Goal: Answer question/provide support: Share knowledge or assist other users

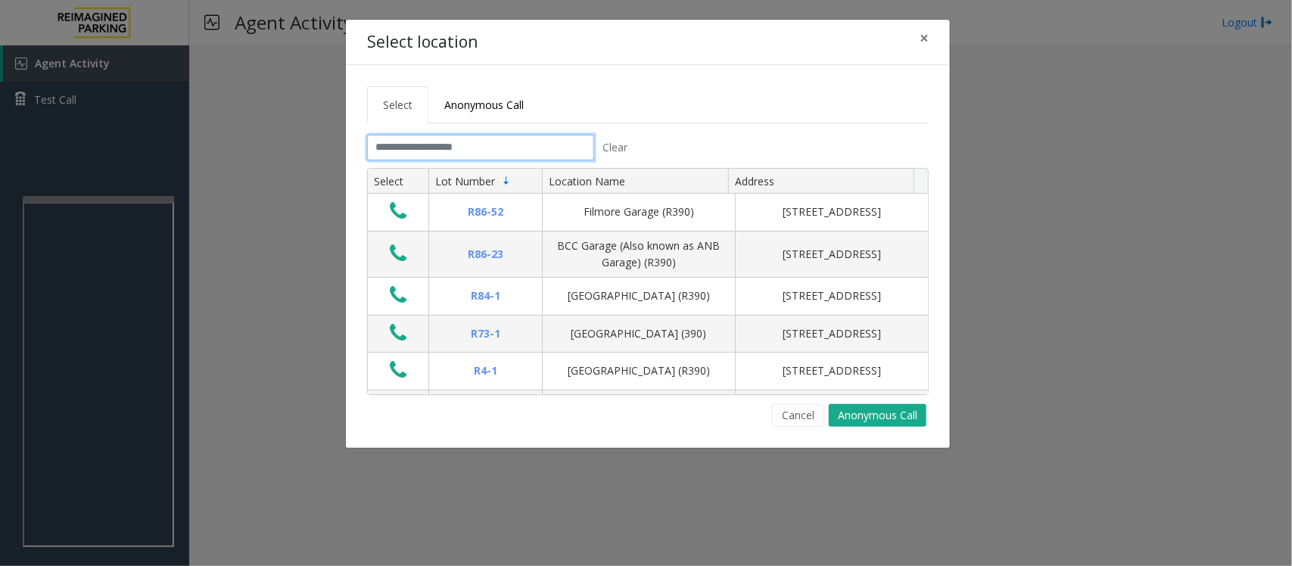
click at [497, 153] on input "text" at bounding box center [480, 148] width 227 height 26
click at [924, 35] on span "×" at bounding box center [924, 37] width 9 height 21
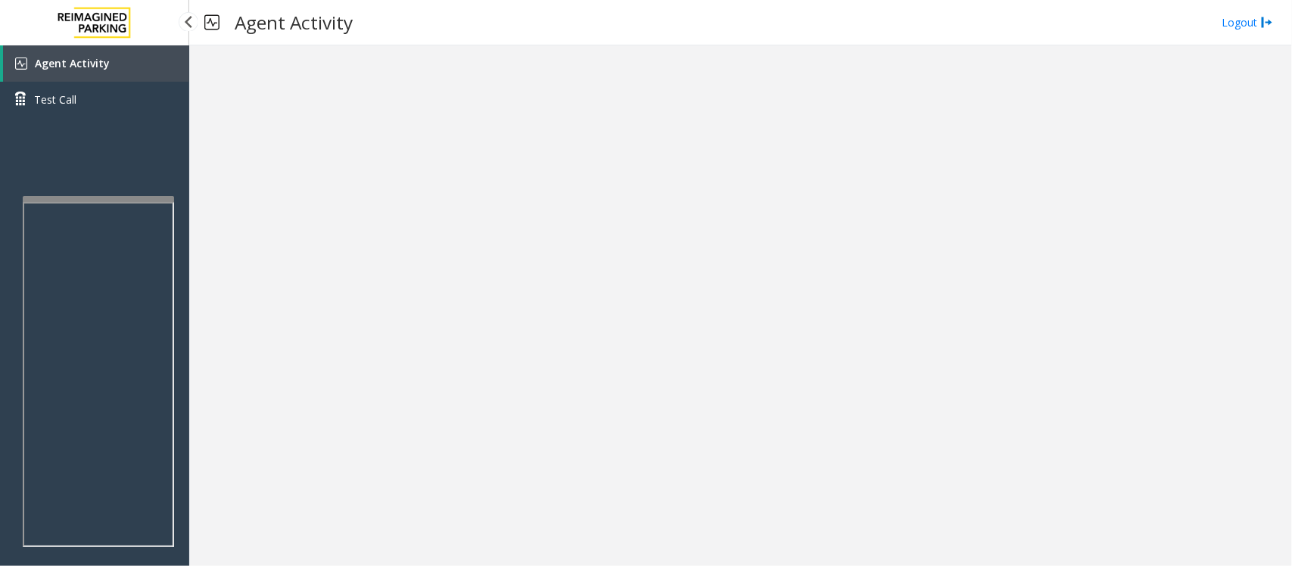
click at [115, 72] on link "Agent Activity" at bounding box center [96, 63] width 186 height 36
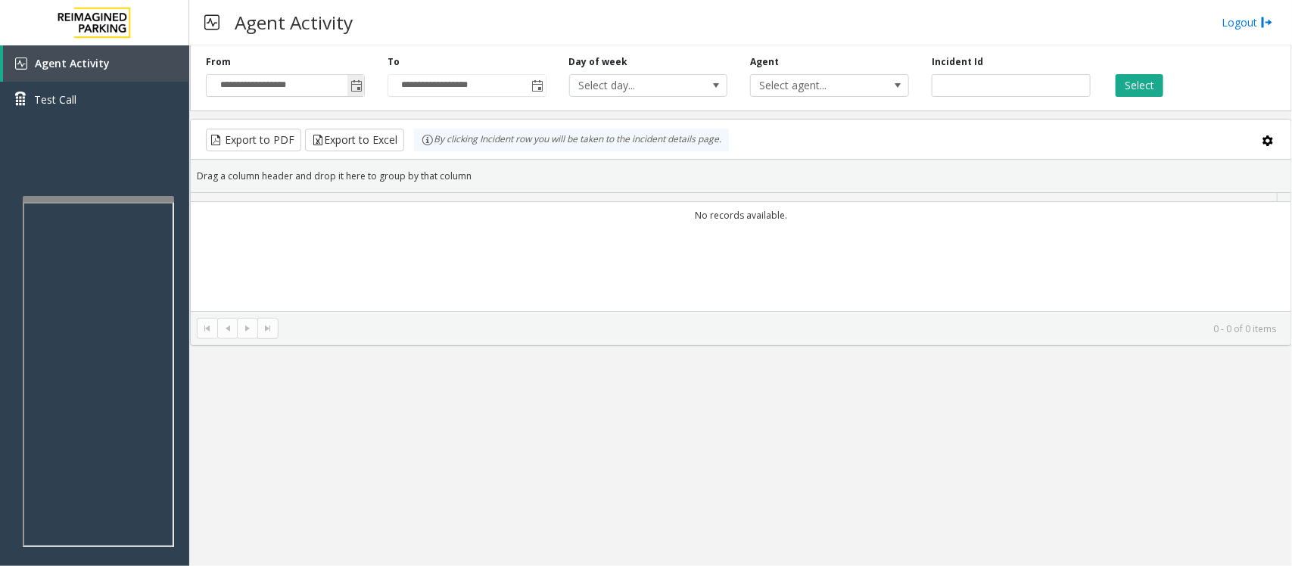
click at [360, 85] on span "Toggle popup" at bounding box center [356, 86] width 12 height 12
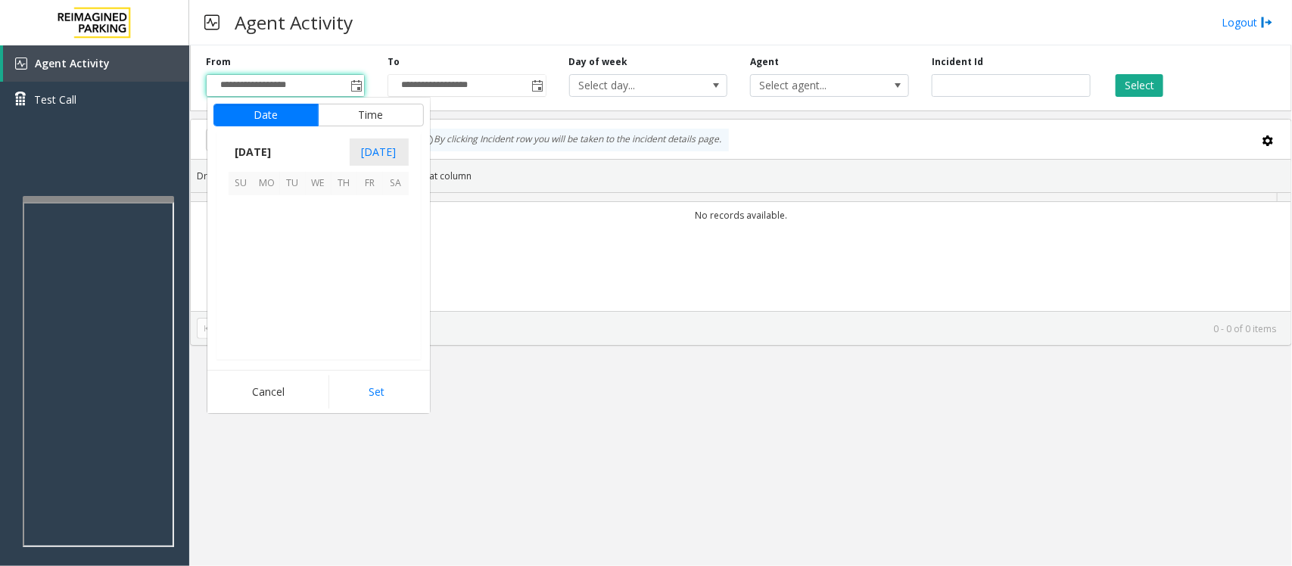
scroll to position [271519, 0]
click at [366, 232] on span "12" at bounding box center [370, 234] width 26 height 26
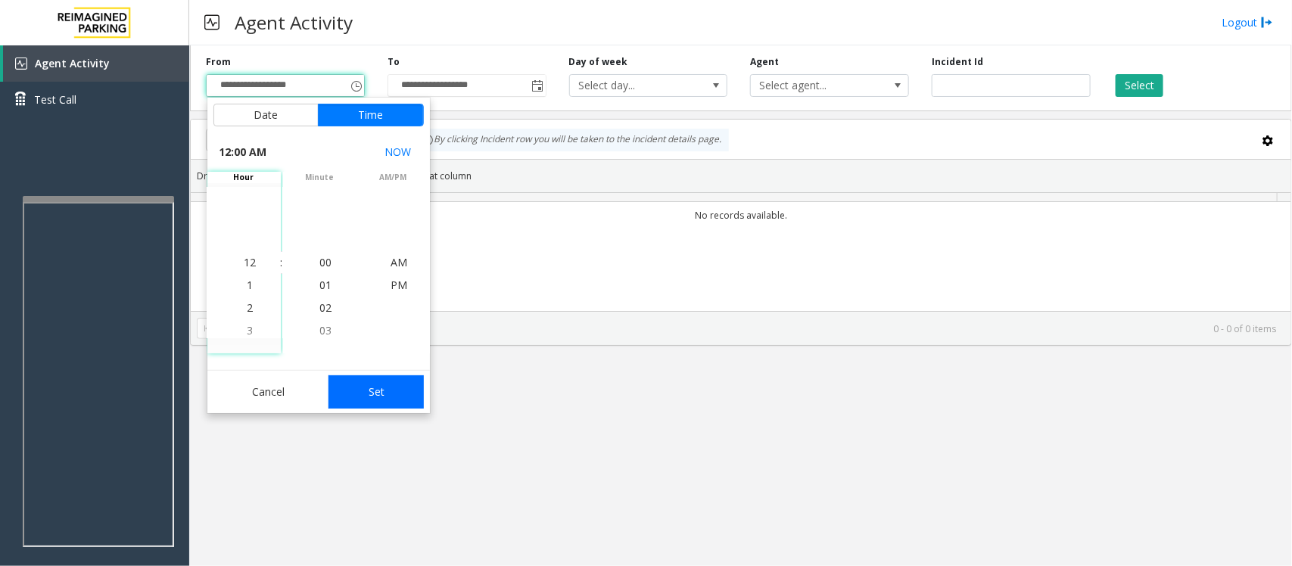
click at [383, 401] on button "Set" at bounding box center [375, 391] width 95 height 33
type input "**********"
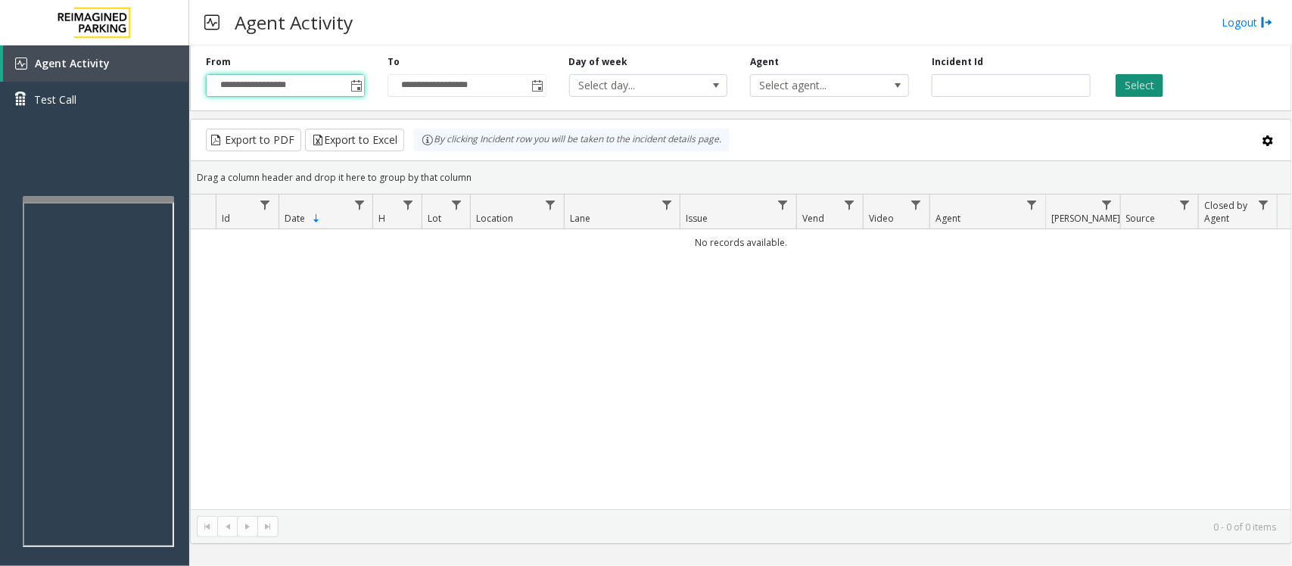
click at [1132, 88] on button "Select" at bounding box center [1140, 85] width 48 height 23
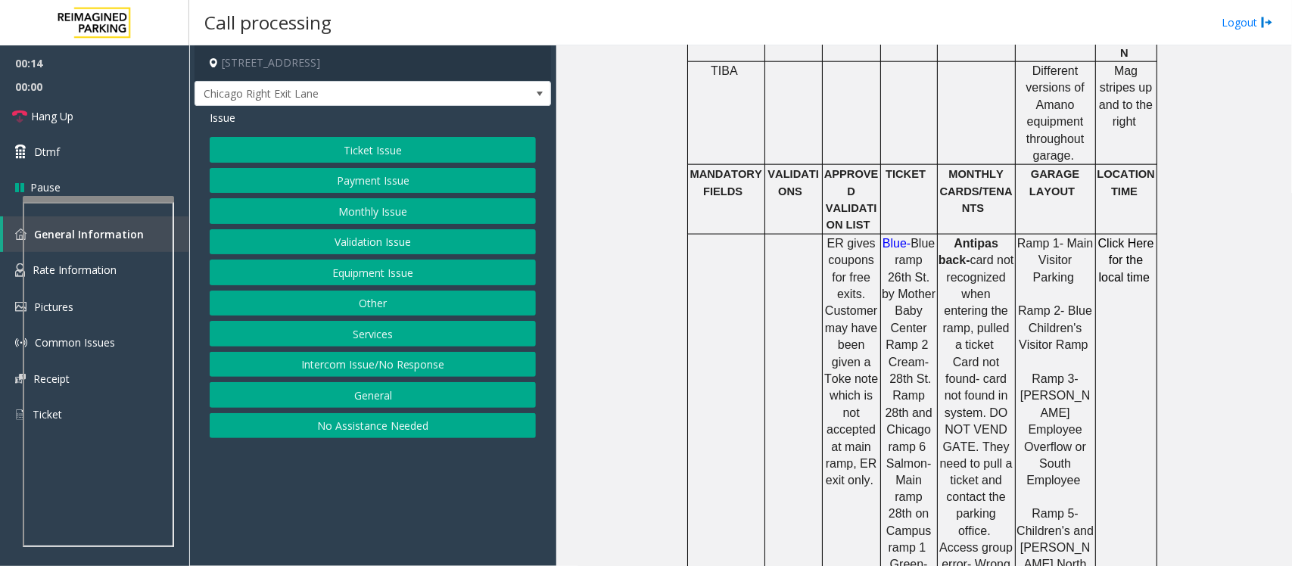
scroll to position [851, 0]
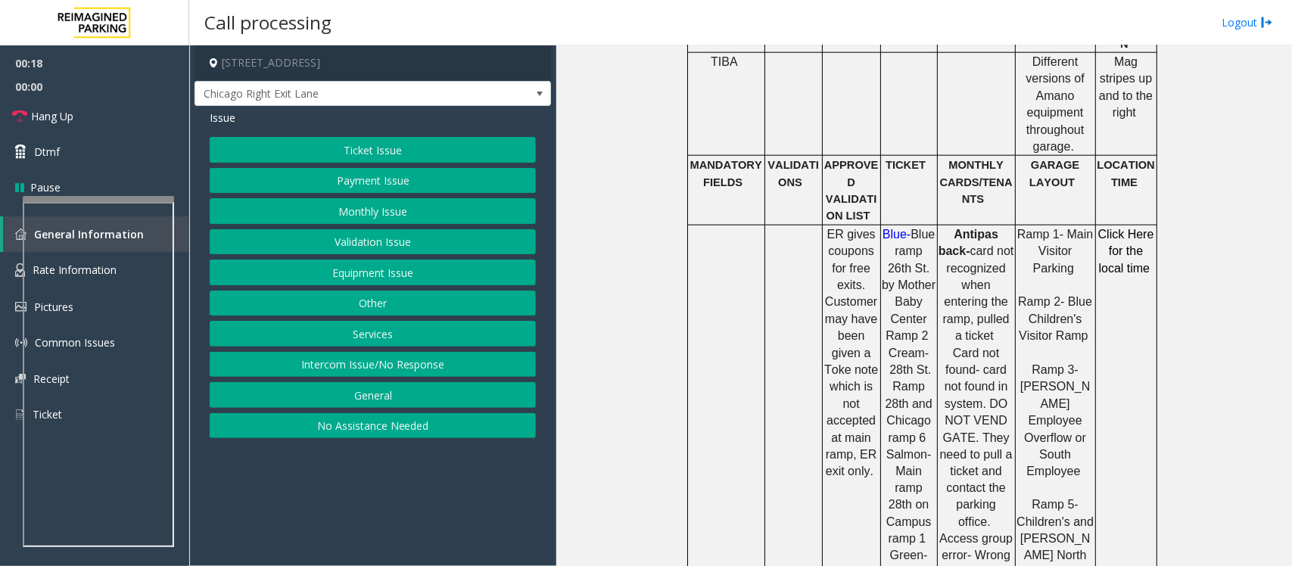
click at [396, 179] on button "Payment Issue" at bounding box center [373, 181] width 326 height 26
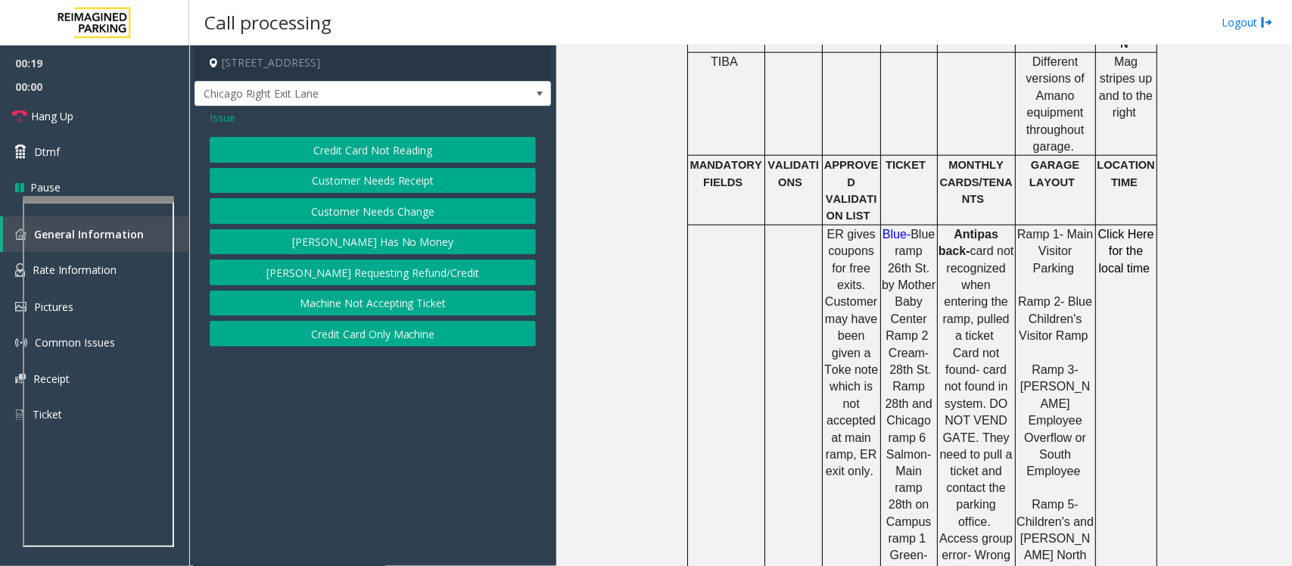
click at [386, 152] on button "Credit Card Not Reading" at bounding box center [373, 150] width 326 height 26
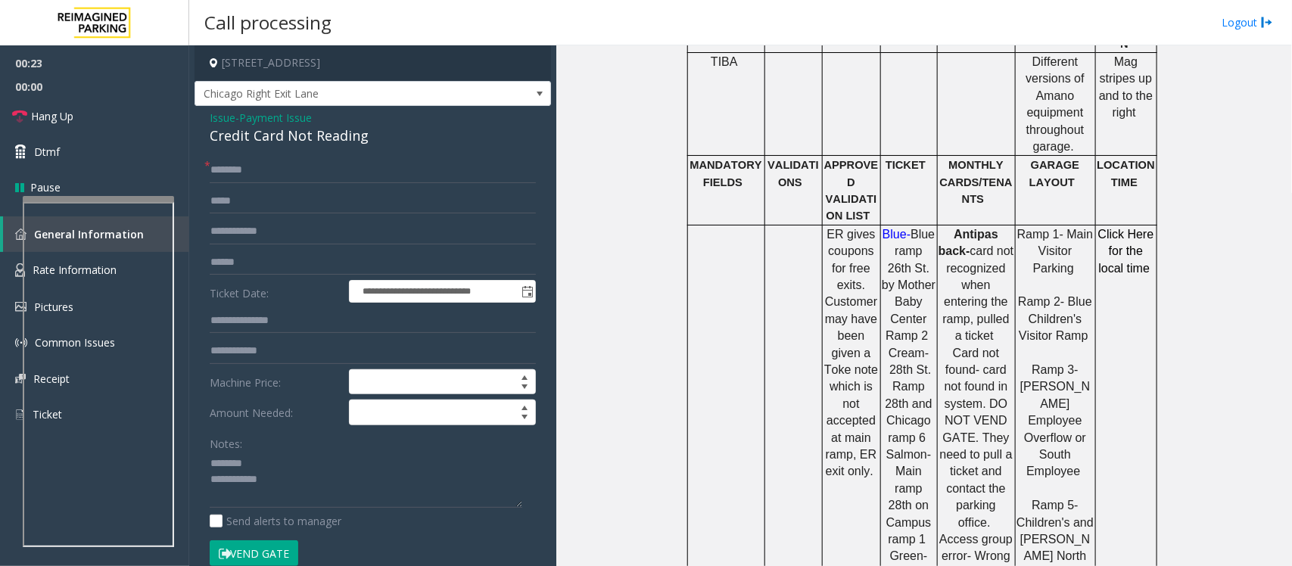
click at [259, 138] on div "Credit Card Not Reading" at bounding box center [373, 136] width 326 height 20
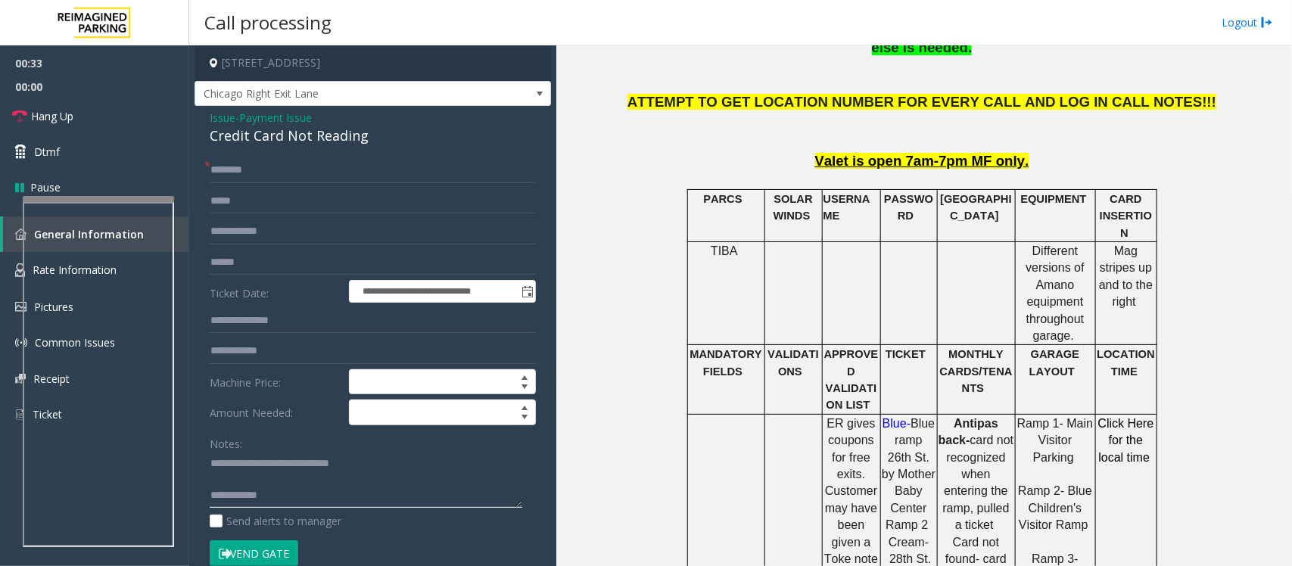
click at [239, 481] on textarea at bounding box center [366, 480] width 313 height 57
click at [282, 487] on textarea at bounding box center [366, 480] width 313 height 57
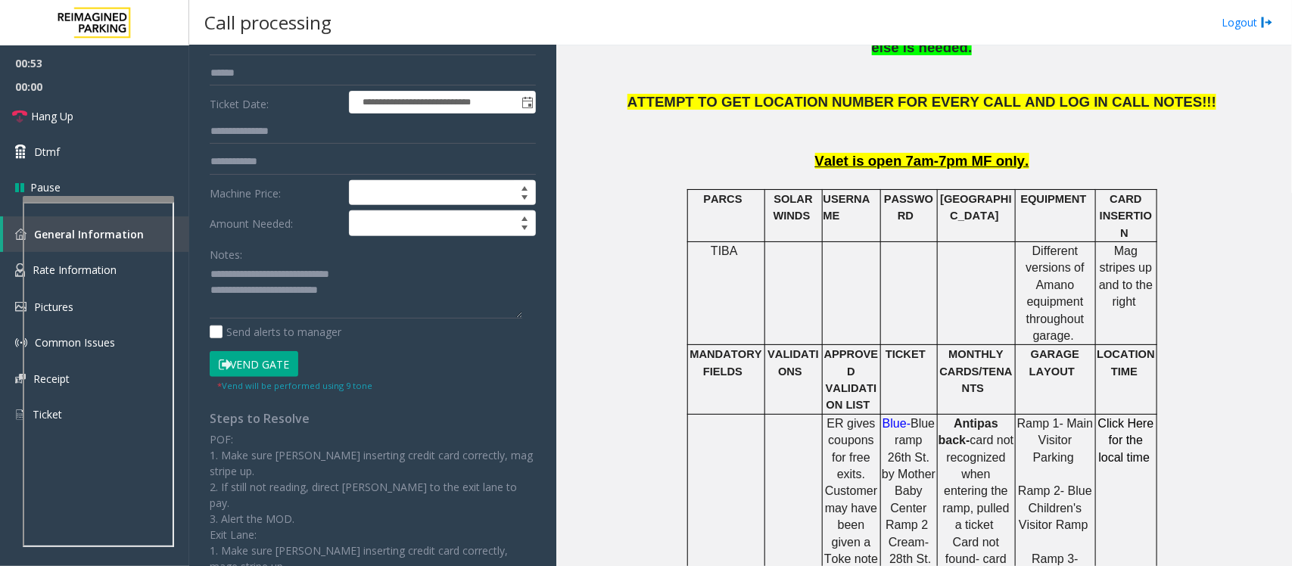
click at [274, 367] on button "Vend Gate" at bounding box center [254, 364] width 89 height 26
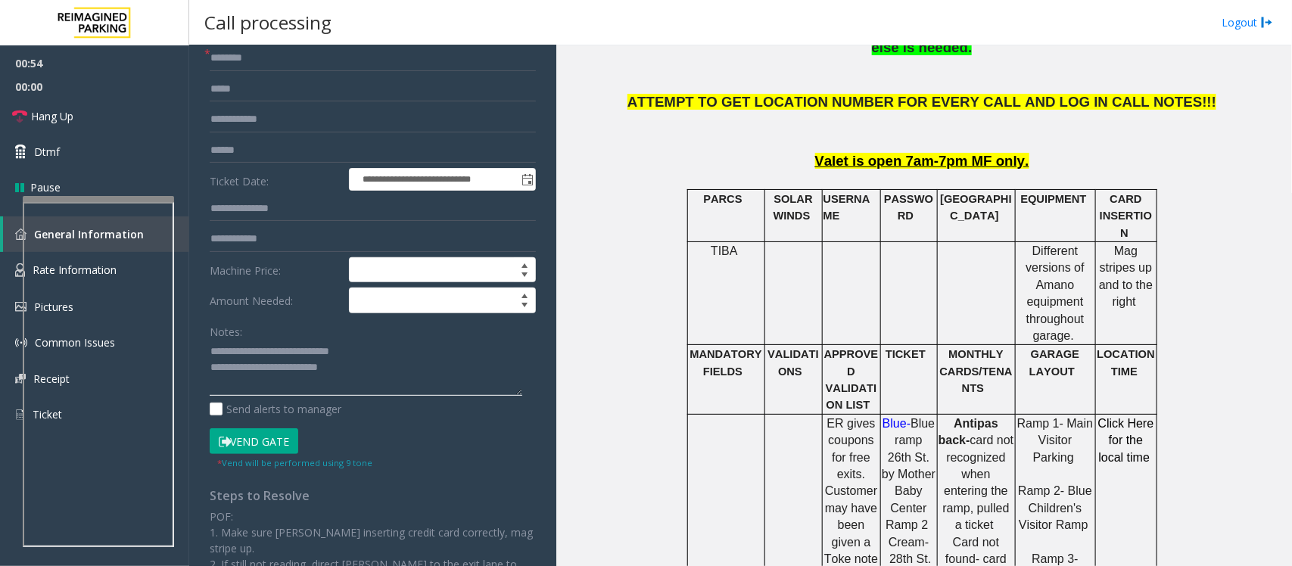
click at [376, 381] on textarea at bounding box center [366, 368] width 313 height 57
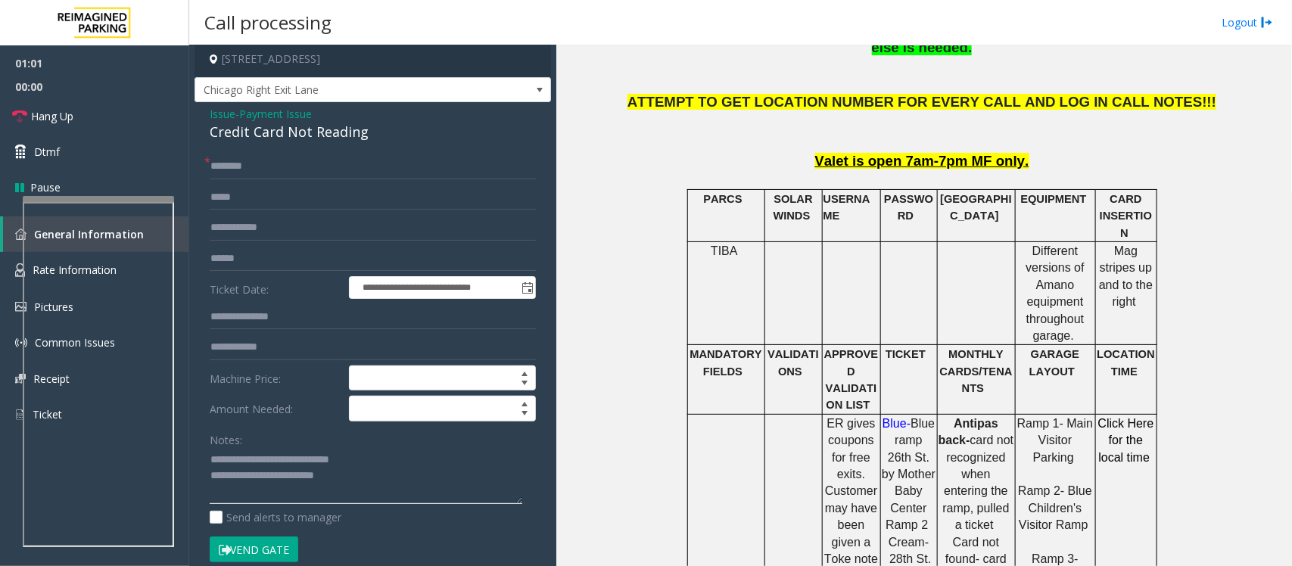
scroll to position [0, 0]
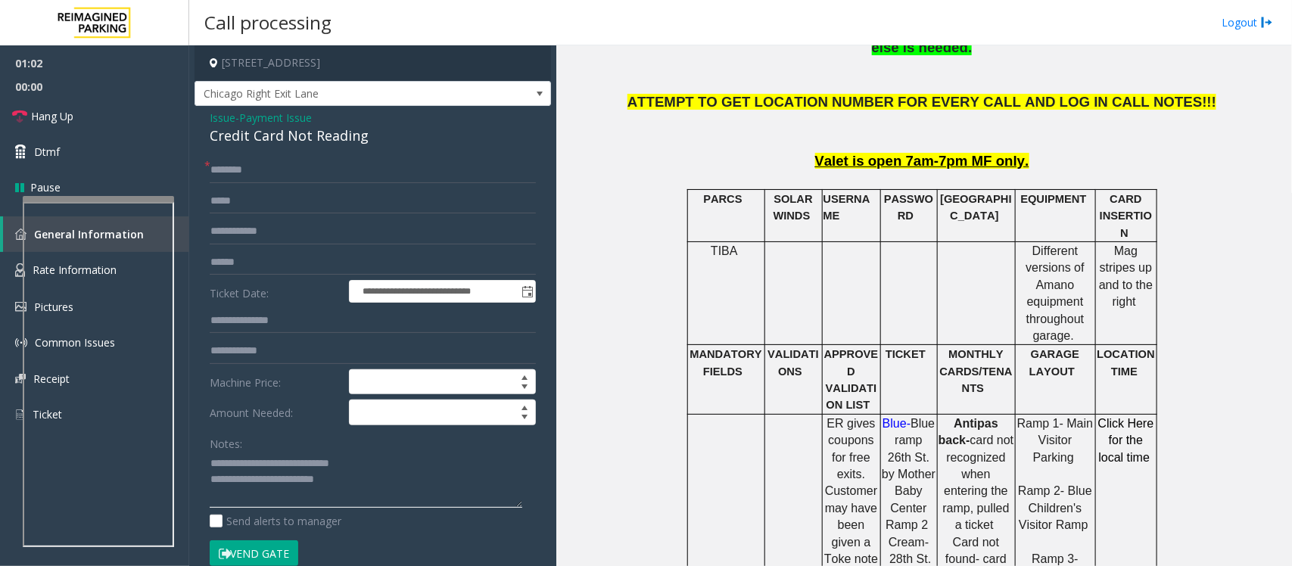
type textarea "**********"
click at [207, 168] on span "*" at bounding box center [207, 165] width 6 height 16
click at [228, 170] on input "text" at bounding box center [373, 170] width 326 height 26
type input "**"
click at [76, 115] on link "Hang Up" at bounding box center [94, 116] width 189 height 36
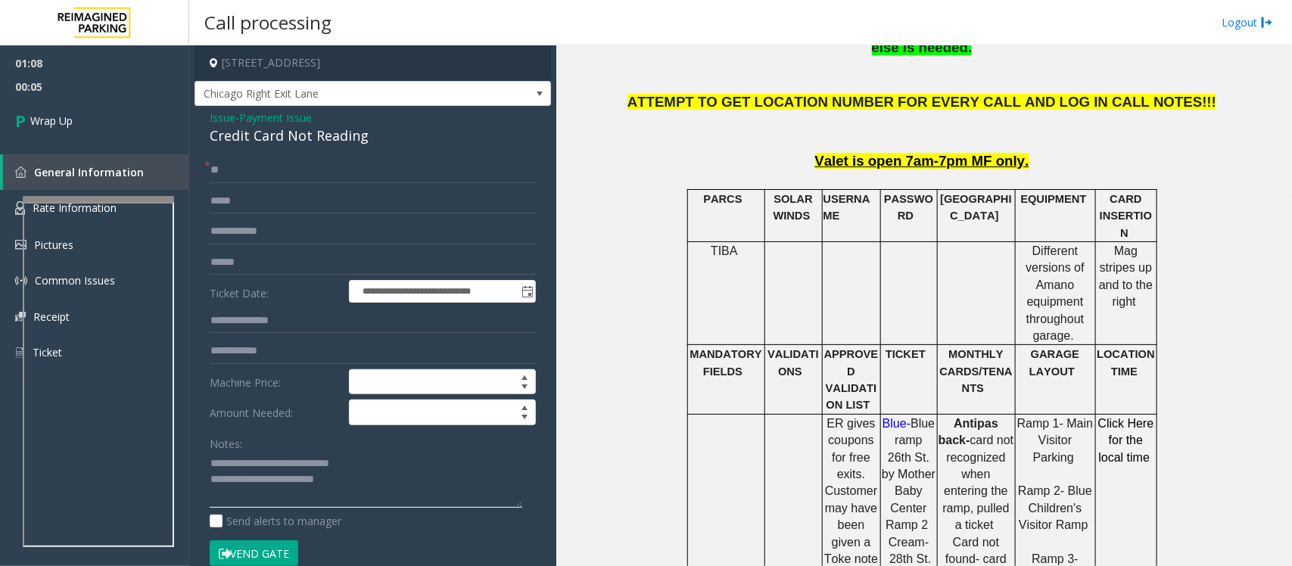
drag, startPoint x: 269, startPoint y: 481, endPoint x: 367, endPoint y: 479, distance: 98.4
click at [367, 479] on textarea at bounding box center [366, 480] width 313 height 57
paste textarea "**********"
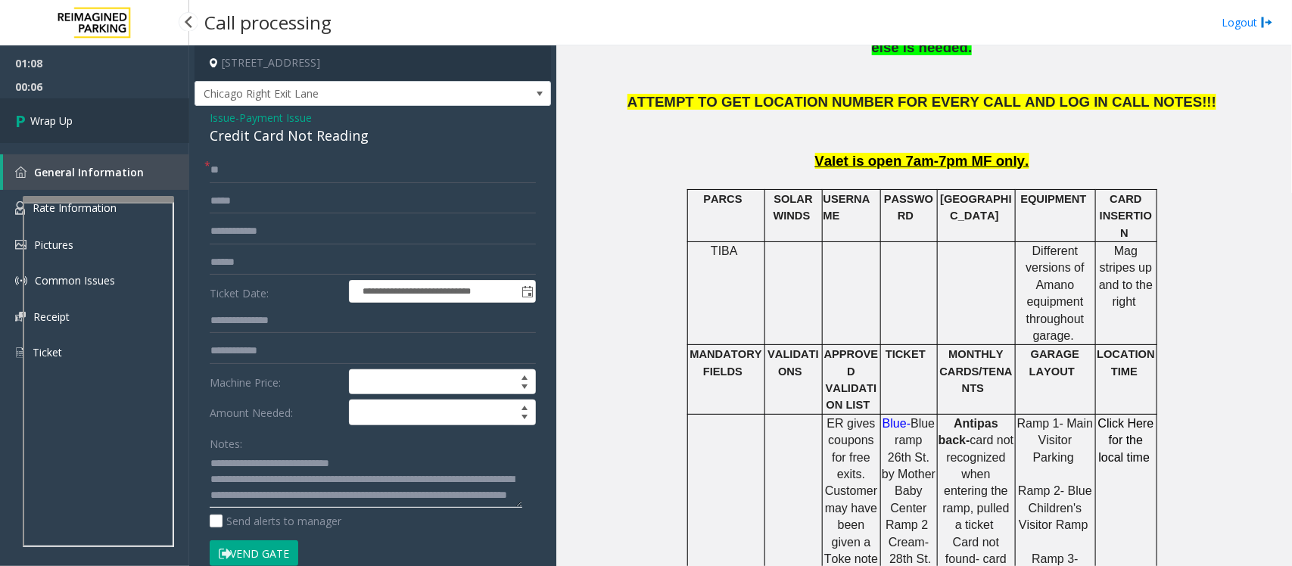
type textarea "**********"
click at [54, 114] on span "Wrap Up" at bounding box center [51, 121] width 42 height 16
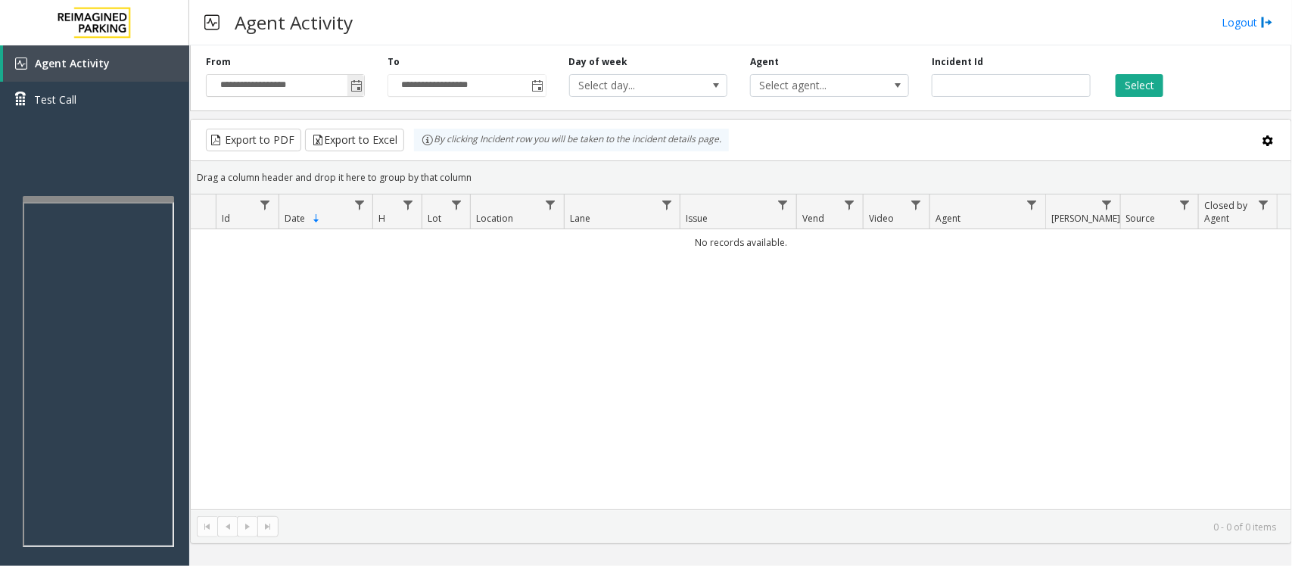
click at [358, 89] on span "Toggle popup" at bounding box center [356, 86] width 12 height 12
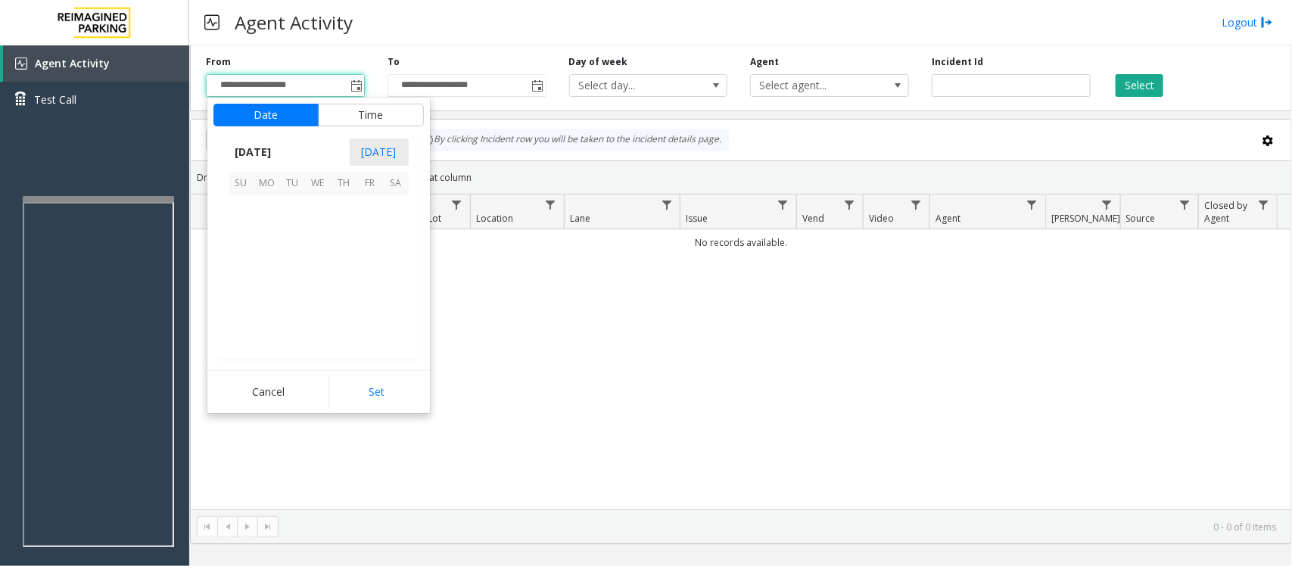
scroll to position [271519, 0]
click at [373, 235] on span "12" at bounding box center [370, 234] width 26 height 26
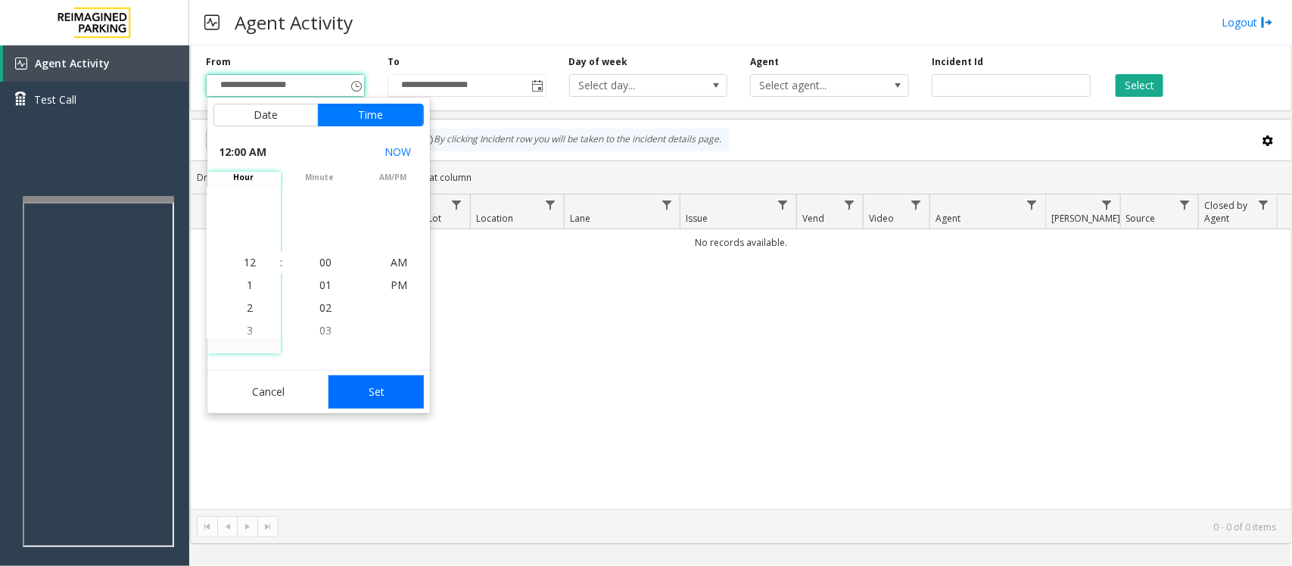
click at [381, 392] on button "Set" at bounding box center [375, 391] width 95 height 33
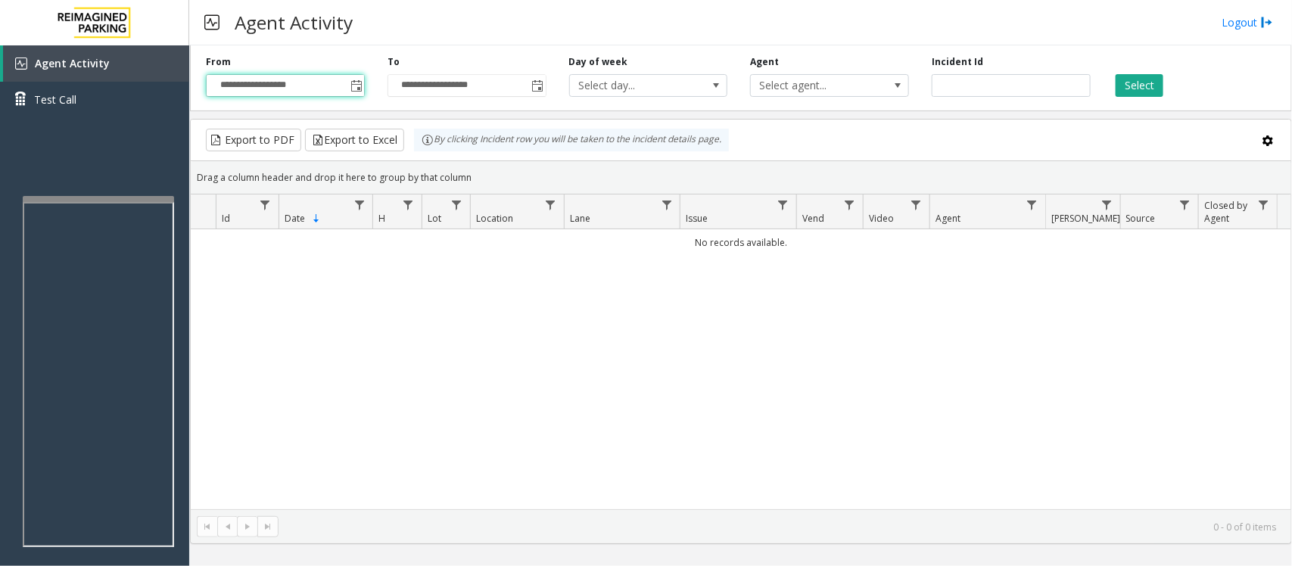
type input "**********"
click at [1141, 86] on button "Select" at bounding box center [1140, 85] width 48 height 23
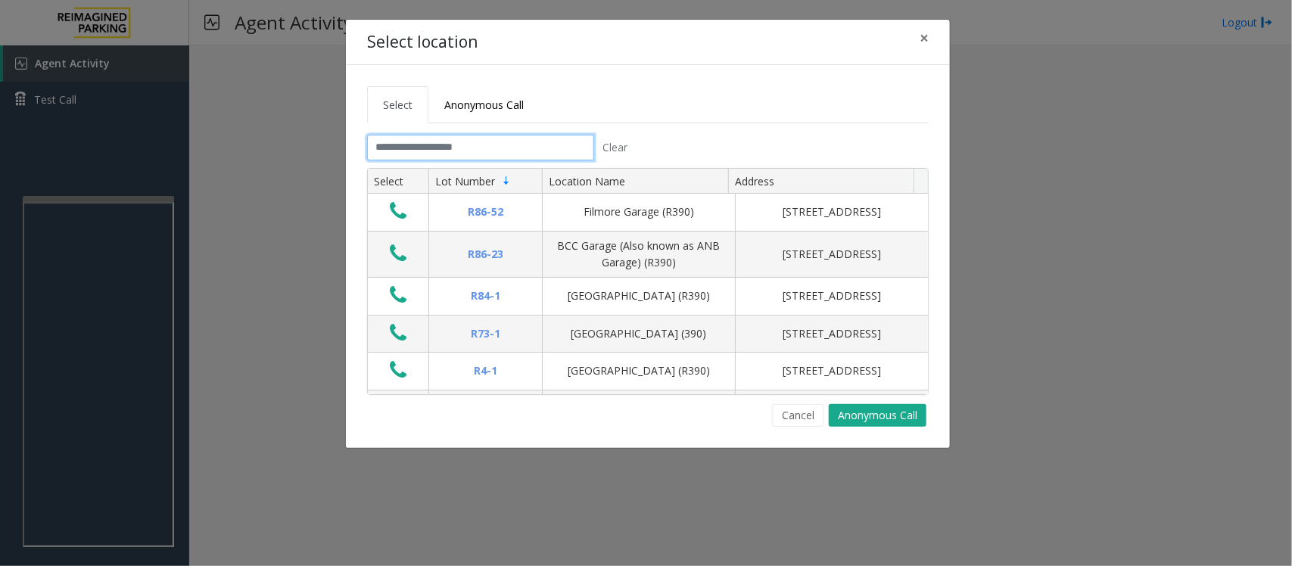
click at [500, 157] on input "text" at bounding box center [480, 148] width 227 height 26
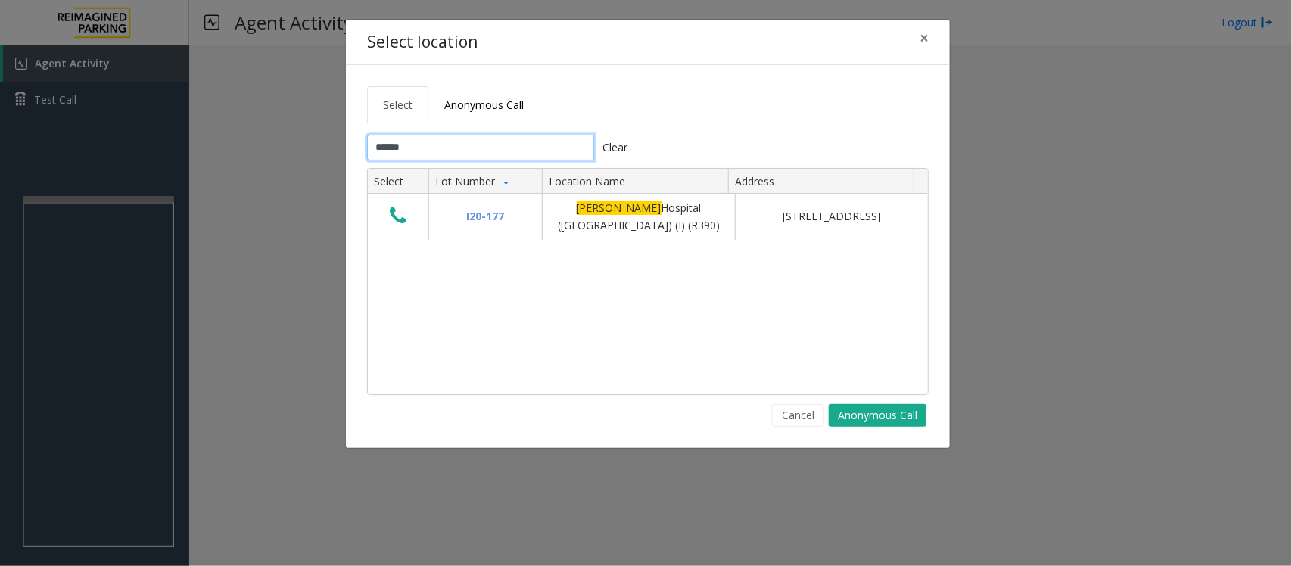
type input "******"
click at [925, 35] on span "×" at bounding box center [924, 37] width 9 height 21
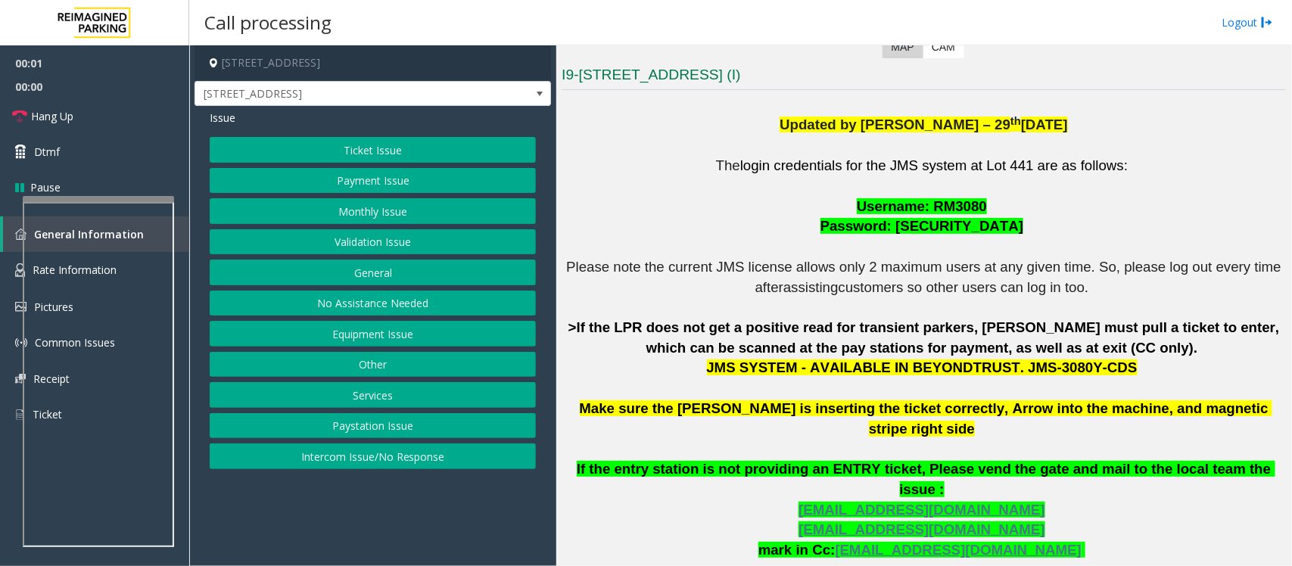
scroll to position [473, 0]
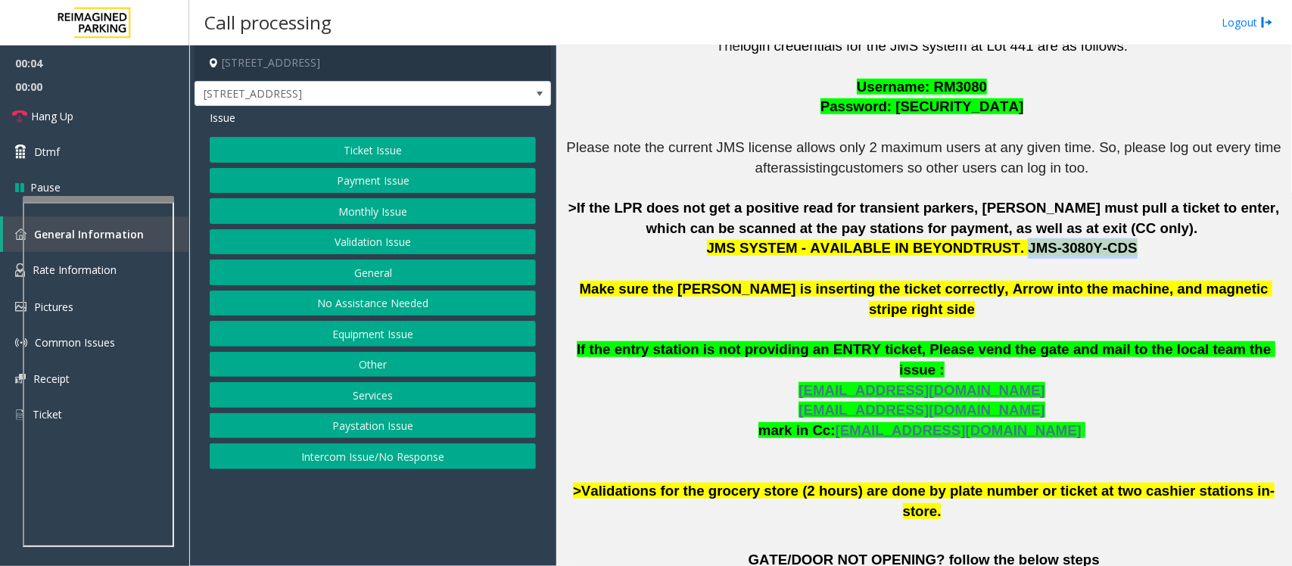
drag, startPoint x: 1001, startPoint y: 248, endPoint x: 1090, endPoint y: 254, distance: 89.5
click at [1090, 254] on span "JMS SYSTEM - AVAILABLE IN BEYONDTRUST. JMS-3080Y-CDS" at bounding box center [922, 248] width 431 height 16
copy span "JMS-3080Y-CDS"
click at [365, 154] on button "Ticket Issue" at bounding box center [373, 150] width 326 height 26
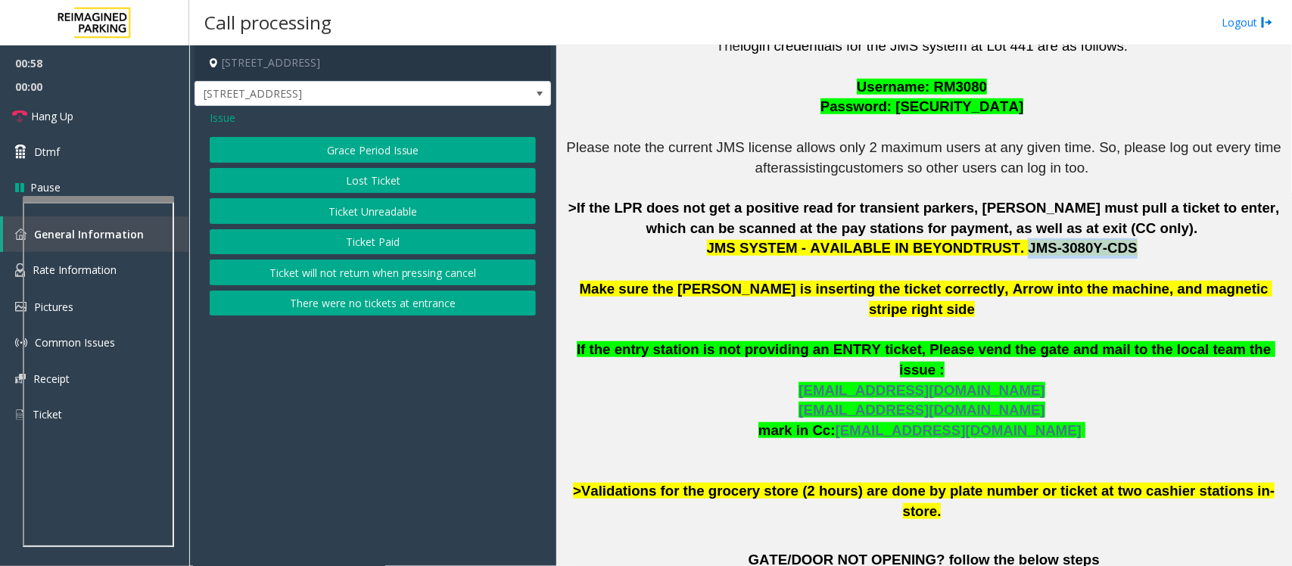
click at [386, 236] on button "Ticket Paid" at bounding box center [373, 242] width 326 height 26
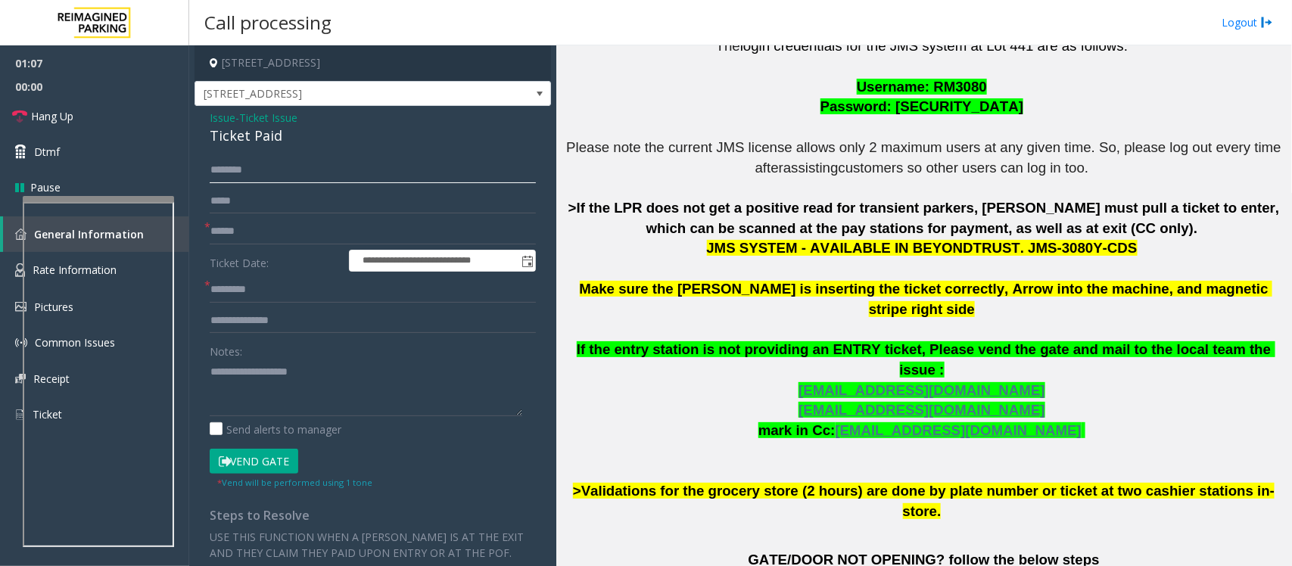
click at [285, 171] on input "text" at bounding box center [373, 170] width 326 height 26
click at [237, 133] on div "Ticket Paid" at bounding box center [373, 136] width 326 height 20
click at [259, 382] on textarea at bounding box center [366, 388] width 313 height 57
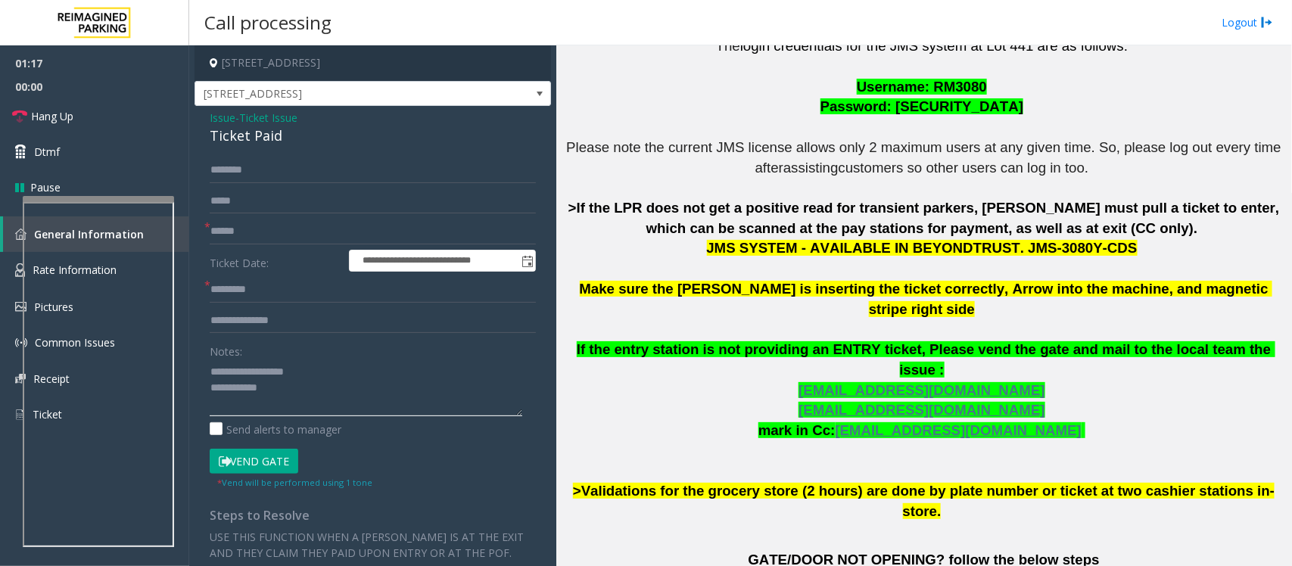
click at [285, 395] on textarea at bounding box center [366, 388] width 313 height 57
type textarea "**********"
click at [261, 232] on input "text" at bounding box center [373, 232] width 326 height 26
paste input "********"
type input "********"
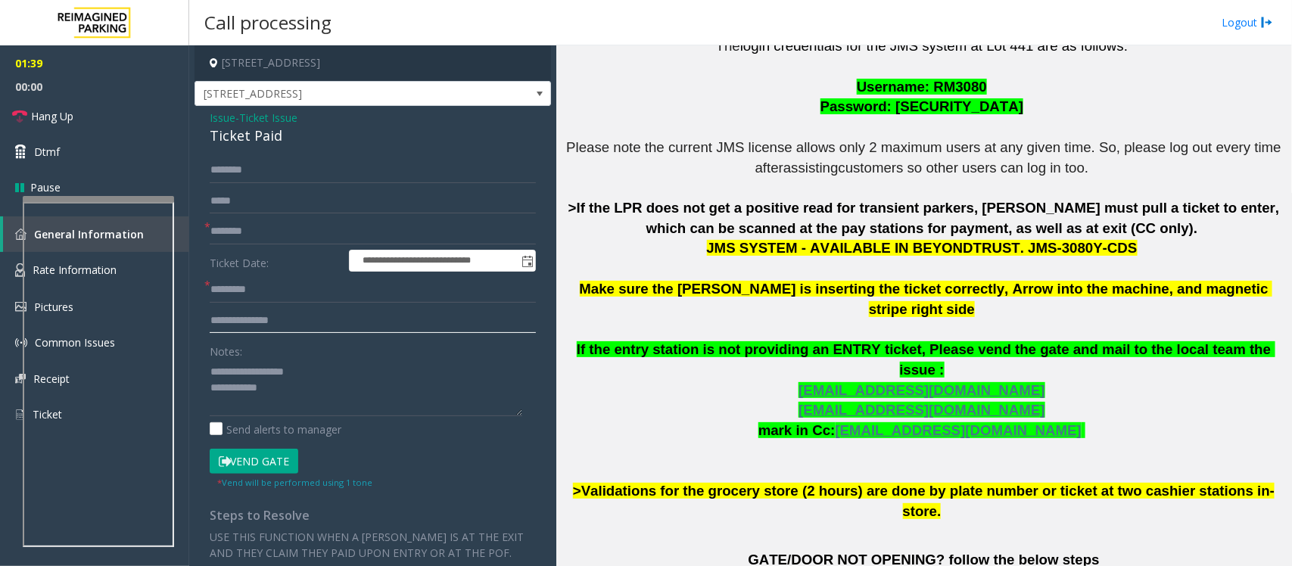
click at [261, 316] on input "text" at bounding box center [373, 321] width 326 height 26
paste input "**********"
type input "**********"
click at [307, 286] on input "text" at bounding box center [373, 290] width 326 height 26
paste input "**********"
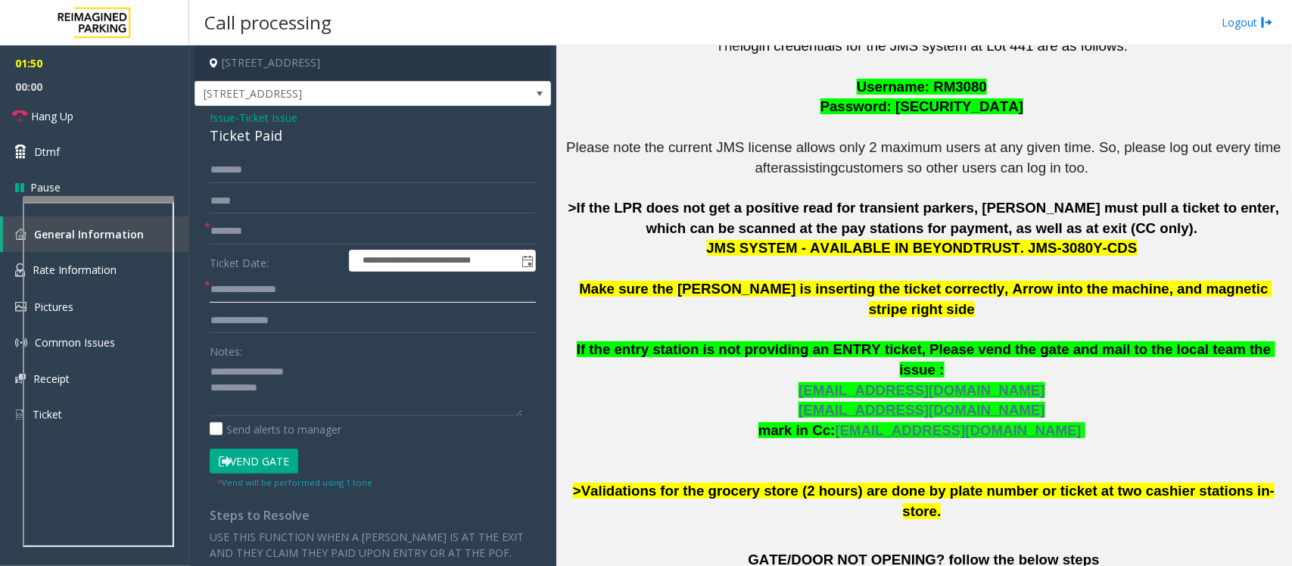
drag, startPoint x: 265, startPoint y: 288, endPoint x: 201, endPoint y: 296, distance: 64.1
click at [201, 296] on div "**********" at bounding box center [372, 461] width 349 height 609
click at [213, 286] on input "*****" at bounding box center [373, 290] width 326 height 26
type input "*****"
click at [282, 390] on textarea at bounding box center [366, 388] width 313 height 57
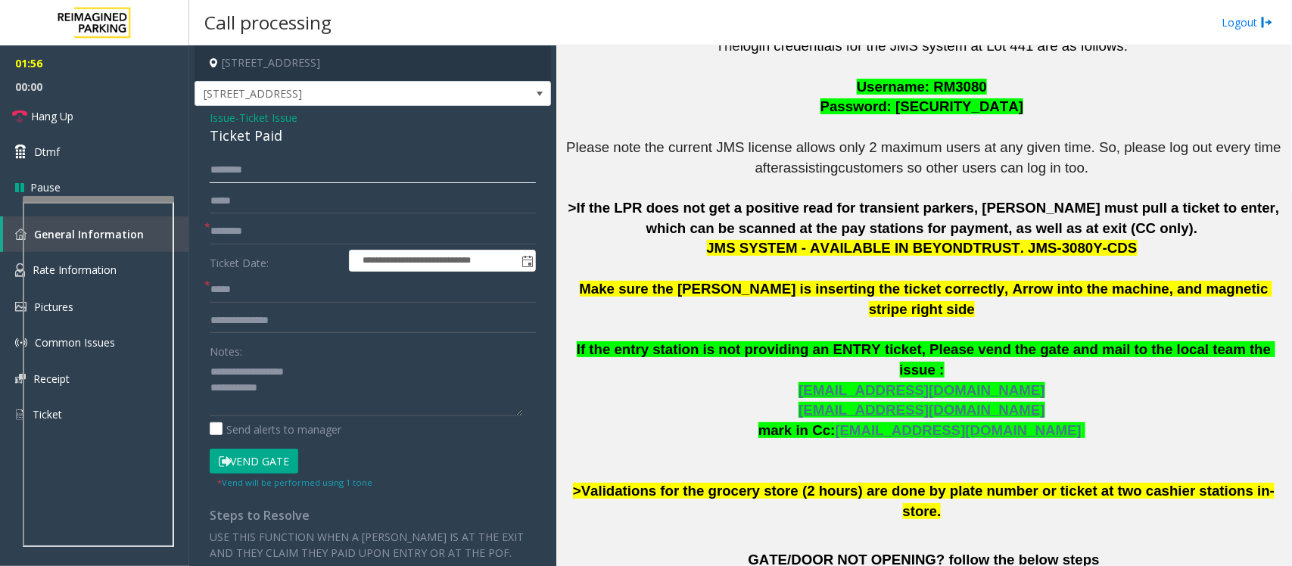
click at [248, 178] on input "text" at bounding box center [373, 170] width 326 height 26
click at [210, 369] on textarea at bounding box center [366, 388] width 313 height 57
paste textarea "**********"
type textarea "**********"
click at [345, 174] on input "text" at bounding box center [373, 170] width 326 height 26
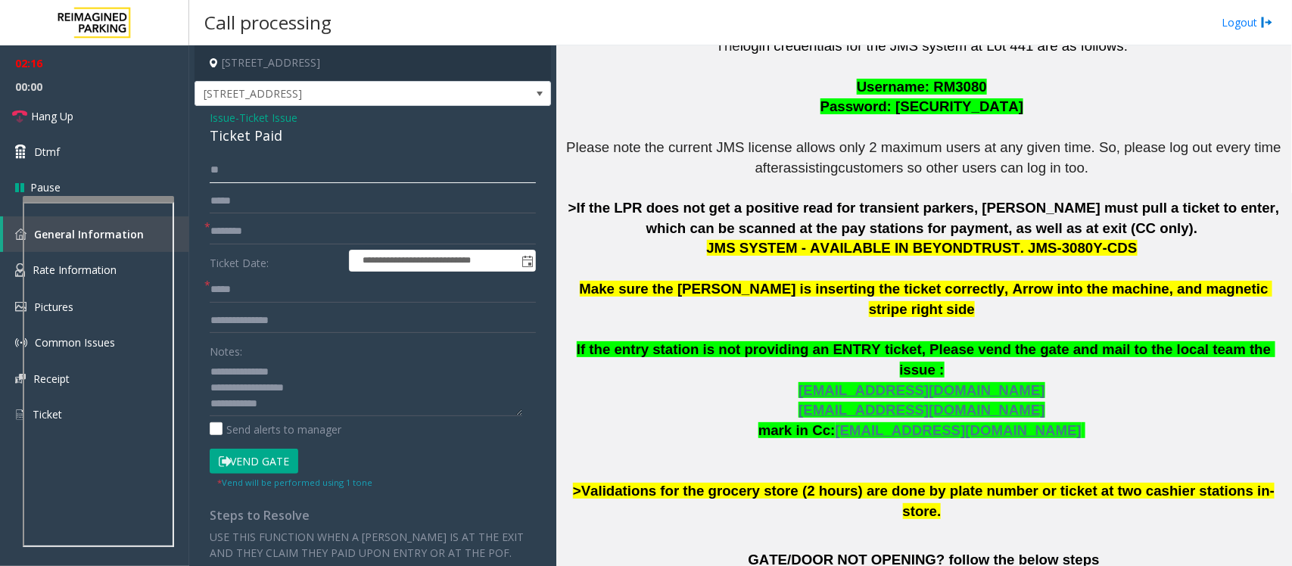
type input "*"
type input "****"
click at [247, 459] on button "Vend Gate" at bounding box center [254, 462] width 89 height 26
click at [316, 403] on textarea at bounding box center [366, 388] width 313 height 57
click at [261, 468] on button "Vend Gate" at bounding box center [254, 462] width 89 height 26
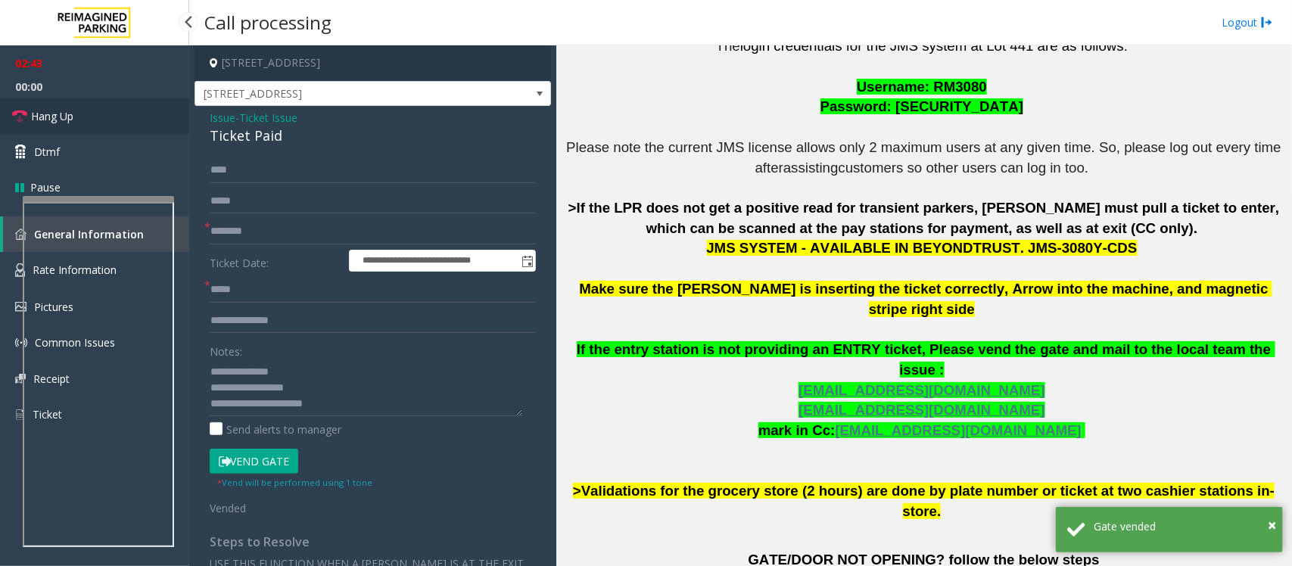
click at [121, 110] on link "Hang Up" at bounding box center [94, 116] width 189 height 36
click at [353, 401] on textarea at bounding box center [366, 388] width 313 height 57
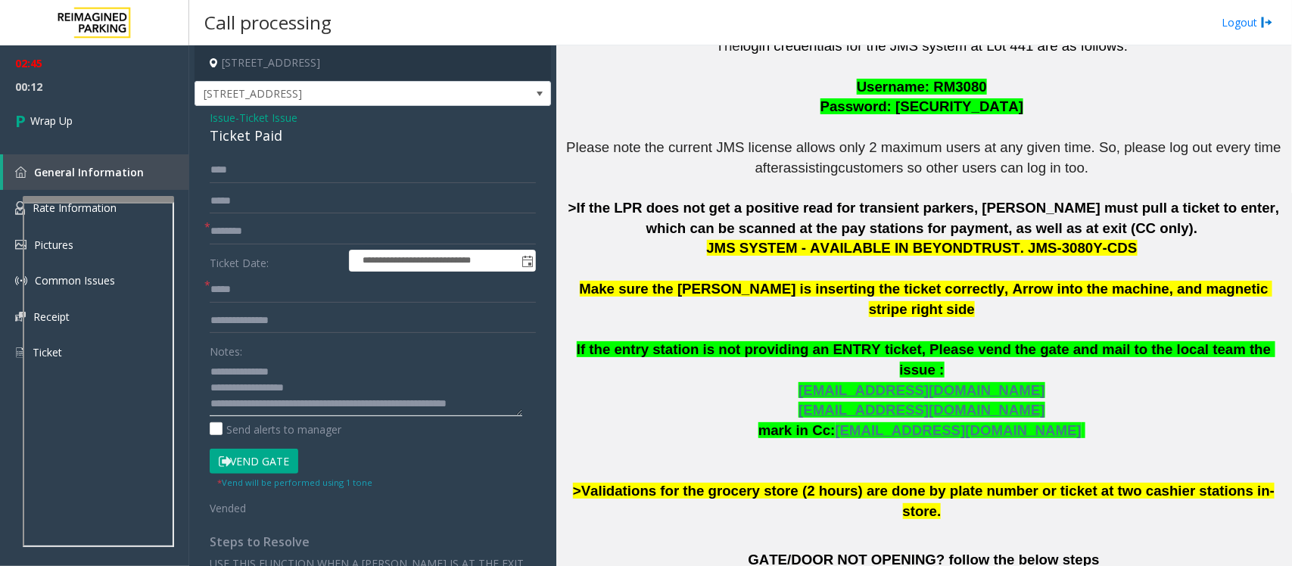
scroll to position [10, 0]
type textarea "**********"
click at [47, 123] on span "Wrap Up" at bounding box center [51, 121] width 42 height 16
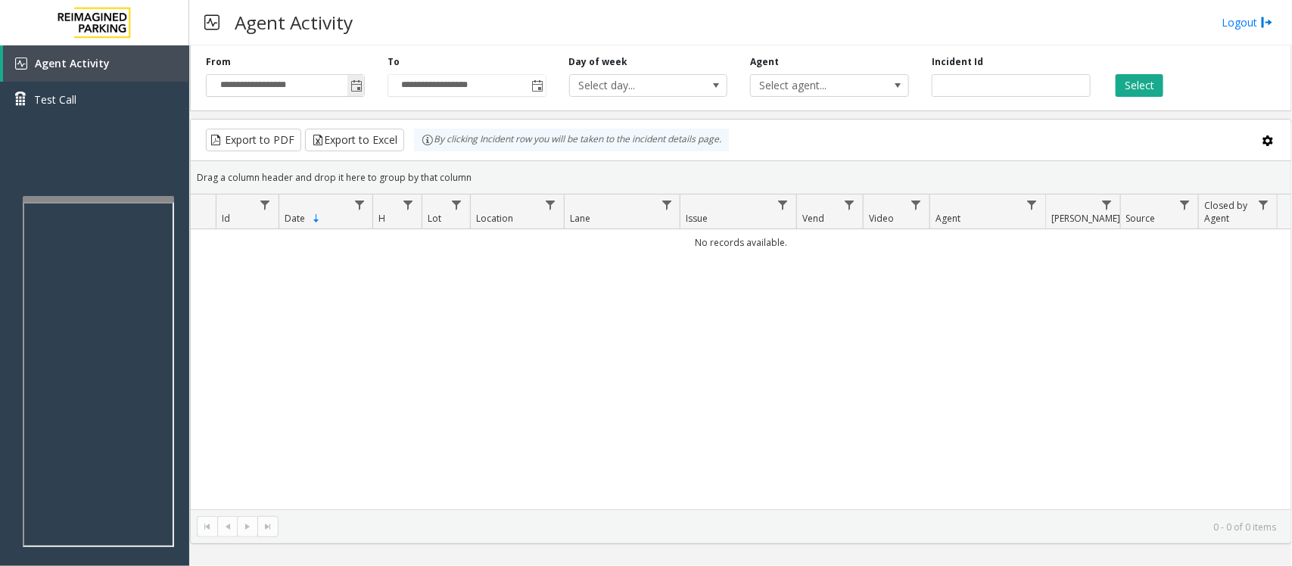
click at [352, 87] on span "Toggle popup" at bounding box center [356, 86] width 12 height 12
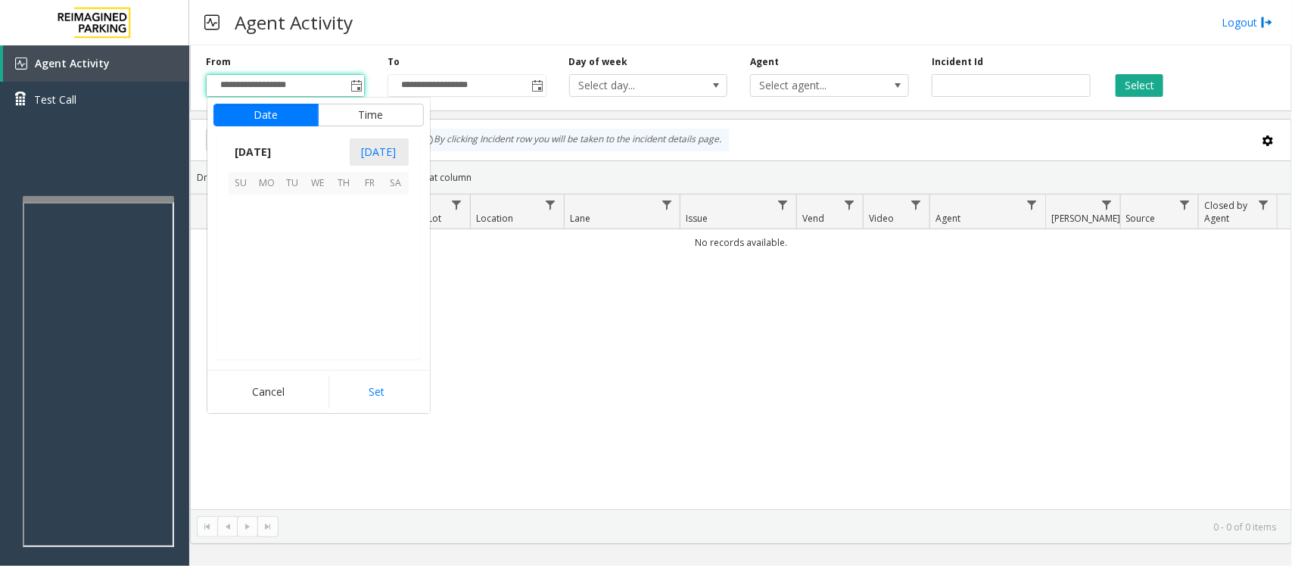
scroll to position [271519, 0]
click at [369, 242] on span "12" at bounding box center [370, 234] width 26 height 26
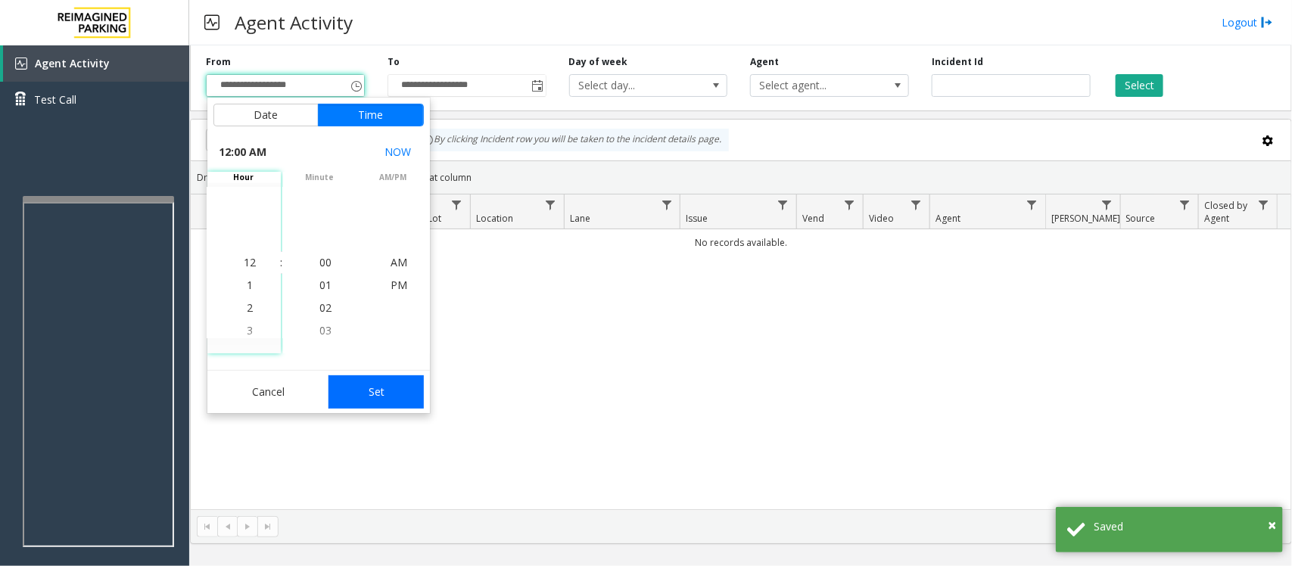
click at [391, 387] on button "Set" at bounding box center [375, 391] width 95 height 33
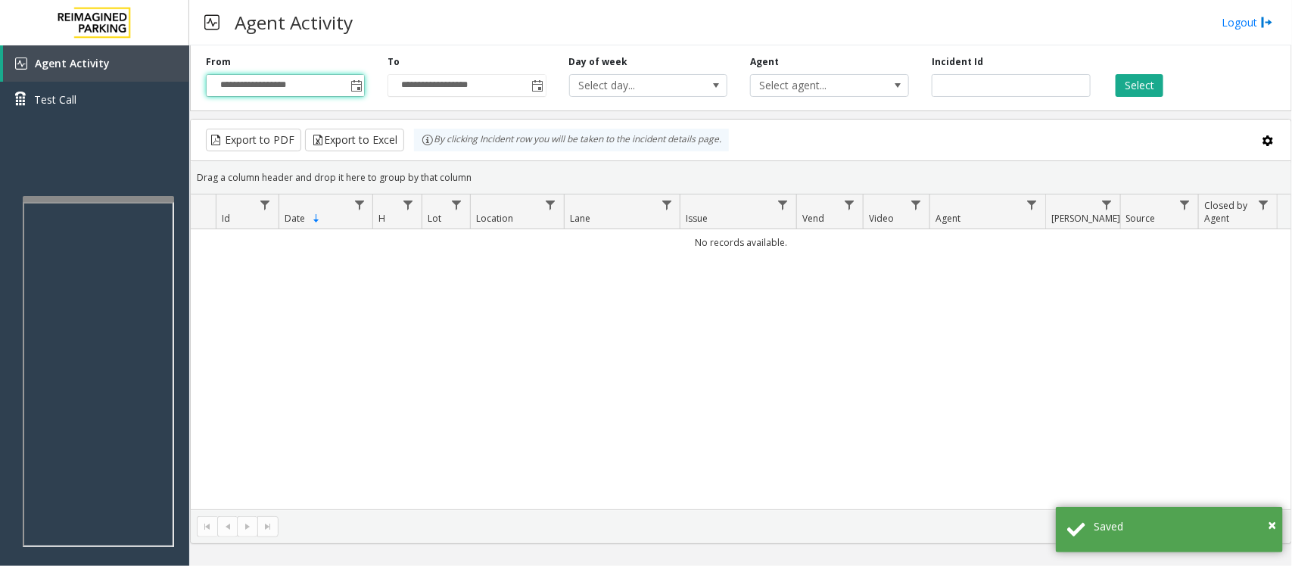
type input "**********"
click at [1140, 86] on button "Select" at bounding box center [1140, 85] width 48 height 23
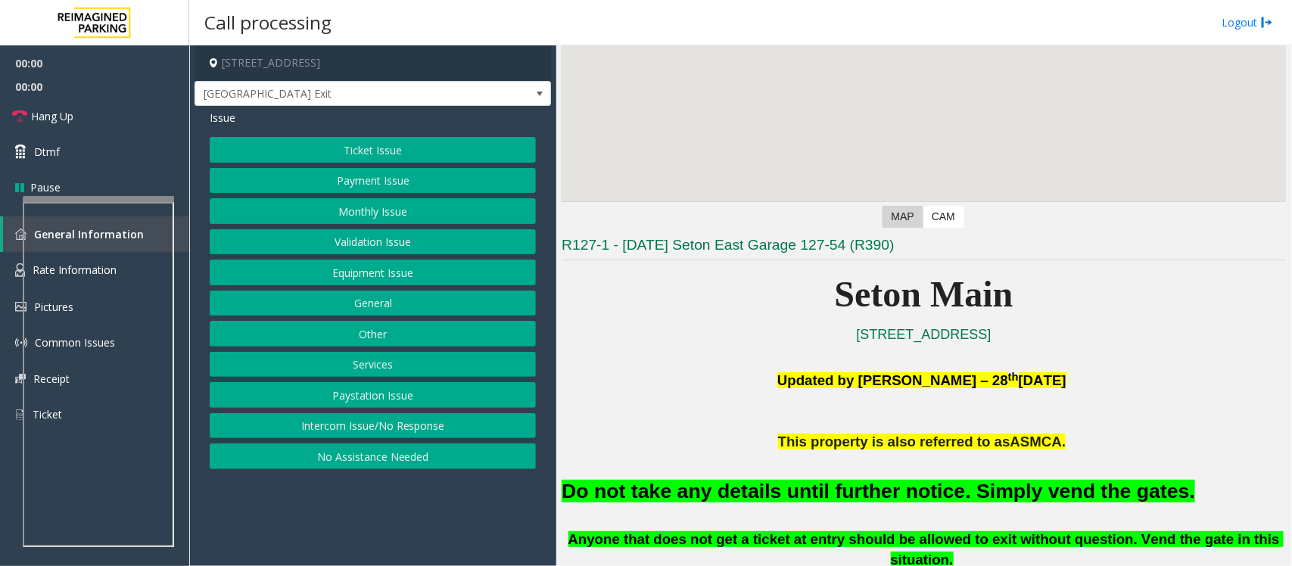
scroll to position [284, 0]
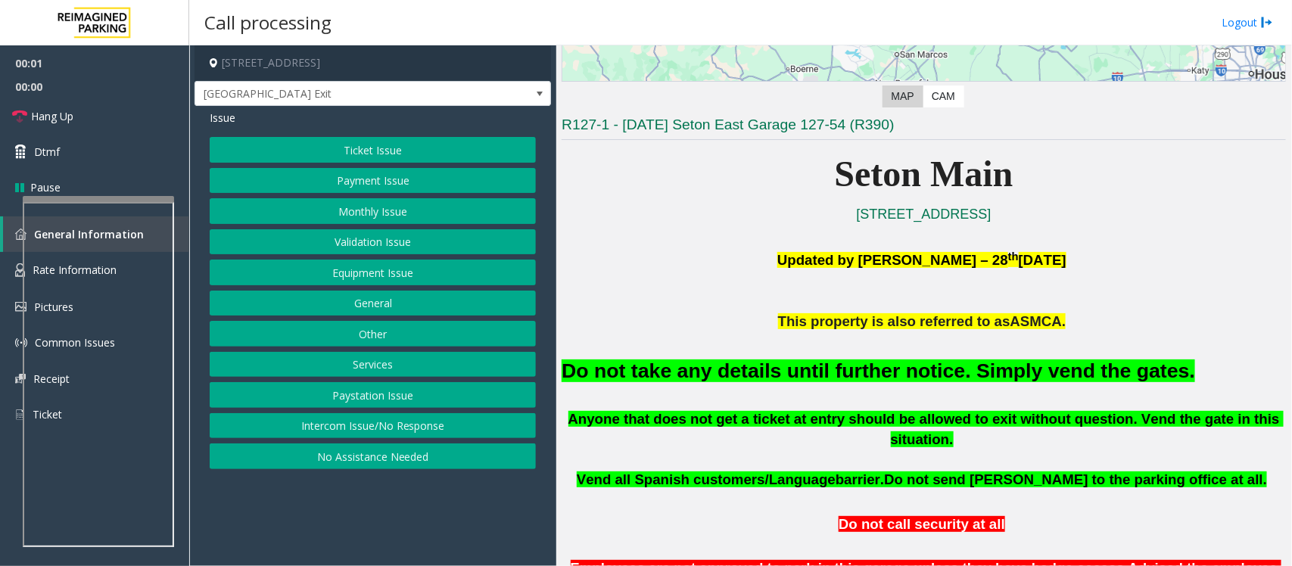
click at [383, 272] on button "Equipment Issue" at bounding box center [373, 273] width 326 height 26
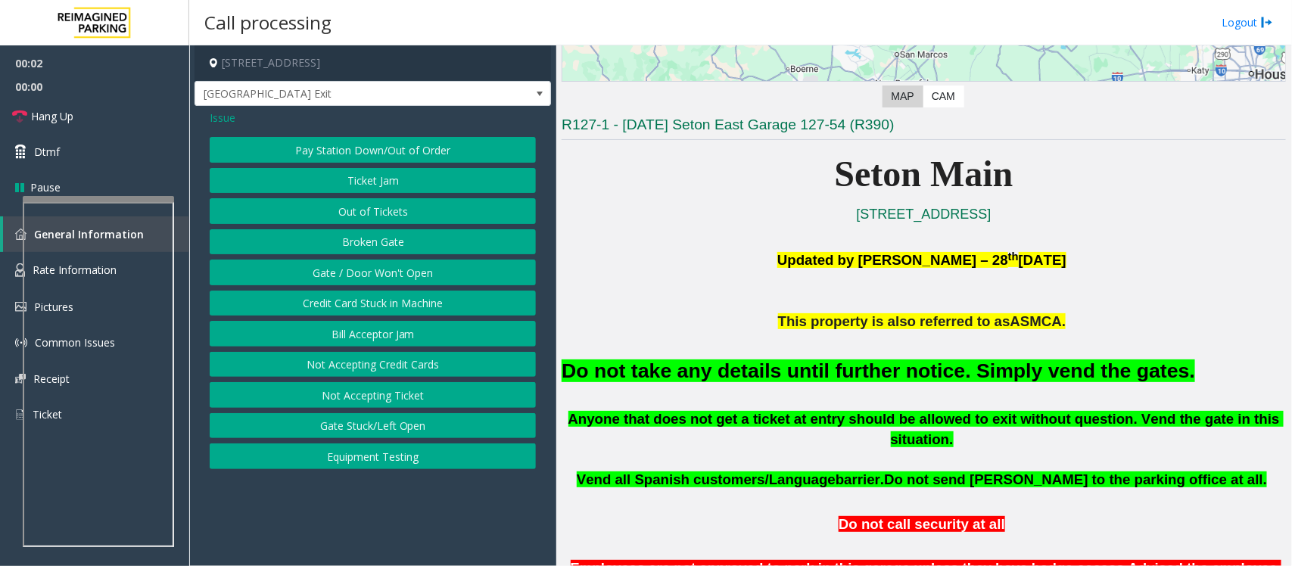
click at [383, 272] on button "Gate / Door Won't Open" at bounding box center [373, 273] width 326 height 26
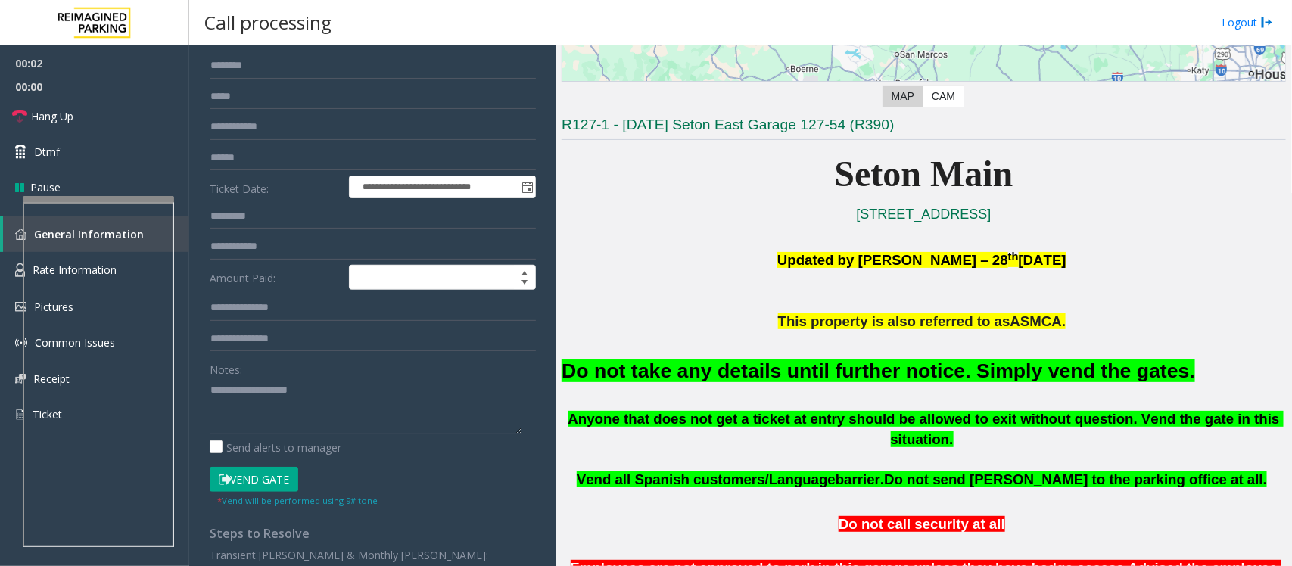
scroll to position [260, 0]
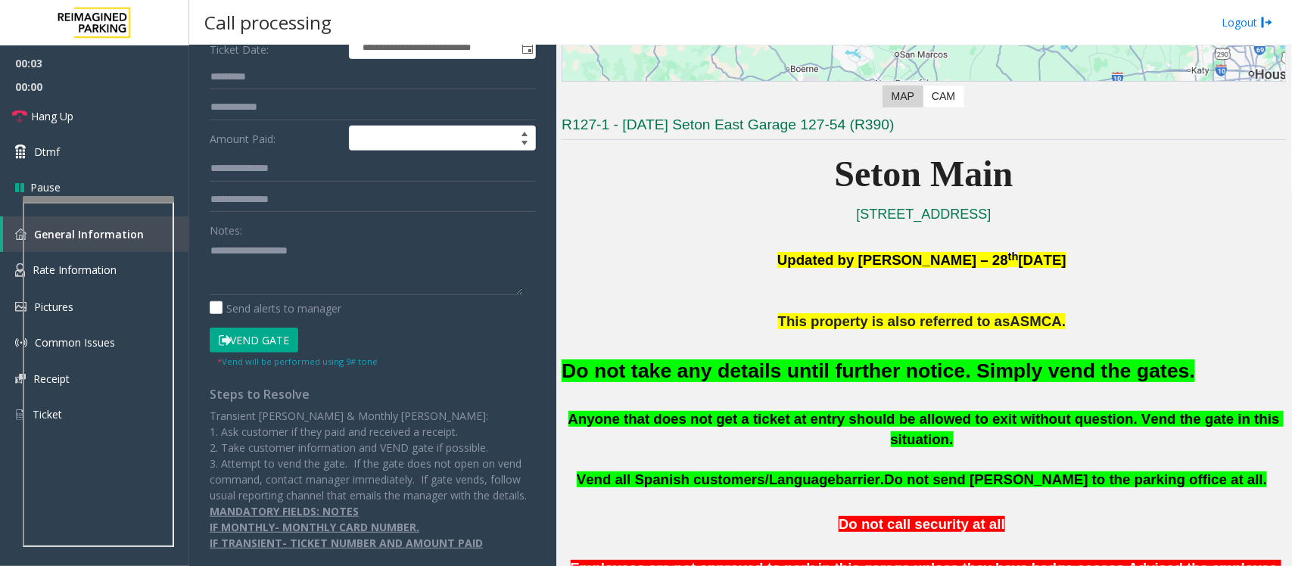
click at [275, 328] on button "Vend Gate" at bounding box center [254, 341] width 89 height 26
click at [748, 375] on font "Do not take any details until further notice. Simply vend the gates." at bounding box center [878, 371] width 633 height 23
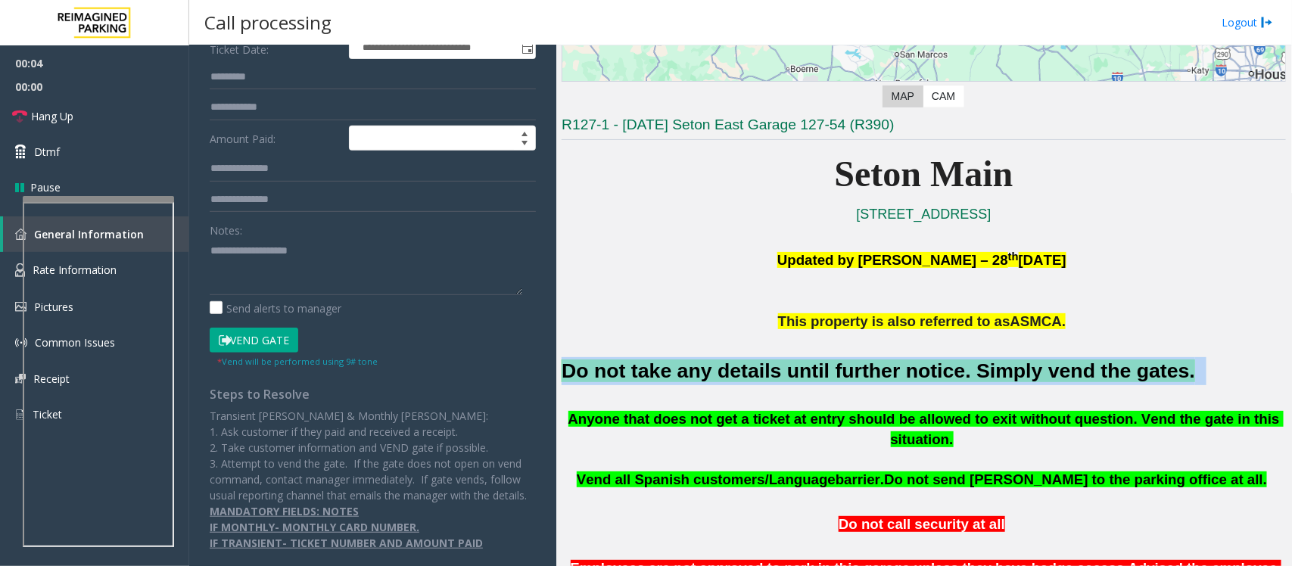
click at [748, 375] on font "Do not take any details until further notice. Simply vend the gates." at bounding box center [878, 371] width 633 height 23
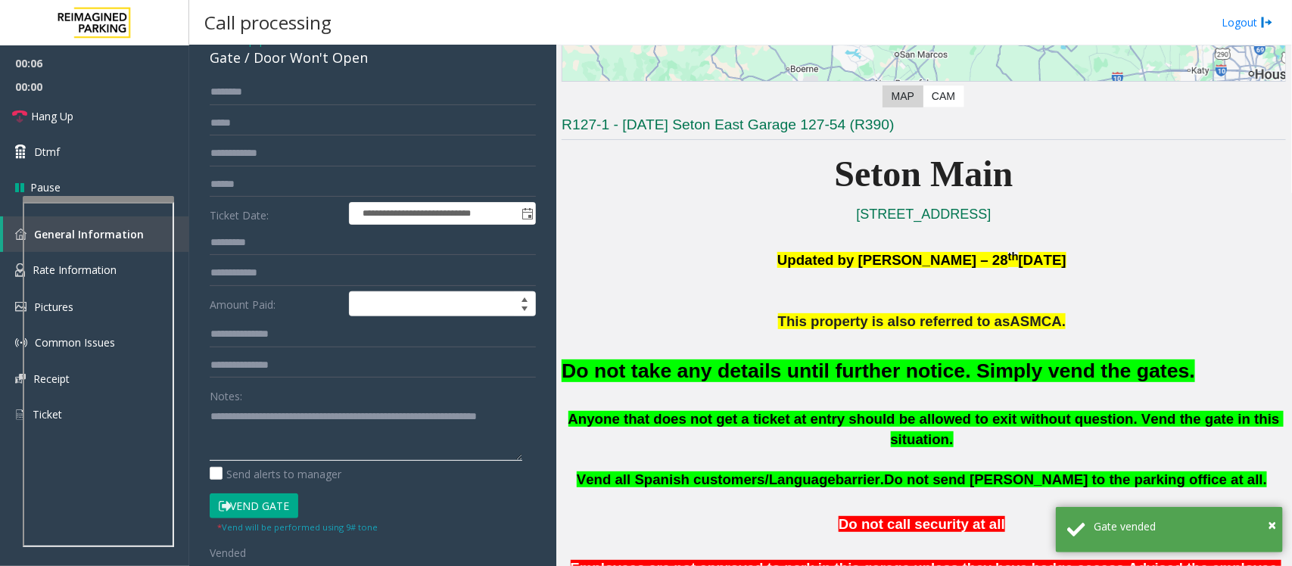
scroll to position [70, 0]
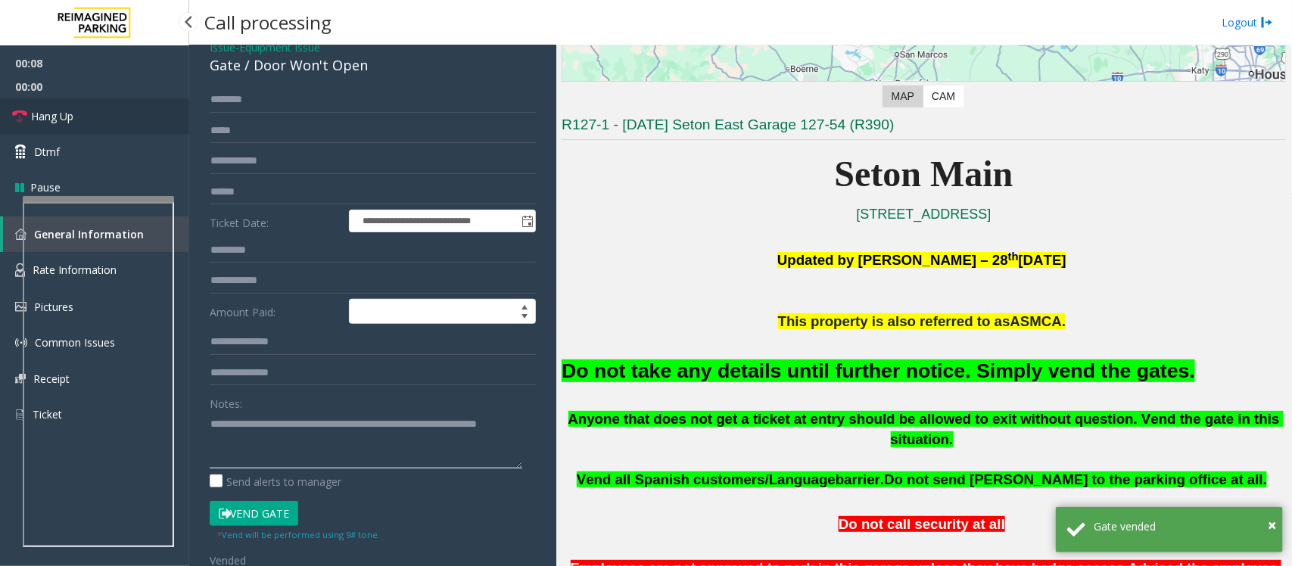
type textarea "**********"
click at [106, 115] on link "Hang Up" at bounding box center [94, 116] width 189 height 36
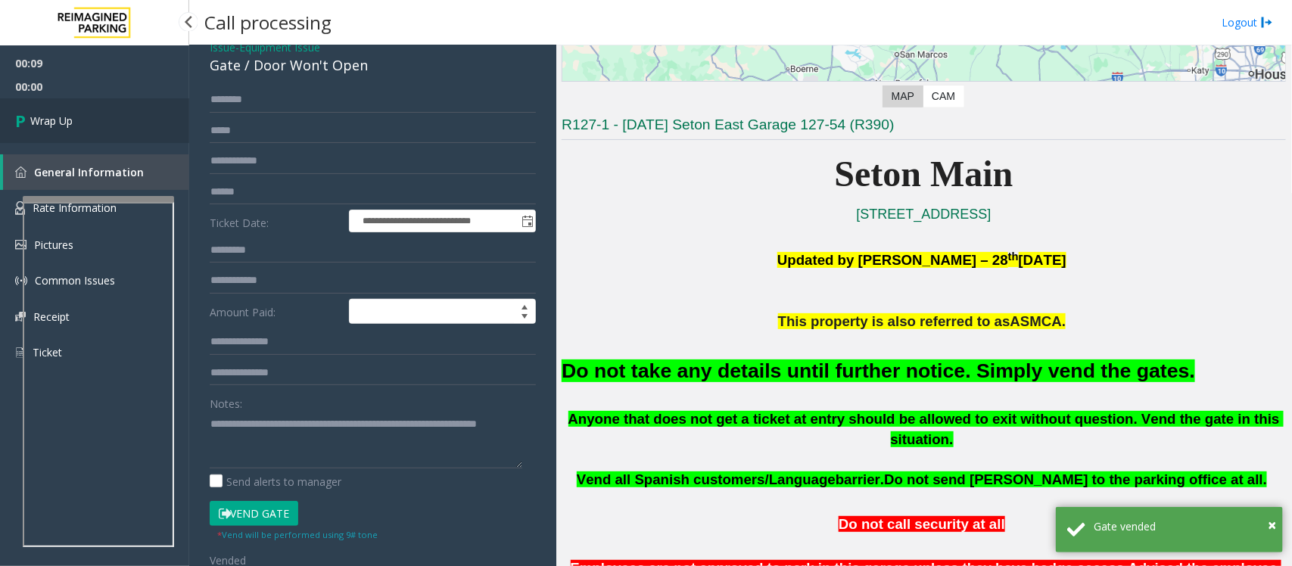
click at [106, 115] on link "Wrap Up" at bounding box center [94, 120] width 189 height 45
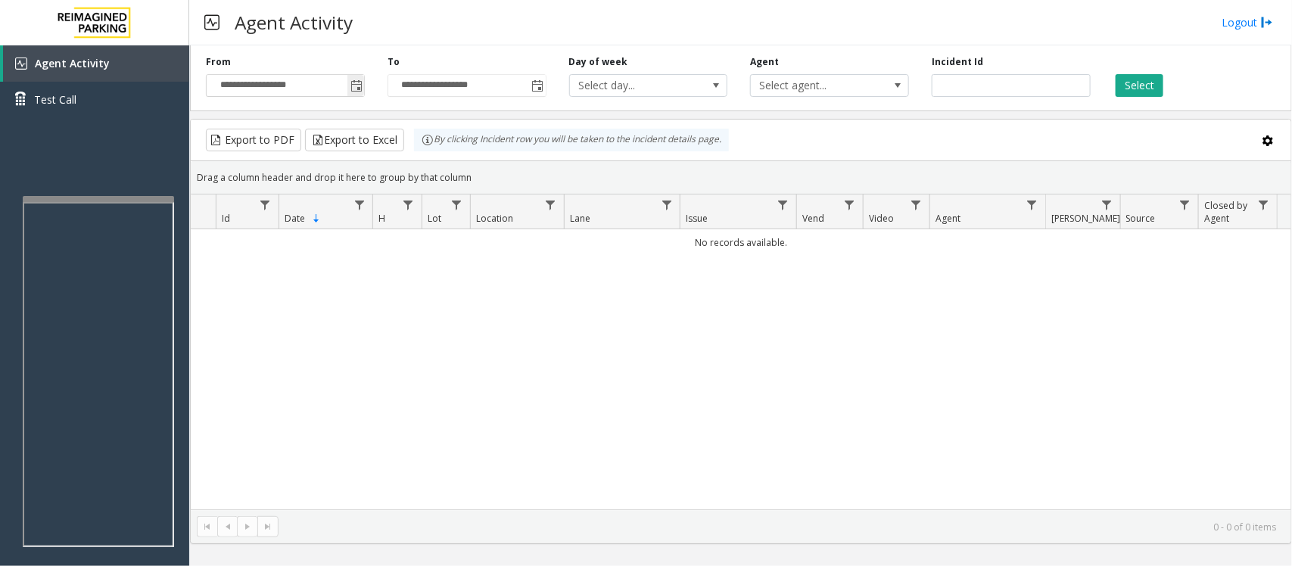
click at [352, 87] on span "Toggle popup" at bounding box center [356, 86] width 12 height 12
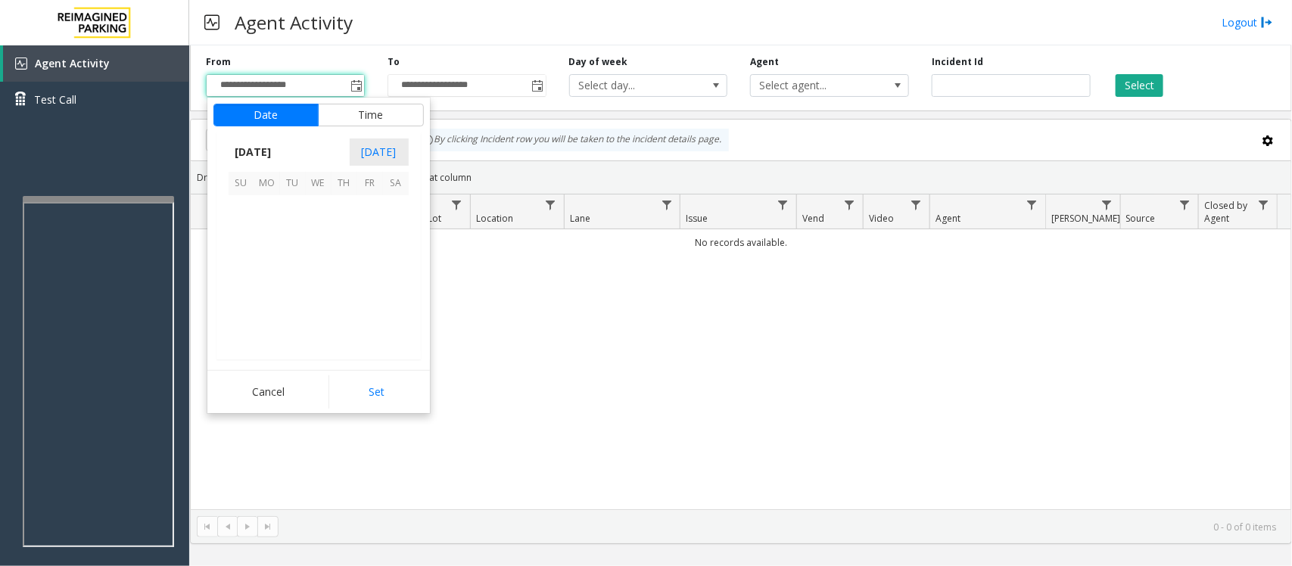
scroll to position [271519, 0]
click at [367, 242] on span "12" at bounding box center [370, 234] width 26 height 26
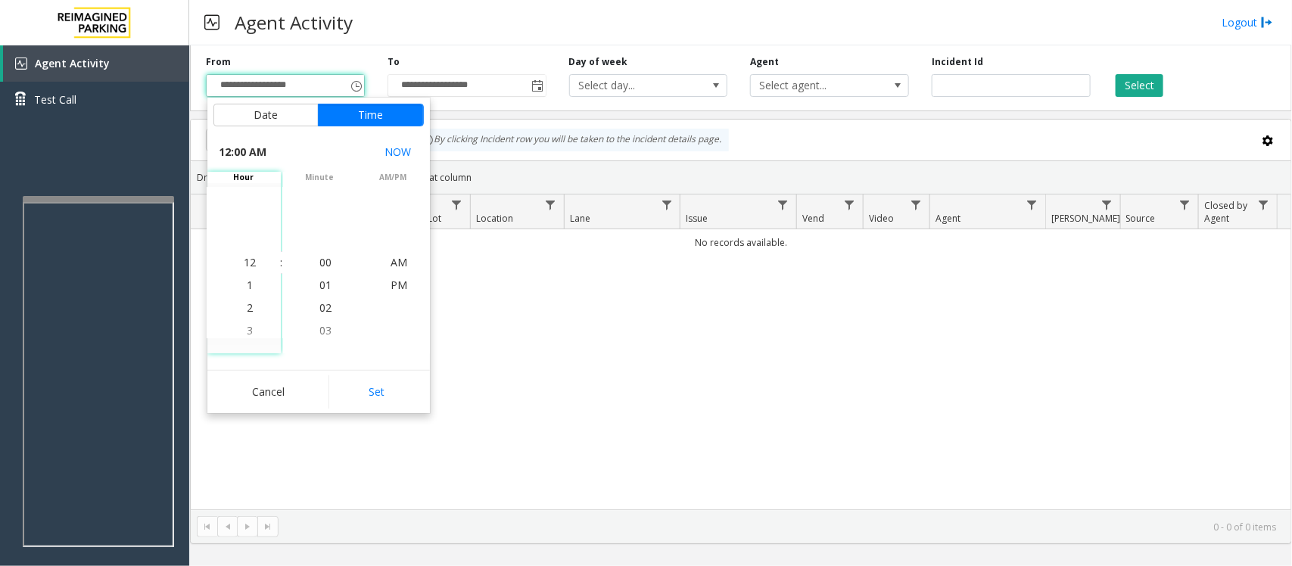
drag, startPoint x: 383, startPoint y: 394, endPoint x: 1046, endPoint y: 367, distance: 663.6
click at [386, 394] on button "Set" at bounding box center [375, 391] width 95 height 33
type input "**********"
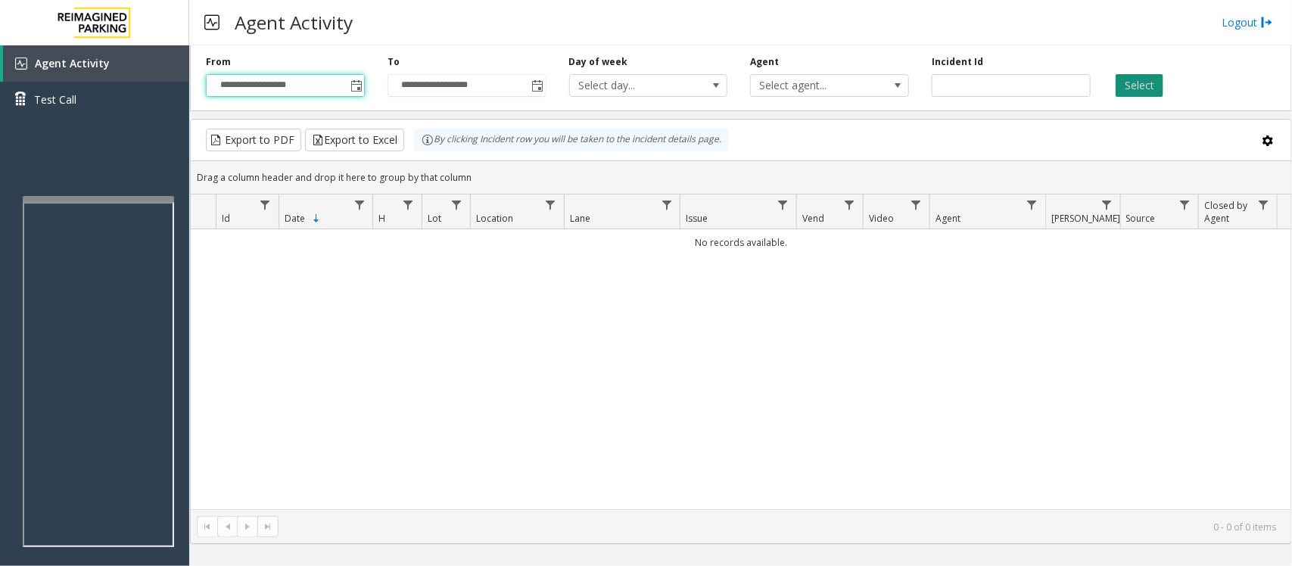
click at [1125, 95] on button "Select" at bounding box center [1140, 85] width 48 height 23
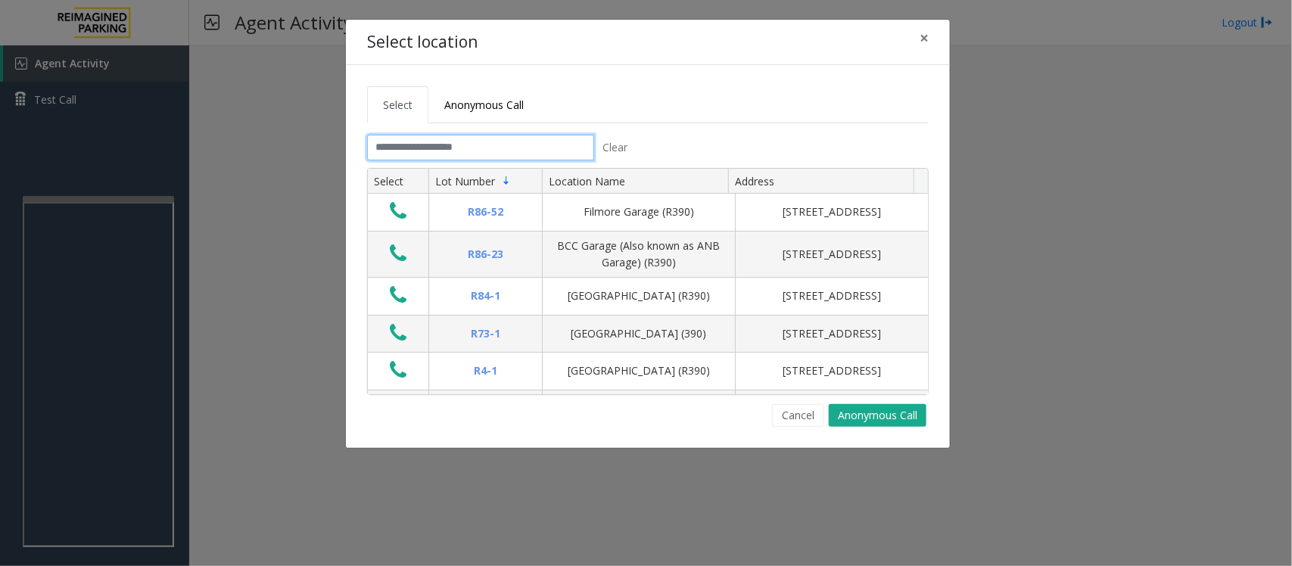
click at [497, 153] on input "text" at bounding box center [480, 148] width 227 height 26
click at [926, 39] on span "×" at bounding box center [924, 37] width 9 height 21
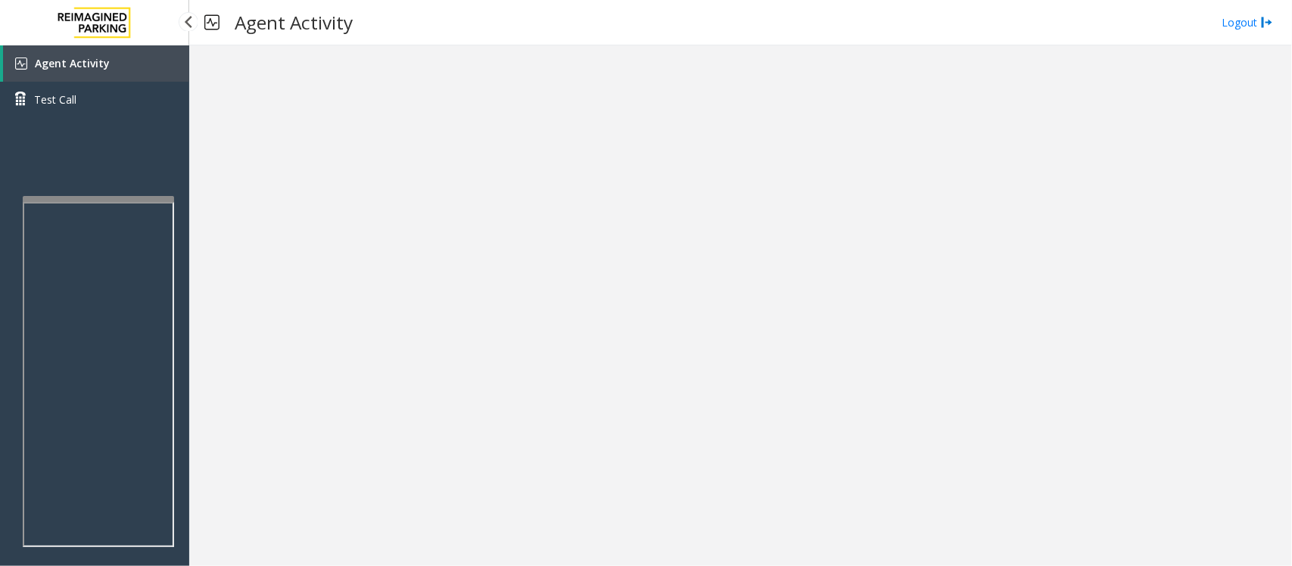
click at [45, 67] on span "Agent Activity" at bounding box center [72, 63] width 75 height 14
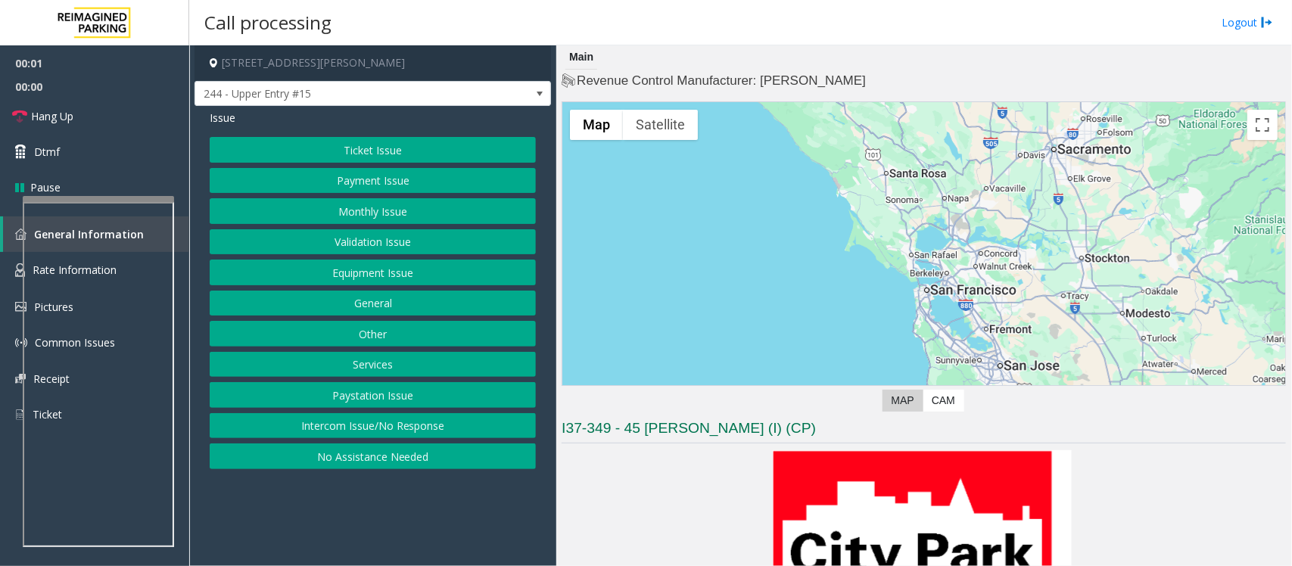
click at [973, 201] on div at bounding box center [923, 291] width 723 height 378
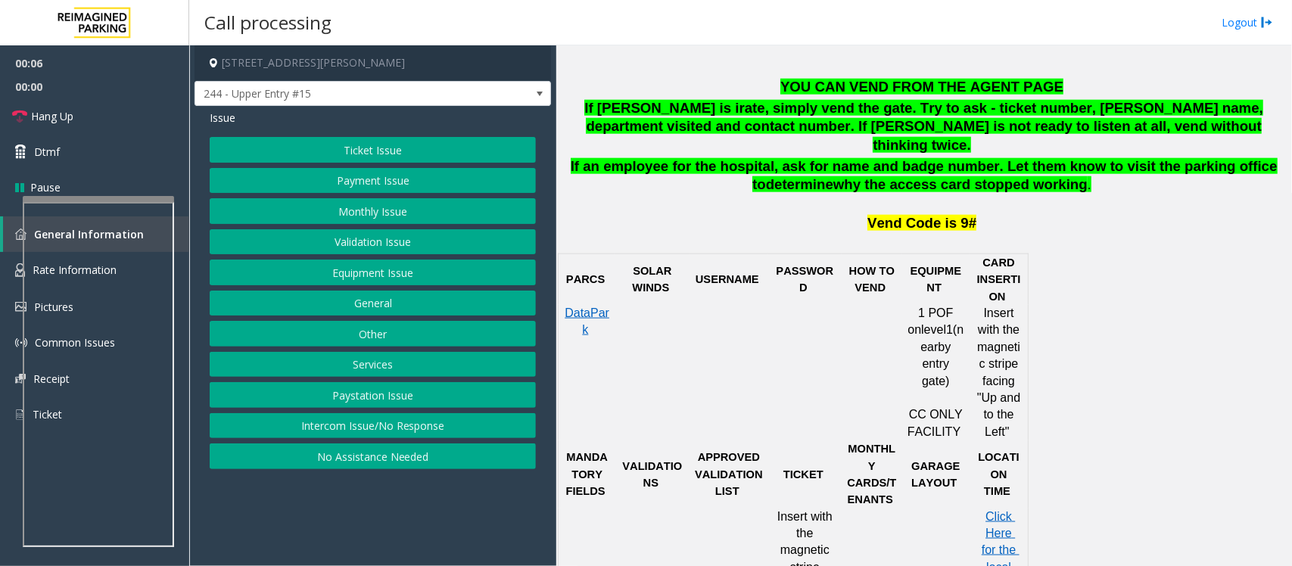
scroll to position [757, 0]
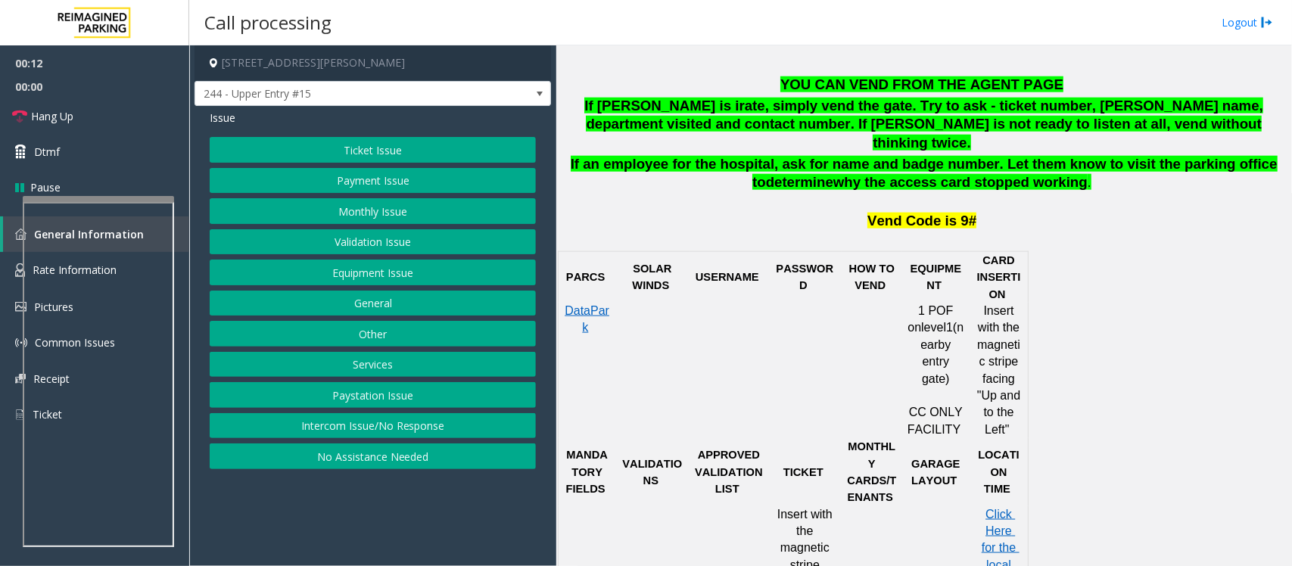
click at [319, 436] on button "Intercom Issue/No Response" at bounding box center [373, 426] width 326 height 26
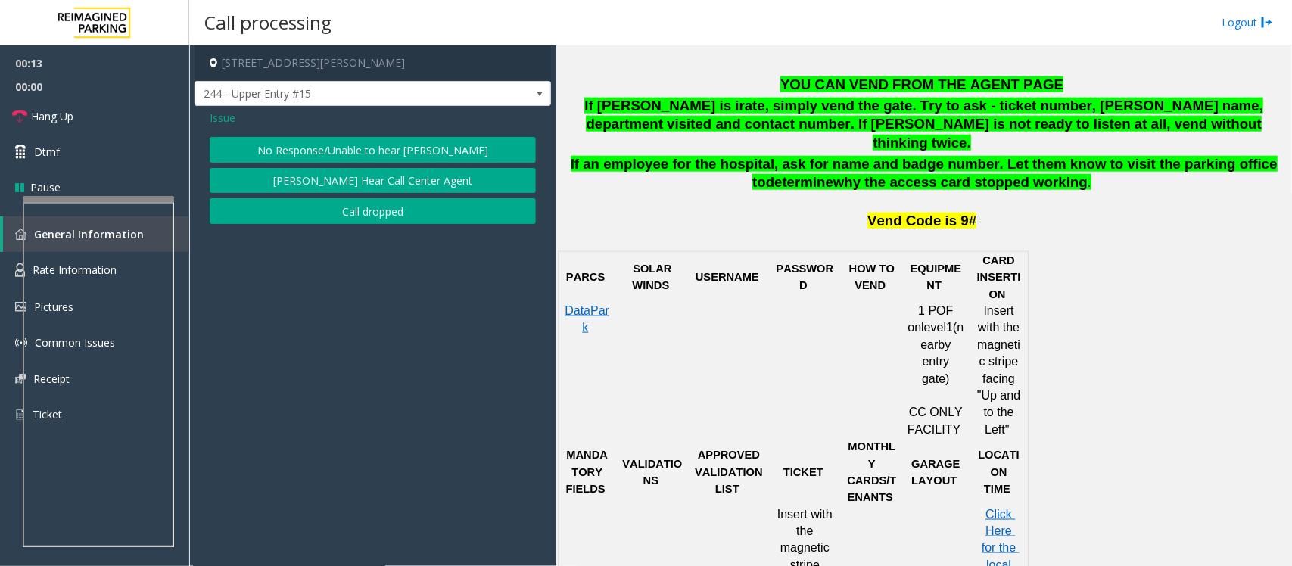
click at [276, 146] on button "No Response/Unable to hear [PERSON_NAME]" at bounding box center [373, 150] width 326 height 26
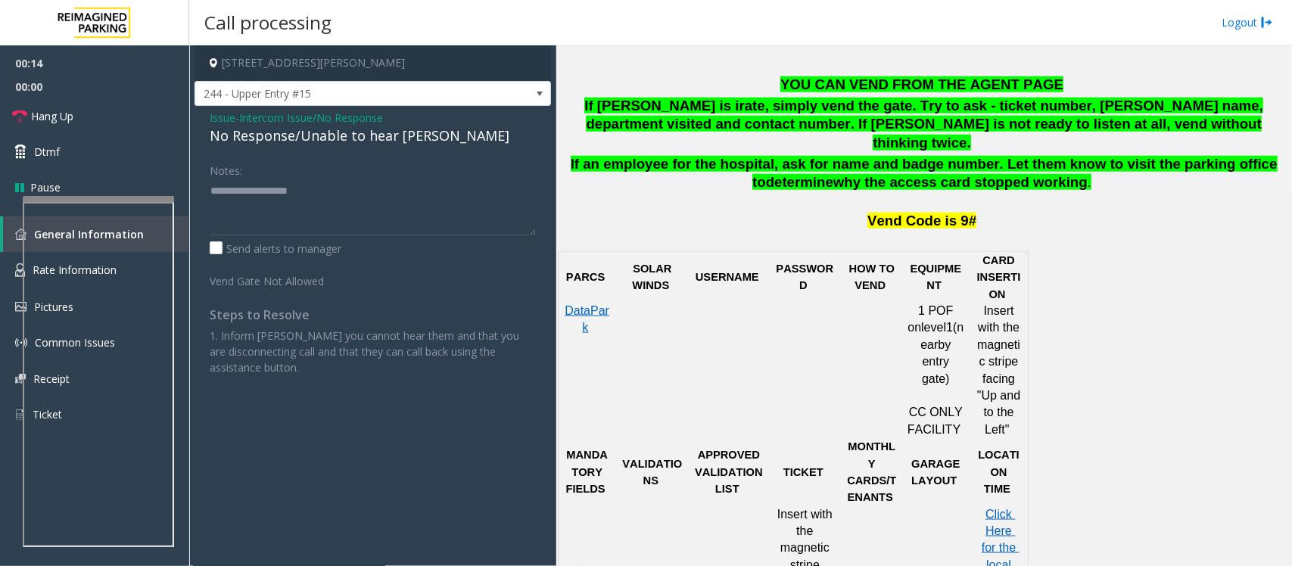
click at [276, 141] on div "No Response/Unable to hear [PERSON_NAME]" at bounding box center [373, 136] width 326 height 20
type textarea "**********"
click at [118, 121] on link "Hang Up" at bounding box center [94, 116] width 189 height 36
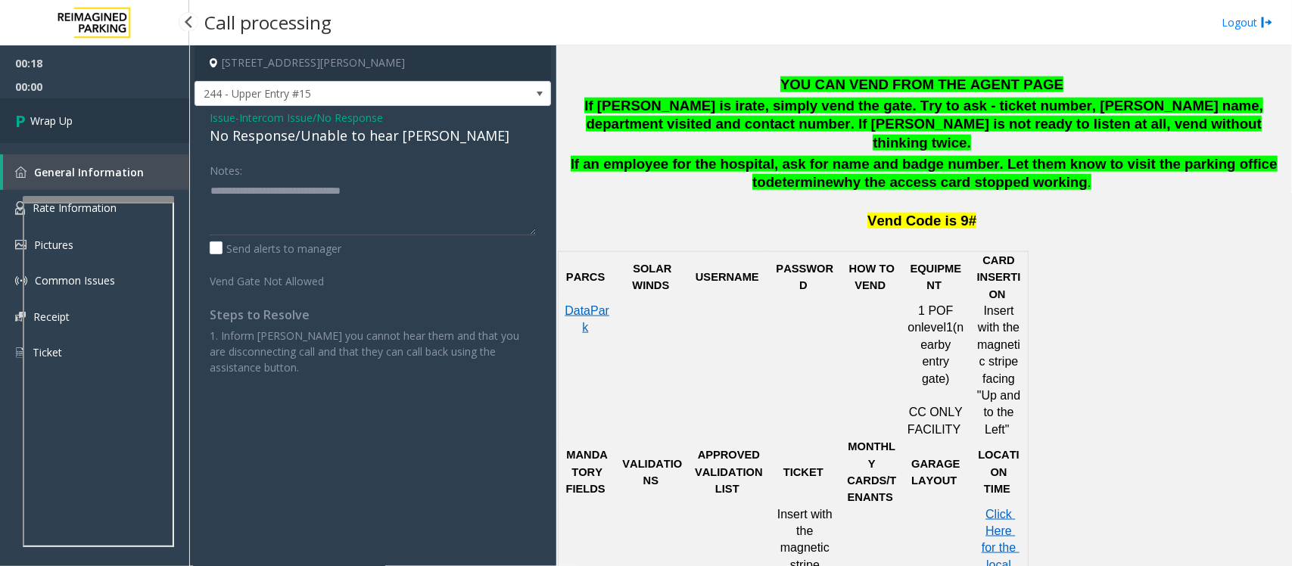
click at [118, 121] on link "Wrap Up" at bounding box center [94, 120] width 189 height 45
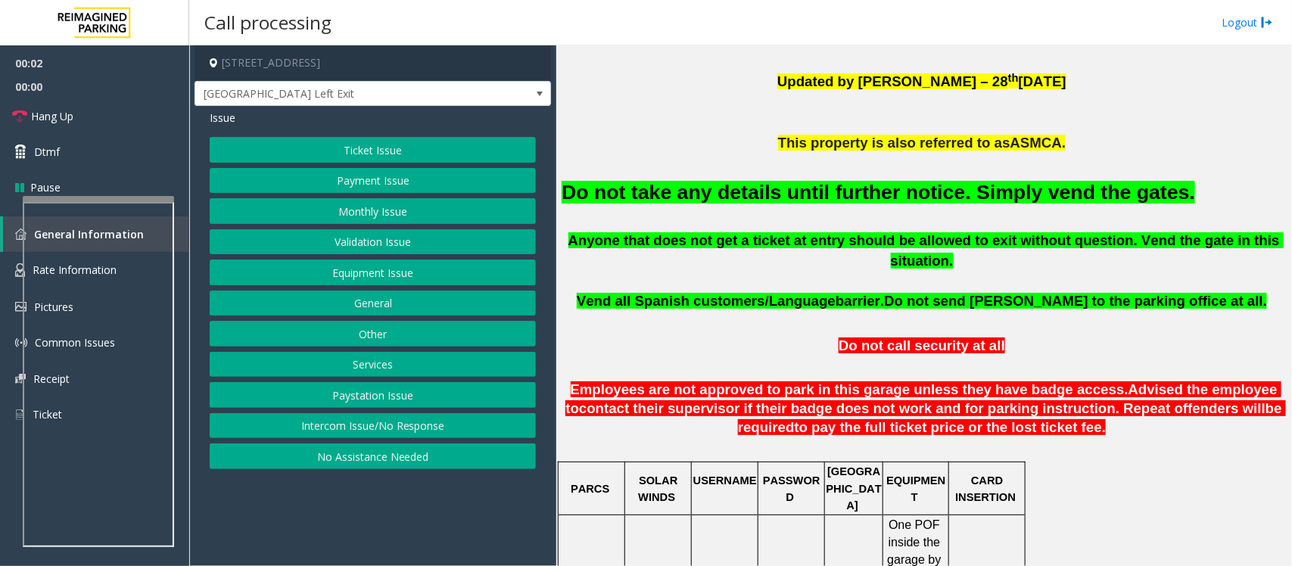
scroll to position [568, 0]
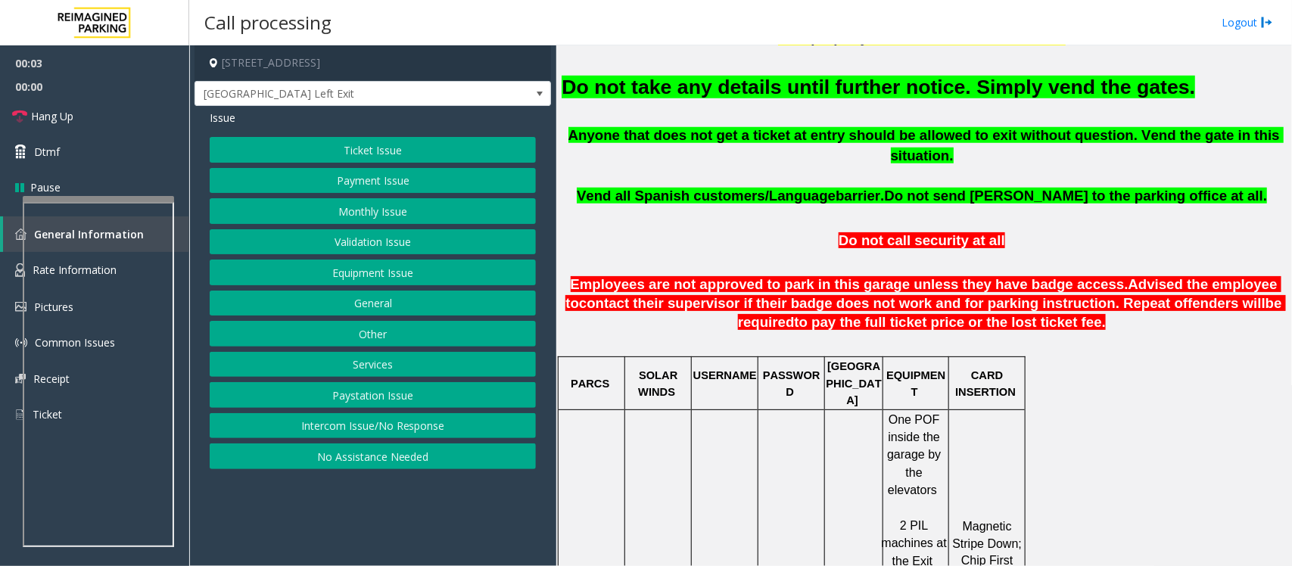
click at [304, 278] on button "Equipment Issue" at bounding box center [373, 273] width 326 height 26
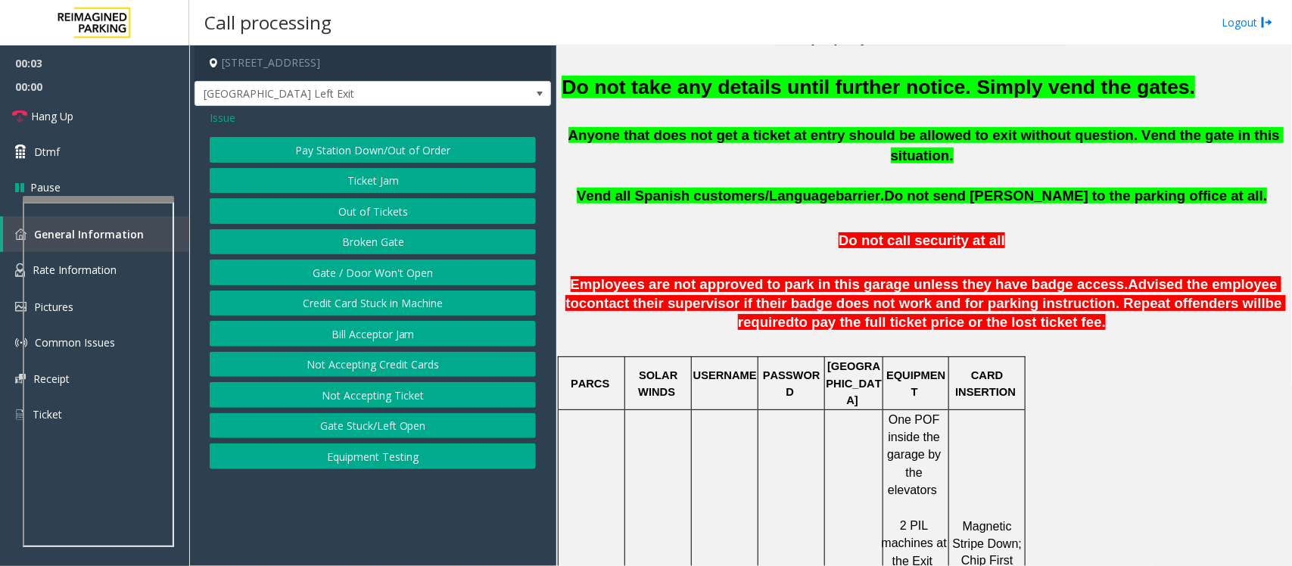
click at [304, 275] on button "Gate / Door Won't Open" at bounding box center [373, 273] width 326 height 26
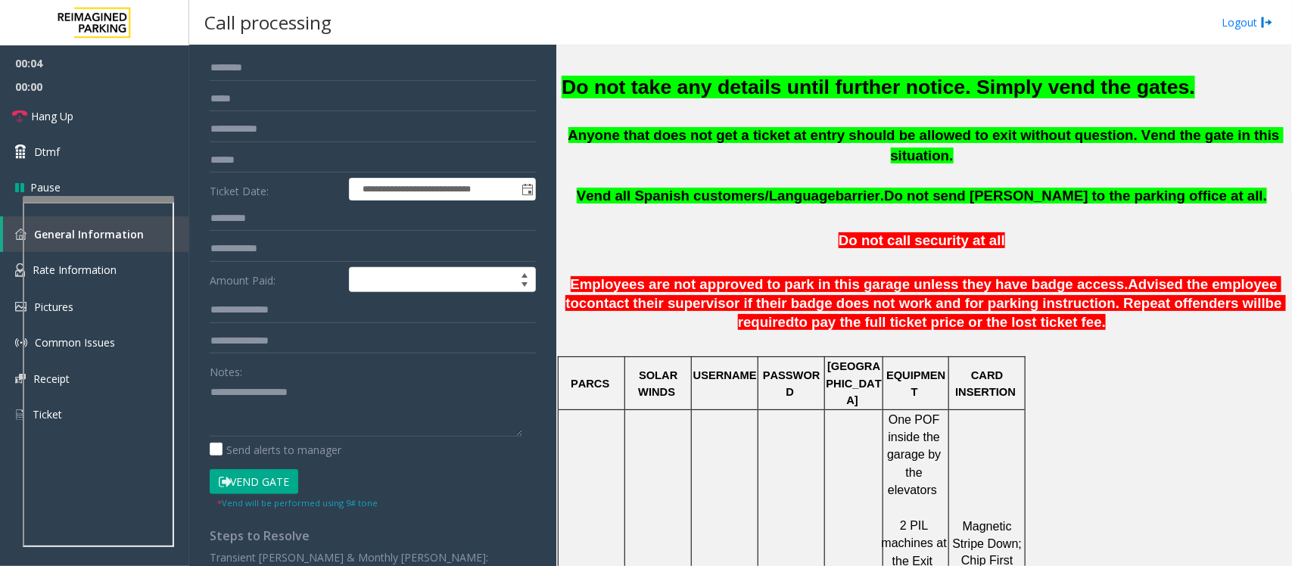
scroll to position [260, 0]
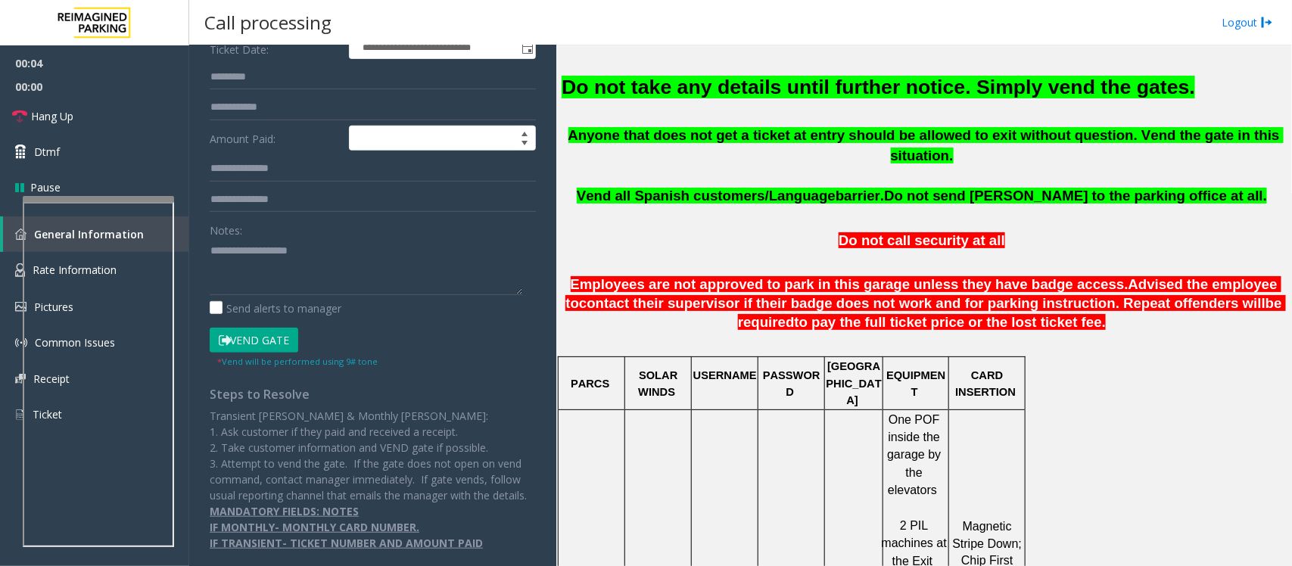
click at [247, 332] on button "Vend Gate" at bounding box center [254, 341] width 89 height 26
click at [634, 83] on font "Do not take any details until further notice. Simply vend the gates." at bounding box center [878, 87] width 633 height 23
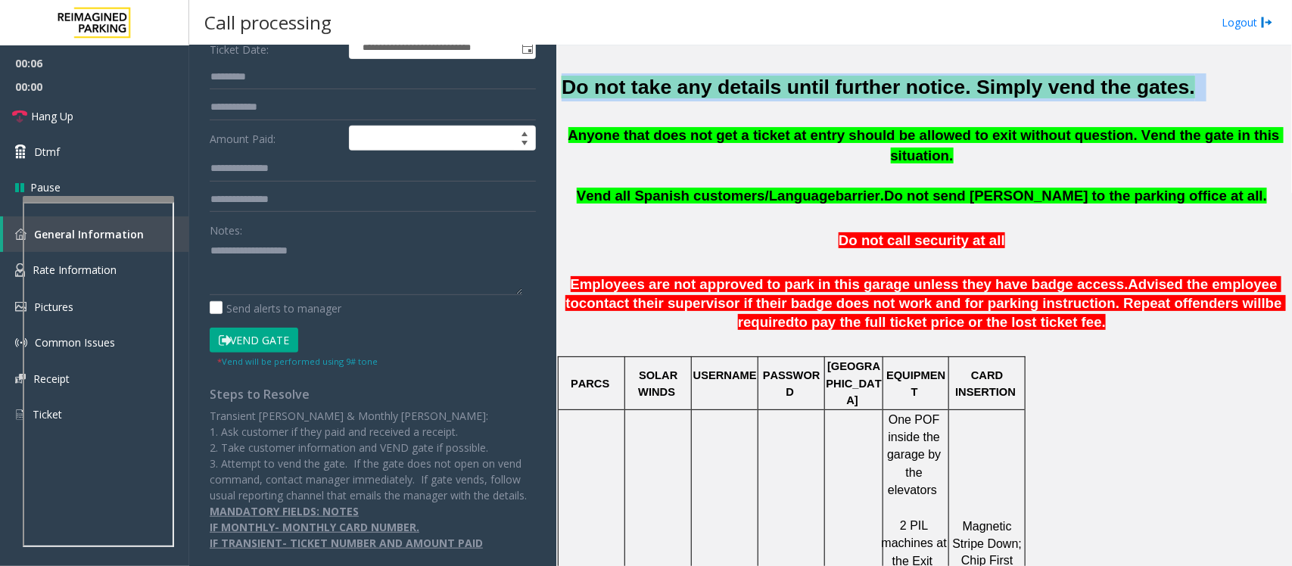
click at [634, 83] on font "Do not take any details until further notice. Simply vend the gates." at bounding box center [878, 87] width 633 height 23
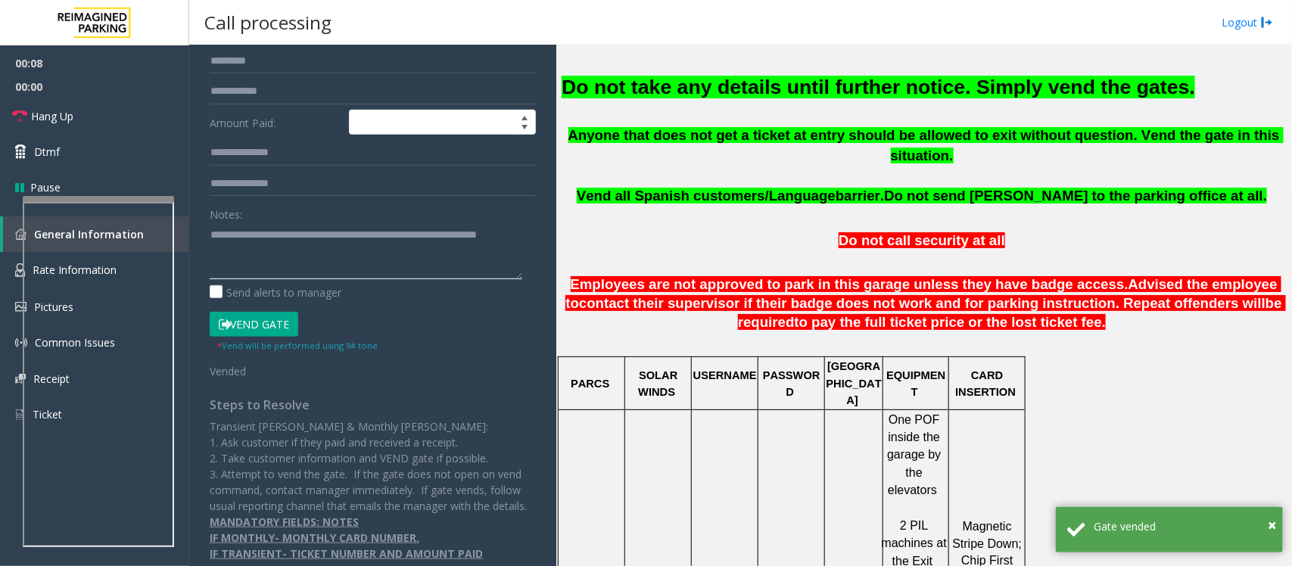
scroll to position [0, 0]
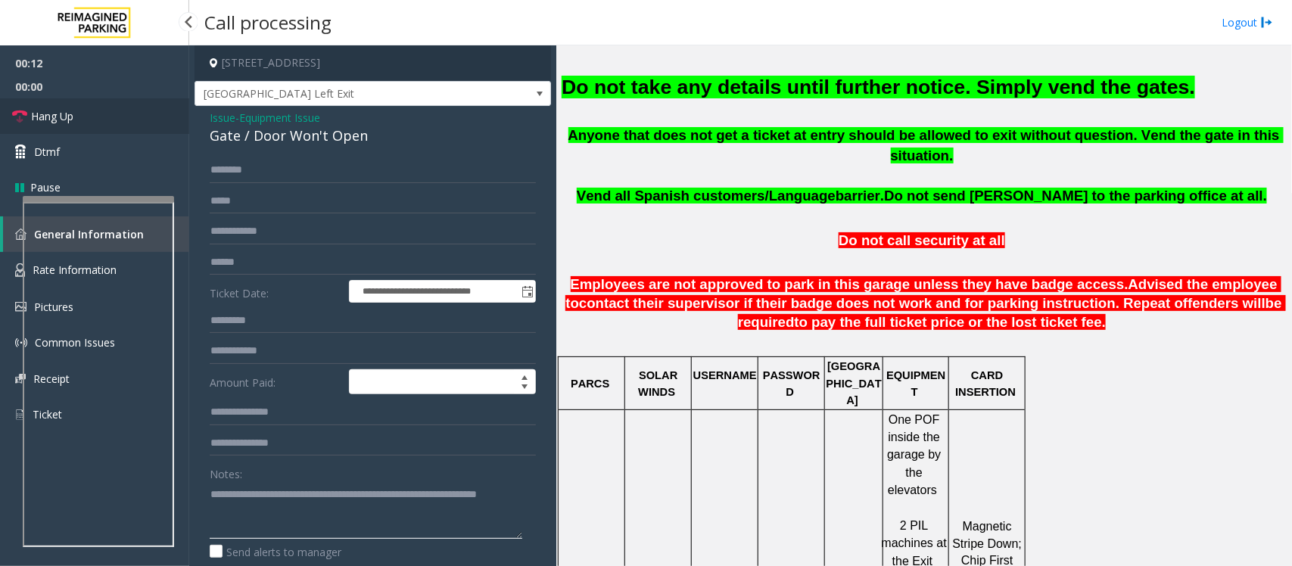
type textarea "**********"
click at [121, 118] on link "Hang Up" at bounding box center [94, 116] width 189 height 36
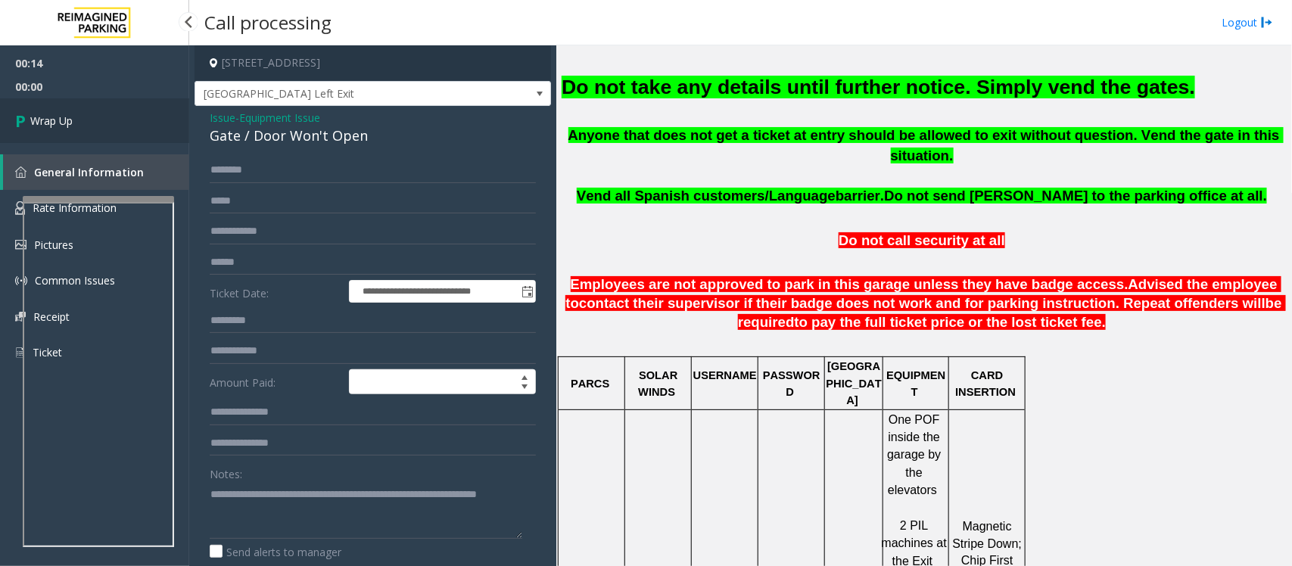
click at [121, 118] on link "Wrap Up" at bounding box center [94, 120] width 189 height 45
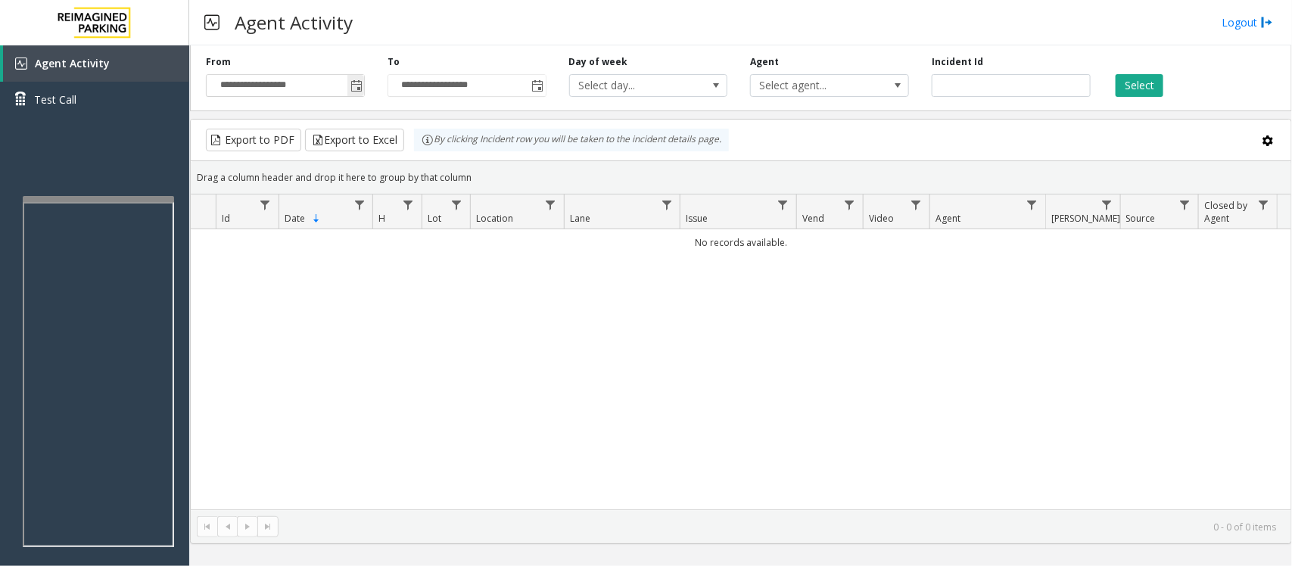
click at [360, 85] on span "Toggle popup" at bounding box center [356, 86] width 12 height 12
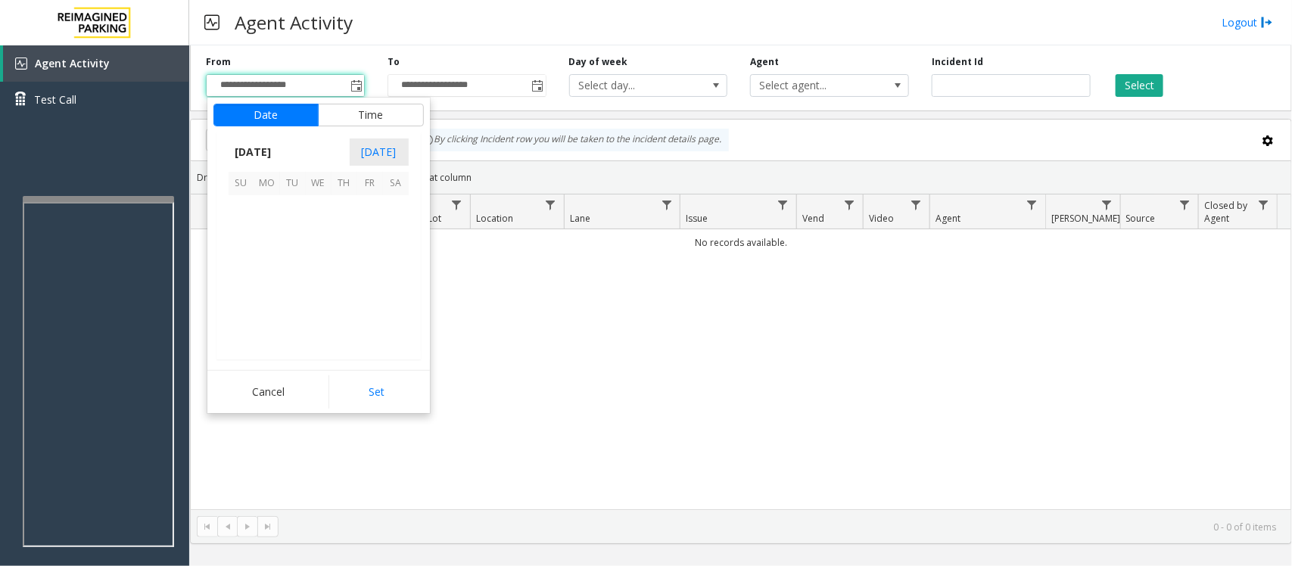
scroll to position [271519, 0]
click at [369, 237] on span "12" at bounding box center [370, 234] width 26 height 26
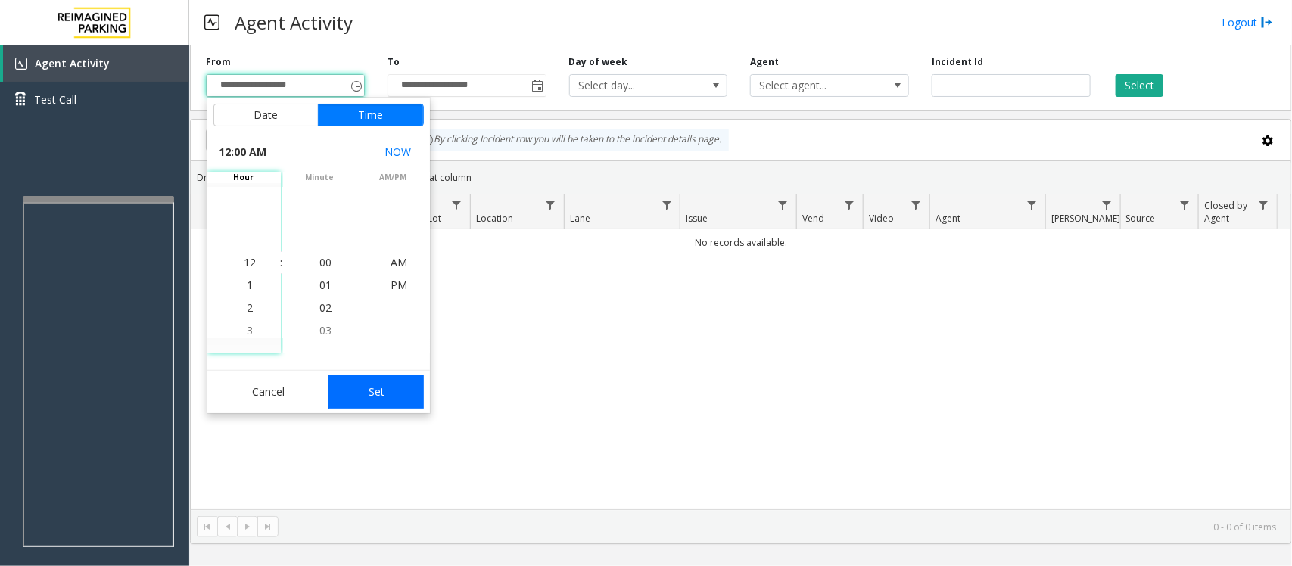
click at [394, 391] on button "Set" at bounding box center [375, 391] width 95 height 33
type input "**********"
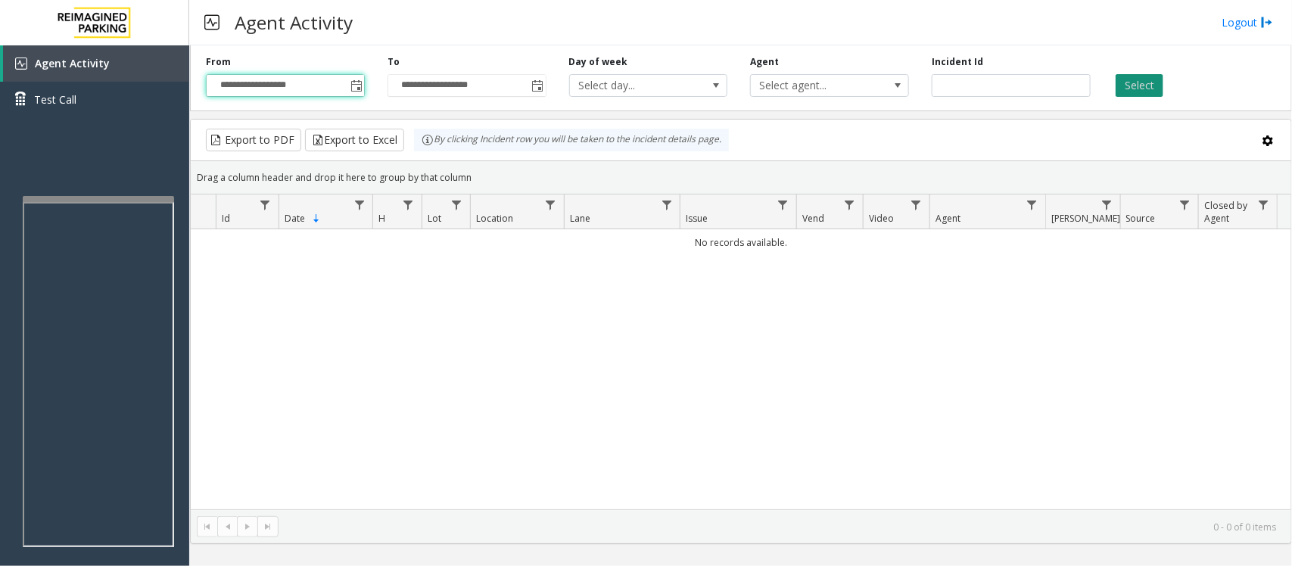
click at [1125, 81] on button "Select" at bounding box center [1140, 85] width 48 height 23
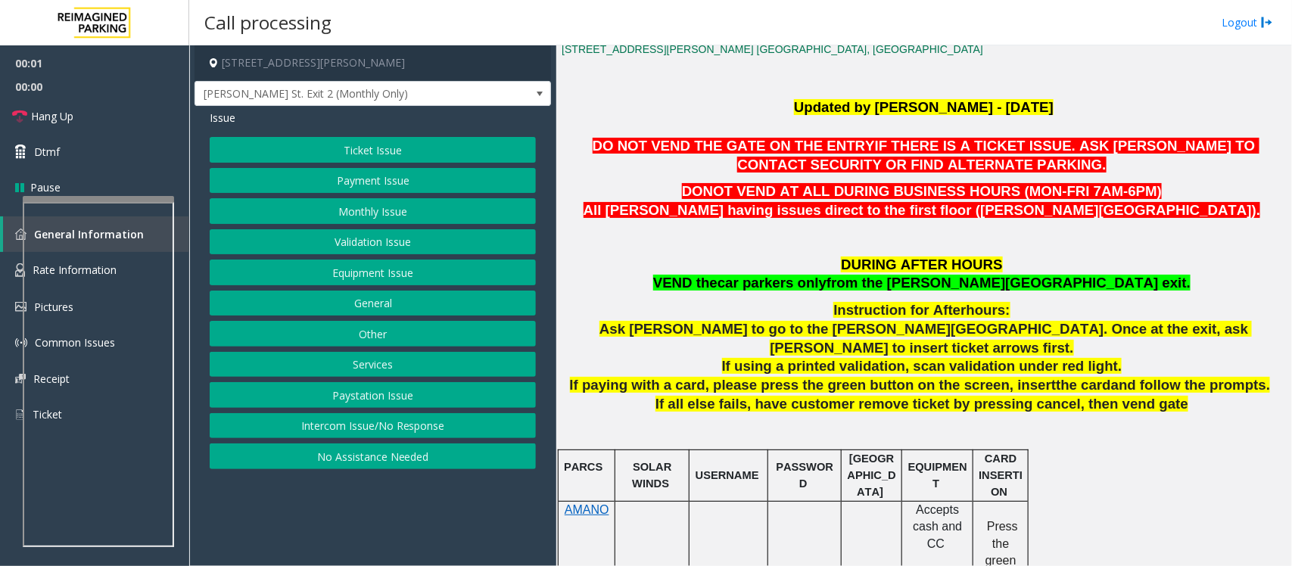
scroll to position [568, 0]
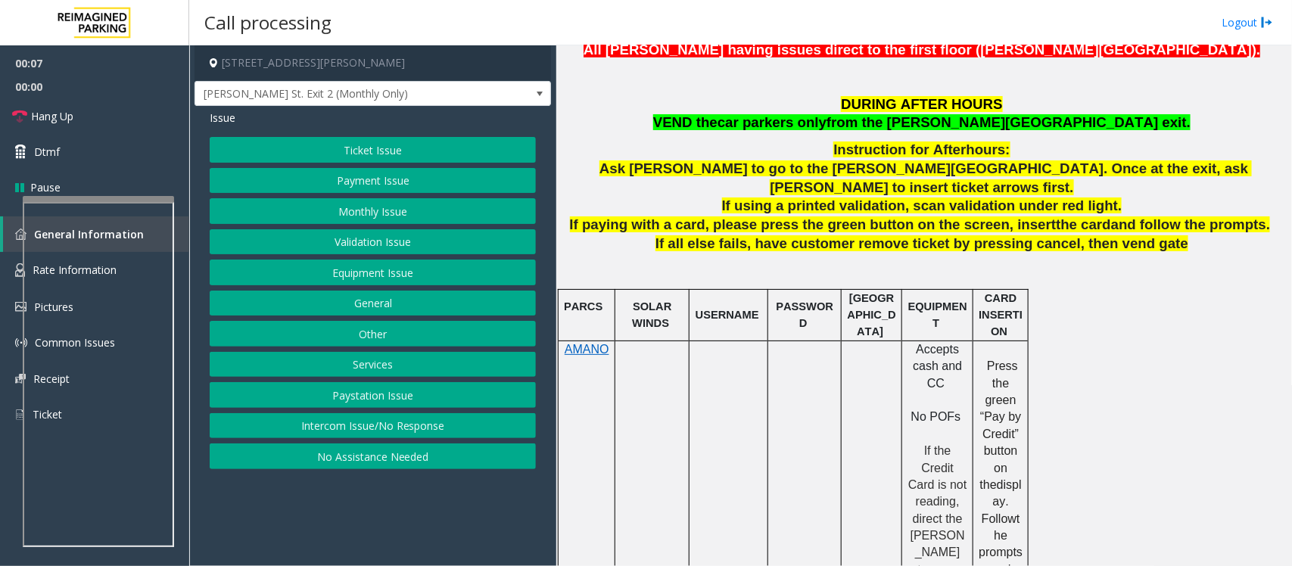
click at [377, 247] on button "Validation Issue" at bounding box center [373, 242] width 326 height 26
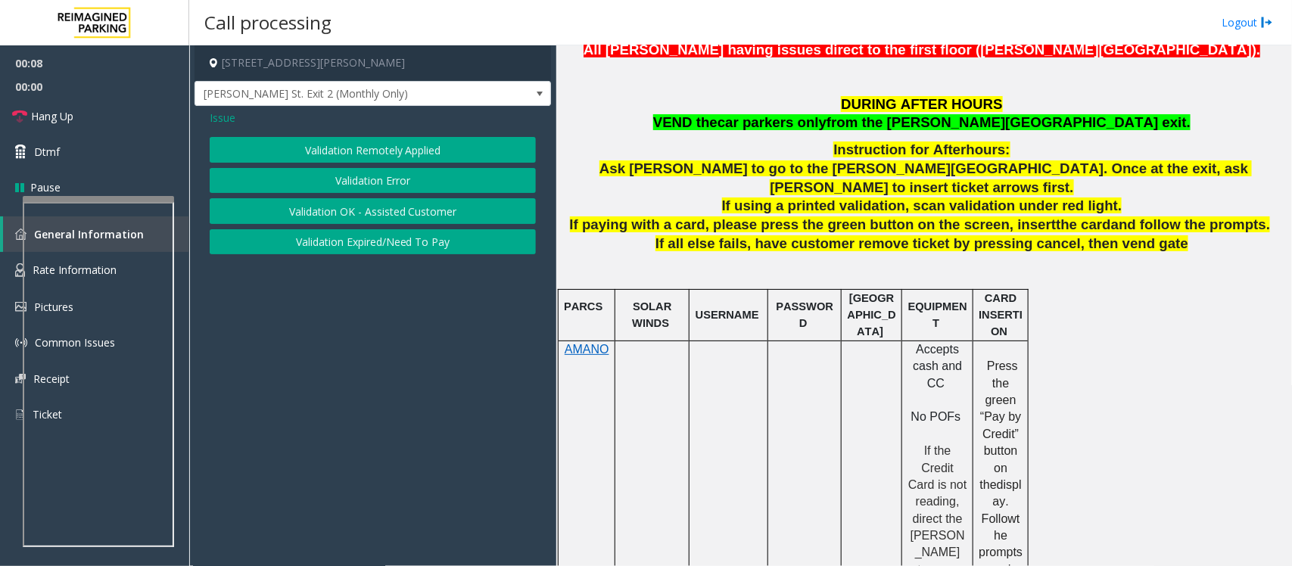
click at [375, 176] on button "Validation Error" at bounding box center [373, 181] width 326 height 26
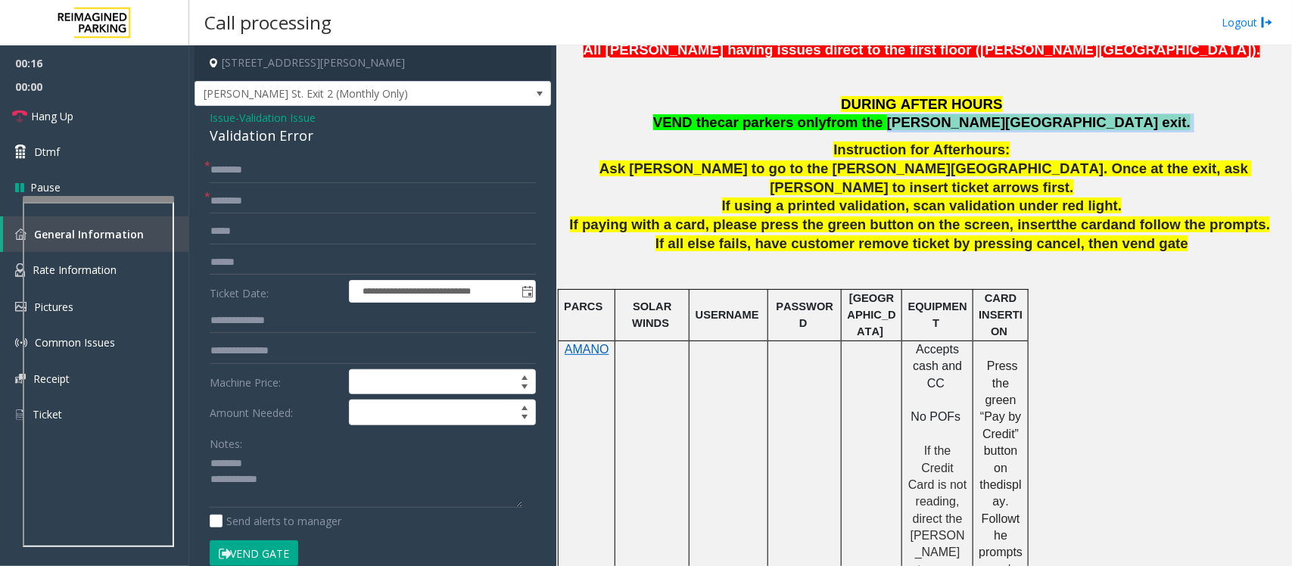
drag, startPoint x: 970, startPoint y: 120, endPoint x: 1075, endPoint y: 122, distance: 105.2
click at [1075, 122] on p "DURING AFTER HOURS VEND the car parkers only from the [PERSON_NAME][GEOGRAPHIC_…" at bounding box center [924, 114] width 724 height 38
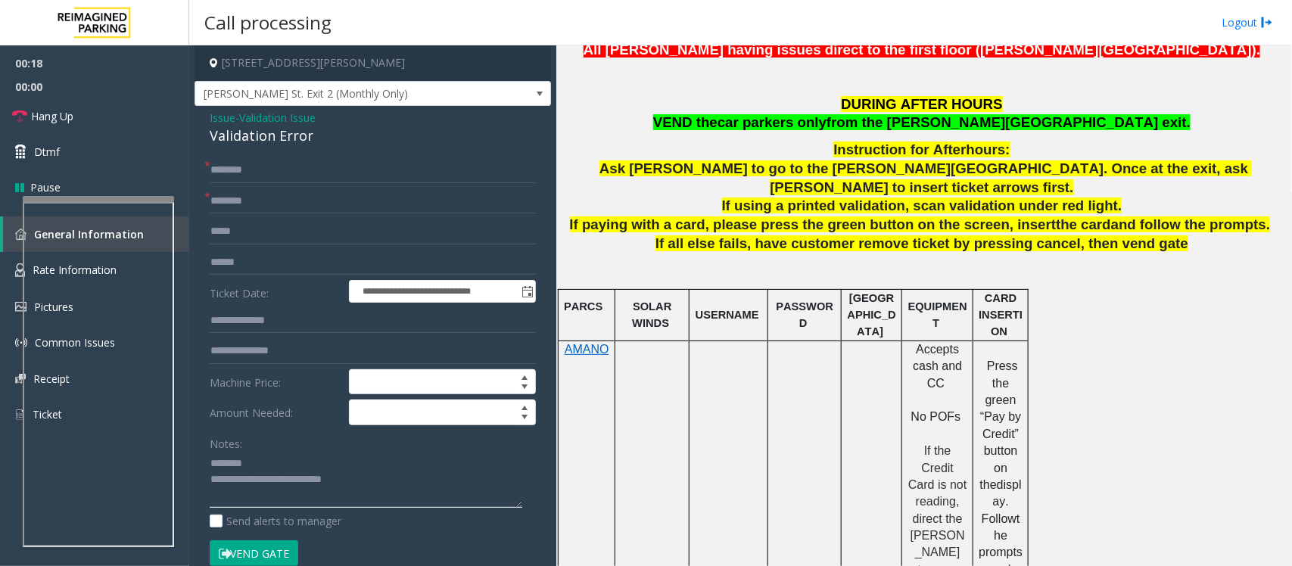
click at [270, 478] on textarea at bounding box center [366, 480] width 313 height 57
type textarea "**********"
click at [278, 174] on input "text" at bounding box center [373, 170] width 326 height 26
type input "**"
click at [254, 217] on form "**********" at bounding box center [373, 369] width 326 height 425
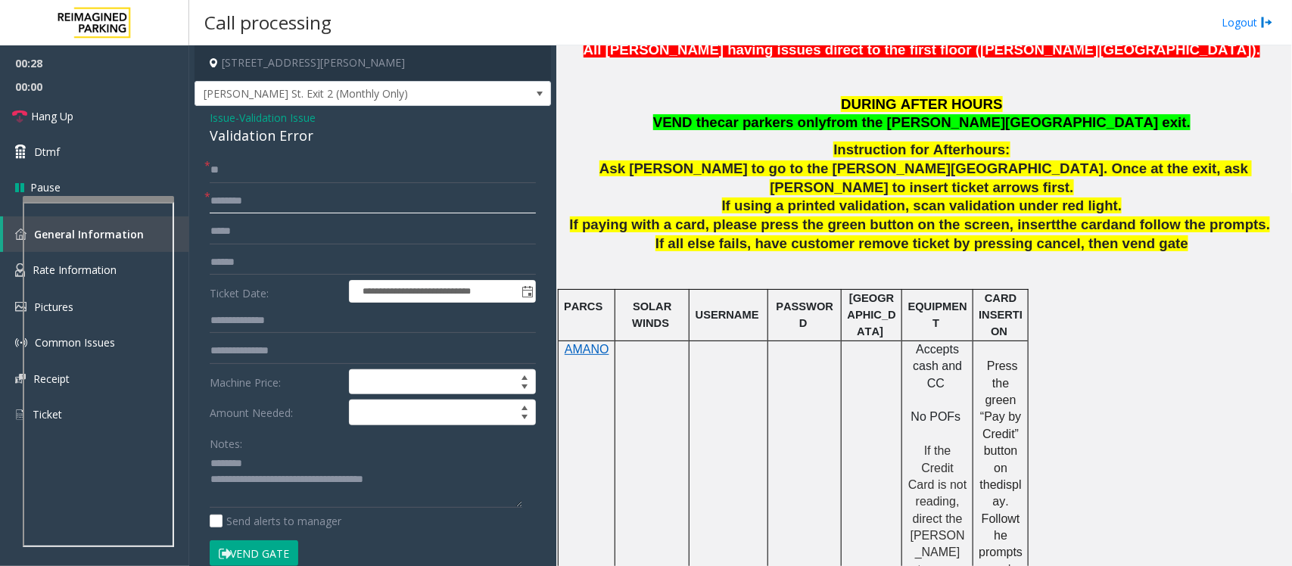
click at [258, 204] on input "text" at bounding box center [373, 201] width 326 height 26
type input "**"
click at [252, 129] on div "Validation Error" at bounding box center [373, 136] width 326 height 20
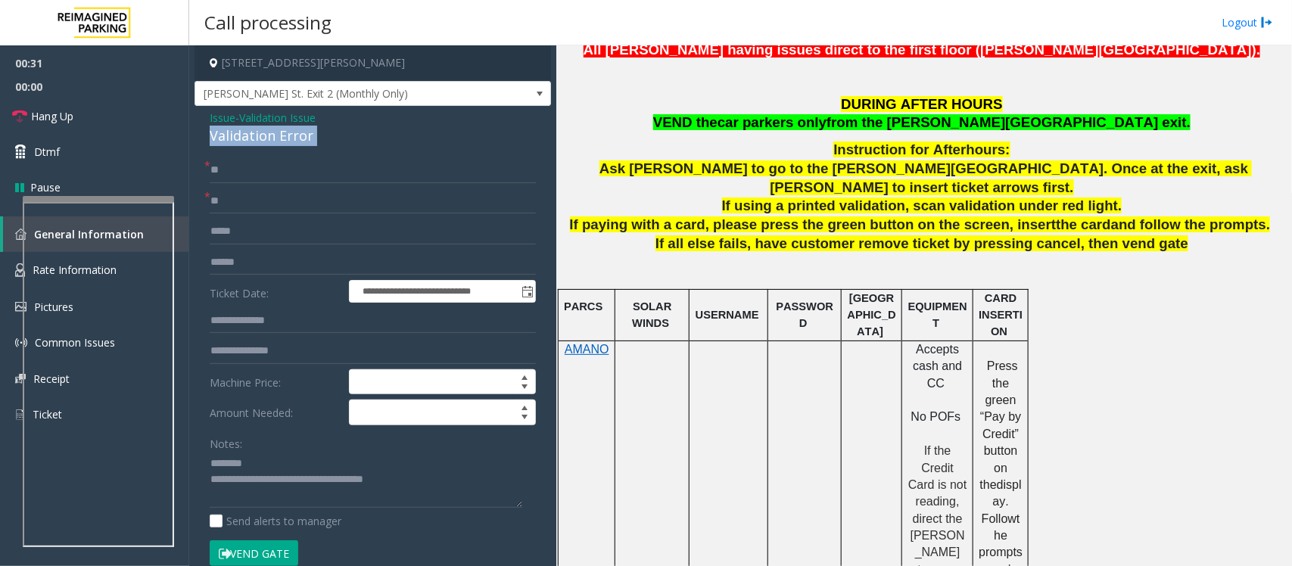
copy div "Validation Error"
click at [265, 458] on textarea at bounding box center [366, 480] width 313 height 57
paste textarea "**********"
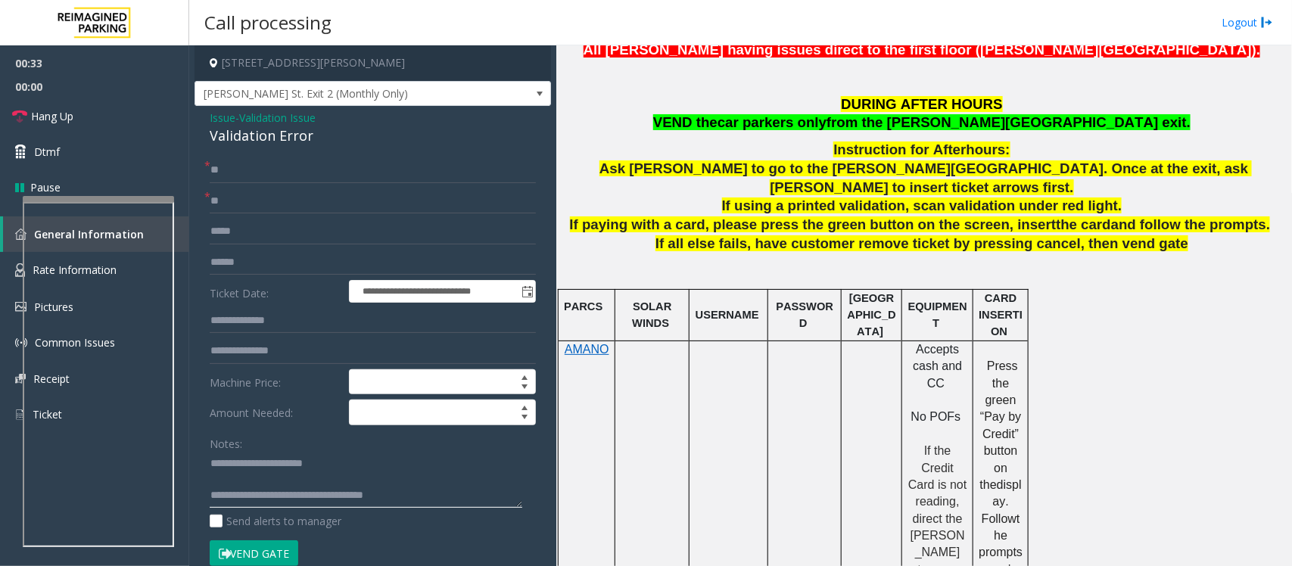
click at [252, 481] on textarea at bounding box center [366, 480] width 313 height 57
type textarea "**********"
click at [126, 123] on link "Hang Up" at bounding box center [94, 116] width 189 height 36
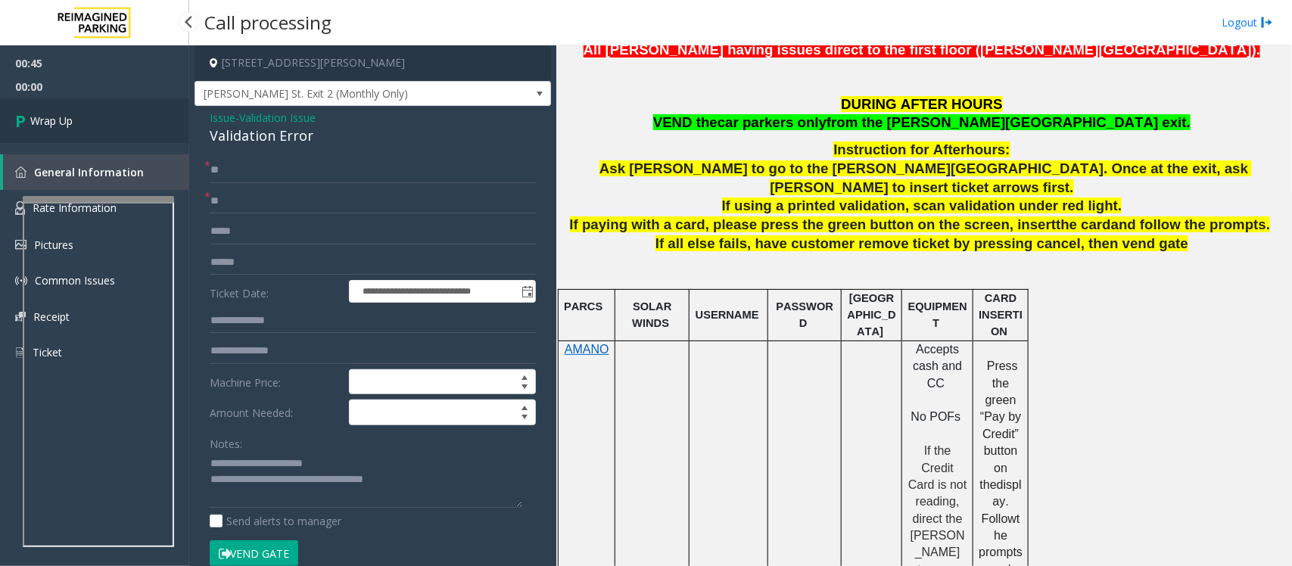
click at [126, 123] on link "Wrap Up" at bounding box center [94, 120] width 189 height 45
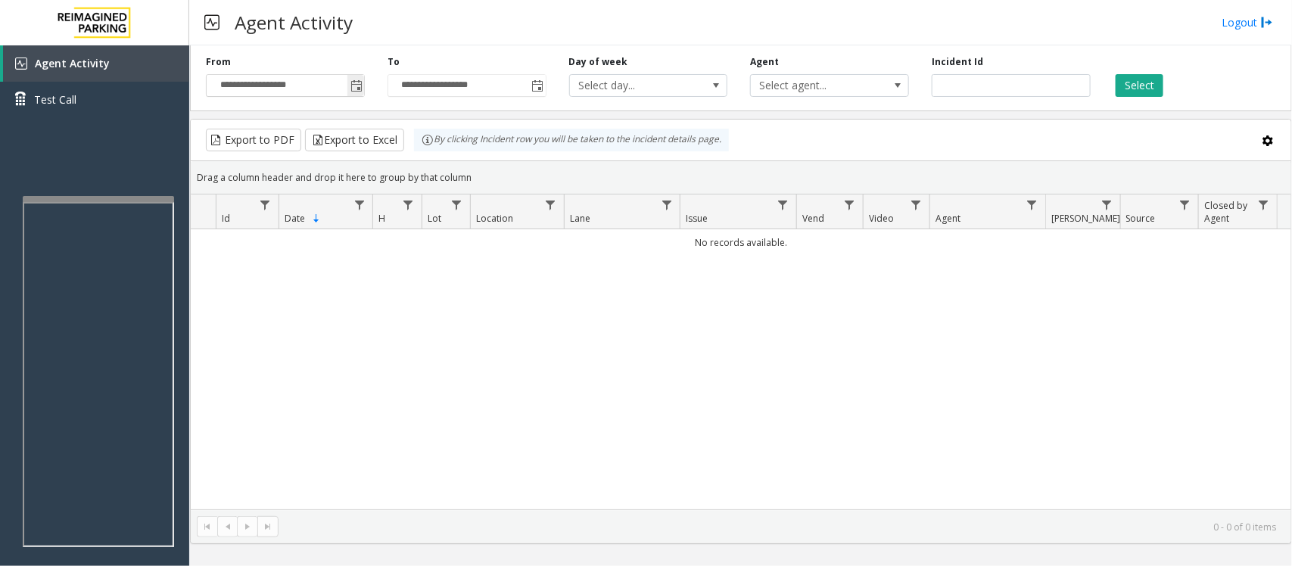
click at [353, 93] on span "Toggle popup" at bounding box center [355, 85] width 17 height 24
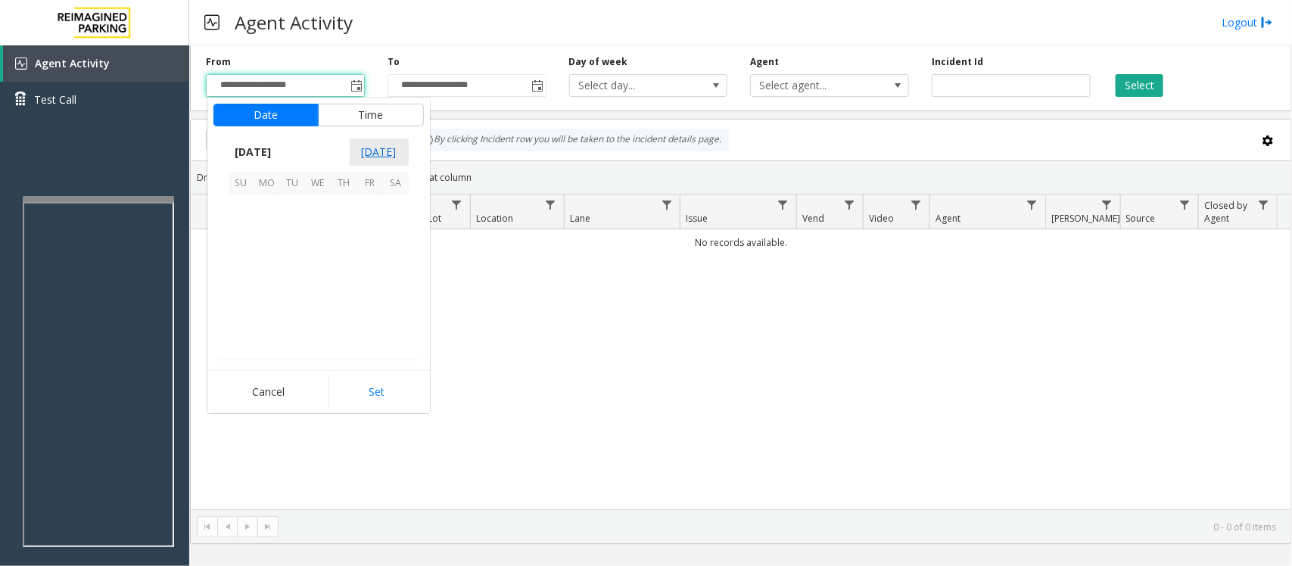
scroll to position [271519, 0]
click at [375, 236] on span "12" at bounding box center [370, 234] width 26 height 26
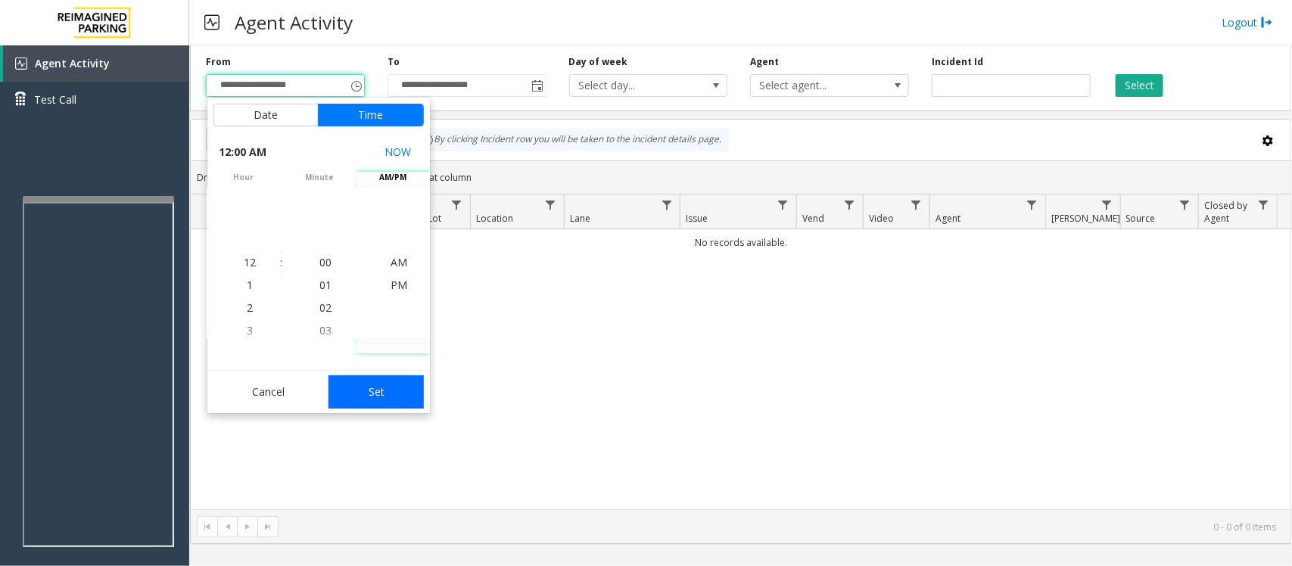
click at [371, 394] on button "Set" at bounding box center [375, 391] width 95 height 33
type input "**********"
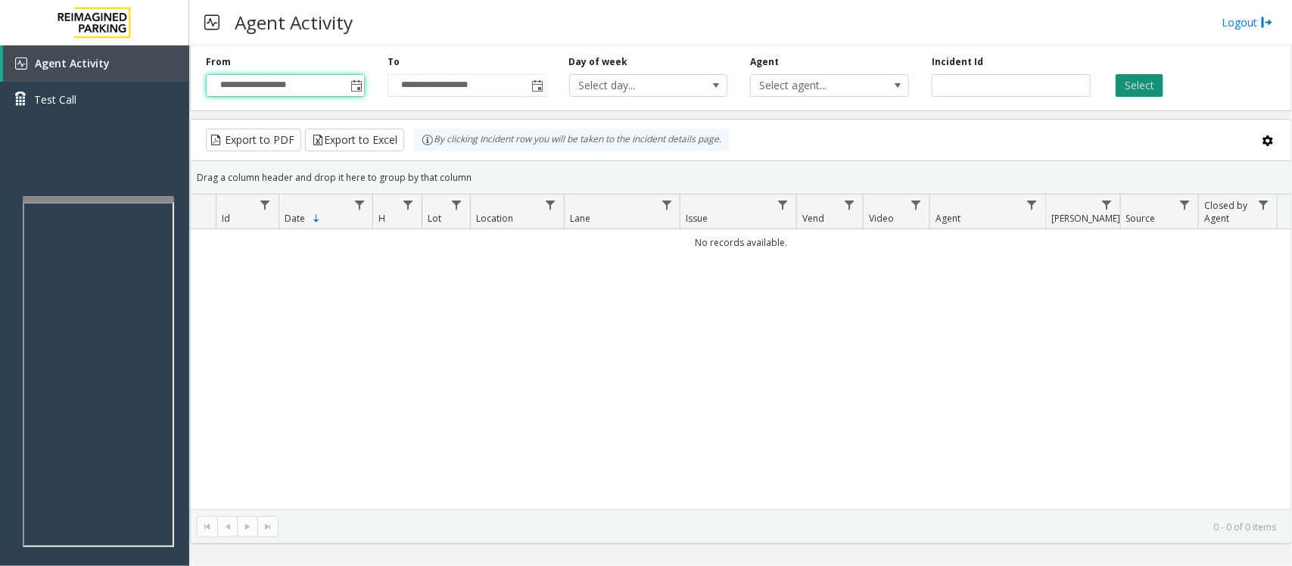
click at [1152, 77] on button "Select" at bounding box center [1140, 85] width 48 height 23
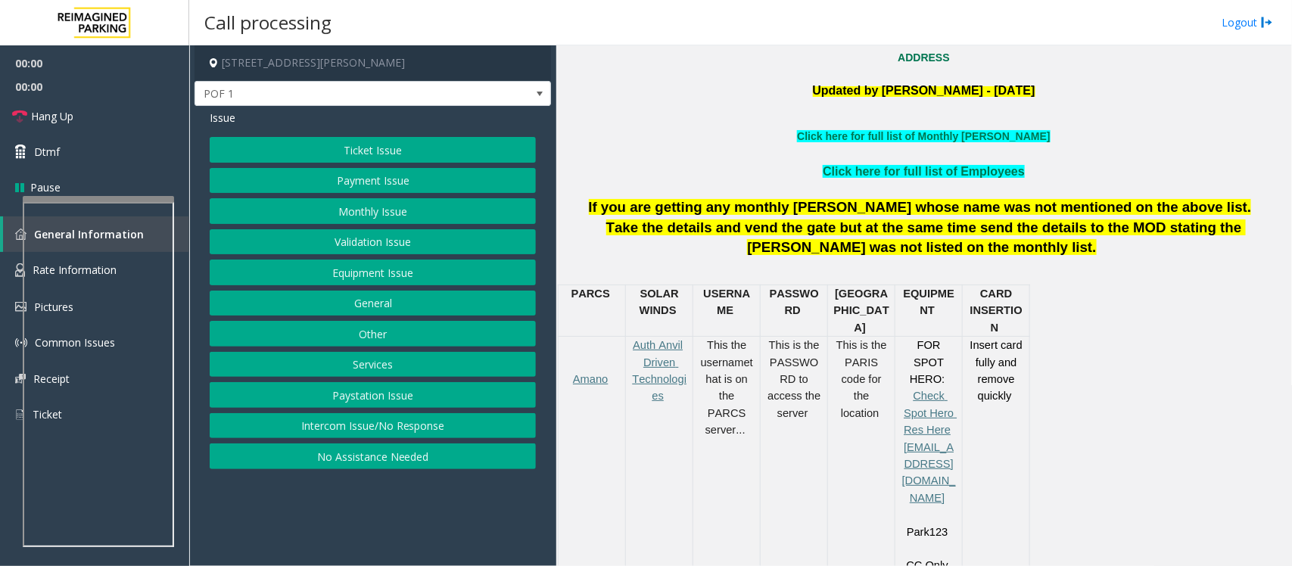
scroll to position [473, 0]
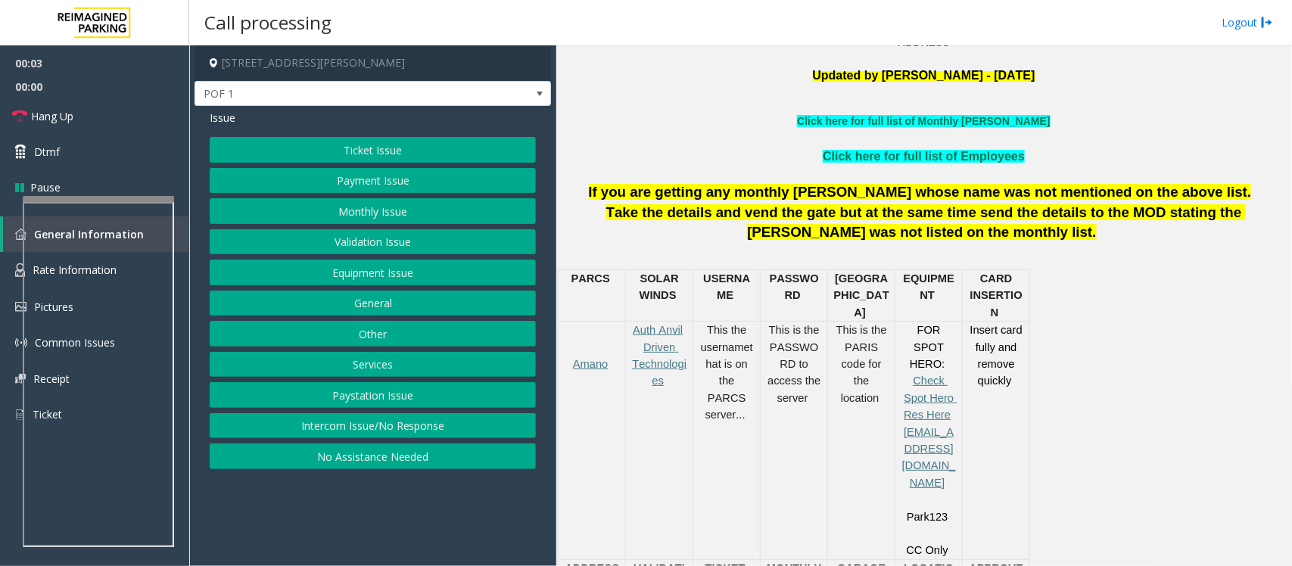
click at [421, 179] on button "Payment Issue" at bounding box center [373, 181] width 326 height 26
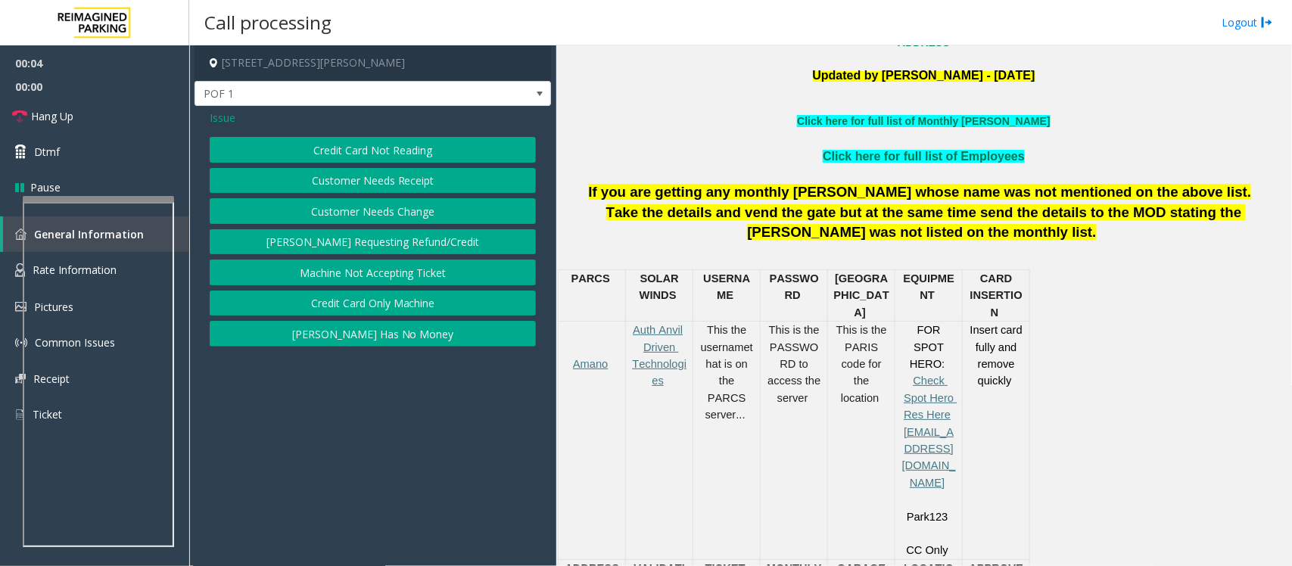
click at [399, 157] on button "Credit Card Not Reading" at bounding box center [373, 150] width 326 height 26
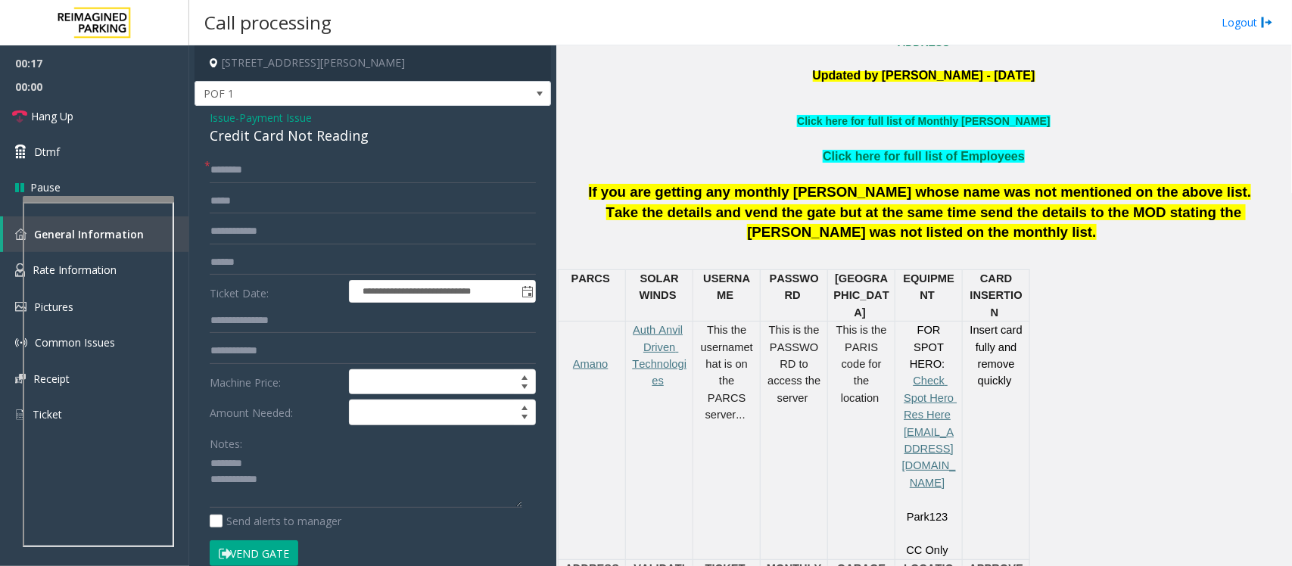
click at [267, 138] on div "Credit Card Not Reading" at bounding box center [373, 136] width 326 height 20
type textarea "**********"
click at [258, 167] on input "text" at bounding box center [373, 170] width 326 height 26
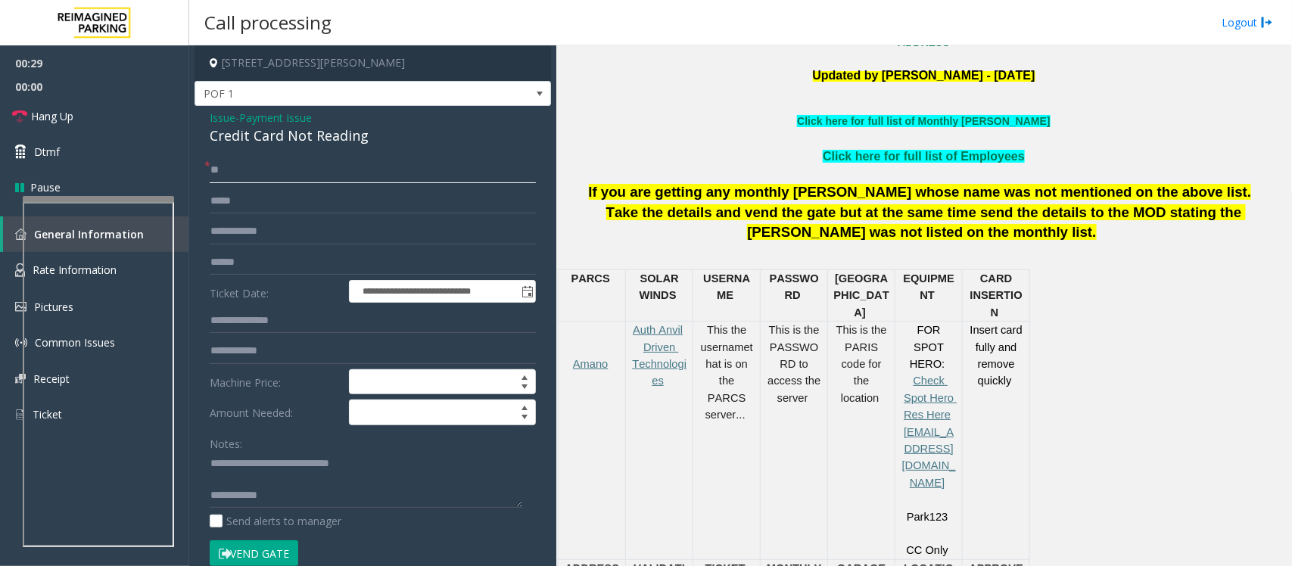
type input "**"
click at [320, 493] on textarea at bounding box center [366, 480] width 313 height 57
click at [246, 475] on textarea at bounding box center [366, 480] width 313 height 57
click at [303, 485] on textarea at bounding box center [366, 480] width 313 height 57
click at [114, 111] on link "Hang Up" at bounding box center [94, 116] width 189 height 36
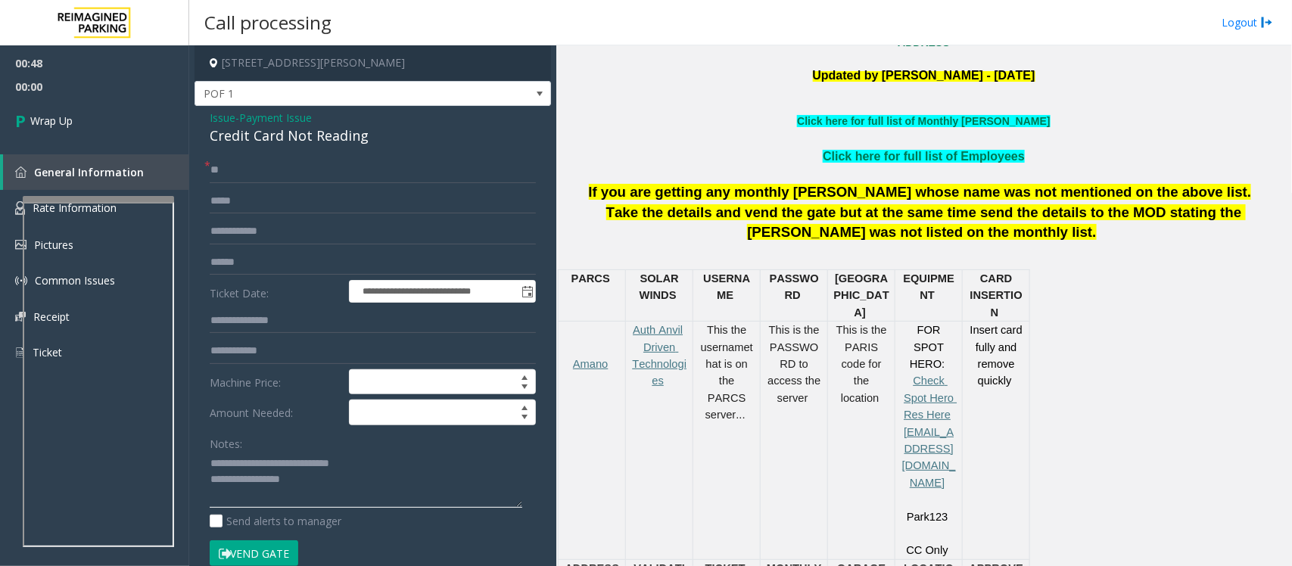
click at [329, 487] on textarea at bounding box center [366, 480] width 313 height 57
type textarea "**********"
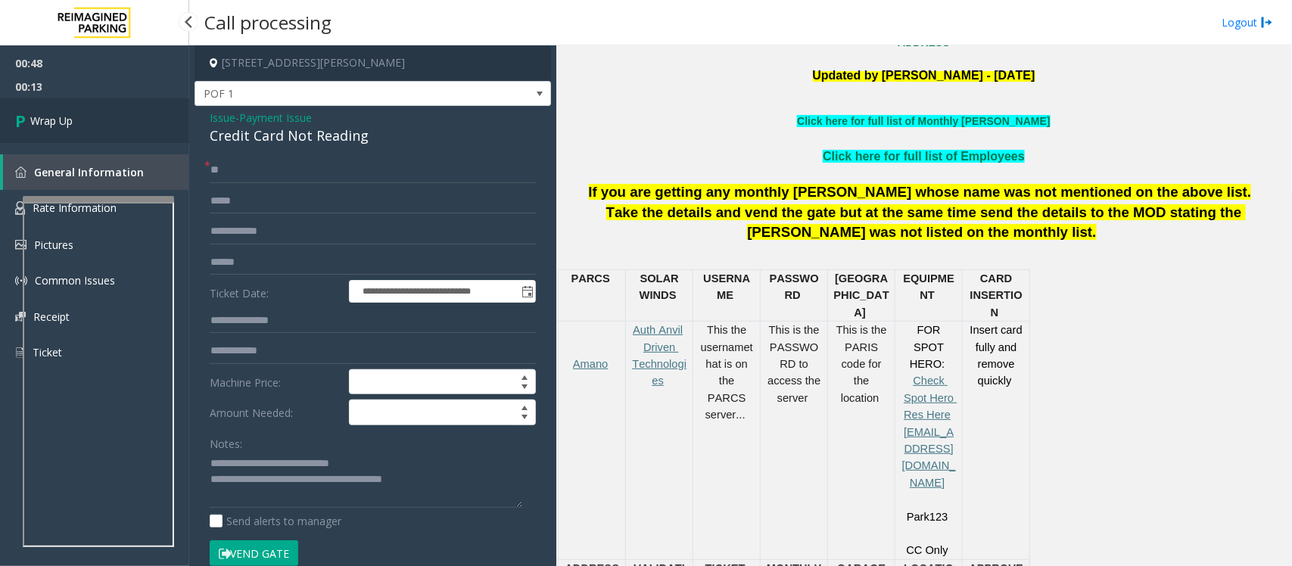
click at [47, 121] on span "Wrap Up" at bounding box center [51, 121] width 42 height 16
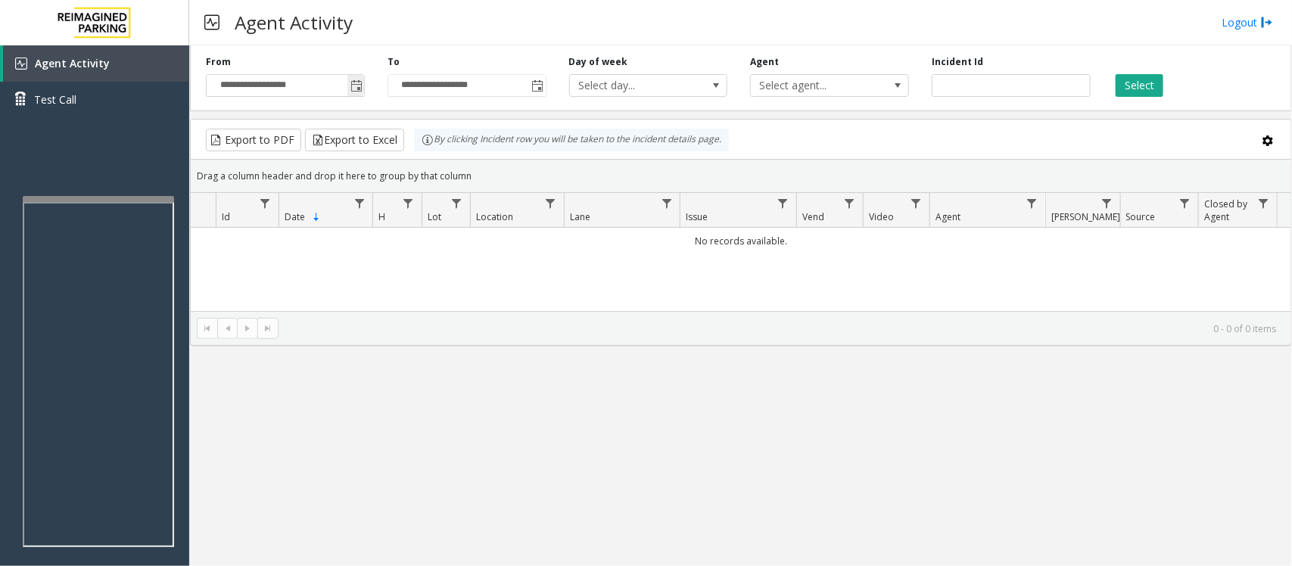
click at [356, 89] on span "Toggle popup" at bounding box center [356, 86] width 12 height 12
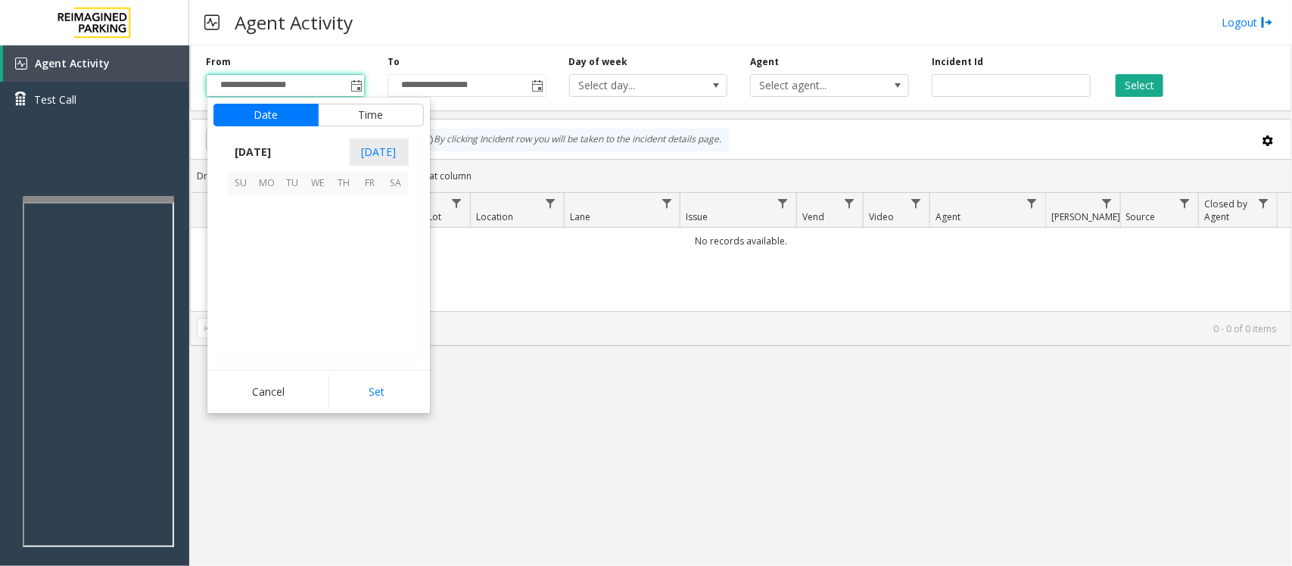
scroll to position [271519, 0]
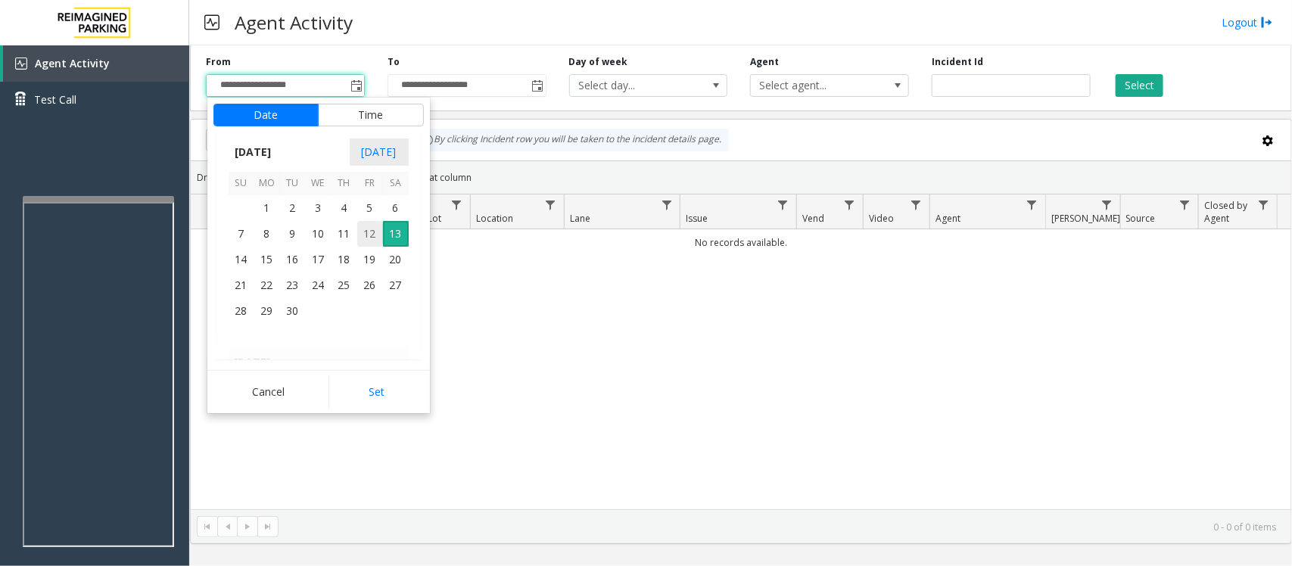
click at [366, 232] on span "12" at bounding box center [370, 234] width 26 height 26
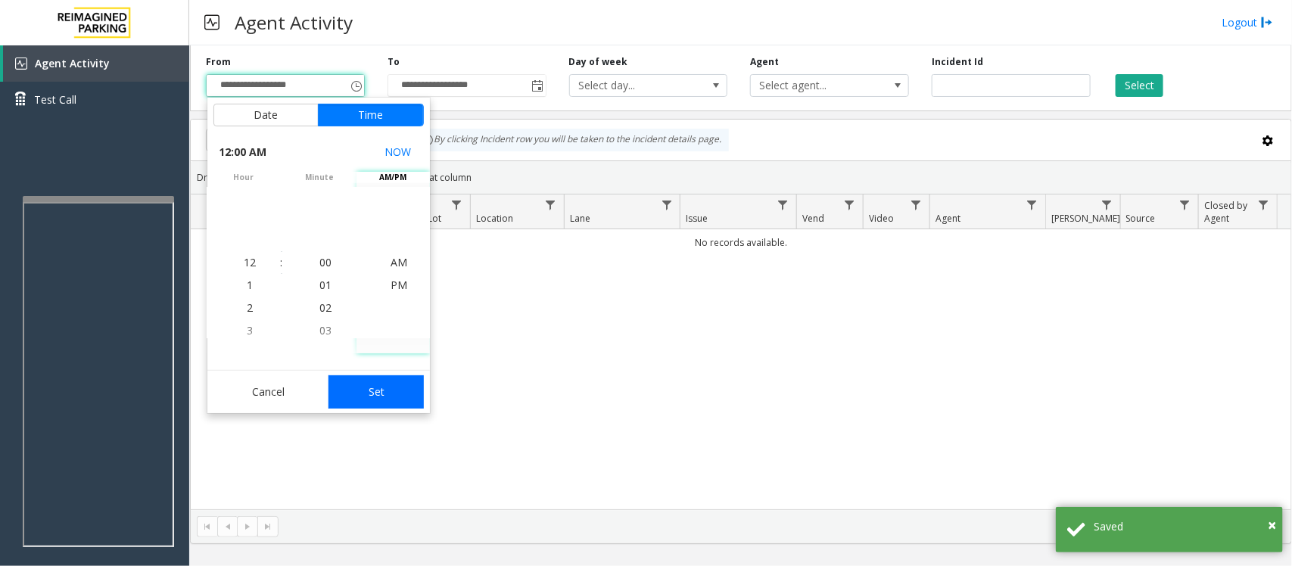
click at [387, 392] on button "Set" at bounding box center [375, 391] width 95 height 33
type input "**********"
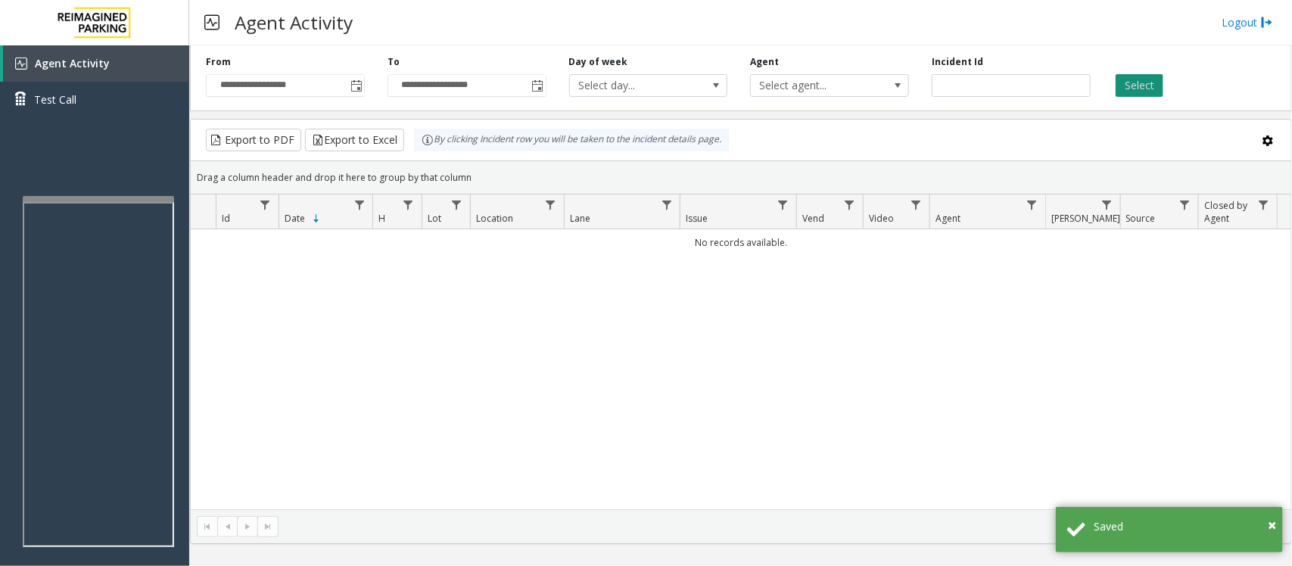
click at [1129, 95] on button "Select" at bounding box center [1140, 85] width 48 height 23
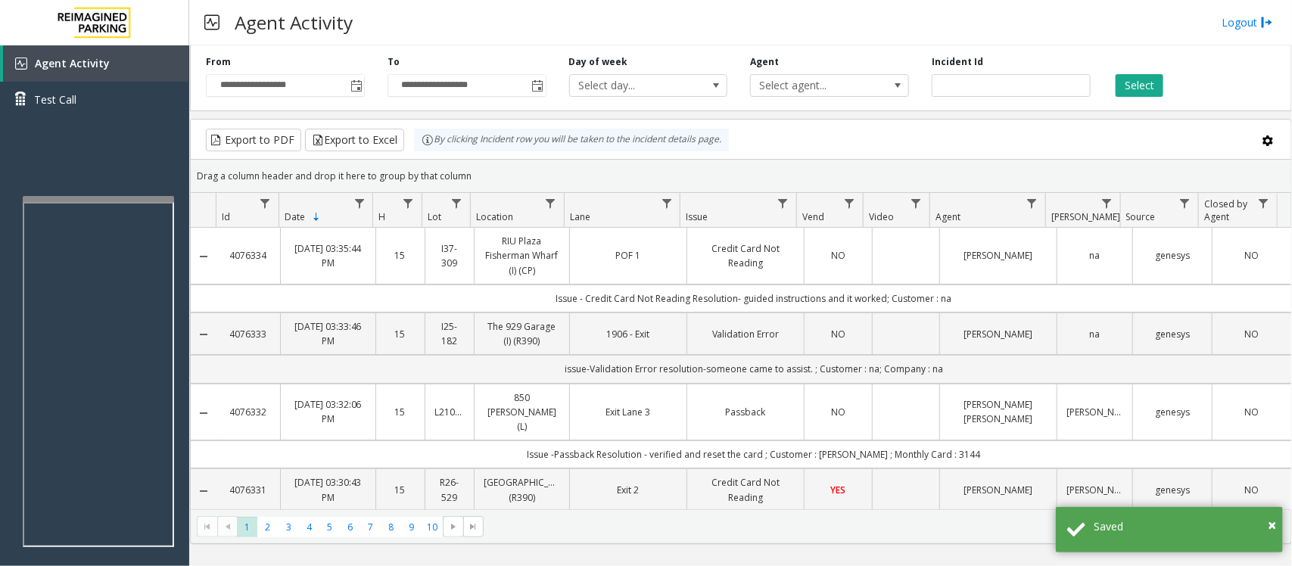
click at [872, 260] on td "Data table" at bounding box center [905, 256] width 67 height 57
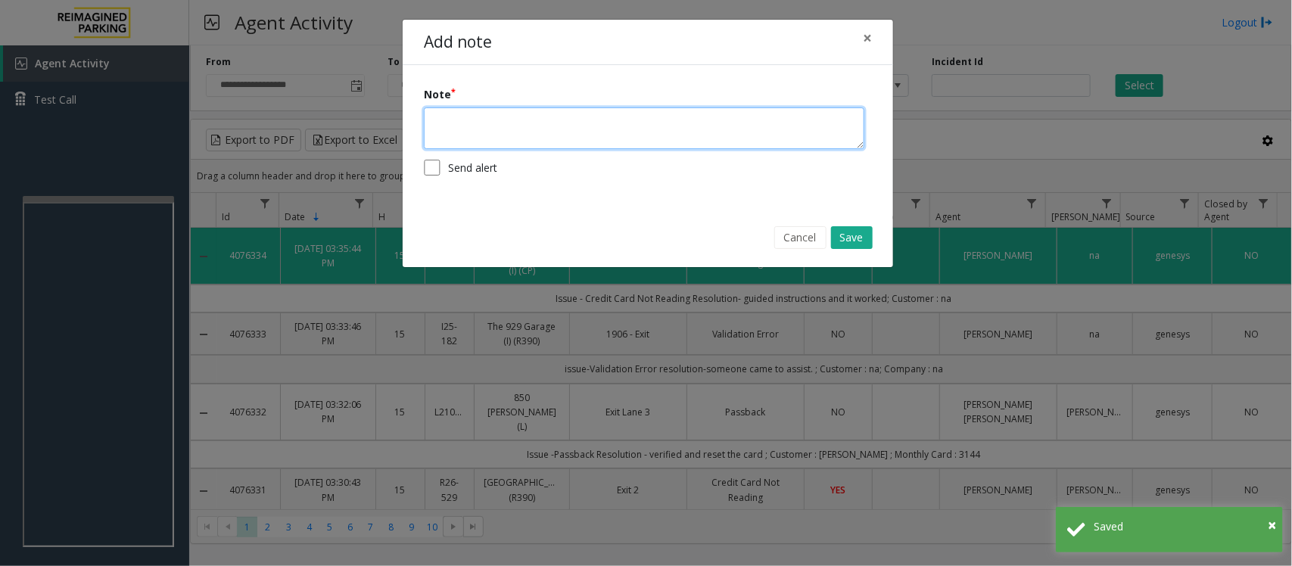
click at [509, 123] on textarea at bounding box center [644, 128] width 440 height 42
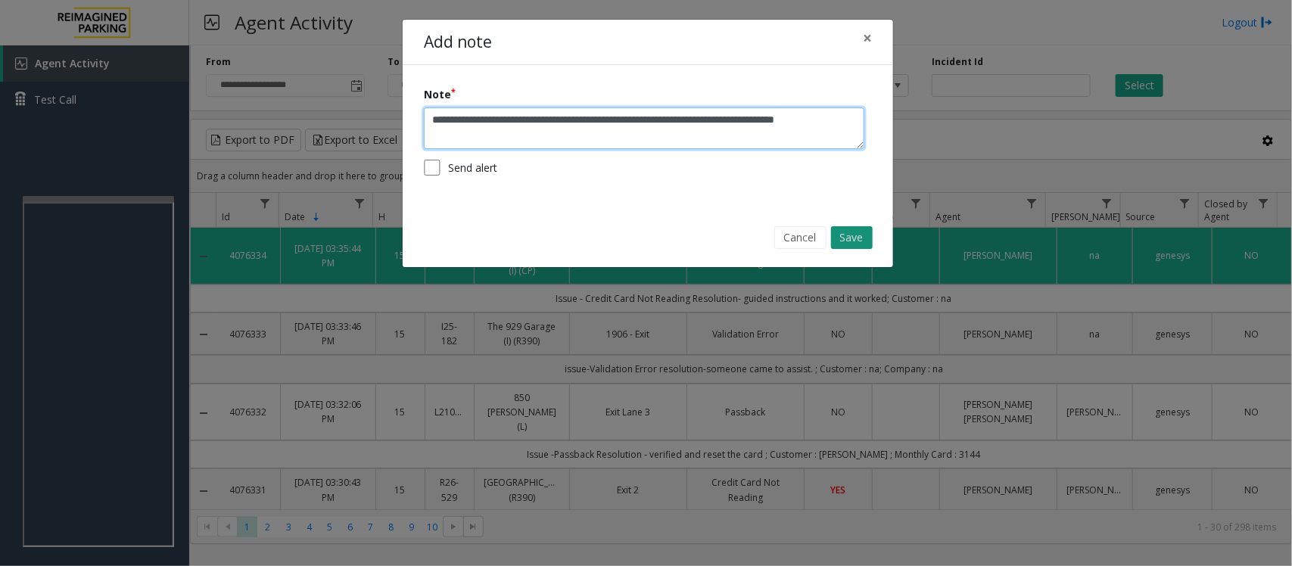
type textarea "**********"
click at [864, 232] on button "Save" at bounding box center [852, 237] width 42 height 23
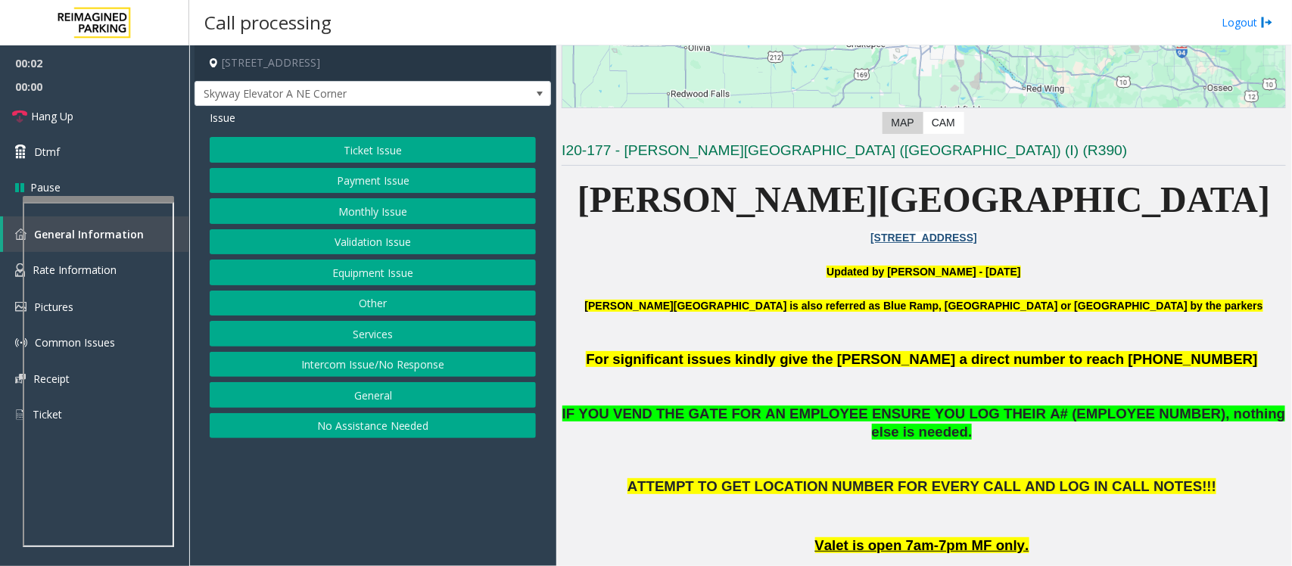
scroll to position [378, 0]
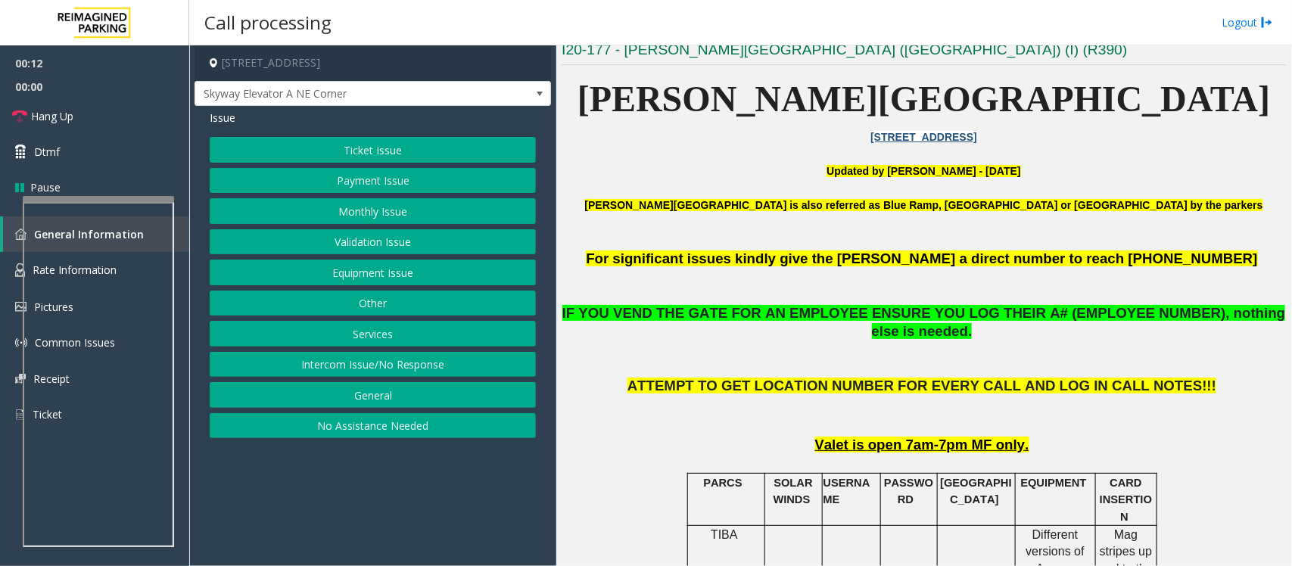
click at [304, 373] on button "Intercom Issue/No Response" at bounding box center [373, 365] width 326 height 26
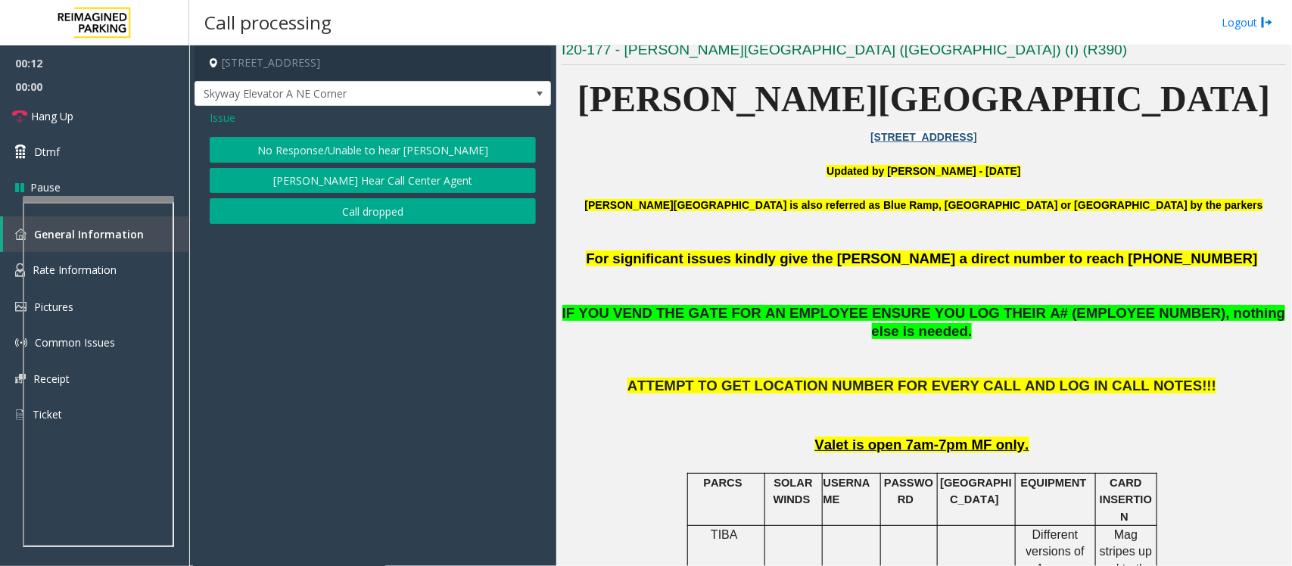
click at [320, 151] on button "No Response/Unable to hear [PERSON_NAME]" at bounding box center [373, 150] width 326 height 26
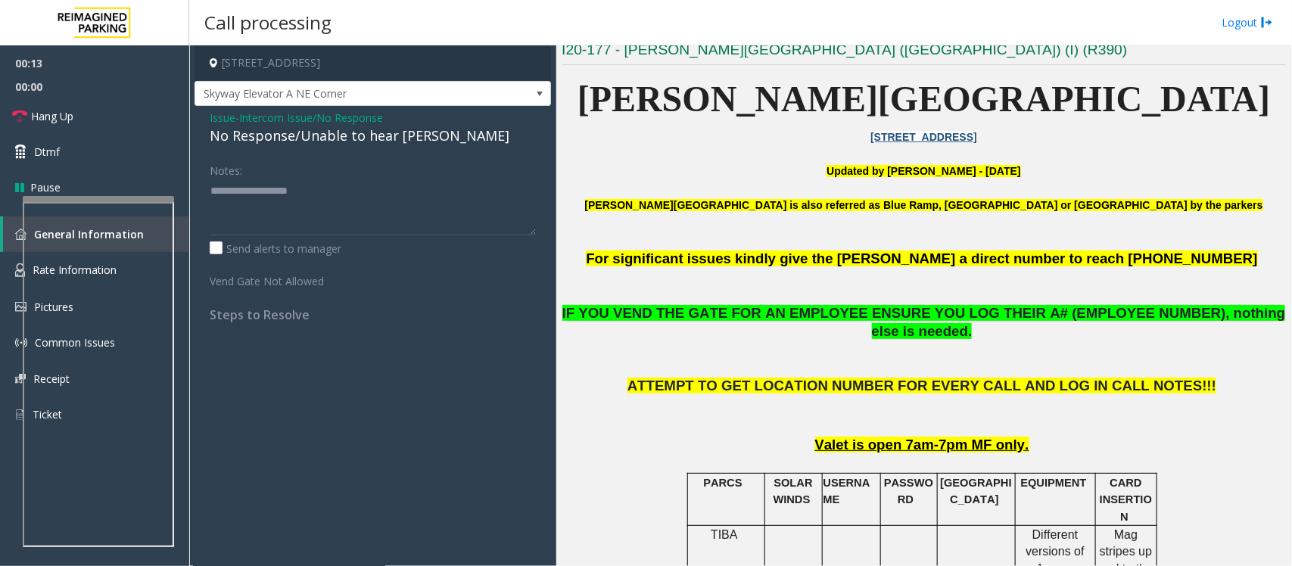
click at [319, 141] on div "No Response/Unable to hear [PERSON_NAME]" at bounding box center [373, 136] width 326 height 20
type textarea "**********"
click at [146, 110] on link "Hang Up" at bounding box center [94, 116] width 189 height 36
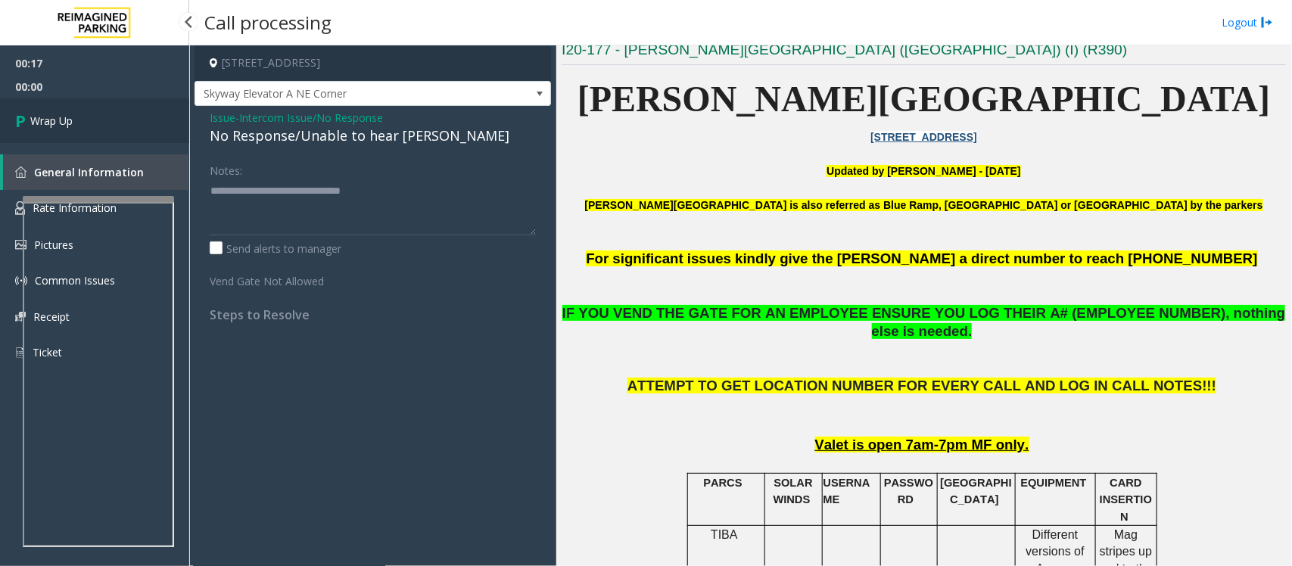
click at [146, 110] on link "Wrap Up" at bounding box center [94, 120] width 189 height 45
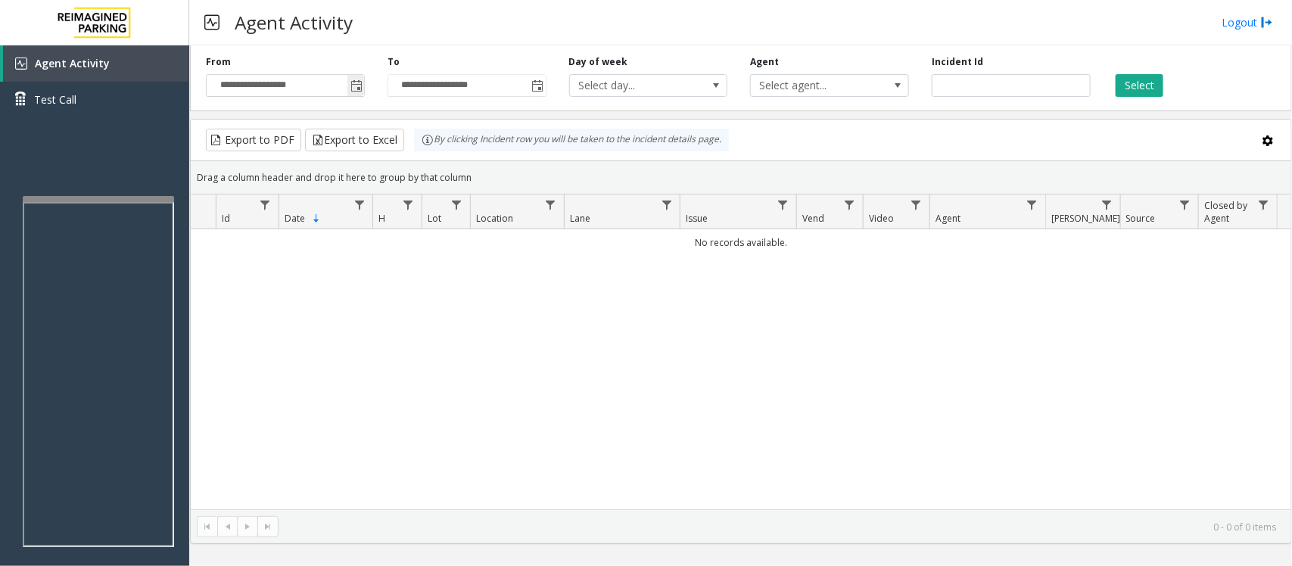
click at [350, 92] on span "Toggle popup" at bounding box center [356, 86] width 12 height 12
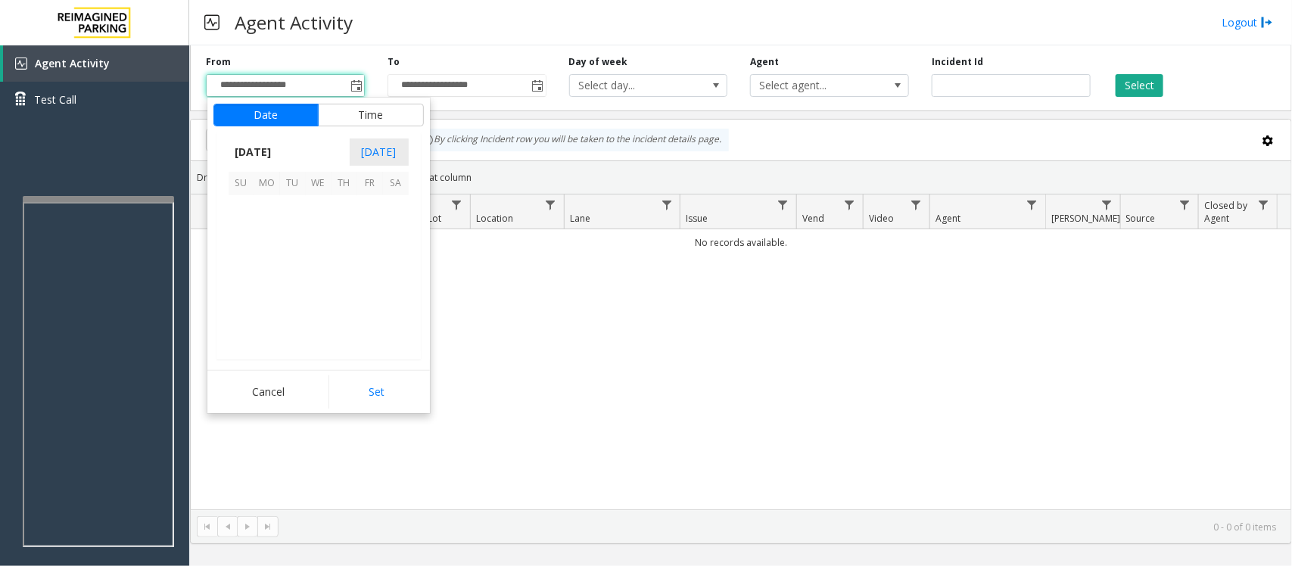
scroll to position [271519, 0]
click at [369, 235] on span "12" at bounding box center [370, 234] width 26 height 26
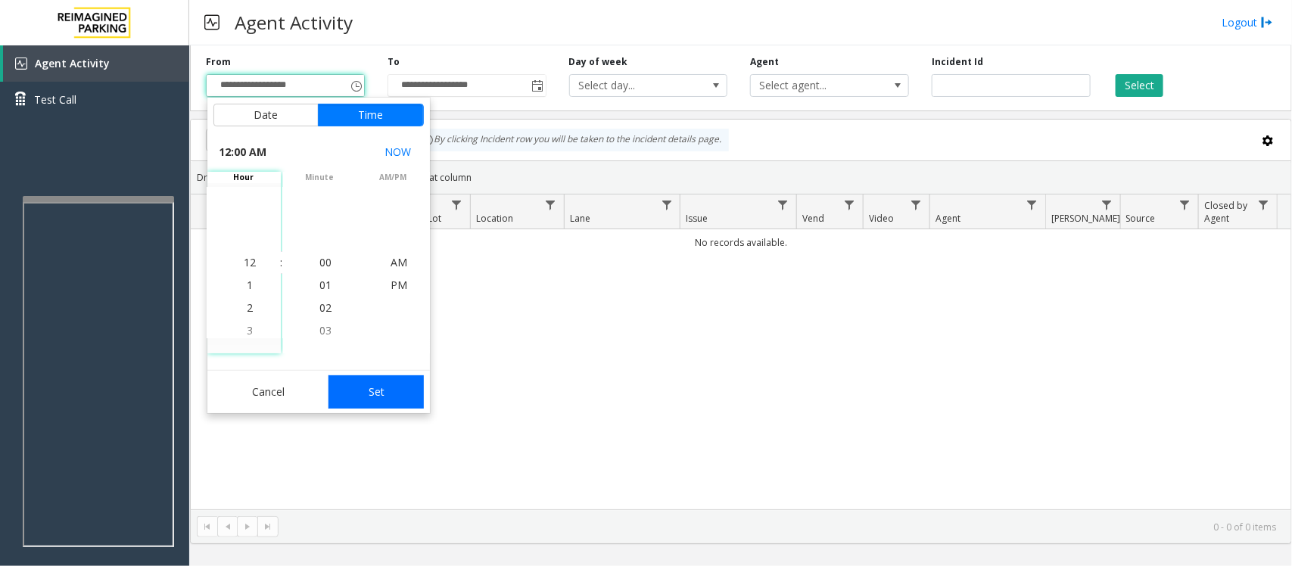
click at [375, 388] on button "Set" at bounding box center [375, 391] width 95 height 33
type input "**********"
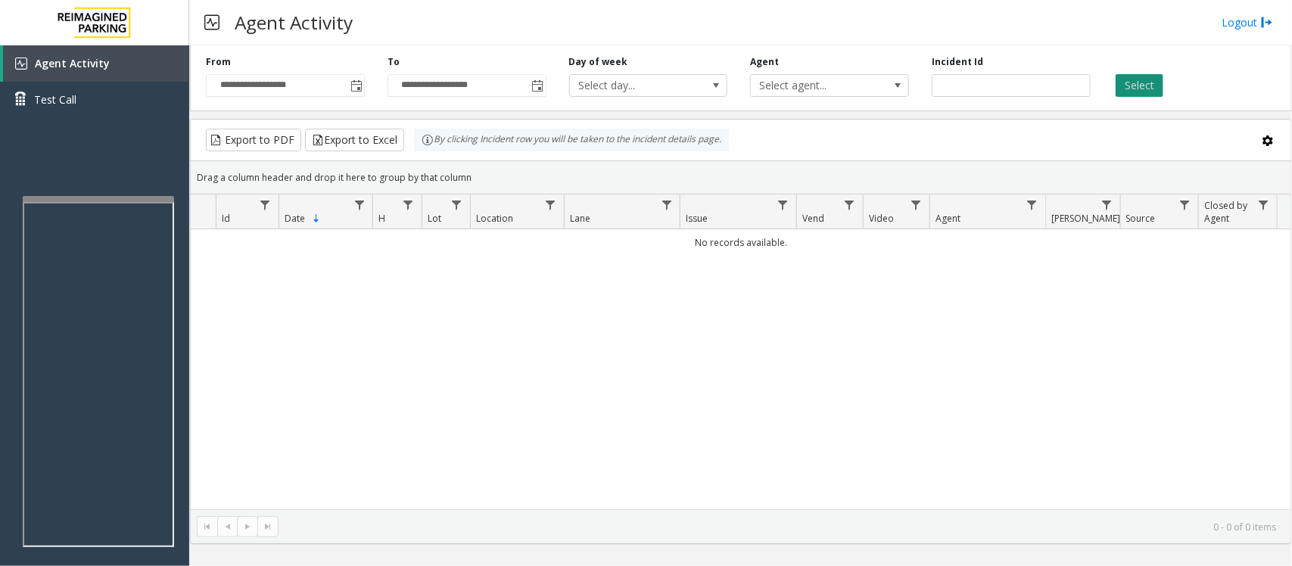
click at [1136, 87] on button "Select" at bounding box center [1140, 85] width 48 height 23
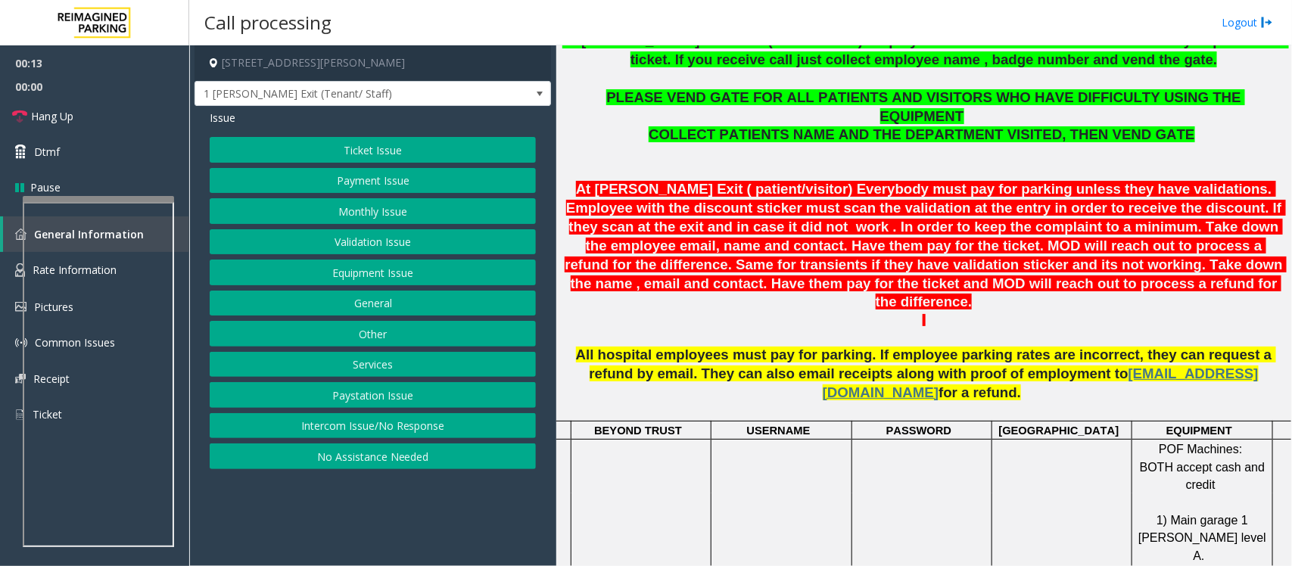
scroll to position [568, 0]
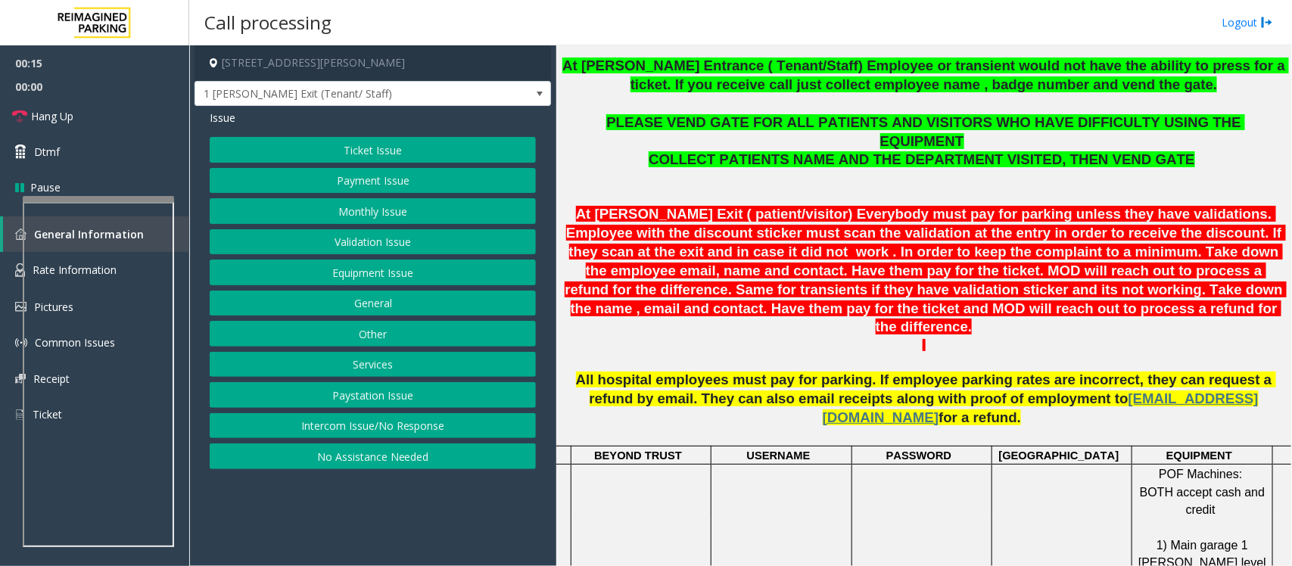
click at [388, 251] on button "Validation Issue" at bounding box center [373, 242] width 326 height 26
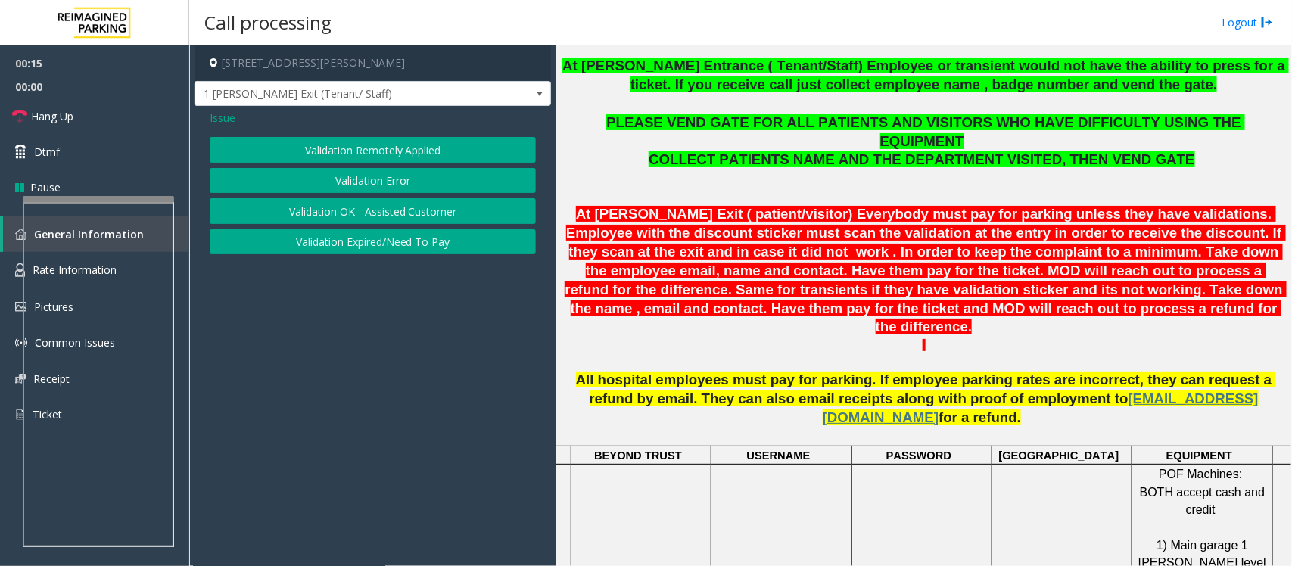
click at [372, 180] on button "Validation Error" at bounding box center [373, 181] width 326 height 26
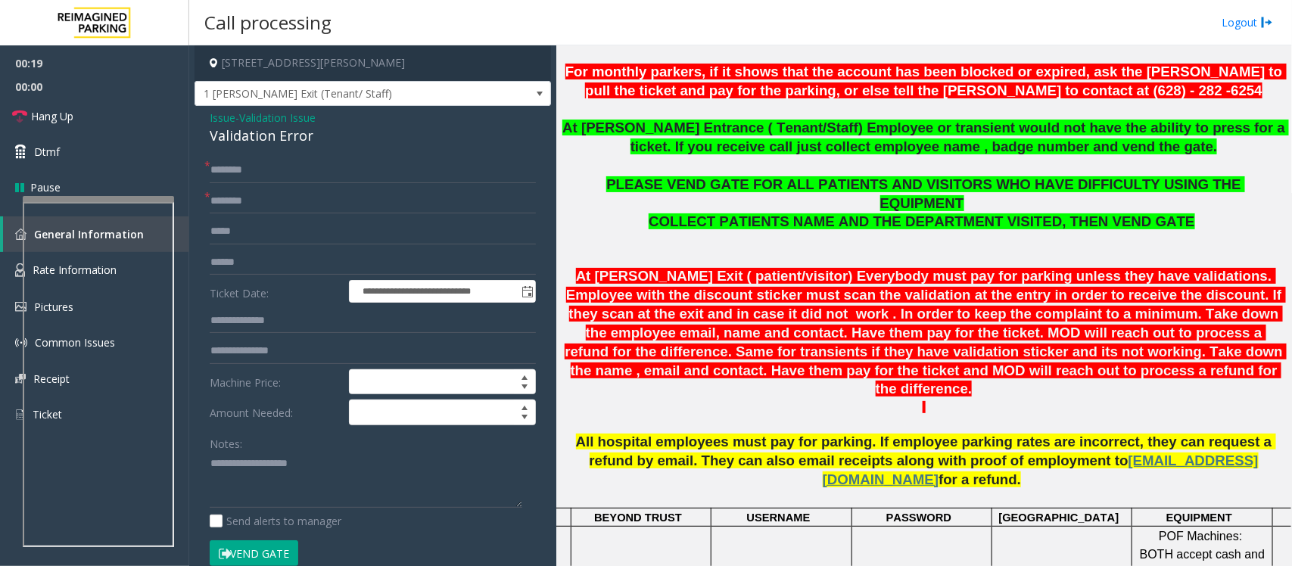
scroll to position [473, 0]
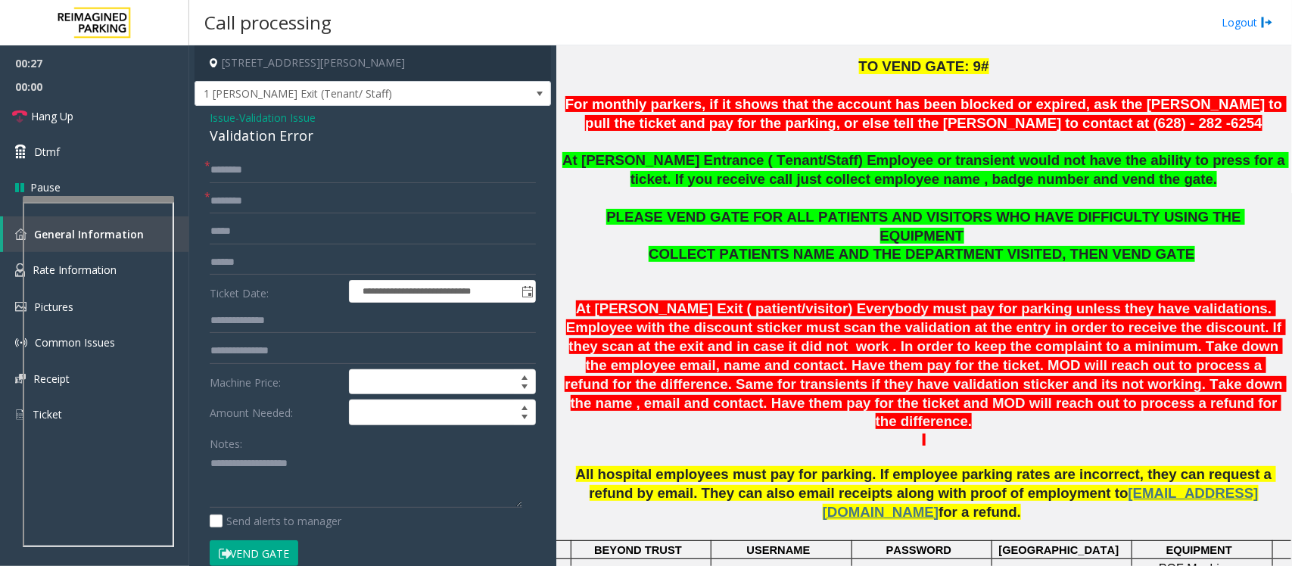
click at [277, 116] on span "Validation Issue" at bounding box center [277, 118] width 76 height 16
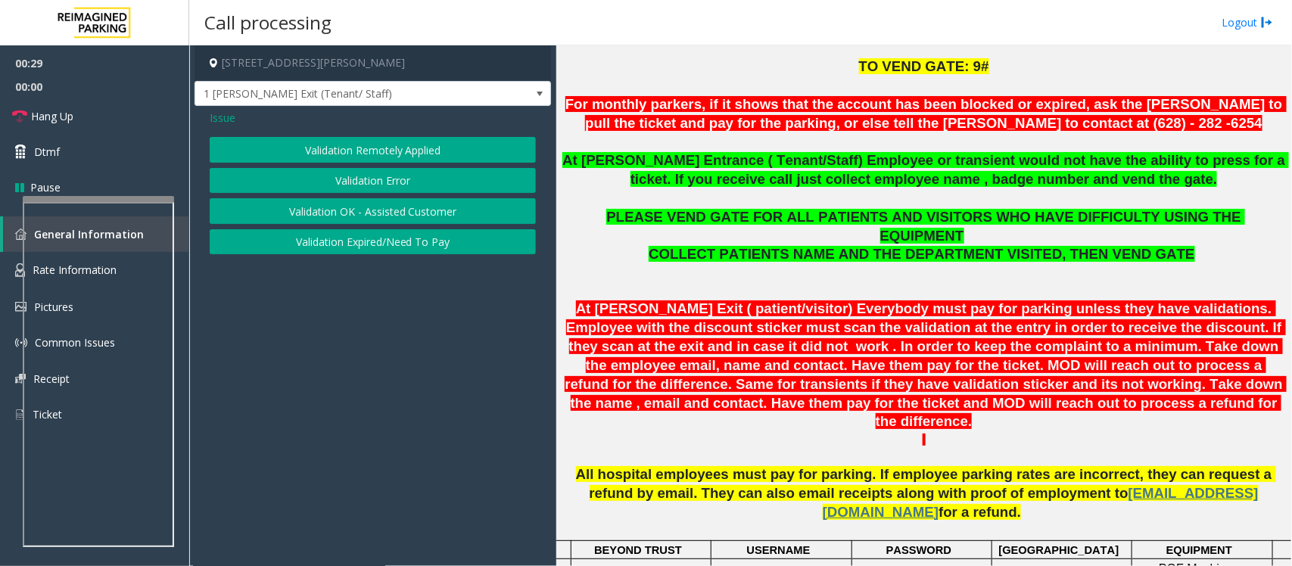
click at [222, 117] on span "Issue" at bounding box center [223, 118] width 26 height 16
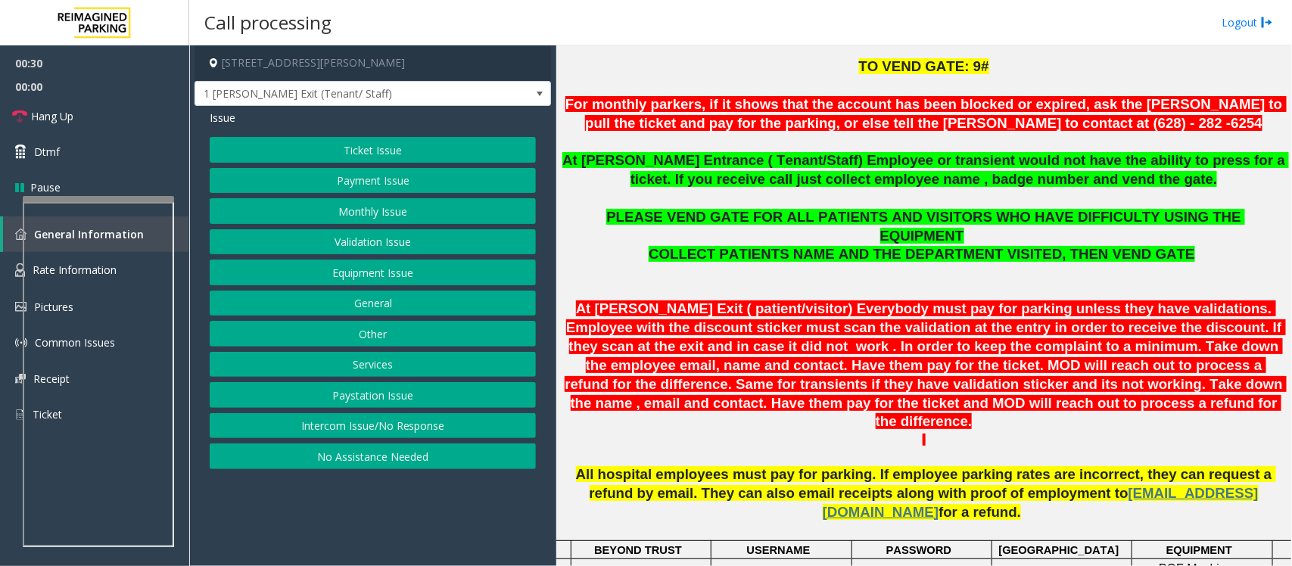
click at [350, 214] on button "Monthly Issue" at bounding box center [373, 211] width 326 height 26
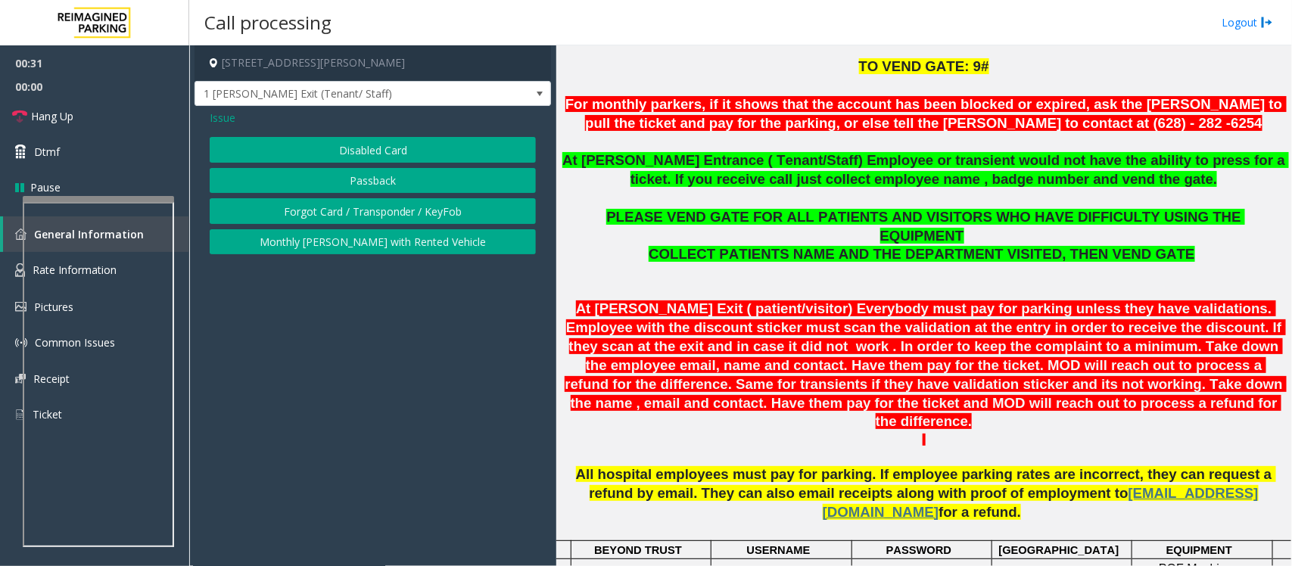
click at [353, 153] on button "Disabled Card" at bounding box center [373, 150] width 326 height 26
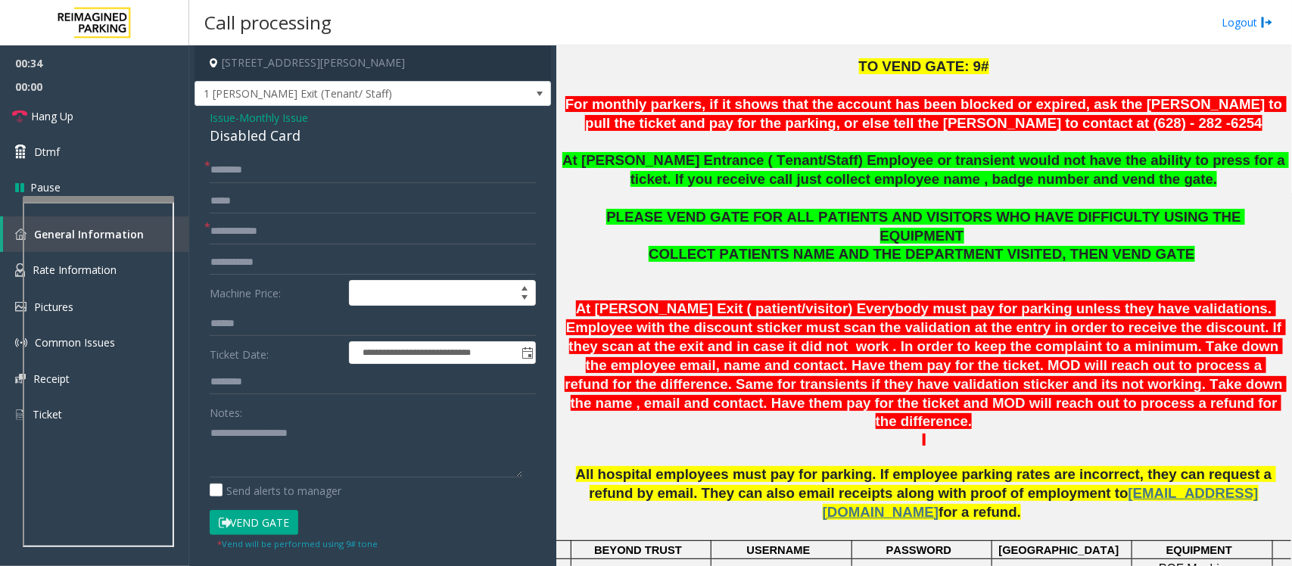
scroll to position [403, 0]
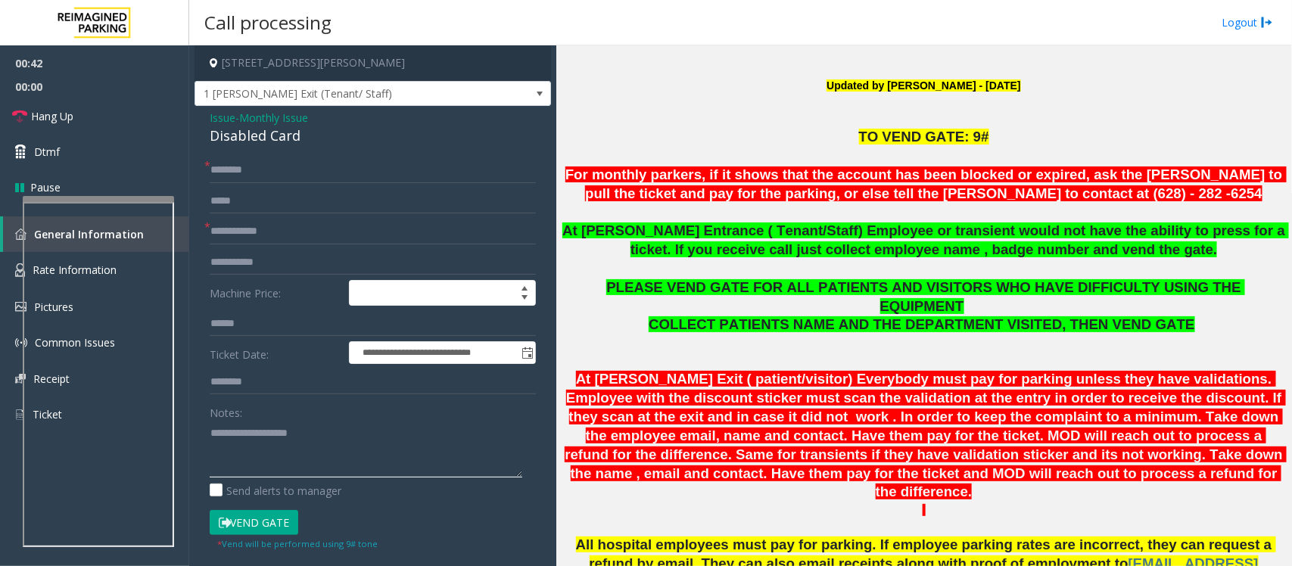
click at [261, 454] on textarea at bounding box center [366, 449] width 313 height 57
paste textarea "**********"
click at [244, 137] on div "Disabled Card" at bounding box center [373, 136] width 326 height 20
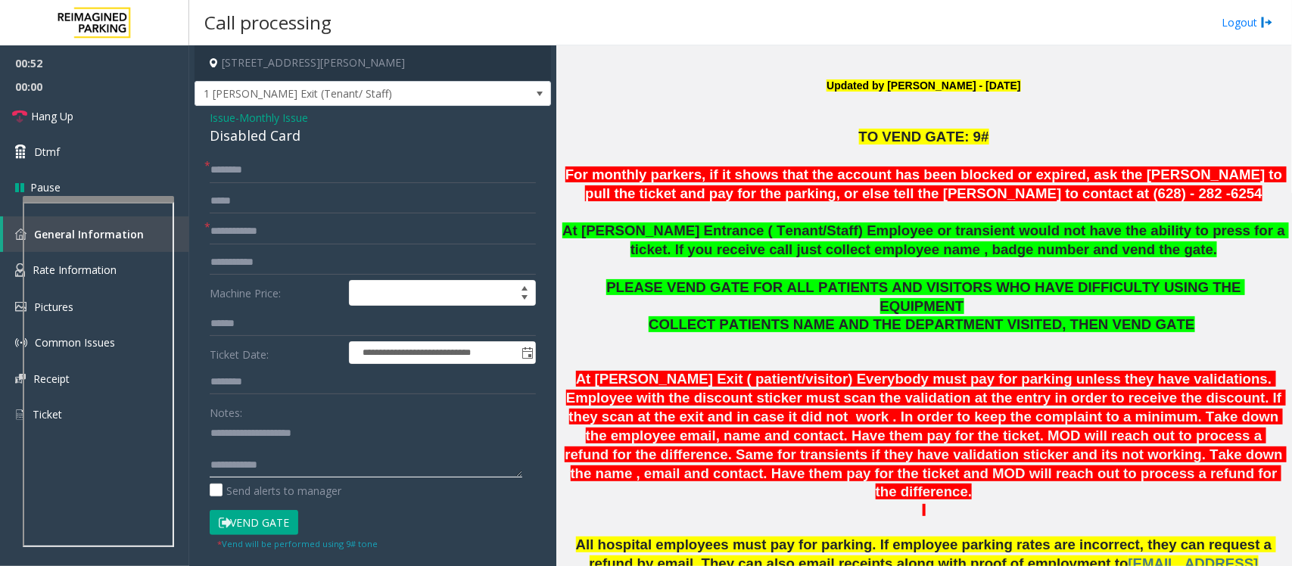
click at [258, 452] on textarea at bounding box center [366, 449] width 313 height 57
click at [260, 447] on textarea at bounding box center [366, 449] width 313 height 57
click at [286, 456] on textarea at bounding box center [366, 449] width 313 height 57
type textarea "**********"
click at [237, 237] on input "text" at bounding box center [373, 232] width 326 height 26
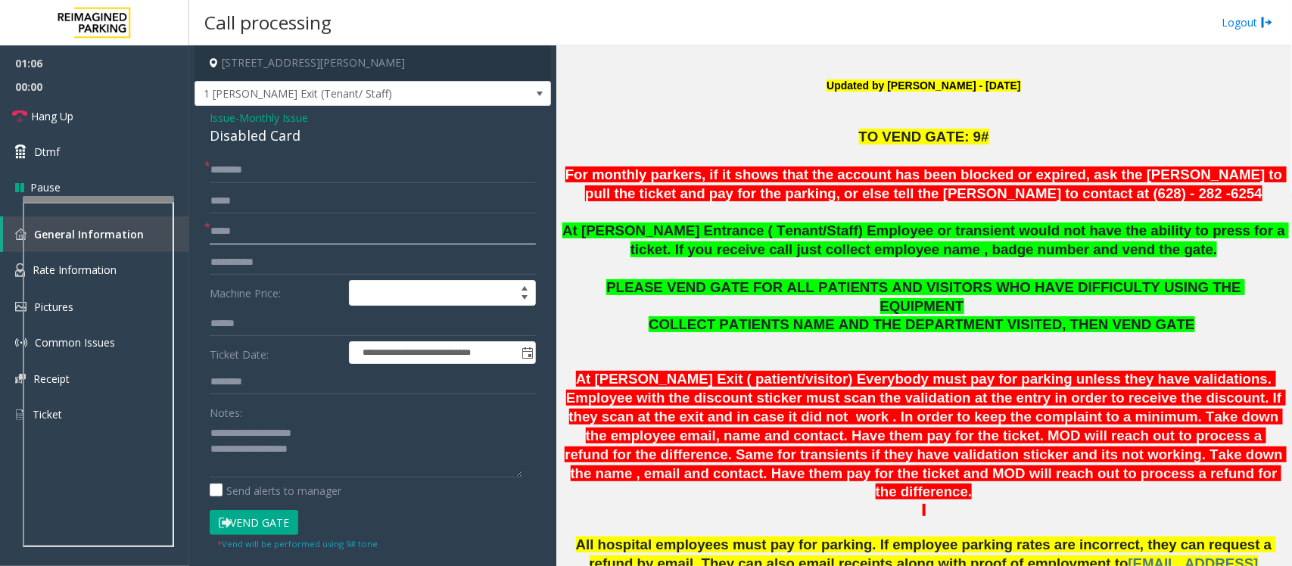
type input "*****"
click at [343, 455] on textarea at bounding box center [366, 449] width 313 height 57
drag, startPoint x: 959, startPoint y: 198, endPoint x: 1121, endPoint y: 197, distance: 162.0
click at [1121, 197] on p "For monthly parkers, if it shows that the account has been blocked or expired, …" at bounding box center [924, 185] width 724 height 38
click at [1147, 199] on p "For monthly parkers, if it shows that the account has been blocked or expired, …" at bounding box center [924, 185] width 724 height 38
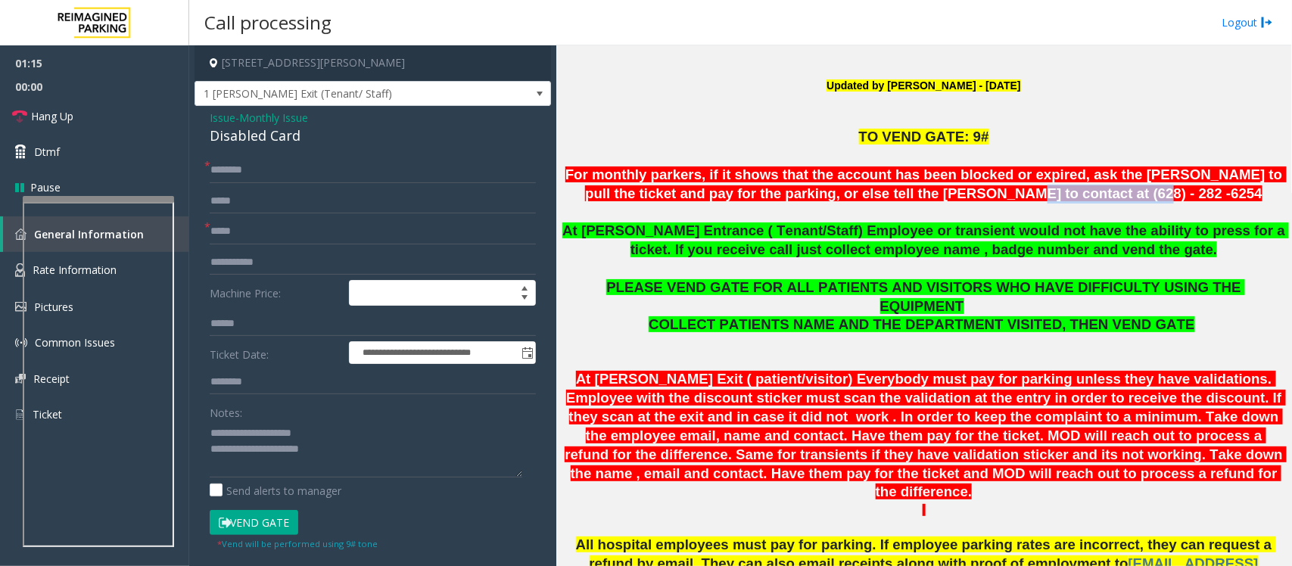
drag, startPoint x: 1118, startPoint y: 193, endPoint x: 1001, endPoint y: 195, distance: 116.6
click at [1001, 195] on p "For monthly parkers, if it shows that the account has been blocked or expired, …" at bounding box center [924, 185] width 724 height 38
copy font "at (628) - 282 -6254"
click at [331, 436] on textarea at bounding box center [366, 449] width 313 height 57
click at [348, 459] on textarea at bounding box center [366, 449] width 313 height 57
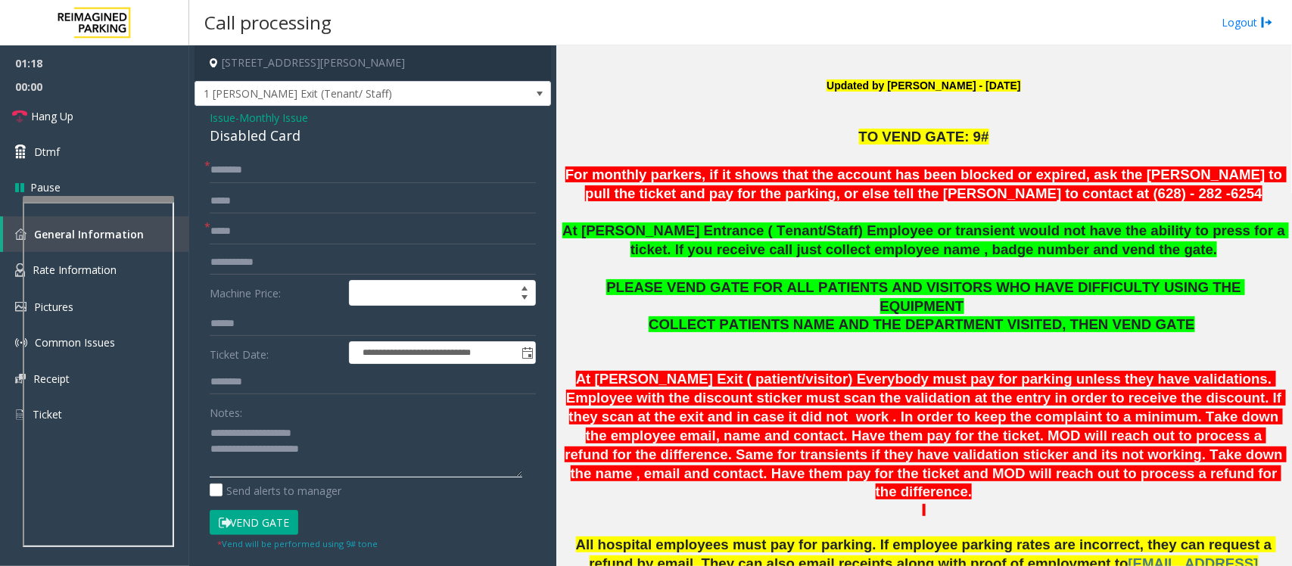
paste textarea "**********"
click at [319, 451] on textarea at bounding box center [366, 449] width 313 height 57
type textarea "**********"
click at [288, 170] on input "text" at bounding box center [373, 170] width 326 height 26
type input "**"
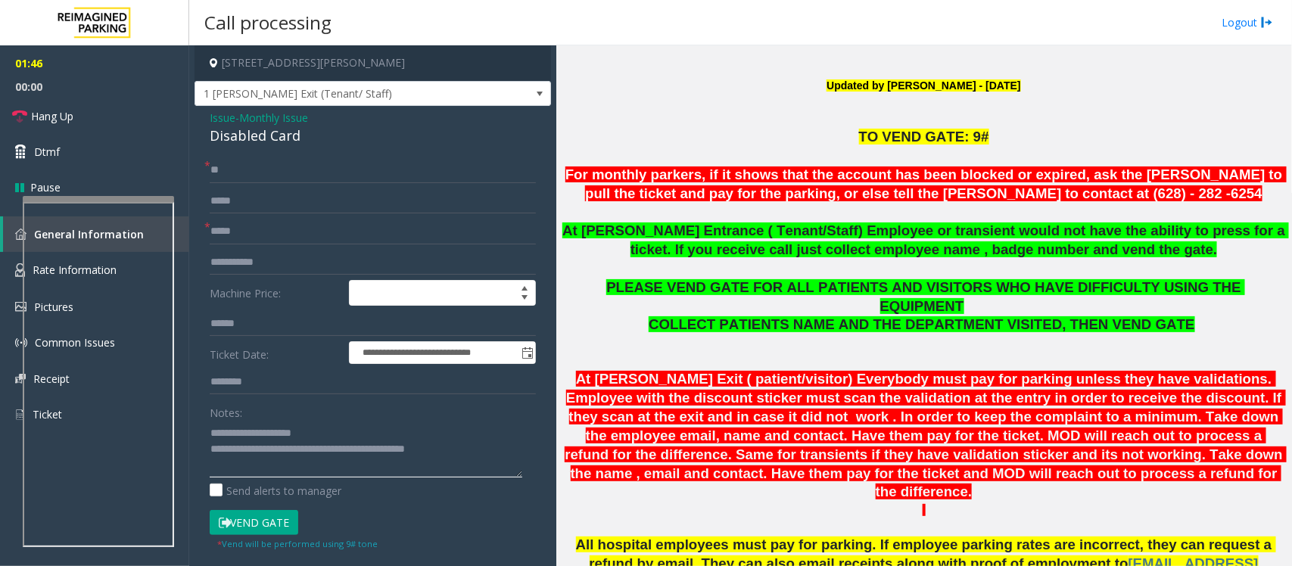
click at [478, 458] on textarea at bounding box center [366, 449] width 313 height 57
click at [111, 117] on link "Hang Up" at bounding box center [94, 116] width 189 height 36
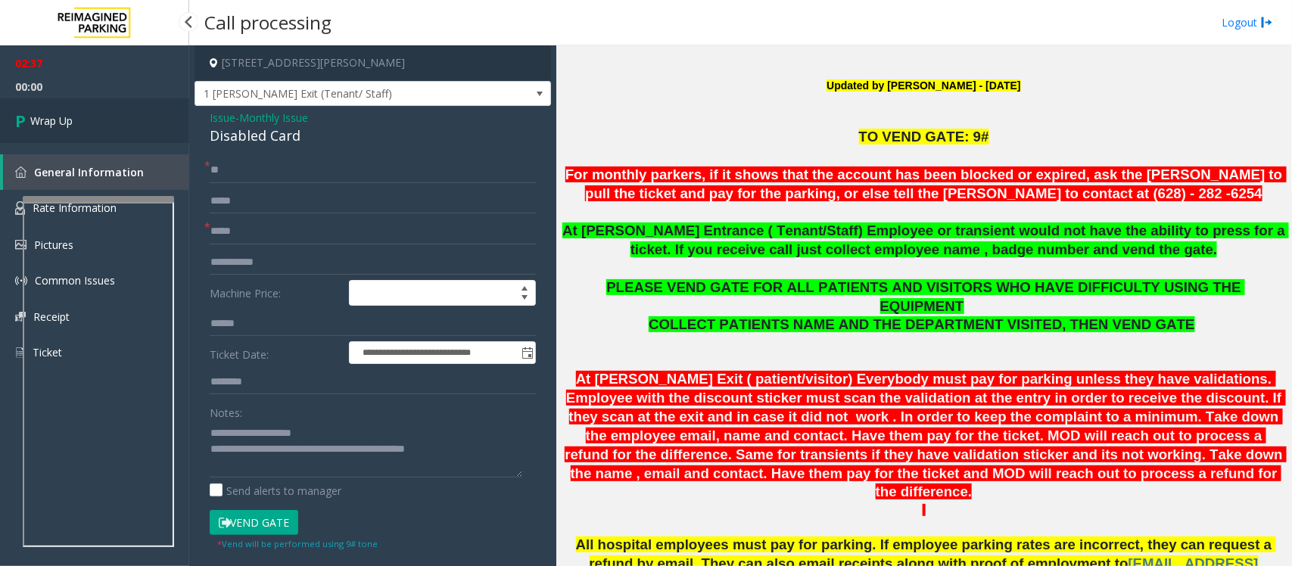
click at [111, 117] on link "Wrap Up" at bounding box center [94, 120] width 189 height 45
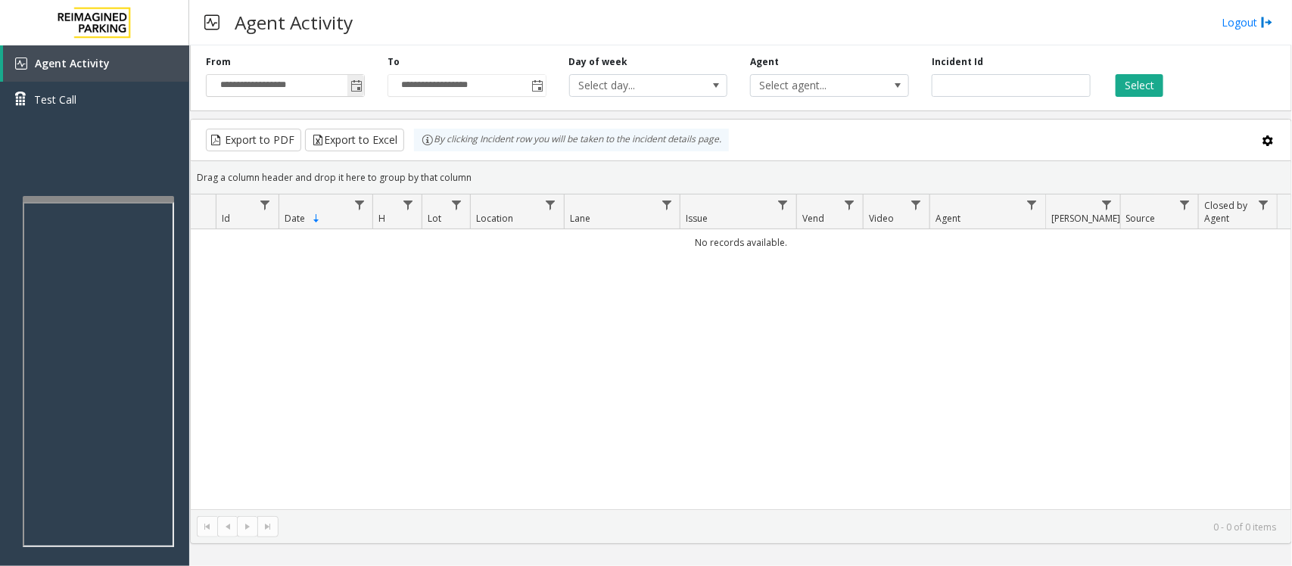
click at [356, 87] on span "Toggle popup" at bounding box center [356, 86] width 12 height 12
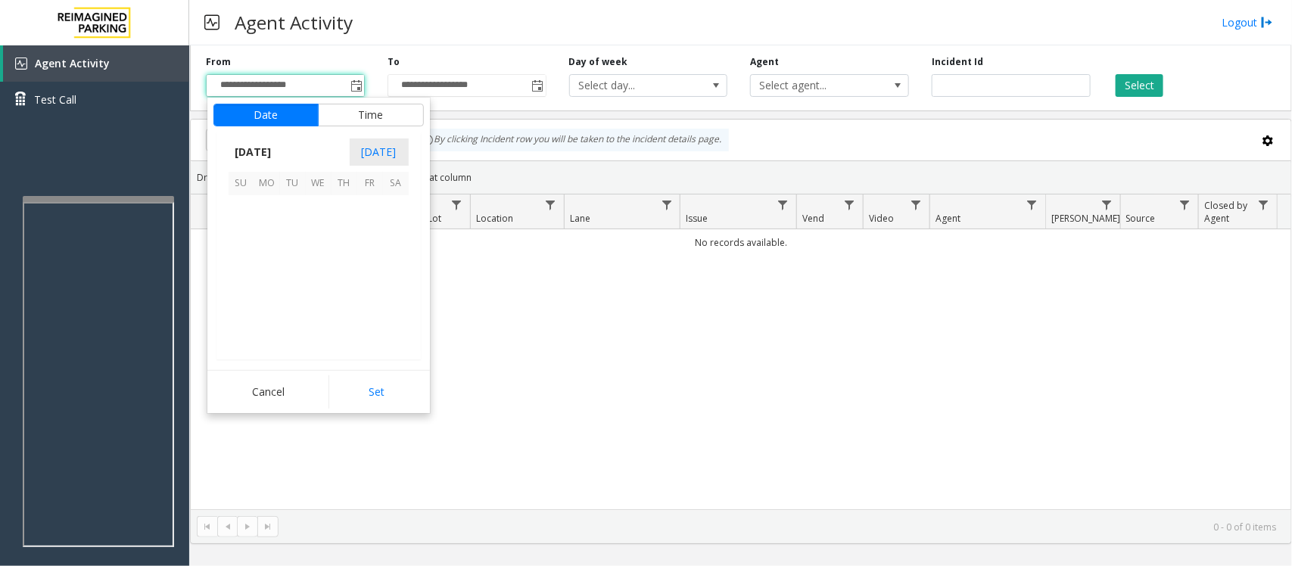
scroll to position [271519, 0]
click at [365, 236] on span "12" at bounding box center [370, 234] width 26 height 26
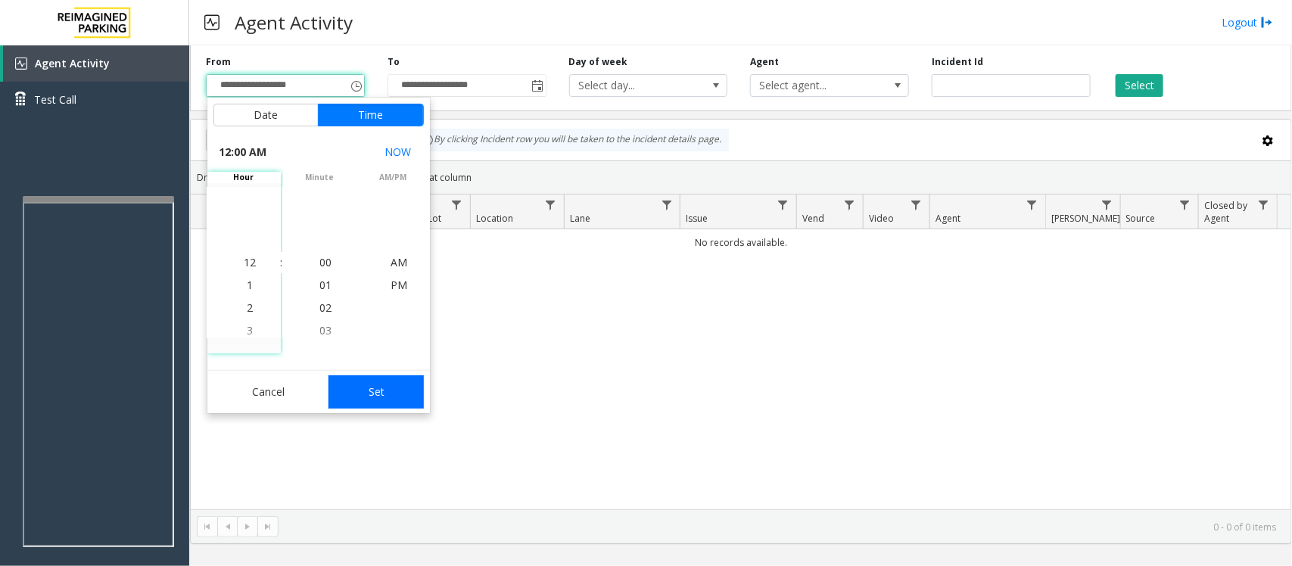
click at [401, 388] on button "Set" at bounding box center [375, 391] width 95 height 33
type input "**********"
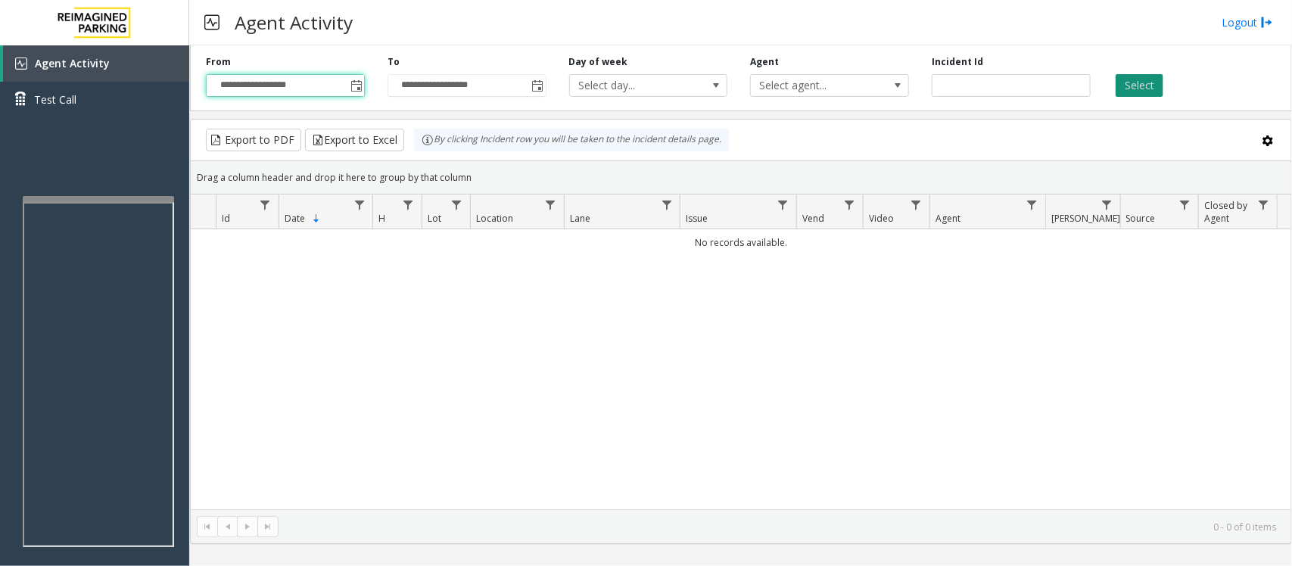
click at [1156, 82] on button "Select" at bounding box center [1140, 85] width 48 height 23
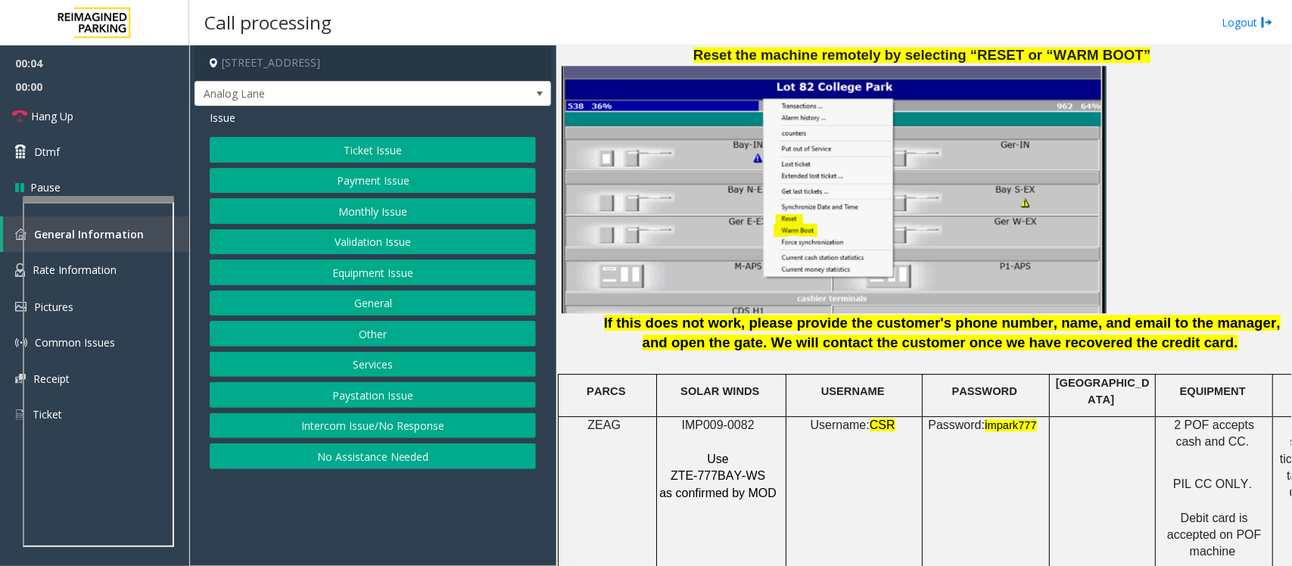
scroll to position [1798, 0]
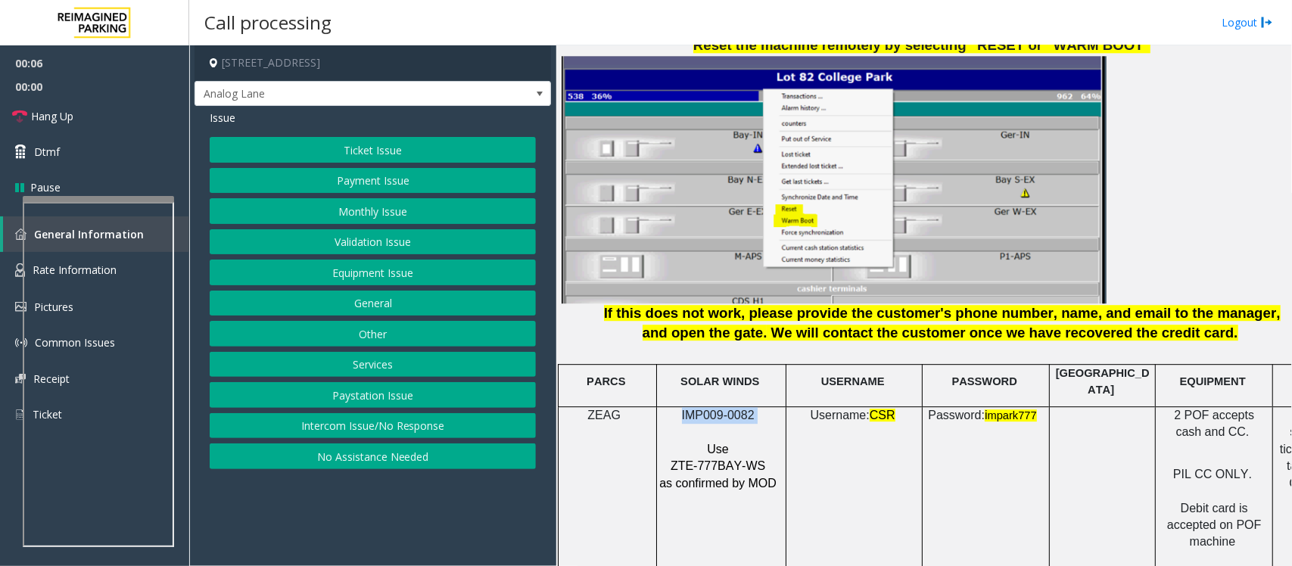
drag, startPoint x: 683, startPoint y: 397, endPoint x: 767, endPoint y: 405, distance: 84.4
click at [767, 407] on p "IMP009-0082" at bounding box center [719, 415] width 122 height 17
copy p "IMP009-0082"
click at [318, 424] on button "Intercom Issue/No Response" at bounding box center [373, 426] width 326 height 26
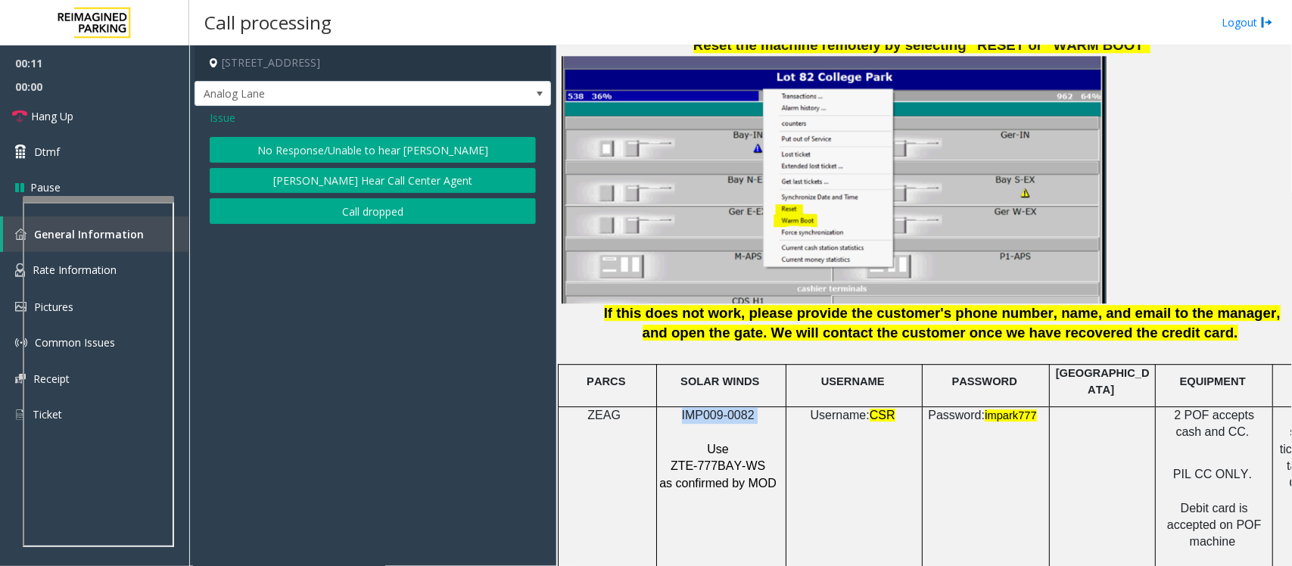
click at [350, 148] on button "No Response/Unable to hear [PERSON_NAME]" at bounding box center [373, 150] width 326 height 26
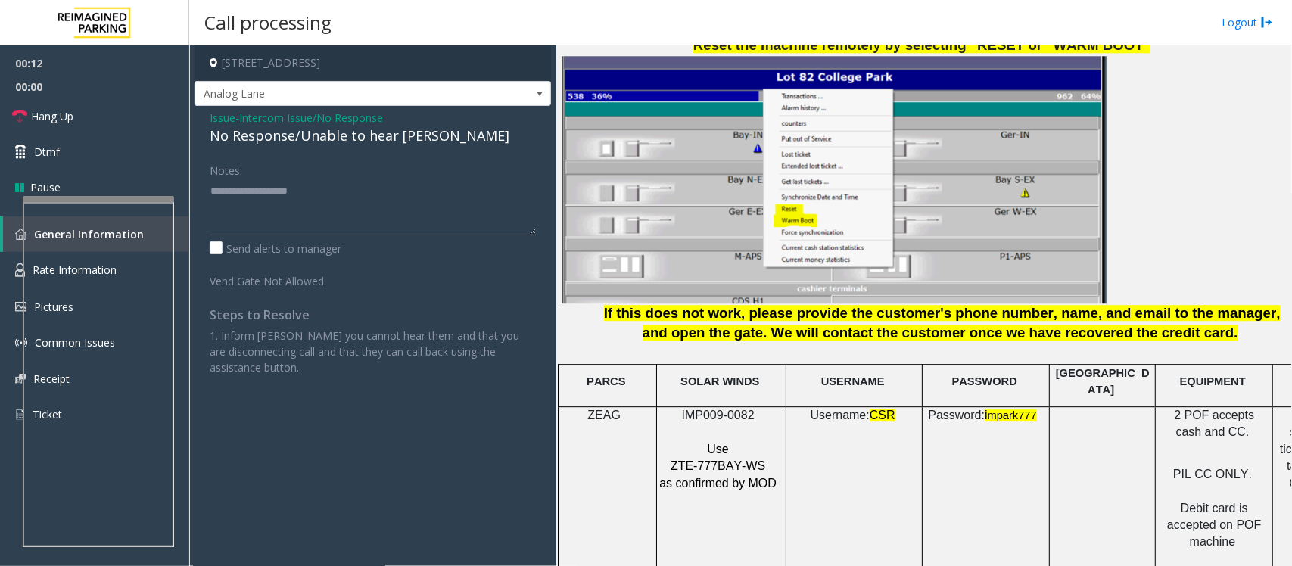
click at [349, 142] on div "No Response/Unable to hear [PERSON_NAME]" at bounding box center [373, 136] width 326 height 20
type textarea "**********"
click at [168, 119] on link "Hang Up" at bounding box center [94, 116] width 189 height 36
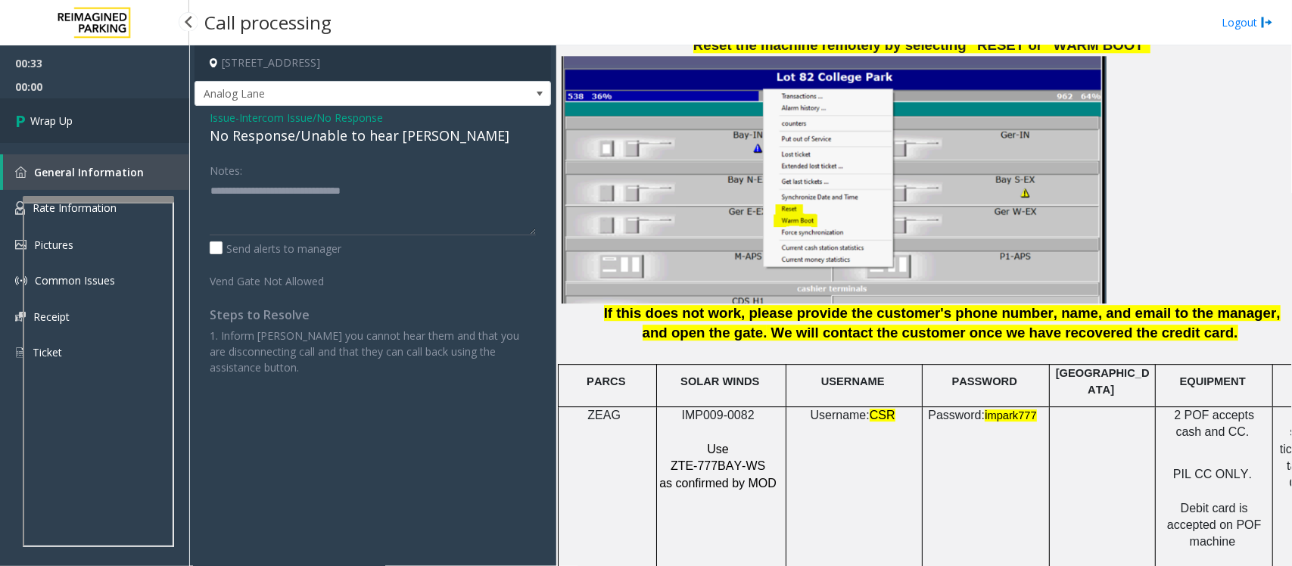
click at [135, 117] on link "Wrap Up" at bounding box center [94, 120] width 189 height 45
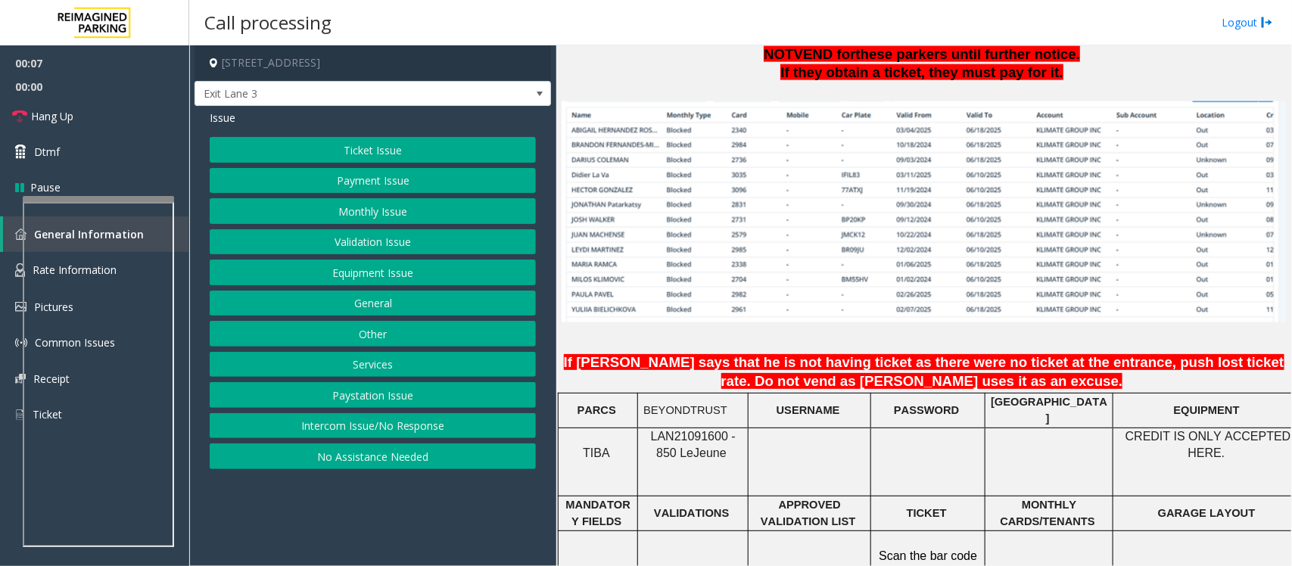
scroll to position [1135, 0]
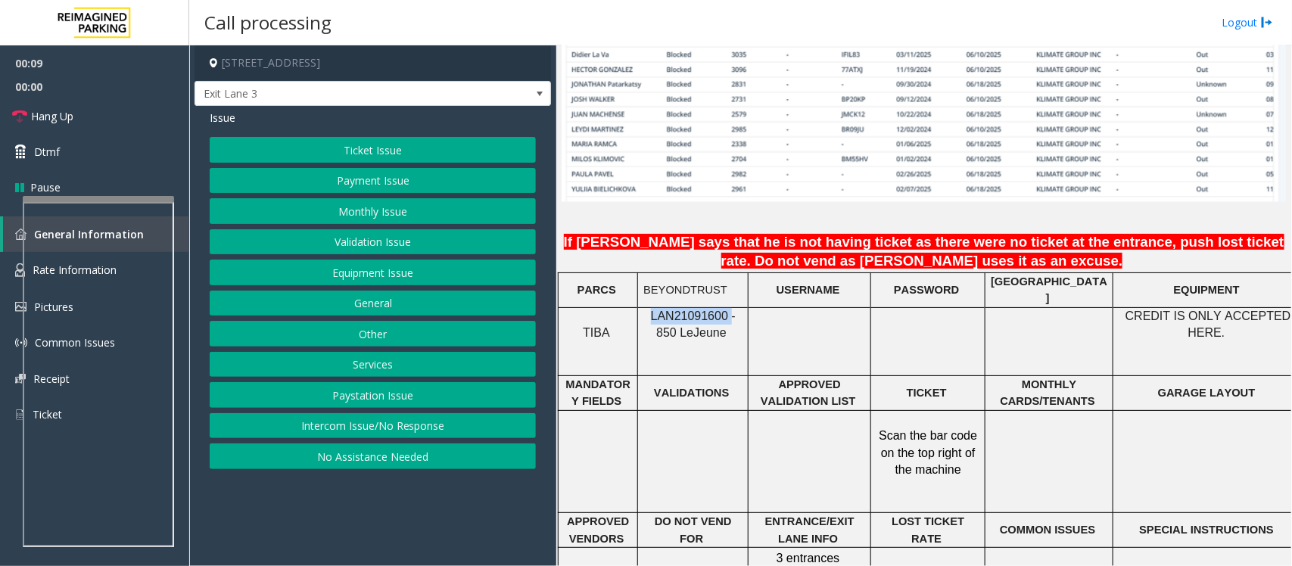
drag, startPoint x: 641, startPoint y: 307, endPoint x: 716, endPoint y: 307, distance: 74.9
click at [716, 308] on div "LAN21091600 - 850 Le Jeune" at bounding box center [693, 325] width 110 height 34
copy span "LAN21091600"
click at [365, 212] on button "Monthly Issue" at bounding box center [373, 211] width 326 height 26
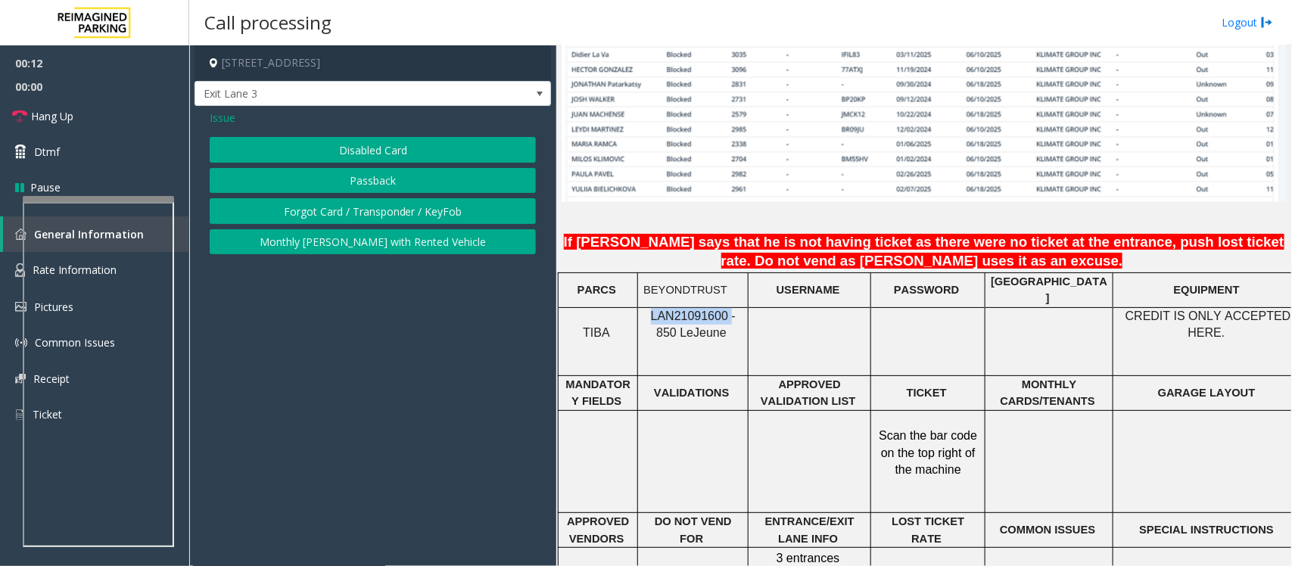
click at [367, 179] on button "Passback" at bounding box center [373, 181] width 326 height 26
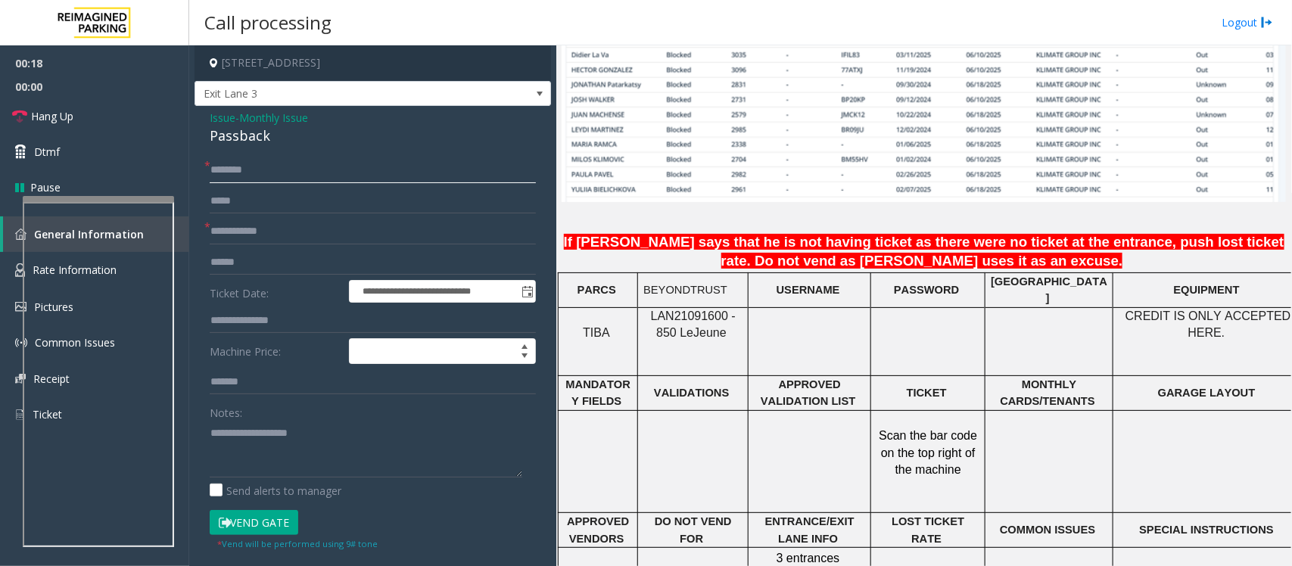
click at [280, 173] on input "text" at bounding box center [373, 170] width 326 height 26
type input "*"
click at [246, 243] on input "text" at bounding box center [373, 232] width 326 height 26
click at [316, 171] on input "*********" at bounding box center [373, 170] width 326 height 26
type input "**********"
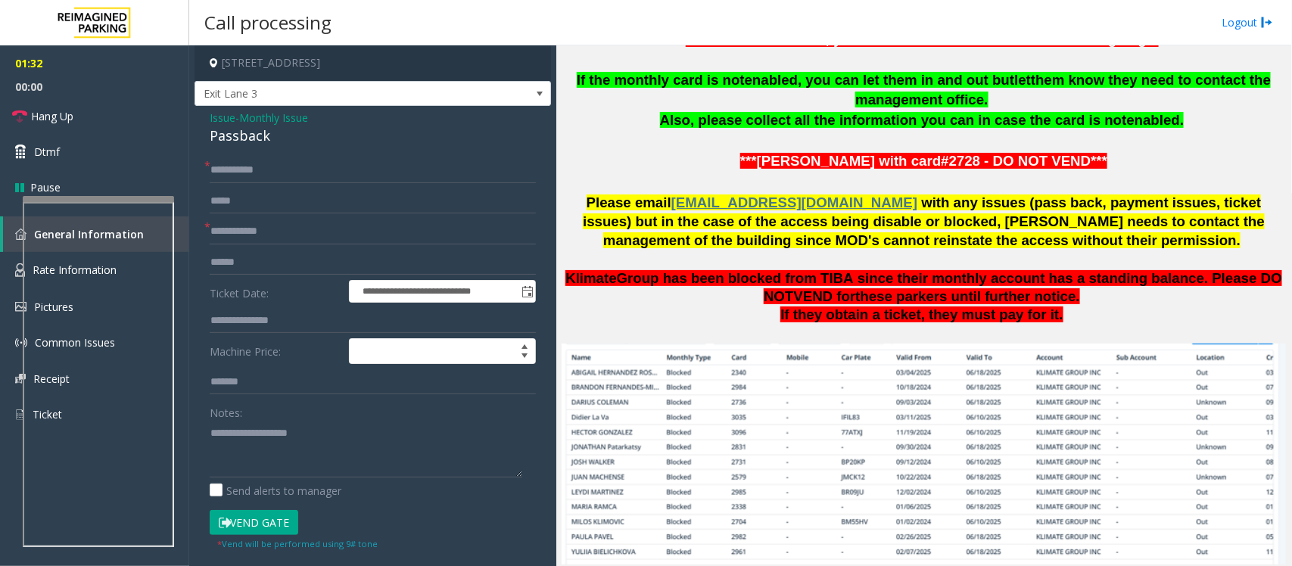
scroll to position [851, 0]
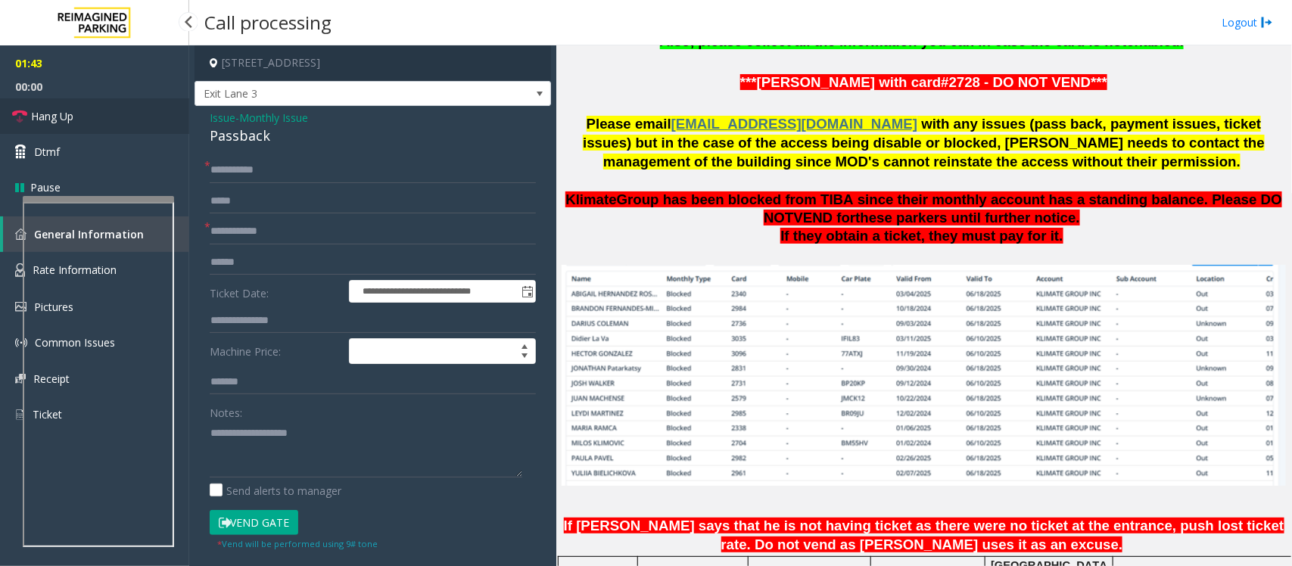
click at [92, 104] on link "Hang Up" at bounding box center [94, 116] width 189 height 36
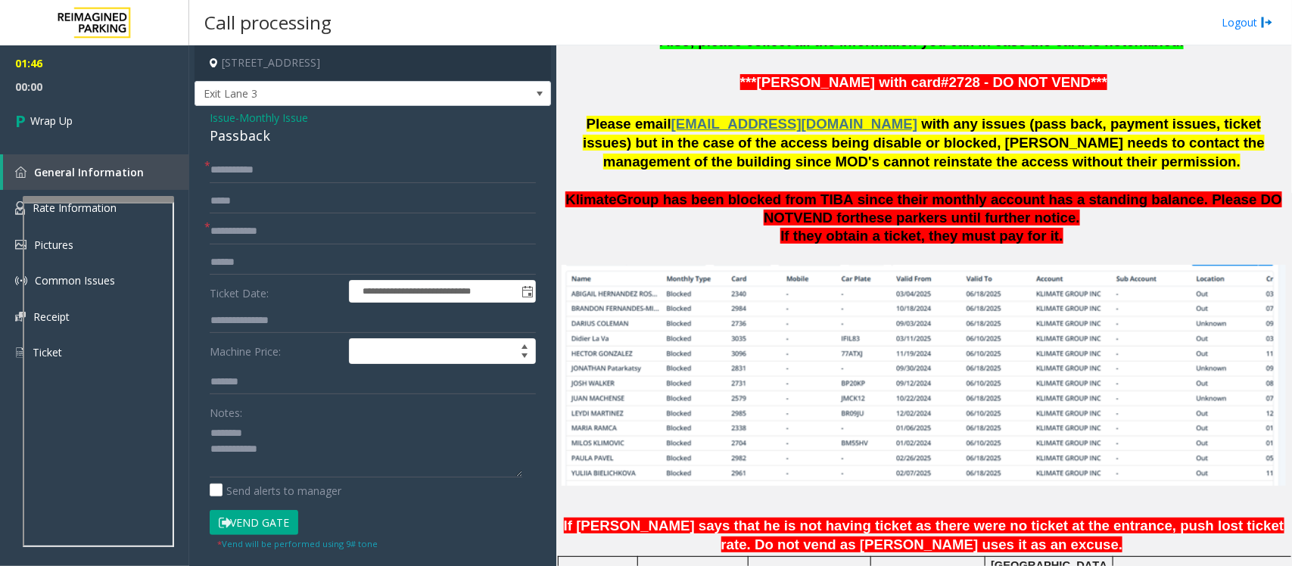
click at [242, 145] on div "Passback" at bounding box center [373, 136] width 326 height 20
click at [244, 131] on div "Passback" at bounding box center [373, 136] width 326 height 20
type textarea "**********"
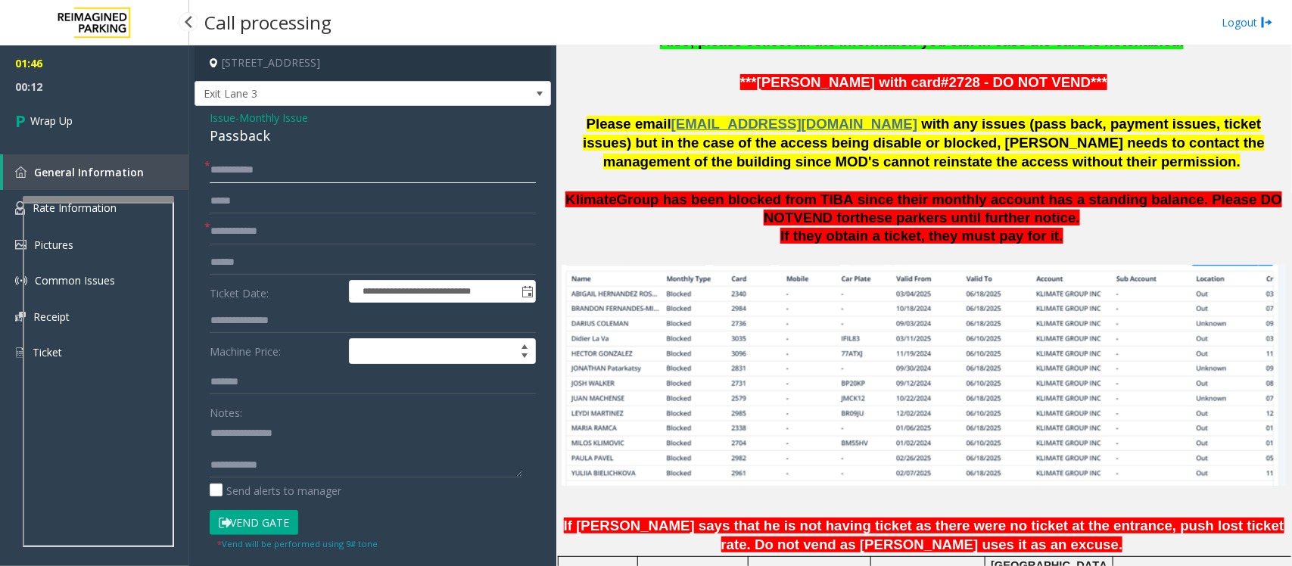
drag, startPoint x: 277, startPoint y: 165, endPoint x: 187, endPoint y: 174, distance: 90.5
click at [187, 174] on app-root "**********" at bounding box center [646, 283] width 1292 height 566
paste input "text"
click at [354, 168] on input "*********" at bounding box center [373, 170] width 326 height 26
paste input "*******"
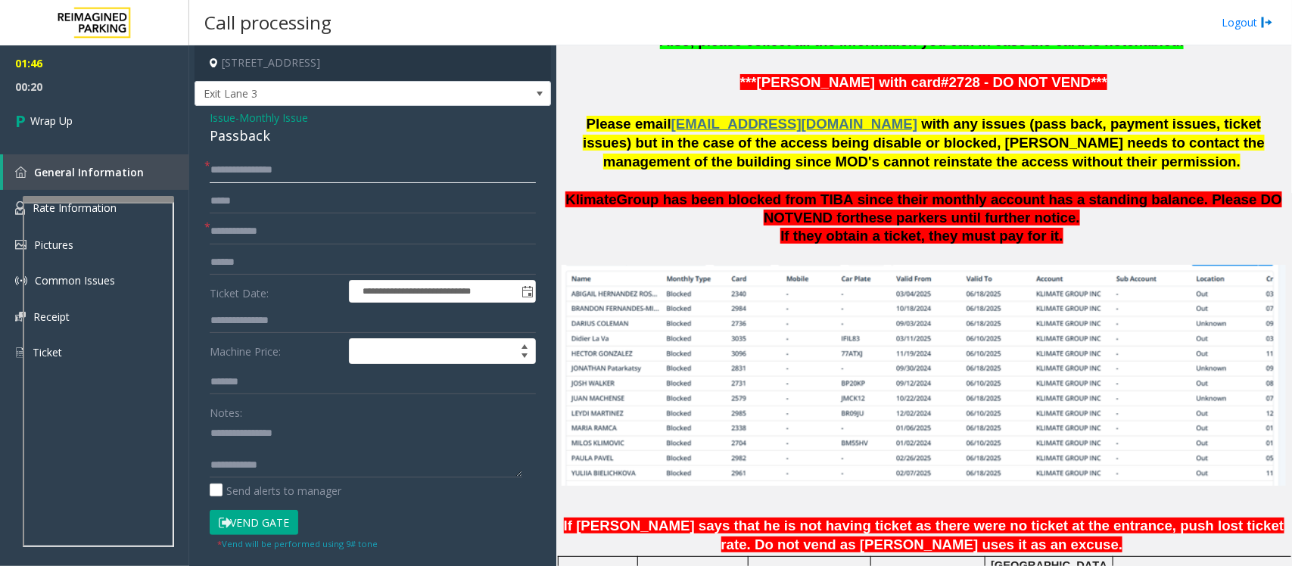
type input "**********"
click at [308, 227] on input "text" at bounding box center [373, 232] width 326 height 26
type input "****"
click at [309, 460] on textarea at bounding box center [366, 449] width 313 height 57
paste textarea "**********"
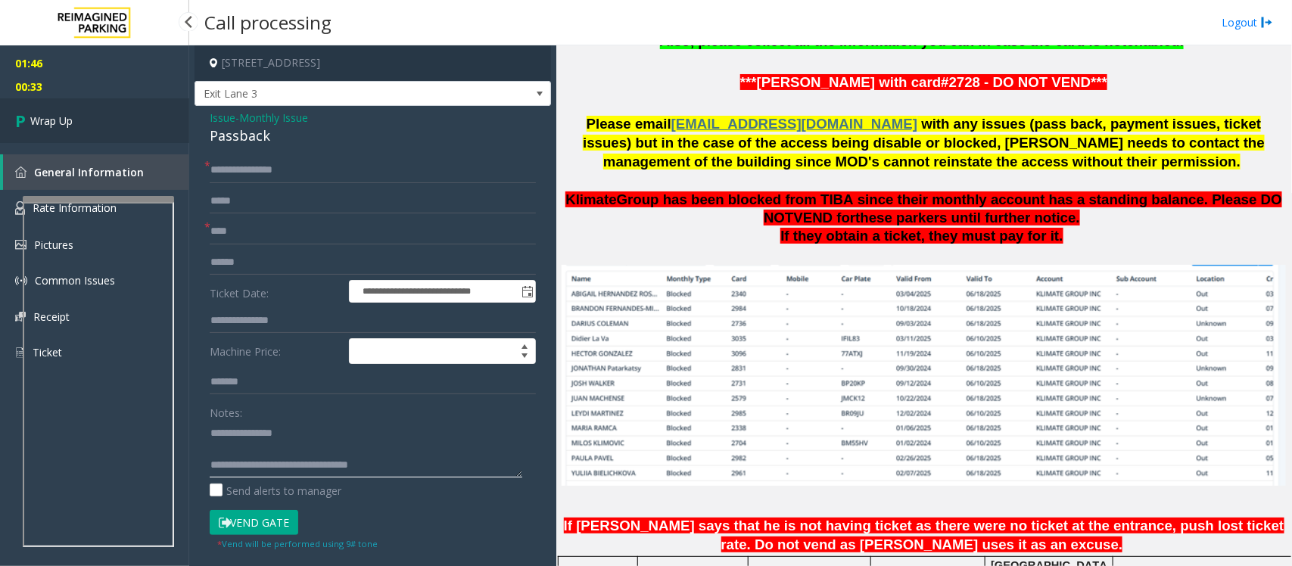
type textarea "**********"
click at [102, 123] on link "Wrap Up" at bounding box center [94, 120] width 189 height 45
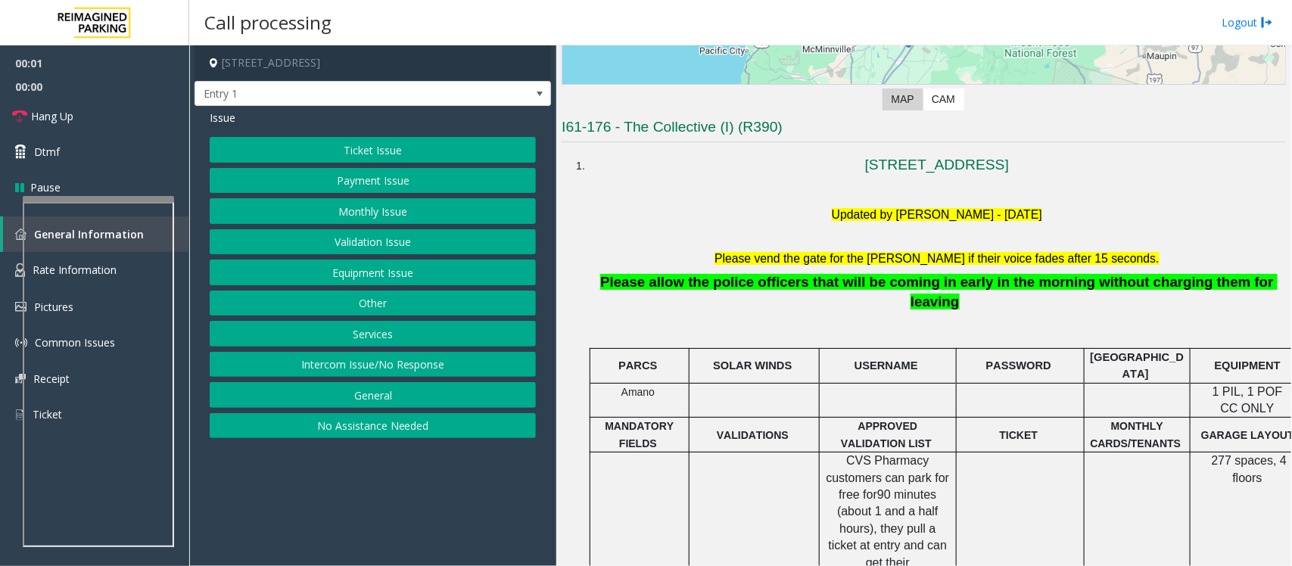
scroll to position [378, 0]
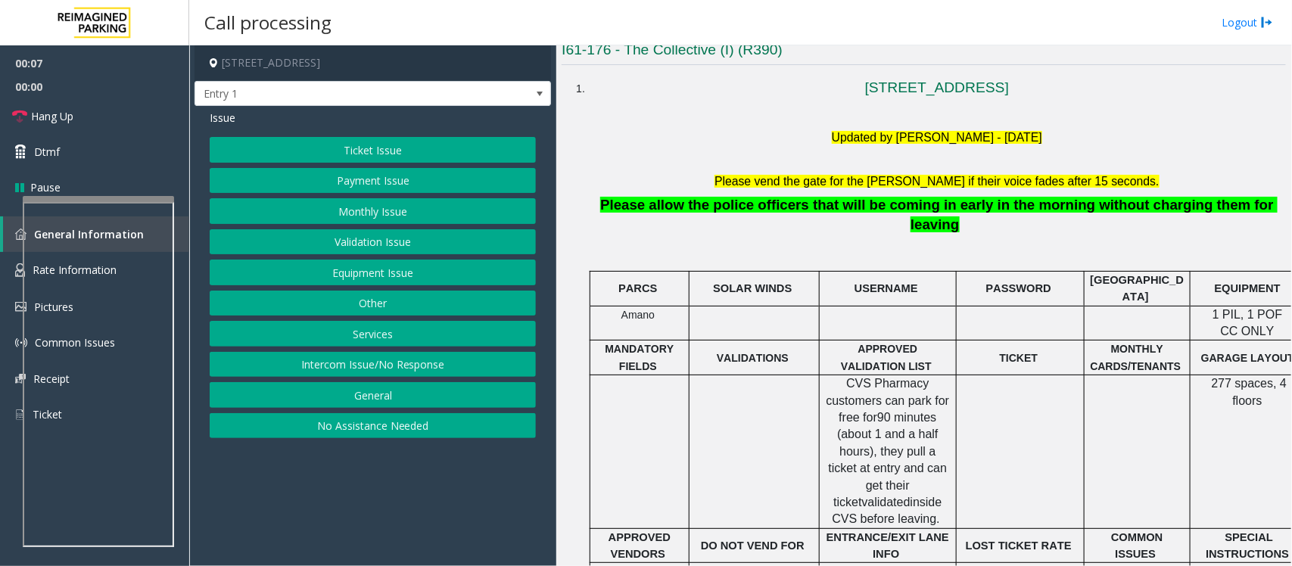
click at [362, 372] on button "Intercom Issue/No Response" at bounding box center [373, 365] width 326 height 26
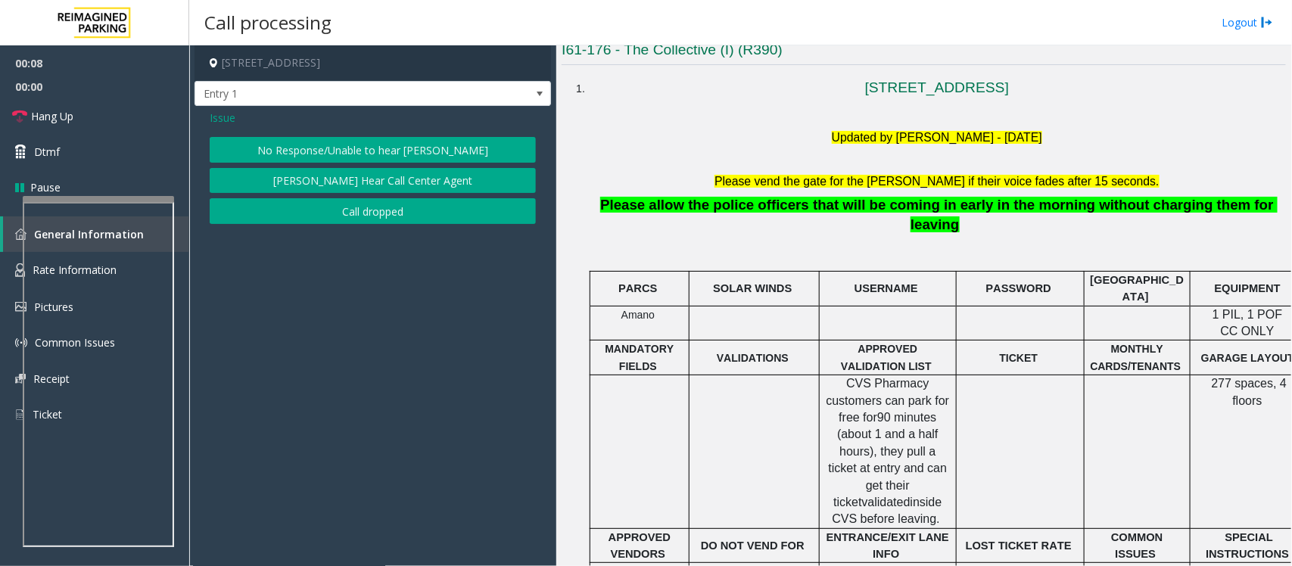
click at [420, 145] on button "No Response/Unable to hear [PERSON_NAME]" at bounding box center [373, 150] width 326 height 26
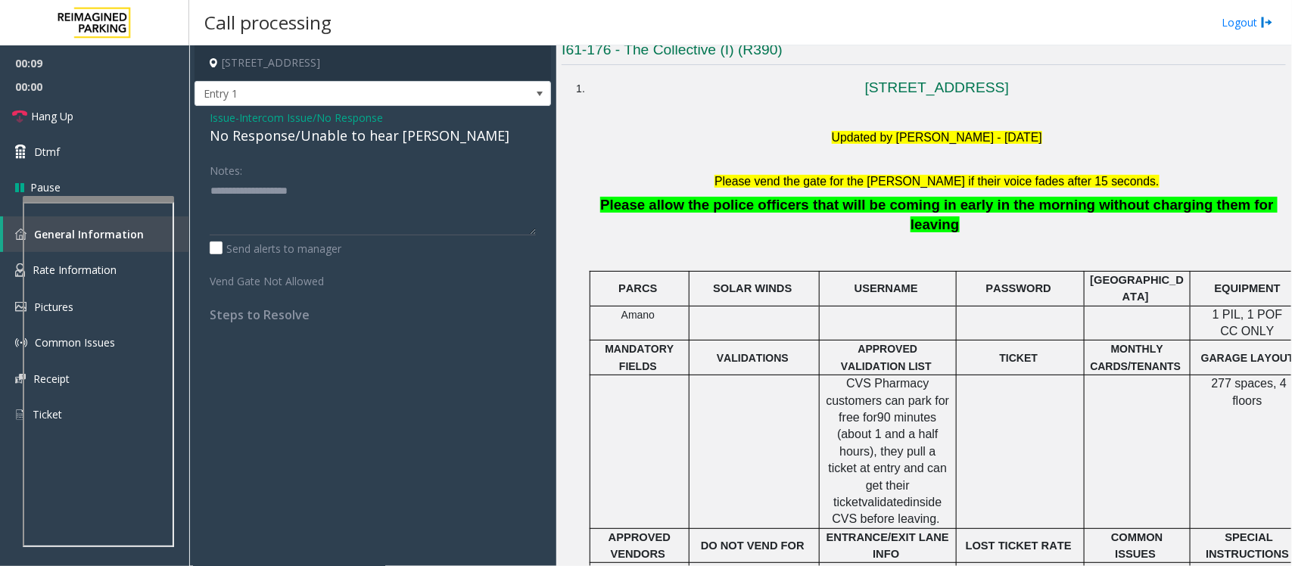
click at [378, 133] on div "No Response/Unable to hear [PERSON_NAME]" at bounding box center [373, 136] width 326 height 20
type textarea "**********"
click at [138, 119] on link "Hang Up" at bounding box center [94, 116] width 189 height 36
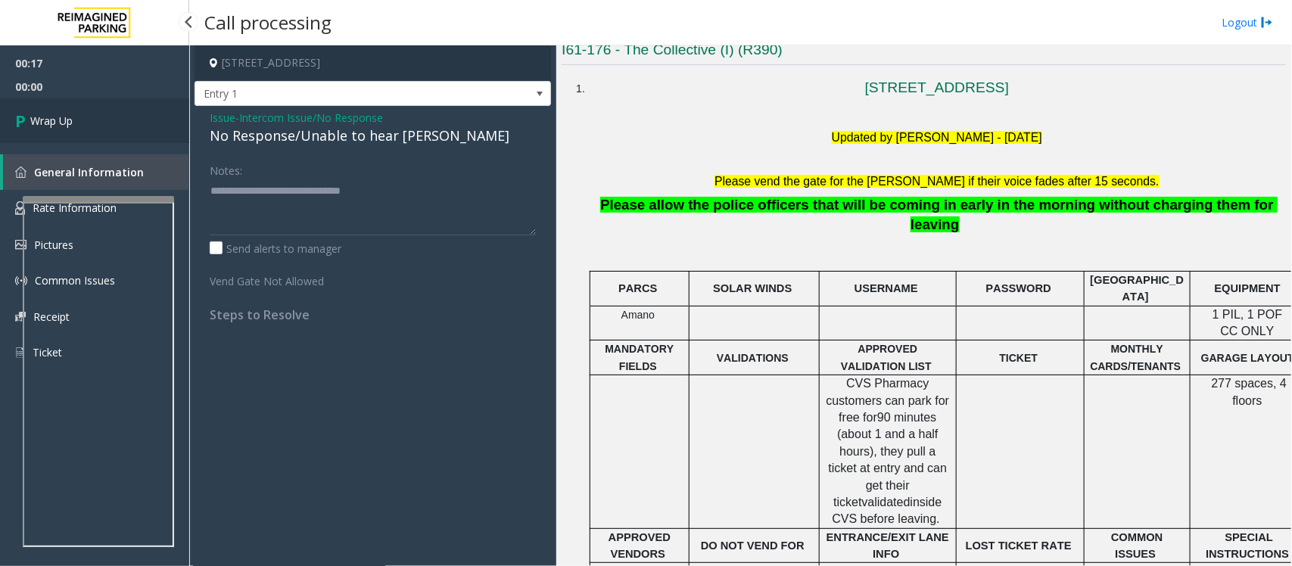
click at [138, 119] on link "Wrap Up" at bounding box center [94, 120] width 189 height 45
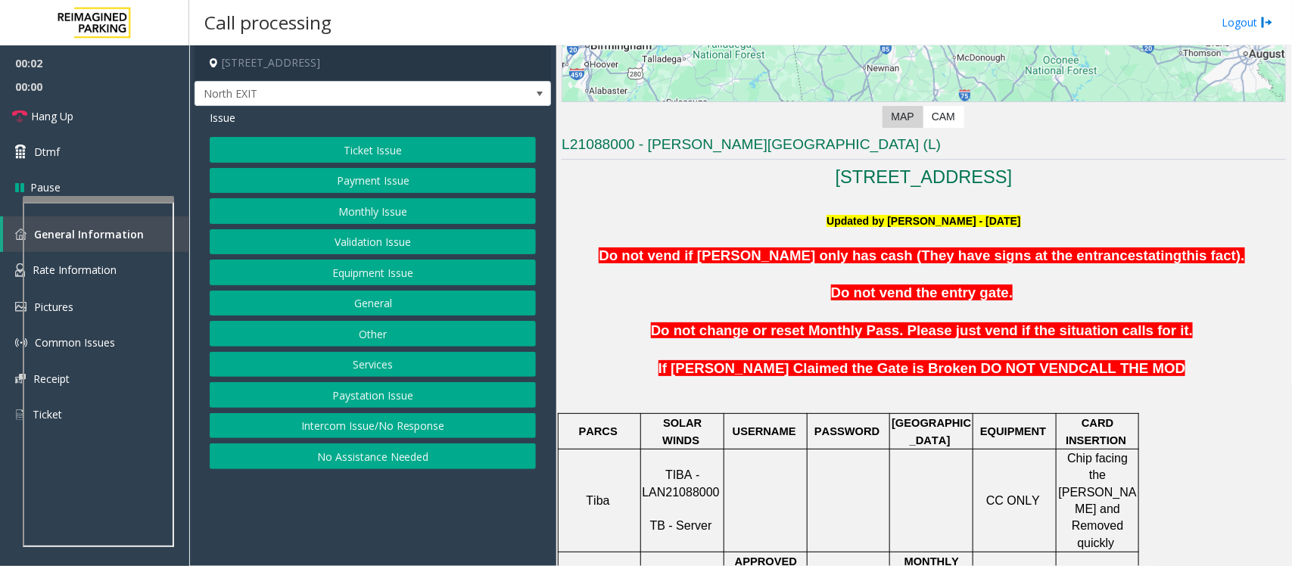
scroll to position [568, 0]
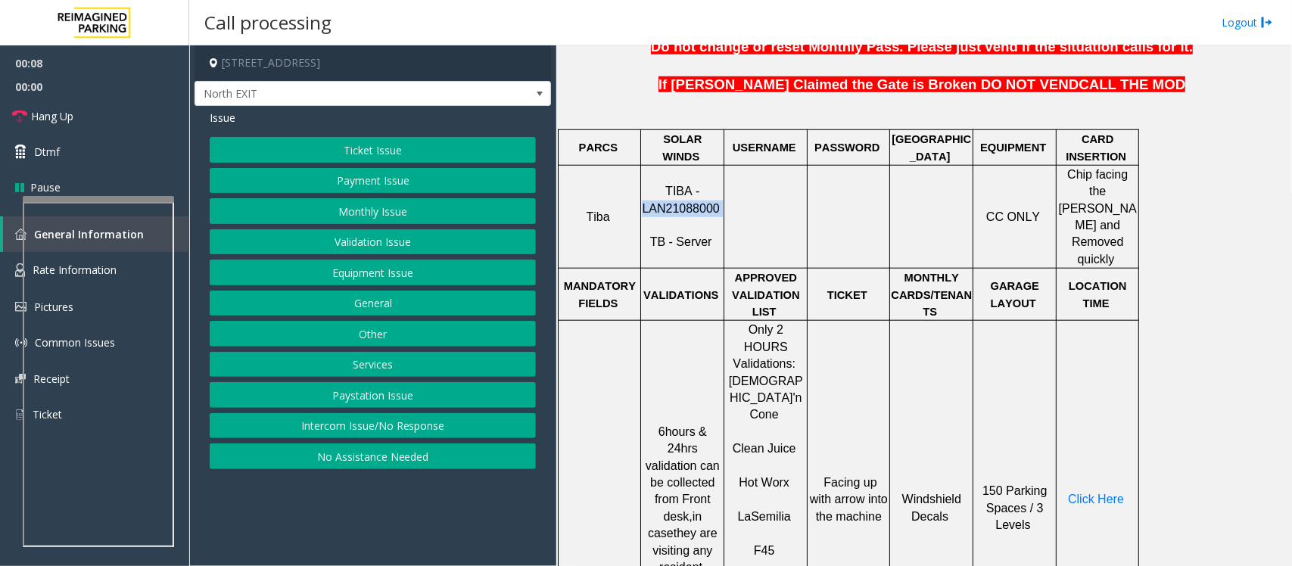
drag, startPoint x: 648, startPoint y: 191, endPoint x: 720, endPoint y: 201, distance: 72.6
click at [720, 201] on p "TIBA - LAN21088000 TB - Server" at bounding box center [682, 217] width 81 height 68
copy p "LAN21088000"
click at [358, 247] on button "Validation Issue" at bounding box center [373, 242] width 326 height 26
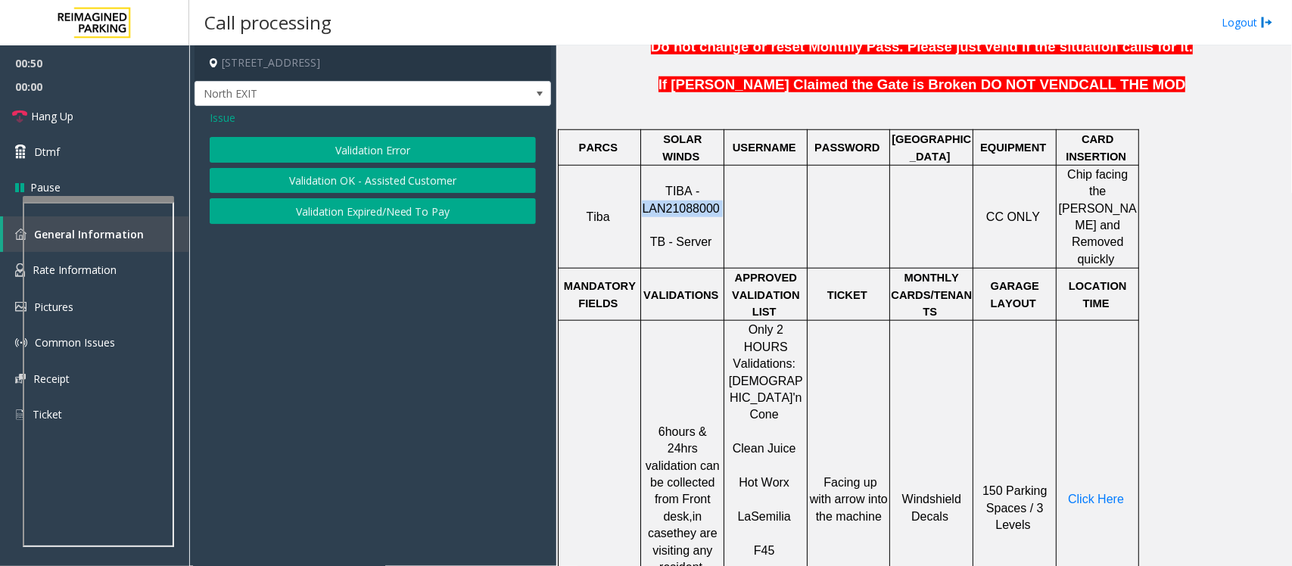
click at [388, 148] on button "Validation Error" at bounding box center [373, 150] width 326 height 26
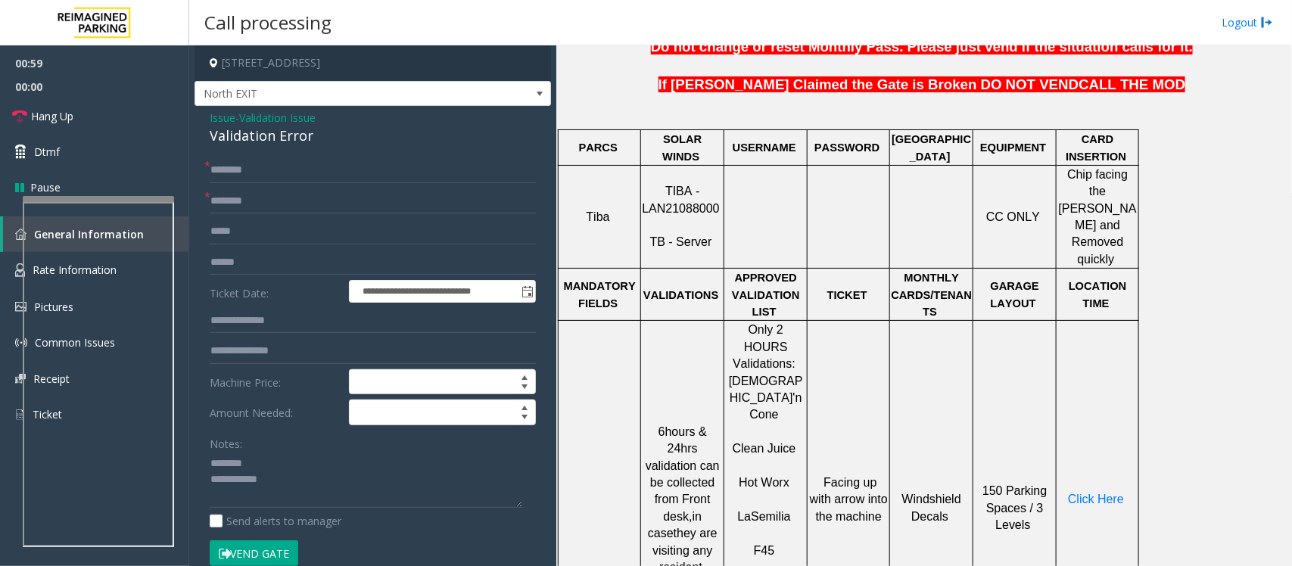
click at [255, 136] on div "Validation Error" at bounding box center [373, 136] width 326 height 20
click at [254, 478] on textarea at bounding box center [366, 480] width 313 height 57
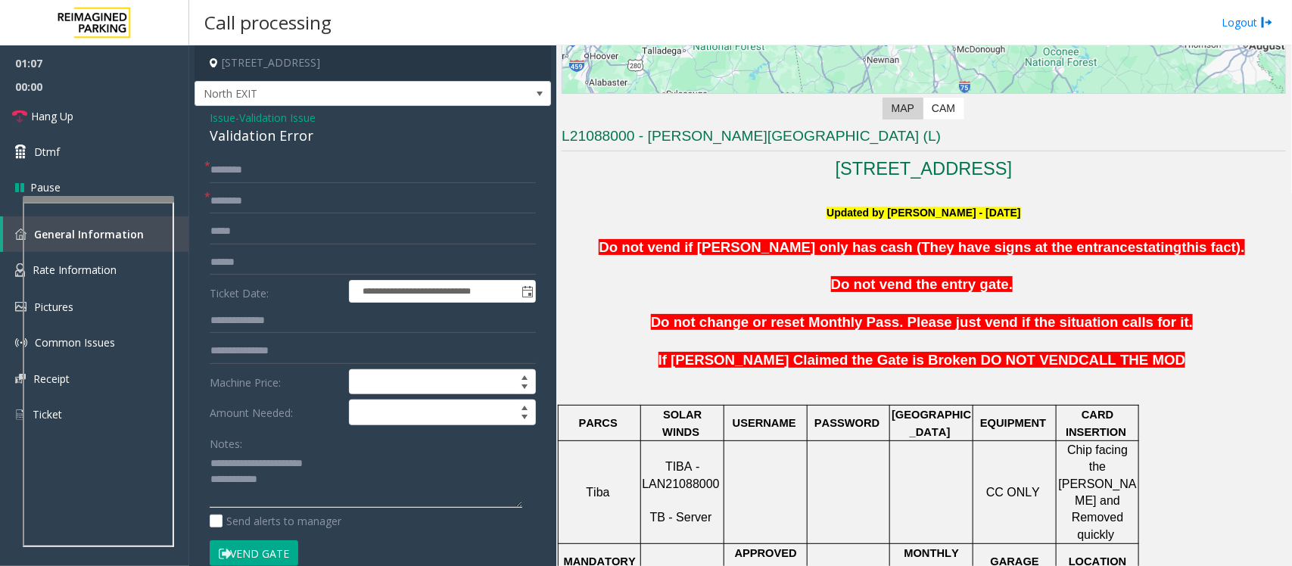
scroll to position [284, 0]
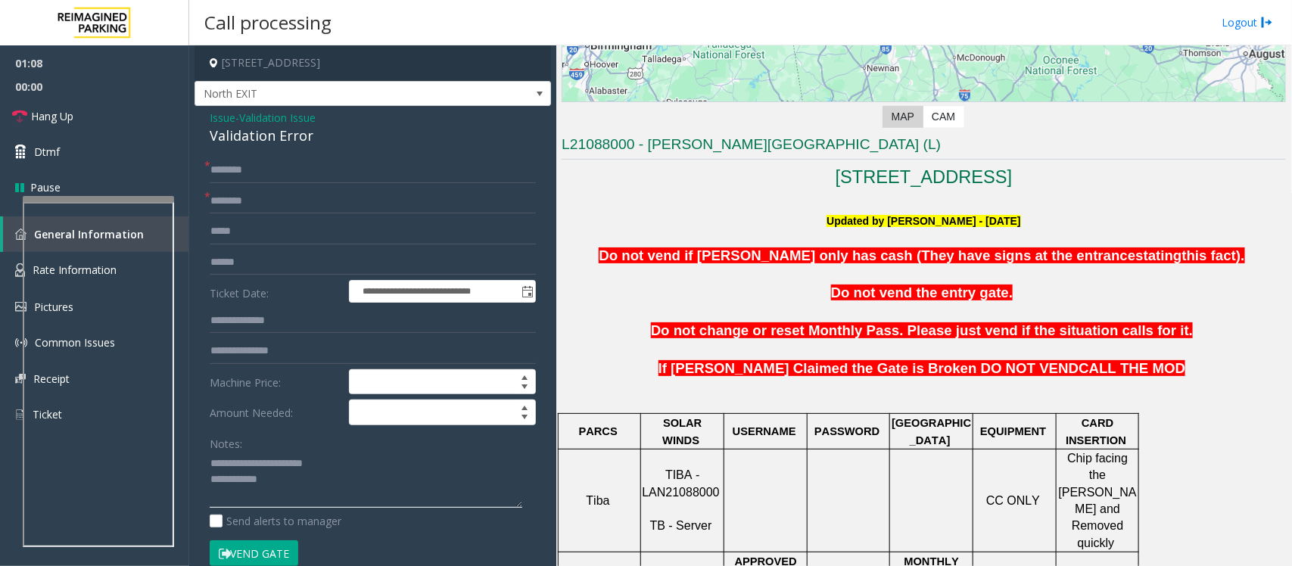
type textarea "**********"
drag, startPoint x: 648, startPoint y: 148, endPoint x: 699, endPoint y: 148, distance: 50.7
click at [699, 148] on h3 "L21088000 - [PERSON_NAME][GEOGRAPHIC_DATA] (L)" at bounding box center [924, 147] width 724 height 25
copy h3 "Modera"
click at [229, 195] on input "text" at bounding box center [373, 201] width 326 height 26
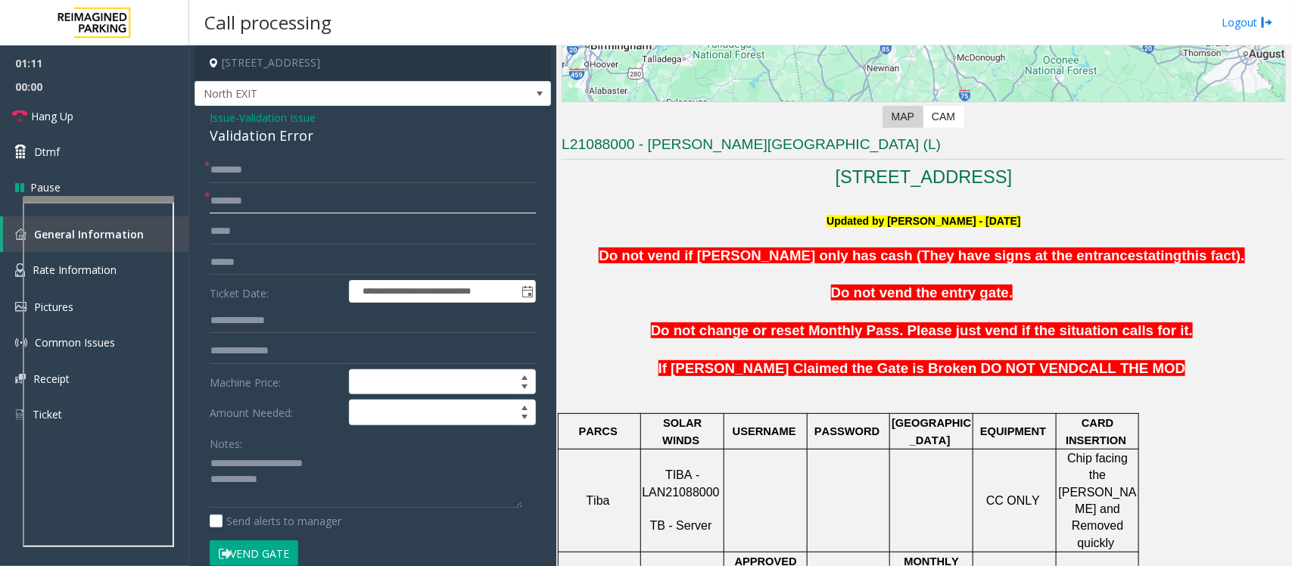
paste input "******"
type input "******"
click at [251, 254] on input "text" at bounding box center [373, 263] width 326 height 26
drag, startPoint x: 260, startPoint y: 263, endPoint x: 185, endPoint y: 263, distance: 74.2
click at [185, 263] on app-root "**********" at bounding box center [646, 283] width 1292 height 566
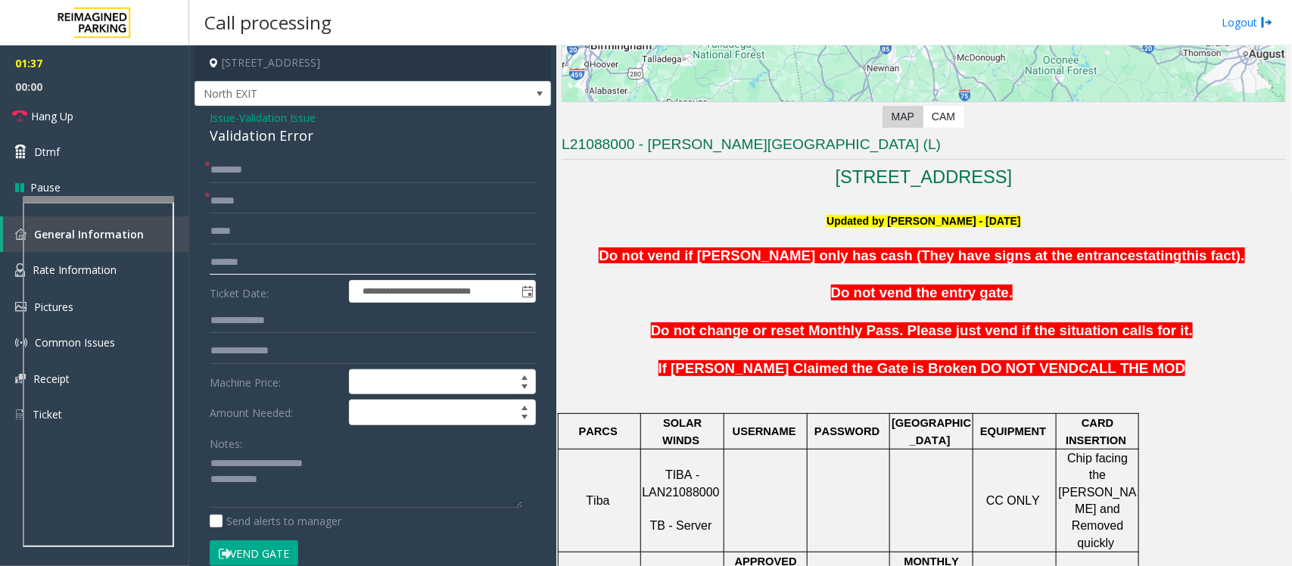
type input "*******"
click at [210, 462] on textarea at bounding box center [366, 480] width 313 height 57
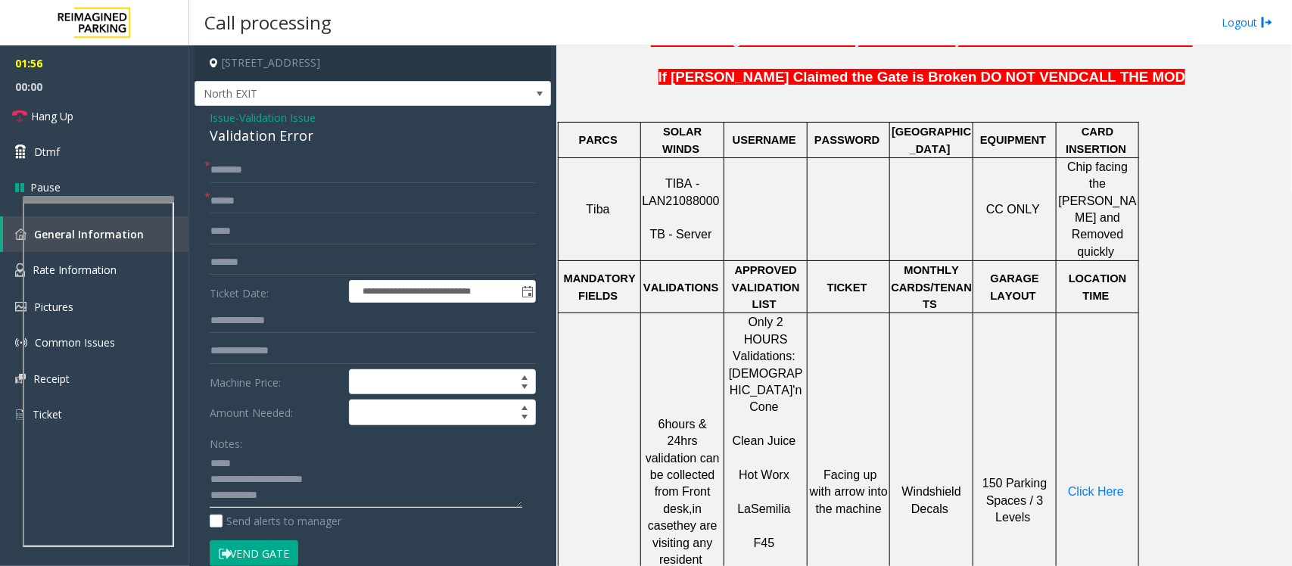
scroll to position [757, 0]
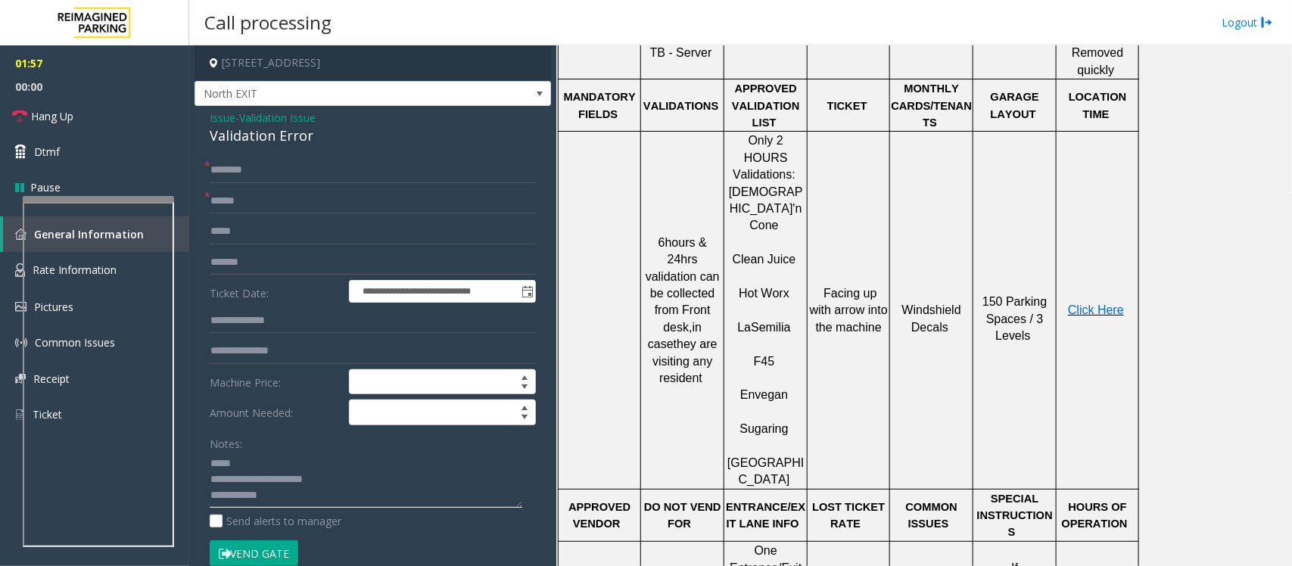
type textarea "**********"
click at [1084, 304] on span "Click Here" at bounding box center [1096, 310] width 56 height 13
click at [254, 175] on input "text" at bounding box center [373, 170] width 326 height 26
type input "*****"
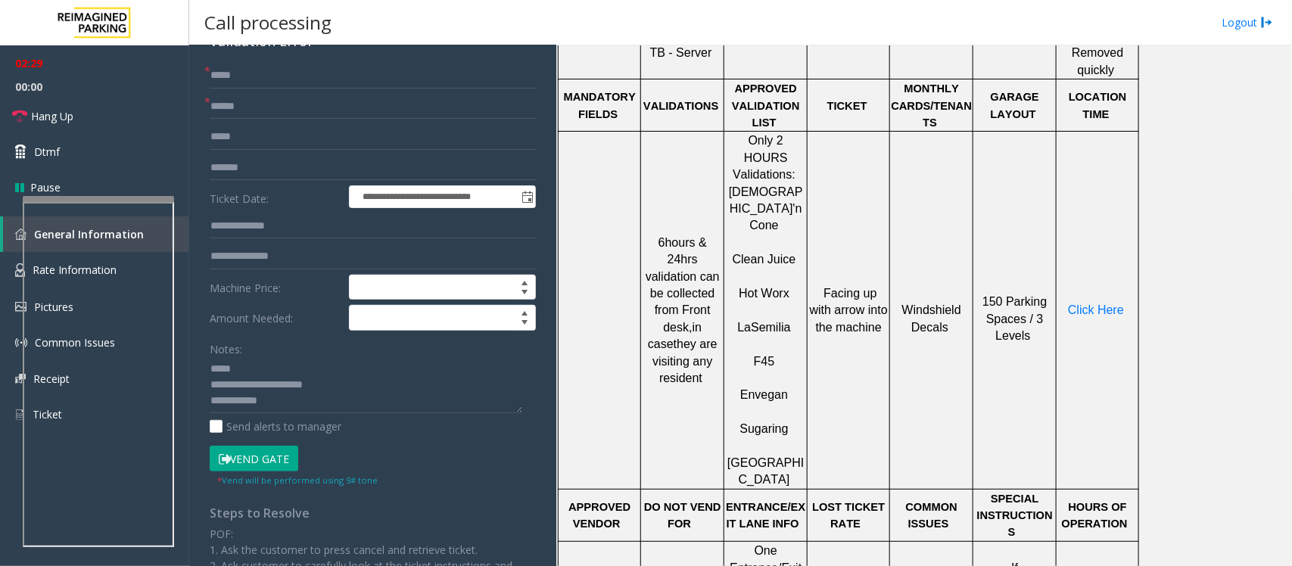
click at [251, 456] on button "Vend Gate" at bounding box center [254, 459] width 89 height 26
click at [269, 362] on textarea at bounding box center [366, 385] width 313 height 57
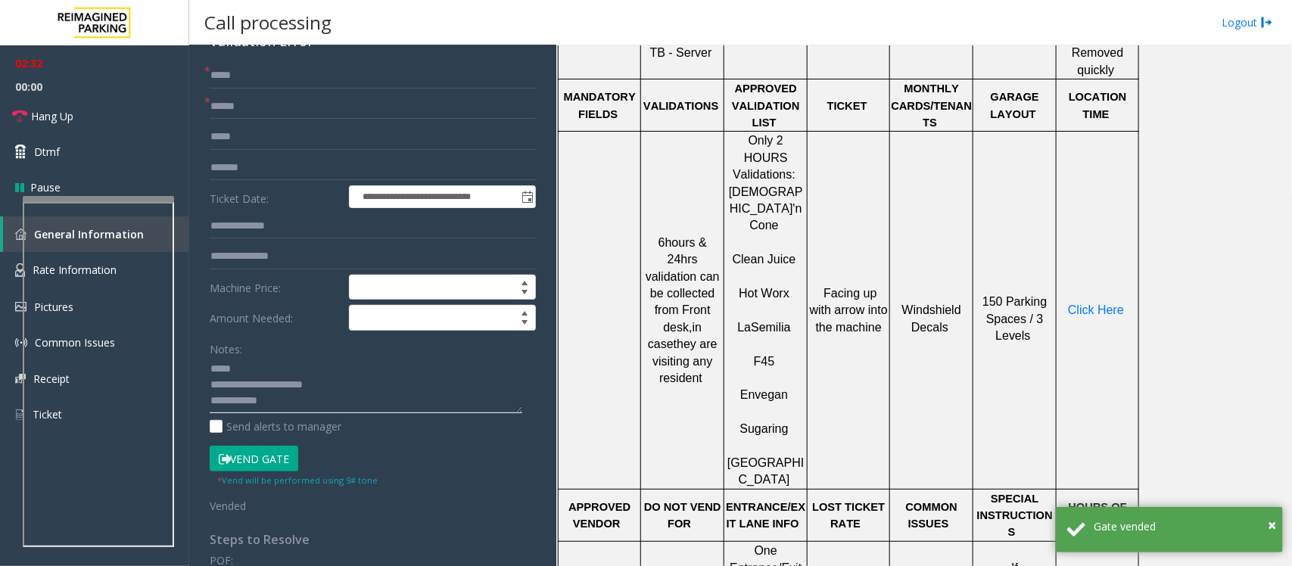
click at [213, 371] on textarea at bounding box center [366, 385] width 313 height 57
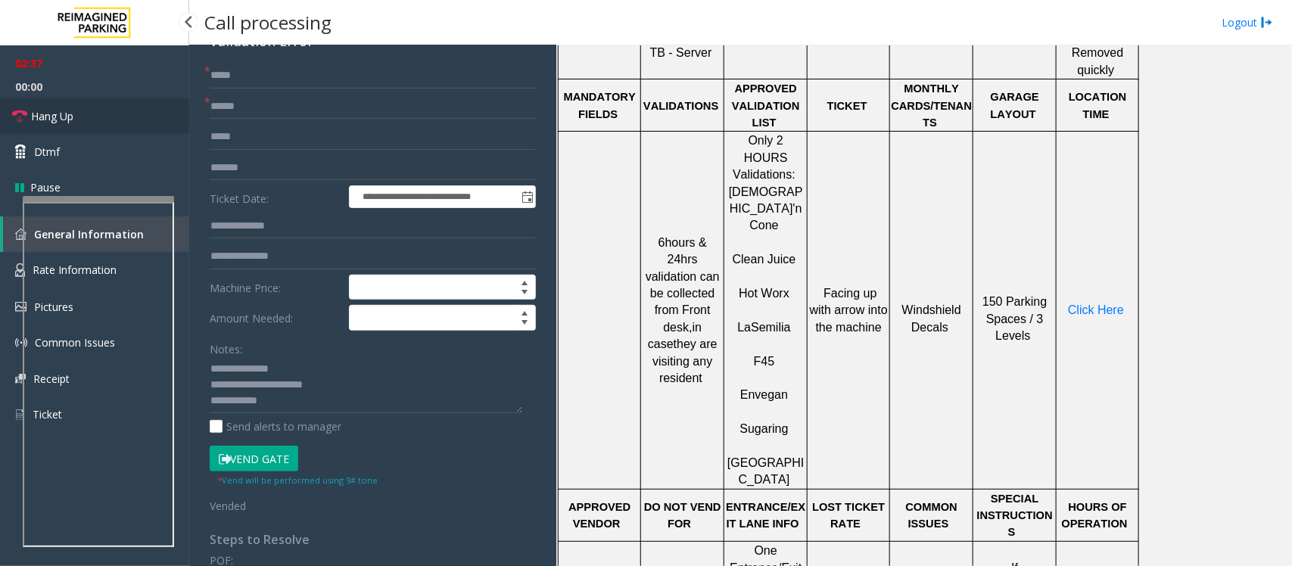
click at [110, 104] on link "Hang Up" at bounding box center [94, 116] width 189 height 36
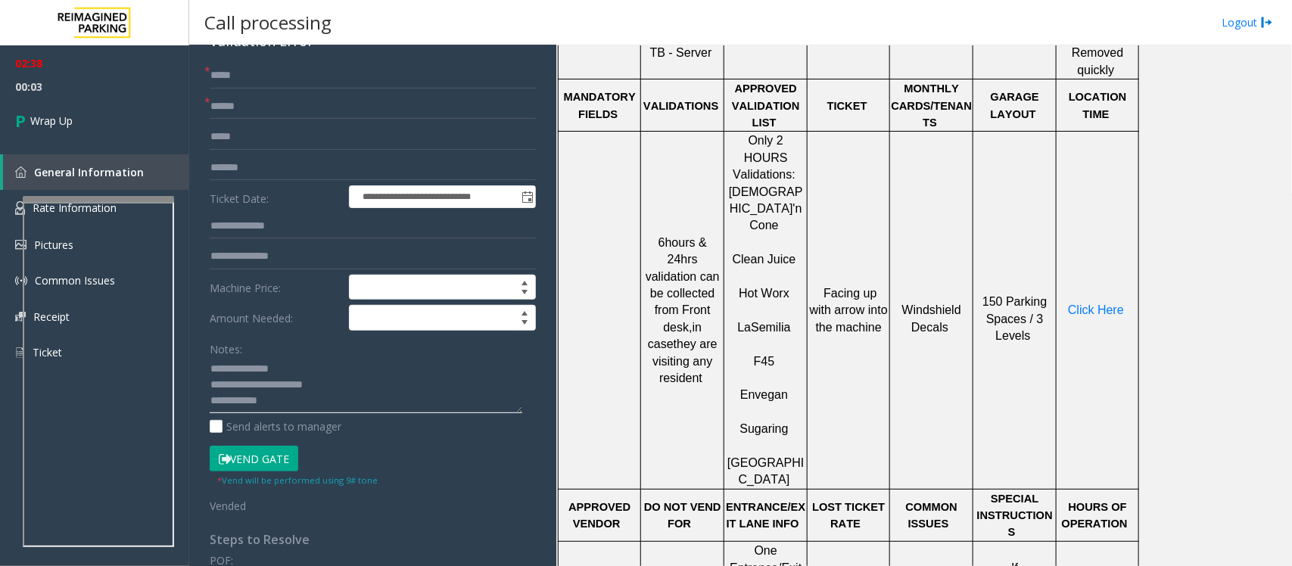
click at [329, 400] on textarea at bounding box center [366, 385] width 313 height 57
paste textarea "**********"
type textarea "**********"
click at [51, 122] on span "Wrap Up" at bounding box center [51, 121] width 42 height 16
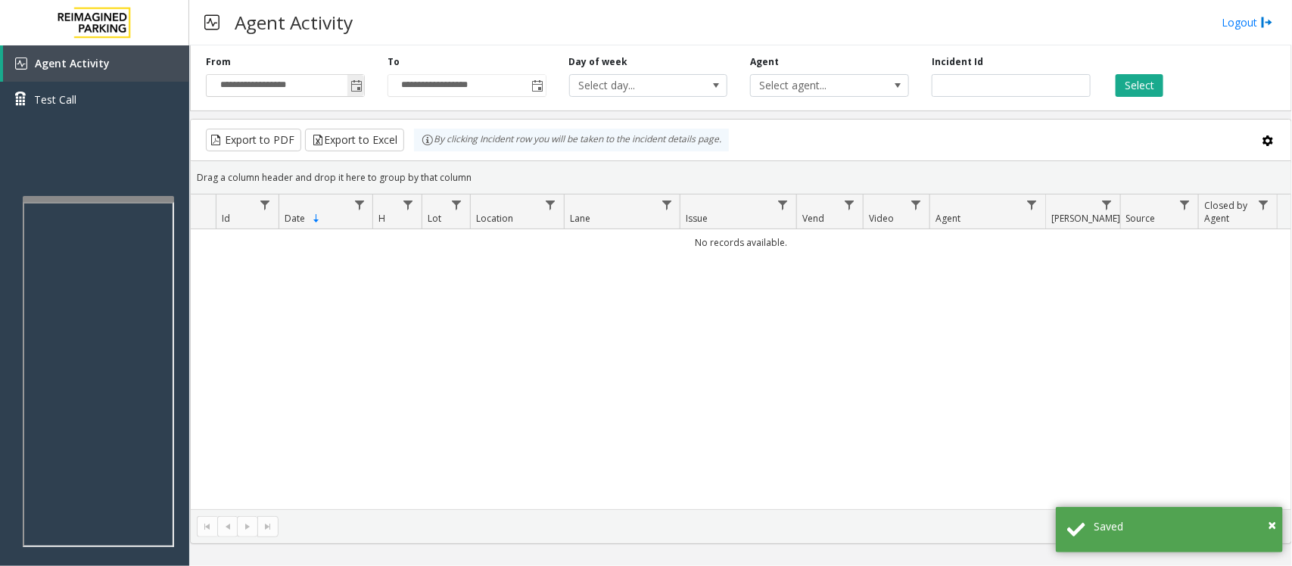
click at [349, 82] on span "Toggle popup" at bounding box center [355, 85] width 17 height 24
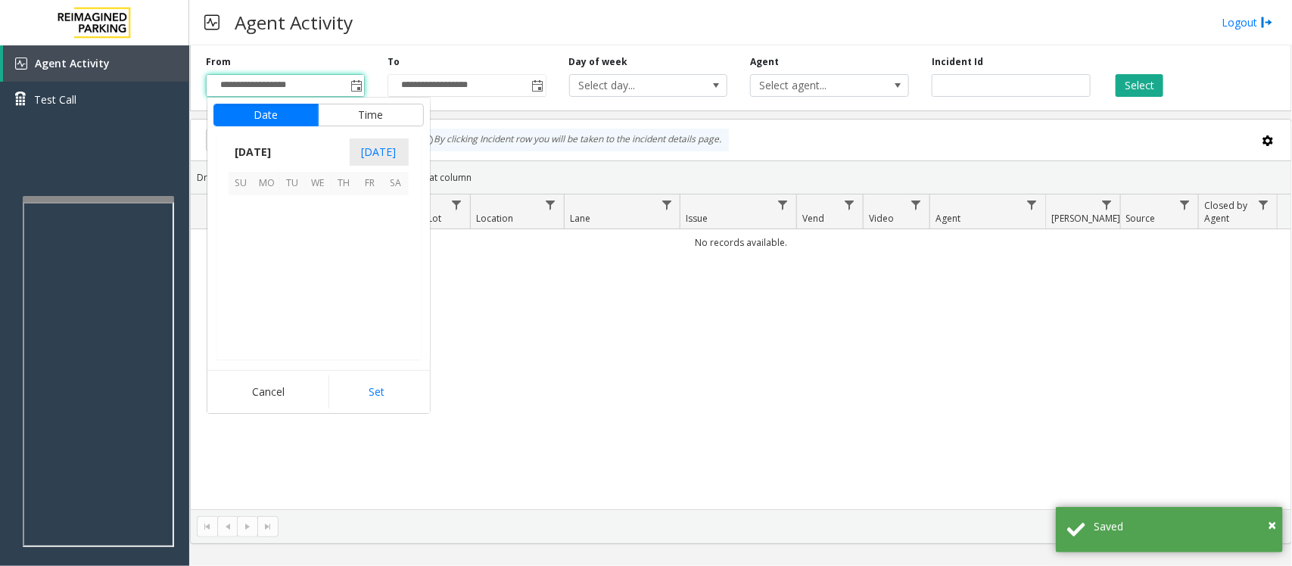
scroll to position [271519, 0]
click at [369, 231] on span "12" at bounding box center [370, 234] width 26 height 26
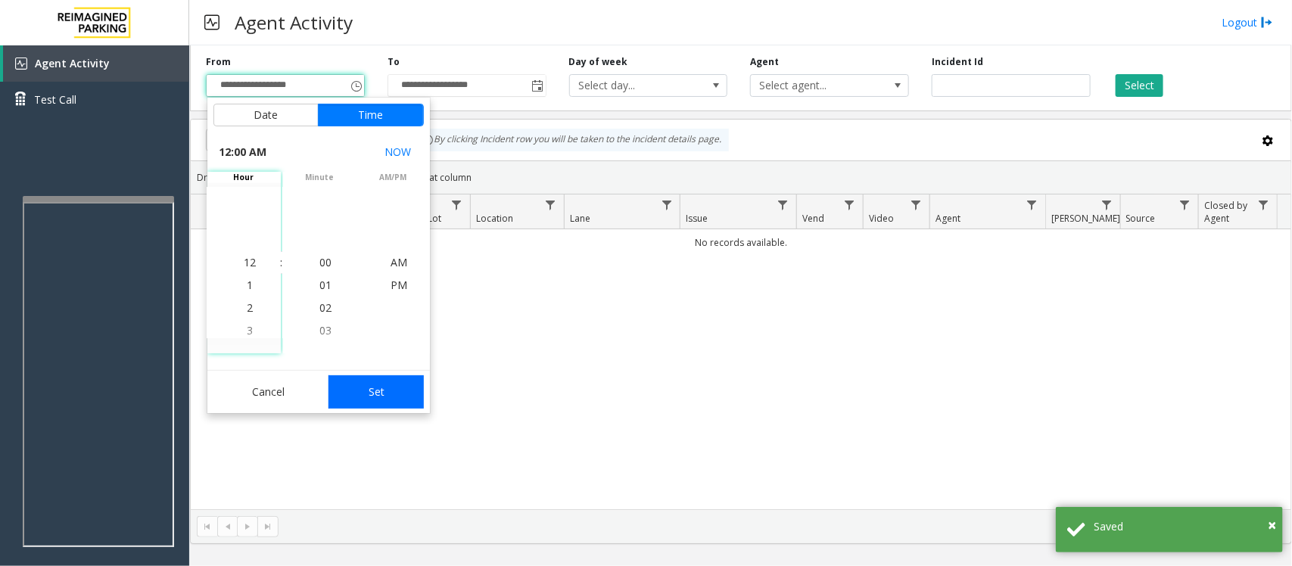
click at [368, 397] on button "Set" at bounding box center [375, 391] width 95 height 33
type input "**********"
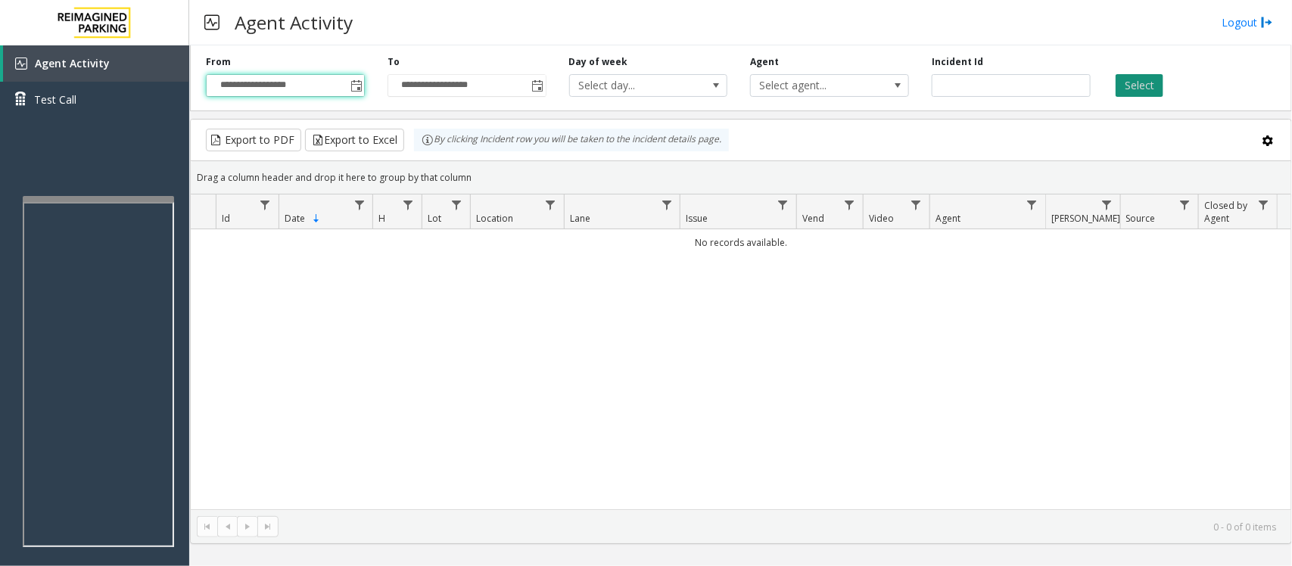
click at [1139, 92] on button "Select" at bounding box center [1140, 85] width 48 height 23
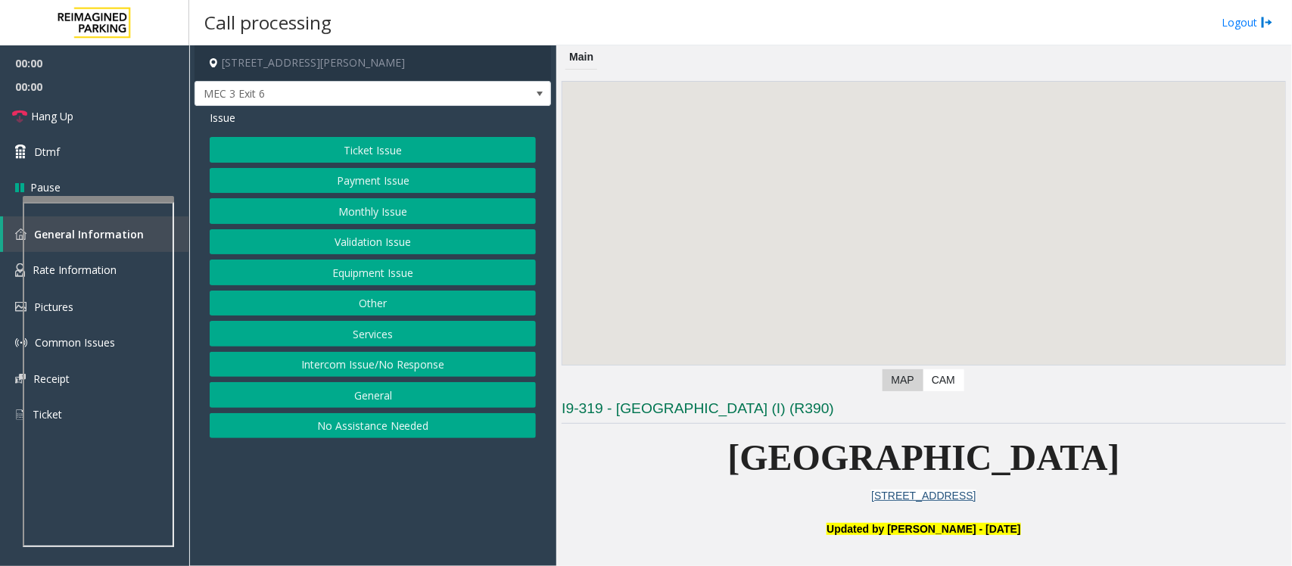
scroll to position [284, 0]
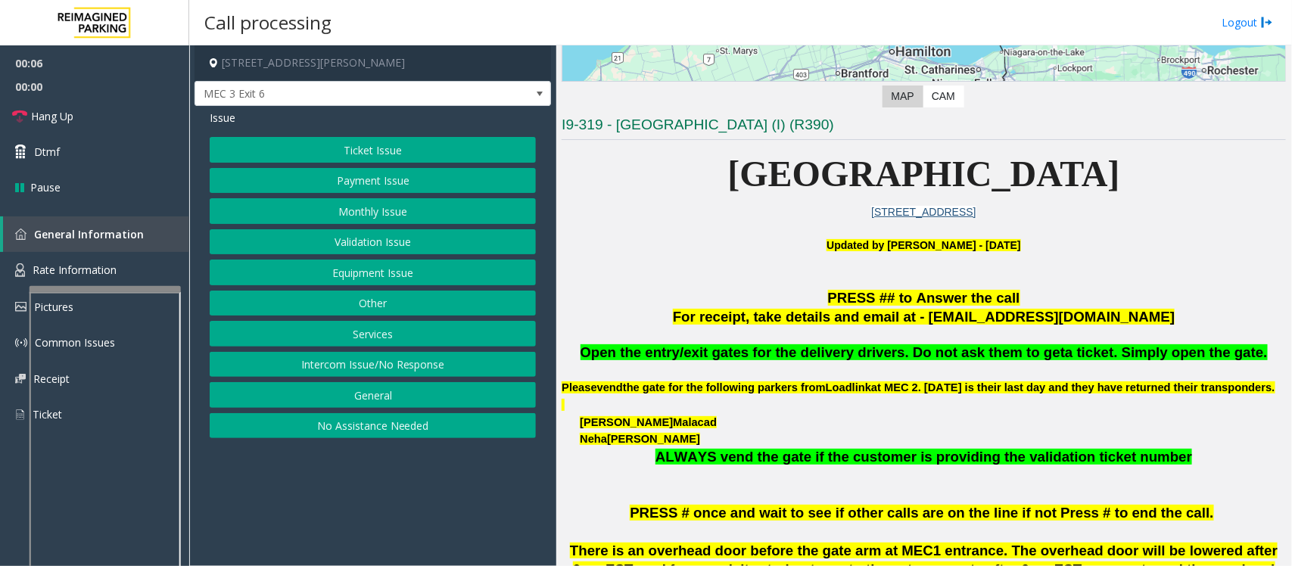
click at [98, 286] on div at bounding box center [105, 289] width 151 height 6
click at [104, 273] on span "Rate Information" at bounding box center [75, 270] width 84 height 14
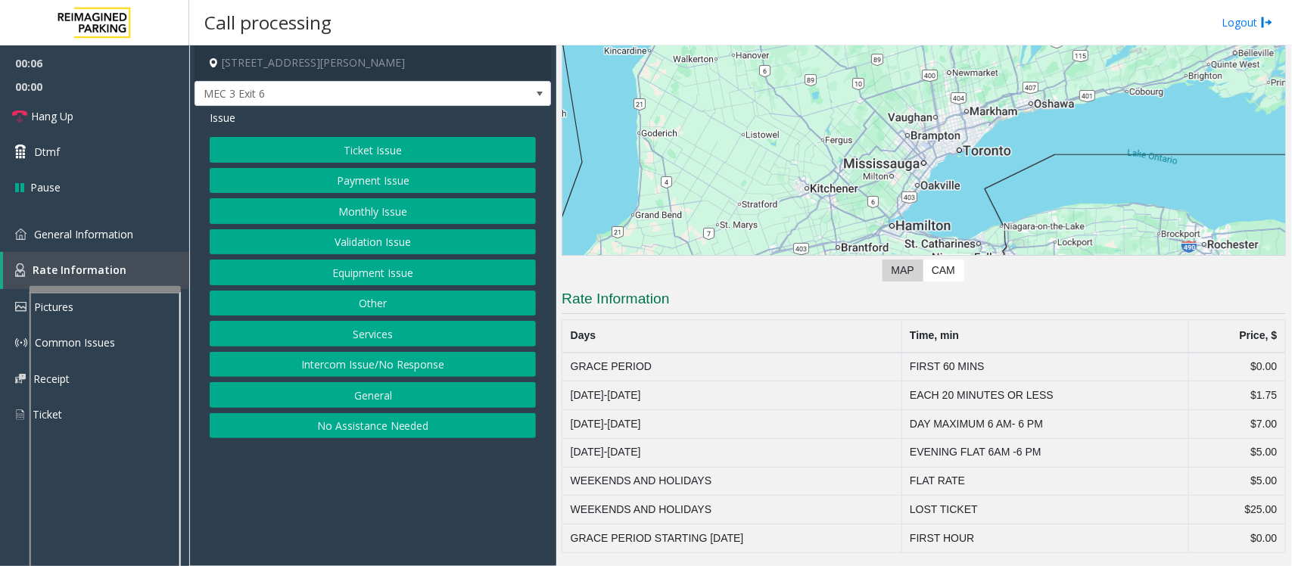
scroll to position [111, 0]
click at [344, 152] on button "Ticket Issue" at bounding box center [373, 150] width 326 height 26
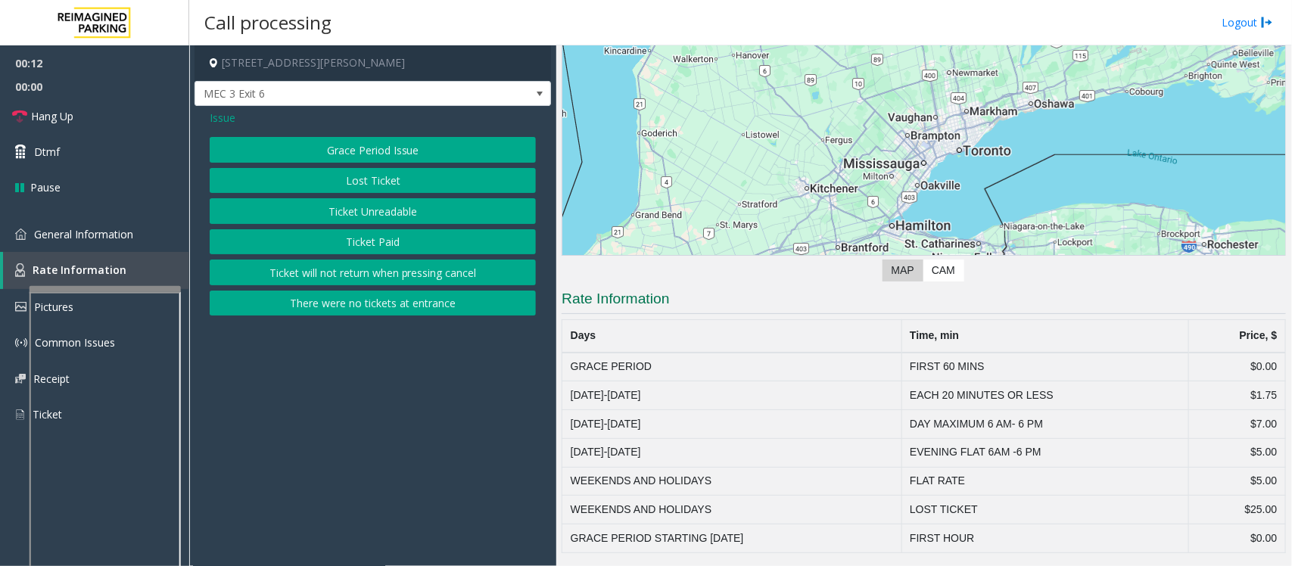
click at [371, 150] on button "Grace Period Issue" at bounding box center [373, 150] width 326 height 26
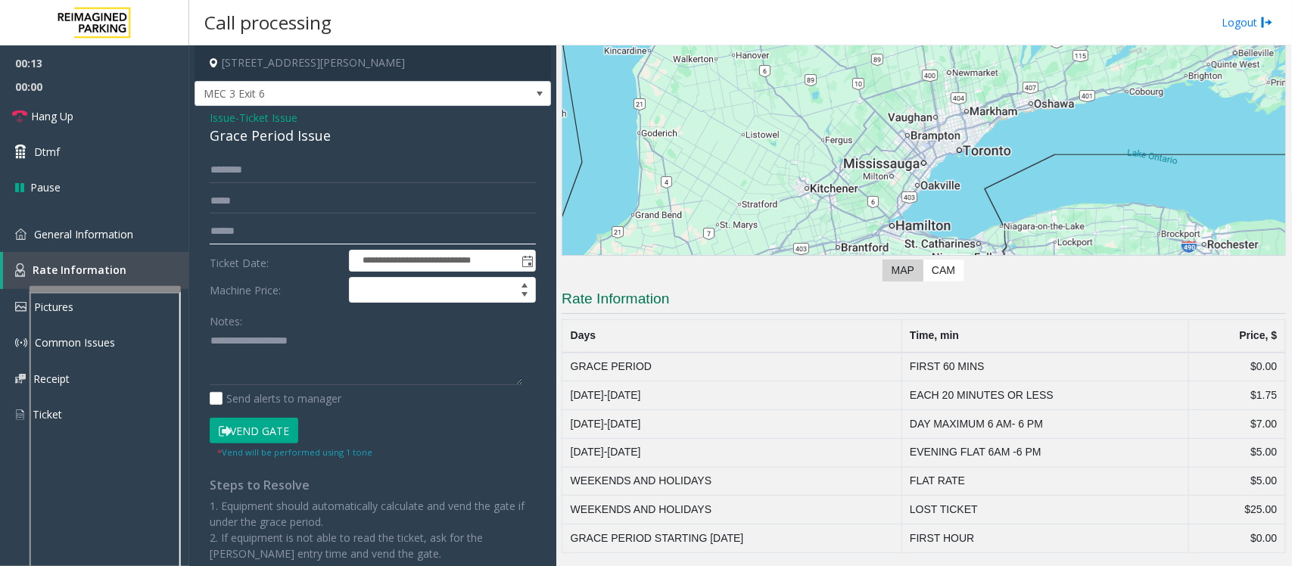
click at [257, 231] on input "text" at bounding box center [373, 232] width 326 height 26
type textarea "**********"
click at [250, 227] on input "text" at bounding box center [373, 232] width 326 height 26
type input "******"
click at [244, 134] on div "Grace Period Issue" at bounding box center [373, 136] width 326 height 20
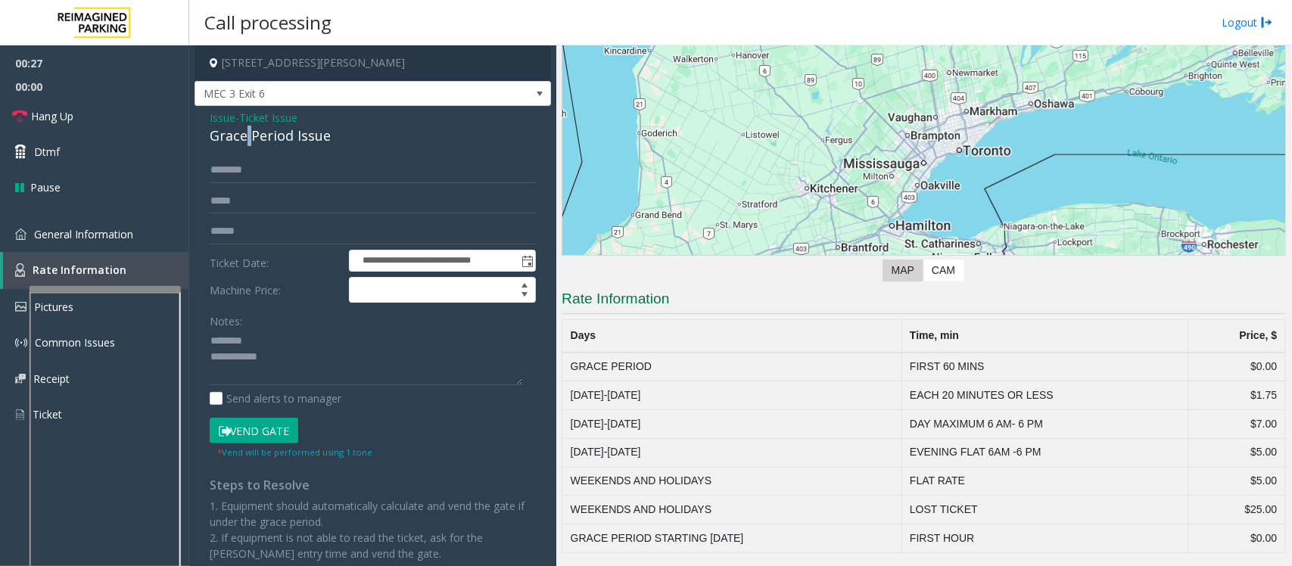
click at [244, 134] on div "Grace Period Issue" at bounding box center [373, 136] width 326 height 20
click at [290, 366] on textarea at bounding box center [366, 357] width 313 height 57
click at [236, 353] on textarea at bounding box center [366, 357] width 313 height 57
click at [210, 341] on textarea at bounding box center [366, 357] width 313 height 57
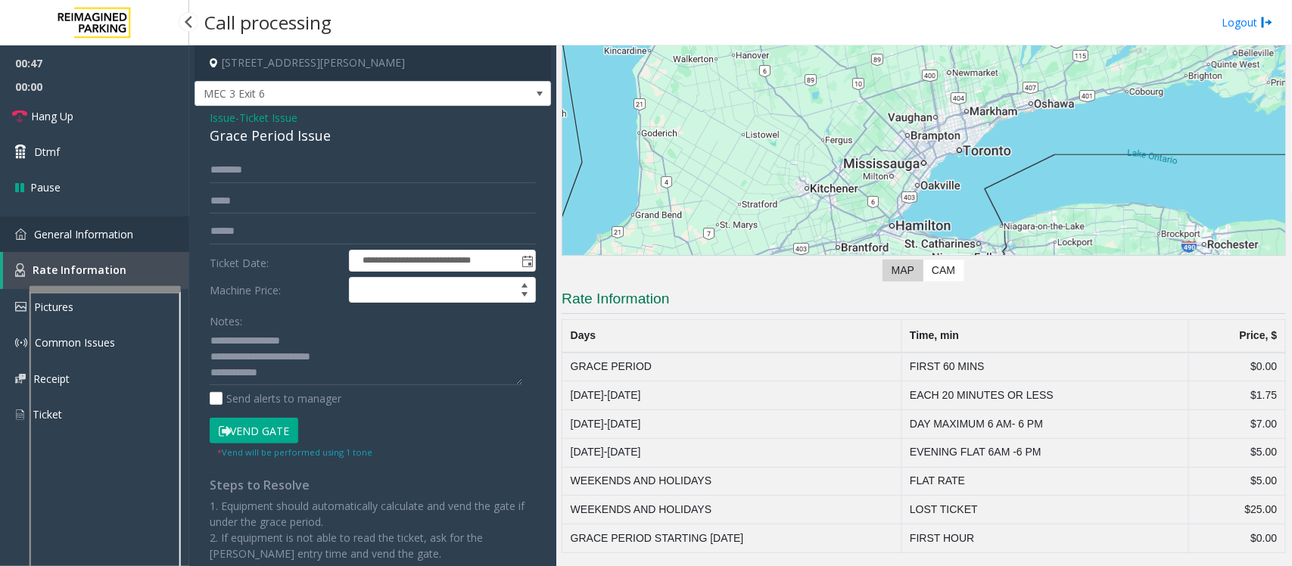
drag, startPoint x: 73, startPoint y: 225, endPoint x: 176, endPoint y: 262, distance: 109.4
click at [73, 225] on link "General Information" at bounding box center [94, 234] width 189 height 36
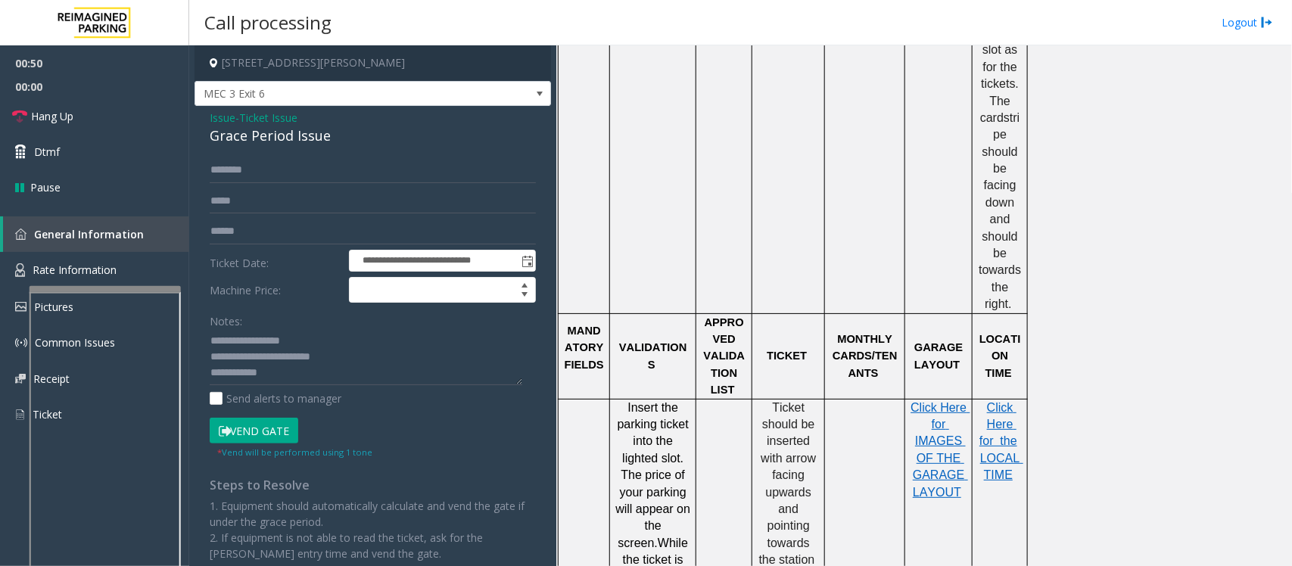
scroll to position [1325, 0]
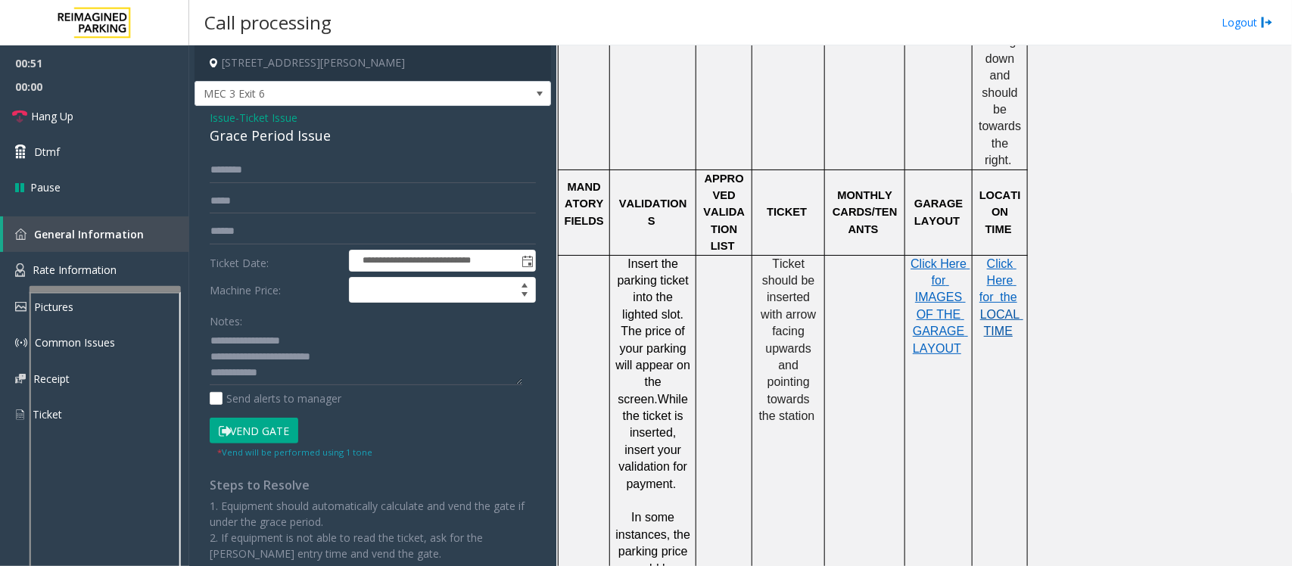
click at [998, 308] on span "LOCAL TIME" at bounding box center [1001, 323] width 43 height 30
click at [282, 372] on textarea at bounding box center [366, 357] width 313 height 57
click at [232, 432] on button "Vend Gate" at bounding box center [254, 431] width 89 height 26
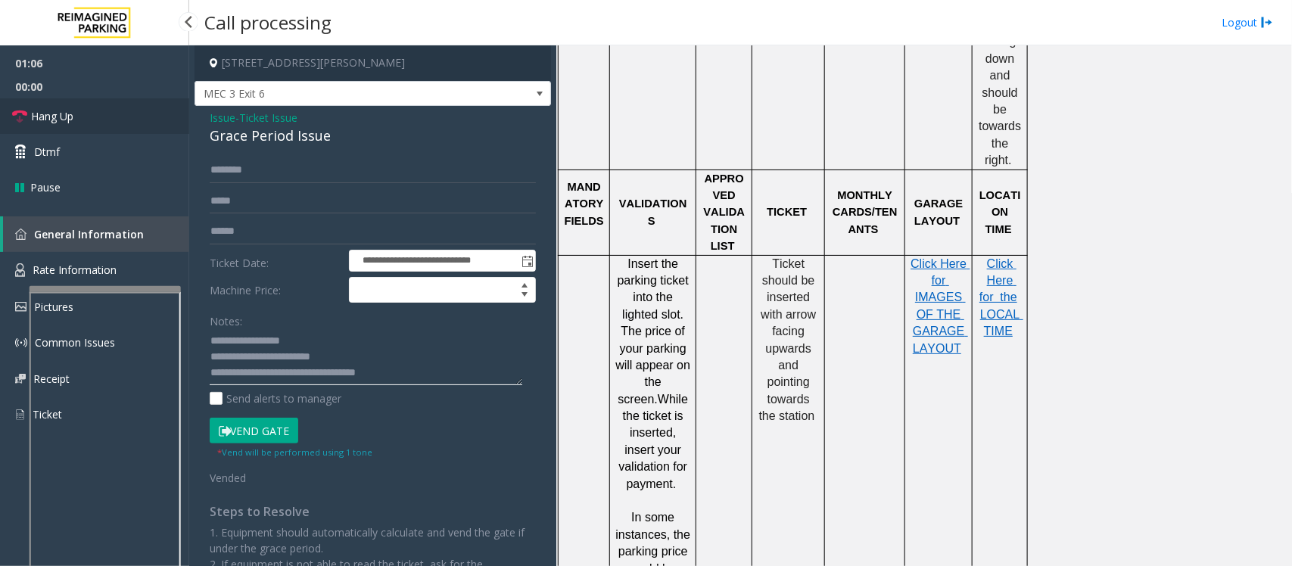
type textarea "**********"
click at [81, 121] on link "Hang Up" at bounding box center [94, 116] width 189 height 36
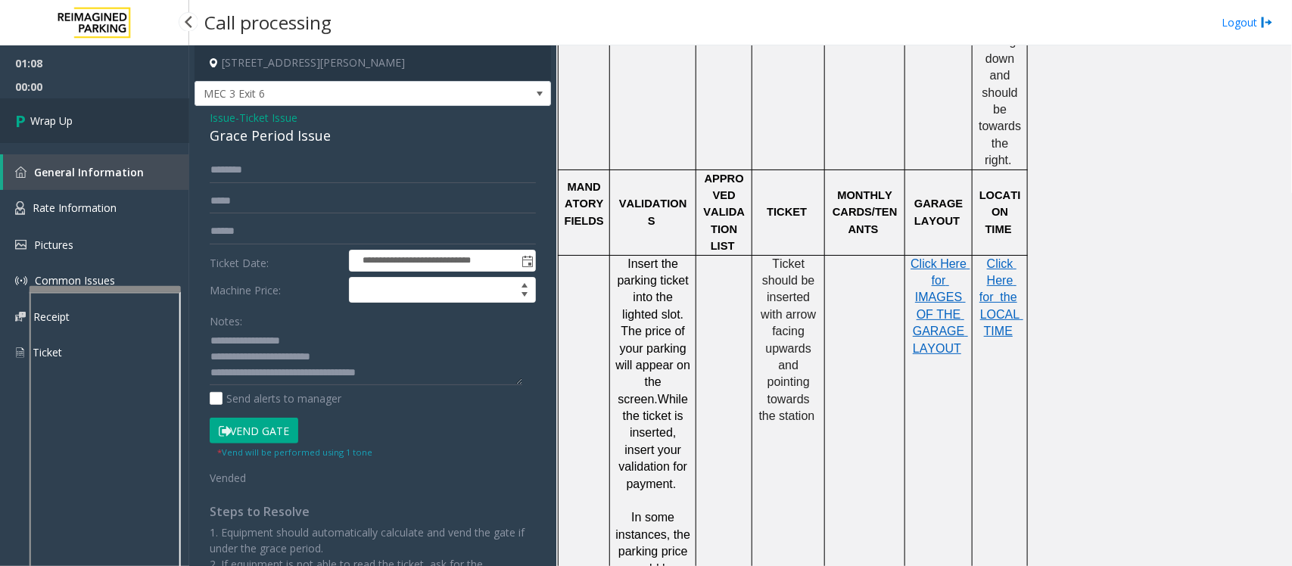
click at [81, 121] on link "Wrap Up" at bounding box center [94, 120] width 189 height 45
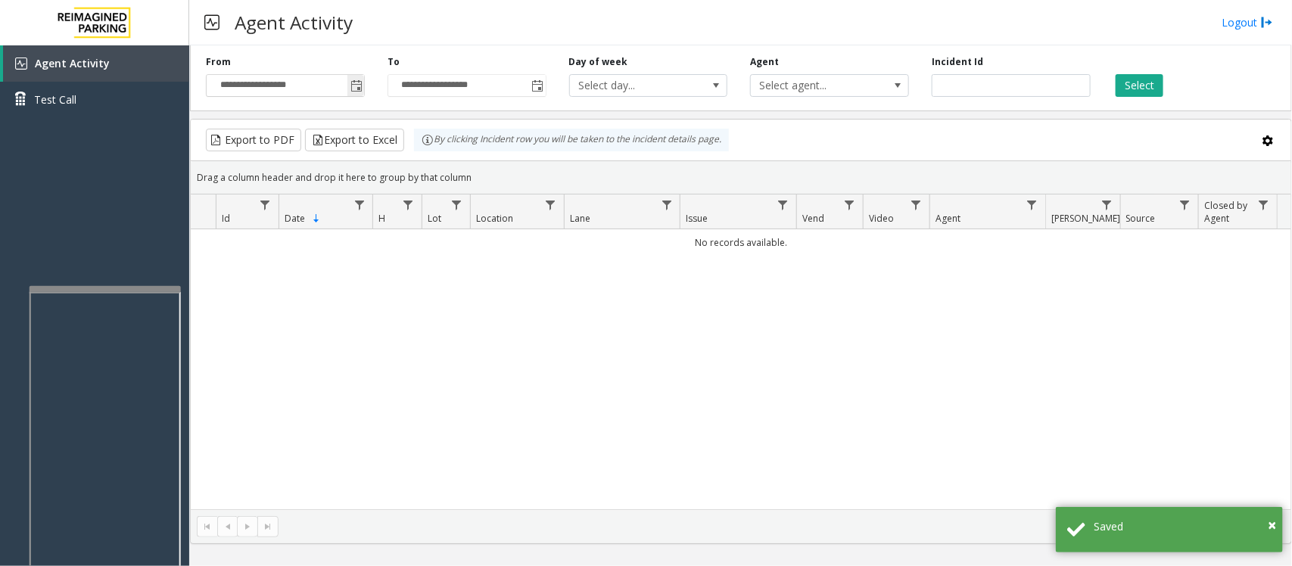
click at [349, 82] on span "Toggle popup" at bounding box center [355, 85] width 17 height 24
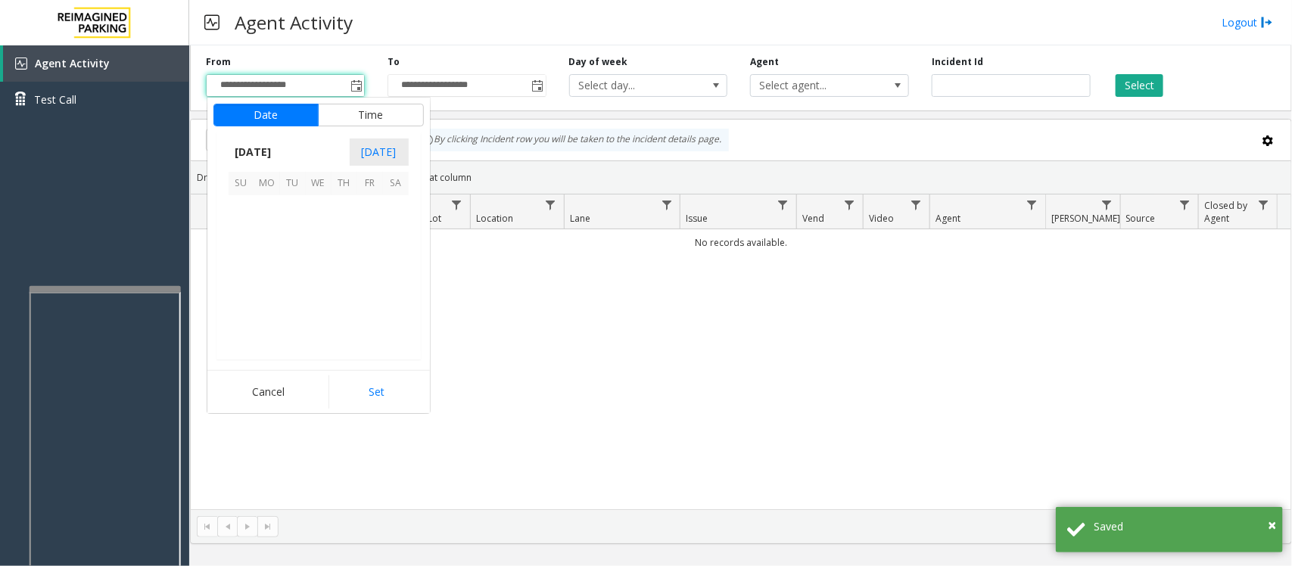
scroll to position [271519, 0]
click at [367, 231] on span "12" at bounding box center [370, 234] width 26 height 26
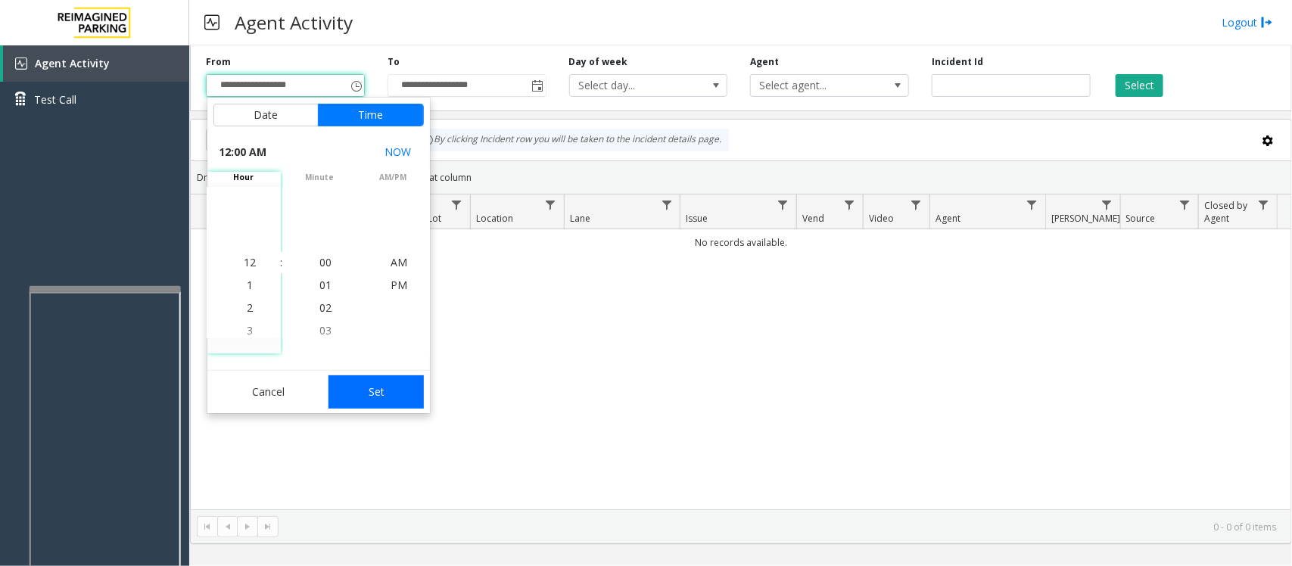
click at [390, 396] on button "Set" at bounding box center [375, 391] width 95 height 33
type input "**********"
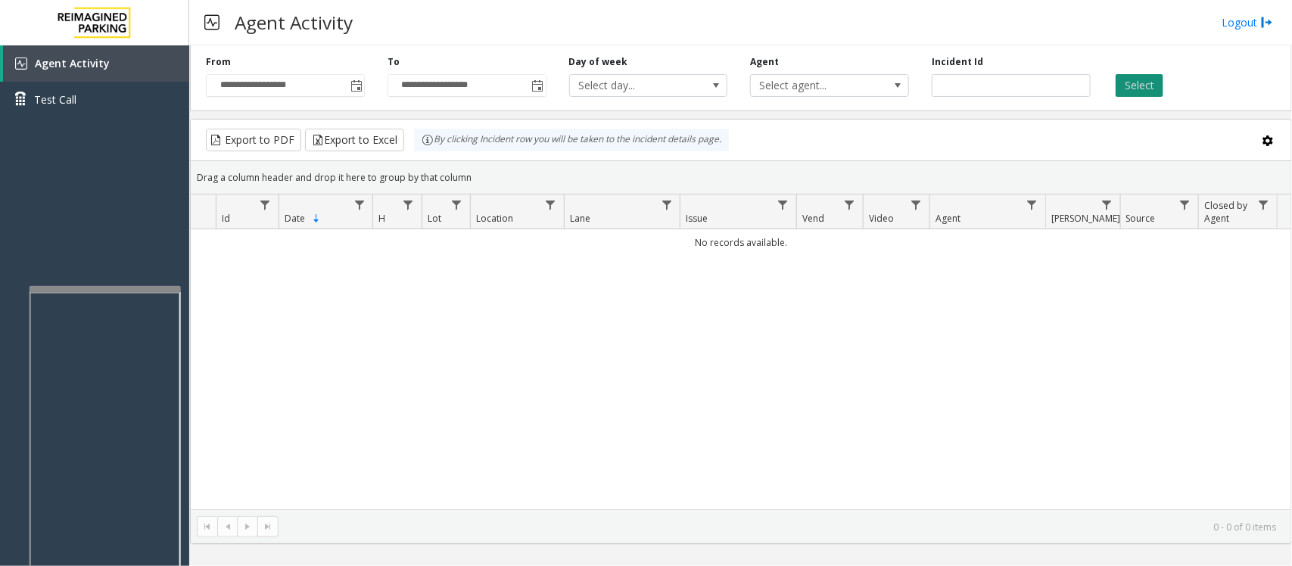
click at [1140, 82] on button "Select" at bounding box center [1140, 85] width 48 height 23
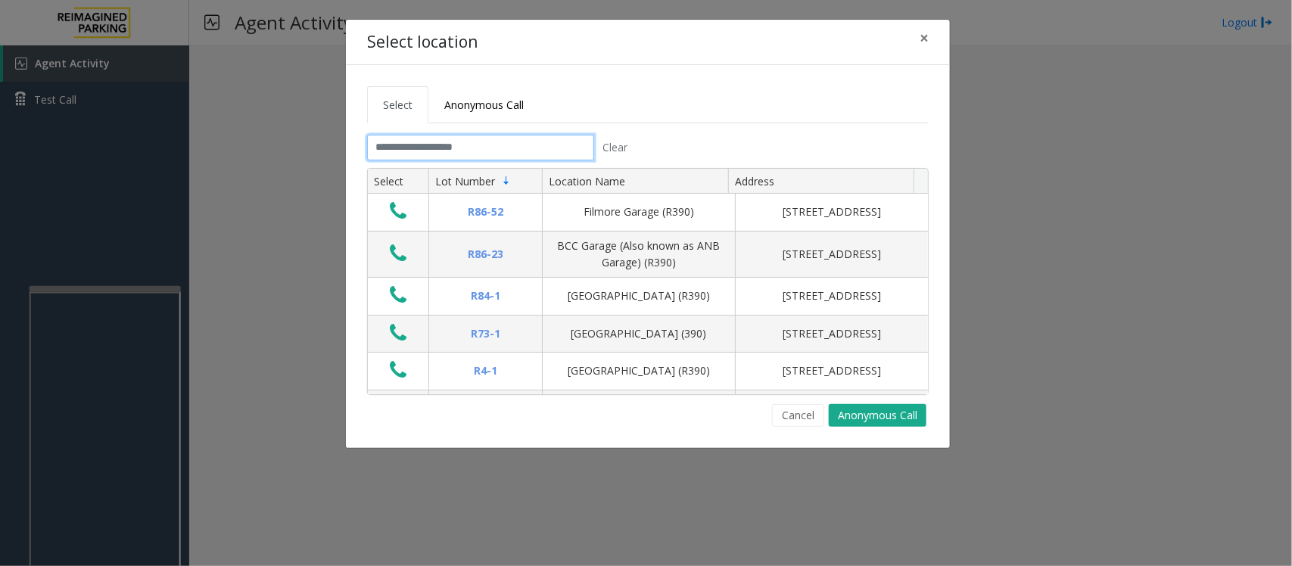
click at [475, 142] on input "text" at bounding box center [480, 148] width 227 height 26
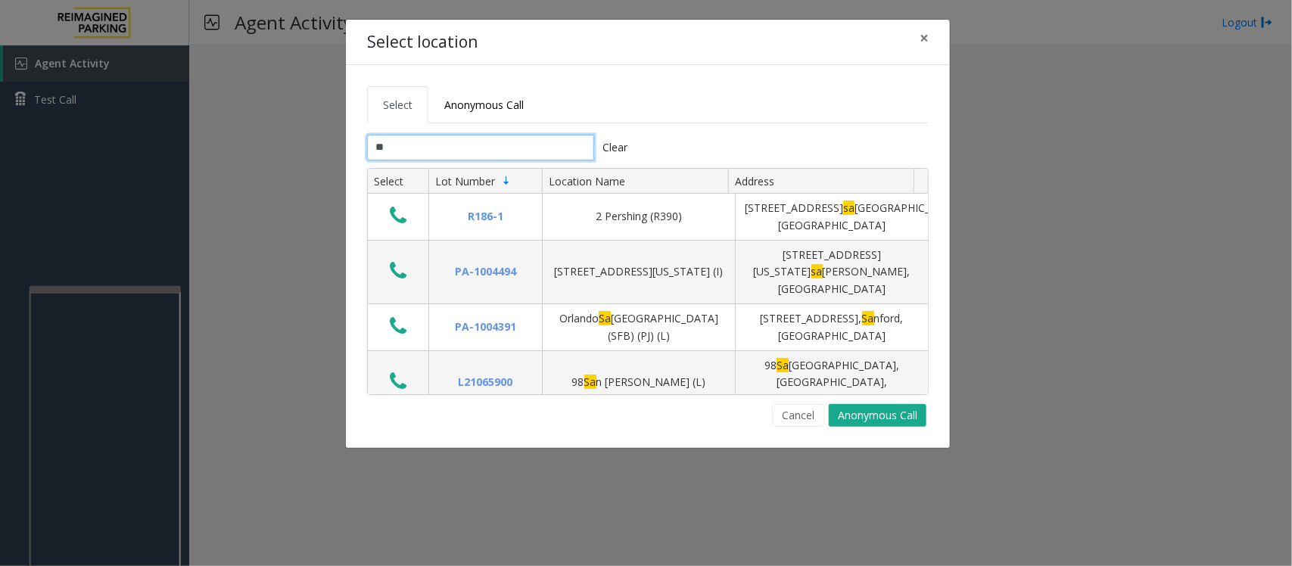
type input "*"
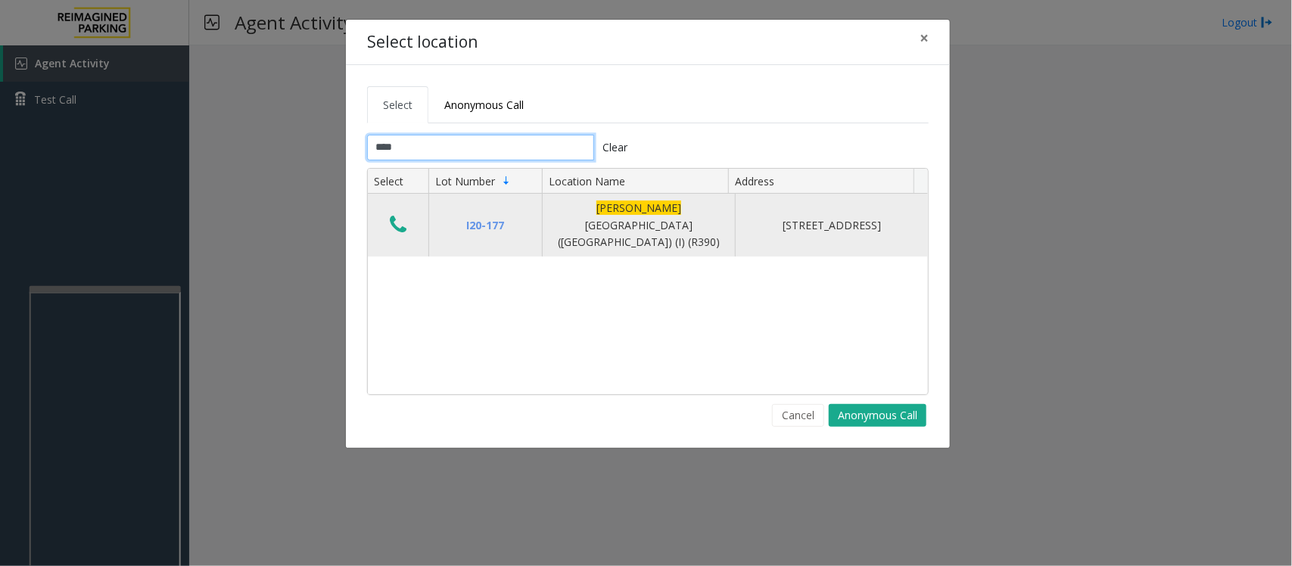
type input "****"
click at [398, 220] on icon "Data table" at bounding box center [398, 224] width 17 height 21
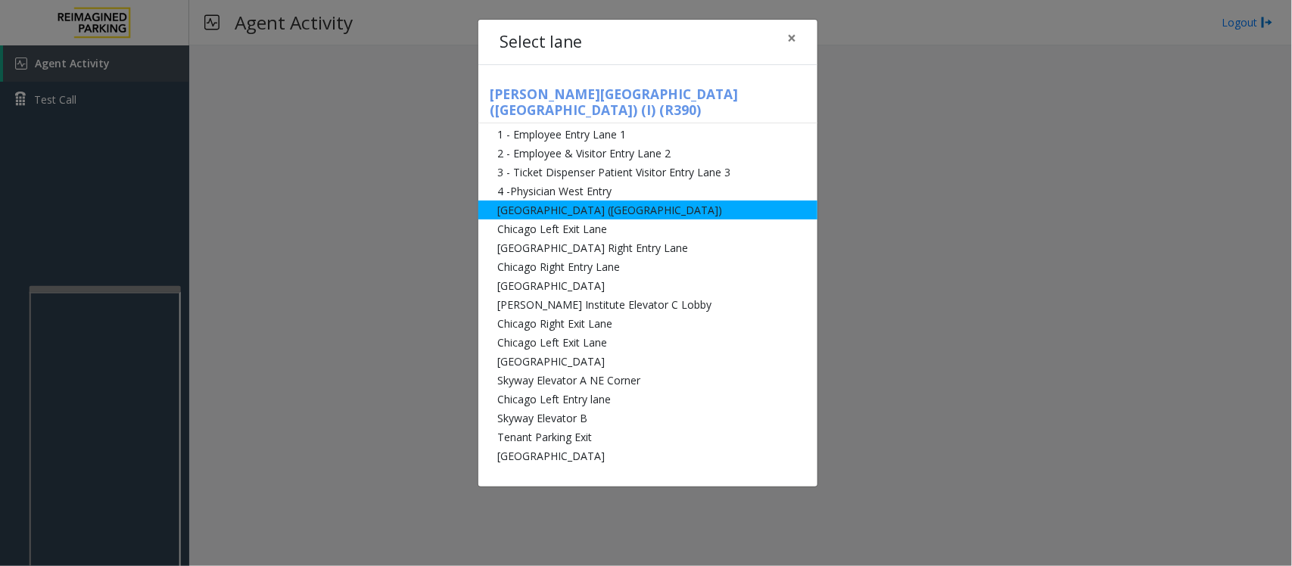
click at [645, 201] on li "[GEOGRAPHIC_DATA] ([GEOGRAPHIC_DATA])" at bounding box center [647, 210] width 339 height 19
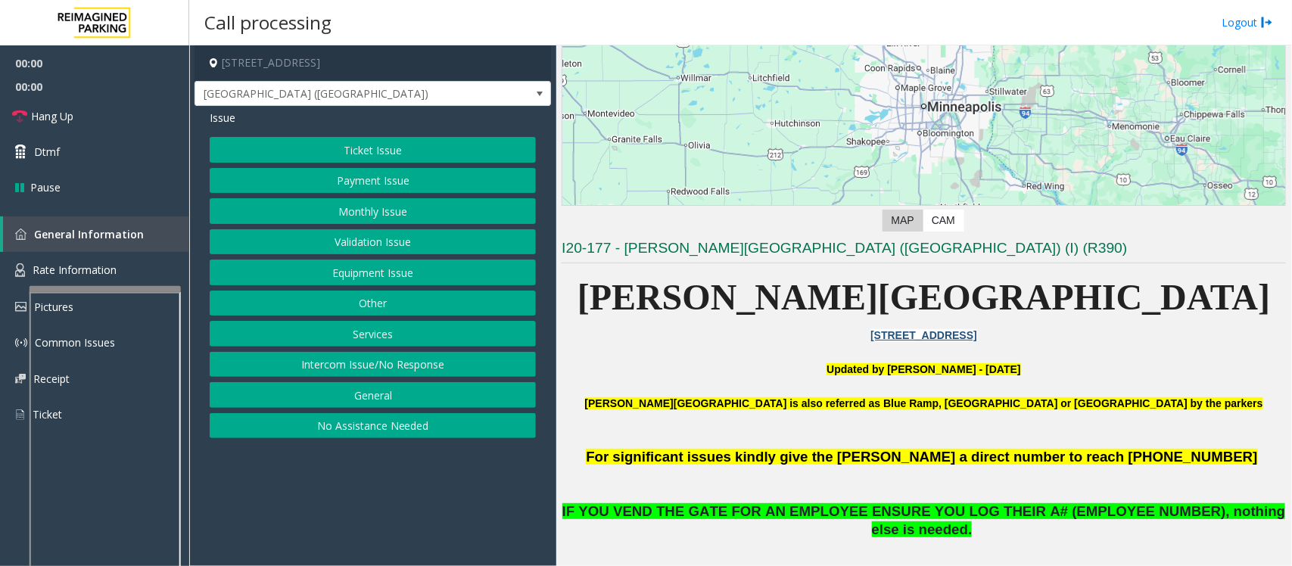
scroll to position [284, 0]
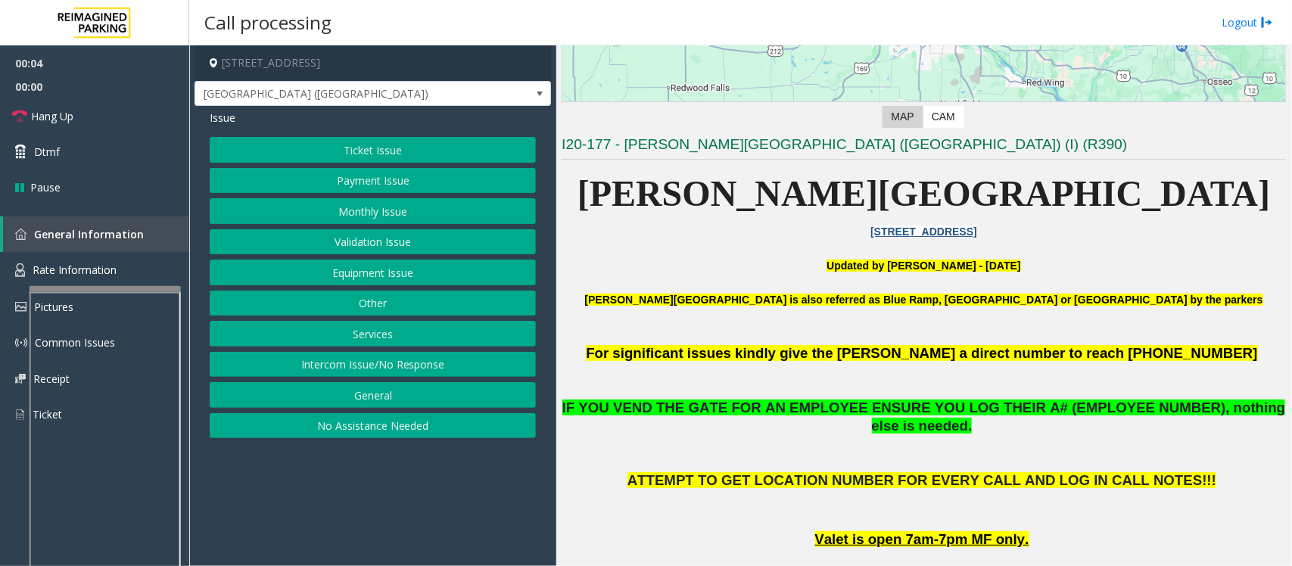
click at [382, 152] on button "Ticket Issue" at bounding box center [373, 150] width 326 height 26
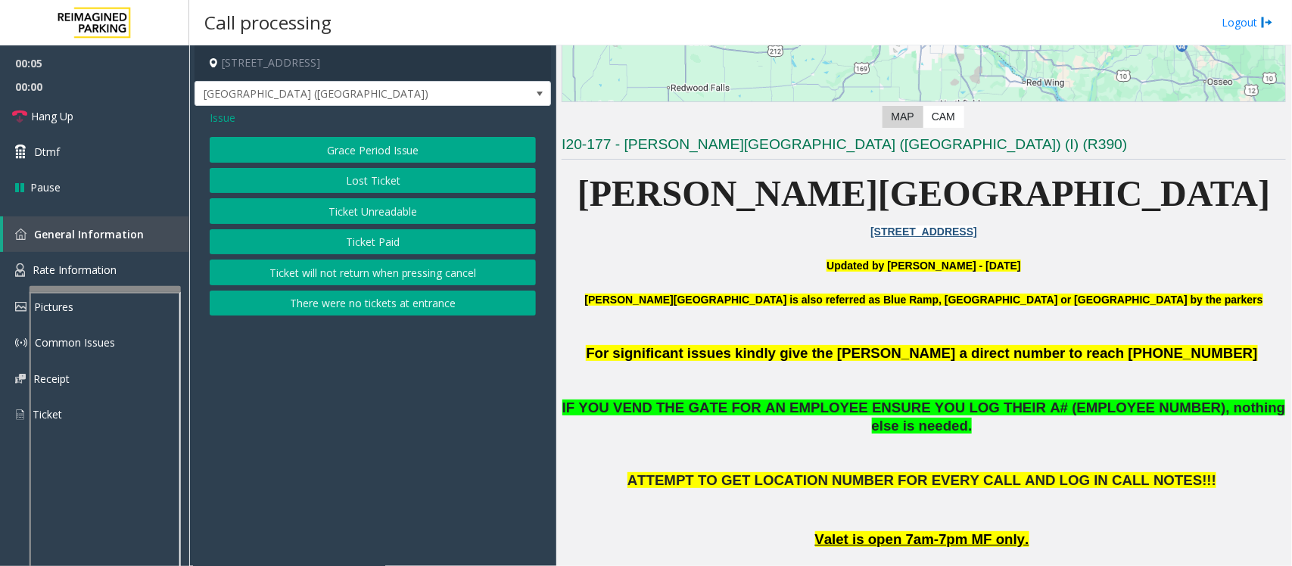
click at [365, 219] on button "Ticket Unreadable" at bounding box center [373, 211] width 326 height 26
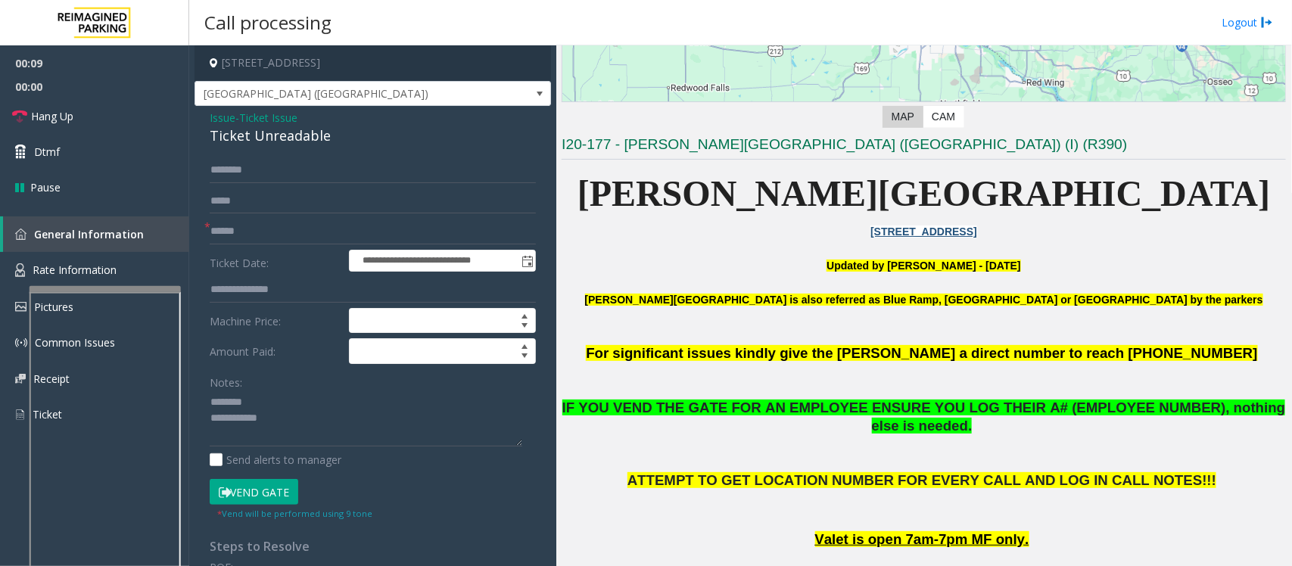
click at [251, 141] on div "Ticket Unreadable" at bounding box center [373, 136] width 326 height 20
click at [318, 421] on textarea at bounding box center [366, 419] width 313 height 57
click at [316, 421] on textarea at bounding box center [366, 419] width 313 height 57
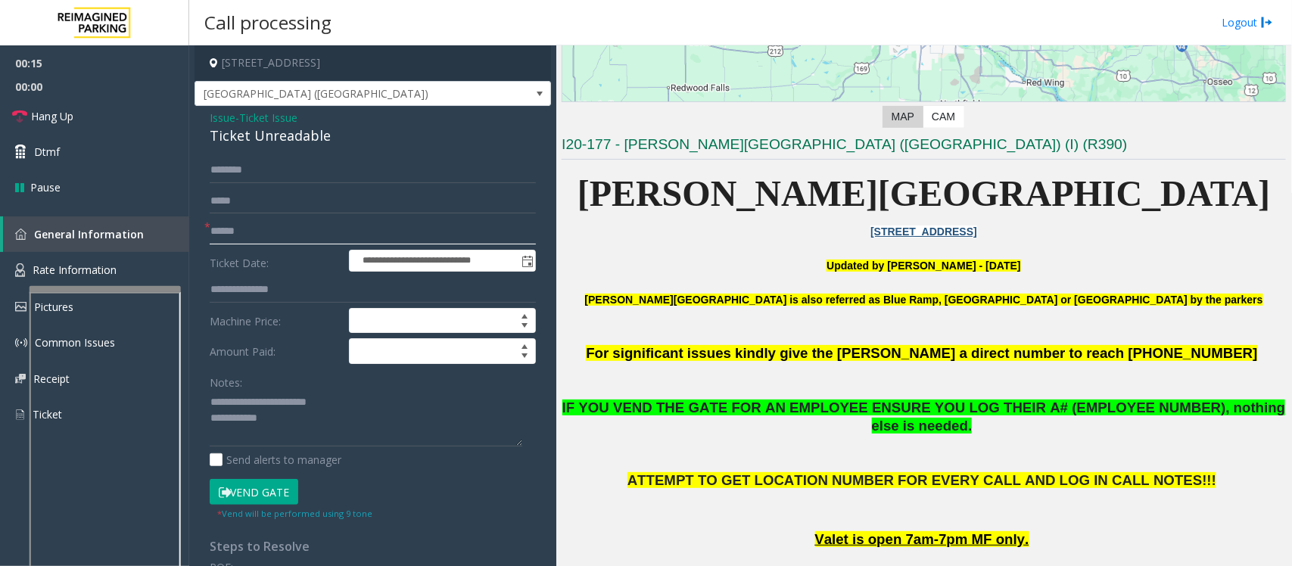
click at [278, 236] on input "text" at bounding box center [373, 232] width 326 height 26
click at [296, 428] on textarea at bounding box center [366, 419] width 313 height 57
type textarea "**********"
click at [246, 240] on input "text" at bounding box center [373, 232] width 326 height 26
click at [229, 235] on input "*******" at bounding box center [373, 232] width 326 height 26
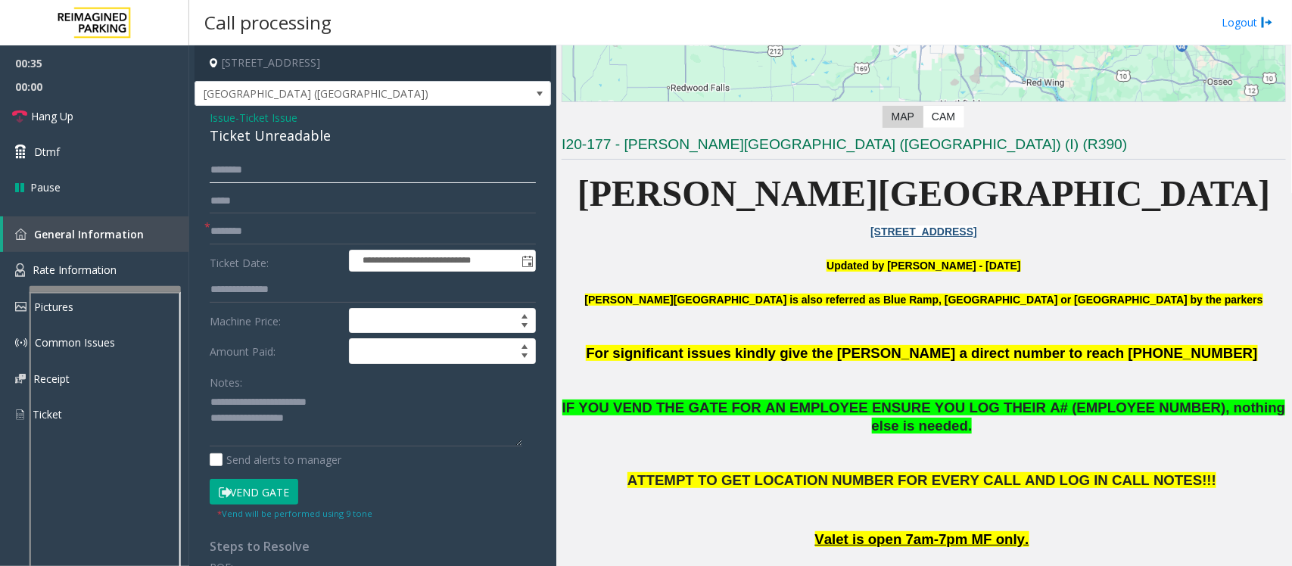
click at [252, 173] on input "text" at bounding box center [373, 170] width 326 height 26
click at [282, 228] on input "********" at bounding box center [373, 232] width 326 height 26
type input "*********"
click at [335, 428] on textarea at bounding box center [366, 419] width 313 height 57
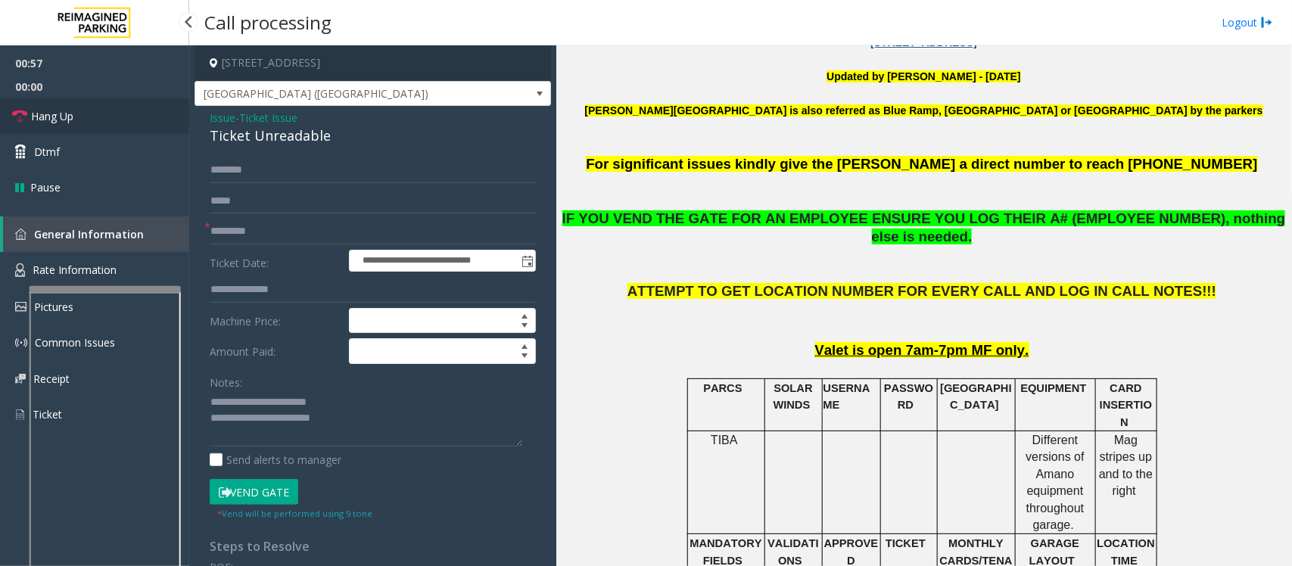
drag, startPoint x: 99, startPoint y: 121, endPoint x: 112, endPoint y: 130, distance: 15.7
click at [99, 121] on link "Hang Up" at bounding box center [94, 116] width 189 height 36
click at [382, 435] on textarea at bounding box center [366, 419] width 313 height 57
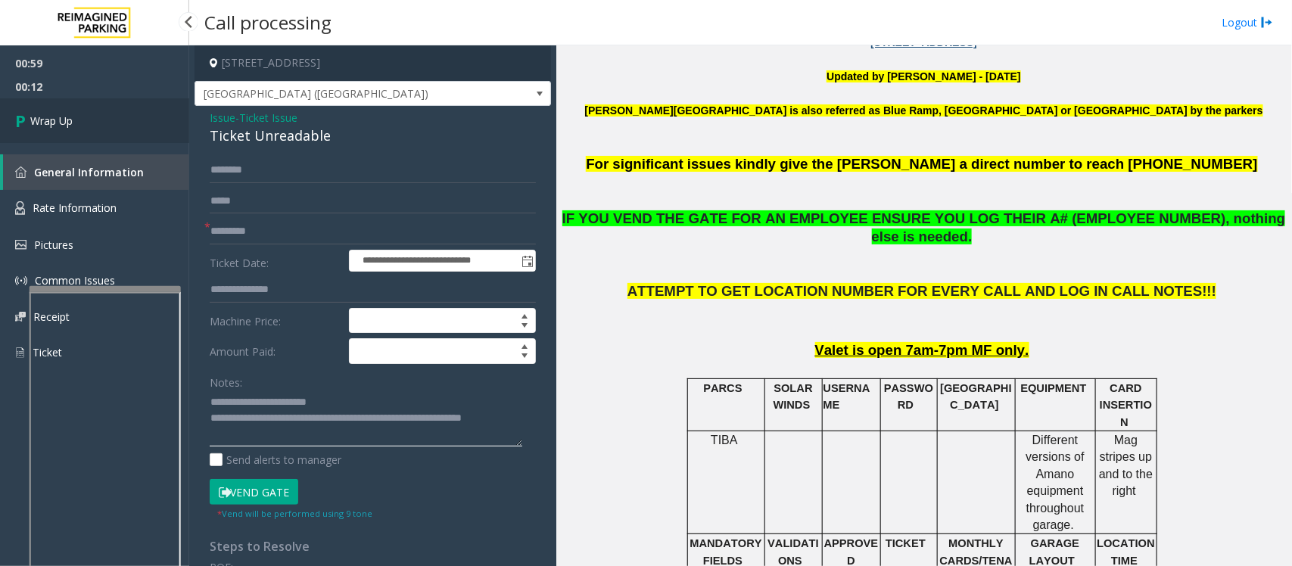
type textarea "**********"
click at [99, 114] on link "Wrap Up" at bounding box center [94, 120] width 189 height 45
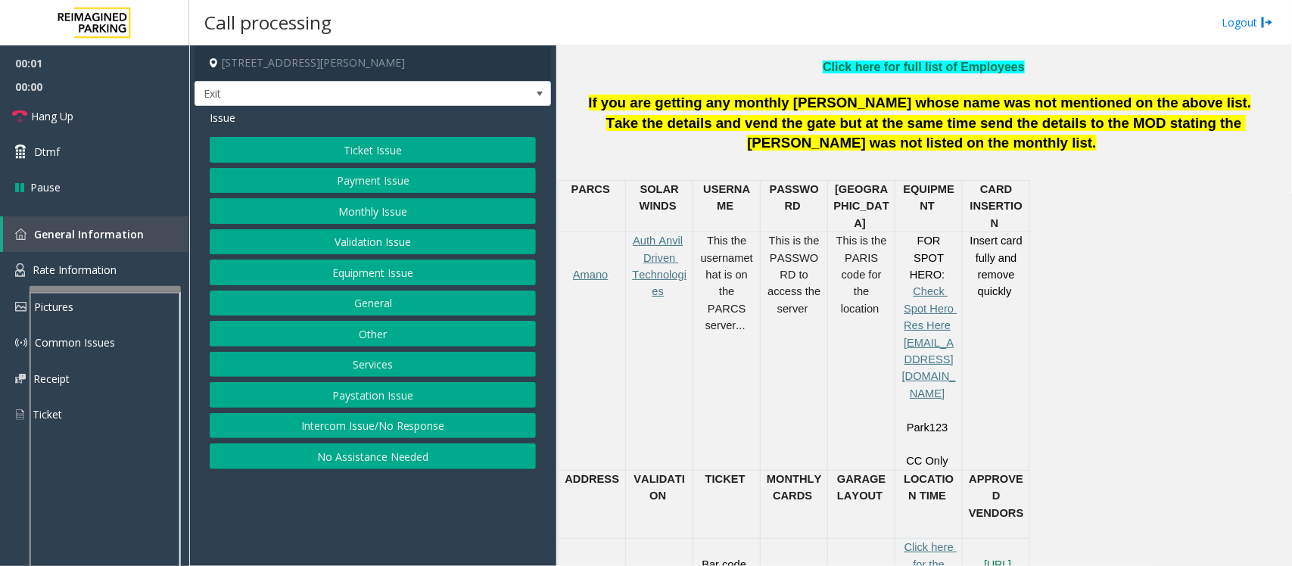
scroll to position [568, 0]
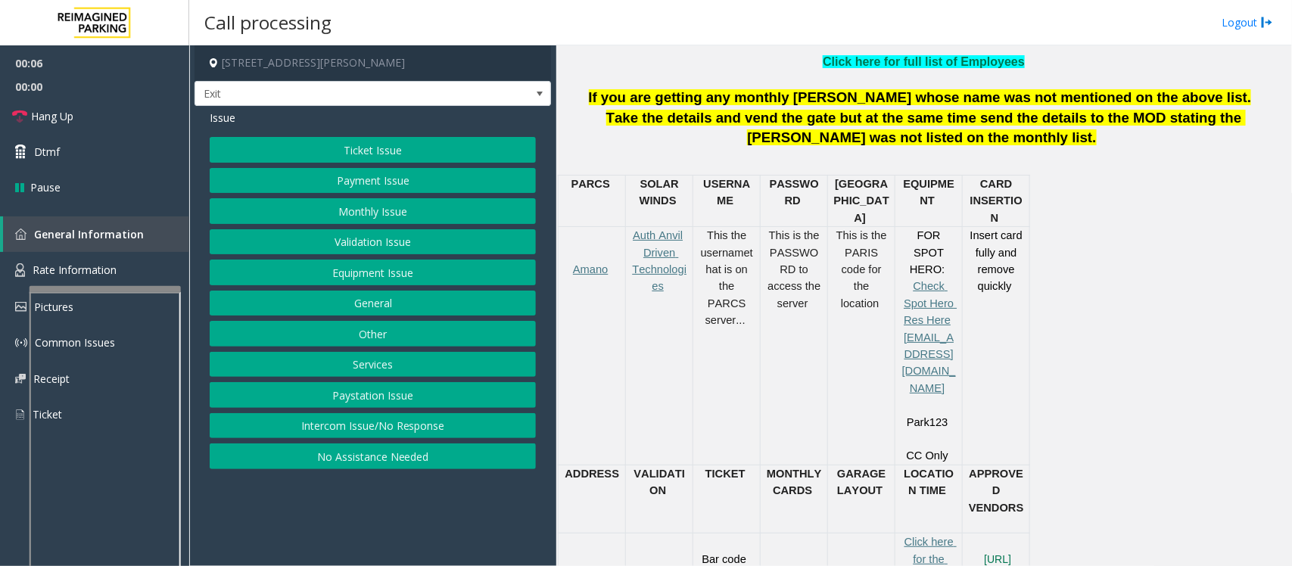
click at [357, 375] on button "Services" at bounding box center [373, 365] width 326 height 26
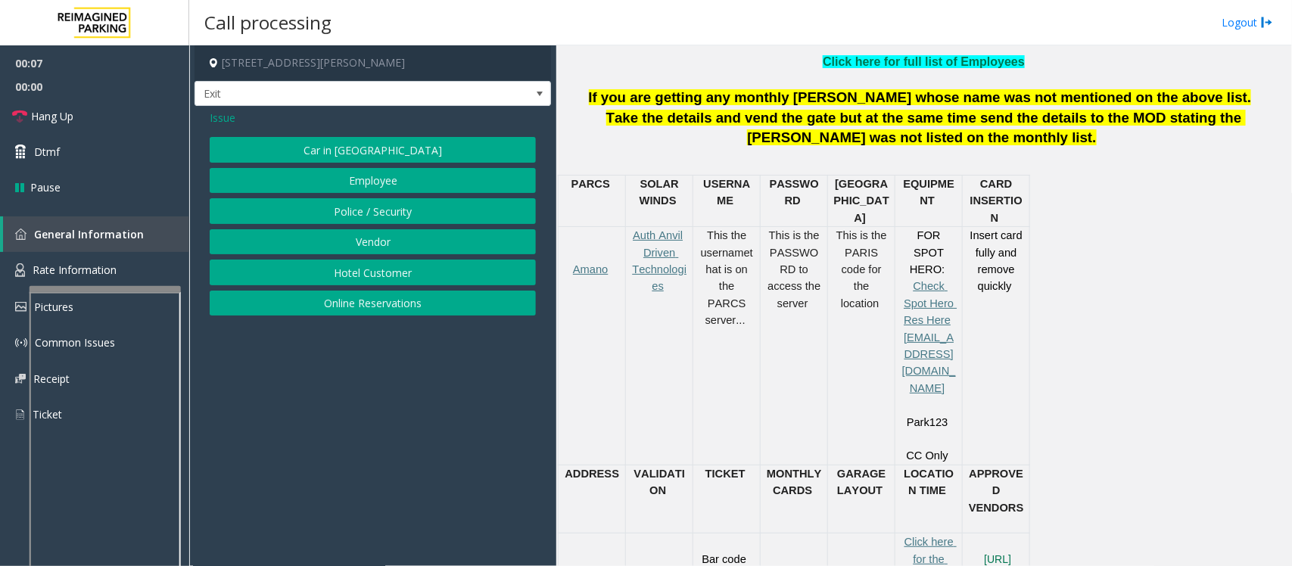
click at [383, 273] on button "Hotel Customer" at bounding box center [373, 273] width 326 height 26
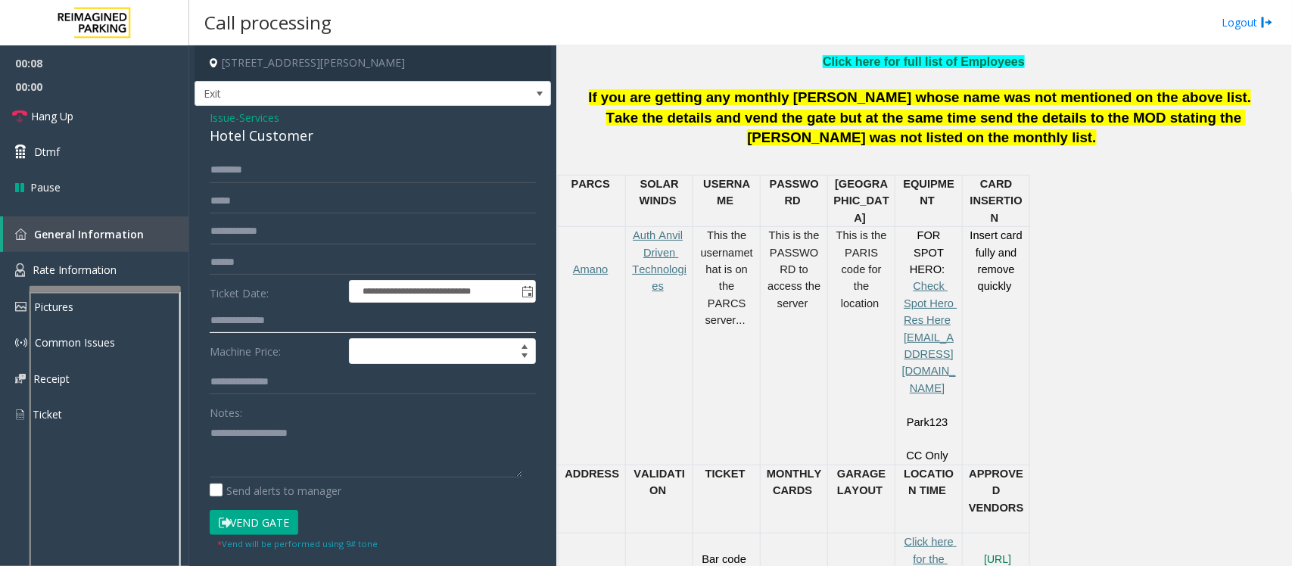
click at [243, 315] on input "text" at bounding box center [373, 321] width 326 height 26
click at [259, 134] on div "Hotel Customer" at bounding box center [373, 136] width 326 height 20
type textarea "**********"
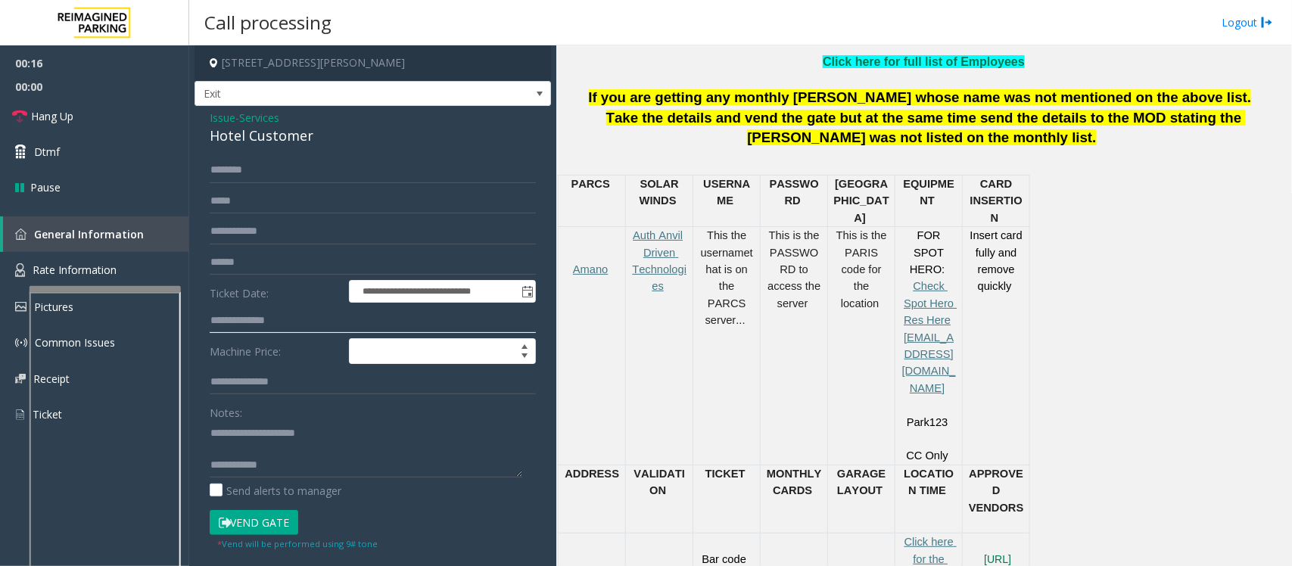
click at [257, 320] on input "text" at bounding box center [373, 321] width 326 height 26
click at [250, 316] on input "text" at bounding box center [373, 321] width 326 height 26
type input "****"
click at [352, 462] on textarea at bounding box center [366, 449] width 313 height 57
paste textarea "**********"
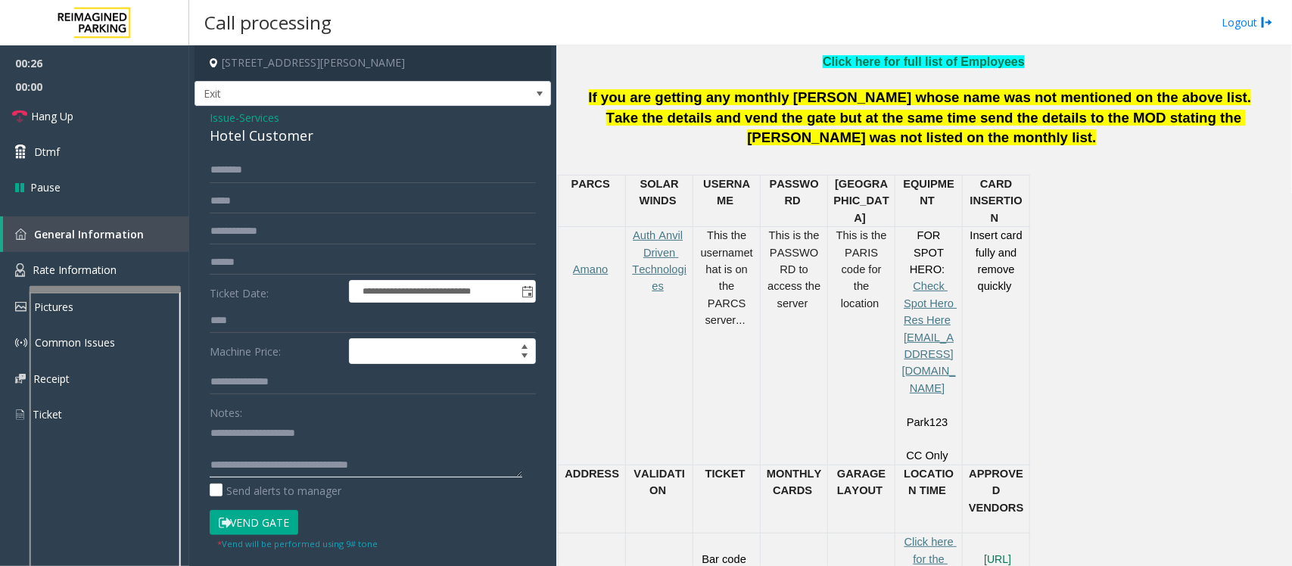
type textarea "**********"
click at [250, 169] on input "text" at bounding box center [373, 170] width 326 height 26
click at [233, 171] on input "******" at bounding box center [373, 170] width 326 height 26
drag, startPoint x: 233, startPoint y: 171, endPoint x: 485, endPoint y: 167, distance: 252.1
click at [485, 167] on input "******" at bounding box center [373, 170] width 326 height 26
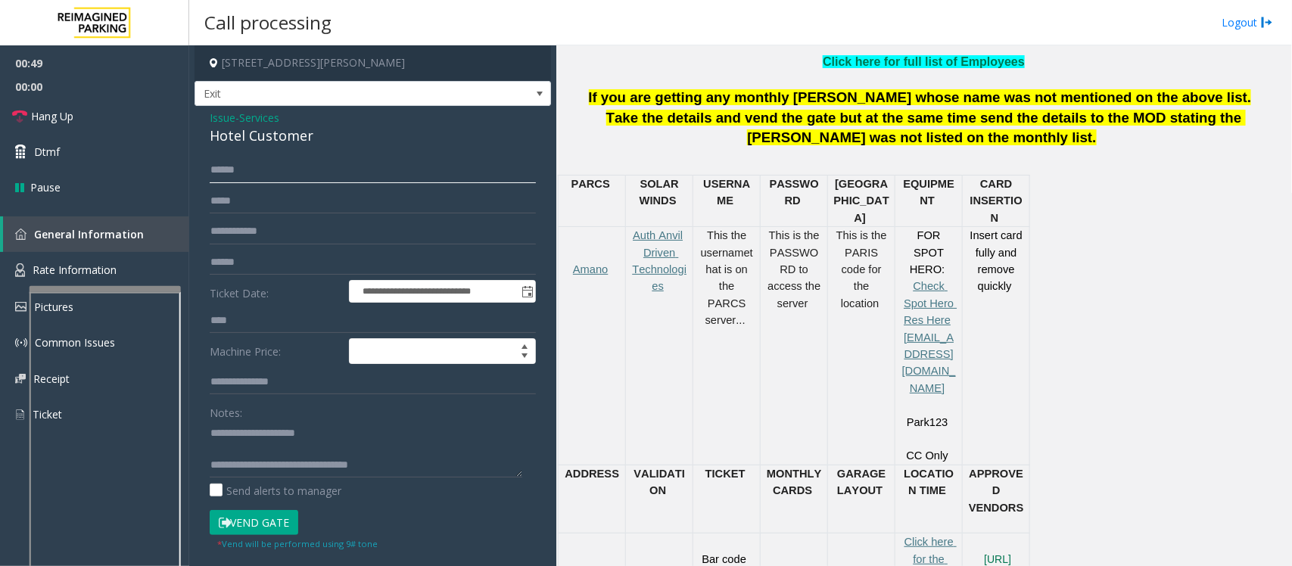
click at [229, 168] on input "******" at bounding box center [373, 170] width 326 height 26
click at [240, 174] on input "******" at bounding box center [373, 170] width 326 height 26
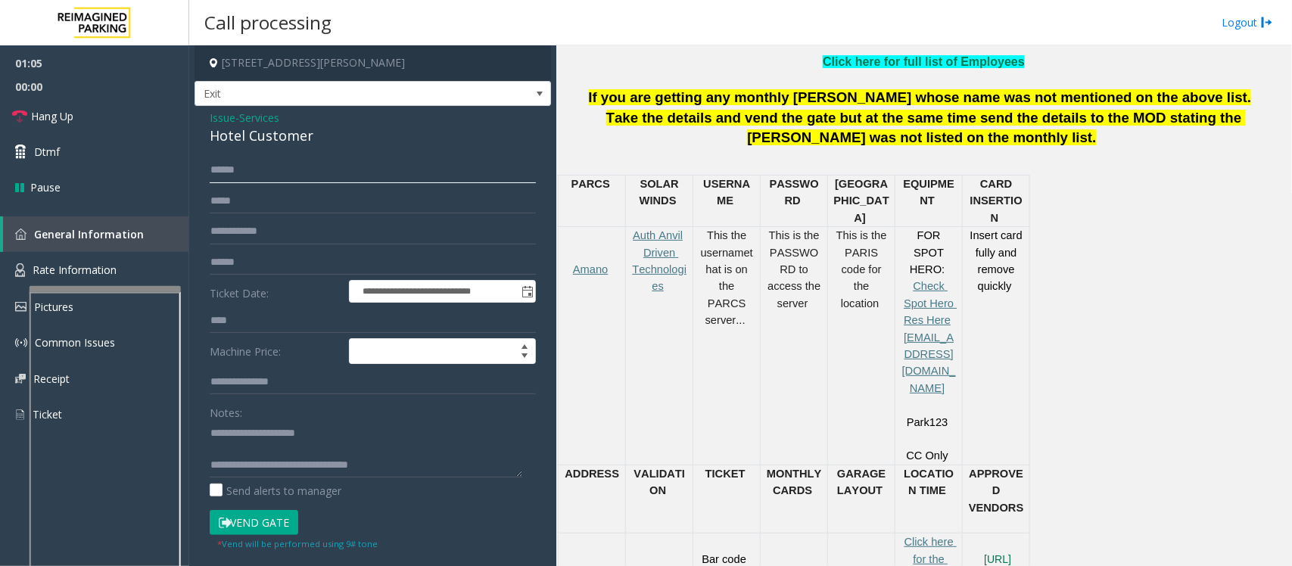
drag, startPoint x: 240, startPoint y: 174, endPoint x: 509, endPoint y: 160, distance: 269.8
click at [509, 160] on input "******" at bounding box center [373, 170] width 326 height 26
type input "******"
click at [296, 452] on textarea at bounding box center [366, 449] width 313 height 57
type textarea "**********"
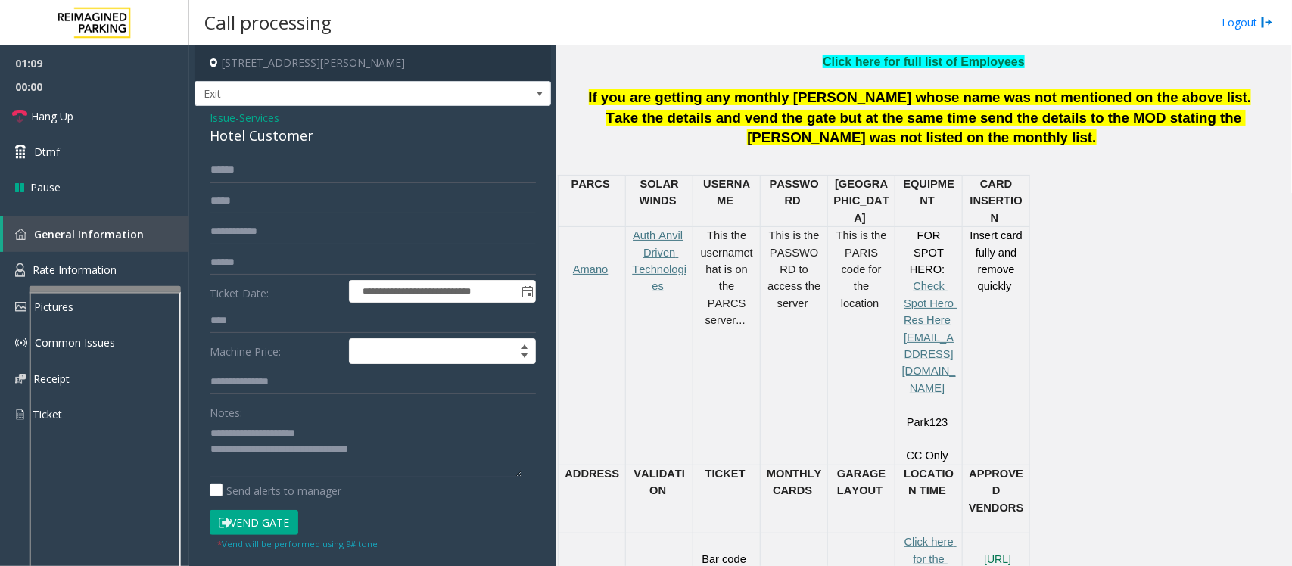
click at [274, 522] on button "Vend Gate" at bounding box center [254, 523] width 89 height 26
click at [106, 111] on link "Hang Up" at bounding box center [94, 116] width 189 height 36
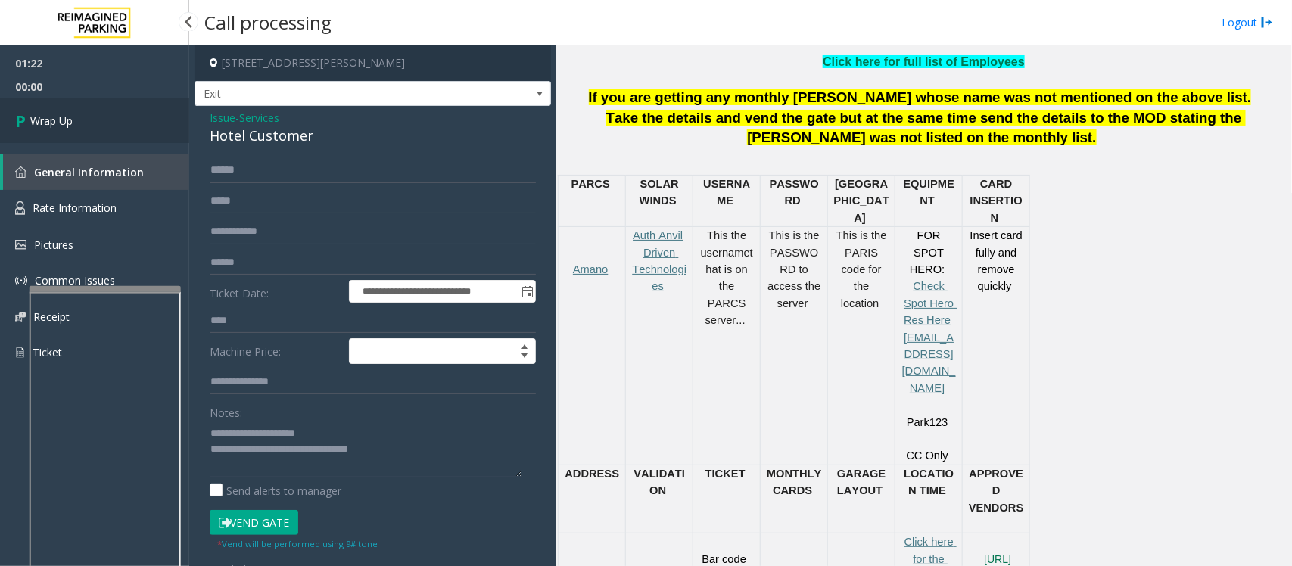
click at [106, 111] on link "Wrap Up" at bounding box center [94, 120] width 189 height 45
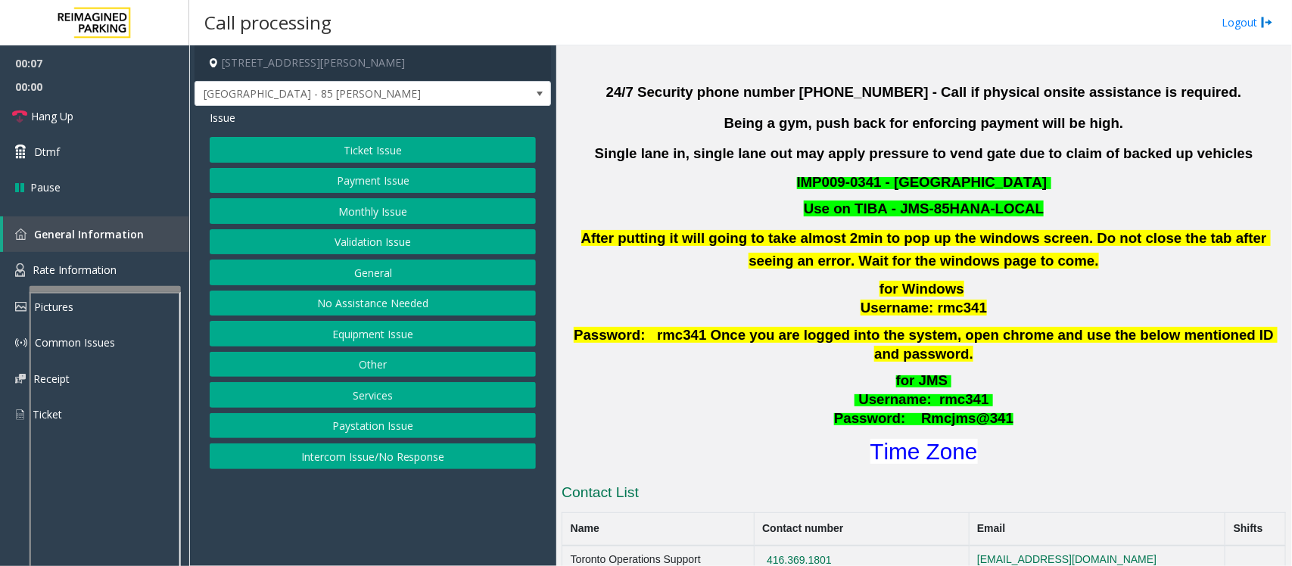
scroll to position [473, 0]
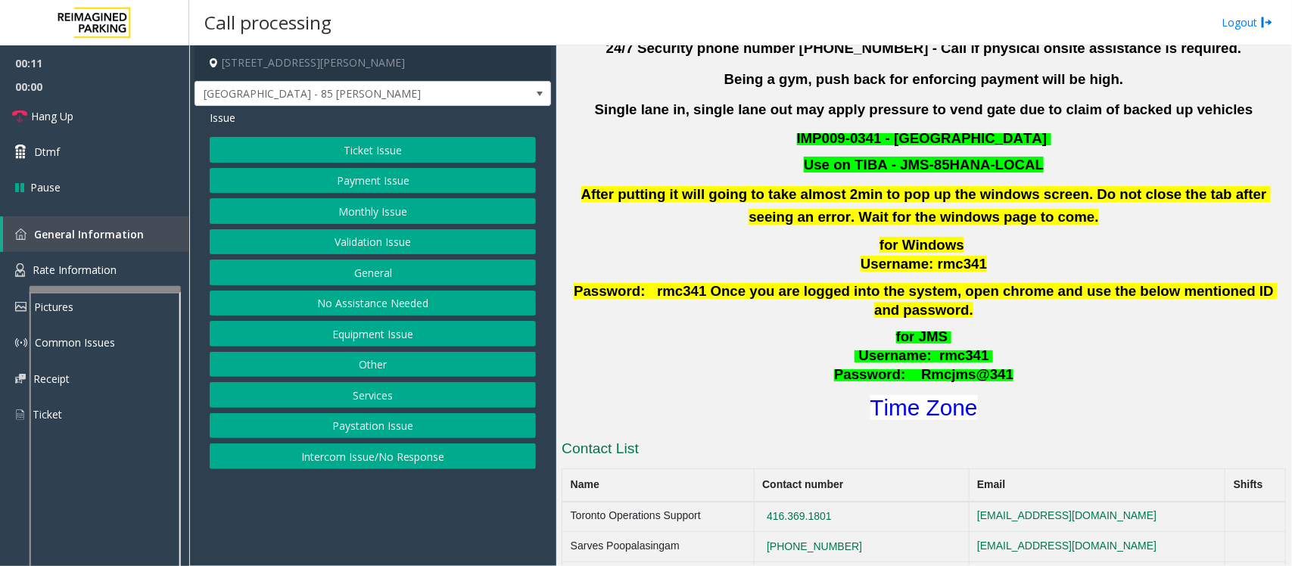
click at [360, 216] on button "Monthly Issue" at bounding box center [373, 211] width 326 height 26
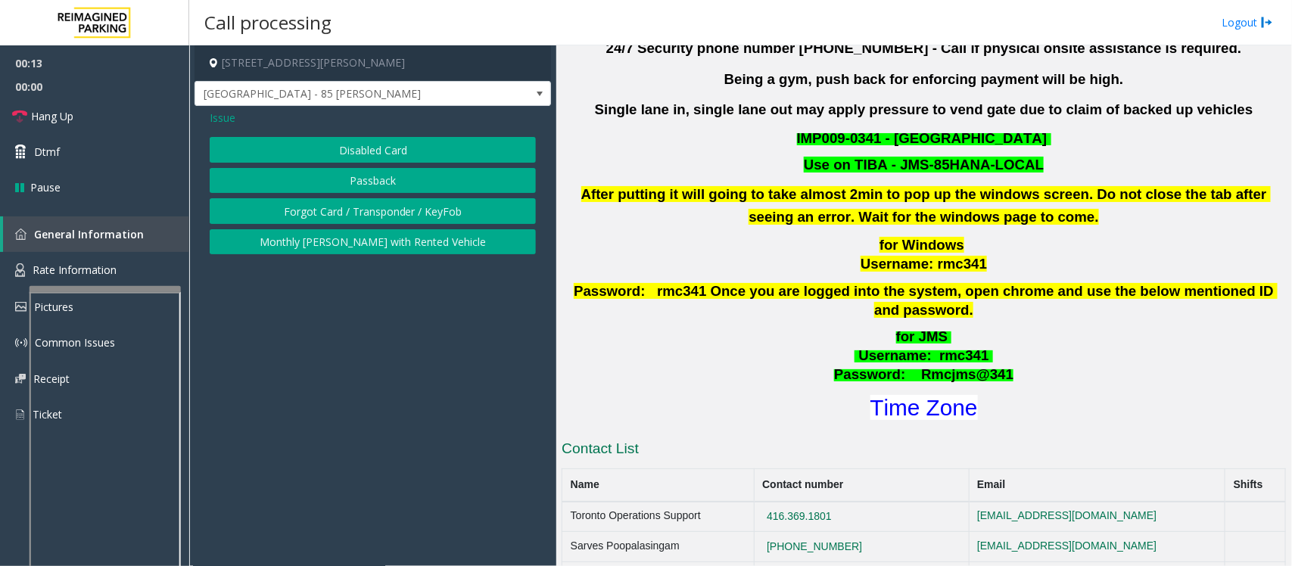
click at [363, 175] on button "Passback" at bounding box center [373, 181] width 326 height 26
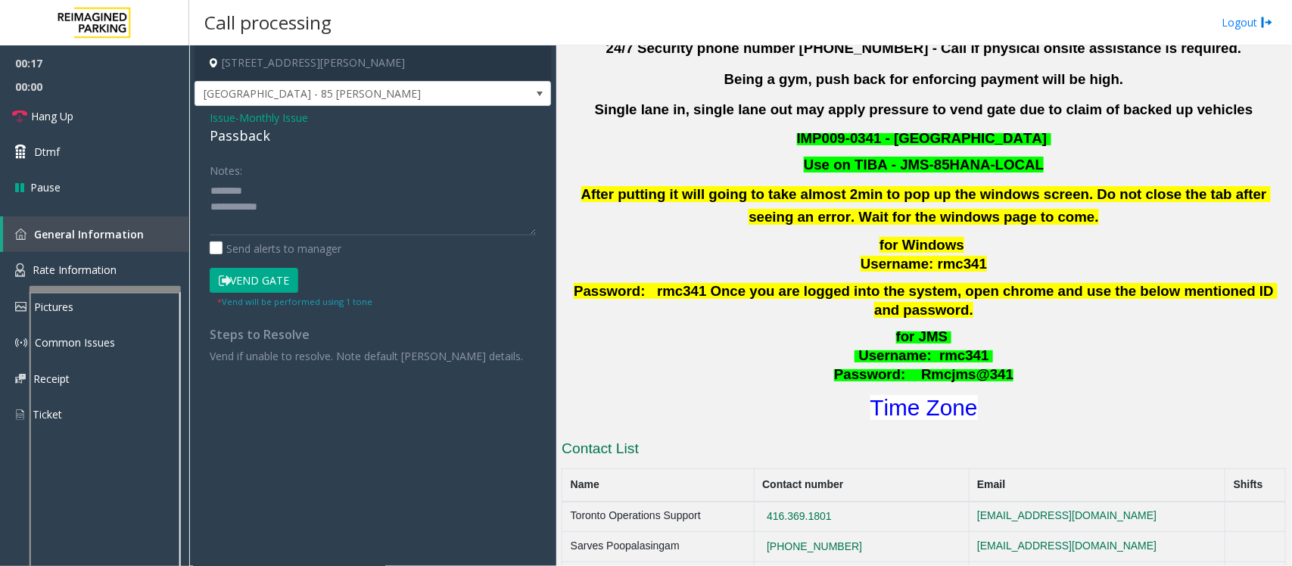
click at [248, 134] on div "Passback" at bounding box center [373, 136] width 326 height 20
click at [252, 213] on textarea at bounding box center [373, 207] width 326 height 57
click at [236, 208] on textarea at bounding box center [373, 207] width 326 height 57
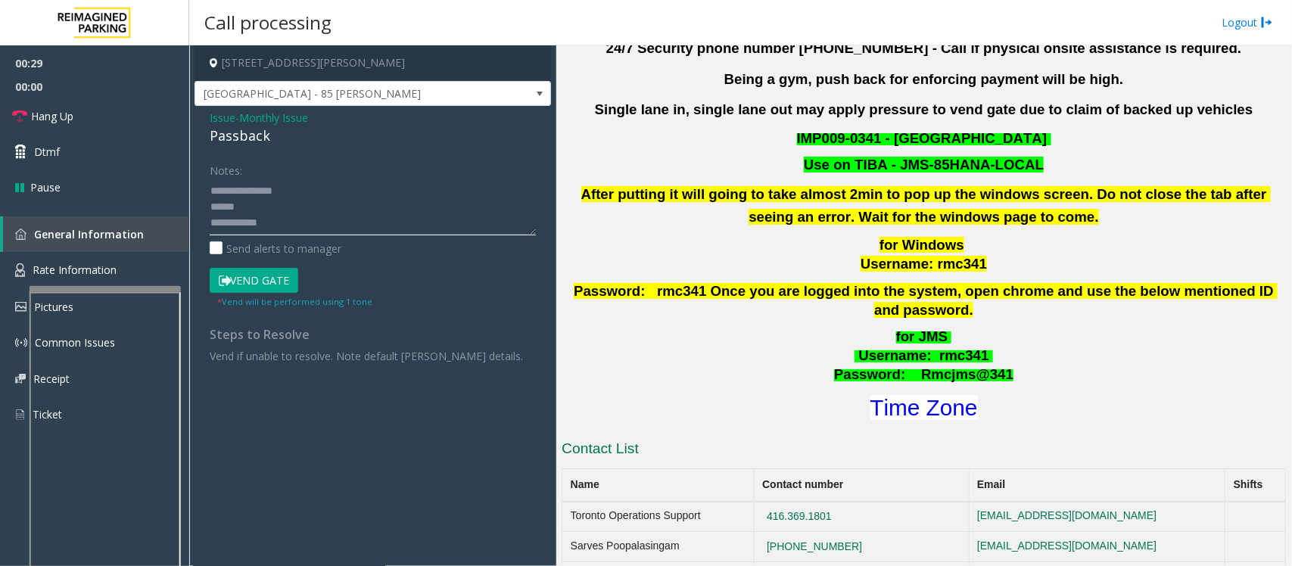
click at [251, 208] on textarea at bounding box center [373, 207] width 326 height 57
drag, startPoint x: 308, startPoint y: 210, endPoint x: 178, endPoint y: 205, distance: 130.3
click at [178, 205] on app-root "00:41 00:00 Hang Up Dtmf Pause General Information Rate Information Pictures Co…" at bounding box center [646, 283] width 1292 height 566
click at [210, 193] on textarea at bounding box center [373, 207] width 326 height 57
click at [269, 190] on textarea at bounding box center [373, 207] width 326 height 57
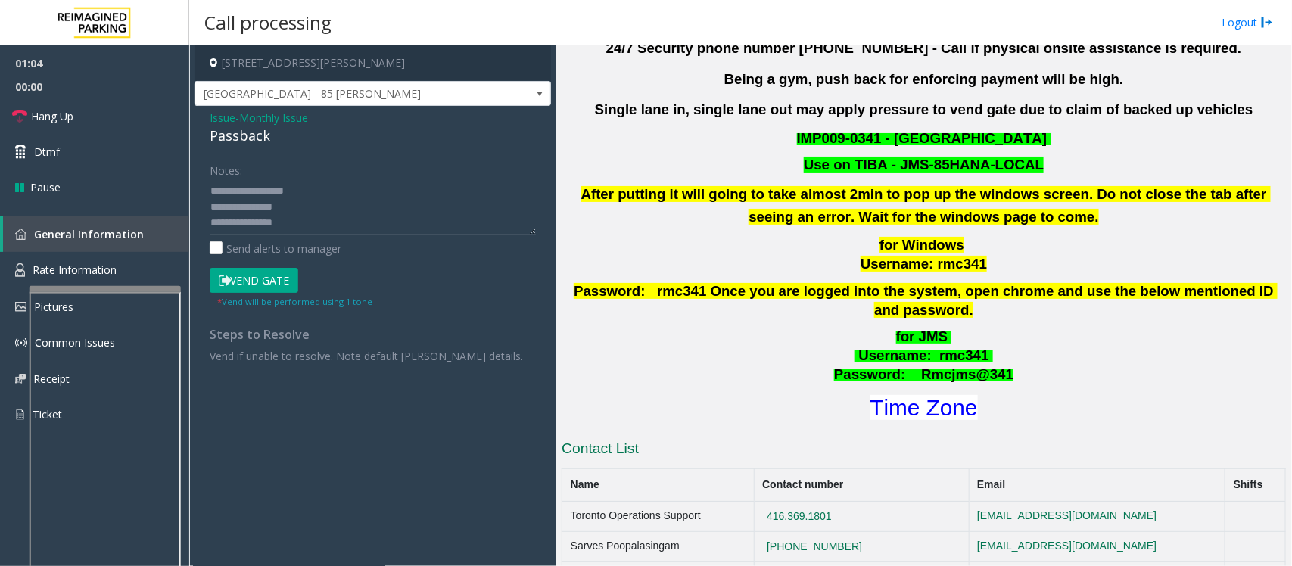
click at [266, 189] on textarea at bounding box center [373, 207] width 326 height 57
click at [256, 280] on button "Vend Gate" at bounding box center [254, 281] width 89 height 26
click at [290, 239] on div "Notes: Send alerts to manager" at bounding box center [373, 206] width 326 height 99
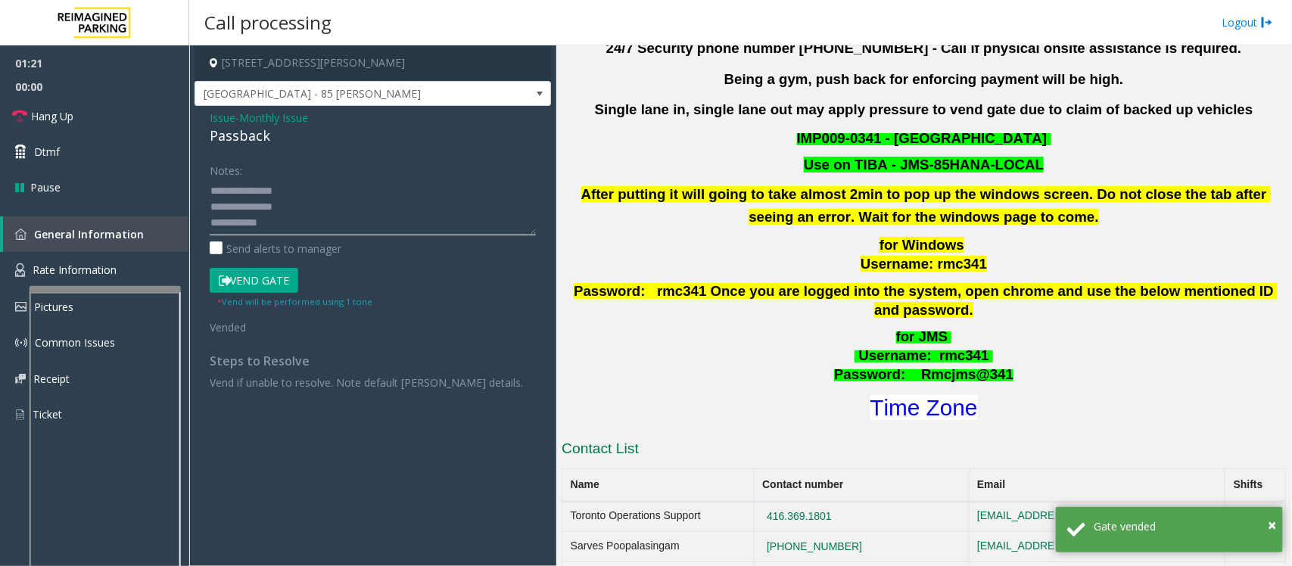
click at [293, 231] on textarea at bounding box center [373, 207] width 326 height 57
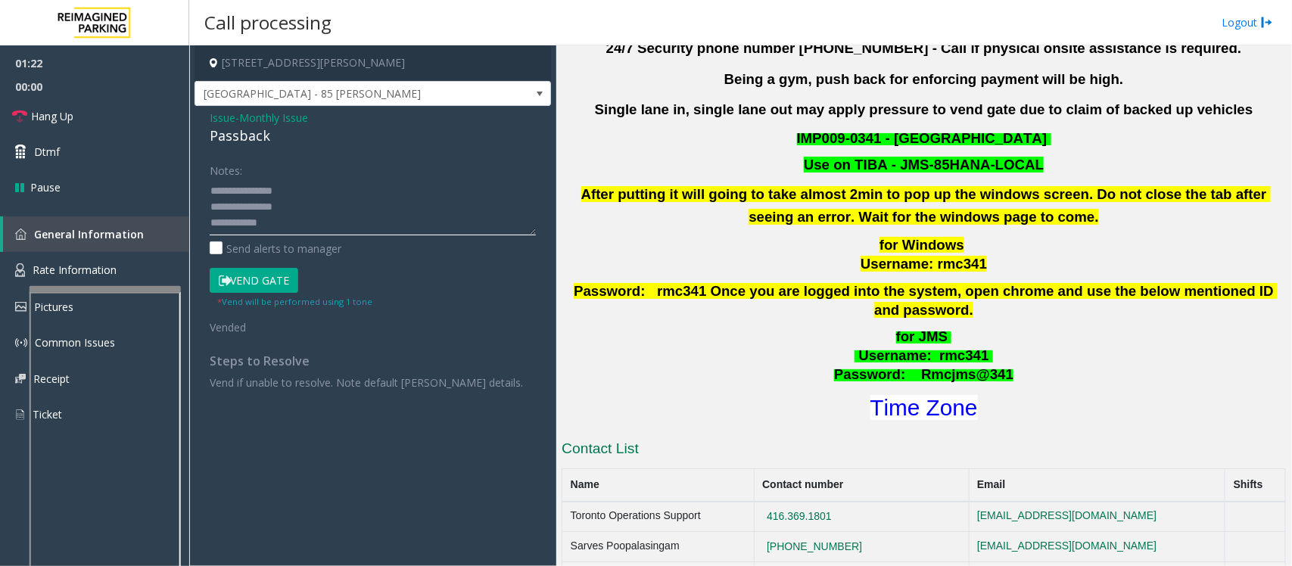
paste textarea "**********"
click at [97, 118] on link "Hang Up" at bounding box center [94, 116] width 189 height 36
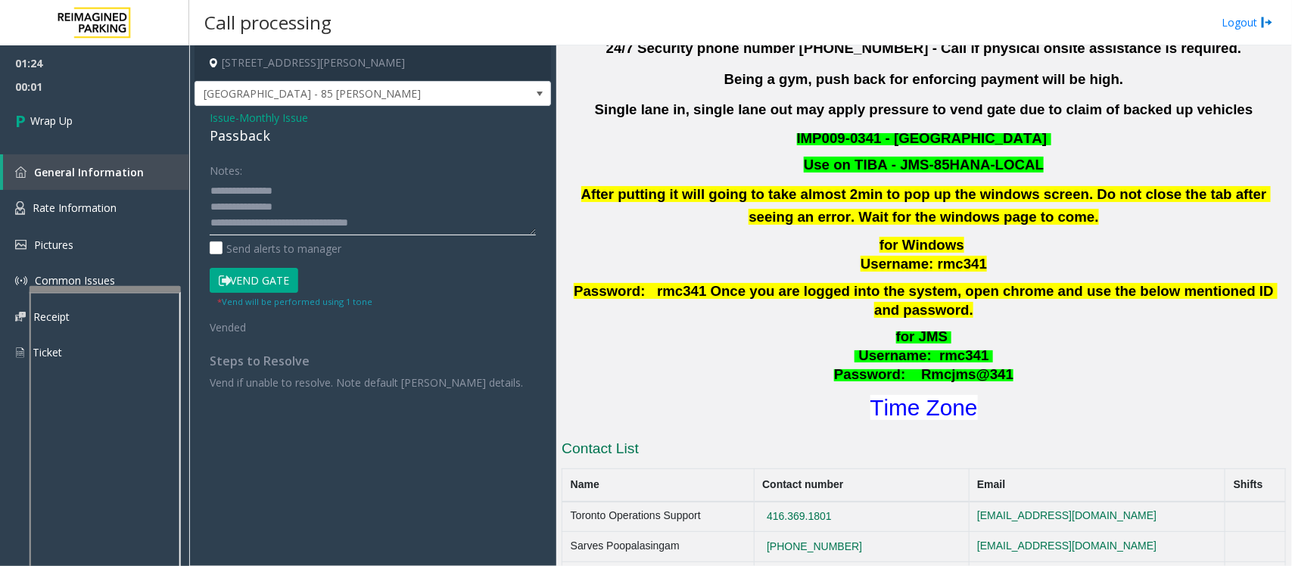
scroll to position [0, 0]
drag, startPoint x: 210, startPoint y: 187, endPoint x: 300, endPoint y: 206, distance: 91.3
click at [300, 206] on textarea at bounding box center [373, 207] width 326 height 57
click at [323, 217] on textarea at bounding box center [373, 207] width 326 height 57
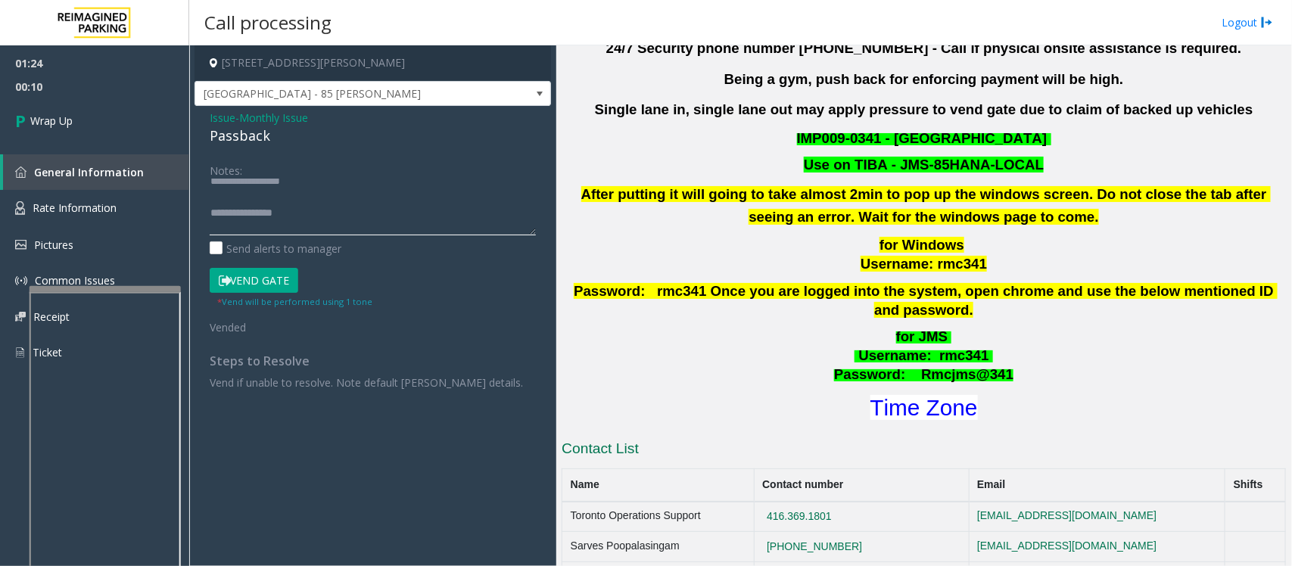
paste textarea "**********"
click at [254, 201] on textarea at bounding box center [373, 207] width 326 height 57
click at [207, 205] on div "Notes: Send alerts to manager Vend Gate * Vend will be performed using 1 tone V…" at bounding box center [372, 273] width 349 height 232
click at [210, 205] on textarea at bounding box center [373, 207] width 326 height 57
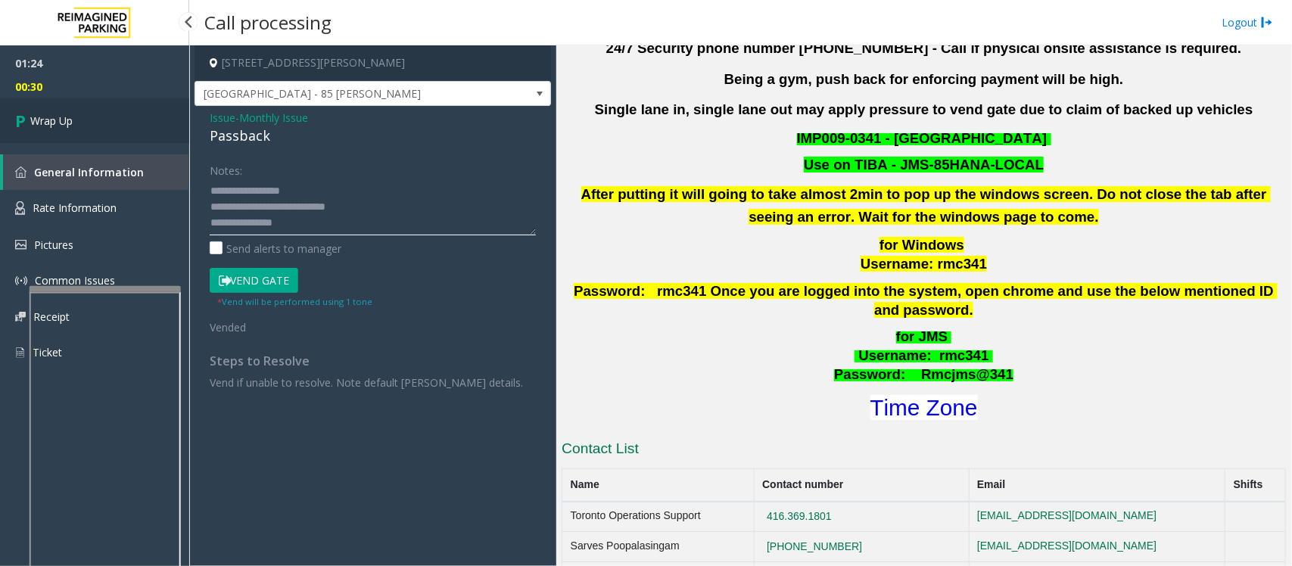
type textarea "**********"
click at [63, 115] on span "Wrap Up" at bounding box center [51, 121] width 42 height 16
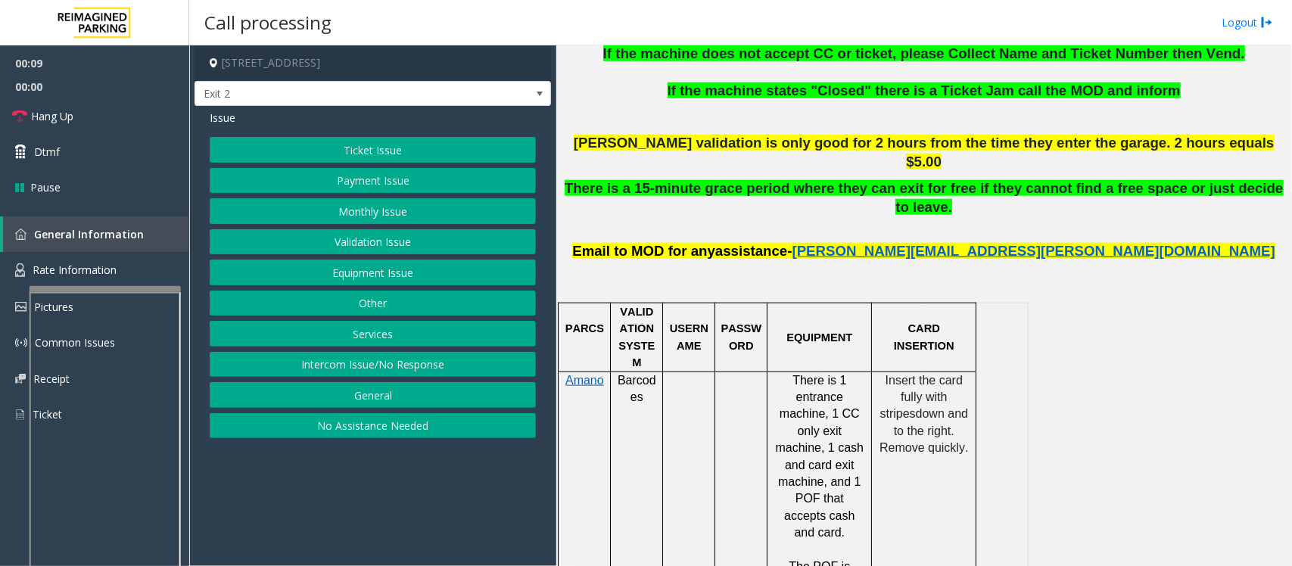
scroll to position [946, 0]
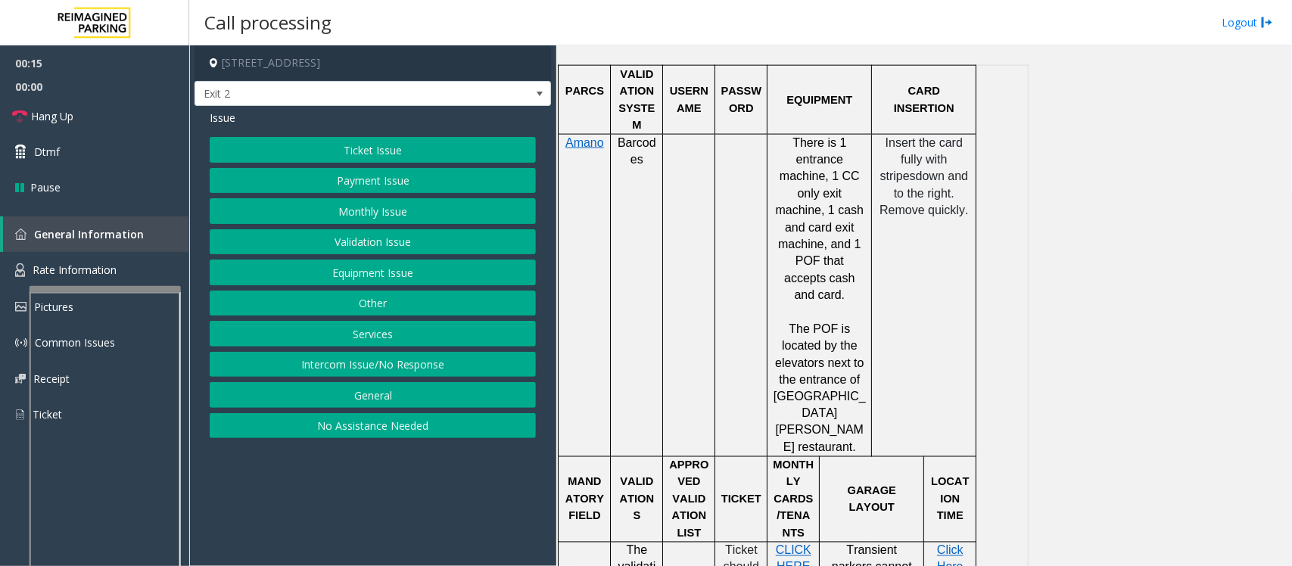
click at [376, 188] on button "Payment Issue" at bounding box center [373, 181] width 326 height 26
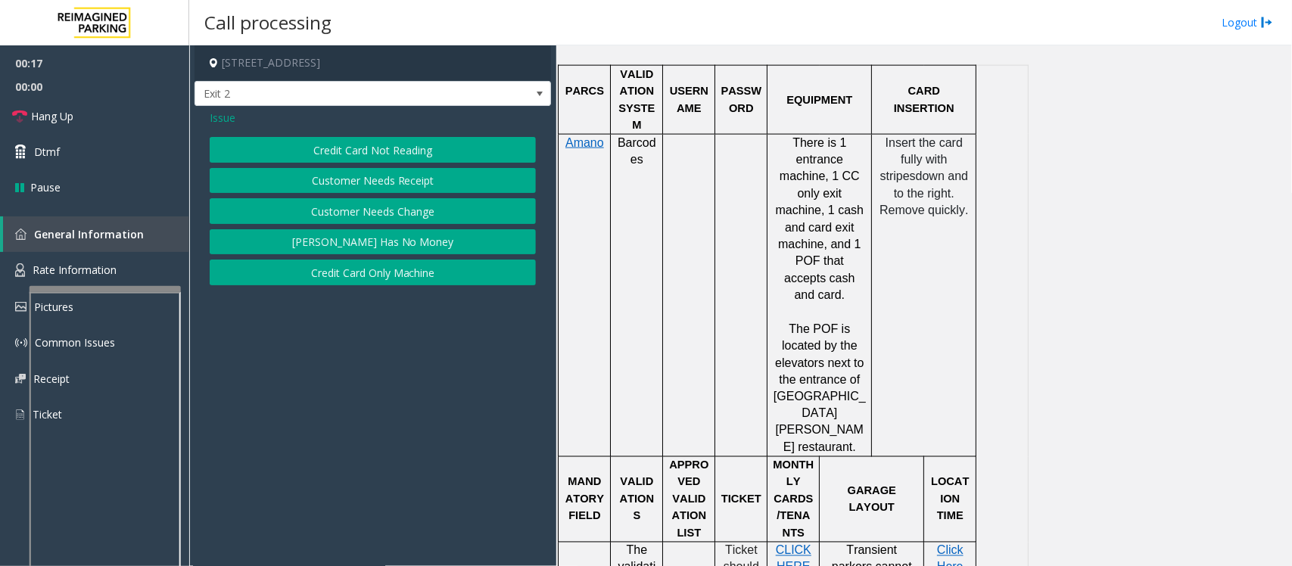
click at [222, 114] on span "Issue" at bounding box center [223, 118] width 26 height 16
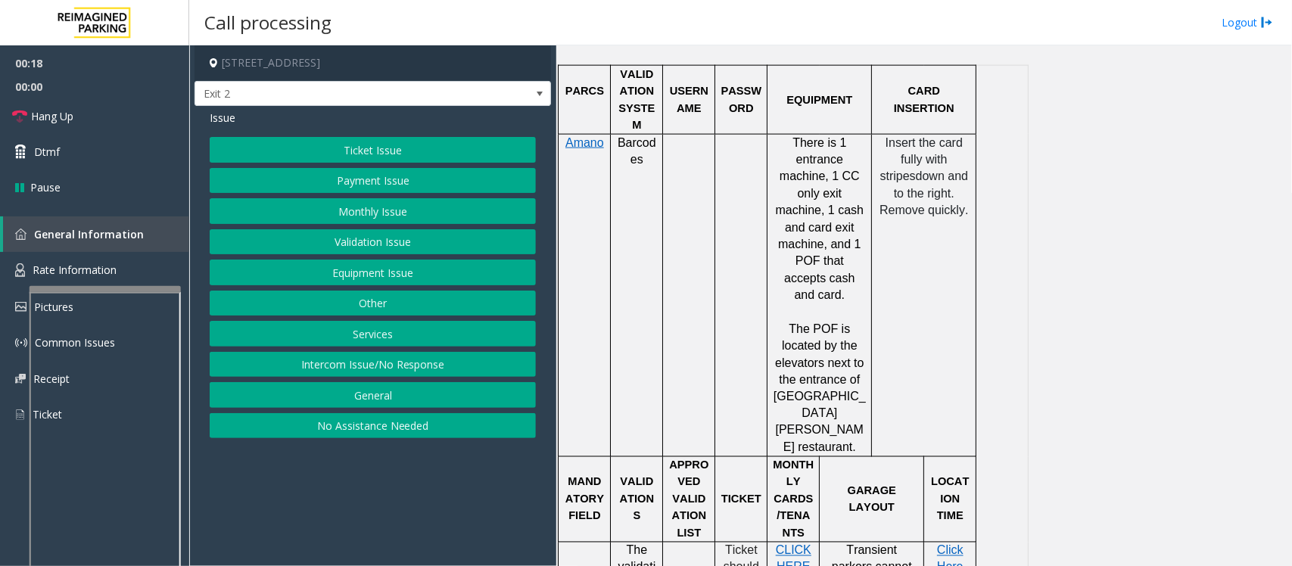
click at [366, 276] on button "Equipment Issue" at bounding box center [373, 273] width 326 height 26
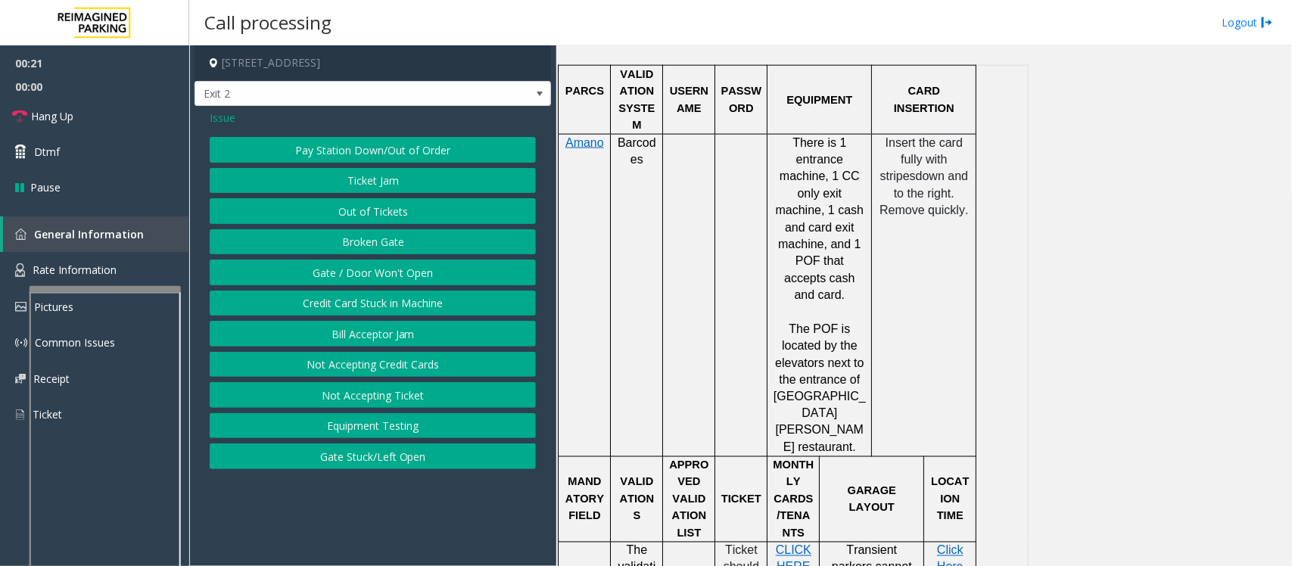
click at [236, 123] on div "Issue" at bounding box center [373, 118] width 326 height 16
click at [225, 112] on span "Issue" at bounding box center [223, 118] width 26 height 16
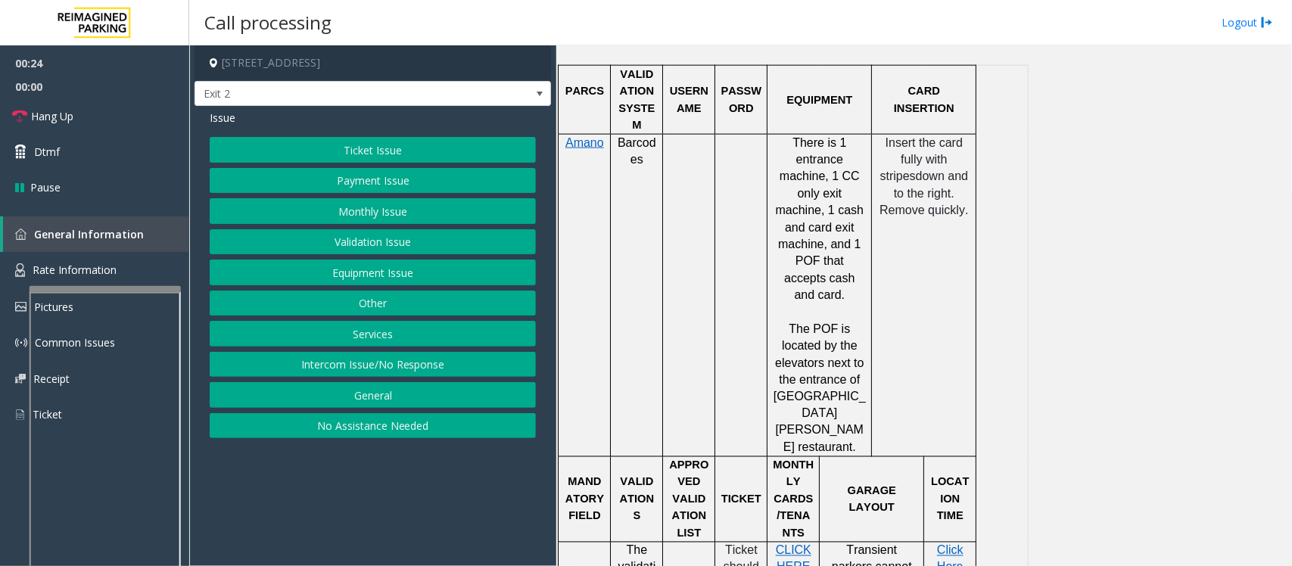
click at [378, 185] on button "Payment Issue" at bounding box center [373, 181] width 326 height 26
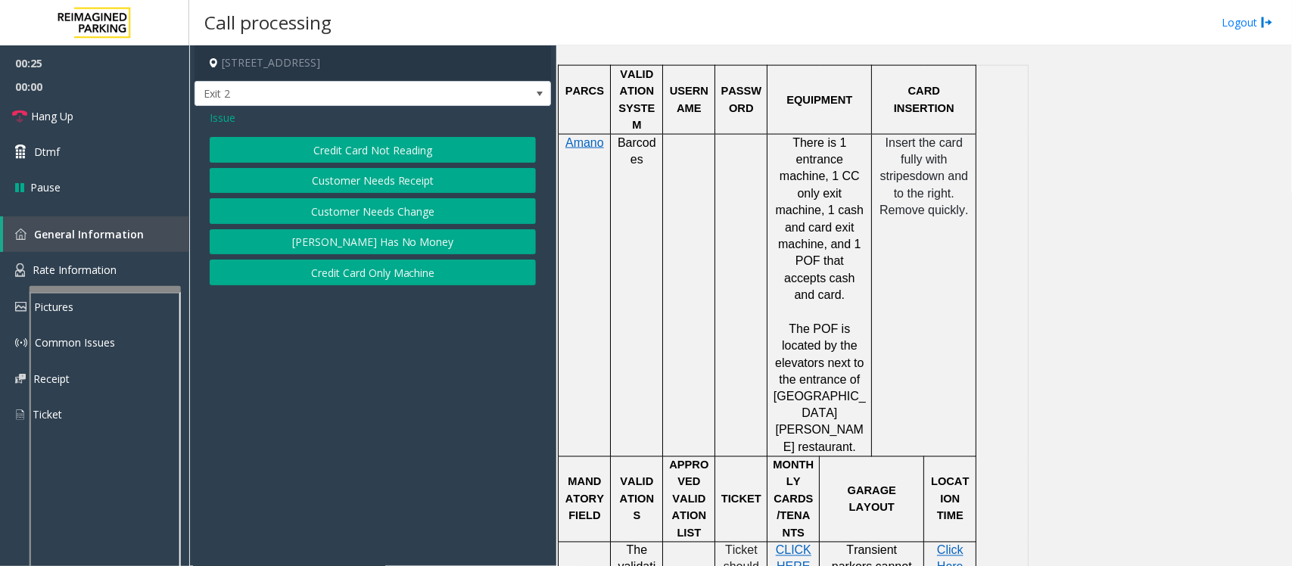
click at [391, 153] on button "Credit Card Not Reading" at bounding box center [373, 150] width 326 height 26
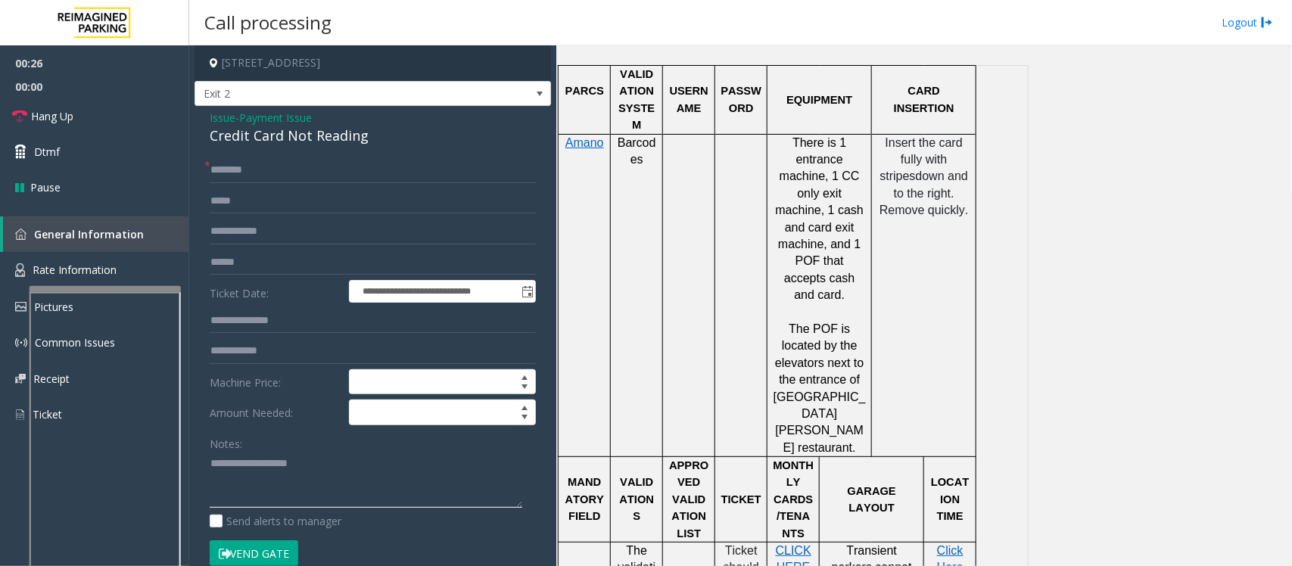
click at [251, 458] on textarea at bounding box center [366, 480] width 313 height 57
paste textarea "**********"
click at [270, 133] on div "Credit Card Not Reading" at bounding box center [373, 136] width 326 height 20
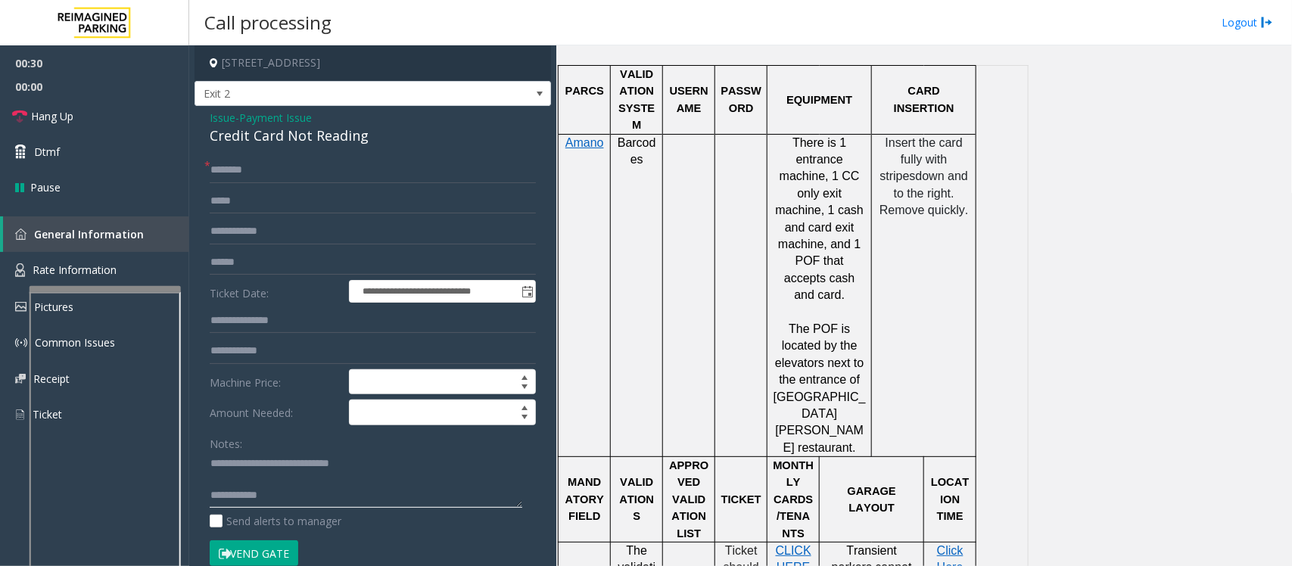
click at [240, 474] on textarea at bounding box center [366, 480] width 313 height 57
click at [256, 263] on input "text" at bounding box center [373, 263] width 326 height 26
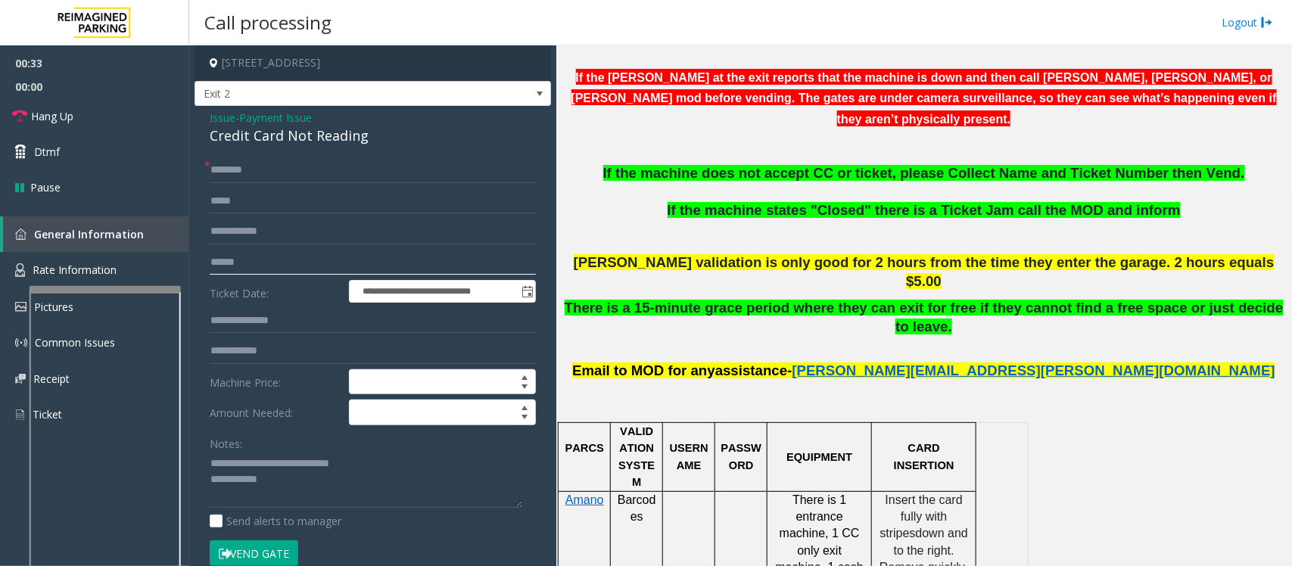
scroll to position [568, 0]
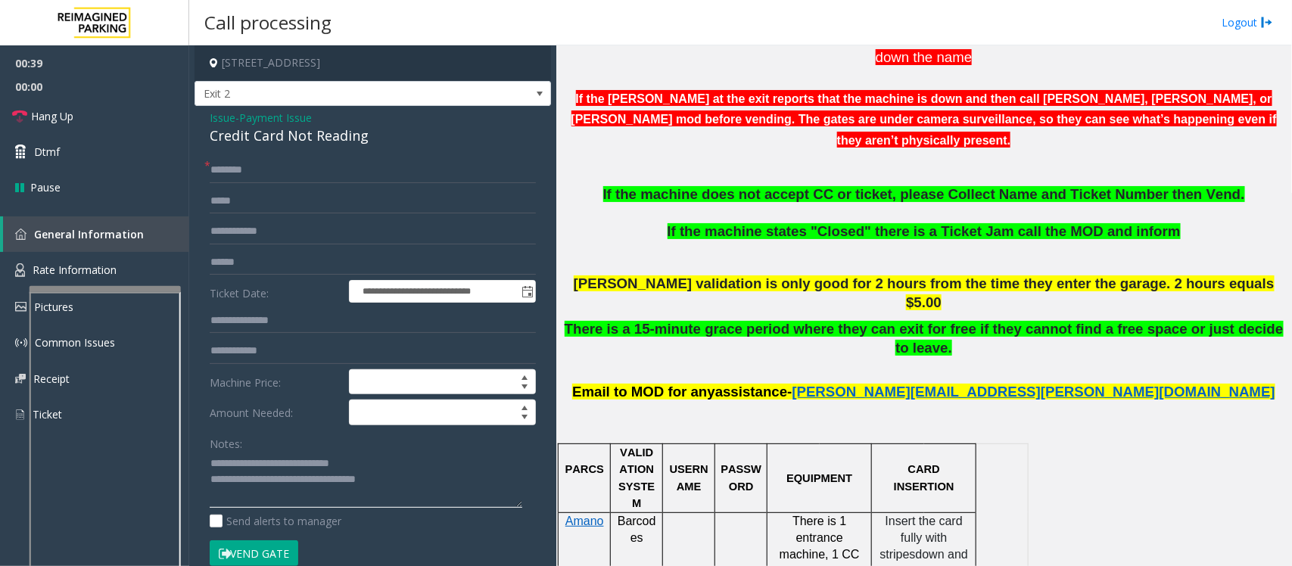
click at [266, 478] on textarea at bounding box center [366, 480] width 313 height 57
type textarea "**********"
click at [238, 271] on input "text" at bounding box center [373, 263] width 326 height 26
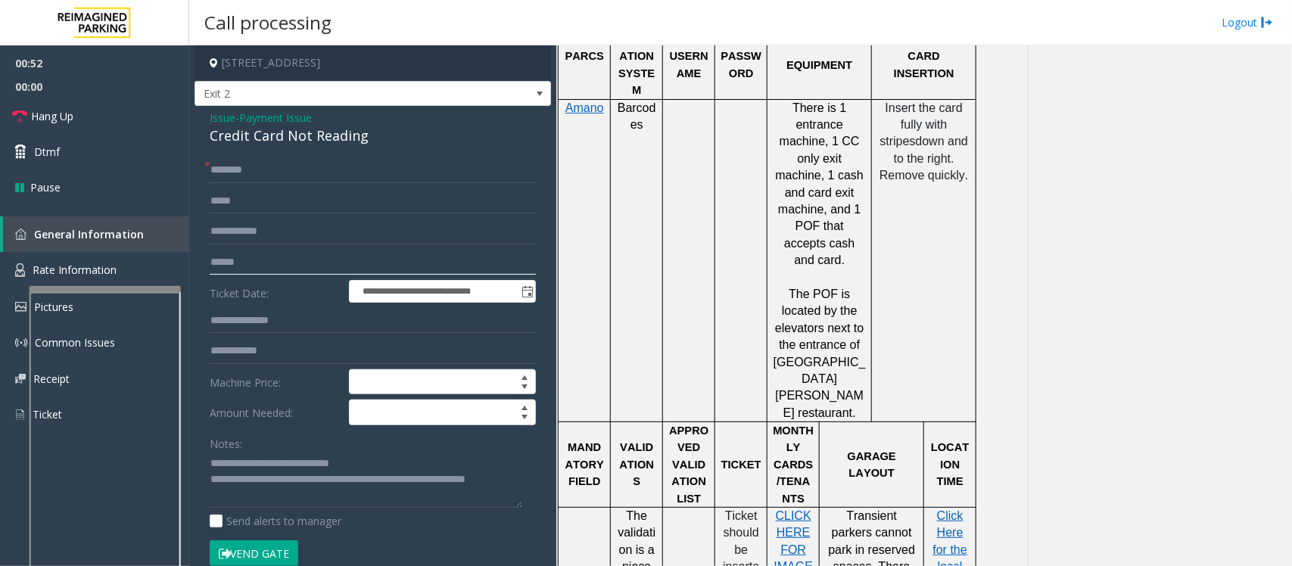
scroll to position [1135, 0]
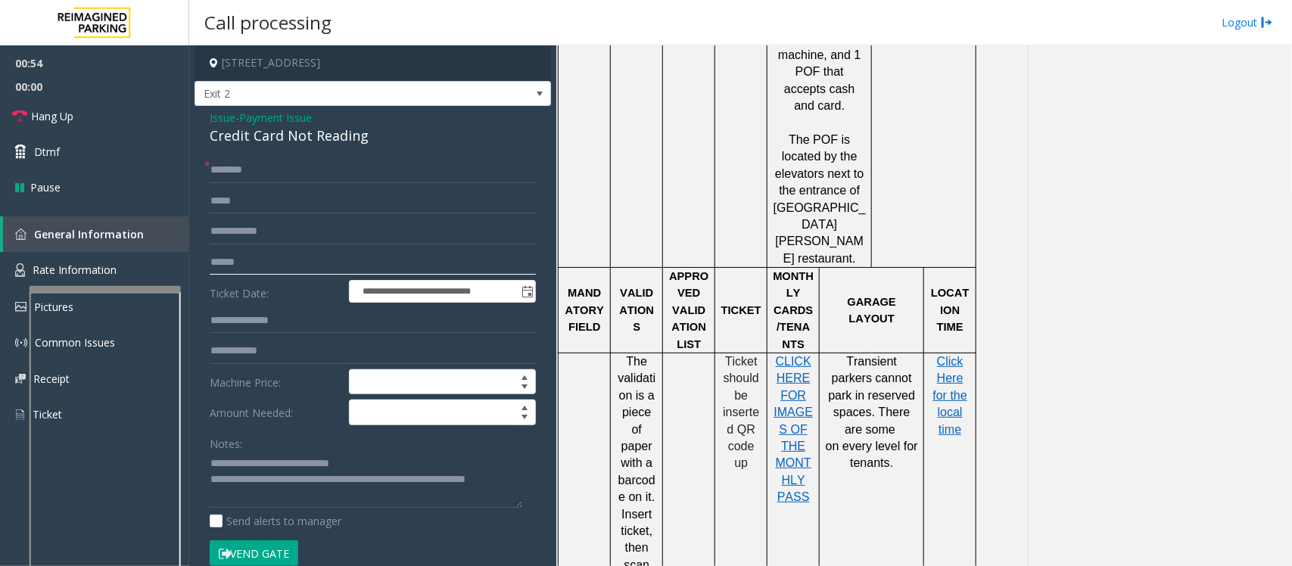
click at [308, 259] on input "text" at bounding box center [373, 263] width 326 height 26
type input "******"
click at [397, 176] on input "text" at bounding box center [373, 170] width 326 height 26
click at [246, 174] on input "text" at bounding box center [373, 170] width 326 height 26
click at [232, 167] on input "*****" at bounding box center [373, 170] width 326 height 26
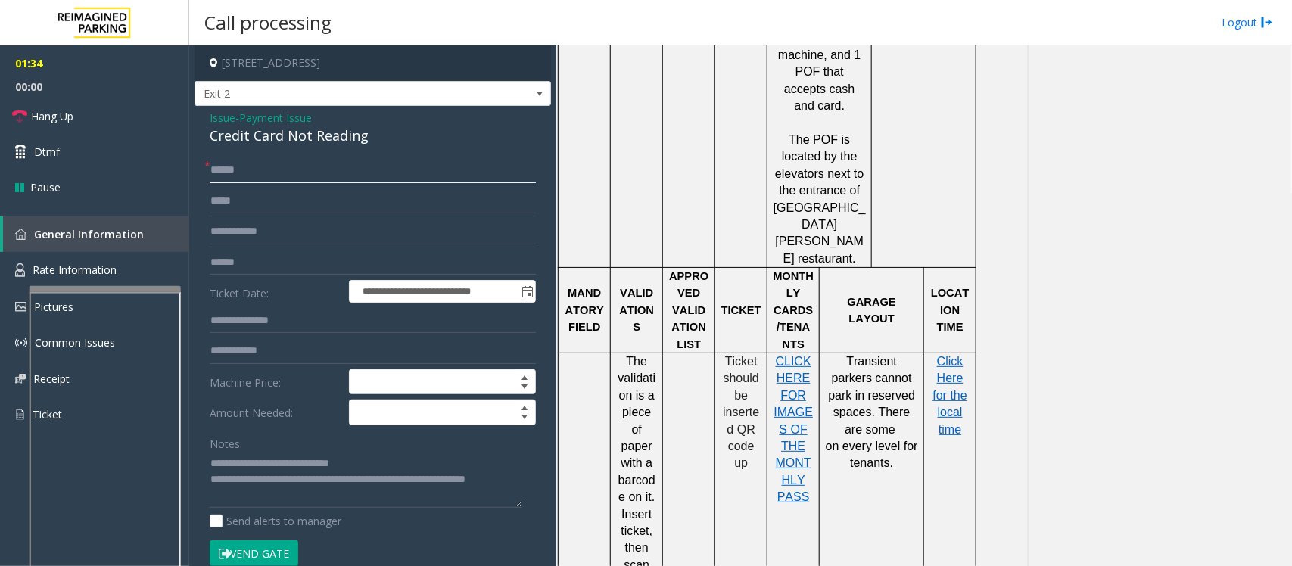
click at [218, 173] on input "******" at bounding box center [373, 170] width 326 height 26
click at [269, 168] on input "*****" at bounding box center [373, 170] width 326 height 26
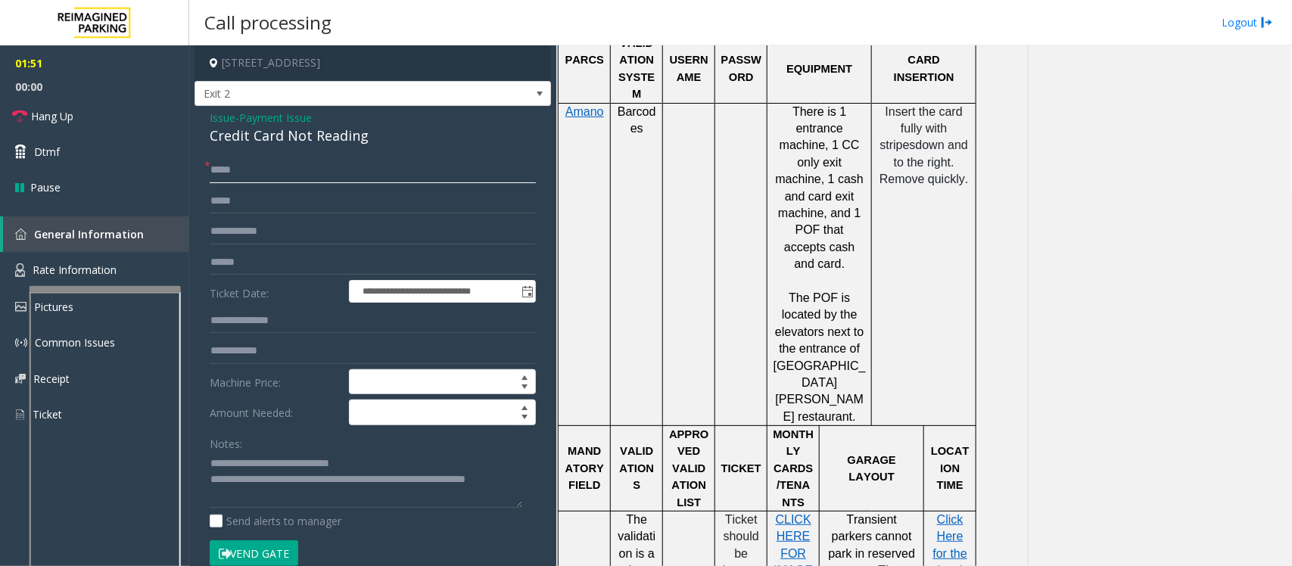
scroll to position [946, 0]
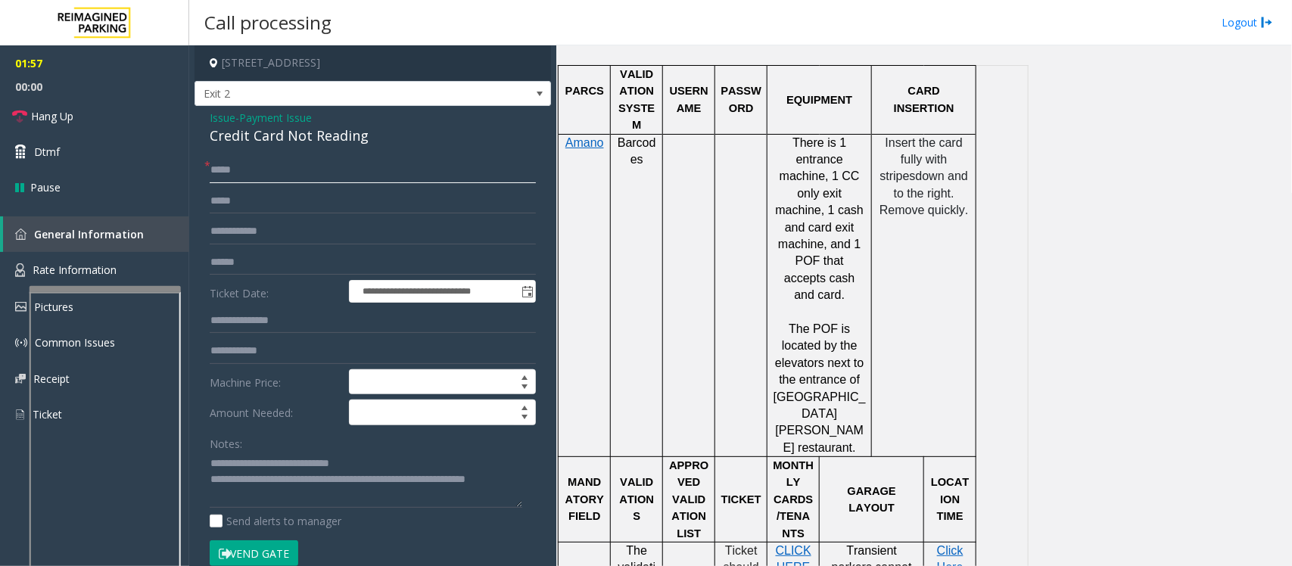
type input "*****"
click at [305, 483] on textarea at bounding box center [366, 480] width 313 height 57
click at [297, 492] on textarea at bounding box center [366, 480] width 313 height 57
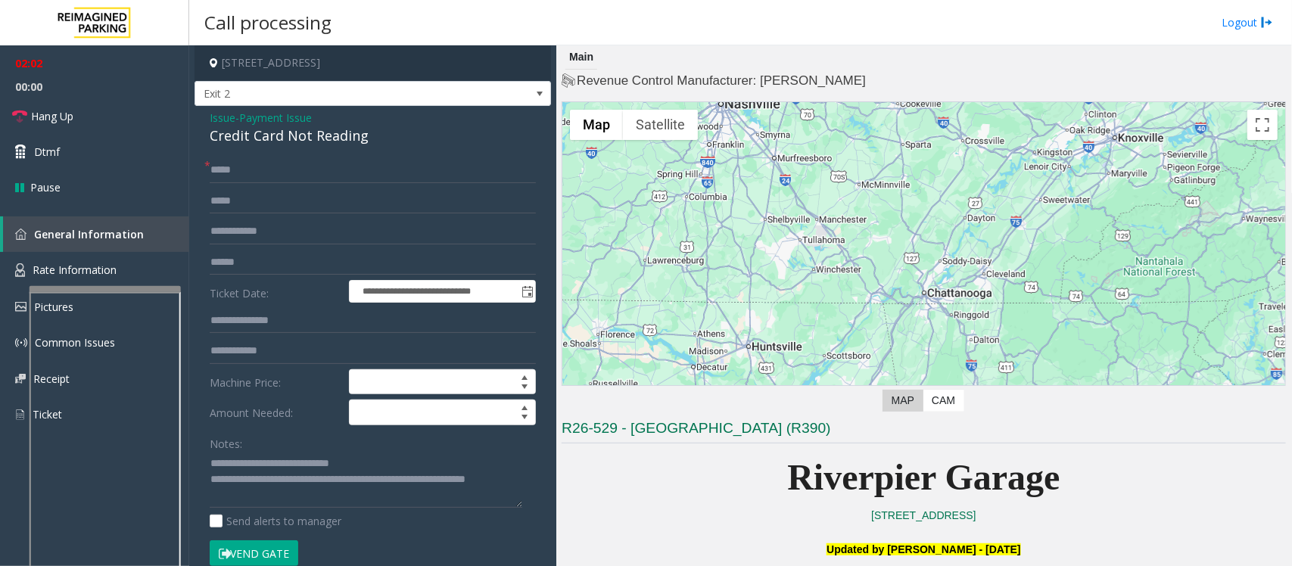
scroll to position [946, 0]
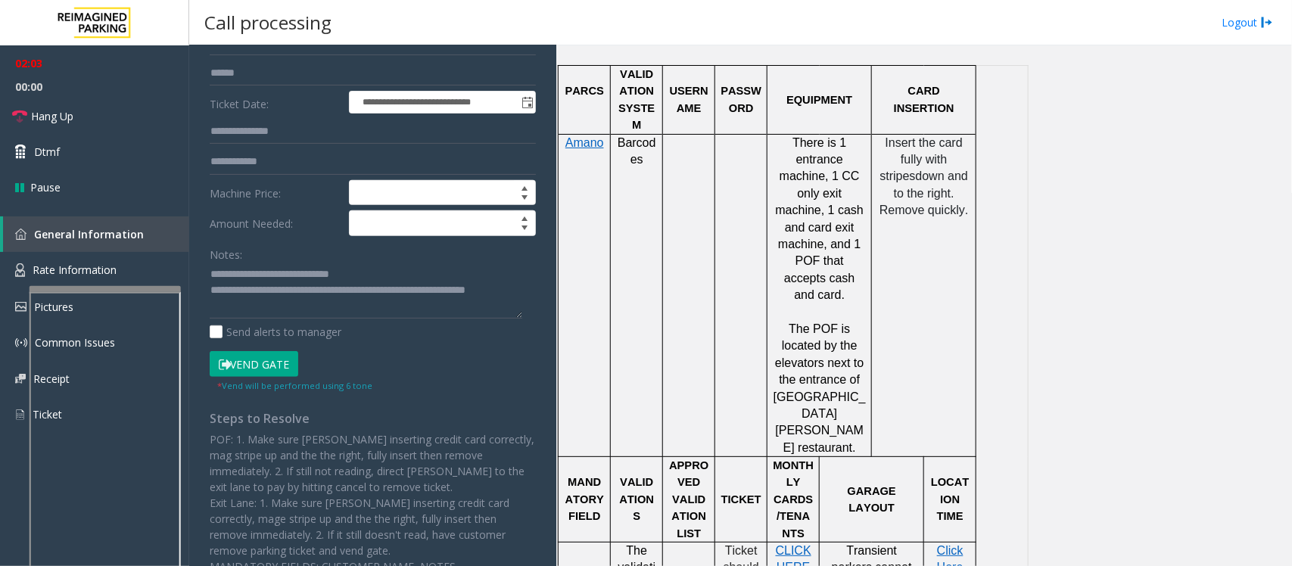
click at [266, 366] on button "Vend Gate" at bounding box center [254, 364] width 89 height 26
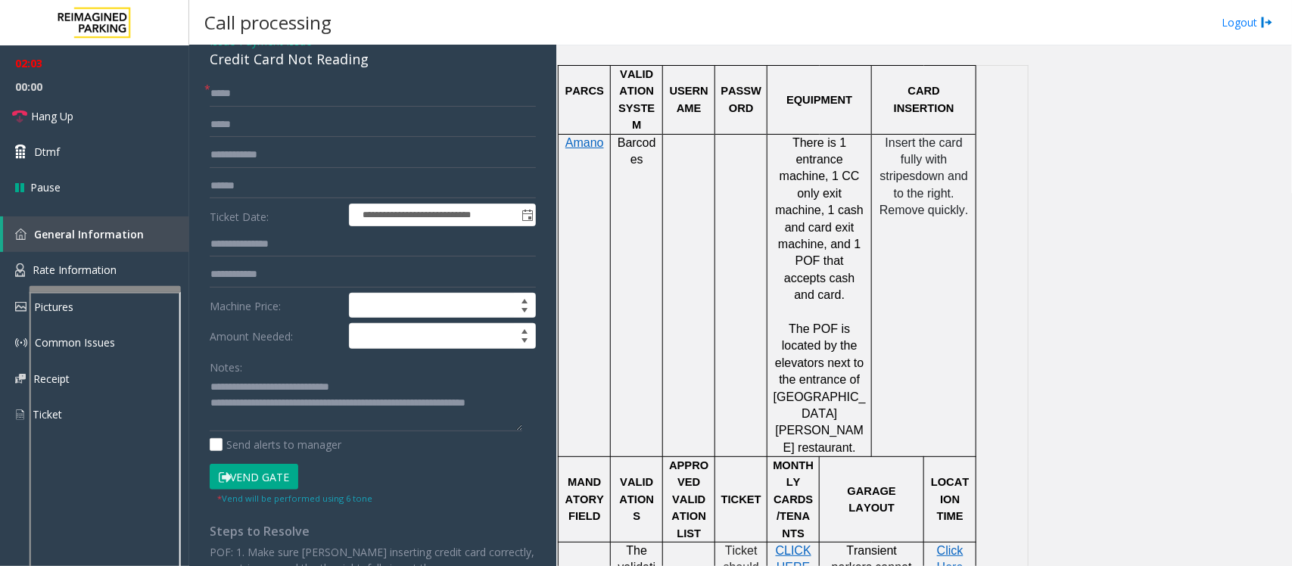
scroll to position [0, 0]
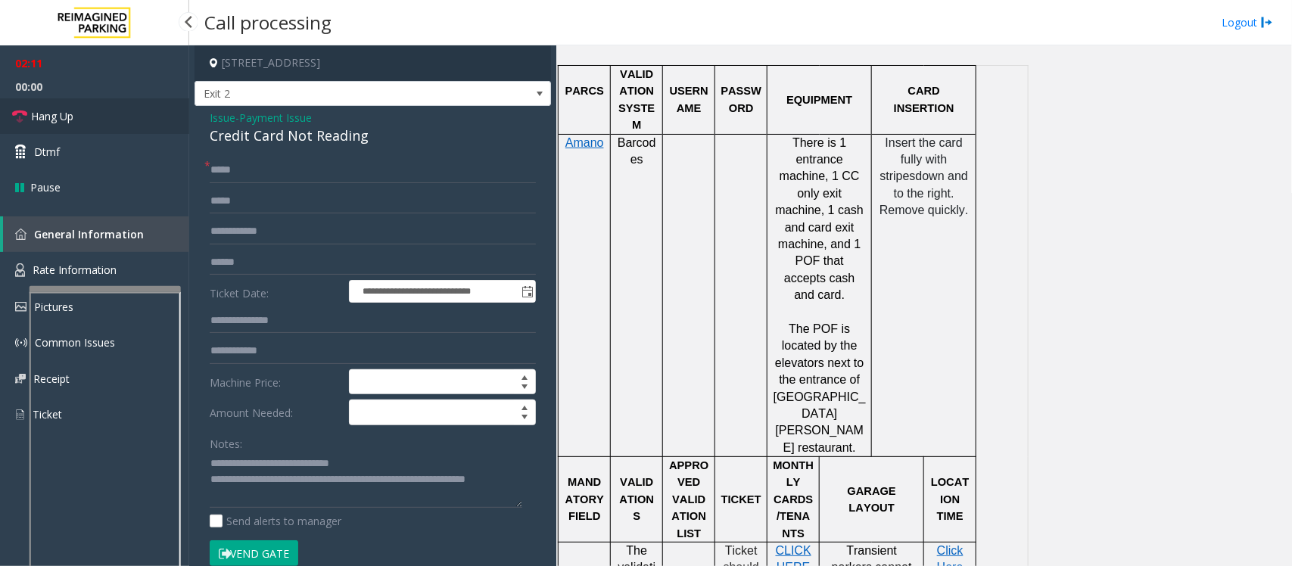
click at [91, 114] on link "Hang Up" at bounding box center [94, 116] width 189 height 36
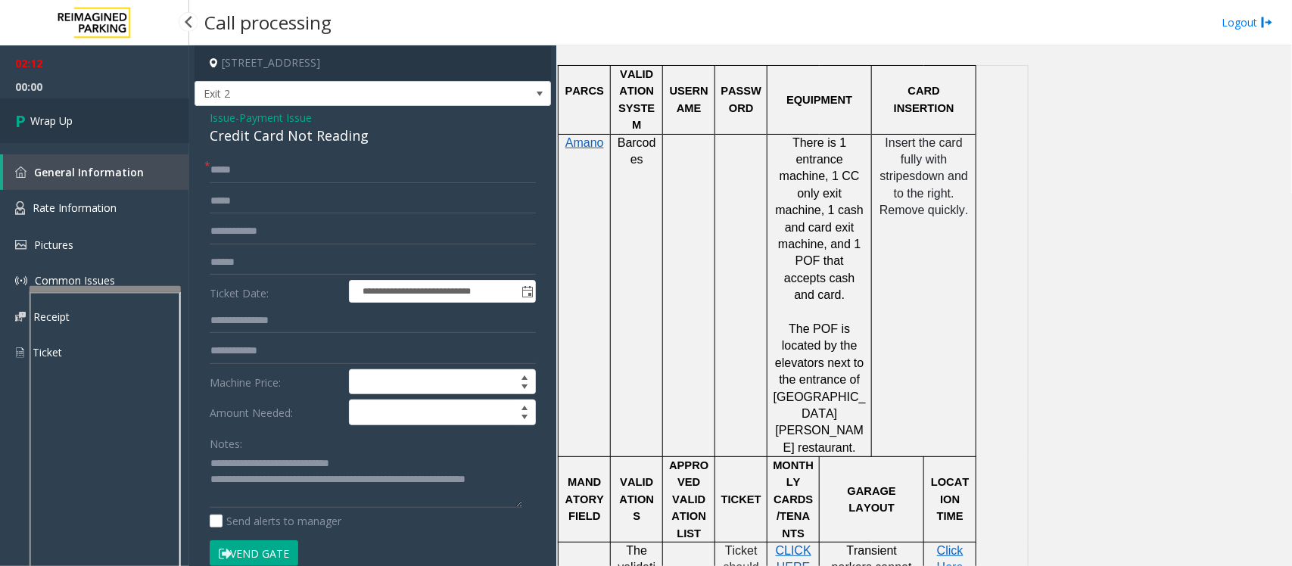
click at [89, 114] on link "Wrap Up" at bounding box center [94, 120] width 189 height 45
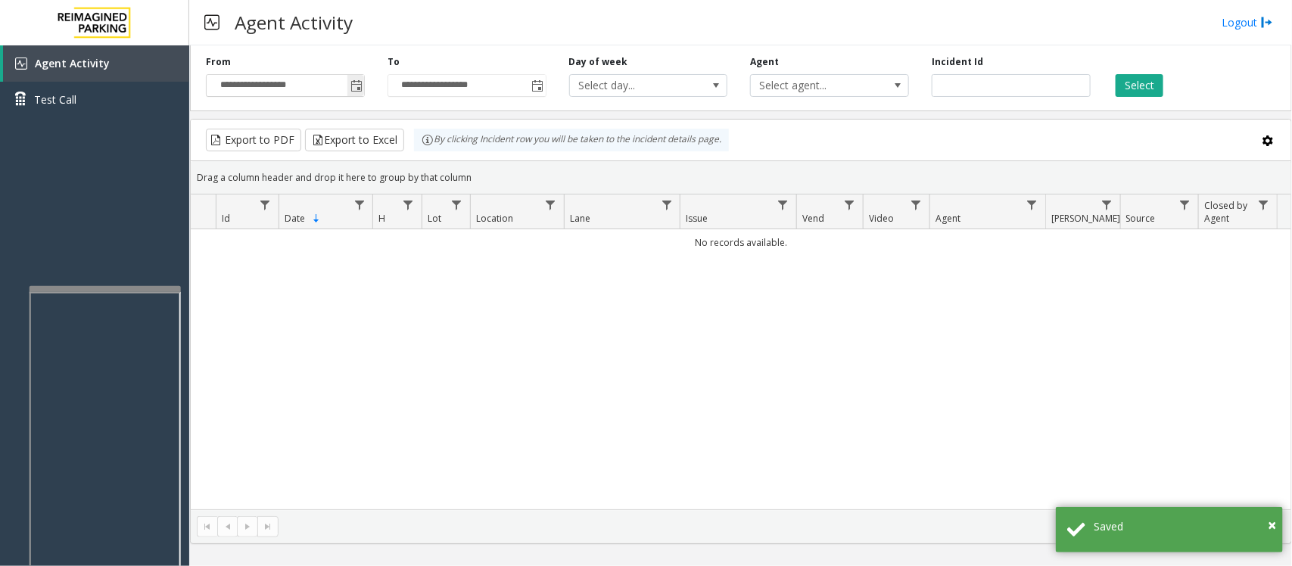
click at [357, 83] on span "Toggle popup" at bounding box center [356, 86] width 12 height 12
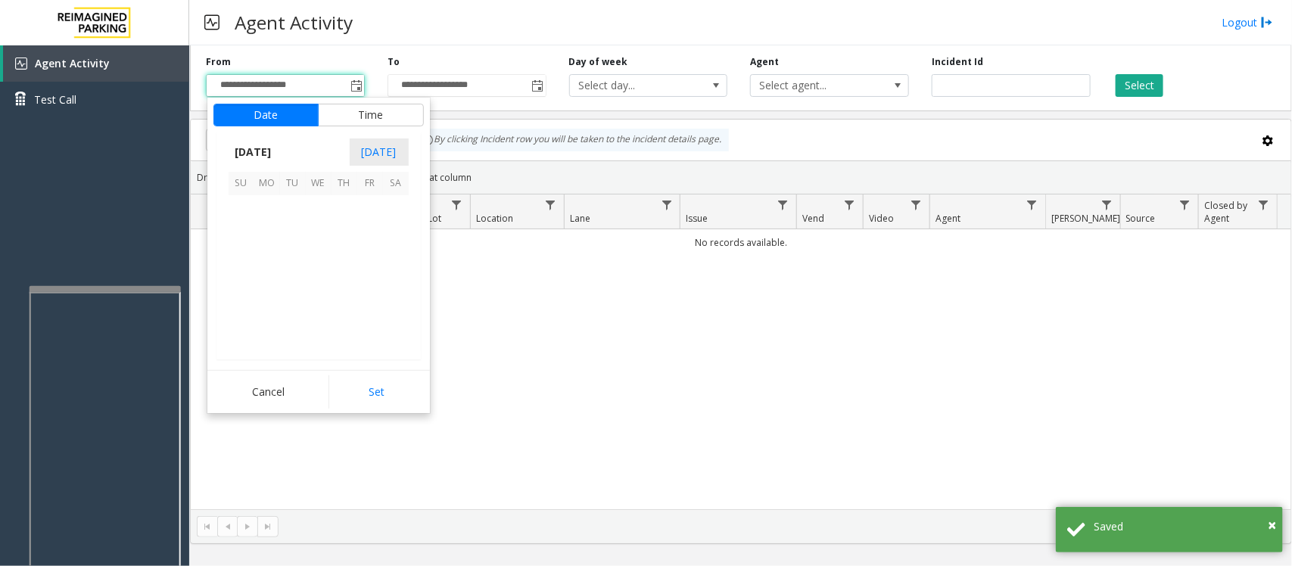
scroll to position [271519, 0]
click at [366, 232] on span "12" at bounding box center [370, 234] width 26 height 26
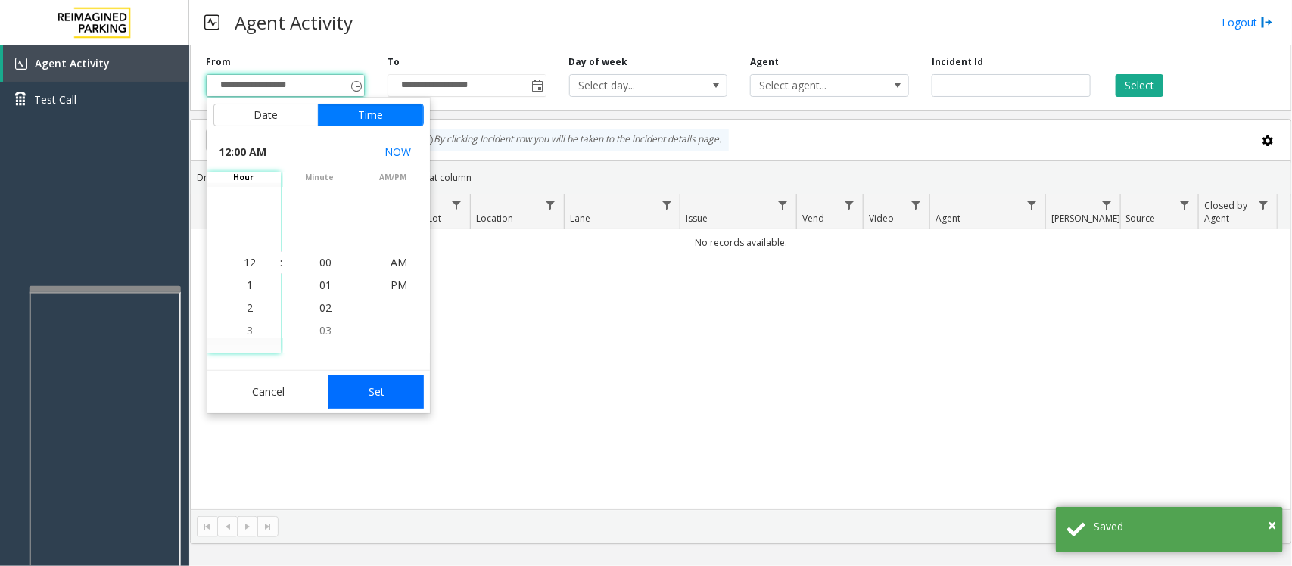
click at [401, 394] on button "Set" at bounding box center [375, 391] width 95 height 33
type input "**********"
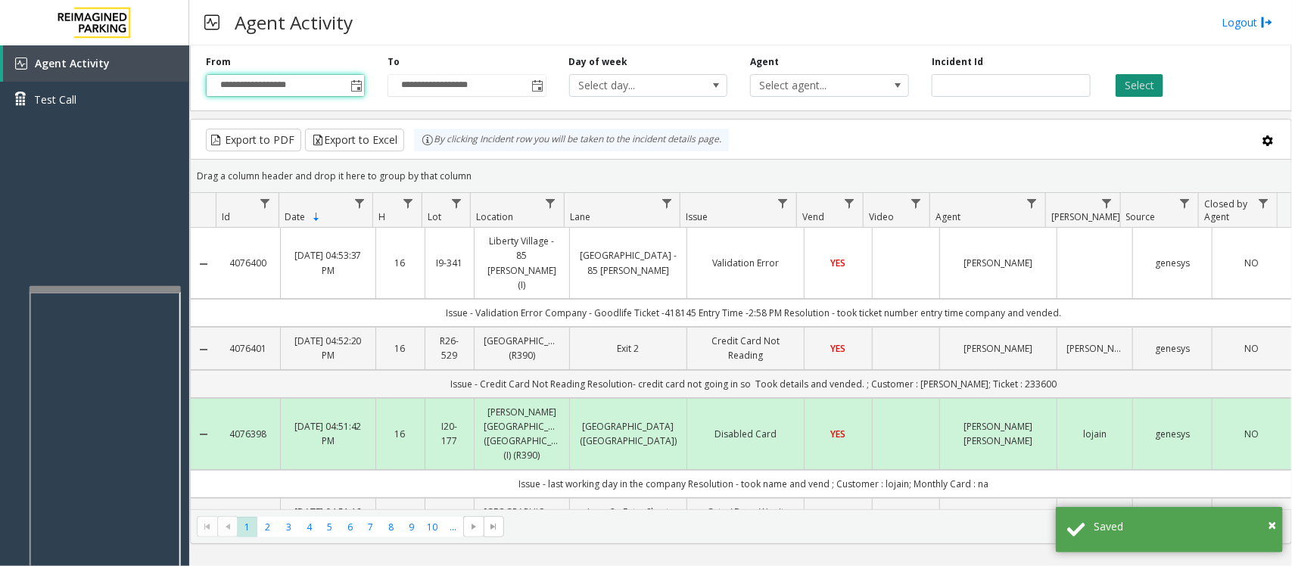
click at [1154, 81] on button "Select" at bounding box center [1140, 85] width 48 height 23
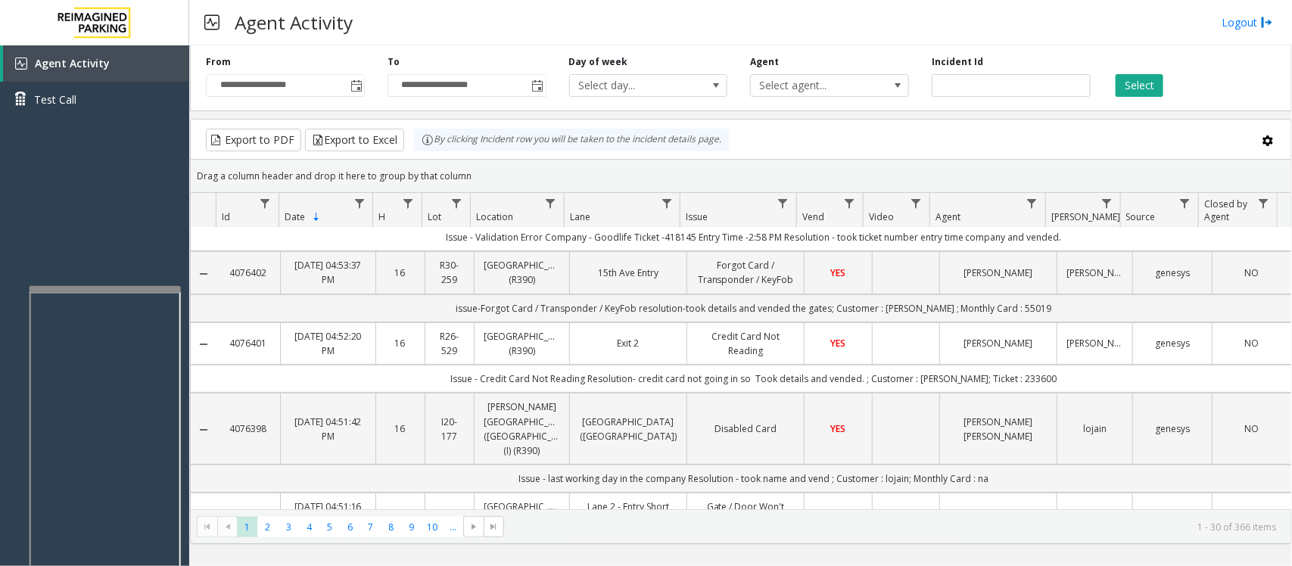
scroll to position [0, 0]
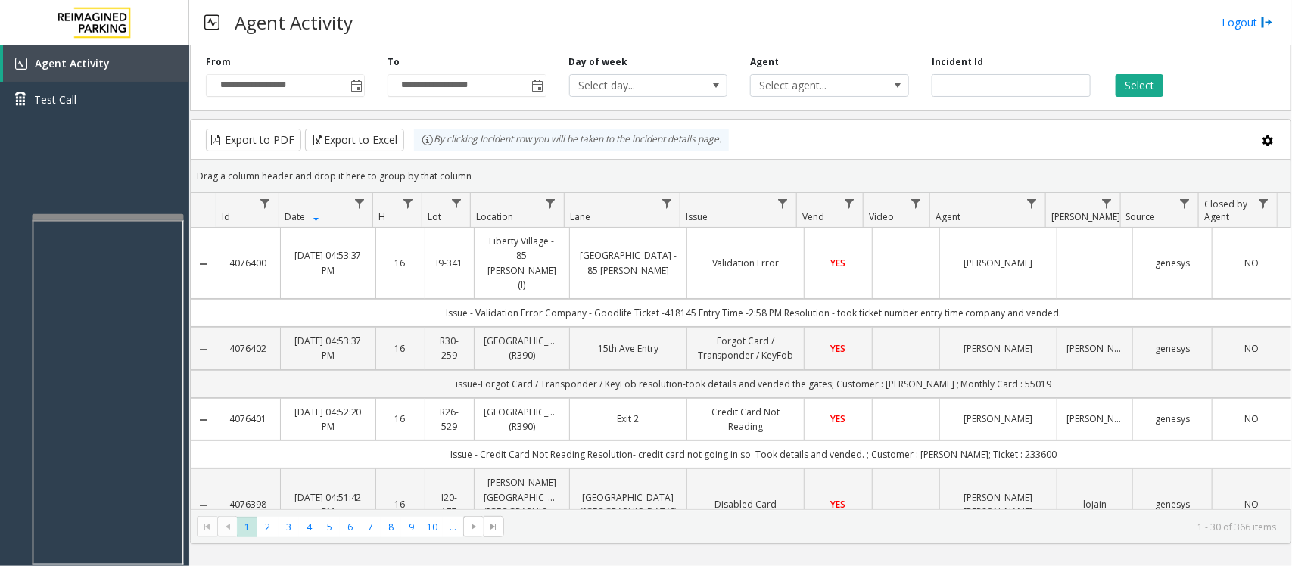
click at [114, 216] on div at bounding box center [108, 217] width 151 height 6
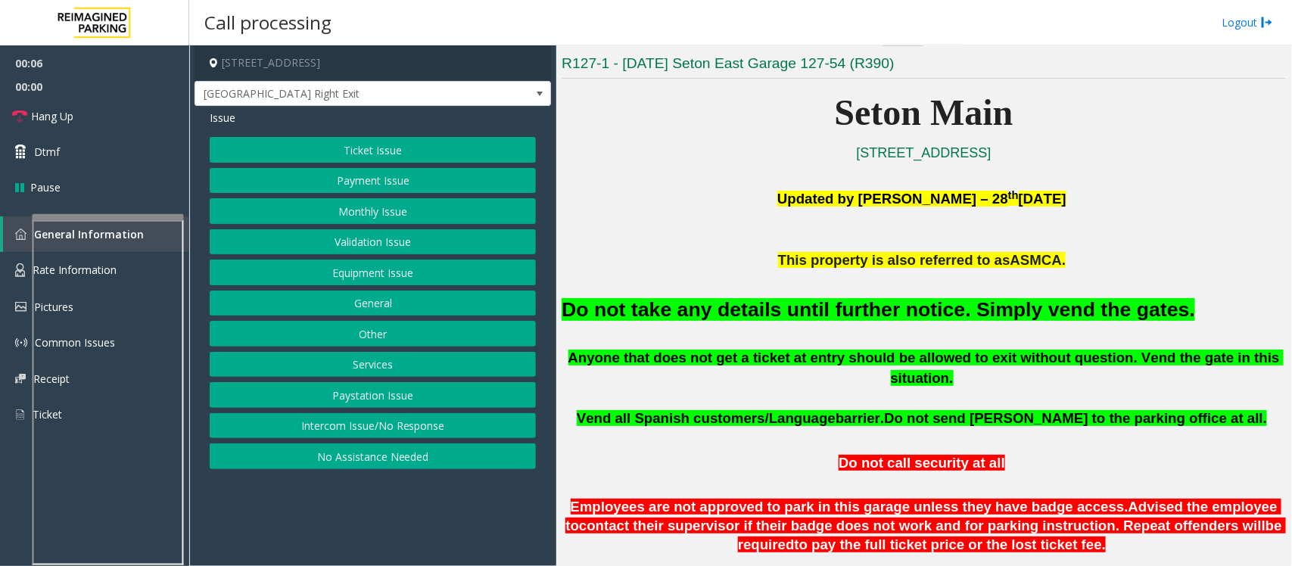
scroll to position [378, 0]
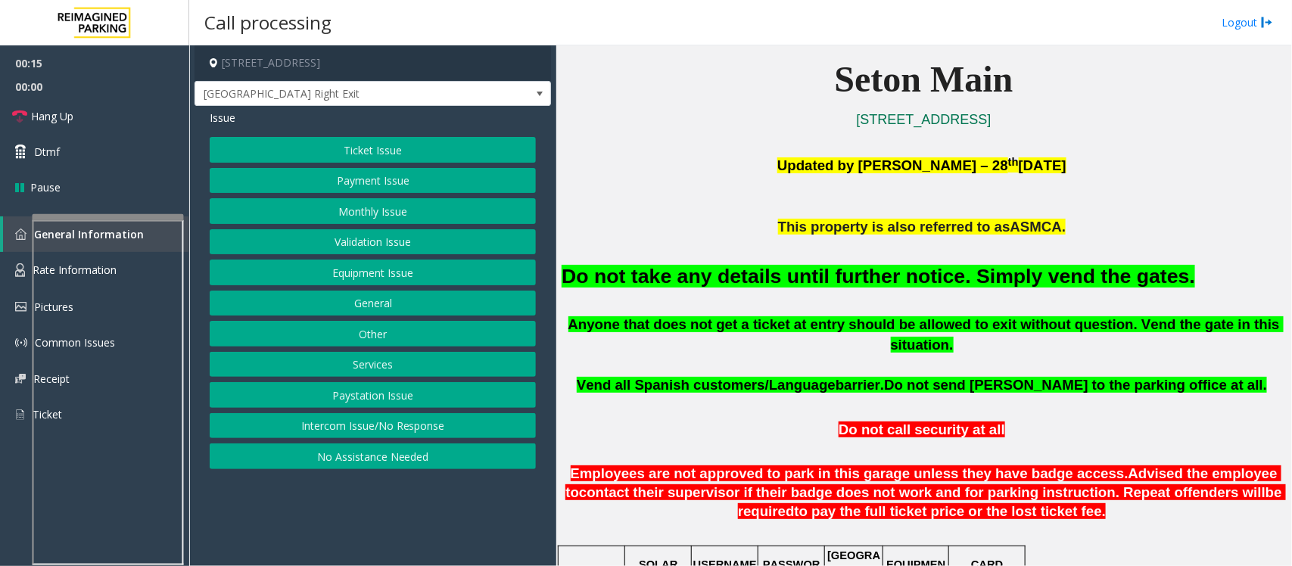
click at [363, 431] on button "Intercom Issue/No Response" at bounding box center [373, 426] width 326 height 26
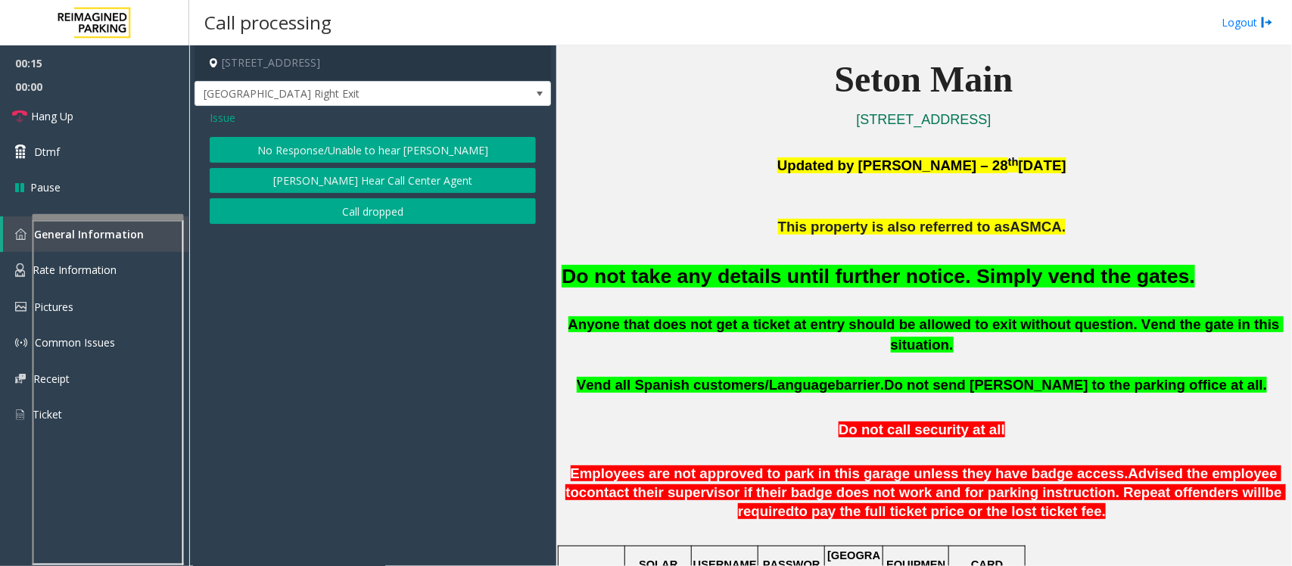
click at [349, 141] on button "No Response/Unable to hear [PERSON_NAME]" at bounding box center [373, 150] width 326 height 26
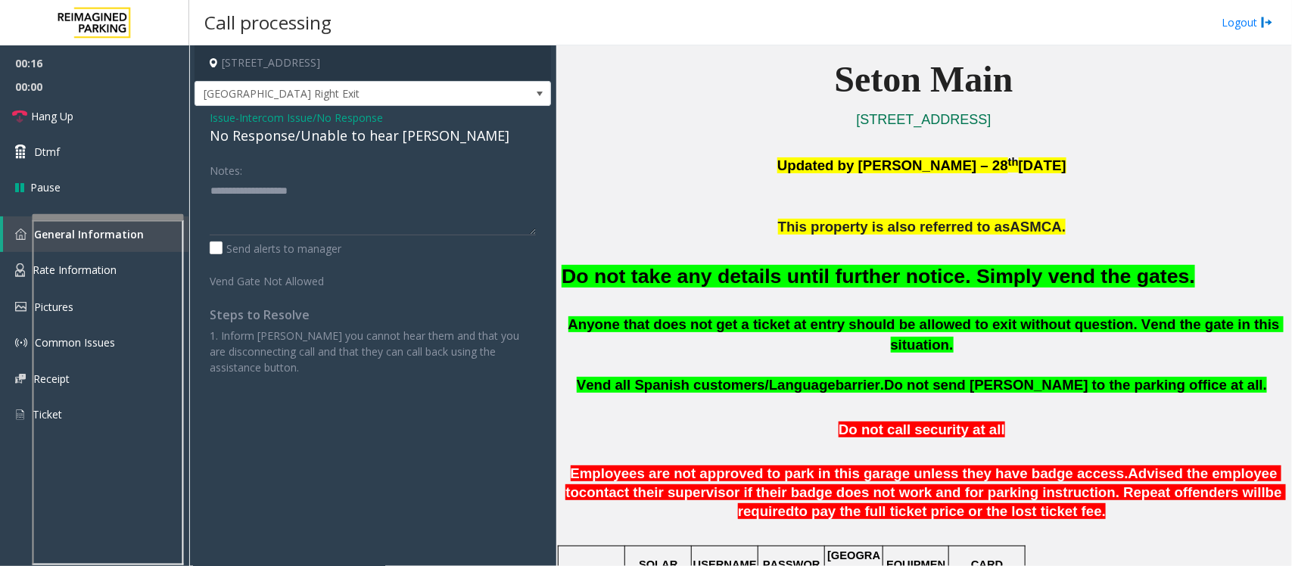
click at [348, 140] on div "No Response/Unable to hear [PERSON_NAME]" at bounding box center [373, 136] width 326 height 20
type textarea "**********"
click at [95, 118] on link "Hang Up" at bounding box center [94, 116] width 189 height 36
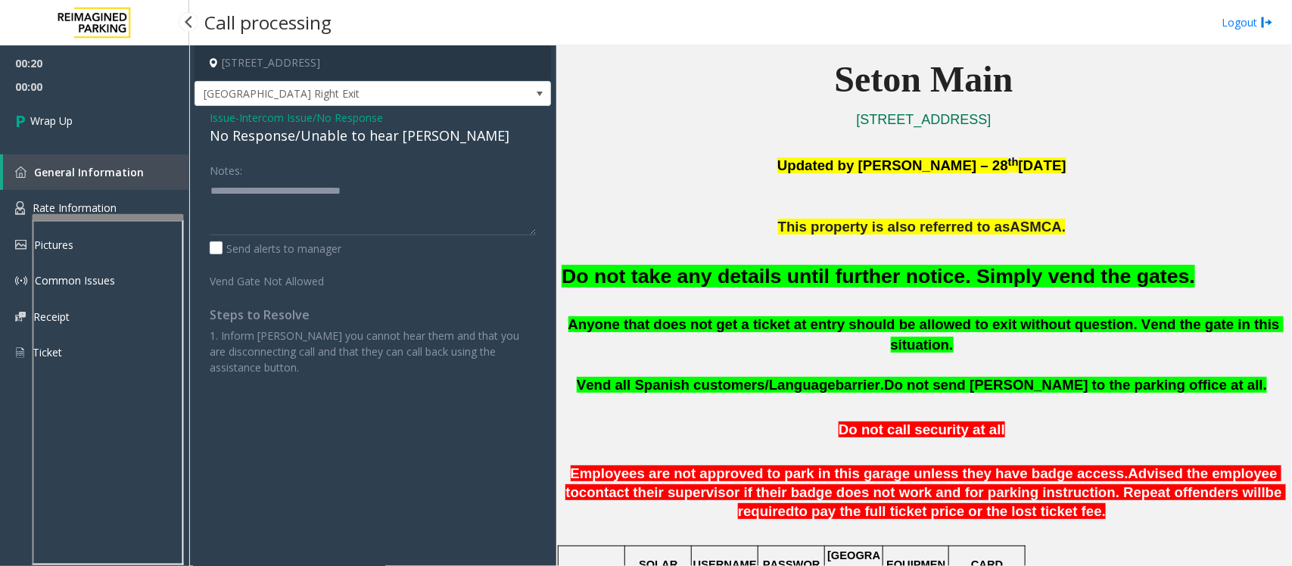
click at [95, 118] on link "Wrap Up" at bounding box center [94, 120] width 189 height 45
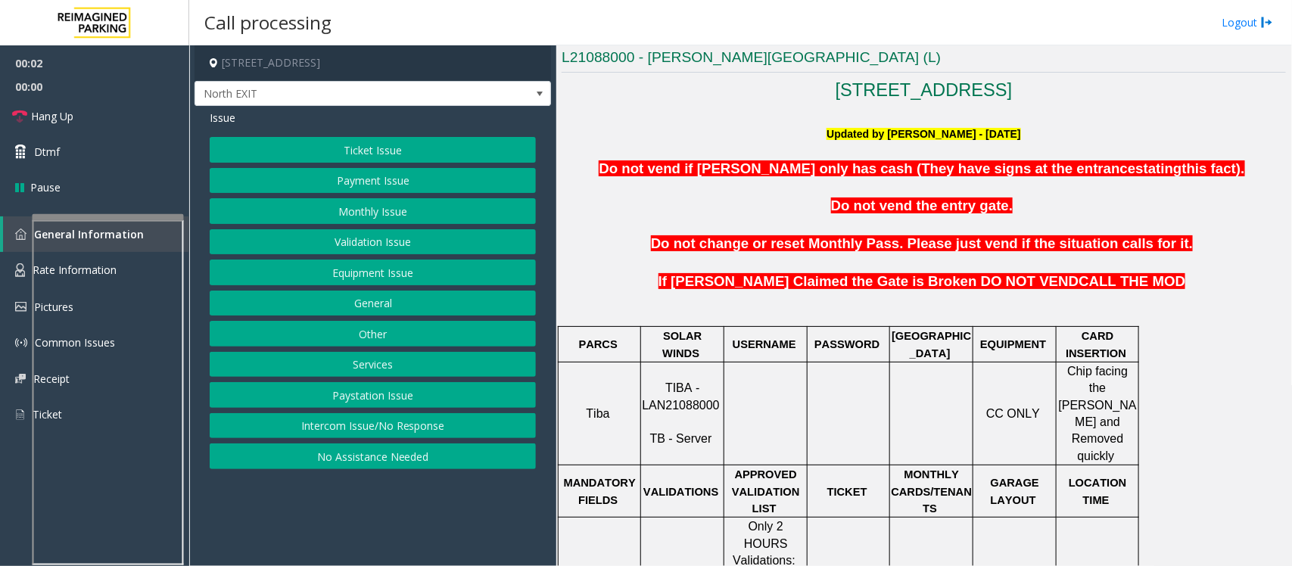
scroll to position [378, 0]
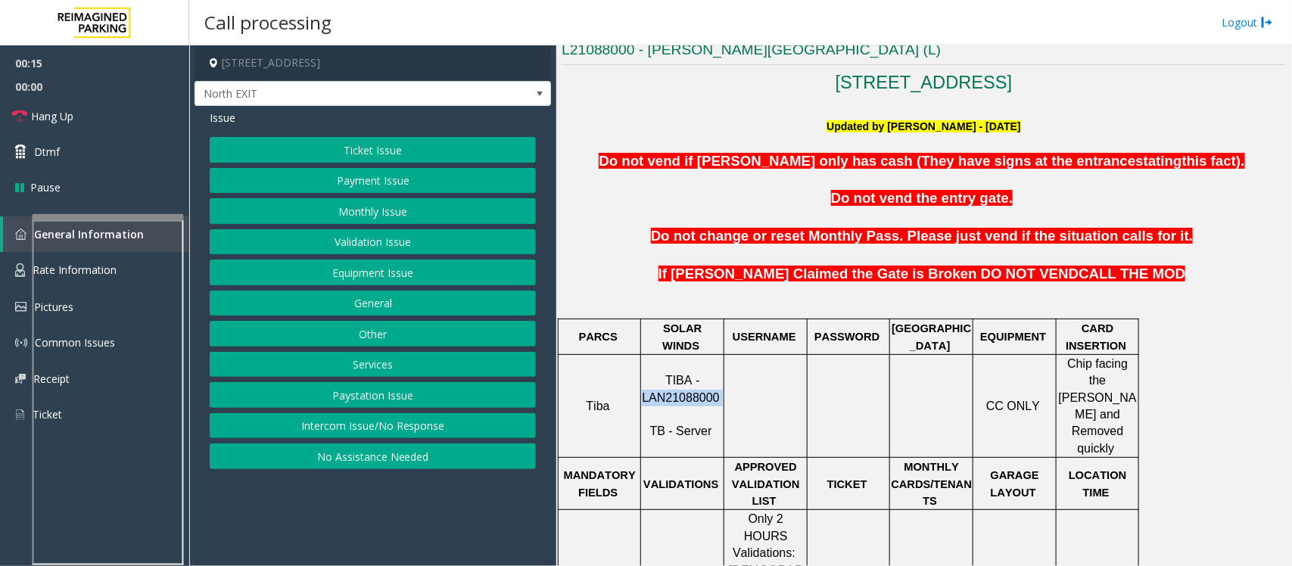
drag, startPoint x: 645, startPoint y: 384, endPoint x: 718, endPoint y: 386, distance: 72.7
click at [718, 386] on p "TIBA - LAN21088000 TB - Server" at bounding box center [682, 406] width 81 height 68
copy p "LAN21088000"
click at [347, 246] on button "Validation Issue" at bounding box center [373, 242] width 326 height 26
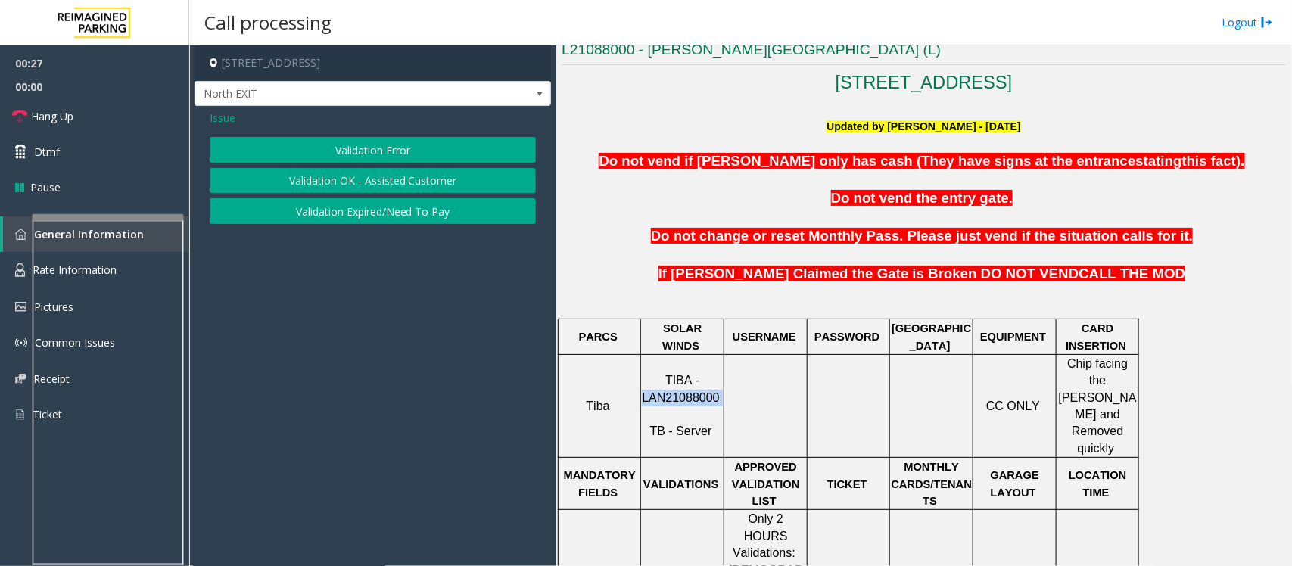
click at [394, 145] on button "Validation Error" at bounding box center [373, 150] width 326 height 26
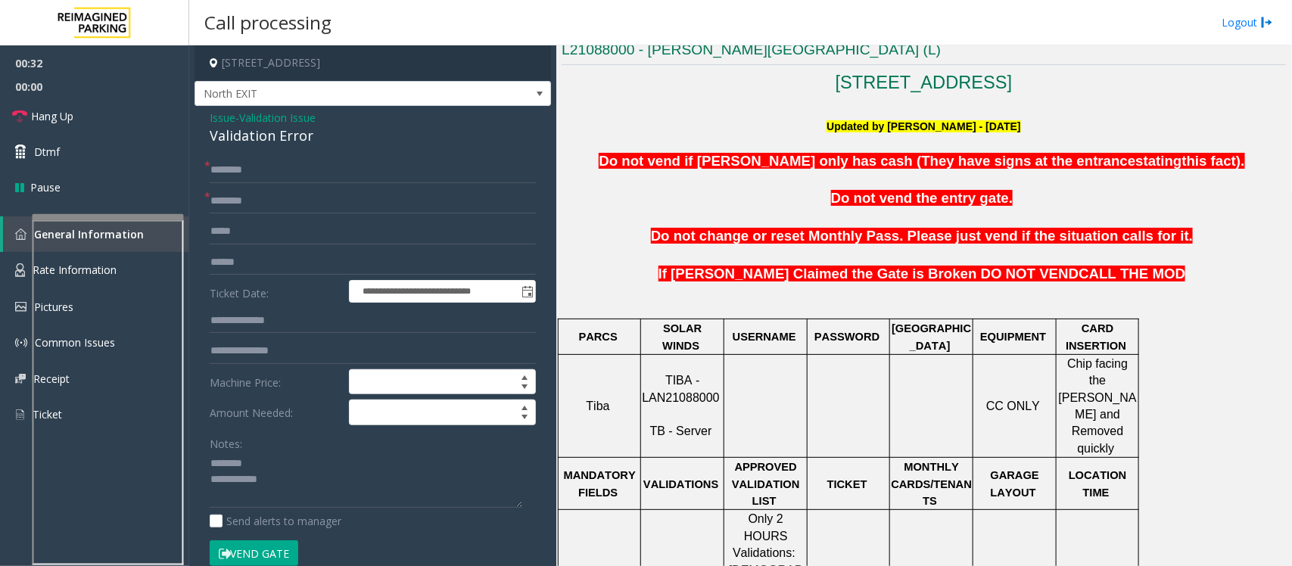
click at [244, 129] on div "Validation Error" at bounding box center [373, 136] width 326 height 20
click at [307, 488] on textarea at bounding box center [366, 480] width 313 height 57
click at [335, 483] on textarea at bounding box center [366, 480] width 313 height 57
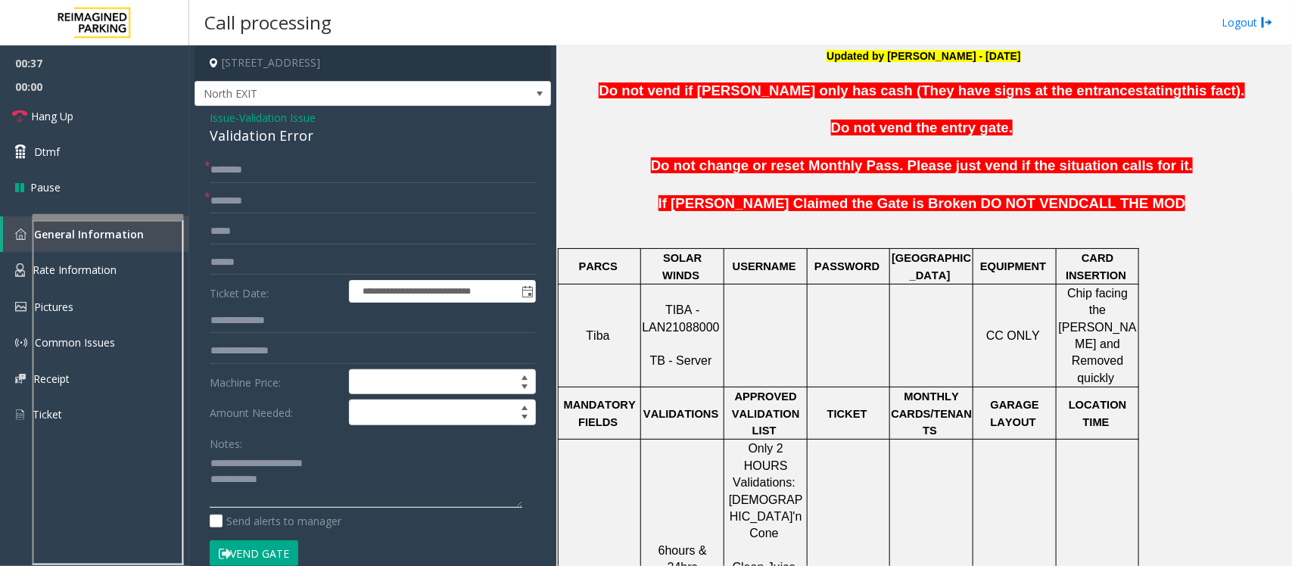
scroll to position [757, 0]
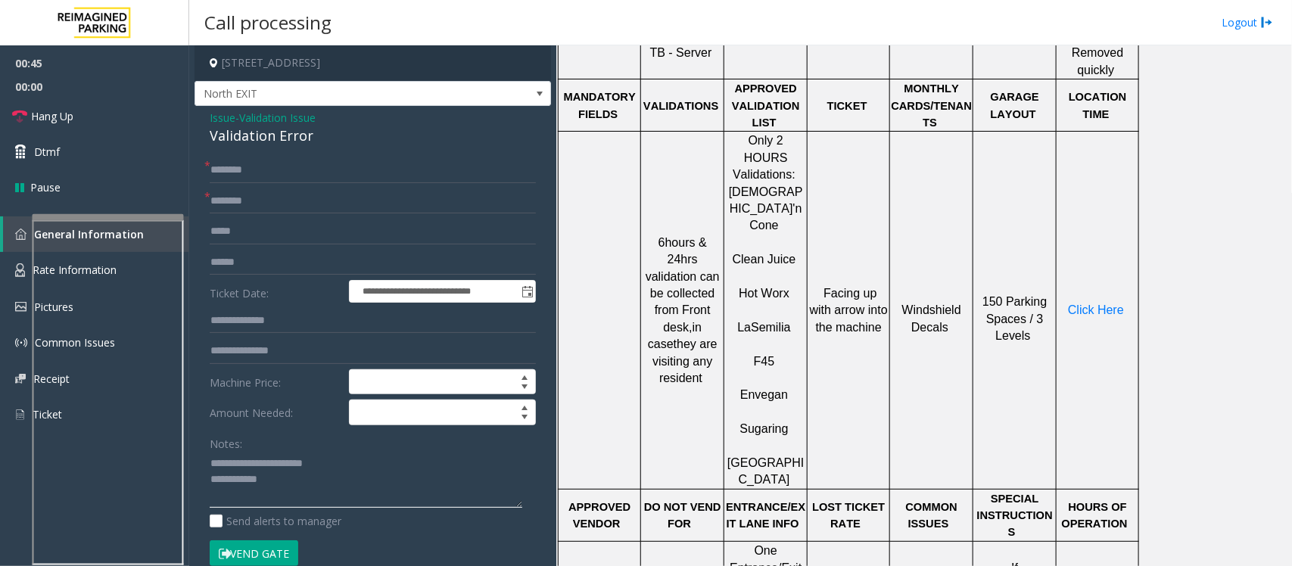
type textarea "**********"
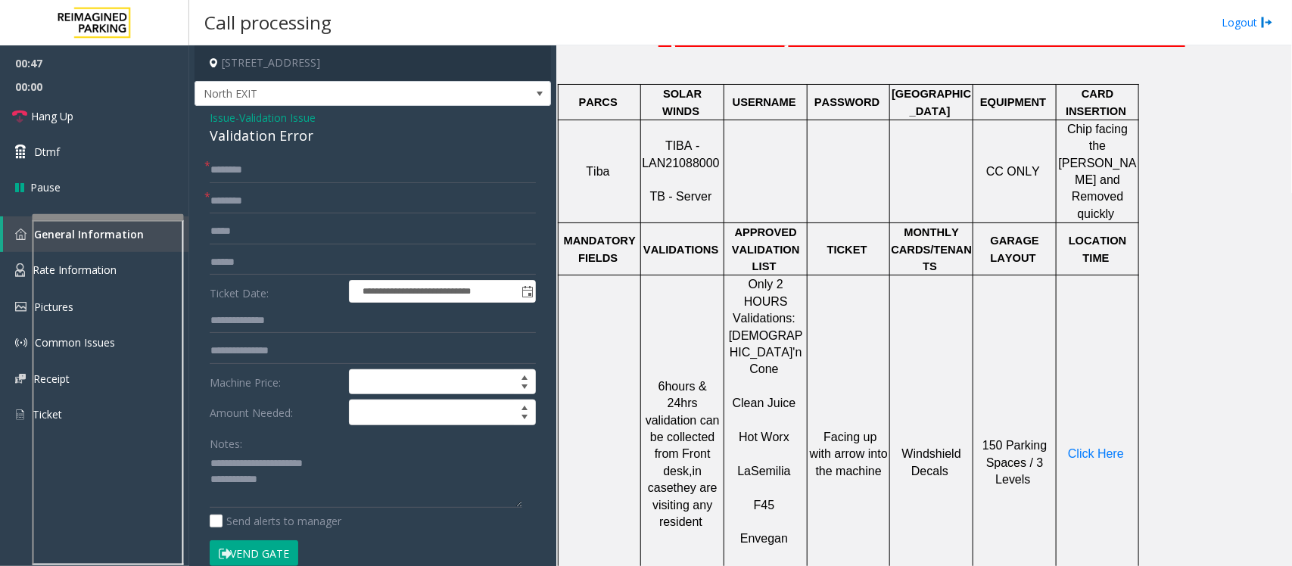
scroll to position [568, 0]
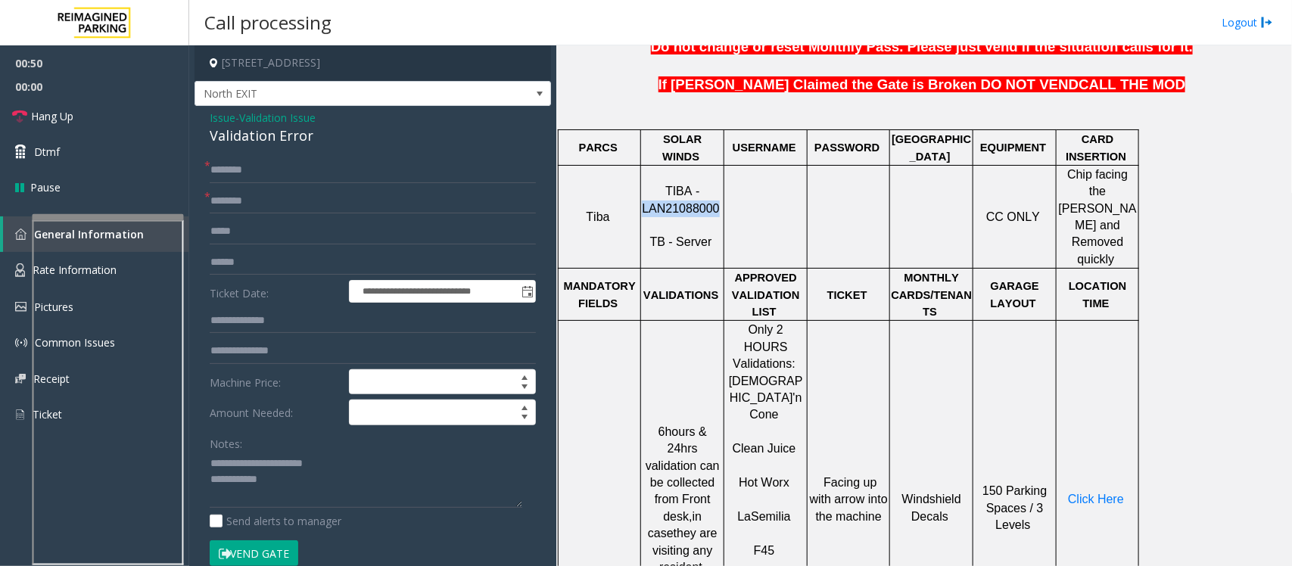
drag, startPoint x: 647, startPoint y: 193, endPoint x: 717, endPoint y: 191, distance: 69.6
click at [717, 191] on p "TIBA - LAN21088000 TB - Server" at bounding box center [682, 217] width 81 height 68
copy span "LAN21088000"
click at [294, 269] on input "text" at bounding box center [373, 263] width 326 height 26
click at [232, 262] on input "text" at bounding box center [373, 263] width 326 height 26
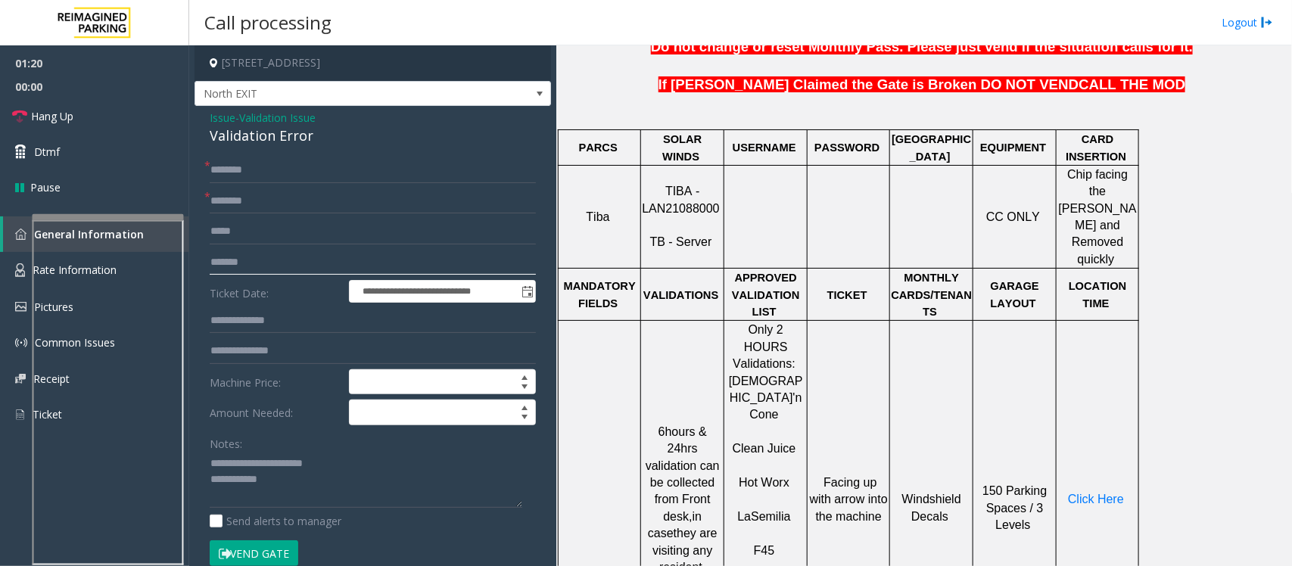
type input "*******"
click at [1094, 493] on span "Click Here" at bounding box center [1096, 499] width 56 height 13
click at [206, 463] on div "**********" at bounding box center [372, 563] width 349 height 813
click at [213, 459] on textarea at bounding box center [366, 480] width 313 height 57
click at [210, 459] on textarea at bounding box center [366, 480] width 313 height 57
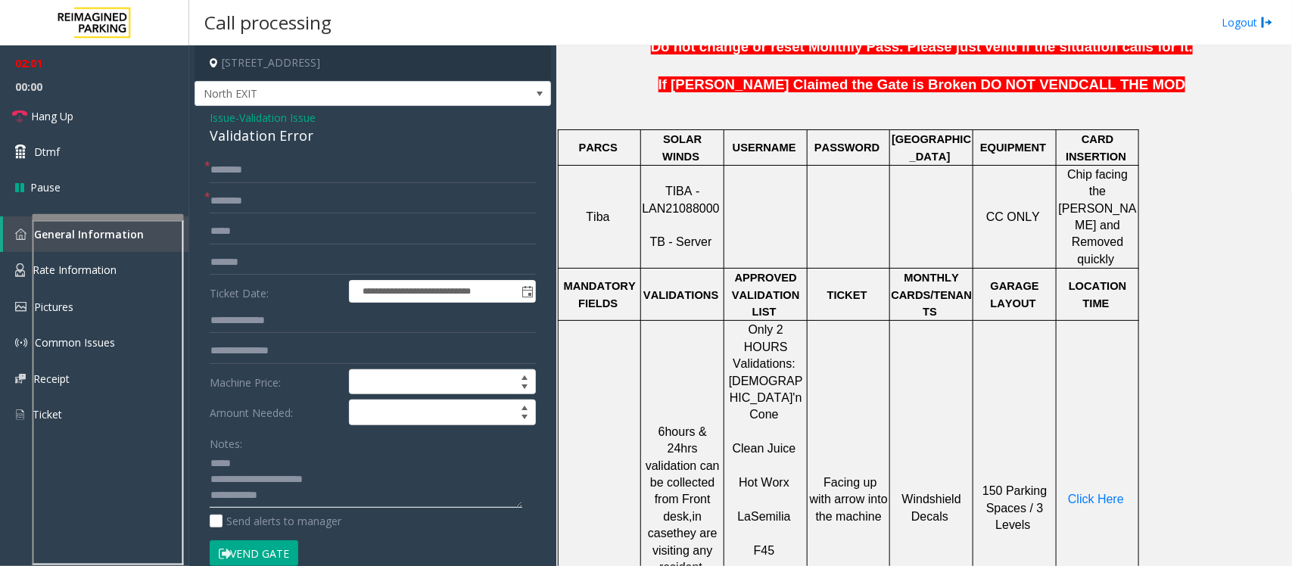
click at [210, 462] on textarea at bounding box center [366, 480] width 313 height 57
type textarea "**********"
click at [244, 171] on input "text" at bounding box center [373, 170] width 326 height 26
type input "****"
click at [247, 197] on input "text" at bounding box center [373, 201] width 326 height 26
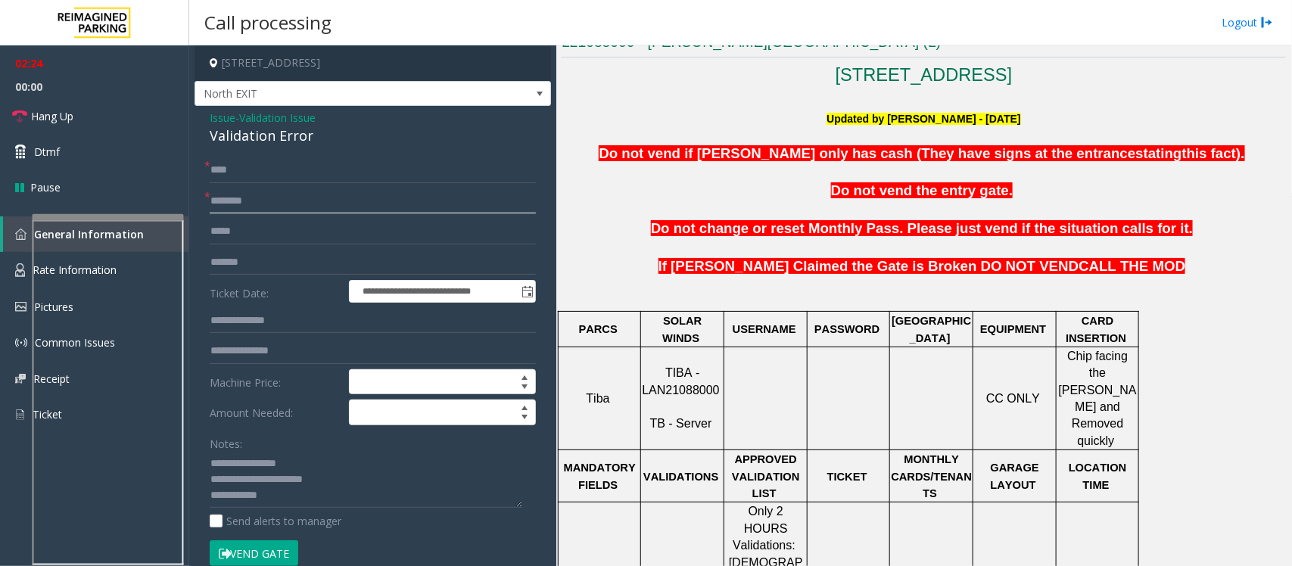
scroll to position [189, 0]
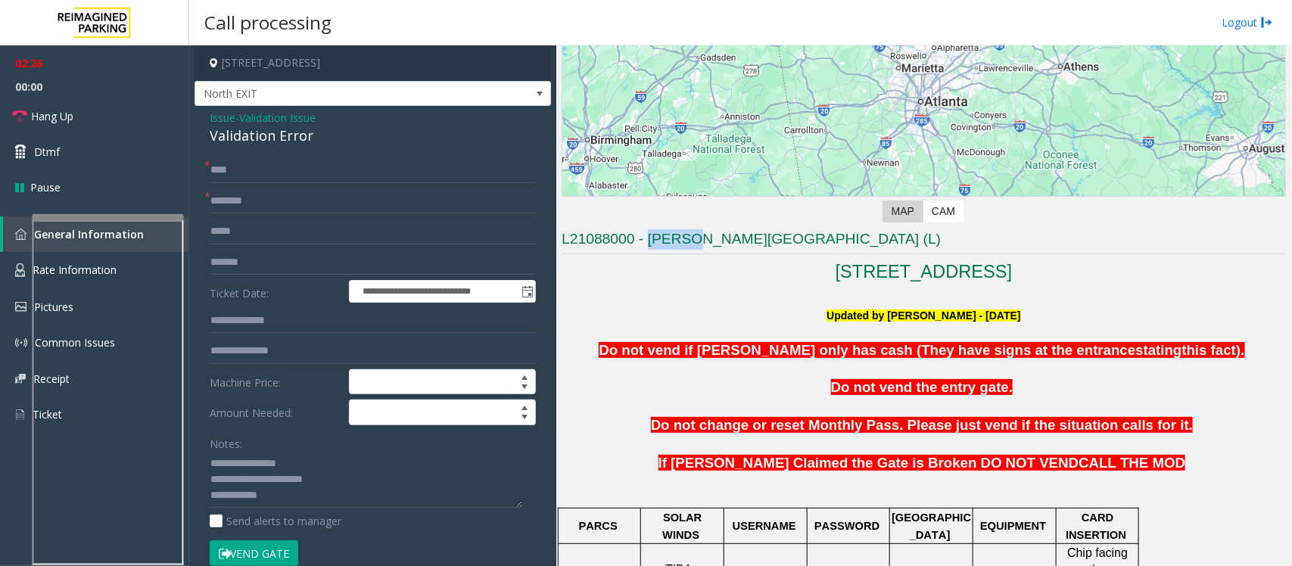
drag, startPoint x: 699, startPoint y: 241, endPoint x: 648, endPoint y: 248, distance: 51.3
click at [648, 248] on h3 "L21088000 - [PERSON_NAME][GEOGRAPHIC_DATA] (L)" at bounding box center [924, 241] width 724 height 25
copy h3 "Modera"
click at [251, 188] on input "text" at bounding box center [373, 201] width 326 height 26
paste input "******"
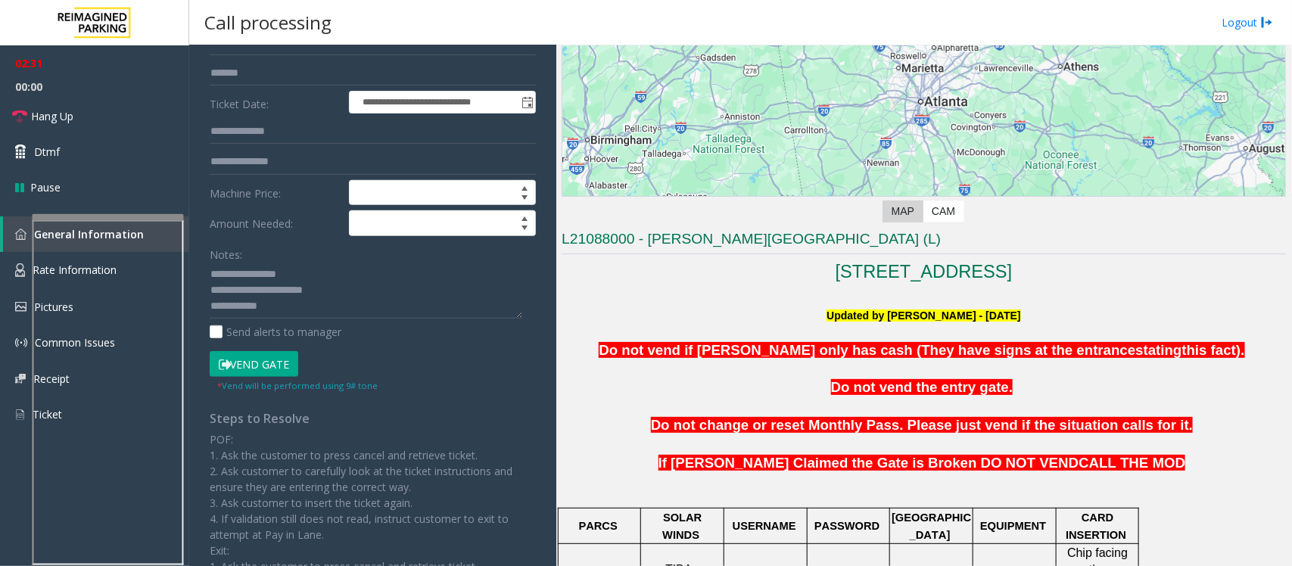
type input "******"
click at [258, 371] on button "Vend Gate" at bounding box center [254, 364] width 89 height 26
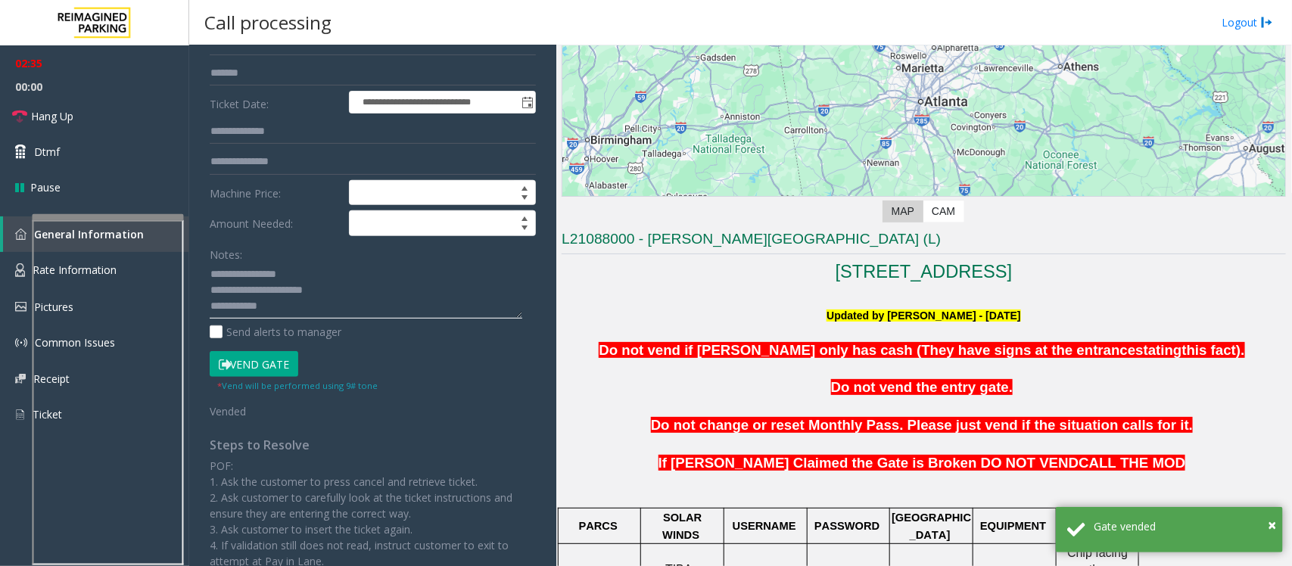
click at [275, 311] on textarea at bounding box center [366, 291] width 313 height 57
paste textarea "**********"
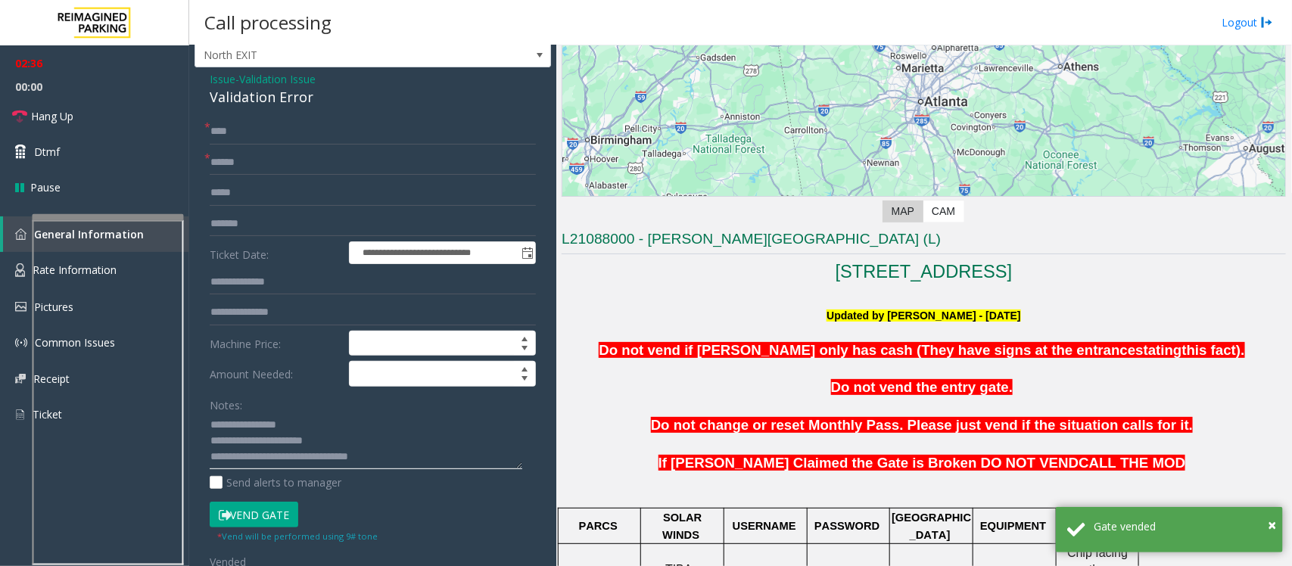
scroll to position [0, 0]
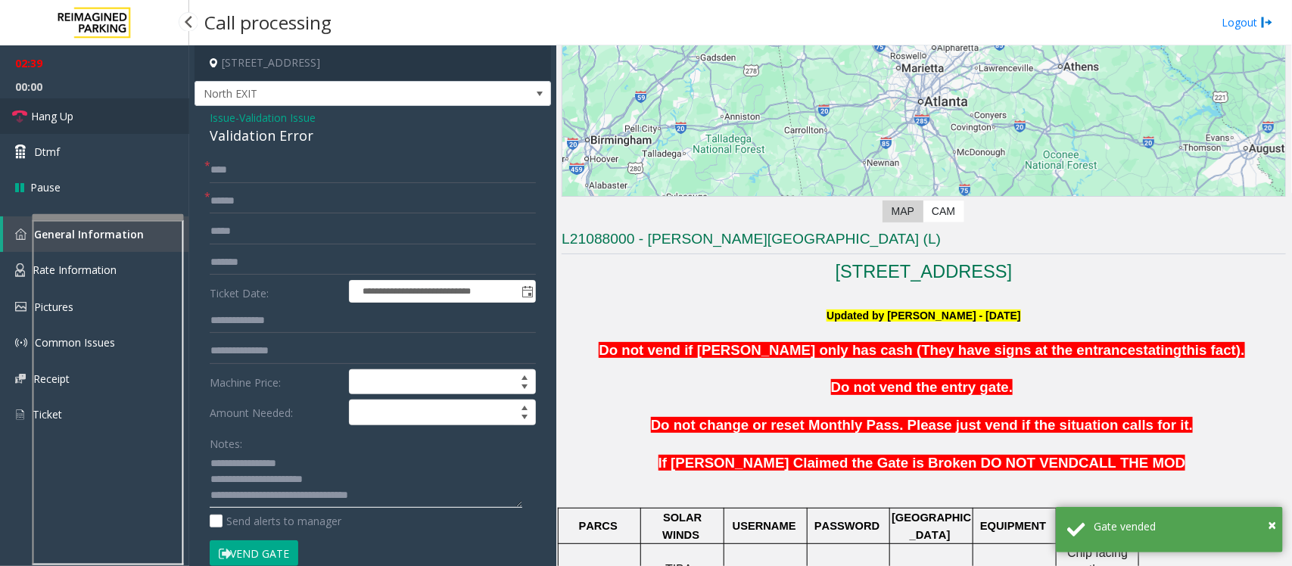
type textarea "**********"
click at [97, 112] on link "Hang Up" at bounding box center [94, 116] width 189 height 36
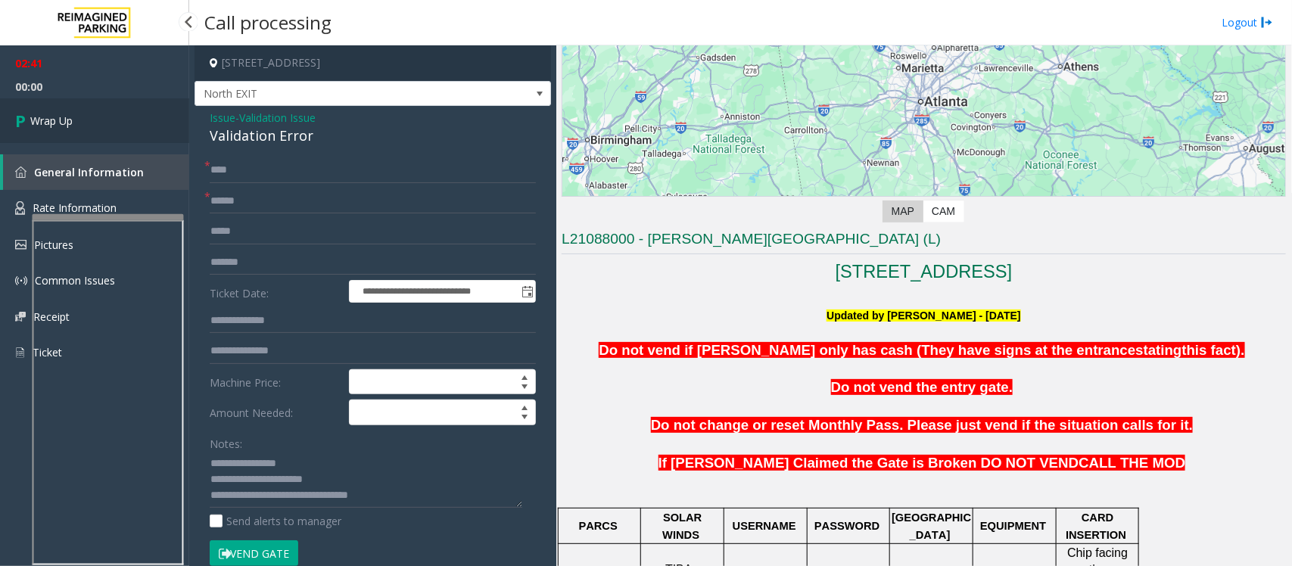
click at [98, 115] on link "Wrap Up" at bounding box center [94, 120] width 189 height 45
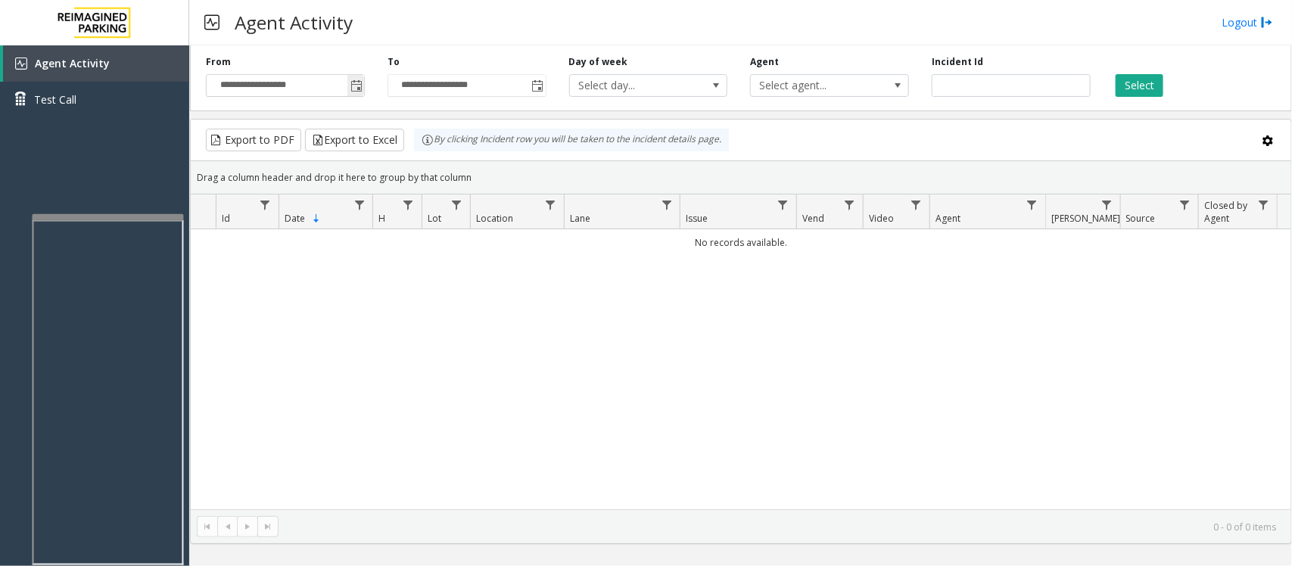
click at [358, 86] on span "Toggle popup" at bounding box center [356, 86] width 12 height 12
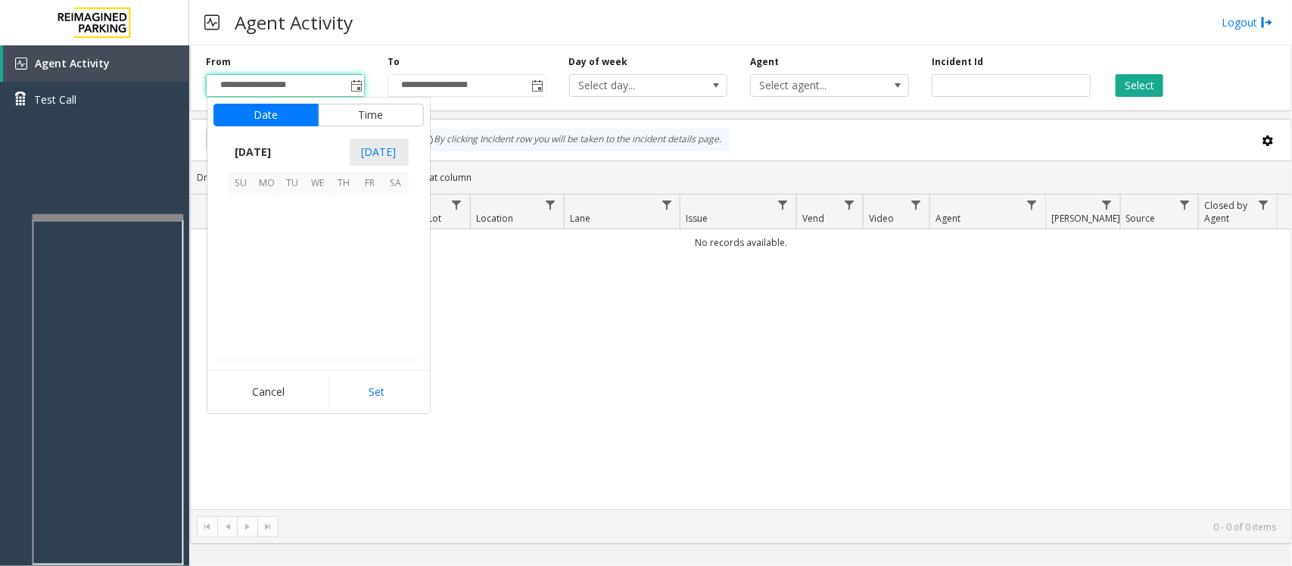
scroll to position [271519, 0]
click at [367, 236] on span "12" at bounding box center [370, 234] width 26 height 26
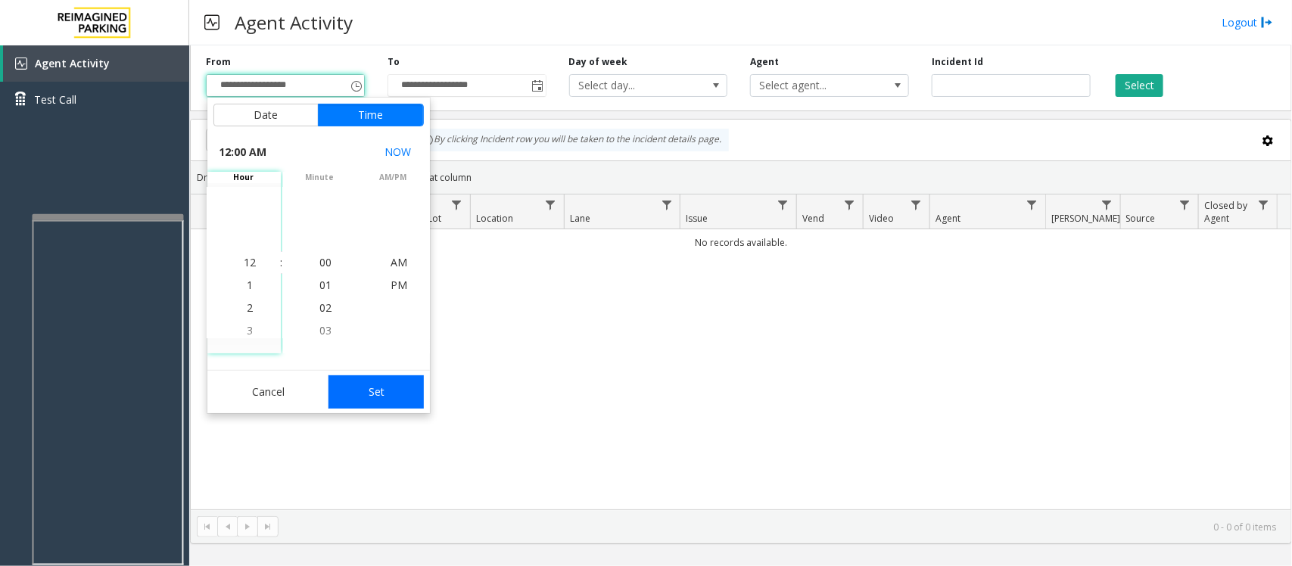
click at [372, 396] on button "Set" at bounding box center [375, 391] width 95 height 33
type input "**********"
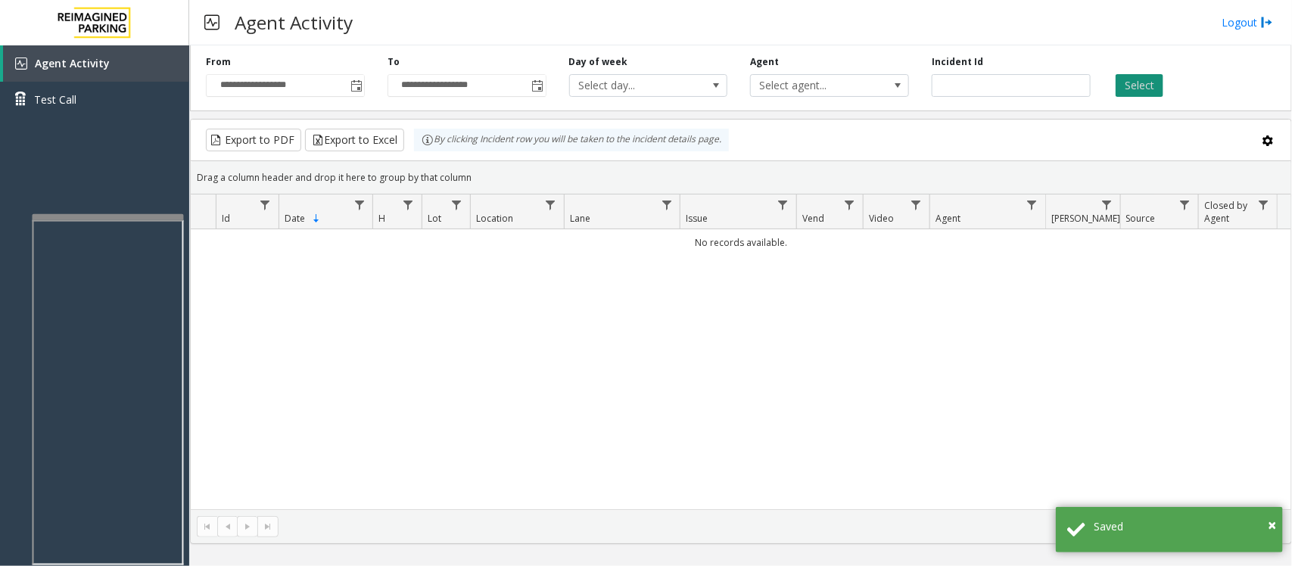
click at [1154, 83] on button "Select" at bounding box center [1140, 85] width 48 height 23
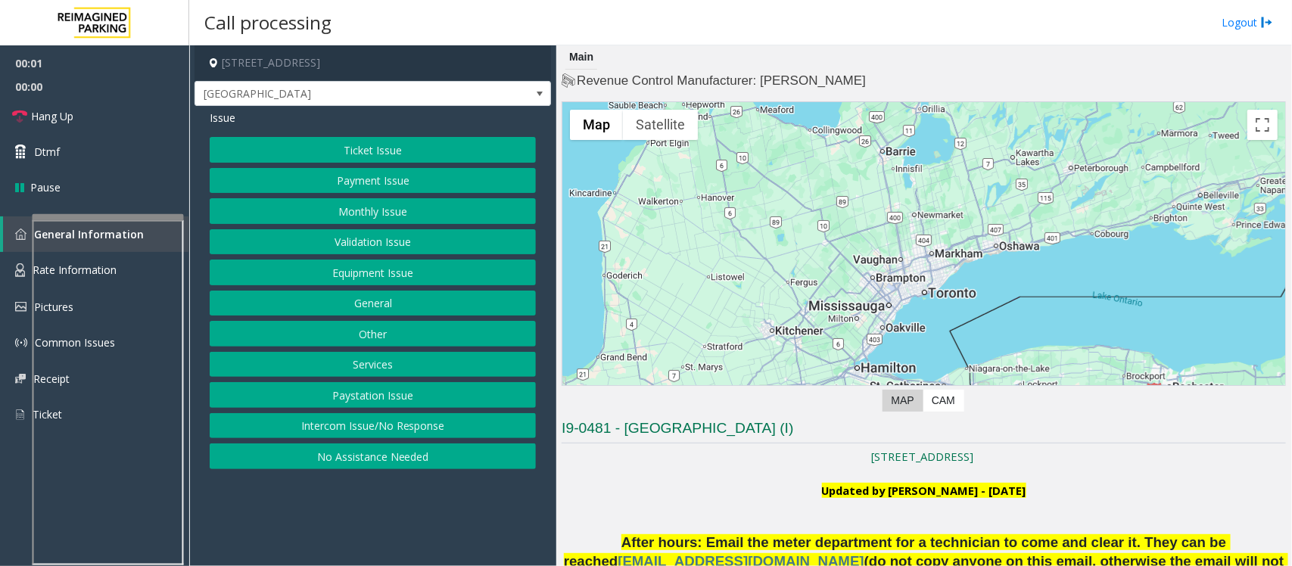
scroll to position [284, 0]
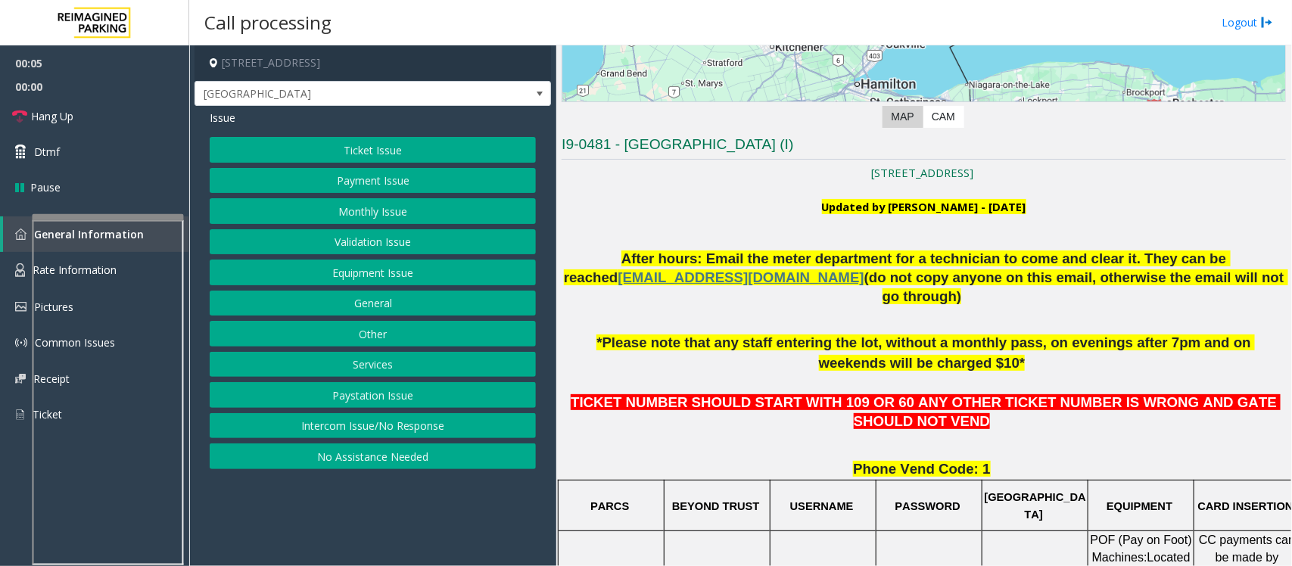
click at [388, 251] on button "Validation Issue" at bounding box center [373, 242] width 326 height 26
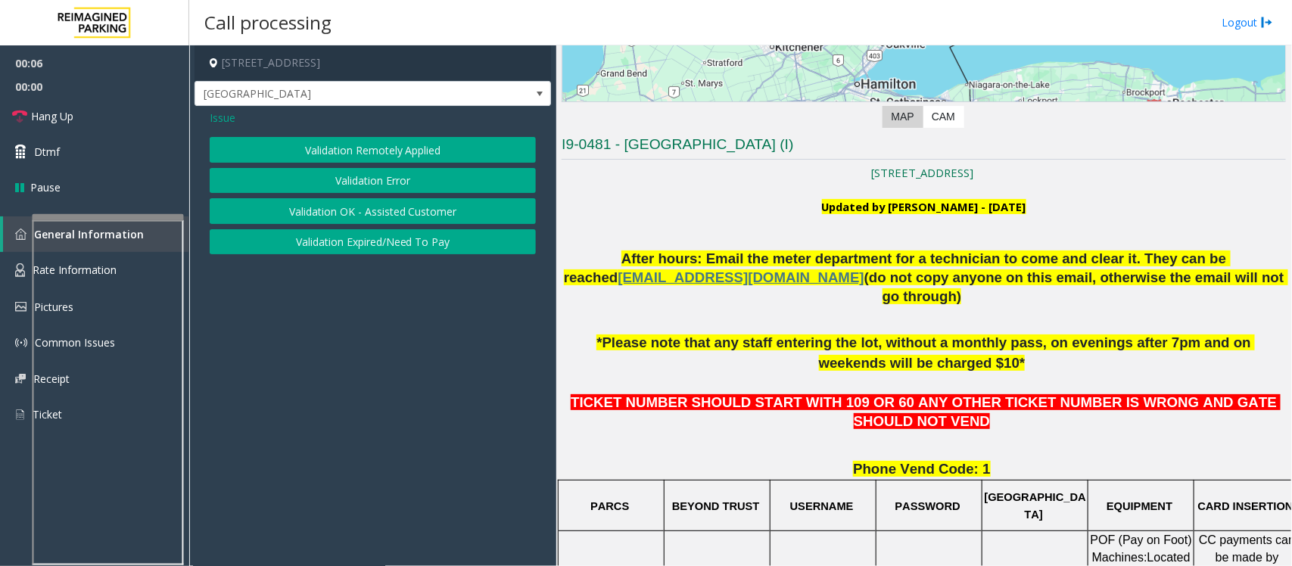
click at [394, 180] on button "Validation Error" at bounding box center [373, 181] width 326 height 26
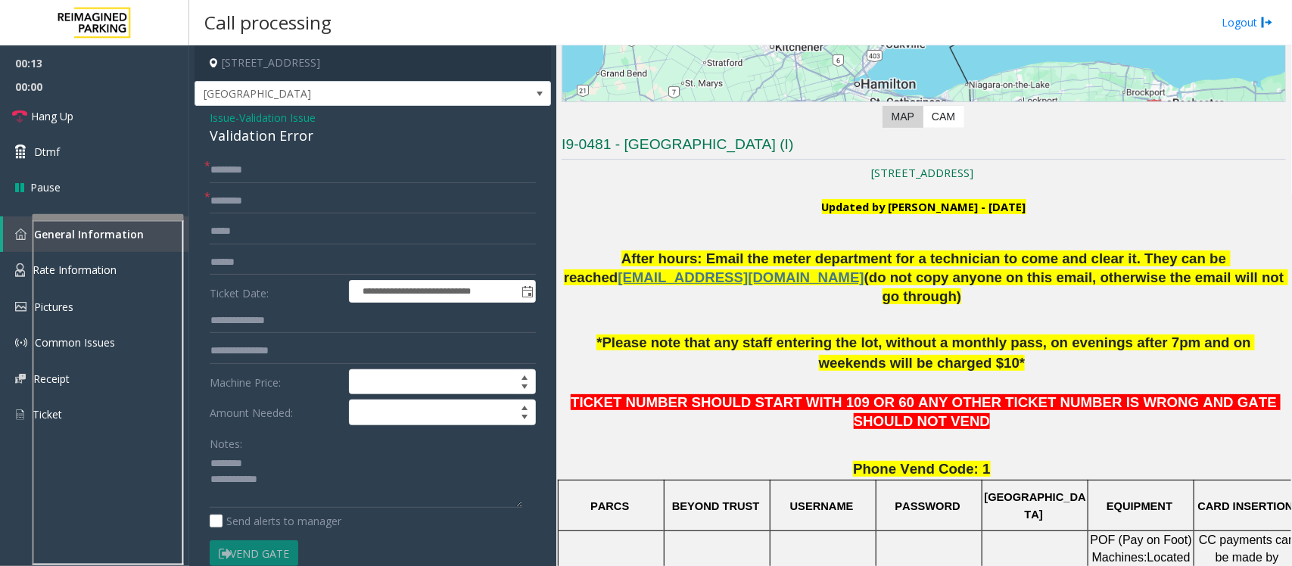
click at [262, 135] on div "Validation Error" at bounding box center [373, 136] width 326 height 20
type textarea "**********"
click at [263, 201] on input "text" at bounding box center [373, 201] width 326 height 26
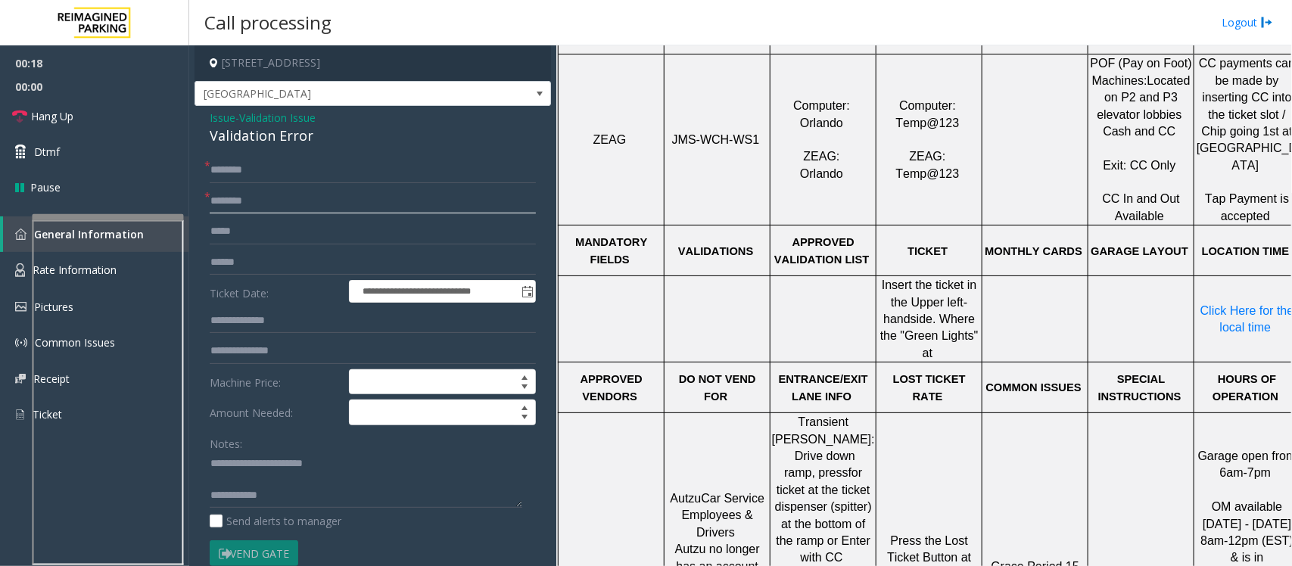
scroll to position [851, 0]
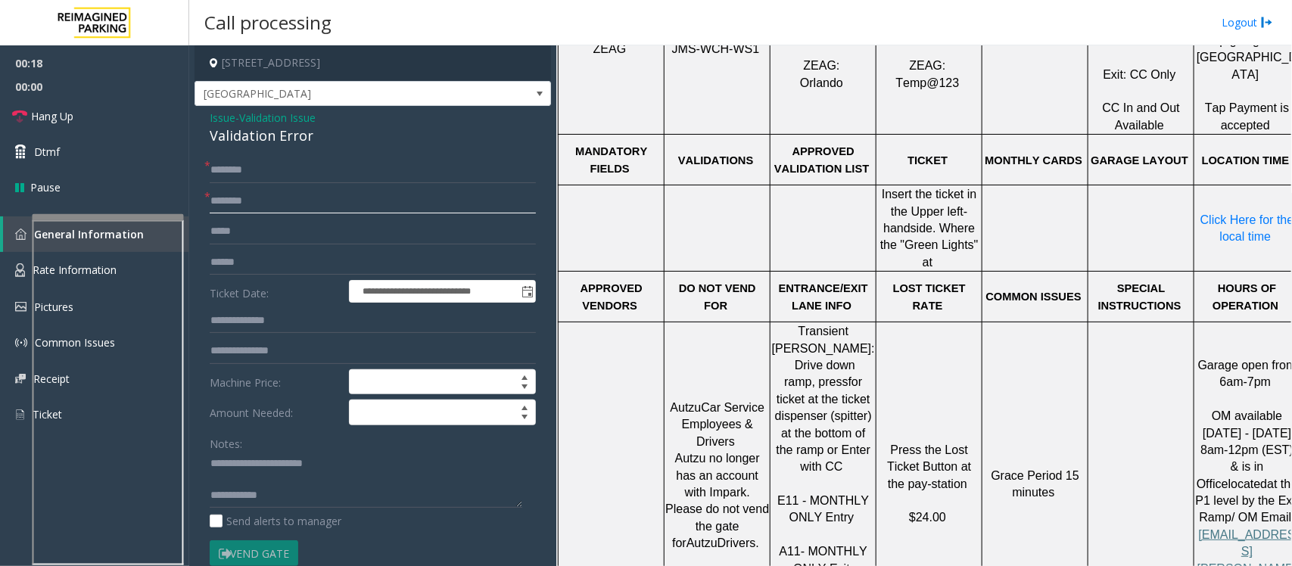
click at [256, 193] on input "text" at bounding box center [373, 201] width 326 height 26
type input "**********"
click at [279, 483] on textarea at bounding box center [366, 480] width 313 height 57
click at [278, 481] on textarea at bounding box center [366, 480] width 313 height 57
click at [320, 497] on textarea at bounding box center [366, 480] width 313 height 57
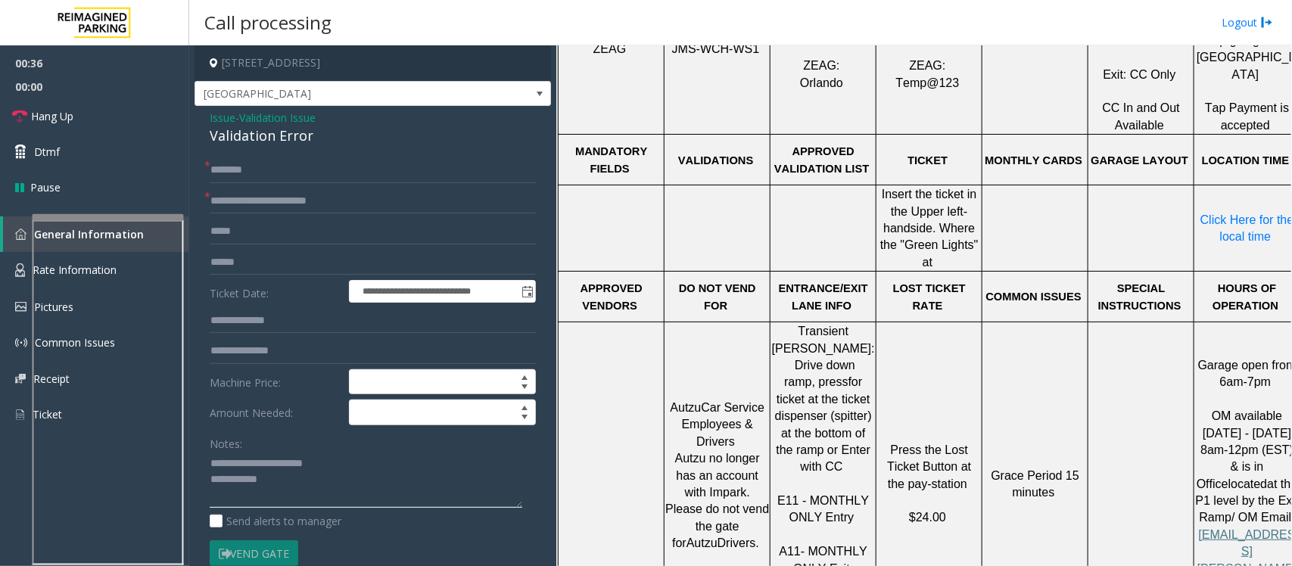
paste textarea "**********"
type textarea "**********"
click at [266, 274] on input "text" at bounding box center [373, 263] width 326 height 26
type input "********"
click at [254, 165] on input "text" at bounding box center [373, 170] width 326 height 26
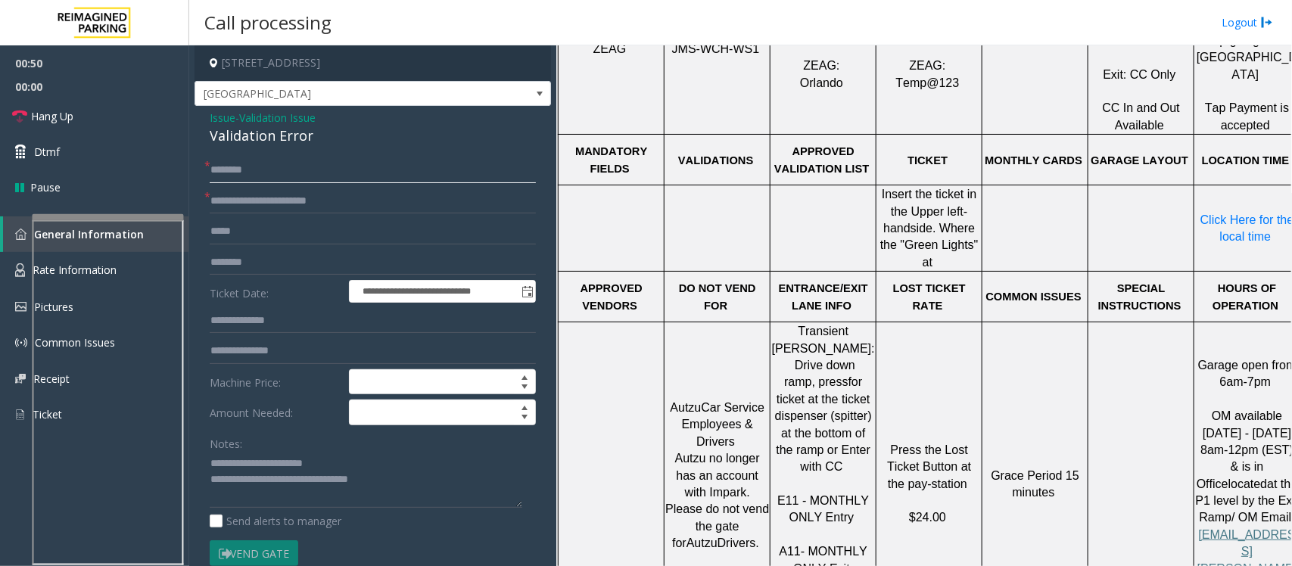
click at [252, 167] on input "text" at bounding box center [373, 170] width 326 height 26
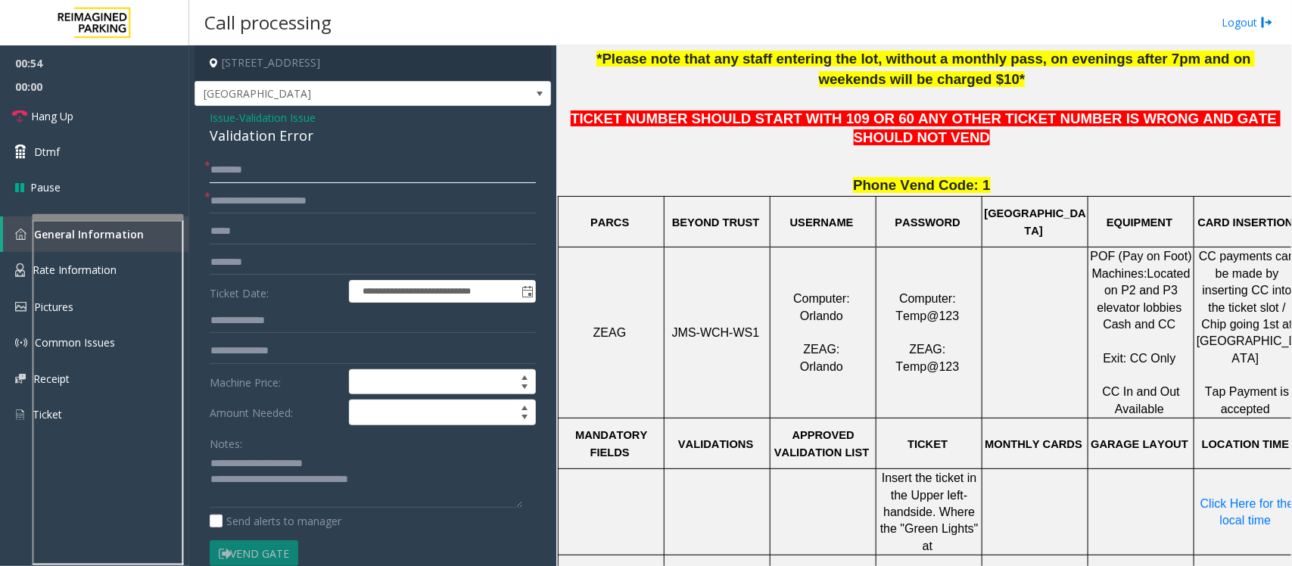
scroll to position [284, 0]
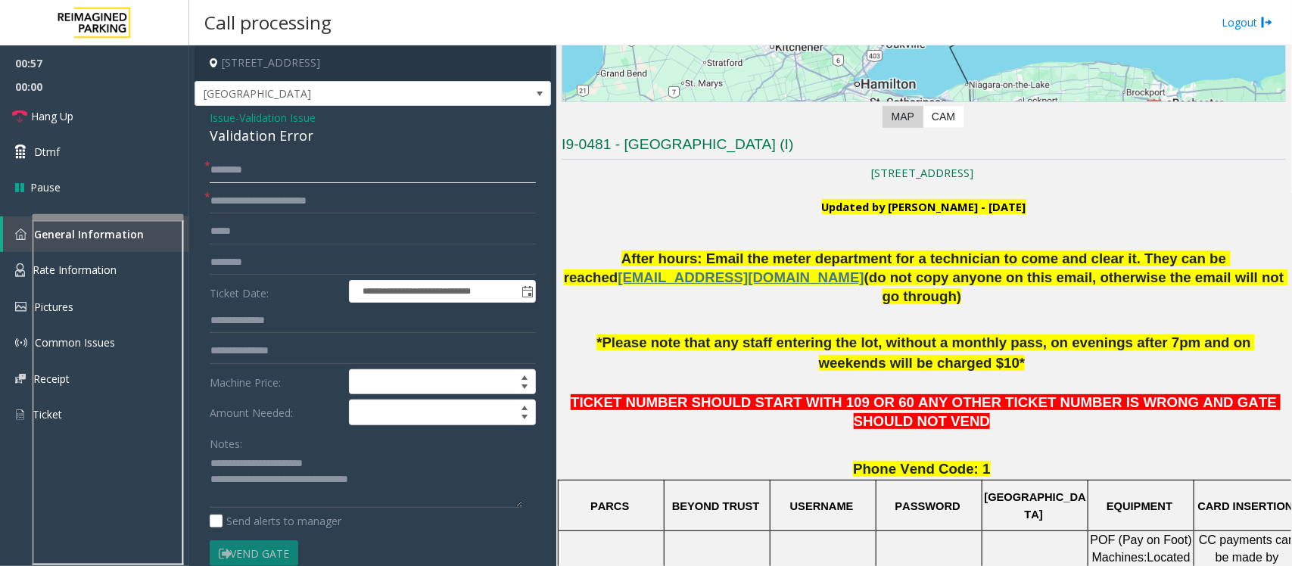
click at [269, 174] on input "text" at bounding box center [373, 170] width 326 height 26
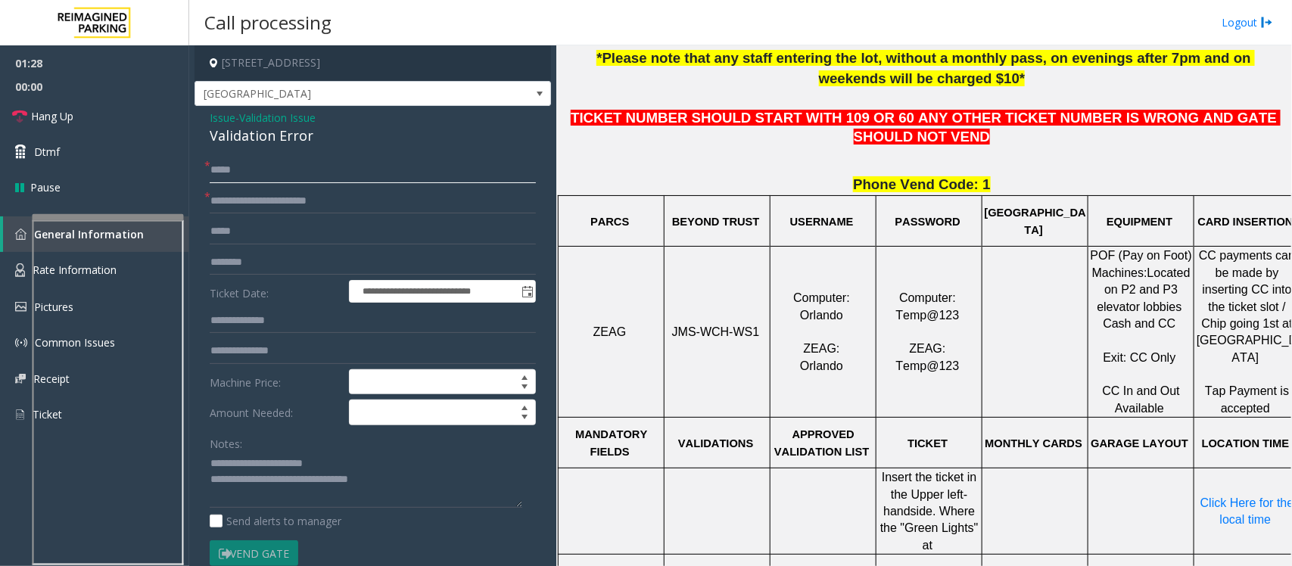
scroll to position [568, 0]
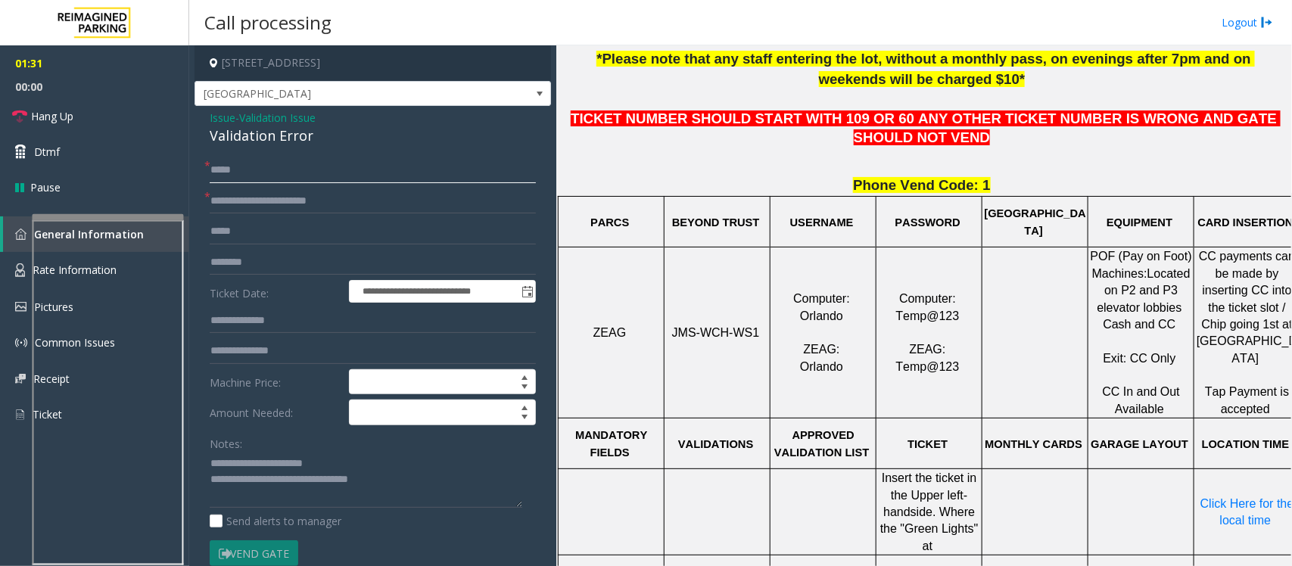
type input "*****"
click at [682, 326] on span "JMS-WCH-WS1" at bounding box center [716, 332] width 88 height 13
drag, startPoint x: 758, startPoint y: 315, endPoint x: 667, endPoint y: 315, distance: 90.8
click at [667, 325] on p "JMS-WCH-WS1" at bounding box center [717, 333] width 104 height 17
copy p "JMS-WCH-WS1"
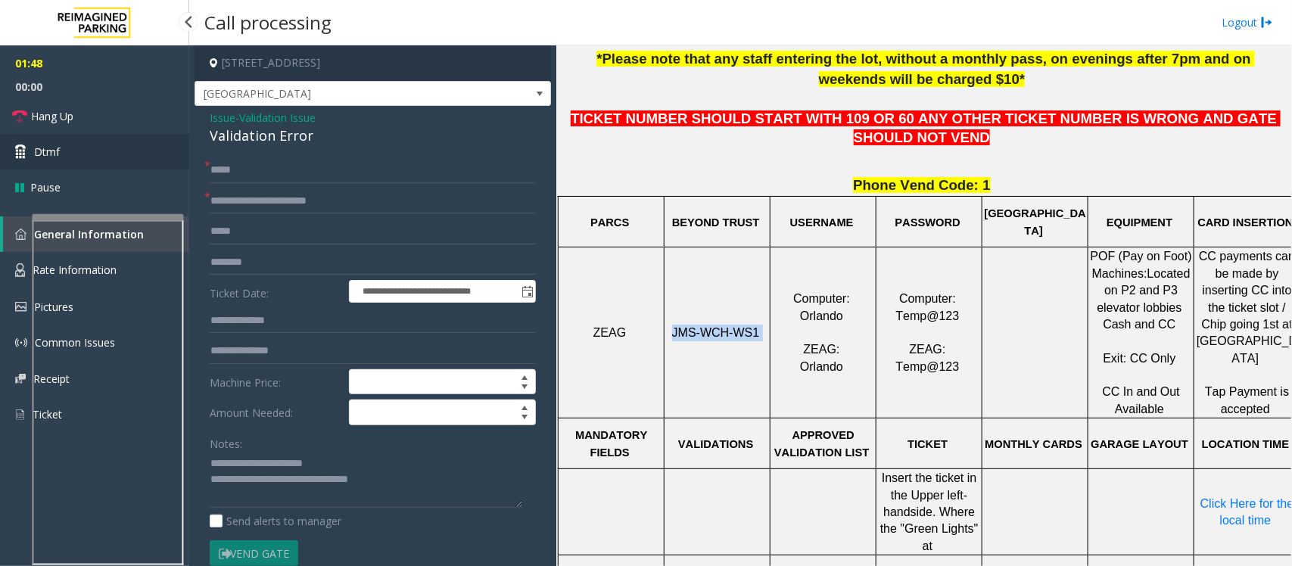
click at [64, 154] on link "Dtmf" at bounding box center [94, 152] width 189 height 36
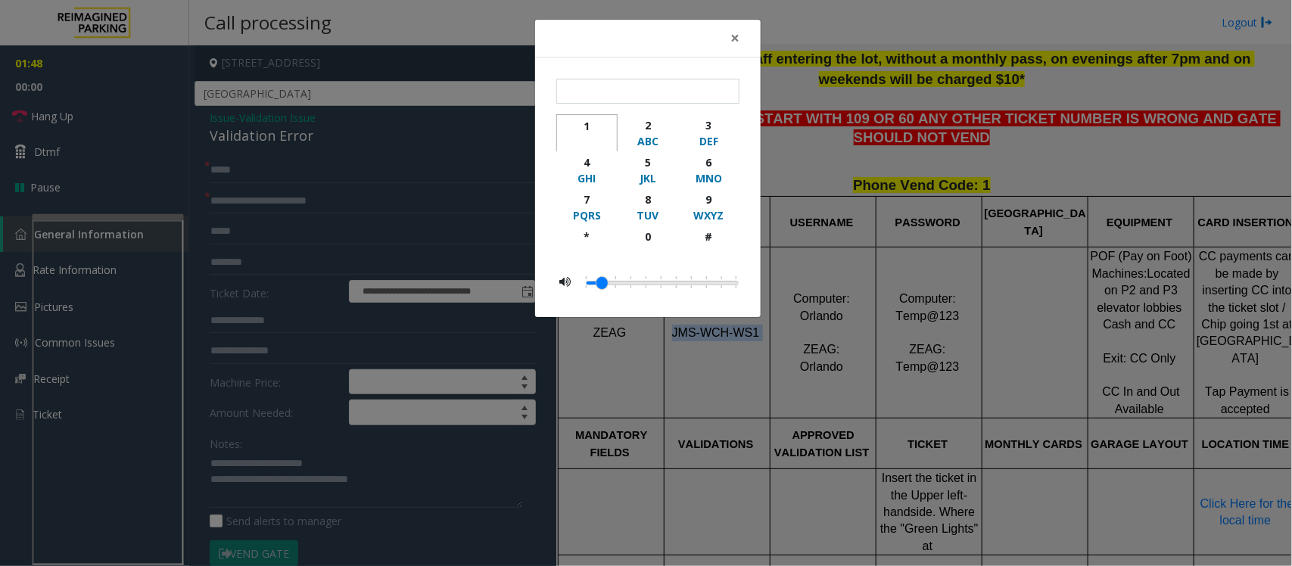
click at [590, 126] on div "1" at bounding box center [587, 126] width 42 height 16
type input "*"
click at [736, 33] on span "×" at bounding box center [734, 37] width 9 height 21
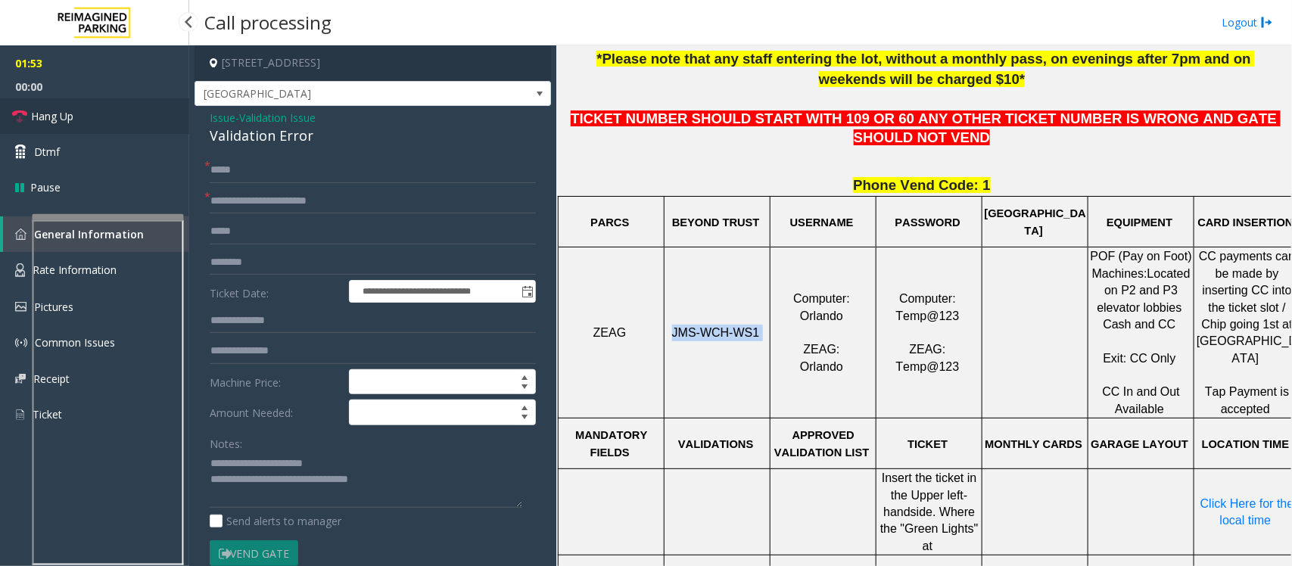
click at [70, 115] on span "Hang Up" at bounding box center [52, 116] width 42 height 16
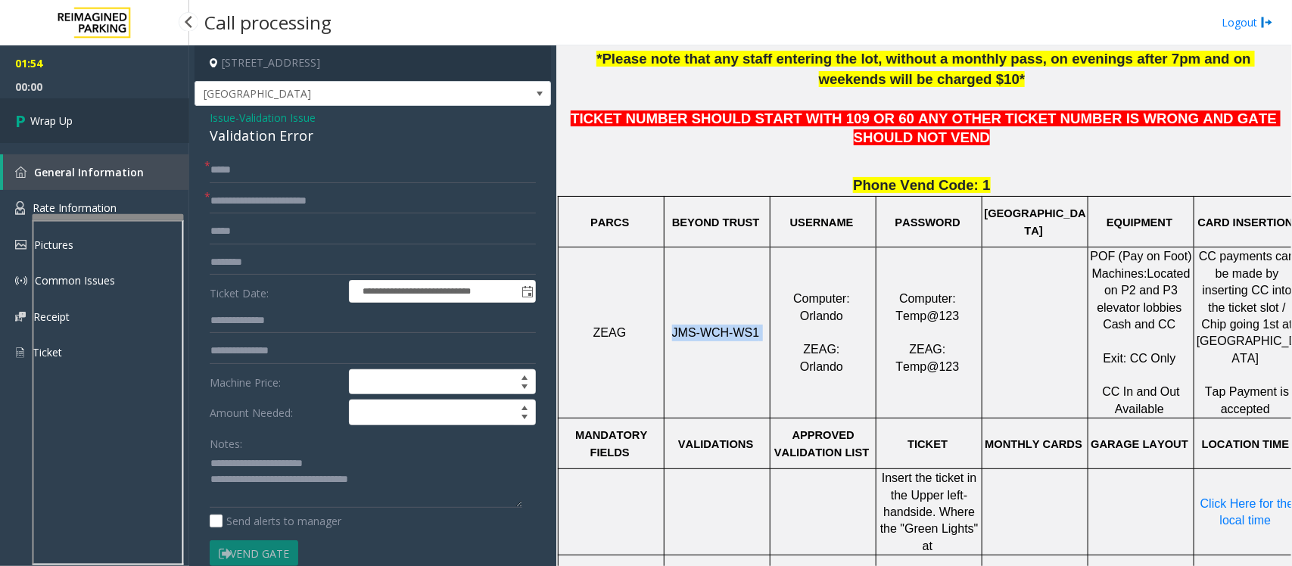
click at [70, 115] on span "Wrap Up" at bounding box center [51, 121] width 42 height 16
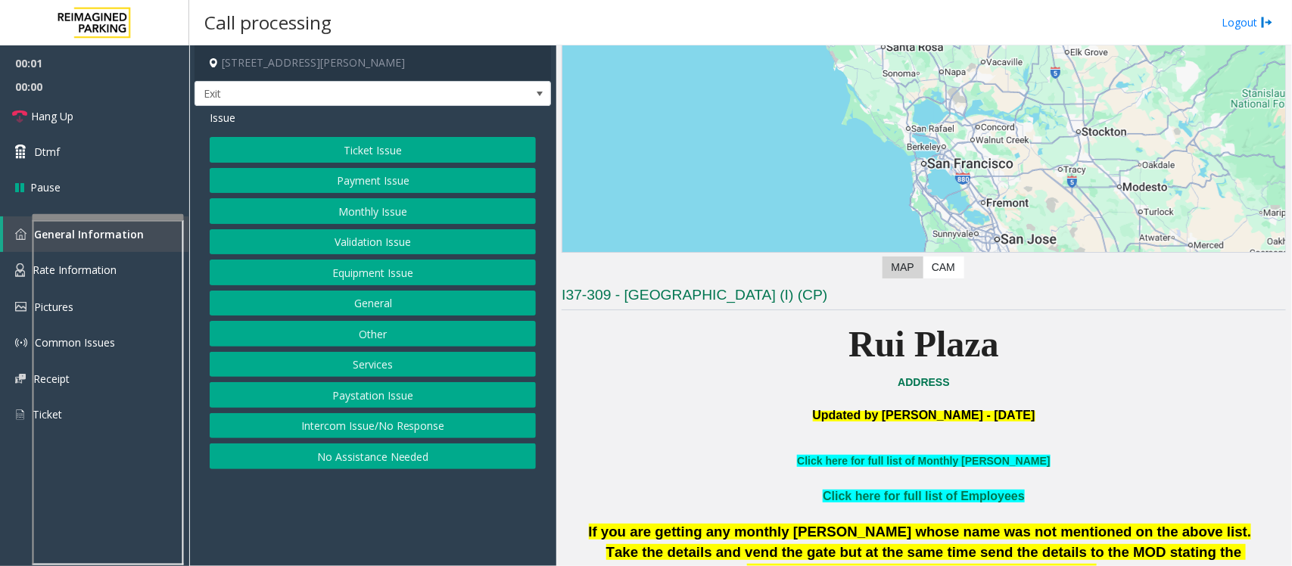
scroll to position [284, 0]
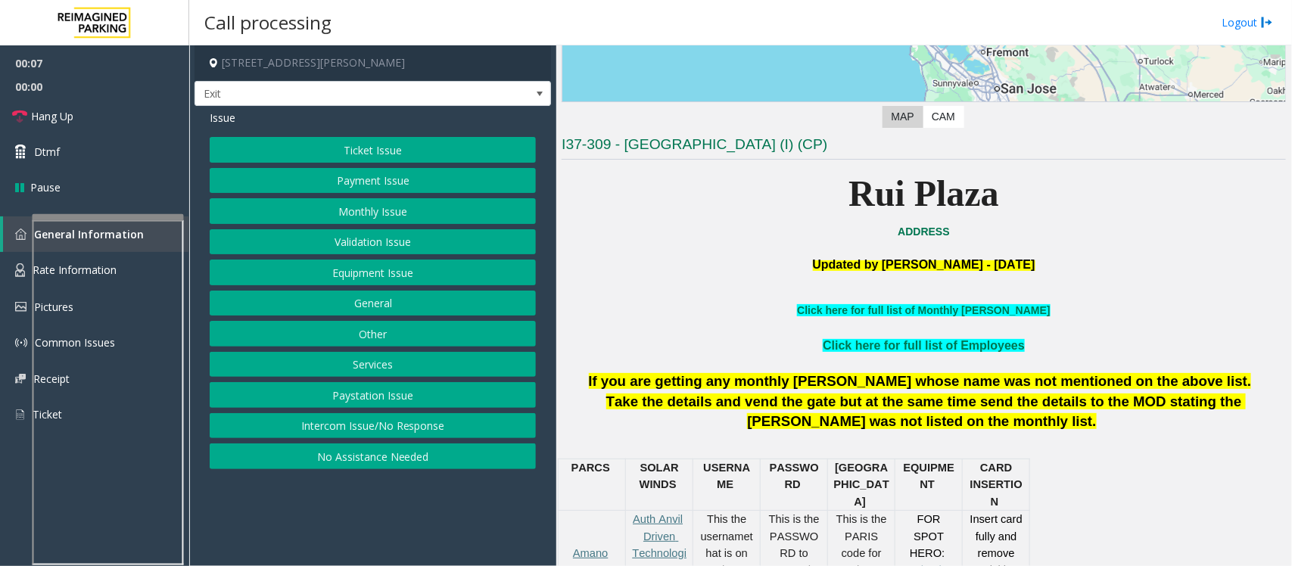
click at [372, 368] on button "Services" at bounding box center [373, 365] width 326 height 26
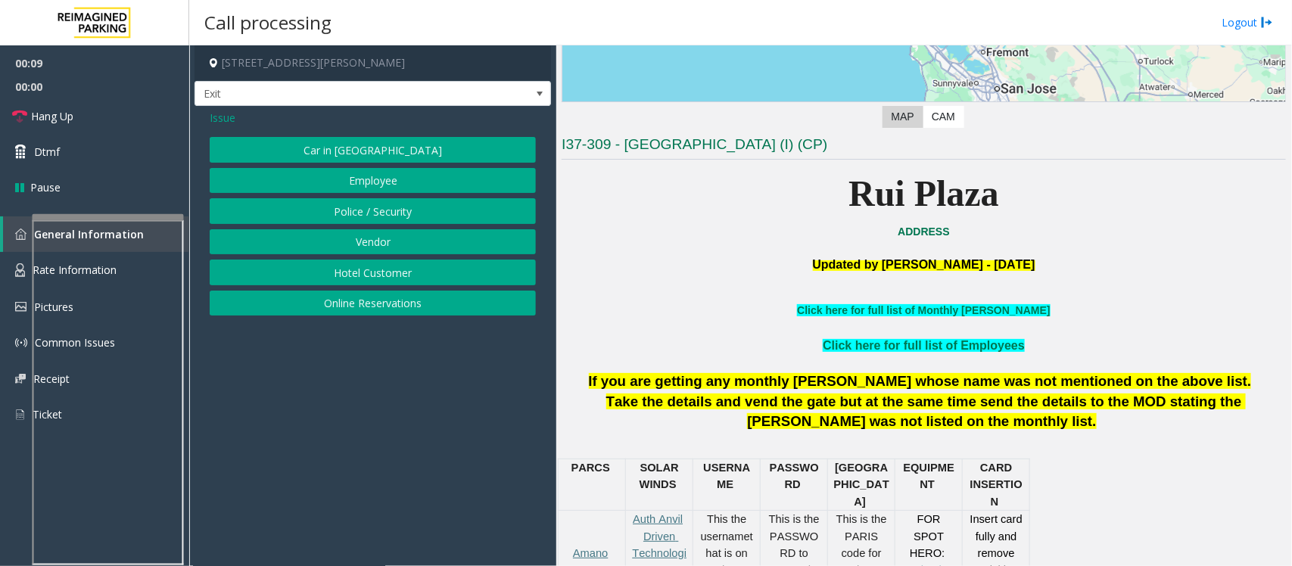
click at [366, 310] on button "Online Reservations" at bounding box center [373, 304] width 326 height 26
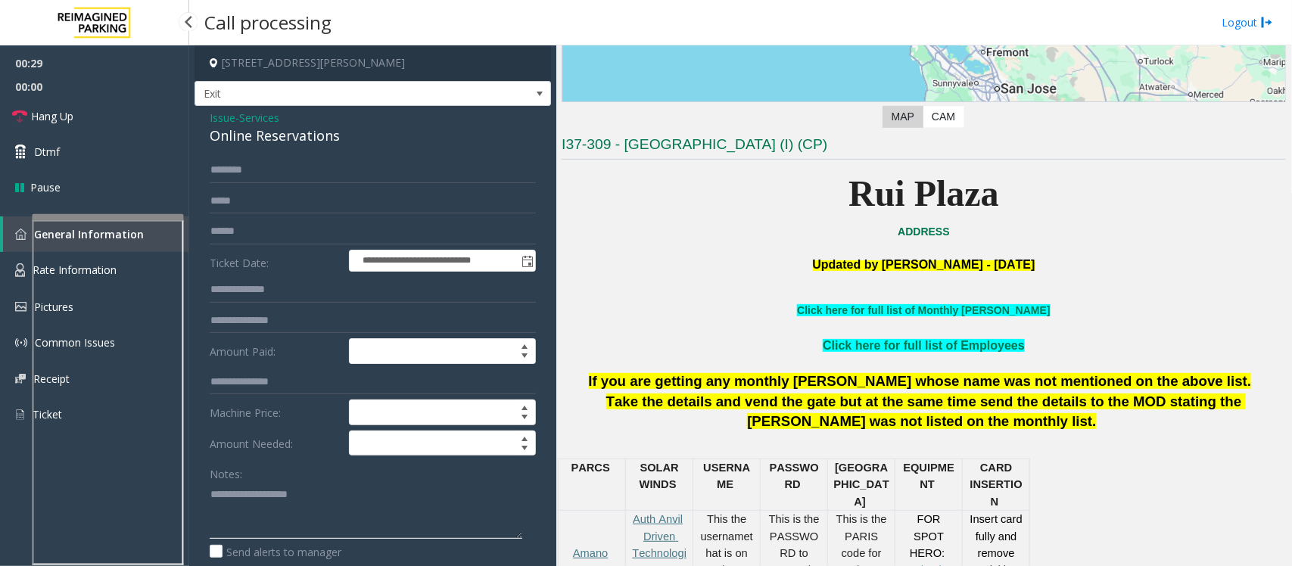
click at [225, 515] on textarea at bounding box center [366, 510] width 313 height 57
paste textarea "**********"
type textarea "**********"
click at [263, 176] on input "text" at bounding box center [373, 170] width 326 height 26
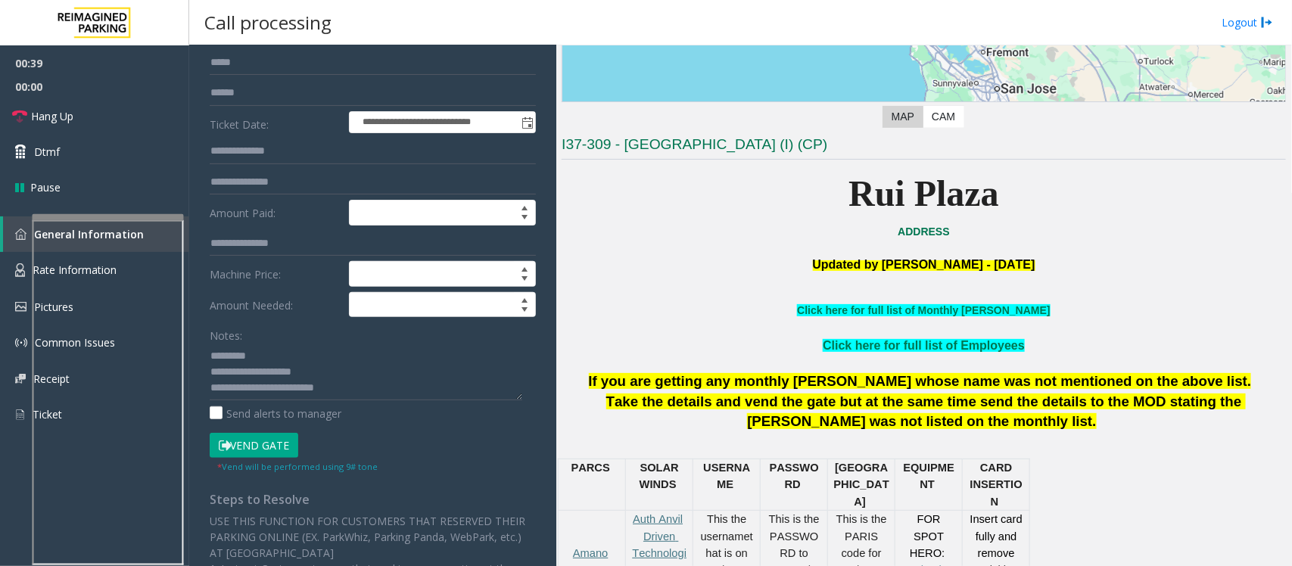
scroll to position [0, 0]
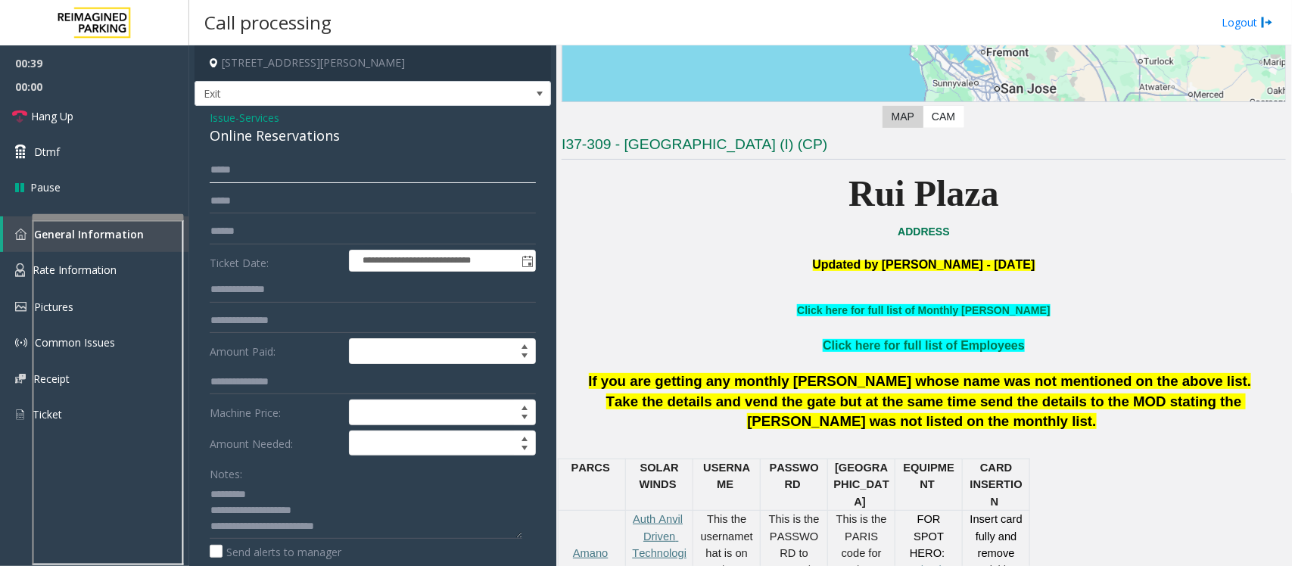
click at [307, 171] on input "*****" at bounding box center [373, 170] width 326 height 26
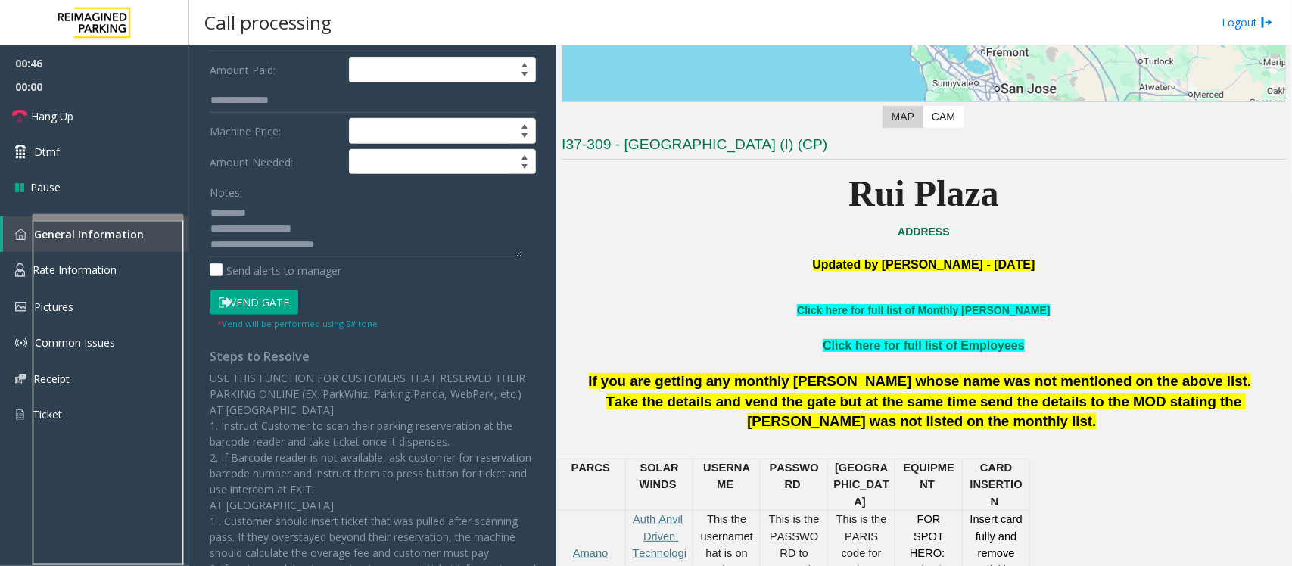
scroll to position [284, 0]
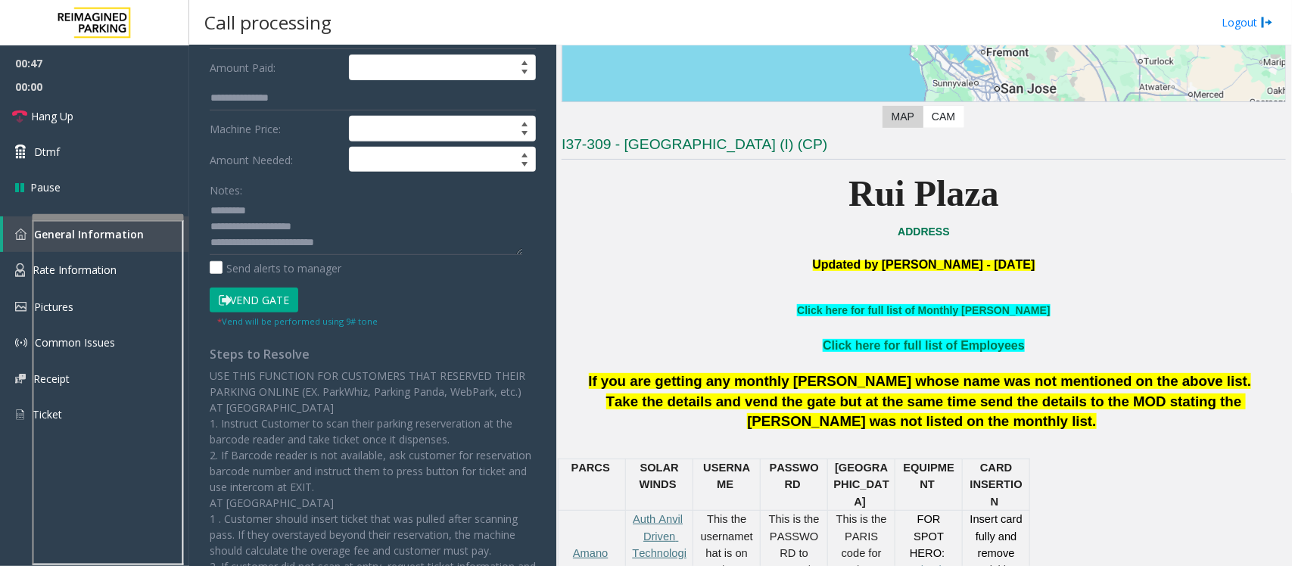
type input "**********"
click at [262, 304] on button "Vend Gate" at bounding box center [254, 301] width 89 height 26
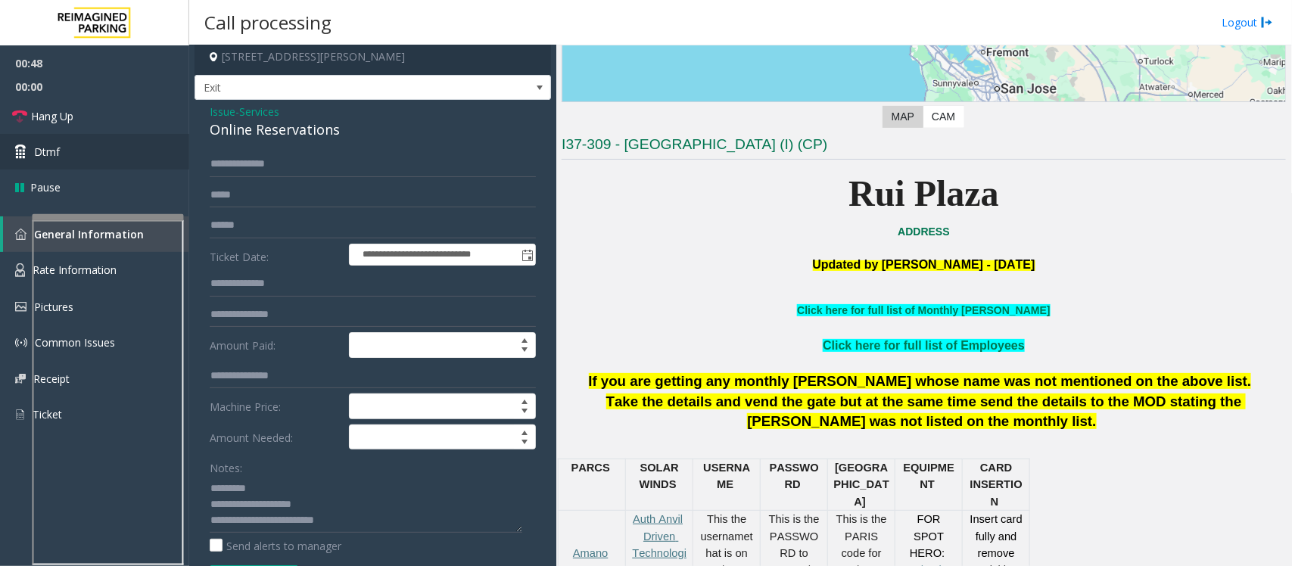
scroll to position [0, 0]
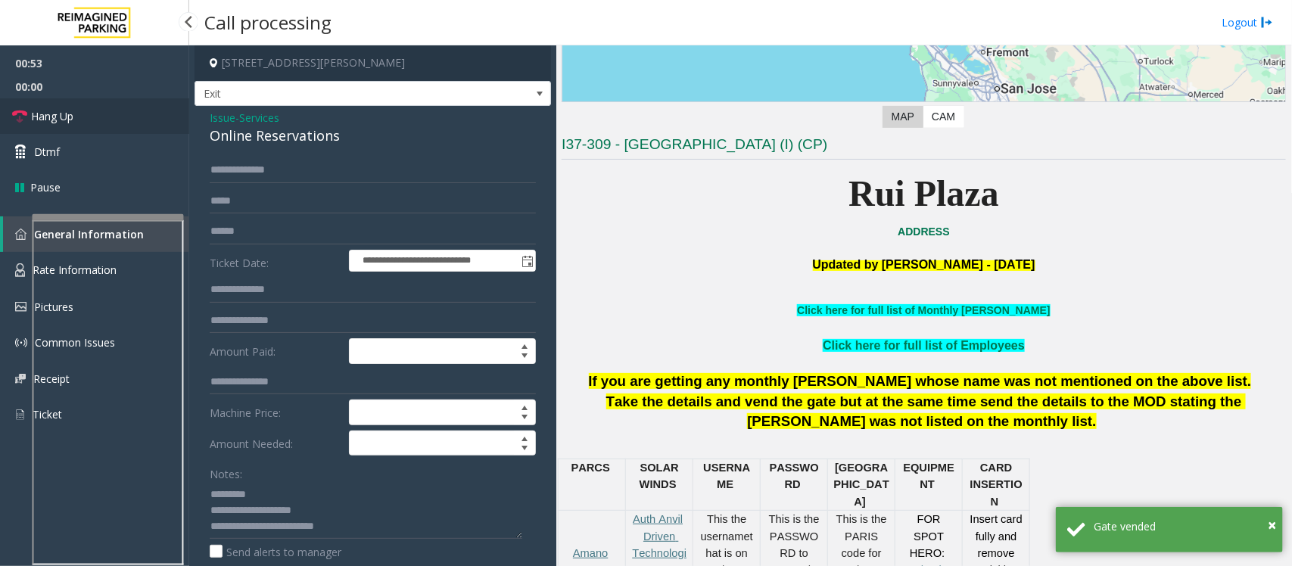
click at [89, 121] on link "Hang Up" at bounding box center [94, 116] width 189 height 36
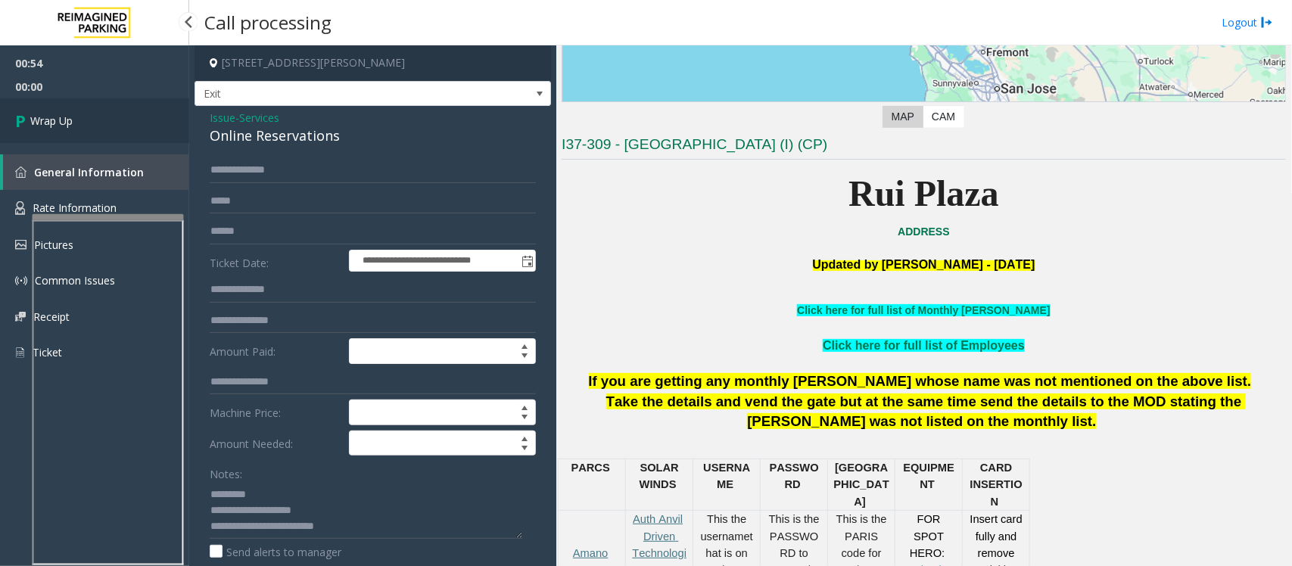
click at [89, 121] on link "Wrap Up" at bounding box center [94, 120] width 189 height 45
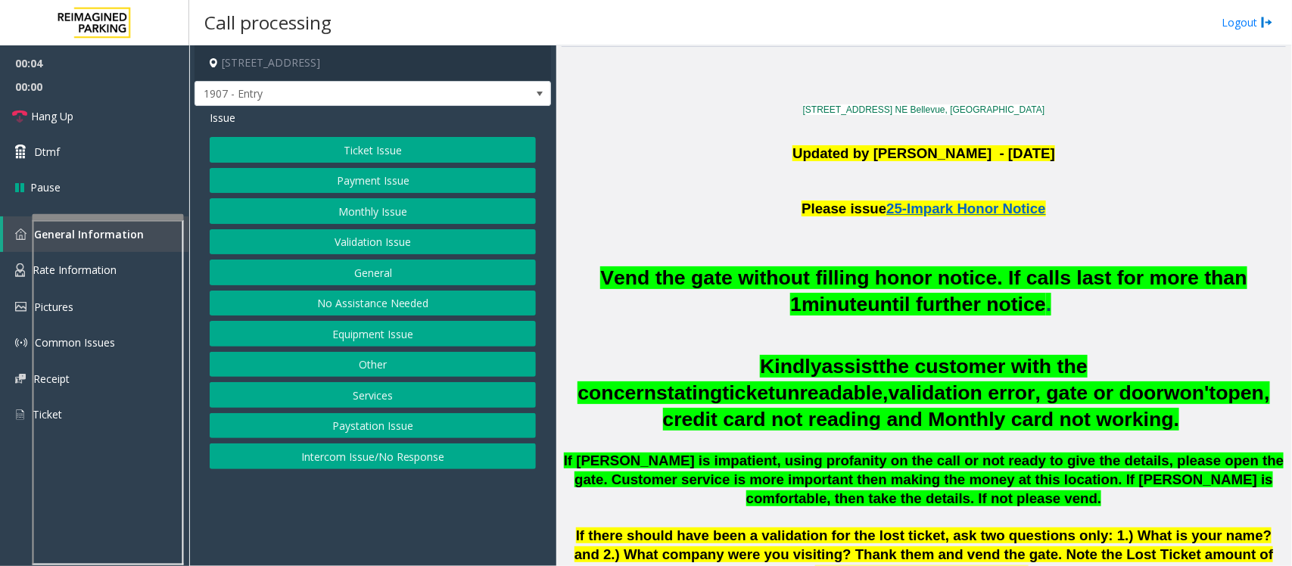
scroll to position [378, 0]
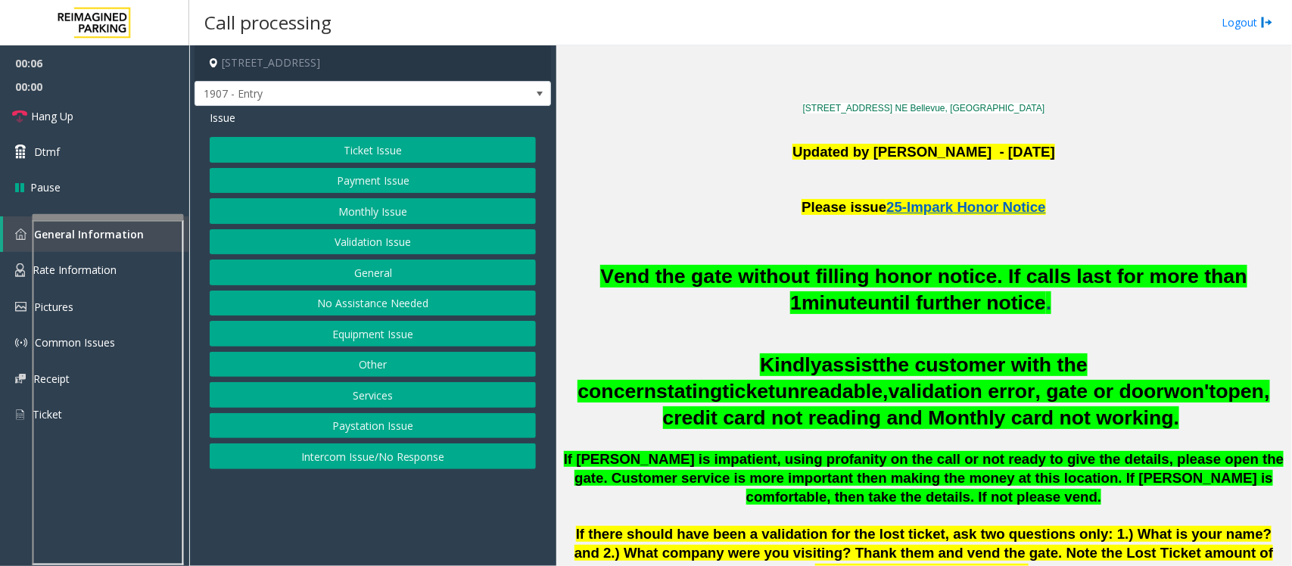
click at [368, 310] on button "No Assistance Needed" at bounding box center [373, 304] width 326 height 26
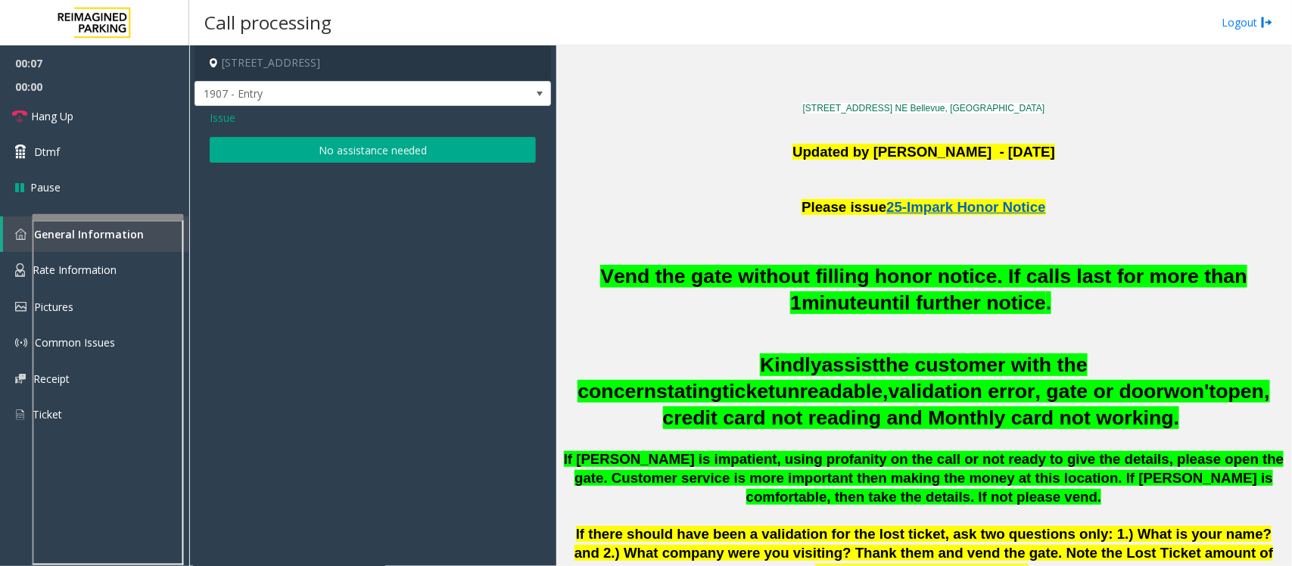
click at [356, 150] on button "No assistance needed" at bounding box center [373, 150] width 326 height 26
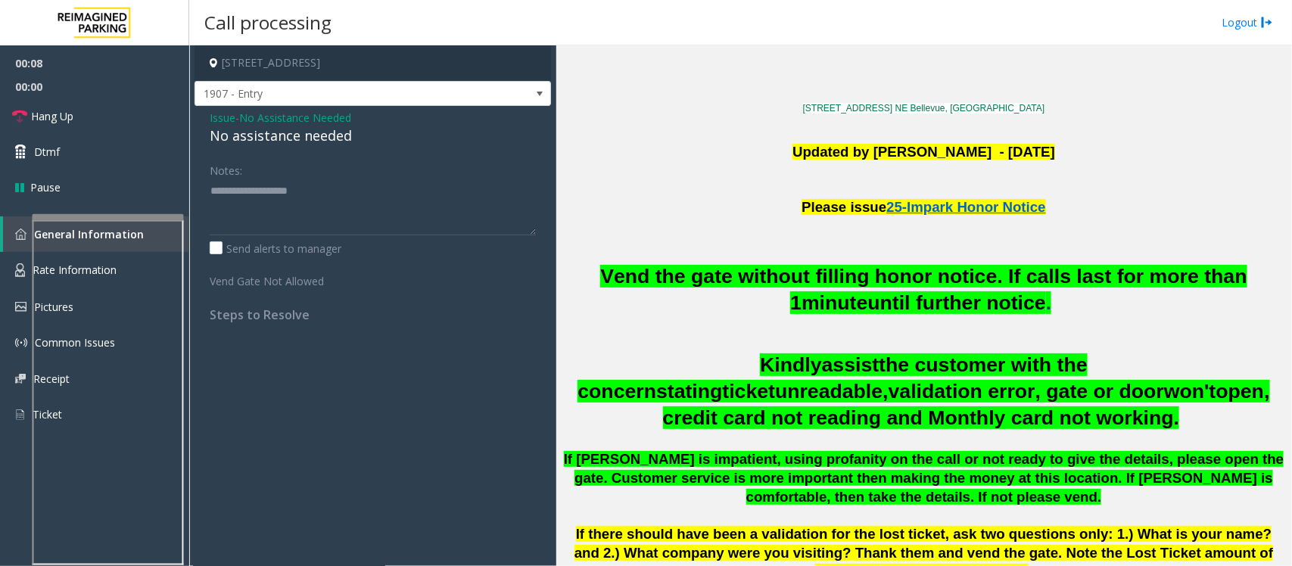
click at [335, 131] on div "No assistance needed" at bounding box center [373, 136] width 326 height 20
type textarea "**********"
click at [101, 117] on link "Hang Up" at bounding box center [94, 116] width 189 height 36
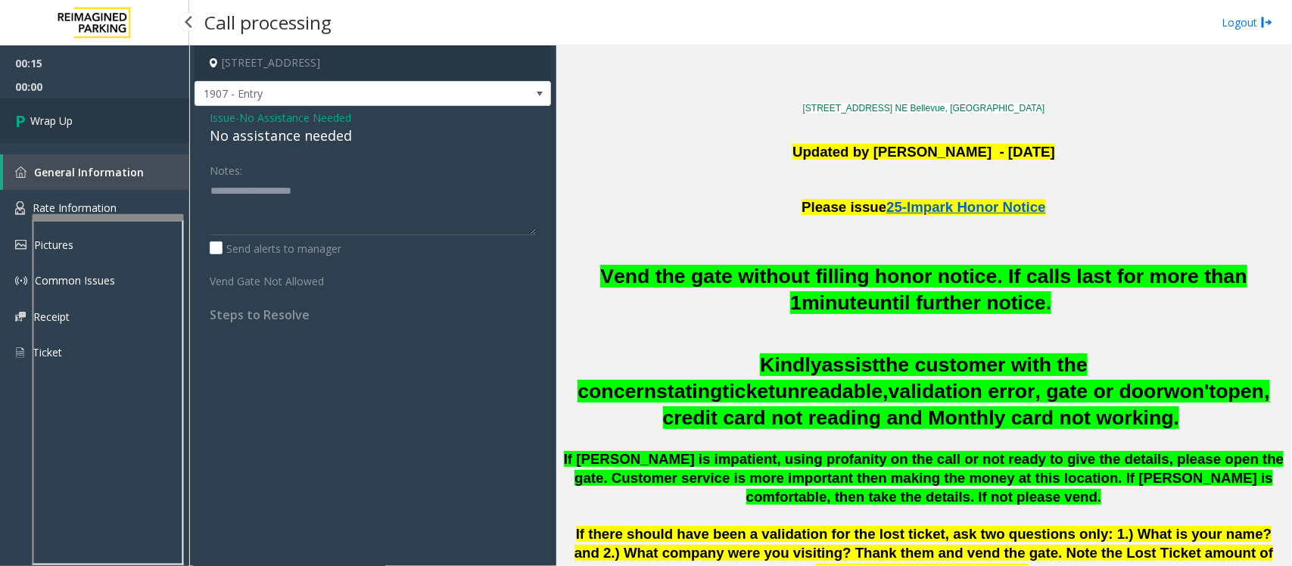
click at [101, 117] on link "Wrap Up" at bounding box center [94, 120] width 189 height 45
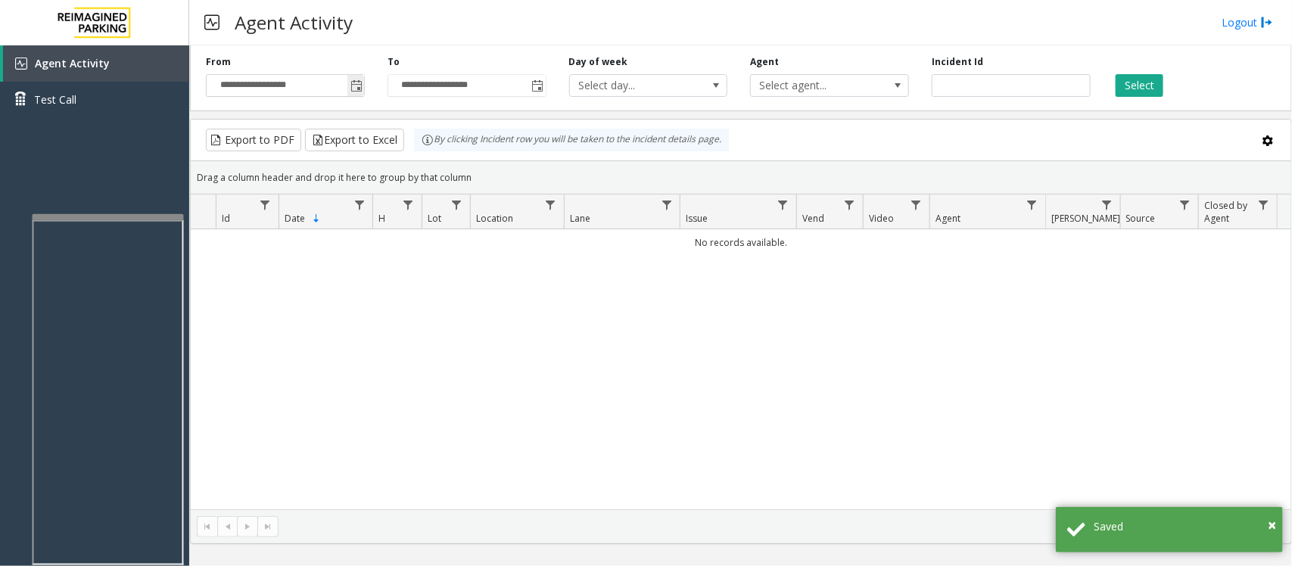
click at [353, 87] on span "Toggle popup" at bounding box center [356, 86] width 12 height 12
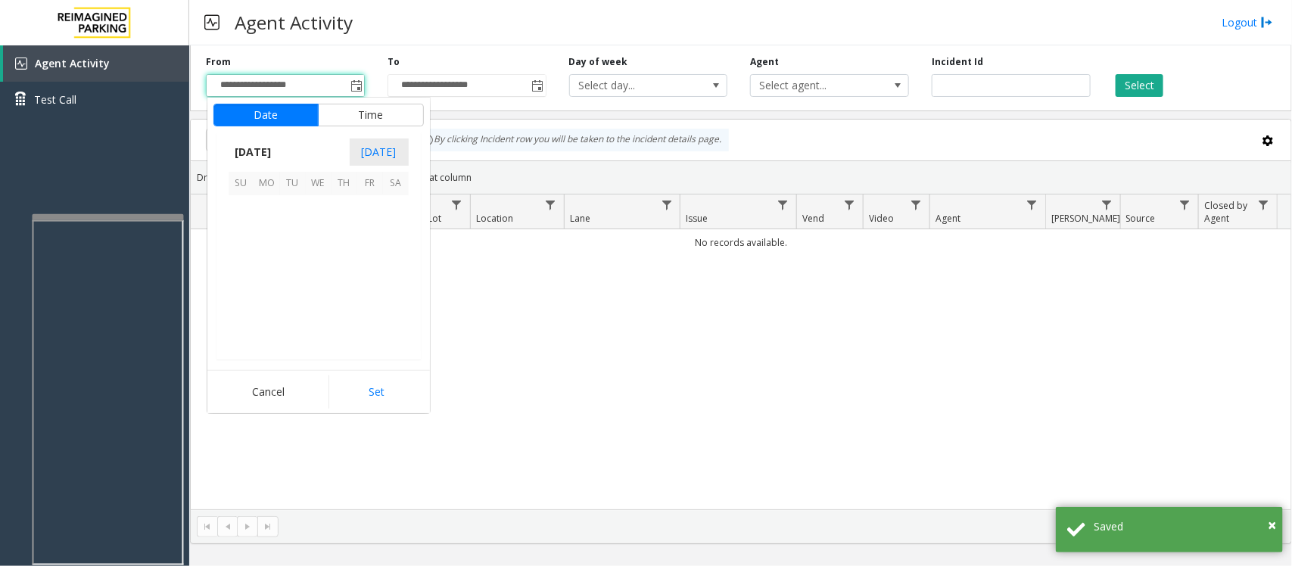
scroll to position [271519, 0]
click at [362, 229] on span "12" at bounding box center [370, 234] width 26 height 26
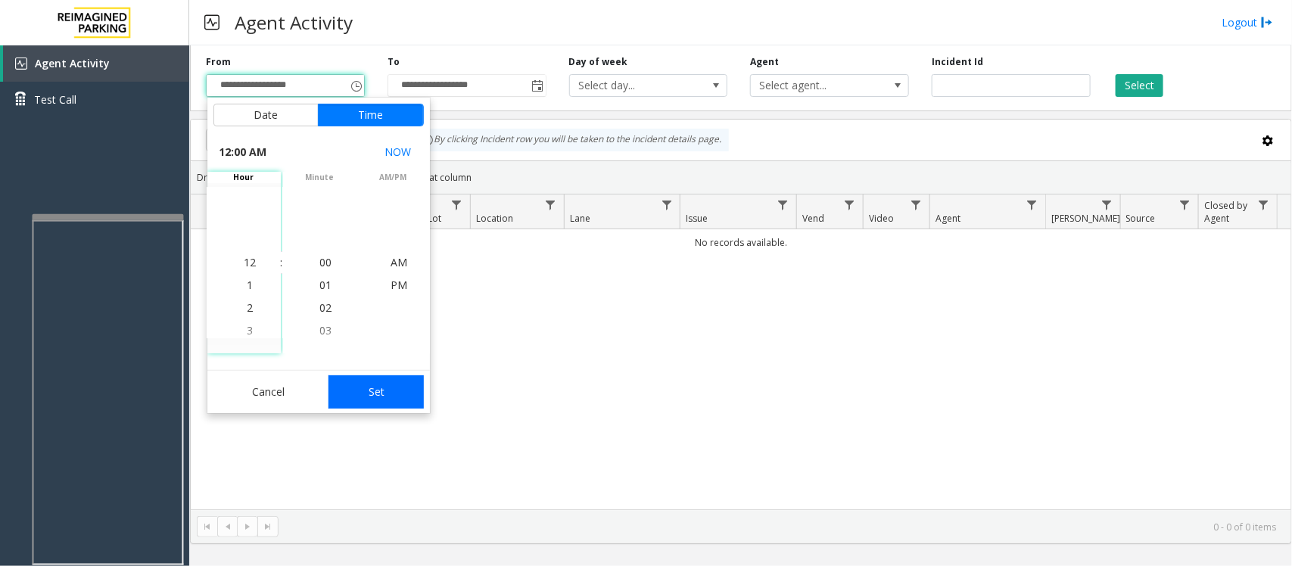
click at [394, 391] on button "Set" at bounding box center [375, 391] width 95 height 33
type input "**********"
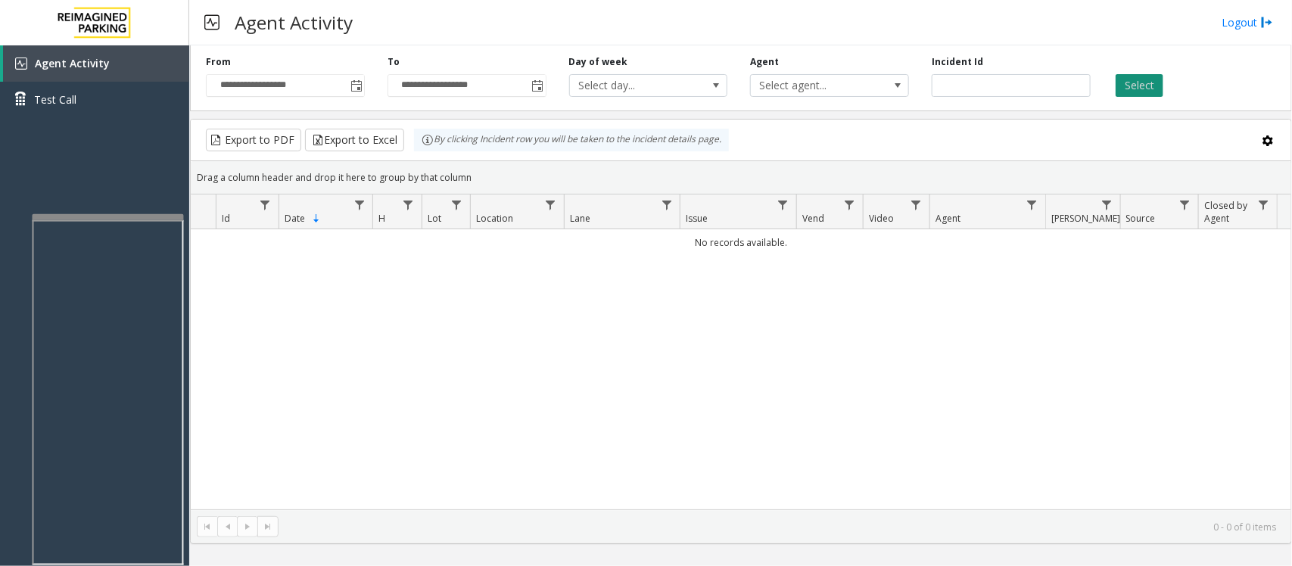
click at [1147, 84] on button "Select" at bounding box center [1140, 85] width 48 height 23
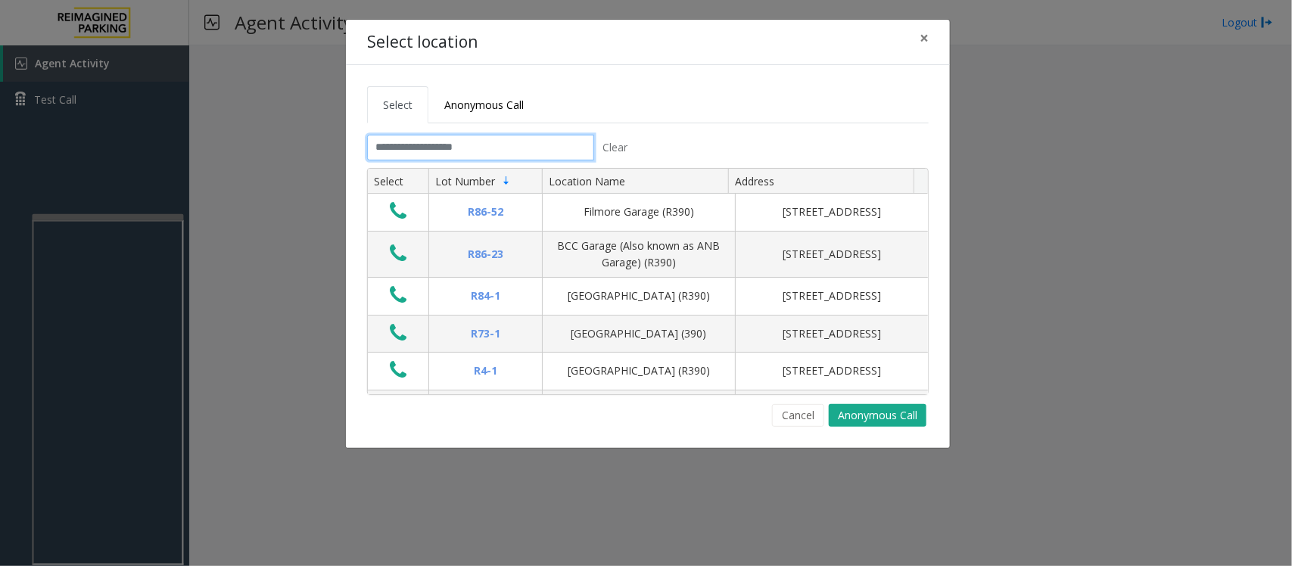
click at [512, 150] on input "text" at bounding box center [480, 148] width 227 height 26
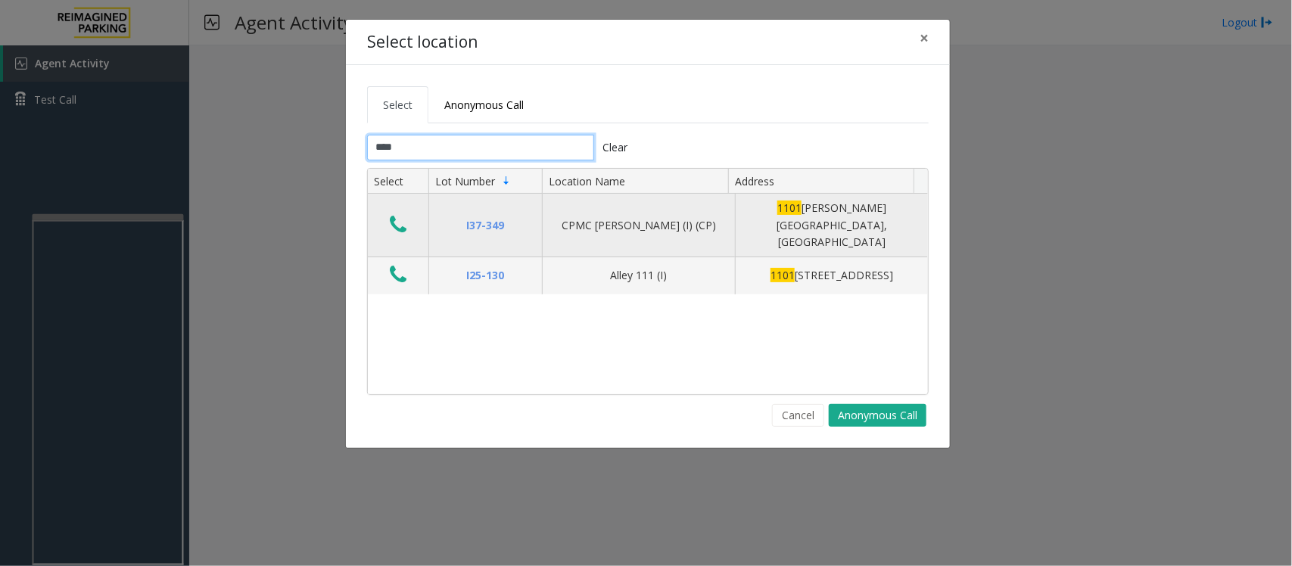
type input "****"
click at [410, 216] on button "Data table" at bounding box center [398, 225] width 26 height 24
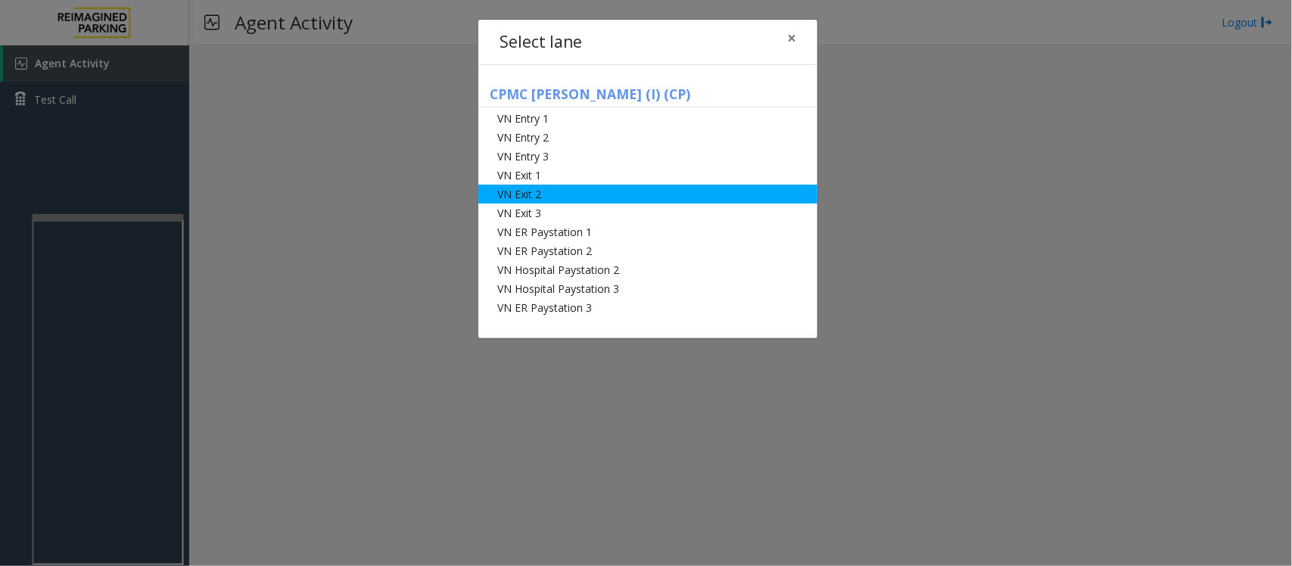
click at [532, 190] on li "VN Exit 2" at bounding box center [647, 194] width 339 height 19
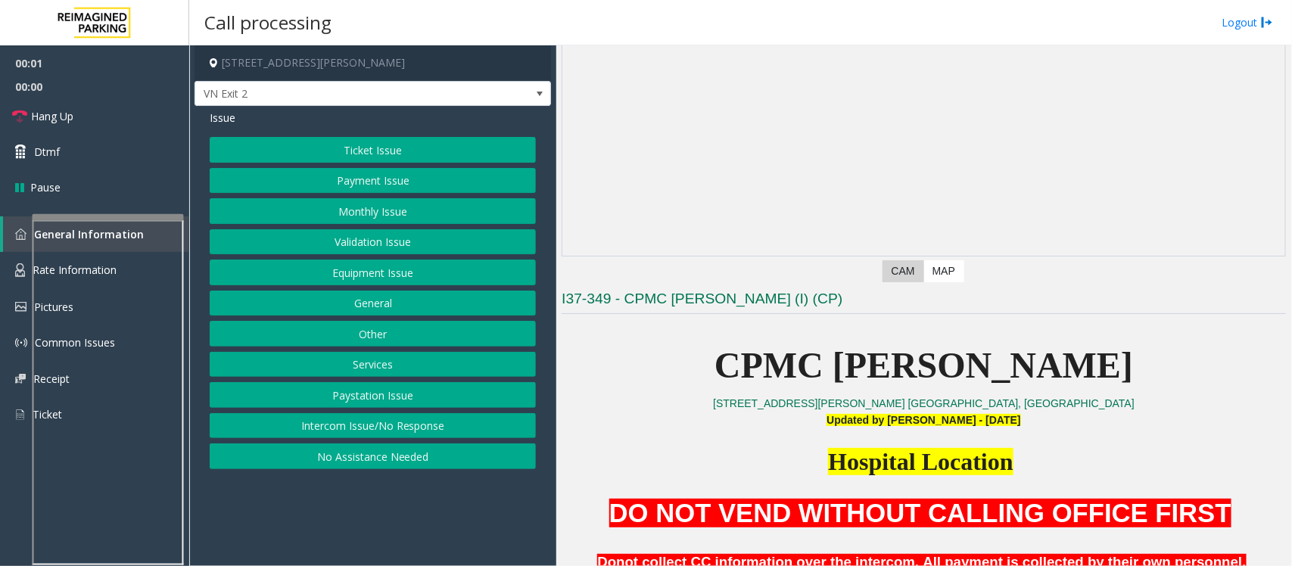
scroll to position [284, 0]
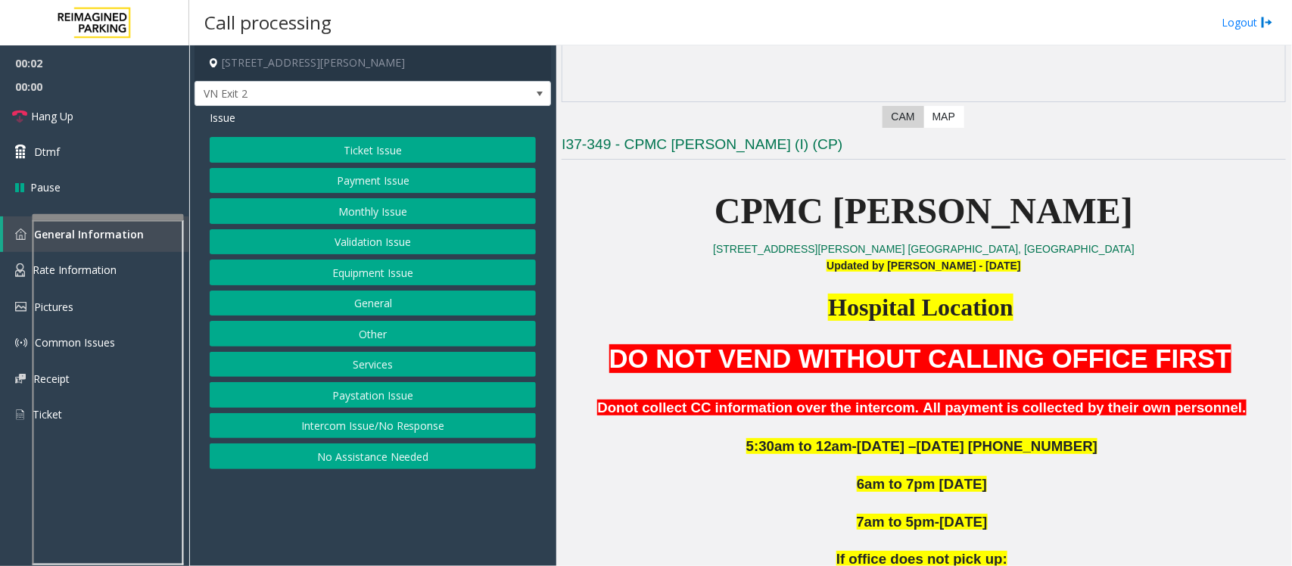
click at [339, 148] on button "Ticket Issue" at bounding box center [373, 150] width 326 height 26
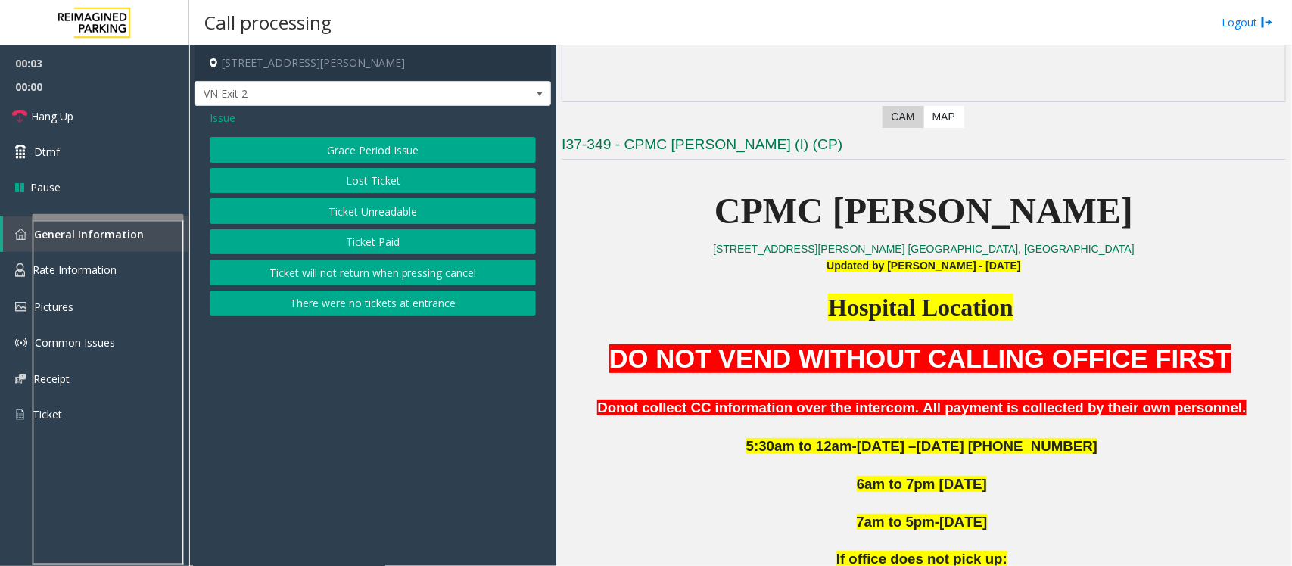
click at [356, 247] on button "Ticket Paid" at bounding box center [373, 242] width 326 height 26
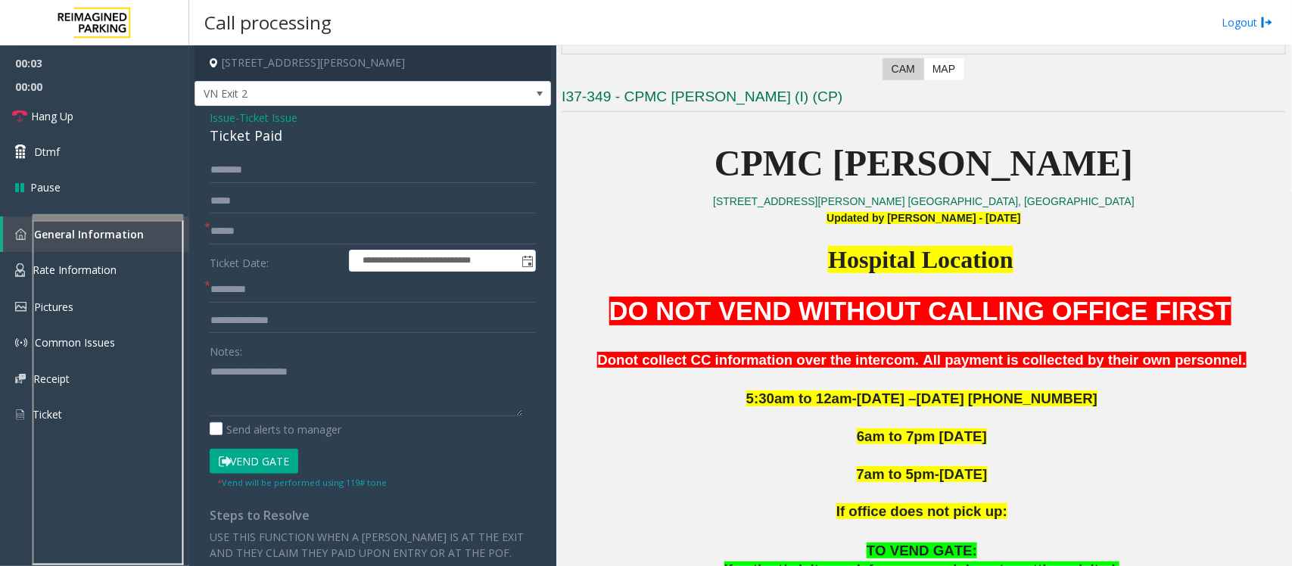
scroll to position [378, 0]
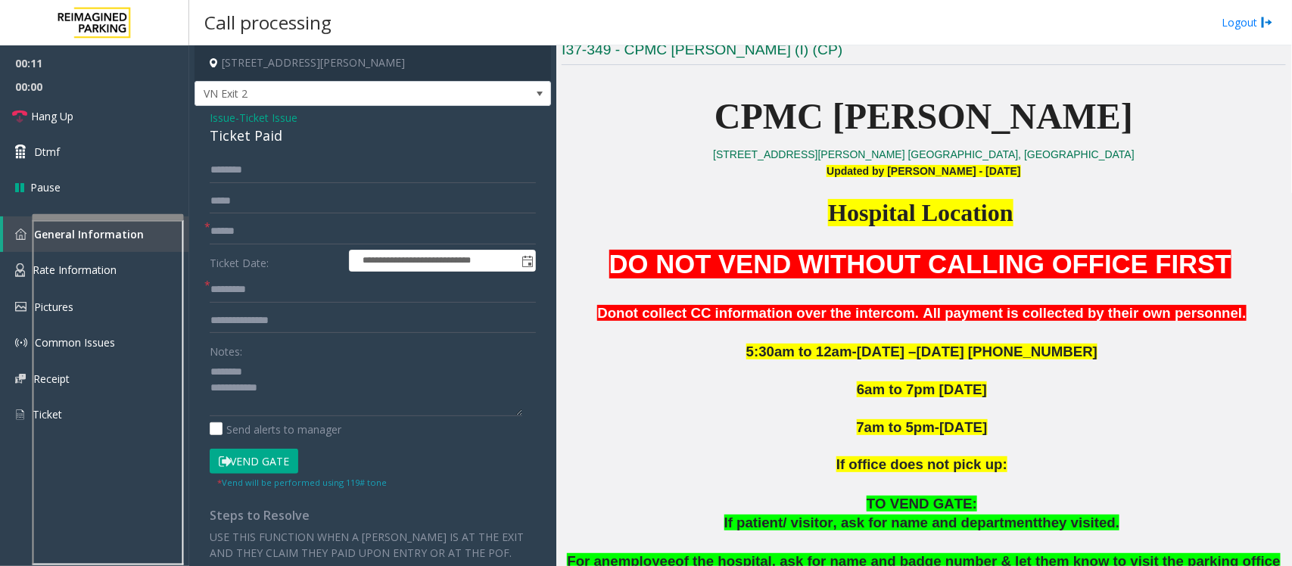
click at [237, 142] on div "Ticket Paid" at bounding box center [373, 136] width 326 height 20
click at [210, 373] on textarea at bounding box center [366, 388] width 313 height 57
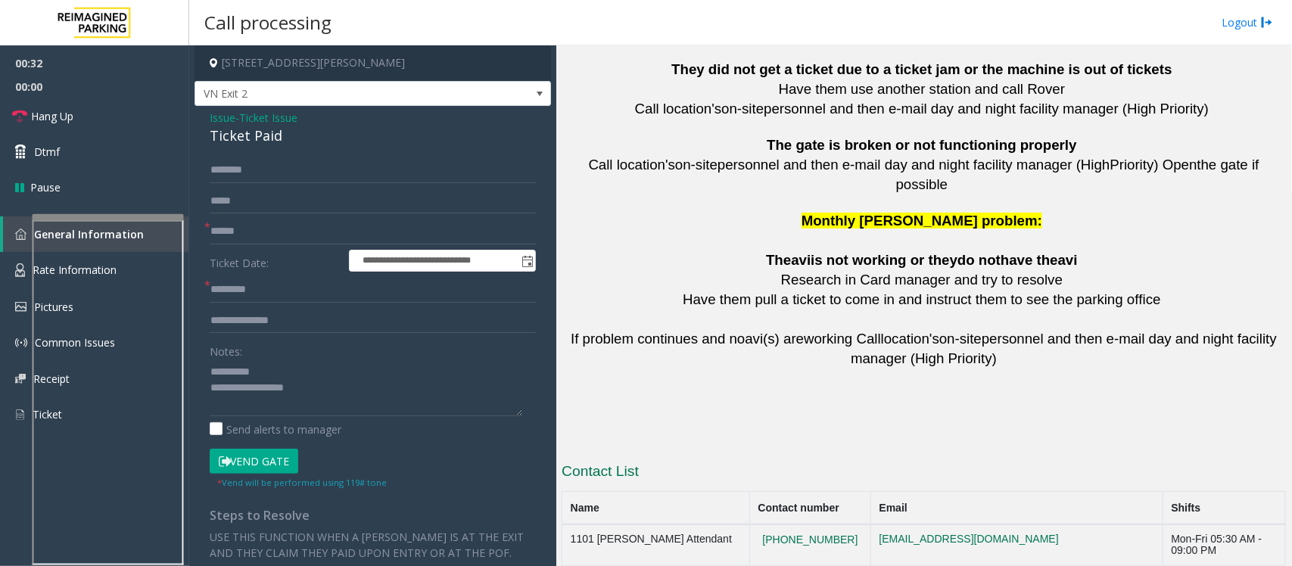
scroll to position [3382, 0]
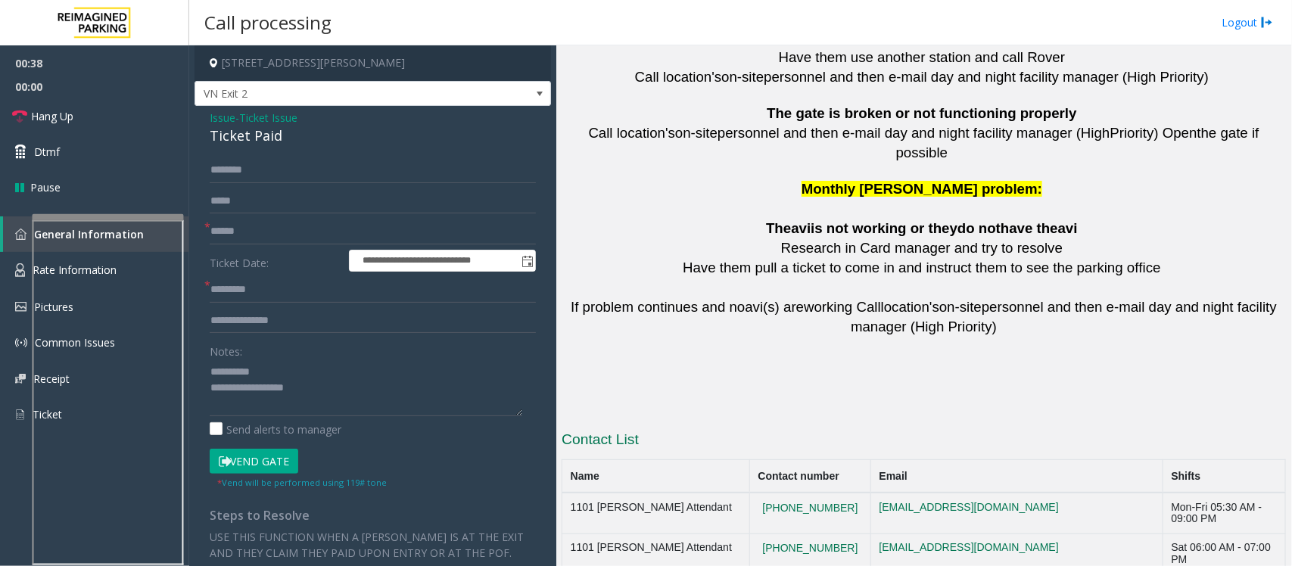
drag, startPoint x: 837, startPoint y: 475, endPoint x: 758, endPoint y: 477, distance: 79.5
copy button "415.600.8994"
click at [262, 412] on textarea at bounding box center [366, 388] width 313 height 57
click at [247, 406] on textarea at bounding box center [366, 388] width 313 height 57
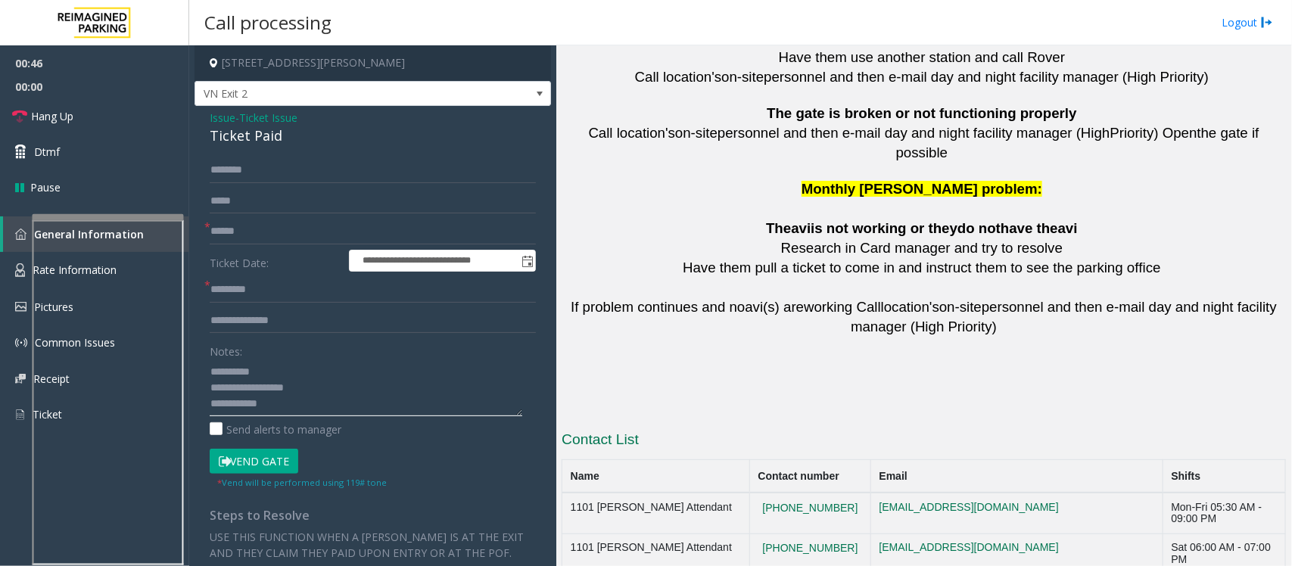
click at [288, 409] on textarea at bounding box center [366, 388] width 313 height 57
paste textarea "**********"
drag, startPoint x: 717, startPoint y: 475, endPoint x: 569, endPoint y: 478, distance: 147.6
copy td "CPMC Van Ness Office"
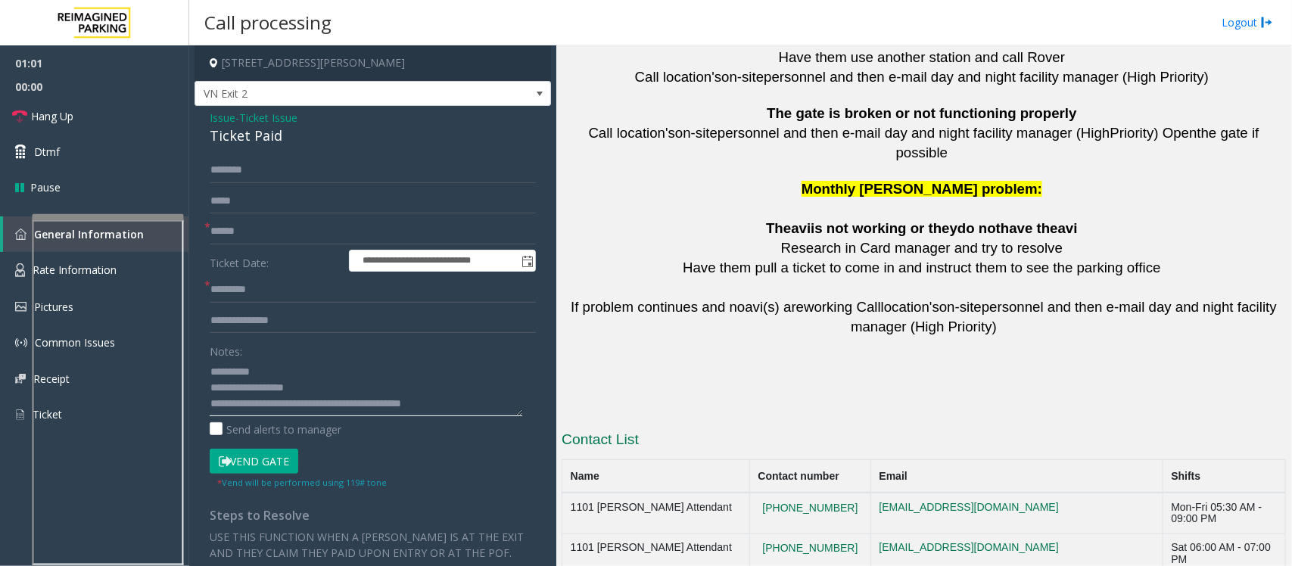
click at [391, 403] on textarea at bounding box center [366, 388] width 313 height 57
paste textarea "**********"
click at [307, 406] on textarea at bounding box center [366, 388] width 313 height 57
type textarea "**********"
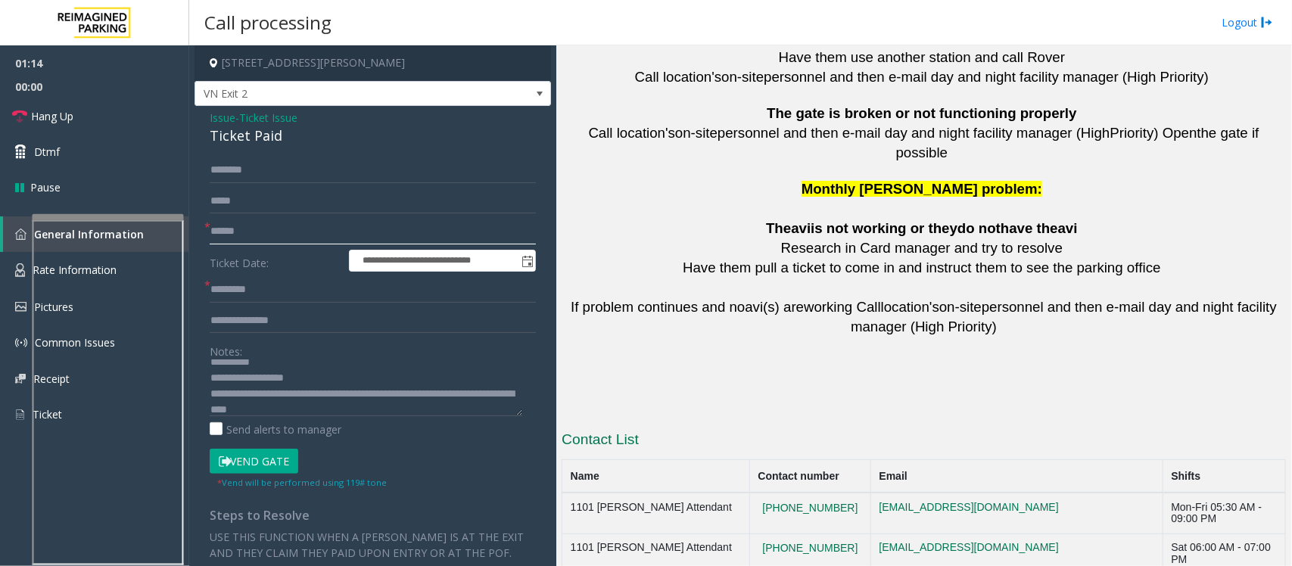
click at [315, 224] on input "text" at bounding box center [373, 232] width 326 height 26
type input "**"
click at [288, 285] on input "text" at bounding box center [373, 290] width 326 height 26
type input "**"
click at [45, 118] on span "Hang Up" at bounding box center [52, 116] width 42 height 16
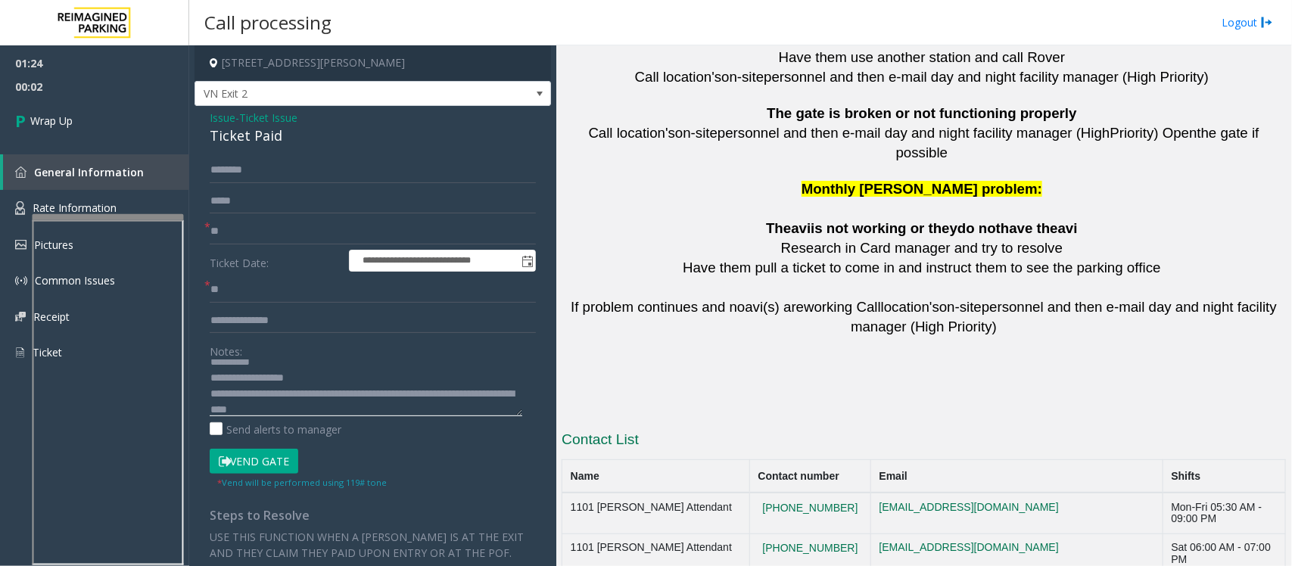
click at [451, 410] on textarea at bounding box center [366, 388] width 313 height 57
paste textarea "**********"
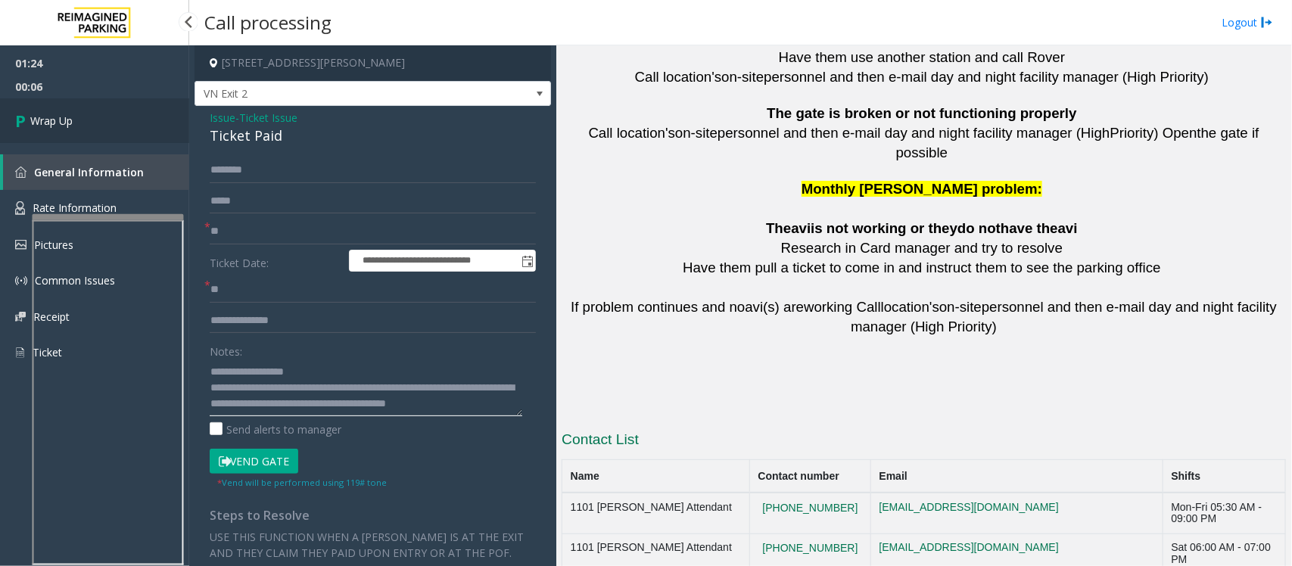
type textarea "**********"
click at [77, 116] on link "Wrap Up" at bounding box center [94, 120] width 189 height 45
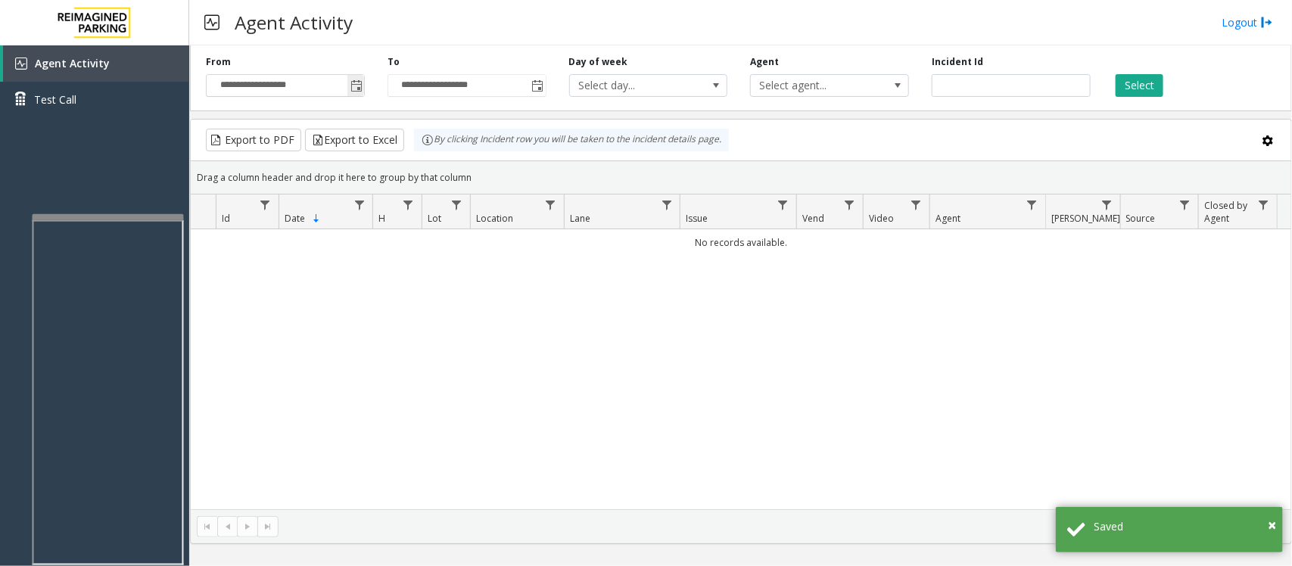
click at [360, 77] on span "Toggle popup" at bounding box center [355, 85] width 17 height 24
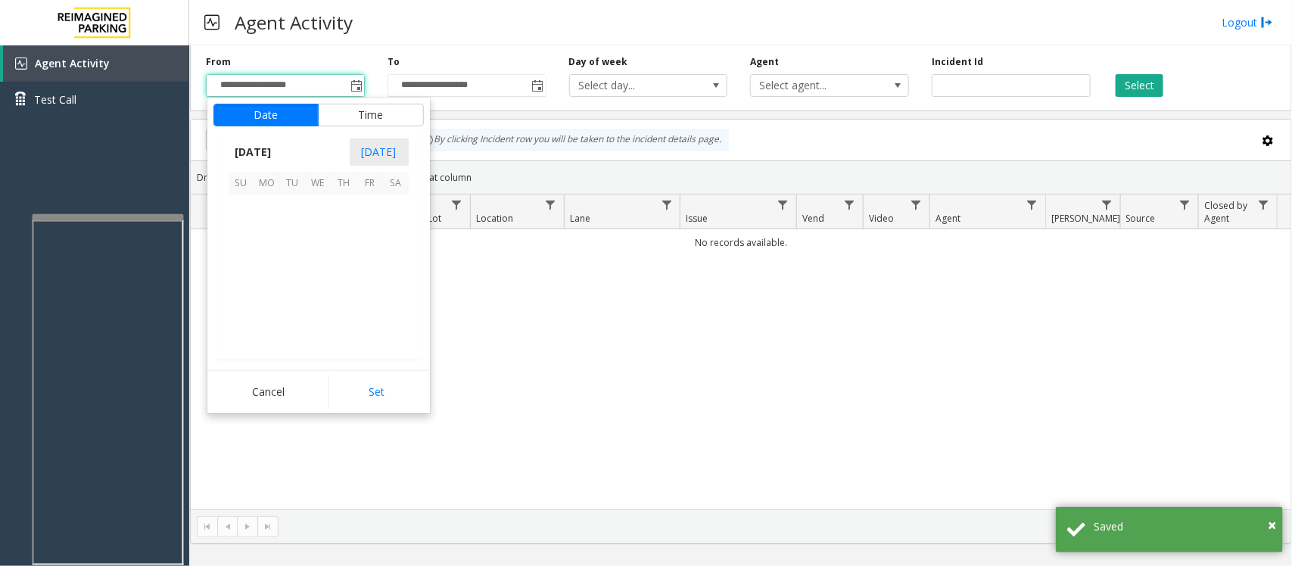
scroll to position [271519, 0]
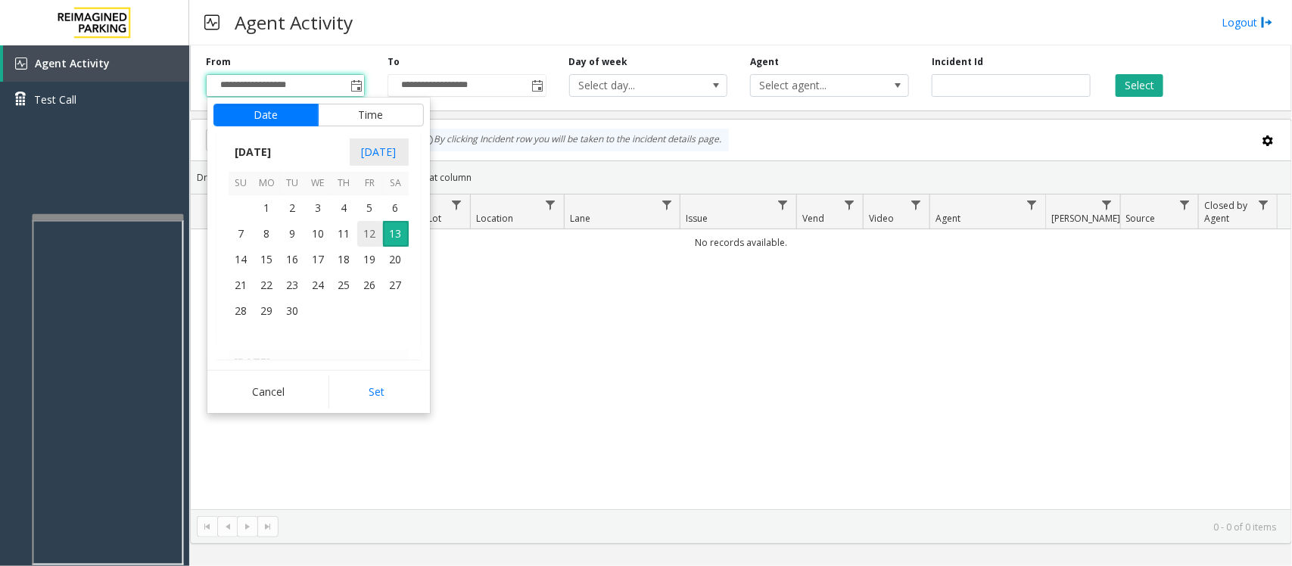
click at [363, 237] on span "12" at bounding box center [370, 234] width 26 height 26
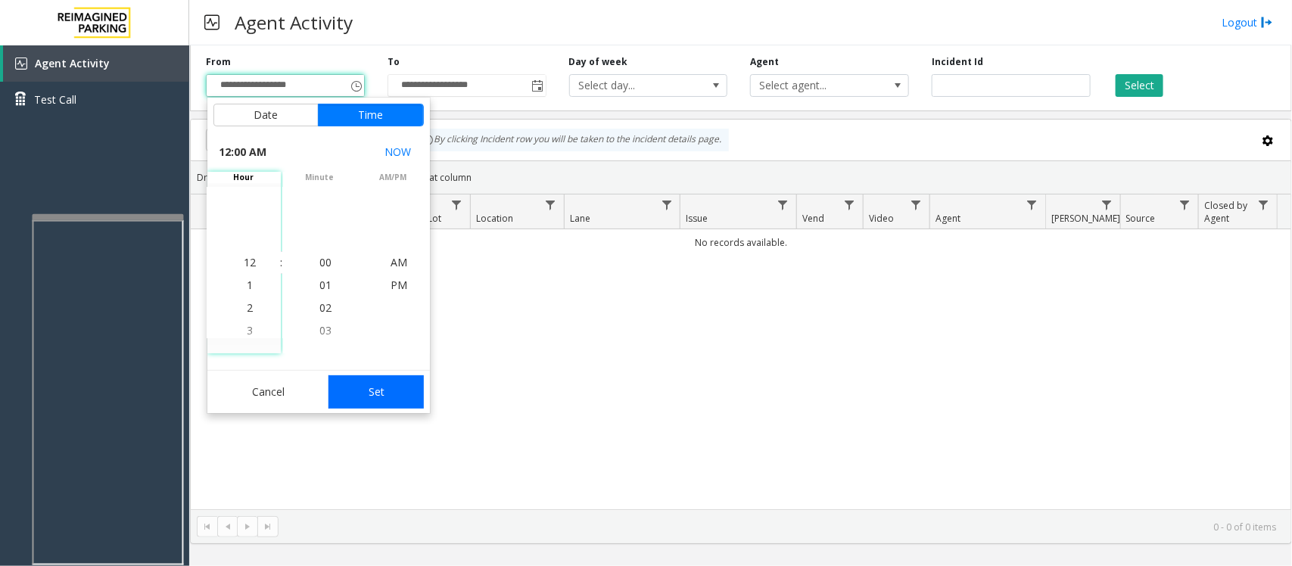
click at [383, 400] on button "Set" at bounding box center [375, 391] width 95 height 33
type input "**********"
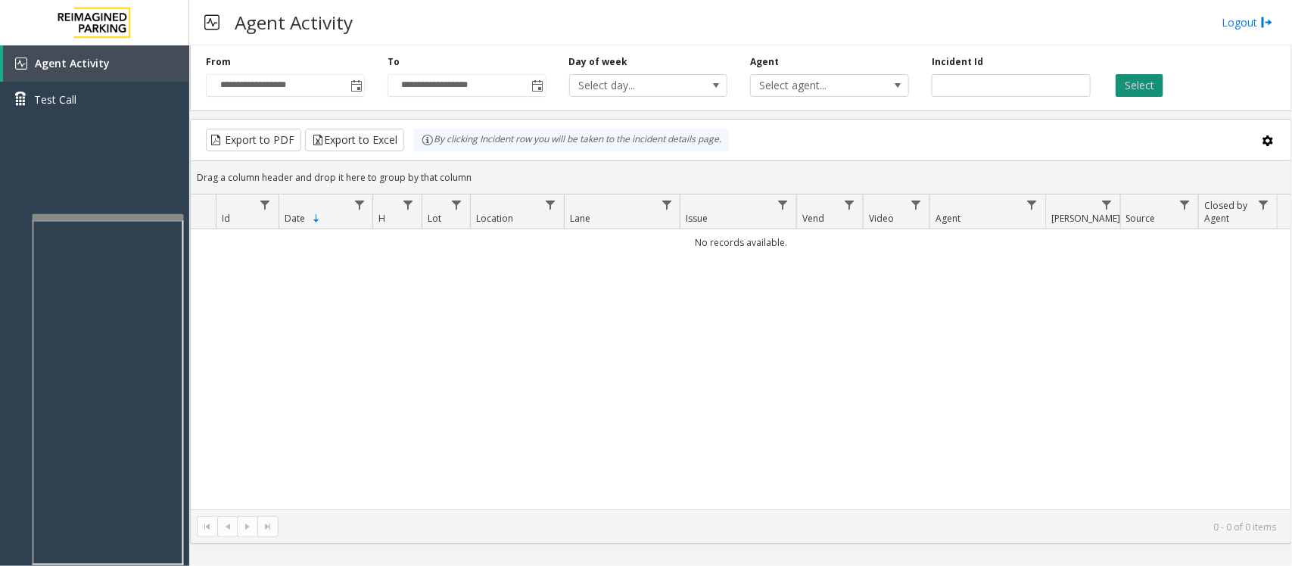
click at [1143, 92] on button "Select" at bounding box center [1140, 85] width 48 height 23
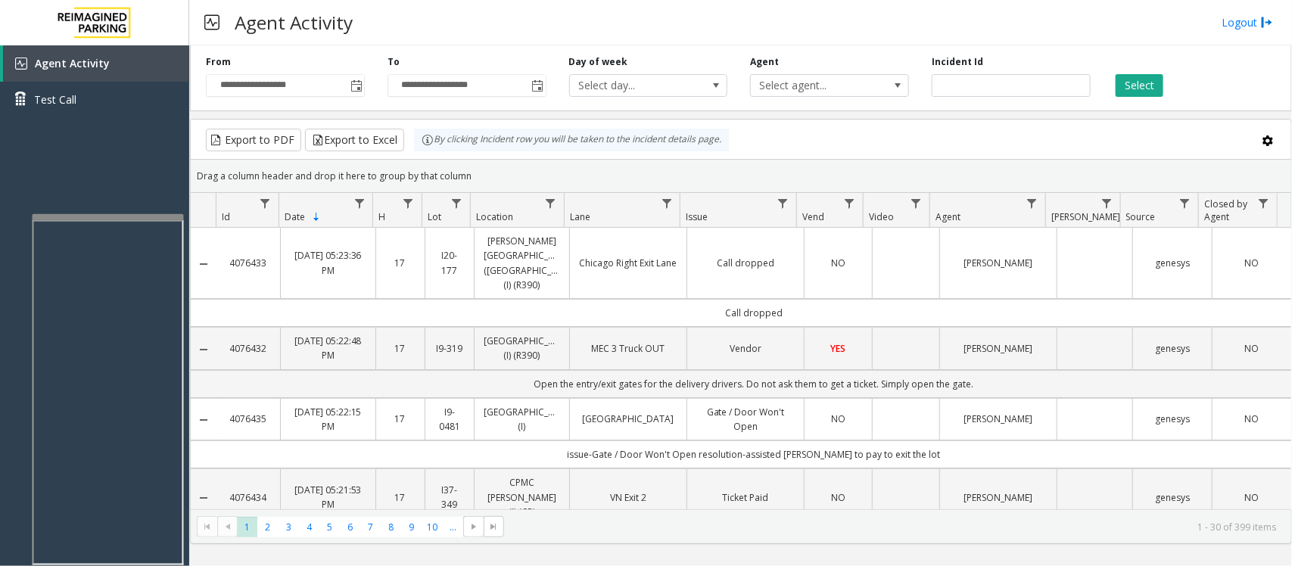
scroll to position [189, 0]
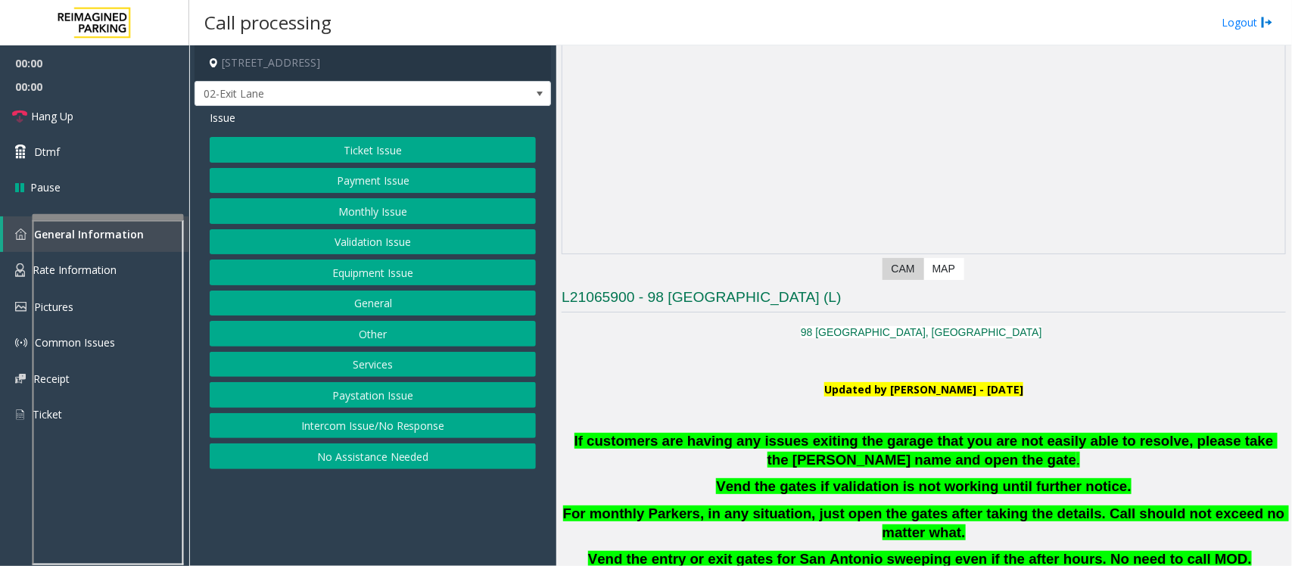
scroll to position [284, 0]
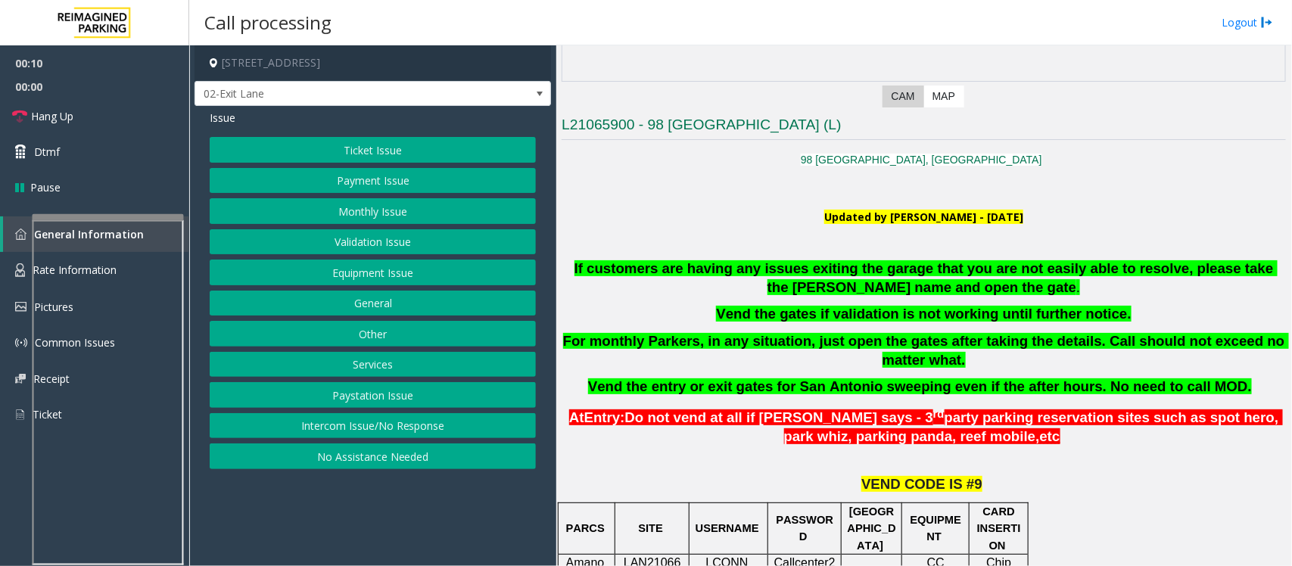
click at [341, 425] on button "Intercom Issue/No Response" at bounding box center [373, 426] width 326 height 26
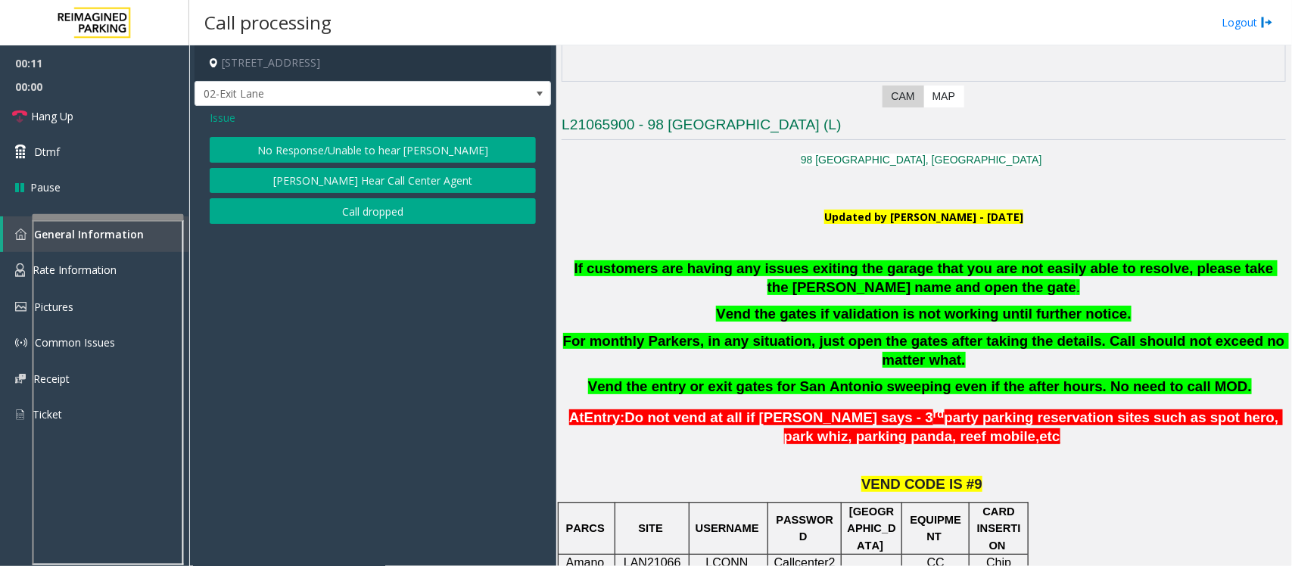
click at [360, 145] on button "No Response/Unable to hear [PERSON_NAME]" at bounding box center [373, 150] width 326 height 26
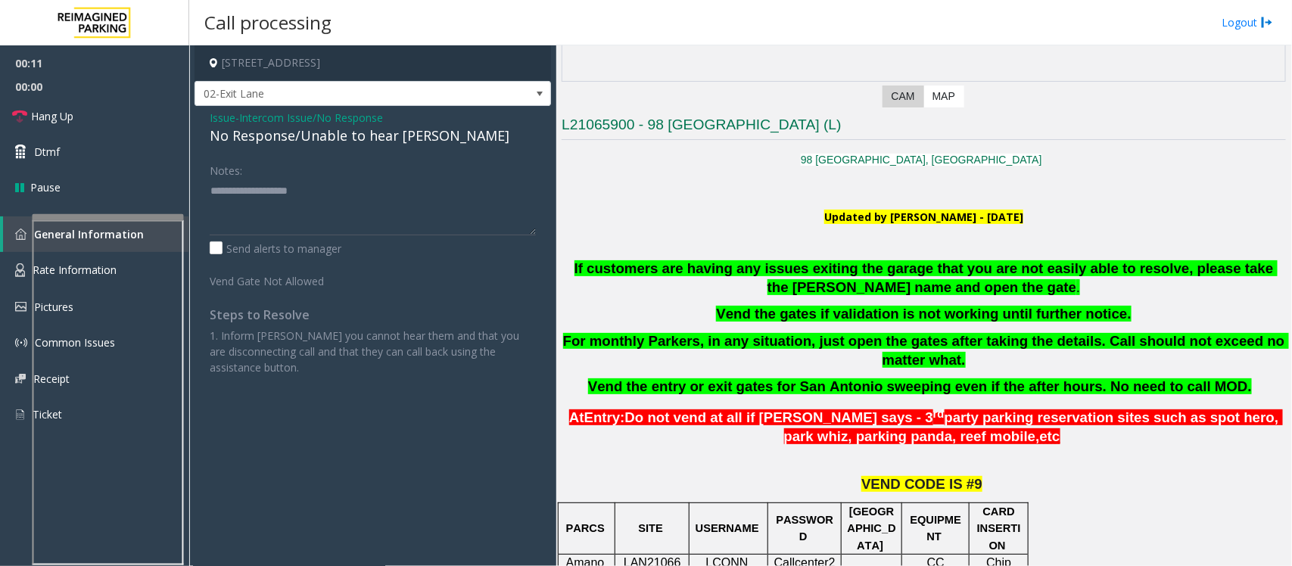
click at [343, 139] on div "No Response/Unable to hear [PERSON_NAME]" at bounding box center [373, 136] width 326 height 20
type textarea "**********"
click at [95, 111] on link "Hang Up" at bounding box center [94, 116] width 189 height 36
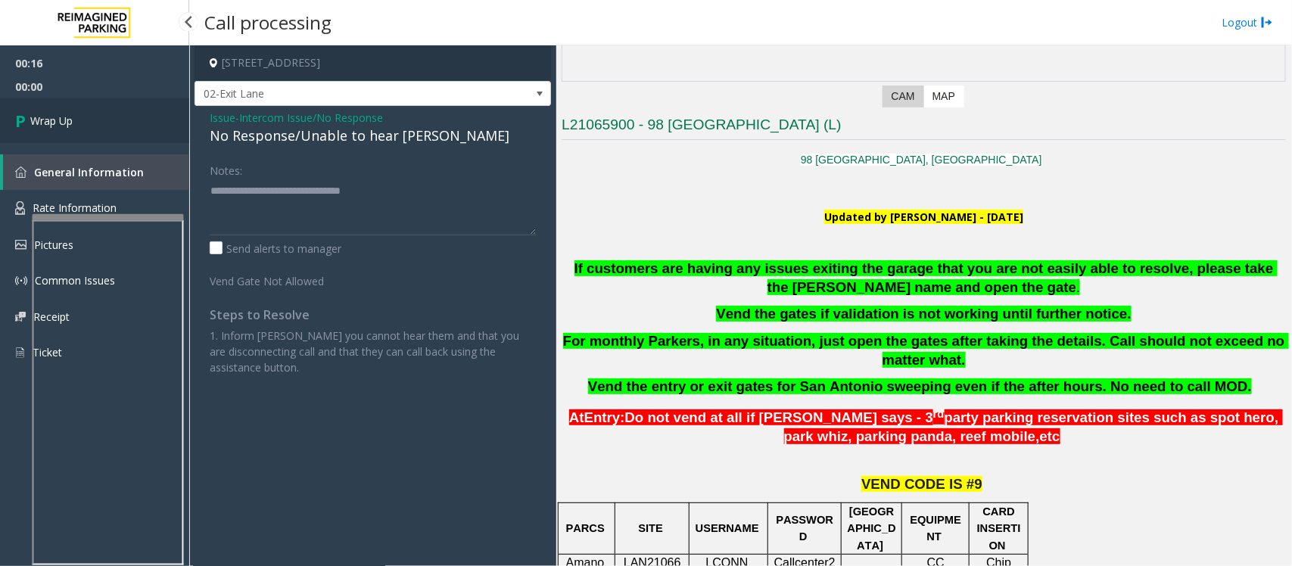
click at [93, 111] on link "Wrap Up" at bounding box center [94, 120] width 189 height 45
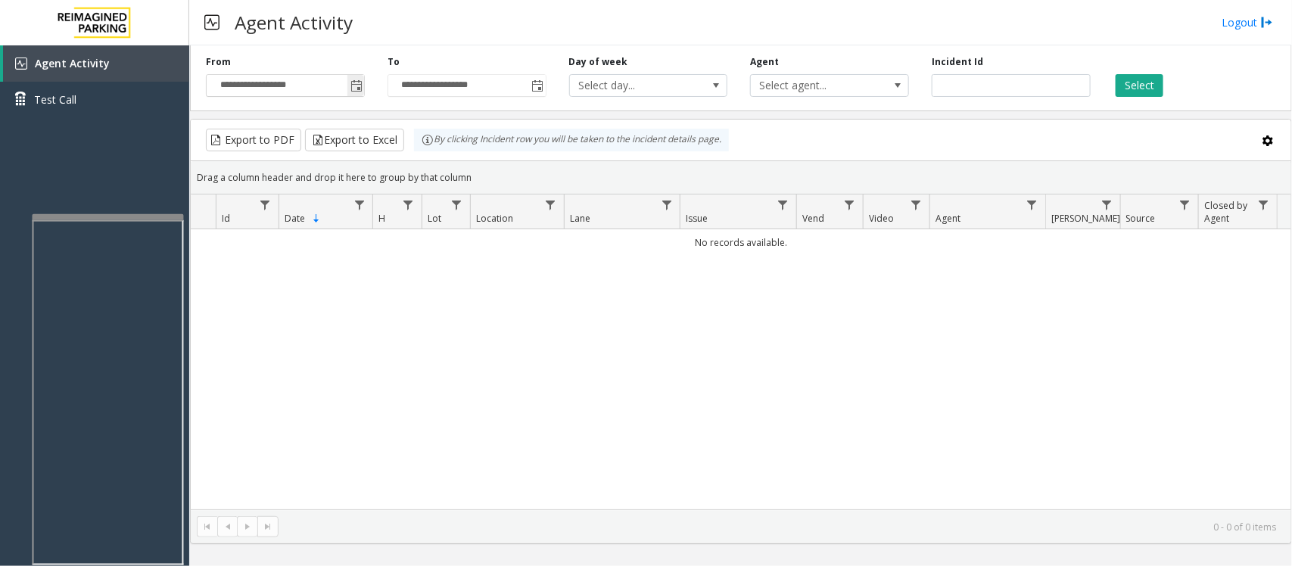
click at [360, 78] on span "Toggle popup" at bounding box center [355, 85] width 17 height 24
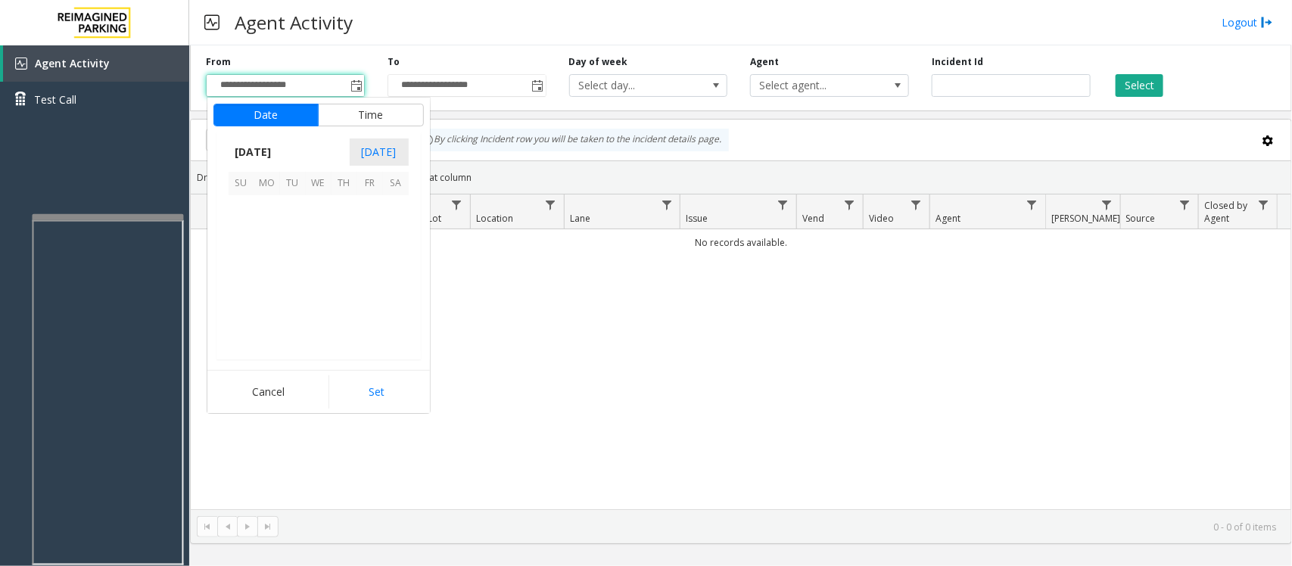
scroll to position [271519, 0]
click at [372, 236] on span "12" at bounding box center [370, 234] width 26 height 26
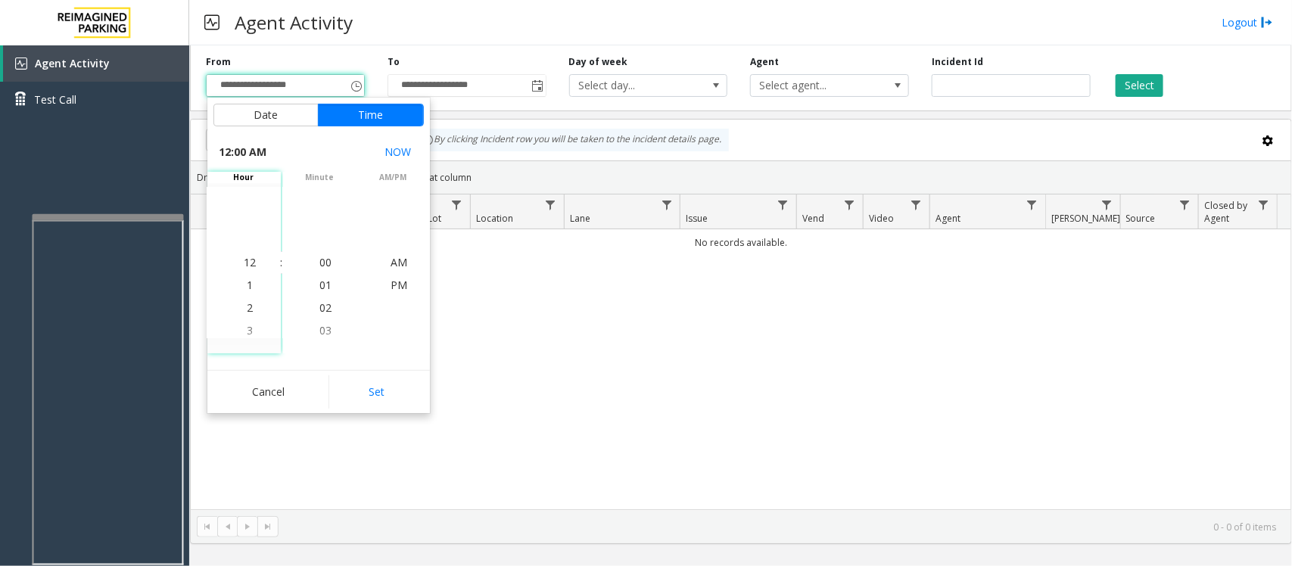
drag, startPoint x: 386, startPoint y: 396, endPoint x: 493, endPoint y: 376, distance: 109.3
click at [386, 397] on button "Set" at bounding box center [375, 391] width 95 height 33
type input "**********"
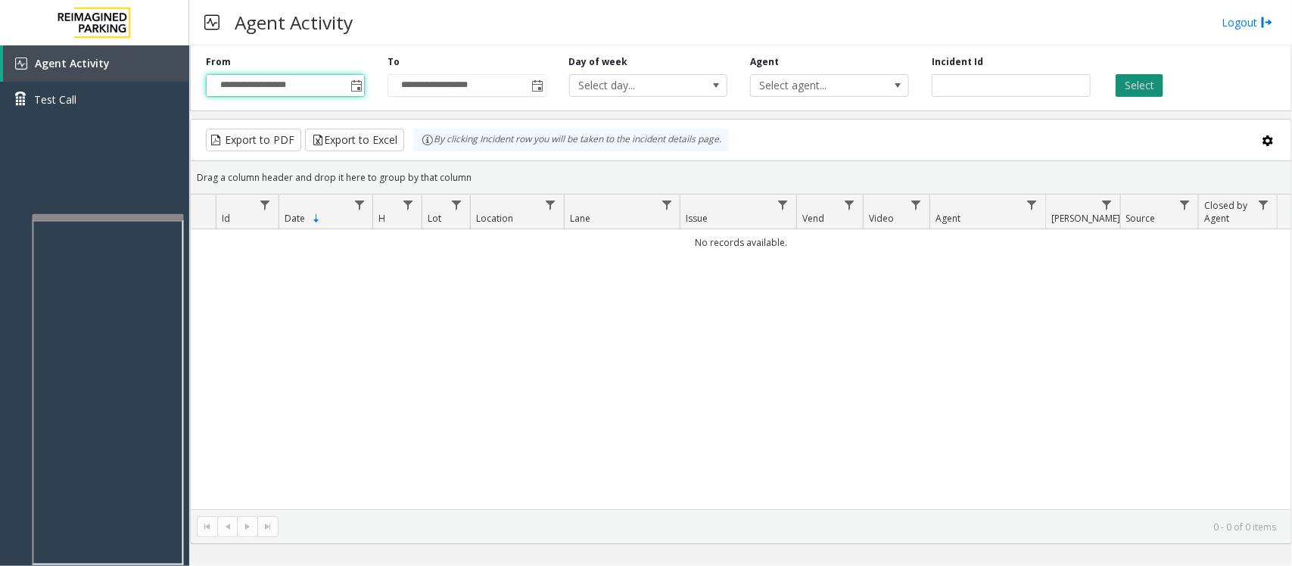
click at [1134, 86] on button "Select" at bounding box center [1140, 85] width 48 height 23
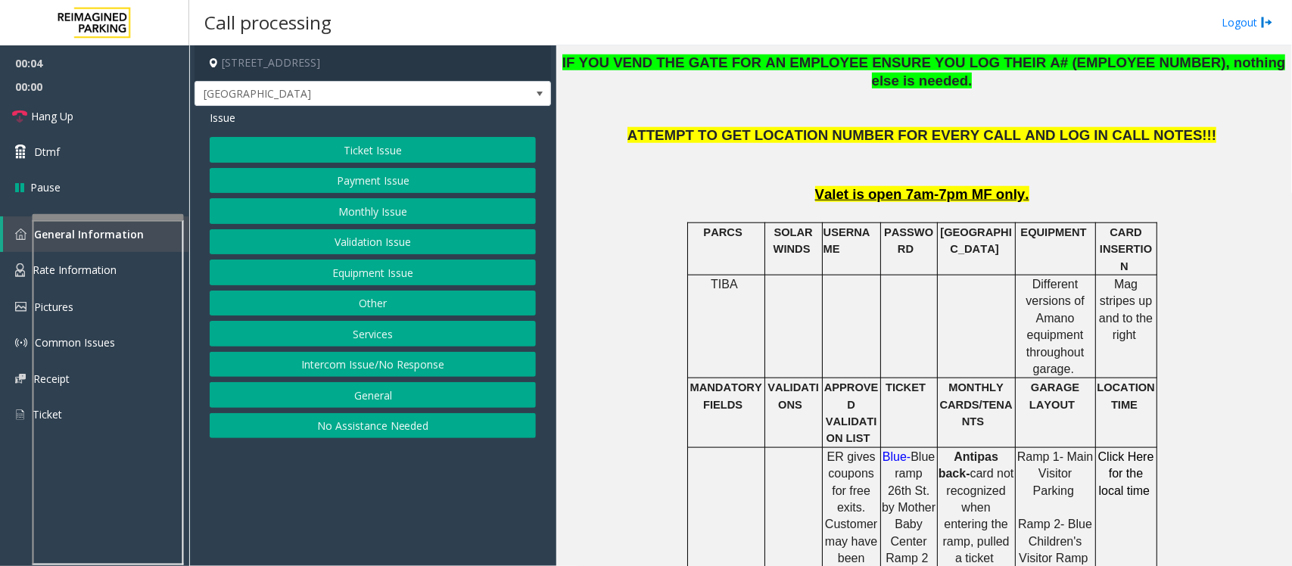
scroll to position [662, 0]
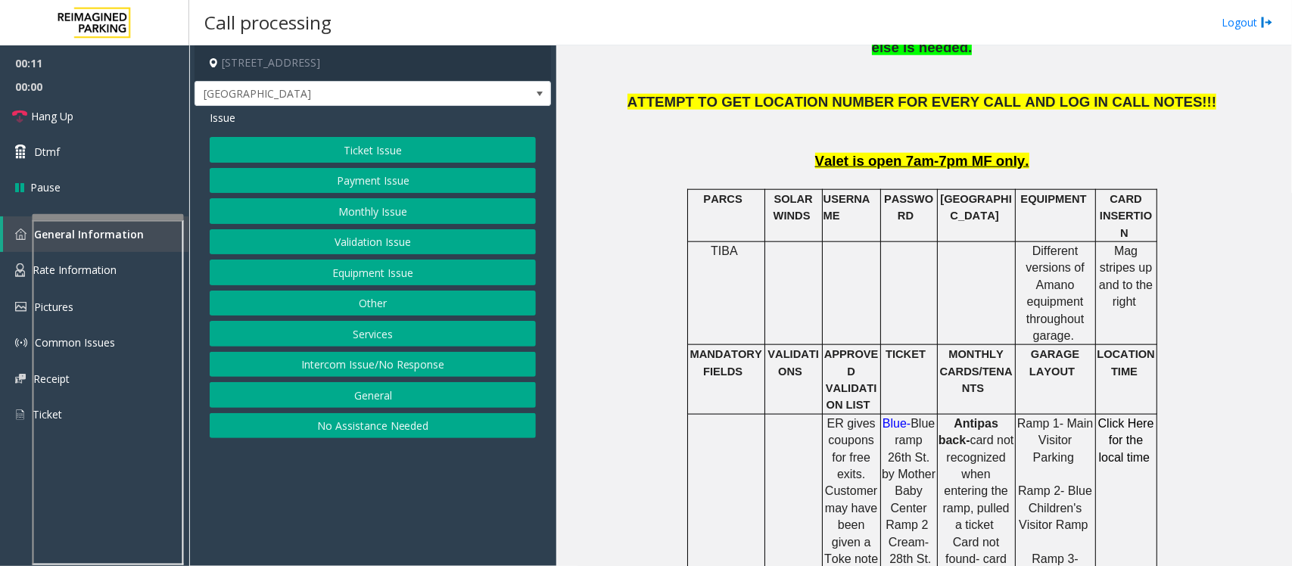
click at [349, 213] on button "Monthly Issue" at bounding box center [373, 211] width 326 height 26
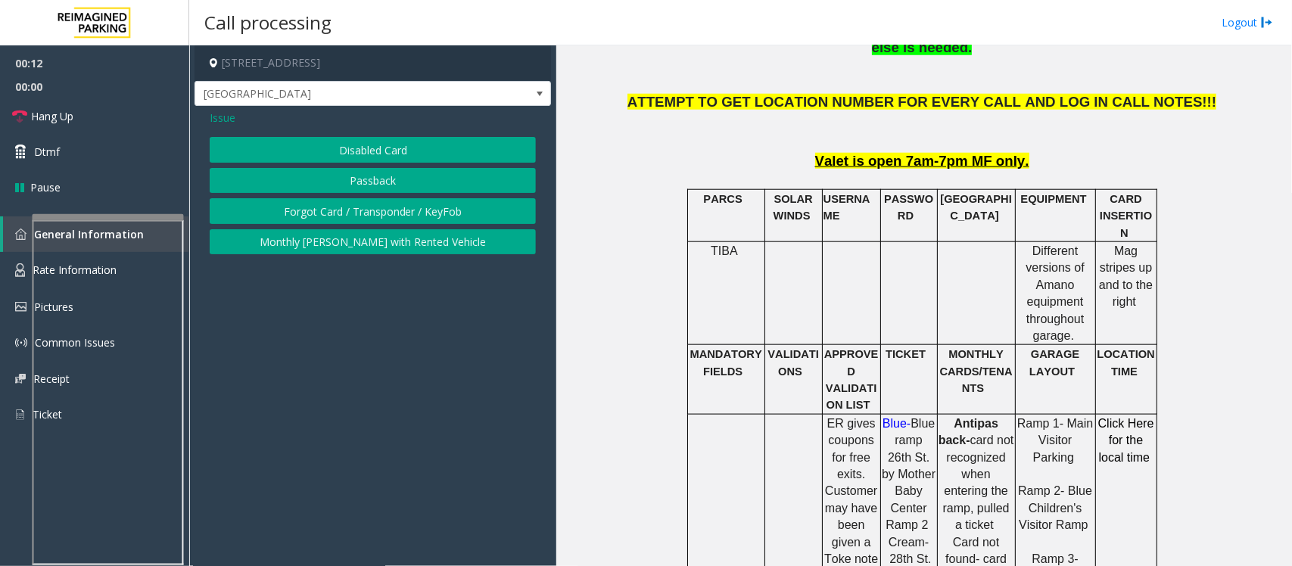
click at [379, 148] on button "Disabled Card" at bounding box center [373, 150] width 326 height 26
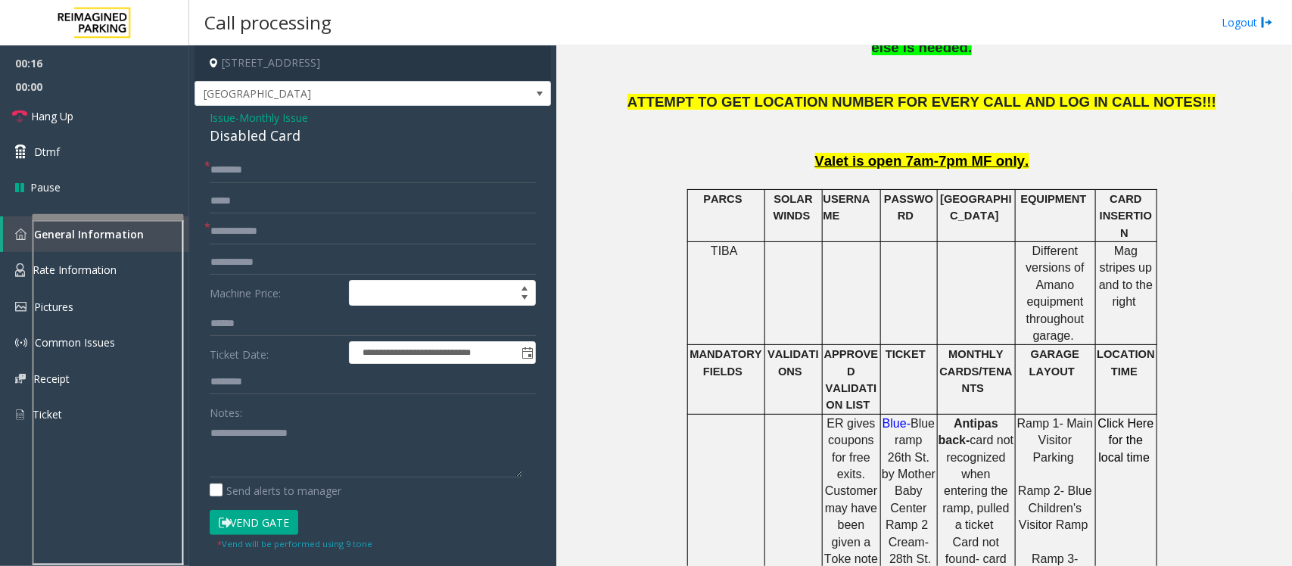
click at [266, 120] on span "Monthly Issue" at bounding box center [273, 118] width 69 height 16
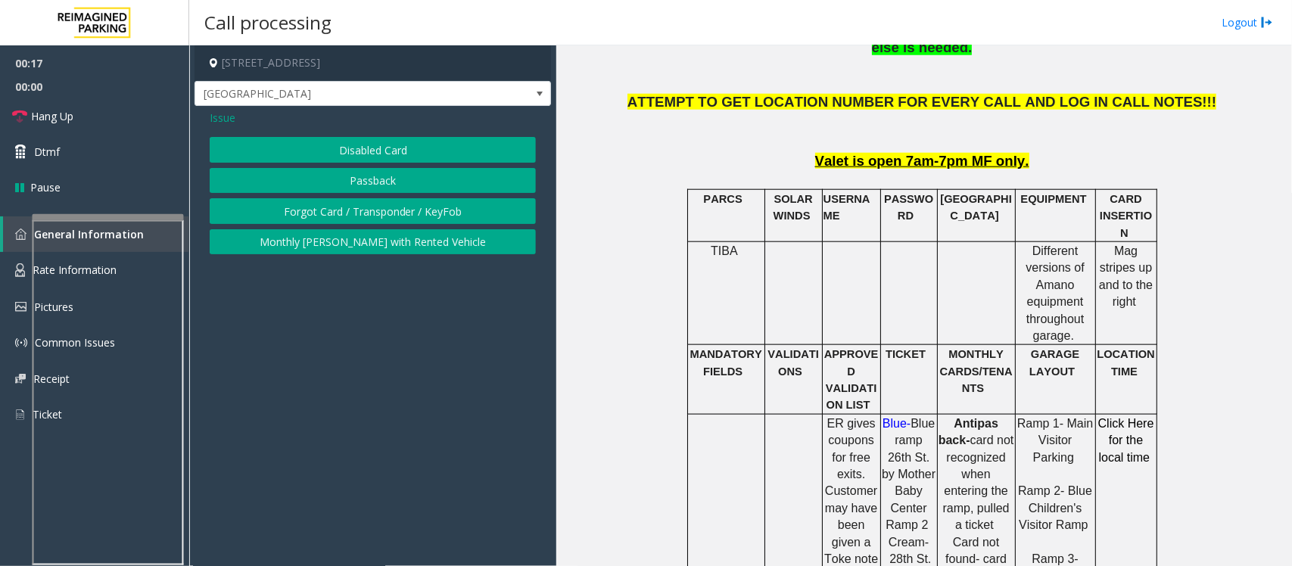
click at [337, 182] on button "Passback" at bounding box center [373, 181] width 326 height 26
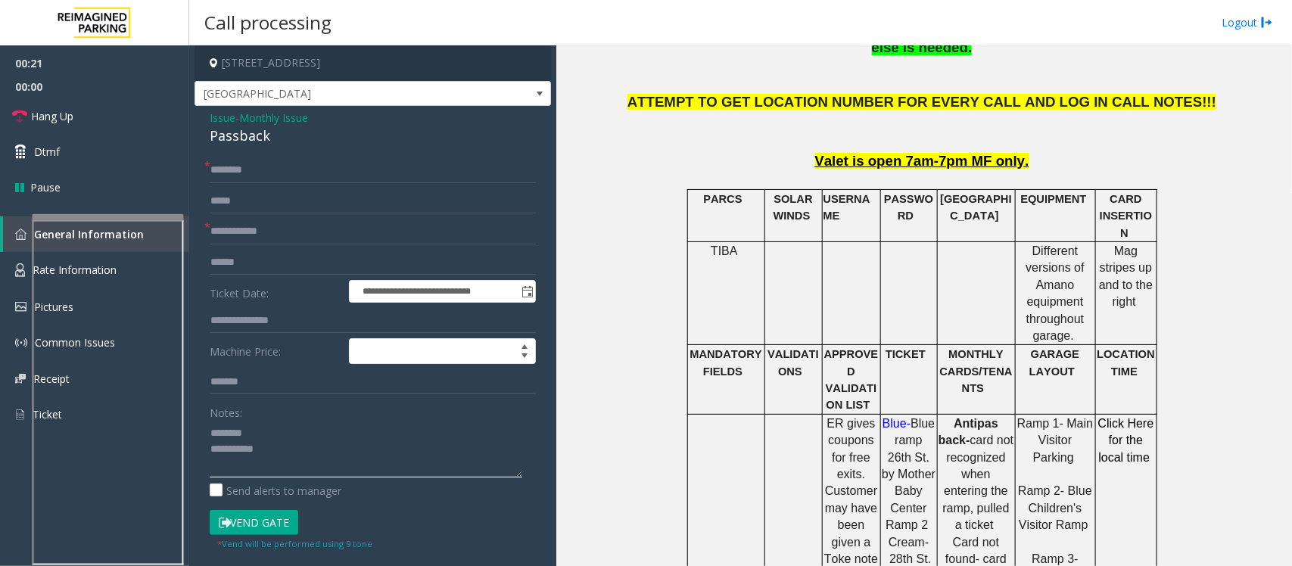
type textarea "**********"
click at [243, 229] on input "text" at bounding box center [373, 232] width 326 height 26
type input "*******"
click at [241, 141] on div "Passback" at bounding box center [373, 136] width 326 height 20
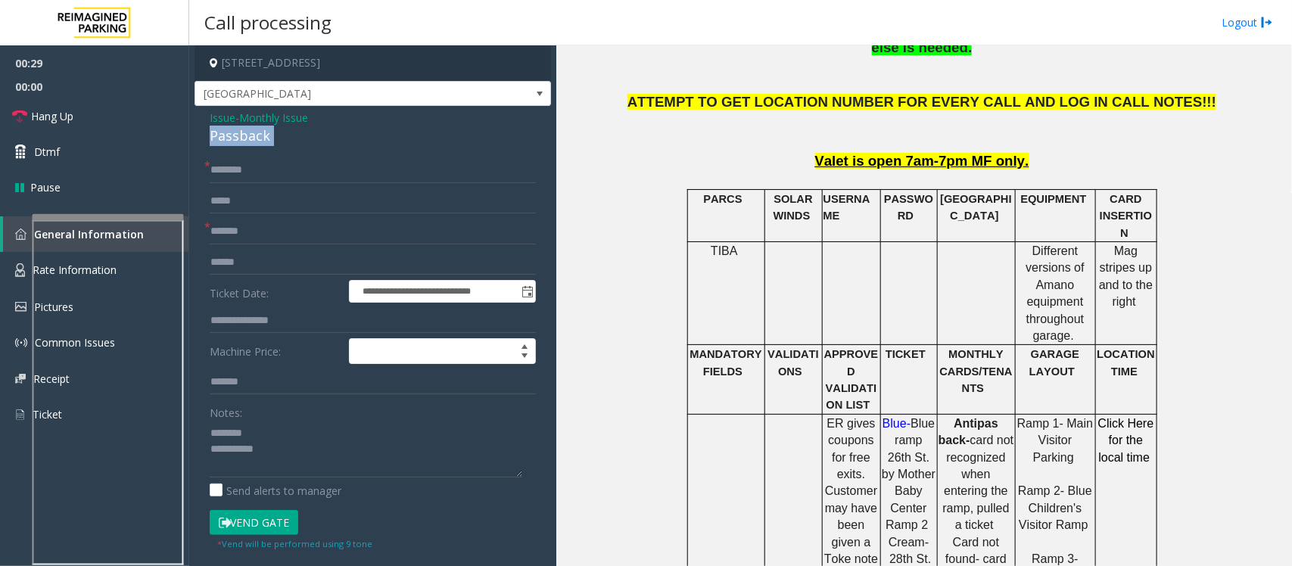
click at [241, 141] on div "Passback" at bounding box center [373, 136] width 326 height 20
type textarea "**********"
click at [216, 232] on input "*******" at bounding box center [373, 232] width 326 height 26
click at [235, 231] on input "*******" at bounding box center [373, 232] width 326 height 26
type input "*******"
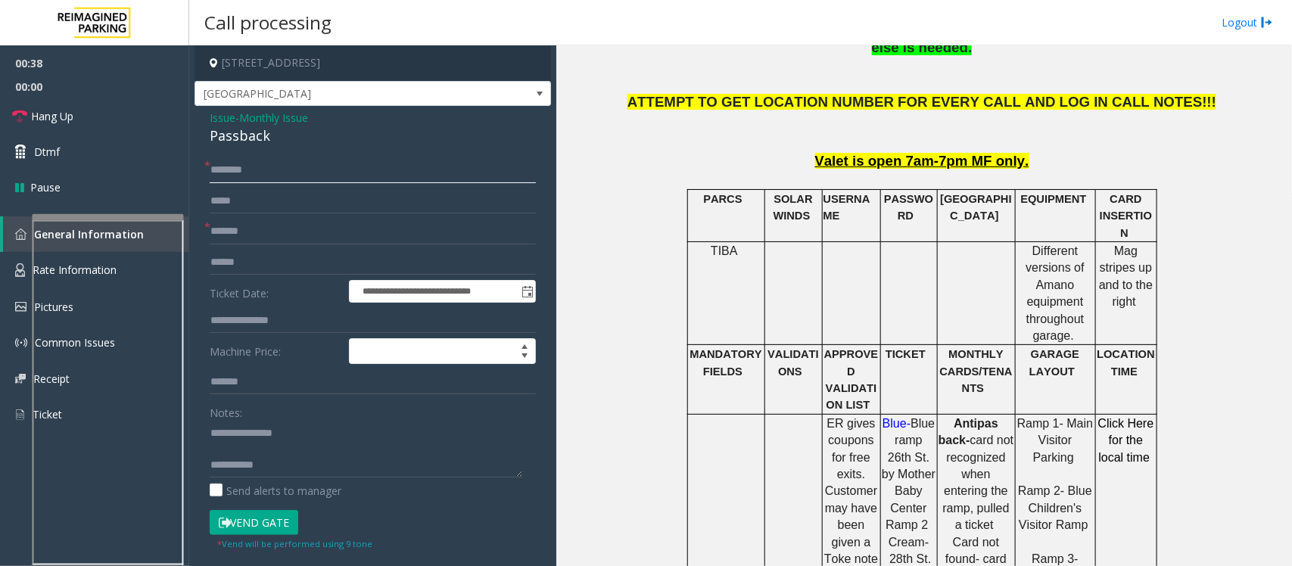
click at [247, 169] on input "text" at bounding box center [373, 170] width 326 height 26
click at [239, 445] on textarea at bounding box center [366, 449] width 313 height 57
type textarea "**********"
click at [304, 178] on input "text" at bounding box center [373, 170] width 326 height 26
type input "**"
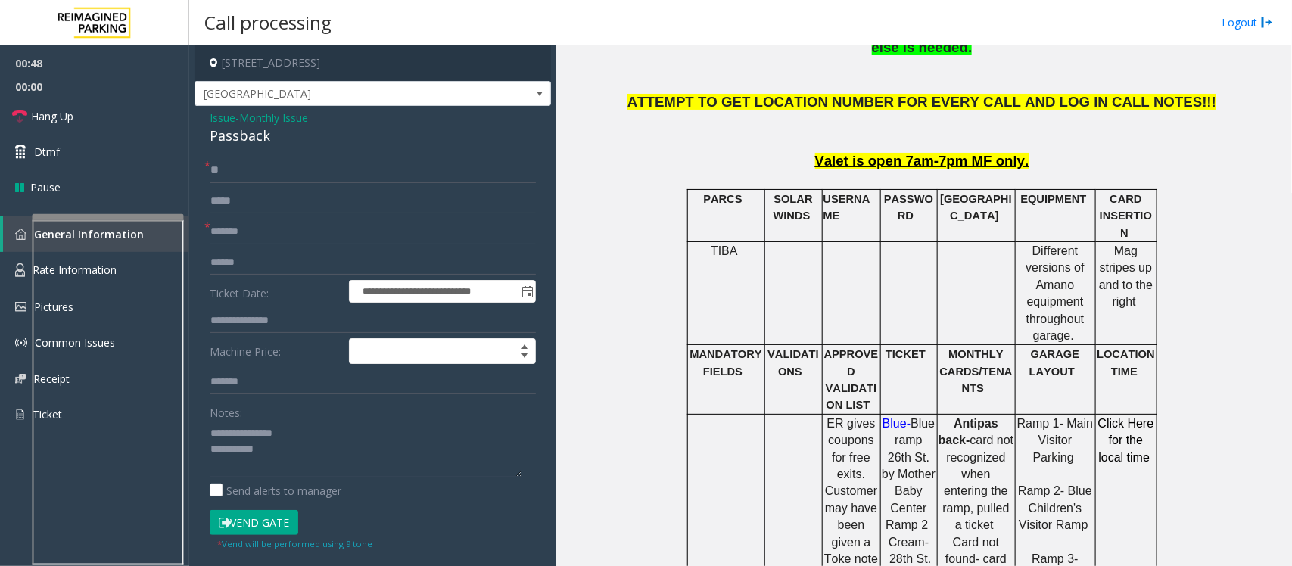
click at [260, 528] on button "Vend Gate" at bounding box center [254, 523] width 89 height 26
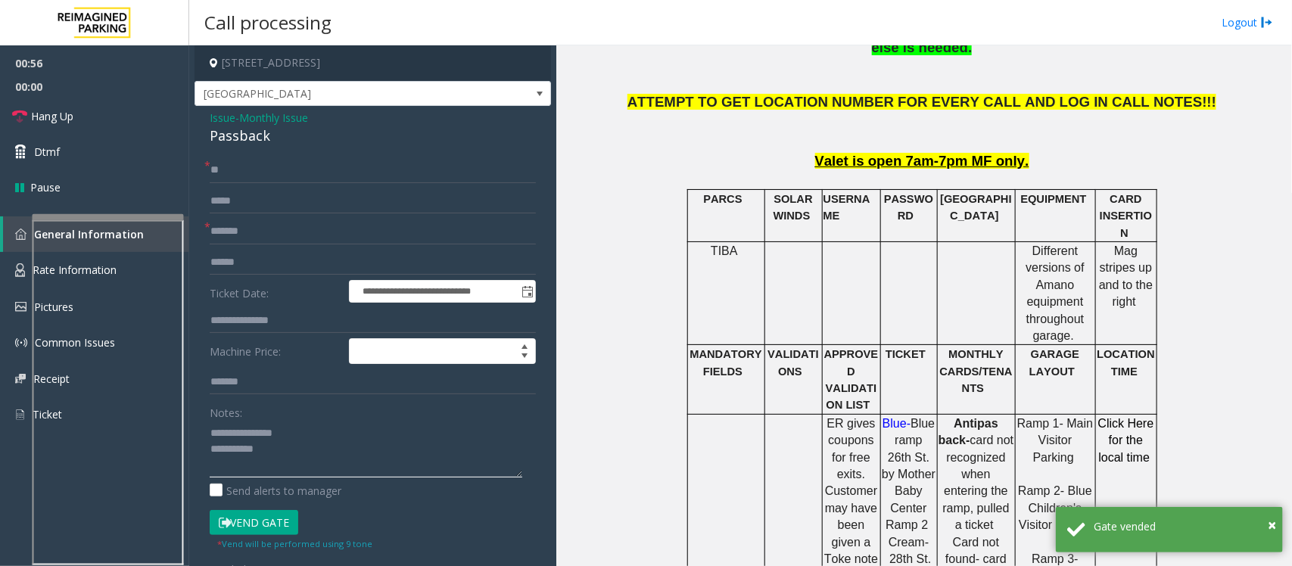
click at [278, 459] on textarea at bounding box center [366, 449] width 313 height 57
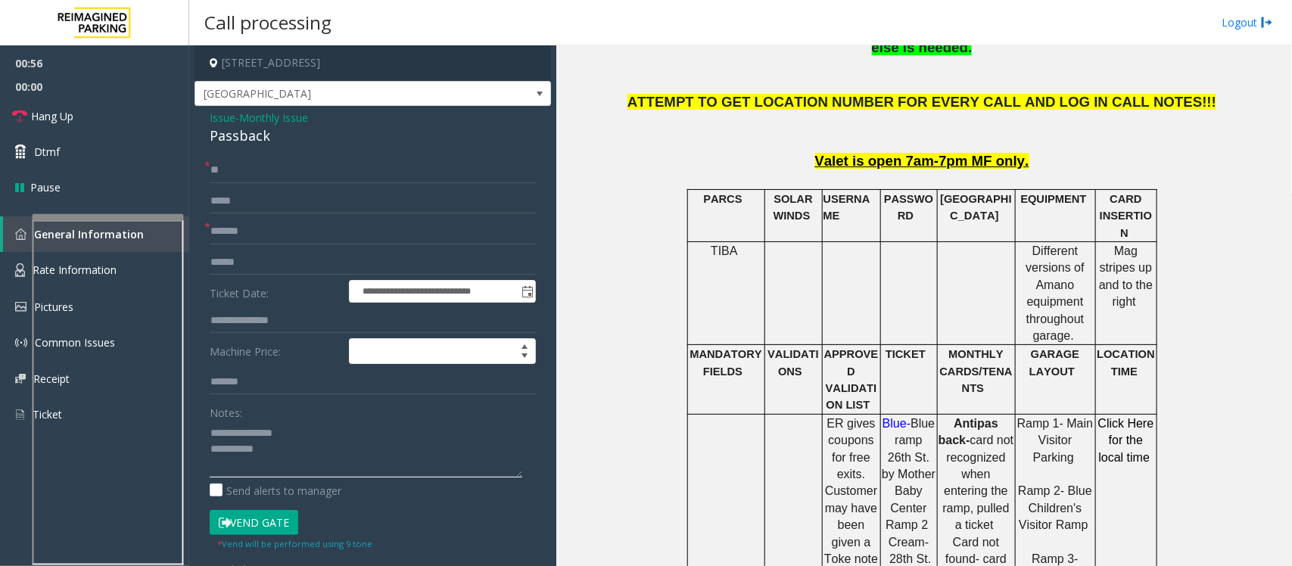
paste textarea "**********"
click at [266, 450] on textarea at bounding box center [366, 449] width 313 height 57
click at [72, 112] on span "Hang Up" at bounding box center [52, 116] width 42 height 16
click at [266, 453] on textarea at bounding box center [366, 449] width 313 height 57
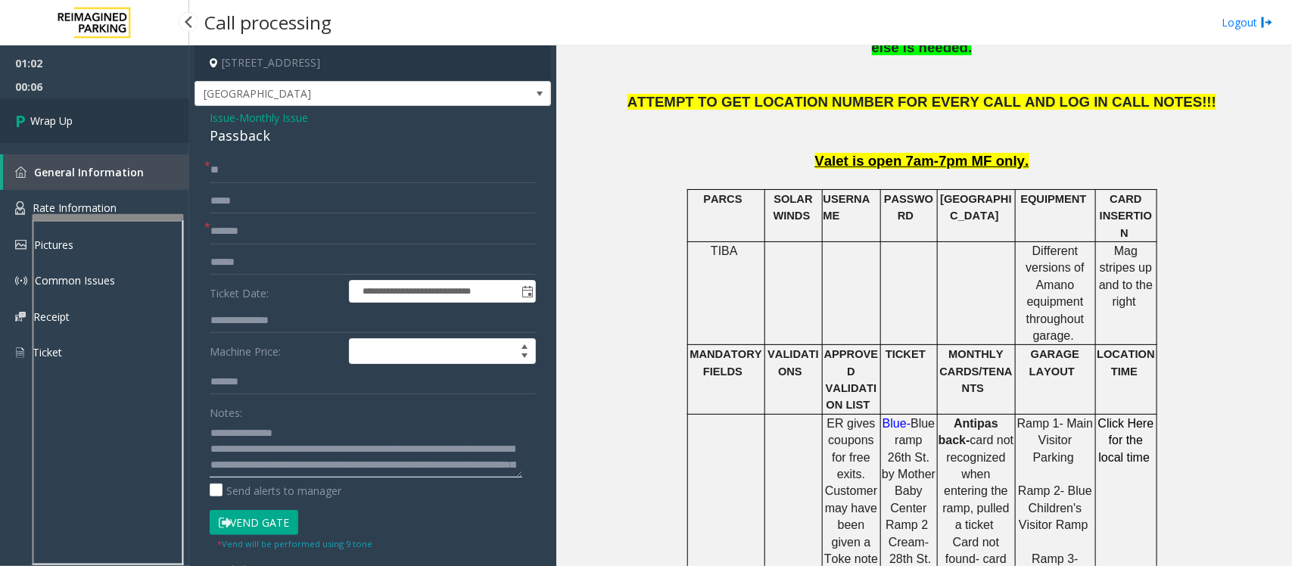
type textarea "**********"
click at [123, 120] on link "Wrap Up" at bounding box center [94, 120] width 189 height 45
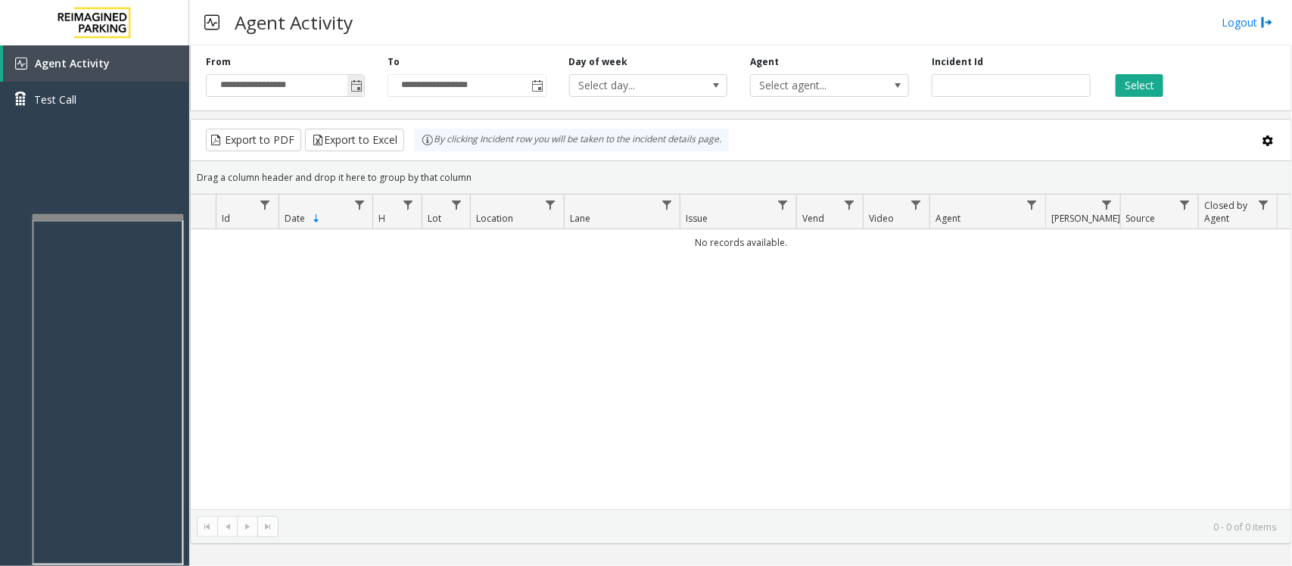
click at [360, 83] on span "Toggle popup" at bounding box center [356, 86] width 12 height 12
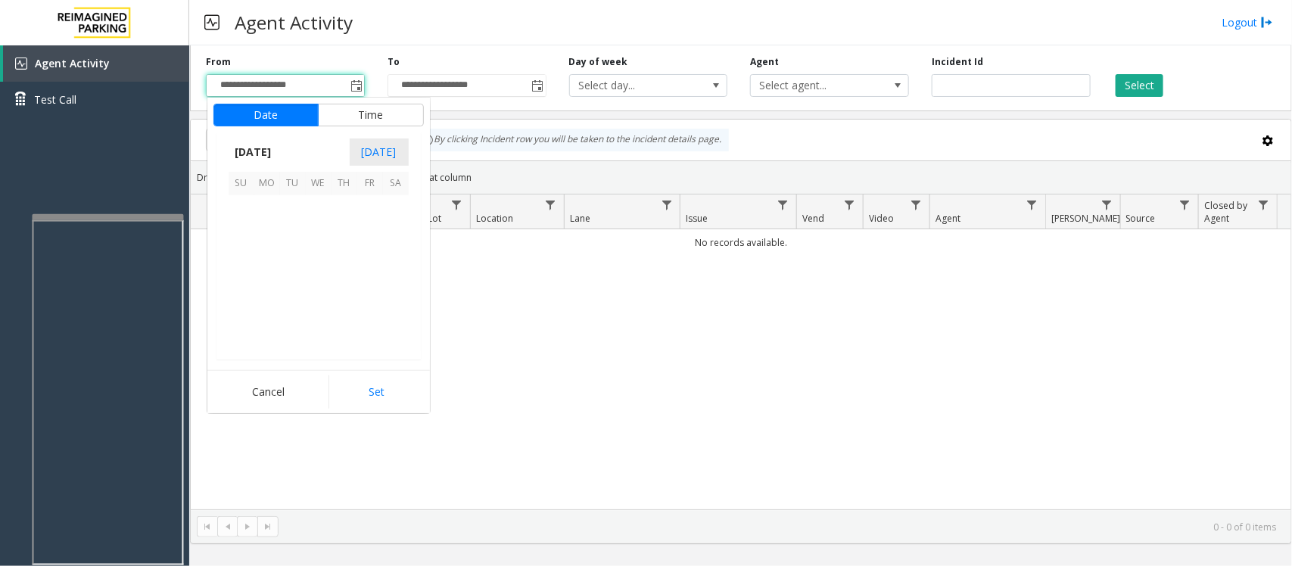
scroll to position [271519, 0]
click at [364, 235] on span "12" at bounding box center [370, 234] width 26 height 26
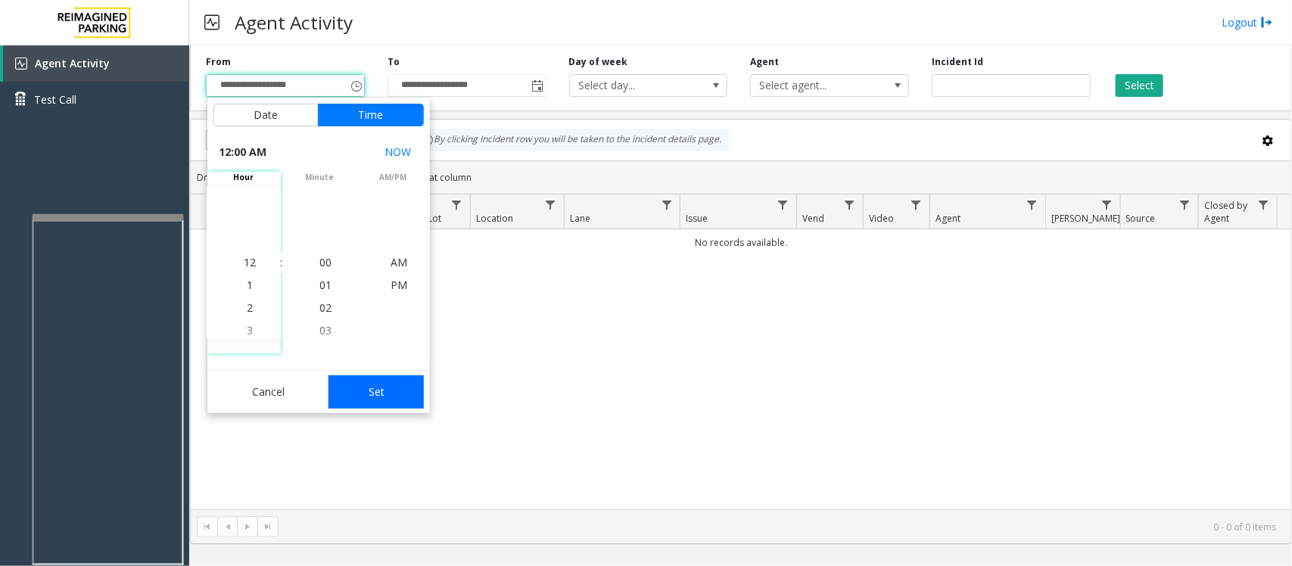
click at [377, 392] on button "Set" at bounding box center [375, 391] width 95 height 33
type input "**********"
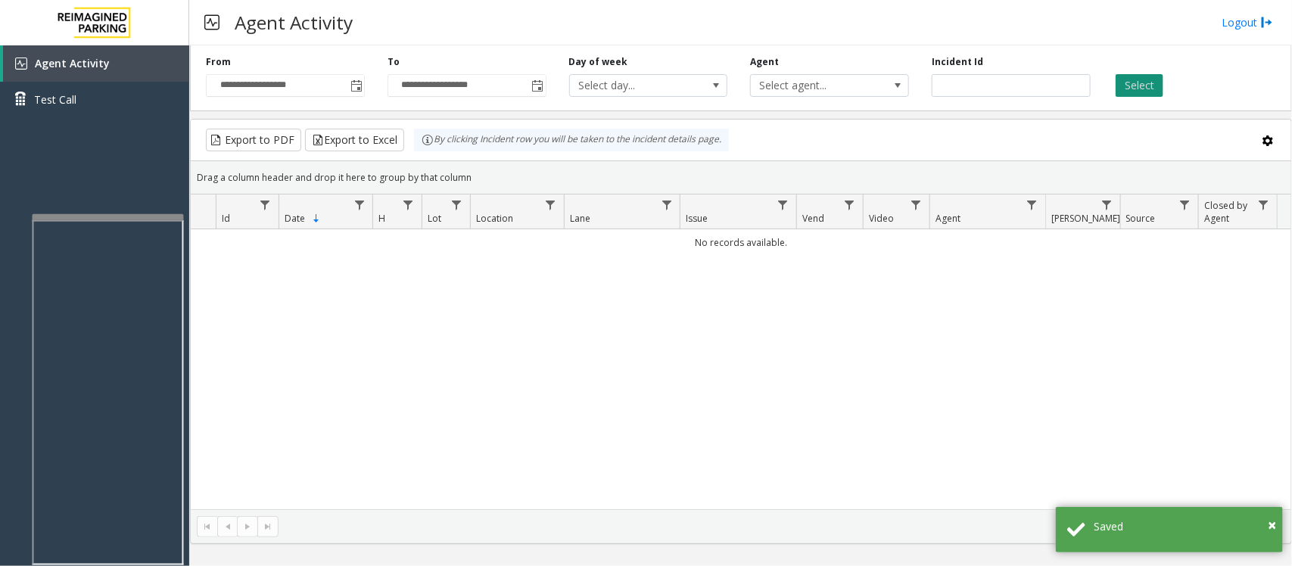
click at [1135, 83] on button "Select" at bounding box center [1140, 85] width 48 height 23
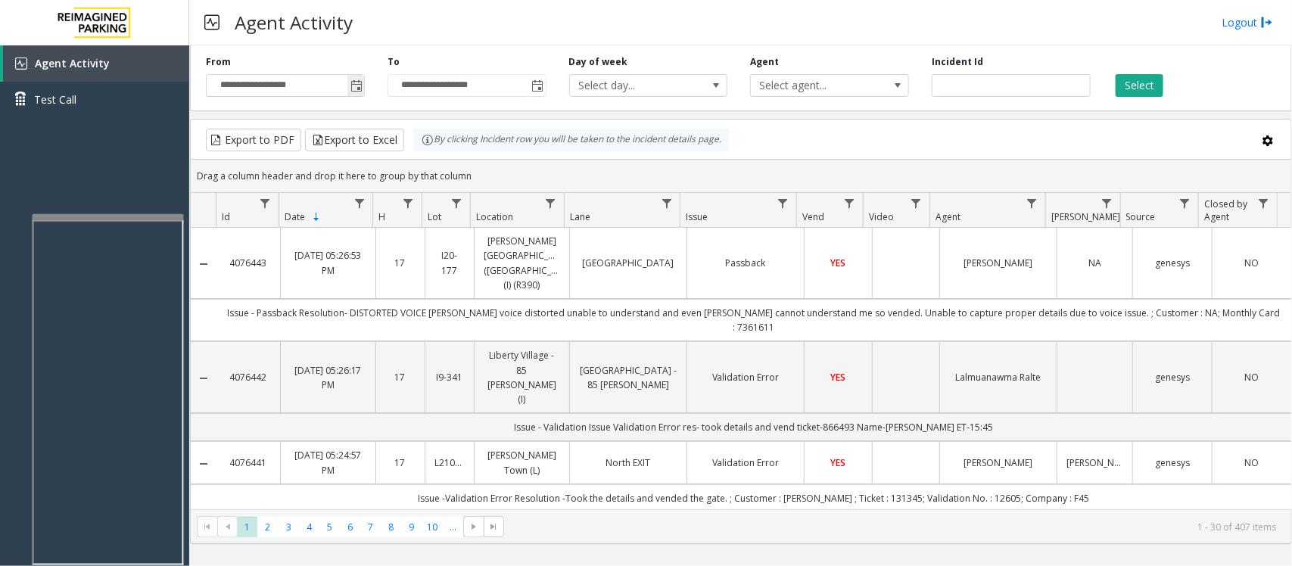
click at [350, 87] on span "Toggle popup" at bounding box center [356, 86] width 12 height 12
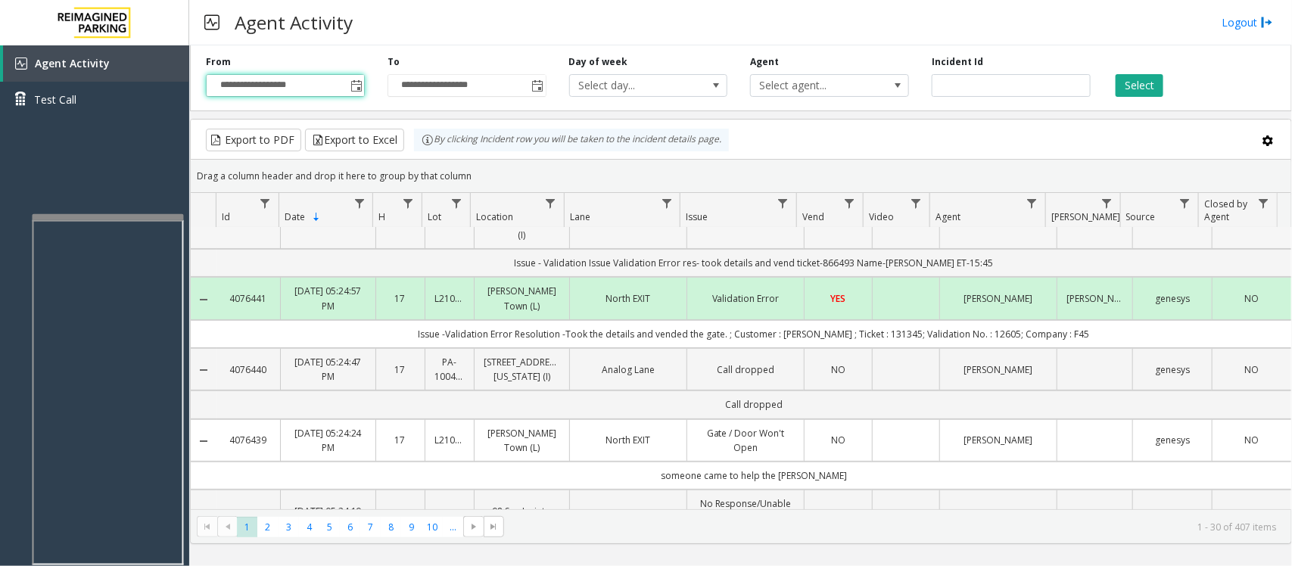
scroll to position [0, 0]
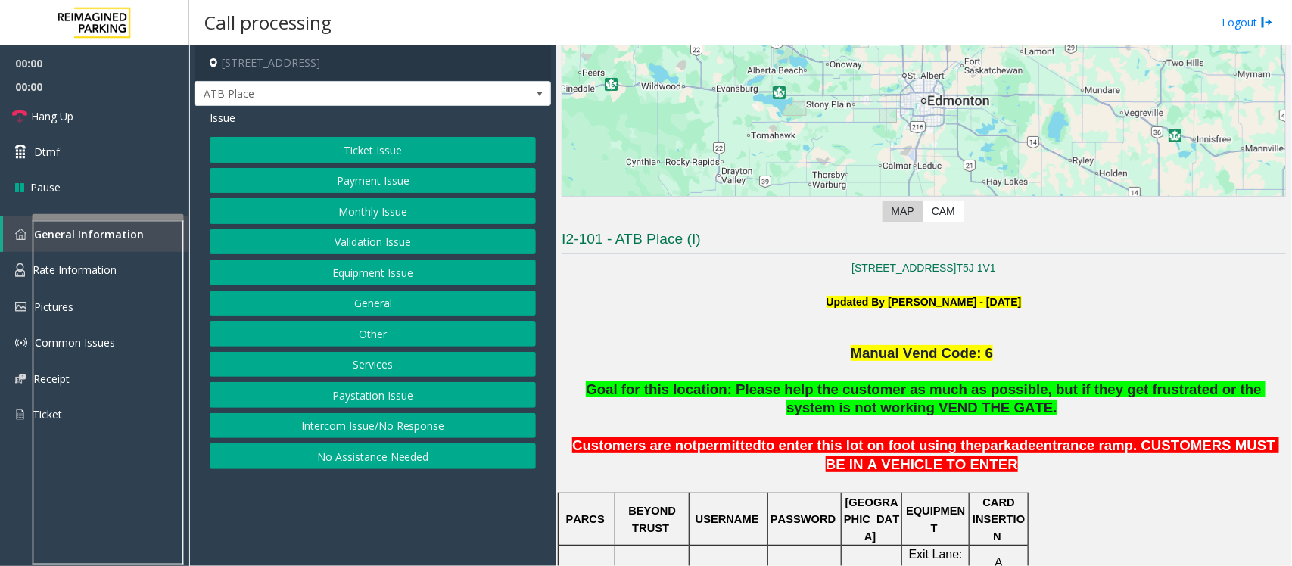
scroll to position [473, 0]
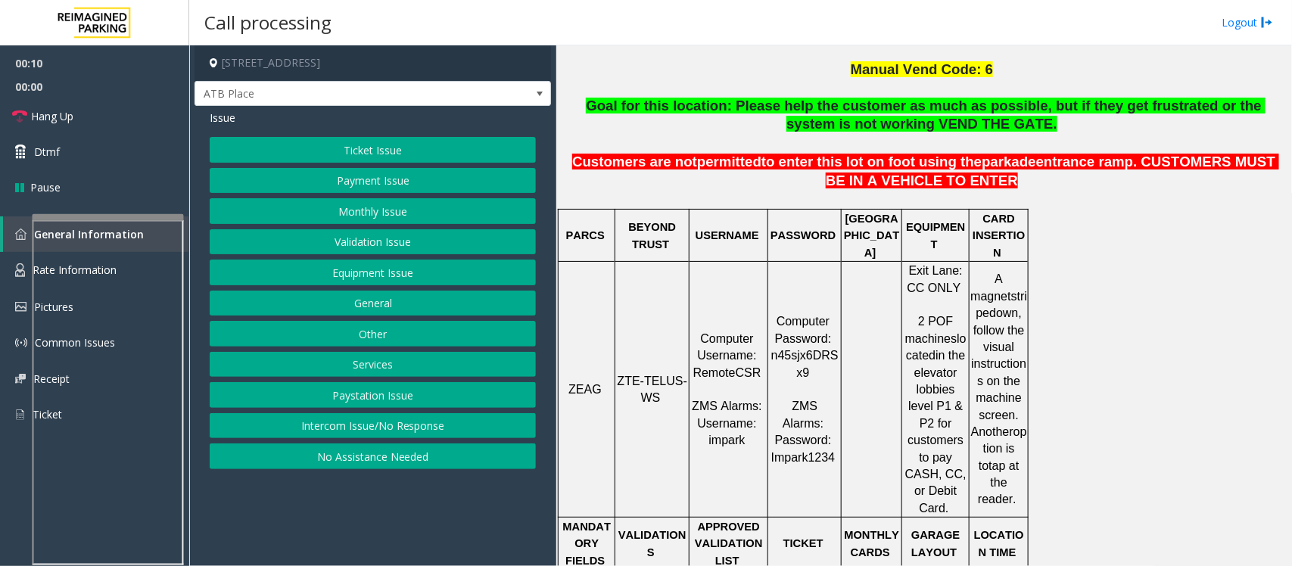
click at [451, 424] on button "Intercom Issue/No Response" at bounding box center [373, 426] width 326 height 26
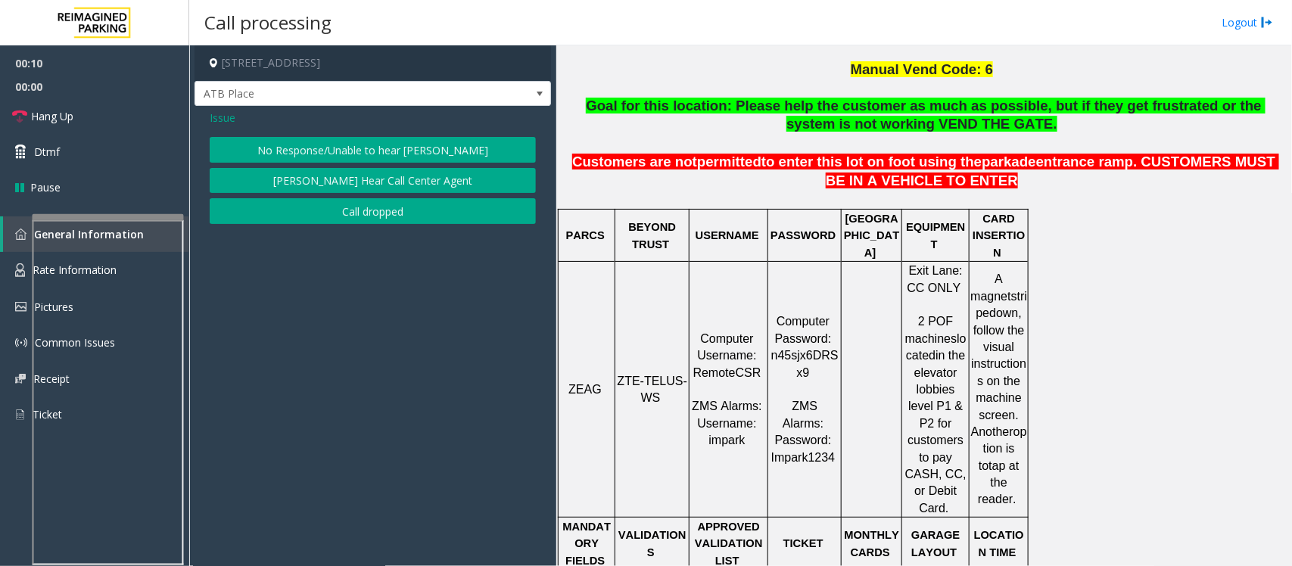
click at [361, 142] on button "No Response/Unable to hear [PERSON_NAME]" at bounding box center [373, 150] width 326 height 26
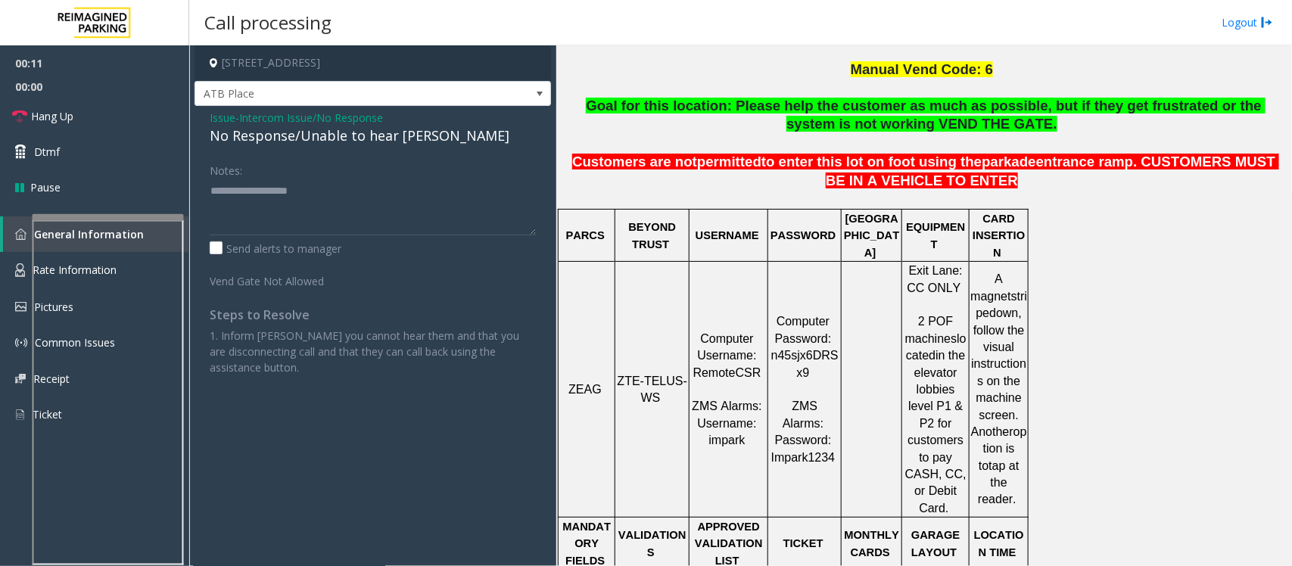
click at [365, 137] on div "No Response/Unable to hear [PERSON_NAME]" at bounding box center [373, 136] width 326 height 20
type textarea "**********"
click at [116, 118] on link "Hang Up" at bounding box center [94, 116] width 189 height 36
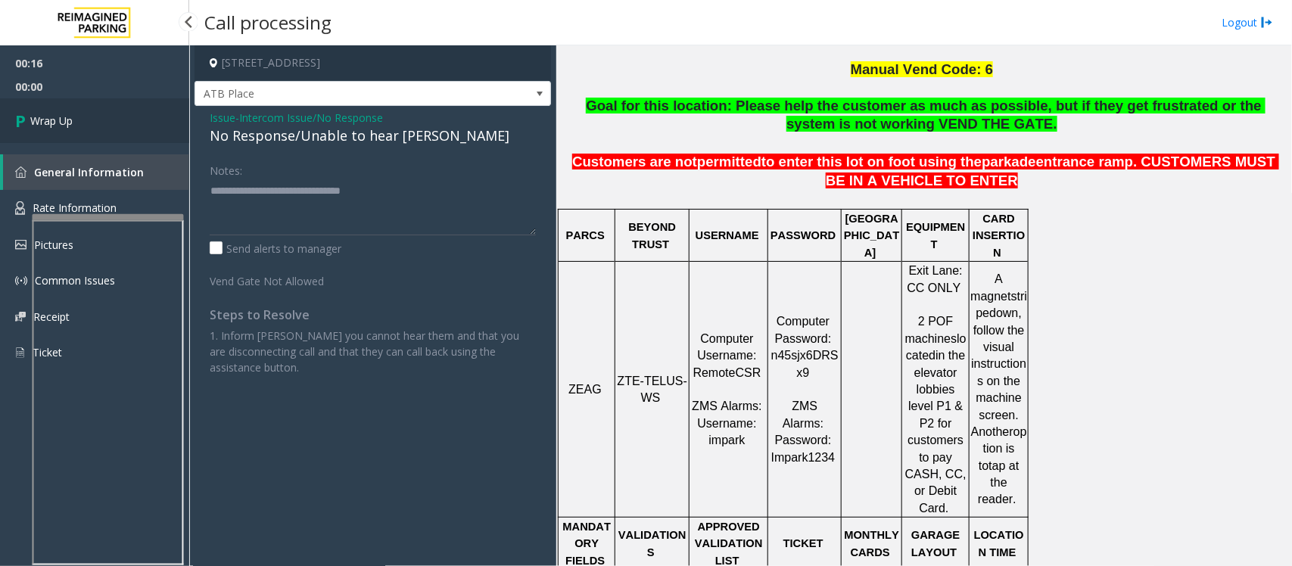
click at [116, 118] on link "Wrap Up" at bounding box center [94, 120] width 189 height 45
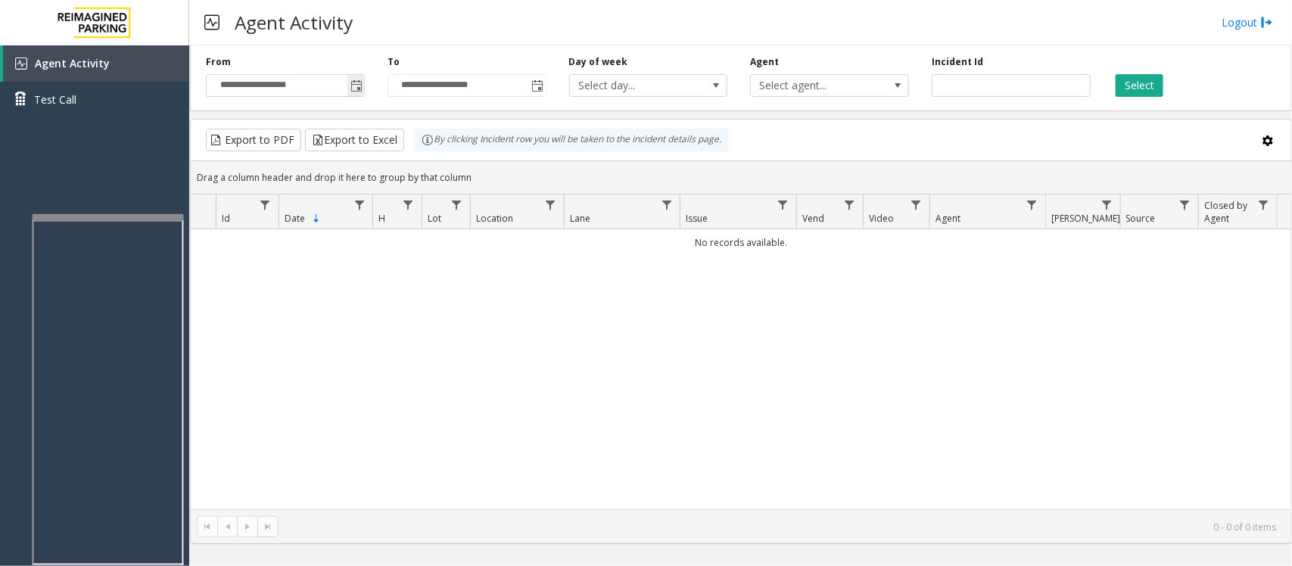
click at [350, 83] on span "Toggle popup" at bounding box center [356, 86] width 12 height 12
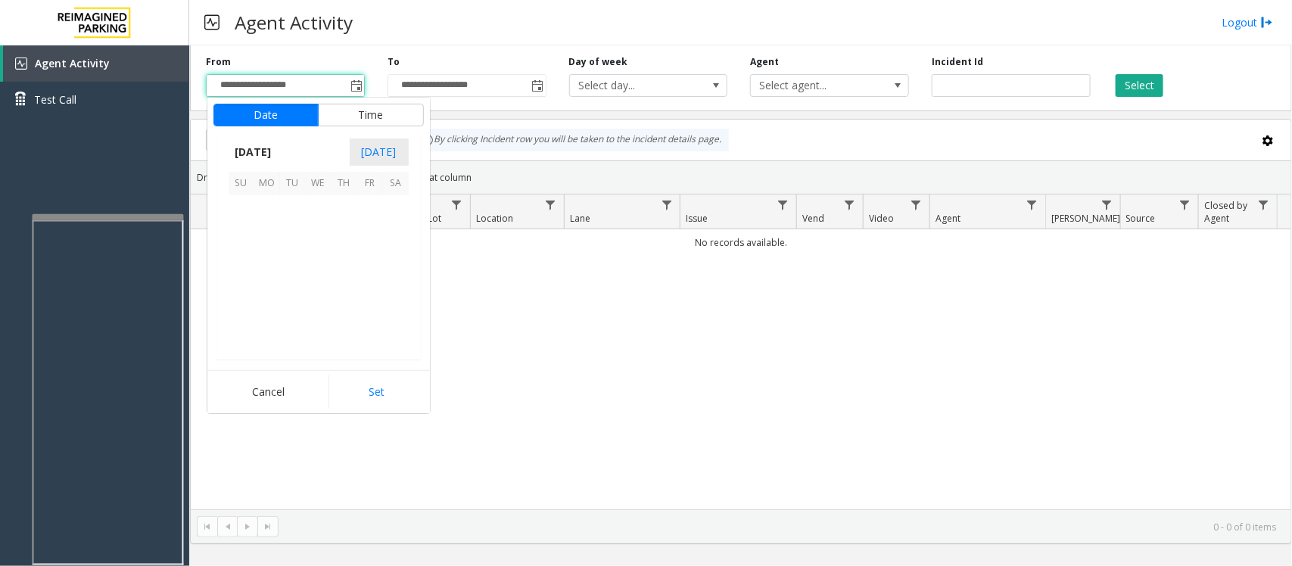
scroll to position [271519, 0]
click at [367, 231] on span "12" at bounding box center [370, 234] width 26 height 26
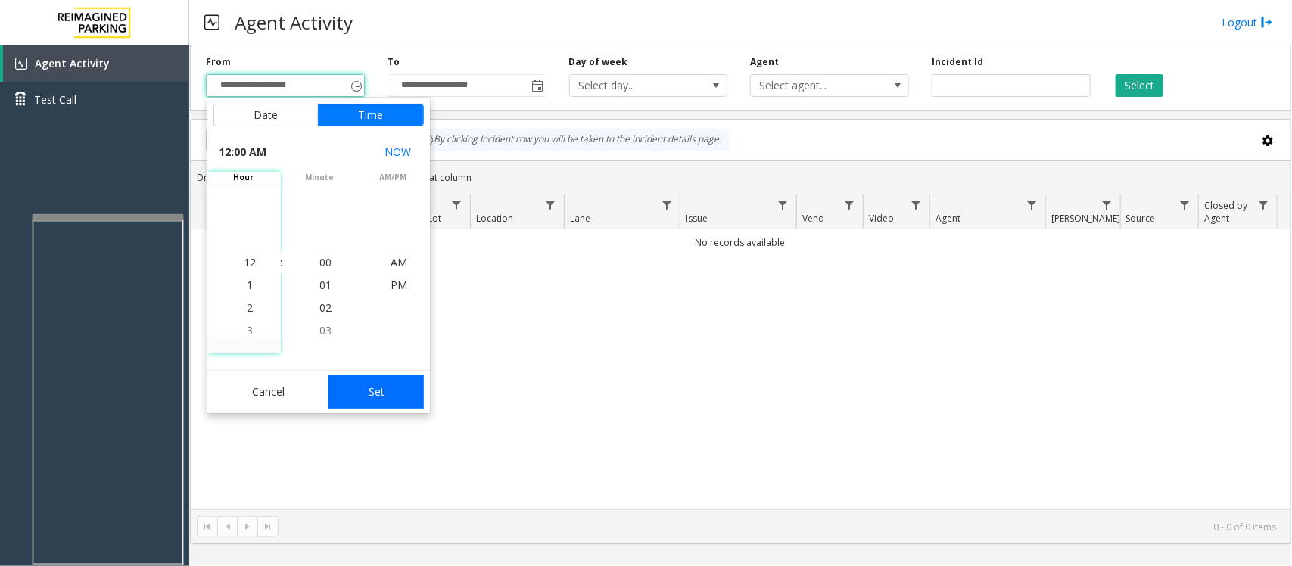
click at [369, 398] on button "Set" at bounding box center [375, 391] width 95 height 33
type input "**********"
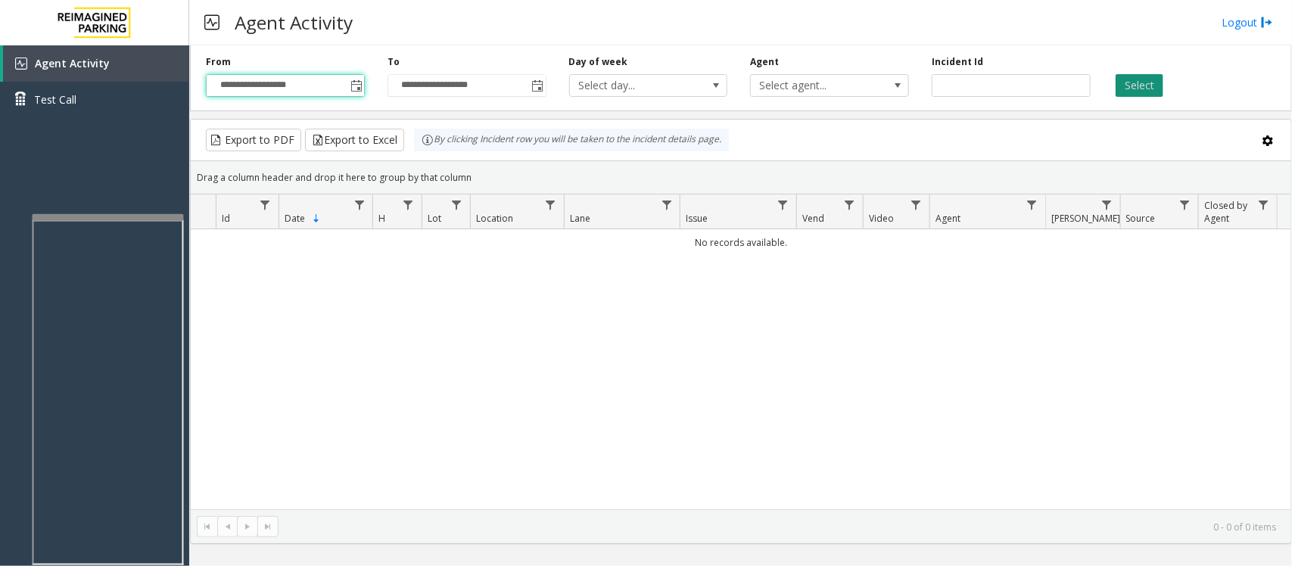
click at [1136, 89] on button "Select" at bounding box center [1140, 85] width 48 height 23
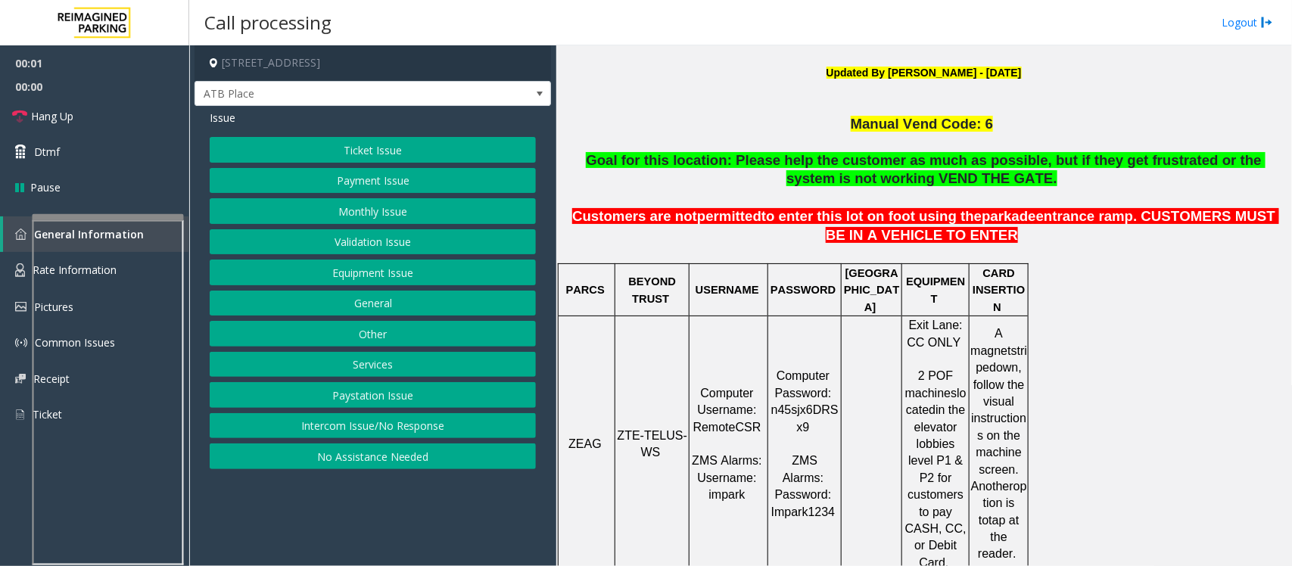
scroll to position [473, 0]
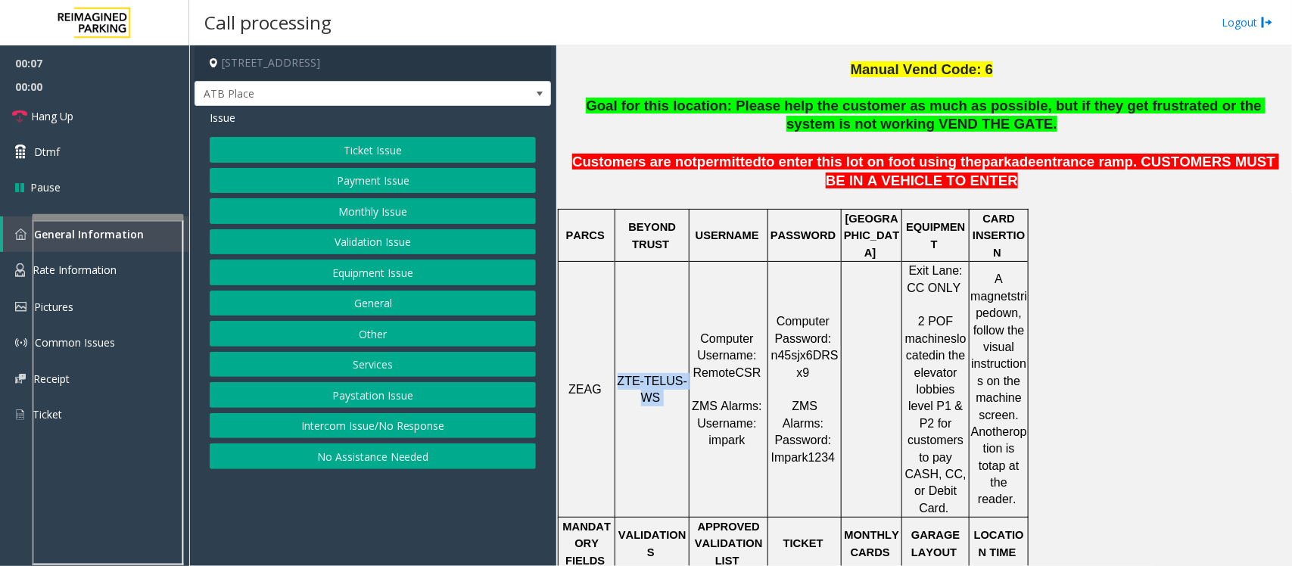
drag, startPoint x: 621, startPoint y: 347, endPoint x: 663, endPoint y: 358, distance: 43.1
click at [663, 373] on p "ZTE-TELUS-WS" at bounding box center [652, 390] width 72 height 34
copy p "ZTE-TELUS-WS"
drag, startPoint x: 384, startPoint y: 425, endPoint x: 388, endPoint y: 406, distance: 19.9
click at [384, 425] on button "Intercom Issue/No Response" at bounding box center [373, 426] width 326 height 26
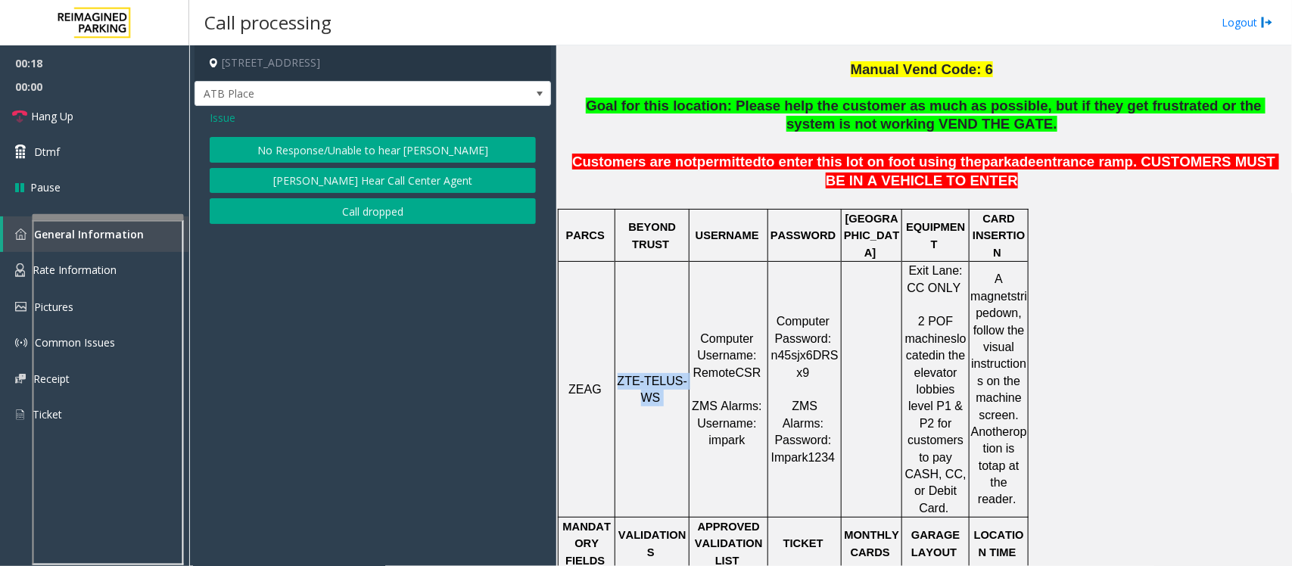
click at [352, 145] on button "No Response/Unable to hear [PERSON_NAME]" at bounding box center [373, 150] width 326 height 26
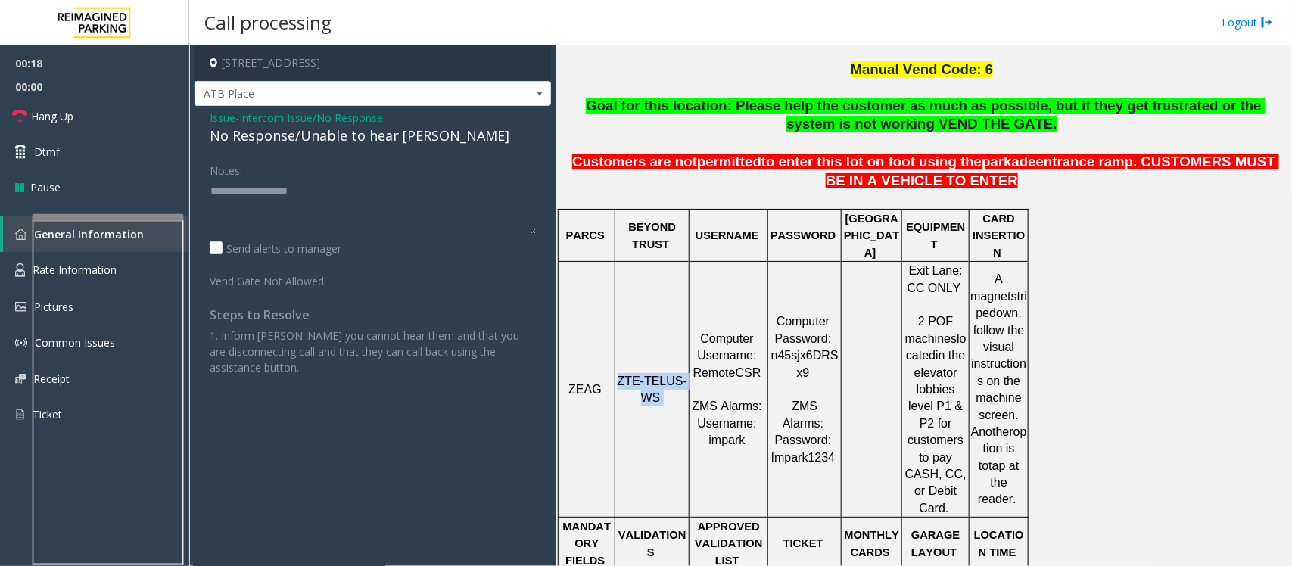
click at [352, 145] on div "No Response/Unable to hear [PERSON_NAME]" at bounding box center [373, 136] width 326 height 20
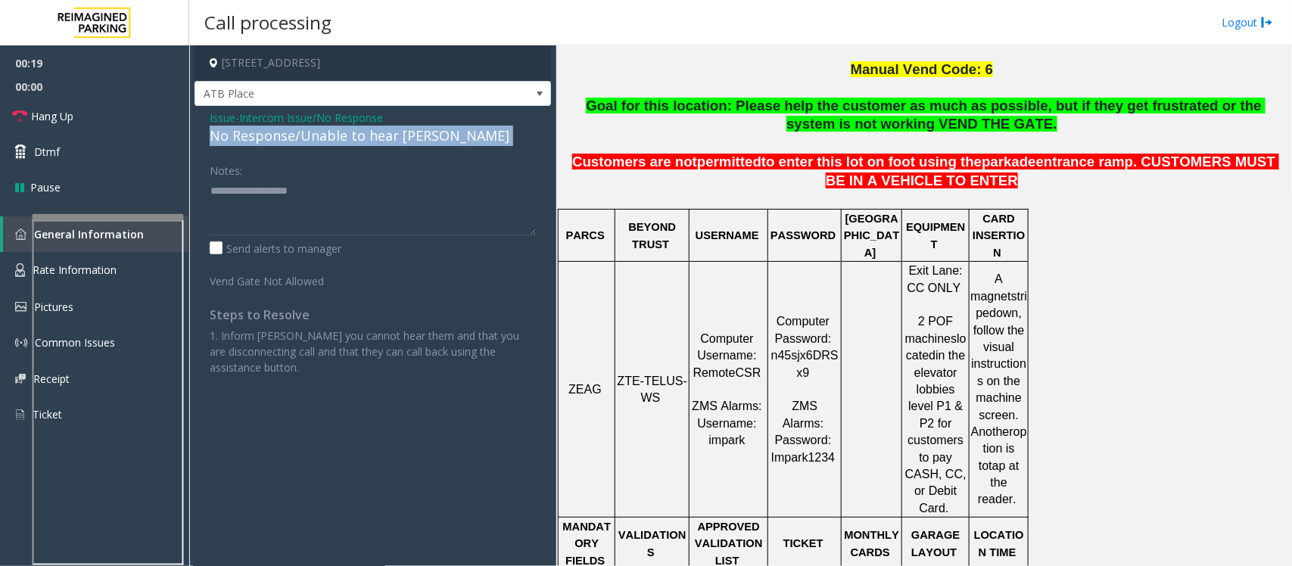
click at [352, 145] on div "No Response/Unable to hear [PERSON_NAME]" at bounding box center [373, 136] width 326 height 20
click at [356, 136] on div "No Response/Unable to hear [PERSON_NAME]" at bounding box center [373, 136] width 326 height 20
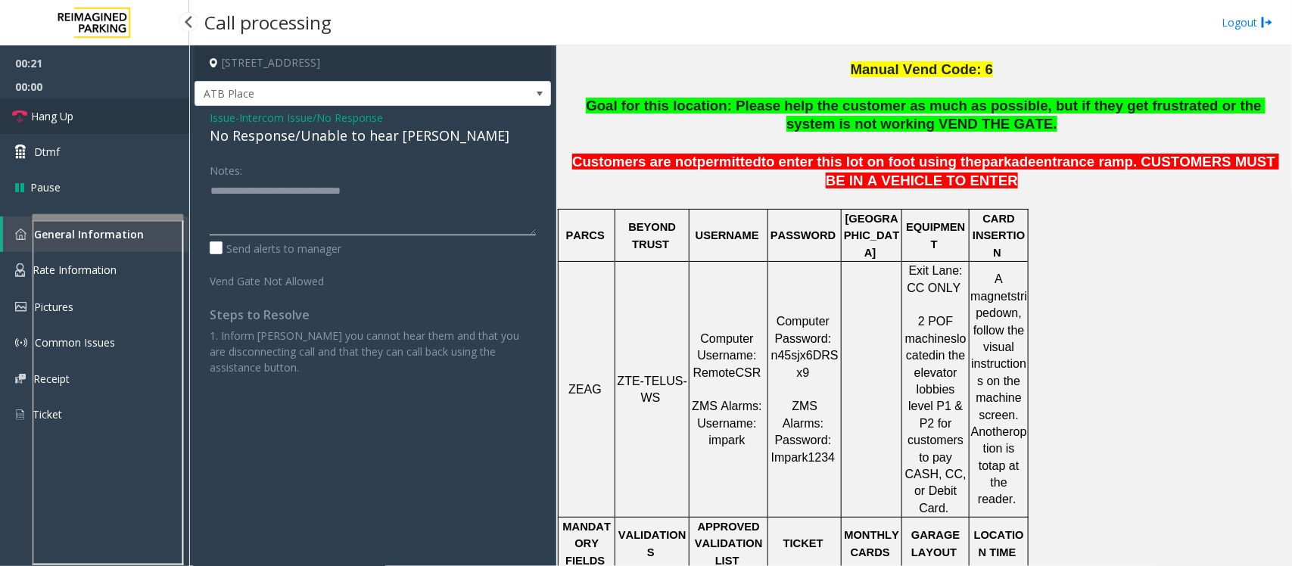
type textarea "**********"
click at [152, 111] on link "Hang Up" at bounding box center [94, 116] width 189 height 36
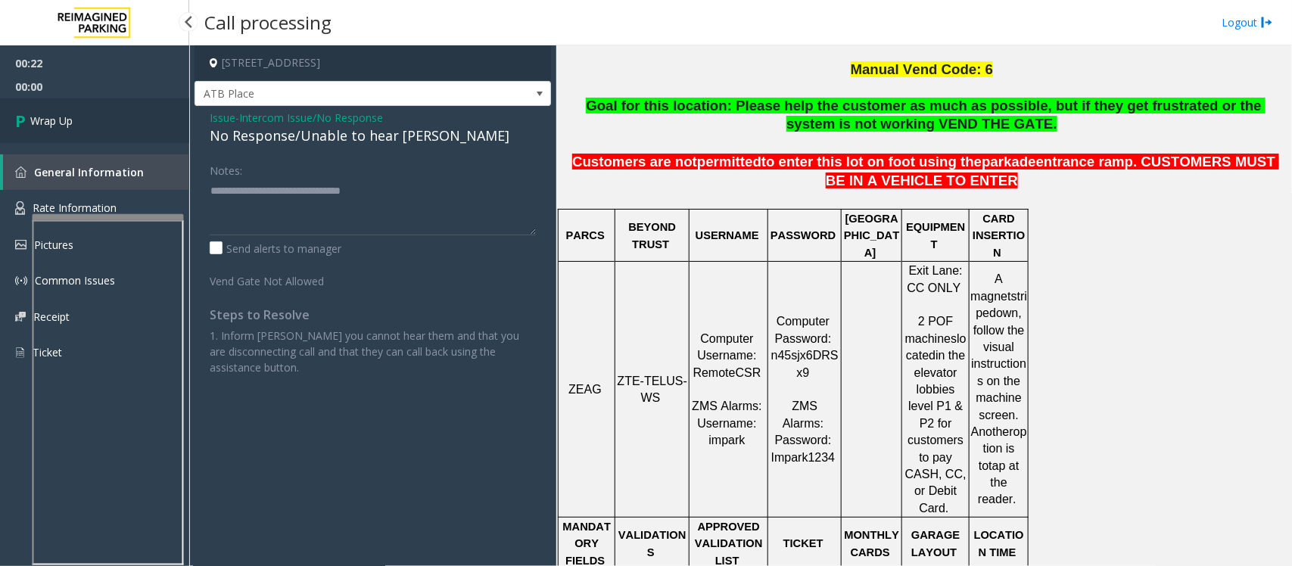
click at [144, 115] on link "Wrap Up" at bounding box center [94, 120] width 189 height 45
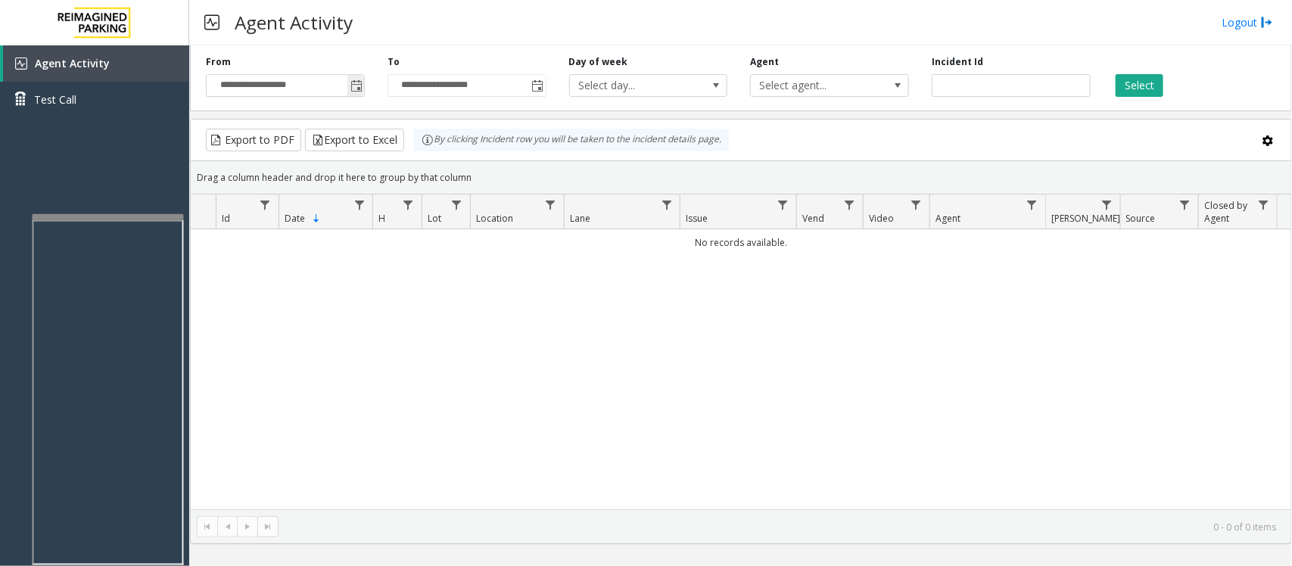
click at [361, 85] on span "Toggle popup" at bounding box center [356, 86] width 12 height 12
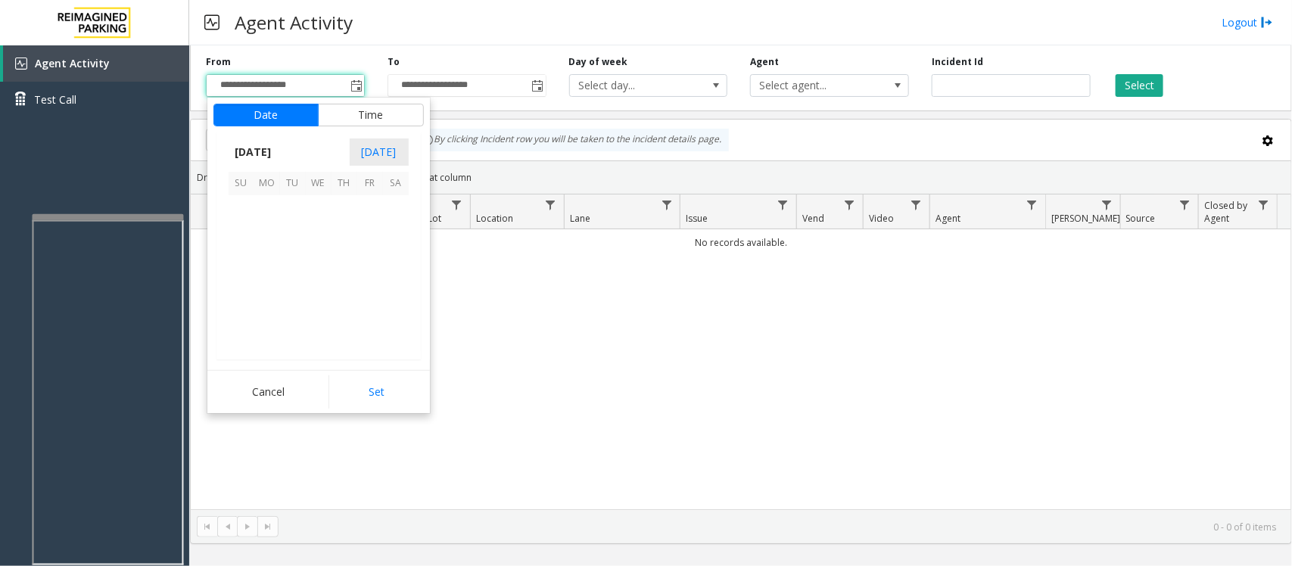
scroll to position [271519, 0]
click at [369, 239] on span "12" at bounding box center [370, 234] width 26 height 26
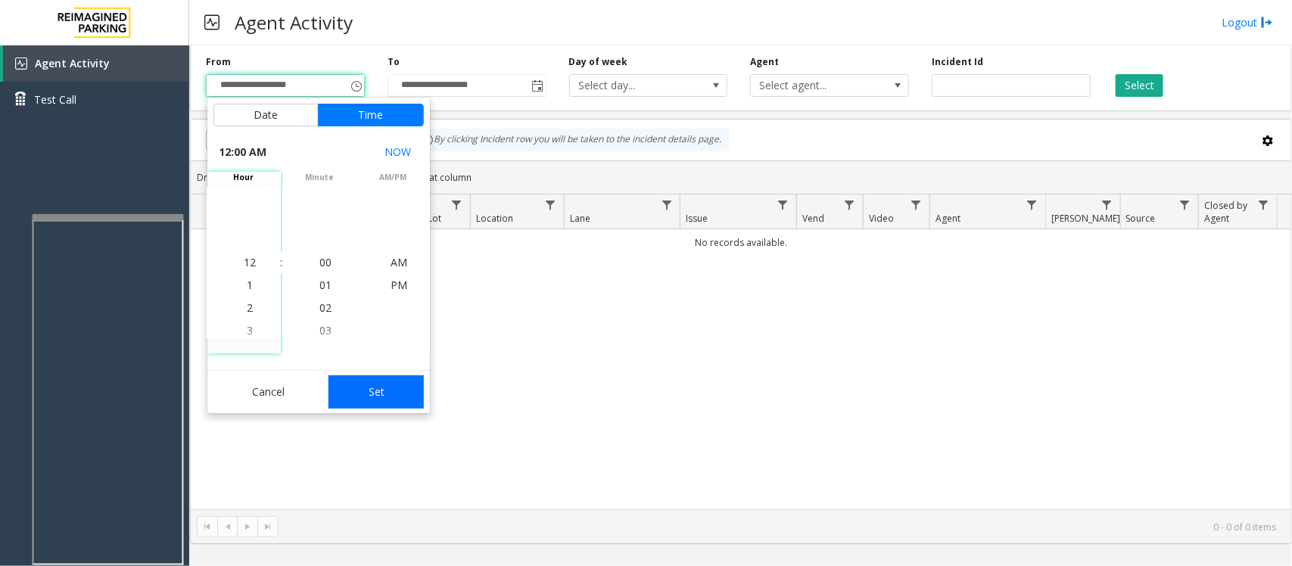
click at [377, 388] on button "Set" at bounding box center [375, 391] width 95 height 33
type input "**********"
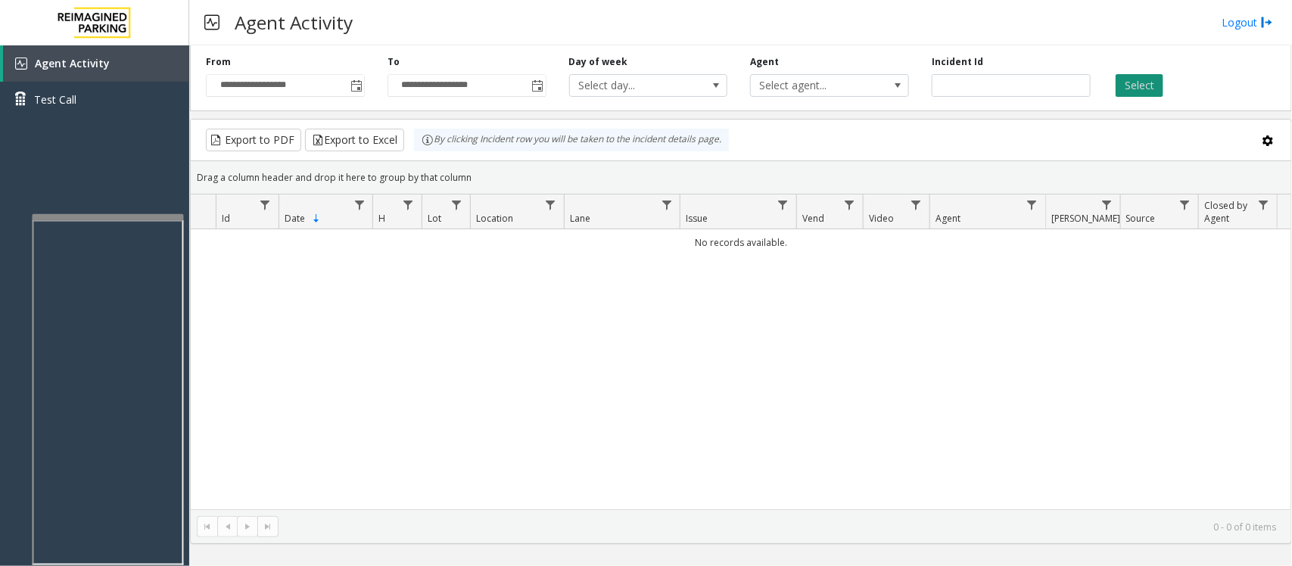
click at [1147, 85] on button "Select" at bounding box center [1140, 85] width 48 height 23
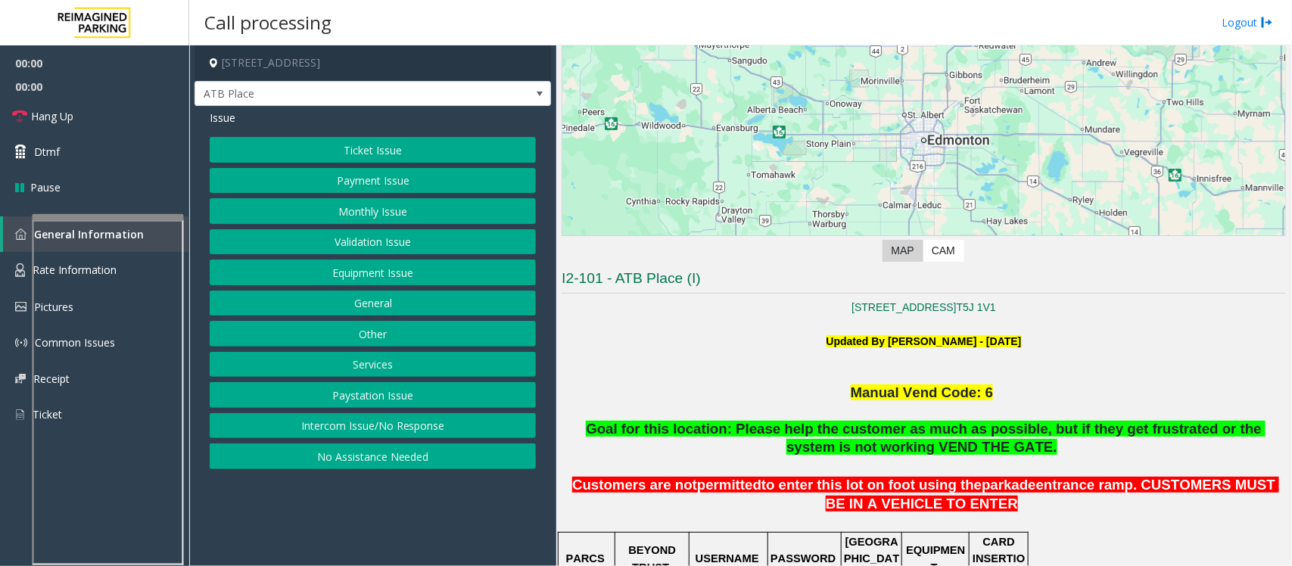
scroll to position [284, 0]
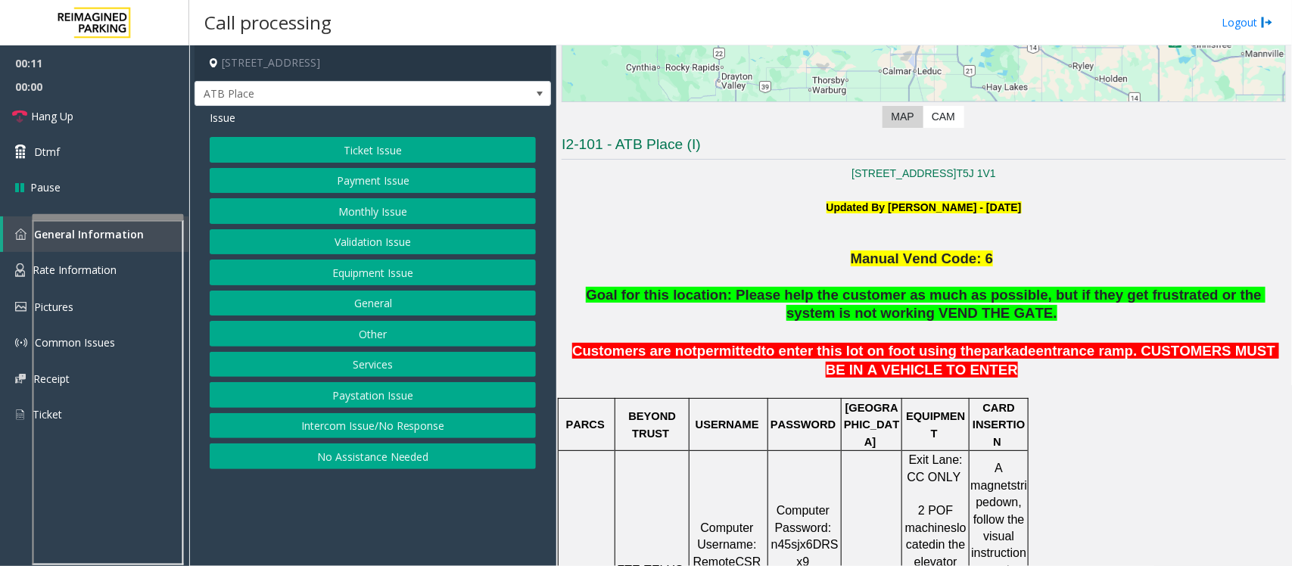
click at [381, 425] on button "Intercom Issue/No Response" at bounding box center [373, 426] width 326 height 26
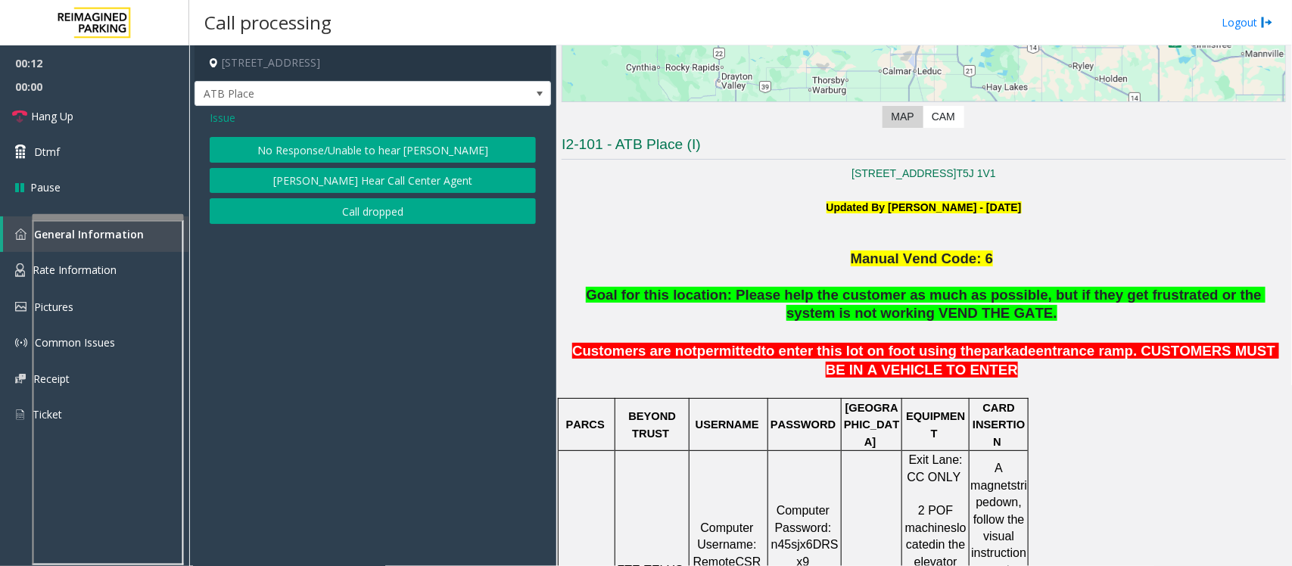
click at [308, 150] on button "No Response/Unable to hear [PERSON_NAME]" at bounding box center [373, 150] width 326 height 26
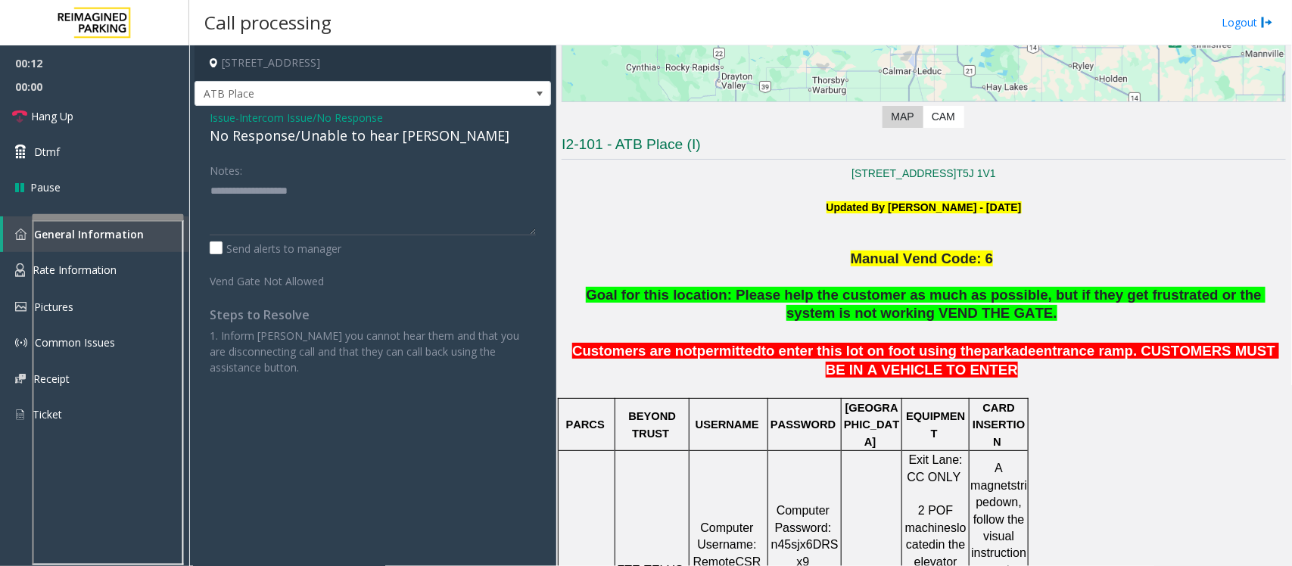
click at [316, 138] on div "No Response/Unable to hear [PERSON_NAME]" at bounding box center [373, 136] width 326 height 20
type textarea "**********"
click at [119, 118] on link "Hang Up" at bounding box center [94, 116] width 189 height 36
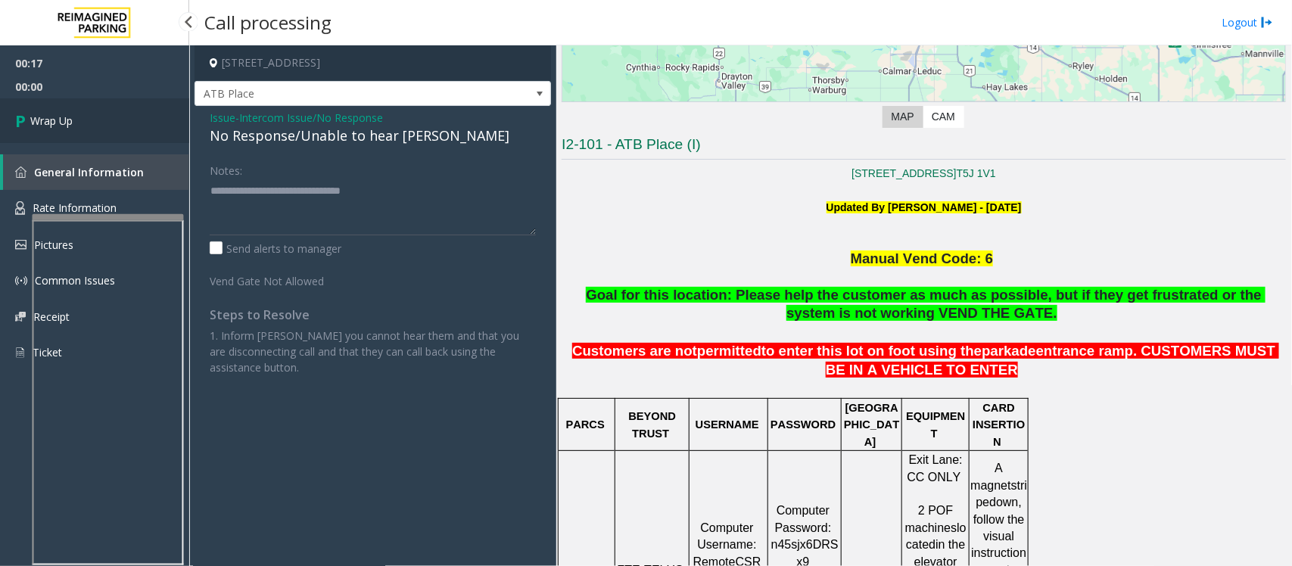
click at [119, 118] on link "Wrap Up" at bounding box center [94, 120] width 189 height 45
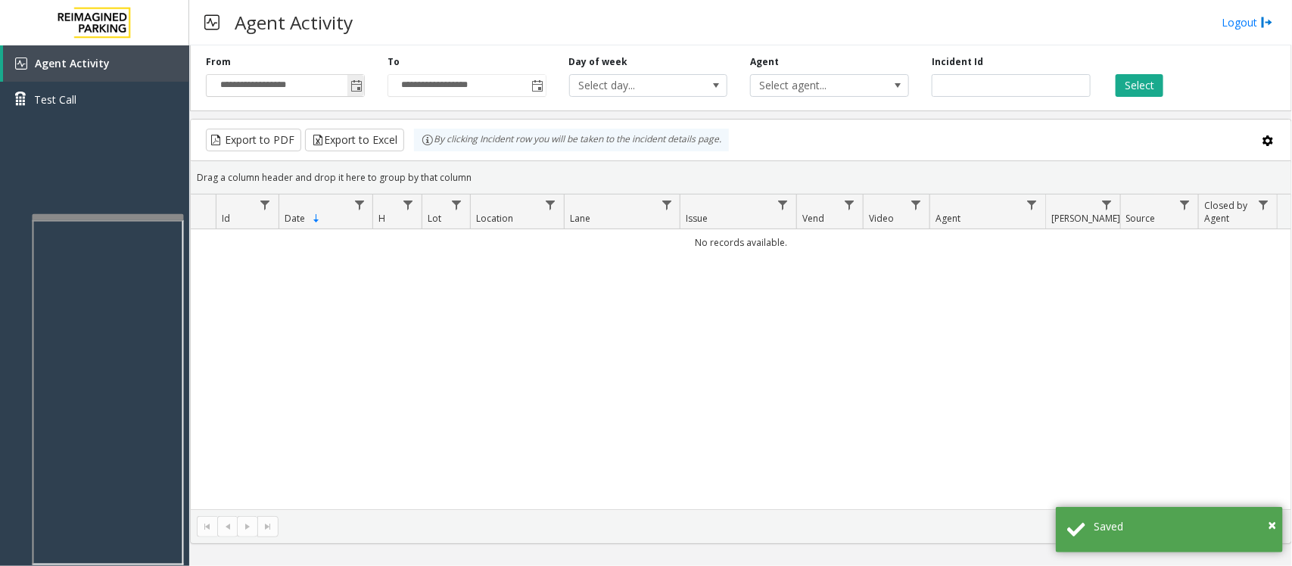
click at [360, 84] on span "Toggle popup" at bounding box center [356, 86] width 12 height 12
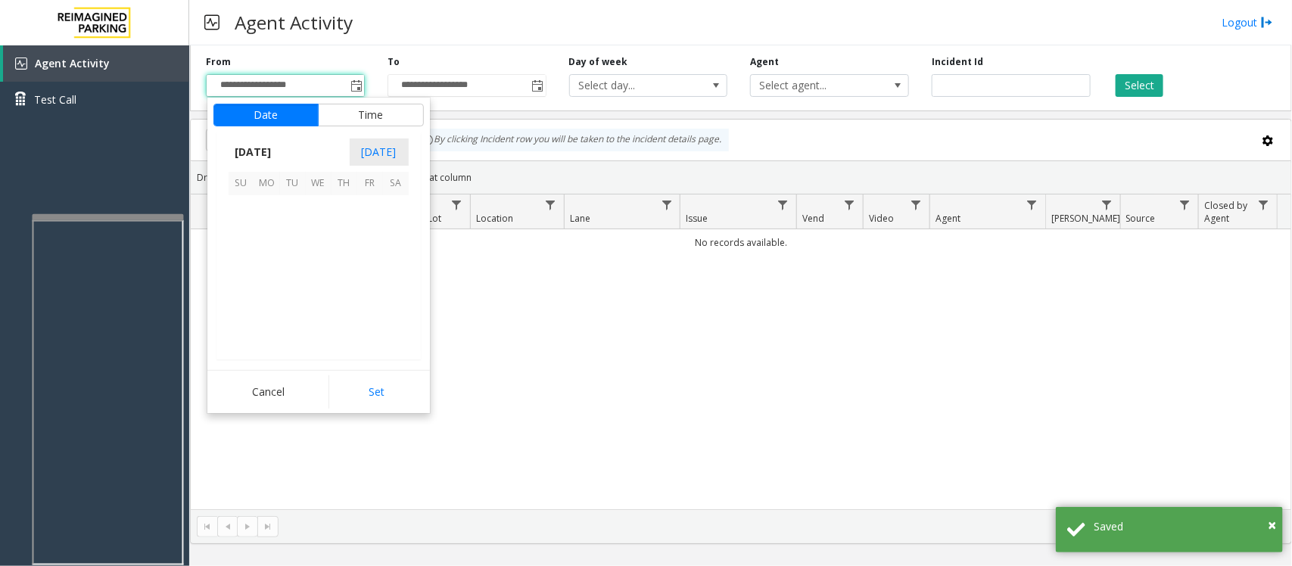
scroll to position [271519, 0]
click at [372, 235] on span "12" at bounding box center [370, 234] width 26 height 26
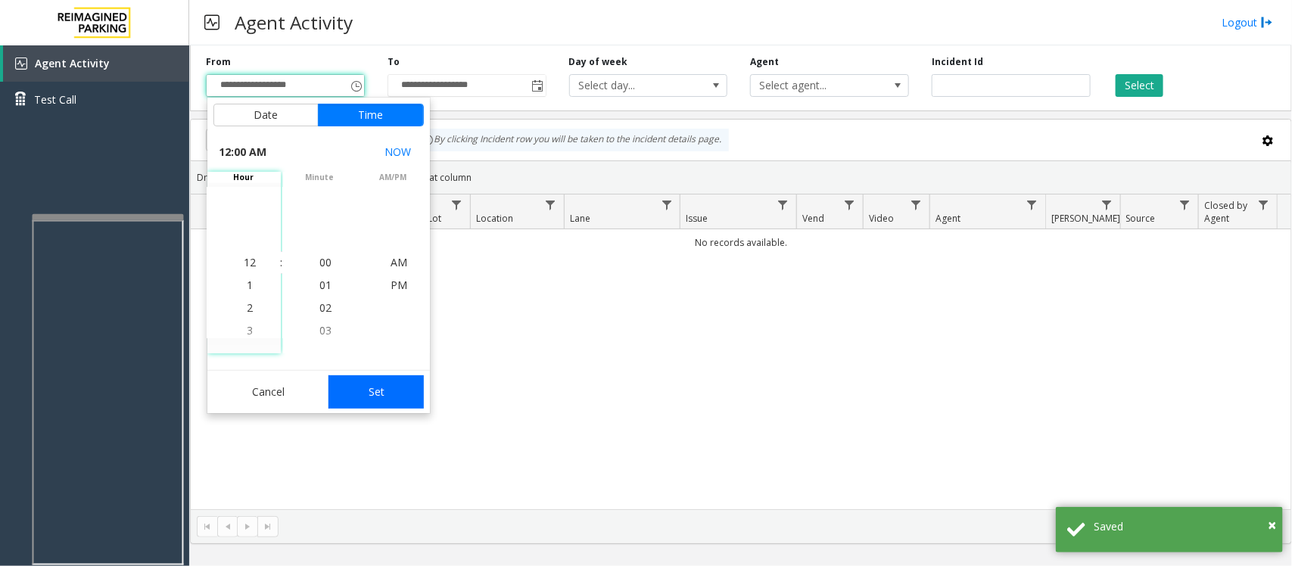
click at [388, 398] on button "Set" at bounding box center [375, 391] width 95 height 33
type input "**********"
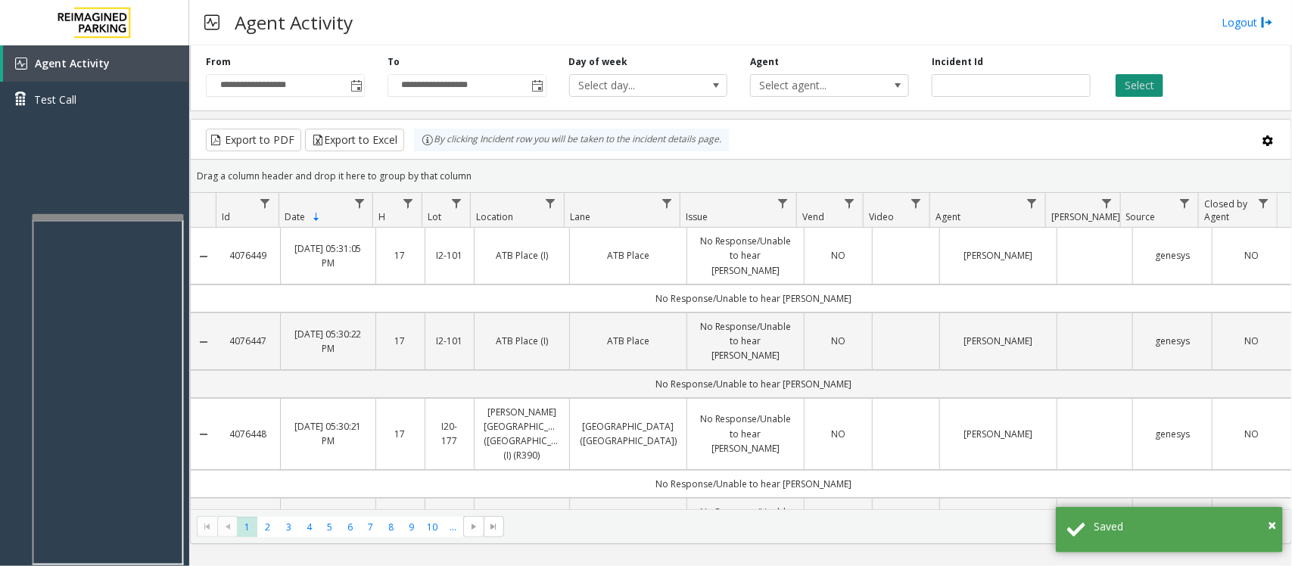
click at [1132, 84] on button "Select" at bounding box center [1140, 85] width 48 height 23
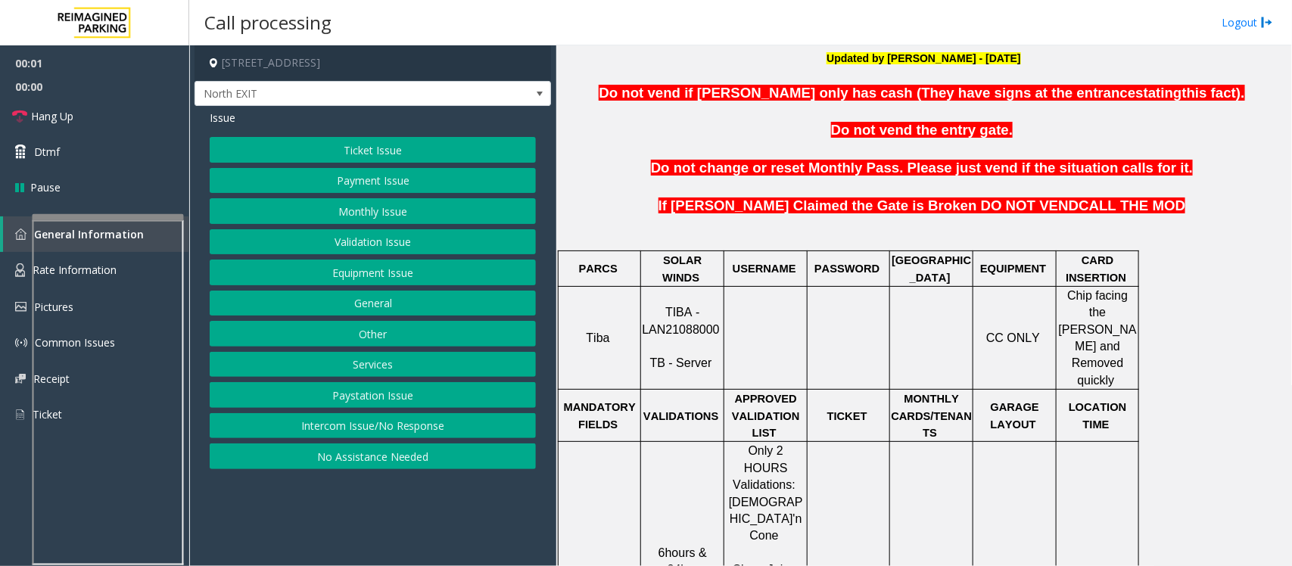
scroll to position [473, 0]
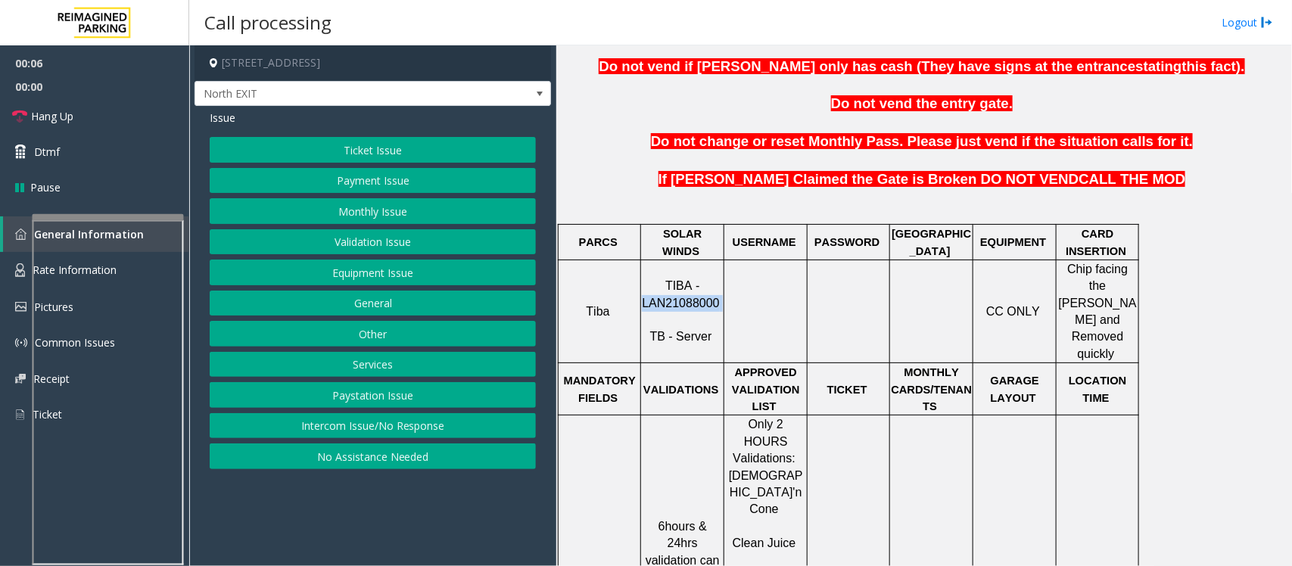
drag, startPoint x: 646, startPoint y: 285, endPoint x: 721, endPoint y: 286, distance: 74.9
click at [721, 286] on p "TIBA - LAN21088000 TB - Server" at bounding box center [682, 312] width 81 height 68
copy p "LAN21088000"
click at [347, 247] on button "Validation Issue" at bounding box center [373, 242] width 326 height 26
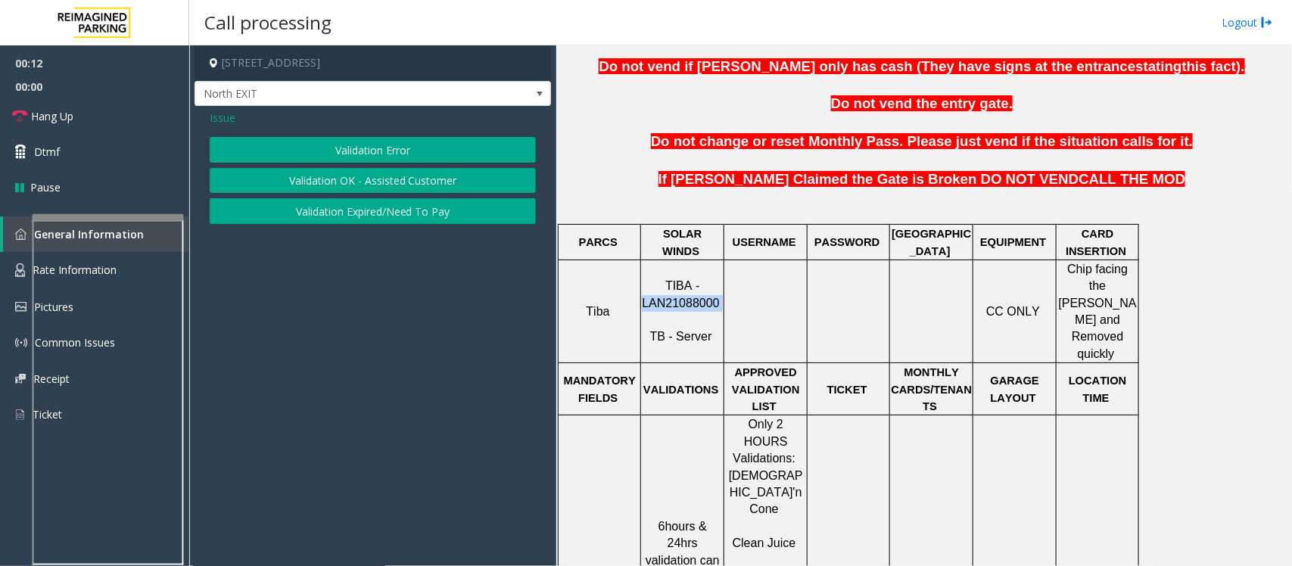
click at [392, 151] on button "Validation Error" at bounding box center [373, 150] width 326 height 26
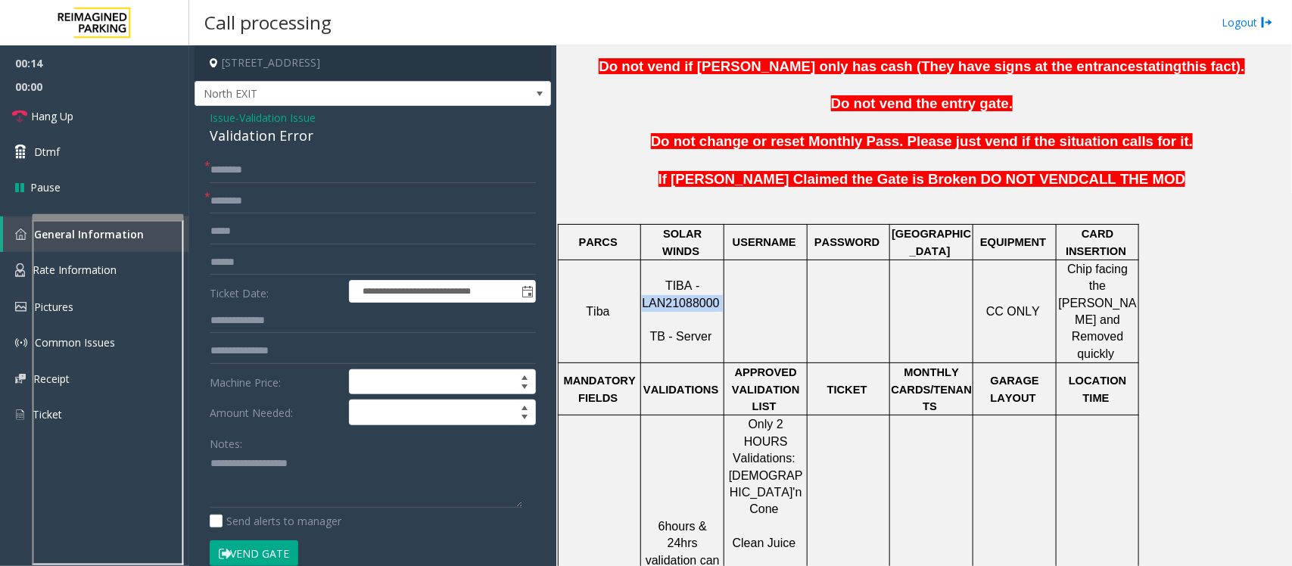
scroll to position [568, 0]
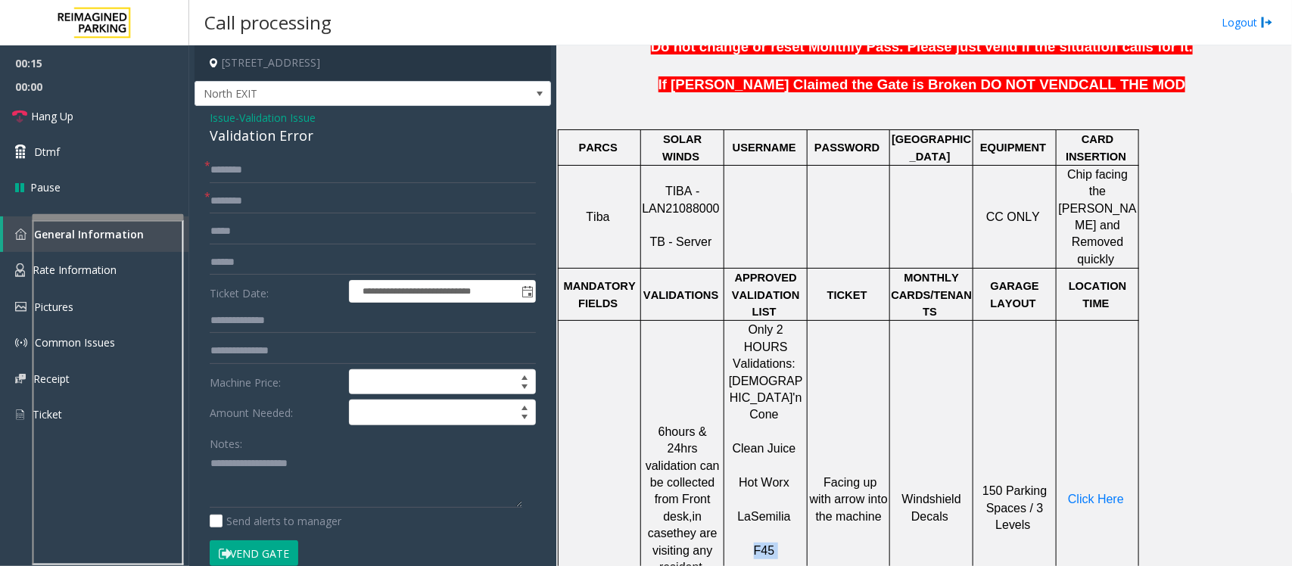
drag, startPoint x: 786, startPoint y: 472, endPoint x: 732, endPoint y: 462, distance: 54.6
click at [732, 525] on p "F45" at bounding box center [765, 542] width 81 height 34
copy p "F45"
click at [244, 199] on input "text" at bounding box center [373, 201] width 326 height 26
paste input "***"
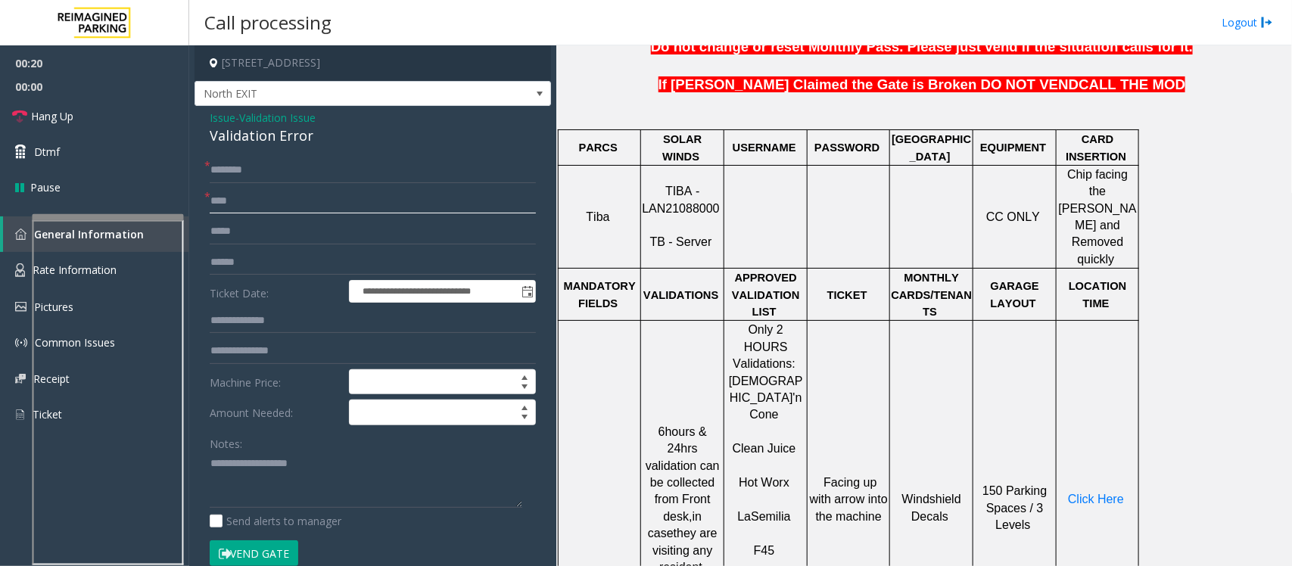
type input "***"
click at [257, 131] on div "Validation Error" at bounding box center [373, 136] width 326 height 20
click at [259, 132] on div "Validation Error" at bounding box center [373, 136] width 326 height 20
click at [260, 136] on div "Validation Error" at bounding box center [373, 136] width 326 height 20
type textarea "**********"
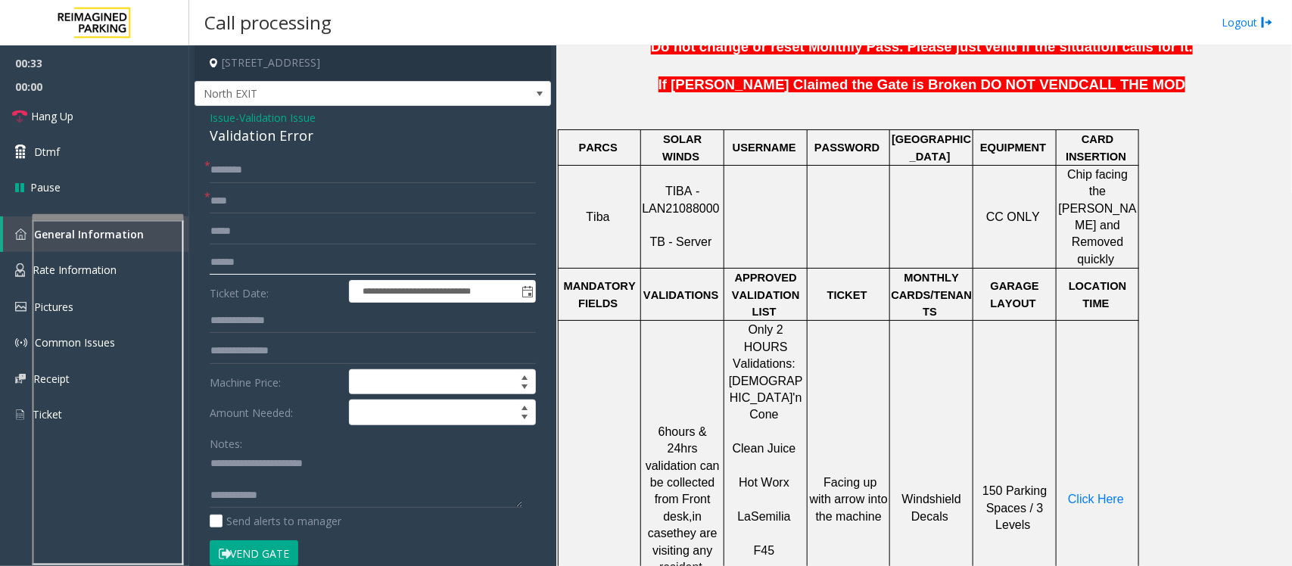
click at [233, 261] on input "text" at bounding box center [373, 263] width 326 height 26
click at [237, 267] on input "text" at bounding box center [373, 263] width 326 height 26
type input "*******"
click at [289, 165] on input "text" at bounding box center [373, 170] width 326 height 26
type input "***"
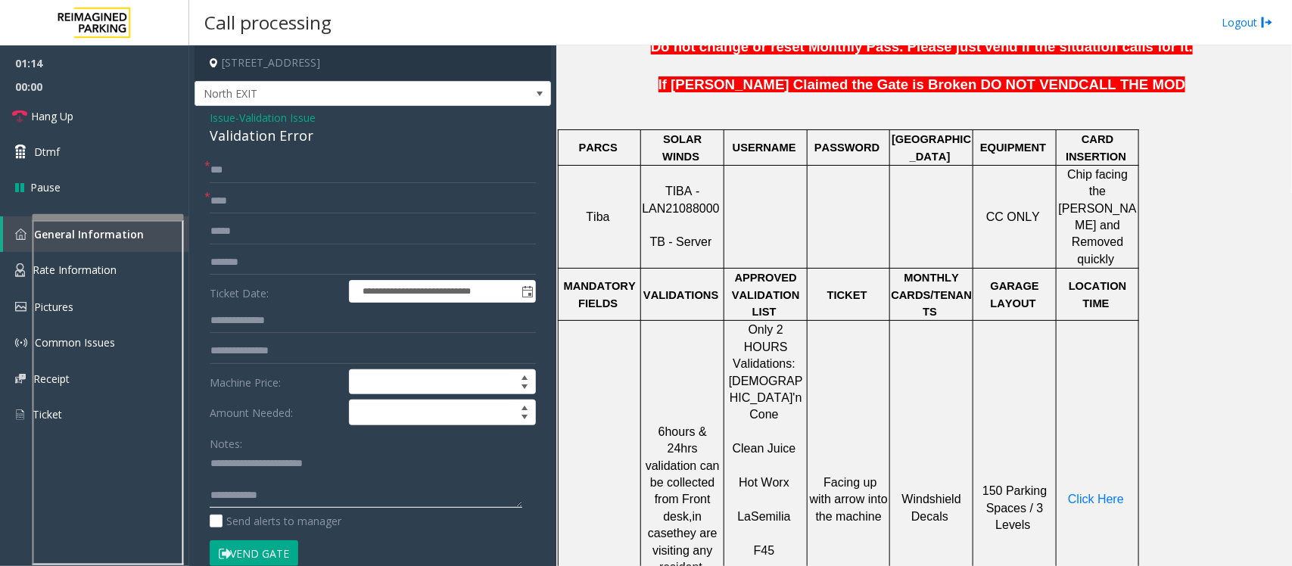
click at [221, 481] on textarea at bounding box center [366, 480] width 313 height 57
click at [210, 459] on textarea at bounding box center [366, 480] width 313 height 57
click at [295, 459] on textarea at bounding box center [366, 480] width 313 height 57
type textarea "**********"
click at [250, 164] on input "***" at bounding box center [373, 170] width 326 height 26
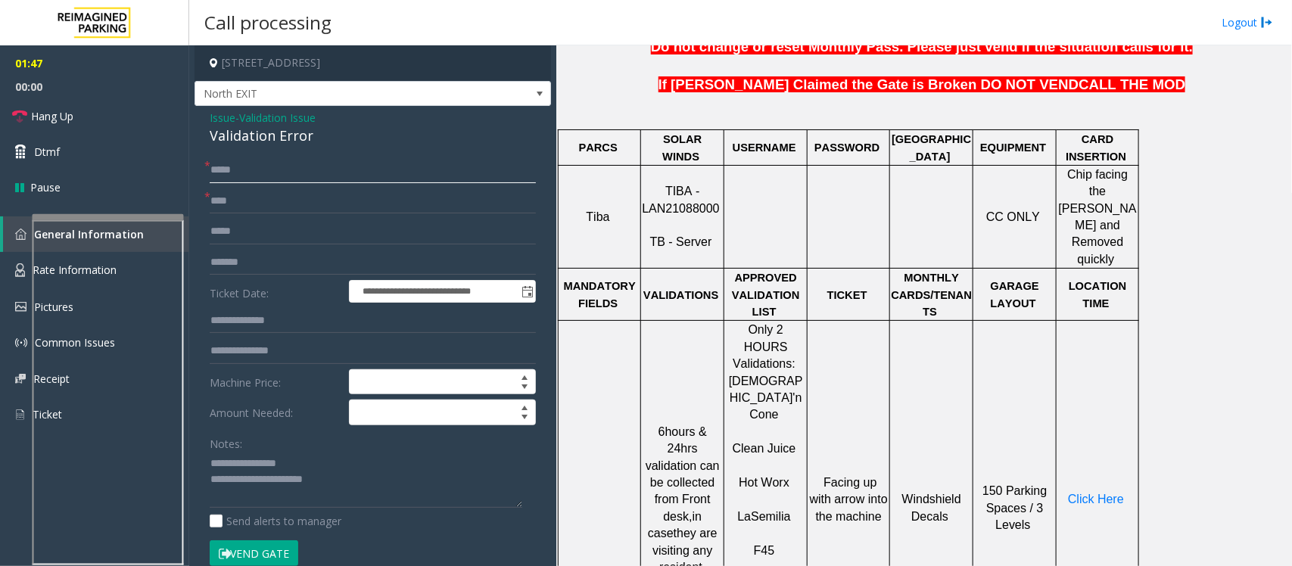
type input "*****"
click at [259, 494] on textarea at bounding box center [366, 480] width 313 height 57
click at [1097, 493] on span "Click Here" at bounding box center [1096, 499] width 56 height 13
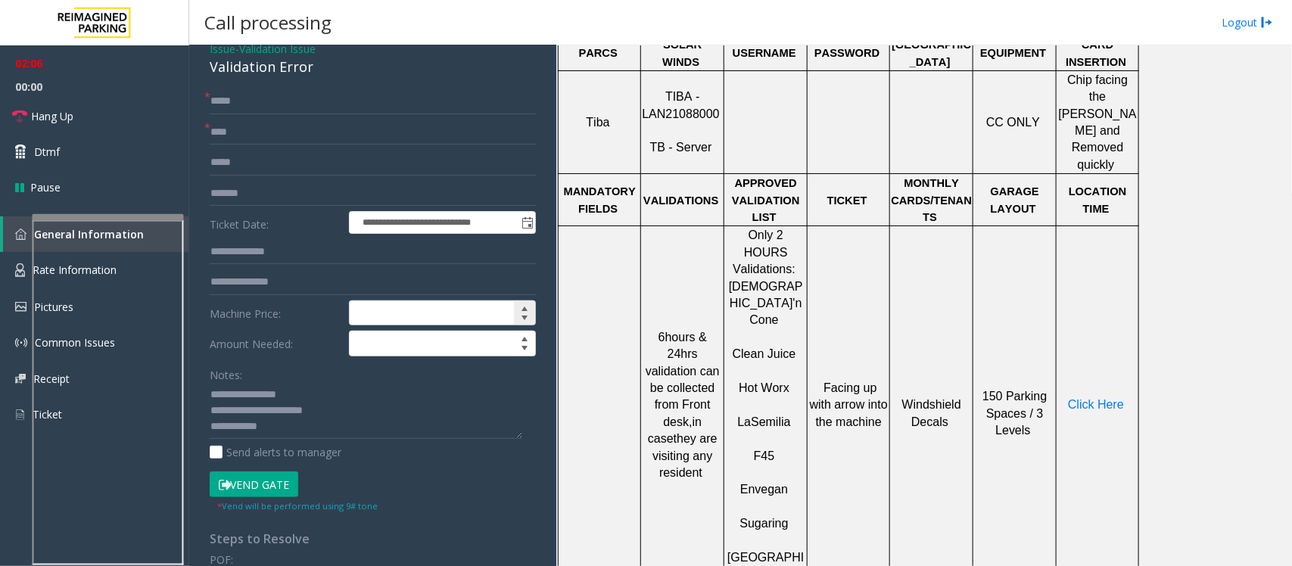
scroll to position [95, 0]
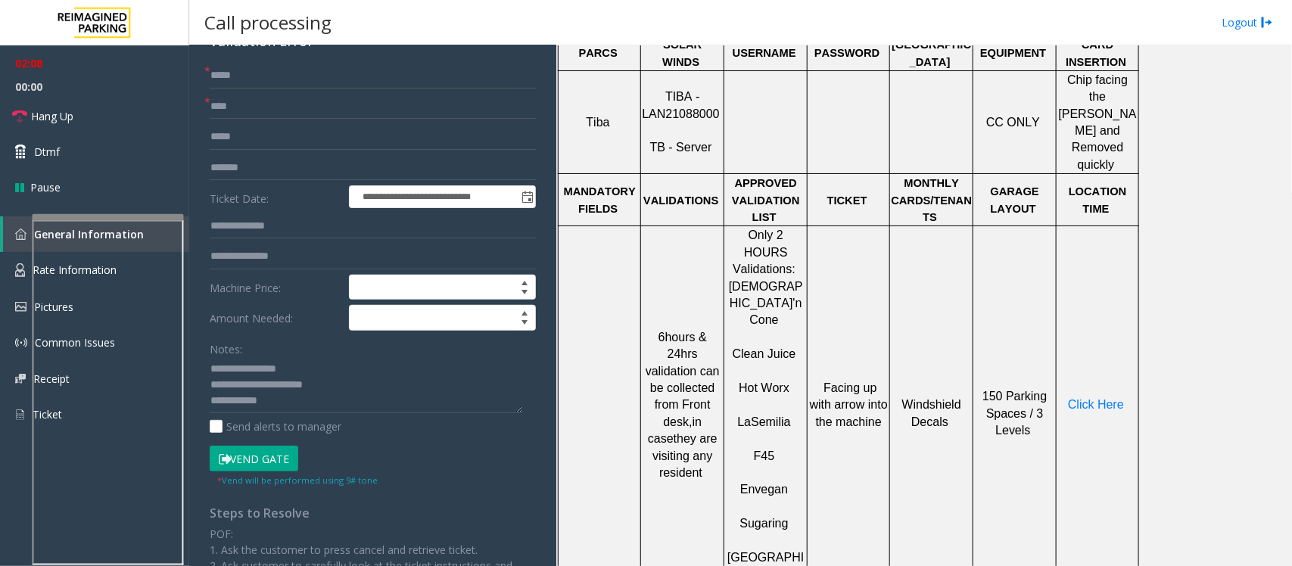
click at [248, 459] on button "Vend Gate" at bounding box center [254, 459] width 89 height 26
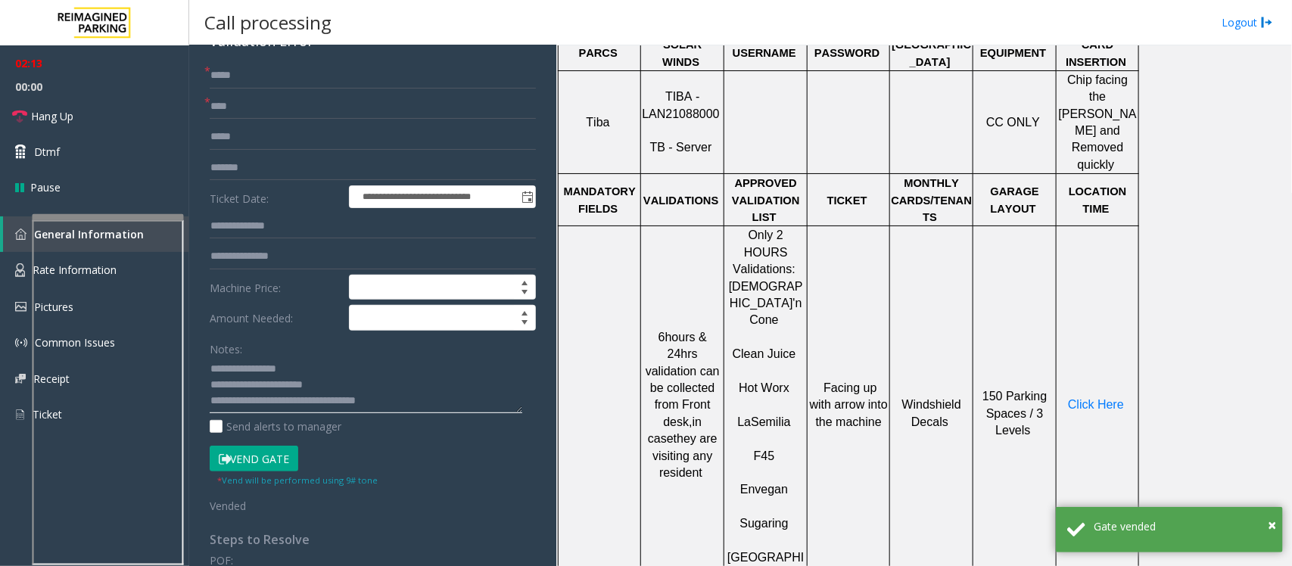
click at [434, 407] on textarea at bounding box center [366, 385] width 313 height 57
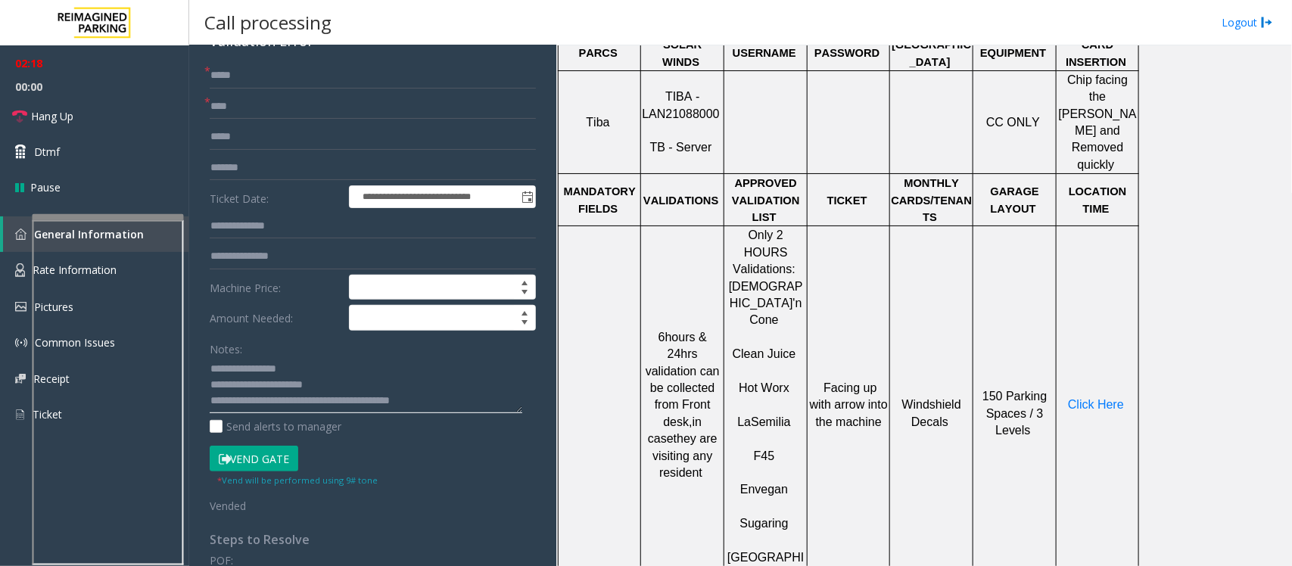
click at [435, 406] on textarea at bounding box center [366, 385] width 313 height 57
click at [77, 116] on link "Hang Up" at bounding box center [94, 116] width 189 height 36
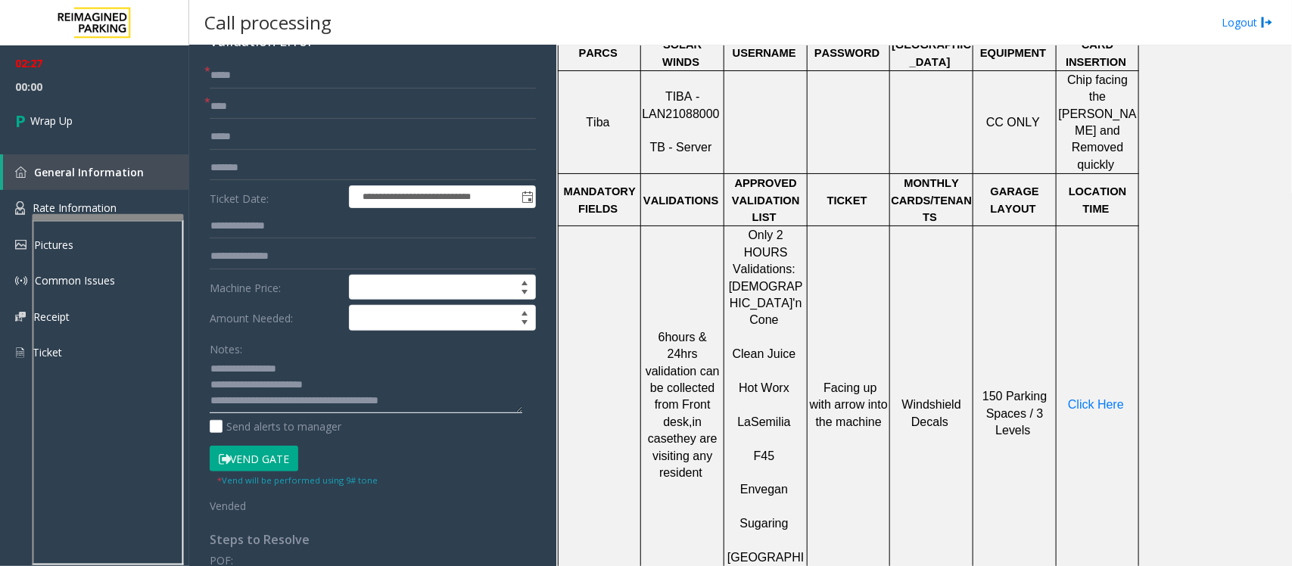
click at [444, 410] on textarea at bounding box center [366, 385] width 313 height 57
click at [465, 420] on div "Send alerts to manager" at bounding box center [373, 427] width 326 height 16
click at [455, 395] on textarea at bounding box center [366, 385] width 313 height 57
type textarea "**********"
click at [98, 123] on link "Wrap Up" at bounding box center [94, 120] width 189 height 45
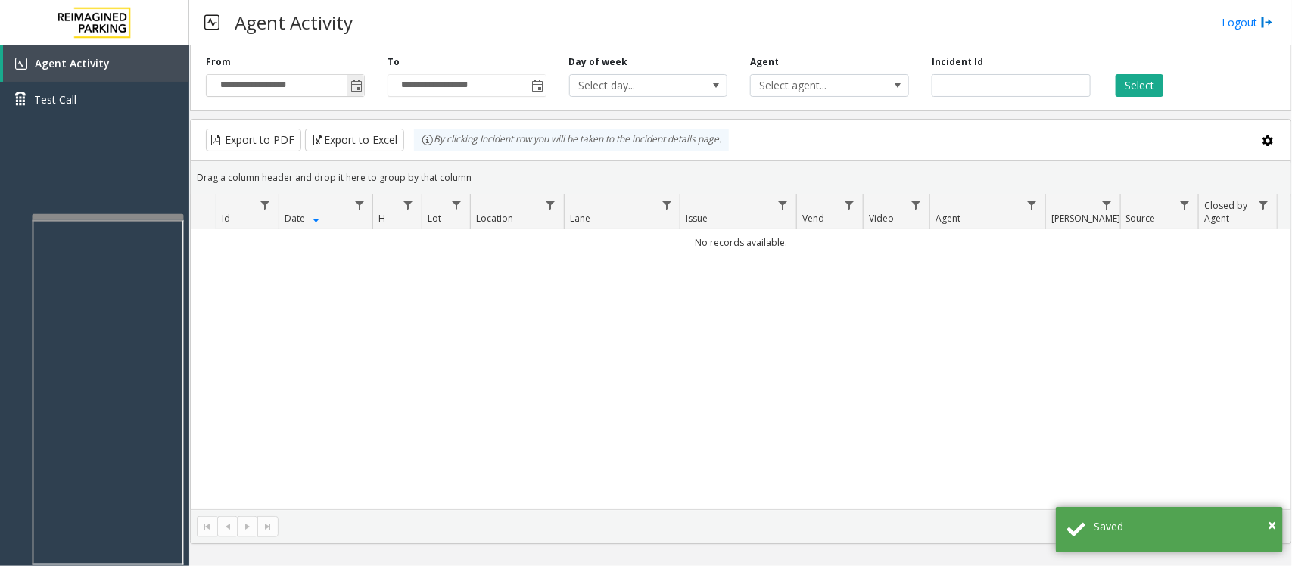
click at [352, 88] on span "Toggle popup" at bounding box center [356, 86] width 12 height 12
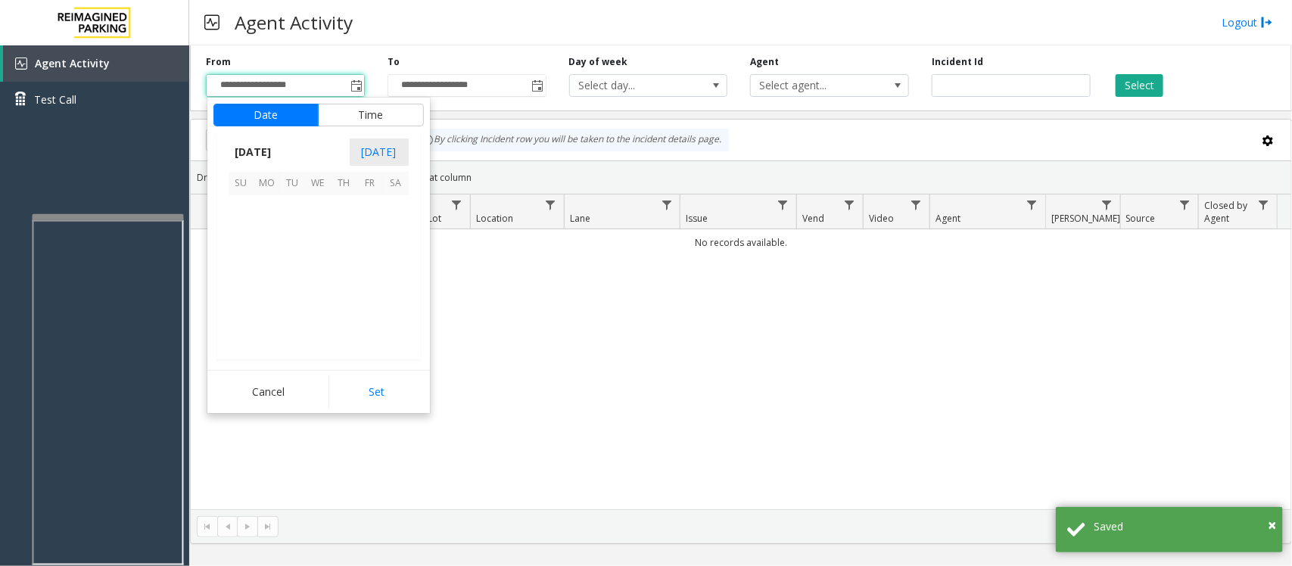
scroll to position [271519, 0]
click at [367, 233] on span "12" at bounding box center [370, 234] width 26 height 26
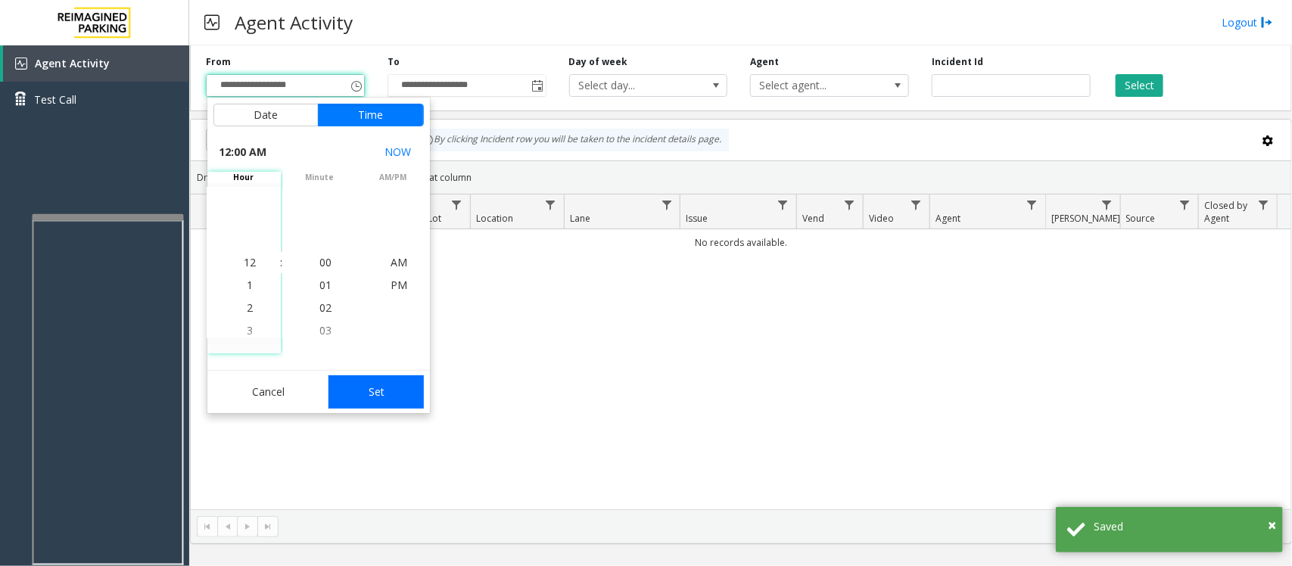
click at [388, 396] on button "Set" at bounding box center [375, 391] width 95 height 33
type input "**********"
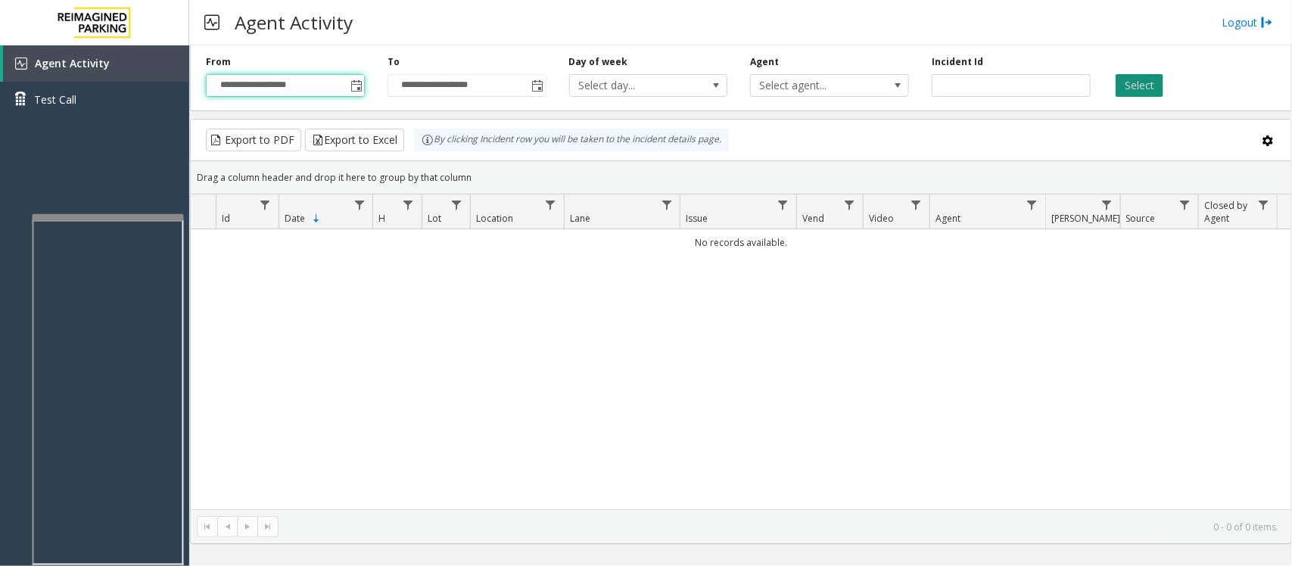
click at [1135, 89] on button "Select" at bounding box center [1140, 85] width 48 height 23
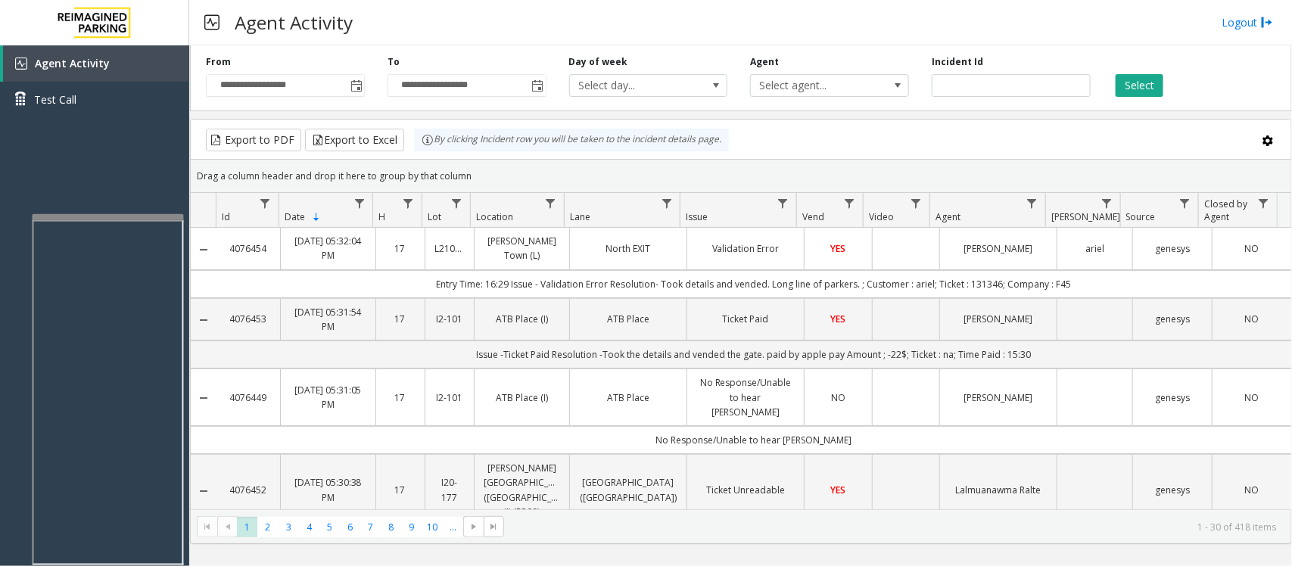
click at [872, 248] on td "Data table" at bounding box center [905, 249] width 67 height 42
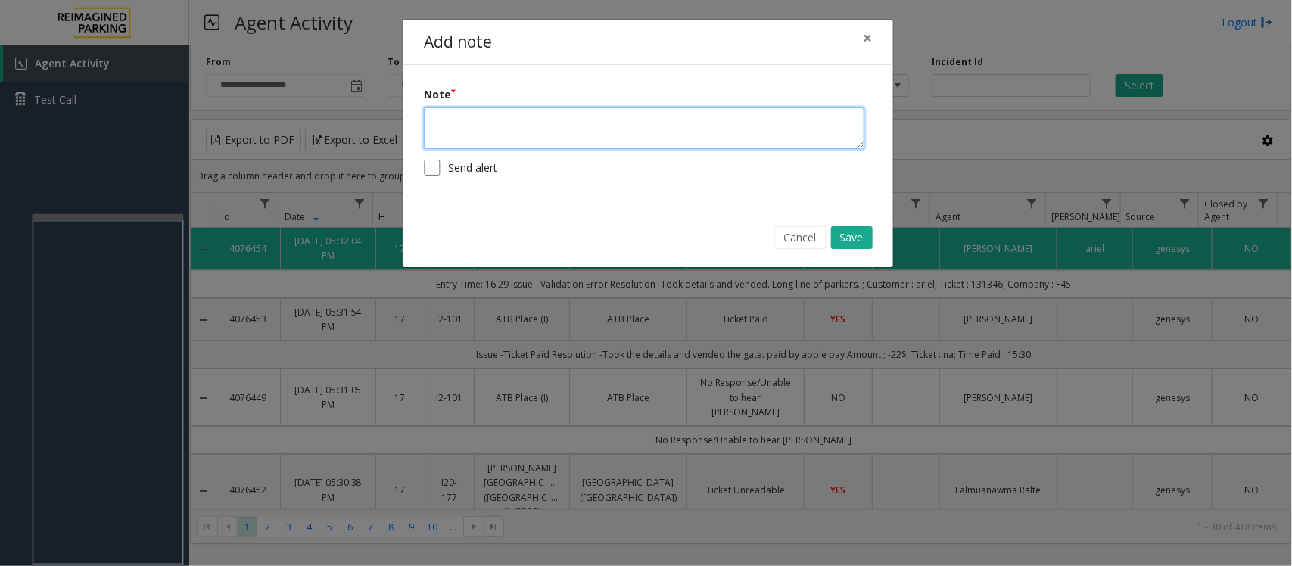
click at [496, 126] on textarea at bounding box center [644, 128] width 440 height 42
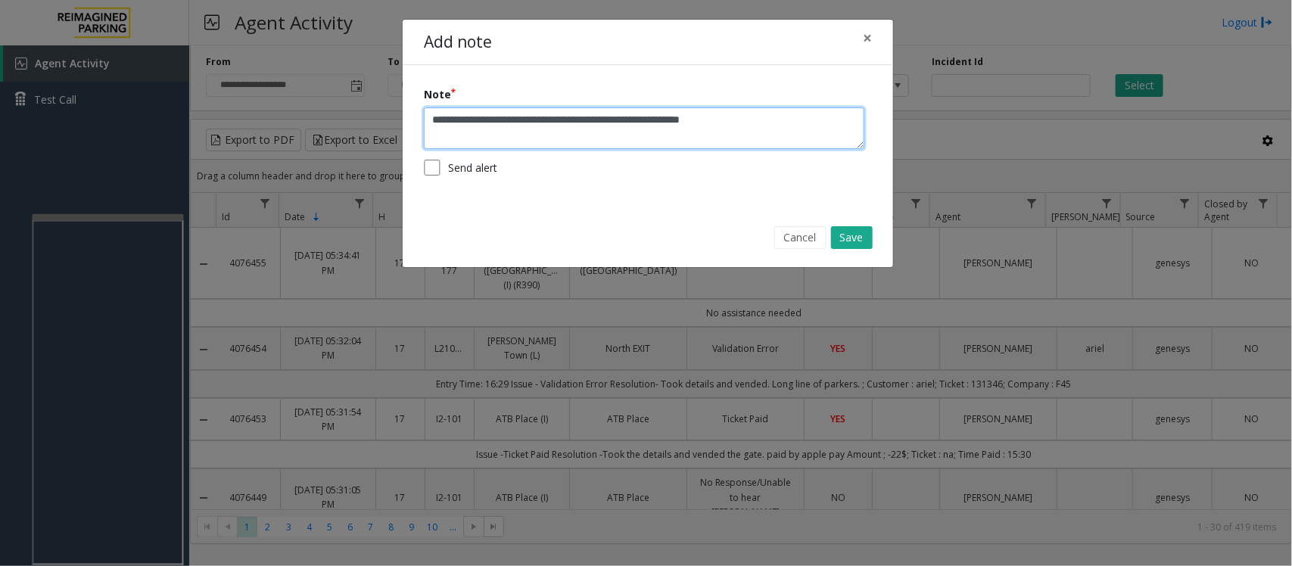
click at [660, 123] on textarea "**********" at bounding box center [644, 128] width 440 height 42
click at [796, 116] on textarea "**********" at bounding box center [644, 128] width 440 height 42
type textarea "**********"
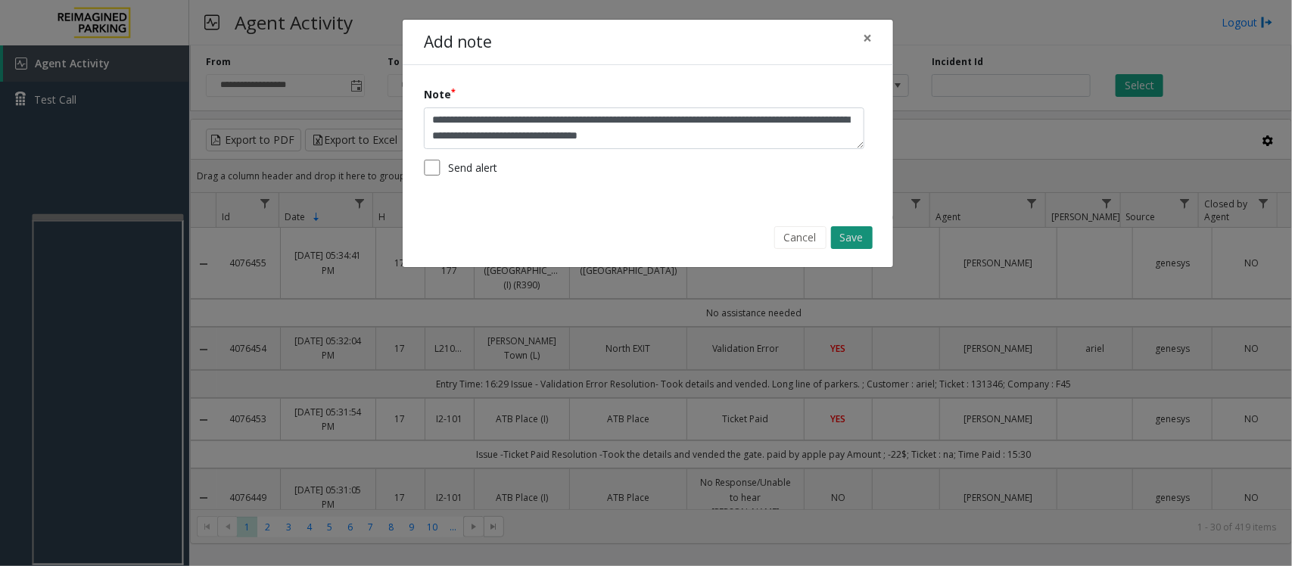
click at [858, 241] on button "Save" at bounding box center [852, 237] width 42 height 23
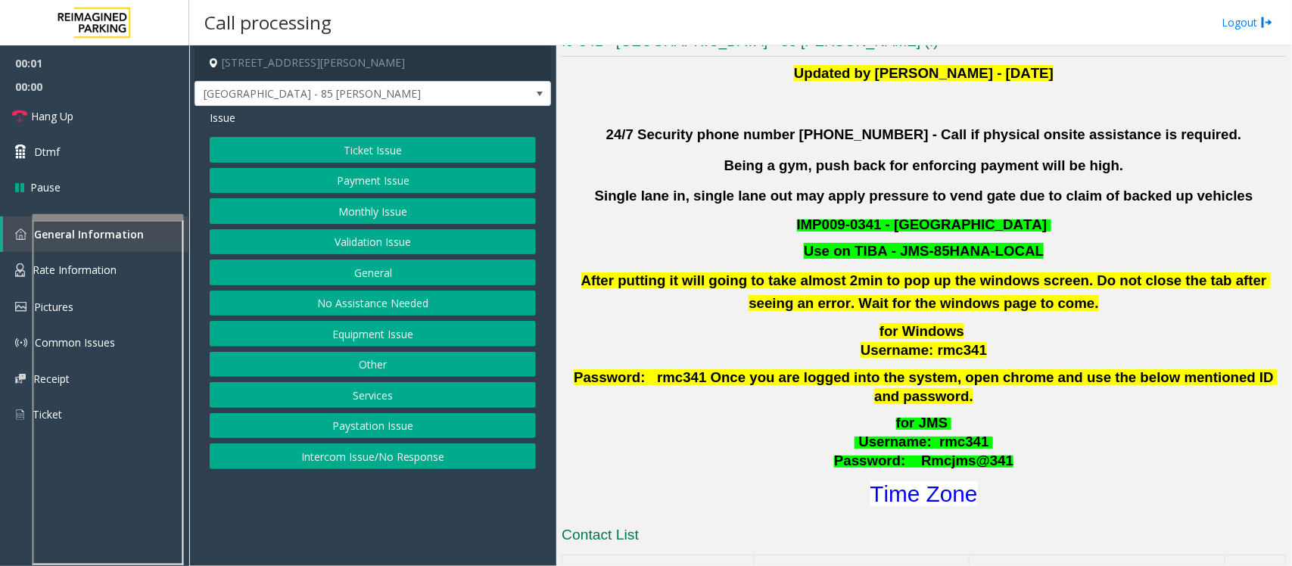
scroll to position [568, 0]
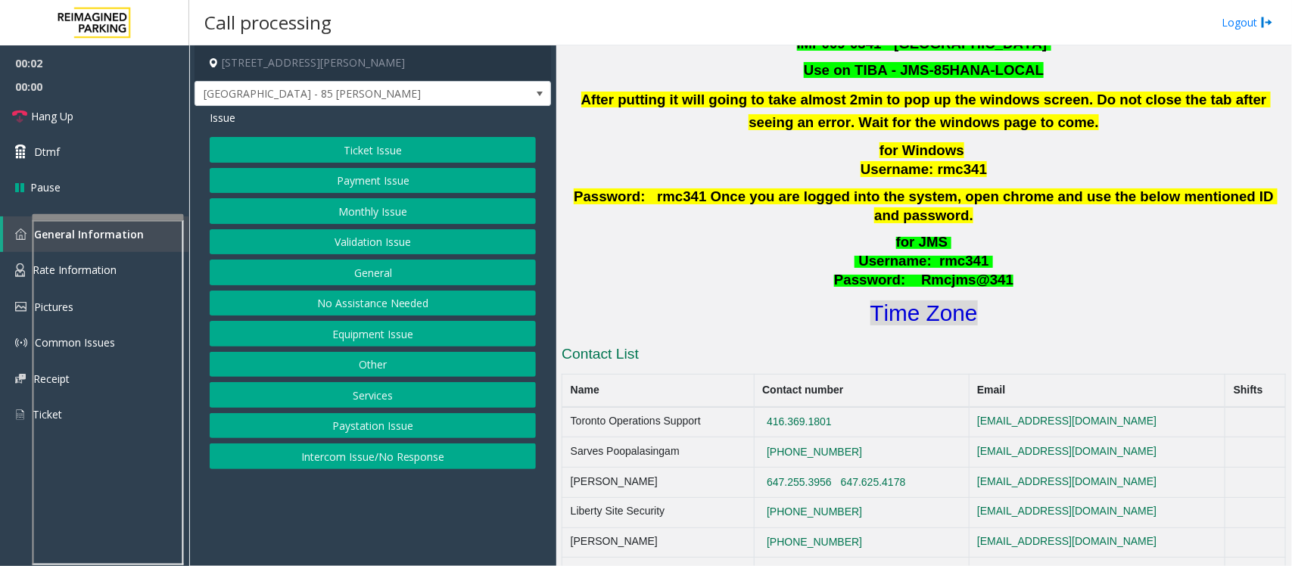
click at [935, 303] on font "Time Zone" at bounding box center [923, 312] width 107 height 25
click at [358, 235] on button "Validation Issue" at bounding box center [373, 242] width 326 height 26
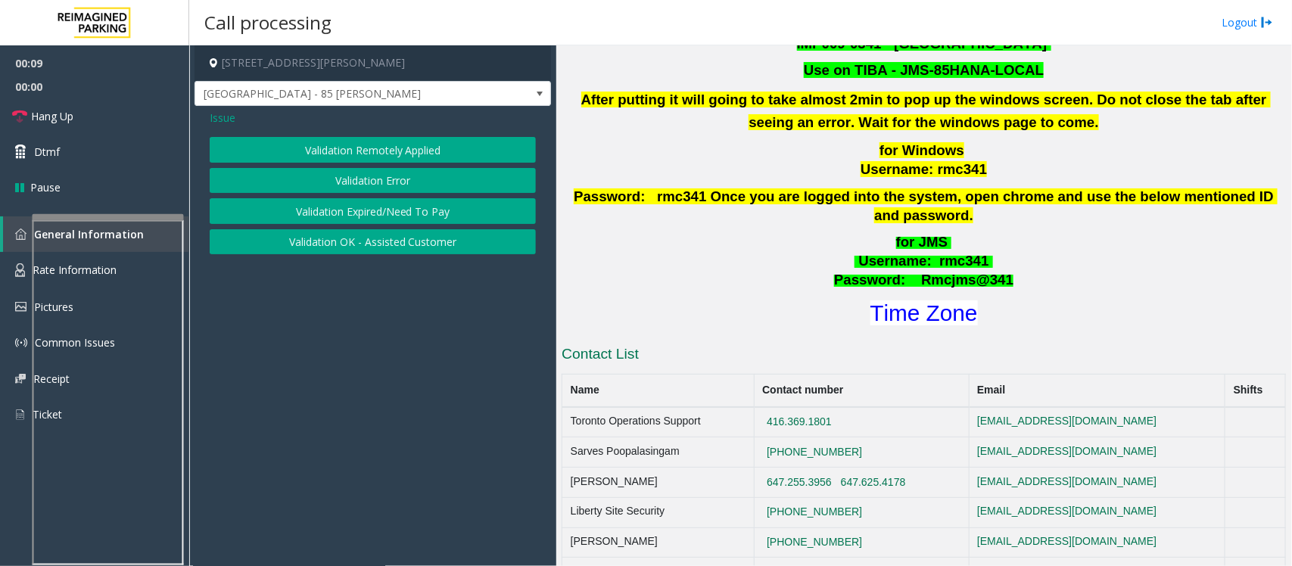
click at [384, 184] on button "Validation Error" at bounding box center [373, 181] width 326 height 26
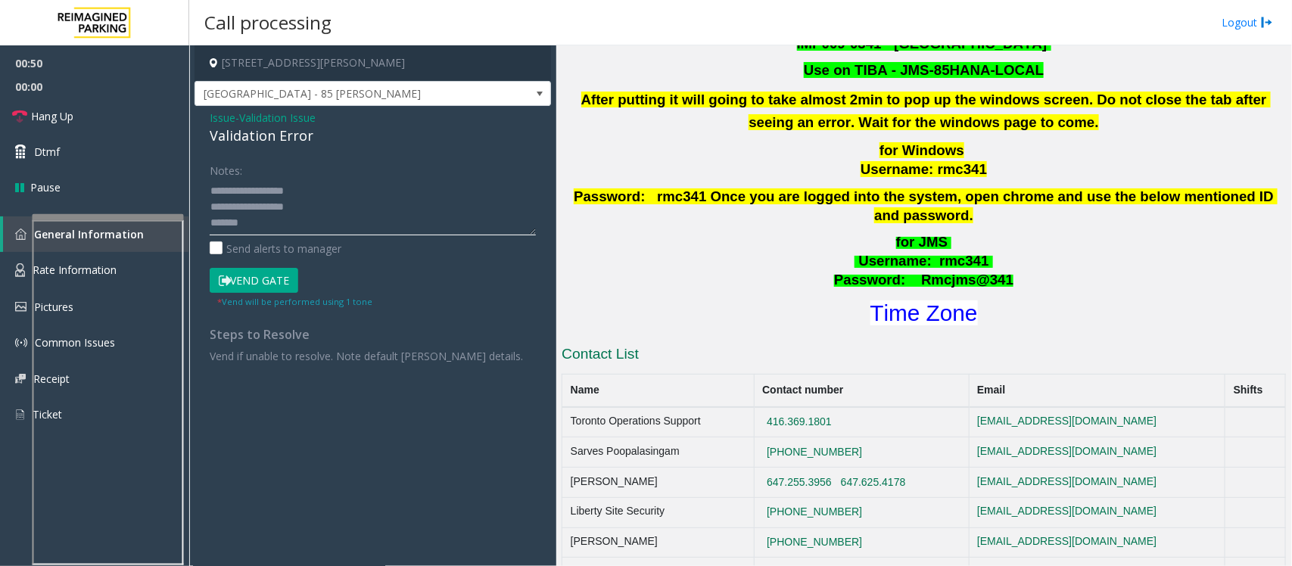
click at [266, 216] on textarea at bounding box center [373, 207] width 326 height 57
type textarea "**********"
click at [267, 282] on button "Vend Gate" at bounding box center [254, 281] width 89 height 26
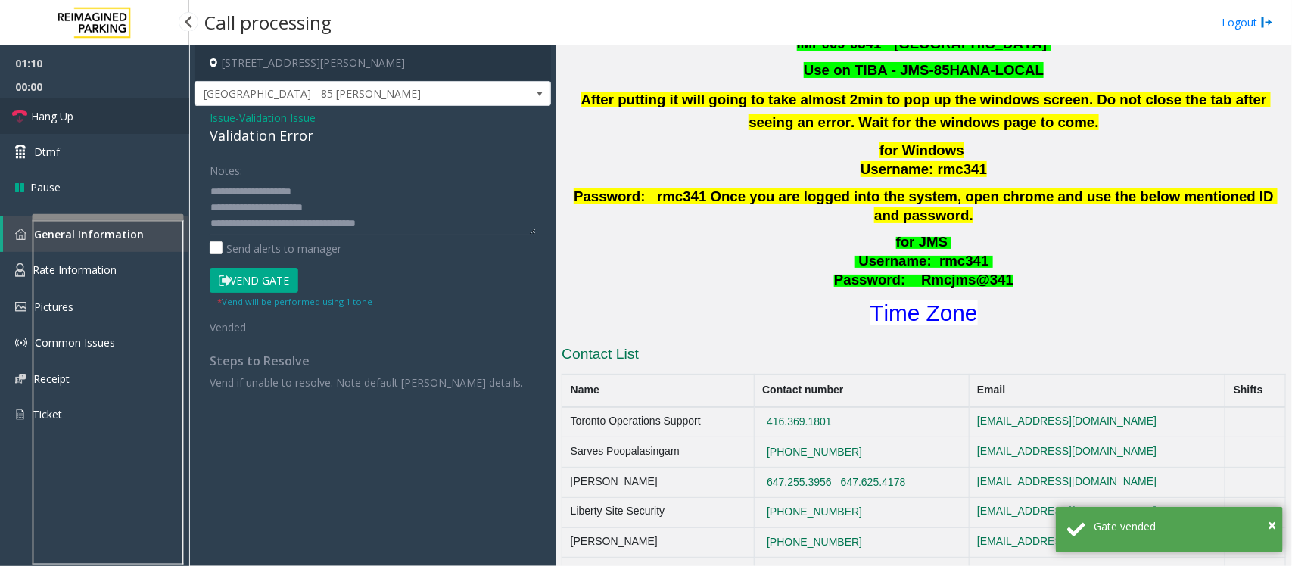
click at [114, 111] on link "Hang Up" at bounding box center [94, 116] width 189 height 36
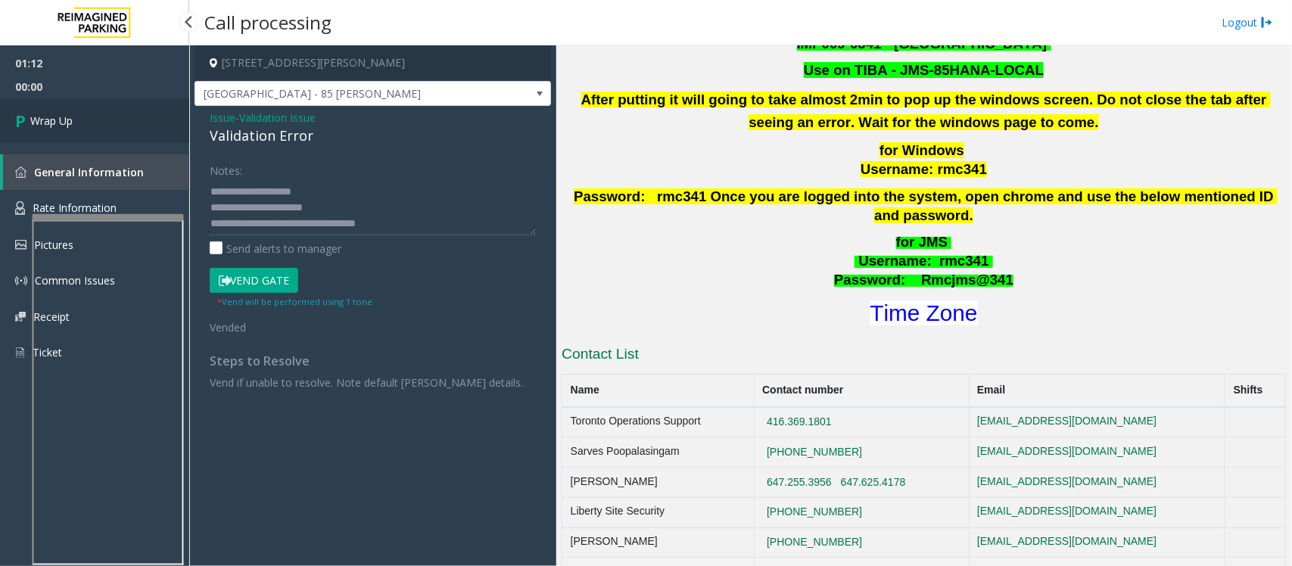
click at [137, 120] on link "Wrap Up" at bounding box center [94, 120] width 189 height 45
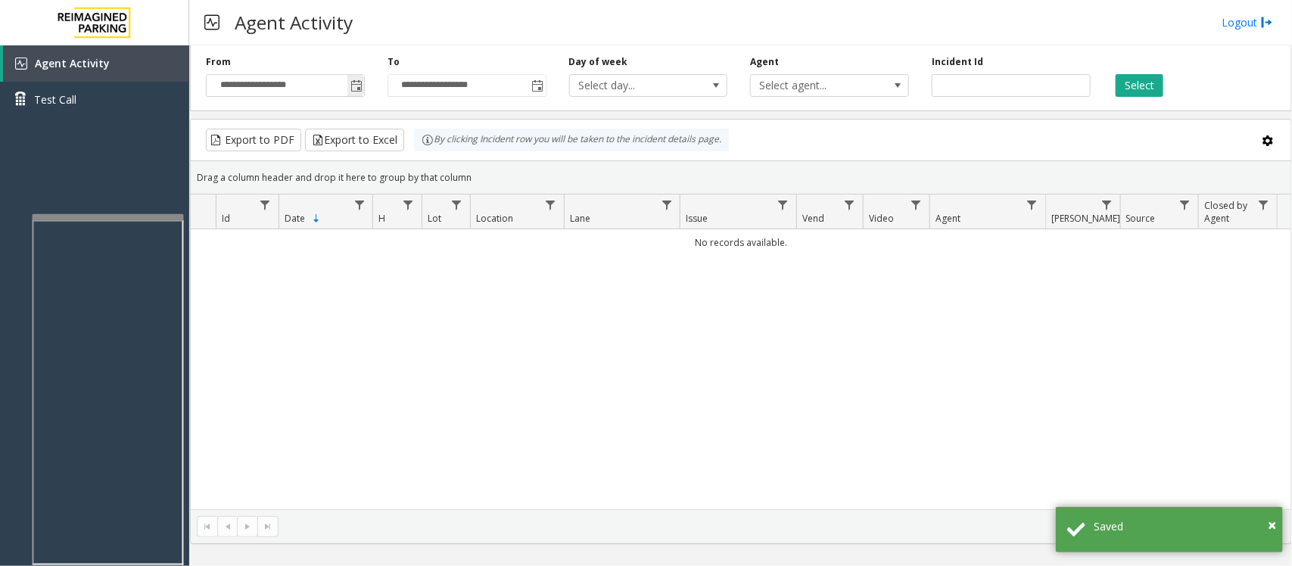
click at [360, 82] on span "Toggle popup" at bounding box center [356, 86] width 12 height 12
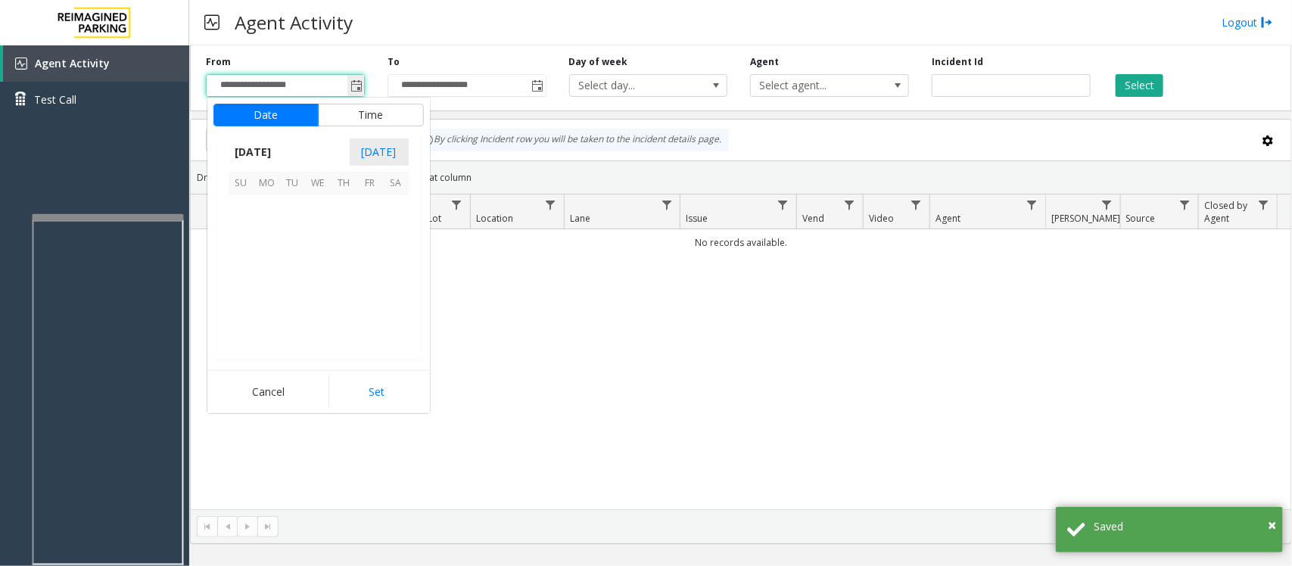
scroll to position [271519, 0]
click at [367, 232] on span "12" at bounding box center [370, 234] width 26 height 26
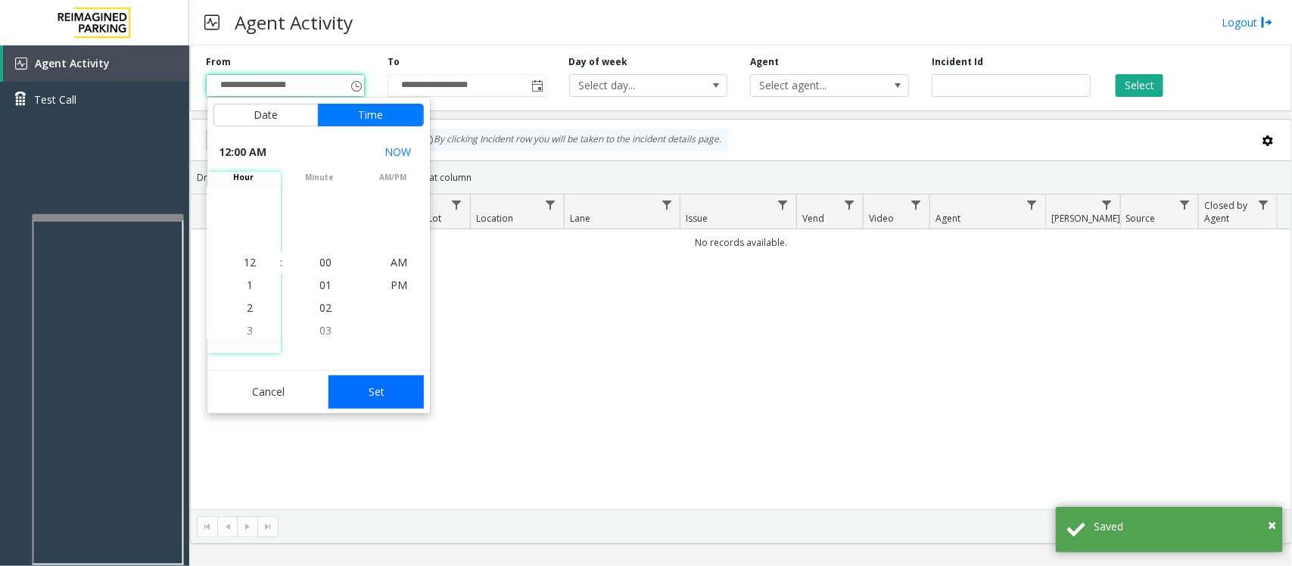
click at [367, 386] on button "Set" at bounding box center [375, 391] width 95 height 33
type input "**********"
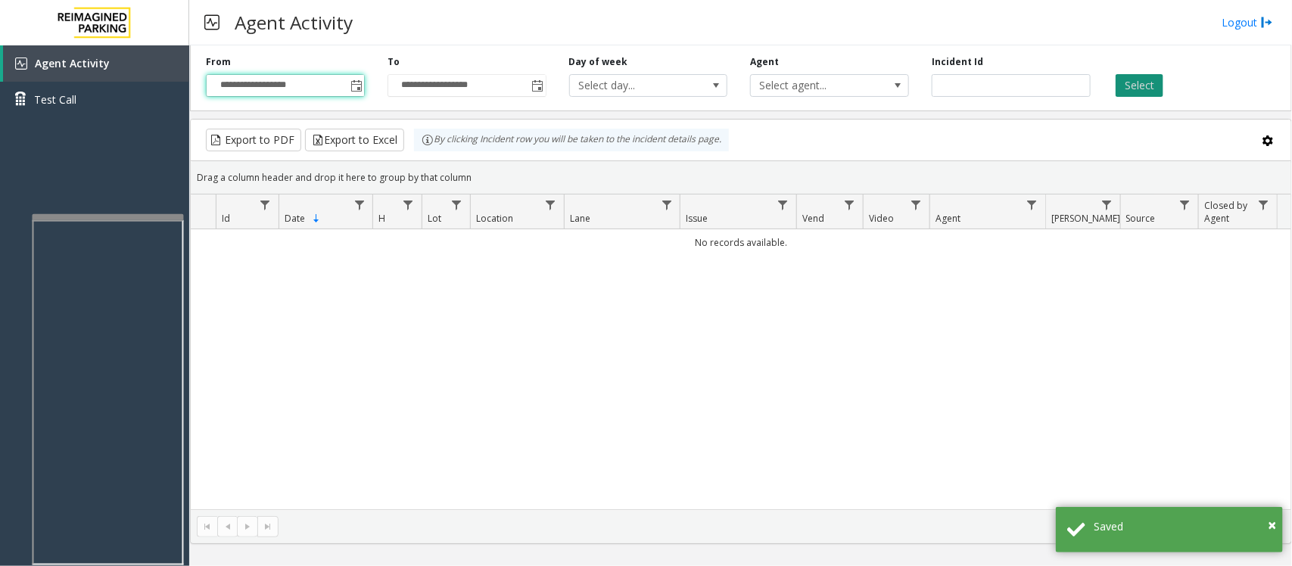
click at [1139, 88] on button "Select" at bounding box center [1140, 85] width 48 height 23
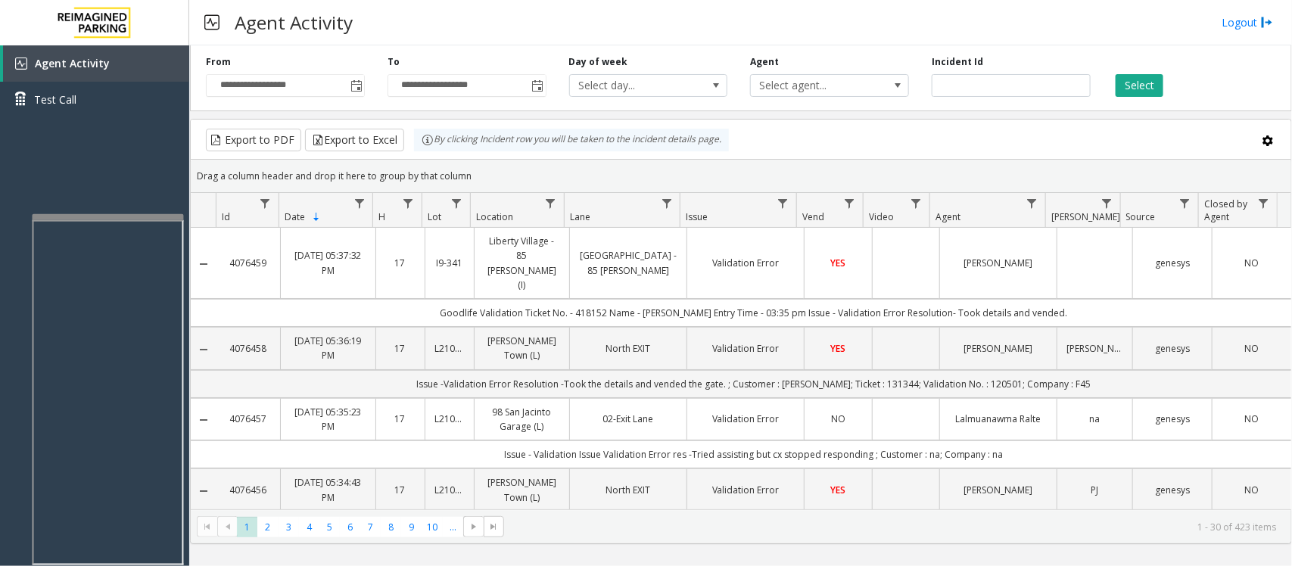
click at [754, 256] on link "Validation Error" at bounding box center [745, 263] width 98 height 14
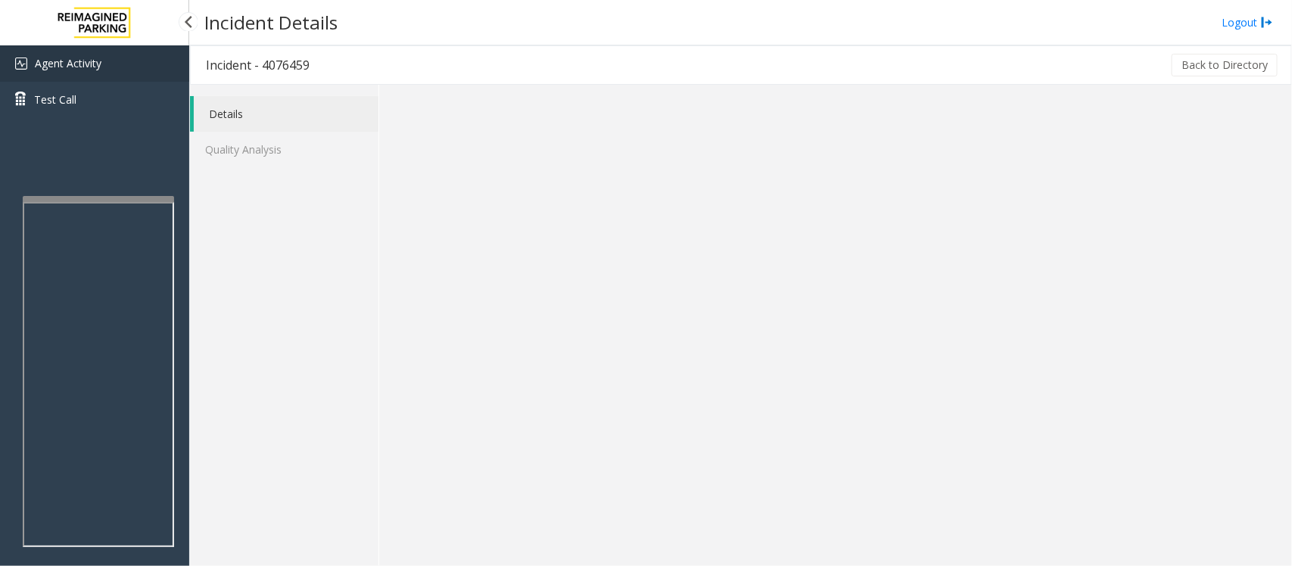
drag, startPoint x: 88, startPoint y: 66, endPoint x: 96, endPoint y: 76, distance: 12.9
click at [88, 66] on span "Agent Activity" at bounding box center [68, 63] width 67 height 14
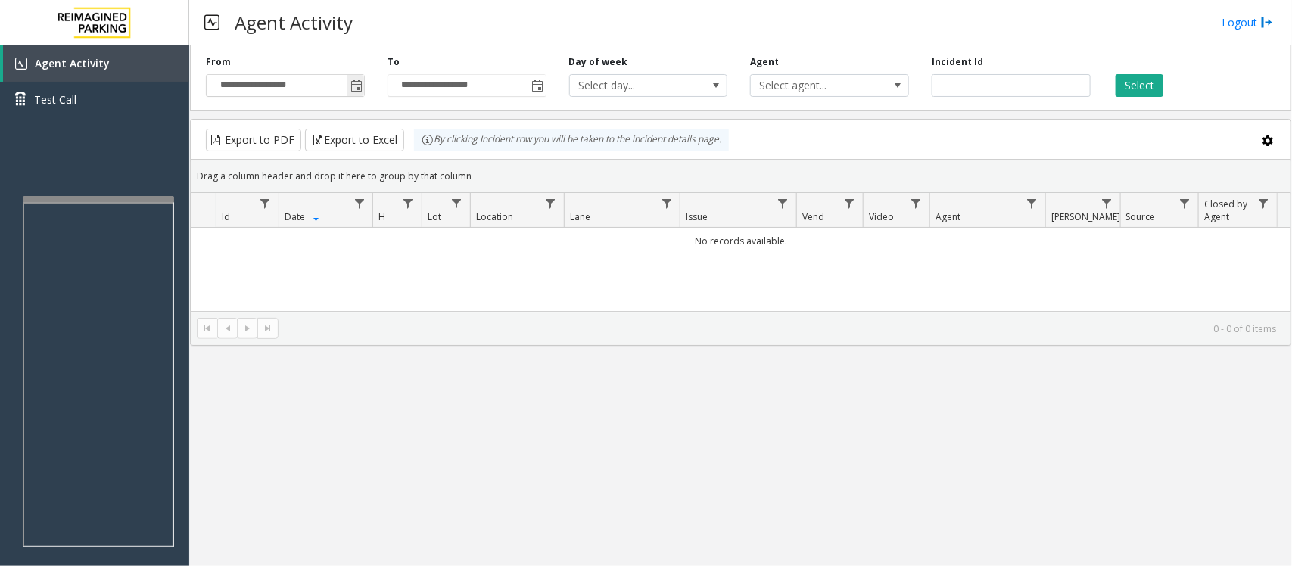
click at [356, 89] on span "Toggle popup" at bounding box center [356, 86] width 12 height 12
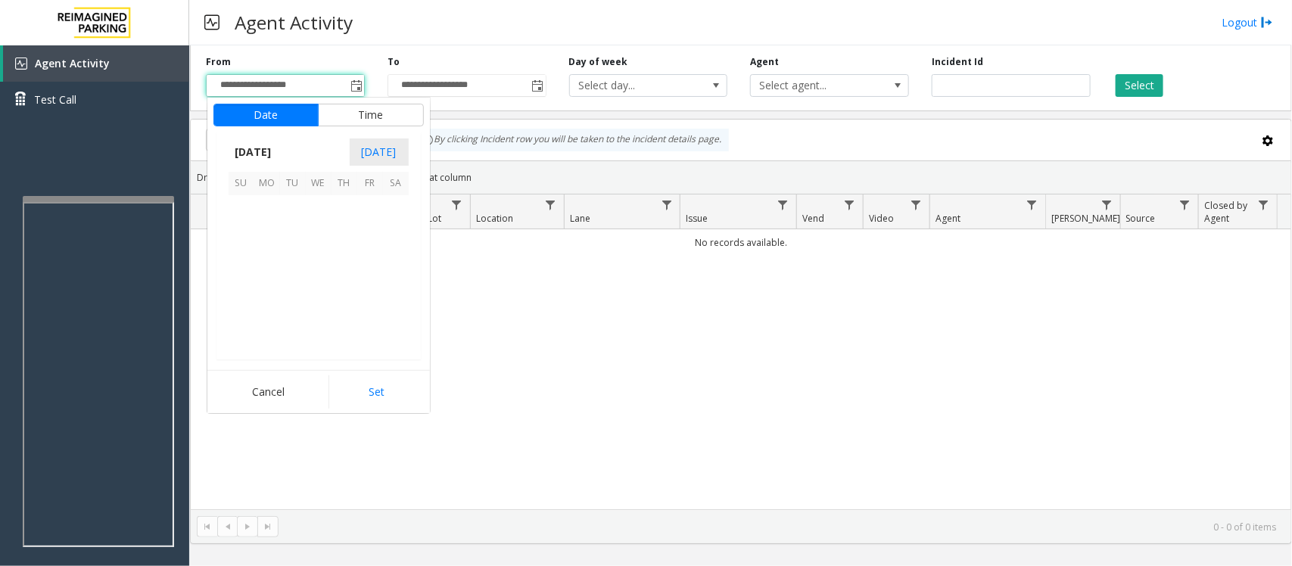
scroll to position [271519, 0]
click at [367, 229] on span "12" at bounding box center [370, 234] width 26 height 26
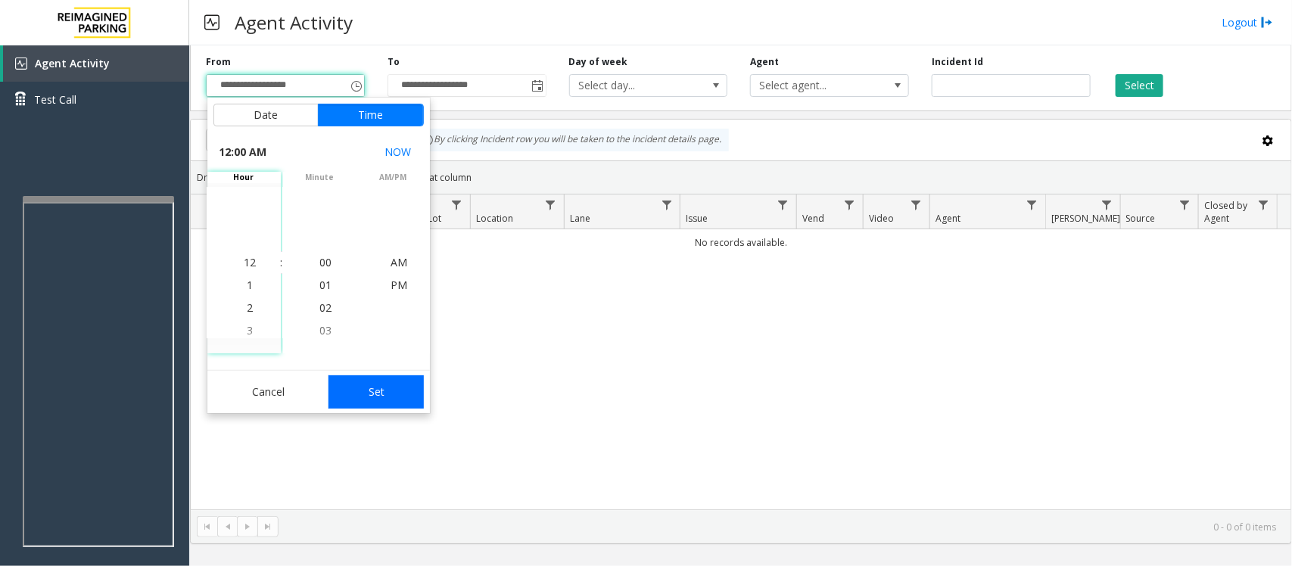
click at [412, 402] on button "Set" at bounding box center [375, 391] width 95 height 33
type input "**********"
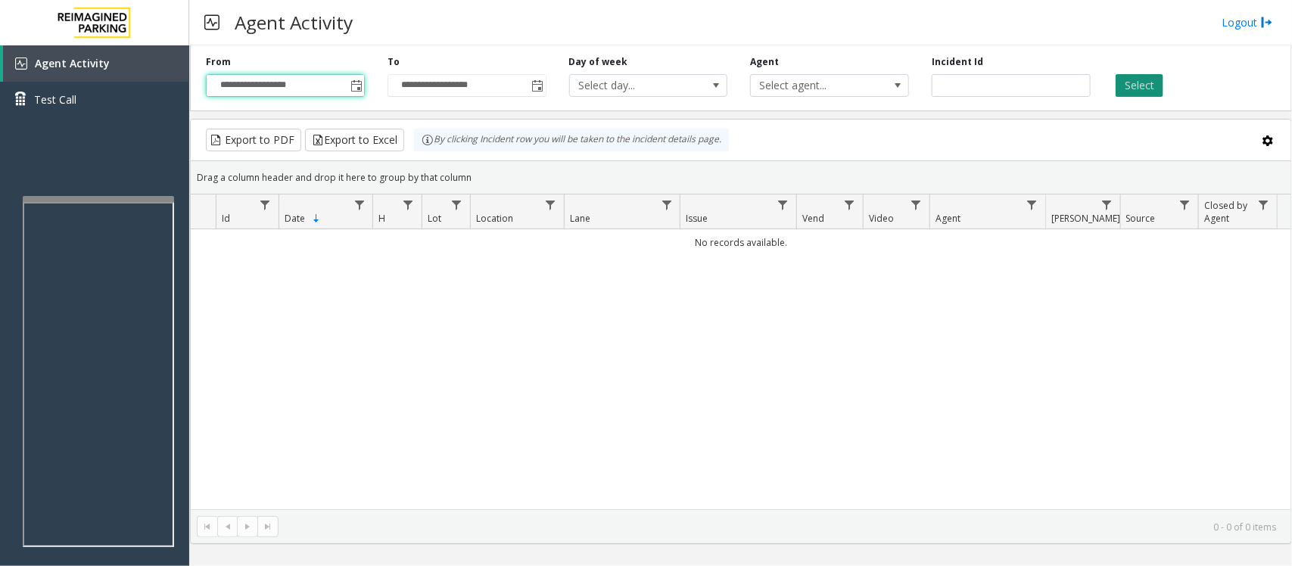
click at [1144, 86] on button "Select" at bounding box center [1140, 85] width 48 height 23
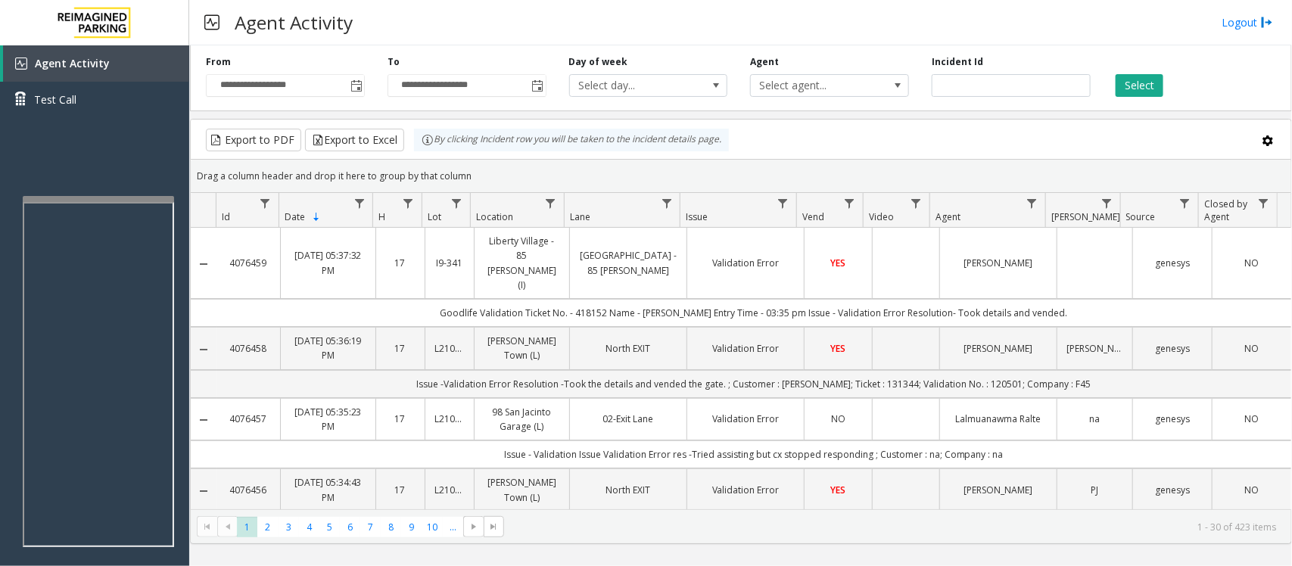
click at [872, 266] on td "Data table" at bounding box center [905, 263] width 67 height 71
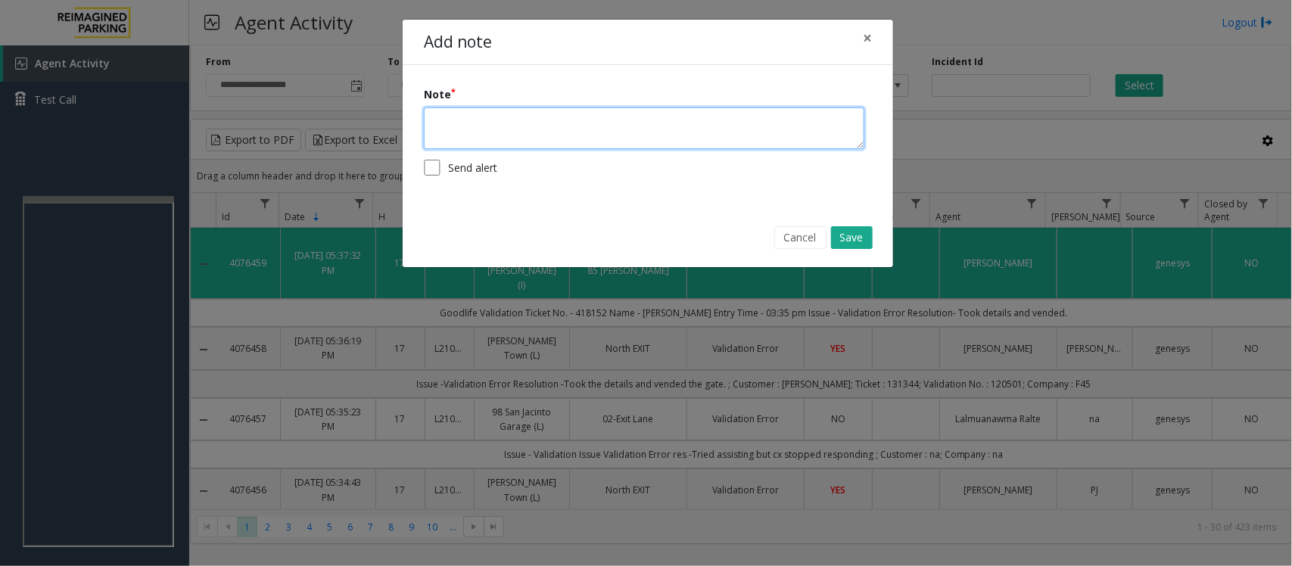
click at [530, 129] on textarea at bounding box center [644, 128] width 440 height 42
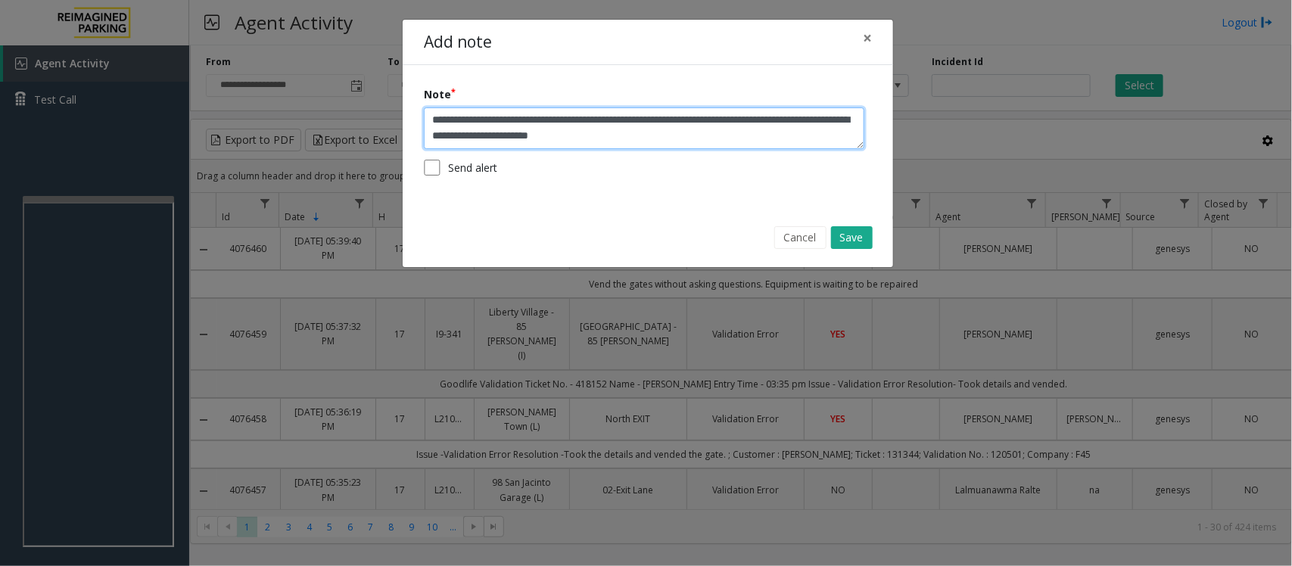
click at [451, 135] on textarea "**********" at bounding box center [644, 128] width 440 height 42
type textarea "**********"
click at [845, 238] on button "Save" at bounding box center [852, 237] width 42 height 23
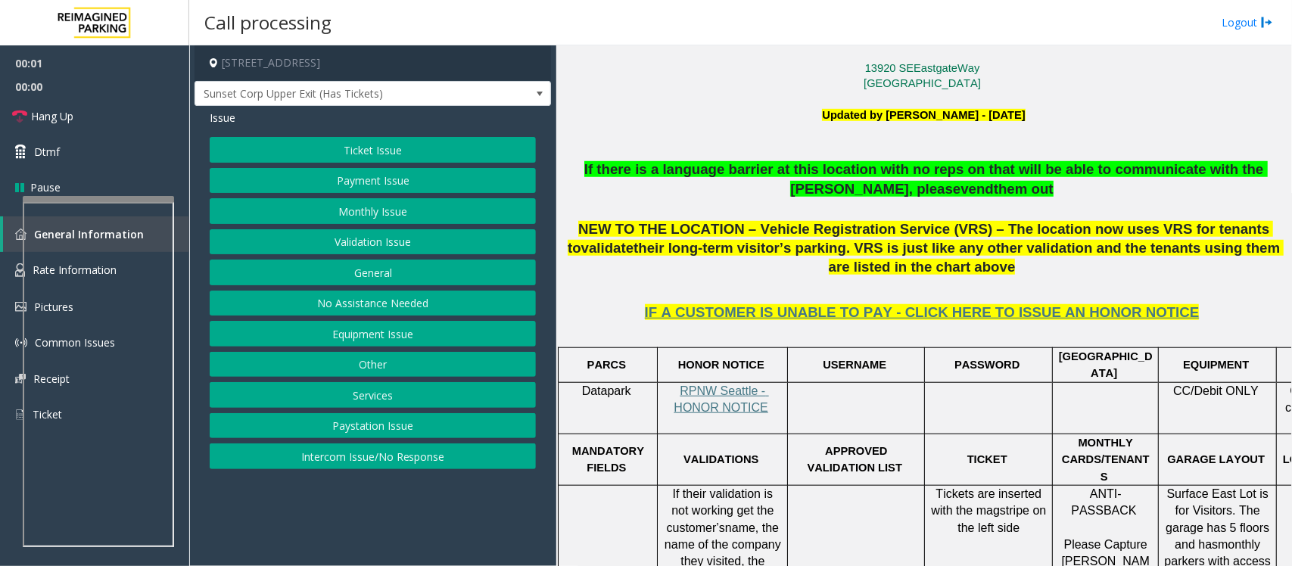
scroll to position [473, 0]
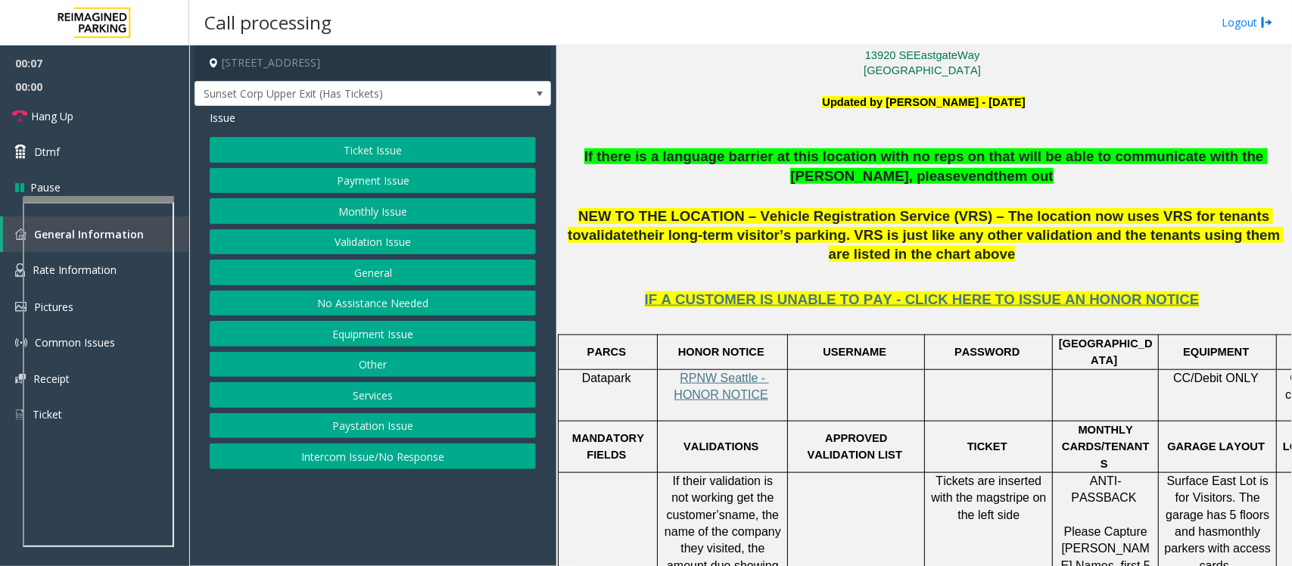
click at [335, 153] on button "Ticket Issue" at bounding box center [373, 150] width 326 height 26
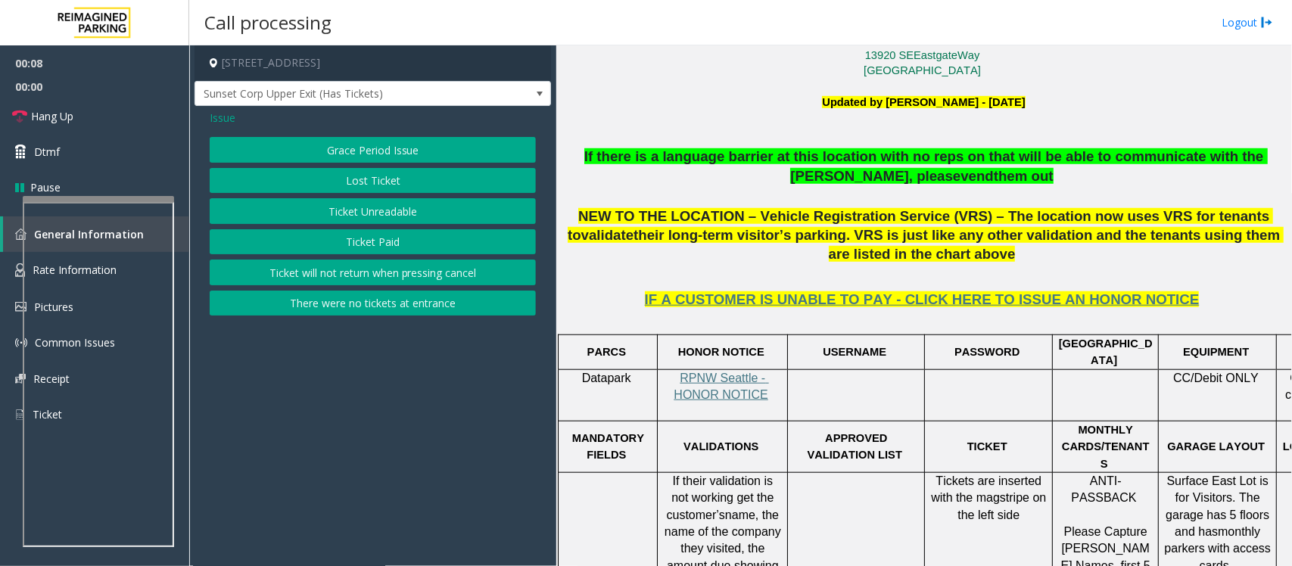
click at [379, 216] on button "Ticket Unreadable" at bounding box center [373, 211] width 326 height 26
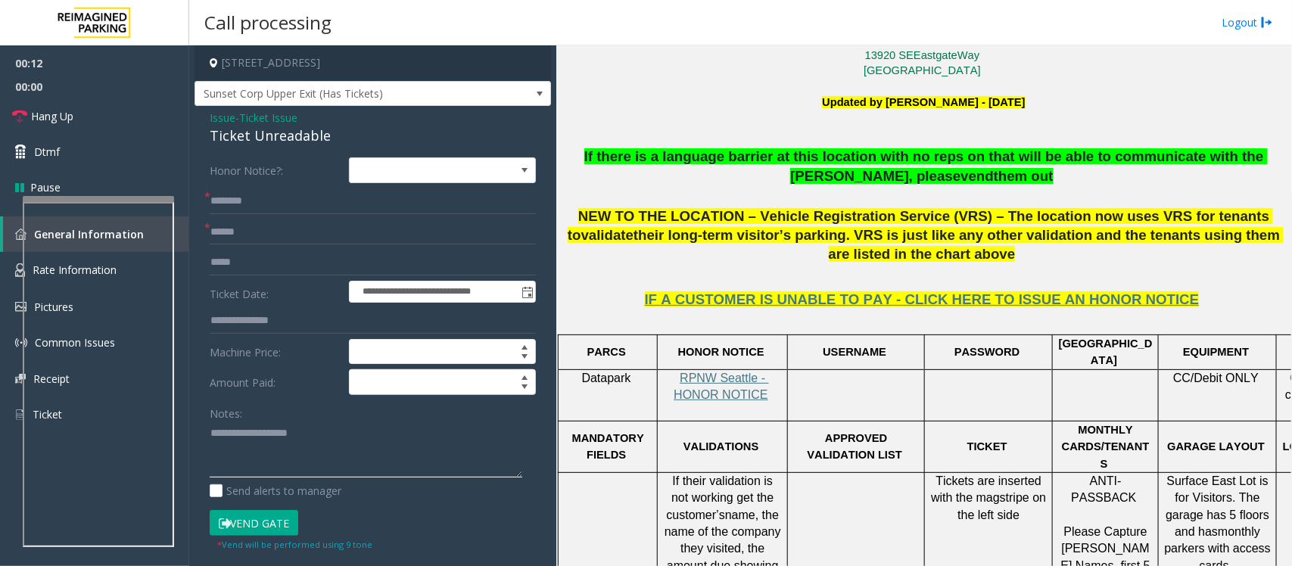
click at [261, 449] on textarea at bounding box center [366, 450] width 313 height 57
paste textarea "**********"
type textarea "**********"
click at [246, 117] on span "Ticket Issue" at bounding box center [268, 118] width 58 height 16
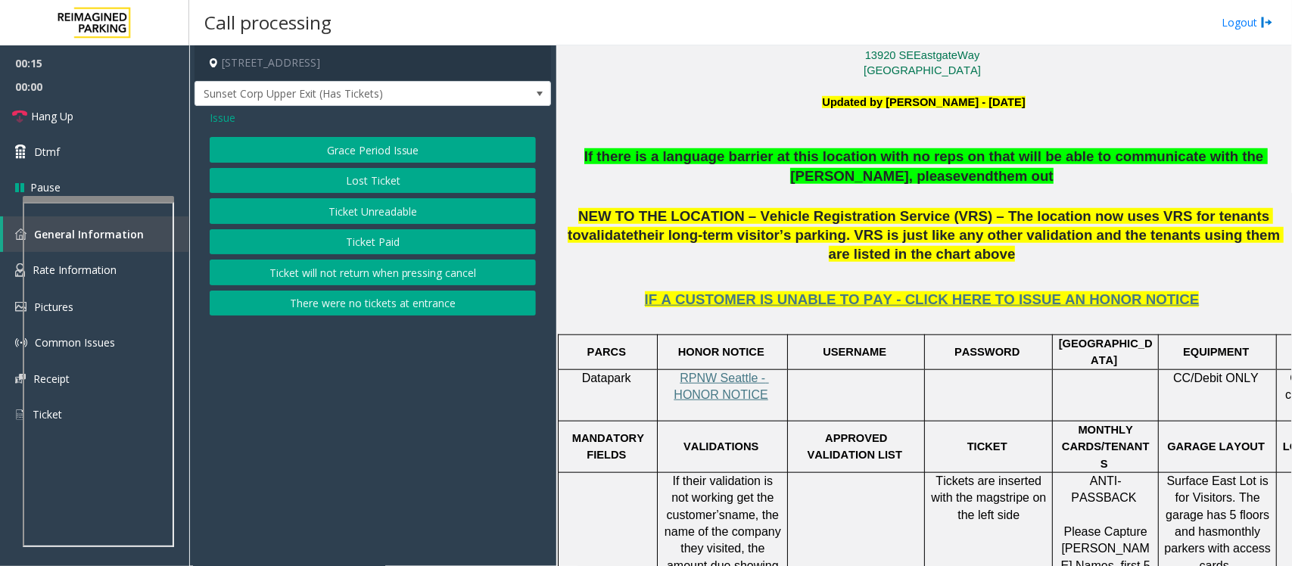
click at [216, 119] on span "Issue" at bounding box center [223, 118] width 26 height 16
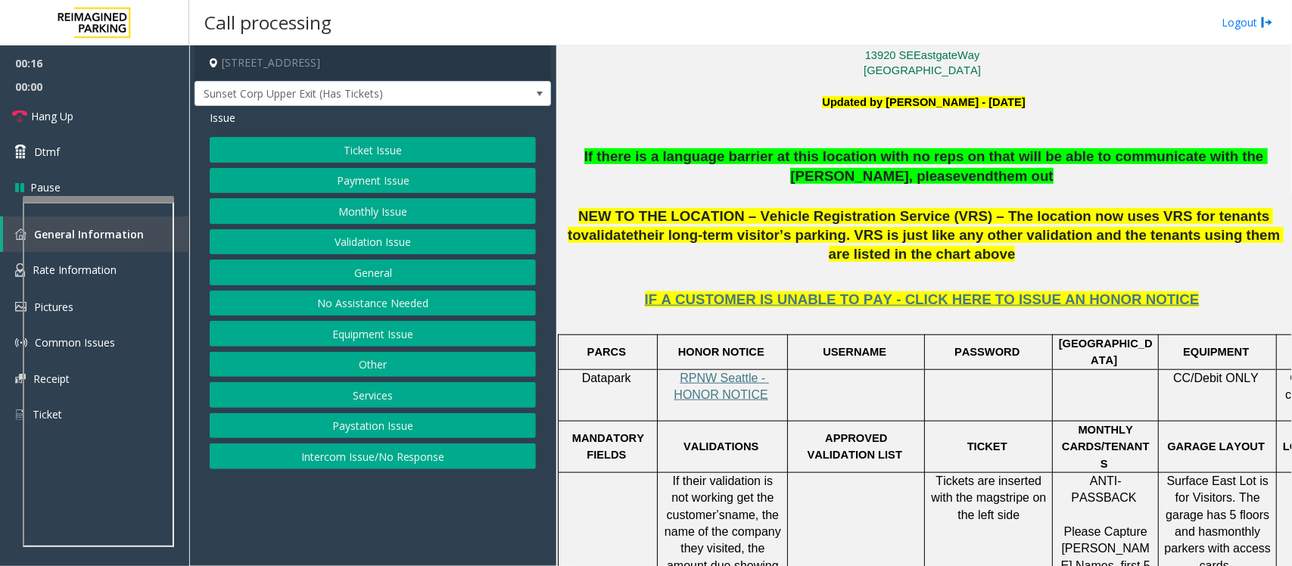
click at [343, 240] on button "Validation Issue" at bounding box center [373, 242] width 326 height 26
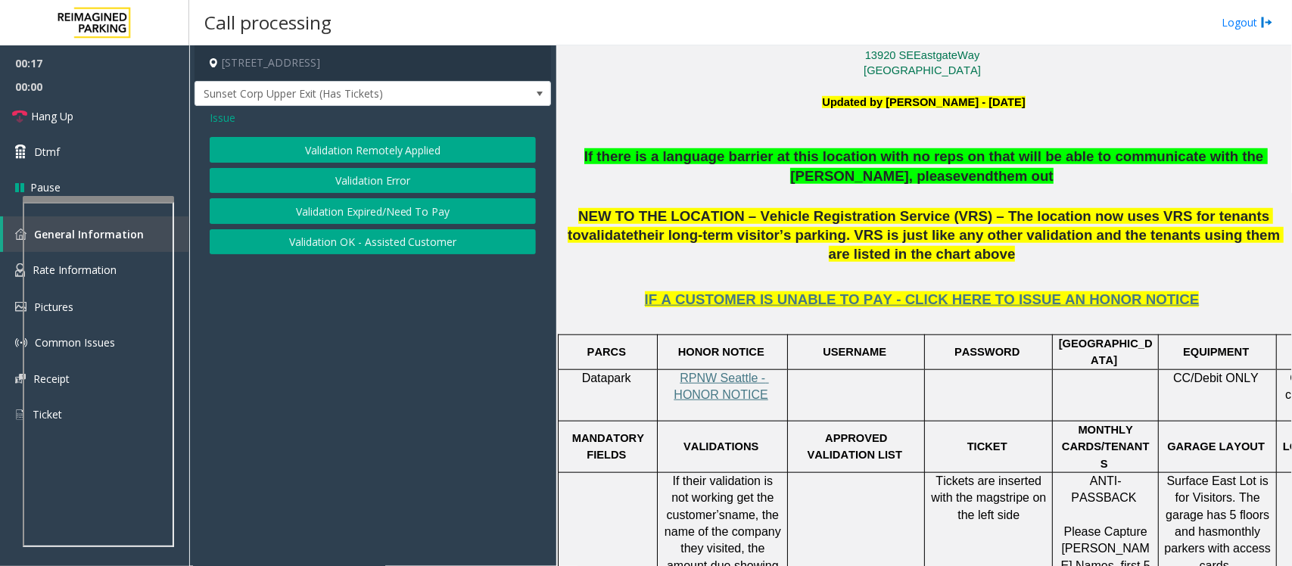
click at [367, 180] on button "Validation Error" at bounding box center [373, 181] width 326 height 26
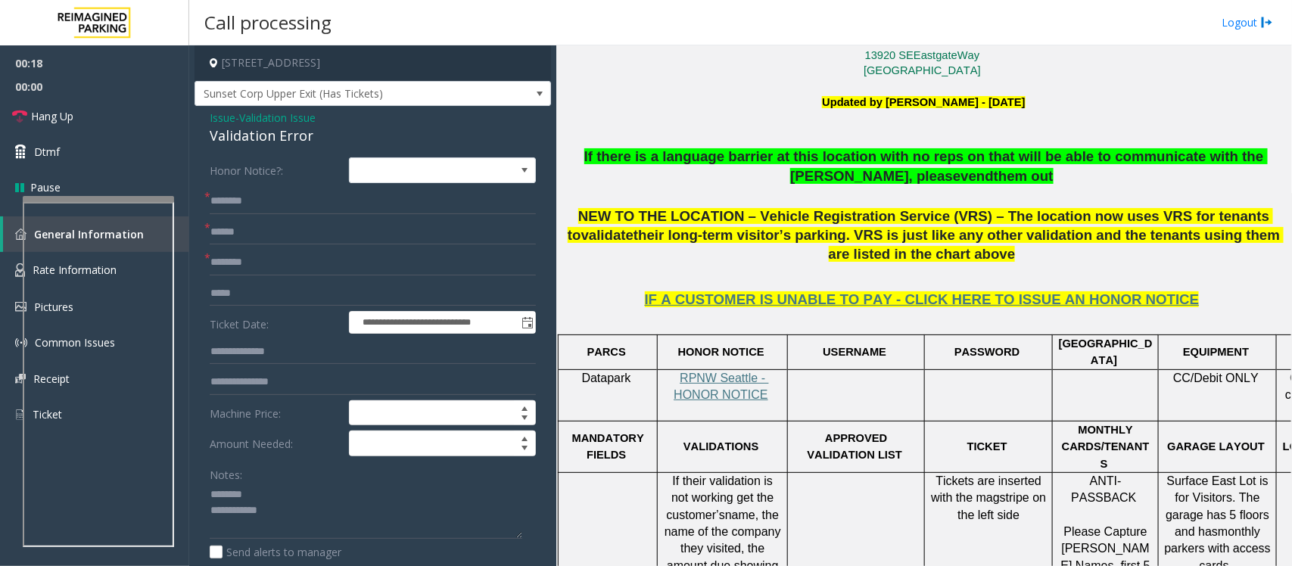
click at [252, 136] on div "Validation Error" at bounding box center [373, 136] width 326 height 20
copy div "Validation Error"
click at [270, 493] on textarea at bounding box center [366, 511] width 313 height 57
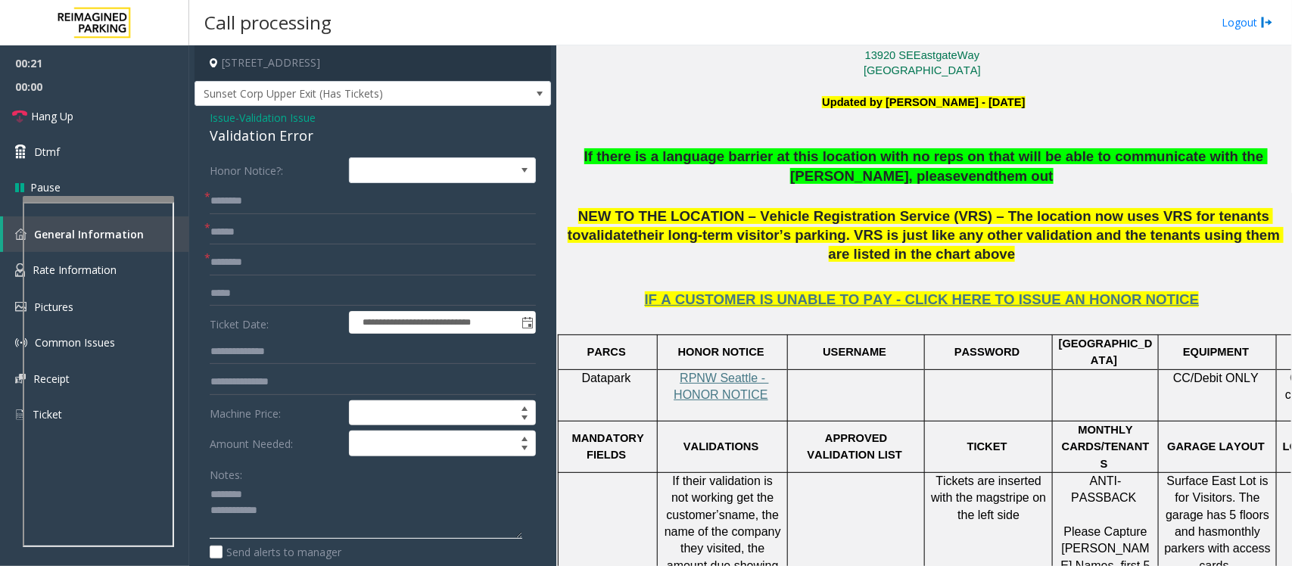
paste textarea "**********"
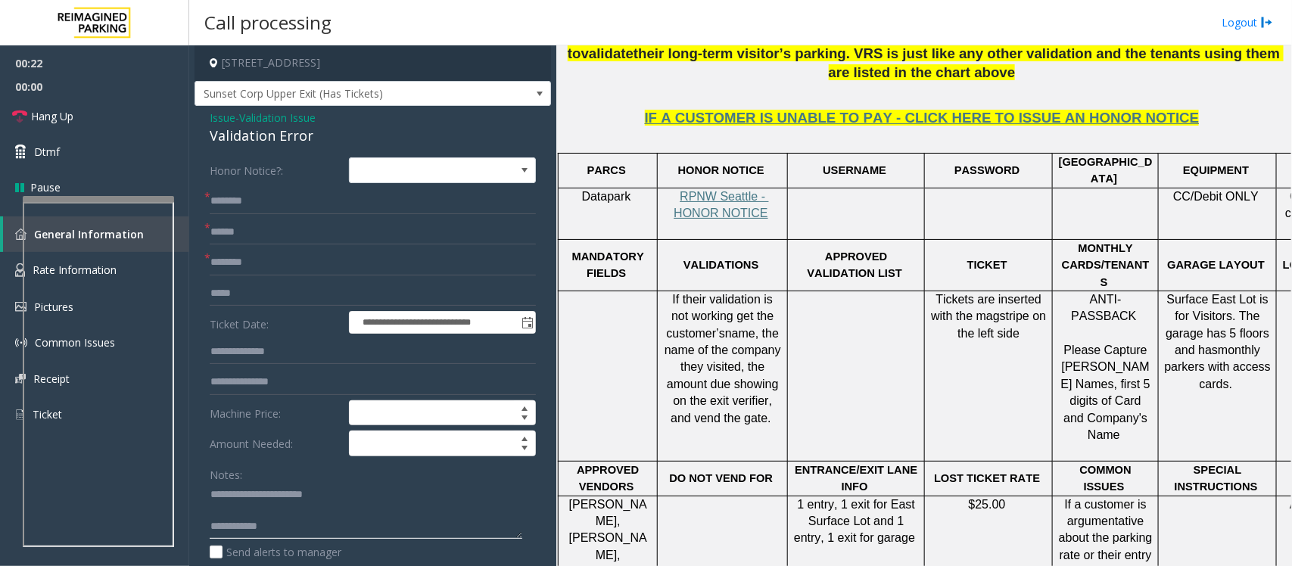
scroll to position [662, 0]
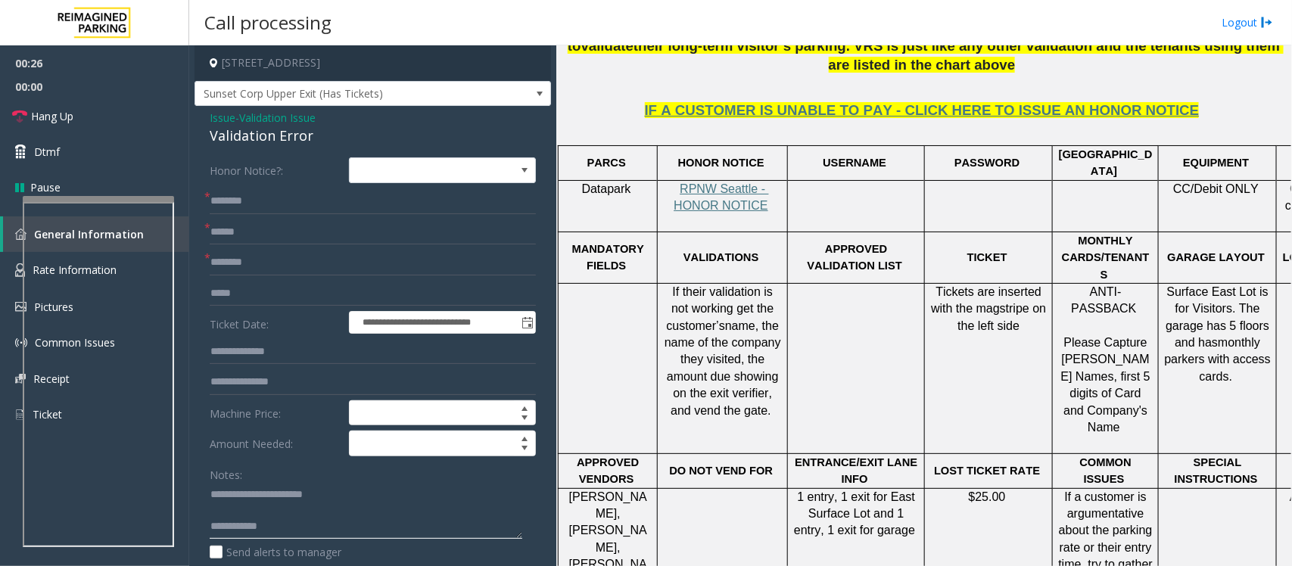
type textarea "**********"
click at [238, 207] on input "text" at bounding box center [373, 201] width 326 height 26
click at [240, 266] on input "text" at bounding box center [373, 263] width 326 height 26
type input "**********"
click at [244, 238] on input "text" at bounding box center [373, 232] width 326 height 26
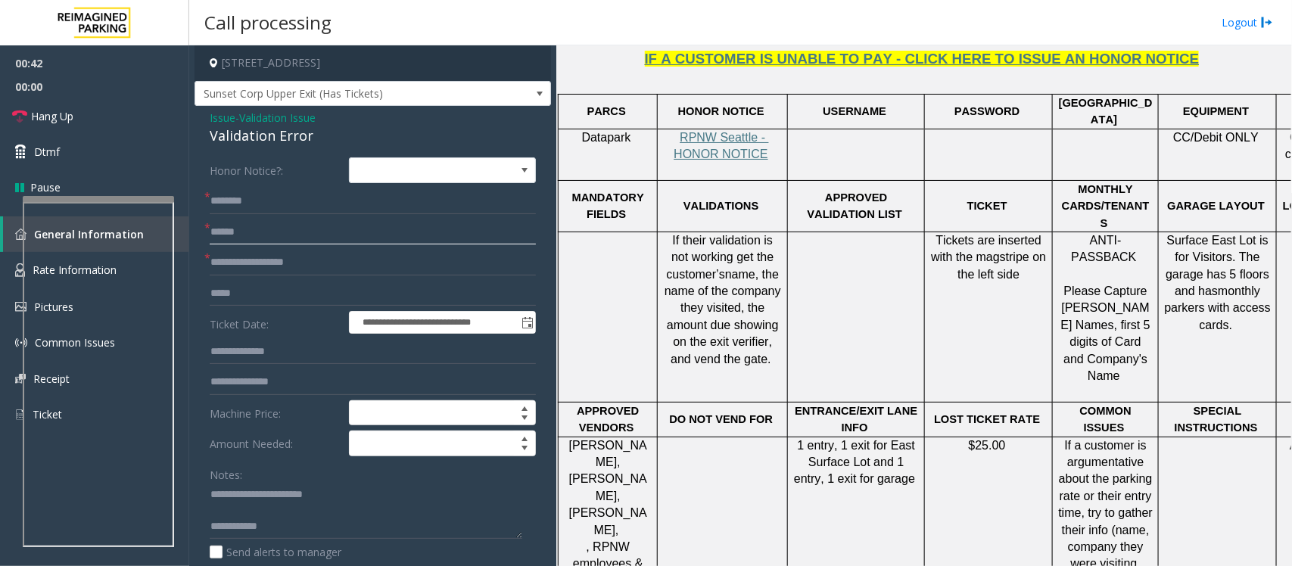
scroll to position [757, 0]
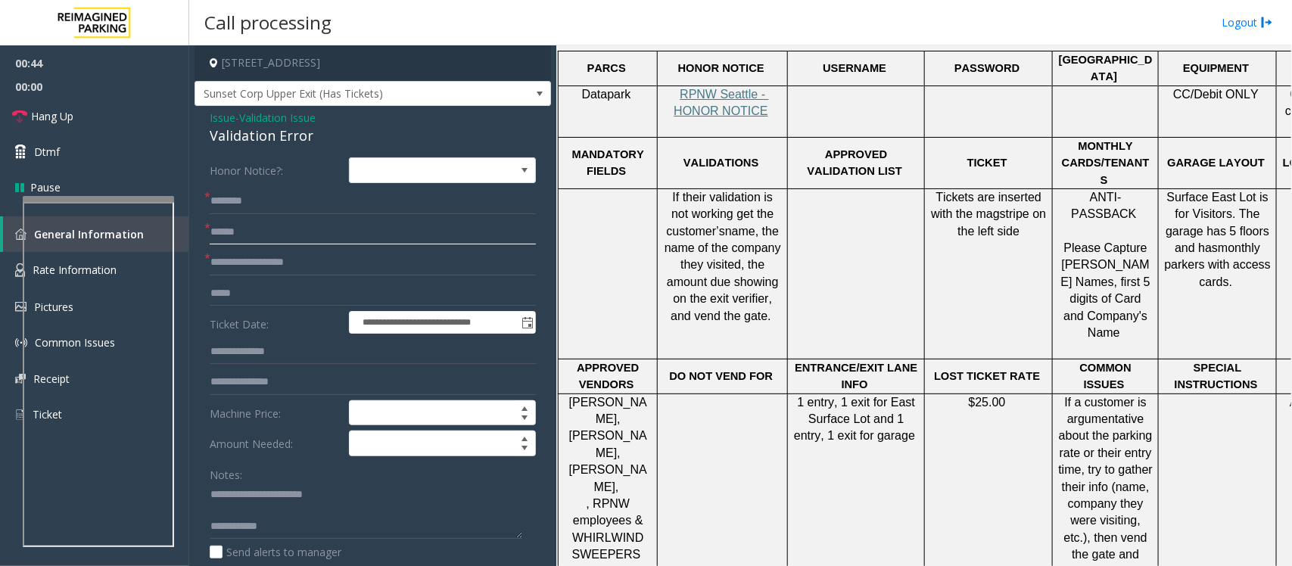
click at [251, 229] on input "text" at bounding box center [373, 232] width 326 height 26
type input "****"
click at [220, 232] on input "****" at bounding box center [373, 232] width 326 height 26
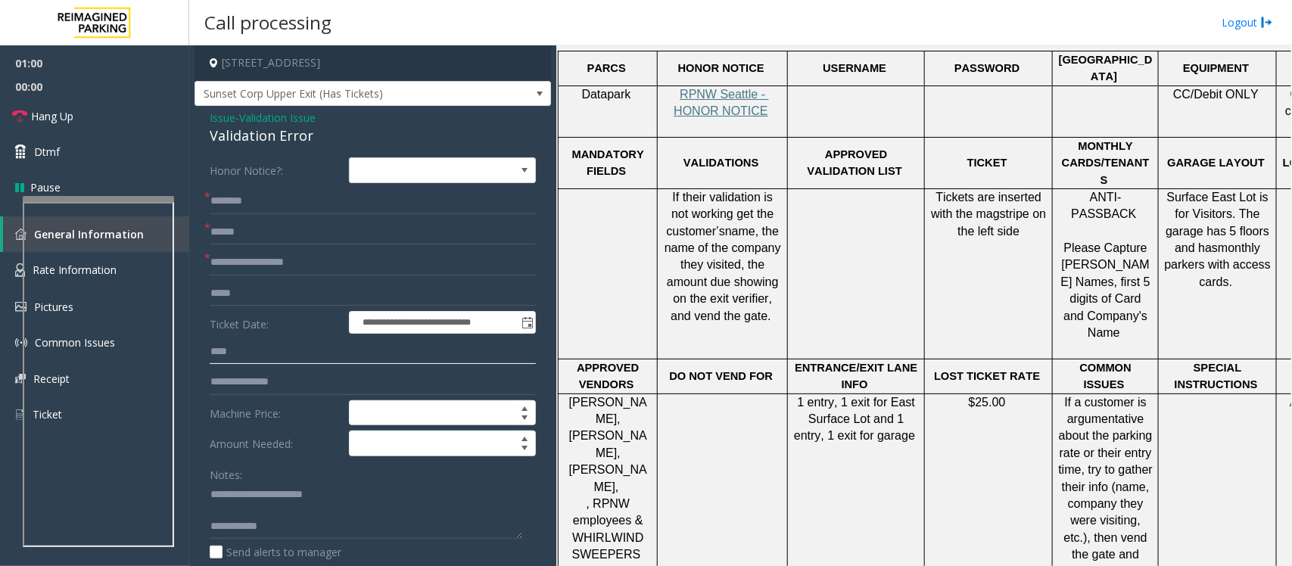
type input "****"
click at [285, 526] on textarea at bounding box center [366, 511] width 313 height 57
click at [242, 240] on input "text" at bounding box center [373, 232] width 326 height 26
type input "*******"
type textarea "**********"
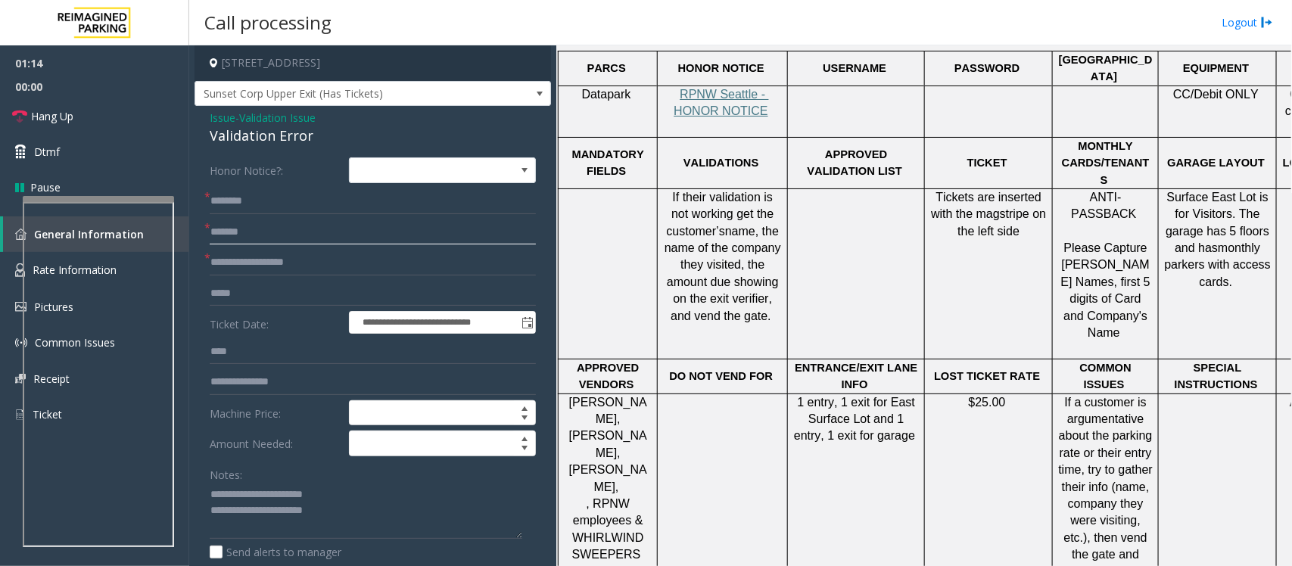
click at [229, 232] on input "*******" at bounding box center [373, 232] width 326 height 26
type input "*******"
click at [262, 513] on textarea at bounding box center [366, 511] width 313 height 57
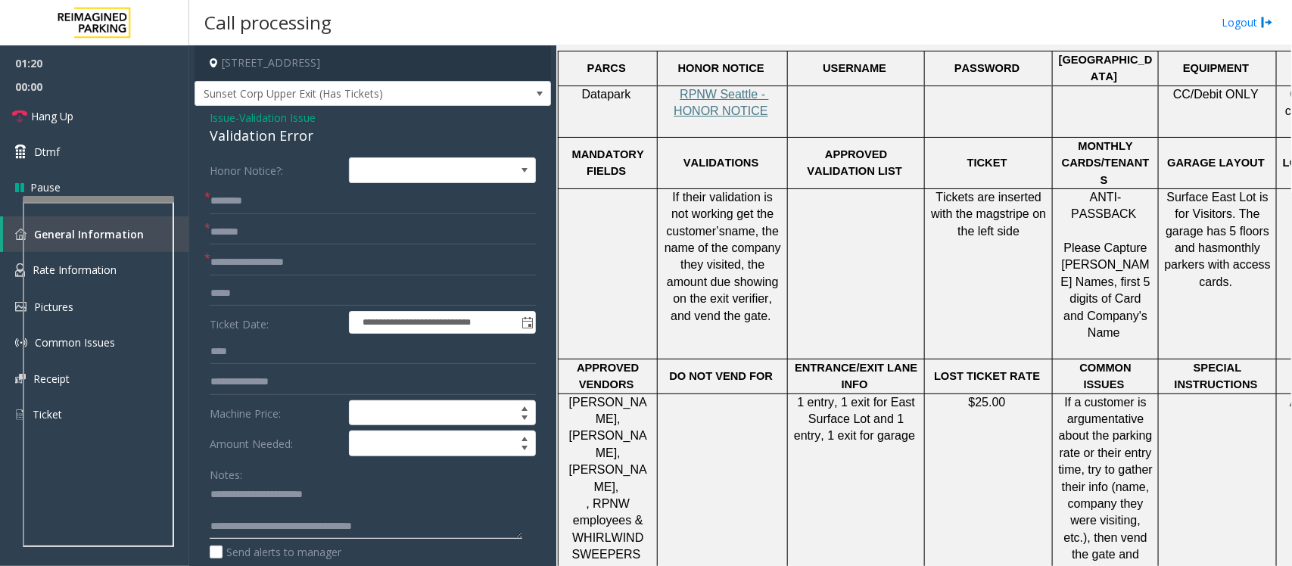
scroll to position [0, 0]
click at [254, 509] on textarea at bounding box center [366, 511] width 313 height 57
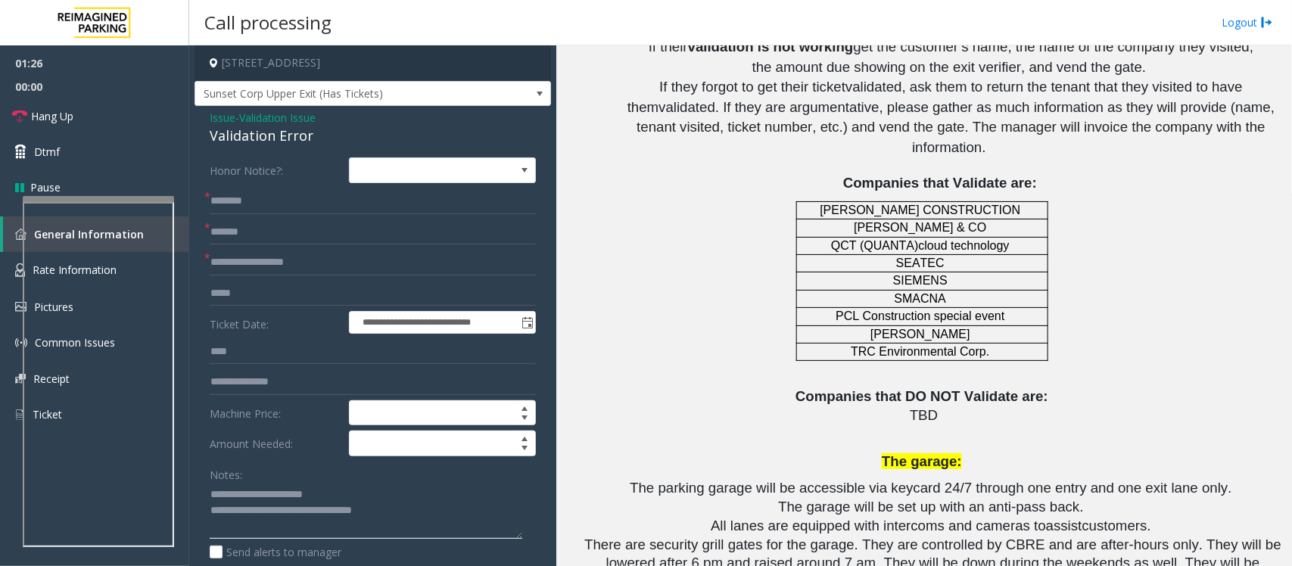
scroll to position [1703, 0]
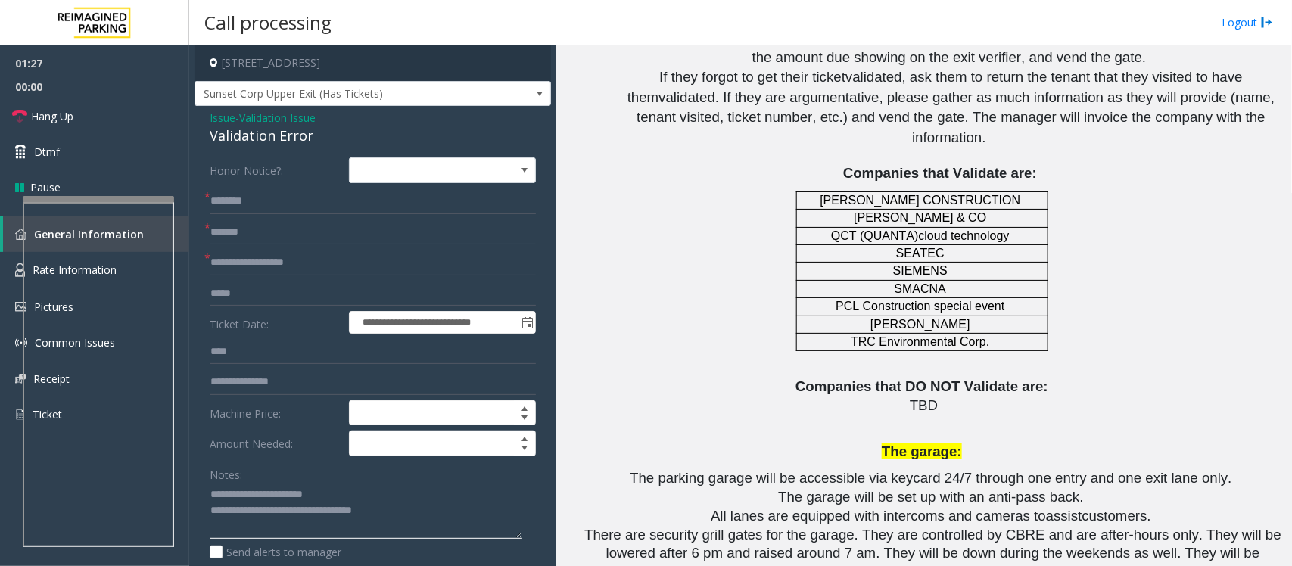
type textarea "**********"
click at [233, 197] on input "text" at bounding box center [373, 201] width 326 height 26
type input "****"
drag, startPoint x: 993, startPoint y: 91, endPoint x: 835, endPoint y: 87, distance: 158.2
click at [835, 192] on p "FERGUSON CONSTRUCTION" at bounding box center [922, 200] width 244 height 17
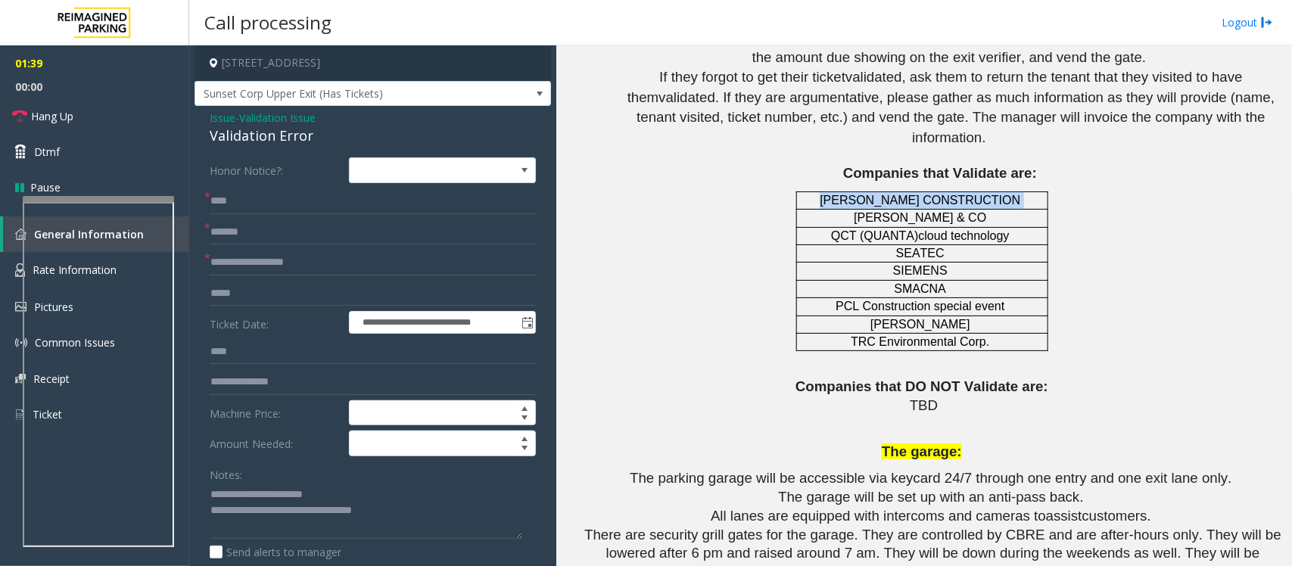
copy p "FERGUSON CONSTRUCTION"
drag, startPoint x: 326, startPoint y: 259, endPoint x: 216, endPoint y: 262, distance: 109.8
click at [216, 262] on input "**********" at bounding box center [373, 263] width 326 height 26
type input "*"
paste input "**********"
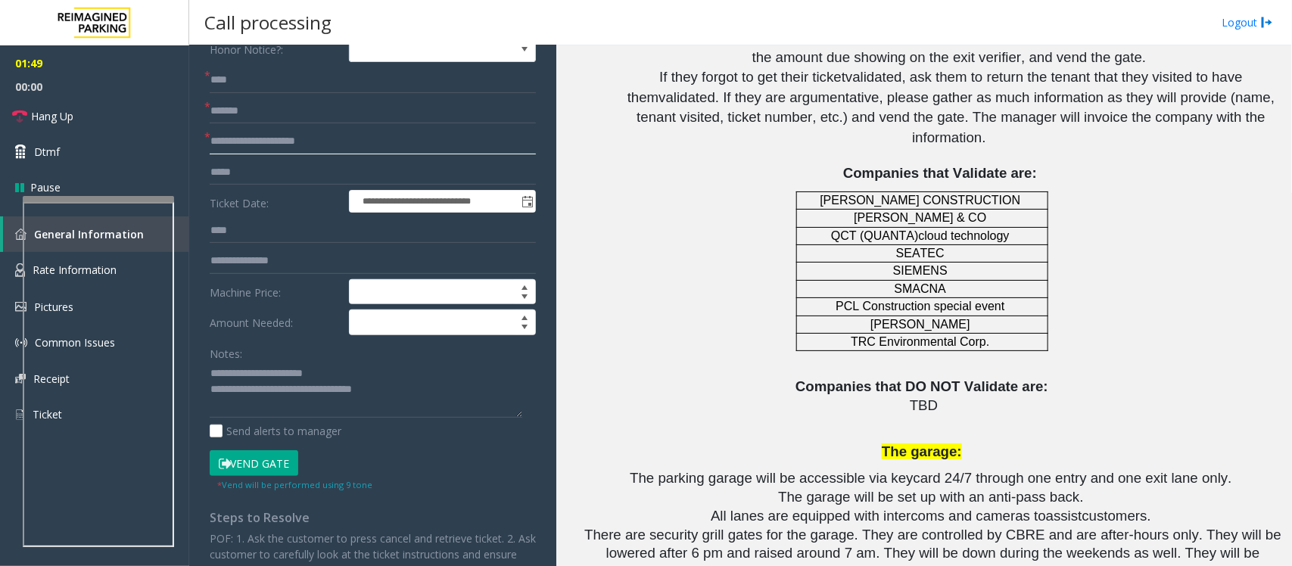
scroll to position [284, 0]
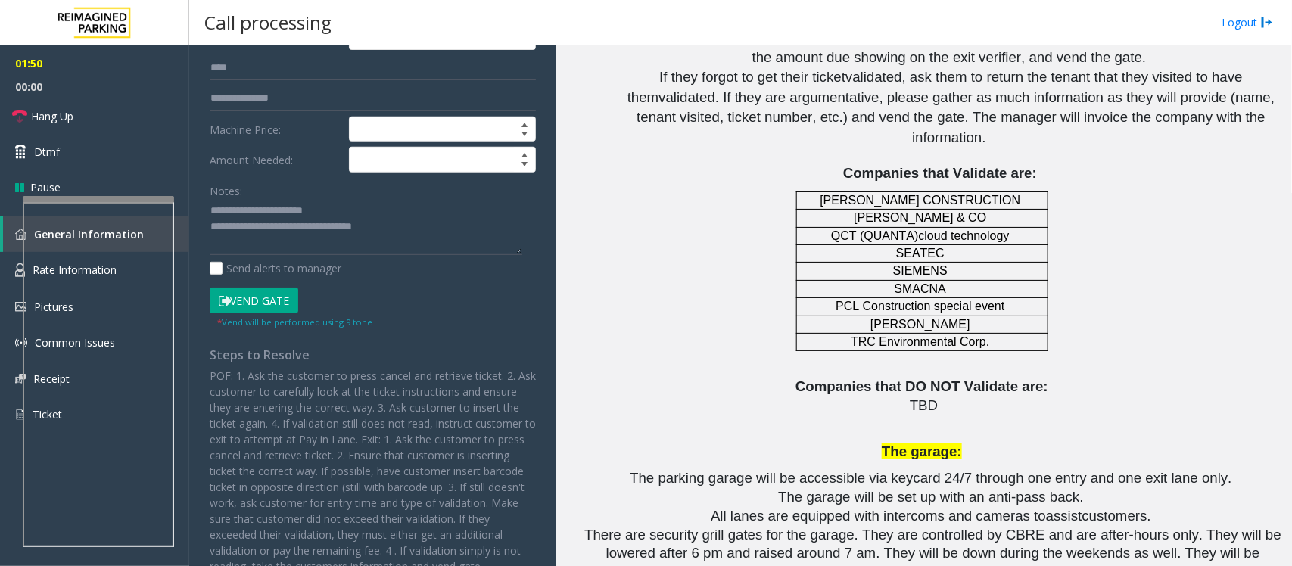
type input "**********"
click at [269, 301] on button "Vend Gate" at bounding box center [254, 301] width 89 height 26
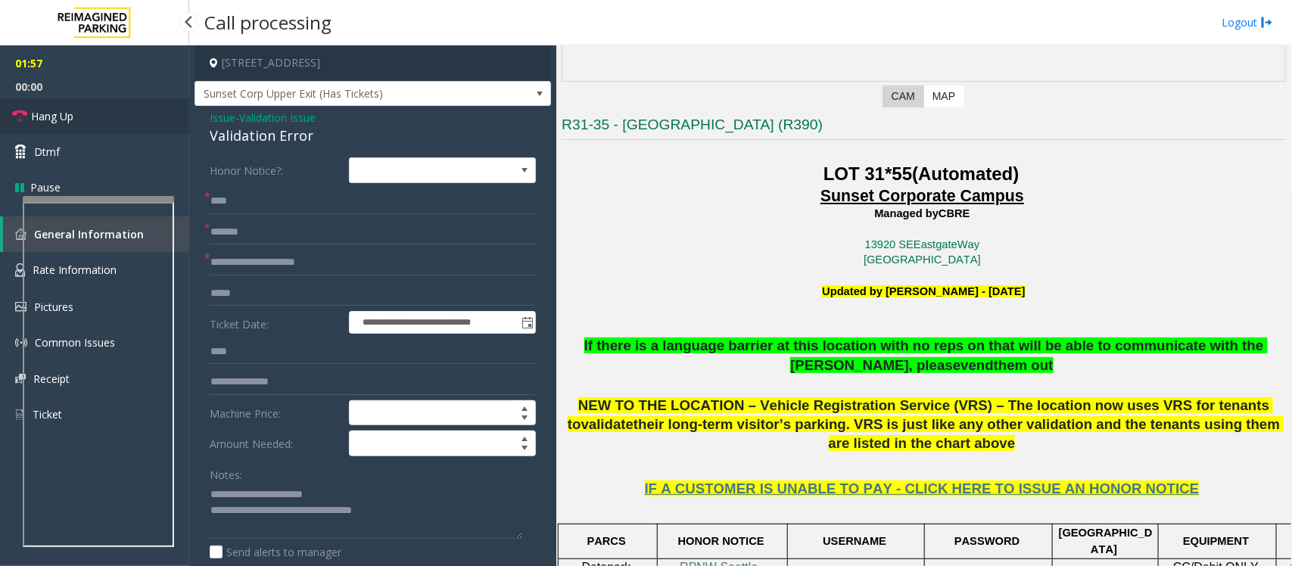
drag, startPoint x: 112, startPoint y: 111, endPoint x: 224, endPoint y: 163, distance: 123.3
click at [112, 111] on link "Hang Up" at bounding box center [94, 116] width 189 height 36
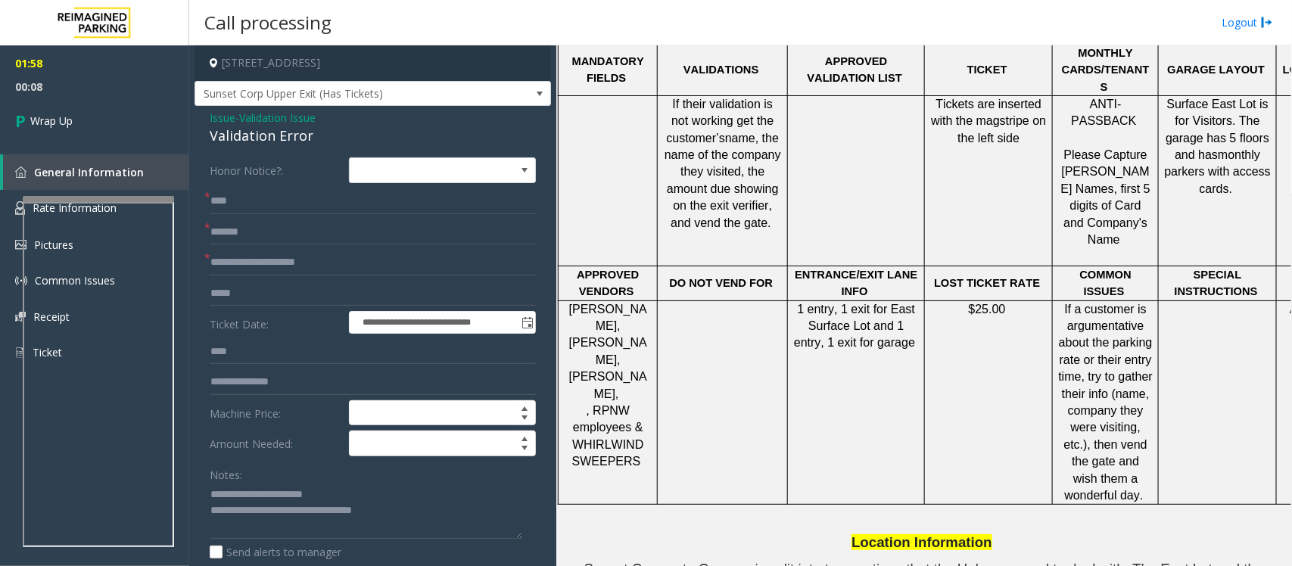
scroll to position [851, 0]
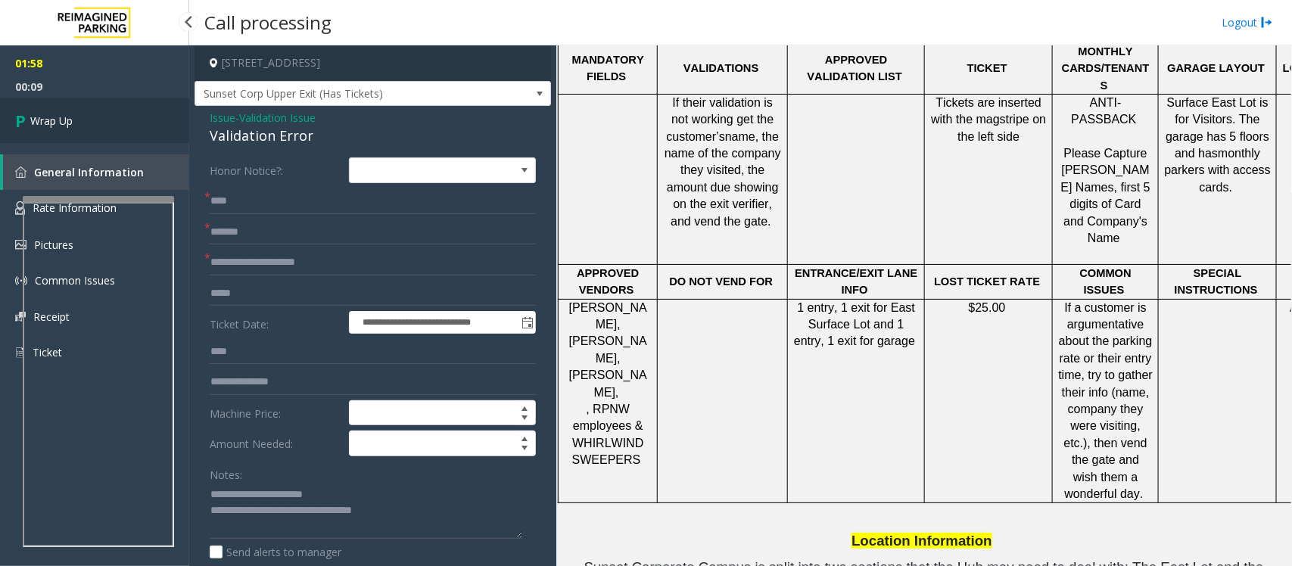
click at [95, 123] on link "Wrap Up" at bounding box center [94, 120] width 189 height 45
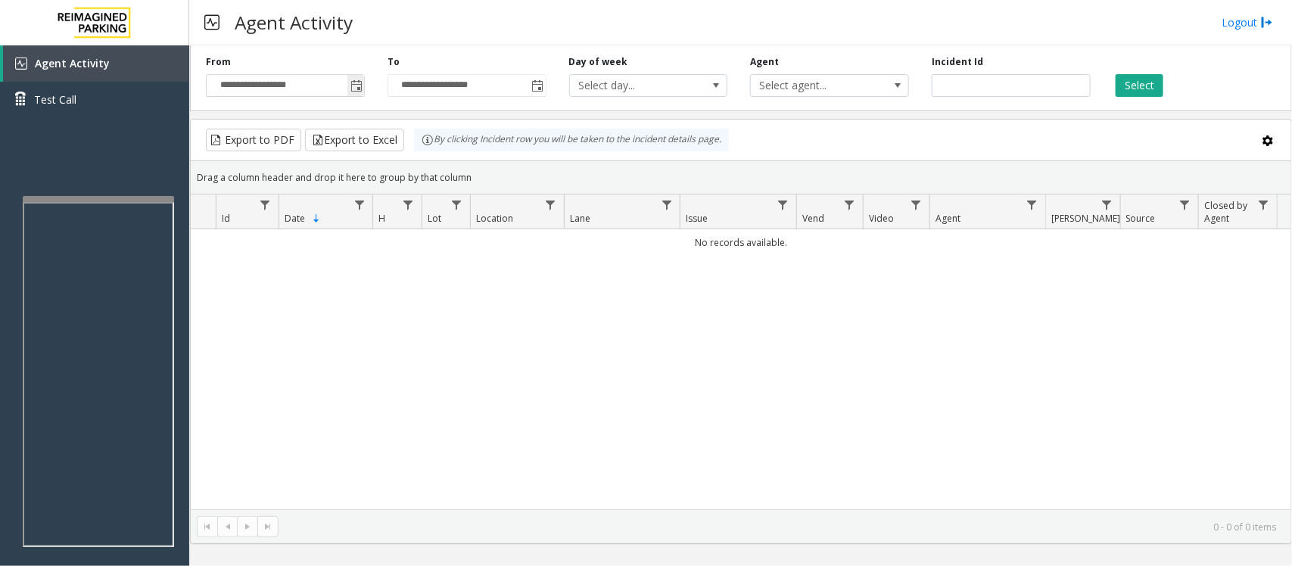
click at [348, 85] on span "Toggle popup" at bounding box center [355, 85] width 17 height 24
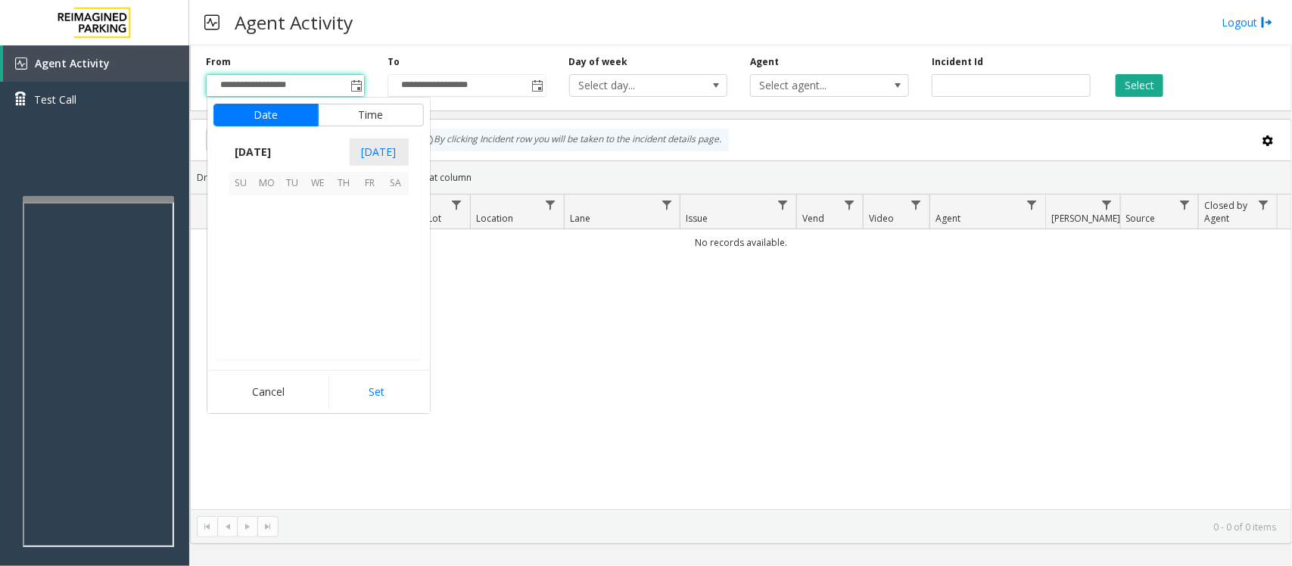
scroll to position [271519, 0]
click at [360, 235] on span "12" at bounding box center [370, 234] width 26 height 26
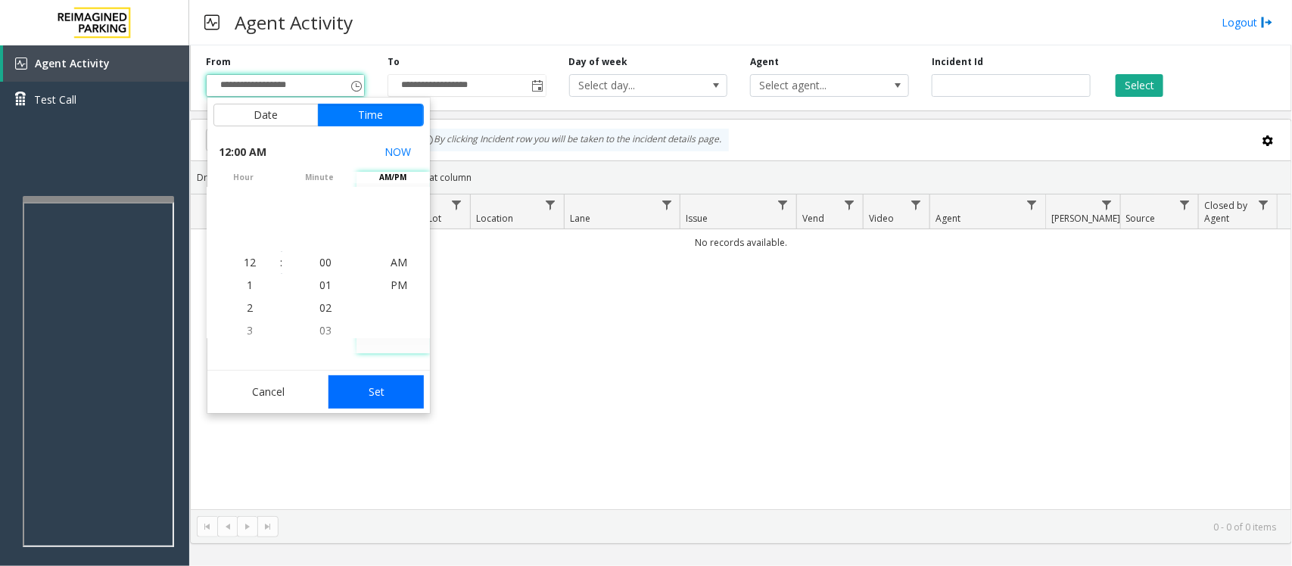
click at [378, 394] on button "Set" at bounding box center [375, 391] width 95 height 33
type input "**********"
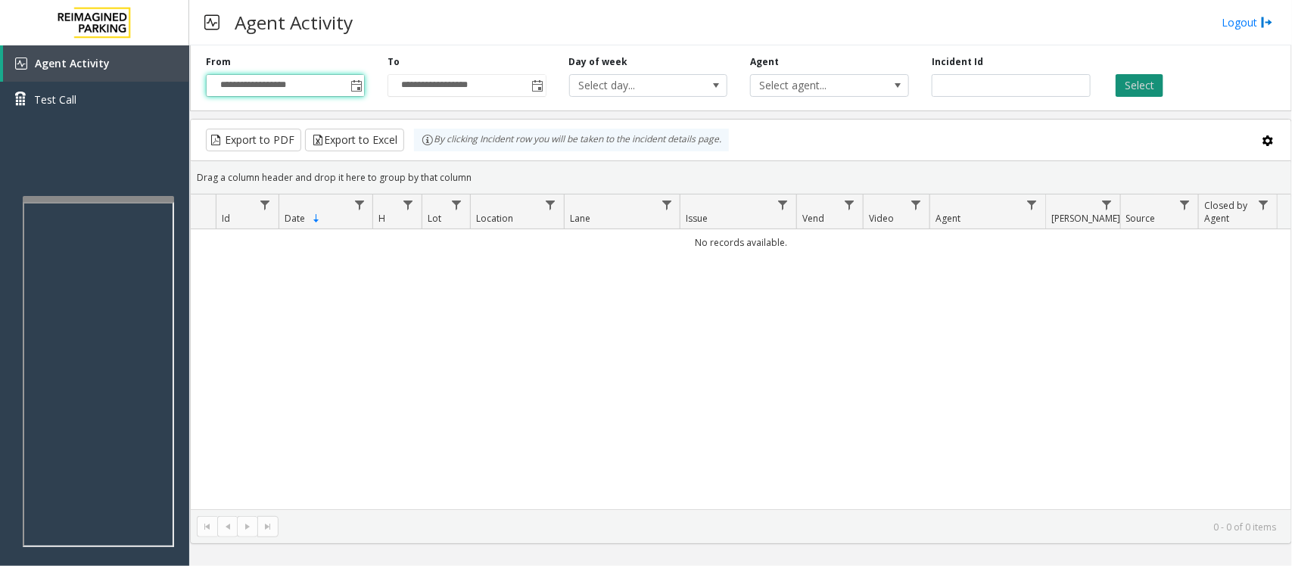
click at [1152, 84] on button "Select" at bounding box center [1140, 85] width 48 height 23
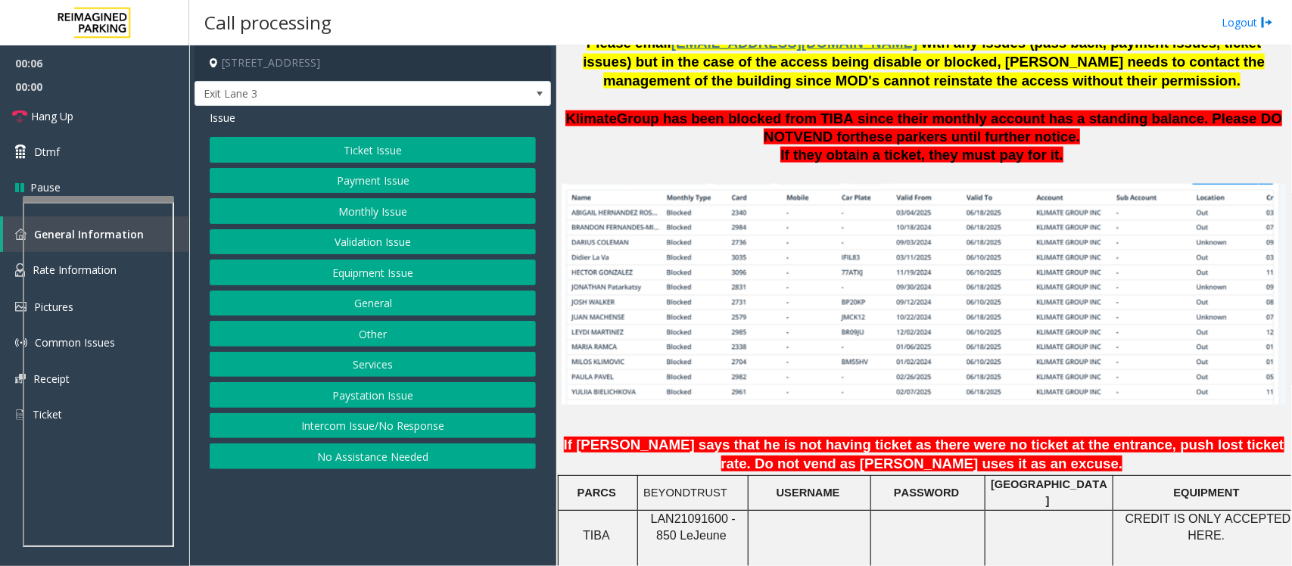
scroll to position [1135, 0]
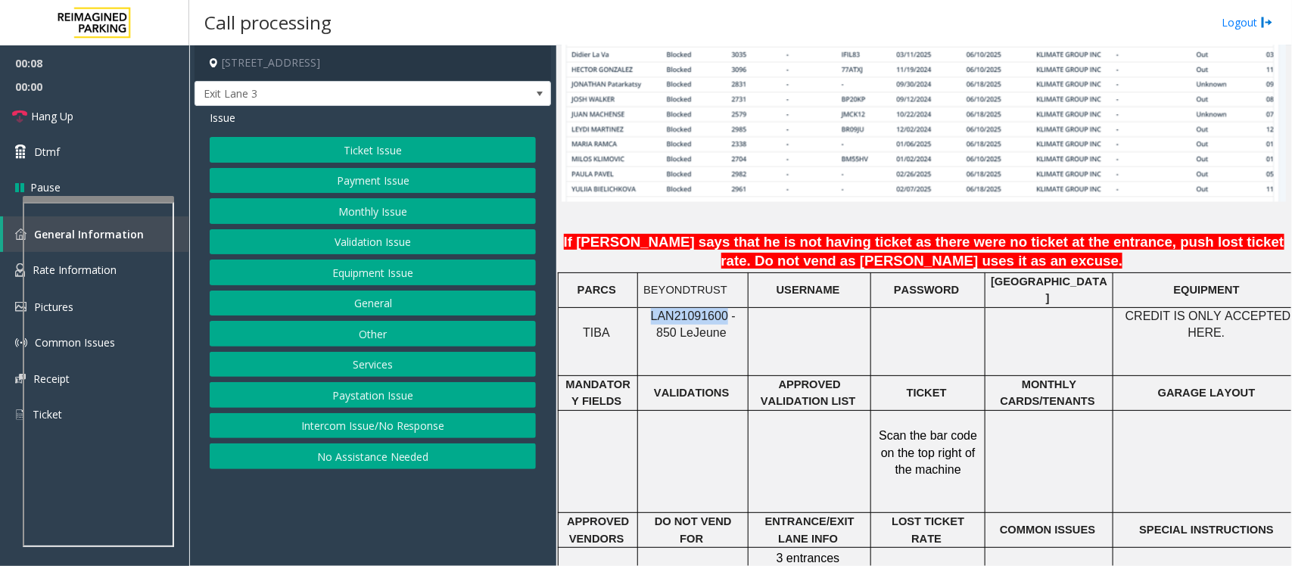
drag, startPoint x: 644, startPoint y: 309, endPoint x: 714, endPoint y: 309, distance: 69.6
click at [714, 310] on span "LAN21091600 - 850 Le" at bounding box center [693, 325] width 85 height 30
copy span "LAN21091600"
click at [444, 432] on button "Intercom Issue/No Response" at bounding box center [373, 426] width 326 height 26
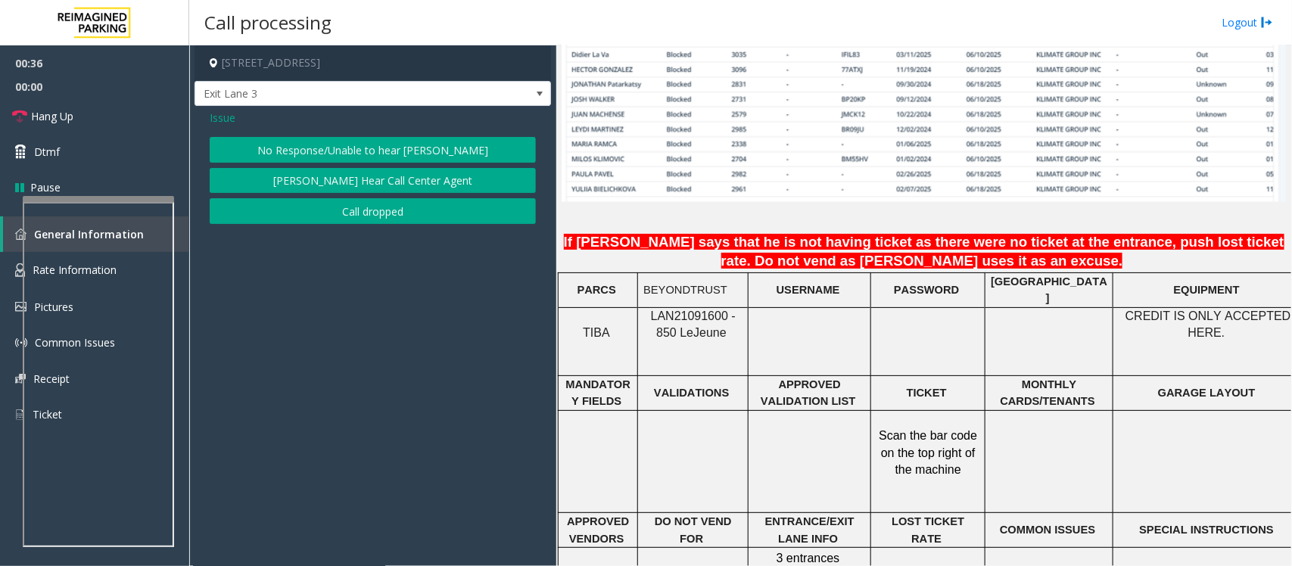
click at [220, 122] on span "Issue" at bounding box center [223, 118] width 26 height 16
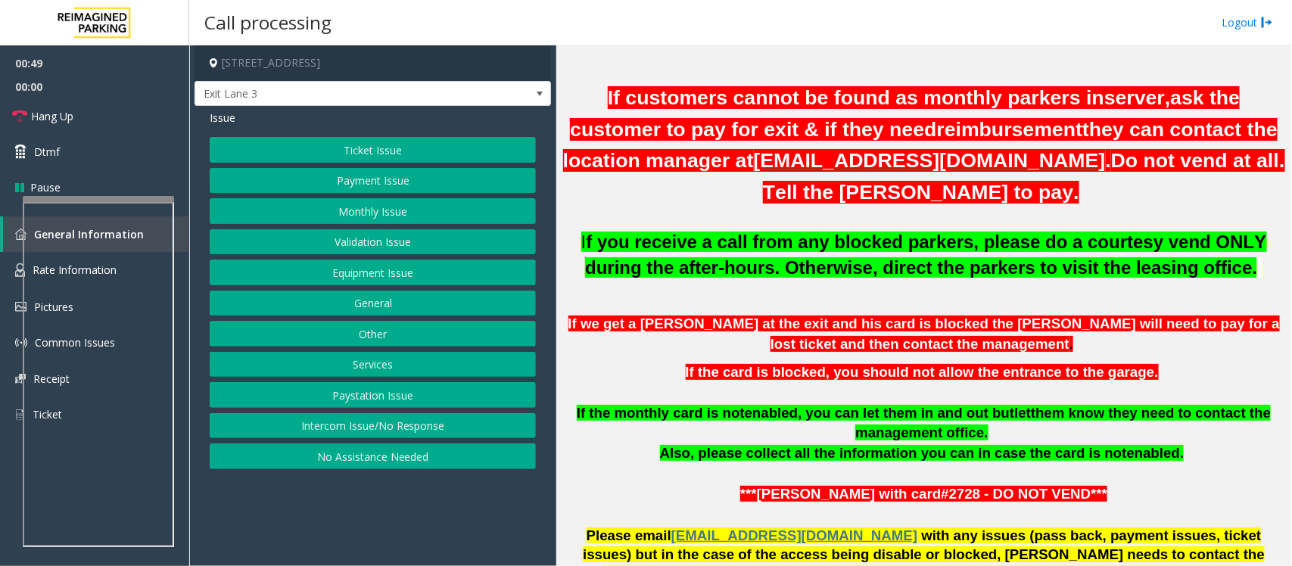
scroll to position [473, 0]
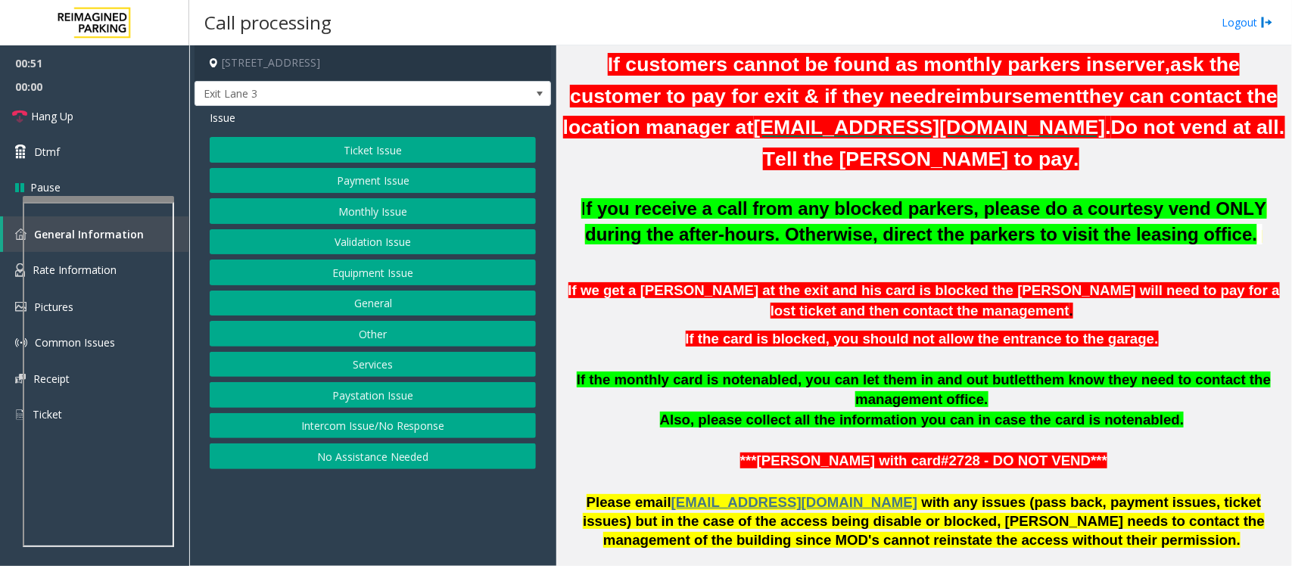
click at [405, 432] on button "Intercom Issue/No Response" at bounding box center [373, 426] width 326 height 26
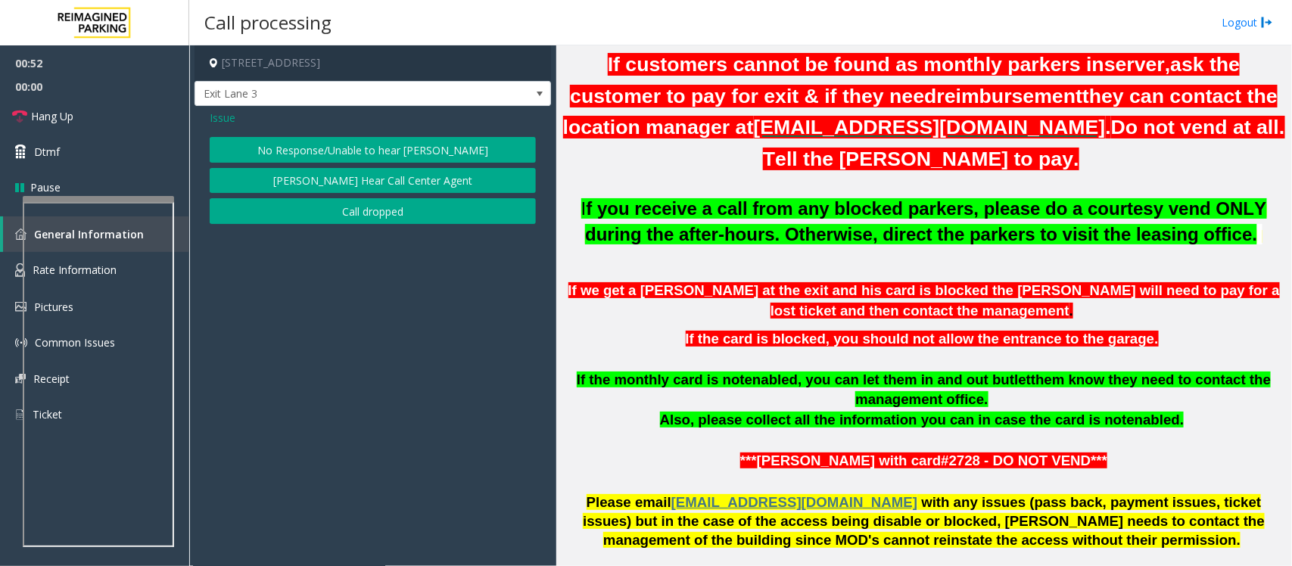
click at [326, 148] on button "No Response/Unable to hear [PERSON_NAME]" at bounding box center [373, 150] width 326 height 26
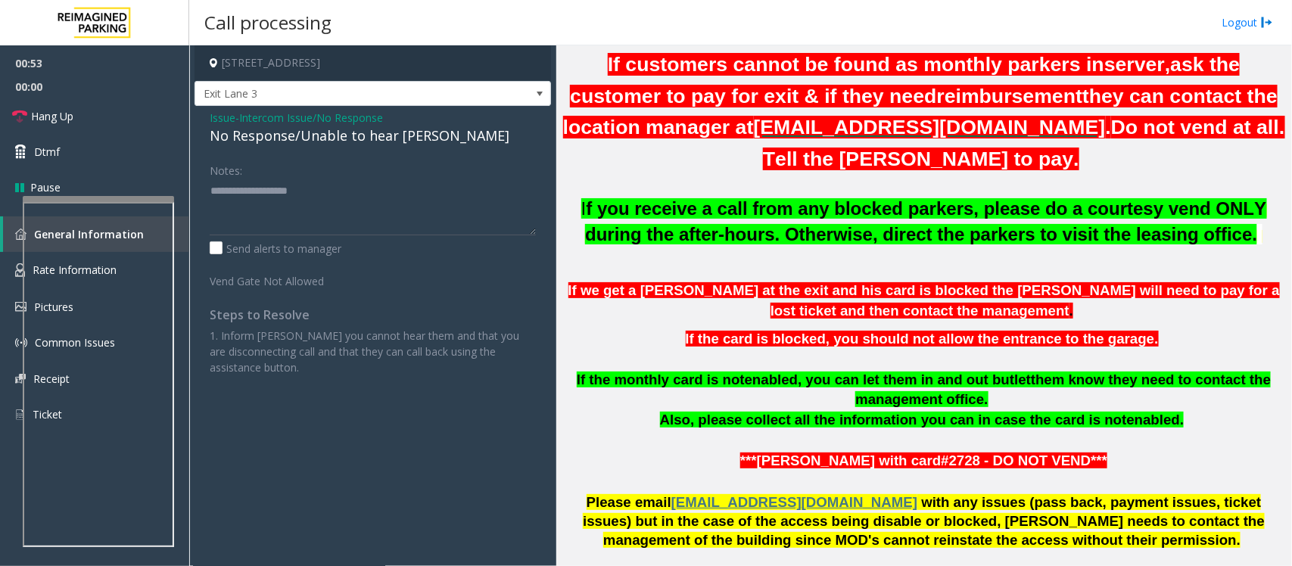
click at [324, 140] on div "No Response/Unable to hear [PERSON_NAME]" at bounding box center [373, 136] width 326 height 20
type textarea "**********"
click at [106, 117] on link "Hang Up" at bounding box center [94, 116] width 189 height 36
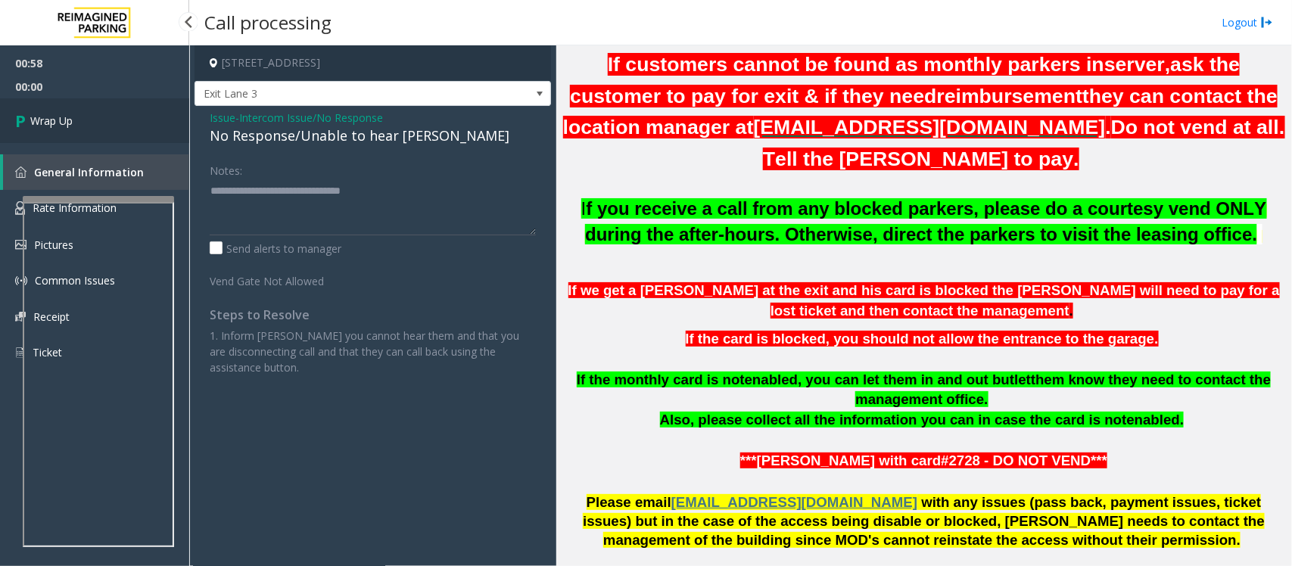
click at [106, 117] on link "Wrap Up" at bounding box center [94, 120] width 189 height 45
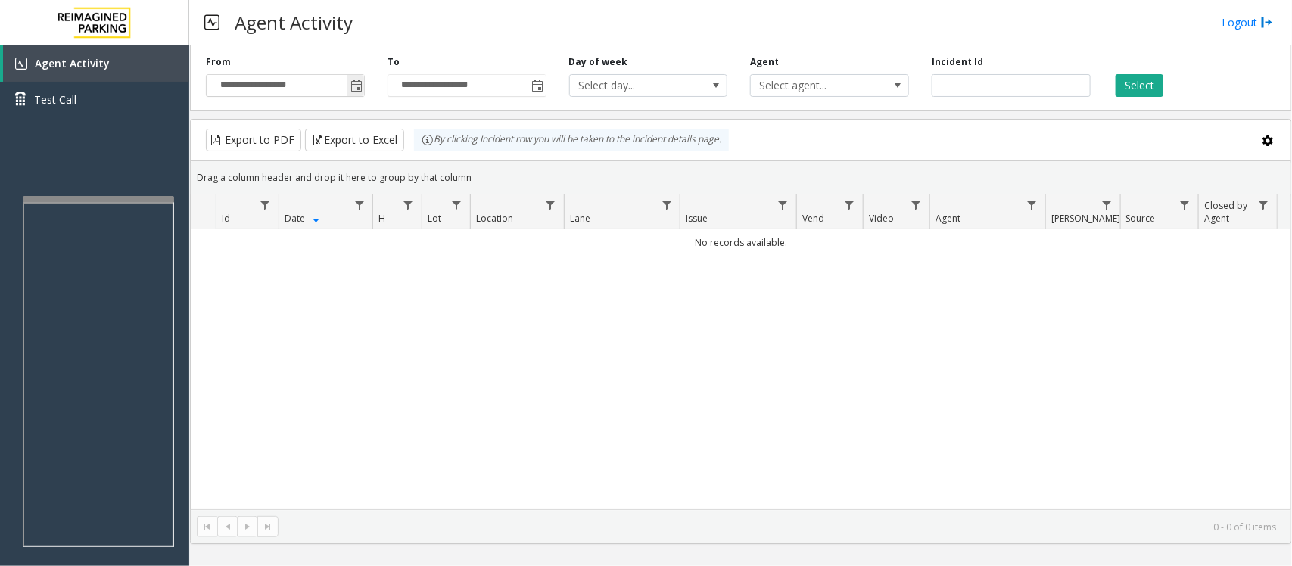
click at [350, 84] on span "Toggle popup" at bounding box center [356, 86] width 12 height 12
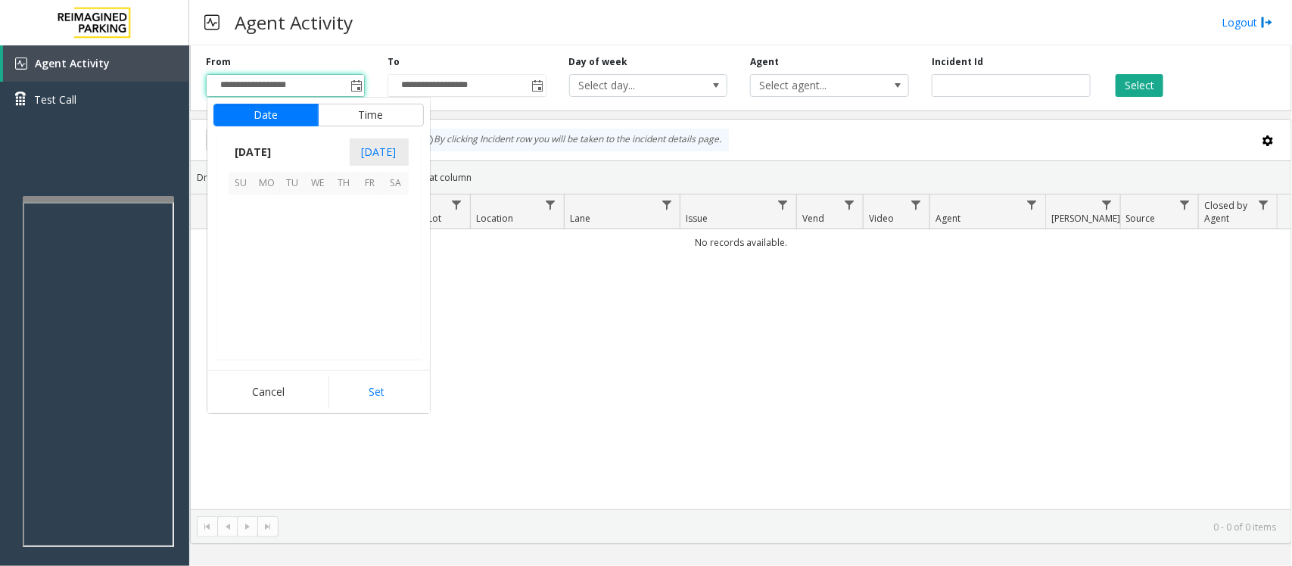
scroll to position [271519, 0]
click at [369, 237] on span "12" at bounding box center [370, 234] width 26 height 26
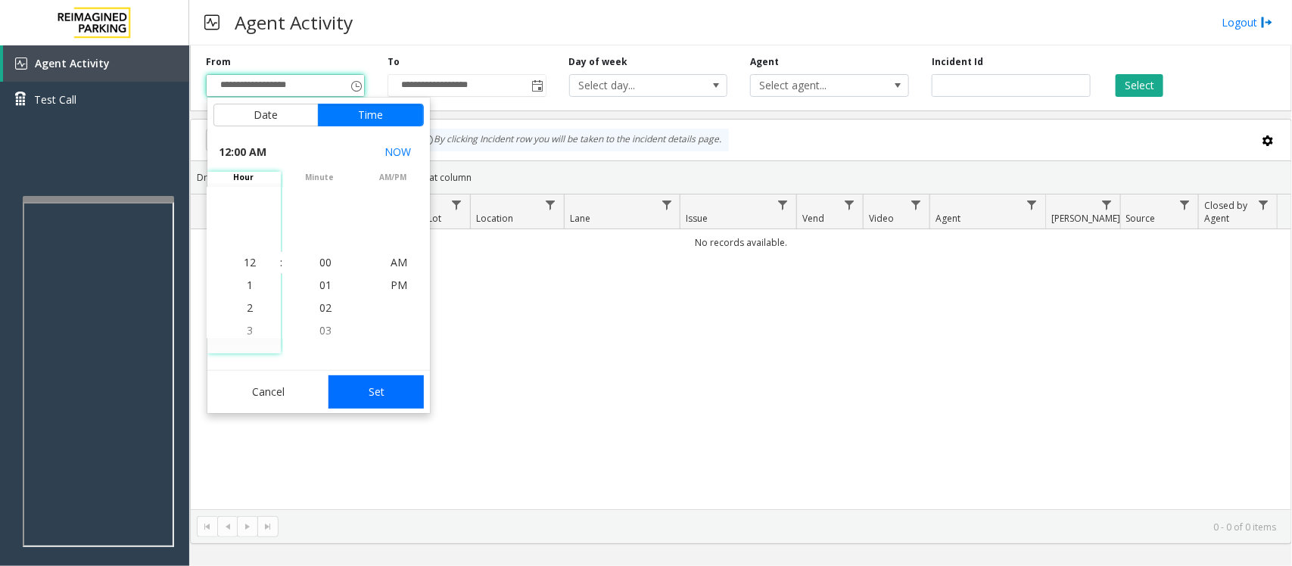
click at [390, 386] on button "Set" at bounding box center [375, 391] width 95 height 33
type input "**********"
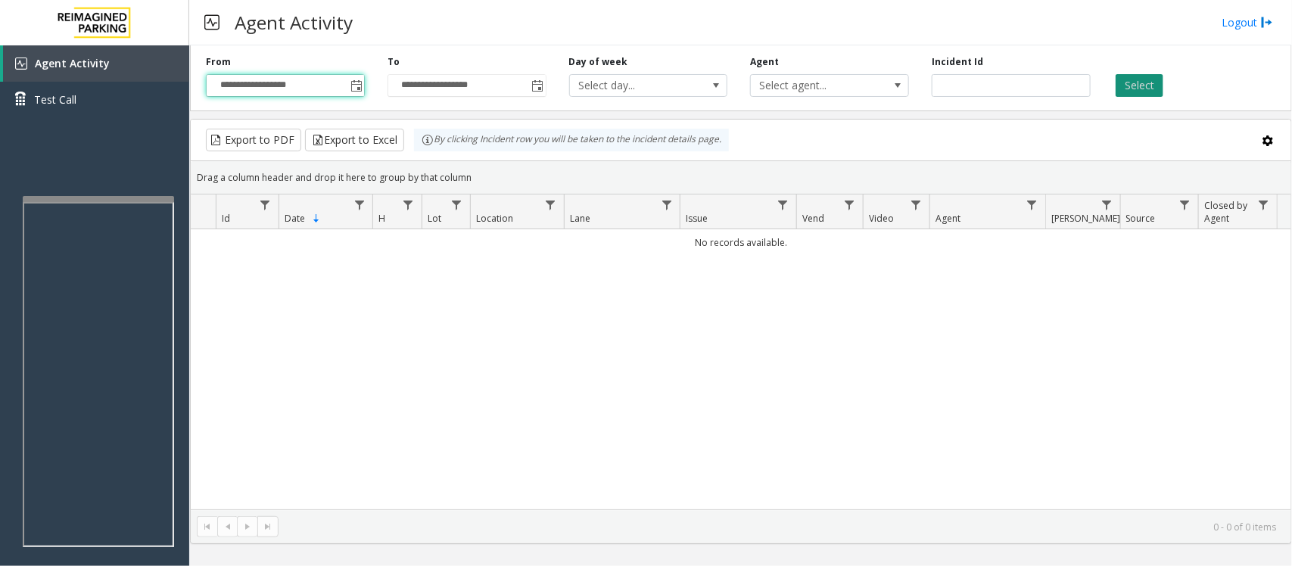
click at [1147, 81] on button "Select" at bounding box center [1140, 85] width 48 height 23
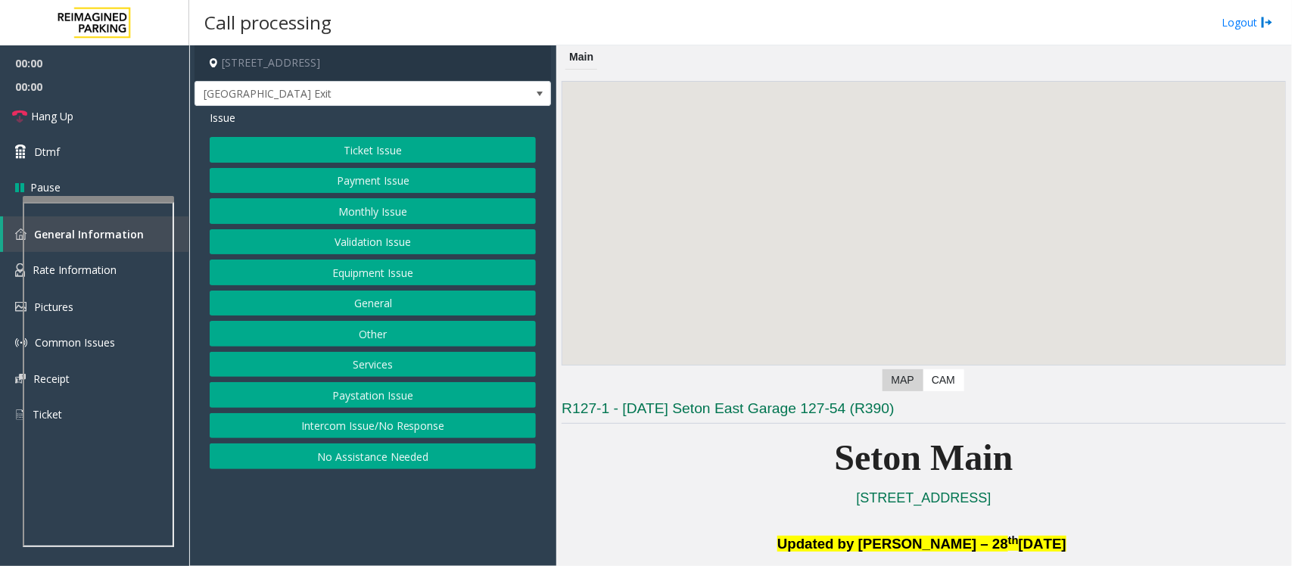
scroll to position [378, 0]
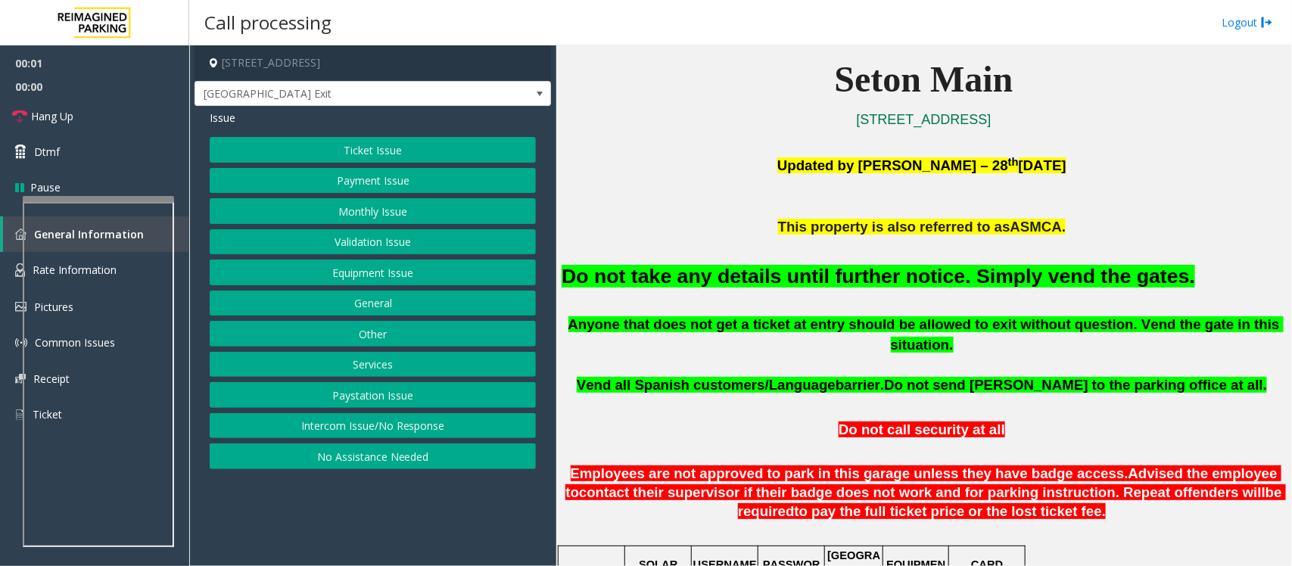
click at [348, 280] on button "Equipment Issue" at bounding box center [373, 273] width 326 height 26
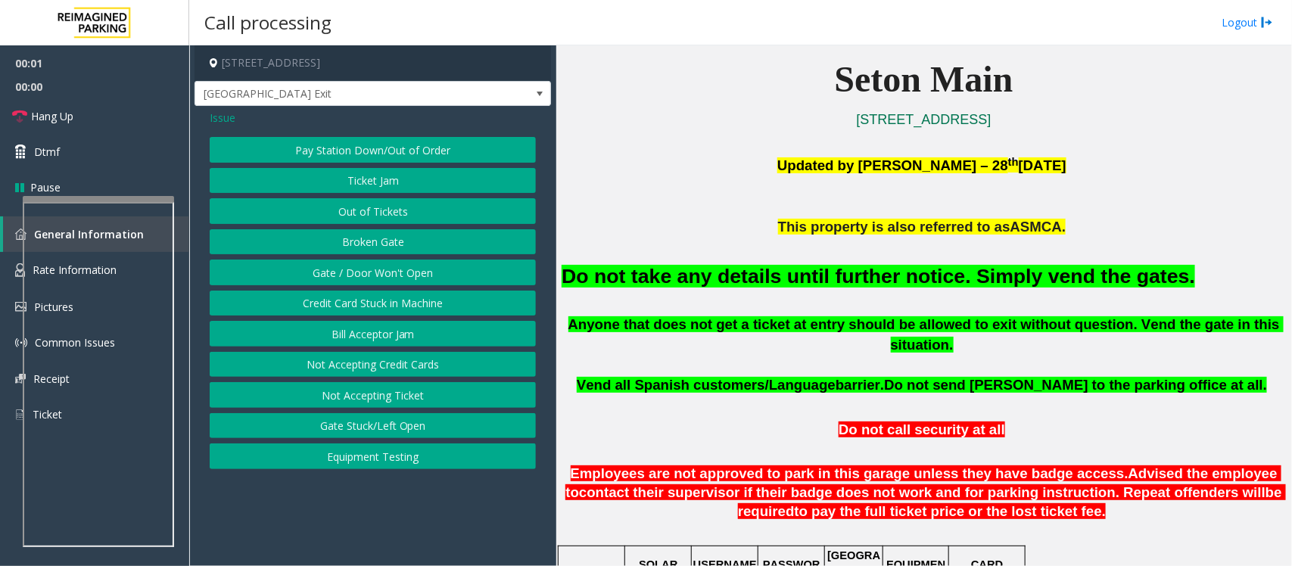
click at [348, 275] on button "Gate / Door Won't Open" at bounding box center [373, 273] width 326 height 26
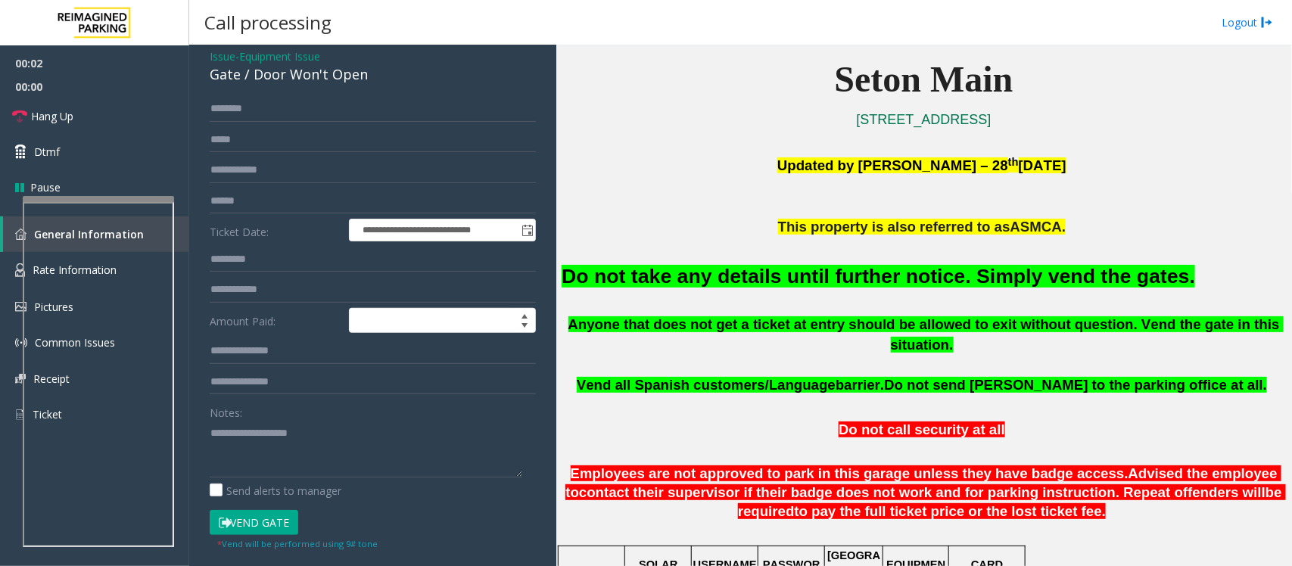
scroll to position [95, 0]
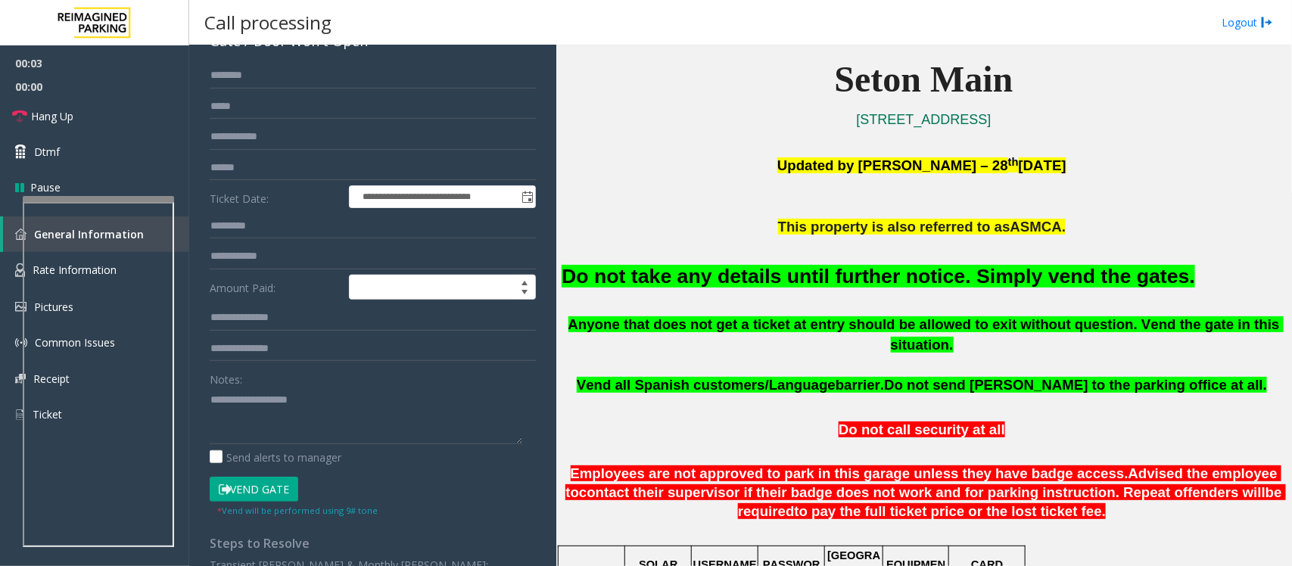
click at [627, 276] on font "Do not take any details until further notice. Simply vend the gates." at bounding box center [878, 276] width 633 height 23
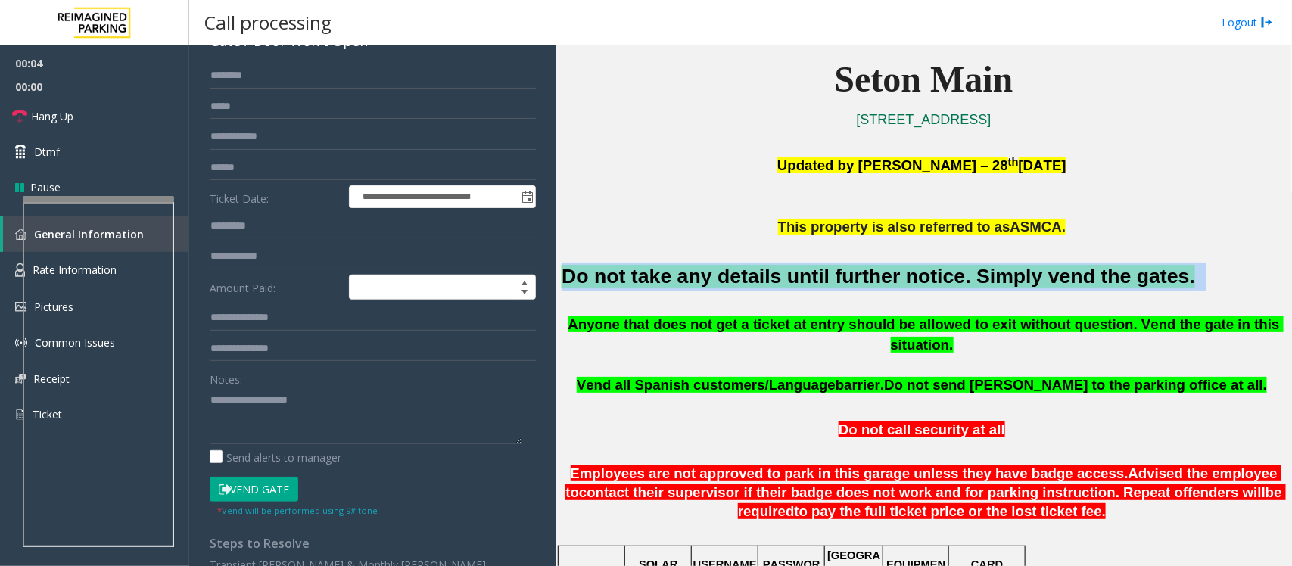
click at [627, 276] on font "Do not take any details until further notice. Simply vend the gates." at bounding box center [878, 276] width 633 height 23
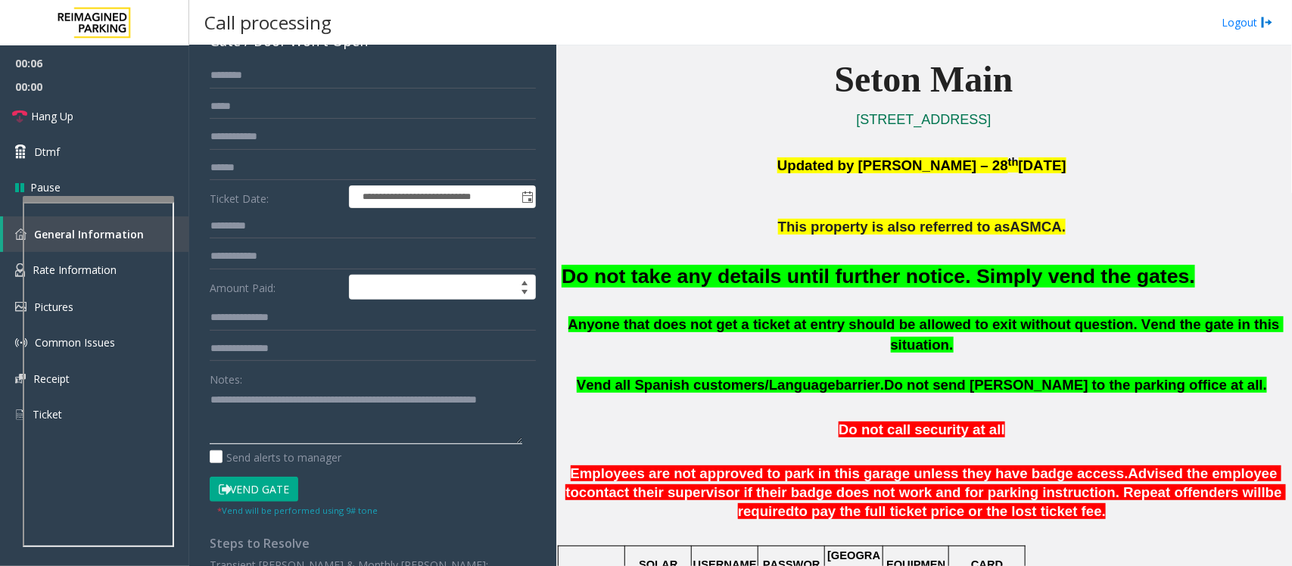
type textarea "**********"
click at [256, 486] on button "Vend Gate" at bounding box center [254, 490] width 89 height 26
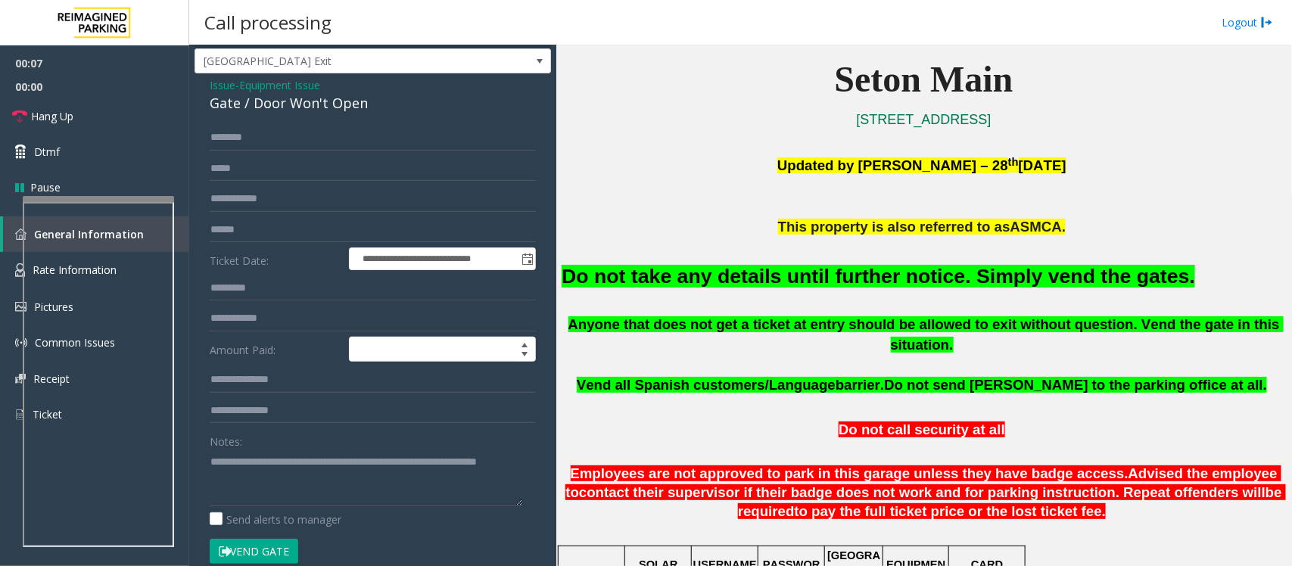
scroll to position [0, 0]
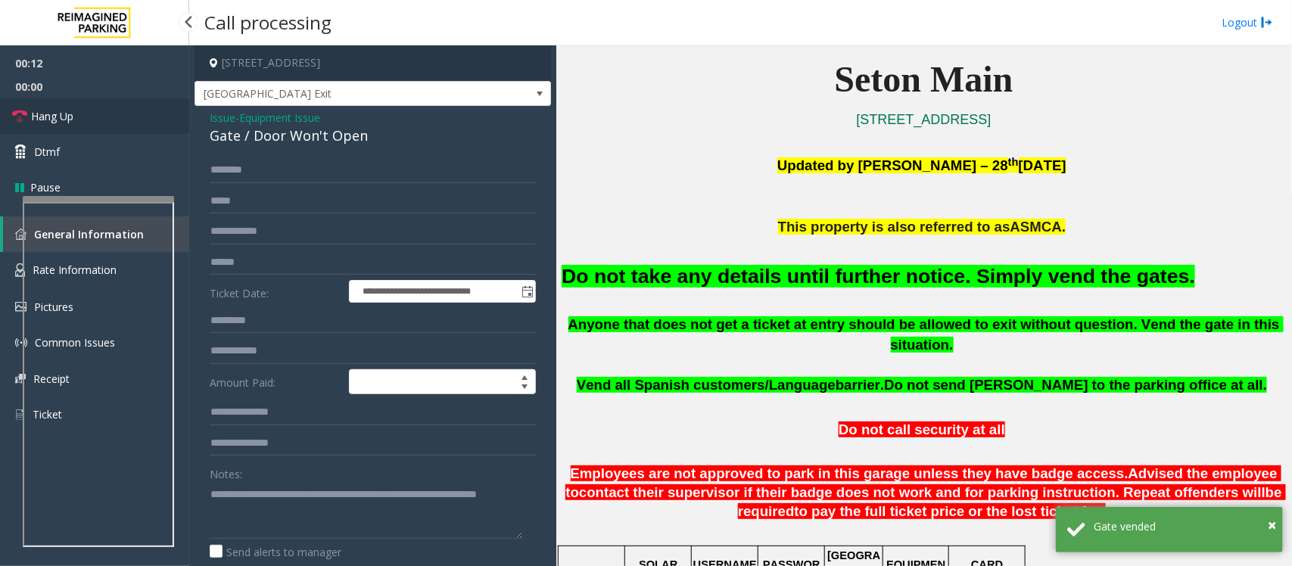
click at [115, 111] on link "Hang Up" at bounding box center [94, 116] width 189 height 36
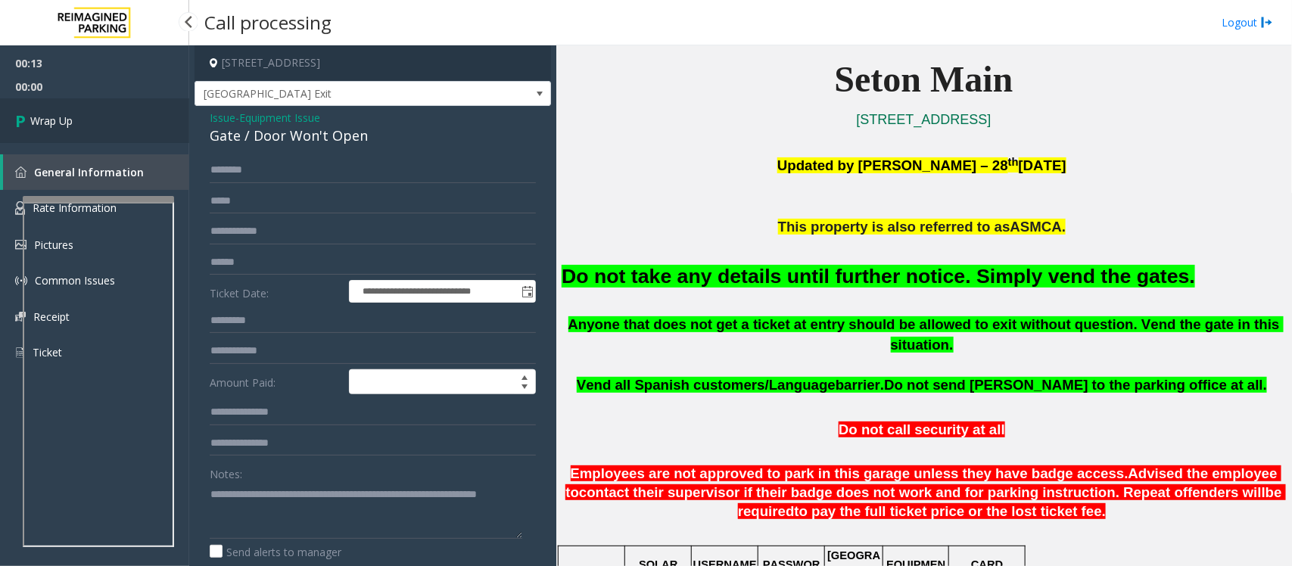
click at [116, 108] on link "Wrap Up" at bounding box center [94, 120] width 189 height 45
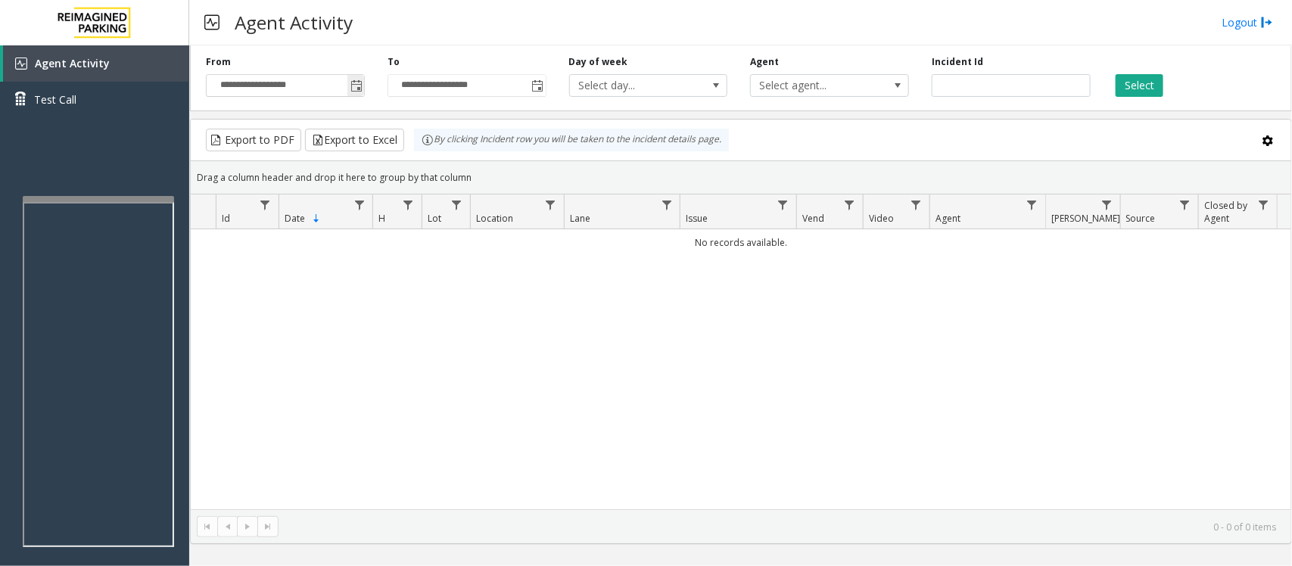
click at [350, 82] on span "Toggle popup" at bounding box center [356, 86] width 12 height 12
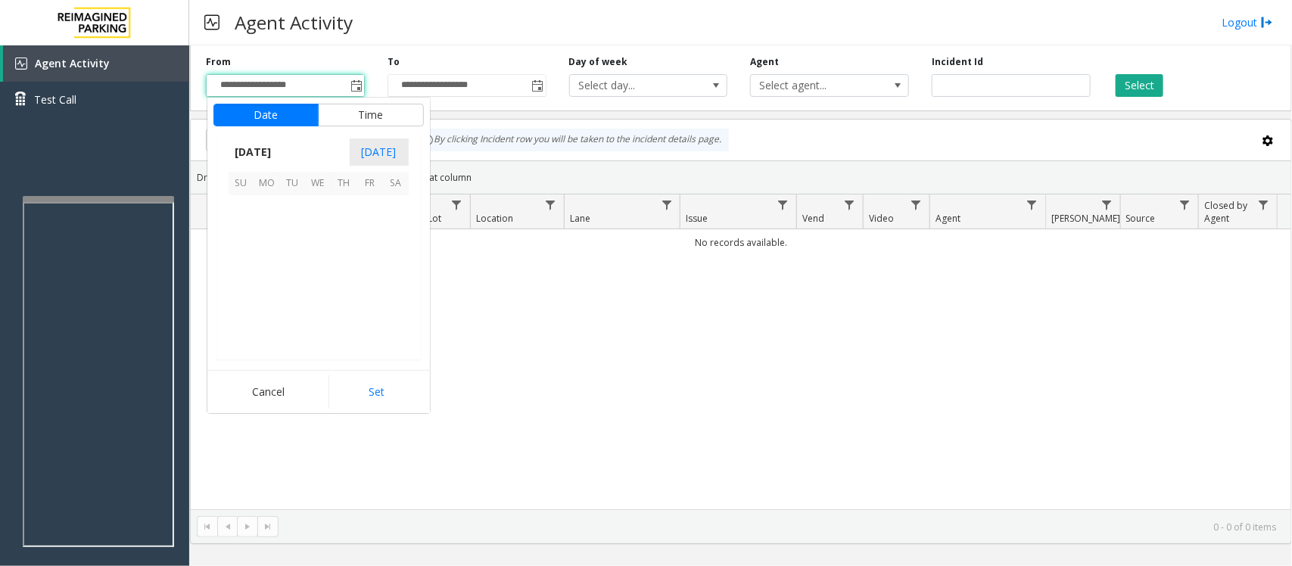
scroll to position [271519, 0]
click at [369, 236] on span "12" at bounding box center [370, 234] width 26 height 26
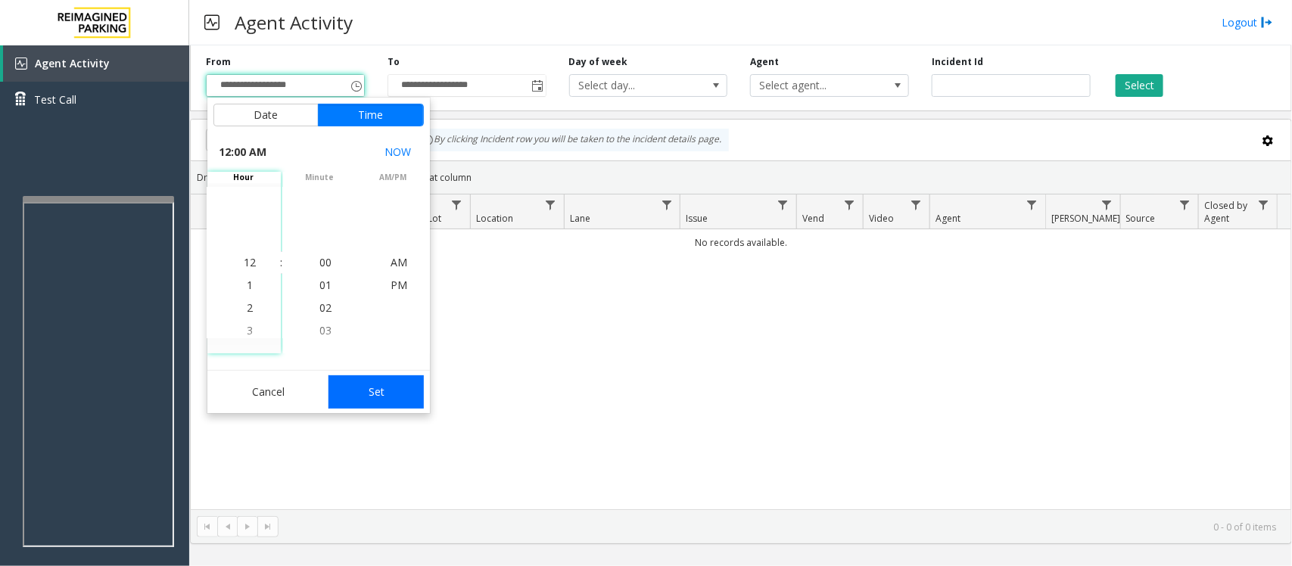
click at [381, 394] on button "Set" at bounding box center [375, 391] width 95 height 33
type input "**********"
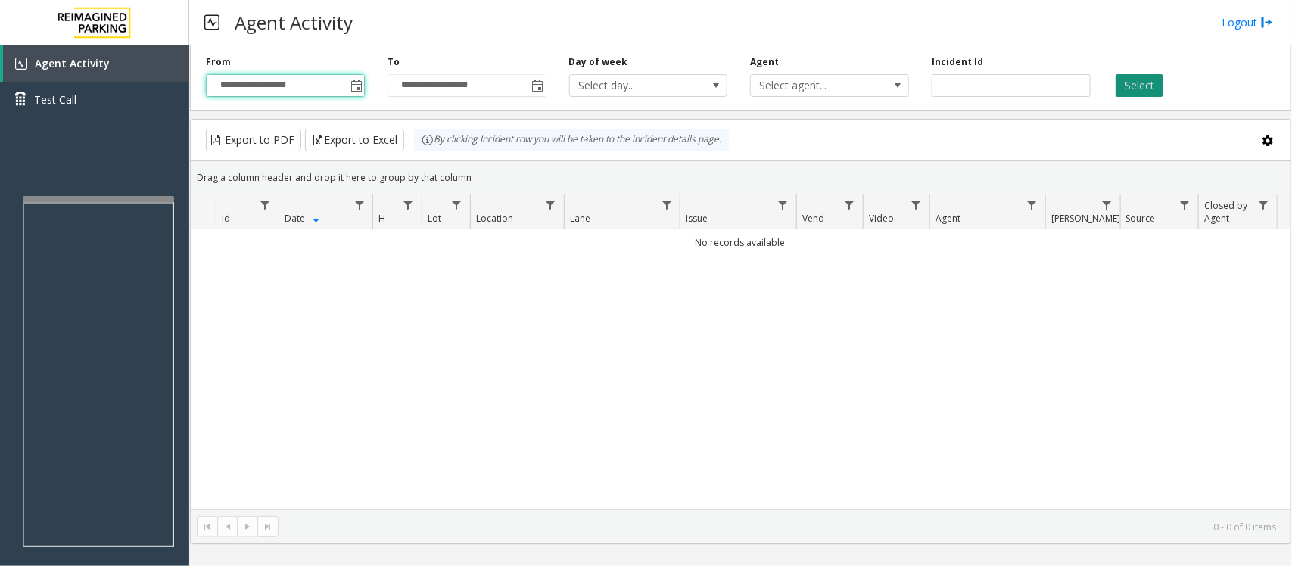
click at [1141, 84] on button "Select" at bounding box center [1140, 85] width 48 height 23
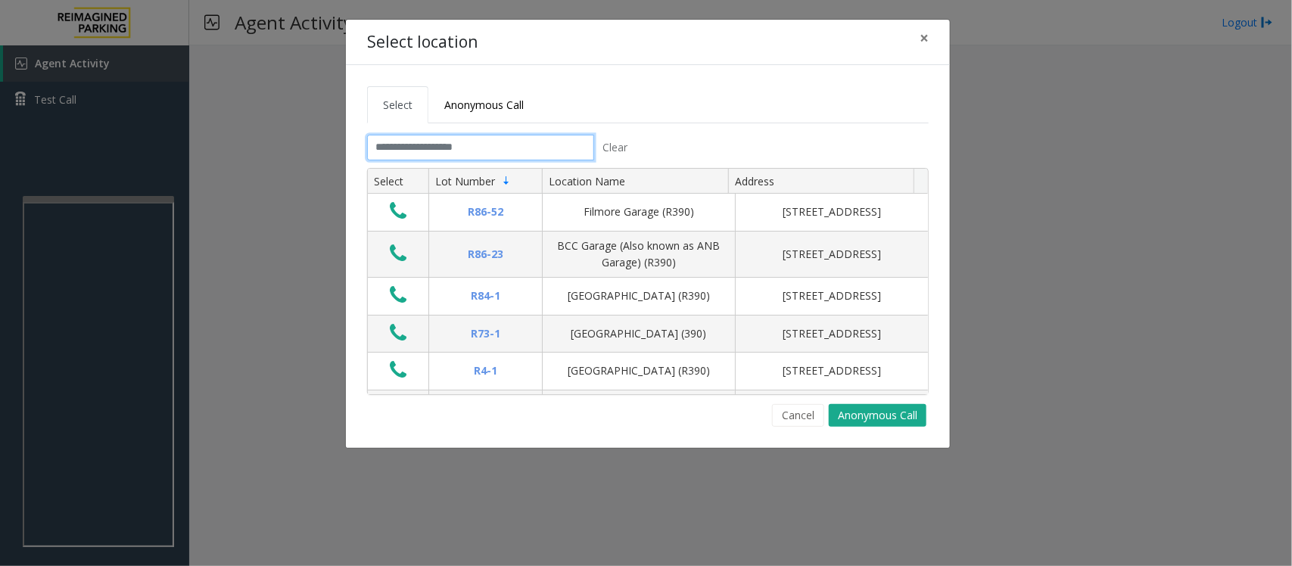
click at [483, 157] on input "text" at bounding box center [480, 148] width 227 height 26
click at [490, 148] on input "text" at bounding box center [480, 148] width 227 height 26
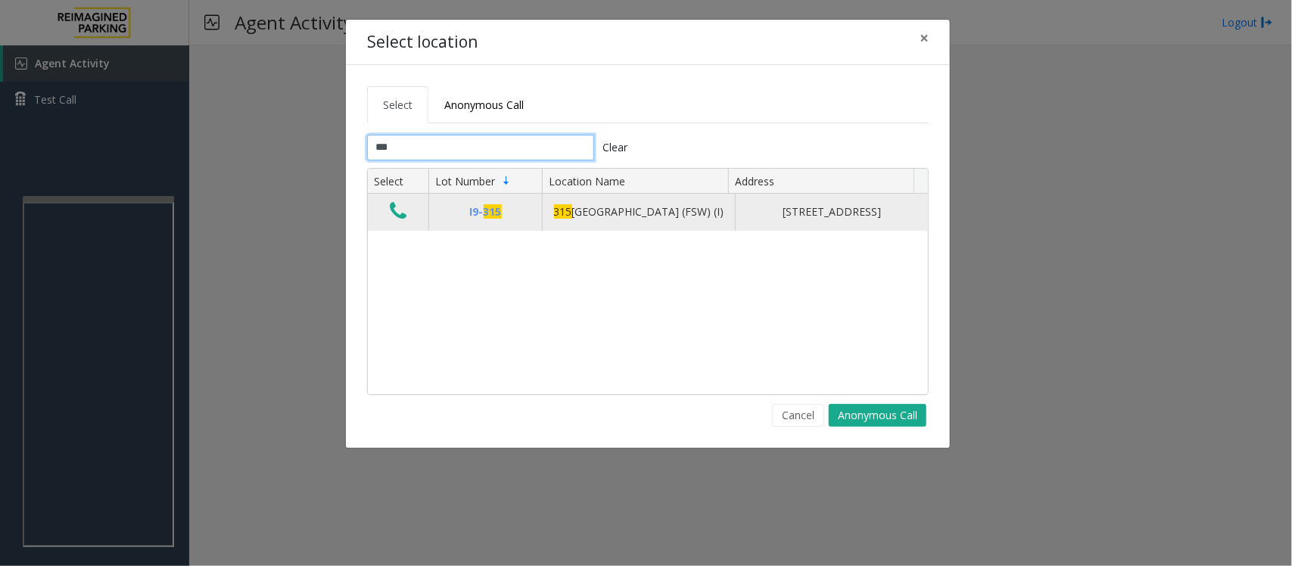
type input "***"
click at [396, 219] on icon "Data table" at bounding box center [398, 211] width 17 height 21
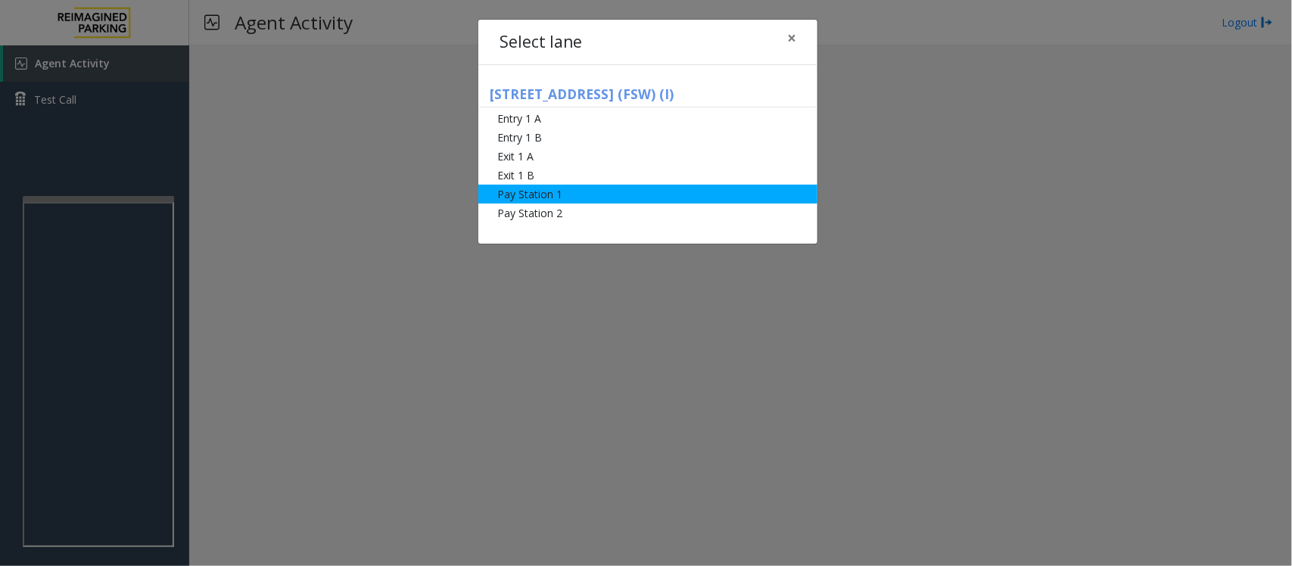
click at [518, 191] on li "Pay Station 1" at bounding box center [647, 194] width 339 height 19
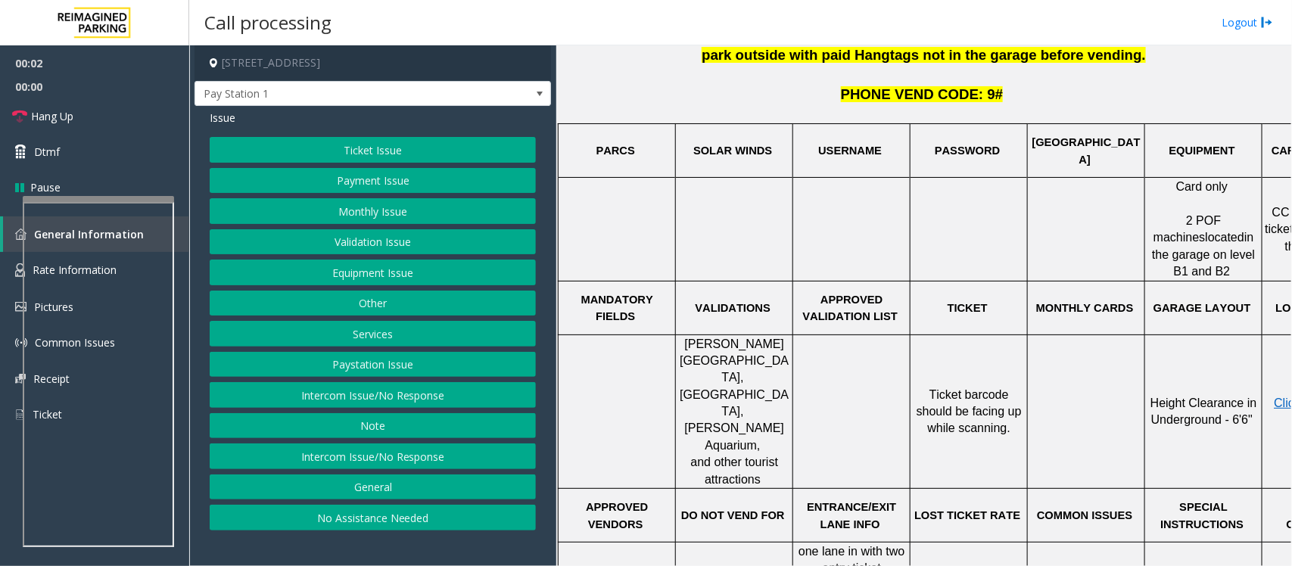
scroll to position [473, 110]
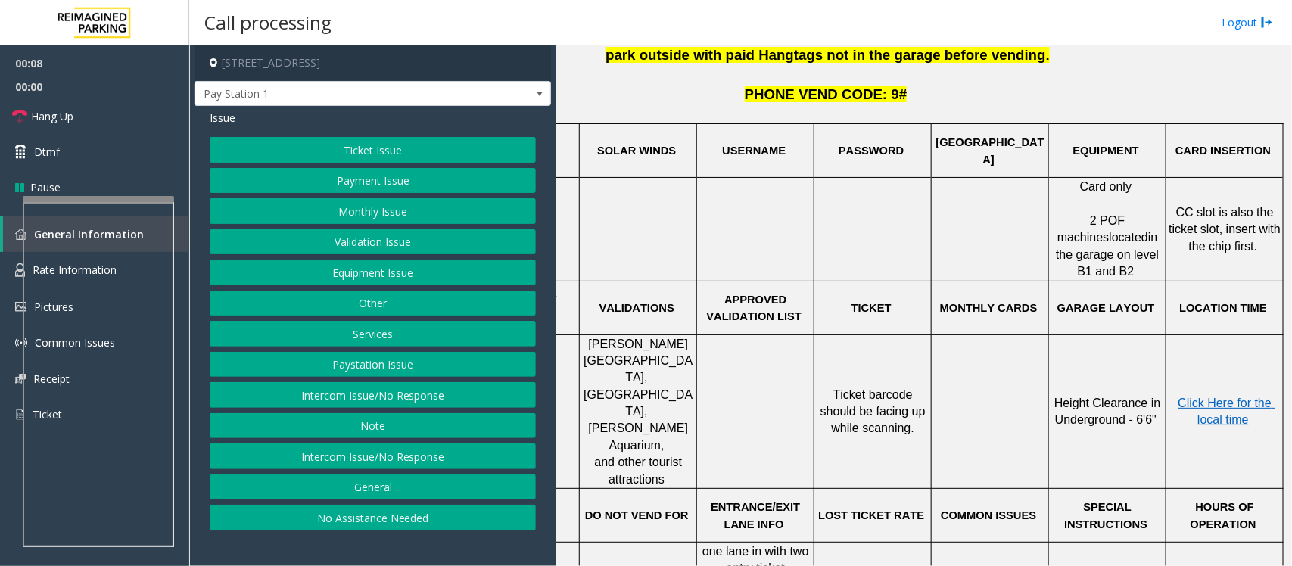
click at [345, 176] on button "Payment Issue" at bounding box center [373, 181] width 326 height 26
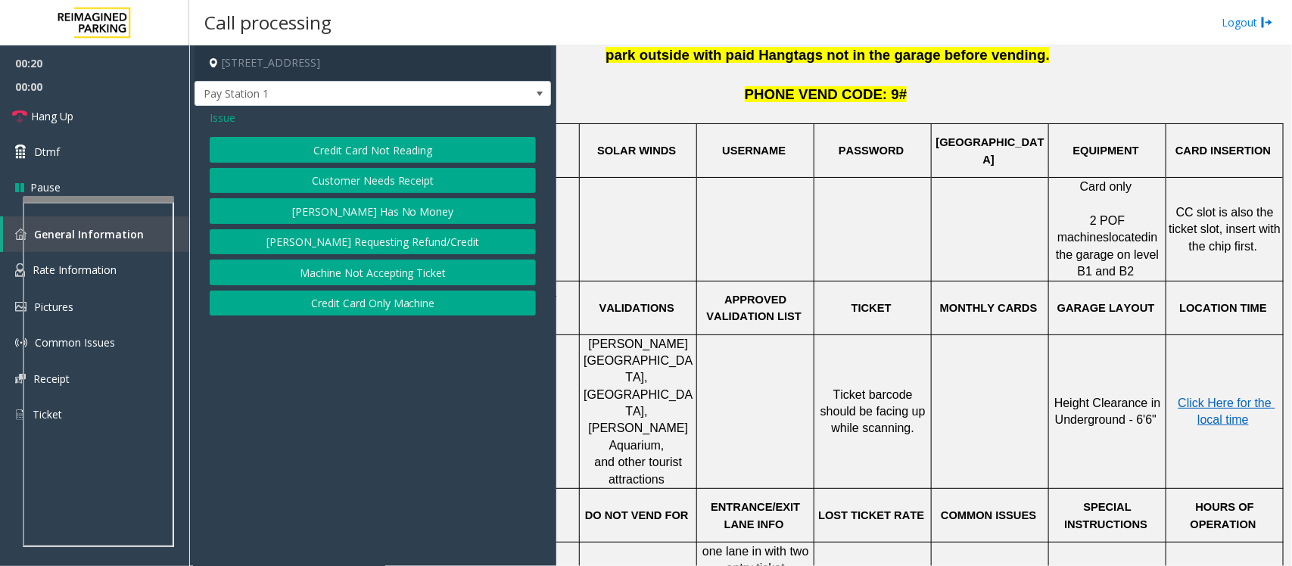
click at [366, 151] on button "Credit Card Not Reading" at bounding box center [373, 150] width 326 height 26
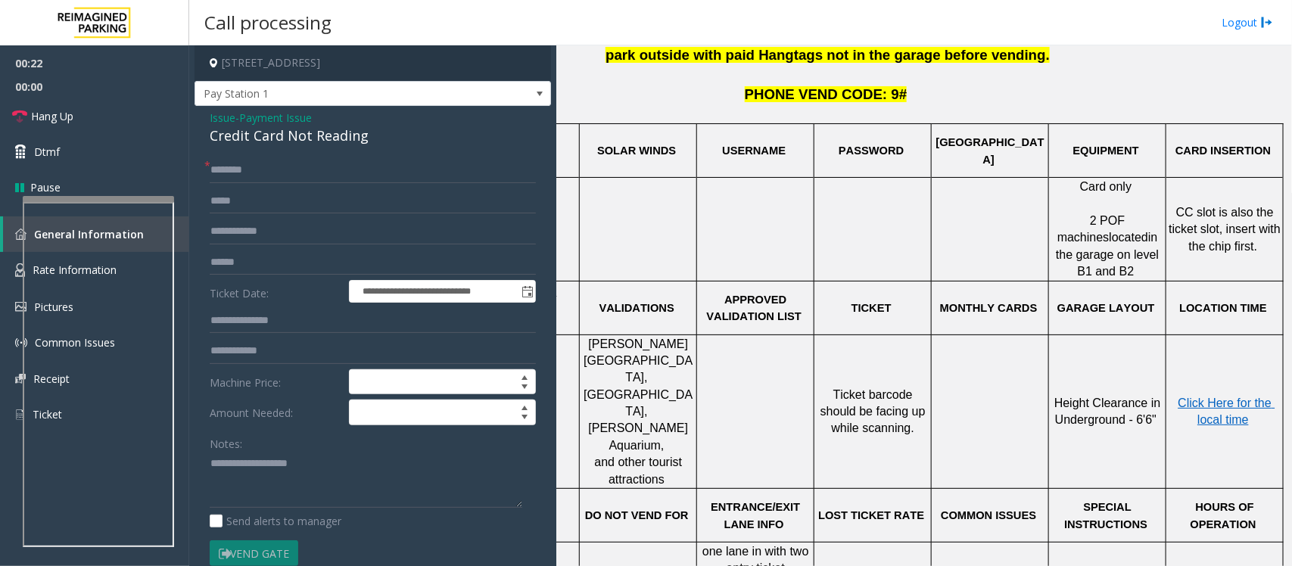
click at [251, 112] on span "Payment Issue" at bounding box center [275, 118] width 73 height 16
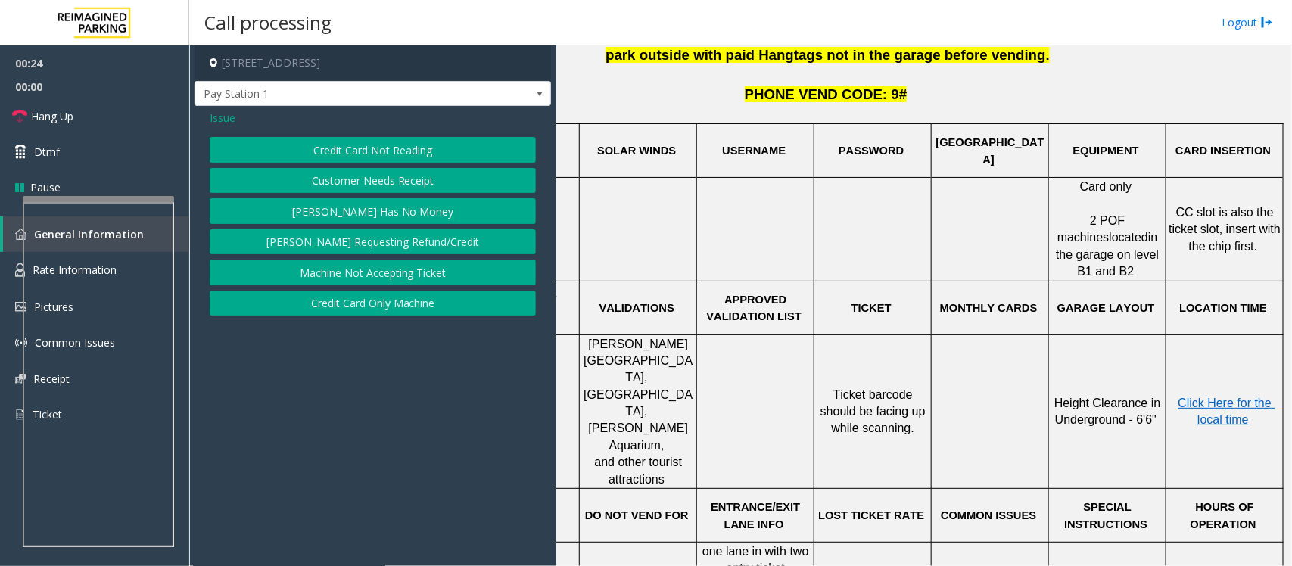
click at [227, 117] on span "Issue" at bounding box center [223, 118] width 26 height 16
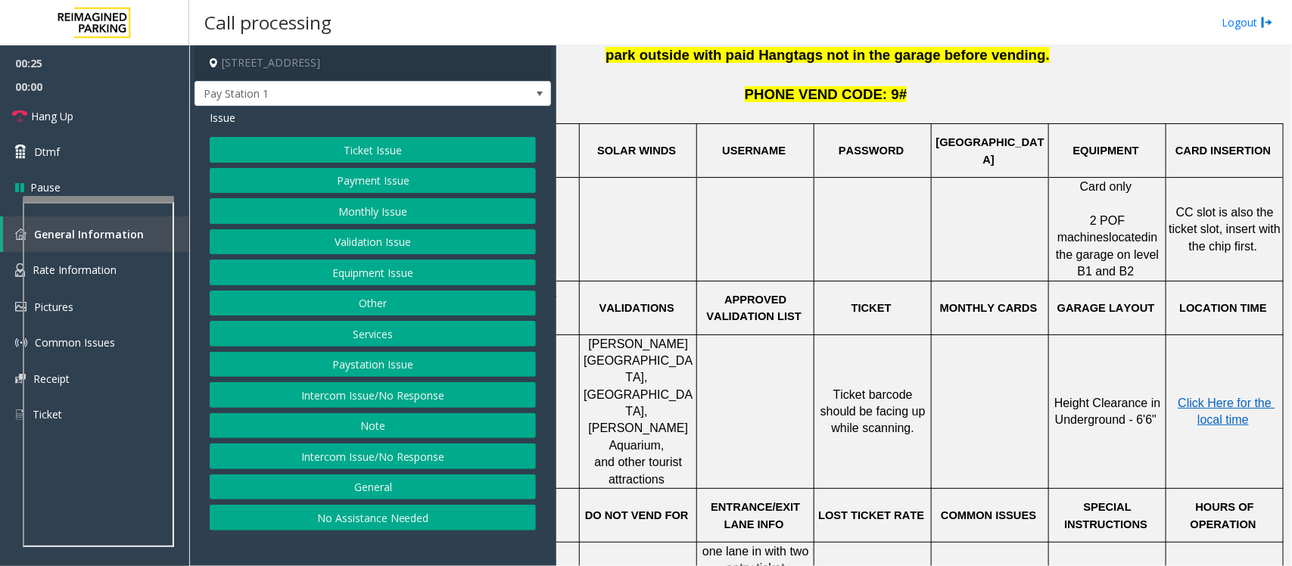
click at [384, 183] on button "Payment Issue" at bounding box center [373, 181] width 326 height 26
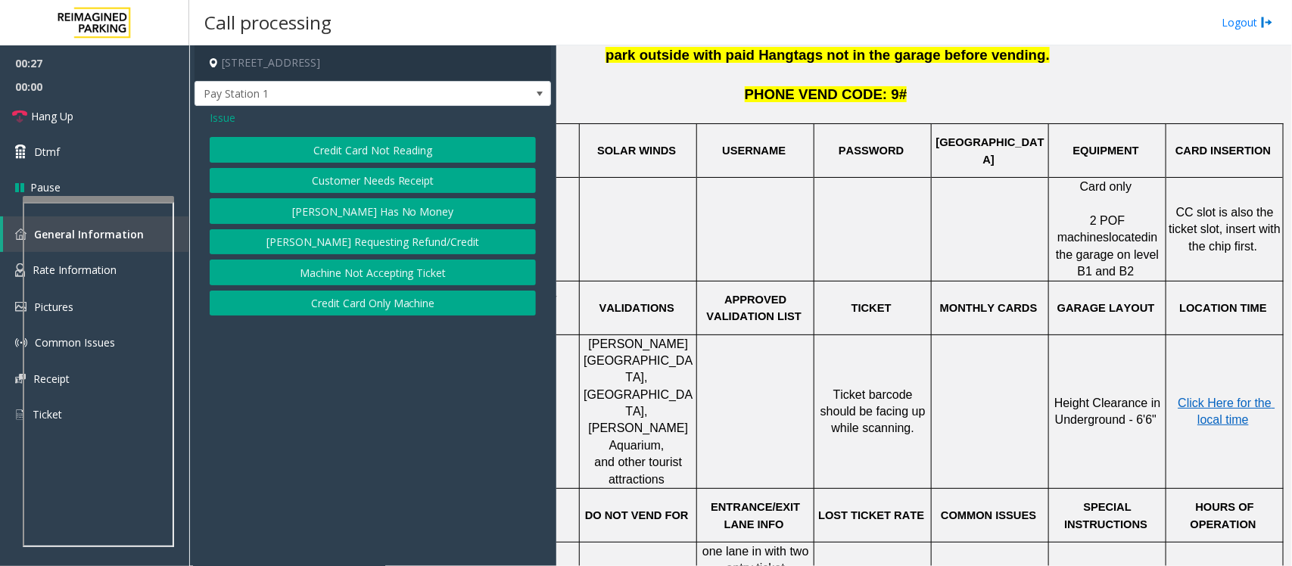
click at [409, 300] on button "Credit Card Only Machine" at bounding box center [373, 304] width 326 height 26
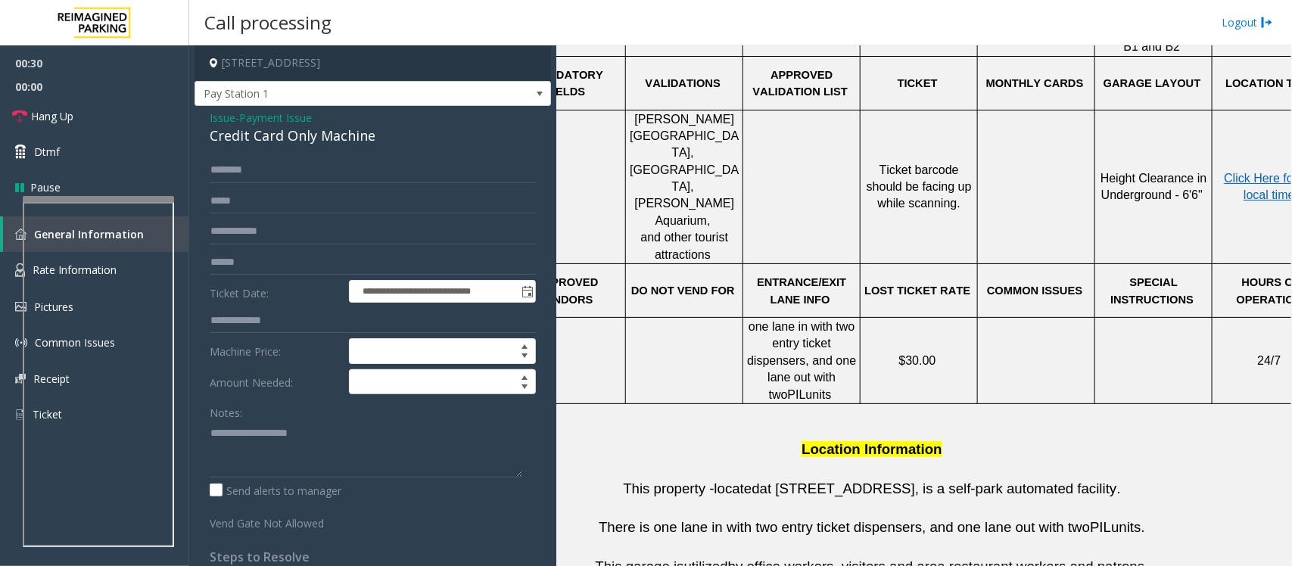
scroll to position [923, 0]
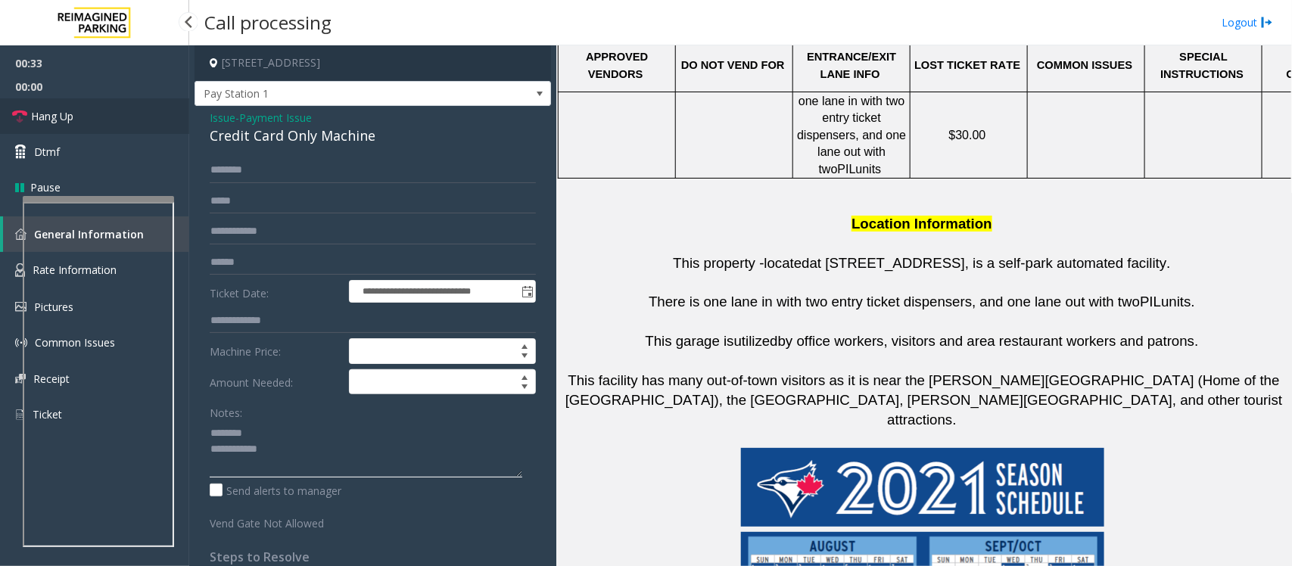
type textarea "**********"
click at [84, 111] on link "Hang Up" at bounding box center [94, 116] width 189 height 36
click at [294, 119] on span "Payment Issue" at bounding box center [275, 118] width 73 height 16
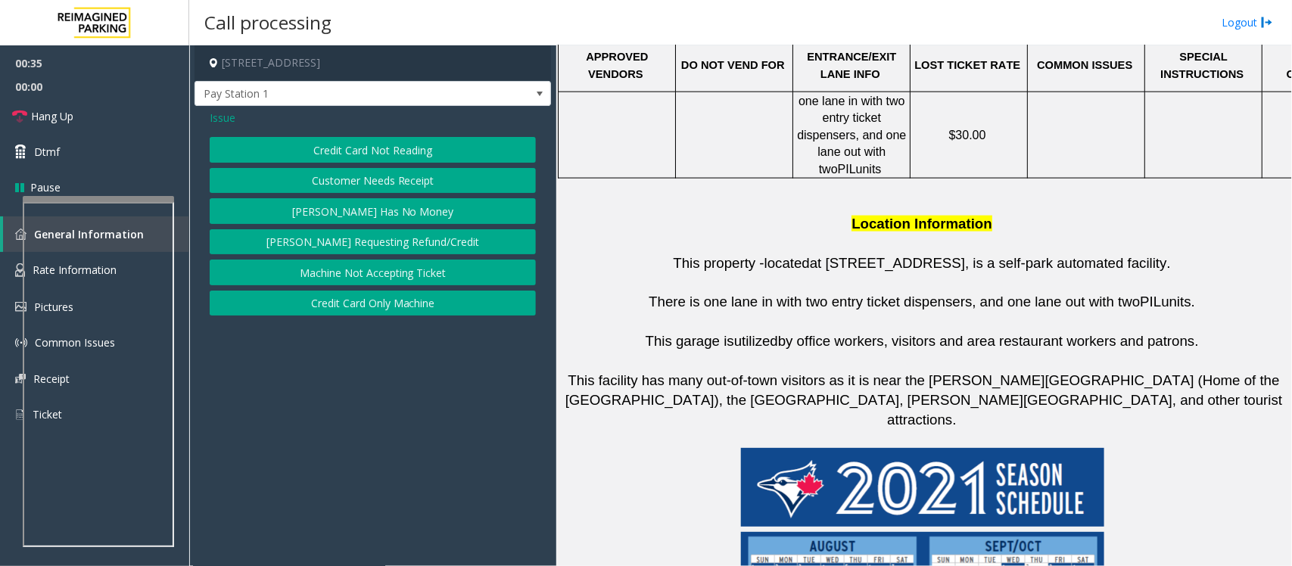
click at [212, 120] on span "Issue" at bounding box center [223, 118] width 26 height 16
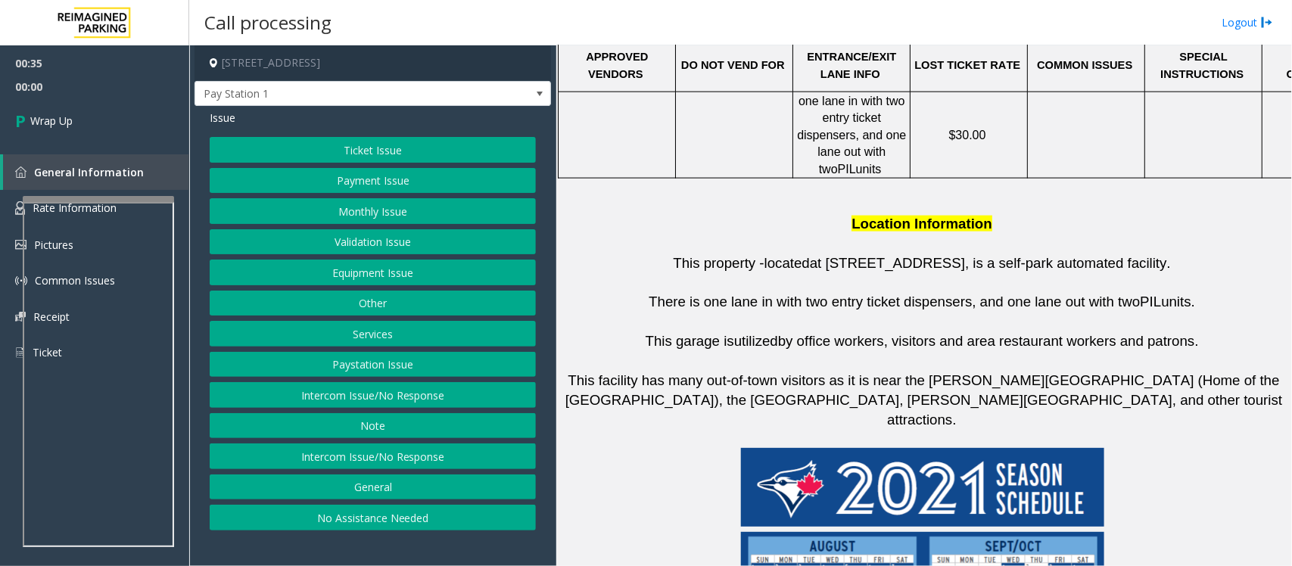
click at [352, 176] on button "Payment Issue" at bounding box center [373, 181] width 326 height 26
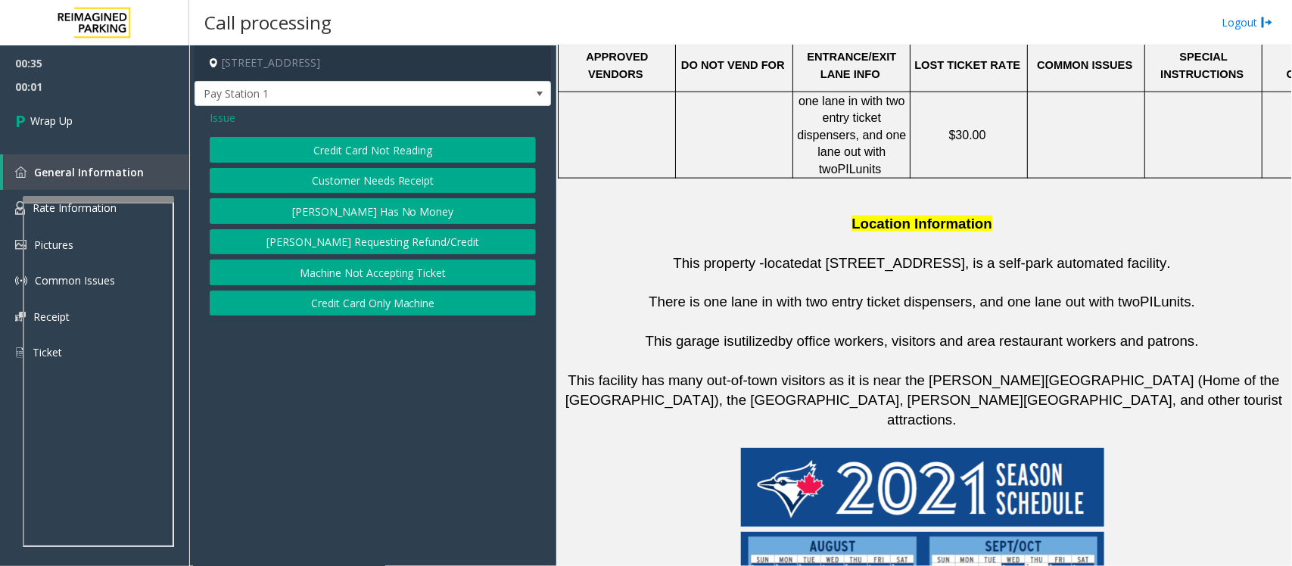
click at [363, 148] on button "Credit Card Not Reading" at bounding box center [373, 150] width 326 height 26
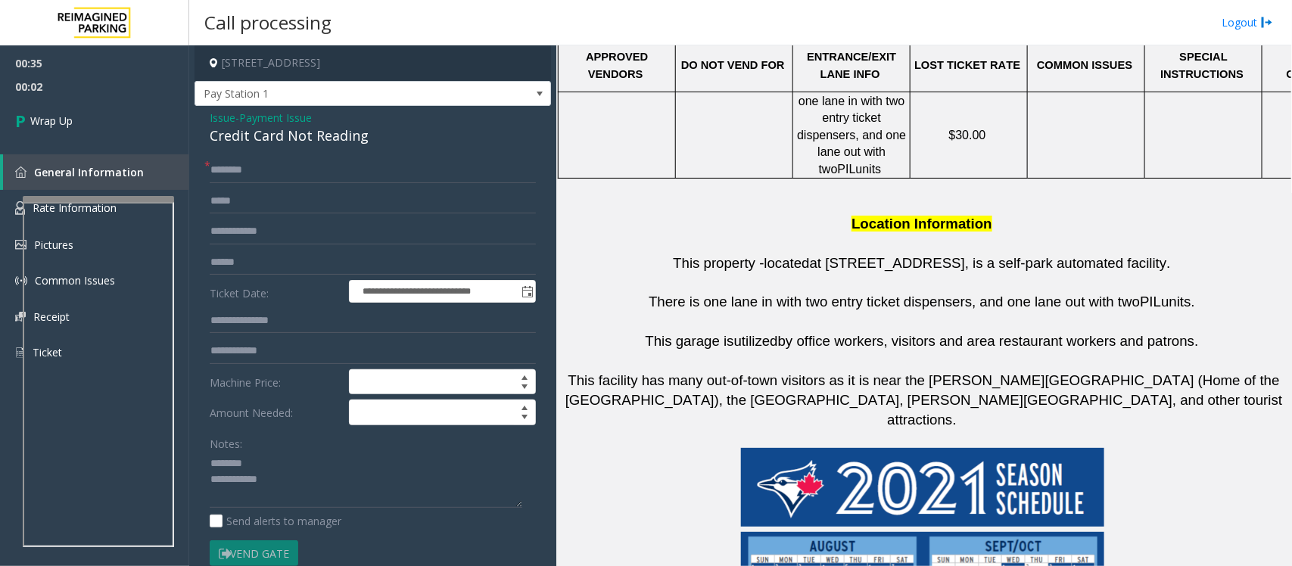
click at [279, 134] on div "Credit Card Not Reading" at bounding box center [373, 136] width 326 height 20
copy div "Credit Card Not Reading"
click at [269, 453] on textarea at bounding box center [366, 480] width 313 height 57
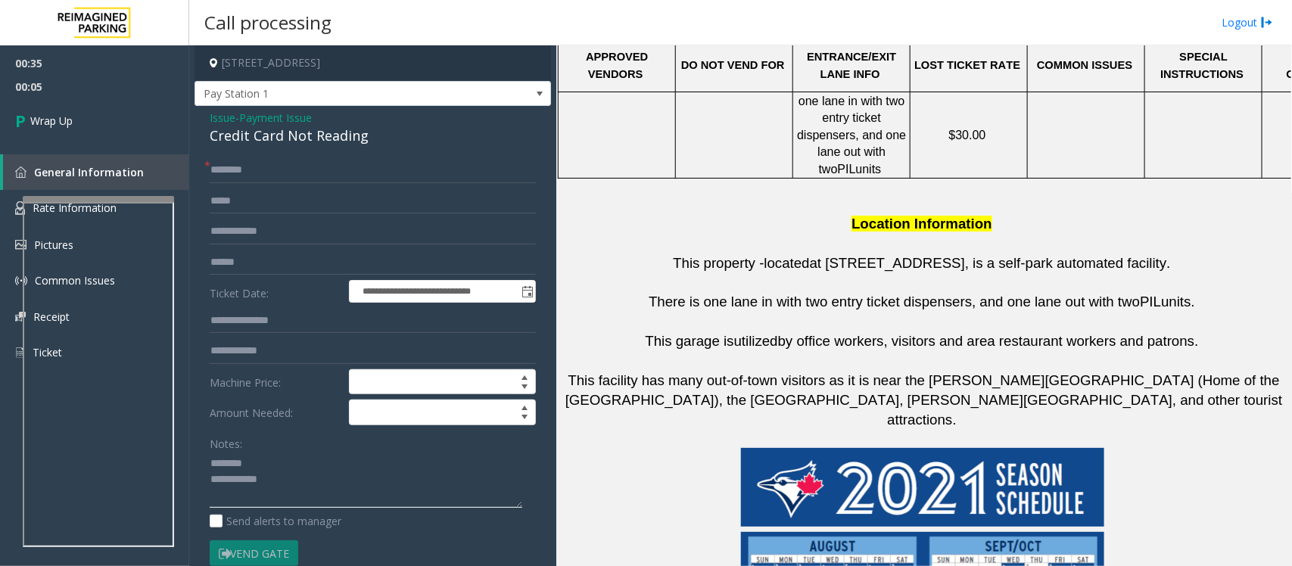
paste textarea "**********"
click at [305, 481] on textarea at bounding box center [366, 480] width 313 height 57
type textarea "**********"
click at [276, 157] on div "**********" at bounding box center [373, 490] width 356 height 768
click at [276, 174] on input "text" at bounding box center [373, 170] width 326 height 26
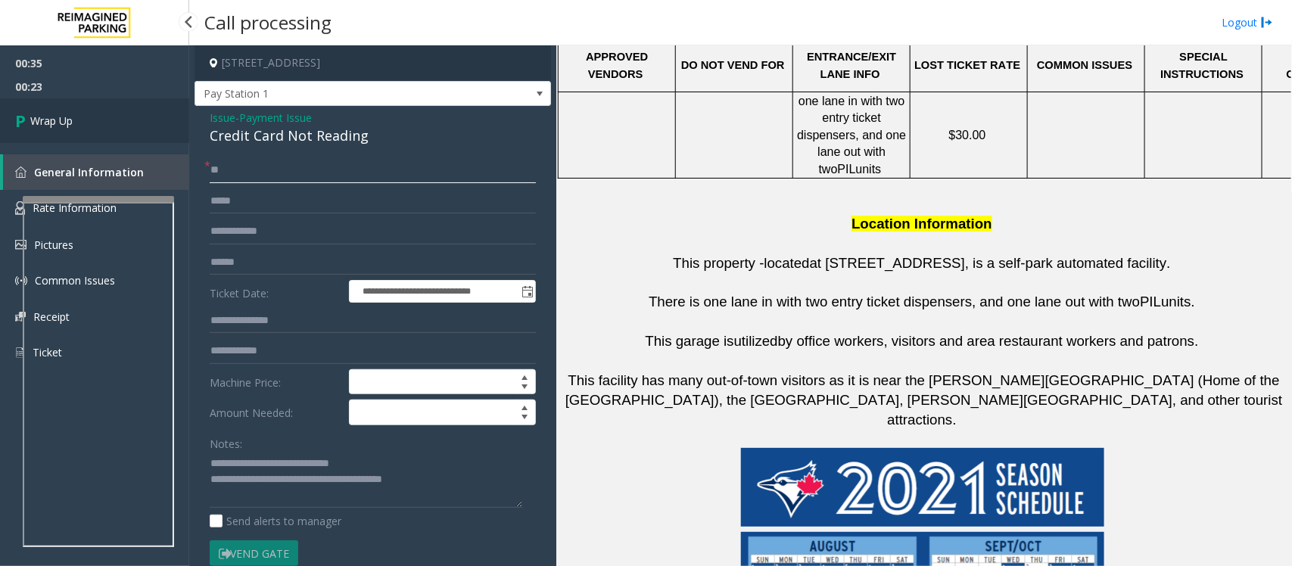
type input "**"
click at [35, 123] on span "Wrap Up" at bounding box center [51, 121] width 42 height 16
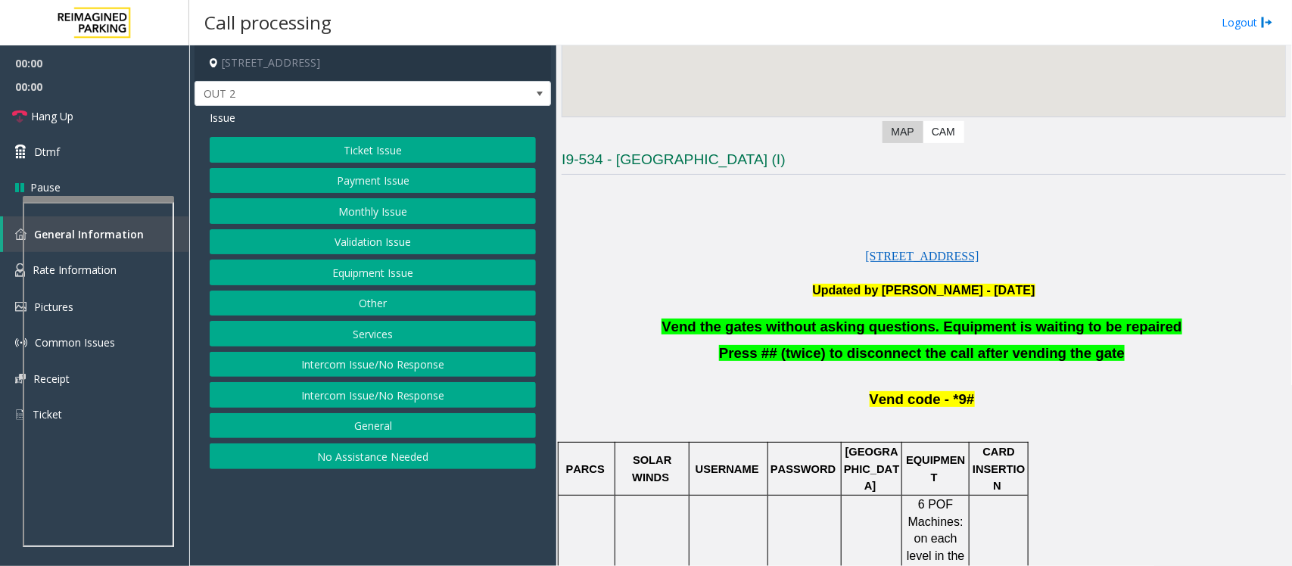
scroll to position [378, 0]
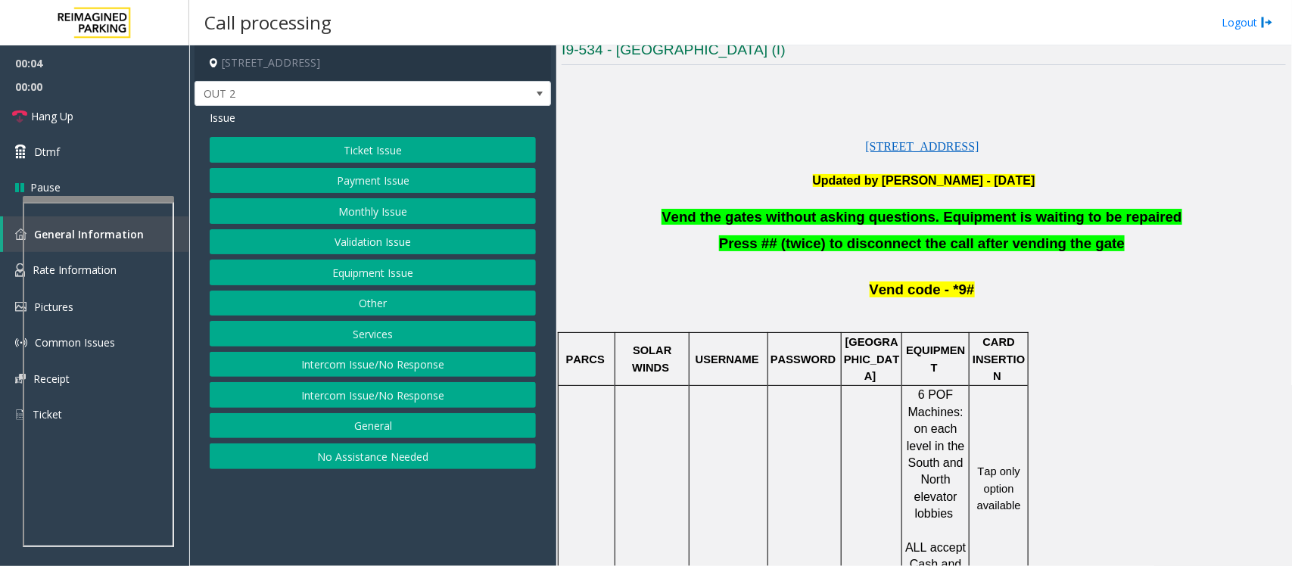
click at [361, 275] on button "Equipment Issue" at bounding box center [373, 273] width 326 height 26
click at [361, 275] on button "Gate / Door Won't Open" at bounding box center [373, 273] width 326 height 26
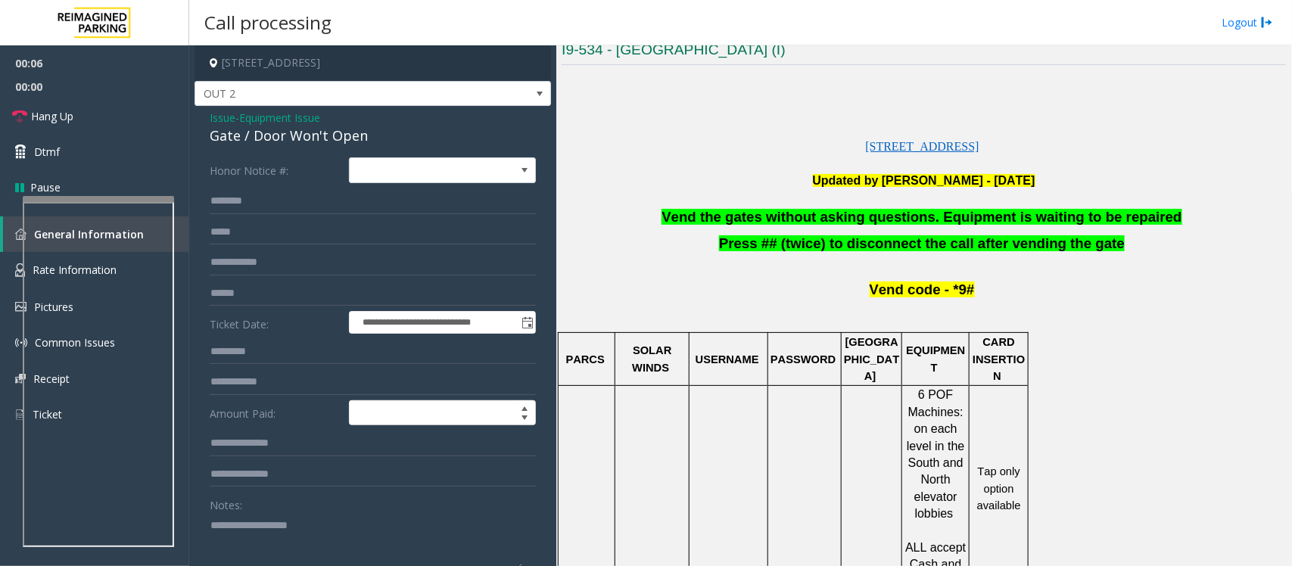
click at [252, 114] on span "Equipment Issue" at bounding box center [279, 118] width 81 height 16
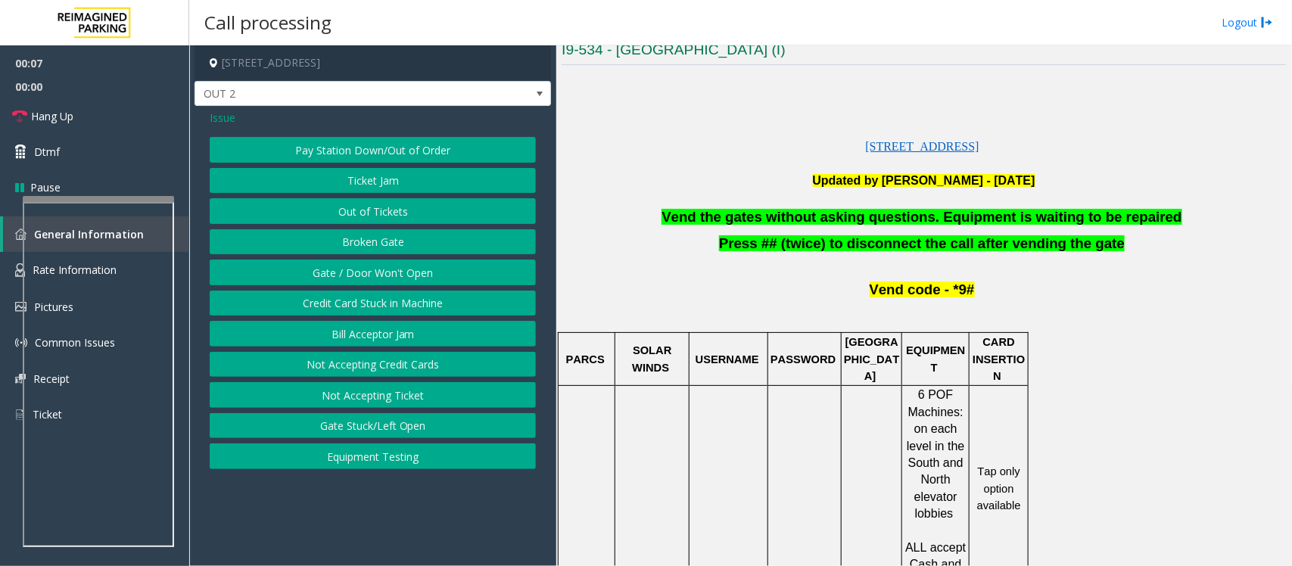
click at [224, 119] on span "Issue" at bounding box center [223, 118] width 26 height 16
click at [361, 246] on button "Validation Issue" at bounding box center [373, 242] width 326 height 26
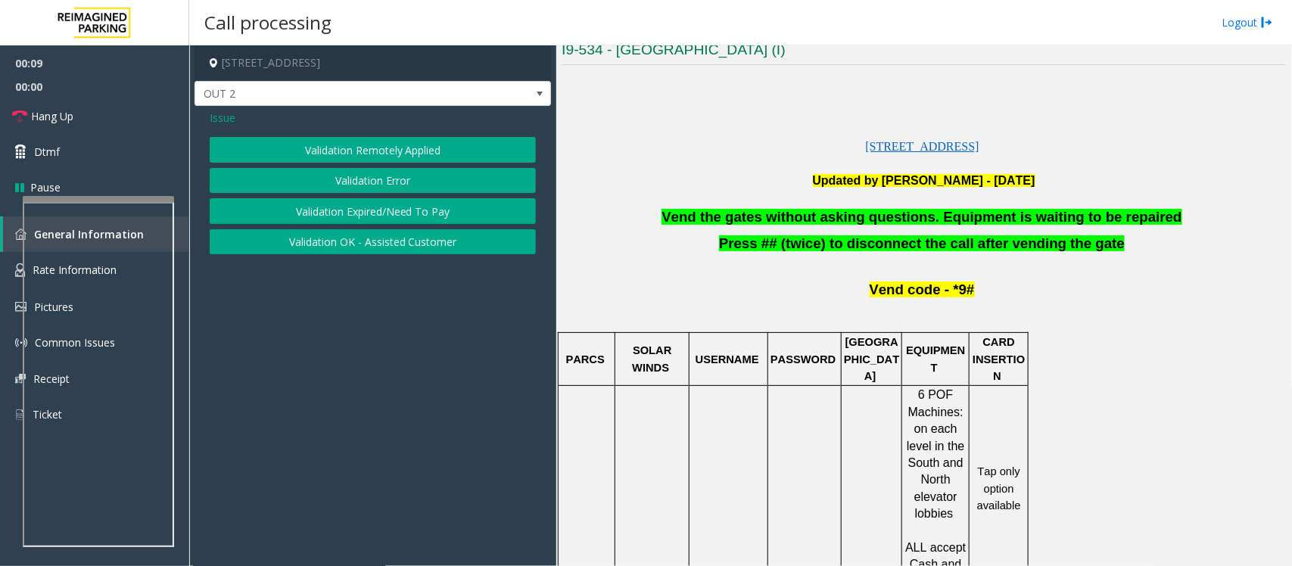
click at [375, 180] on button "Validation Error" at bounding box center [373, 181] width 326 height 26
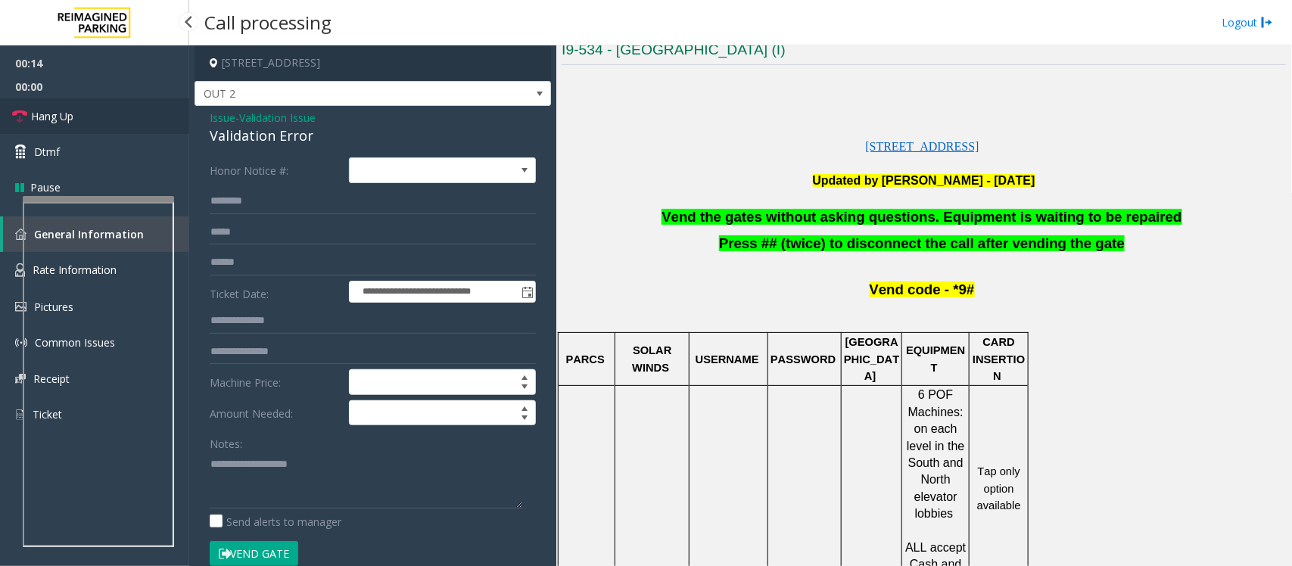
click at [44, 114] on span "Hang Up" at bounding box center [52, 116] width 42 height 16
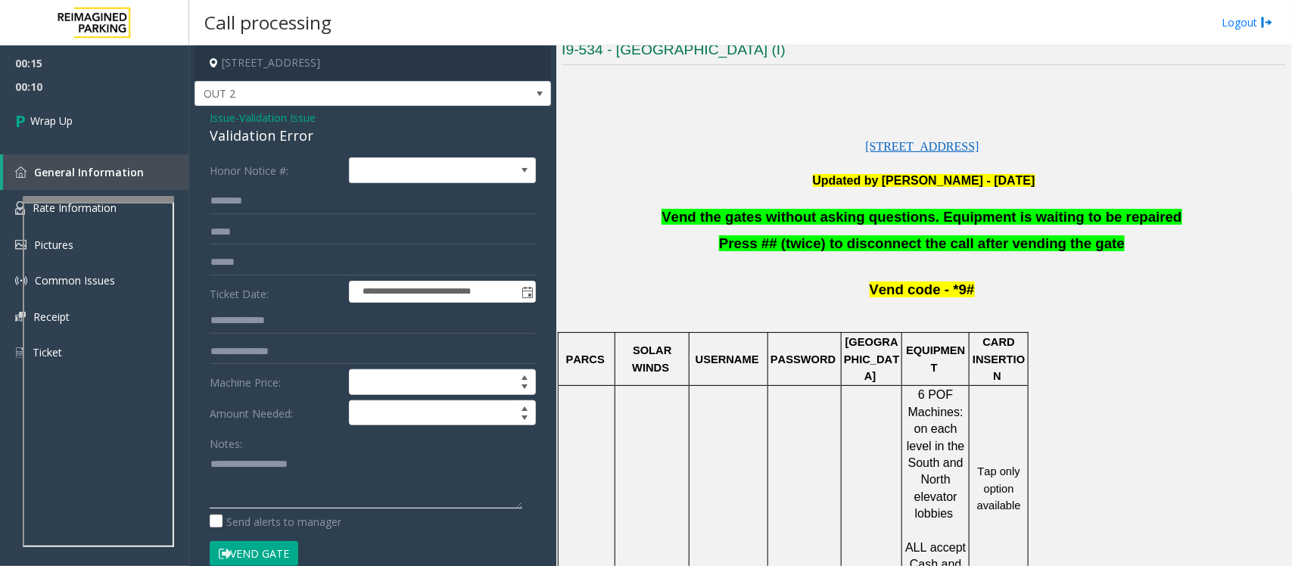
click at [337, 492] on textarea at bounding box center [366, 480] width 313 height 57
paste textarea "**********"
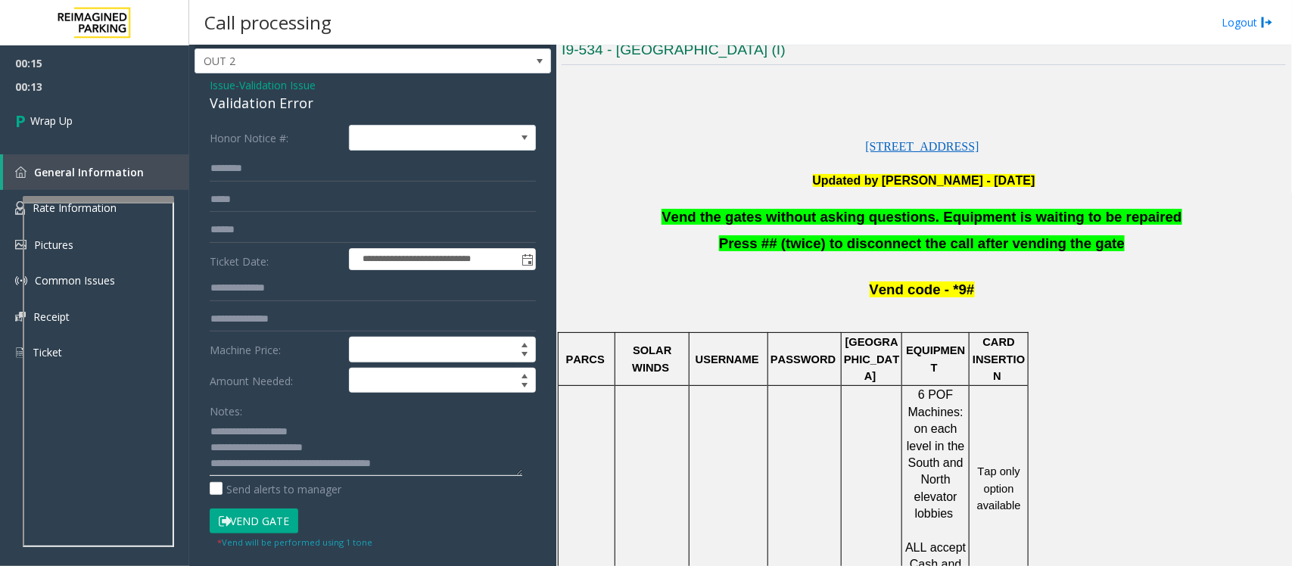
scroll to position [0, 0]
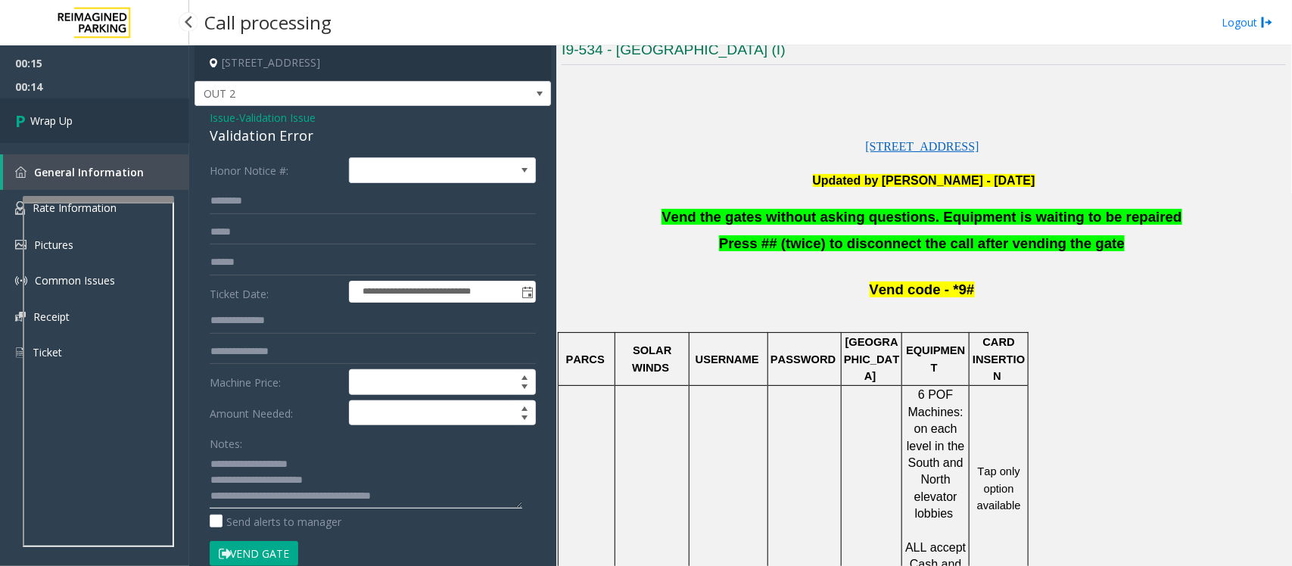
type textarea "**********"
click at [110, 126] on link "Wrap Up" at bounding box center [94, 120] width 189 height 45
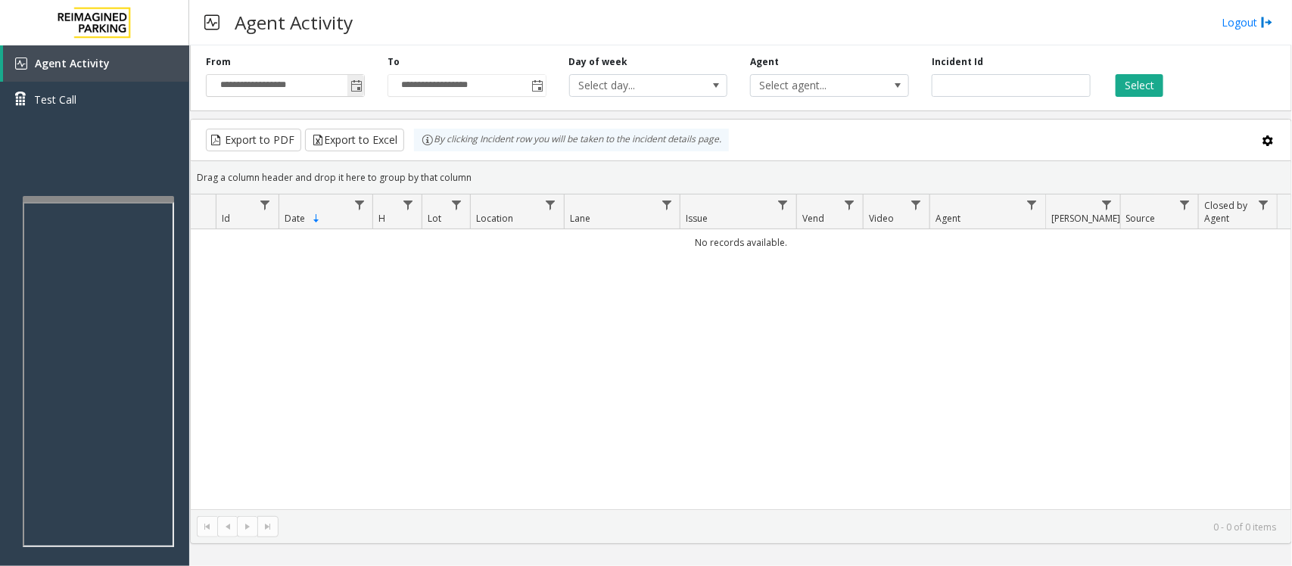
click at [356, 84] on span "Toggle popup" at bounding box center [356, 86] width 12 height 12
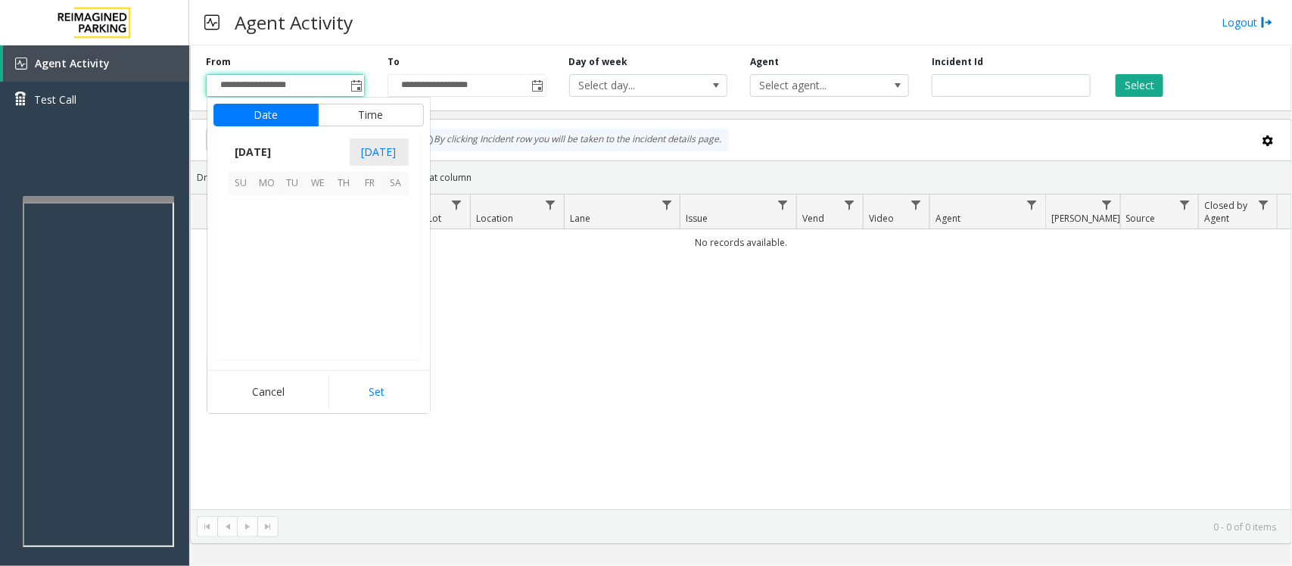
scroll to position [271519, 0]
click at [366, 232] on span "12" at bounding box center [370, 234] width 26 height 26
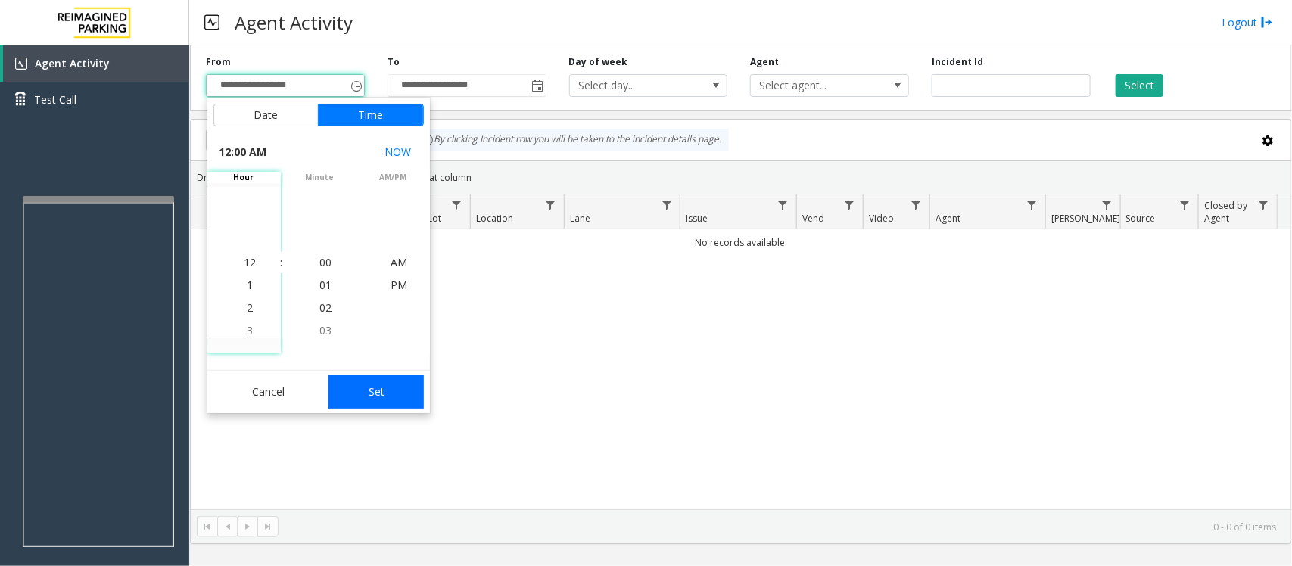
click at [398, 381] on button "Set" at bounding box center [375, 391] width 95 height 33
type input "**********"
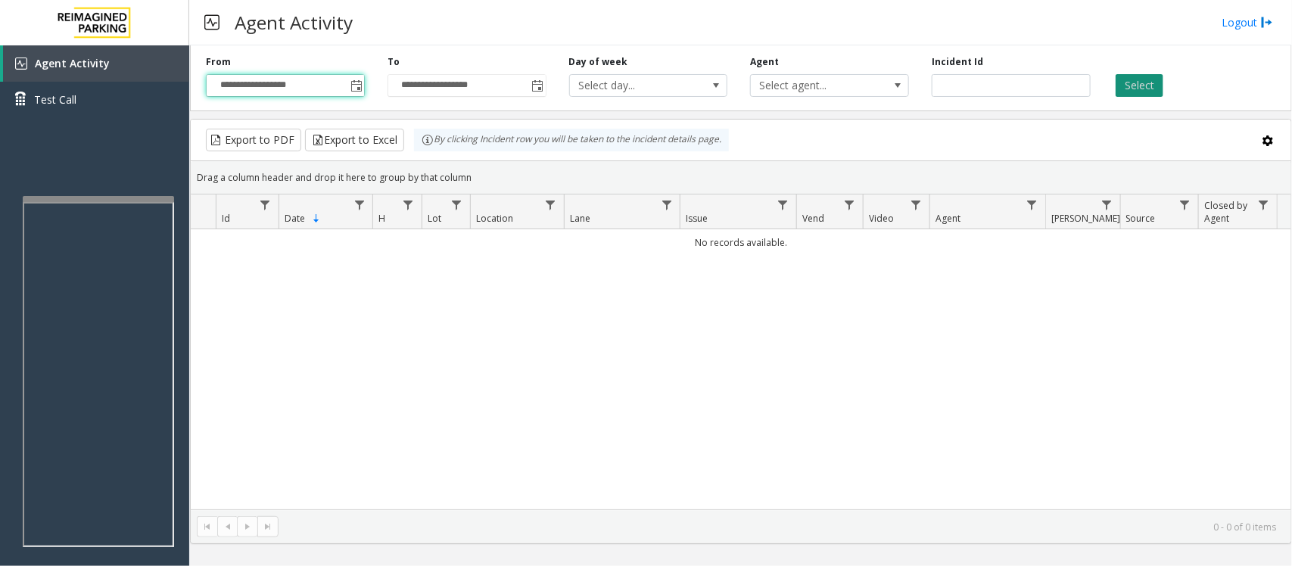
click at [1150, 89] on button "Select" at bounding box center [1140, 85] width 48 height 23
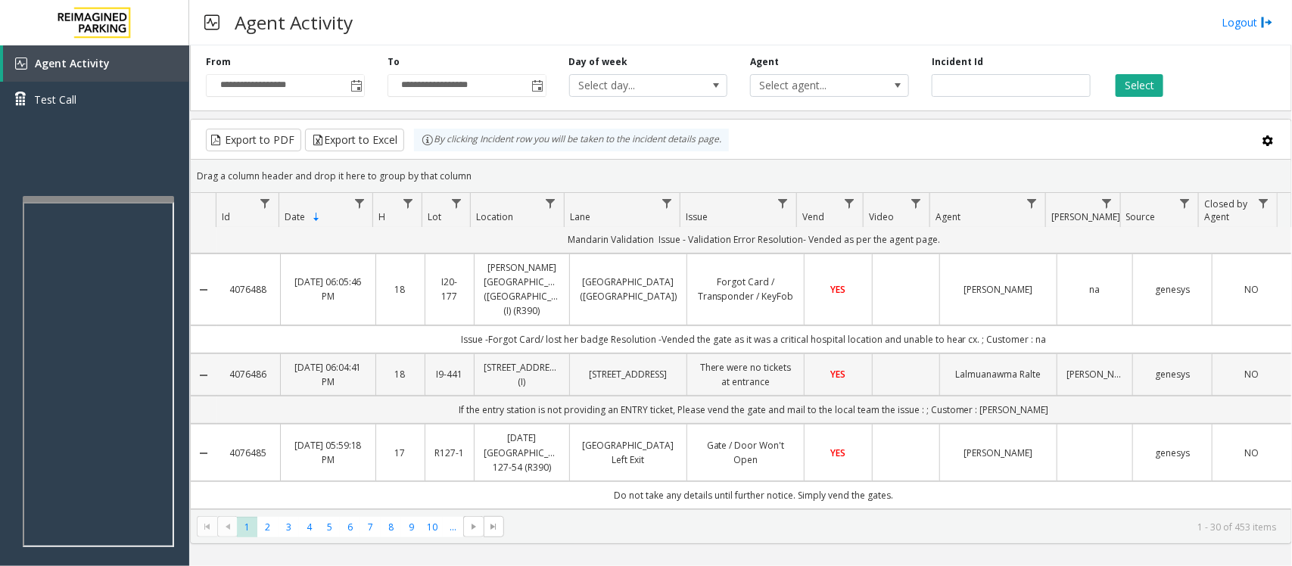
scroll to position [0, 0]
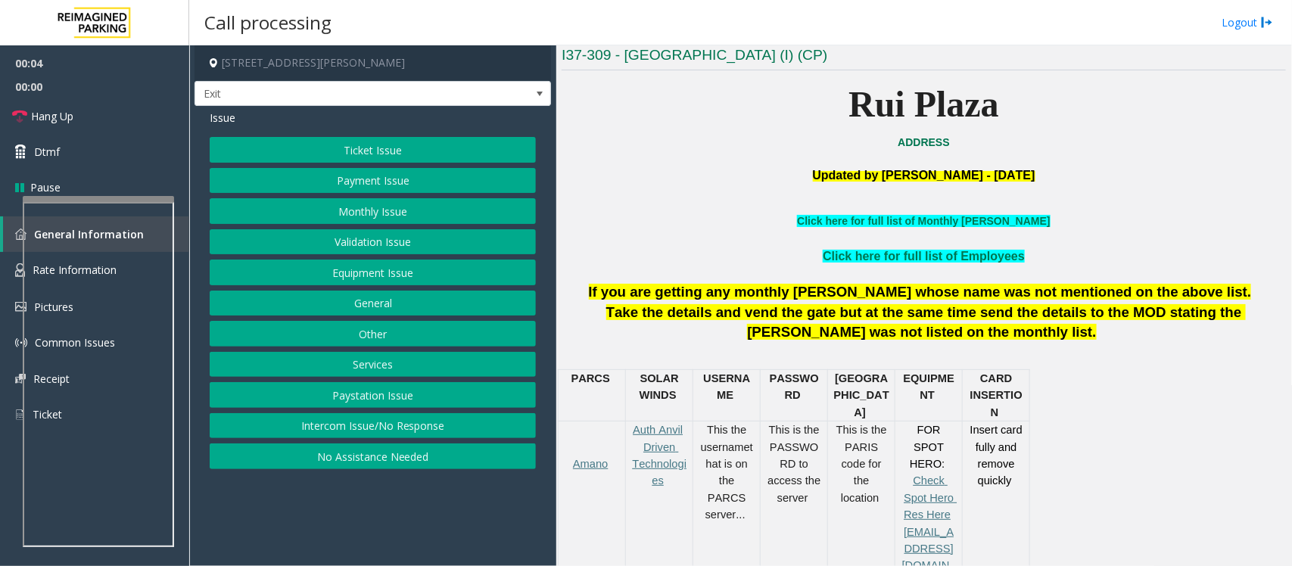
scroll to position [568, 0]
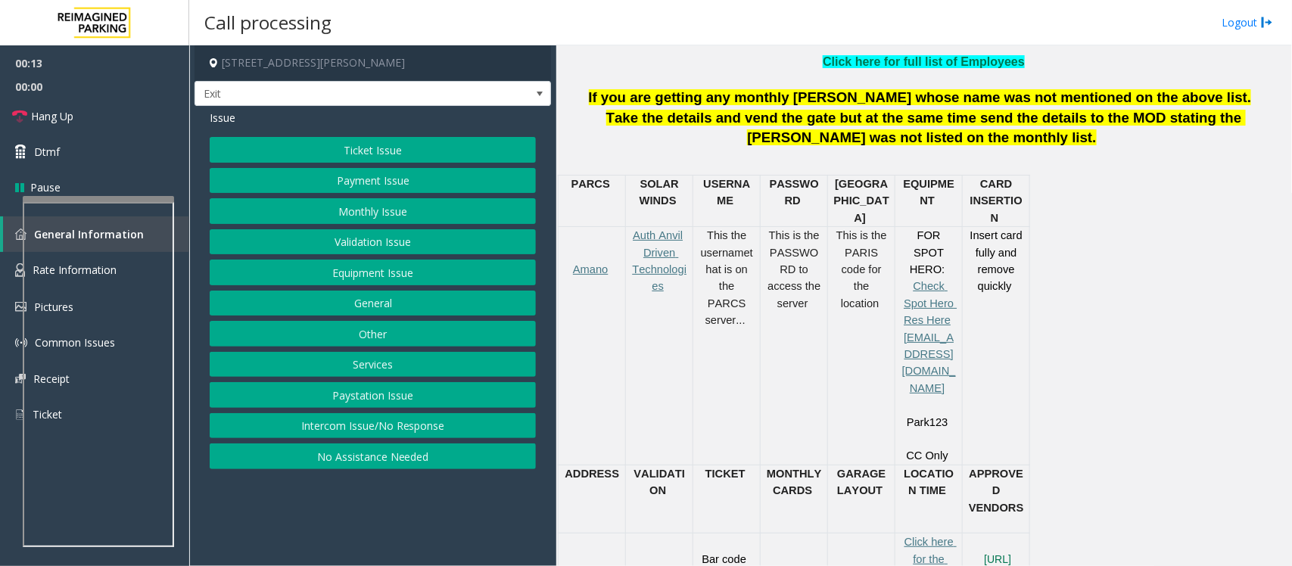
click at [375, 182] on button "Payment Issue" at bounding box center [373, 181] width 326 height 26
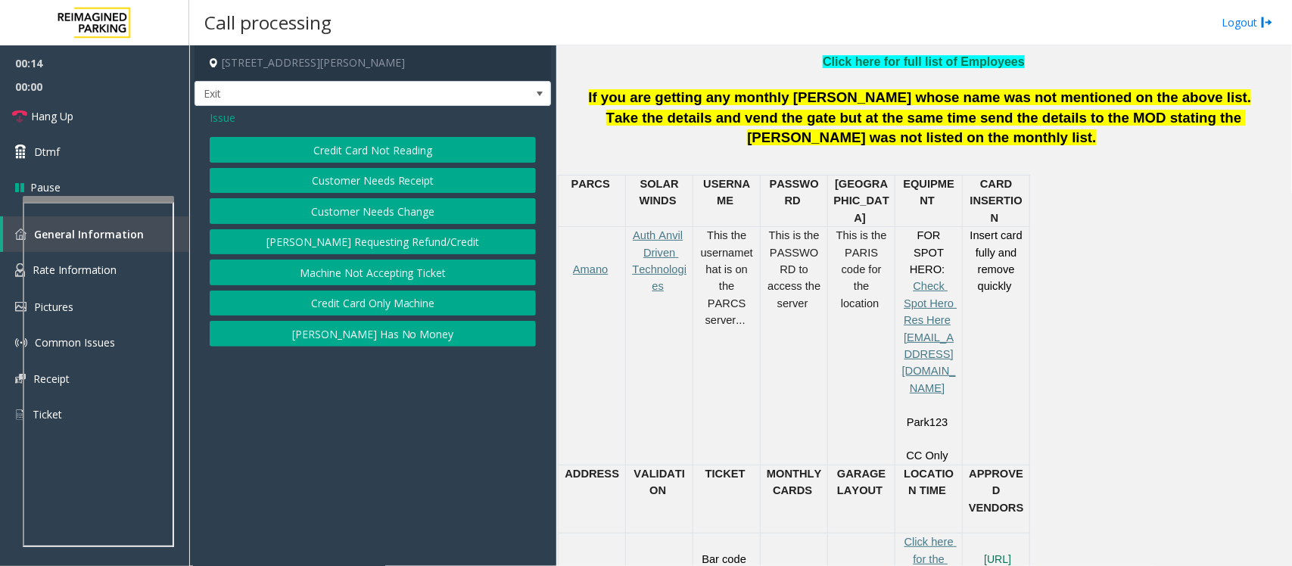
click at [384, 152] on button "Credit Card Not Reading" at bounding box center [373, 150] width 326 height 26
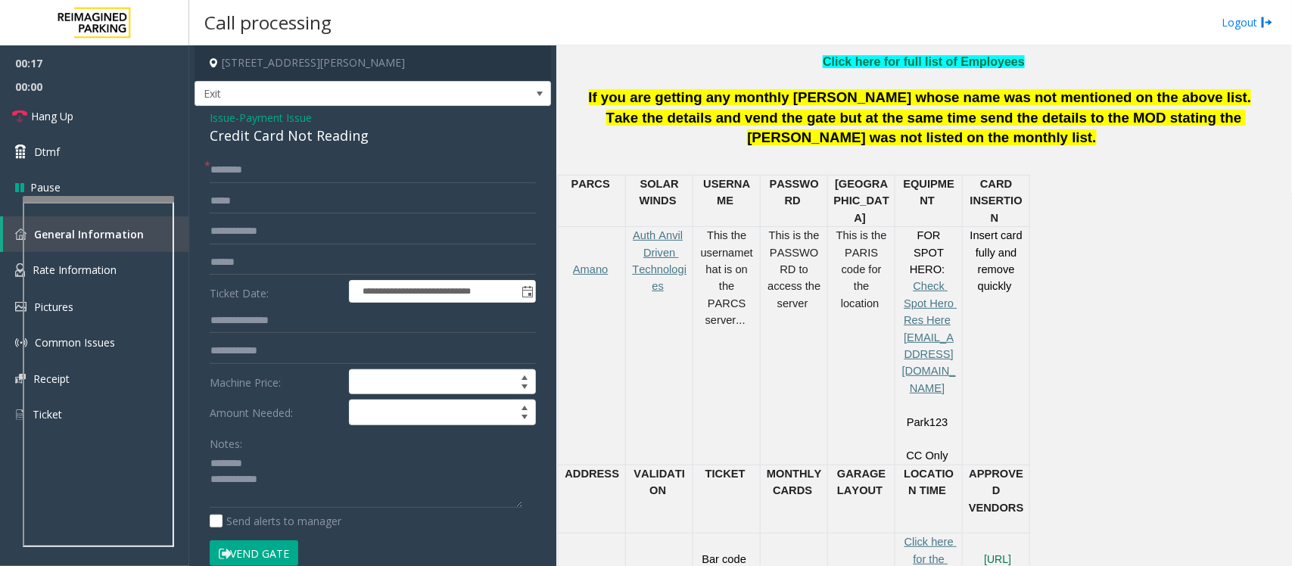
click at [297, 135] on div "Credit Card Not Reading" at bounding box center [373, 136] width 326 height 20
click at [256, 478] on textarea at bounding box center [366, 480] width 313 height 57
click at [244, 168] on input "text" at bounding box center [373, 170] width 326 height 26
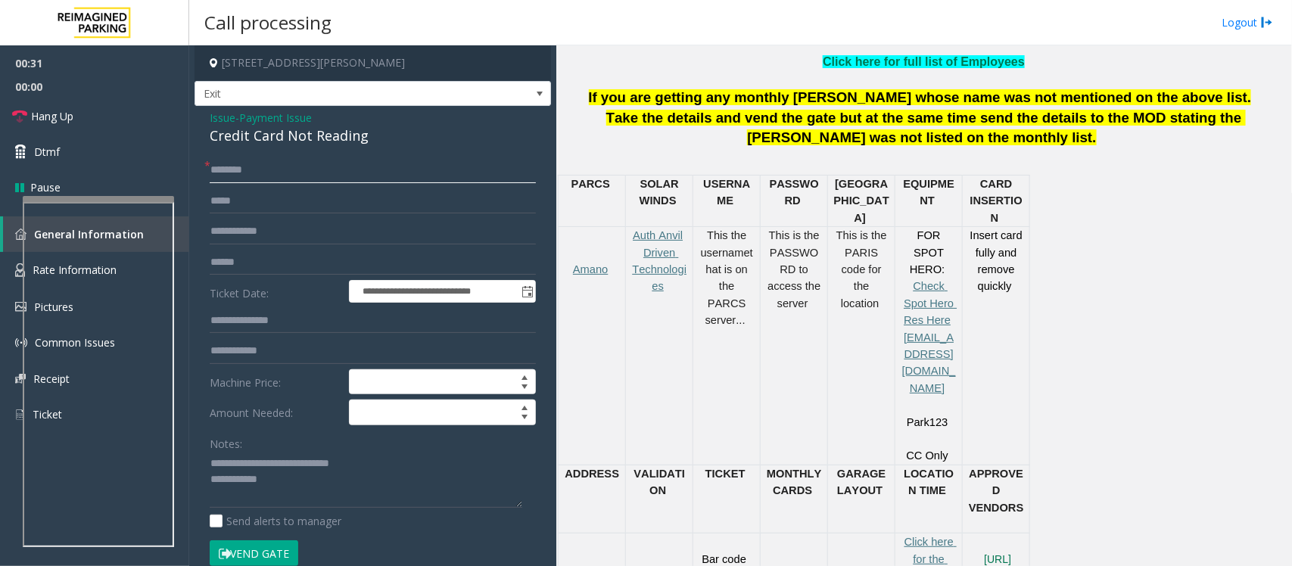
click at [244, 168] on input "text" at bounding box center [373, 170] width 326 height 26
click at [304, 492] on textarea at bounding box center [366, 480] width 313 height 57
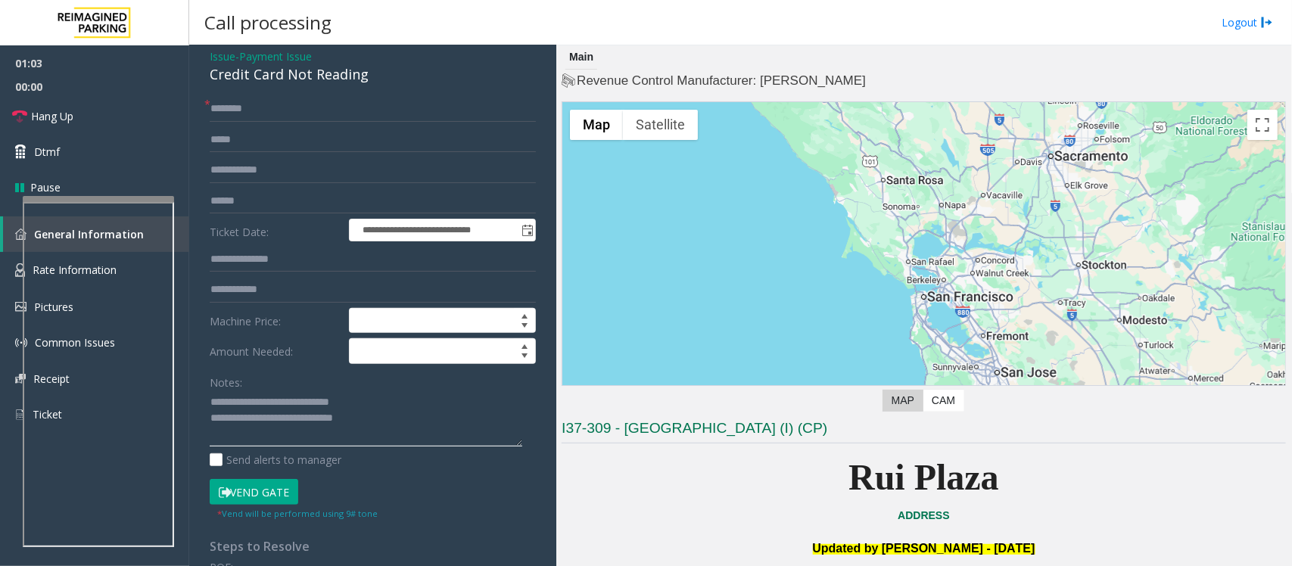
scroll to position [58, 0]
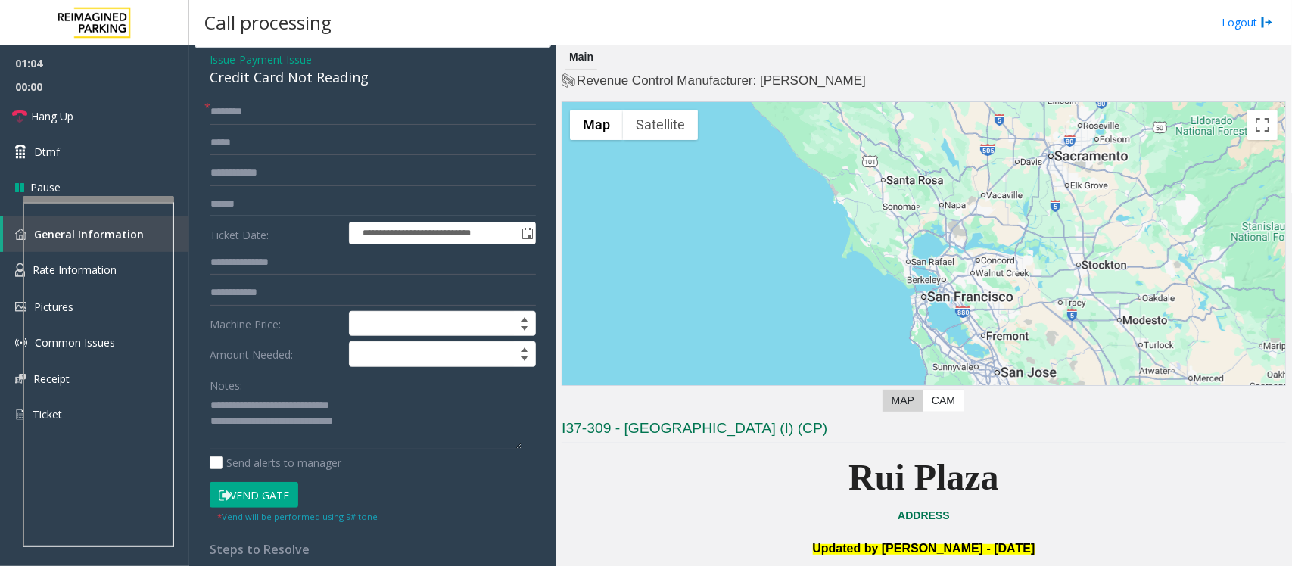
click at [232, 201] on input "text" at bounding box center [373, 204] width 326 height 26
click at [391, 420] on textarea at bounding box center [366, 422] width 313 height 57
type textarea "**********"
click at [263, 111] on input "text" at bounding box center [373, 112] width 326 height 26
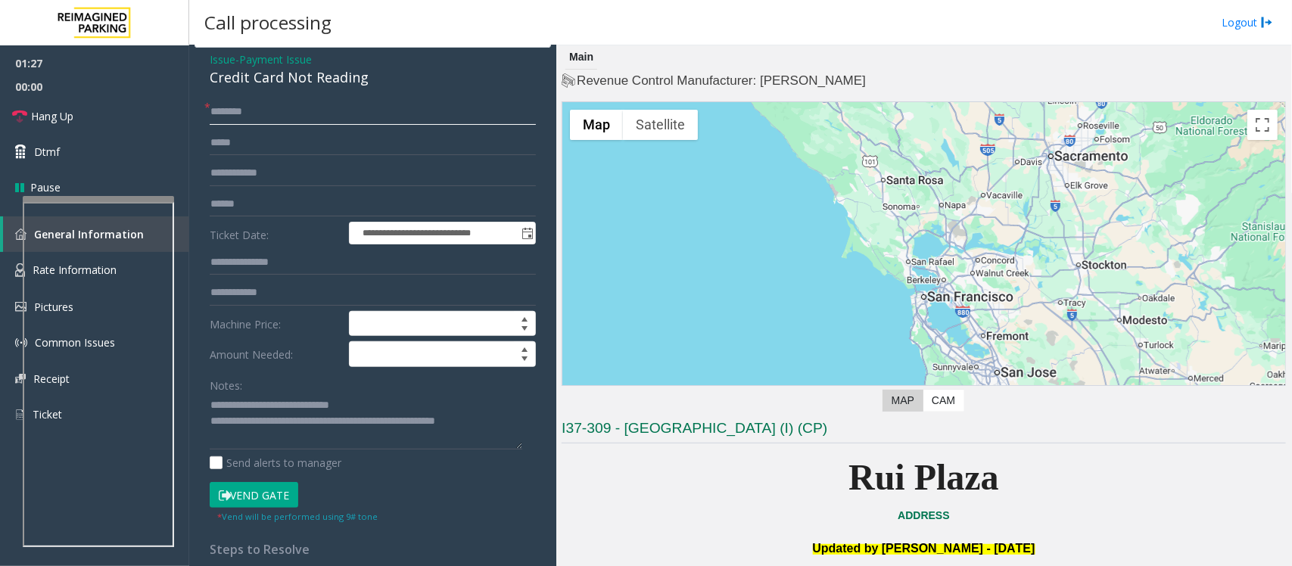
click at [262, 115] on input "text" at bounding box center [373, 112] width 326 height 26
type input "**"
drag, startPoint x: 426, startPoint y: 421, endPoint x: 504, endPoint y: 422, distance: 78.0
click at [504, 422] on textarea at bounding box center [366, 422] width 313 height 57
click at [400, 443] on textarea at bounding box center [366, 422] width 313 height 57
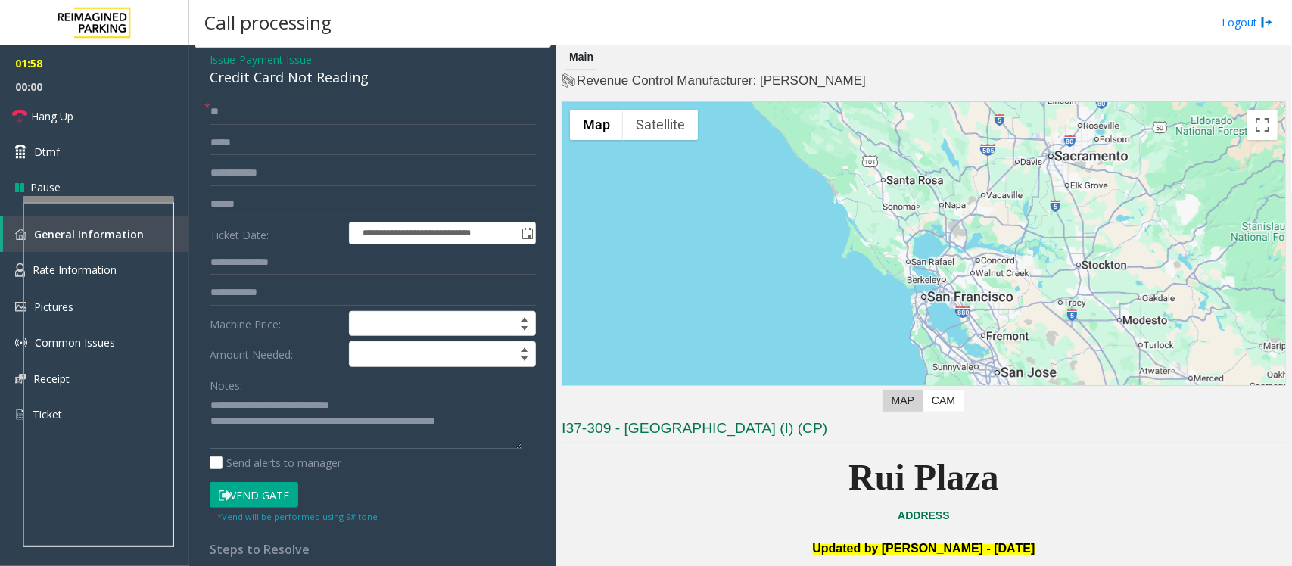
drag, startPoint x: 425, startPoint y: 419, endPoint x: 498, endPoint y: 422, distance: 72.7
click at [498, 422] on textarea at bounding box center [366, 422] width 313 height 57
drag, startPoint x: 366, startPoint y: 420, endPoint x: 518, endPoint y: 422, distance: 152.9
click at [518, 422] on textarea at bounding box center [366, 422] width 313 height 57
click at [73, 112] on span "Hang Up" at bounding box center [52, 116] width 42 height 16
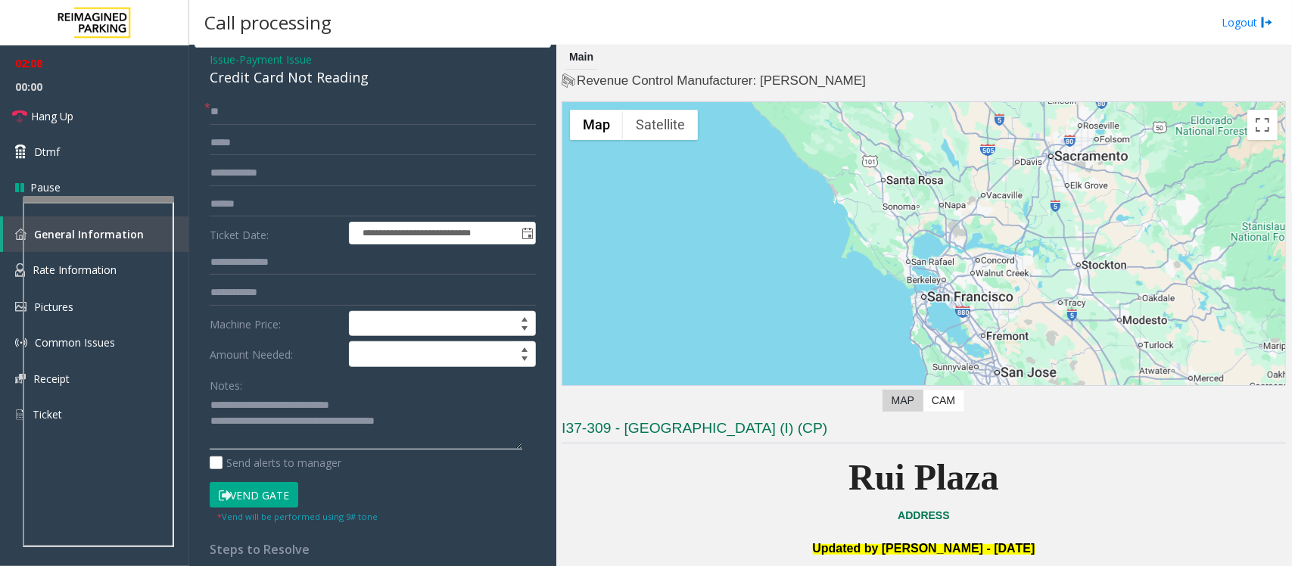
click at [468, 433] on textarea at bounding box center [366, 422] width 313 height 57
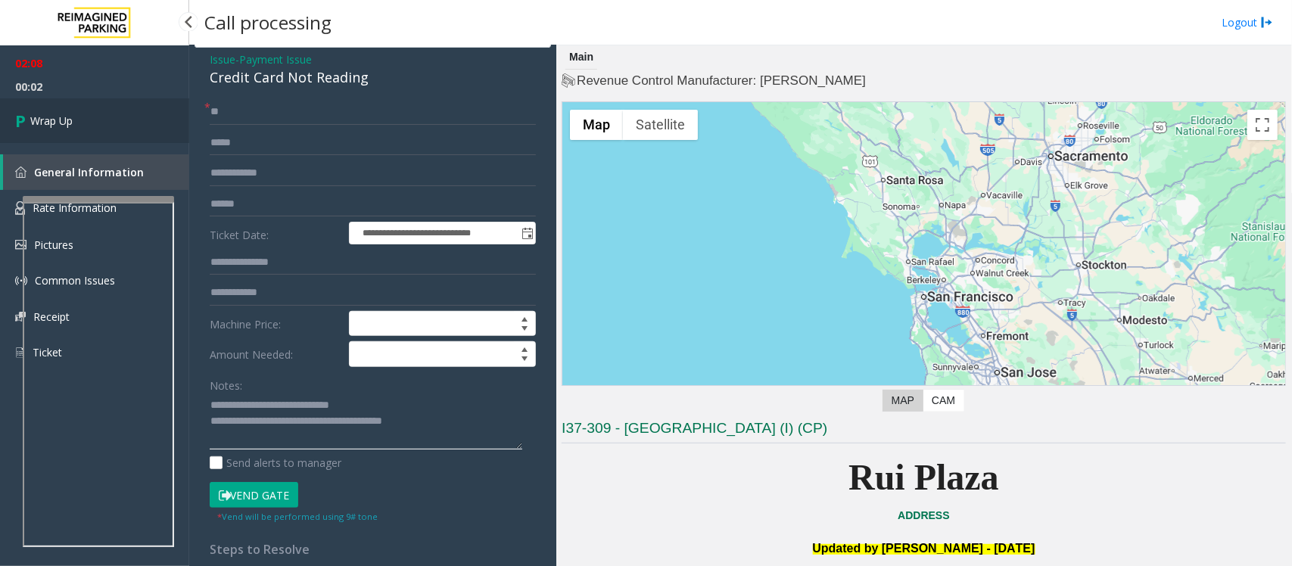
type textarea "**********"
click at [99, 114] on link "Wrap Up" at bounding box center [94, 120] width 189 height 45
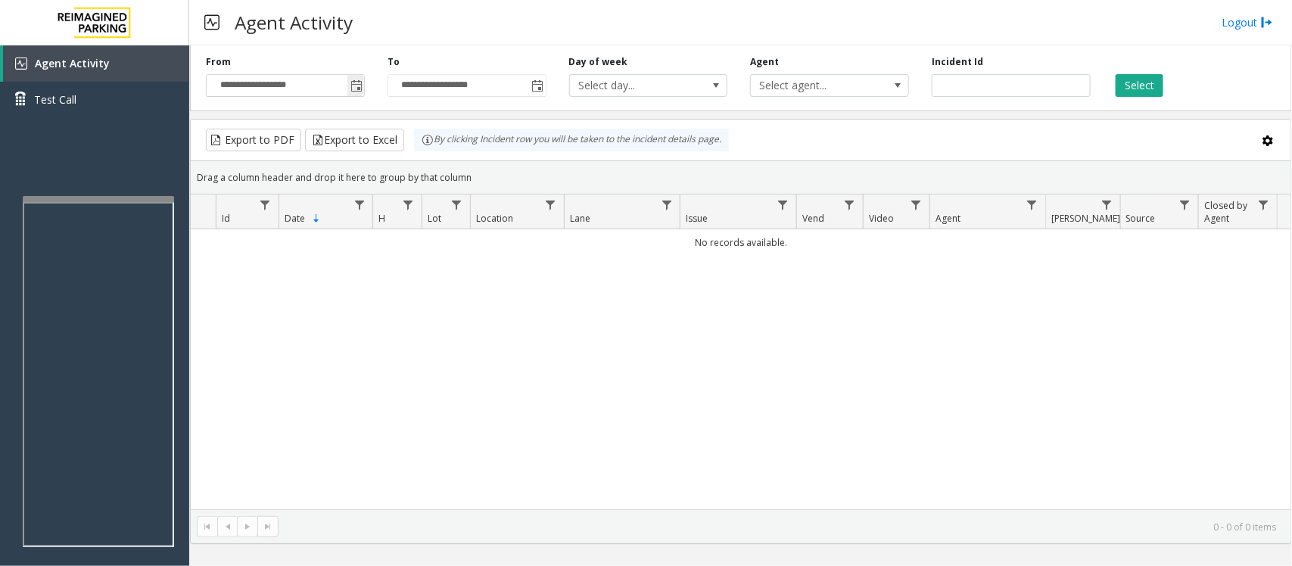
click at [350, 89] on span "Toggle popup" at bounding box center [356, 86] width 12 height 12
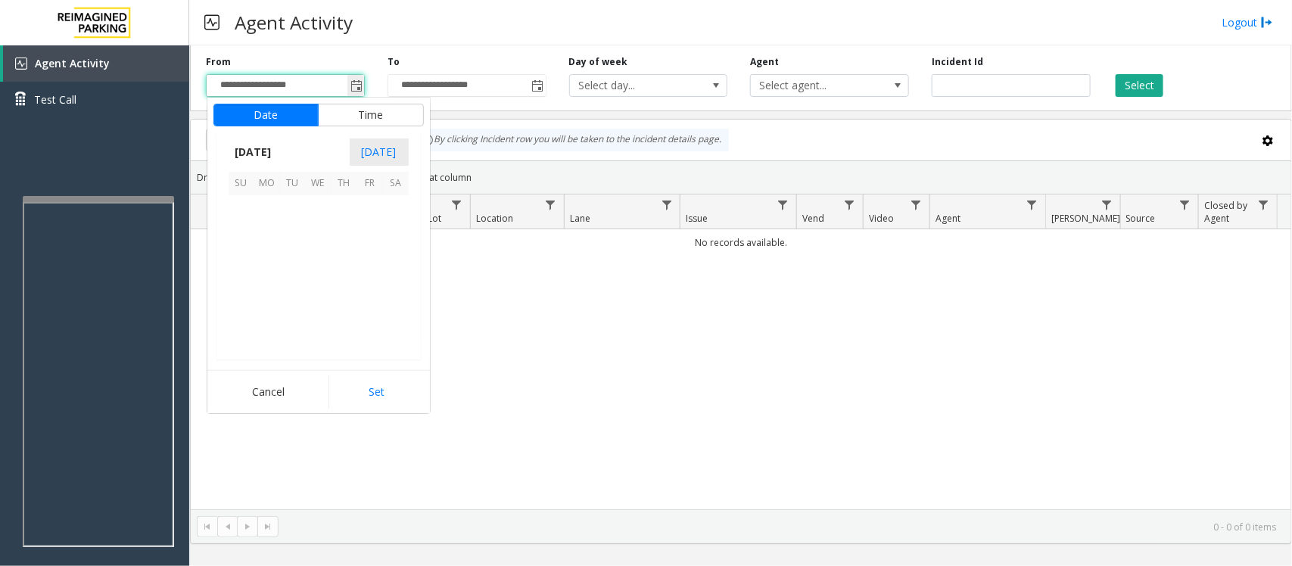
scroll to position [271519, 0]
click at [365, 238] on span "12" at bounding box center [370, 234] width 26 height 26
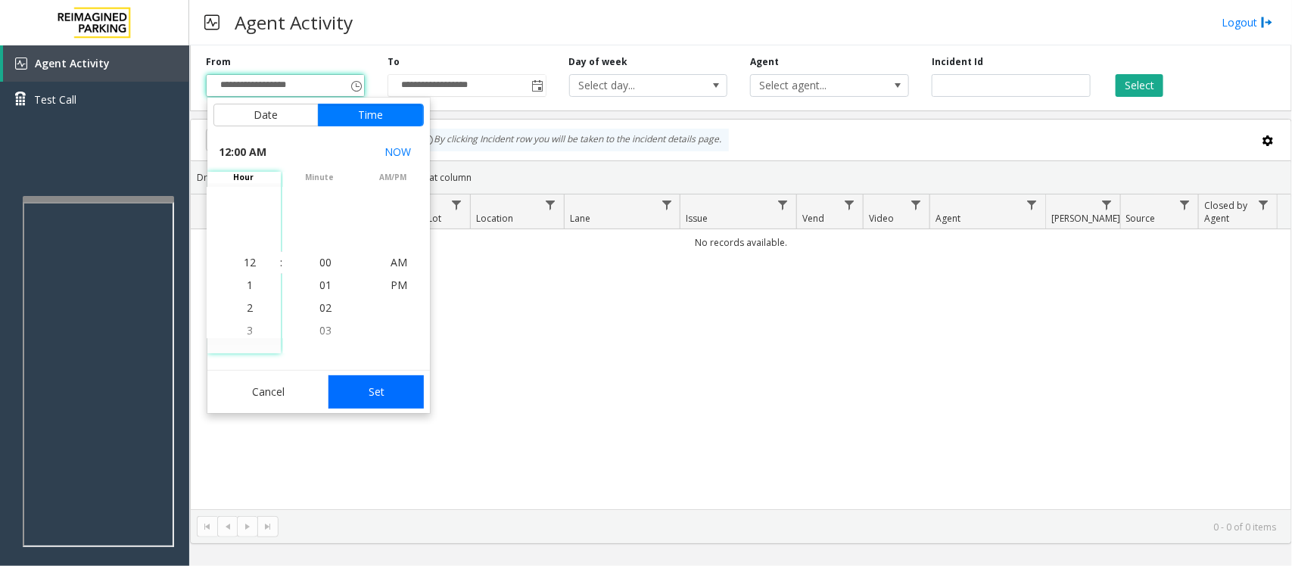
click at [365, 395] on button "Set" at bounding box center [375, 391] width 95 height 33
type input "**********"
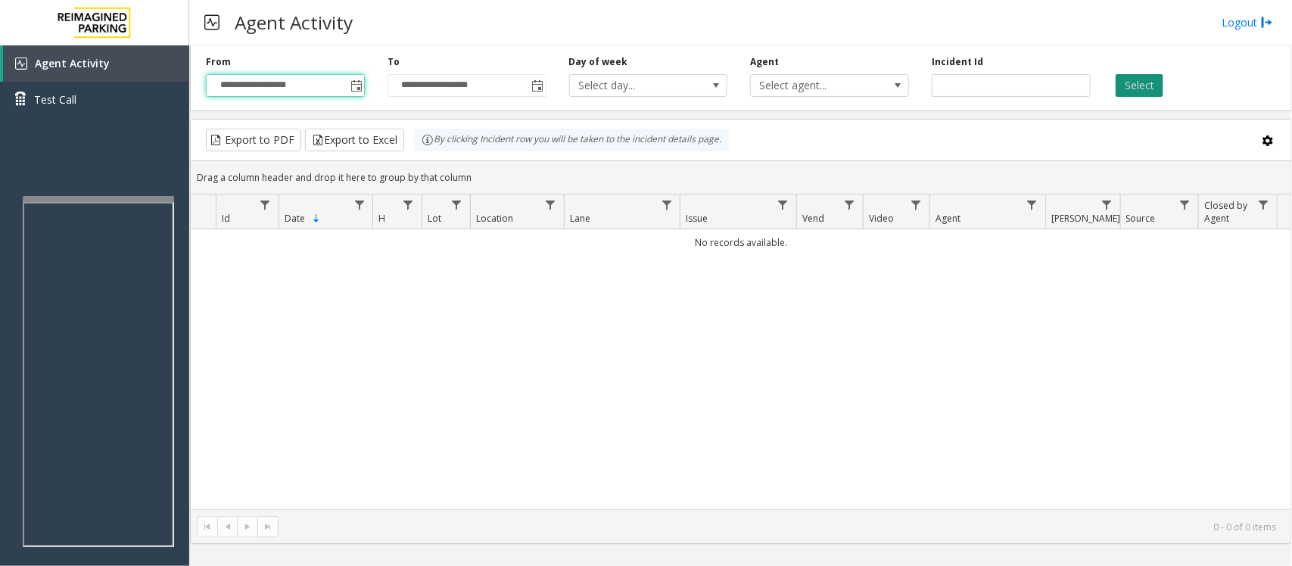
click at [1128, 83] on button "Select" at bounding box center [1140, 85] width 48 height 23
click at [354, 80] on span "Toggle popup" at bounding box center [356, 86] width 12 height 12
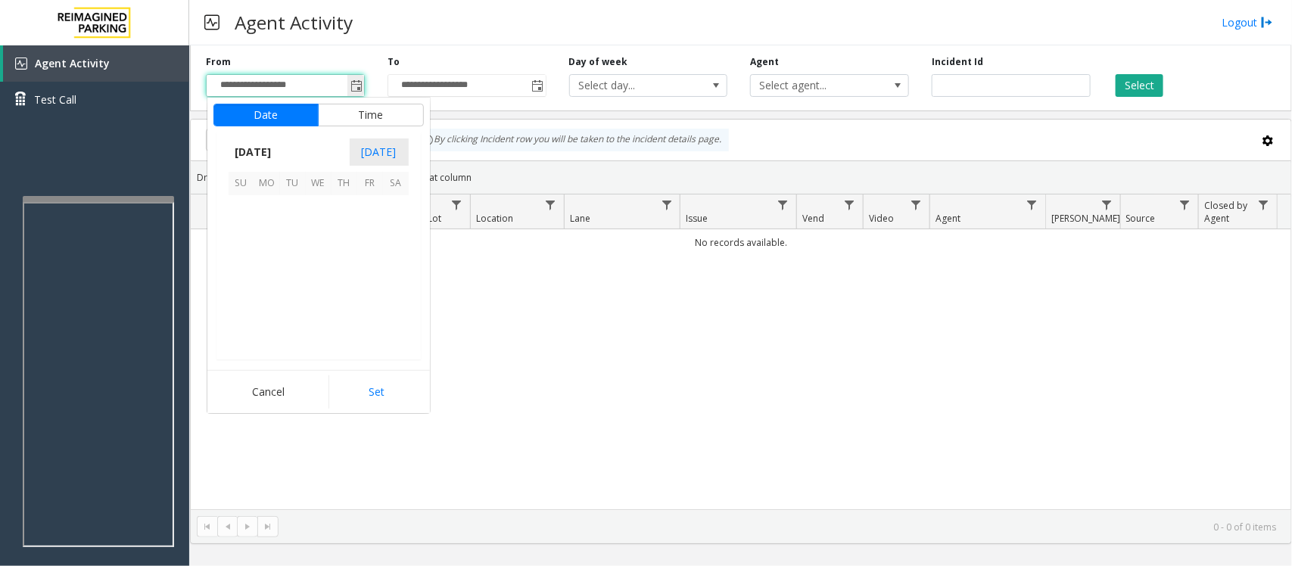
scroll to position [271519, 0]
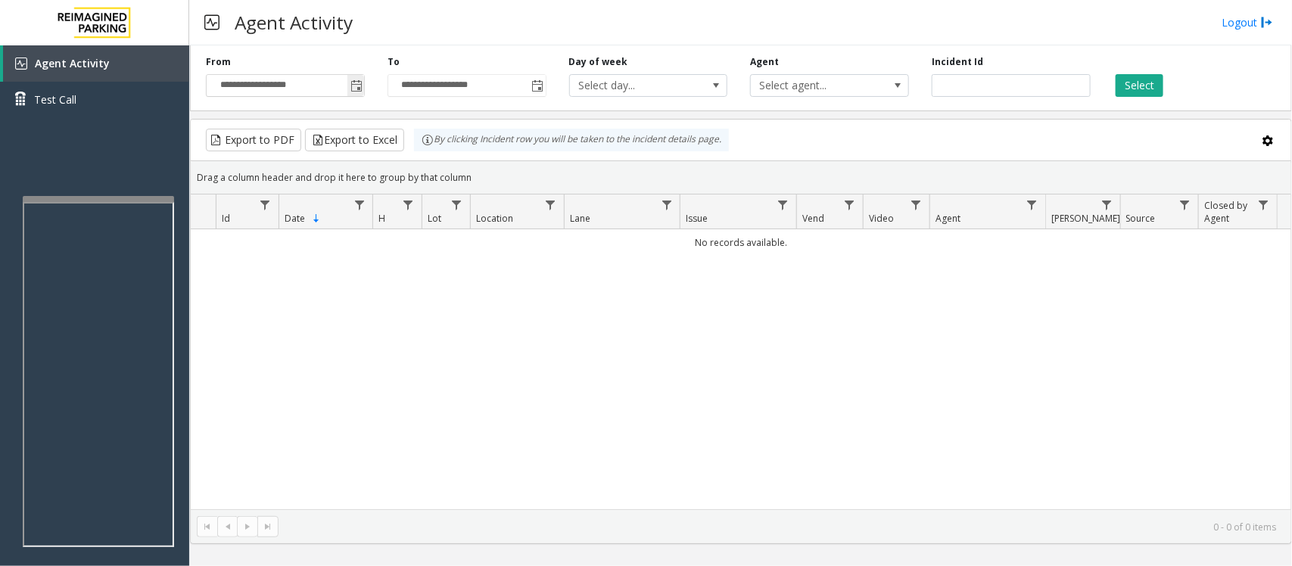
click at [361, 89] on span "Toggle popup" at bounding box center [356, 86] width 12 height 12
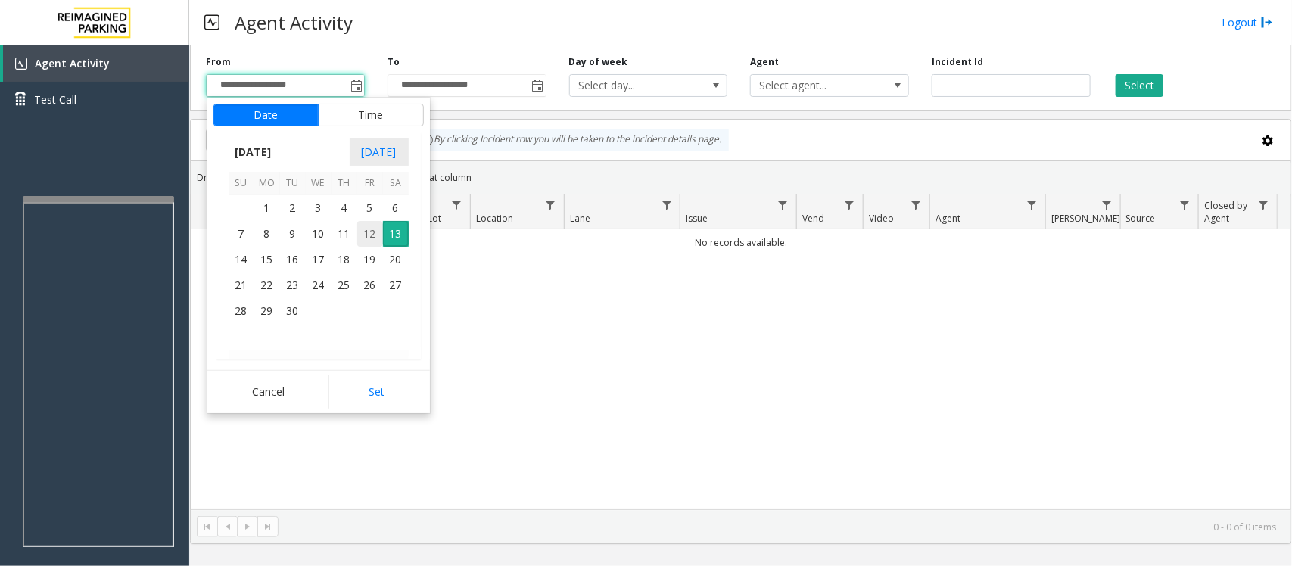
click at [367, 222] on span "12" at bounding box center [370, 234] width 26 height 26
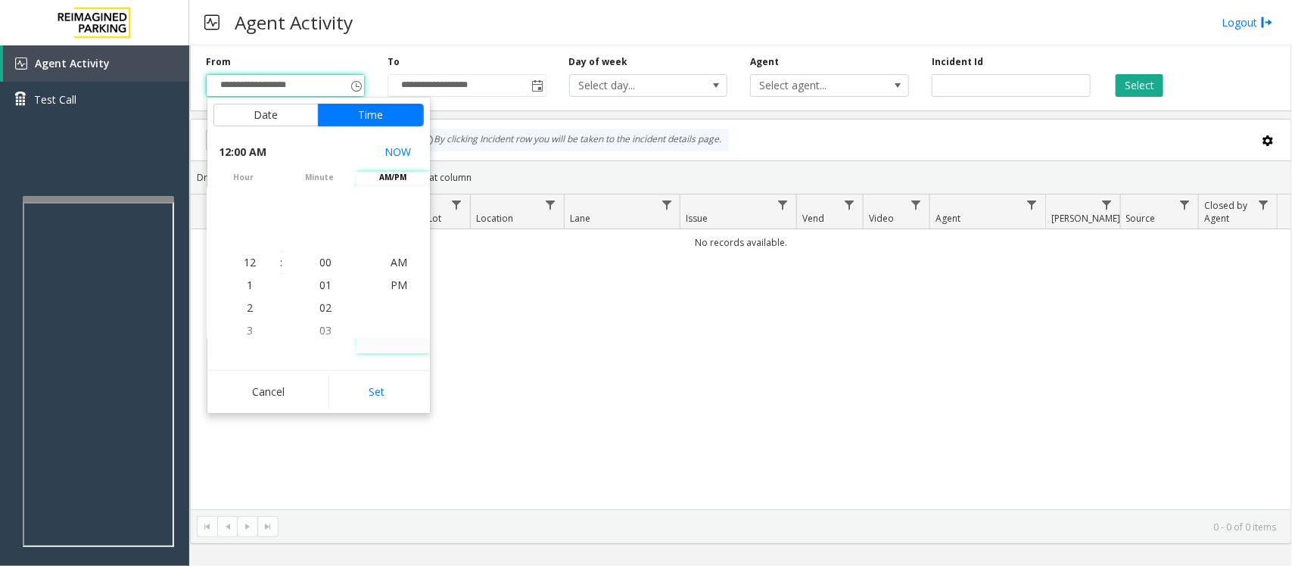
click at [324, 33] on h3 "Agent Activity" at bounding box center [293, 22] width 133 height 37
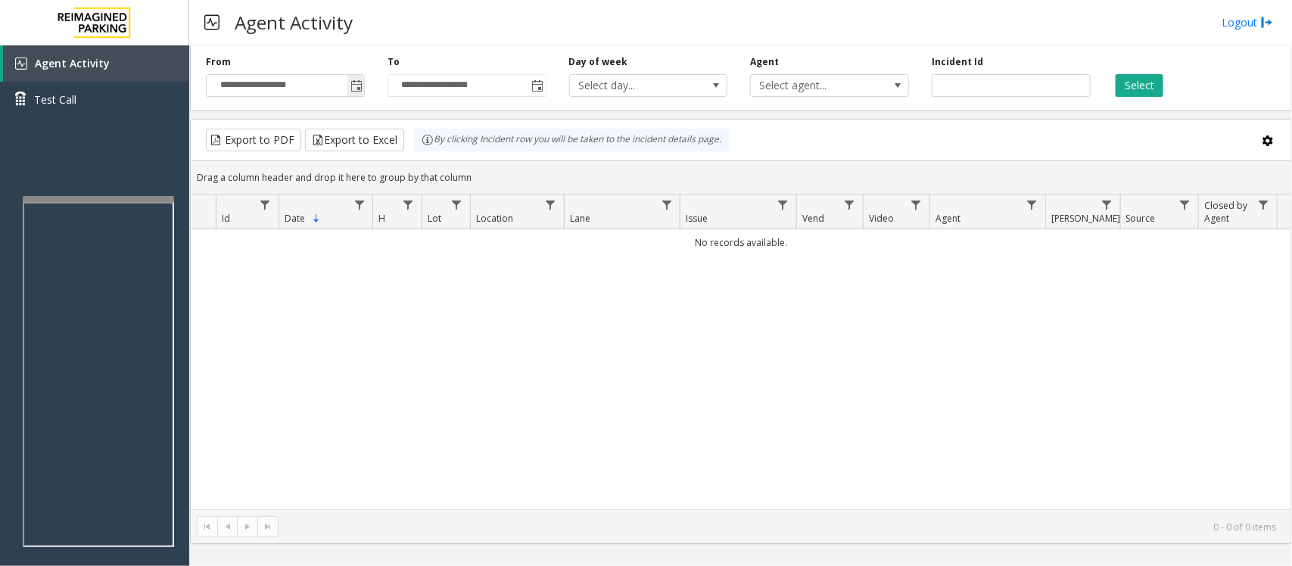
click at [356, 84] on span "Toggle popup" at bounding box center [356, 86] width 12 height 12
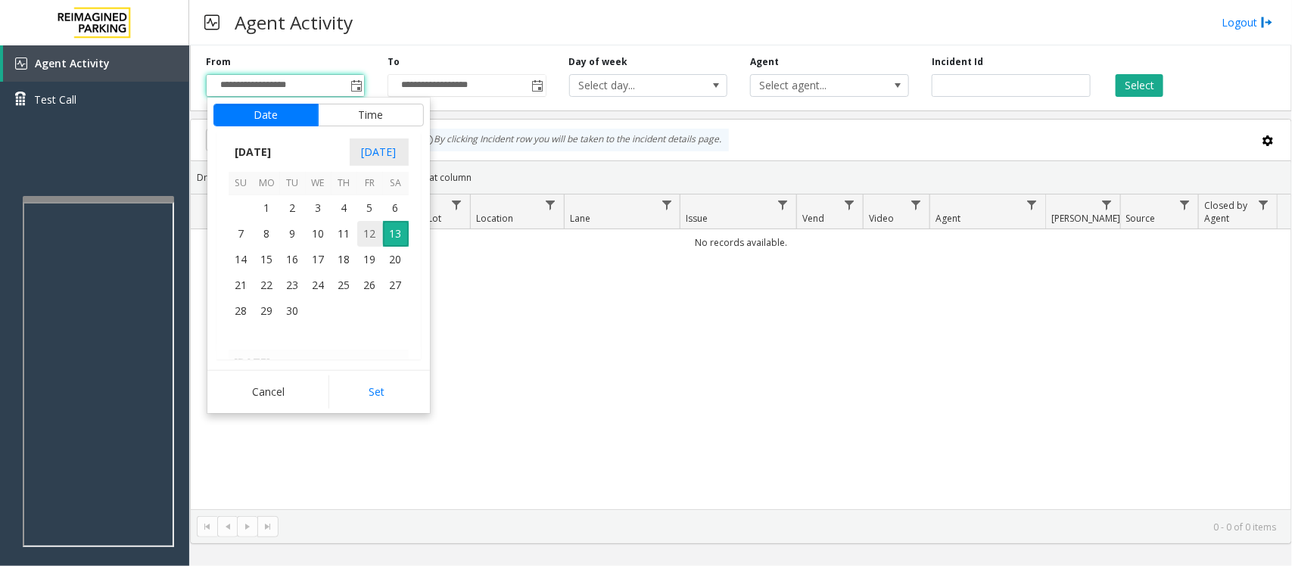
click at [372, 232] on span "12" at bounding box center [370, 234] width 26 height 26
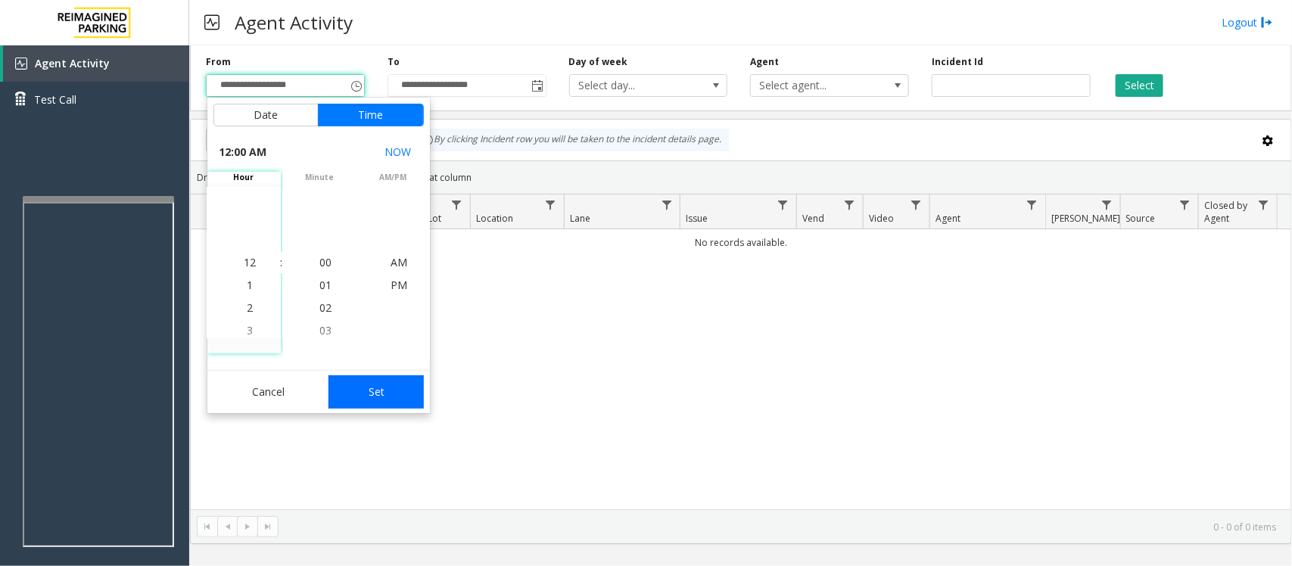
click at [364, 387] on button "Set" at bounding box center [375, 391] width 95 height 33
type input "**********"
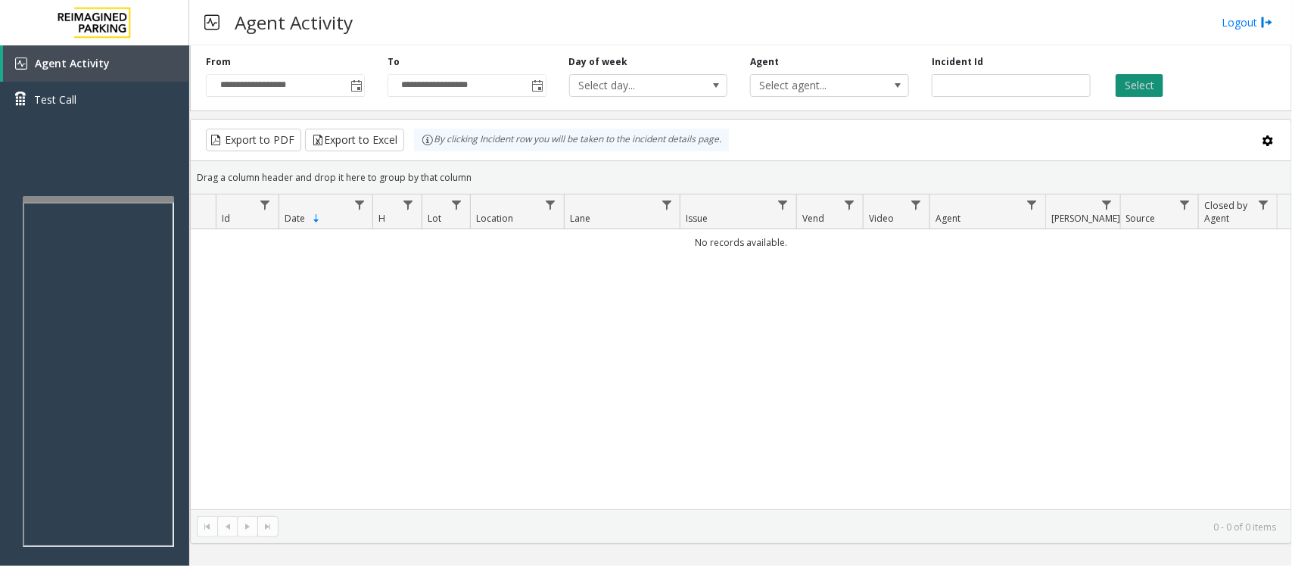
click at [1132, 80] on button "Select" at bounding box center [1140, 85] width 48 height 23
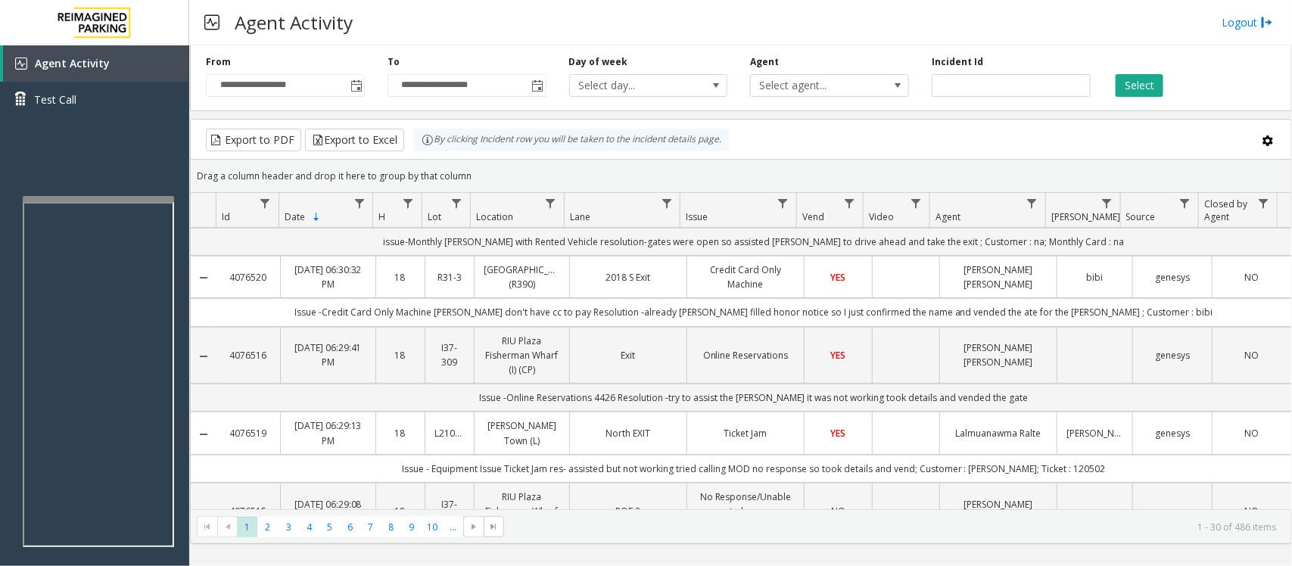
scroll to position [0, 0]
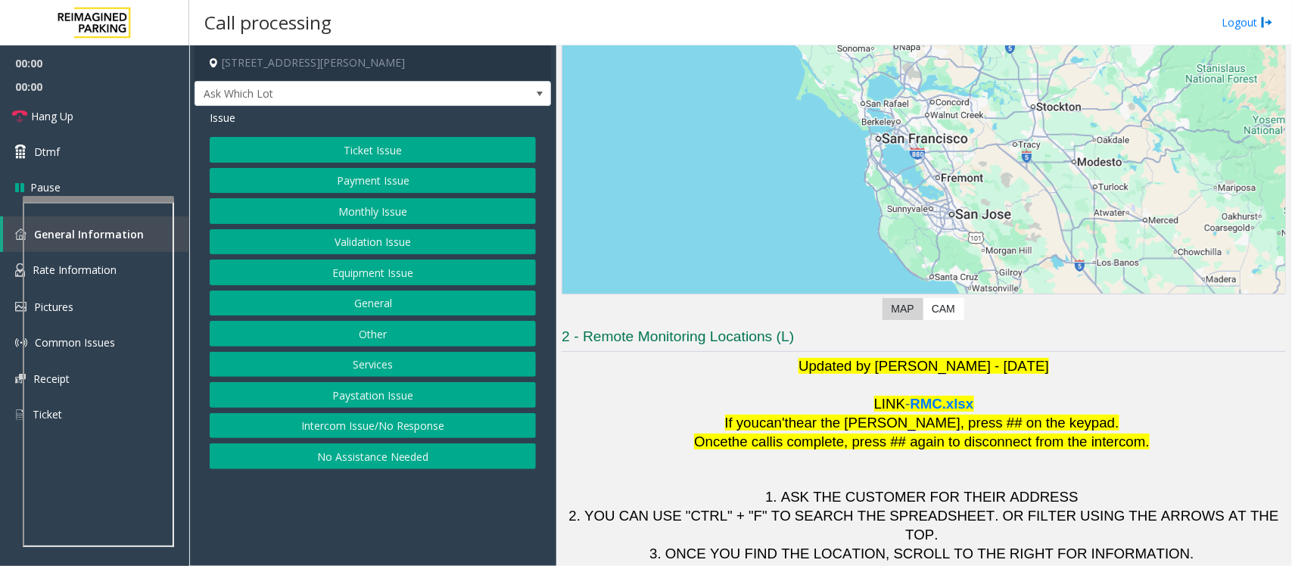
scroll to position [142, 0]
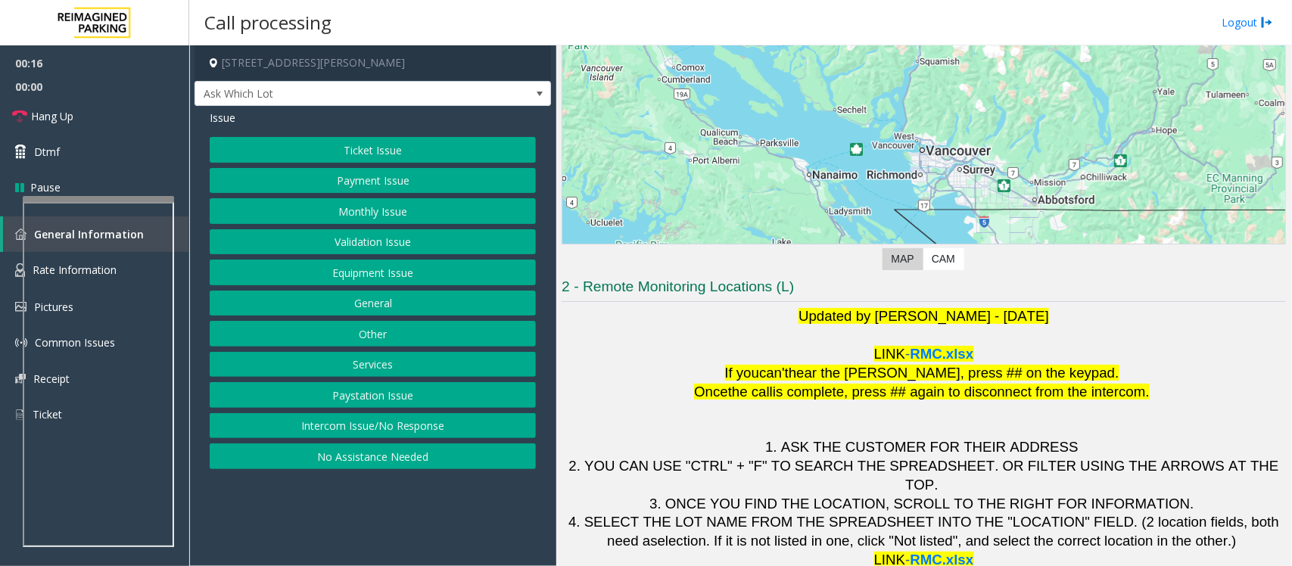
click at [425, 274] on button "Equipment Issue" at bounding box center [373, 273] width 326 height 26
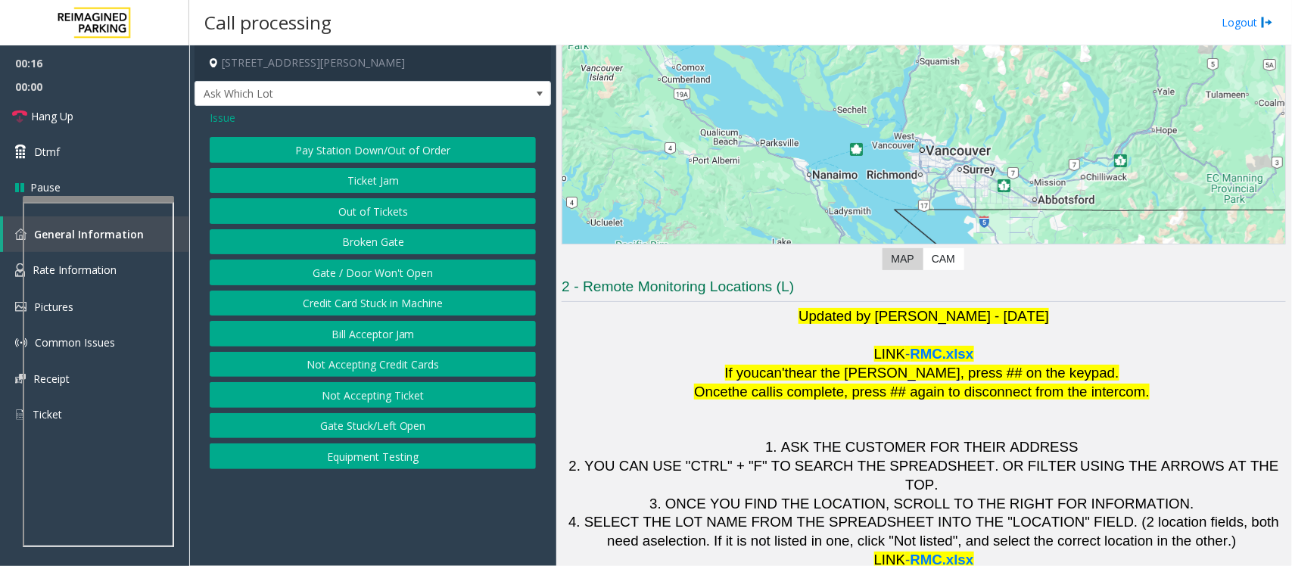
click at [425, 274] on button "Gate / Door Won't Open" at bounding box center [373, 273] width 326 height 26
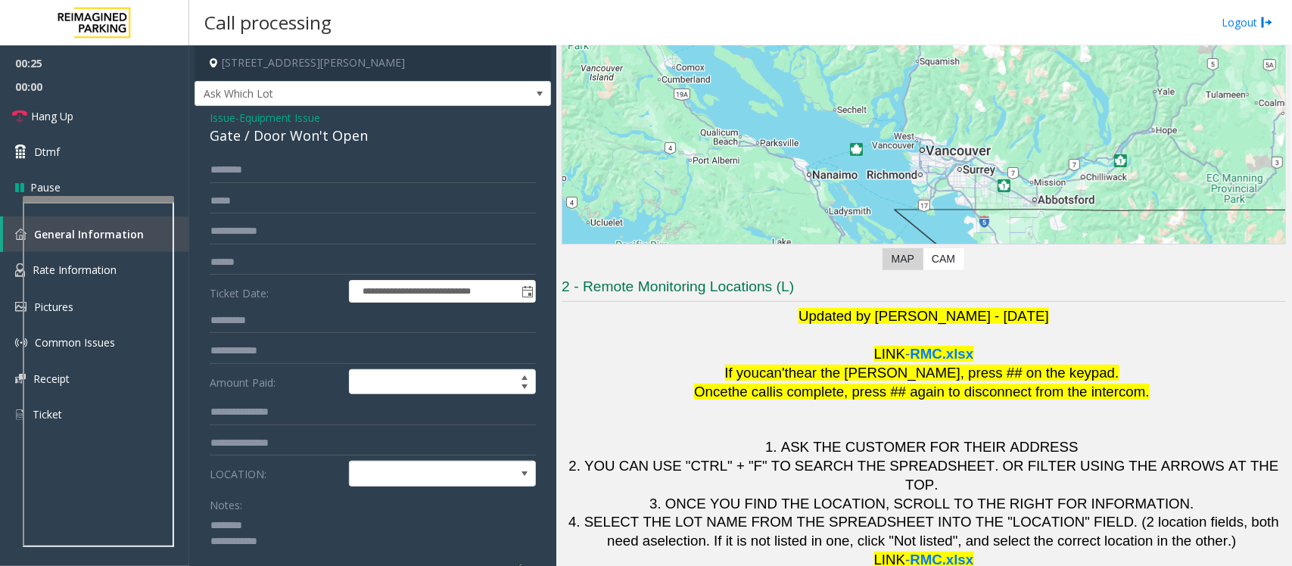
click at [263, 132] on div "Gate / Door Won't Open" at bounding box center [373, 136] width 326 height 20
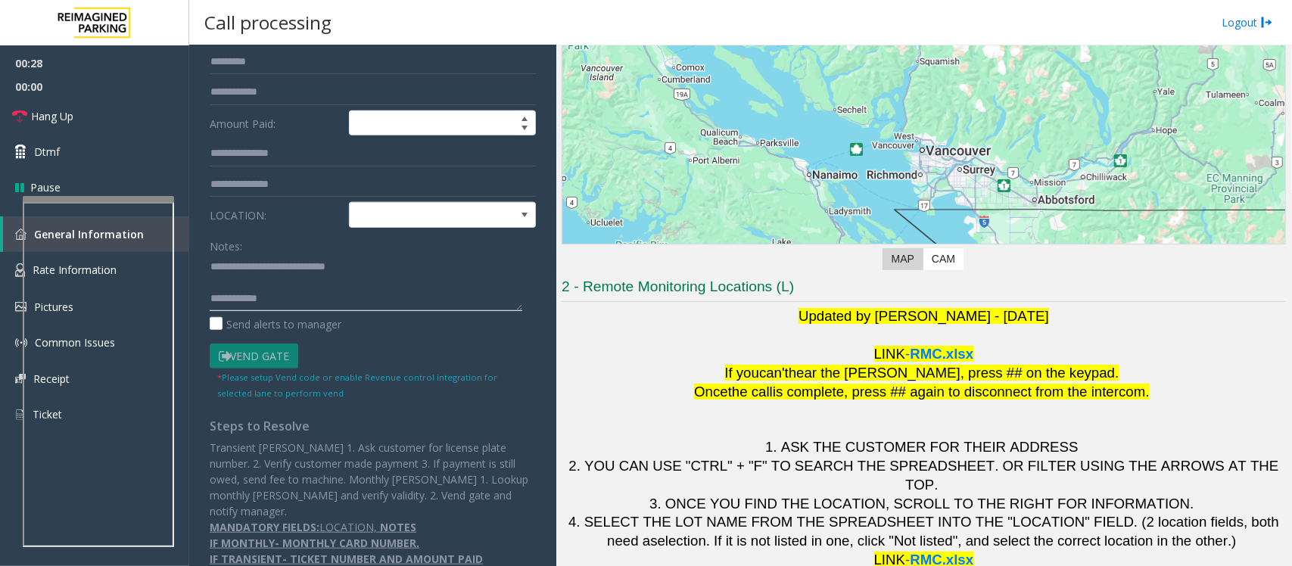
click at [309, 297] on textarea at bounding box center [366, 282] width 313 height 57
click at [233, 288] on textarea at bounding box center [366, 282] width 313 height 57
click at [297, 299] on textarea at bounding box center [366, 282] width 313 height 57
paste textarea "**********"
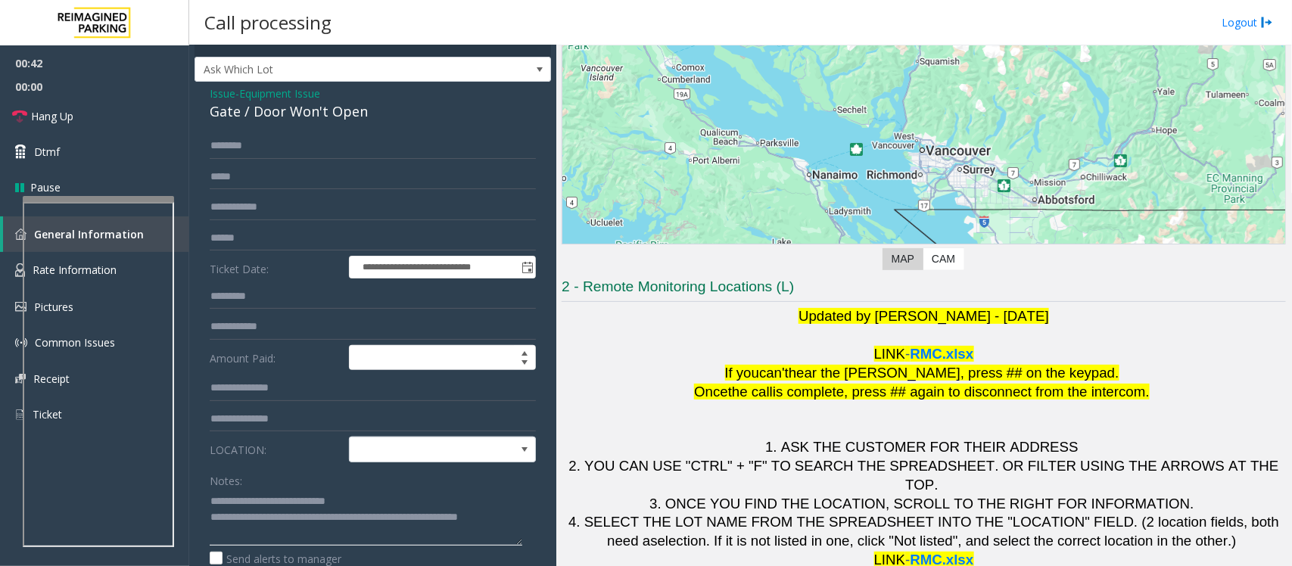
scroll to position [0, 0]
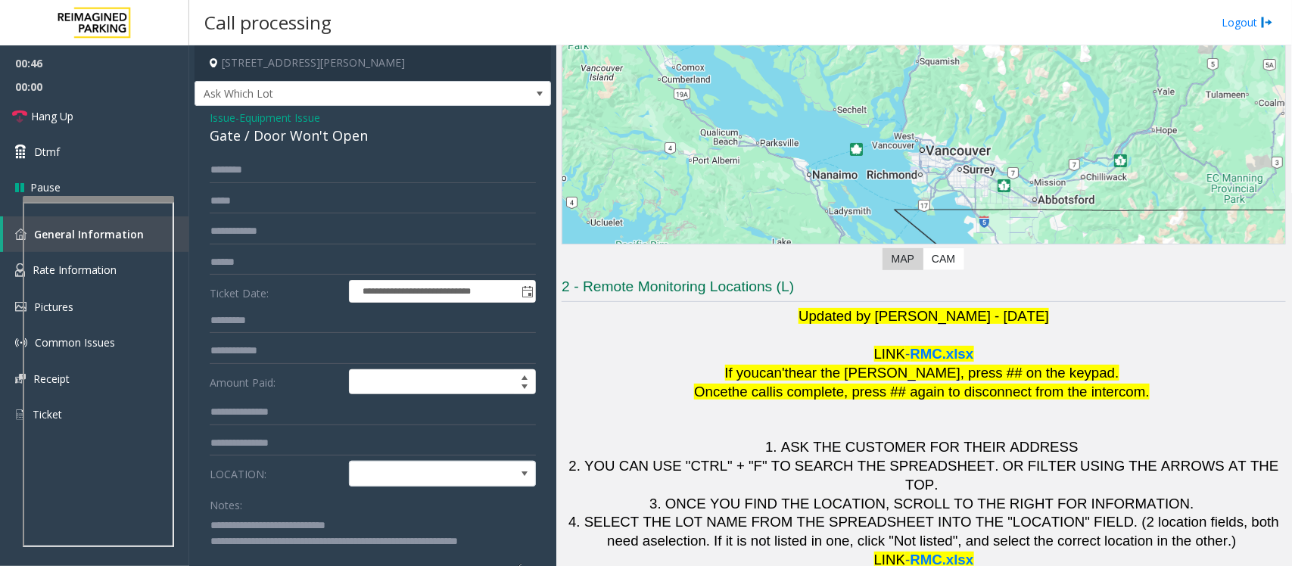
type textarea "**********"
click at [260, 119] on span "Equipment Issue" at bounding box center [279, 118] width 81 height 16
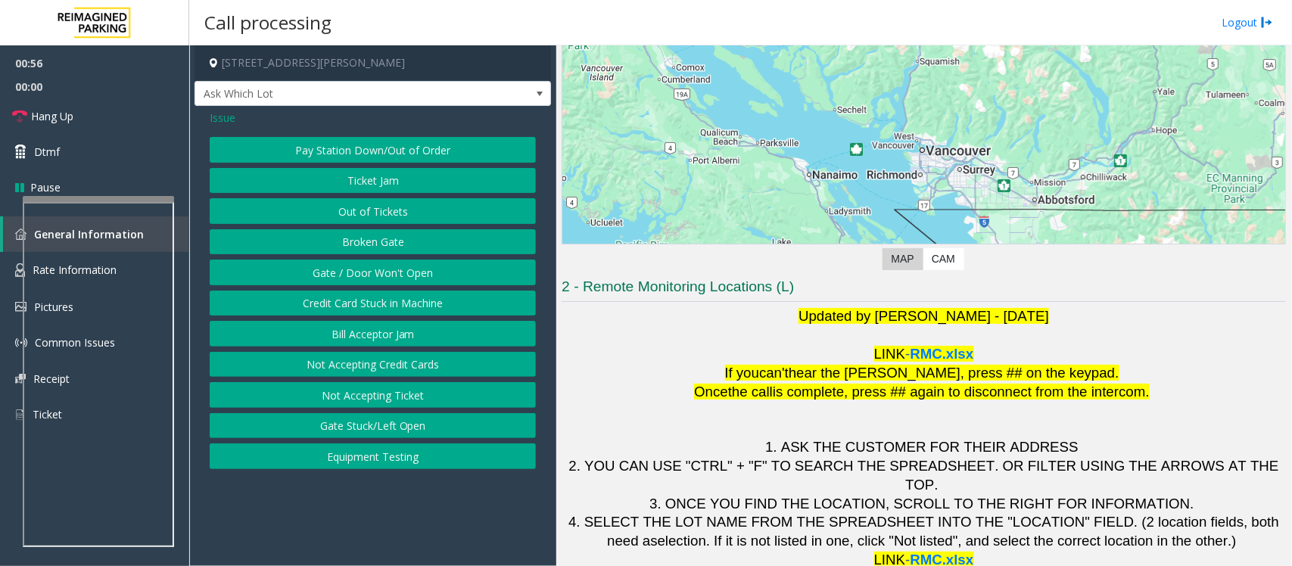
click at [231, 114] on span "Issue" at bounding box center [223, 118] width 26 height 16
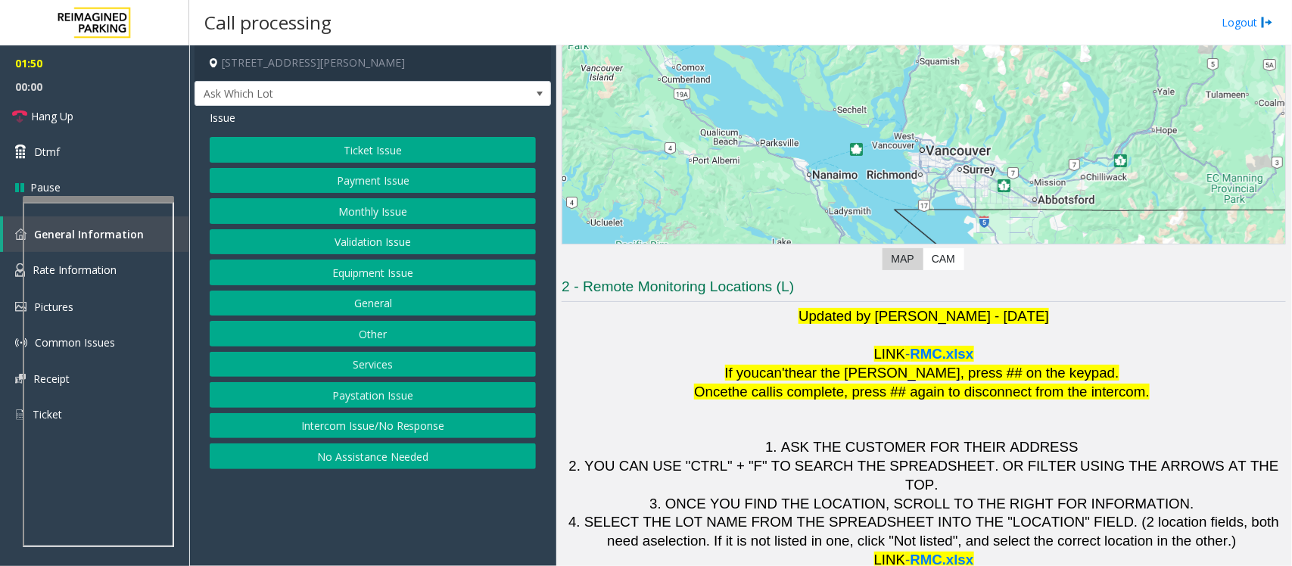
click at [368, 335] on button "Other" at bounding box center [373, 334] width 326 height 26
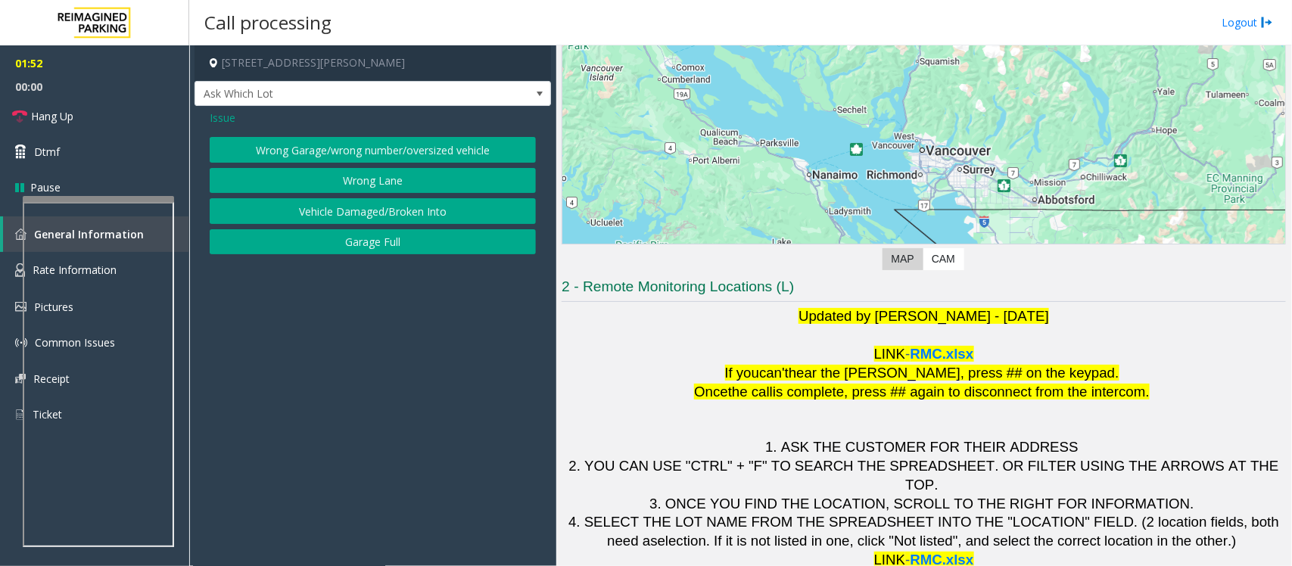
click at [218, 117] on span "Issue" at bounding box center [223, 118] width 26 height 16
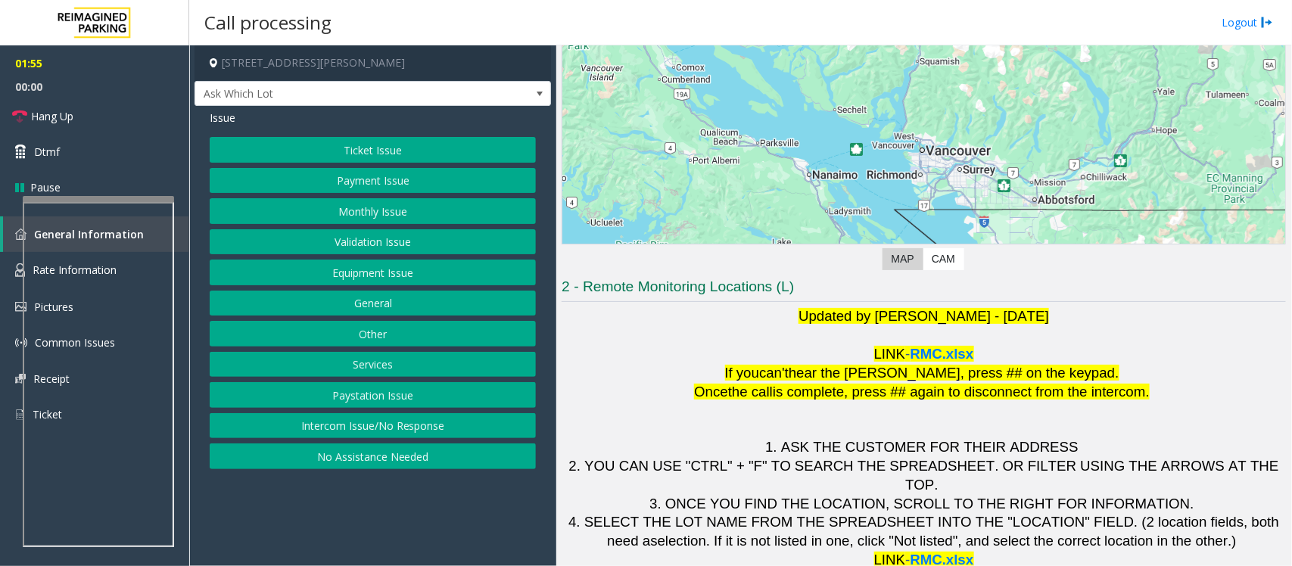
click at [363, 304] on button "General" at bounding box center [373, 304] width 326 height 26
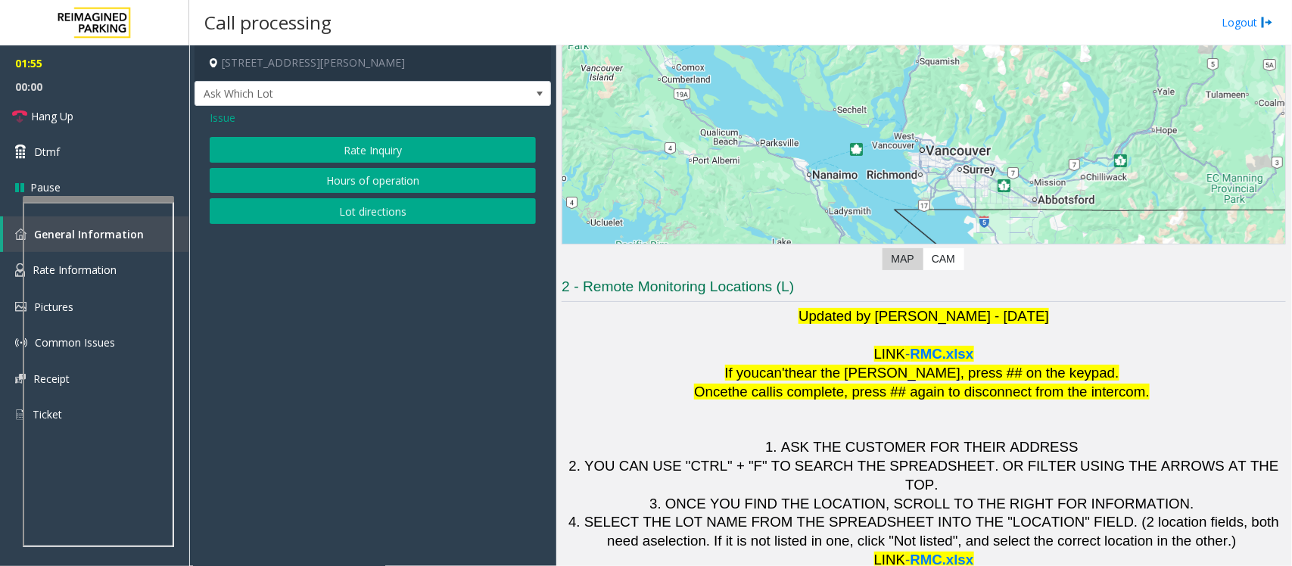
click at [362, 142] on button "Rate Inquiry" at bounding box center [373, 150] width 326 height 26
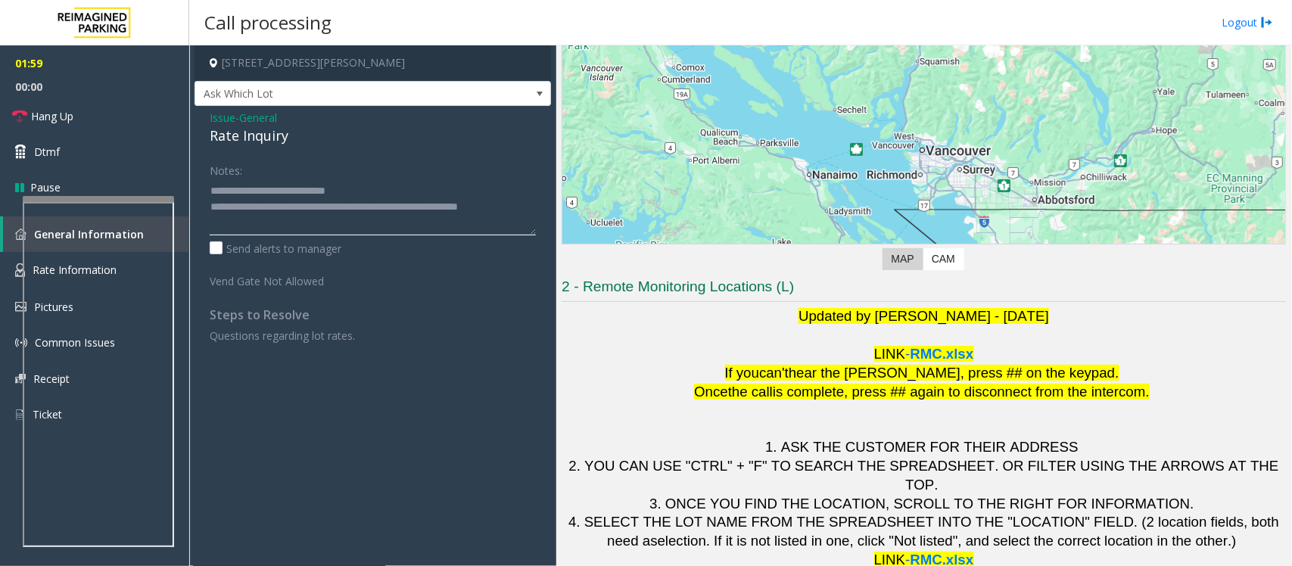
drag, startPoint x: 244, startPoint y: 193, endPoint x: 384, endPoint y: 191, distance: 140.0
click at [384, 191] on textarea at bounding box center [373, 207] width 326 height 57
click at [243, 126] on div "Rate Inquiry" at bounding box center [373, 136] width 326 height 20
click at [243, 130] on div "Rate Inquiry" at bounding box center [373, 136] width 326 height 20
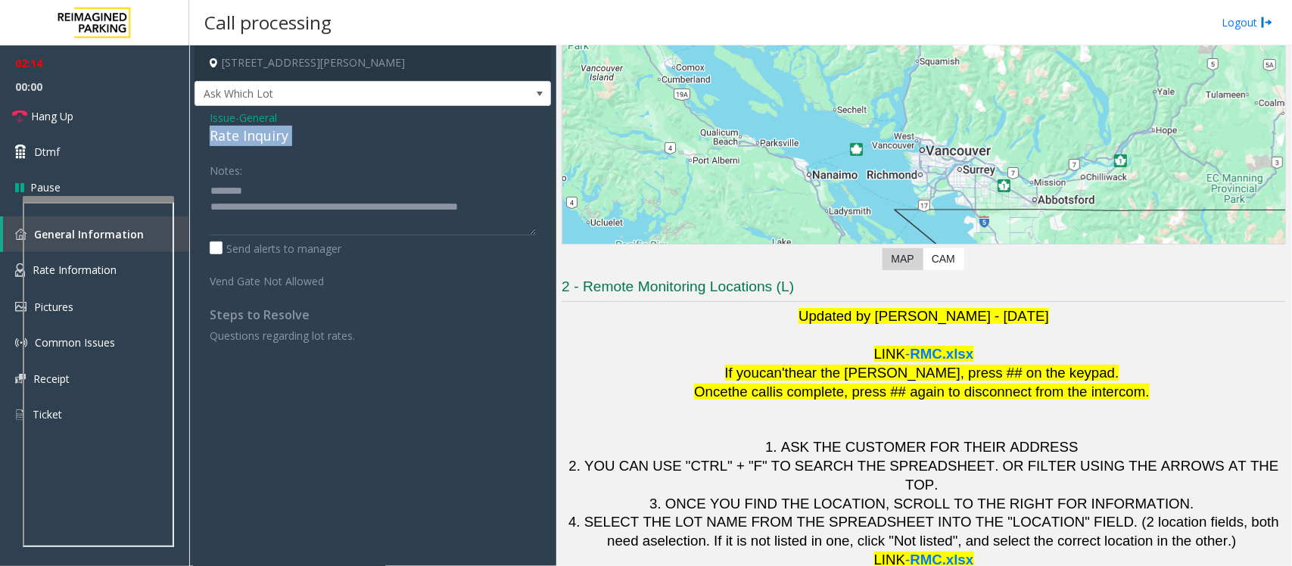
click at [243, 130] on div "Rate Inquiry" at bounding box center [373, 136] width 326 height 20
copy div "Rate Inquiry"
click at [263, 190] on textarea at bounding box center [373, 207] width 326 height 57
paste textarea "**********"
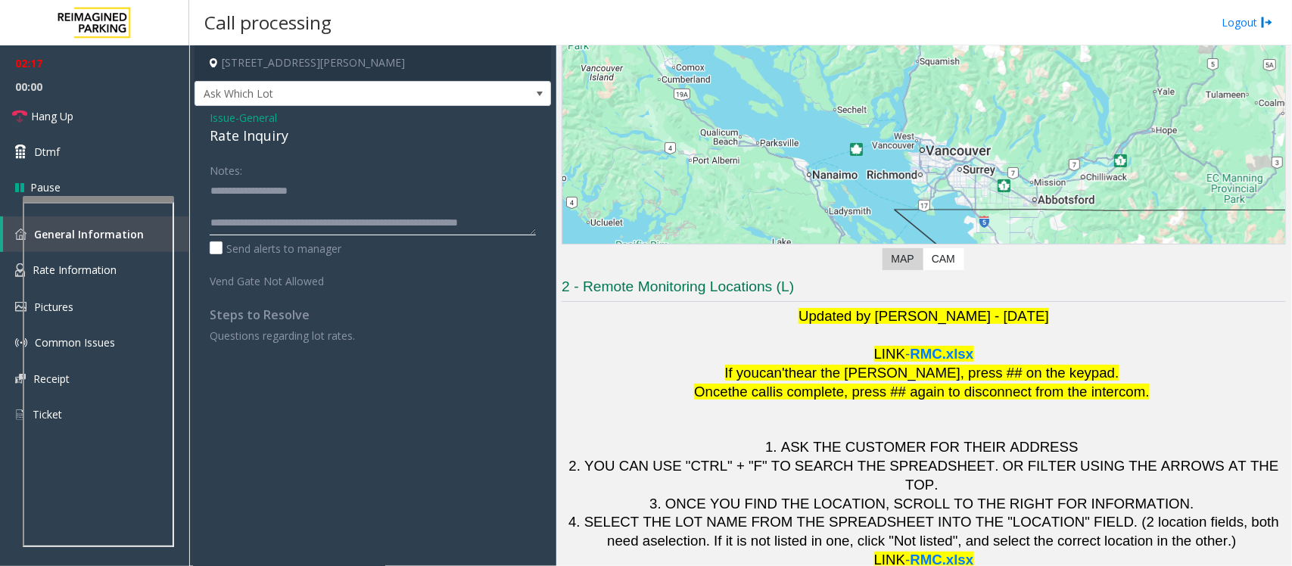
click at [247, 207] on textarea at bounding box center [373, 207] width 326 height 57
drag, startPoint x: 269, startPoint y: 206, endPoint x: 295, endPoint y: 225, distance: 32.6
click at [295, 225] on textarea at bounding box center [373, 207] width 326 height 57
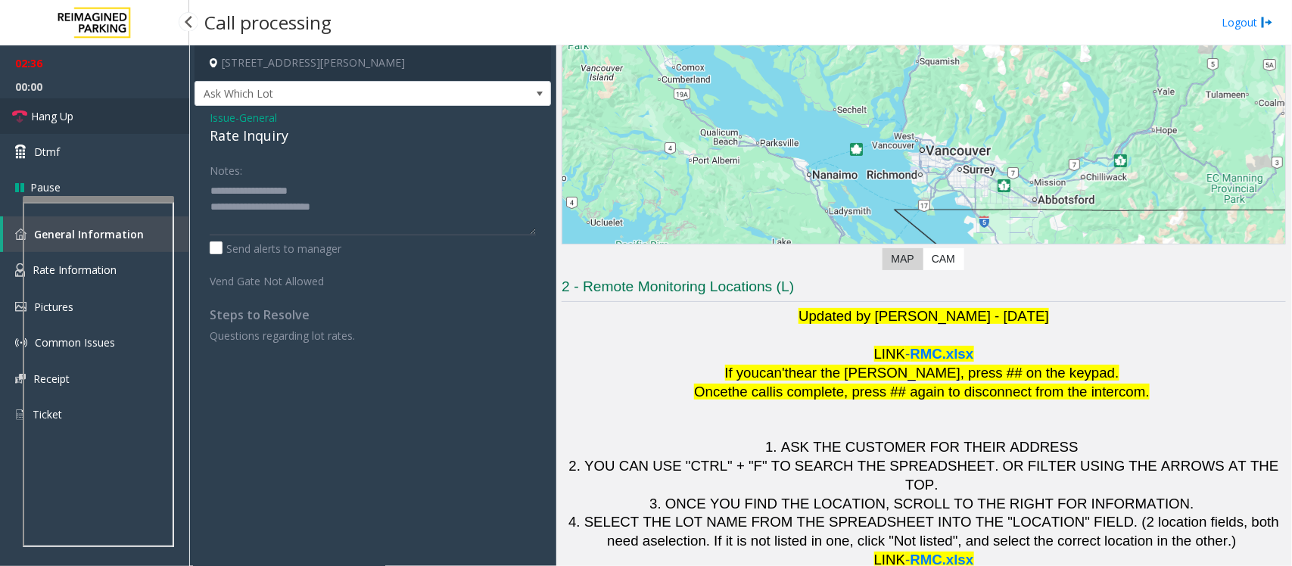
drag, startPoint x: 54, startPoint y: 118, endPoint x: 63, endPoint y: 119, distance: 8.4
click at [54, 118] on span "Hang Up" at bounding box center [52, 116] width 42 height 16
click at [383, 216] on textarea at bounding box center [373, 207] width 326 height 57
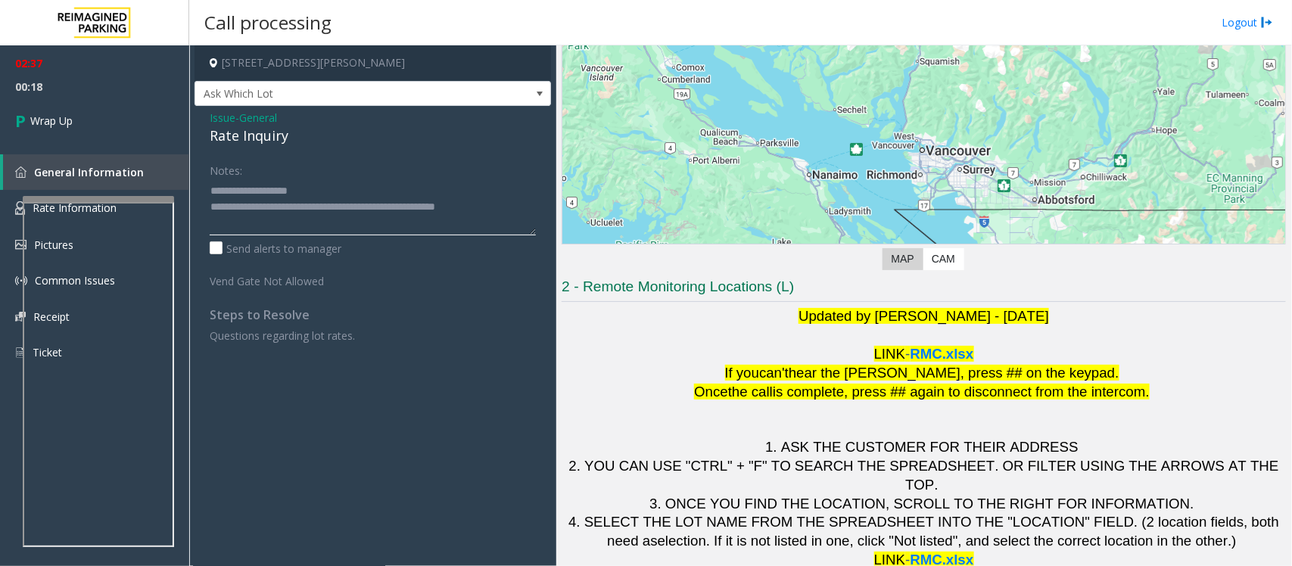
click at [464, 205] on textarea at bounding box center [373, 207] width 326 height 57
click at [493, 207] on textarea at bounding box center [373, 207] width 326 height 57
click at [509, 202] on textarea at bounding box center [373, 207] width 326 height 57
type textarea "**********"
click at [86, 122] on link "Wrap Up" at bounding box center [94, 120] width 189 height 45
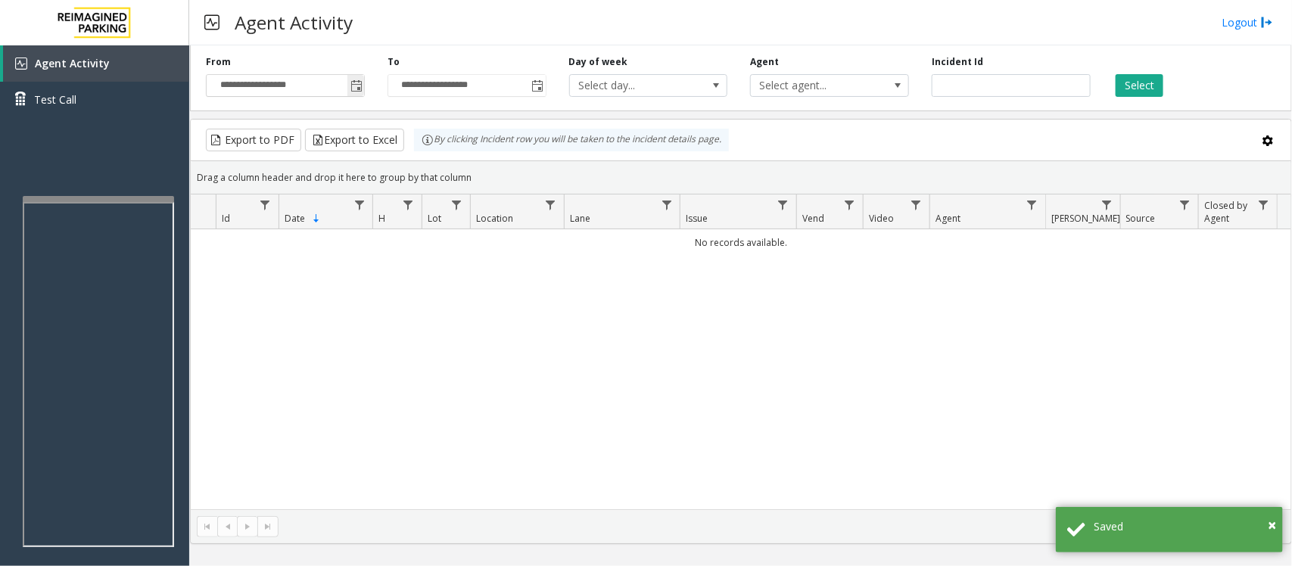
click at [356, 85] on span "Toggle popup" at bounding box center [356, 86] width 12 height 12
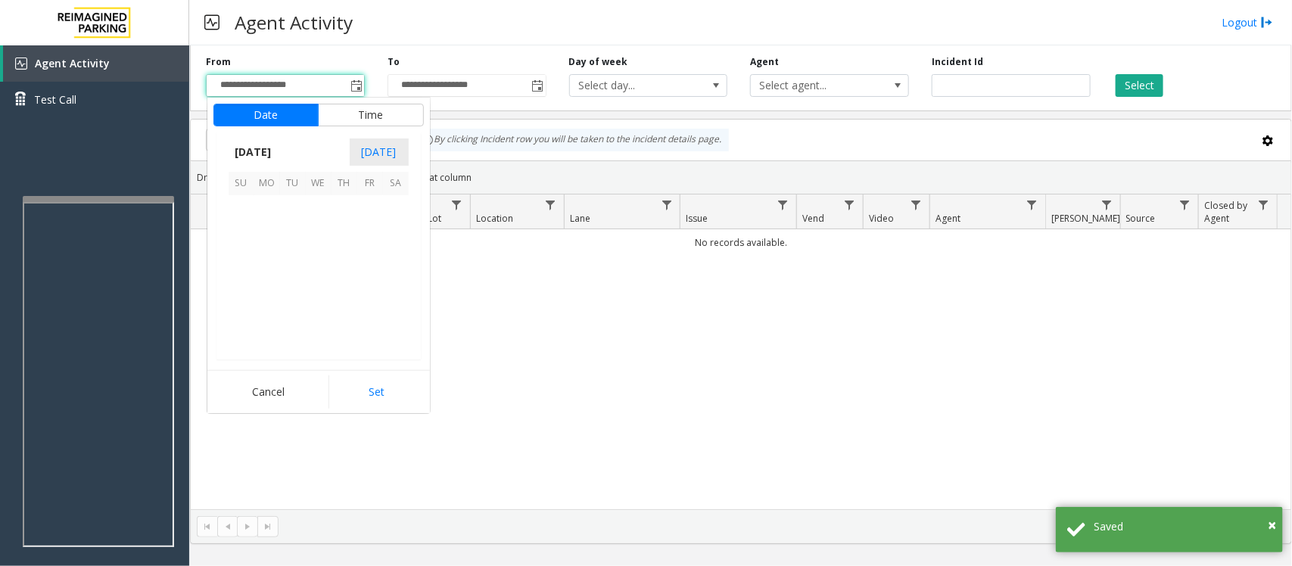
scroll to position [271519, 0]
click at [367, 231] on span "12" at bounding box center [370, 234] width 26 height 26
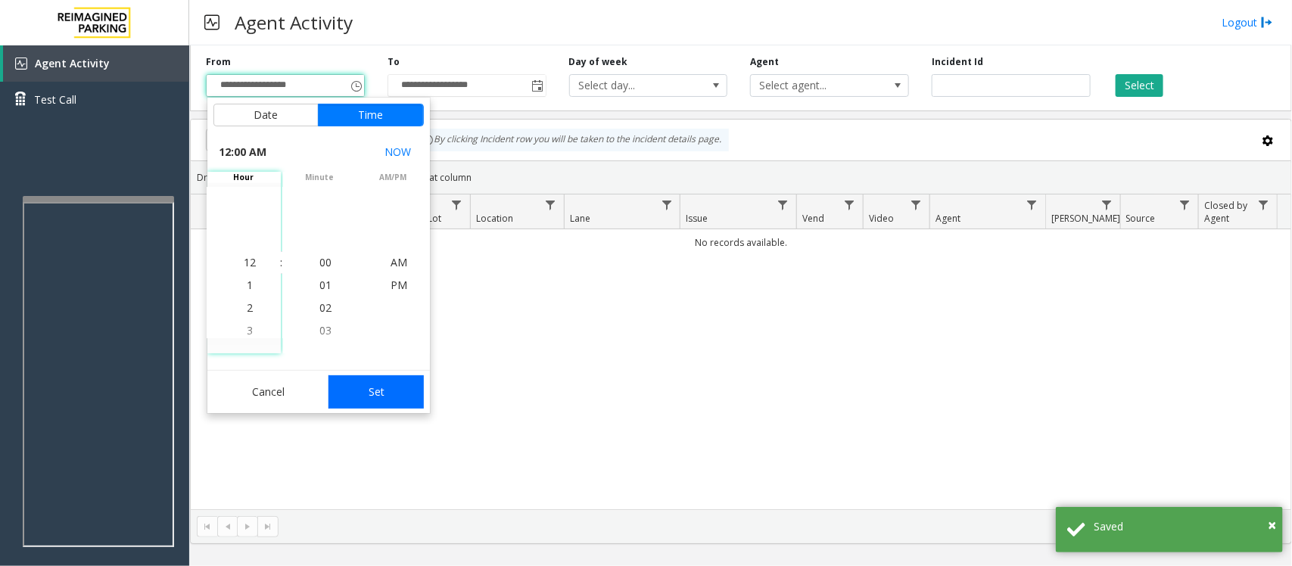
click at [411, 391] on button "Set" at bounding box center [375, 391] width 95 height 33
type input "**********"
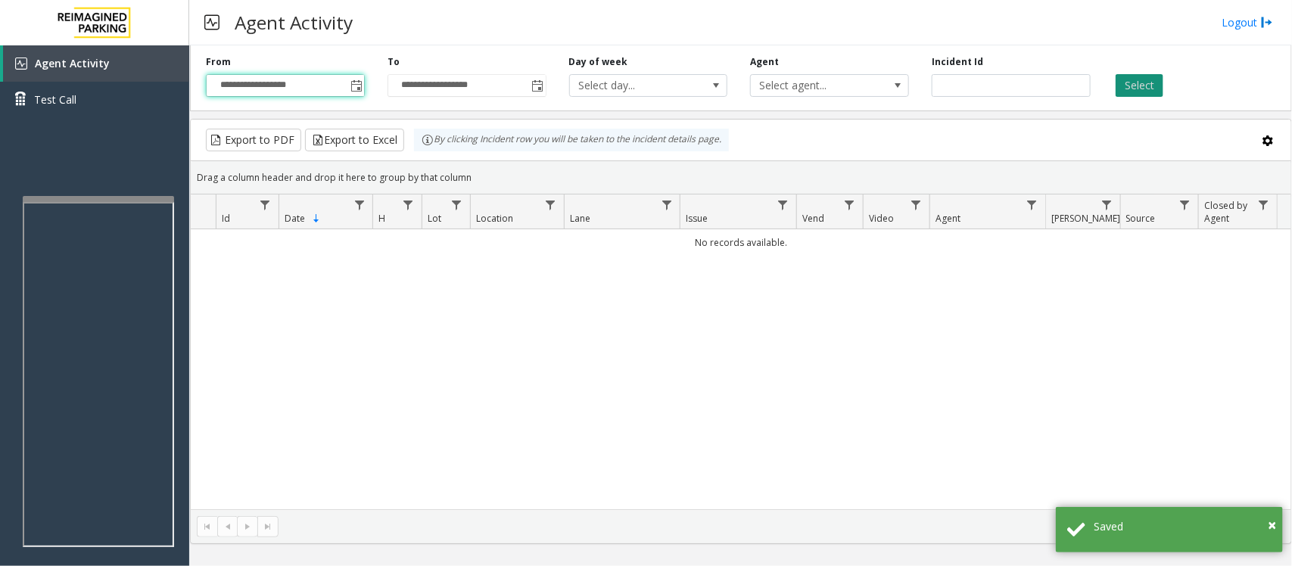
click at [1147, 91] on button "Select" at bounding box center [1140, 85] width 48 height 23
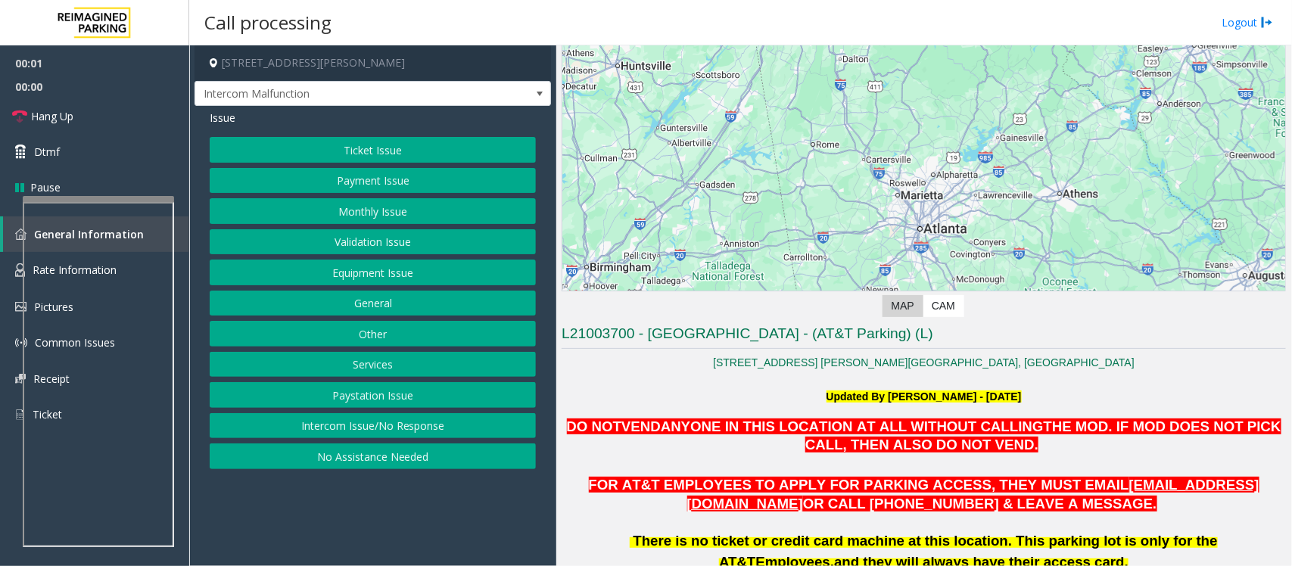
scroll to position [284, 0]
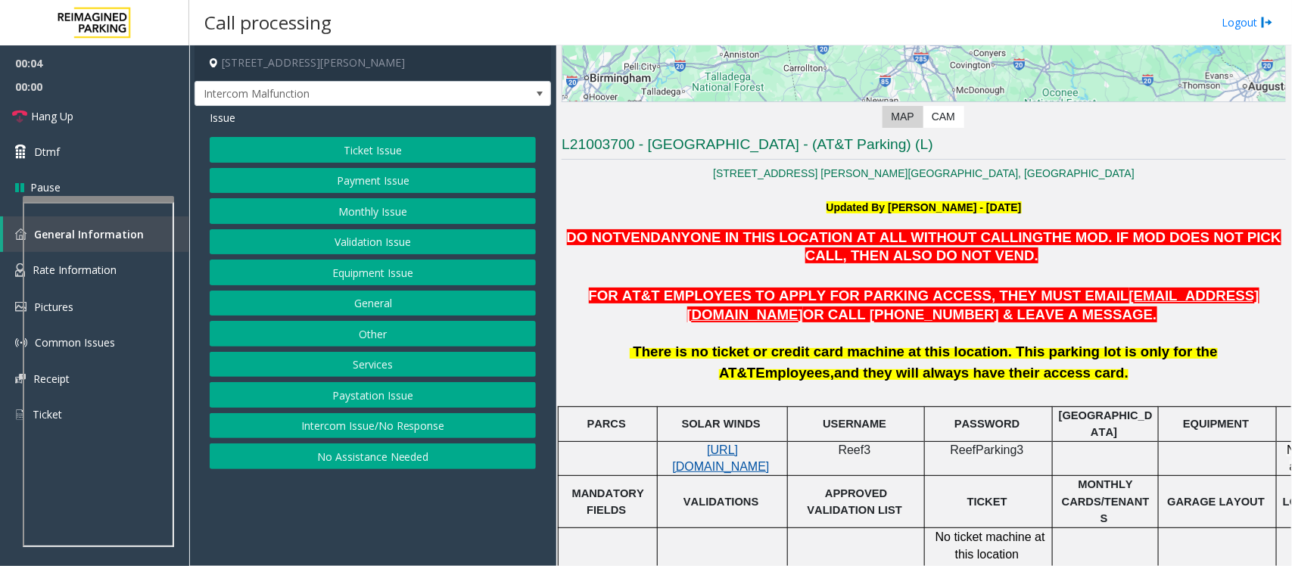
click at [690, 447] on span "https://attatl-web.sp.tibaparking.net/" at bounding box center [721, 459] width 97 height 30
click at [367, 277] on button "Equipment Issue" at bounding box center [373, 273] width 326 height 26
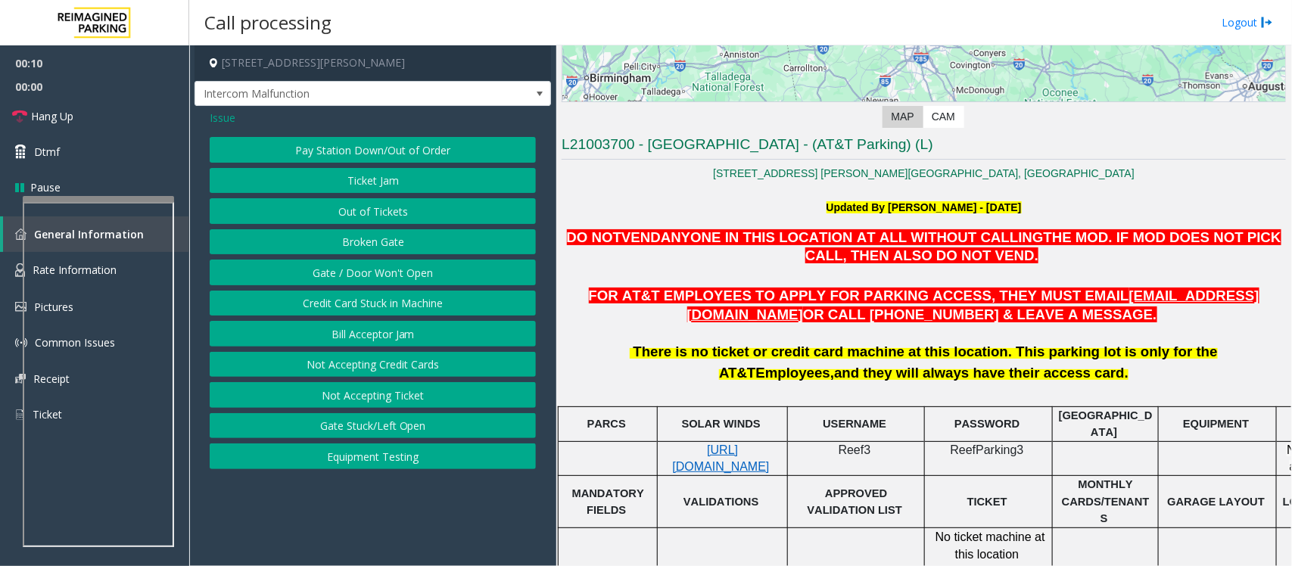
click at [367, 277] on button "Gate / Door Won't Open" at bounding box center [373, 273] width 326 height 26
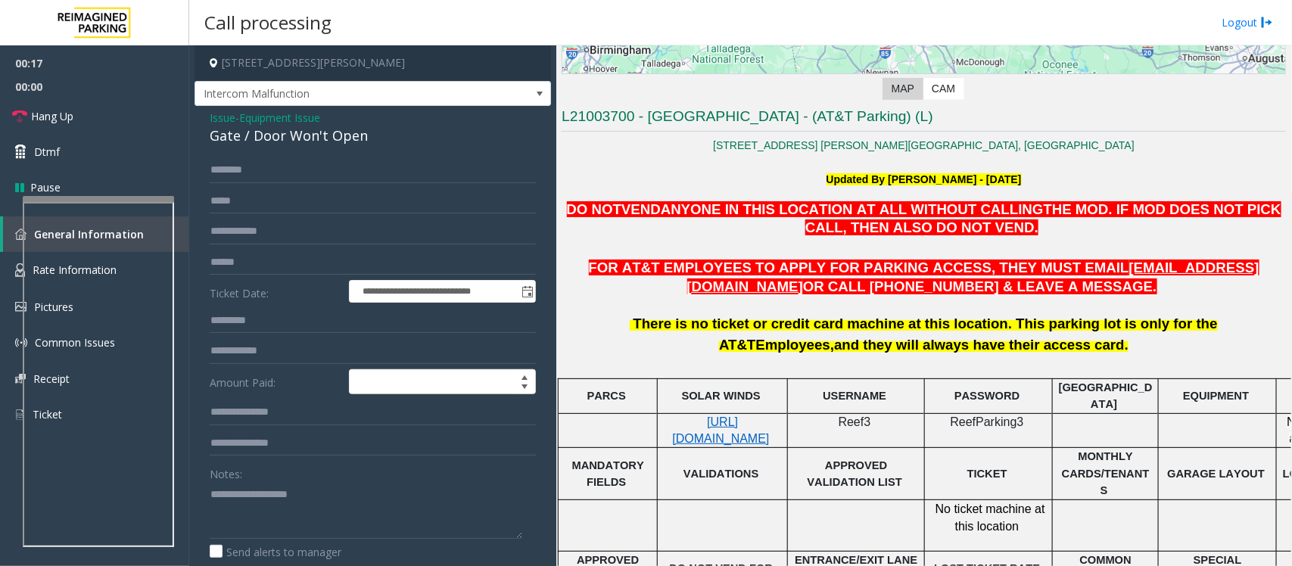
scroll to position [286, 0]
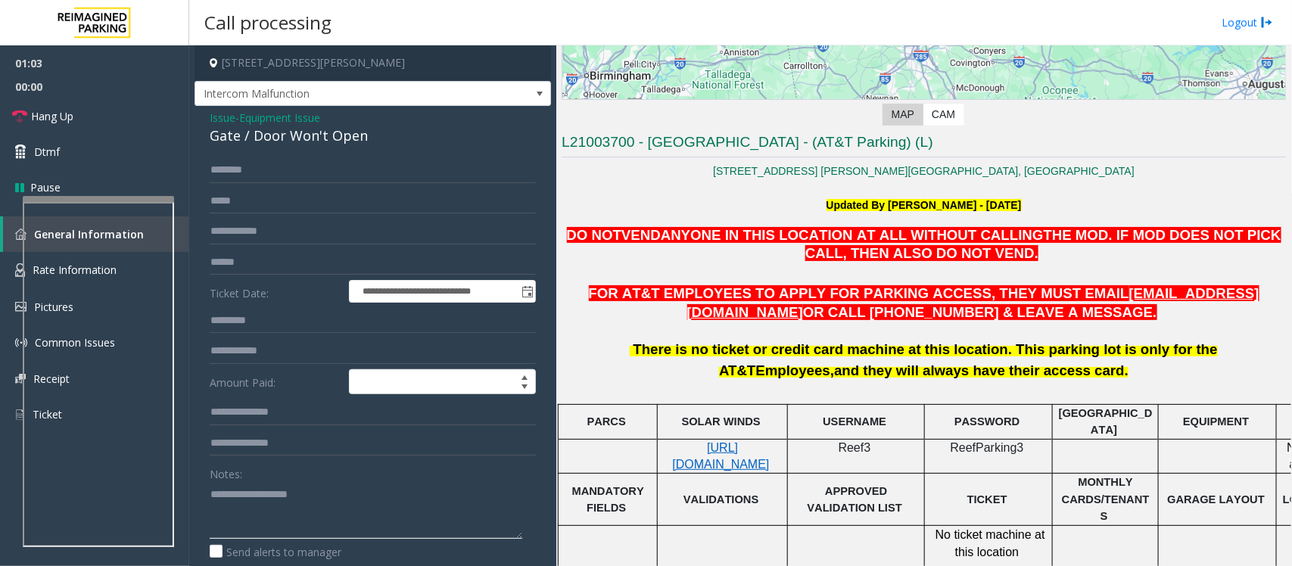
click at [224, 513] on textarea at bounding box center [366, 510] width 313 height 57
paste textarea "**********"
click at [254, 142] on div "Gate / Door Won't Open" at bounding box center [373, 136] width 326 height 20
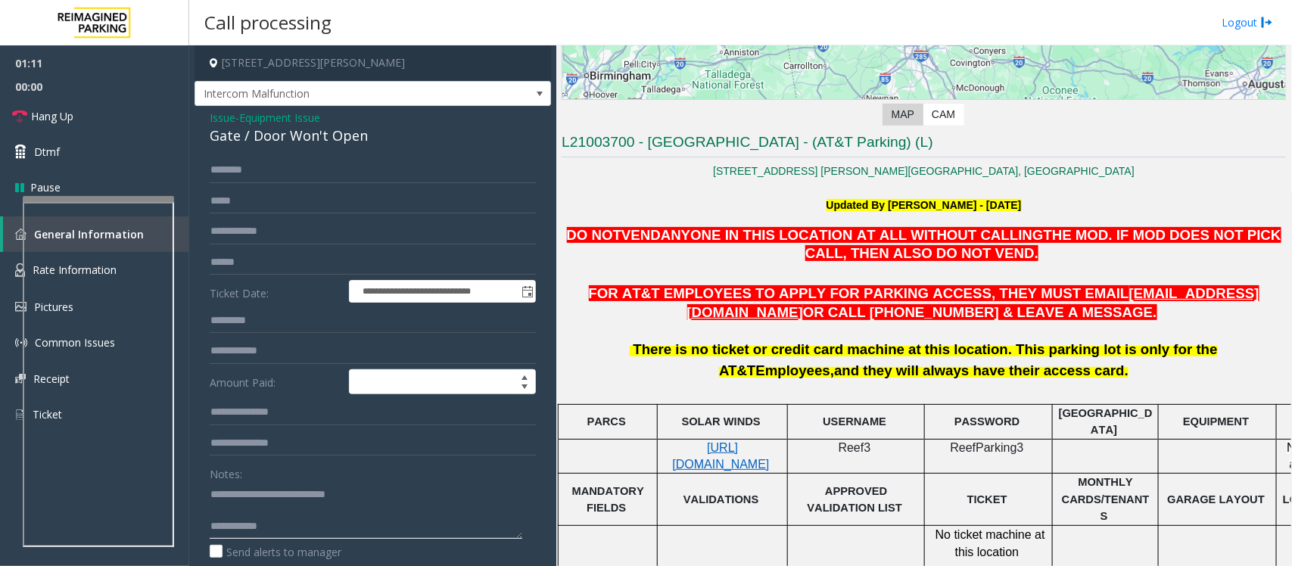
click at [269, 517] on textarea at bounding box center [366, 510] width 313 height 57
click at [271, 515] on textarea at bounding box center [366, 510] width 313 height 57
click at [53, 119] on span "Hang Up" at bounding box center [52, 116] width 42 height 16
click at [428, 518] on textarea at bounding box center [366, 510] width 313 height 57
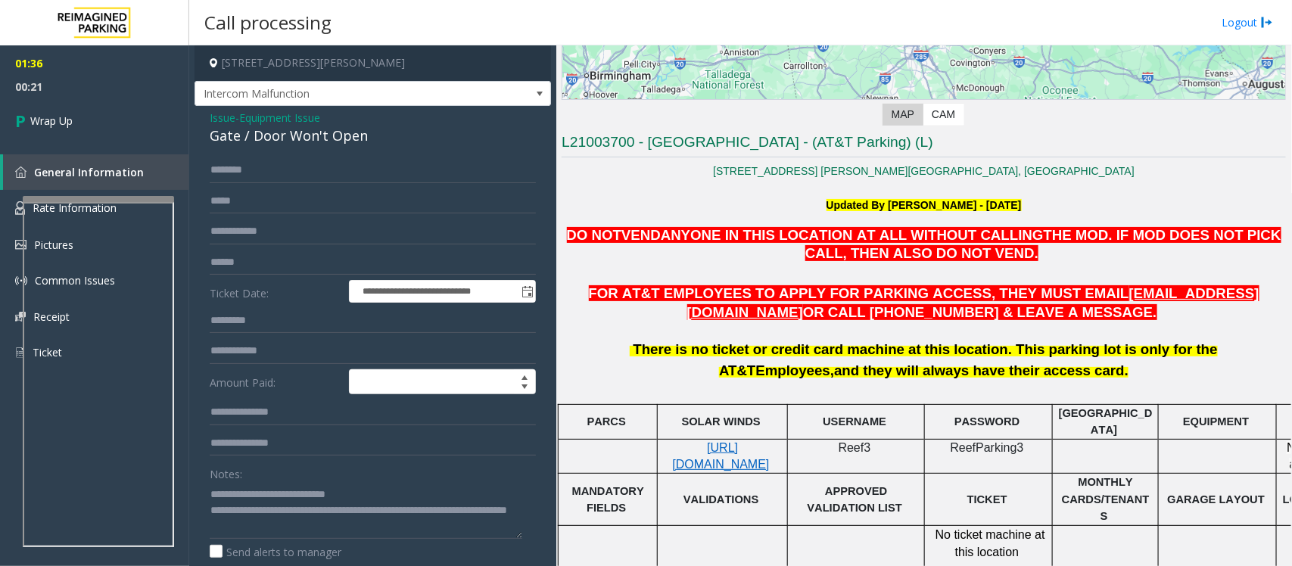
drag, startPoint x: 907, startPoint y: 350, endPoint x: 1042, endPoint y: 377, distance: 138.2
click at [1042, 377] on div "There is no ticket or credit card machine at this location. This parking lot is…" at bounding box center [924, 360] width 724 height 42
copy font "This parking lot is only for the AT&T Employees, and they will always have thei…"
click at [353, 526] on textarea at bounding box center [366, 510] width 313 height 57
paste textarea "**********"
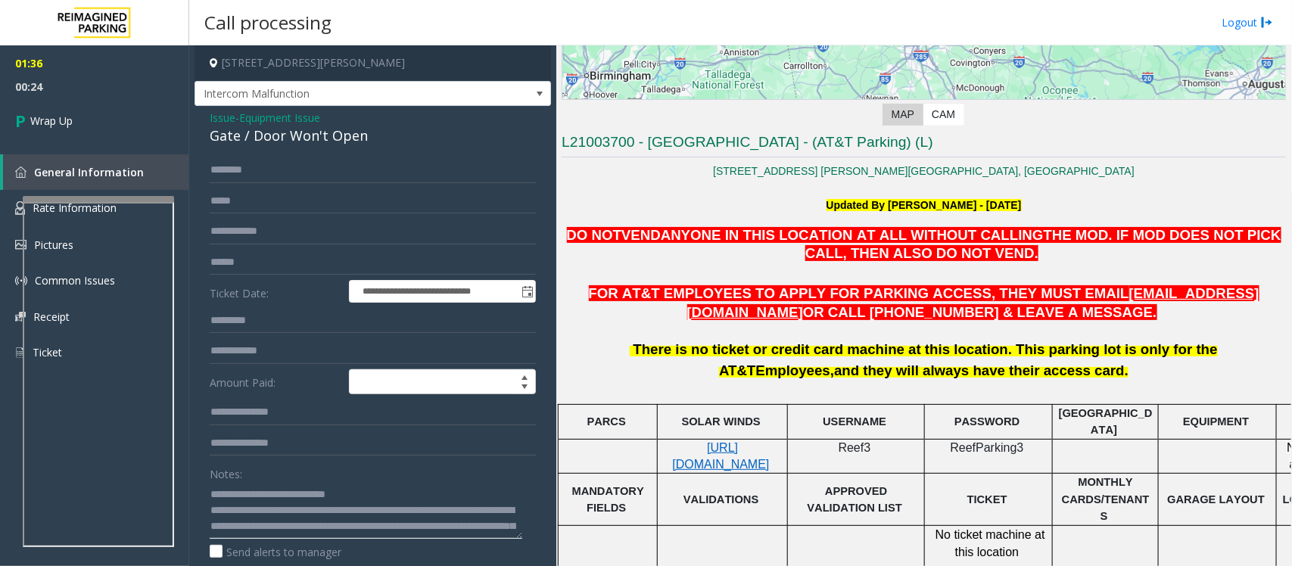
scroll to position [26, 0]
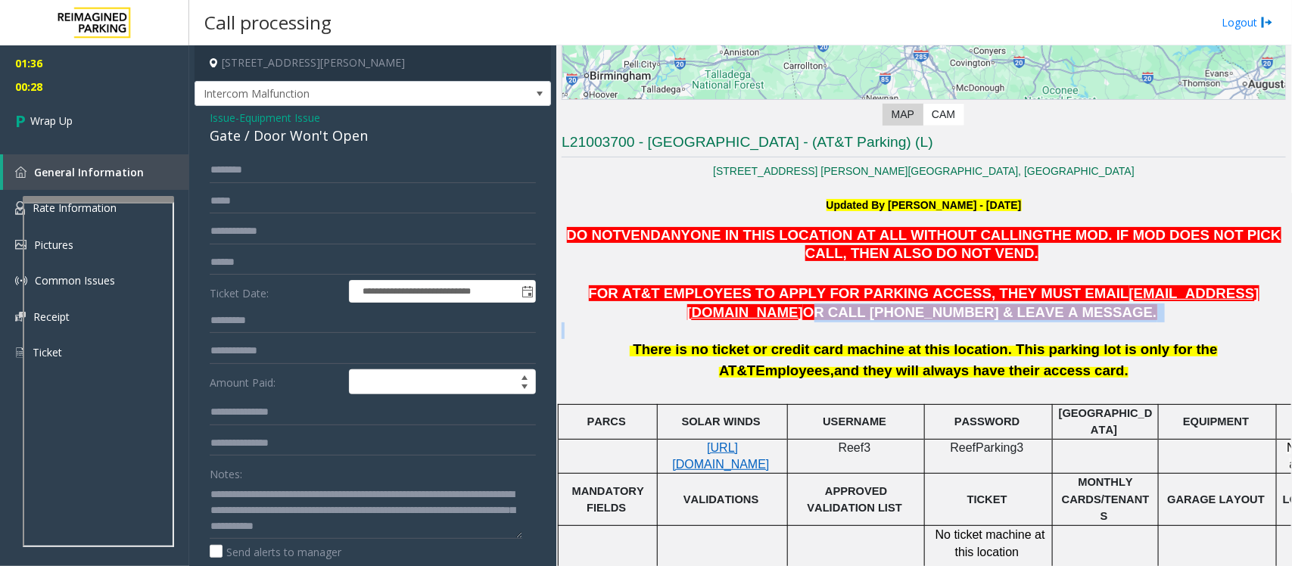
drag, startPoint x: 1163, startPoint y: 293, endPoint x: 1177, endPoint y: 322, distance: 32.8
click at [1177, 322] on div "DO NOT VEND ANYONE IN THIS LOCATION AT ALL WITHOUT CALLING THE MOD . IF MOD DOE…" at bounding box center [924, 459] width 724 height 466
copy div "OR CALL (404)240-8043 & LEAVE A MESSAGE."
click at [281, 528] on textarea at bounding box center [366, 510] width 313 height 57
paste textarea "**********"
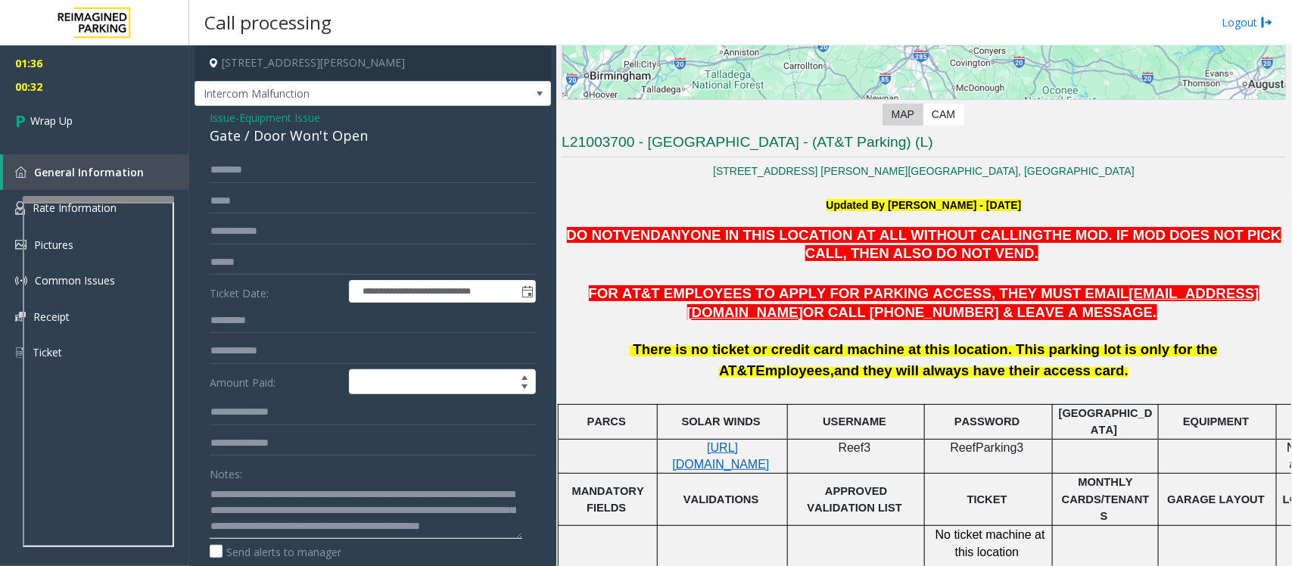
scroll to position [58, 0]
type textarea "**********"
click at [81, 121] on link "Wrap Up" at bounding box center [94, 120] width 189 height 45
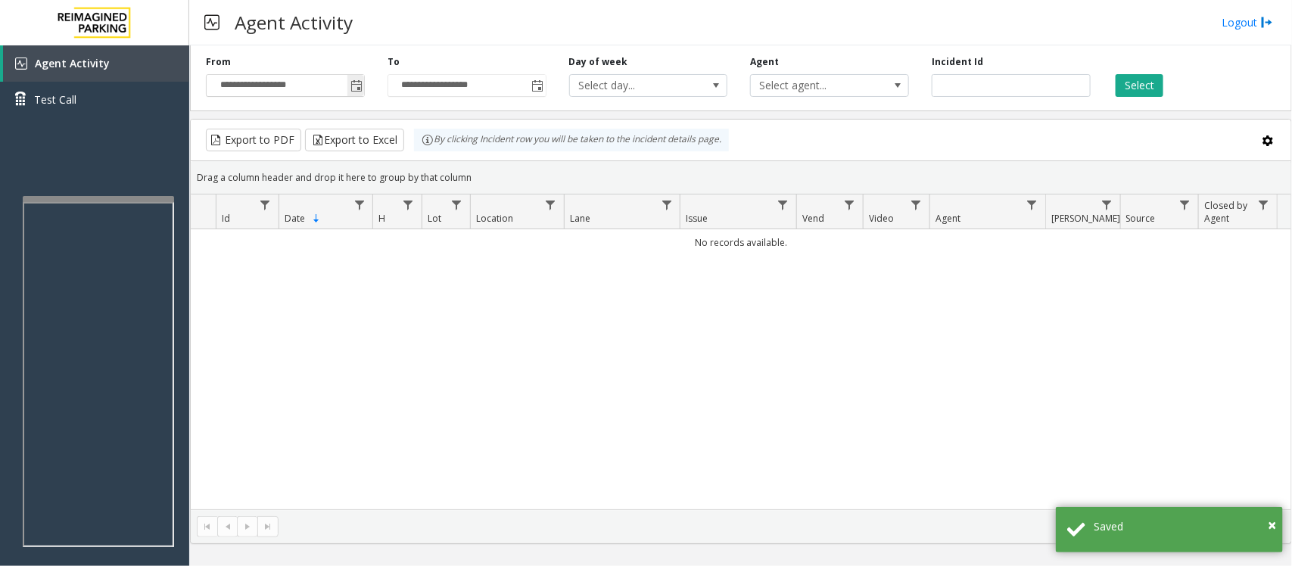
click at [356, 82] on span "Toggle popup" at bounding box center [356, 86] width 12 height 12
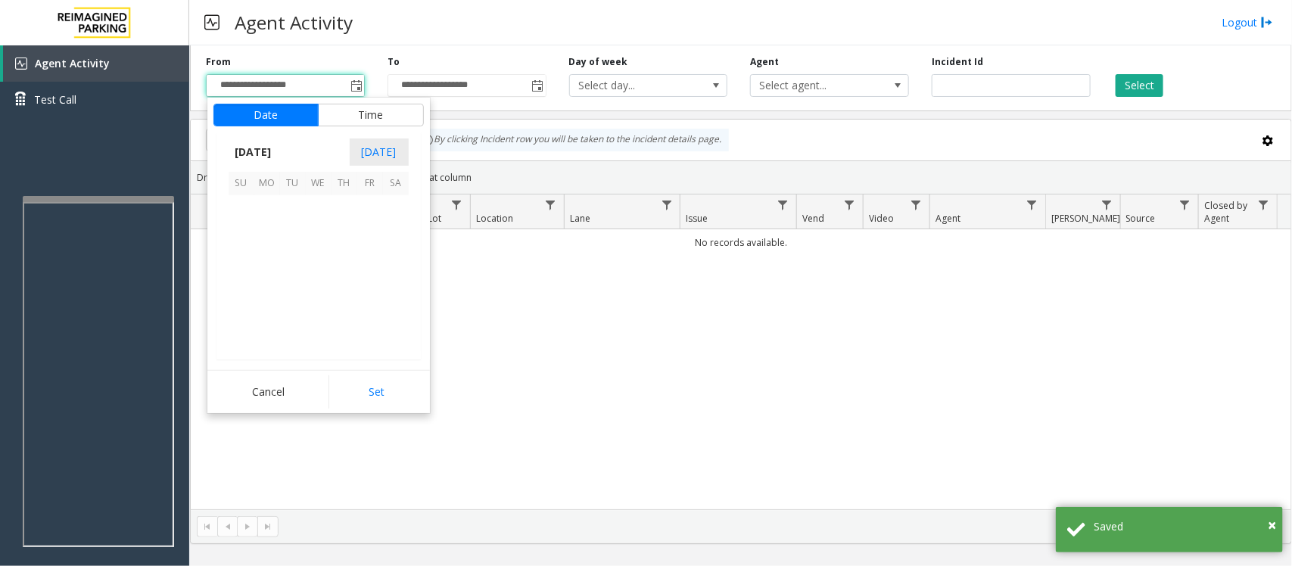
scroll to position [271519, 0]
click at [373, 233] on span "12" at bounding box center [370, 234] width 26 height 26
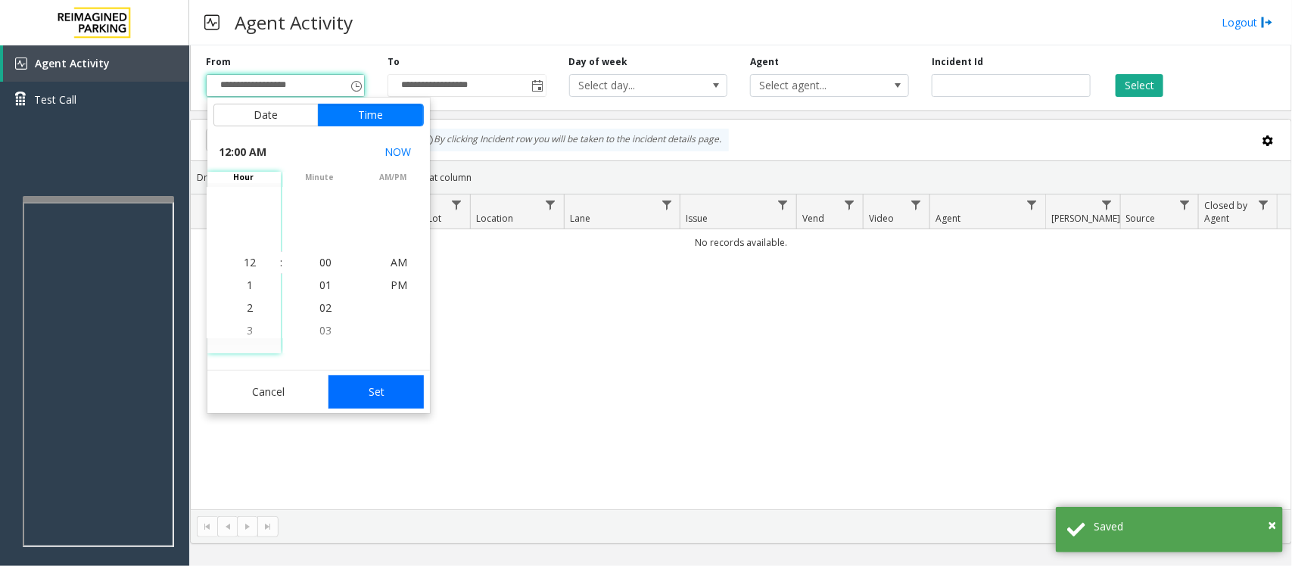
click at [372, 398] on button "Set" at bounding box center [375, 391] width 95 height 33
type input "**********"
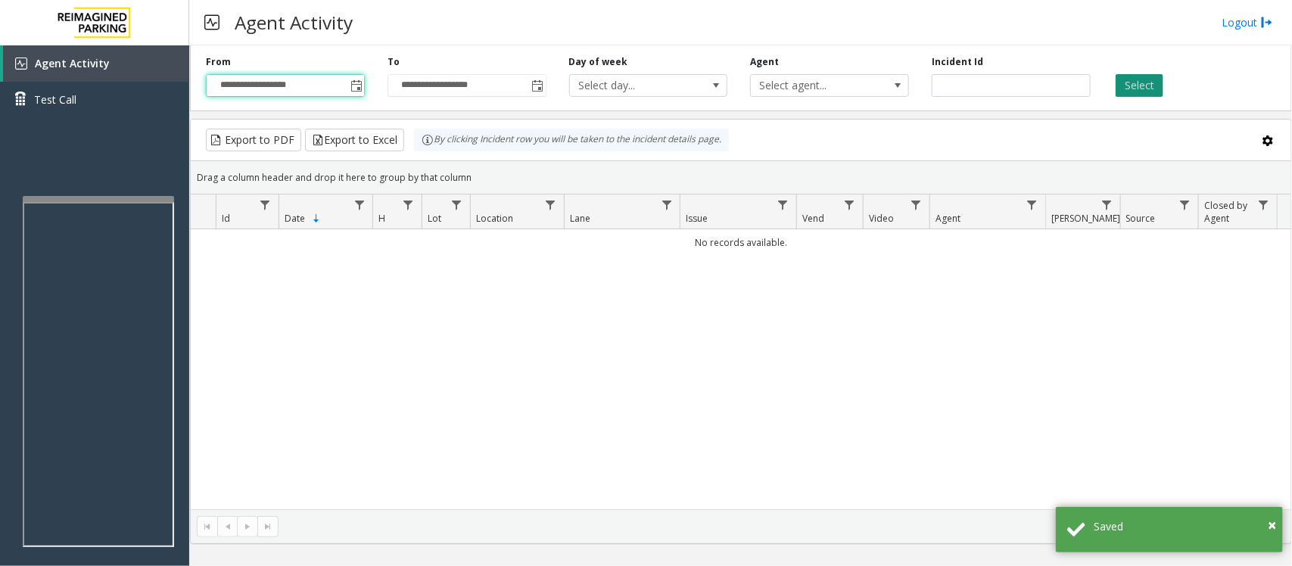
click at [1141, 88] on button "Select" at bounding box center [1140, 85] width 48 height 23
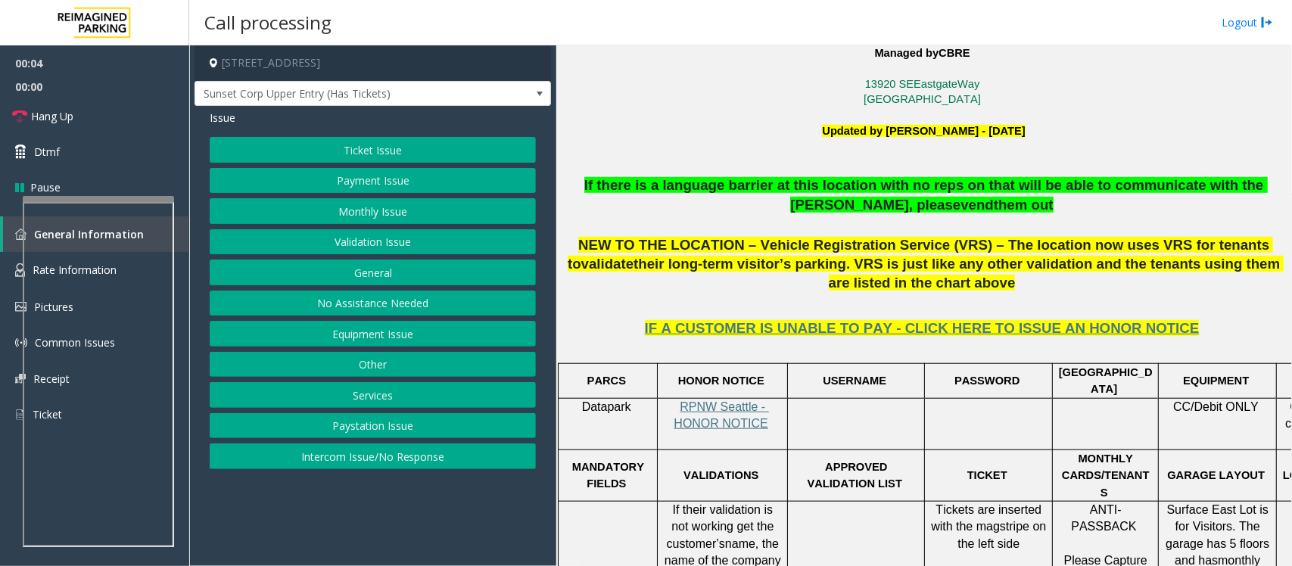
scroll to position [473, 0]
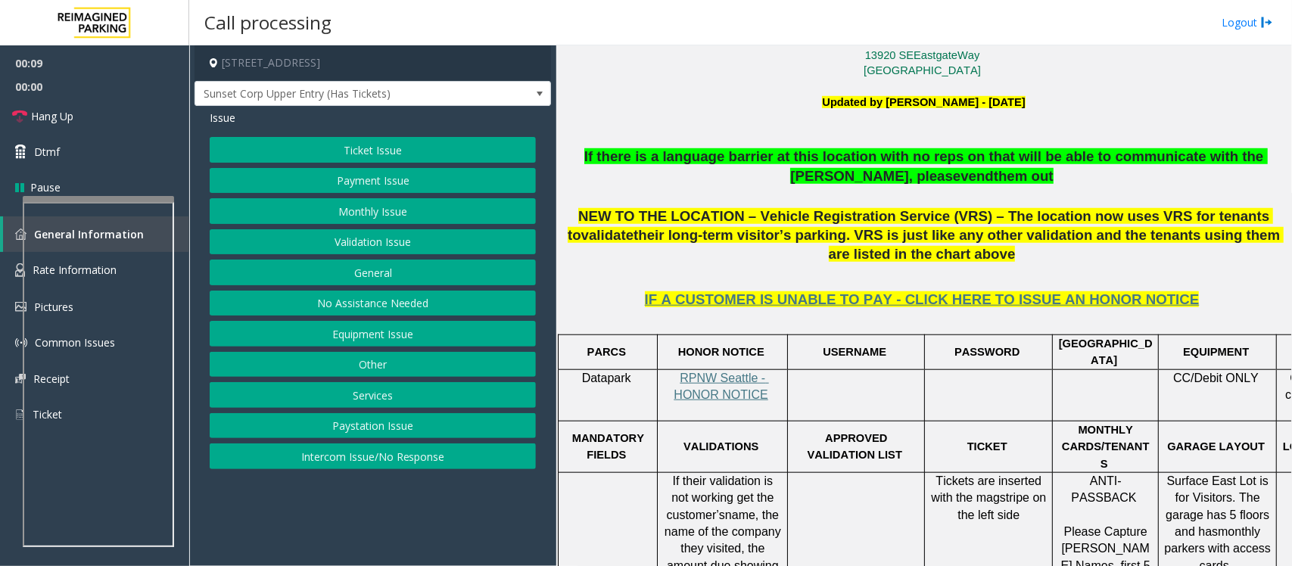
click at [431, 467] on button "Intercom Issue/No Response" at bounding box center [373, 457] width 326 height 26
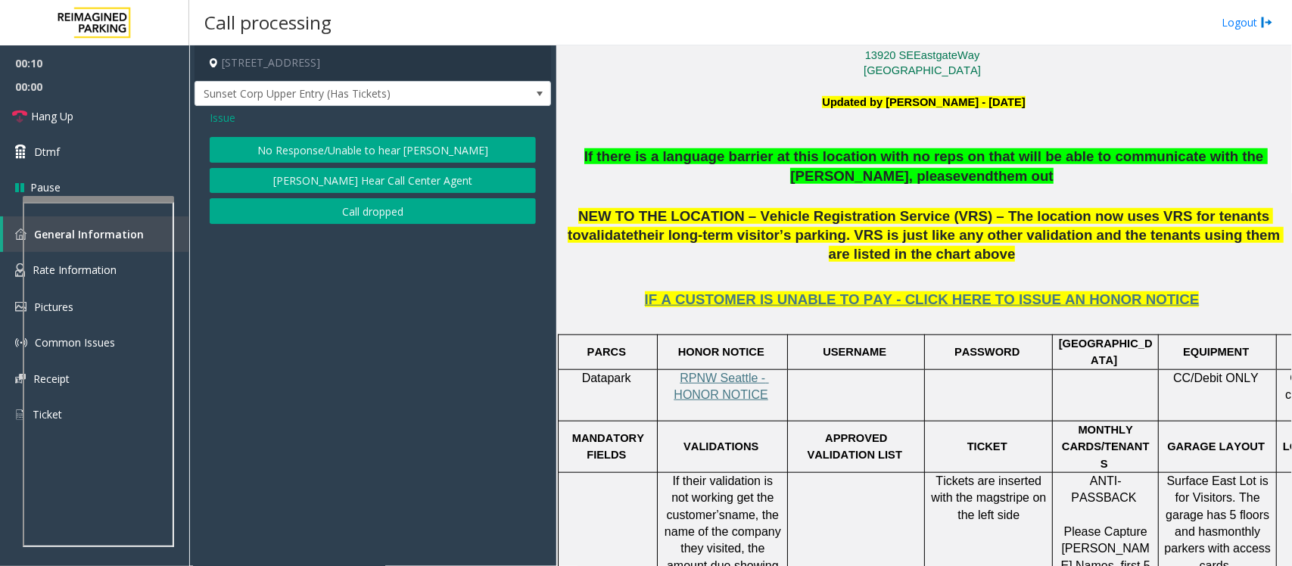
click at [361, 145] on button "No Response/Unable to hear [PERSON_NAME]" at bounding box center [373, 150] width 326 height 26
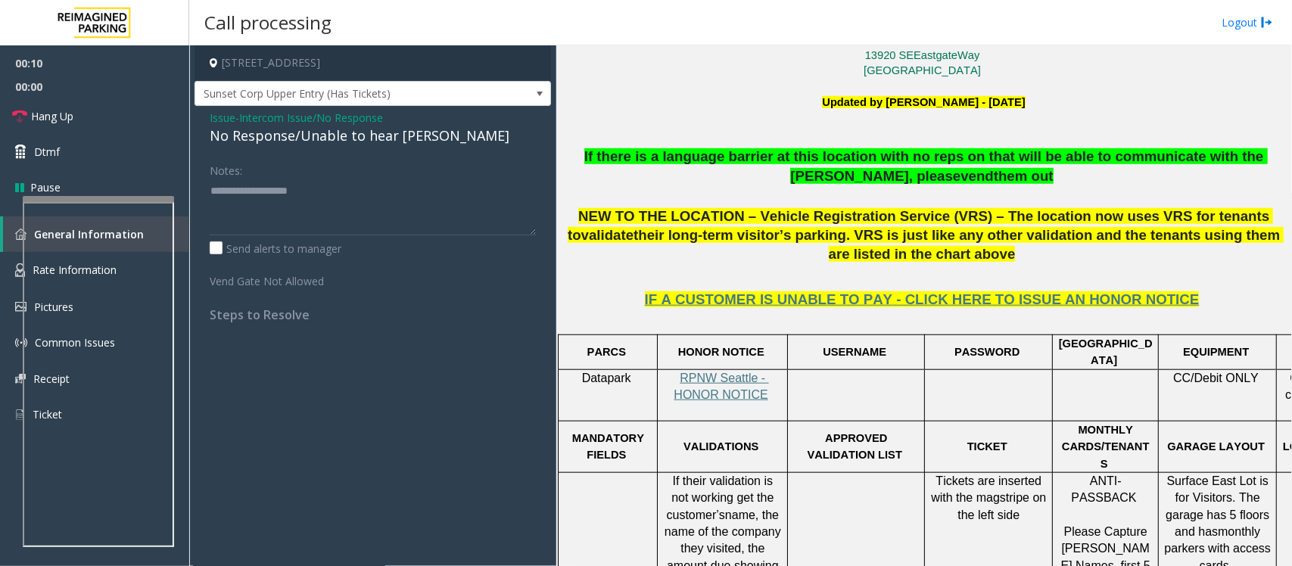
click at [358, 139] on div "No Response/Unable to hear [PERSON_NAME]" at bounding box center [373, 136] width 326 height 20
type textarea "**********"
click at [95, 111] on link "Hang Up" at bounding box center [94, 116] width 189 height 36
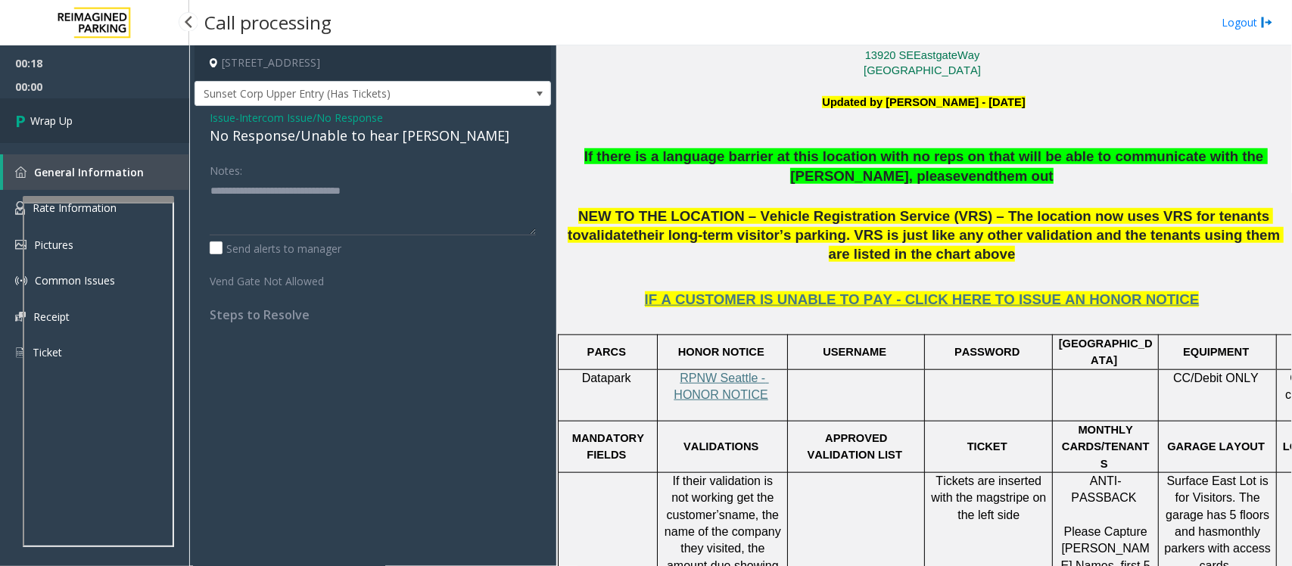
click at [95, 111] on link "Wrap Up" at bounding box center [94, 120] width 189 height 45
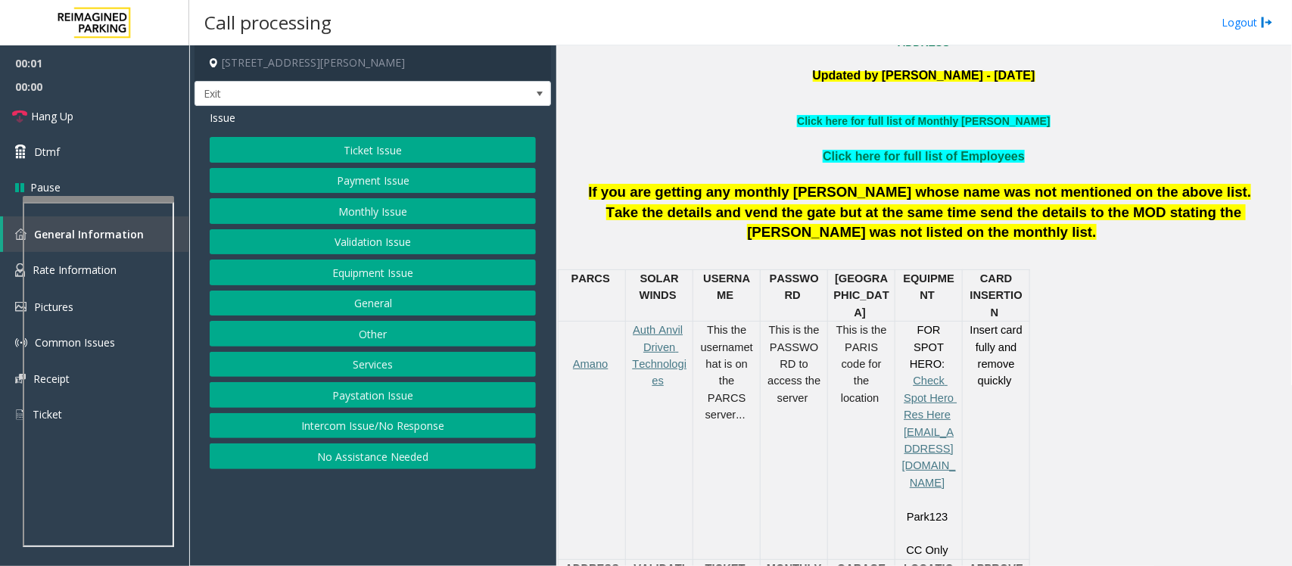
scroll to position [662, 0]
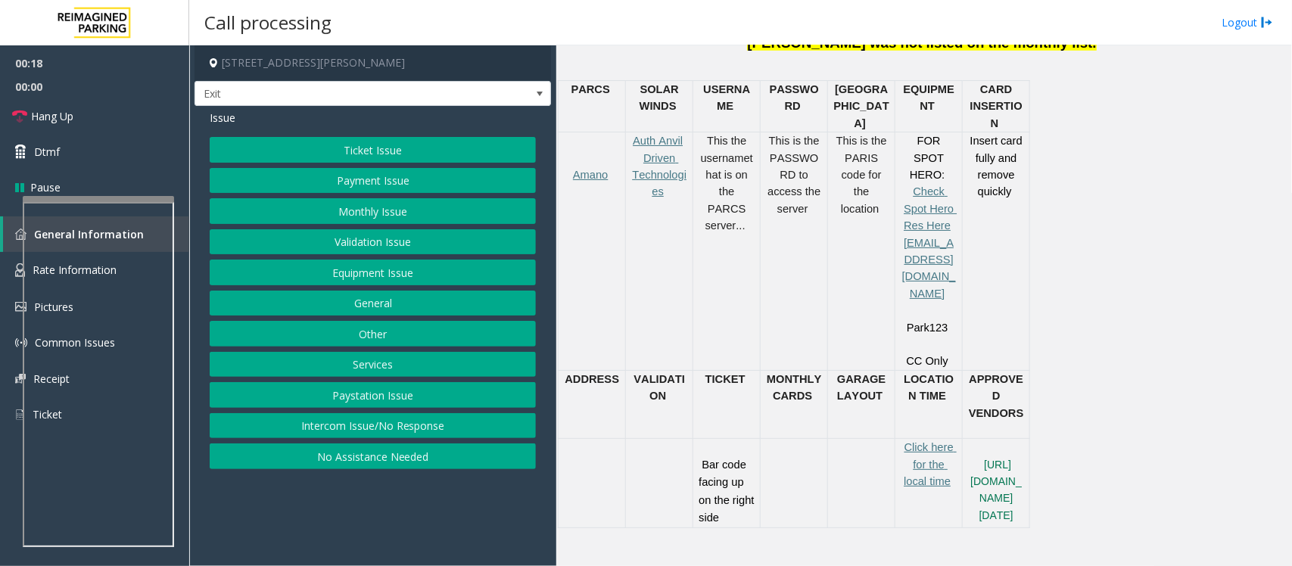
click at [406, 157] on button "Ticket Issue" at bounding box center [373, 150] width 326 height 26
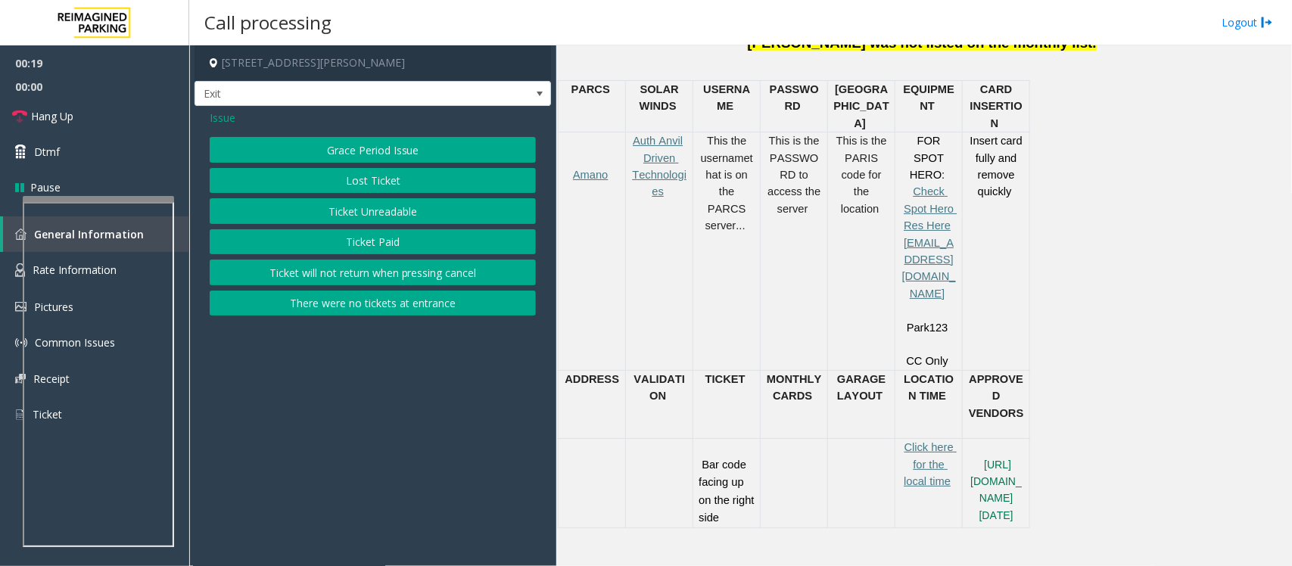
click at [367, 246] on button "Ticket Paid" at bounding box center [373, 242] width 326 height 26
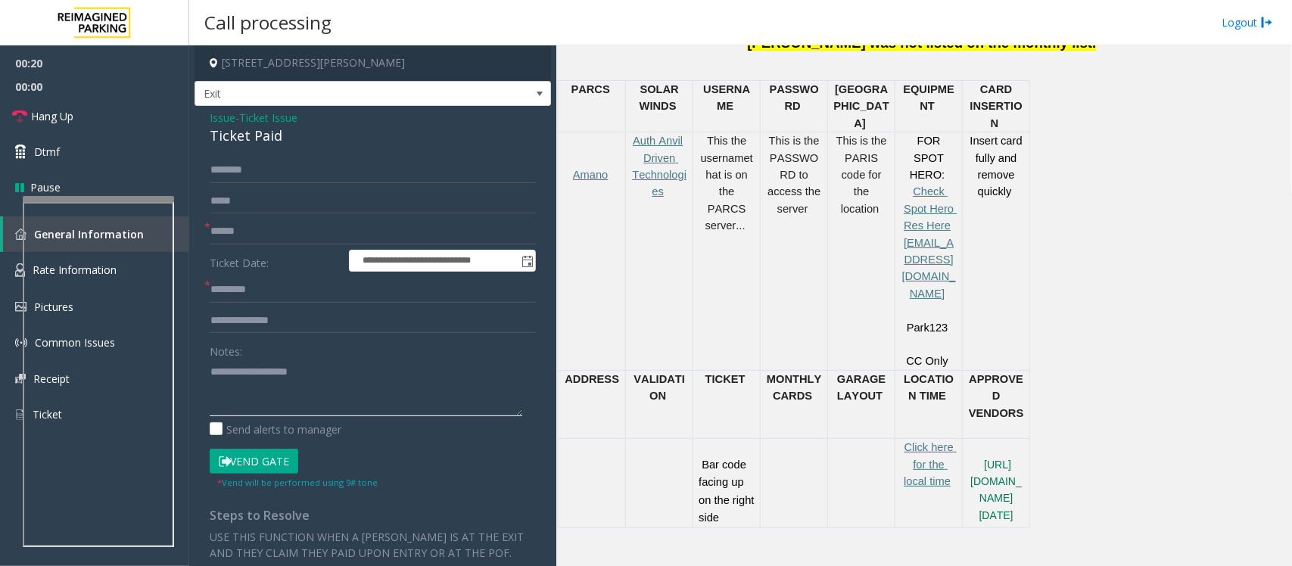
click at [259, 368] on textarea at bounding box center [366, 388] width 313 height 57
paste textarea "**********"
click at [210, 364] on textarea at bounding box center [366, 388] width 313 height 57
click at [279, 367] on textarea at bounding box center [366, 388] width 313 height 57
click at [251, 142] on div "Ticket Paid" at bounding box center [373, 136] width 326 height 20
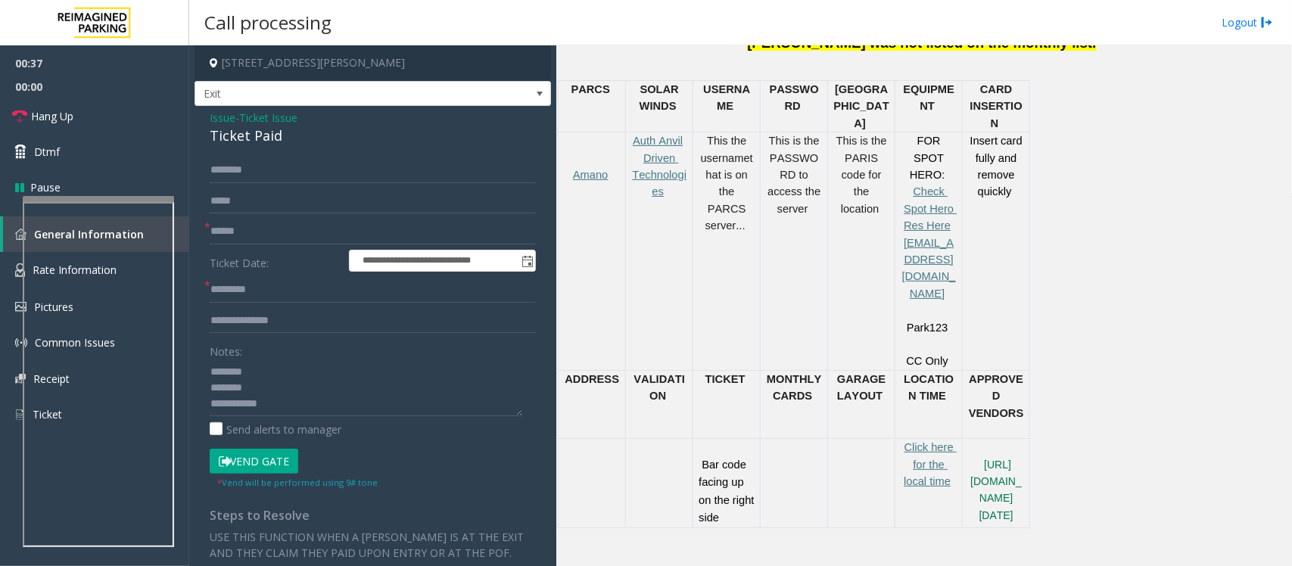
click at [251, 142] on div "Ticket Paid" at bounding box center [373, 136] width 326 height 20
copy div "Ticket Paid"
click at [260, 390] on textarea at bounding box center [366, 388] width 313 height 57
paste textarea "**********"
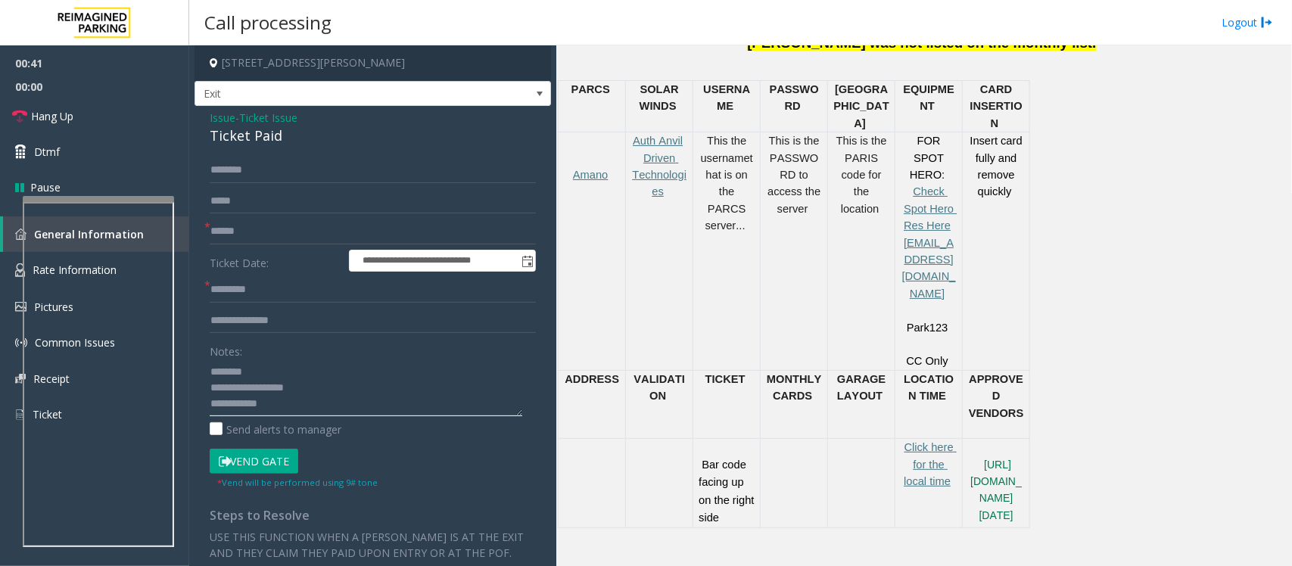
click at [286, 407] on textarea at bounding box center [366, 388] width 313 height 57
drag, startPoint x: 93, startPoint y: 111, endPoint x: 148, endPoint y: 179, distance: 87.1
click at [95, 111] on link "Hang Up" at bounding box center [94, 116] width 189 height 36
click at [300, 406] on textarea at bounding box center [366, 388] width 313 height 57
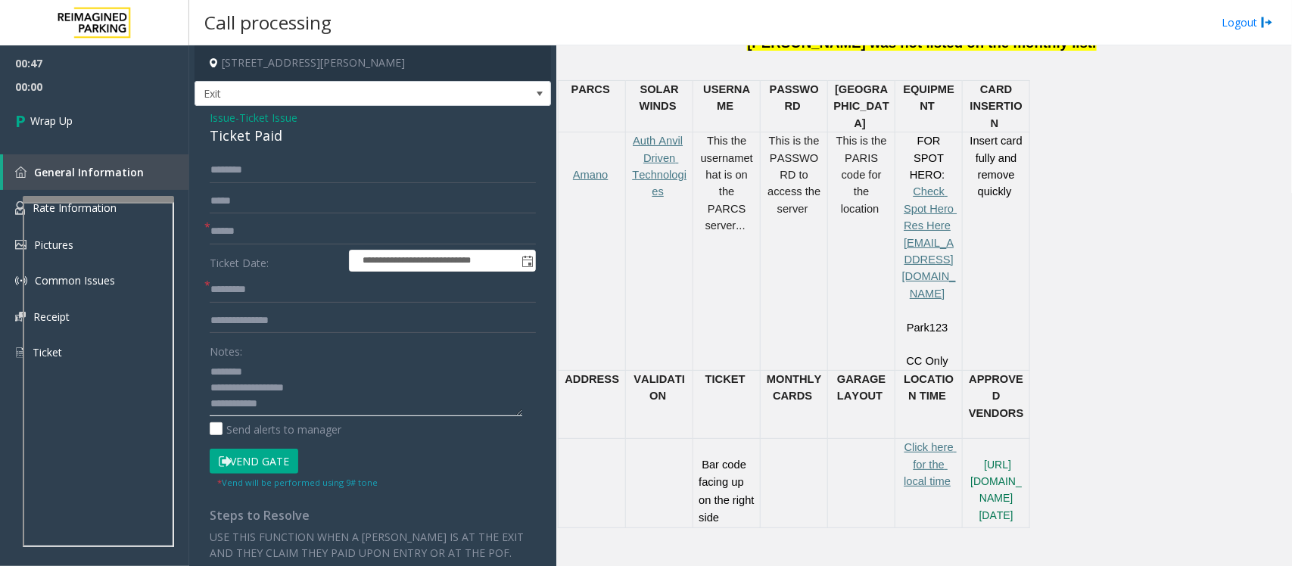
paste textarea "**********"
type textarea "**********"
click at [258, 219] on input "text" at bounding box center [373, 232] width 326 height 26
type input "**"
click at [262, 296] on input "text" at bounding box center [373, 290] width 326 height 26
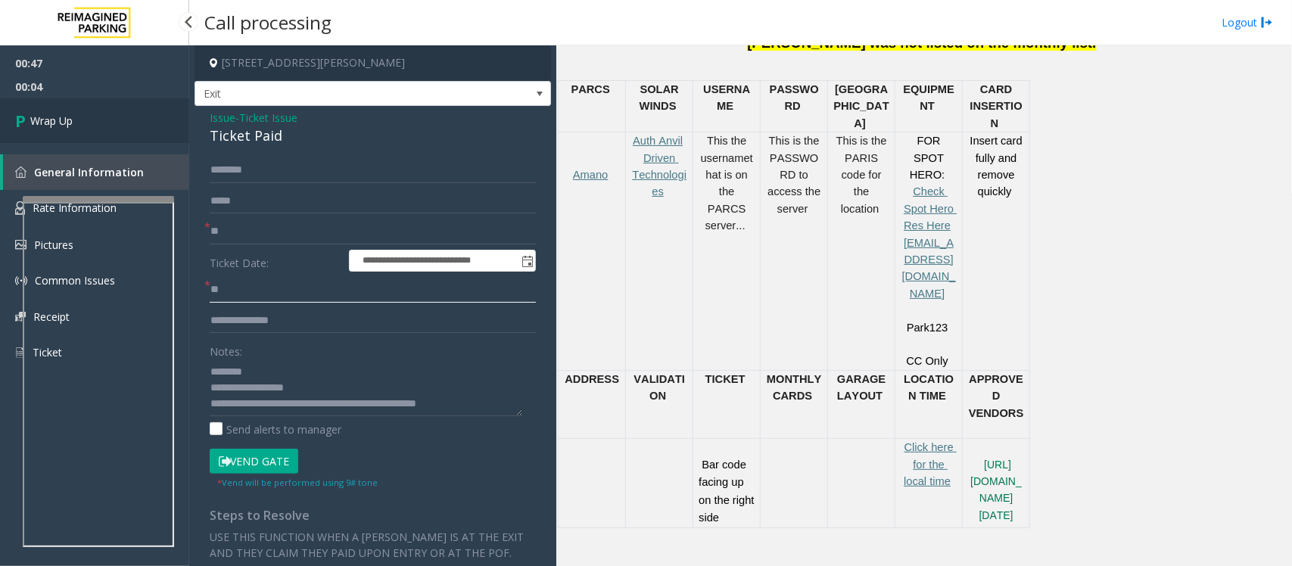
type input "**"
click at [122, 120] on link "Wrap Up" at bounding box center [94, 120] width 189 height 45
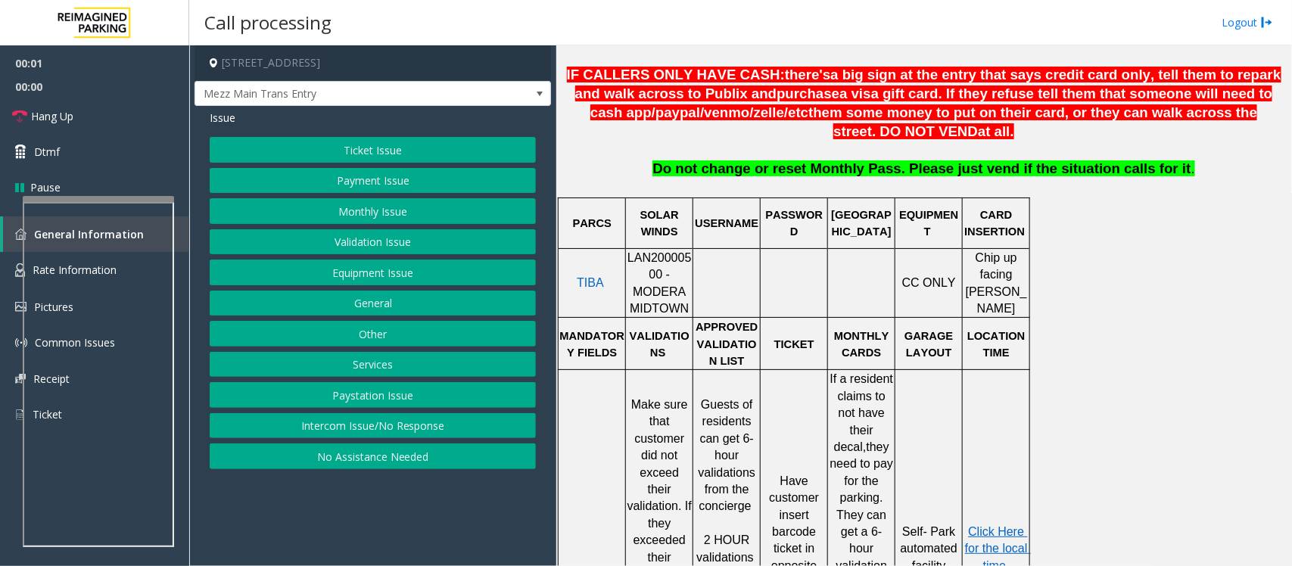
scroll to position [662, 0]
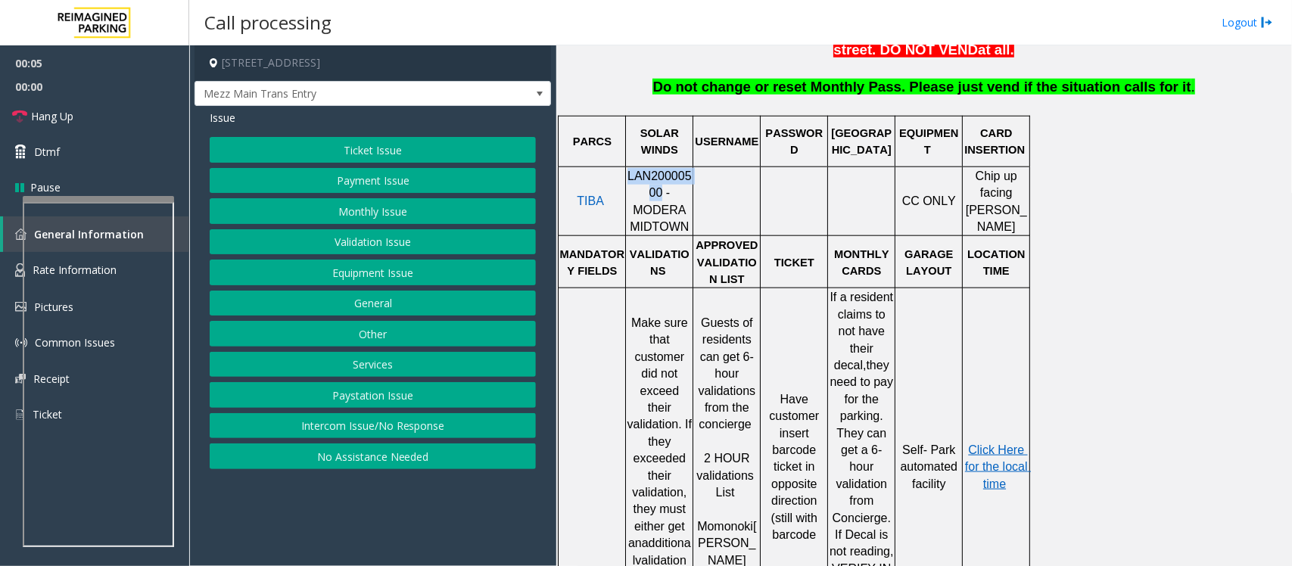
drag, startPoint x: 630, startPoint y: 182, endPoint x: 634, endPoint y: 198, distance: 16.5
click at [634, 198] on span "LAN20000500 - MODERA MIDTOWN" at bounding box center [659, 202] width 64 height 64
copy span "LAN20000500"
click at [354, 432] on button "Intercom Issue/No Response" at bounding box center [373, 426] width 326 height 26
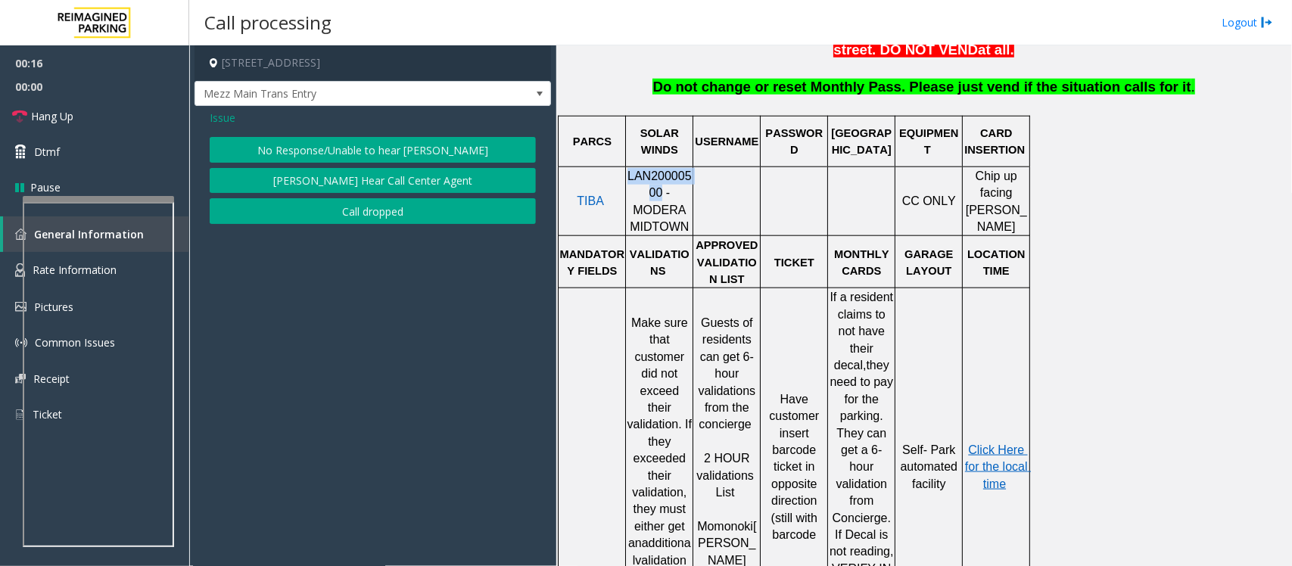
click at [349, 142] on button "No Response/Unable to hear [PERSON_NAME]" at bounding box center [373, 150] width 326 height 26
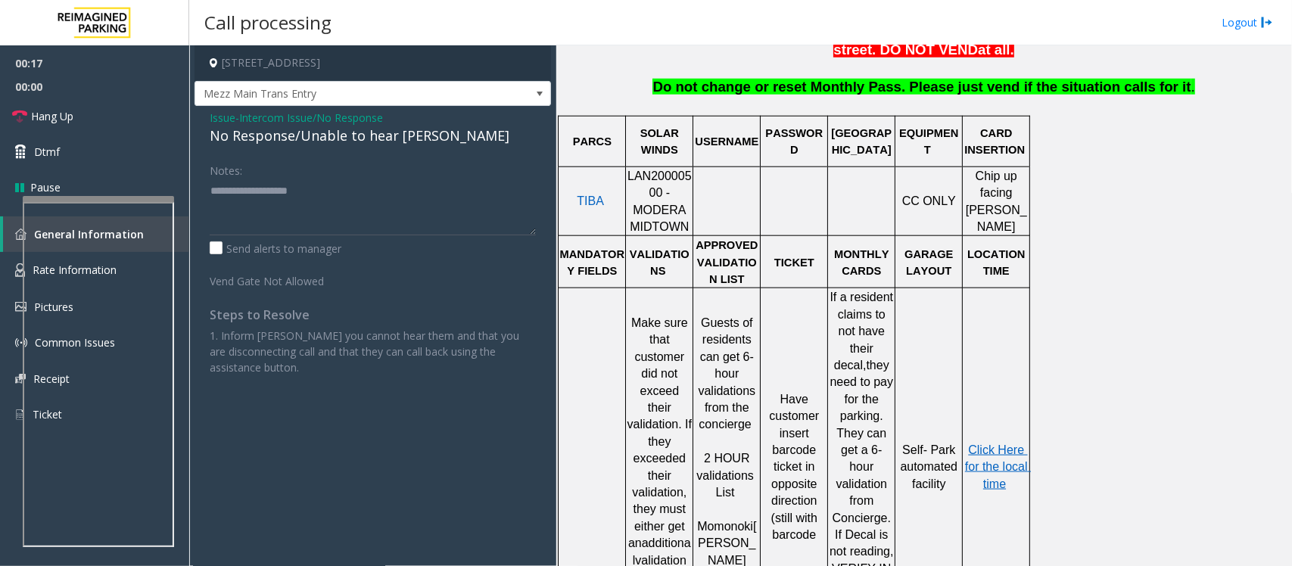
click at [341, 138] on div "No Response/Unable to hear [PERSON_NAME]" at bounding box center [373, 136] width 326 height 20
type textarea "**********"
click at [117, 118] on link "Hang Up" at bounding box center [94, 116] width 189 height 36
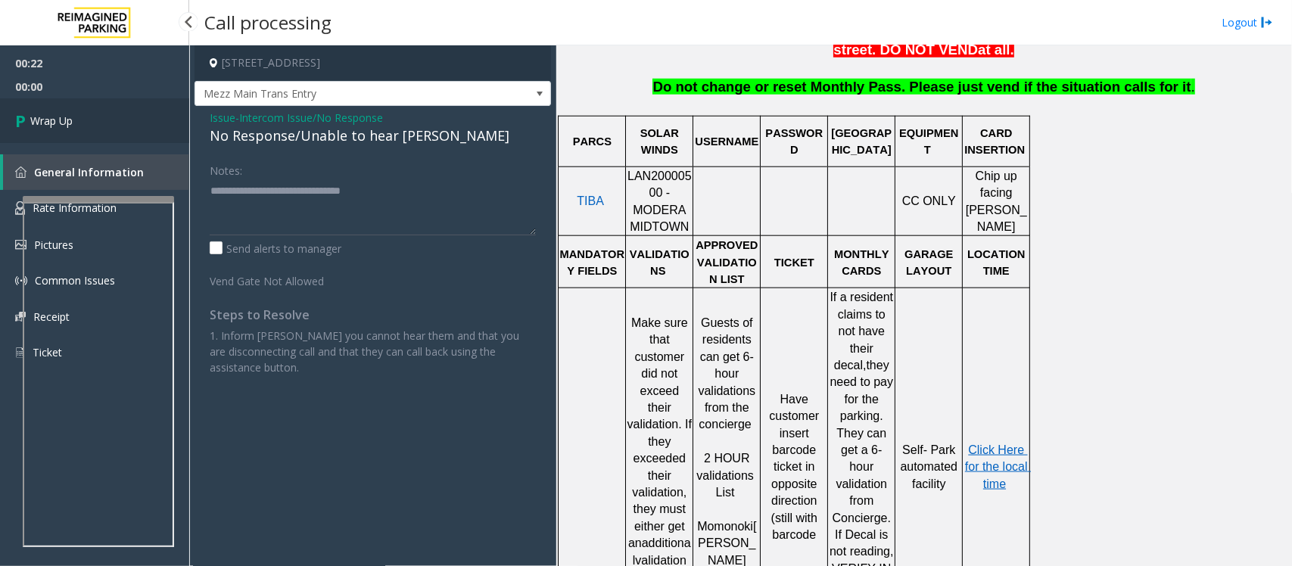
click at [117, 118] on link "Wrap Up" at bounding box center [94, 120] width 189 height 45
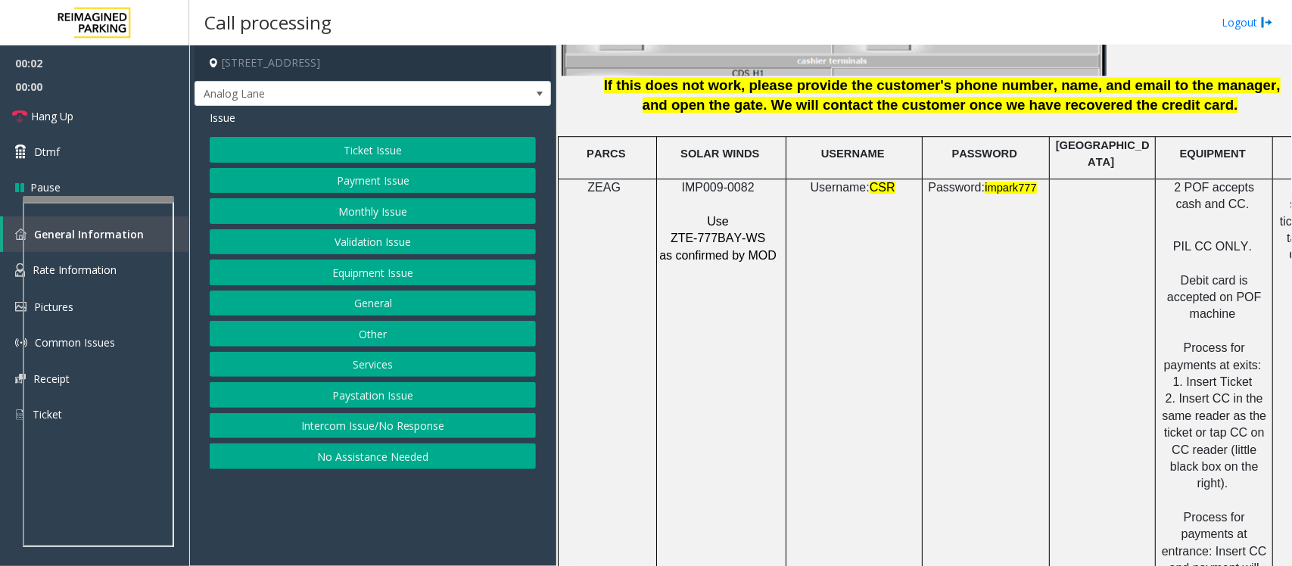
scroll to position [2081, 0]
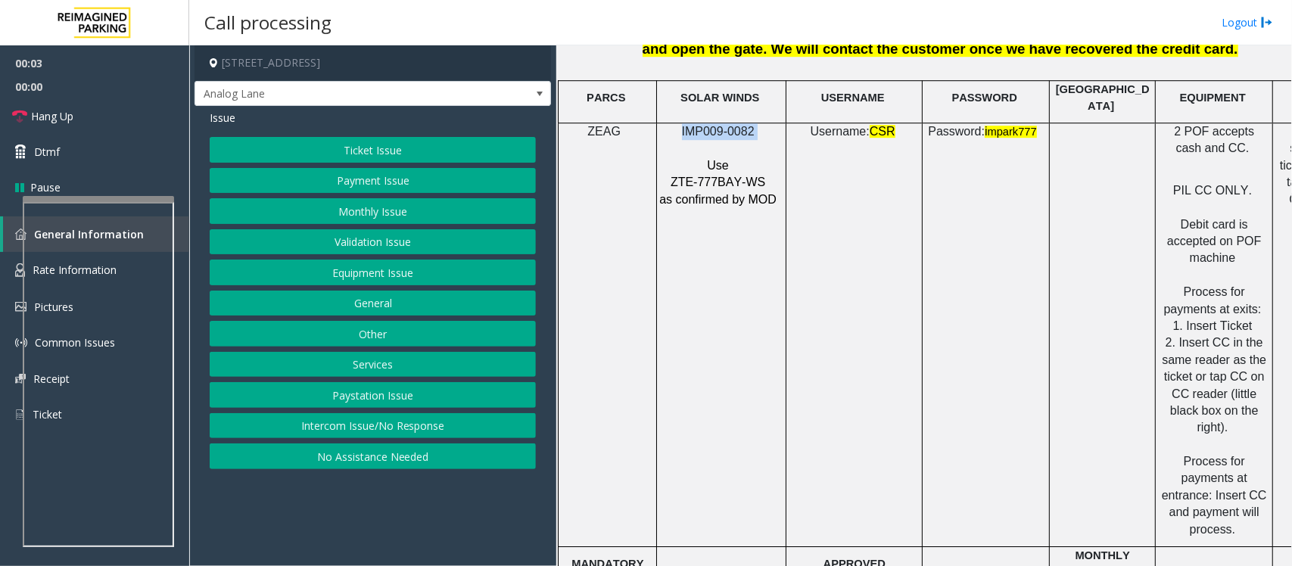
drag, startPoint x: 683, startPoint y: 121, endPoint x: 778, endPoint y: 122, distance: 94.6
click at [778, 123] on p "IMP009-0082" at bounding box center [719, 131] width 122 height 17
copy p "IMP009-0082"
click at [366, 271] on button "Equipment Issue" at bounding box center [373, 273] width 326 height 26
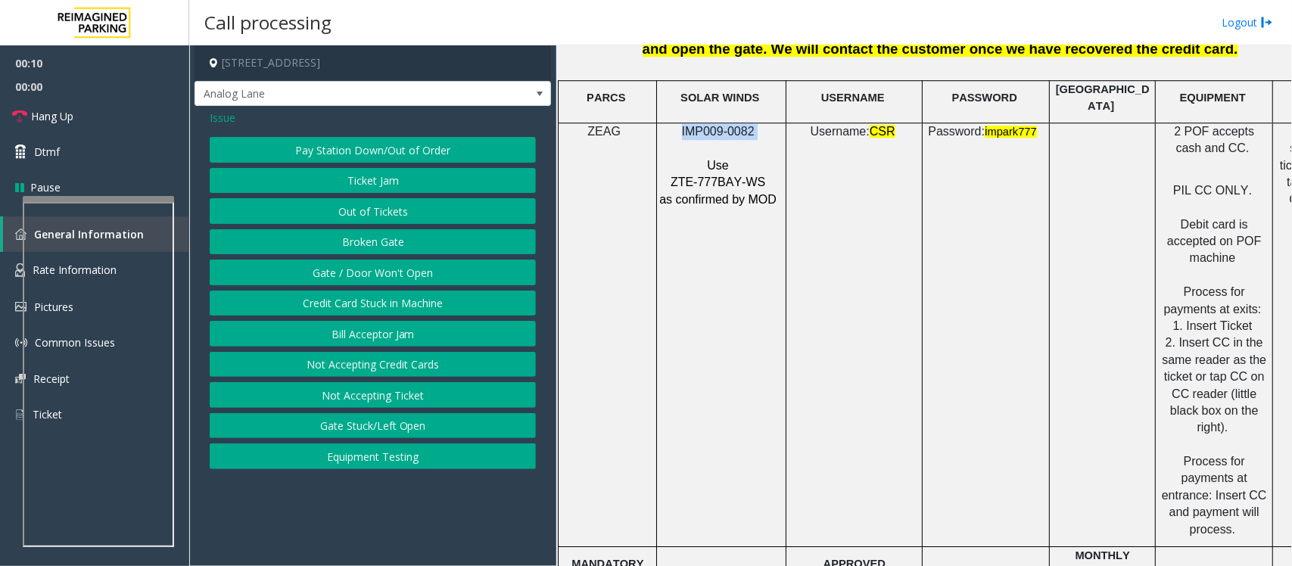
click at [366, 271] on button "Gate / Door Won't Open" at bounding box center [373, 273] width 326 height 26
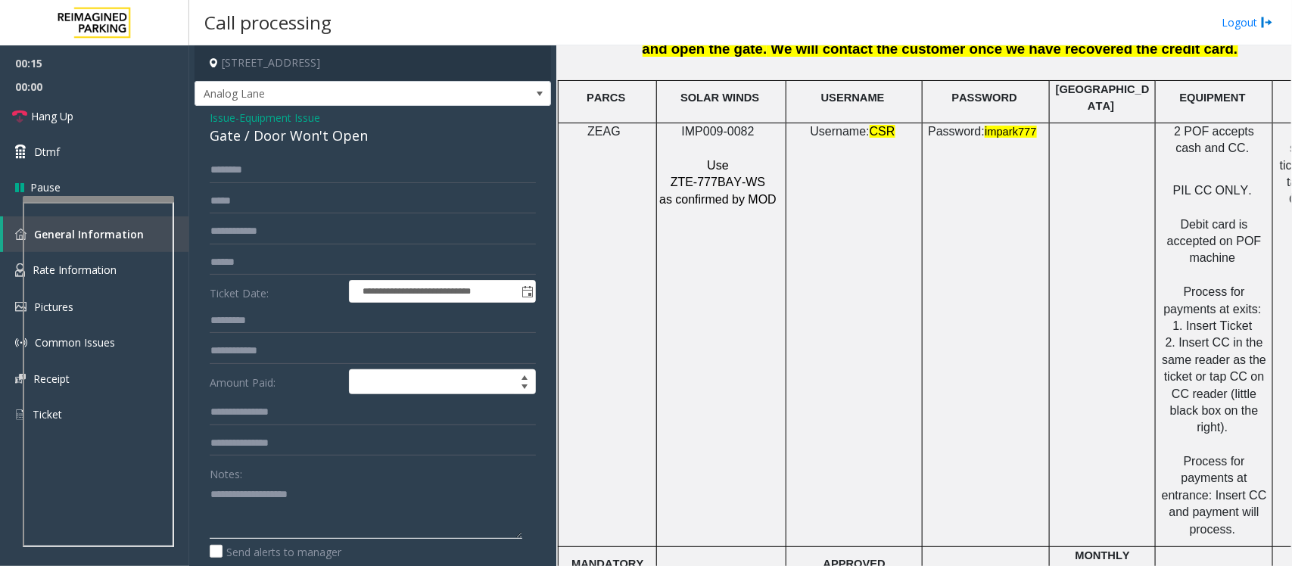
click at [247, 512] on textarea at bounding box center [366, 510] width 313 height 57
paste textarea "**********"
click at [276, 133] on div "Gate / Door Won't Open" at bounding box center [373, 136] width 326 height 20
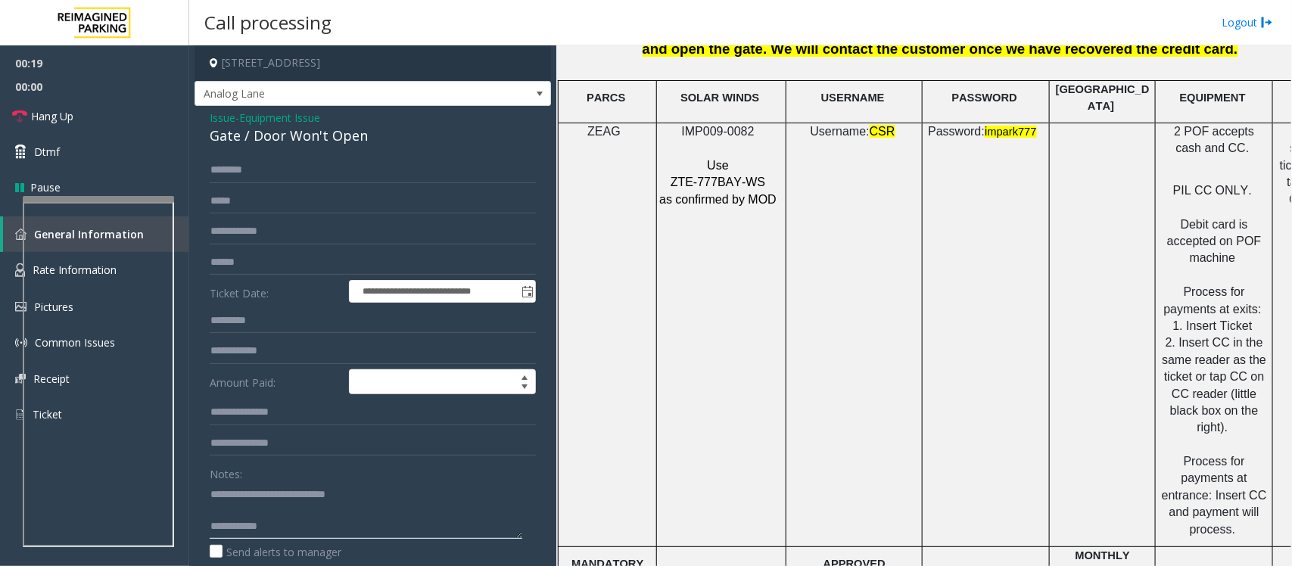
click at [350, 515] on textarea at bounding box center [366, 510] width 313 height 57
click at [350, 518] on textarea at bounding box center [366, 510] width 313 height 57
click at [58, 112] on span "Hang Up" at bounding box center [52, 116] width 42 height 16
click at [360, 535] on textarea at bounding box center [366, 510] width 313 height 57
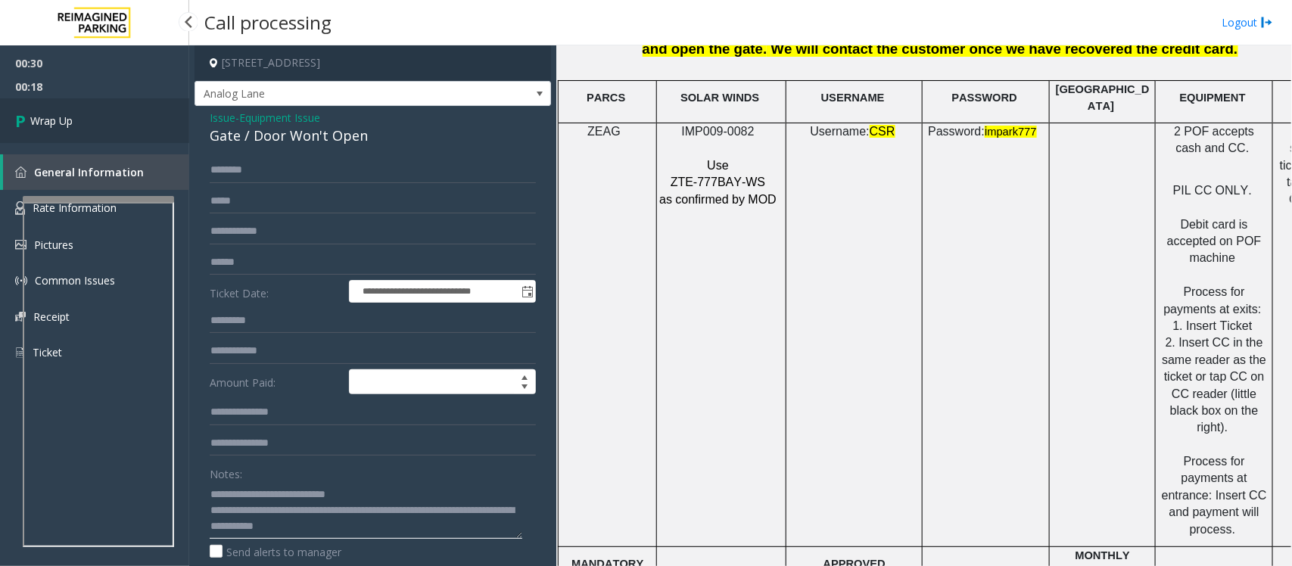
type textarea "**********"
click at [82, 123] on link "Wrap Up" at bounding box center [94, 120] width 189 height 45
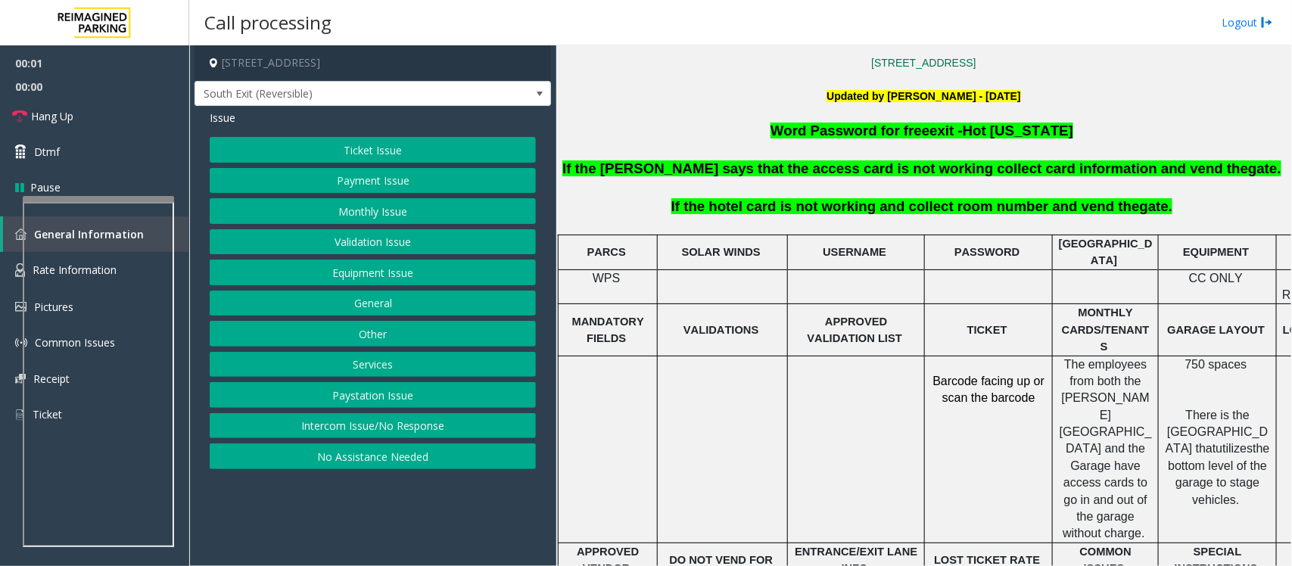
scroll to position [473, 0]
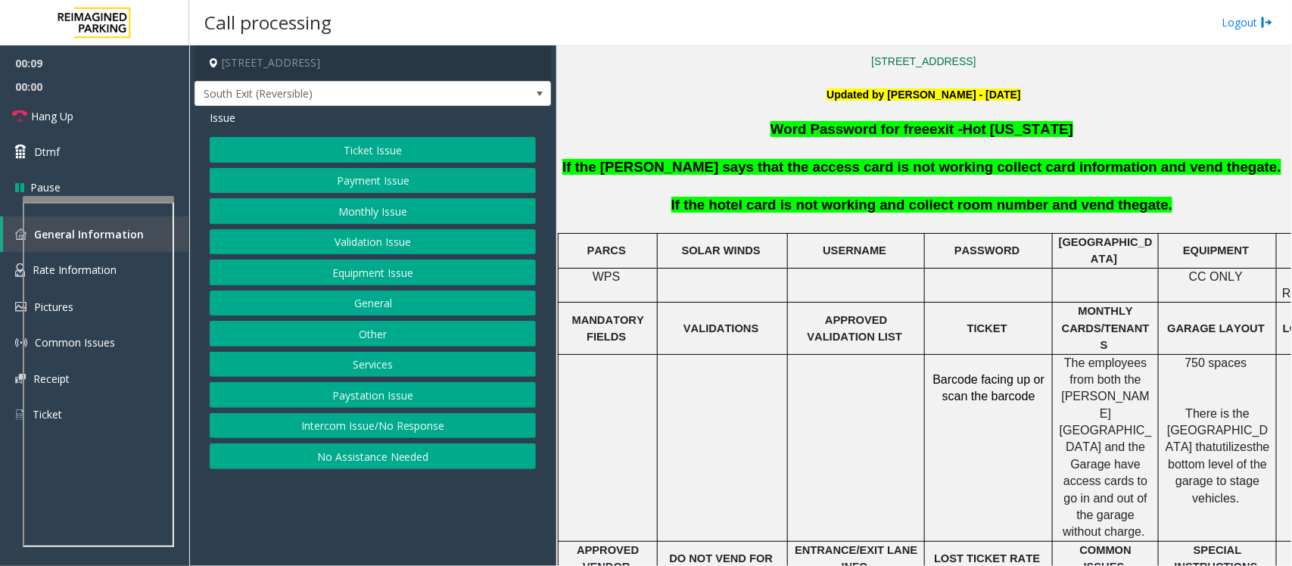
click at [337, 430] on button "Intercom Issue/No Response" at bounding box center [373, 426] width 326 height 26
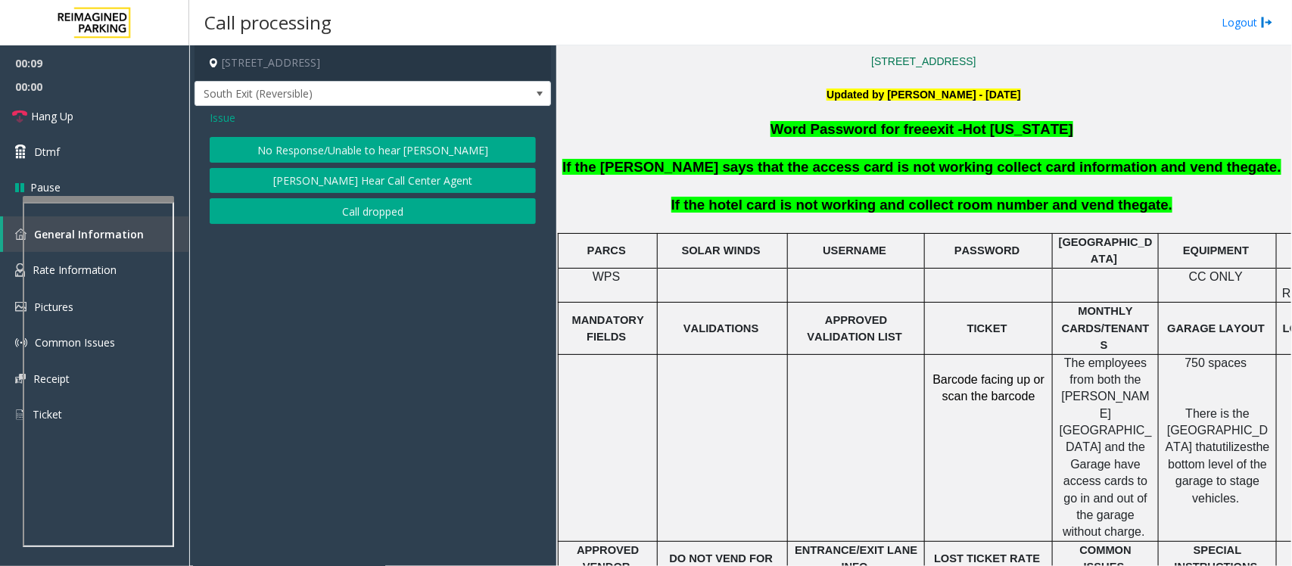
click at [316, 141] on button "No Response/Unable to hear [PERSON_NAME]" at bounding box center [373, 150] width 326 height 26
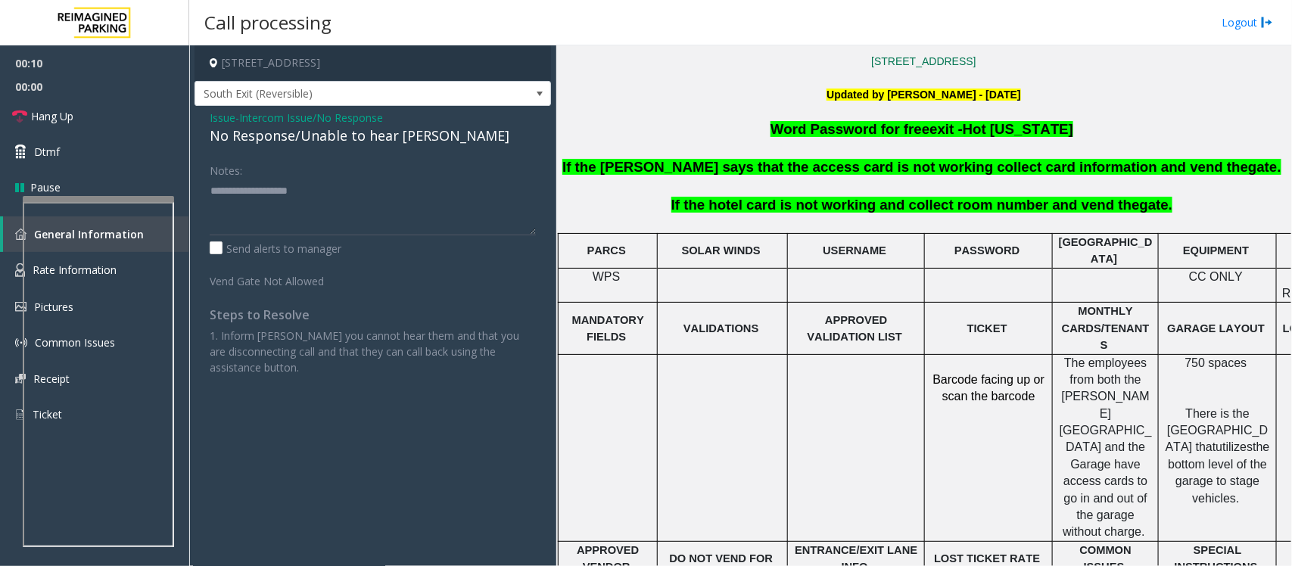
click at [316, 137] on div "No Response/Unable to hear [PERSON_NAME]" at bounding box center [373, 136] width 326 height 20
type textarea "**********"
click at [142, 123] on link "Hang Up" at bounding box center [94, 116] width 189 height 36
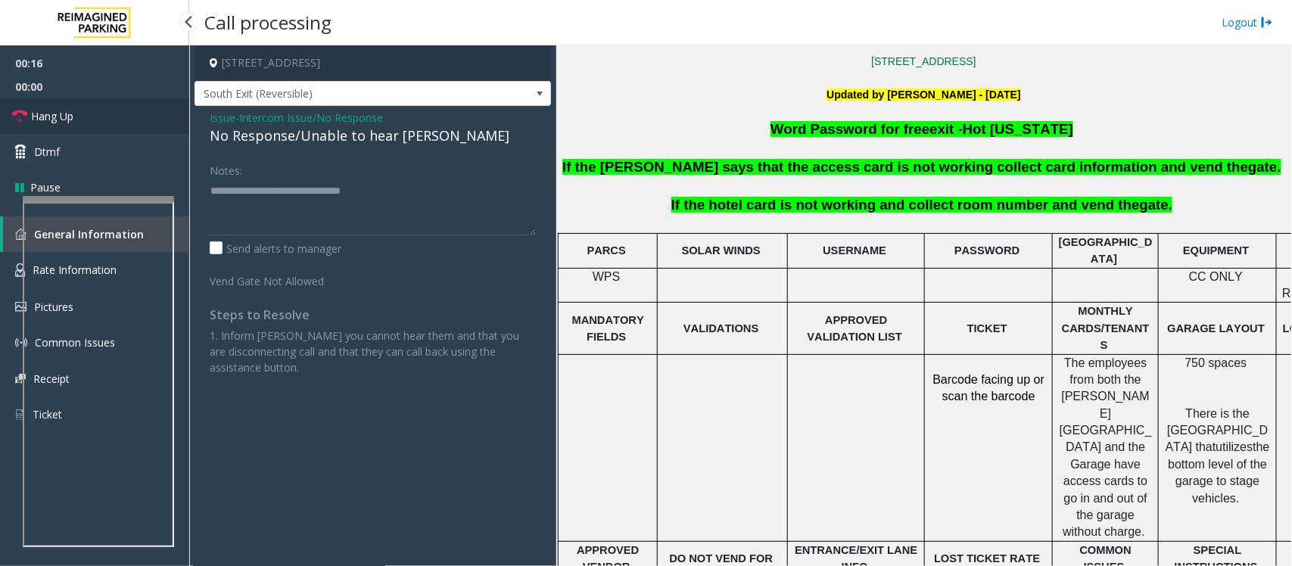
click at [142, 123] on link "Hang Up" at bounding box center [94, 116] width 189 height 36
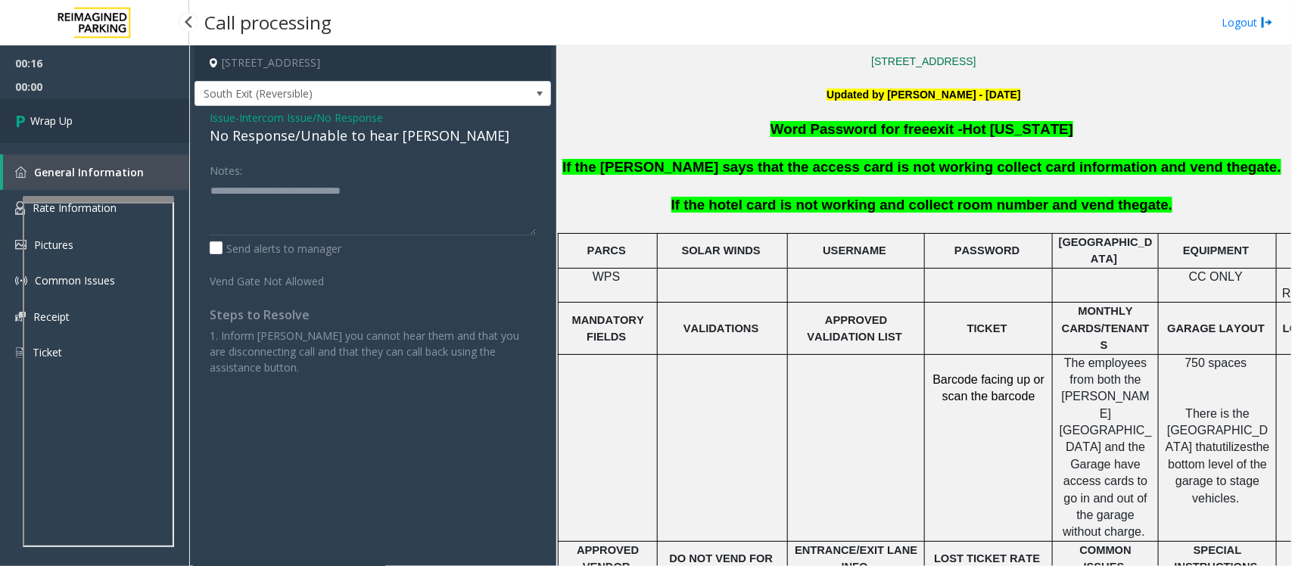
click at [142, 123] on link "Wrap Up" at bounding box center [94, 120] width 189 height 45
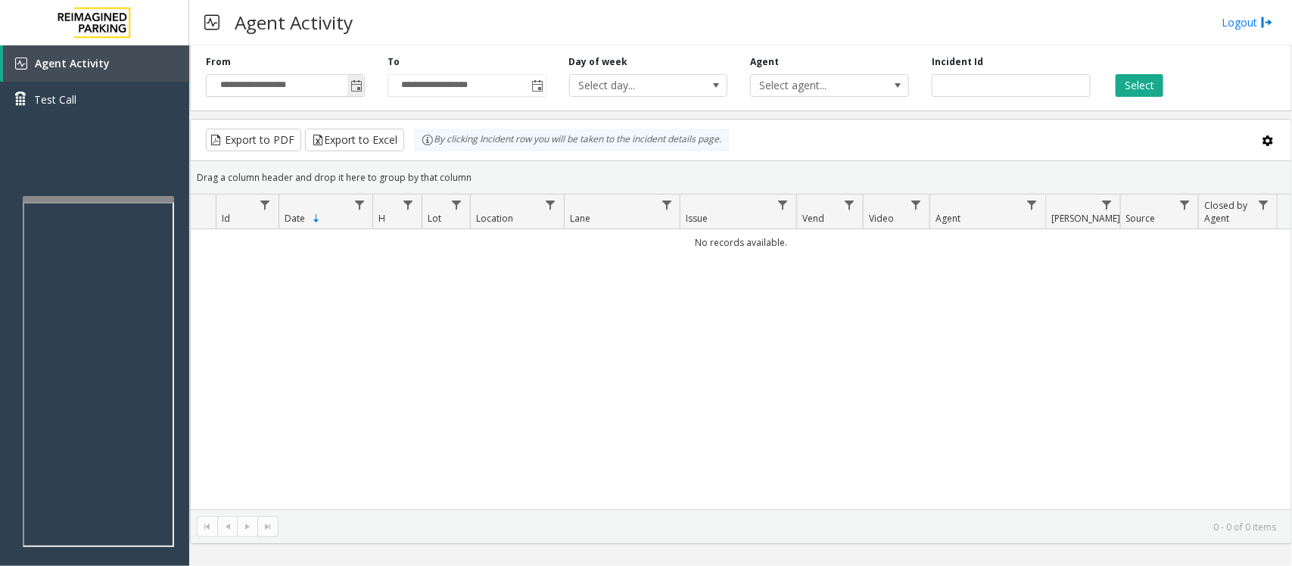
click at [358, 93] on span "Toggle popup" at bounding box center [355, 85] width 17 height 24
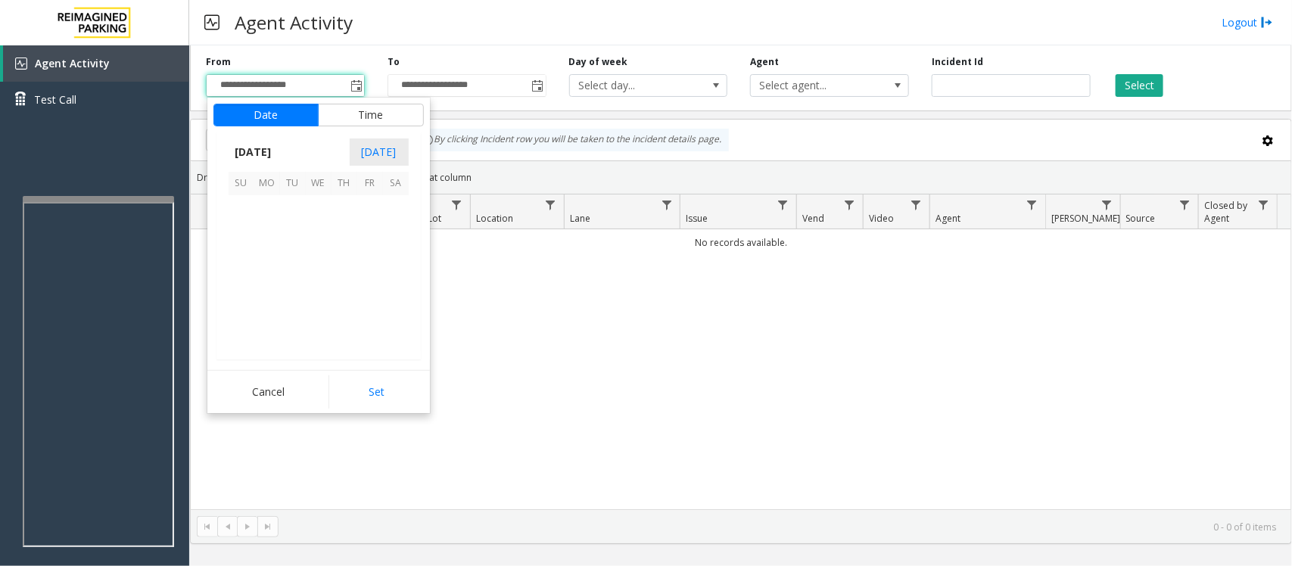
scroll to position [271519, 0]
click at [372, 238] on span "12" at bounding box center [370, 234] width 26 height 26
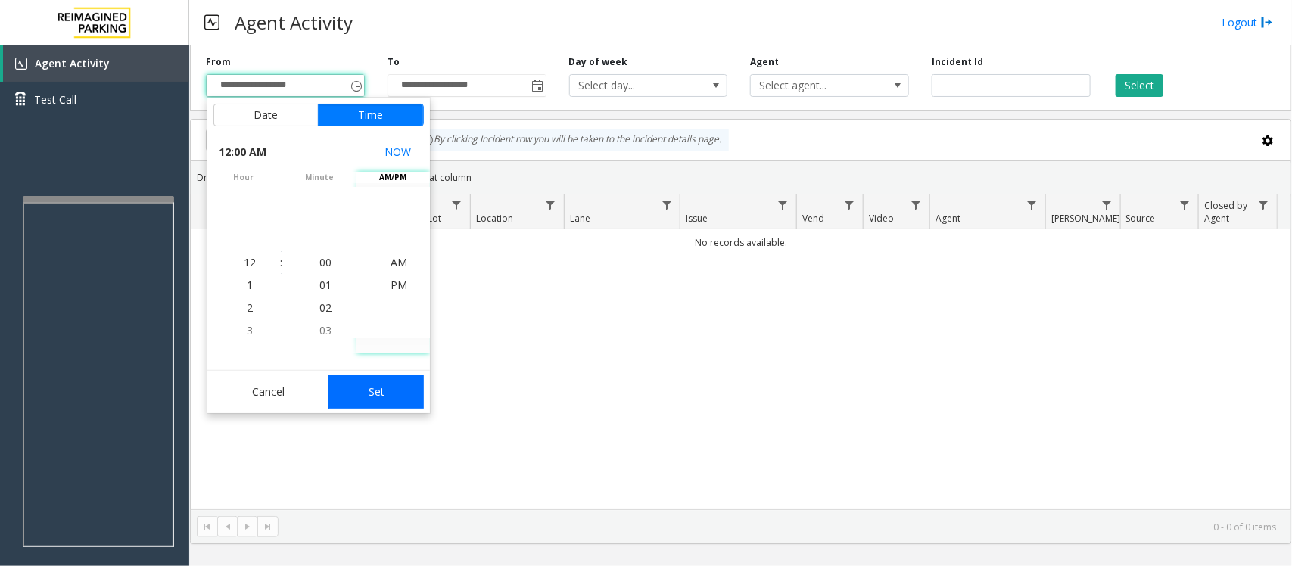
click at [399, 387] on button "Set" at bounding box center [375, 391] width 95 height 33
type input "**********"
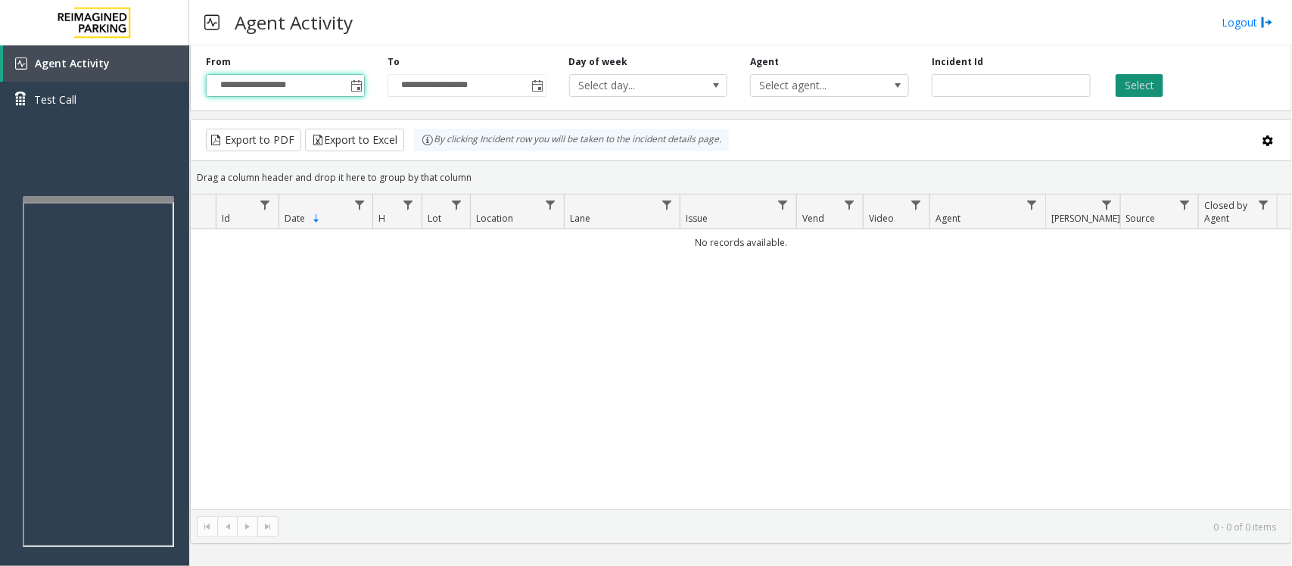
click at [1149, 95] on button "Select" at bounding box center [1140, 85] width 48 height 23
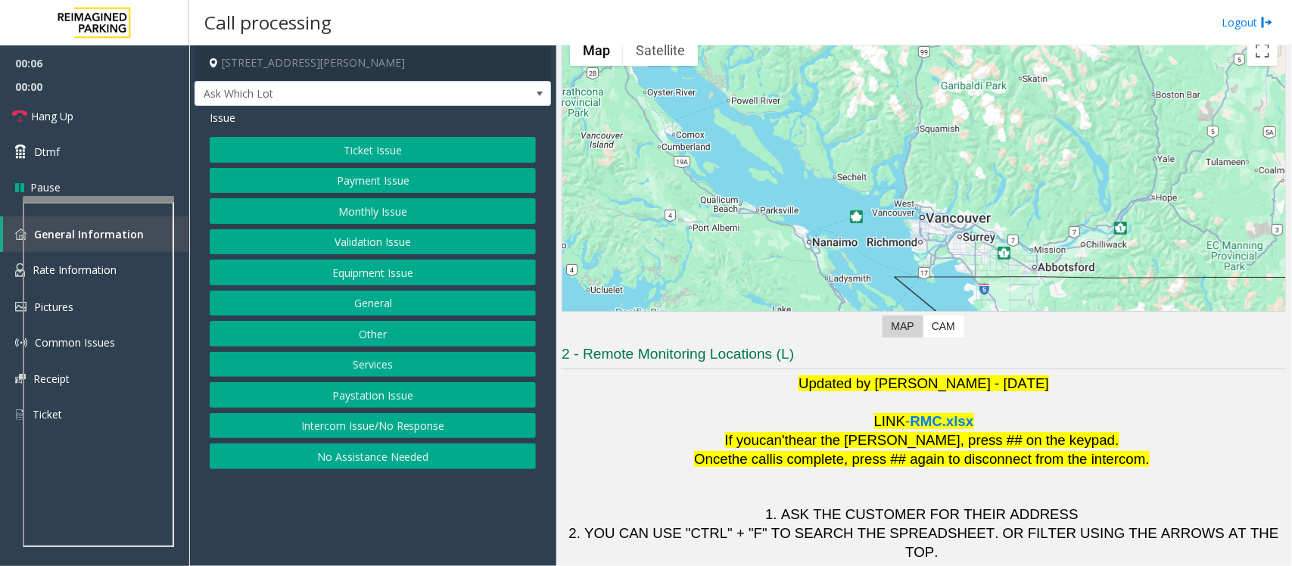
scroll to position [142, 0]
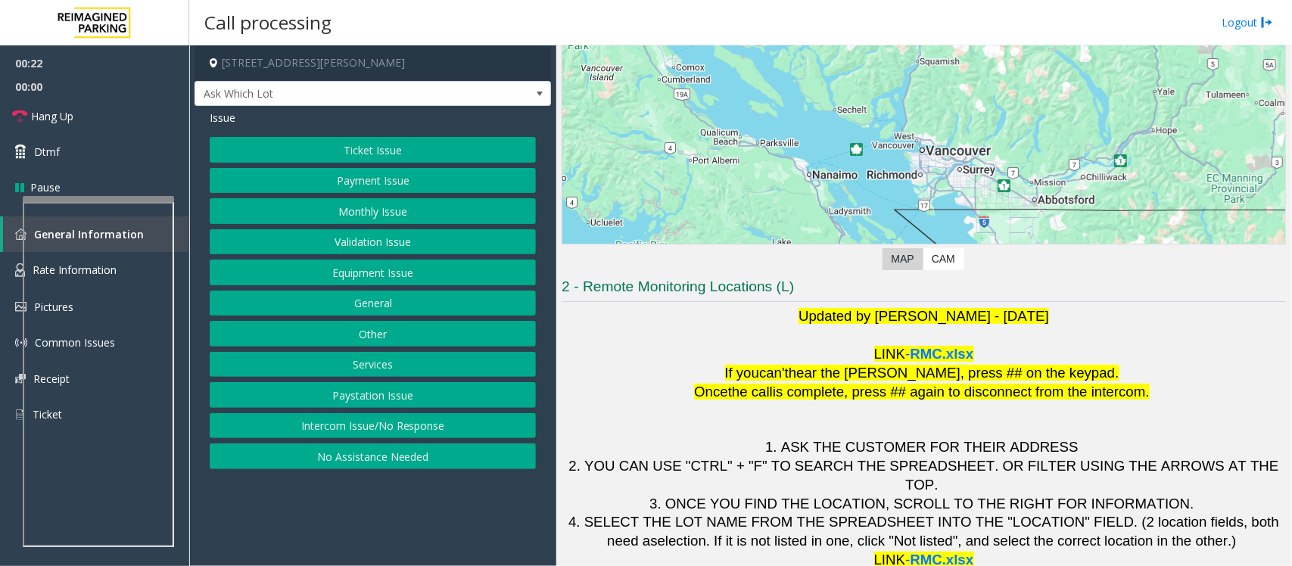
click at [416, 280] on button "Equipment Issue" at bounding box center [373, 273] width 326 height 26
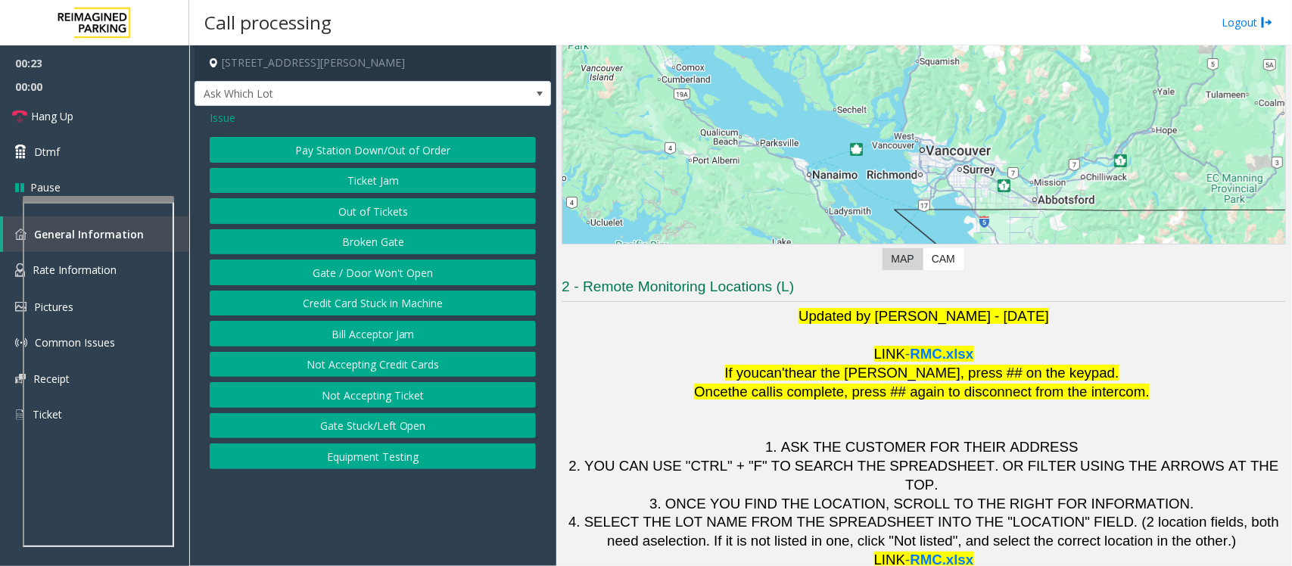
click at [398, 276] on button "Gate / Door Won't Open" at bounding box center [373, 273] width 326 height 26
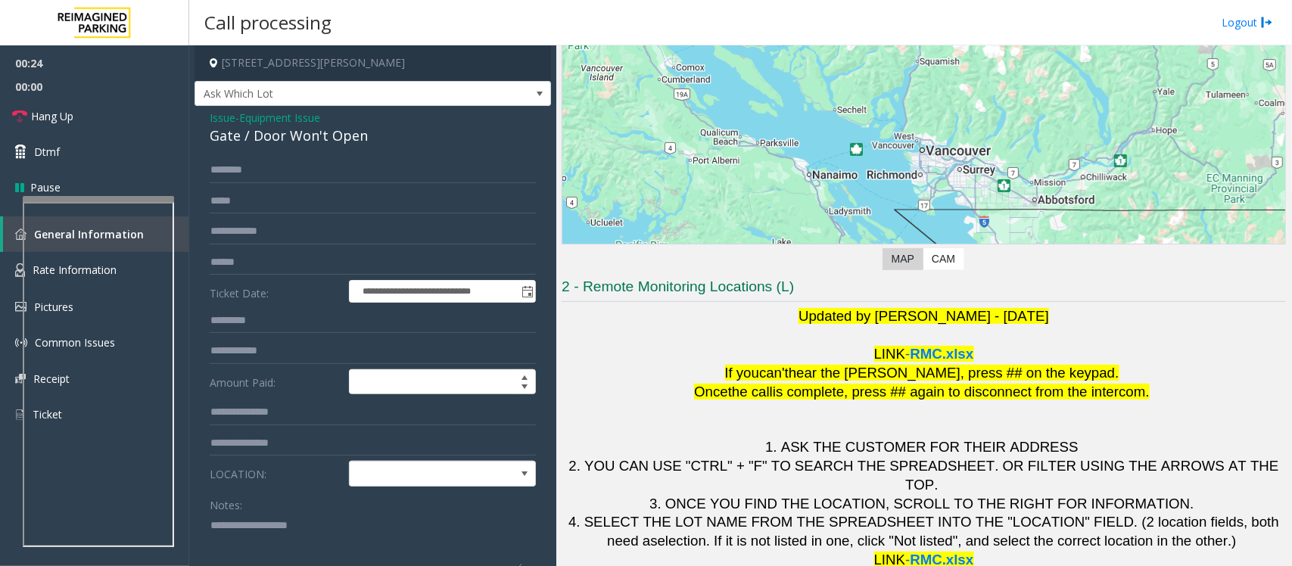
click at [277, 123] on span "Equipment Issue" at bounding box center [279, 118] width 81 height 16
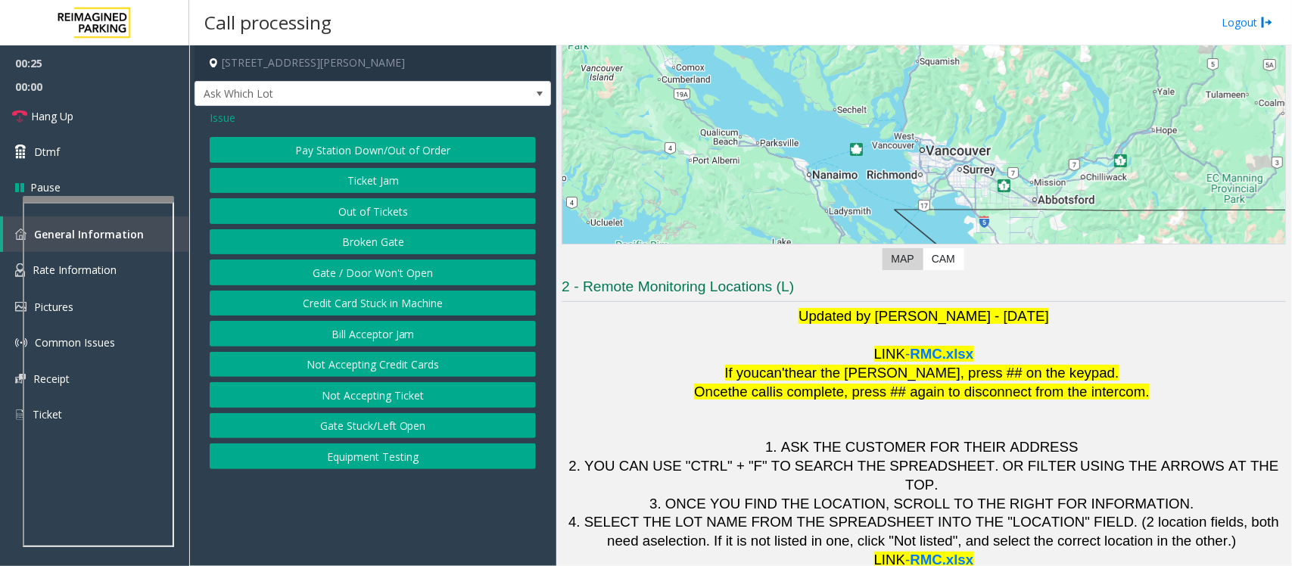
click at [218, 119] on span "Issue" at bounding box center [223, 118] width 26 height 16
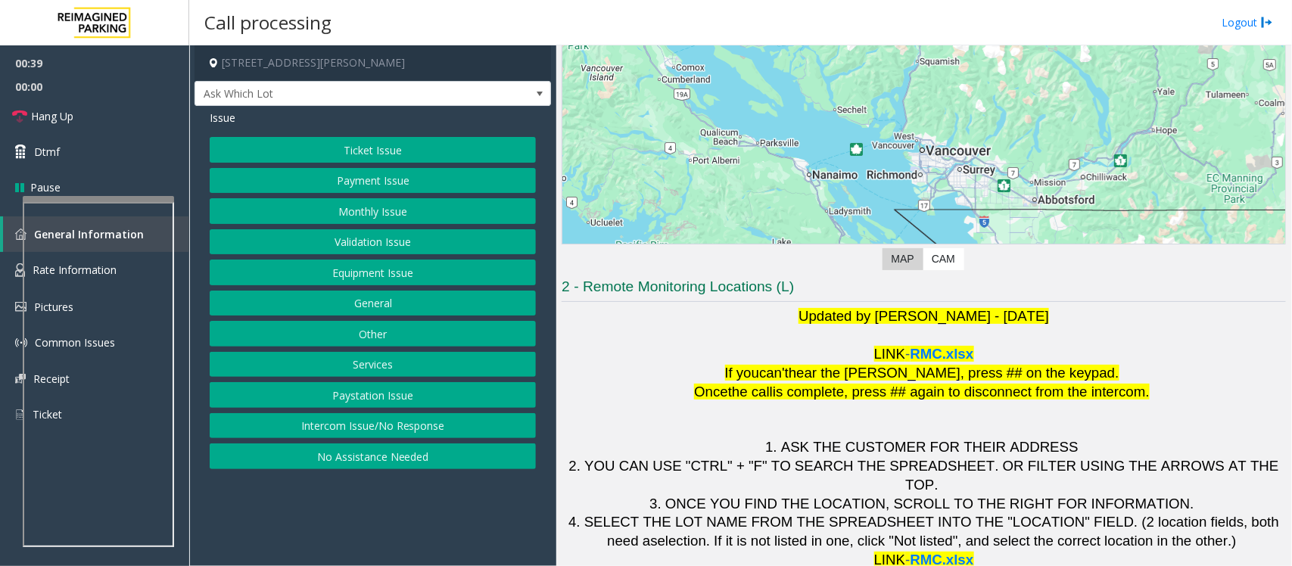
click at [437, 182] on button "Payment Issue" at bounding box center [373, 181] width 326 height 26
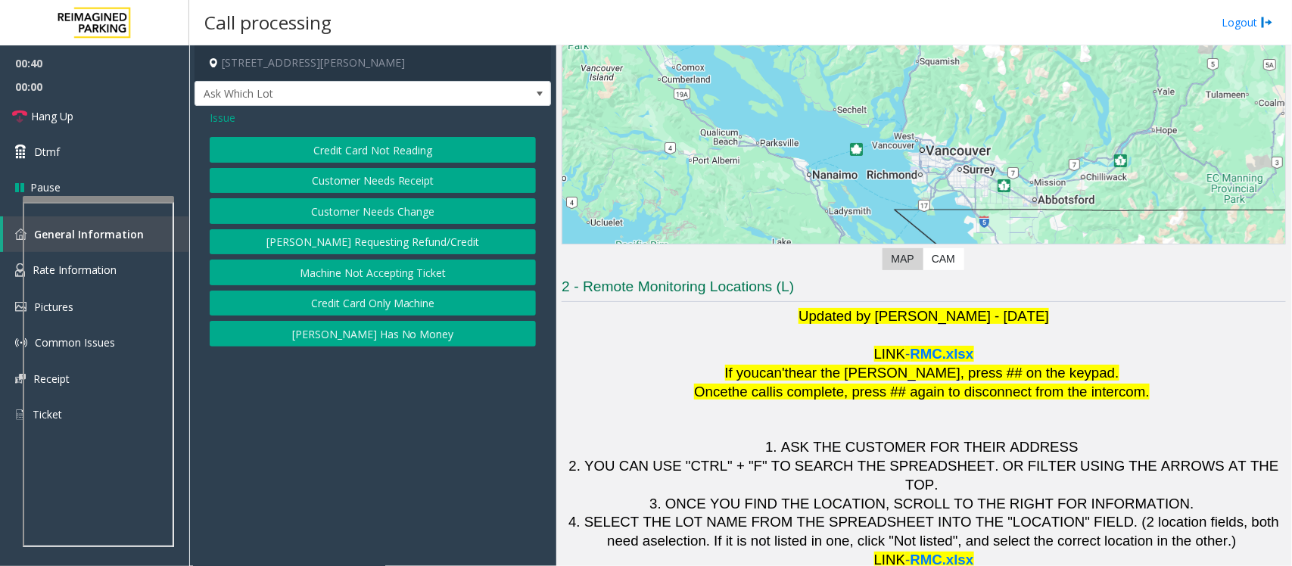
click at [334, 139] on button "Credit Card Not Reading" at bounding box center [373, 150] width 326 height 26
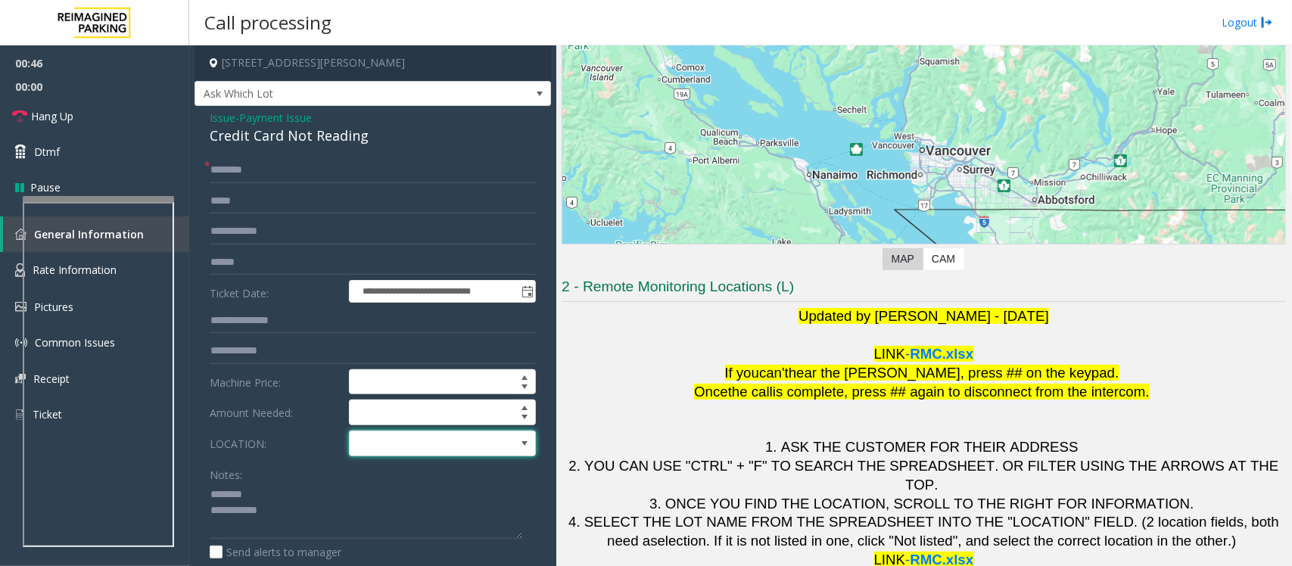
click at [428, 451] on span at bounding box center [424, 443] width 148 height 24
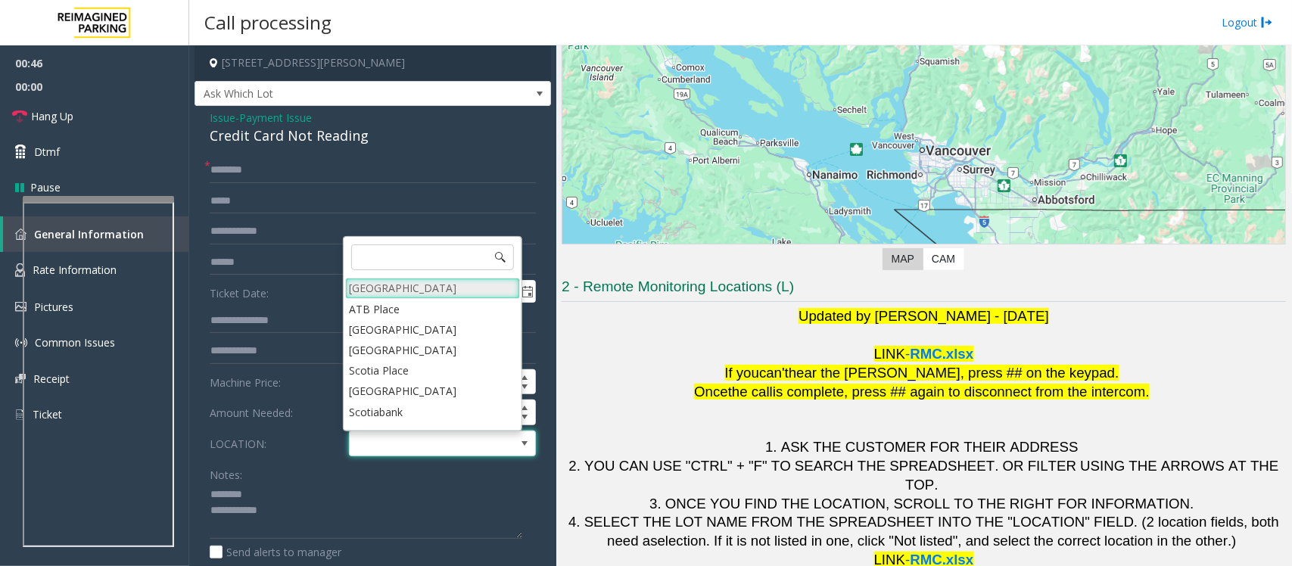
click at [409, 288] on Village "Mount Royal Village" at bounding box center [432, 288] width 175 height 20
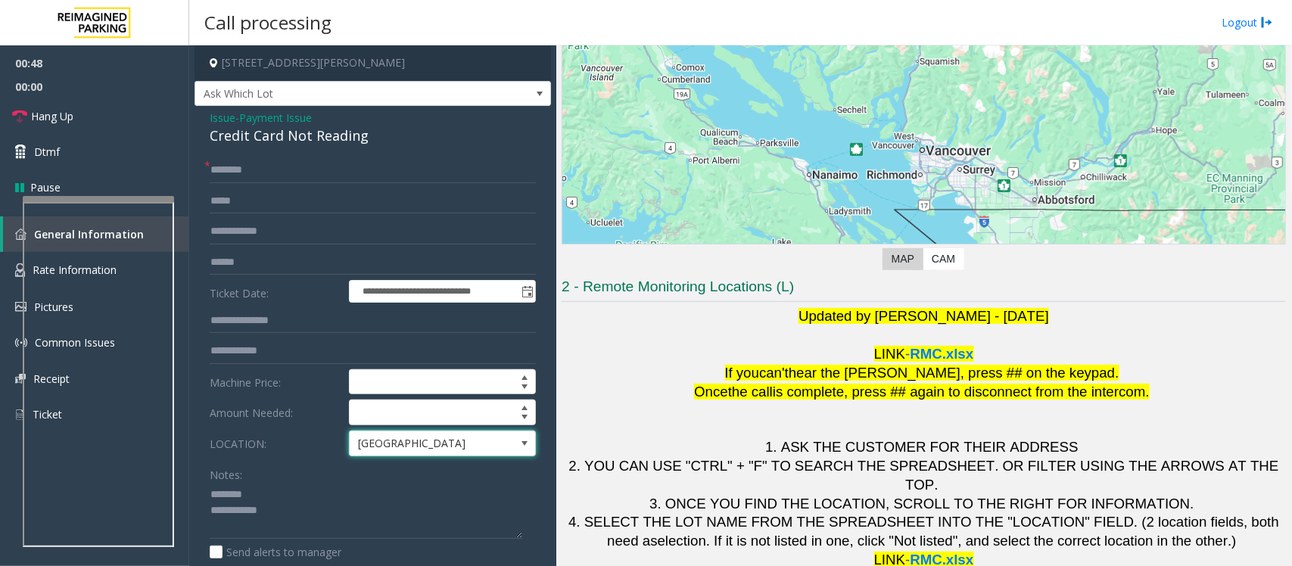
click at [269, 131] on div "Credit Card Not Reading" at bounding box center [373, 136] width 326 height 20
click at [258, 512] on textarea at bounding box center [366, 511] width 313 height 57
click at [276, 518] on textarea at bounding box center [366, 511] width 313 height 57
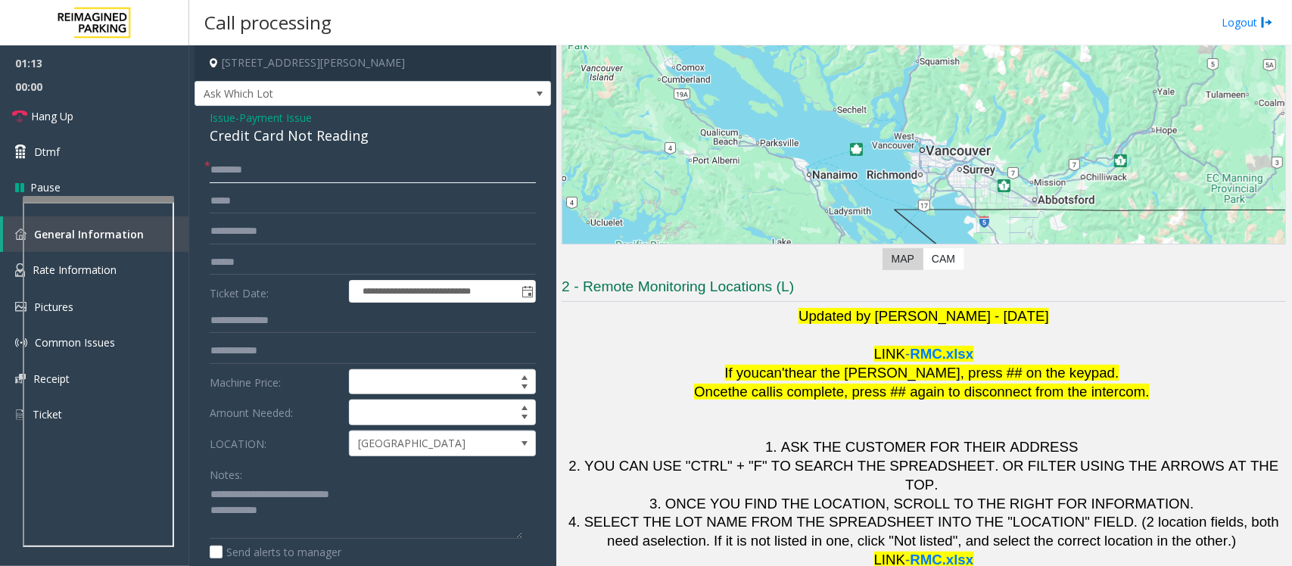
click at [217, 167] on input "text" at bounding box center [373, 170] width 326 height 26
click at [300, 530] on textarea at bounding box center [366, 511] width 313 height 57
drag, startPoint x: 91, startPoint y: 112, endPoint x: 312, endPoint y: 145, distance: 223.4
click at [91, 112] on link "Hang Up" at bounding box center [94, 116] width 189 height 36
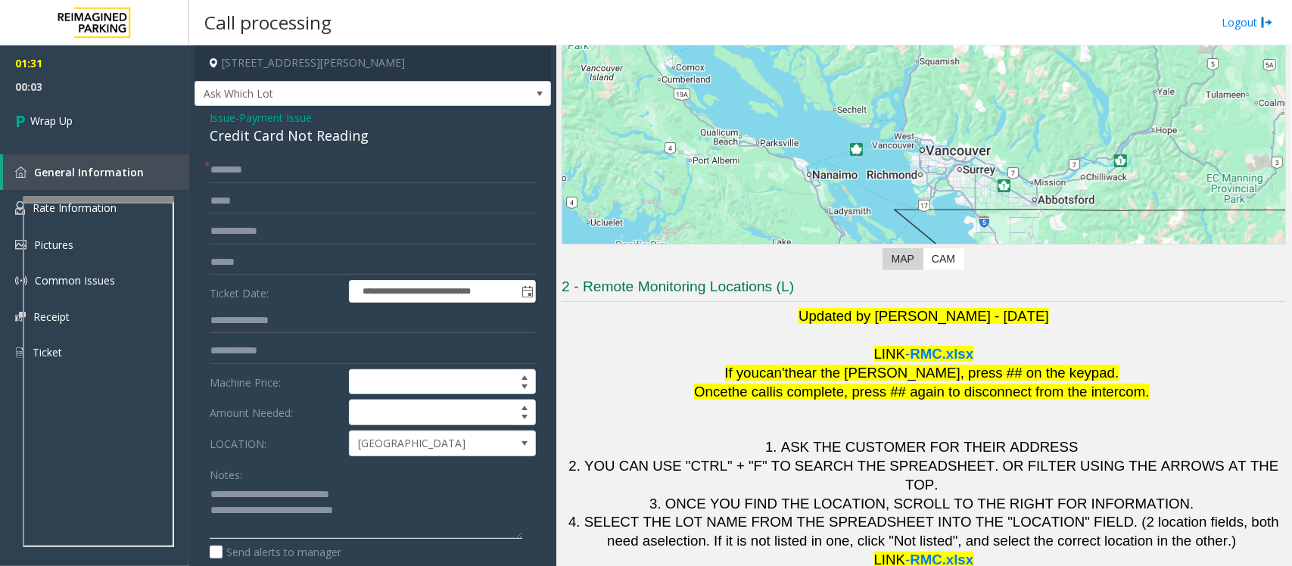
click at [371, 509] on textarea at bounding box center [366, 511] width 313 height 57
click at [375, 509] on textarea at bounding box center [366, 511] width 313 height 57
paste textarea "**********"
type textarea "**********"
click at [244, 173] on input "text" at bounding box center [373, 170] width 326 height 26
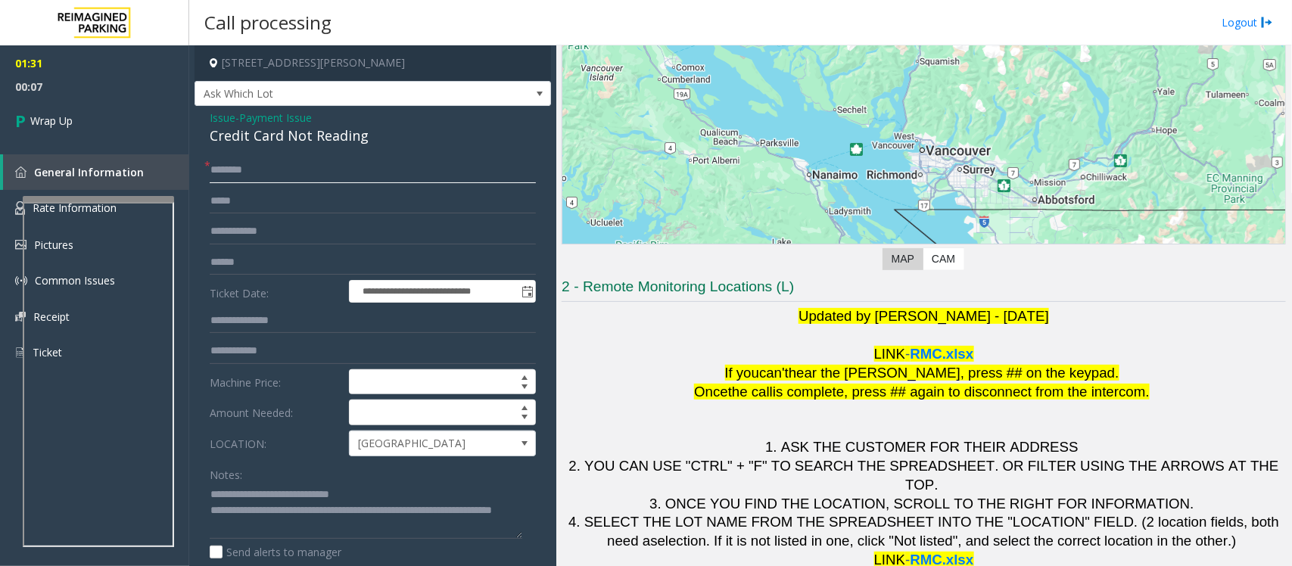
type input "*"
type input "**"
click at [68, 125] on span "Wrap Up" at bounding box center [51, 121] width 42 height 16
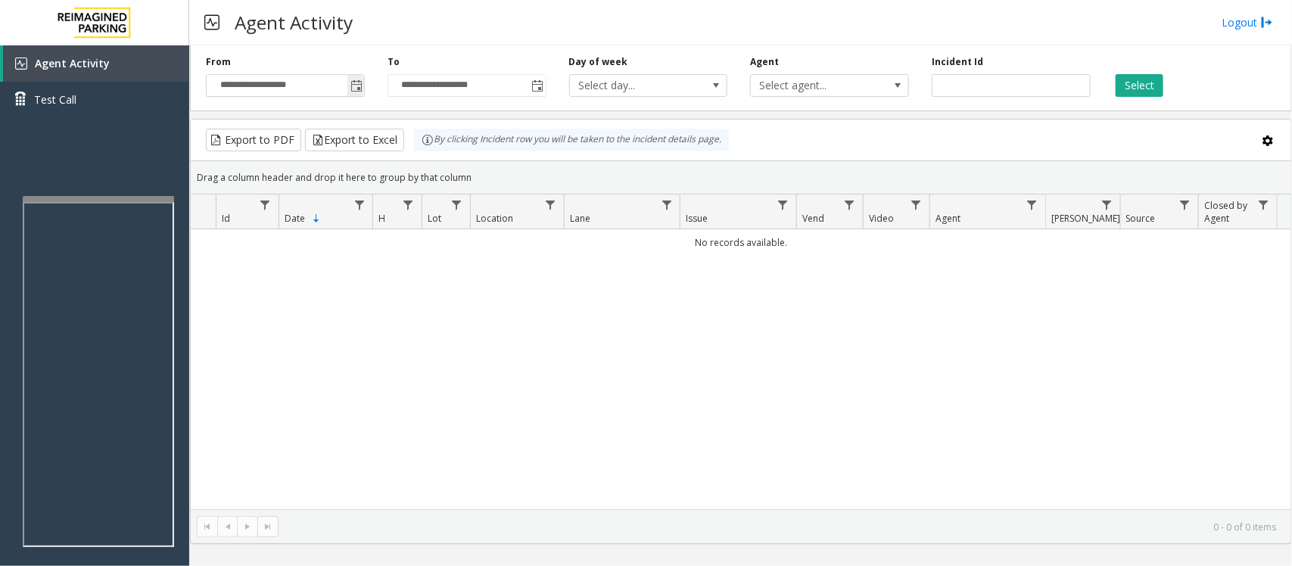
click at [362, 79] on span "Toggle popup" at bounding box center [355, 85] width 17 height 24
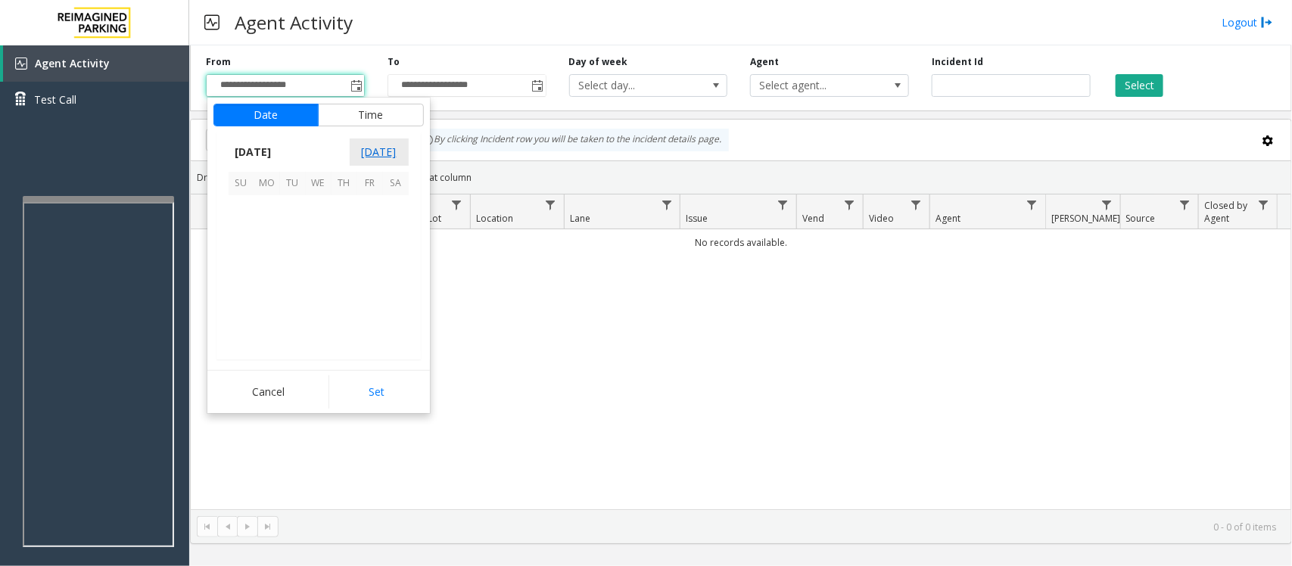
scroll to position [271519, 0]
click at [368, 232] on span "12" at bounding box center [370, 234] width 26 height 26
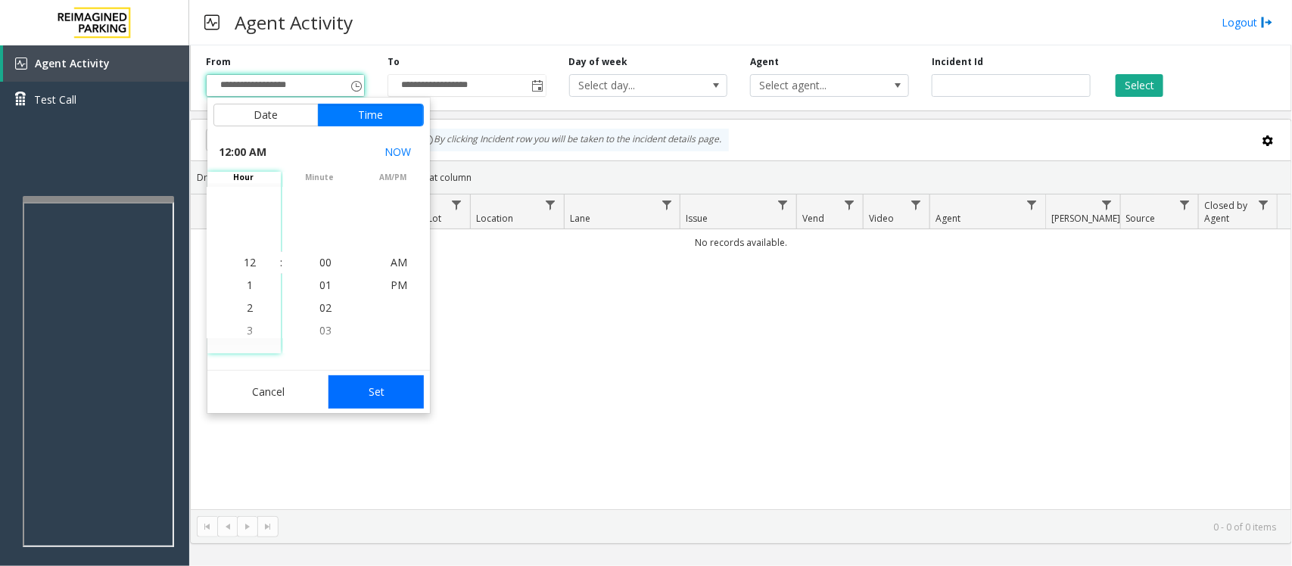
click at [346, 392] on button "Set" at bounding box center [375, 391] width 95 height 33
type input "**********"
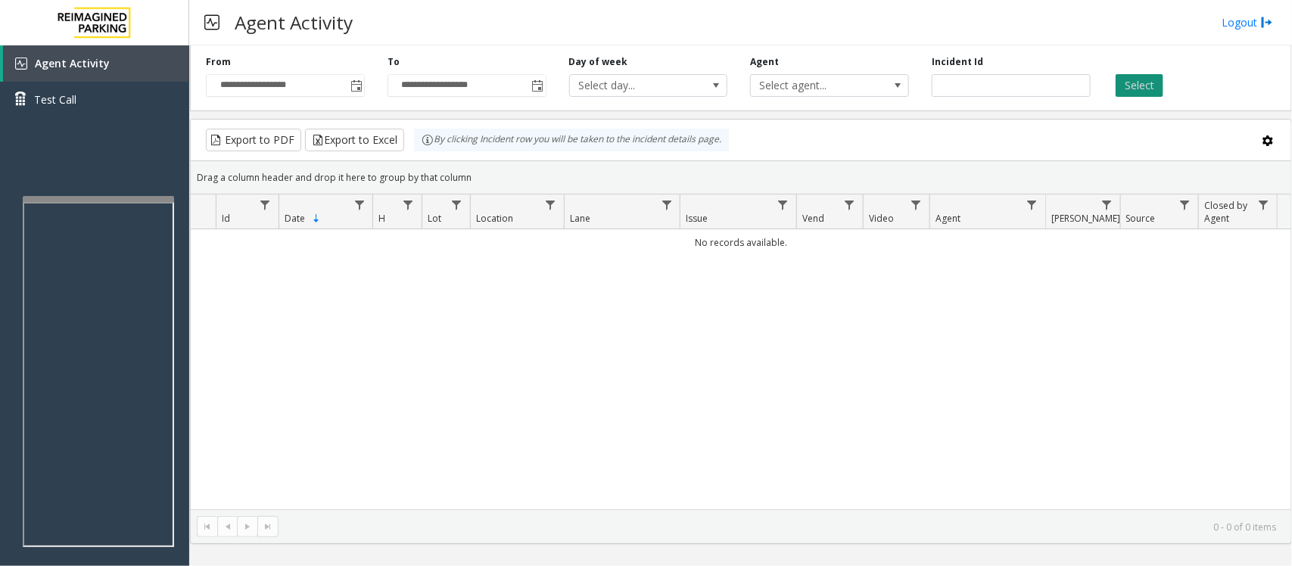
click at [1141, 84] on button "Select" at bounding box center [1140, 85] width 48 height 23
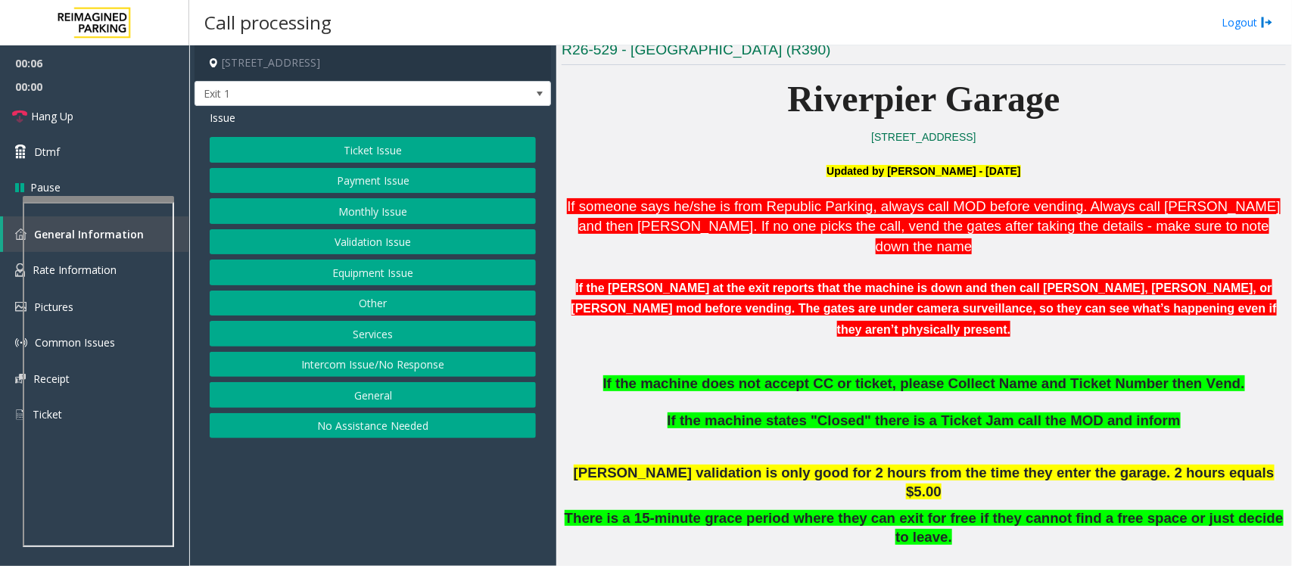
scroll to position [473, 0]
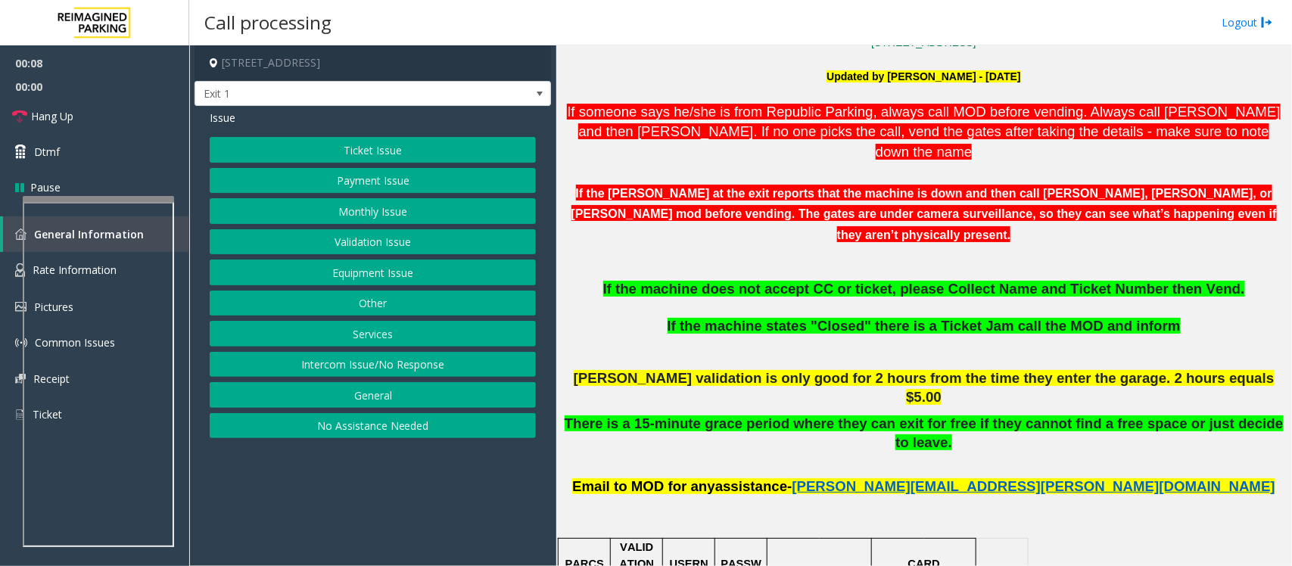
click at [381, 176] on button "Payment Issue" at bounding box center [373, 181] width 326 height 26
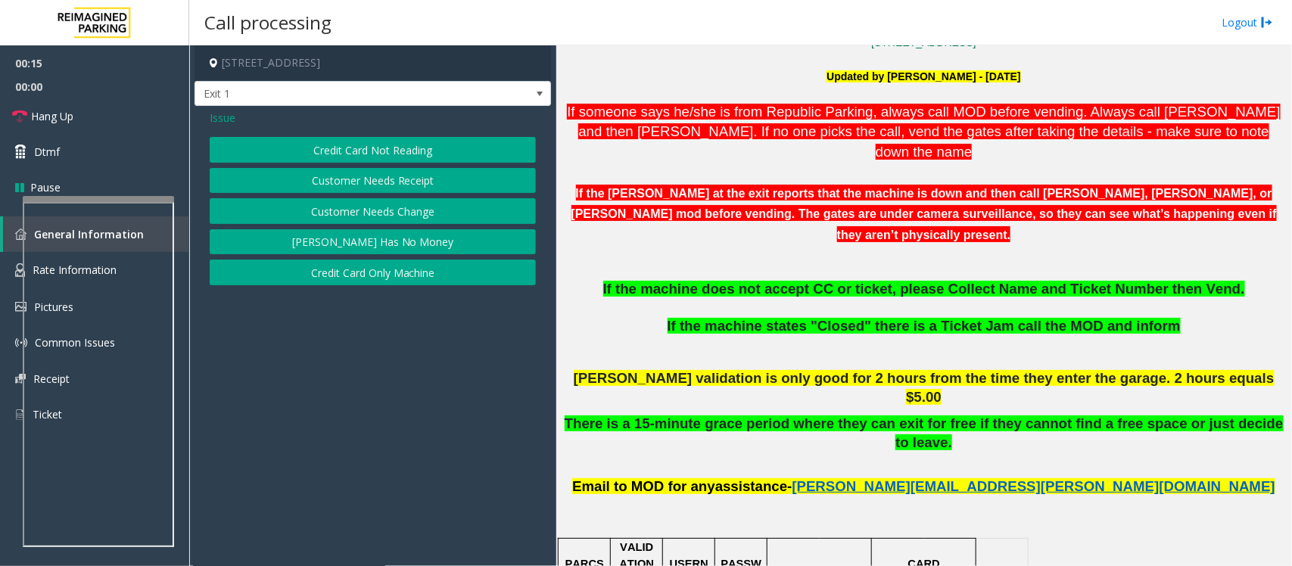
click at [223, 119] on span "Issue" at bounding box center [223, 118] width 26 height 16
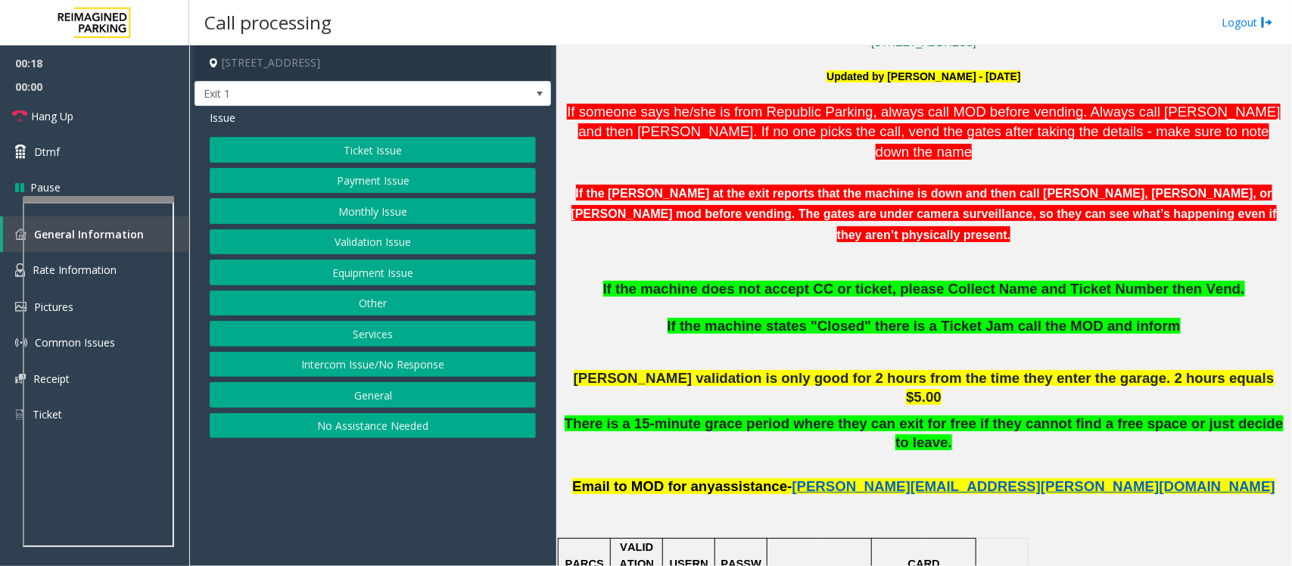
click at [390, 157] on button "Ticket Issue" at bounding box center [373, 150] width 326 height 26
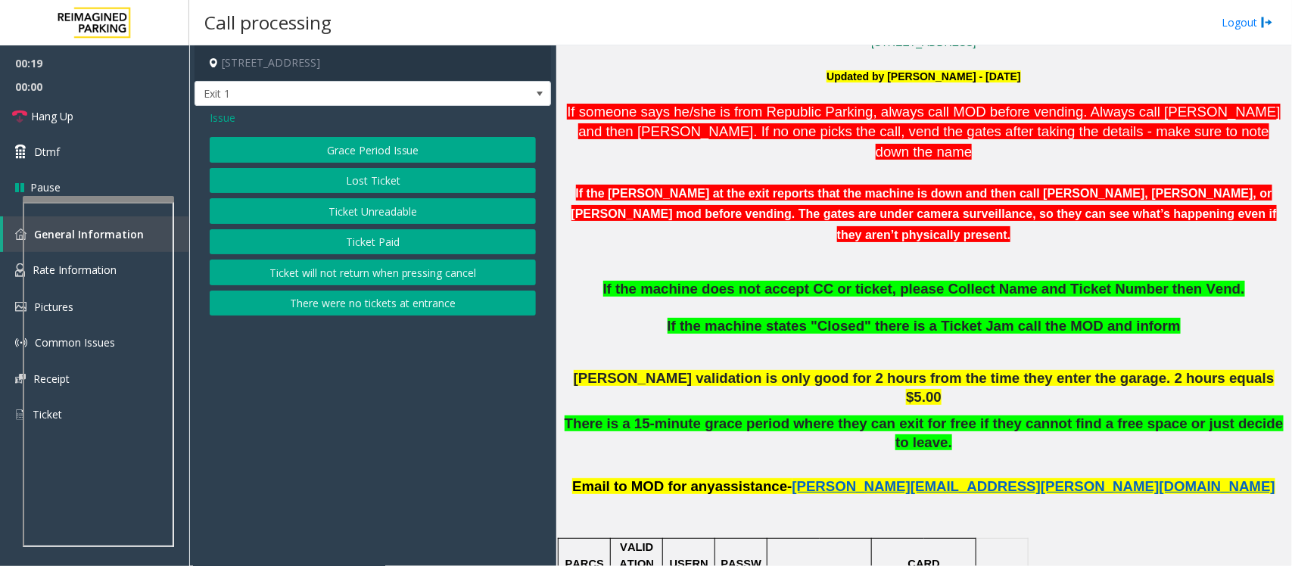
click at [373, 216] on button "Ticket Unreadable" at bounding box center [373, 211] width 326 height 26
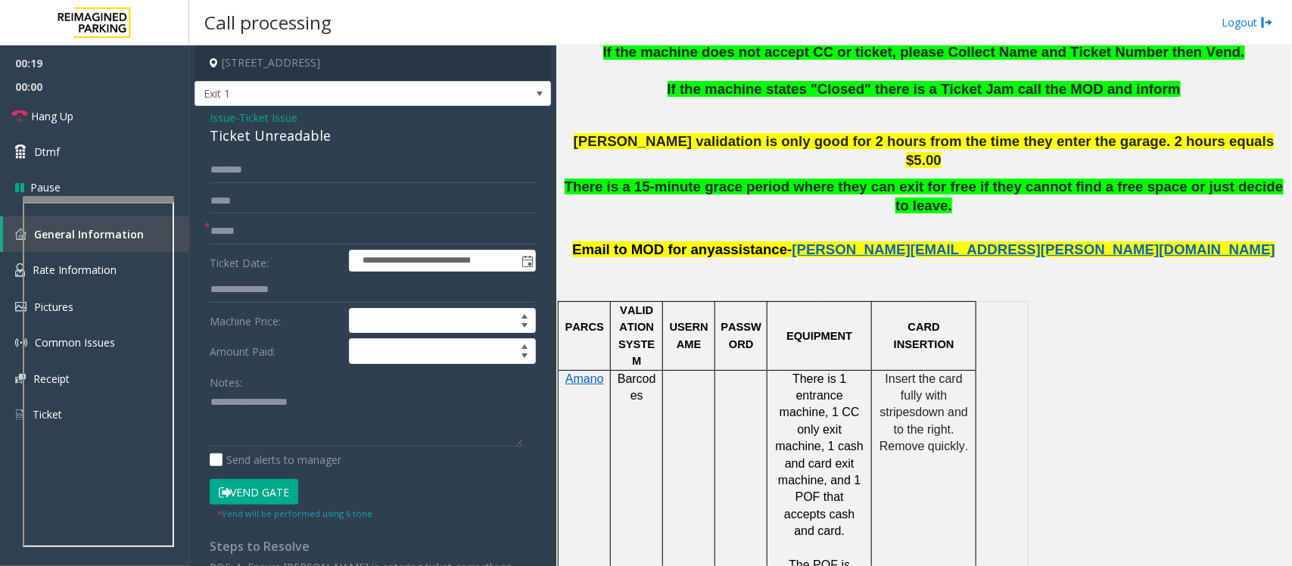
scroll to position [851, 0]
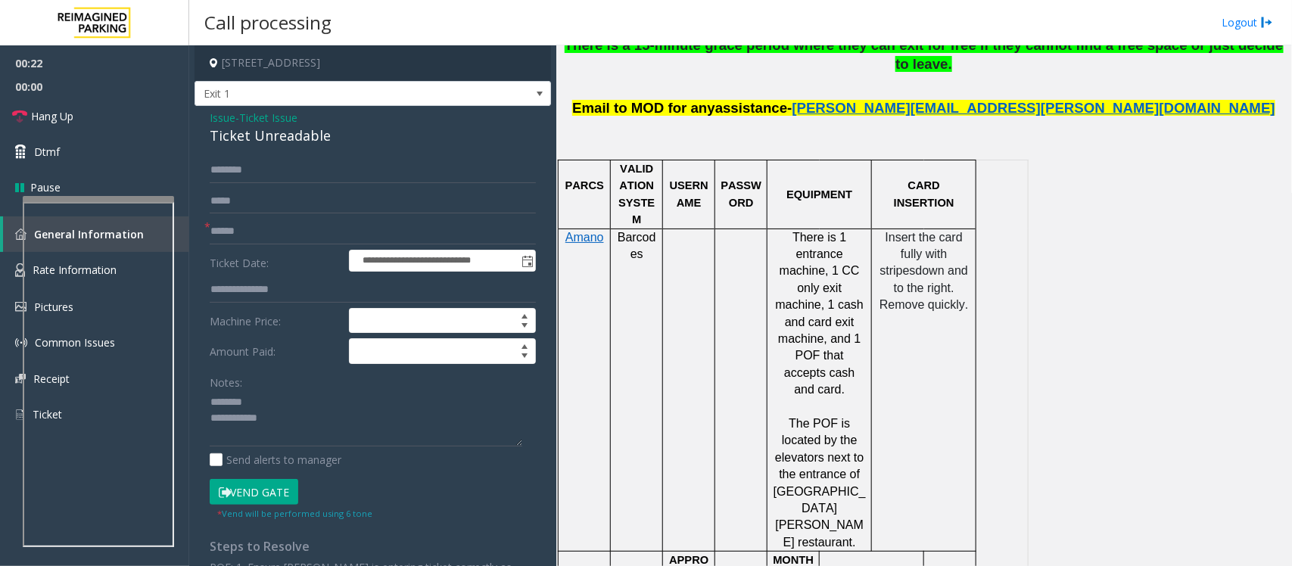
click at [243, 134] on div "Ticket Unreadable" at bounding box center [373, 136] width 326 height 20
type textarea "**********"
click at [251, 239] on input "text" at bounding box center [373, 232] width 326 height 26
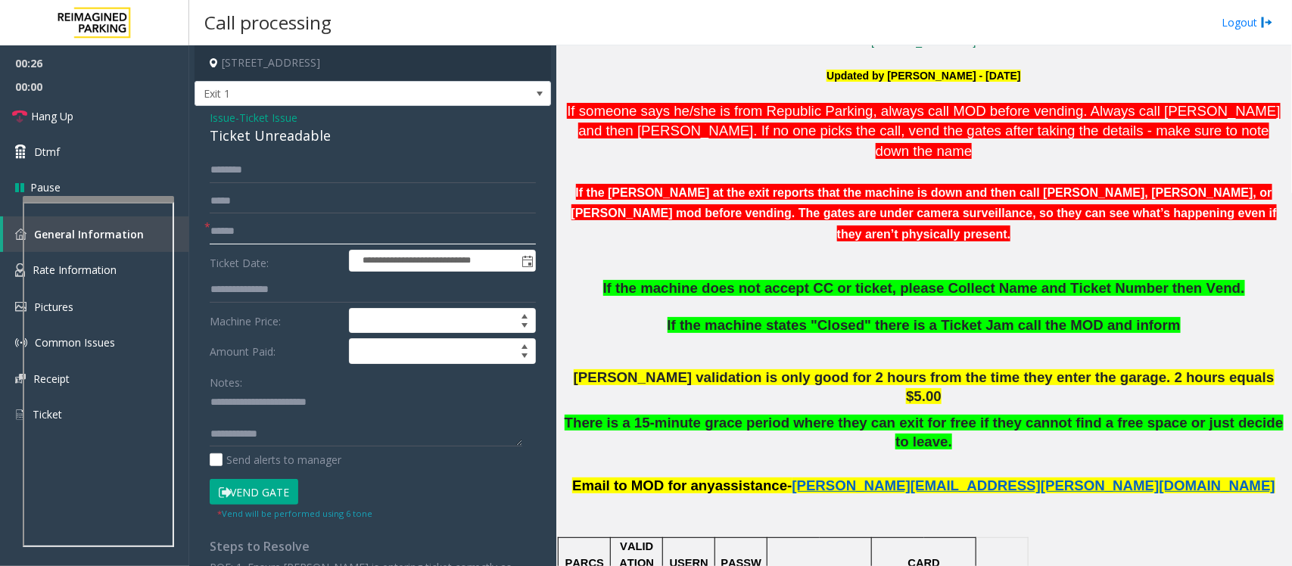
scroll to position [473, 0]
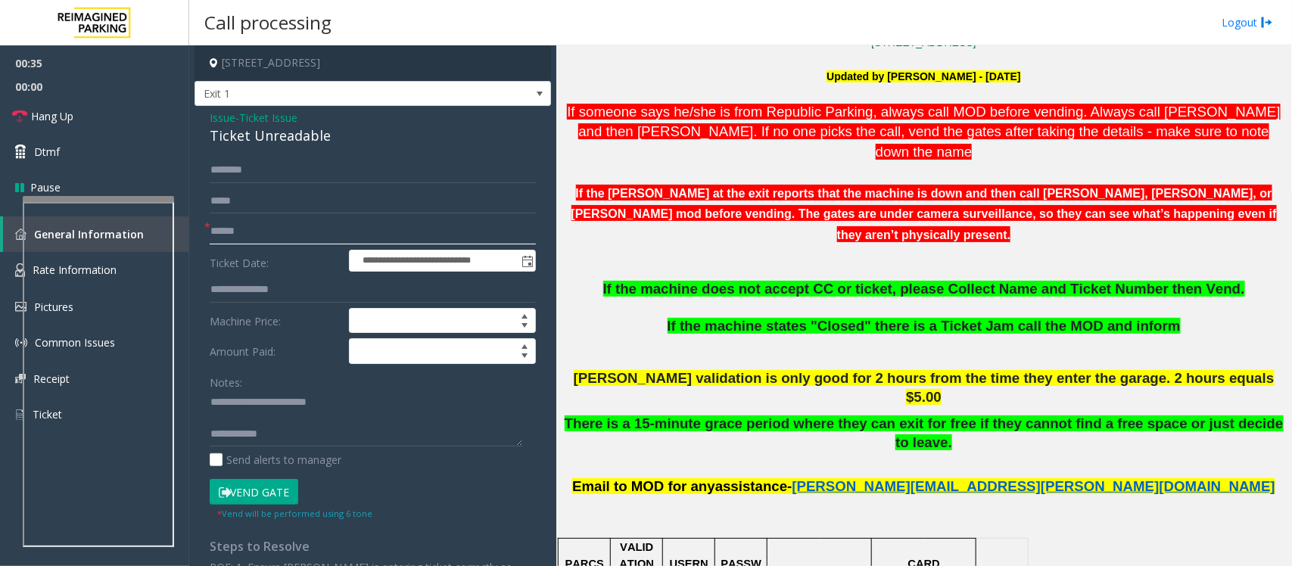
click at [252, 238] on input "text" at bounding box center [373, 232] width 326 height 26
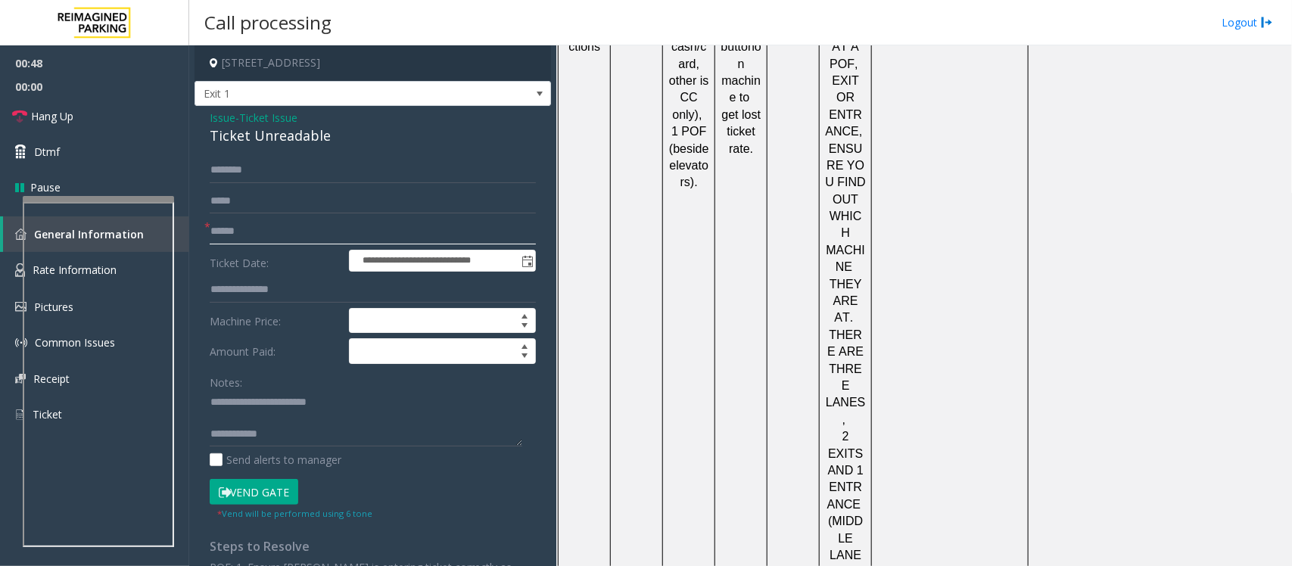
scroll to position [2011, 0]
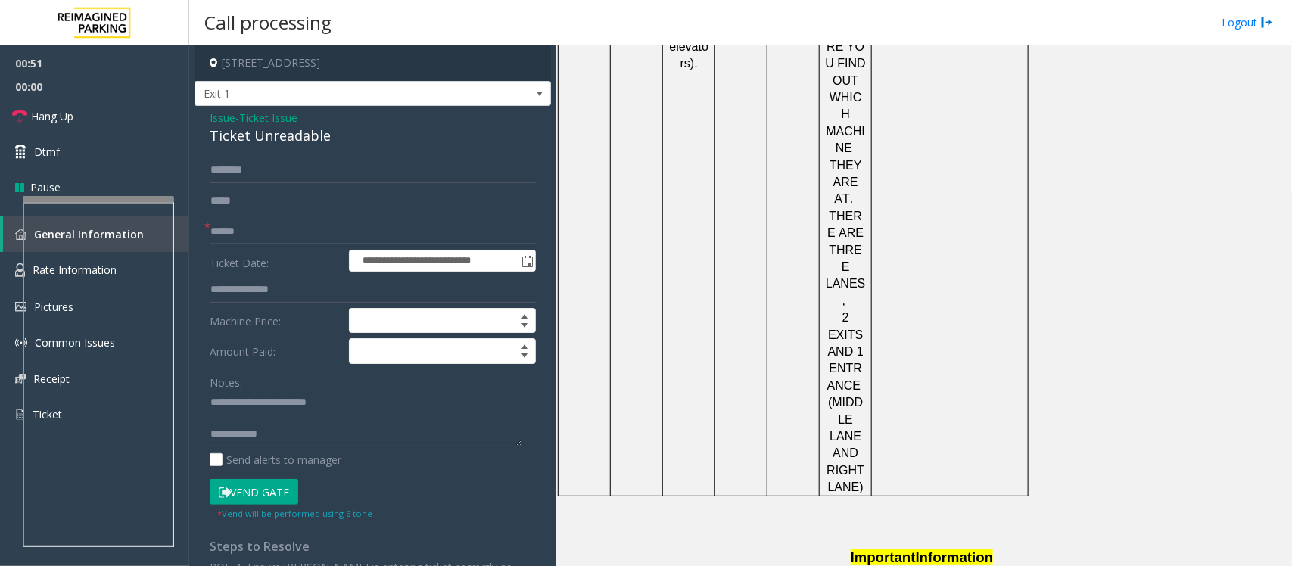
type input "******"
drag, startPoint x: 783, startPoint y: 478, endPoint x: 685, endPoint y: 478, distance: 98.4
copy button "[PHONE_NUMBER]"
click at [252, 164] on input "text" at bounding box center [373, 170] width 326 height 26
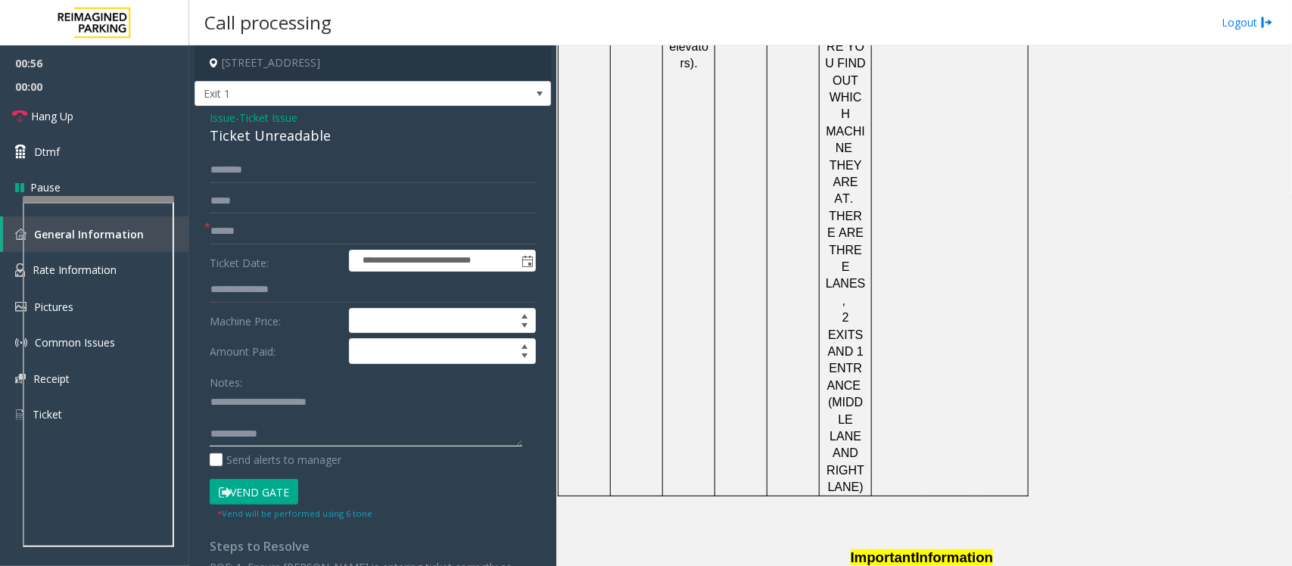
click at [228, 425] on textarea at bounding box center [366, 419] width 313 height 57
click at [300, 425] on textarea at bounding box center [366, 419] width 313 height 57
type textarea "**********"
click at [255, 182] on input "text" at bounding box center [373, 170] width 326 height 26
type input "*******"
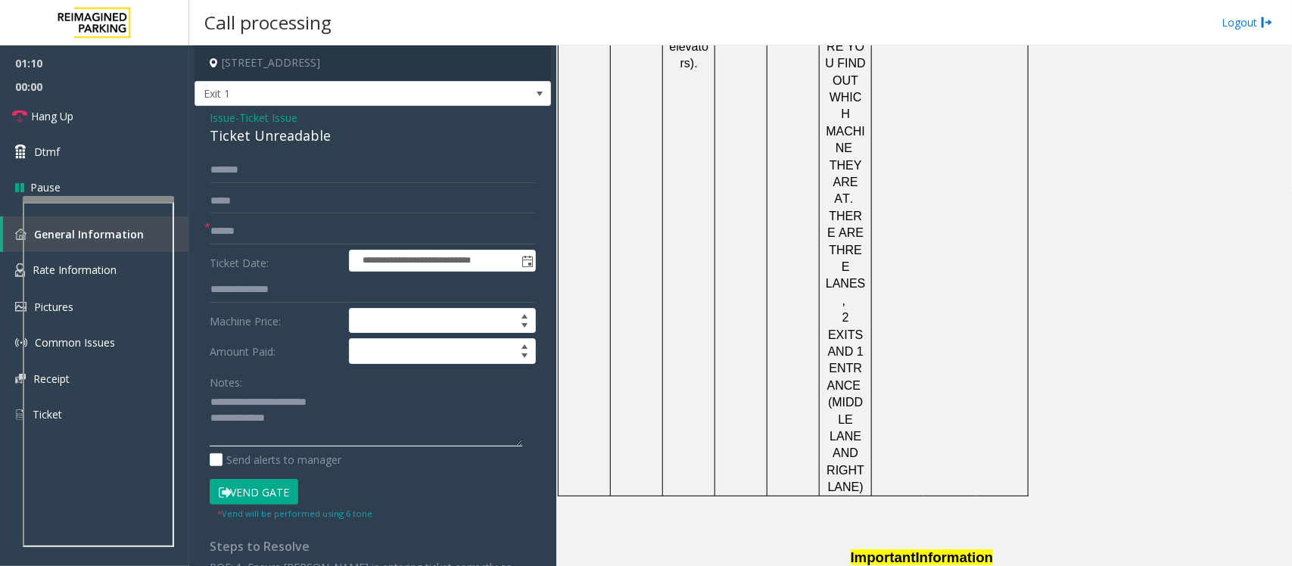
click at [295, 422] on textarea at bounding box center [366, 419] width 313 height 57
click at [395, 431] on textarea at bounding box center [366, 419] width 313 height 57
paste textarea "**********"
drag, startPoint x: 663, startPoint y: 468, endPoint x: 568, endPoint y: 470, distance: 95.4
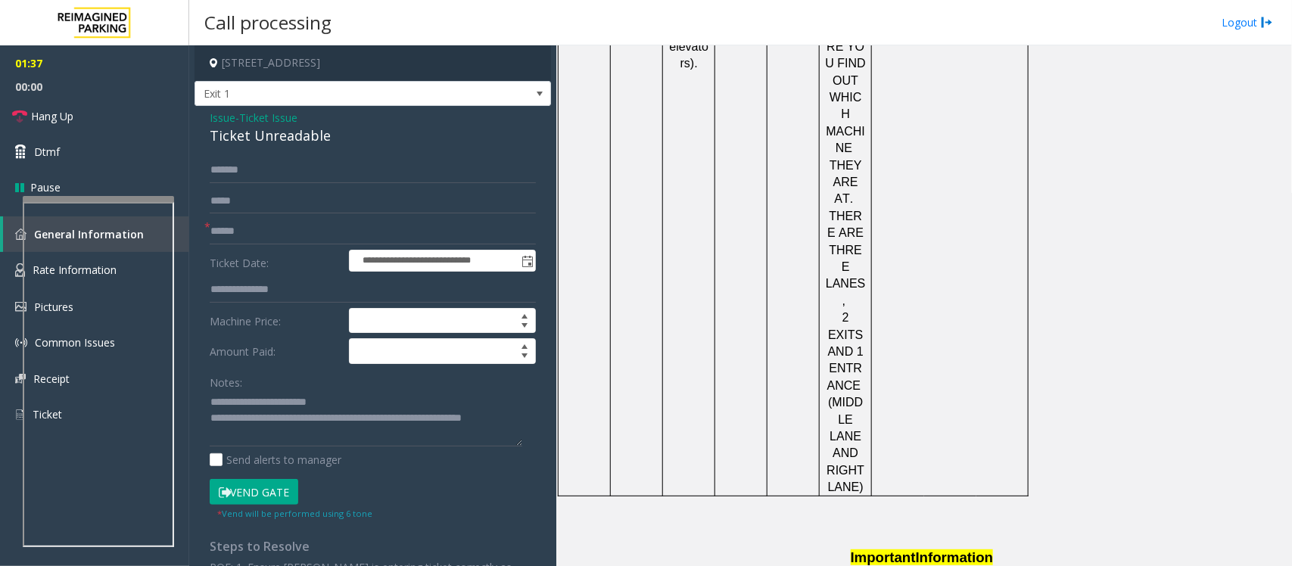
copy td "[PERSON_NAME]"
click at [460, 422] on textarea at bounding box center [366, 419] width 313 height 57
paste textarea "**********"
click at [364, 428] on textarea at bounding box center [366, 419] width 313 height 57
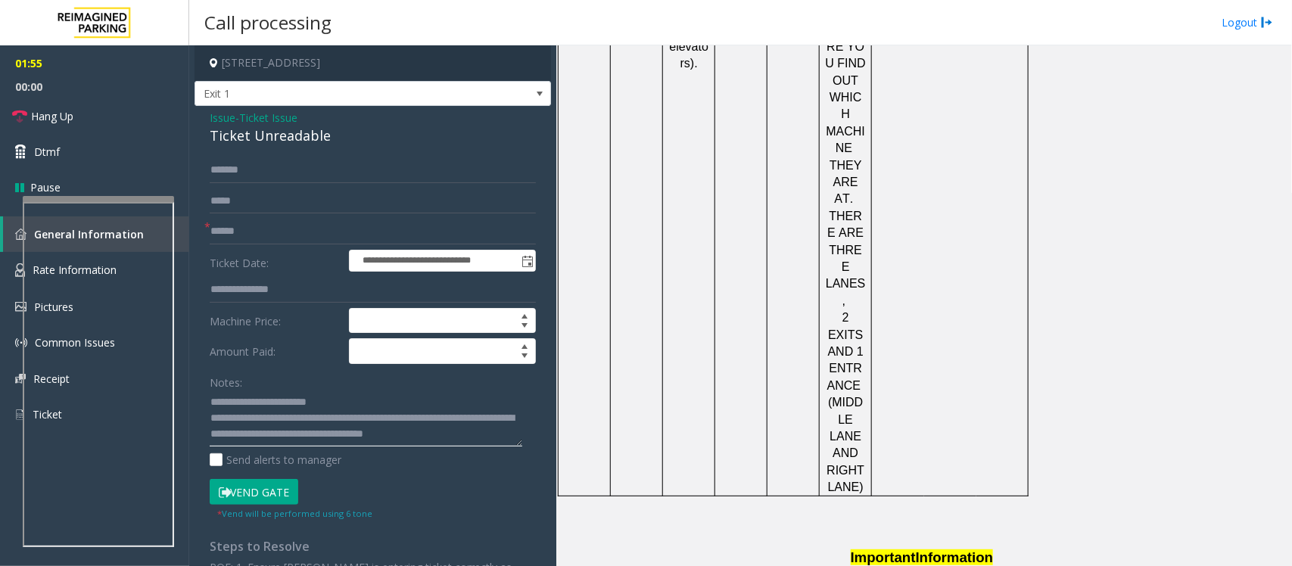
type textarea "**********"
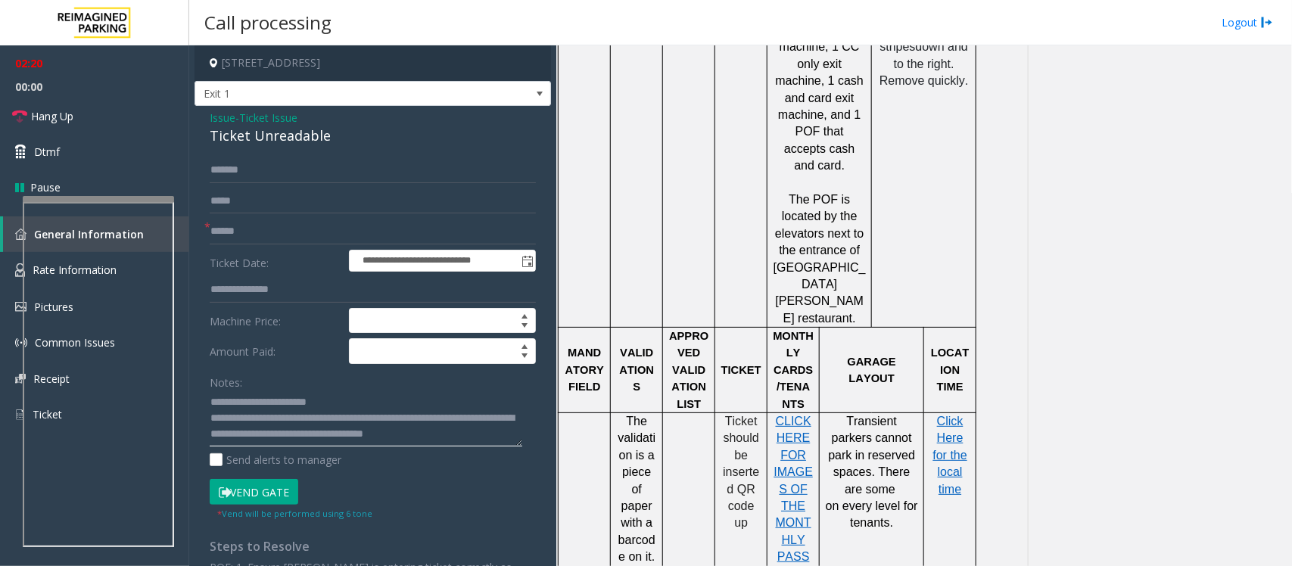
scroll to position [1065, 0]
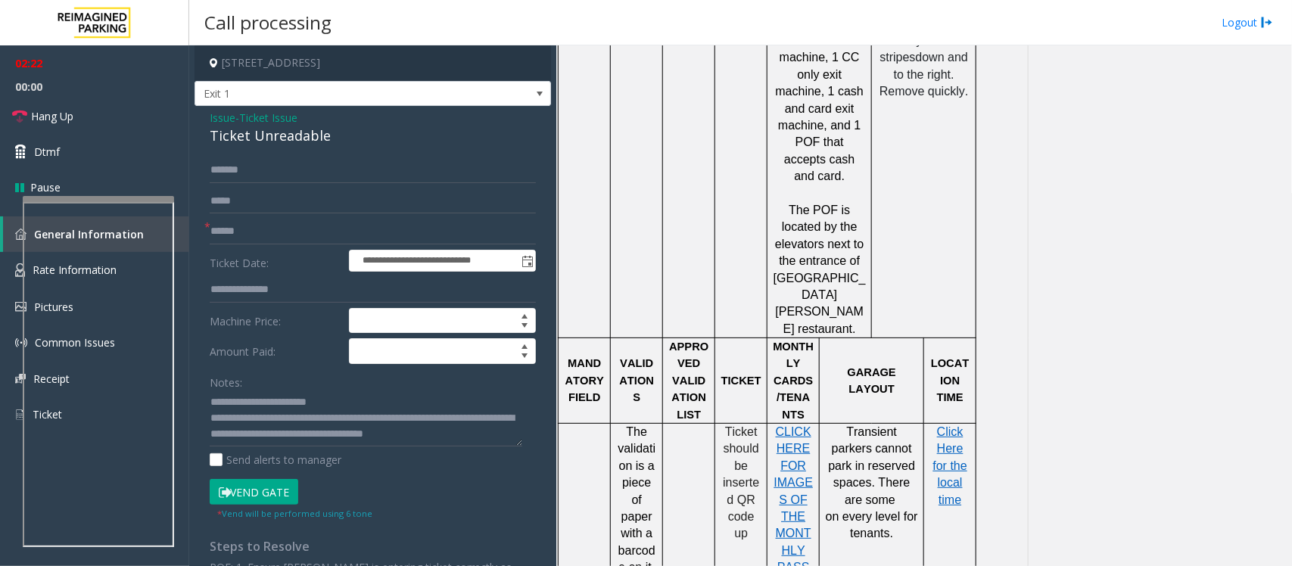
click at [261, 492] on button "Vend Gate" at bounding box center [254, 492] width 89 height 26
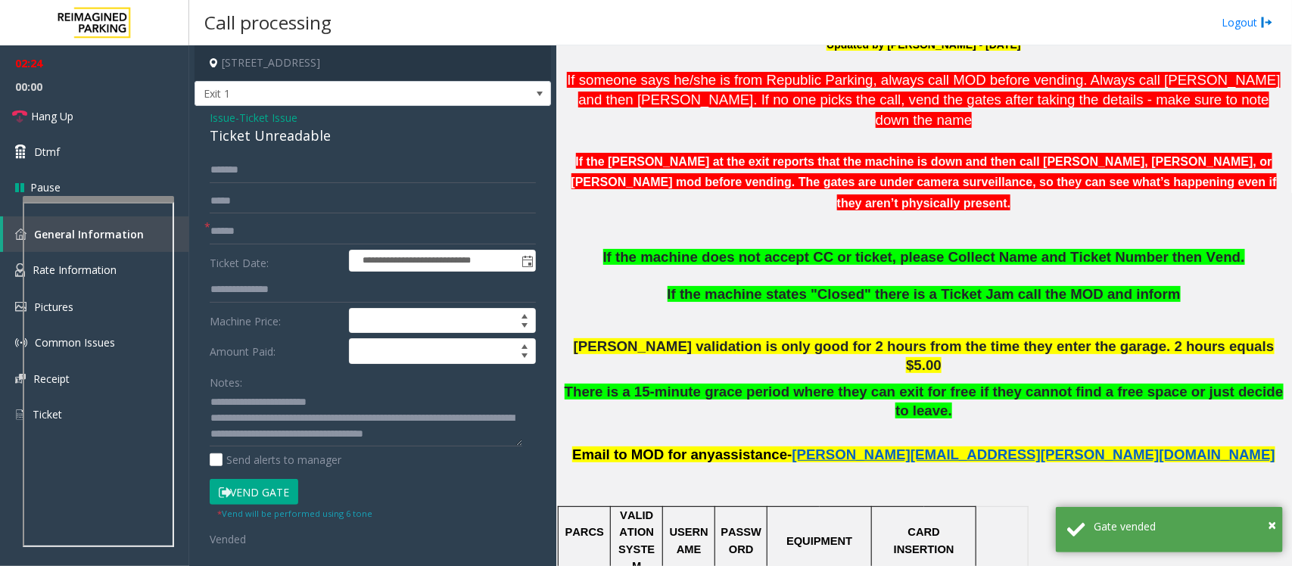
scroll to position [497, 0]
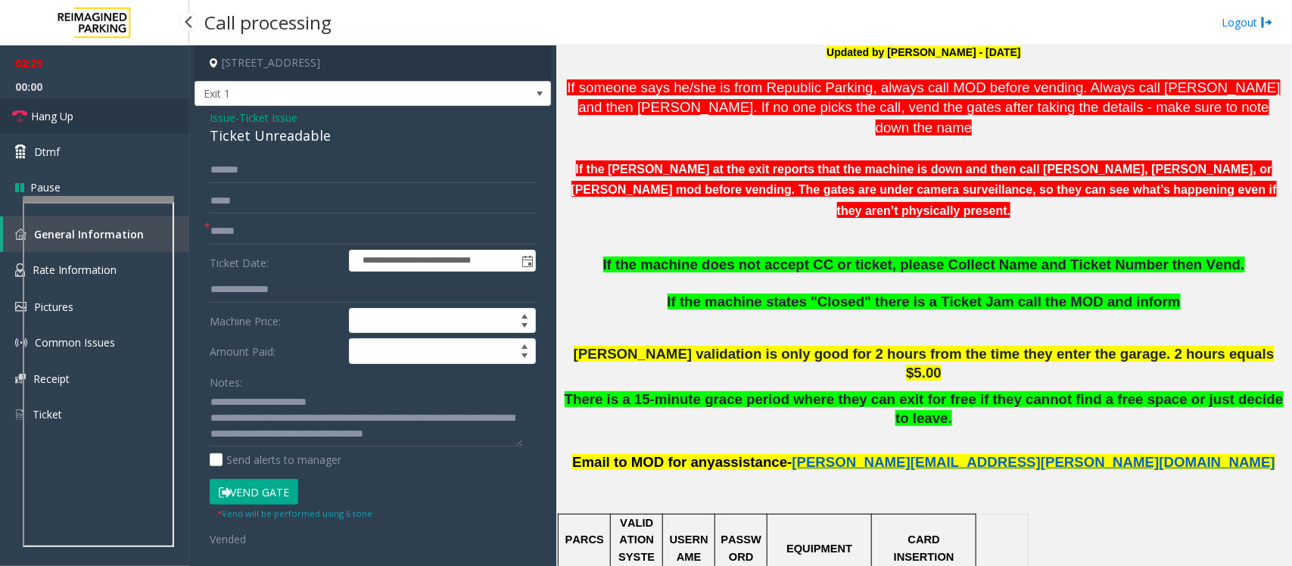
click at [102, 115] on link "Hang Up" at bounding box center [94, 116] width 189 height 36
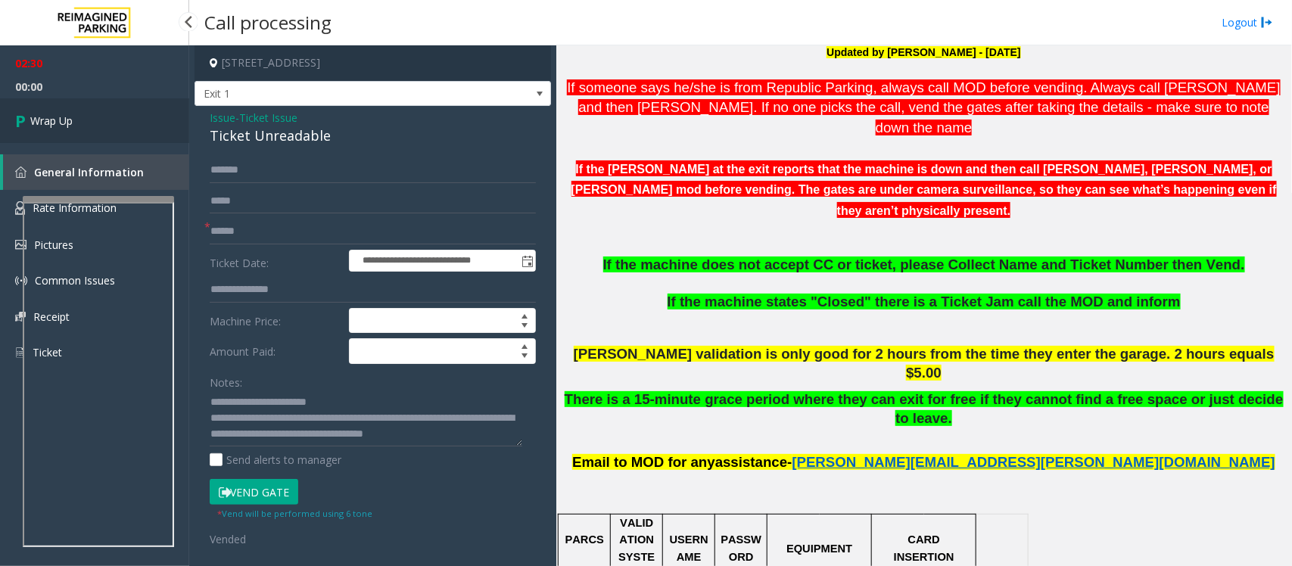
click at [102, 115] on link "Wrap Up" at bounding box center [94, 120] width 189 height 45
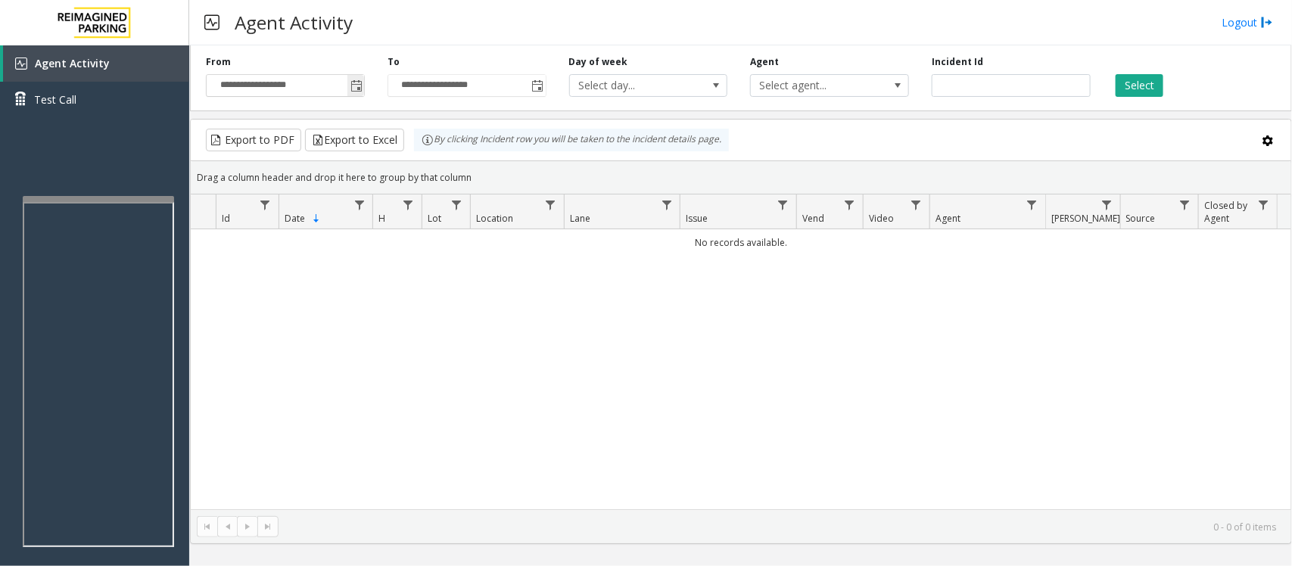
click at [353, 82] on span "Toggle popup" at bounding box center [356, 86] width 12 height 12
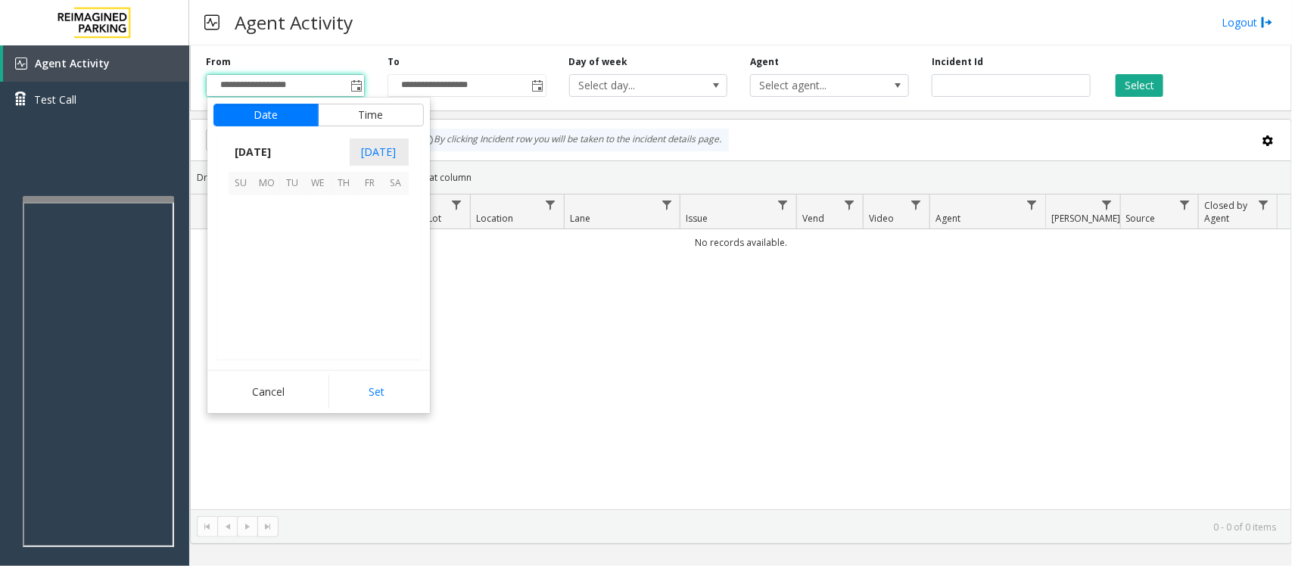
scroll to position [271519, 0]
click at [368, 235] on span "12" at bounding box center [370, 234] width 26 height 26
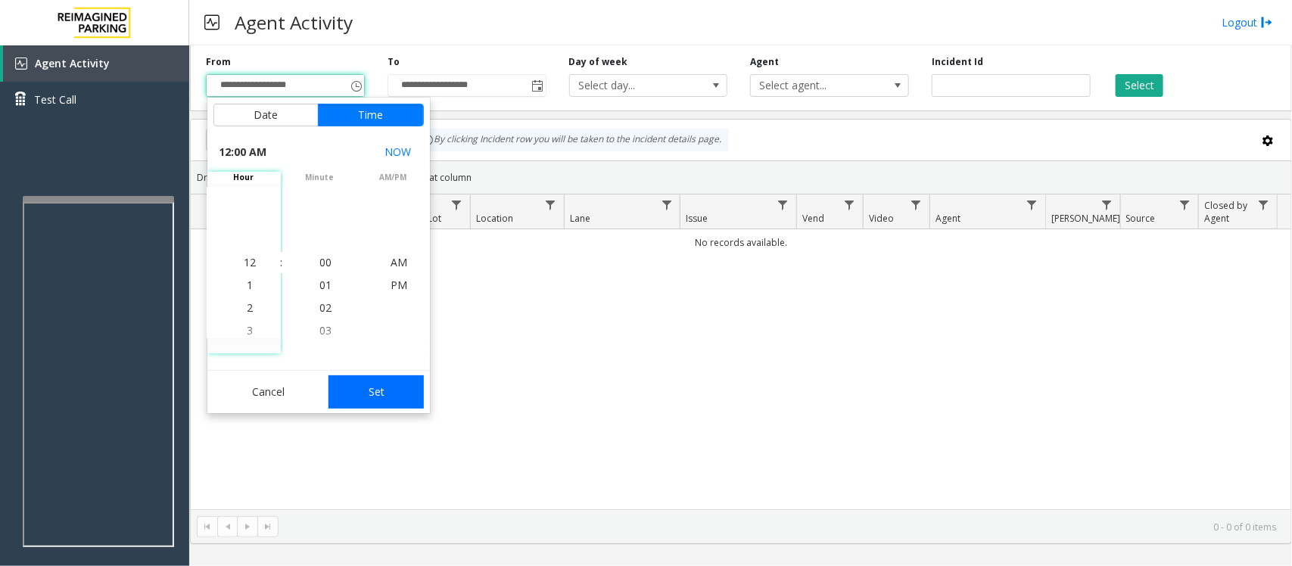
click at [405, 392] on button "Set" at bounding box center [375, 391] width 95 height 33
type input "**********"
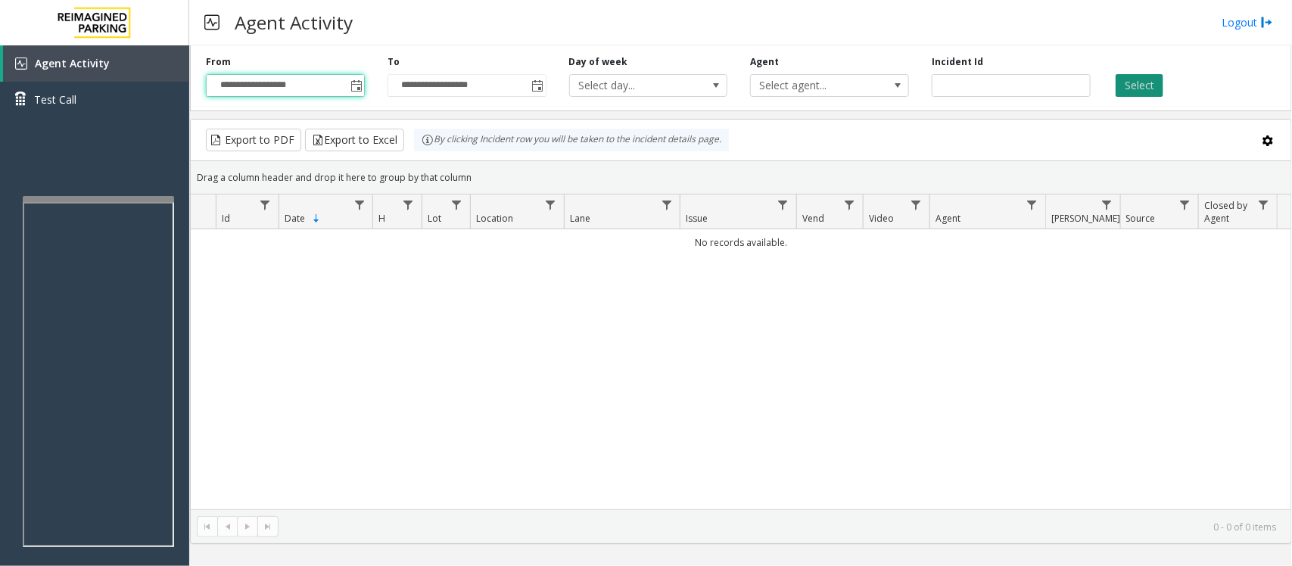
click at [1150, 89] on button "Select" at bounding box center [1140, 85] width 48 height 23
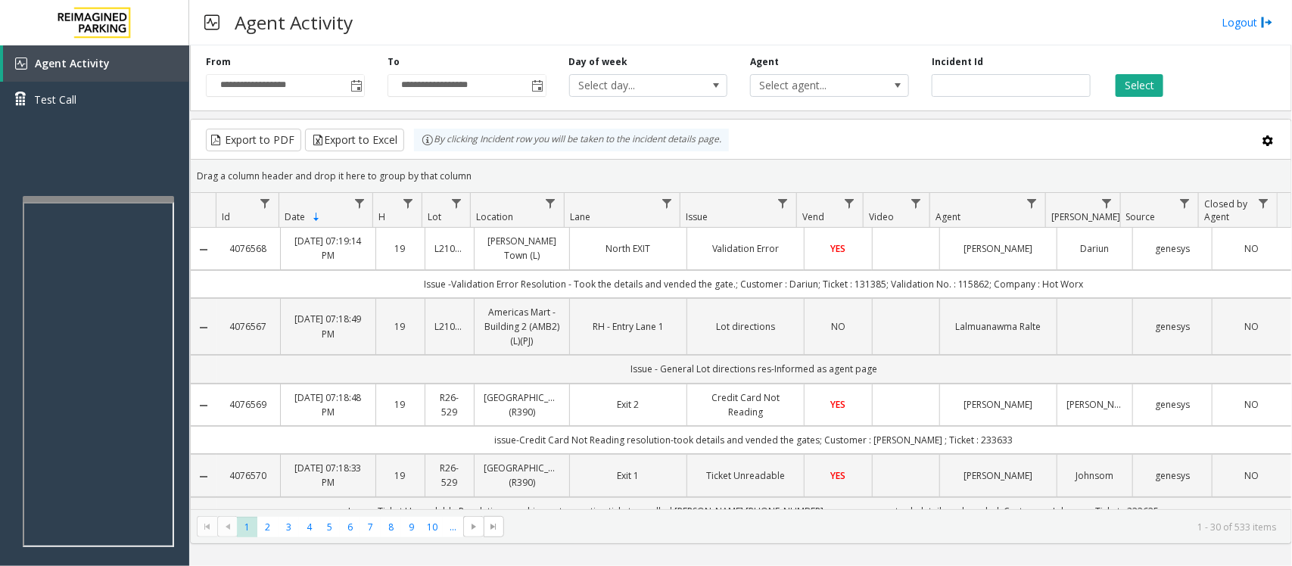
scroll to position [95, 0]
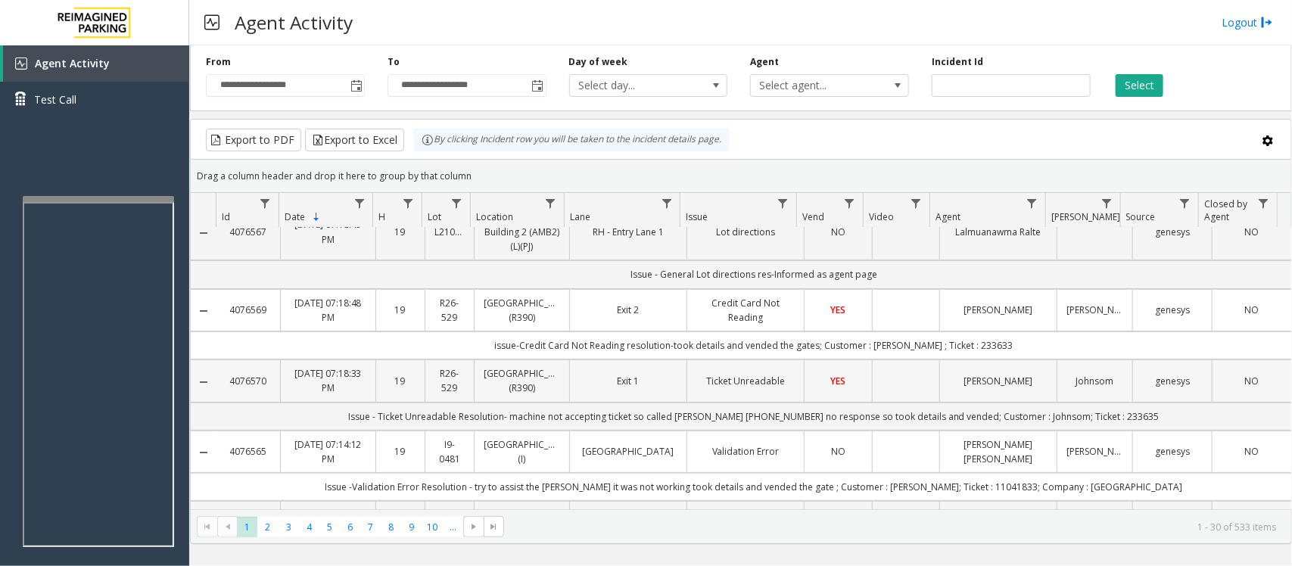
click at [872, 402] on td "Data table" at bounding box center [905, 381] width 67 height 42
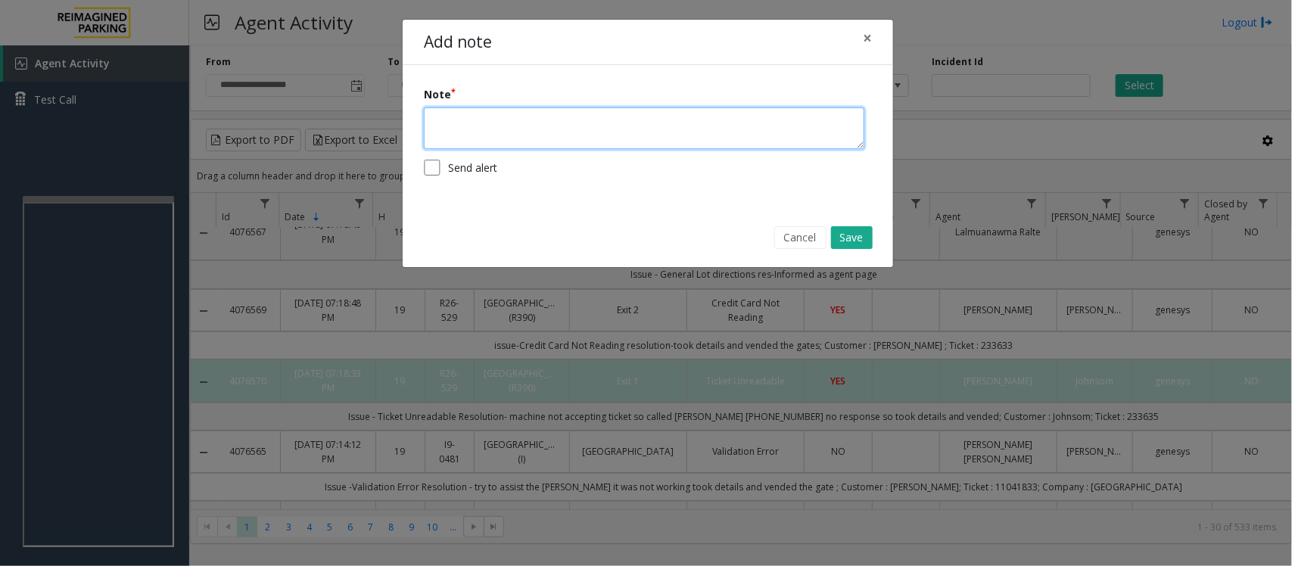
click at [617, 129] on textarea at bounding box center [644, 128] width 440 height 42
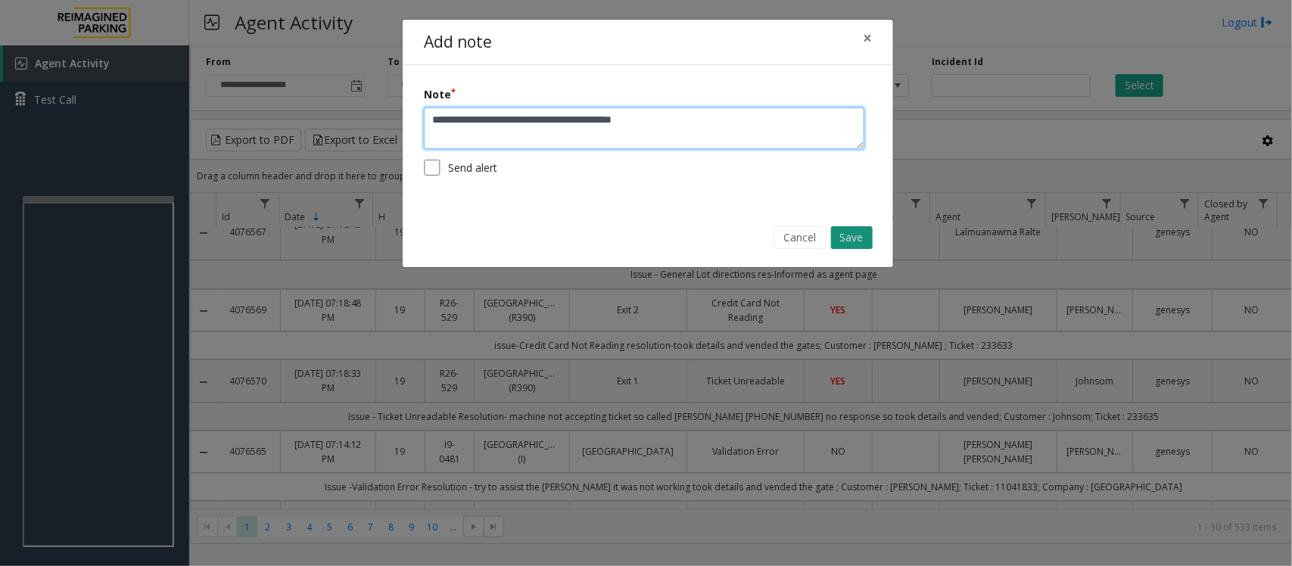
type textarea "**********"
click at [863, 235] on button "Save" at bounding box center [852, 237] width 42 height 23
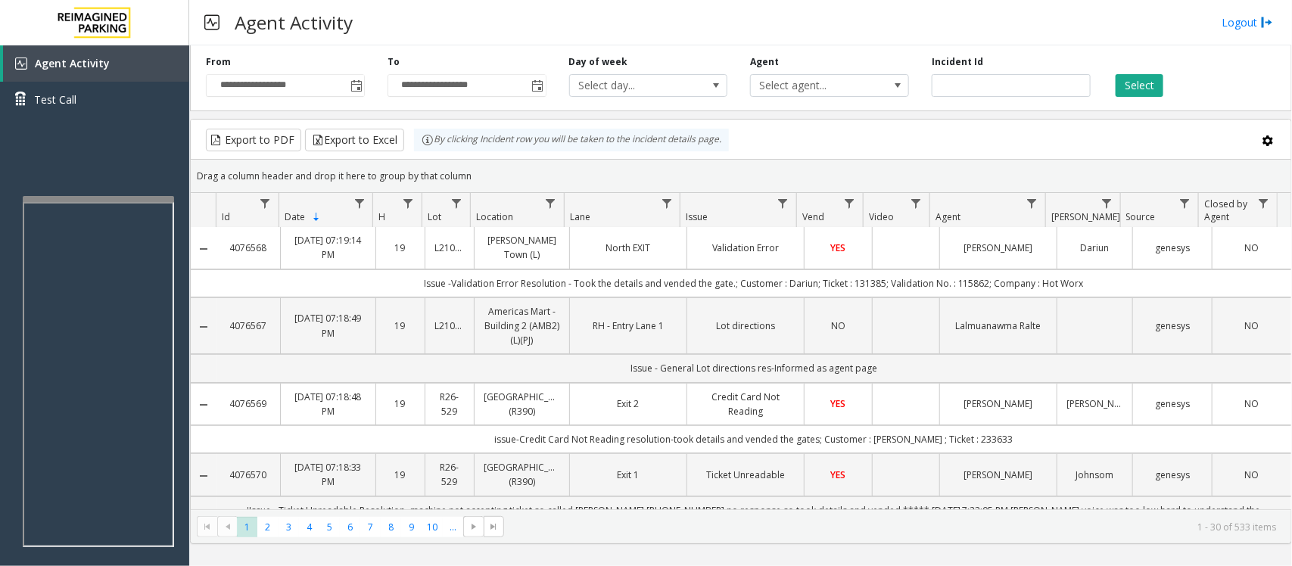
scroll to position [0, 0]
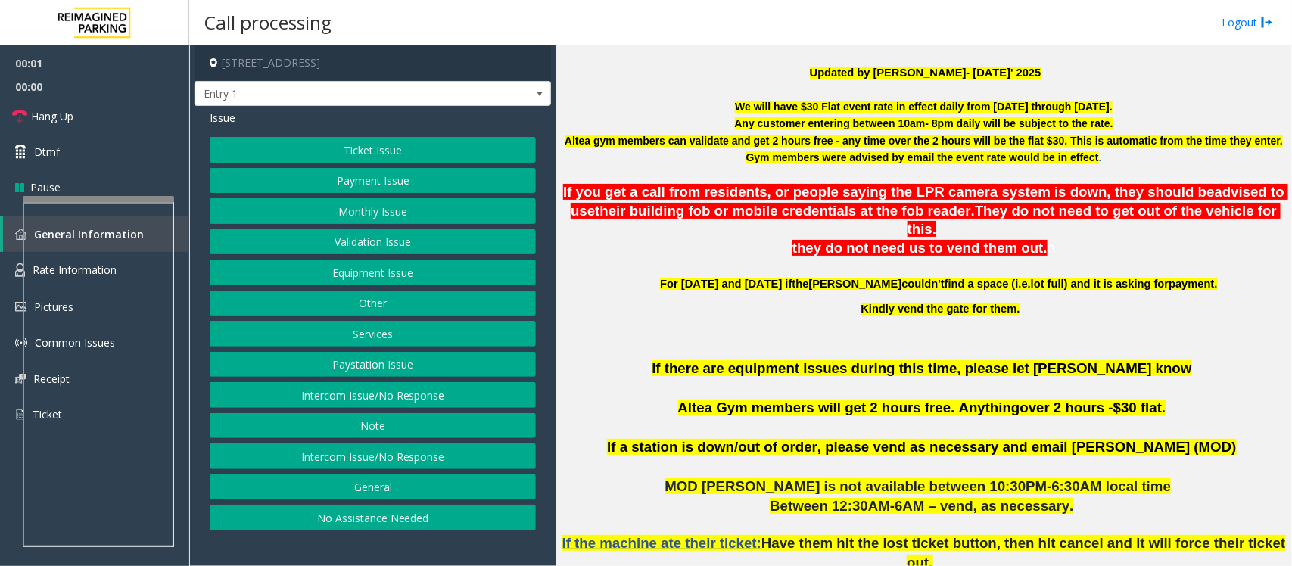
scroll to position [473, 0]
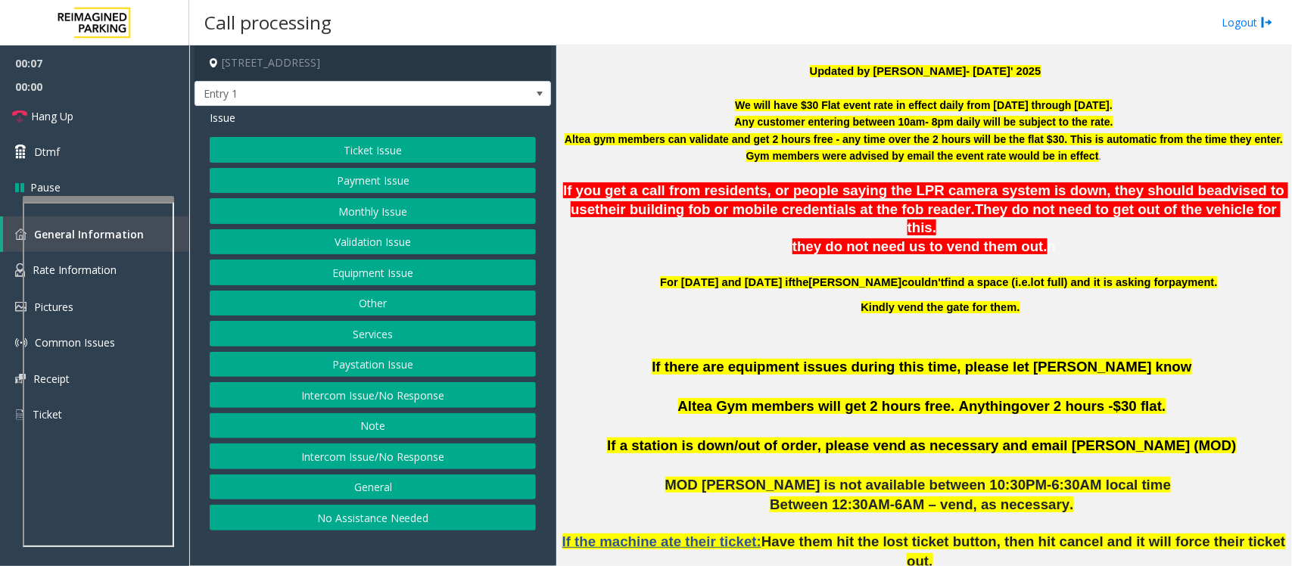
click at [342, 522] on button "No Assistance Needed" at bounding box center [373, 518] width 326 height 26
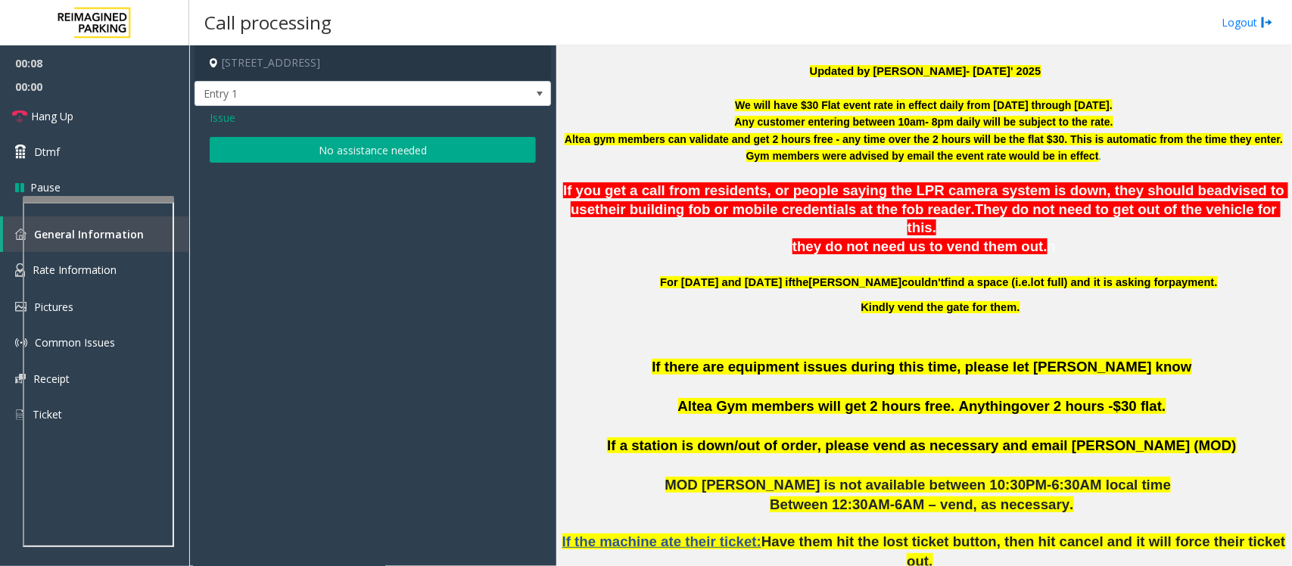
click at [314, 136] on div "Issue No assistance needed" at bounding box center [373, 138] width 356 height 64
click at [292, 163] on div "Issue No assistance needed" at bounding box center [373, 138] width 356 height 64
click at [297, 154] on button "No assistance needed" at bounding box center [373, 150] width 326 height 26
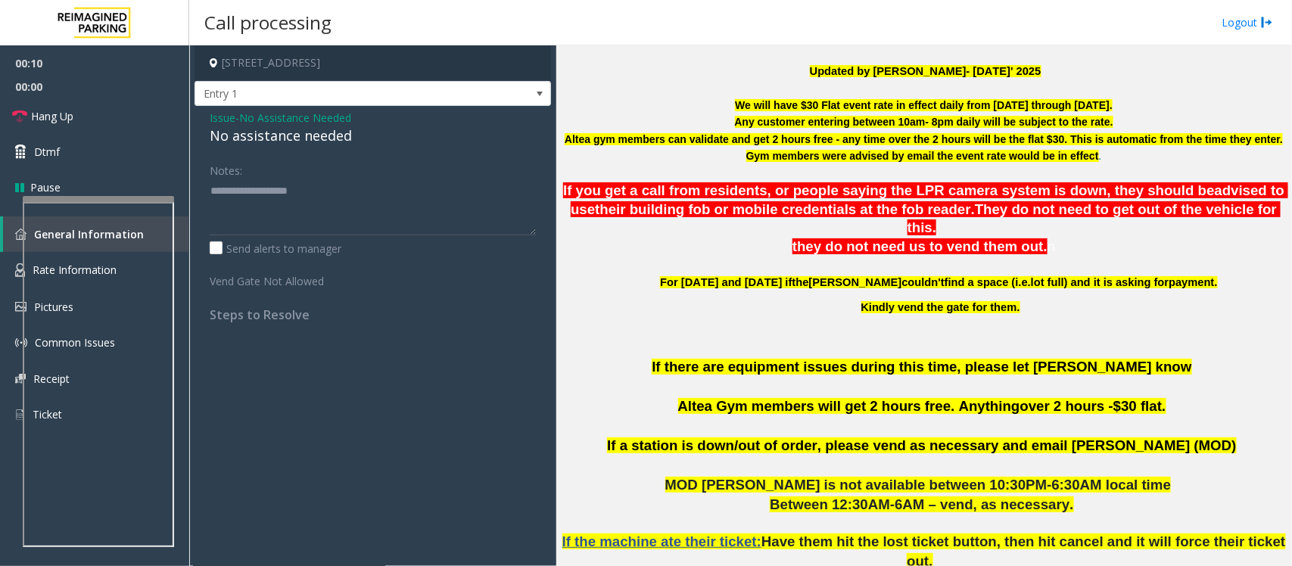
click at [293, 142] on div "No assistance needed" at bounding box center [373, 136] width 326 height 20
type textarea "**********"
click at [139, 117] on link "Hang Up" at bounding box center [94, 116] width 189 height 36
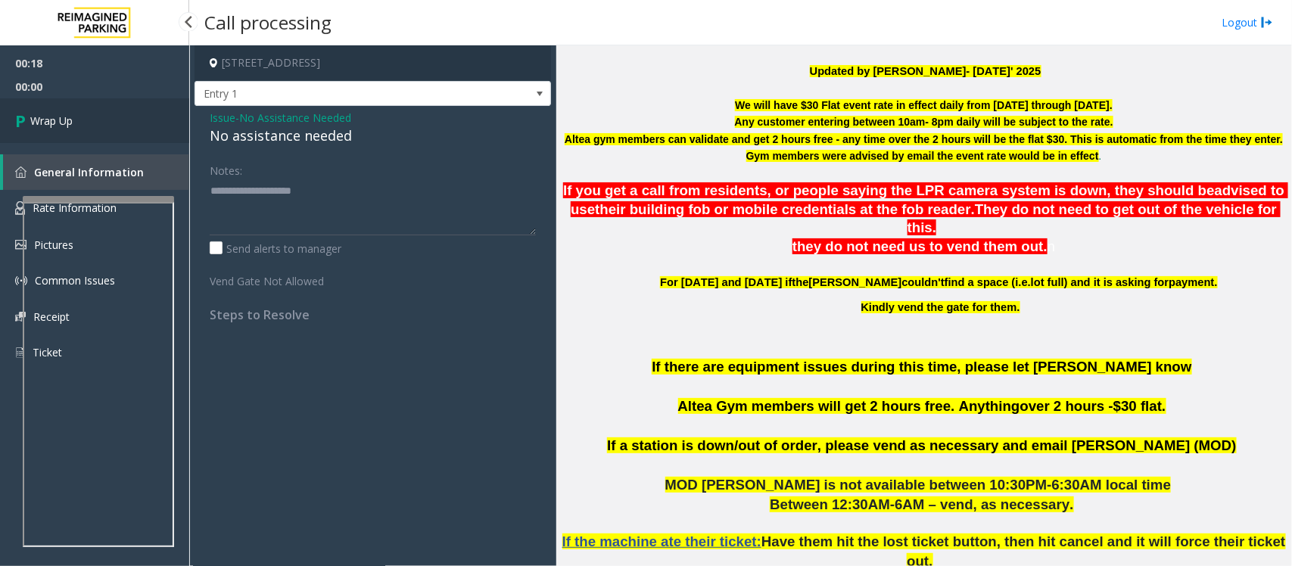
click at [139, 117] on link "Wrap Up" at bounding box center [94, 120] width 189 height 45
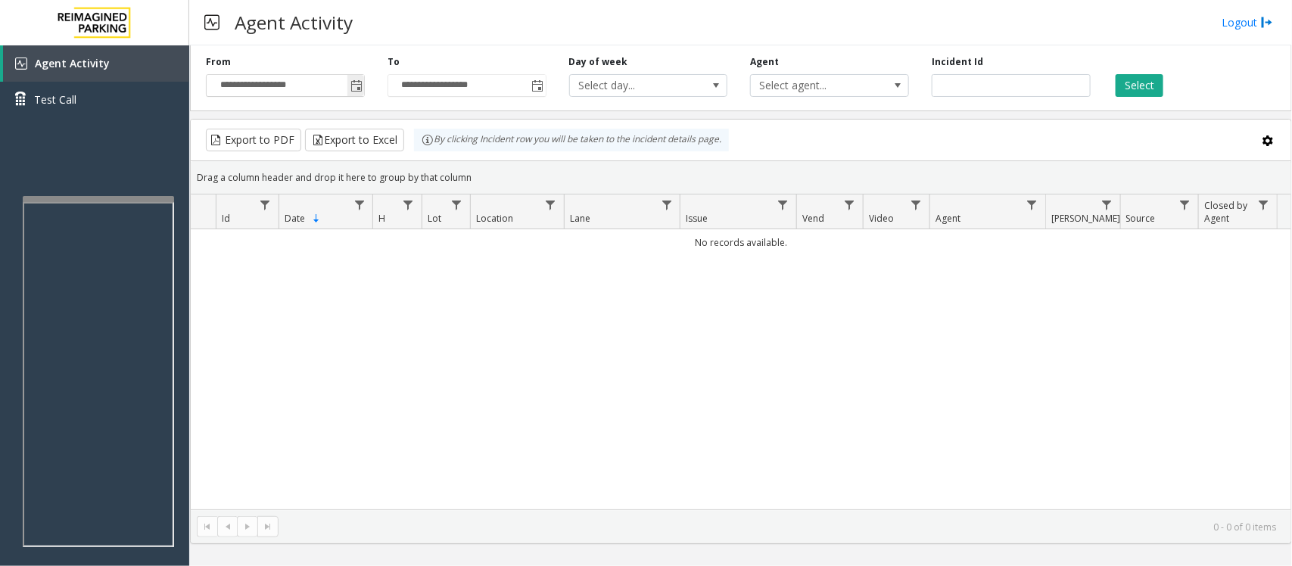
click at [356, 92] on span "Toggle popup" at bounding box center [356, 86] width 12 height 12
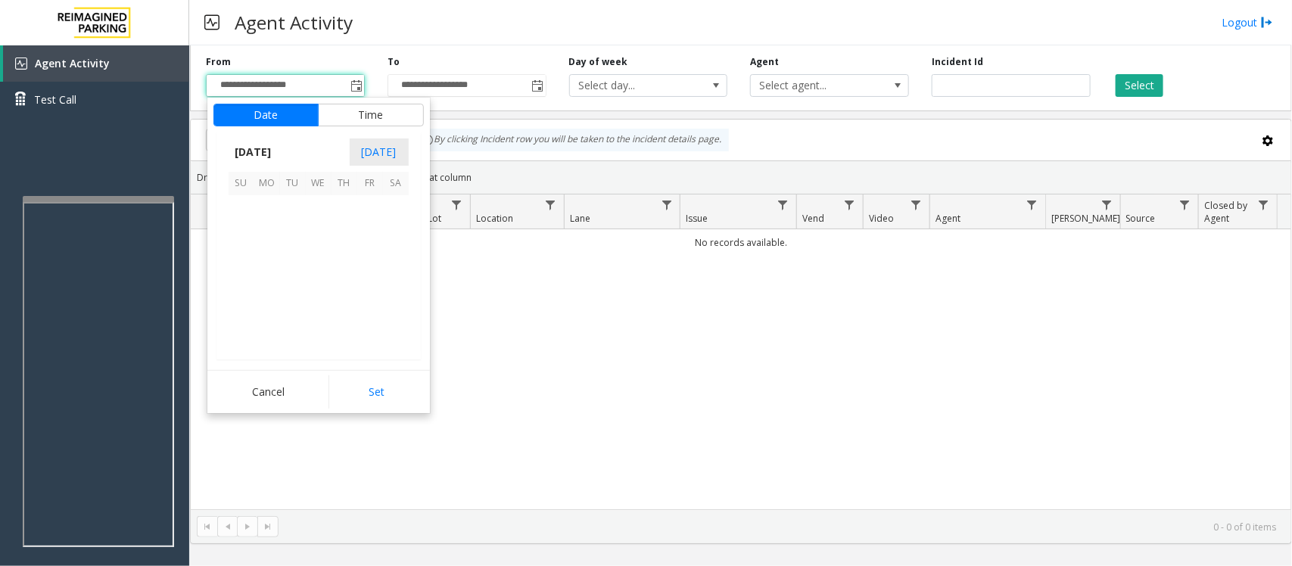
scroll to position [271519, 0]
click at [367, 232] on span "12" at bounding box center [370, 234] width 26 height 26
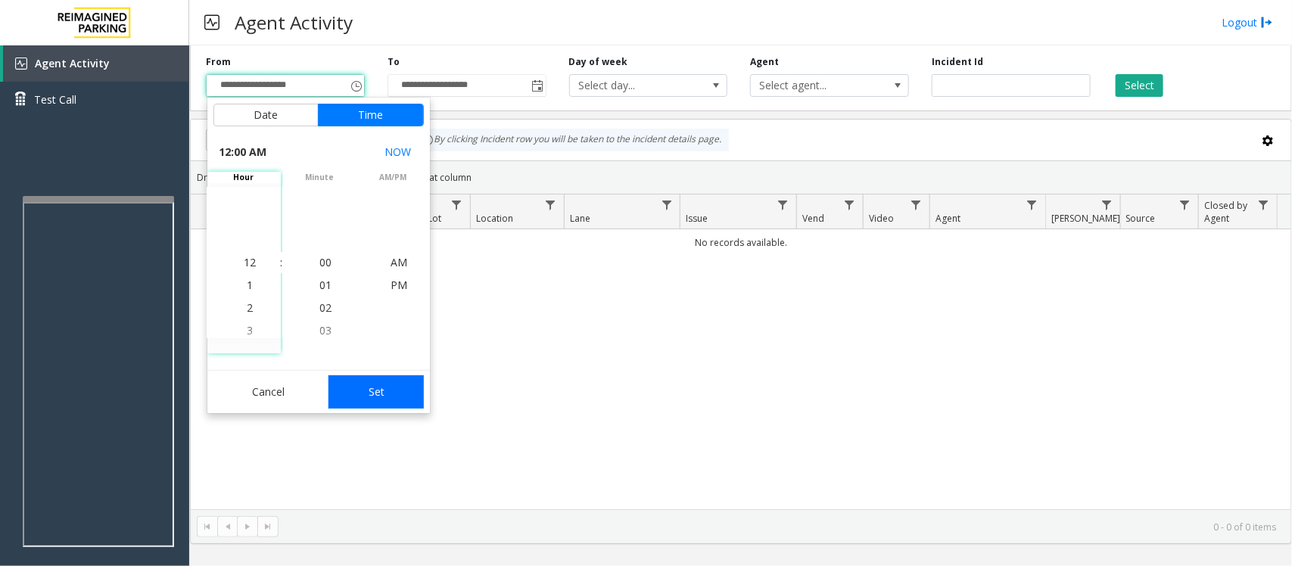
click at [380, 381] on button "Set" at bounding box center [375, 391] width 95 height 33
type input "**********"
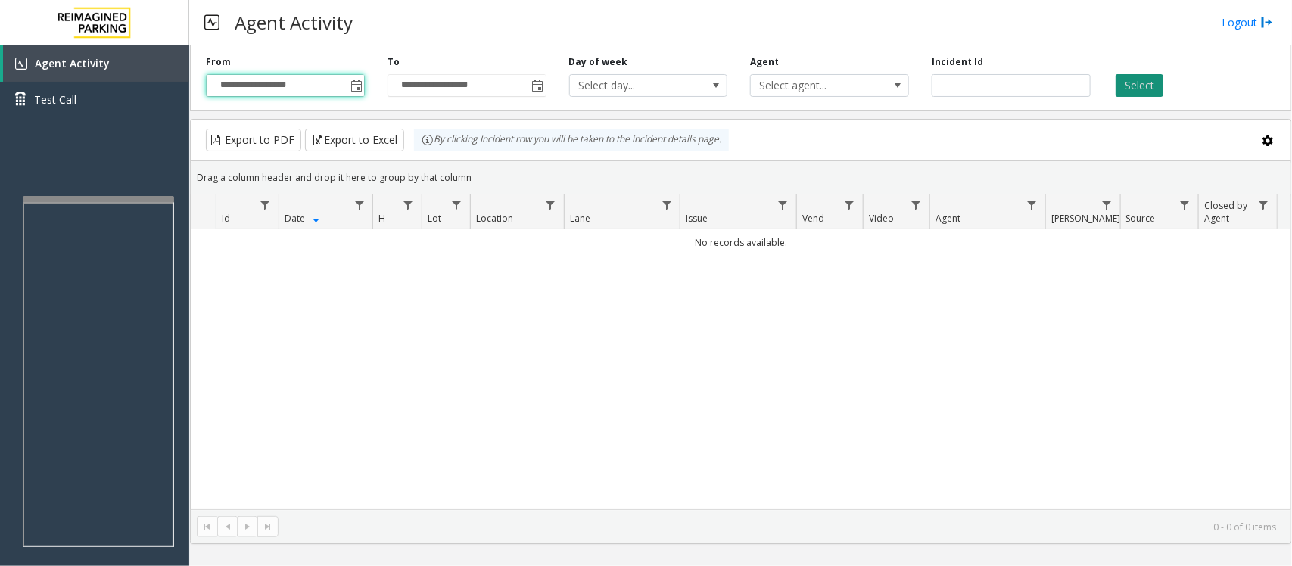
click at [1153, 80] on button "Select" at bounding box center [1140, 85] width 48 height 23
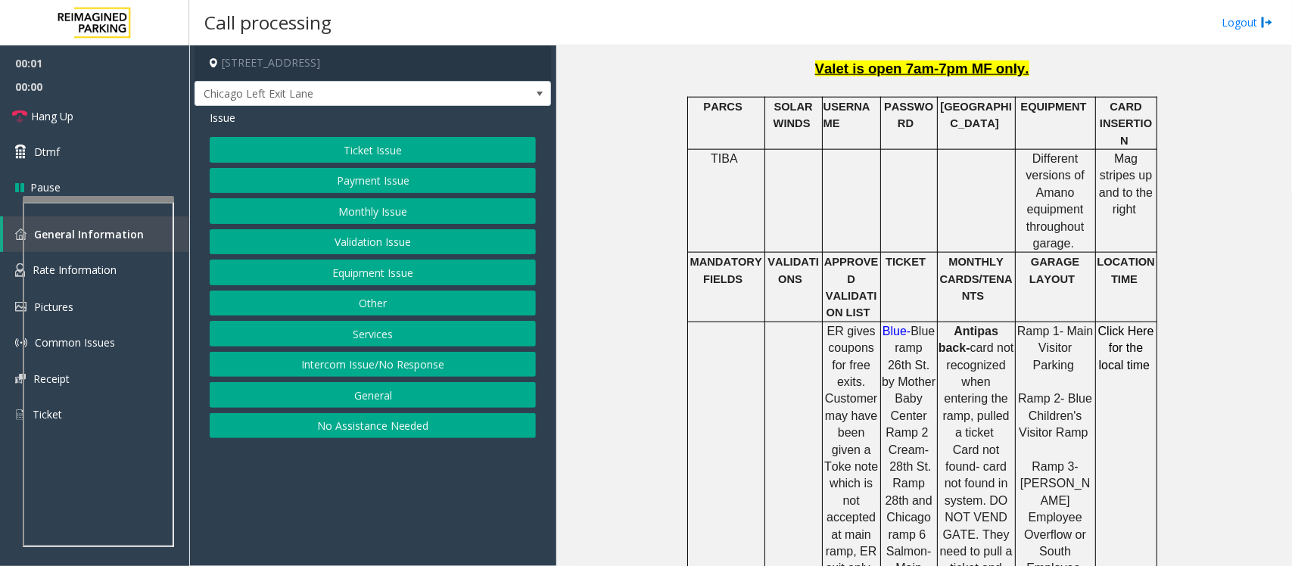
scroll to position [757, 0]
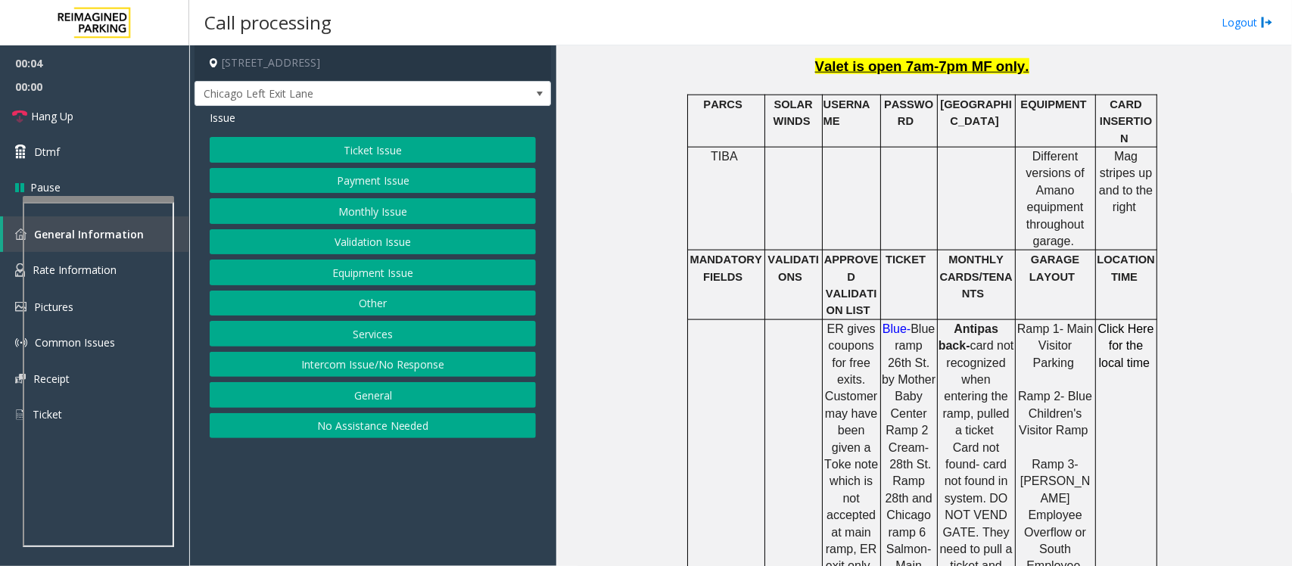
click at [364, 210] on button "Monthly Issue" at bounding box center [373, 211] width 326 height 26
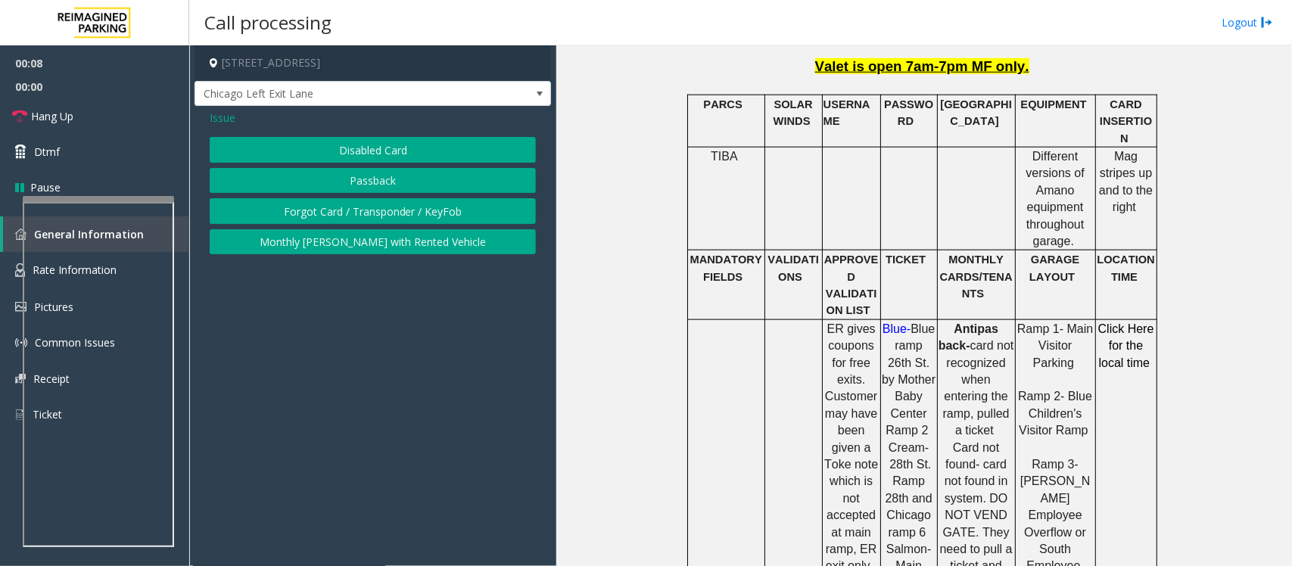
click at [369, 155] on button "Disabled Card" at bounding box center [373, 150] width 326 height 26
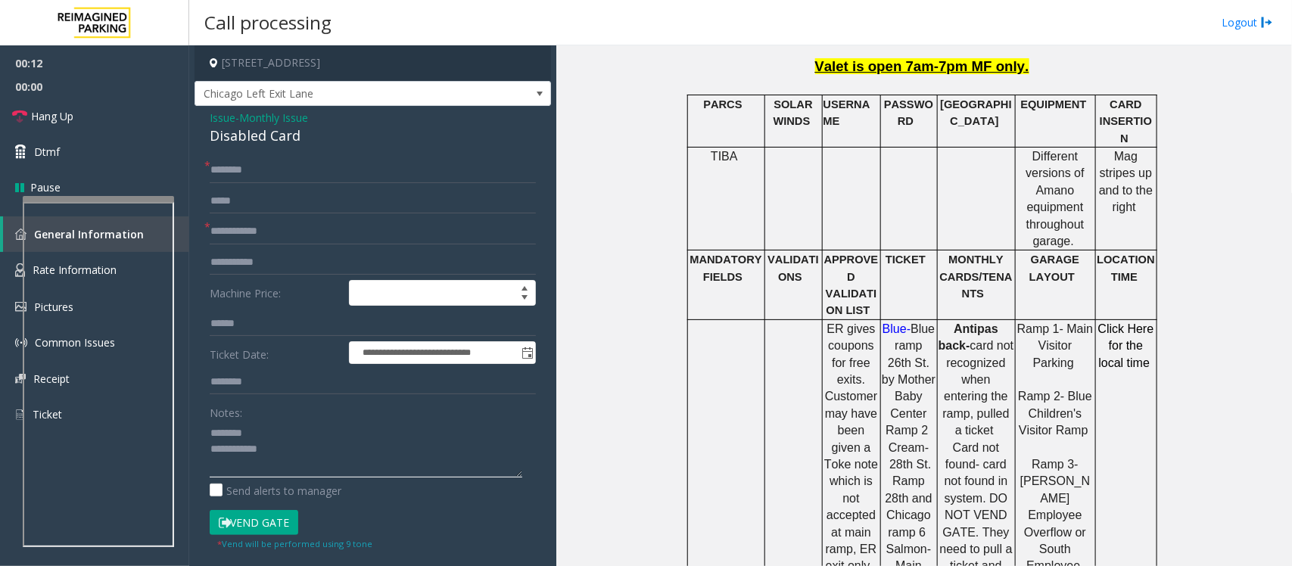
type textarea "**********"
click at [241, 135] on div "Disabled Card" at bounding box center [373, 136] width 326 height 20
click at [259, 232] on input "text" at bounding box center [373, 232] width 326 height 26
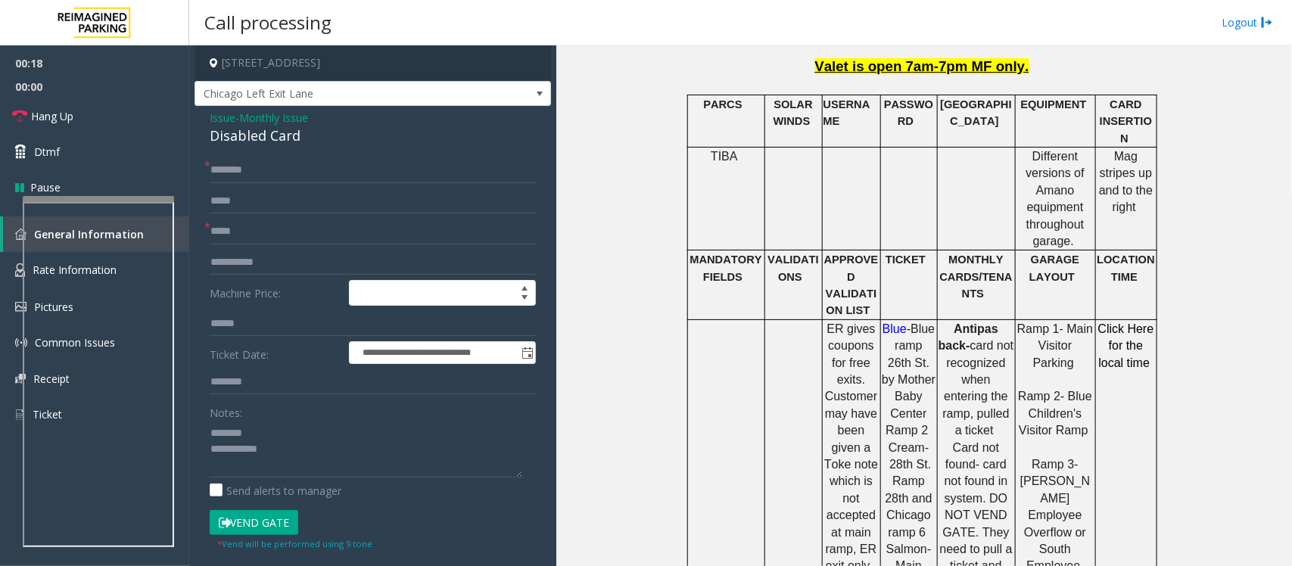
click at [210, 229] on span "*" at bounding box center [207, 227] width 6 height 16
click at [212, 232] on input "*****" at bounding box center [373, 232] width 326 height 26
type input "******"
click at [242, 134] on div "Disabled Card" at bounding box center [373, 136] width 326 height 20
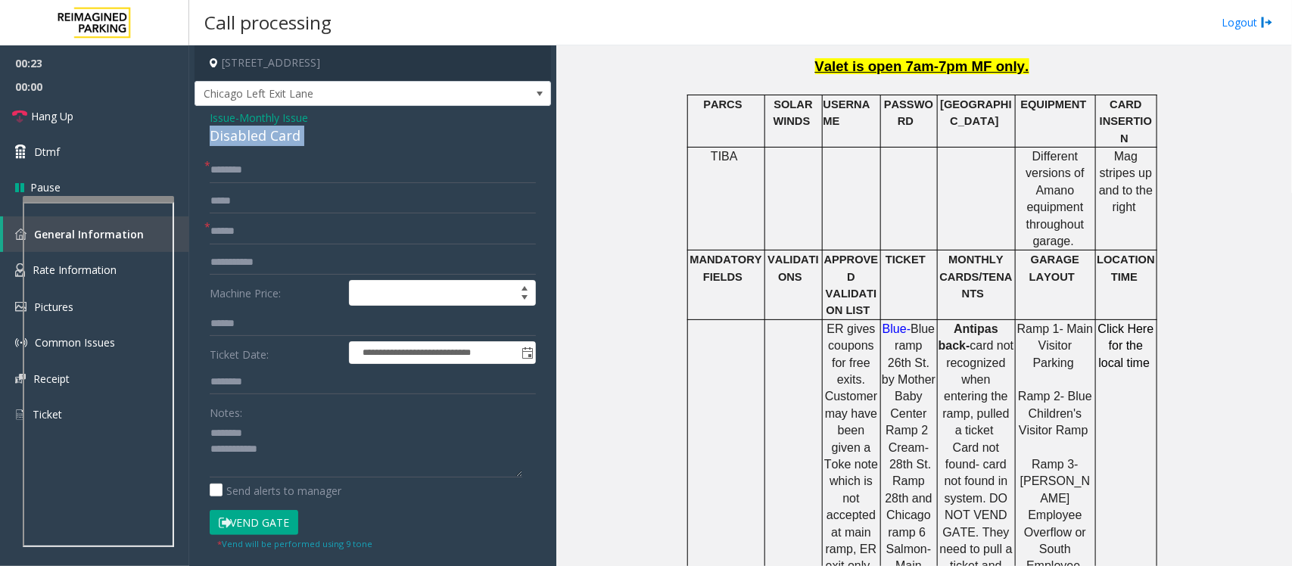
click at [242, 134] on div "Disabled Card" at bounding box center [373, 136] width 326 height 20
click at [252, 165] on input "text" at bounding box center [373, 170] width 326 height 26
click at [251, 167] on input "text" at bounding box center [373, 170] width 326 height 26
type input "*"
type input "**"
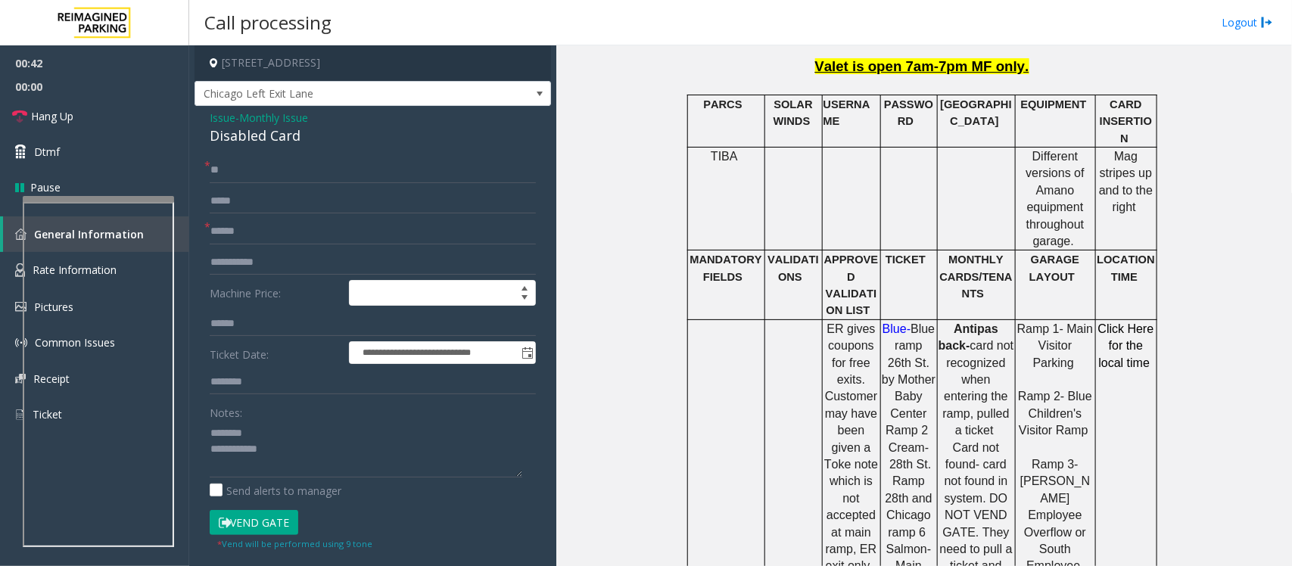
click at [246, 528] on button "Vend Gate" at bounding box center [254, 523] width 89 height 26
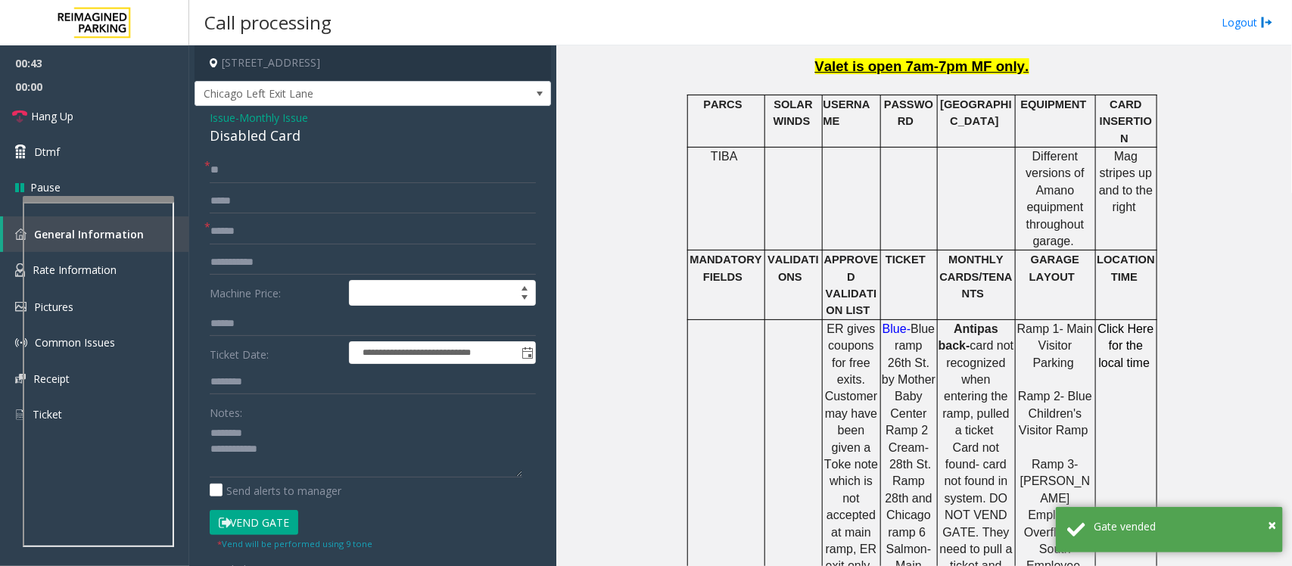
click at [239, 141] on div "Disabled Card" at bounding box center [373, 136] width 326 height 20
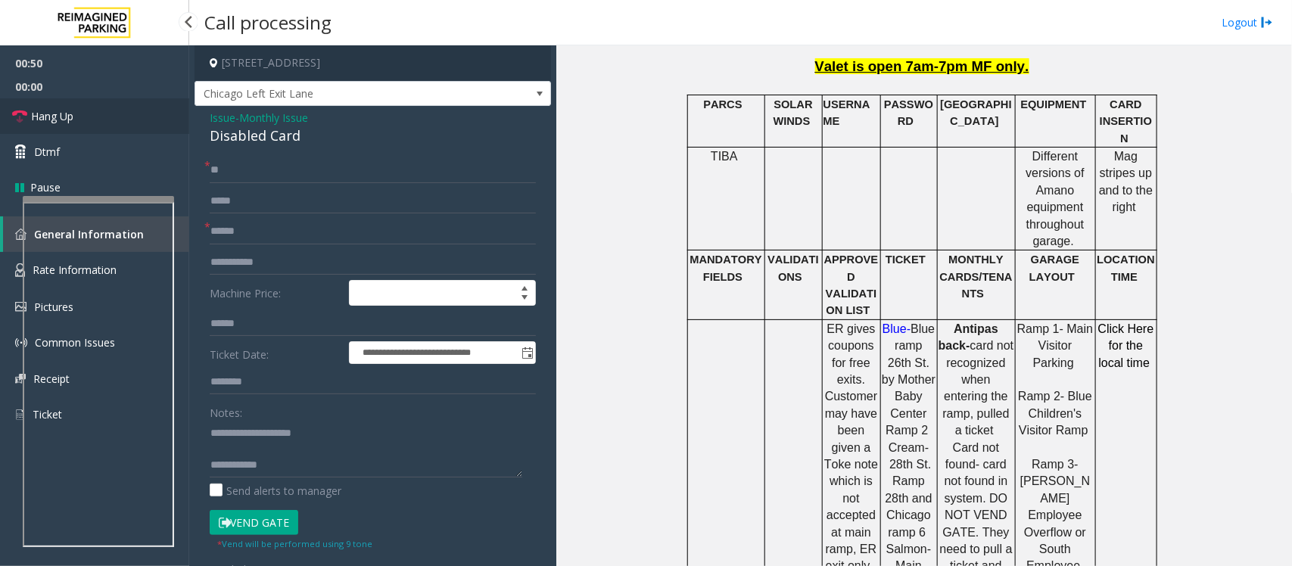
click at [77, 119] on link "Hang Up" at bounding box center [94, 116] width 189 height 36
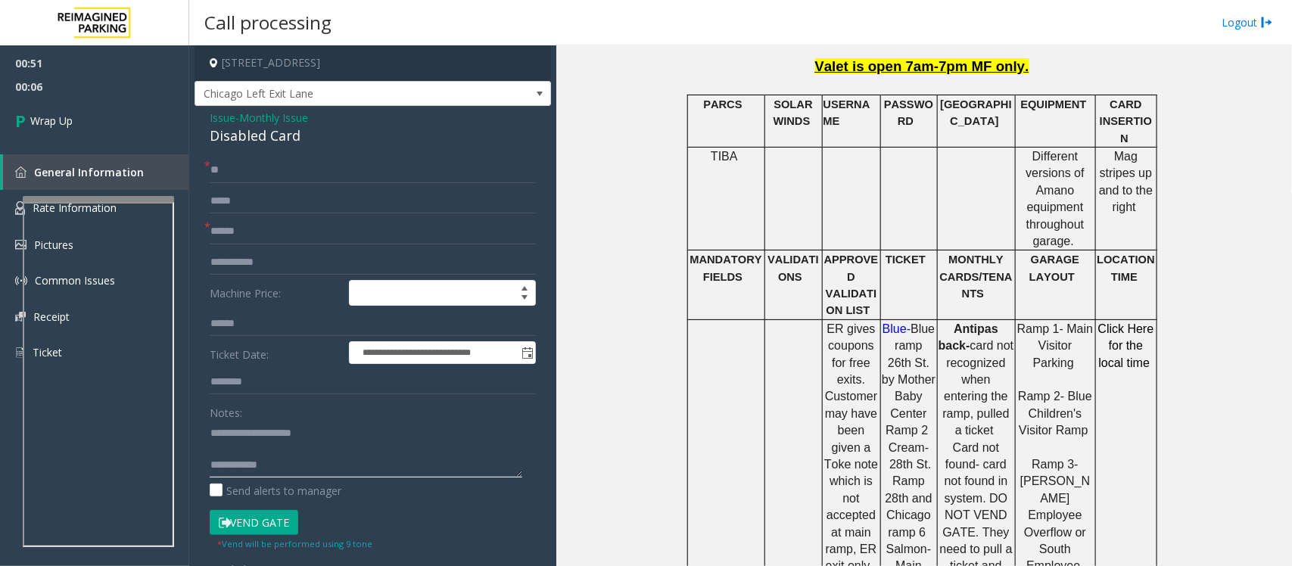
click at [313, 473] on textarea at bounding box center [366, 449] width 313 height 57
paste textarea "**********"
click at [273, 440] on textarea at bounding box center [366, 449] width 313 height 57
click at [271, 440] on textarea at bounding box center [366, 449] width 313 height 57
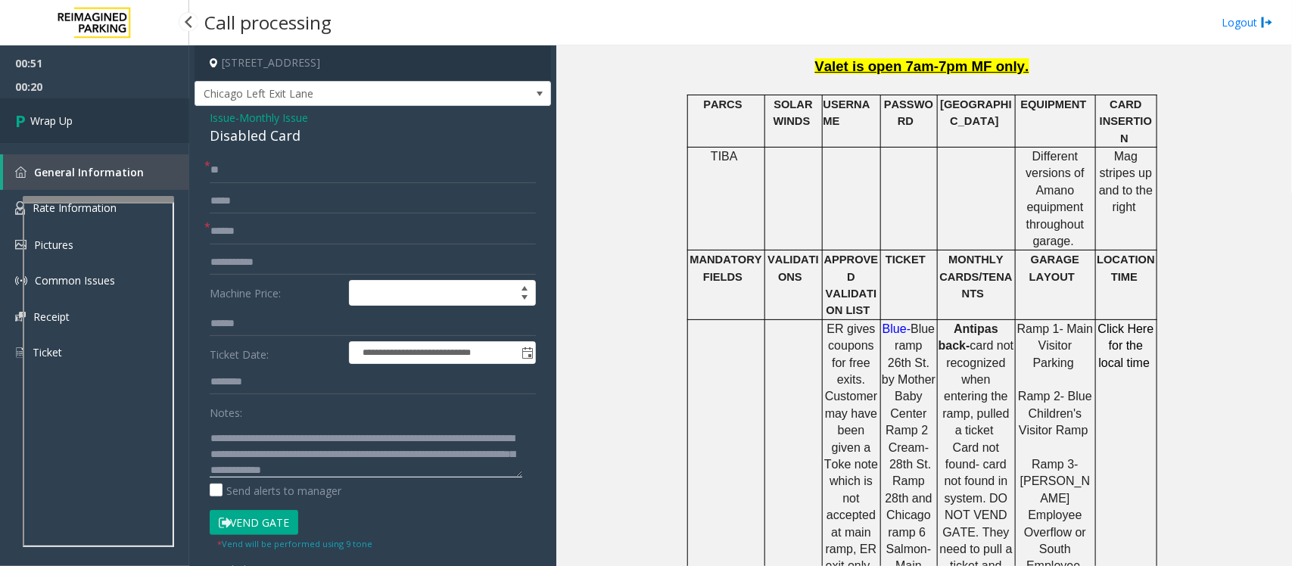
type textarea "**********"
click at [70, 126] on span "Wrap Up" at bounding box center [51, 121] width 42 height 16
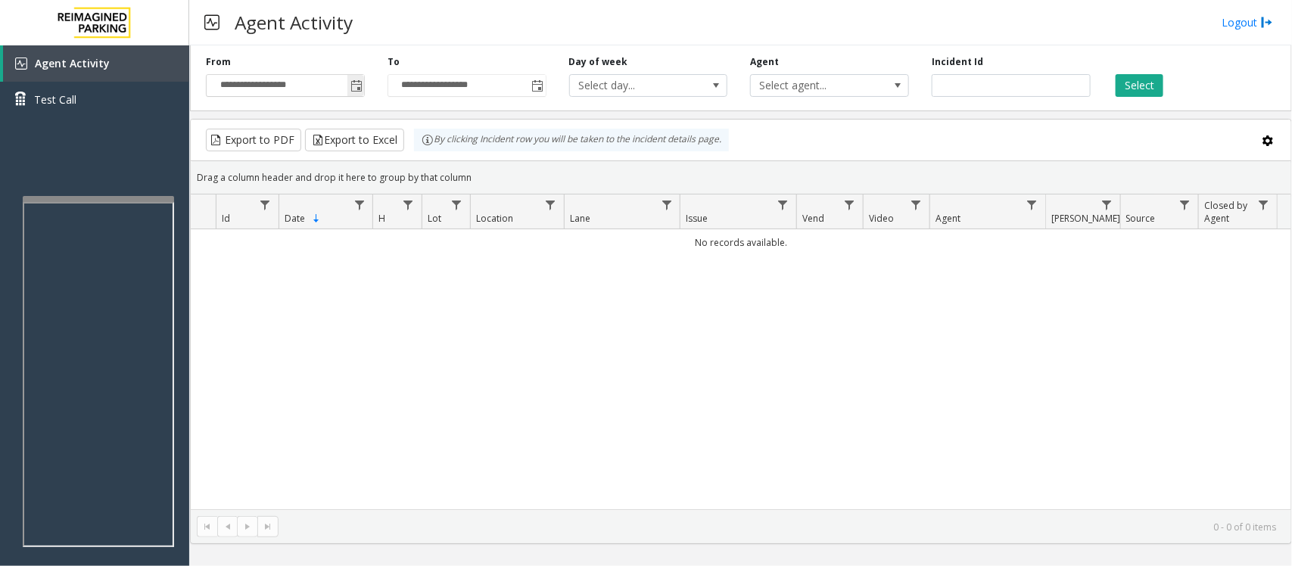
click at [352, 82] on span "Toggle popup" at bounding box center [356, 86] width 12 height 12
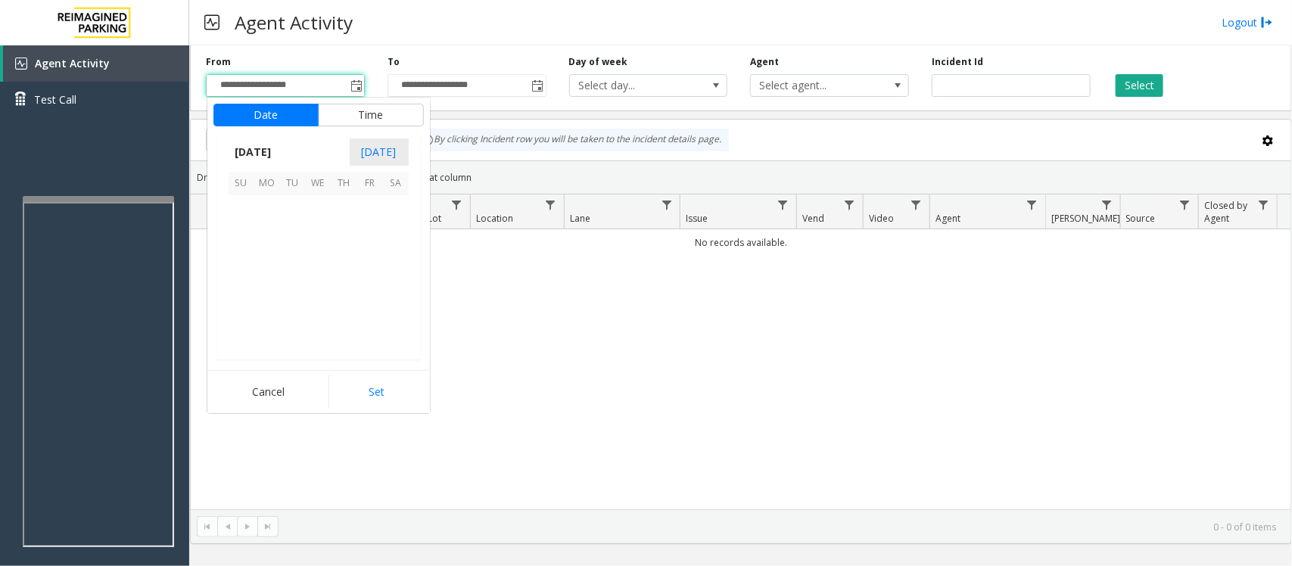
scroll to position [271519, 0]
click at [372, 235] on span "12" at bounding box center [370, 234] width 26 height 26
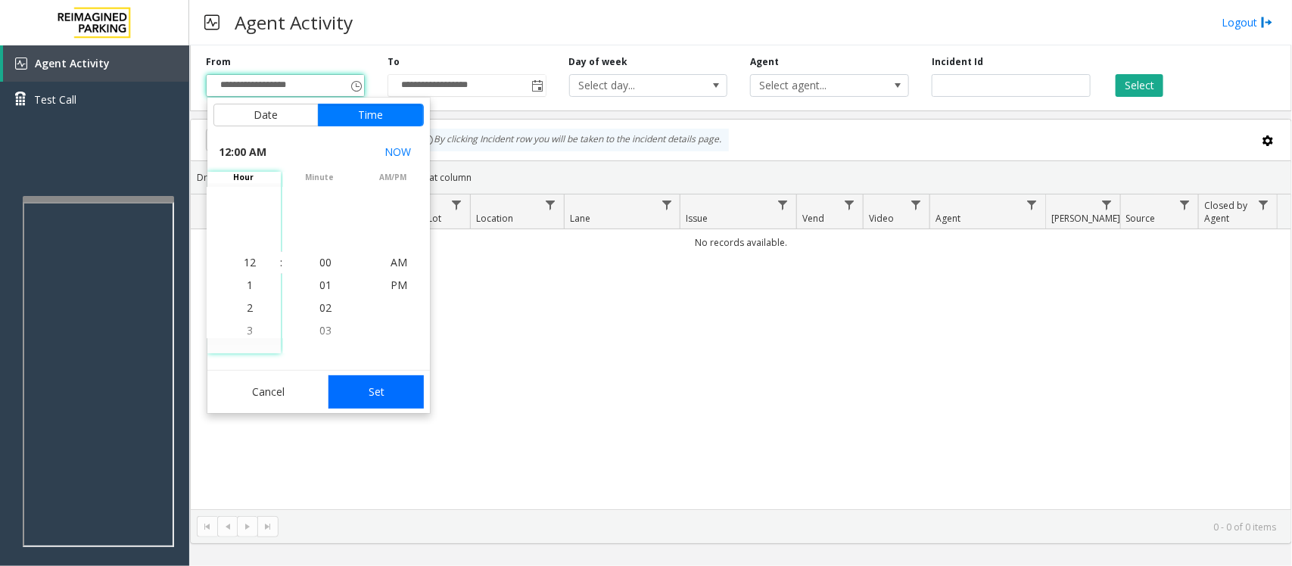
click at [388, 386] on button "Set" at bounding box center [375, 391] width 95 height 33
type input "**********"
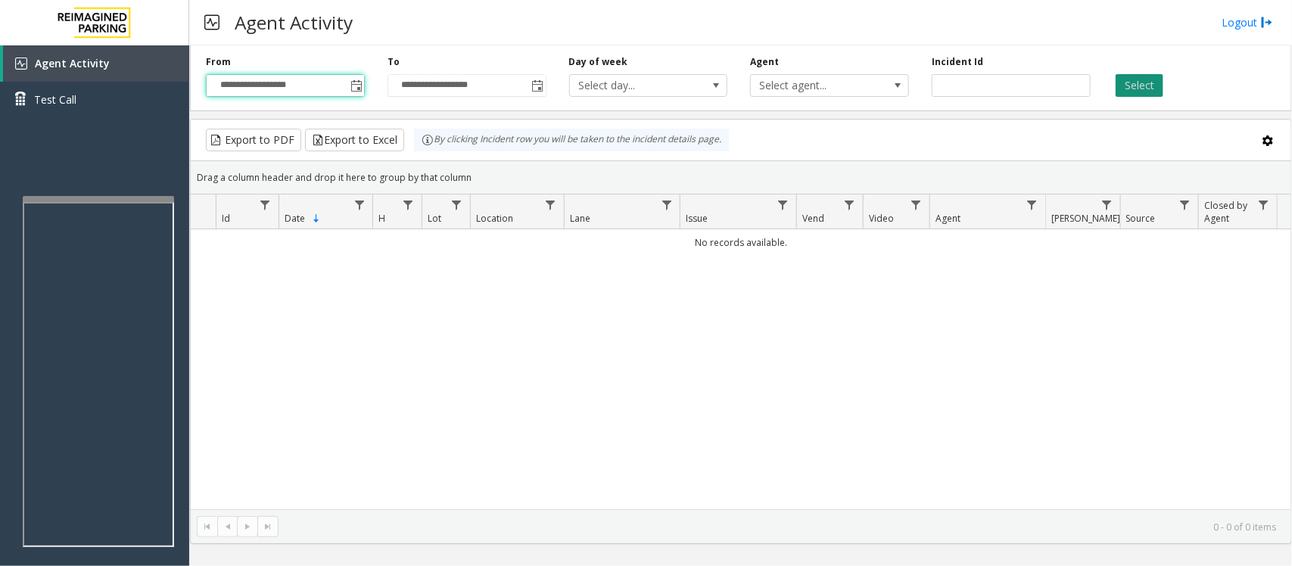
click at [1156, 84] on button "Select" at bounding box center [1140, 85] width 48 height 23
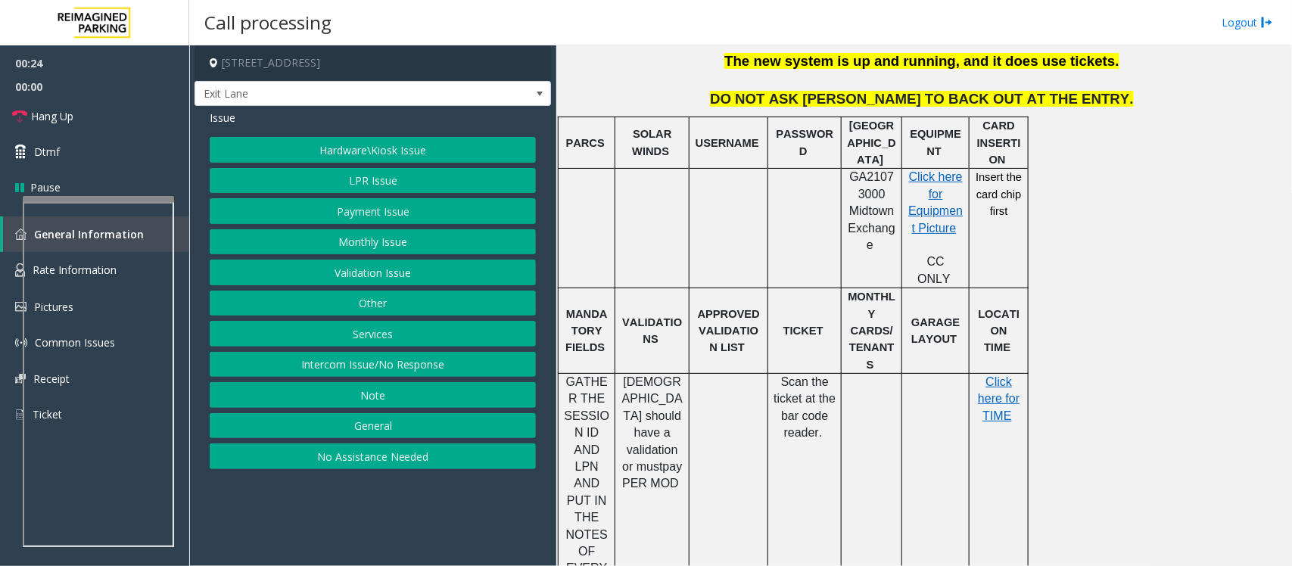
scroll to position [426, 0]
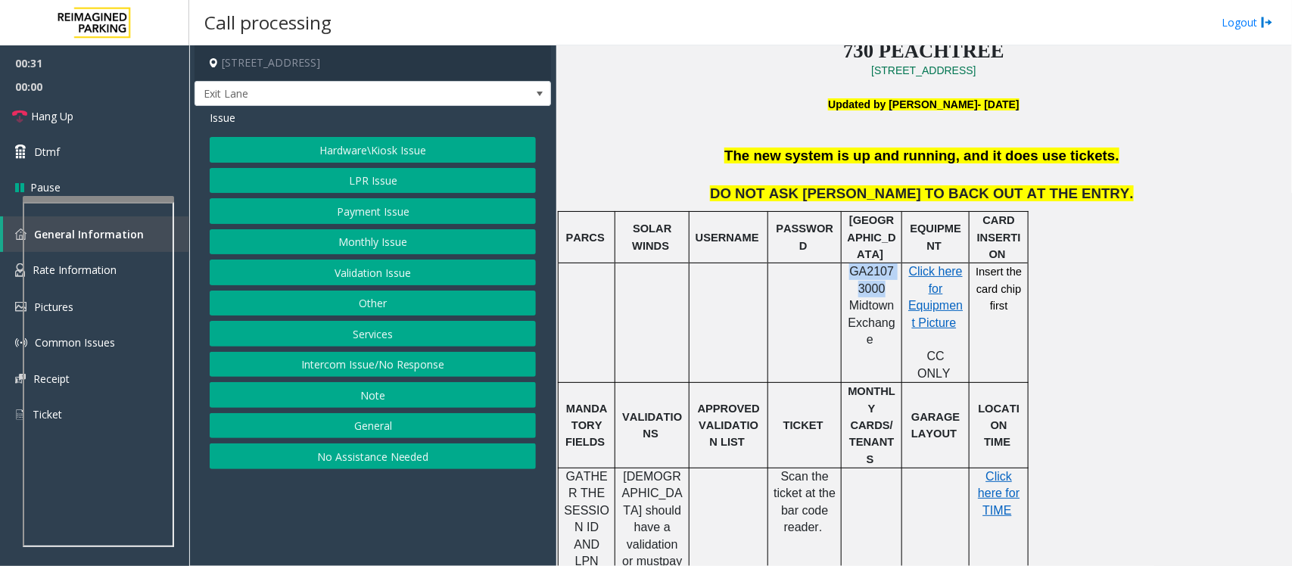
drag, startPoint x: 849, startPoint y: 272, endPoint x: 879, endPoint y: 286, distance: 33.2
click at [879, 286] on span "GA21073000 Midtown Exchange" at bounding box center [871, 305] width 47 height 81
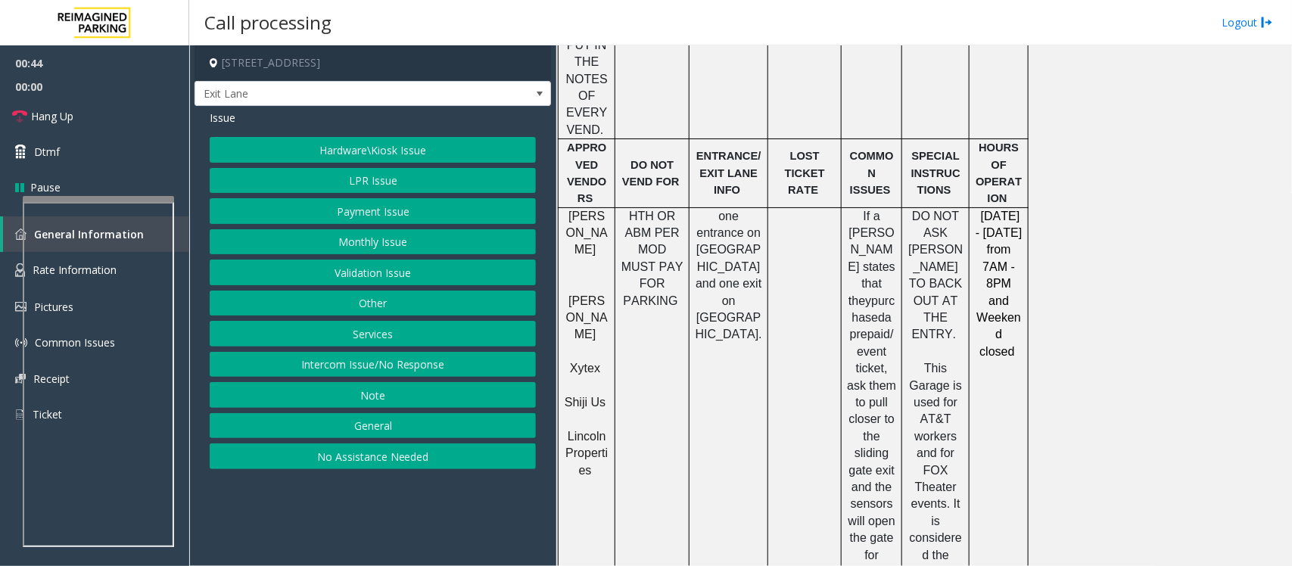
scroll to position [994, 0]
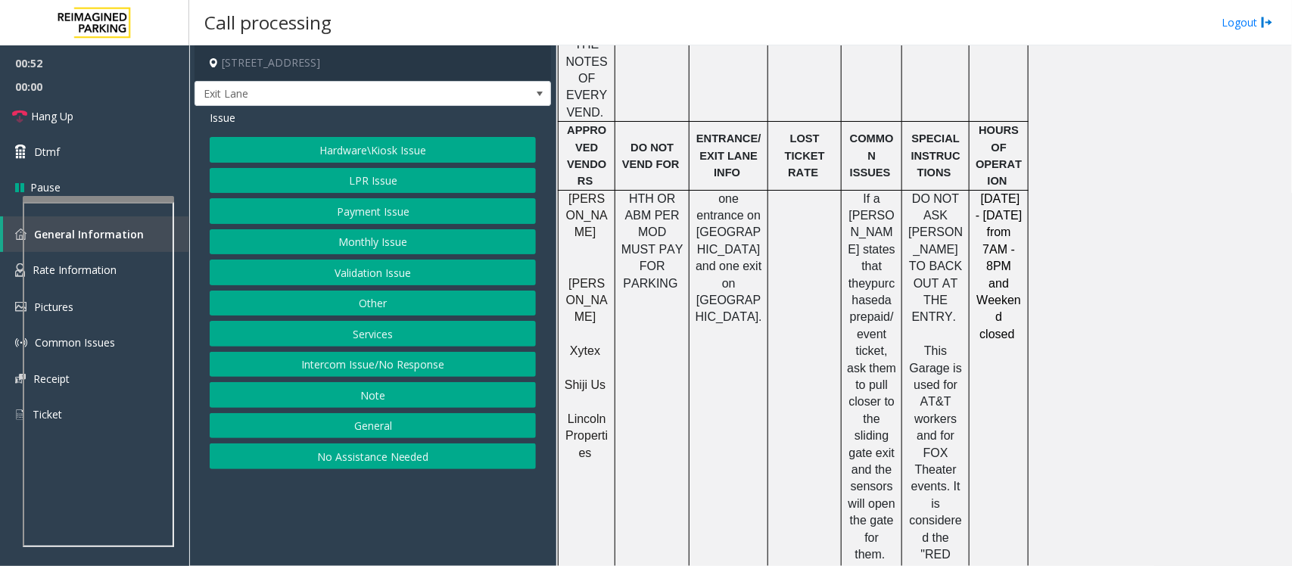
click at [375, 155] on button "Hardware\Kiosk Issue" at bounding box center [373, 150] width 326 height 26
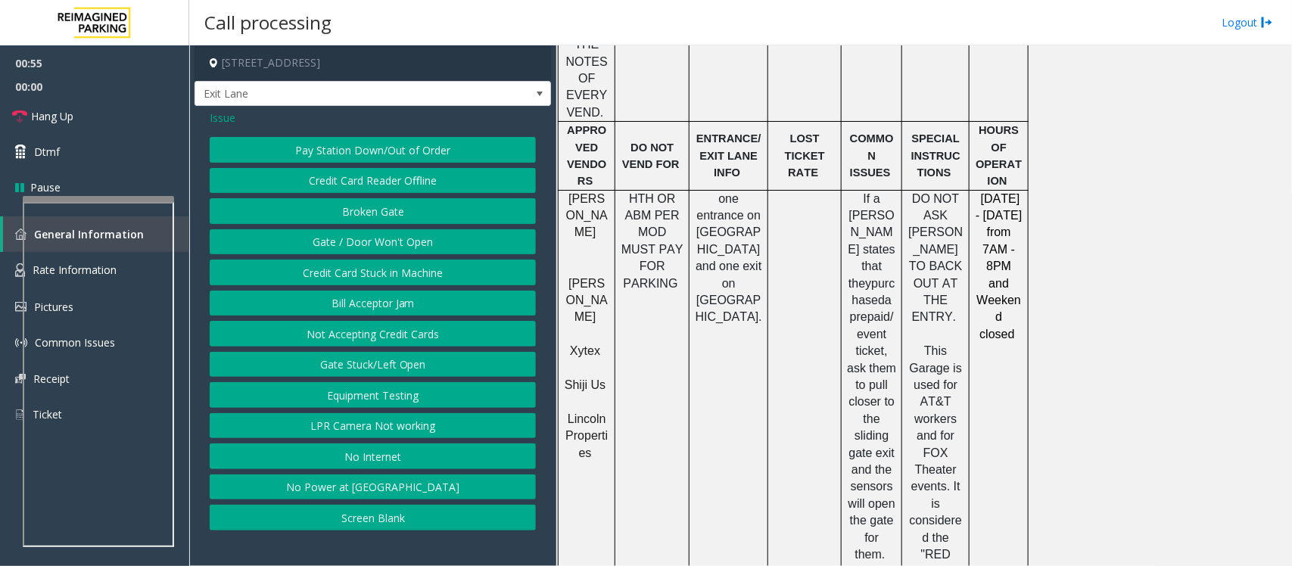
click at [360, 246] on button "Gate / Door Won't Open" at bounding box center [373, 242] width 326 height 26
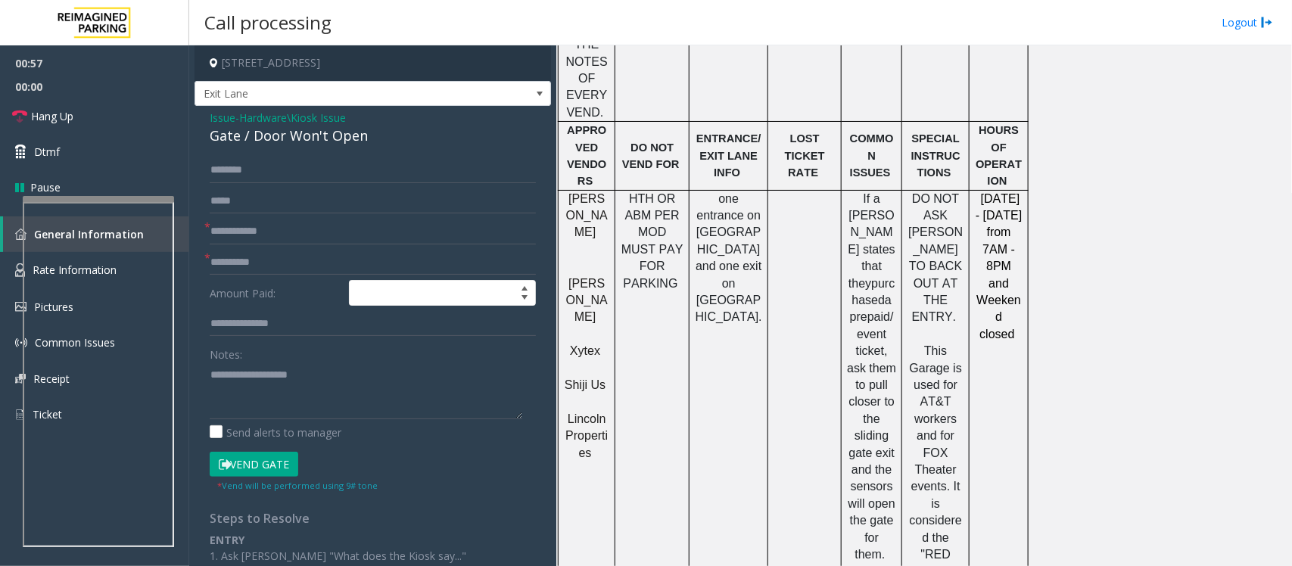
click at [274, 114] on span "Hardware\Kiosk Issue" at bounding box center [292, 118] width 107 height 16
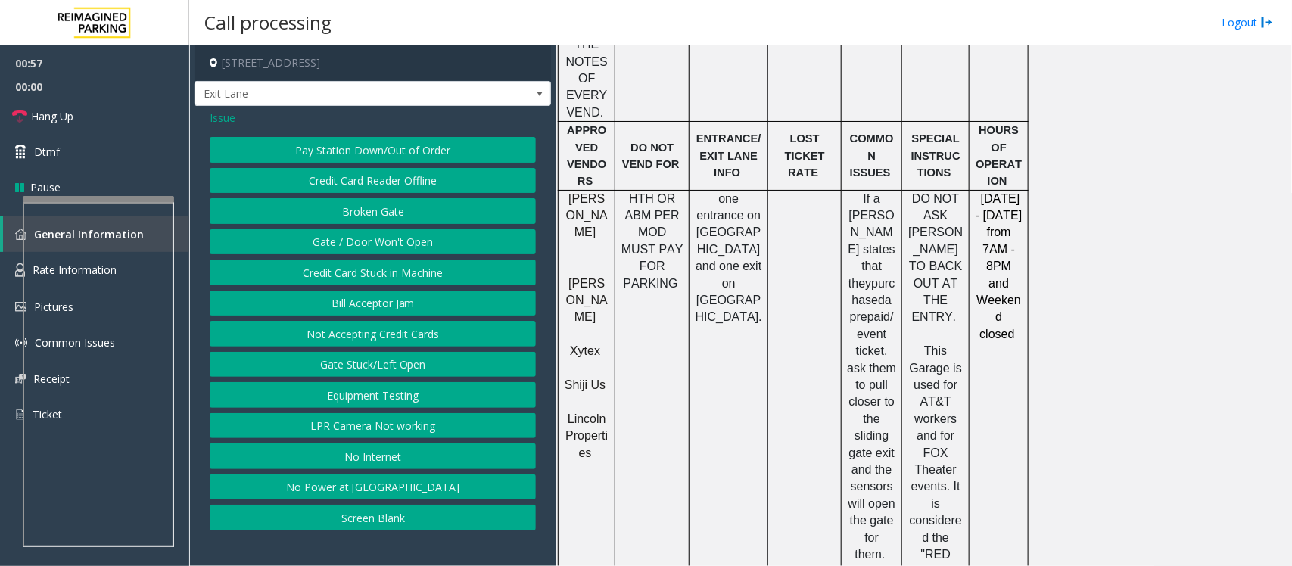
click at [233, 119] on span "Issue" at bounding box center [223, 118] width 26 height 16
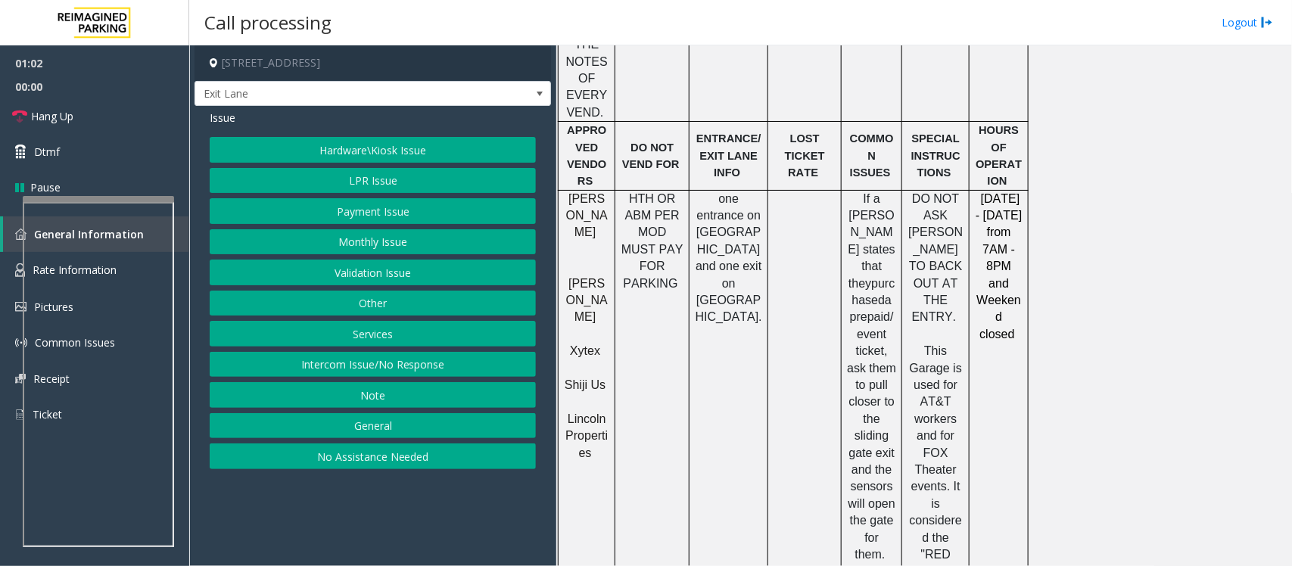
click at [386, 159] on button "Hardware\Kiosk Issue" at bounding box center [373, 150] width 326 height 26
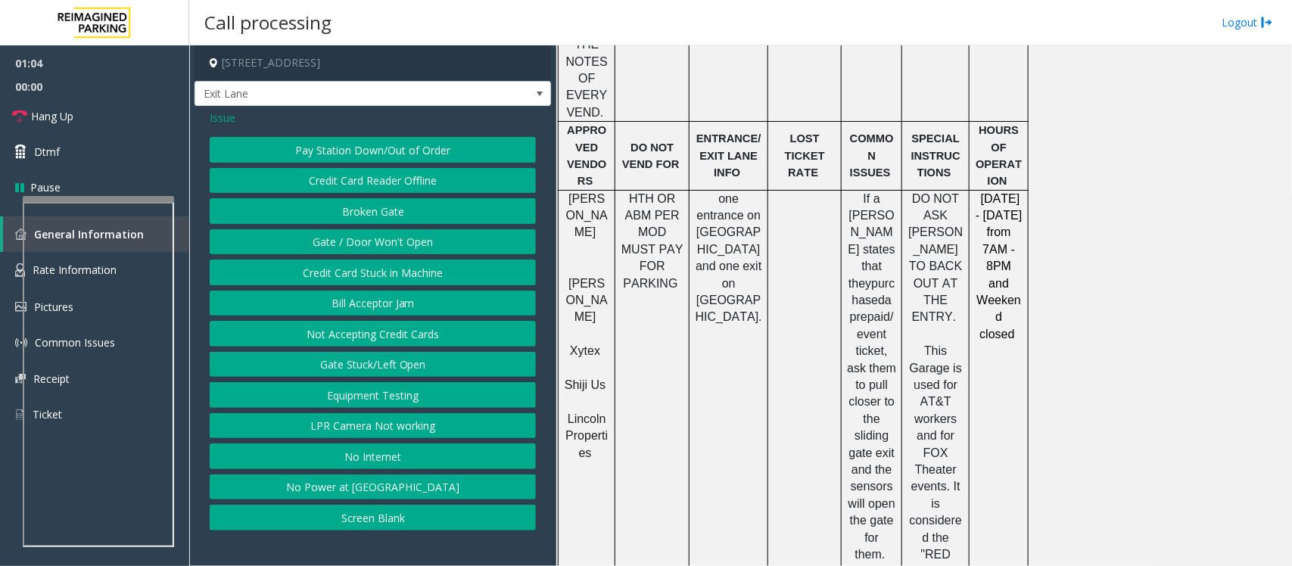
click at [341, 242] on button "Gate / Door Won't Open" at bounding box center [373, 242] width 326 height 26
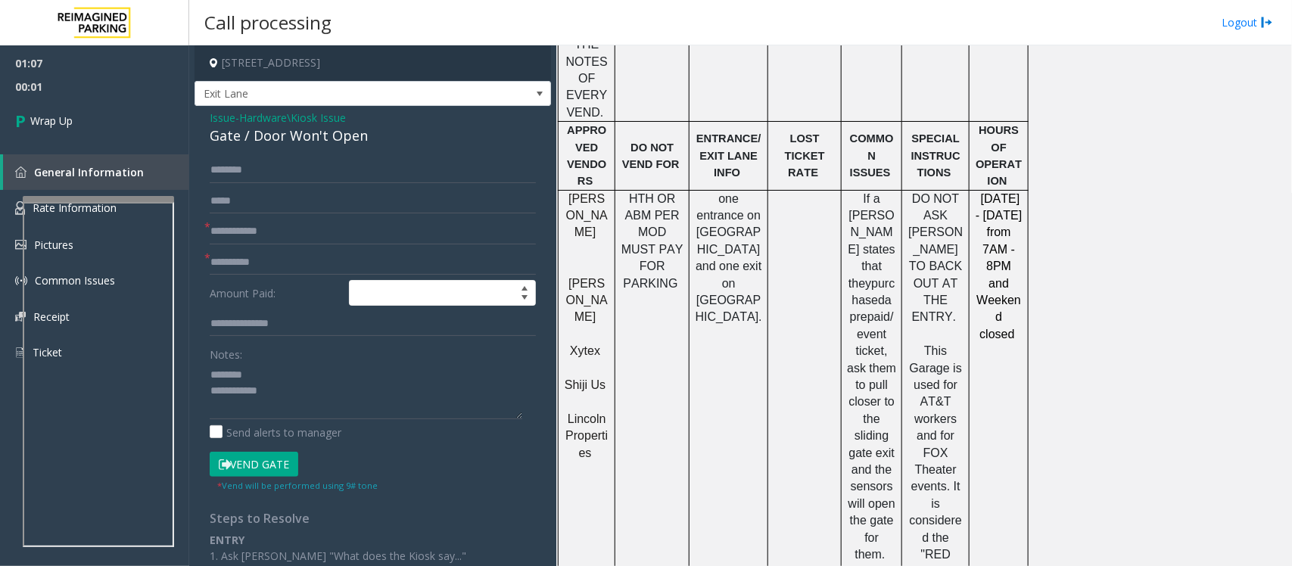
click at [271, 138] on div "Gate / Door Won't Open" at bounding box center [373, 136] width 326 height 20
click at [352, 392] on textarea at bounding box center [366, 391] width 313 height 57
click at [350, 399] on textarea at bounding box center [366, 391] width 313 height 57
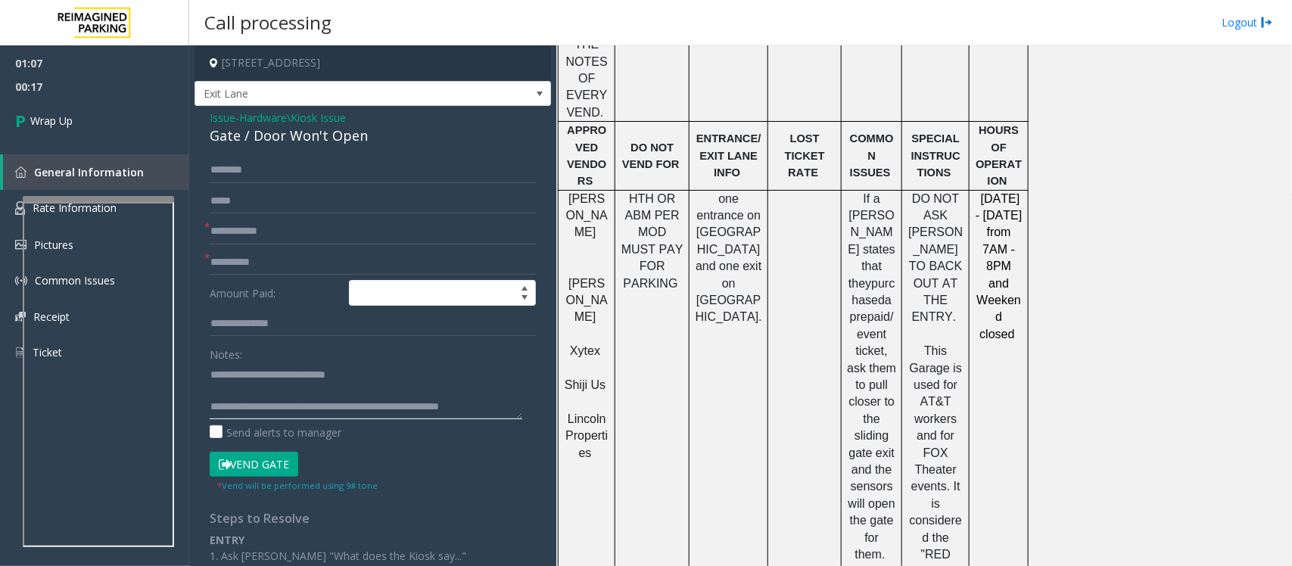
scroll to position [10, 0]
type textarea "**********"
click at [250, 229] on input "text" at bounding box center [373, 232] width 326 height 26
type input "**"
click at [229, 277] on form "* ** * Amount Paid: Notes: Send alerts to manager Vend Gate * Vend will be perf…" at bounding box center [373, 324] width 326 height 335
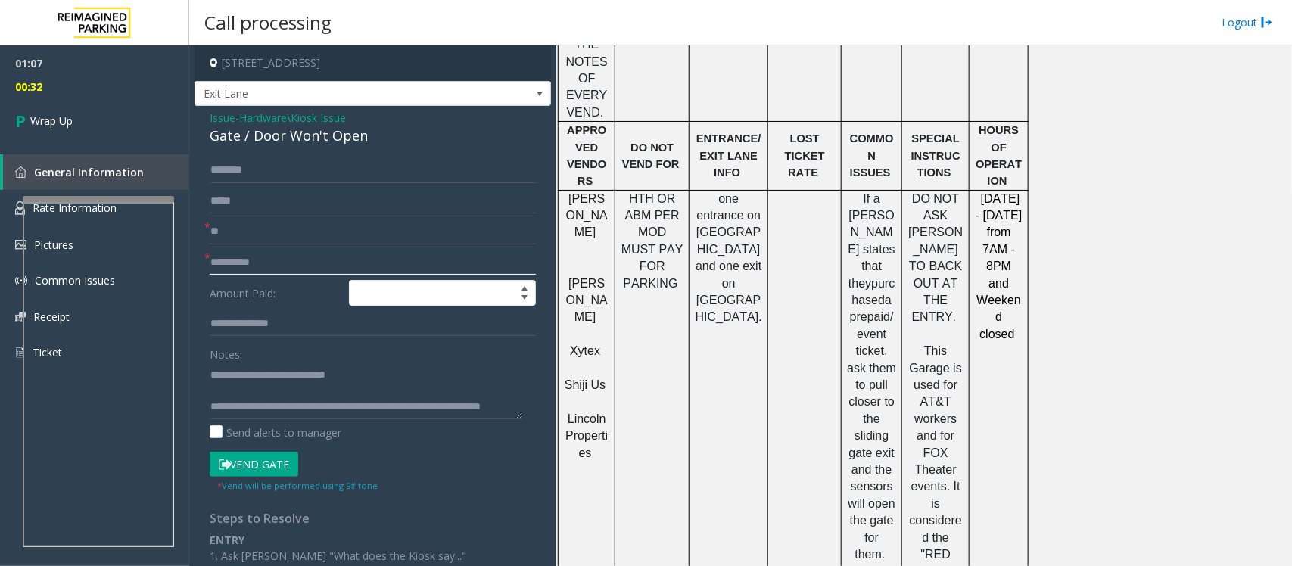
click at [232, 266] on input "text" at bounding box center [373, 263] width 326 height 26
type input "*"
type input "**"
click at [97, 120] on link "Wrap Up" at bounding box center [94, 120] width 189 height 45
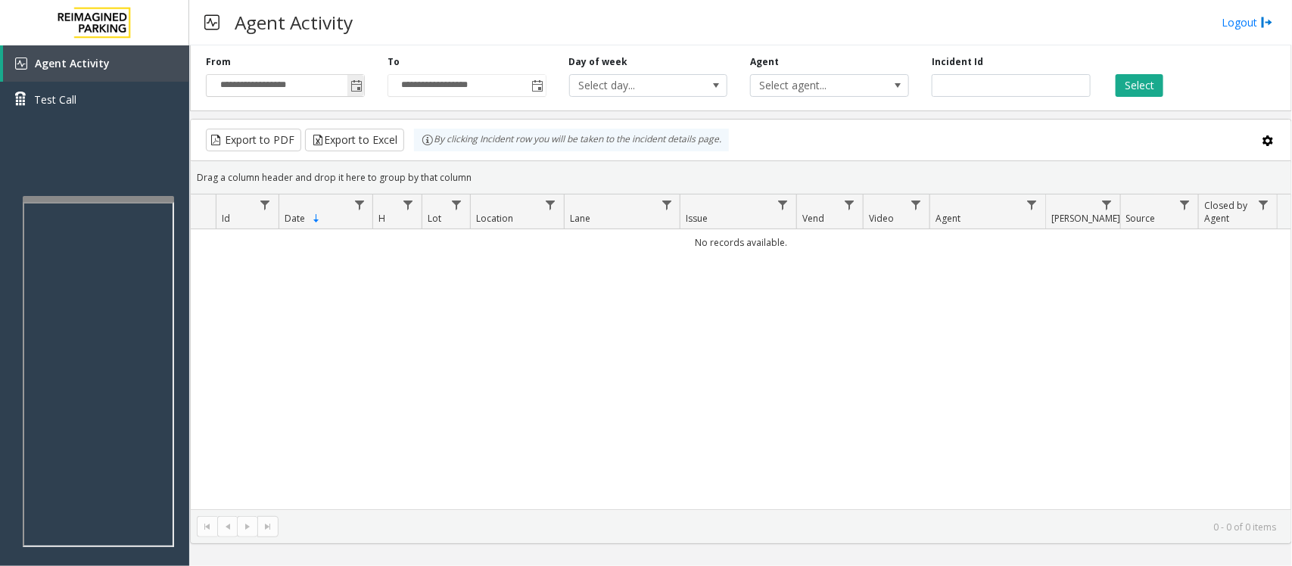
click at [361, 88] on span "Toggle popup" at bounding box center [356, 86] width 12 height 12
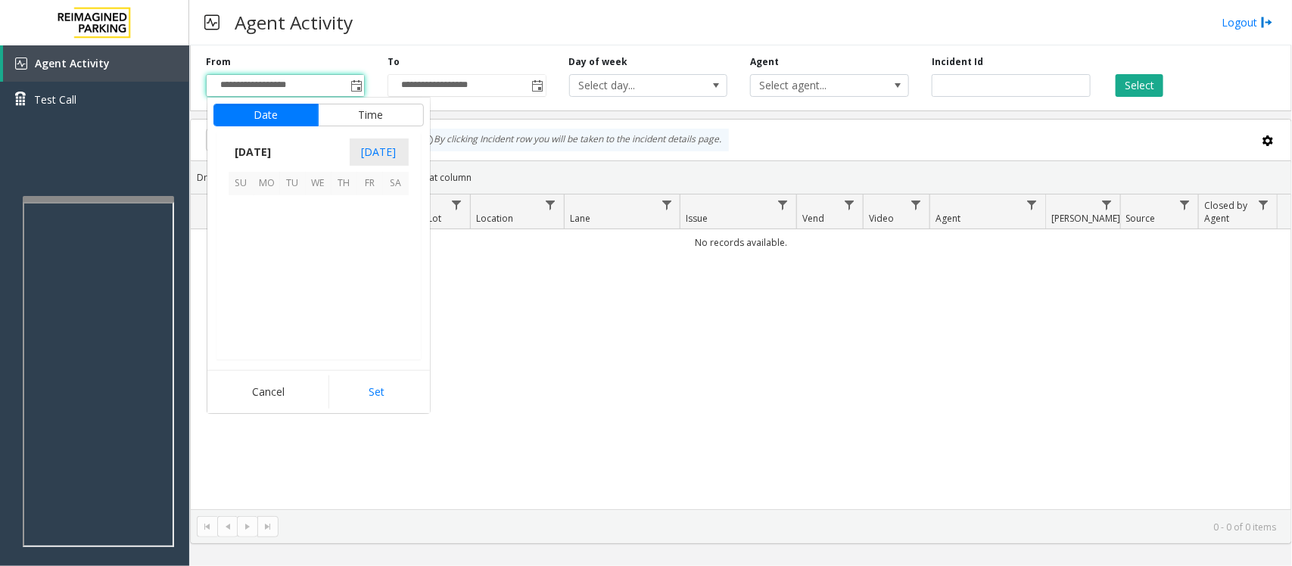
scroll to position [271519, 0]
click at [372, 228] on span "12" at bounding box center [370, 234] width 26 height 26
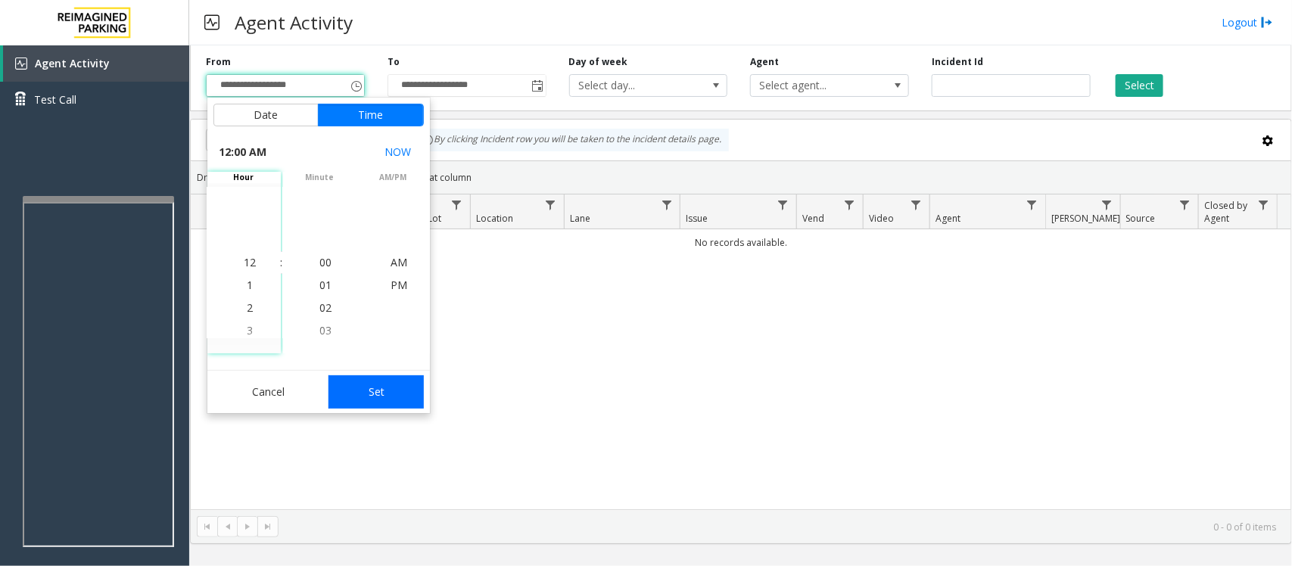
click at [369, 395] on button "Set" at bounding box center [375, 391] width 95 height 33
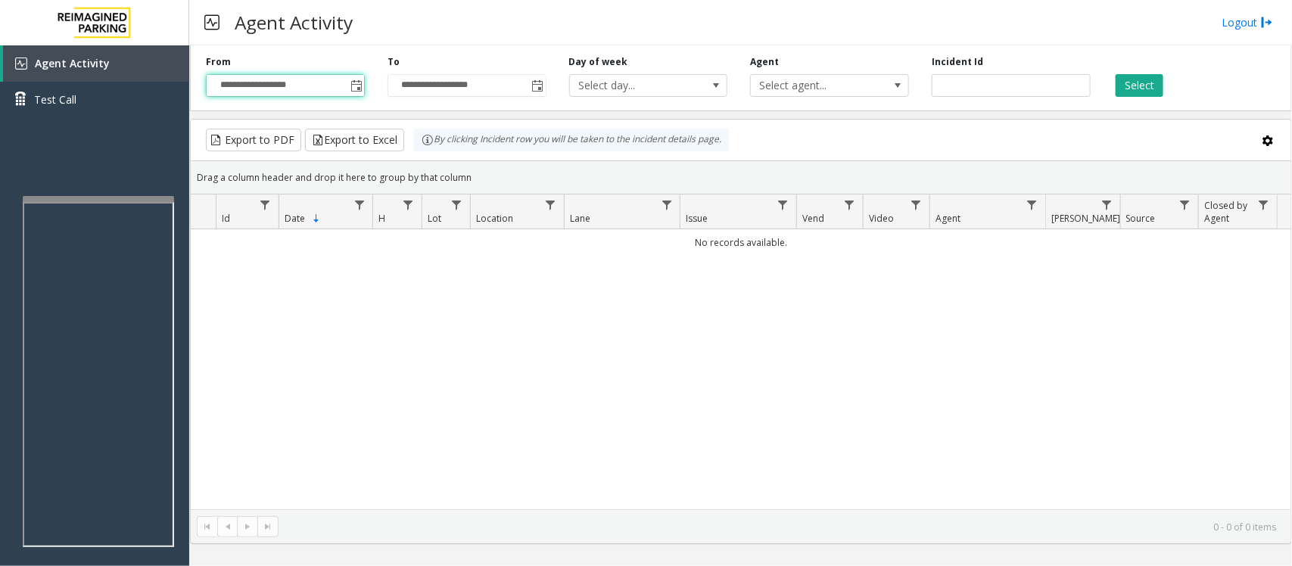
type input "**********"
click at [1149, 76] on button "Select" at bounding box center [1140, 85] width 48 height 23
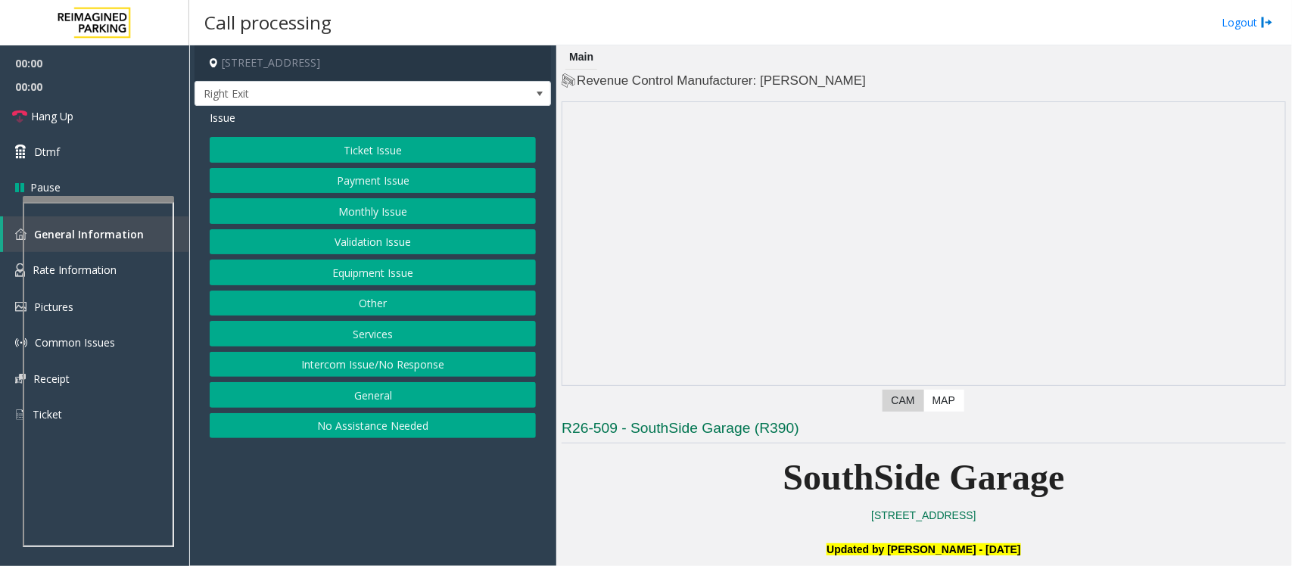
scroll to position [284, 0]
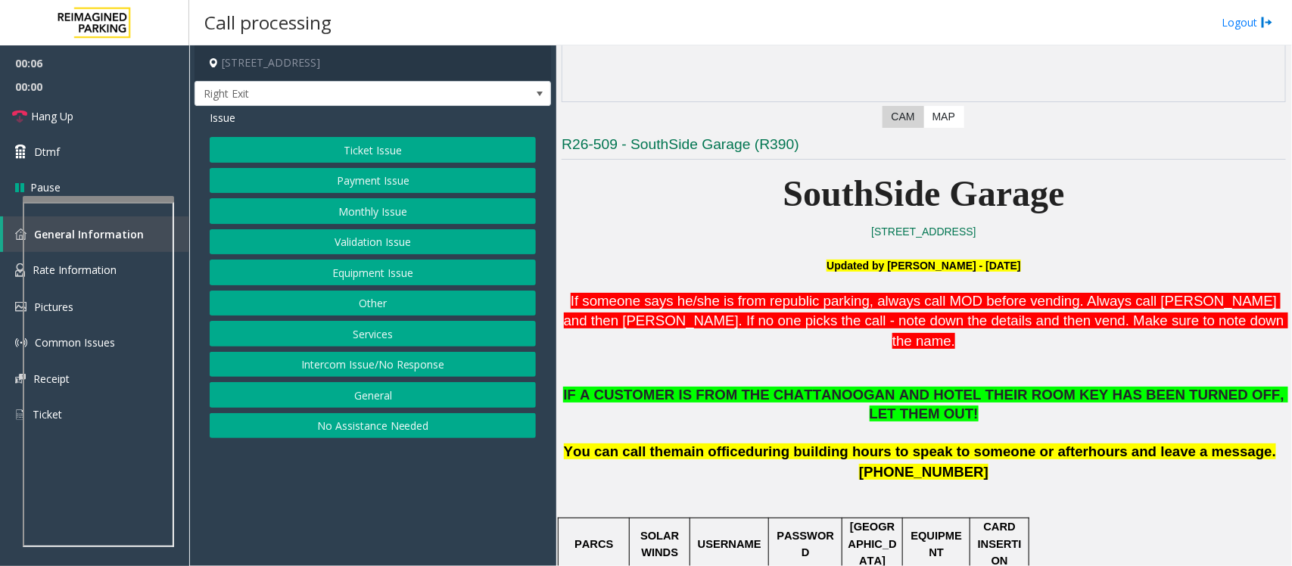
click at [402, 209] on button "Monthly Issue" at bounding box center [373, 211] width 326 height 26
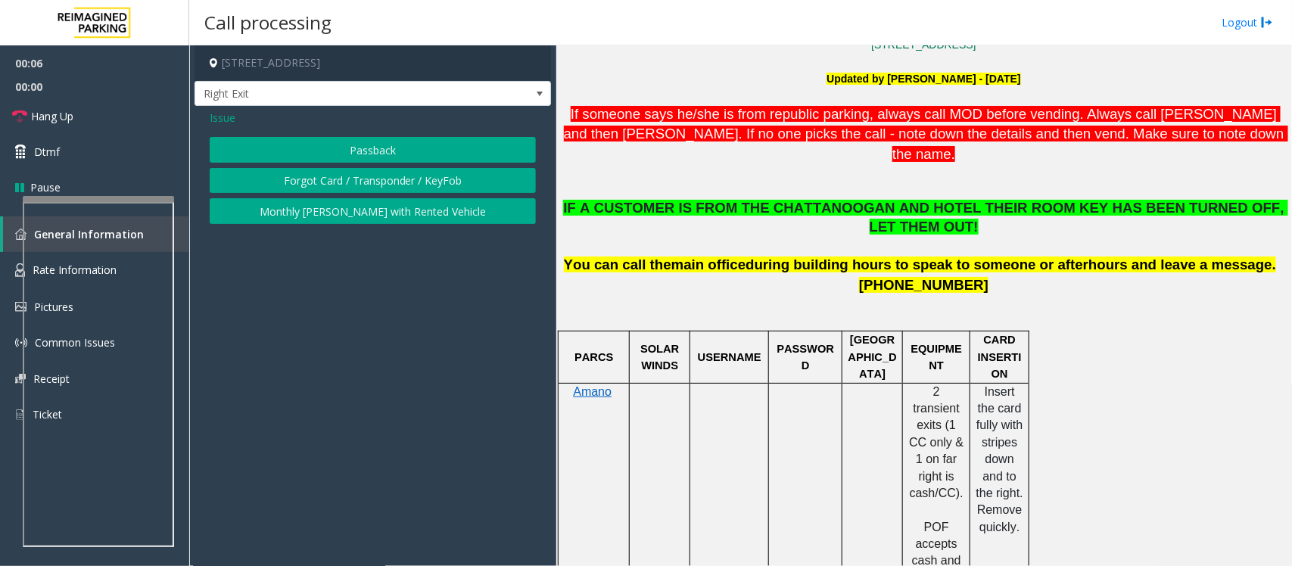
scroll to position [473, 0]
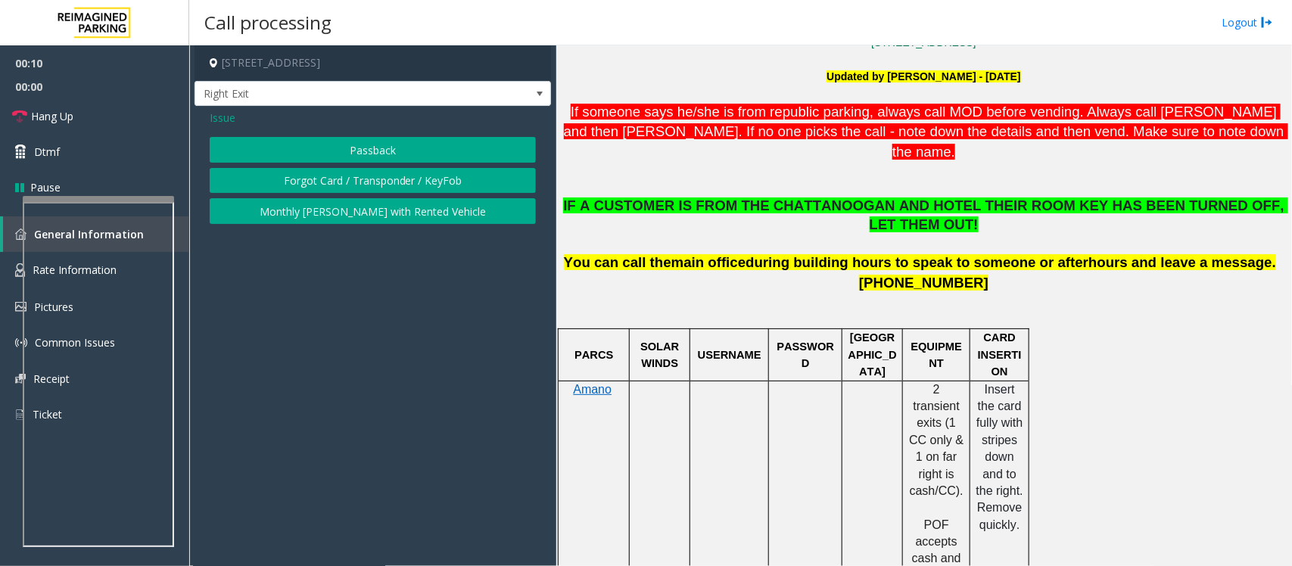
click at [229, 118] on span "Issue" at bounding box center [223, 118] width 26 height 16
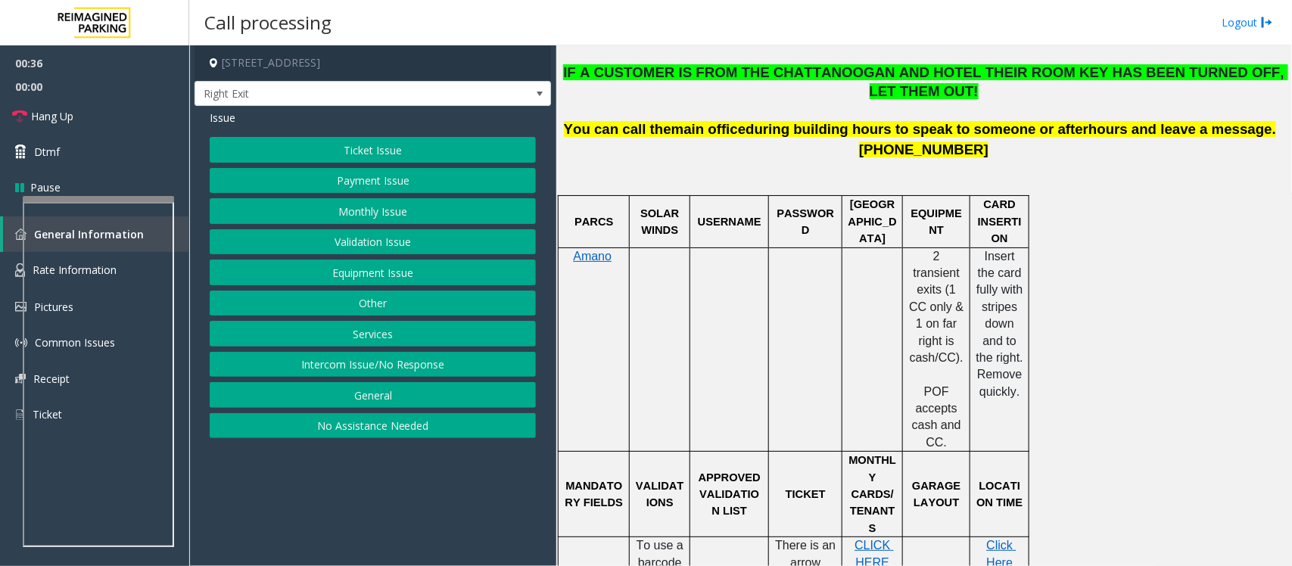
scroll to position [574, 0]
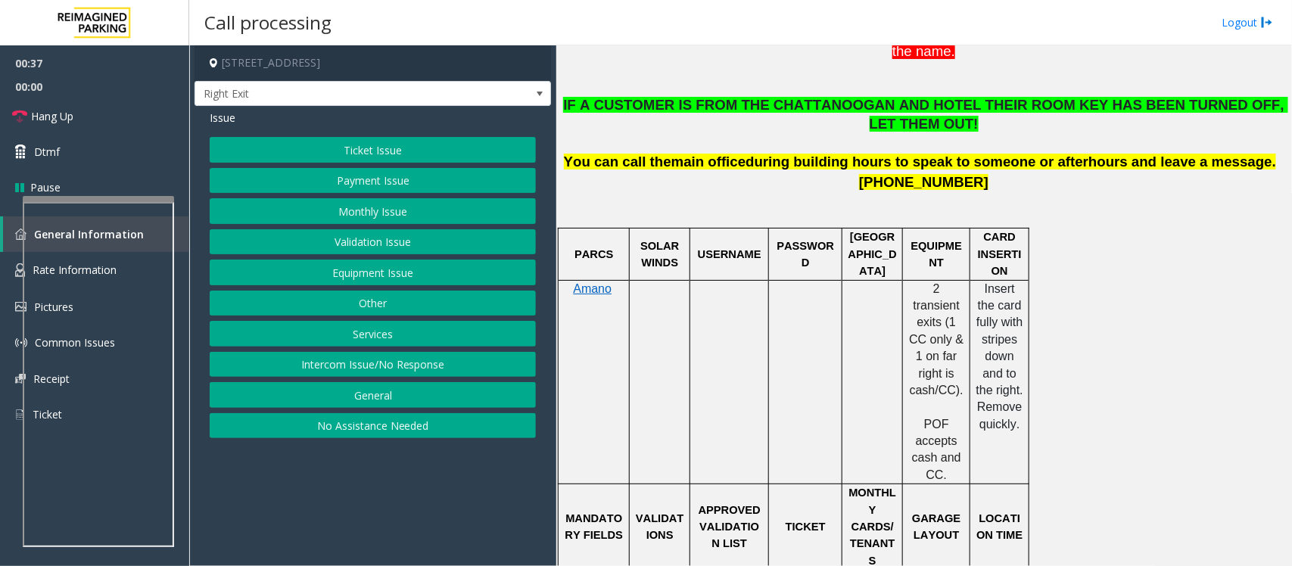
click at [373, 151] on button "Ticket Issue" at bounding box center [373, 150] width 326 height 26
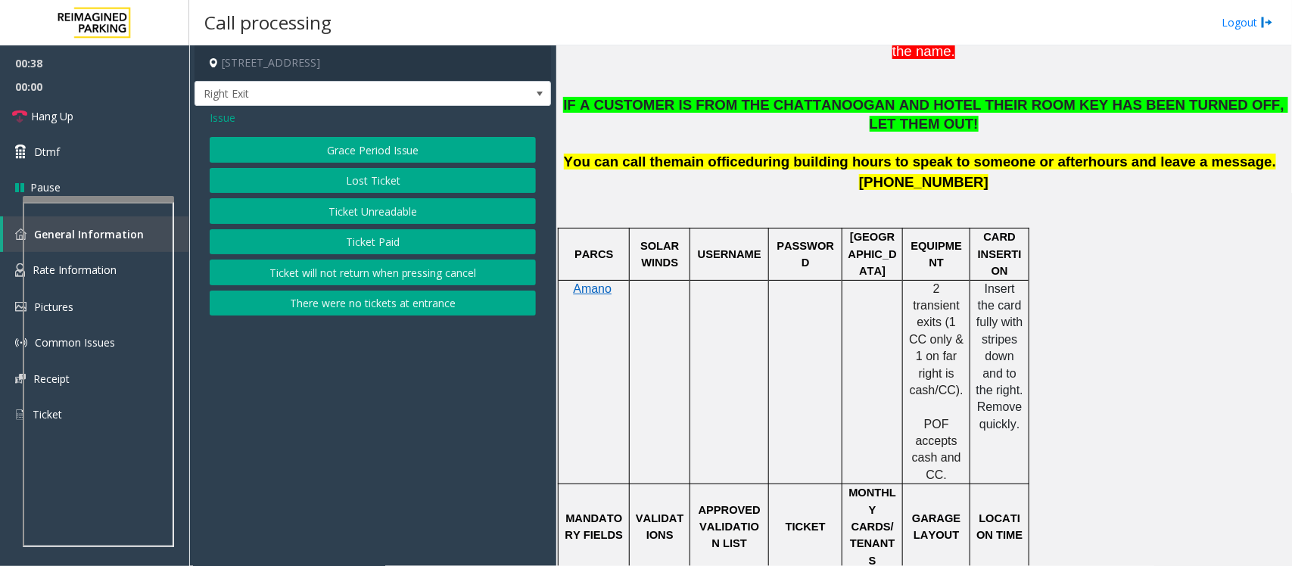
click at [226, 116] on span "Issue" at bounding box center [223, 118] width 26 height 16
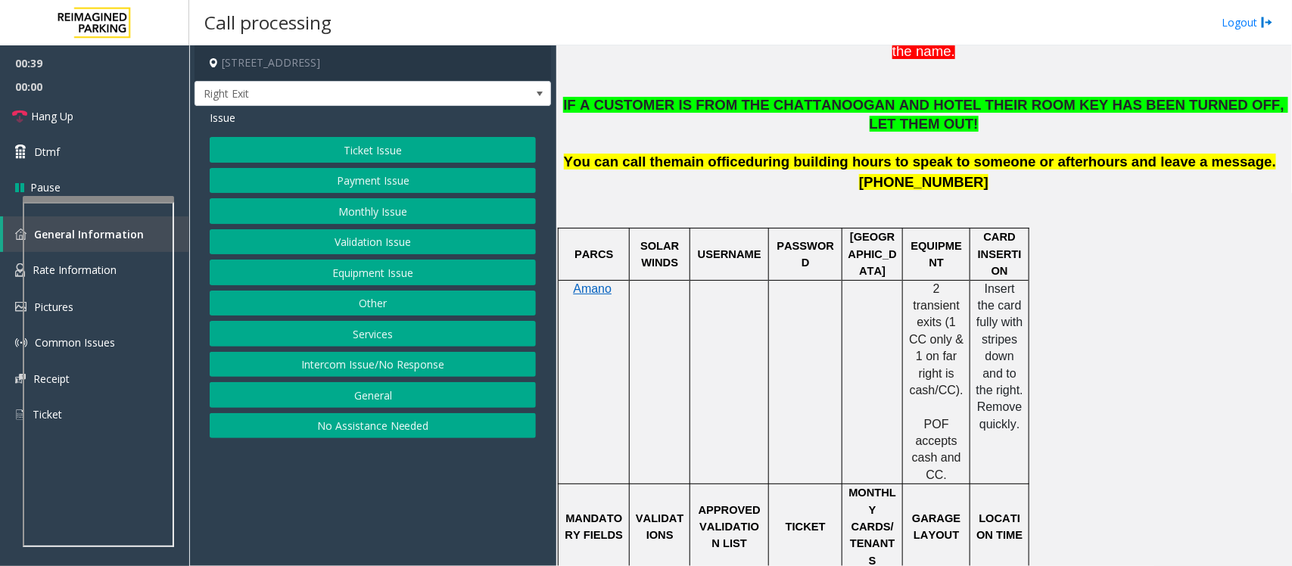
click at [356, 242] on button "Validation Issue" at bounding box center [373, 242] width 326 height 26
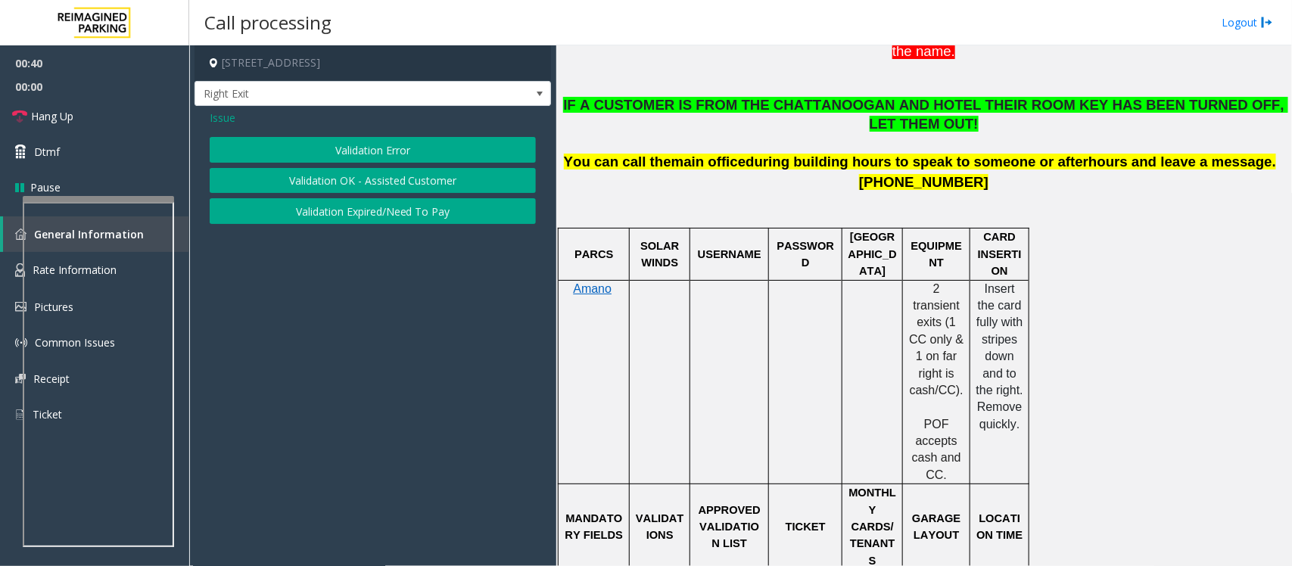
click at [383, 141] on button "Validation Error" at bounding box center [373, 150] width 326 height 26
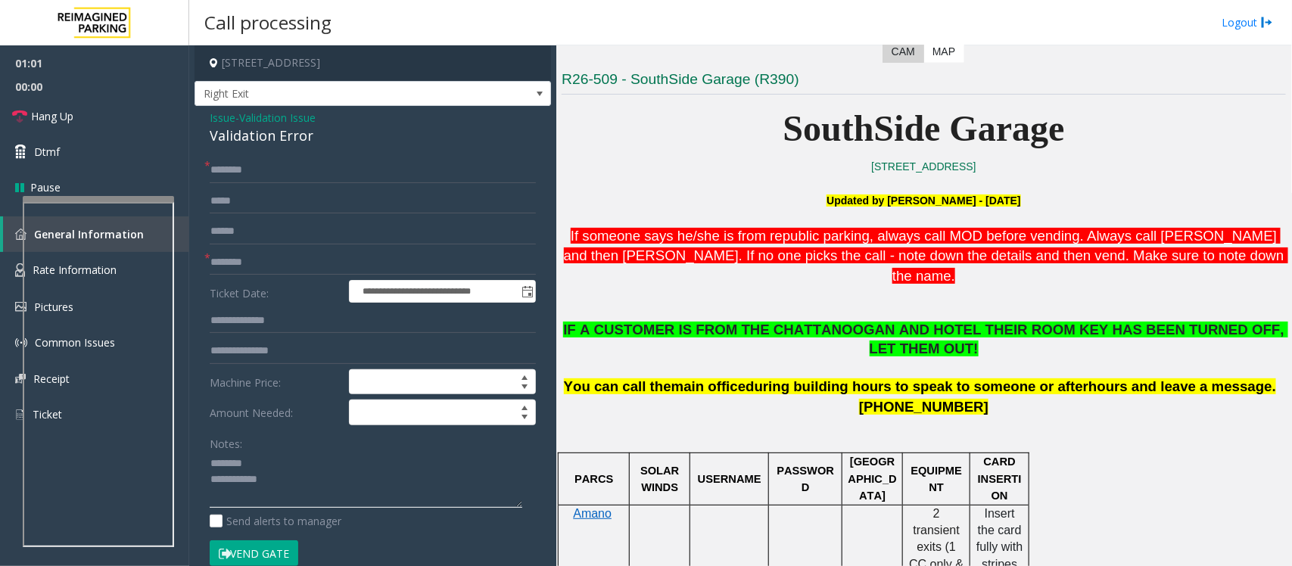
scroll to position [290, 0]
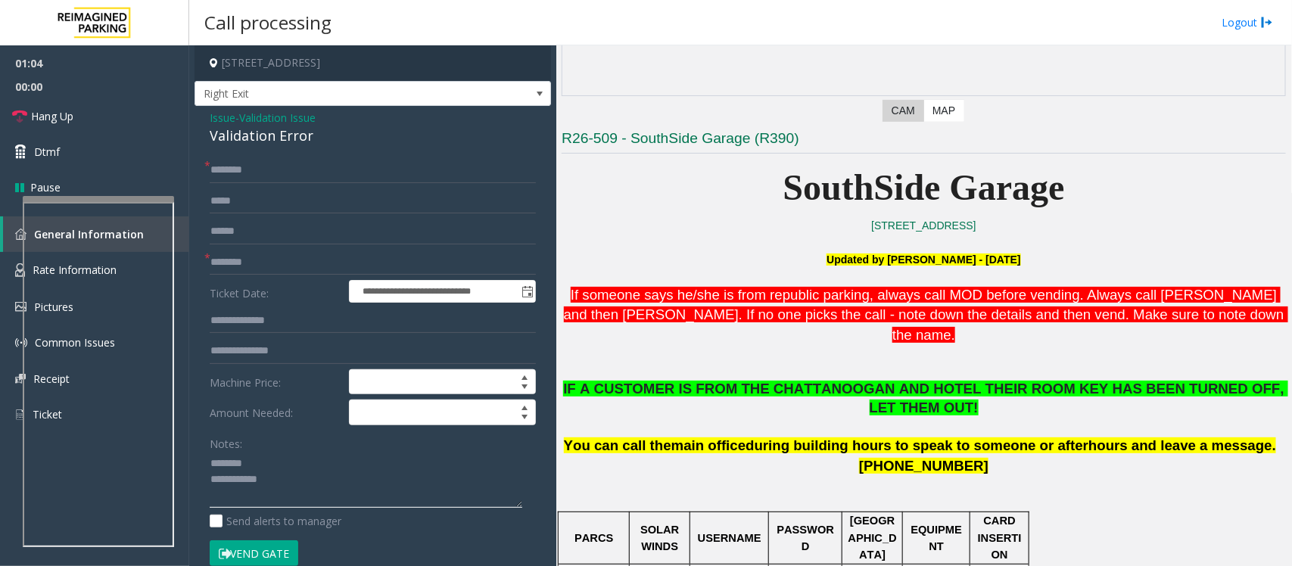
type textarea "**********"
click at [275, 118] on span "Validation Issue" at bounding box center [277, 118] width 76 height 16
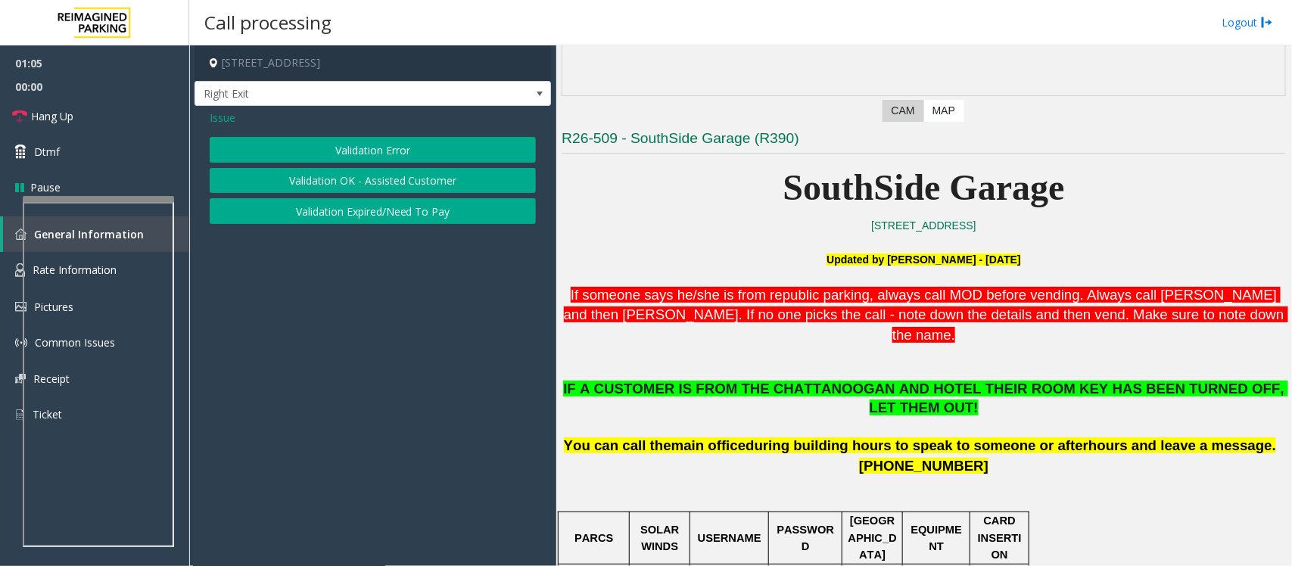
click at [223, 116] on span "Issue" at bounding box center [223, 118] width 26 height 16
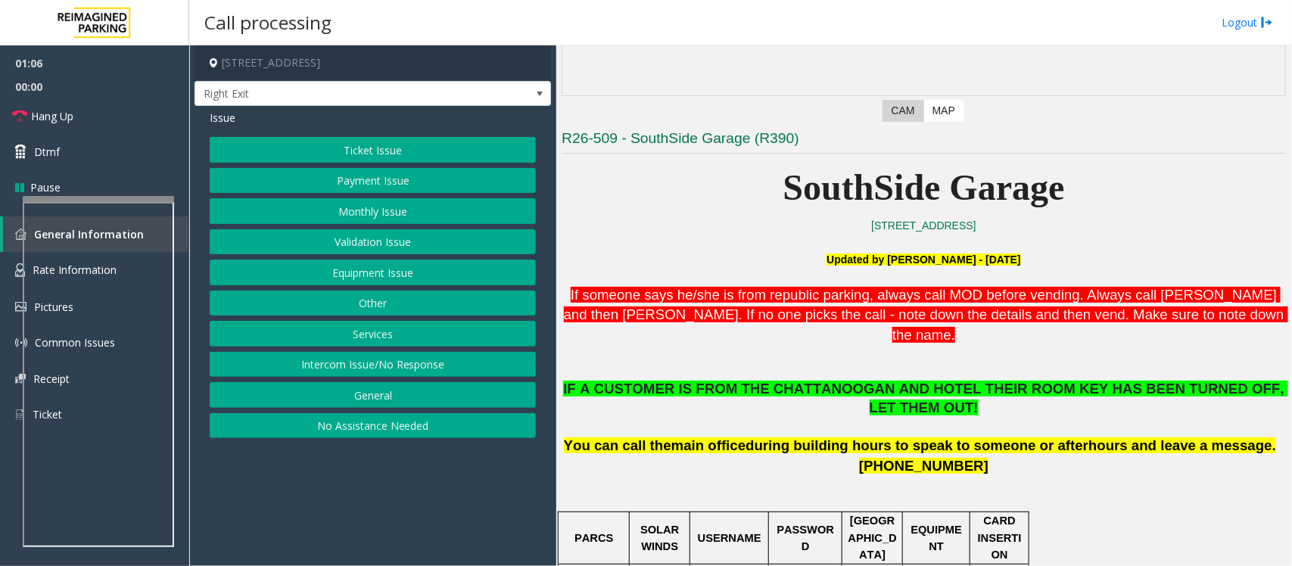
click at [356, 155] on button "Ticket Issue" at bounding box center [373, 150] width 326 height 26
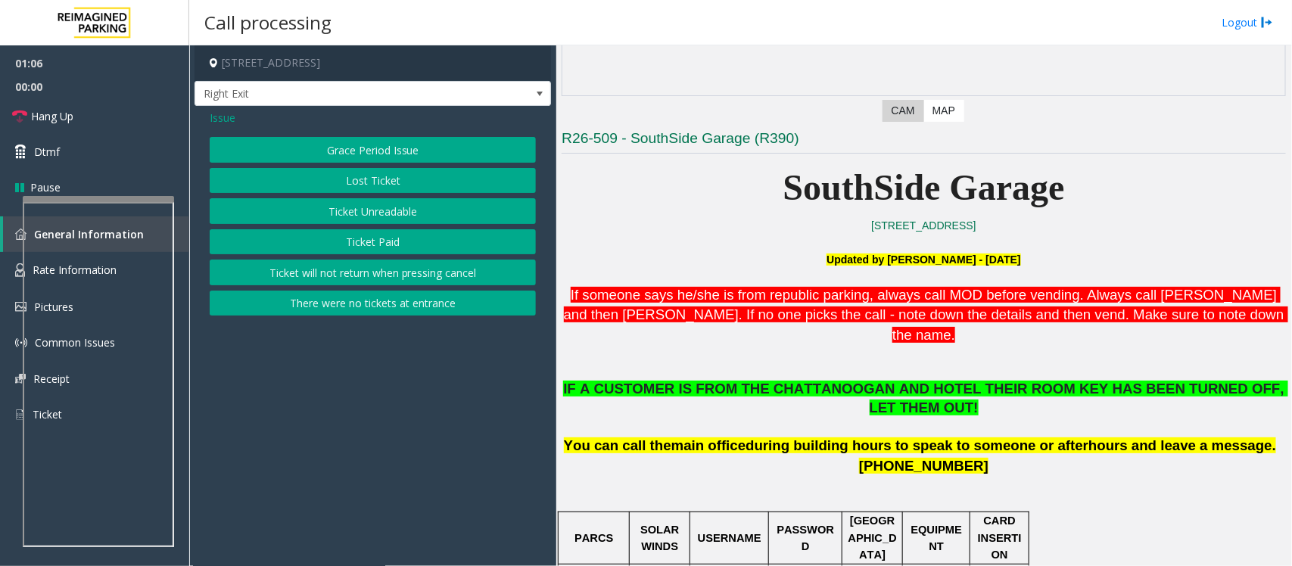
click at [357, 206] on button "Ticket Unreadable" at bounding box center [373, 211] width 326 height 26
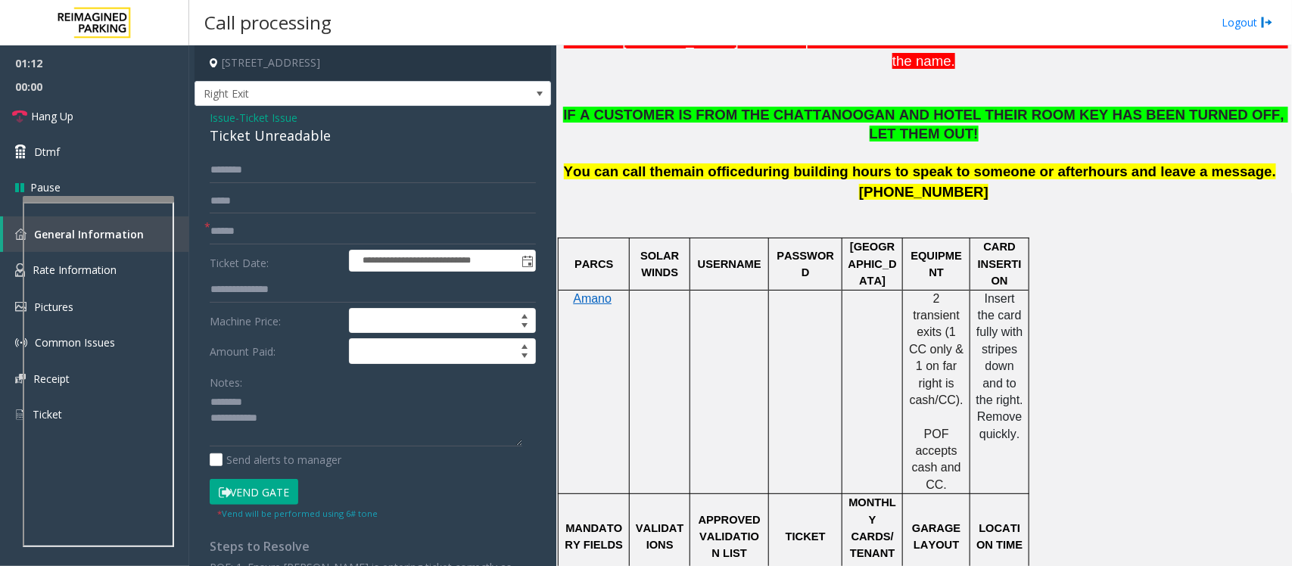
scroll to position [574, 0]
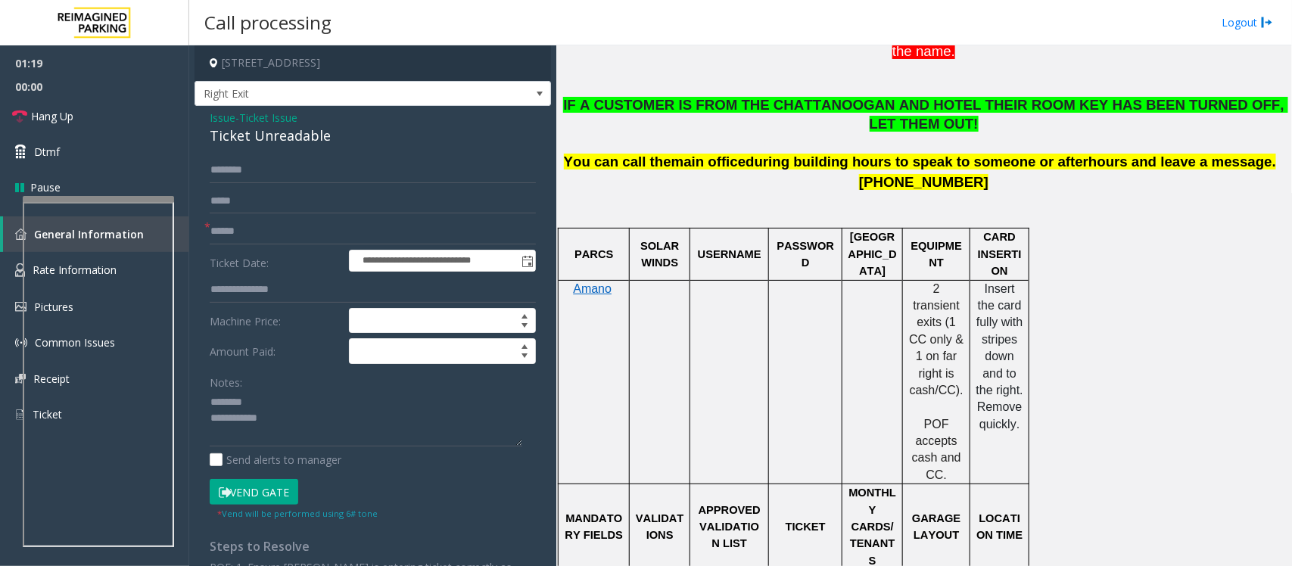
click at [269, 119] on span "Ticket Issue" at bounding box center [268, 118] width 58 height 16
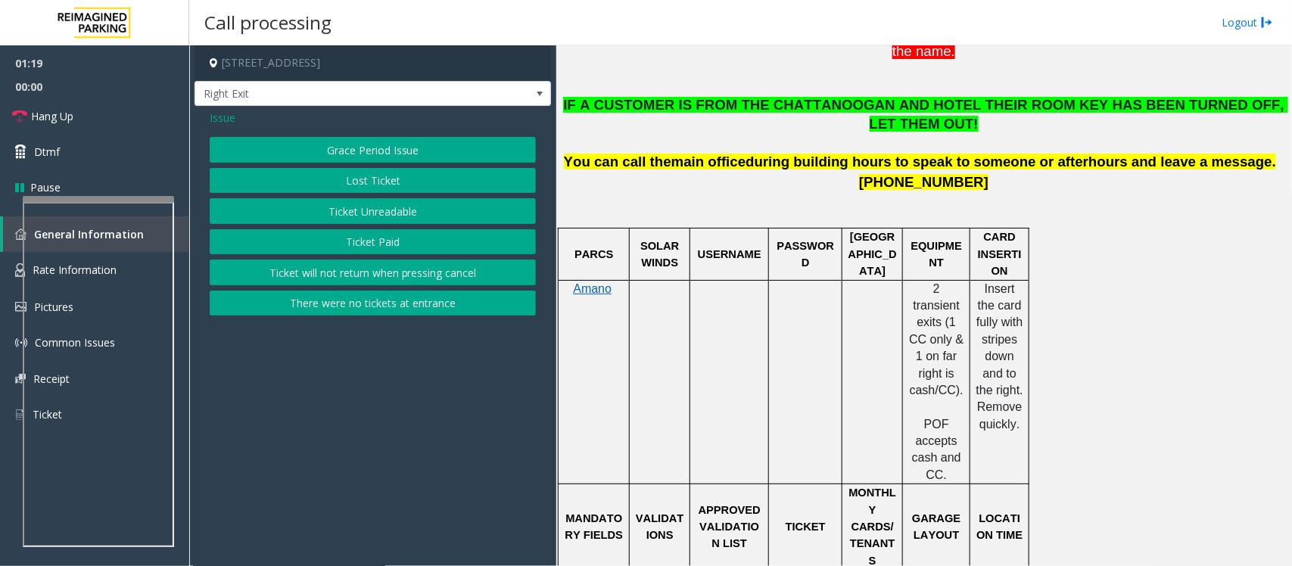
click at [232, 119] on span "Issue" at bounding box center [223, 118] width 26 height 16
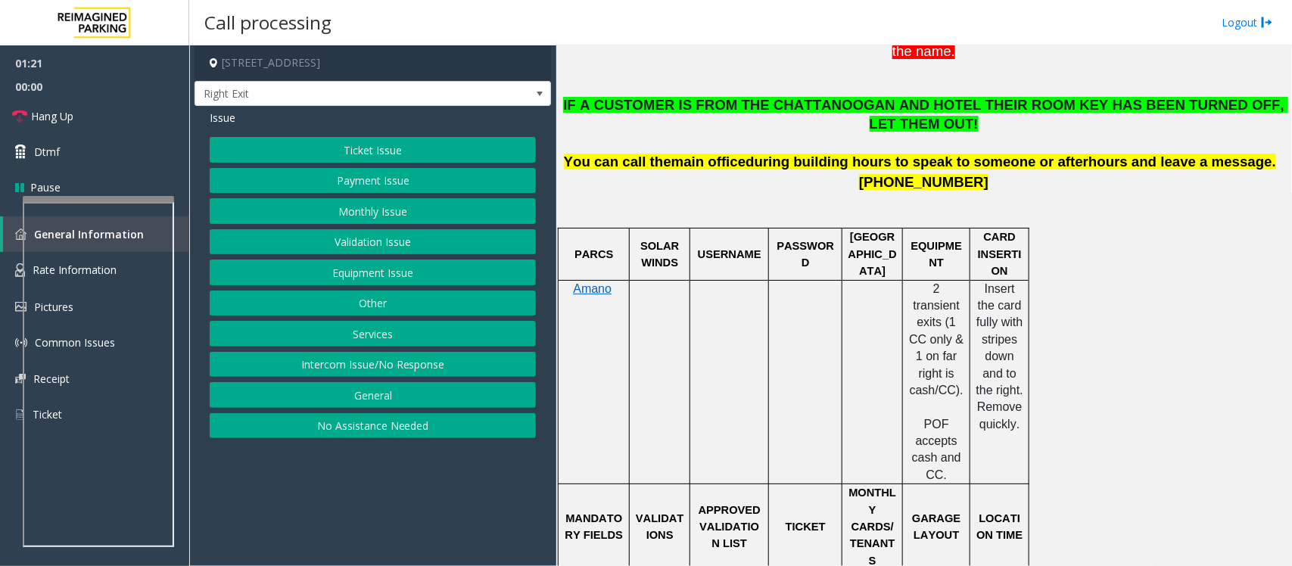
click at [390, 210] on button "Monthly Issue" at bounding box center [373, 211] width 326 height 26
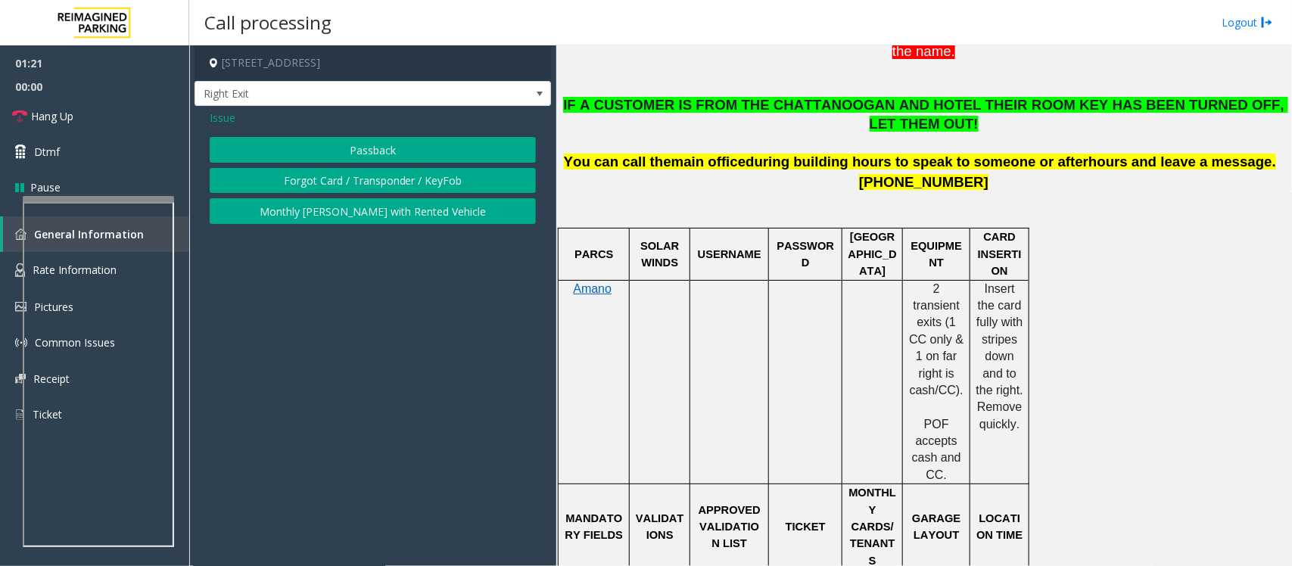
click at [210, 107] on div "Issue Passback Forgot Card / Transponder / KeyFob Monthly Parker with Rented Ve…" at bounding box center [373, 169] width 356 height 126
click at [216, 111] on span "Issue" at bounding box center [223, 118] width 26 height 16
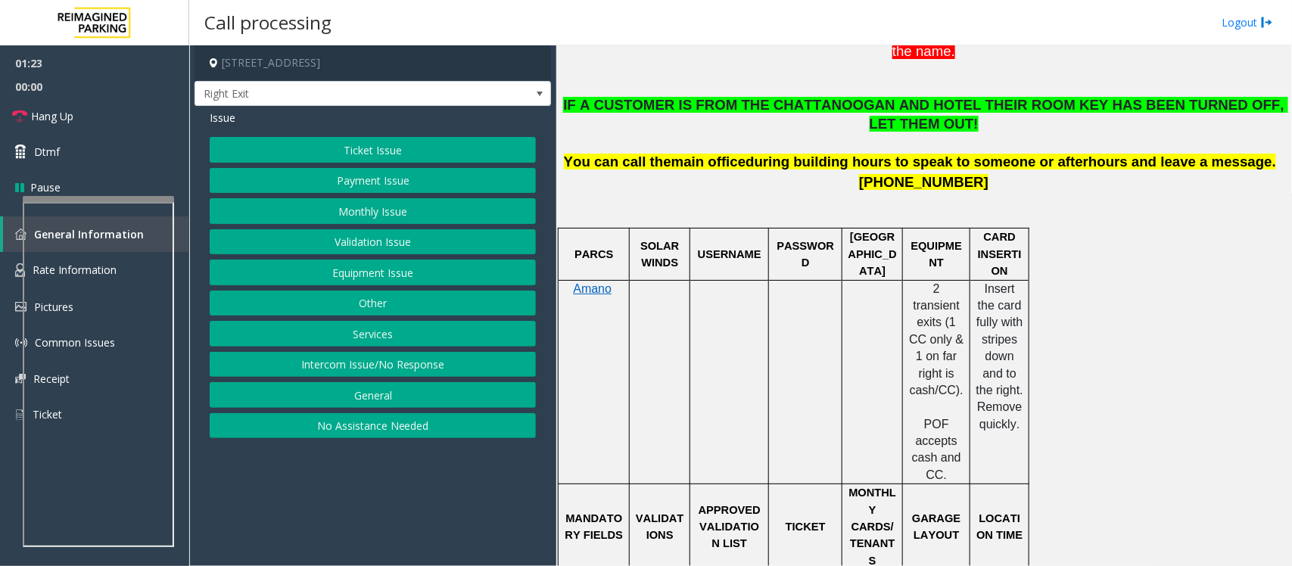
click at [392, 176] on button "Payment Issue" at bounding box center [373, 181] width 326 height 26
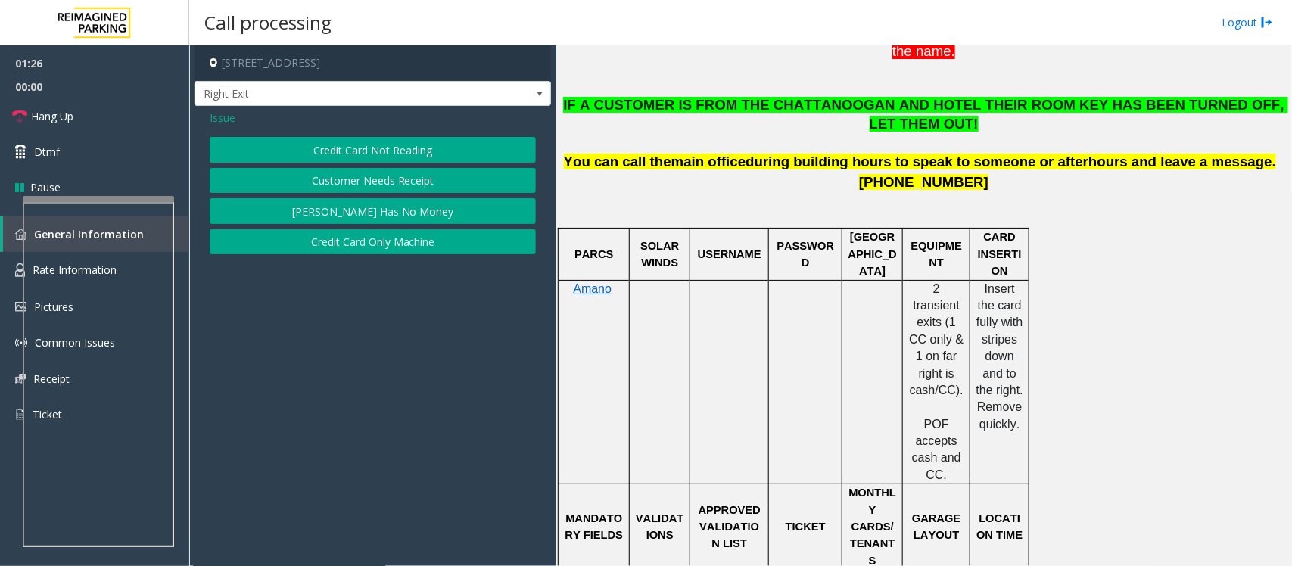
click at [375, 157] on button "Credit Card Not Reading" at bounding box center [373, 150] width 326 height 26
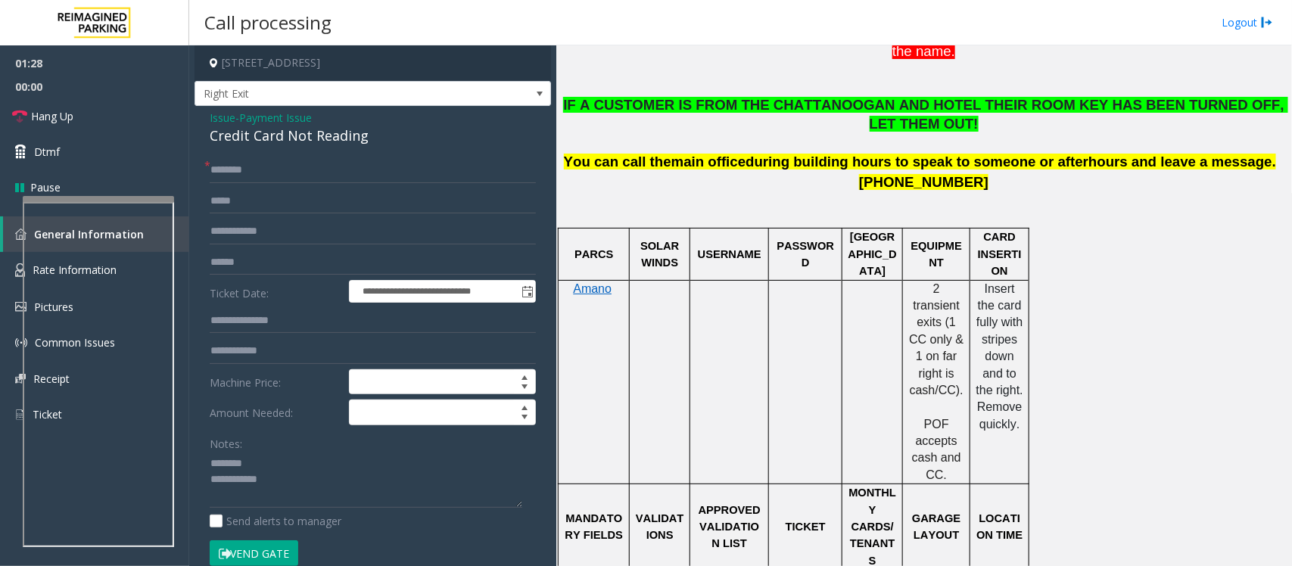
click at [274, 136] on div "Credit Card Not Reading" at bounding box center [373, 136] width 326 height 20
click at [300, 478] on textarea at bounding box center [366, 480] width 313 height 57
click at [316, 488] on textarea at bounding box center [366, 480] width 313 height 57
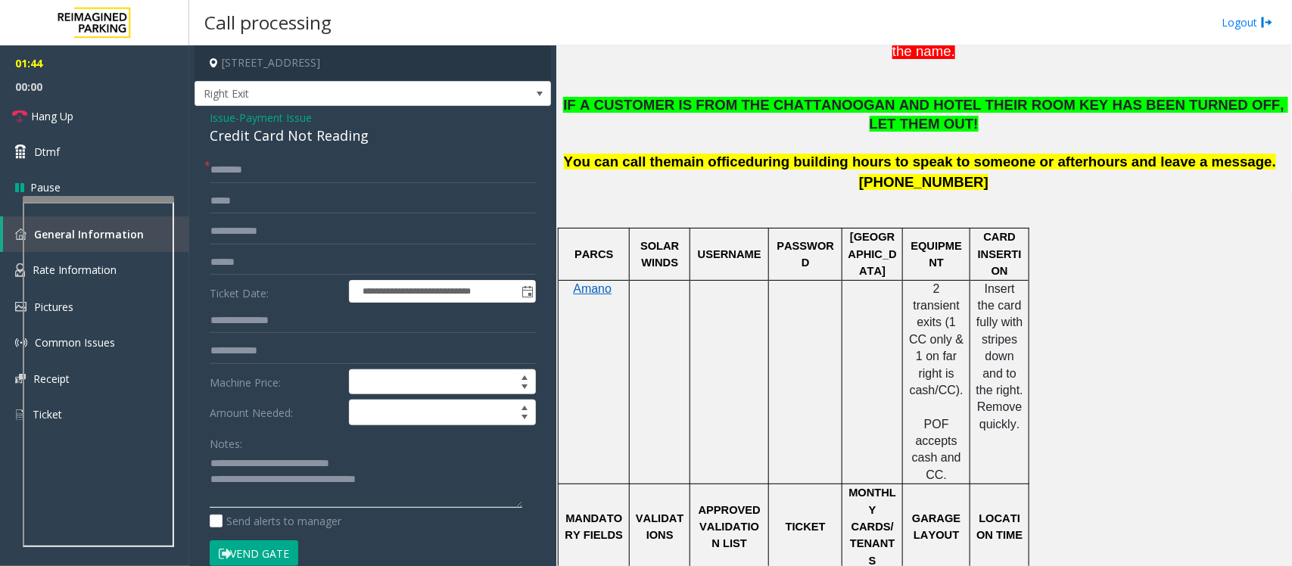
type textarea "**********"
click at [262, 176] on input "text" at bounding box center [373, 170] width 326 height 26
click at [238, 254] on input "text" at bounding box center [373, 263] width 326 height 26
click at [238, 263] on input "text" at bounding box center [373, 263] width 326 height 26
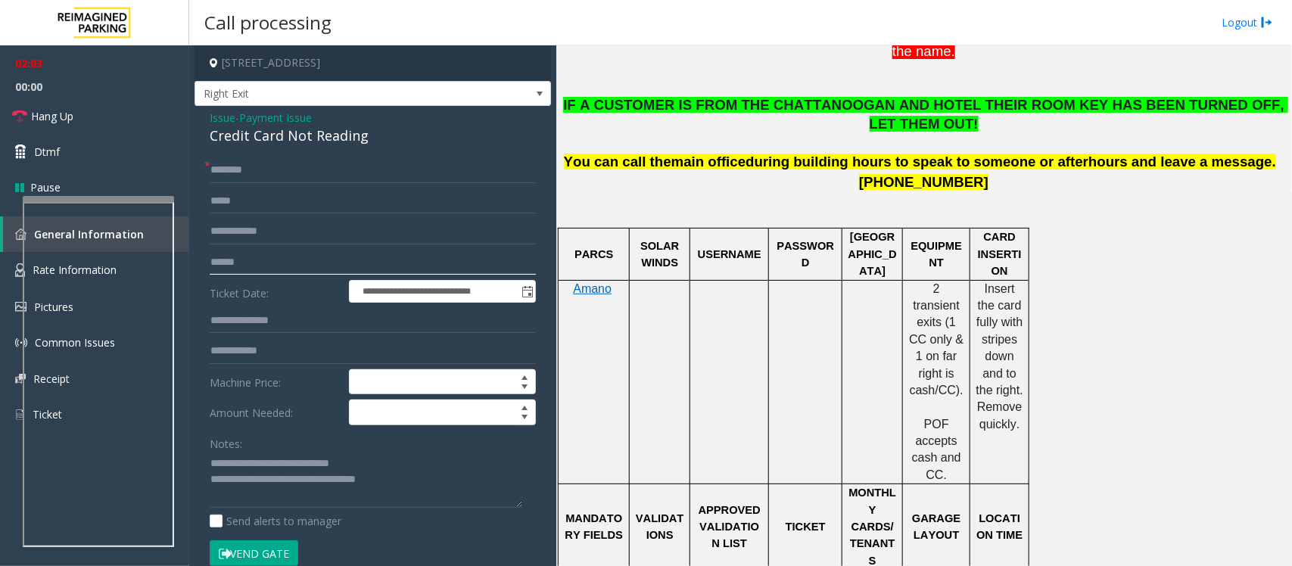
click at [228, 259] on input "text" at bounding box center [373, 263] width 326 height 26
type input "*"
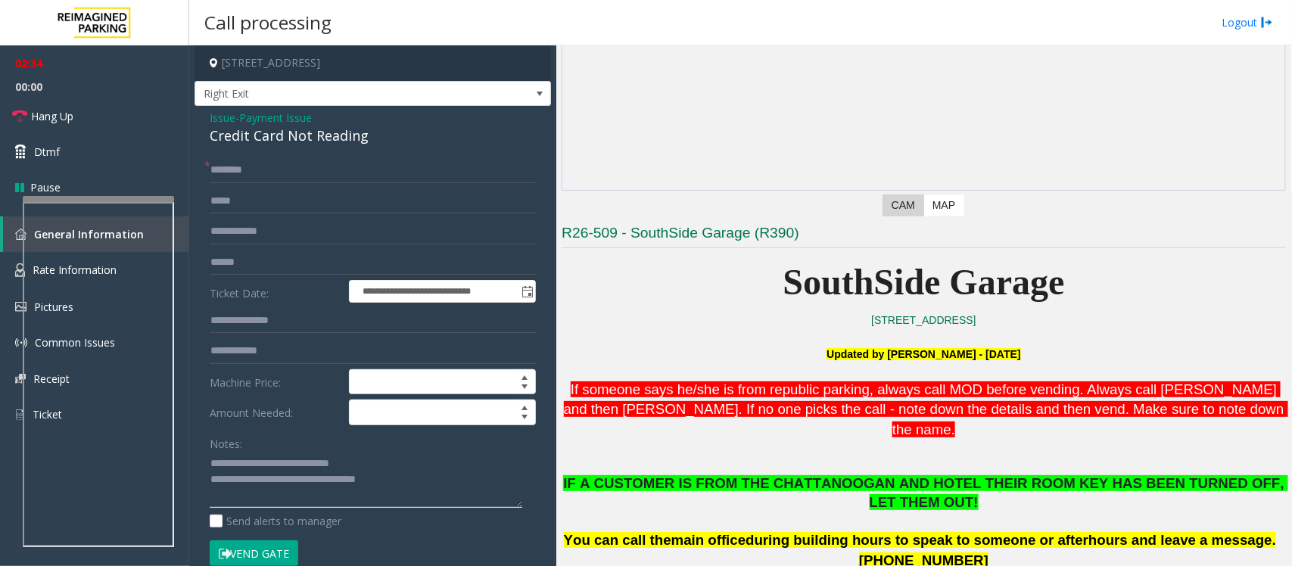
click at [270, 479] on textarea at bounding box center [366, 480] width 313 height 57
click at [247, 167] on input "text" at bounding box center [373, 170] width 326 height 26
click at [247, 257] on input "text" at bounding box center [373, 263] width 326 height 26
type input "*******"
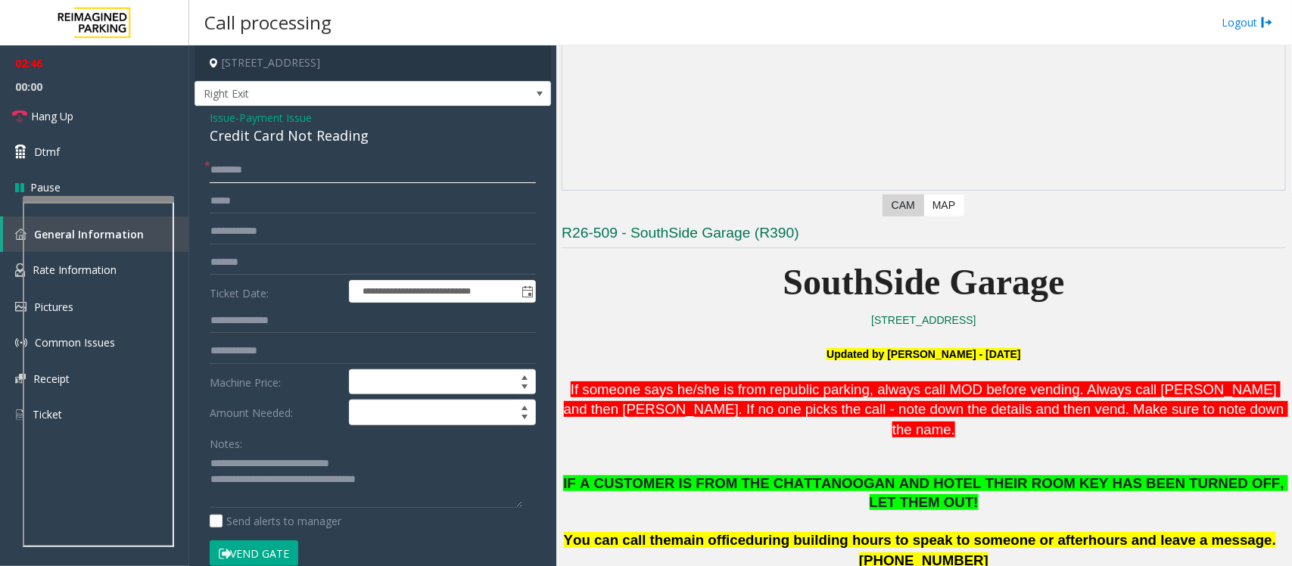
click at [256, 168] on input "text" at bounding box center [373, 170] width 326 height 26
click at [413, 481] on textarea at bounding box center [366, 480] width 313 height 57
click at [250, 165] on input "text" at bounding box center [373, 170] width 326 height 26
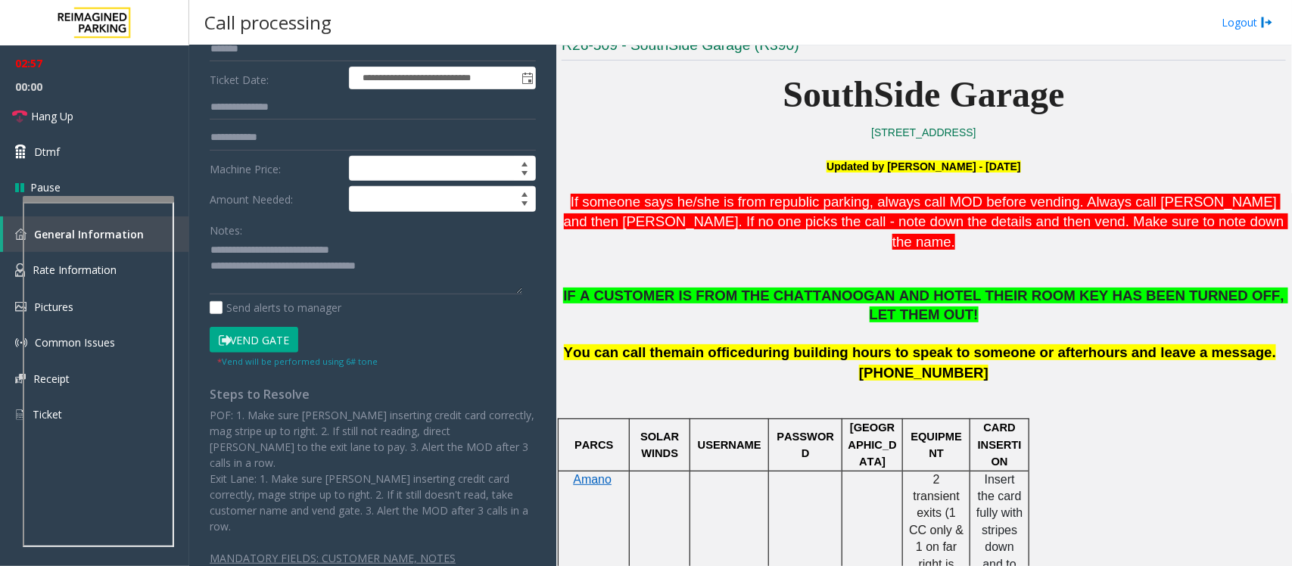
scroll to position [384, 0]
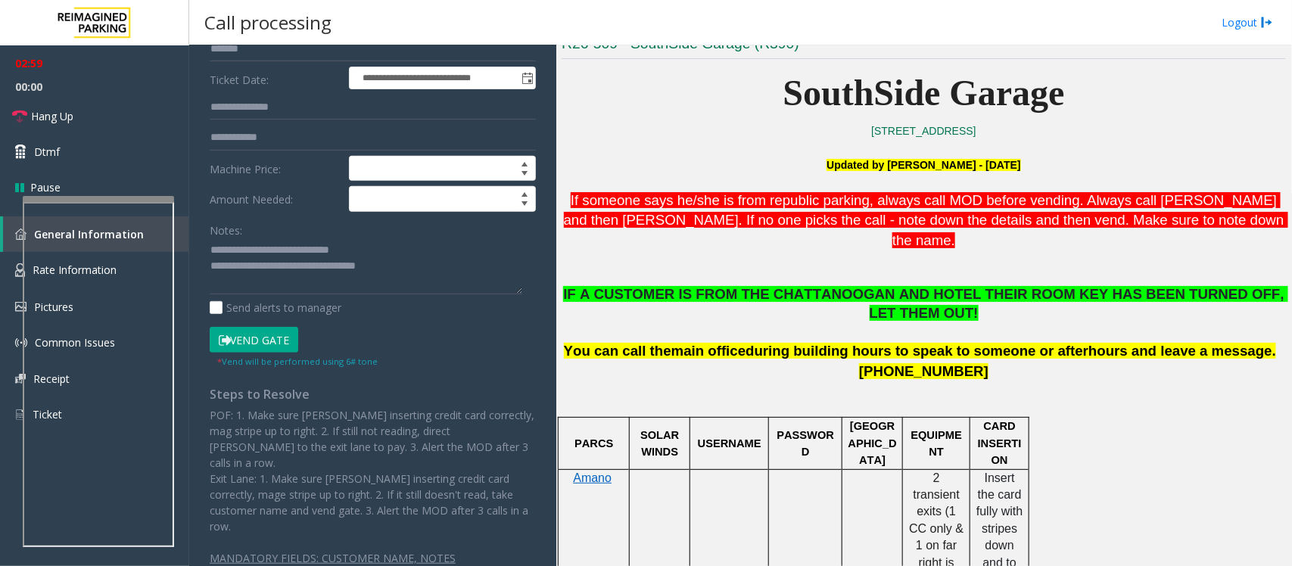
type input "*****"
click at [276, 345] on button "Vend Gate" at bounding box center [254, 340] width 89 height 26
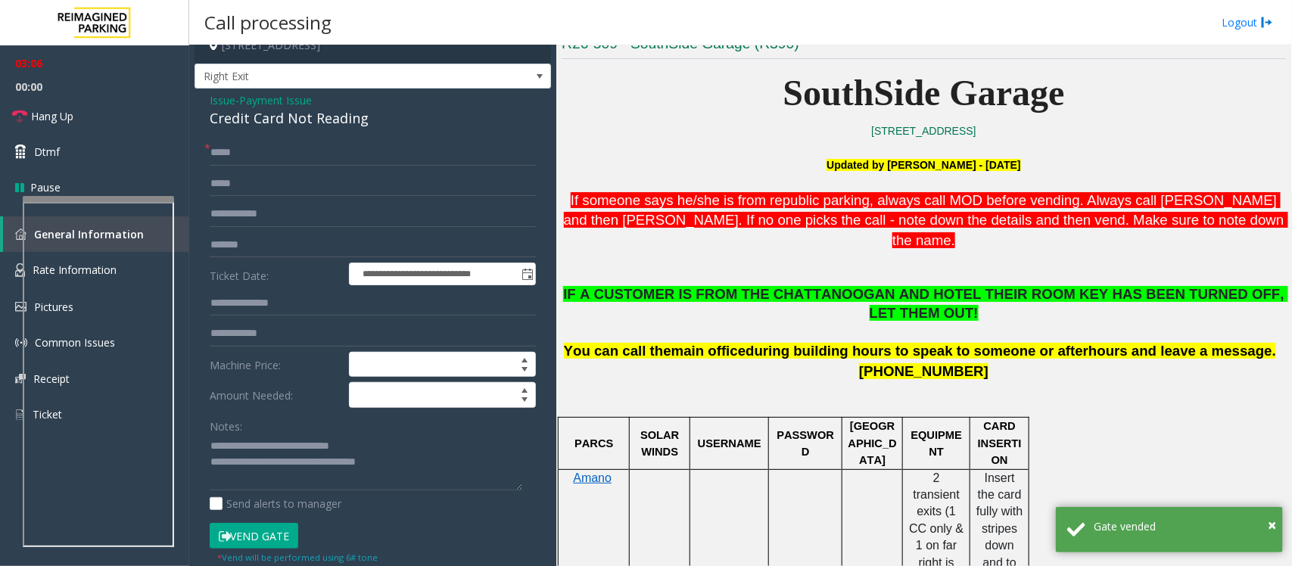
scroll to position [0, 0]
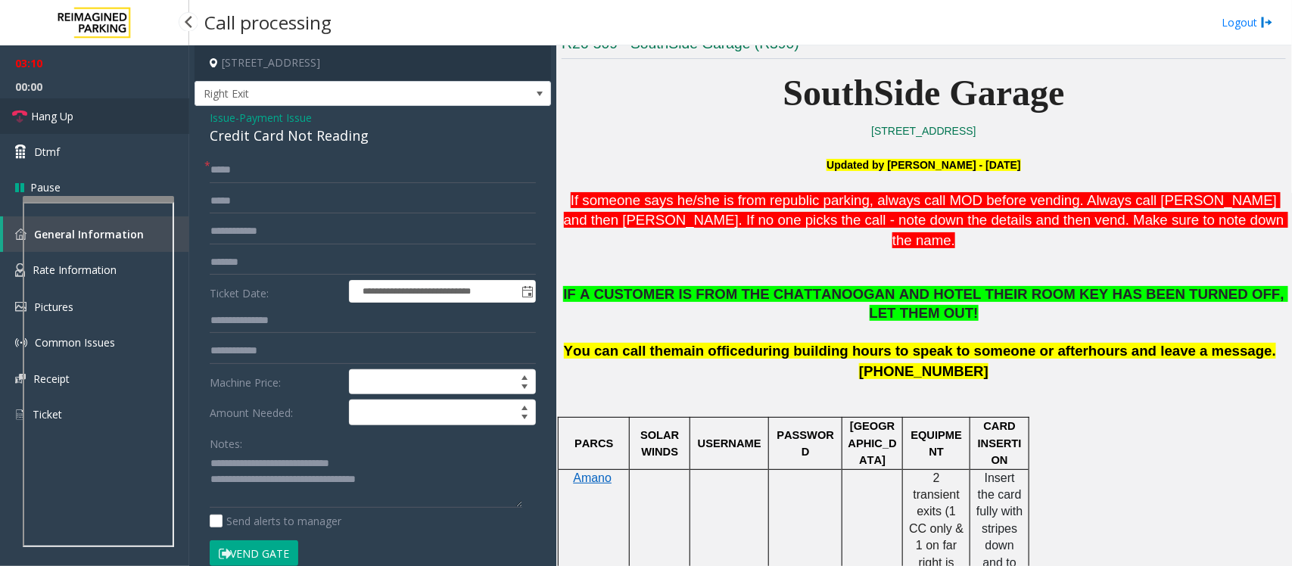
click at [81, 116] on link "Hang Up" at bounding box center [94, 116] width 189 height 36
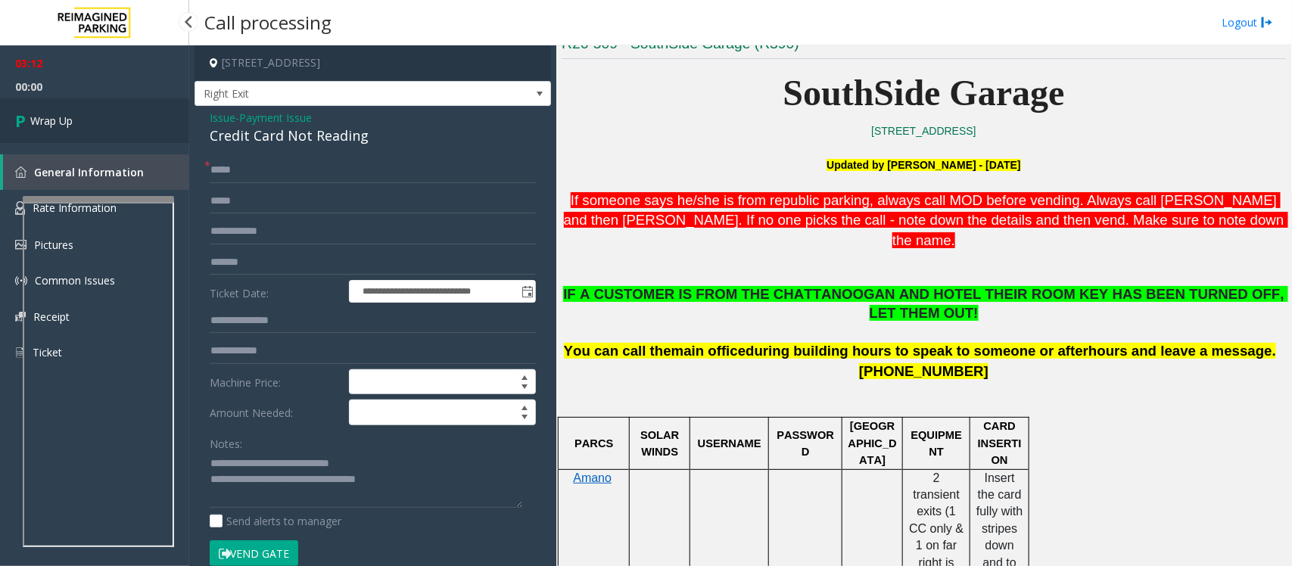
click at [81, 116] on link "Wrap Up" at bounding box center [94, 120] width 189 height 45
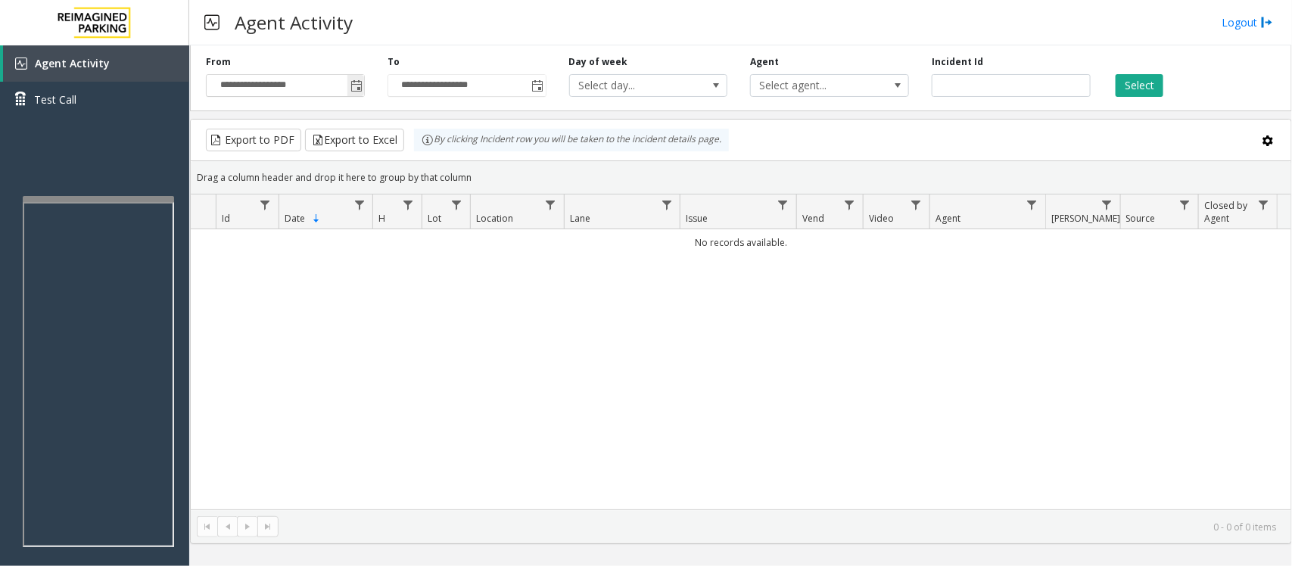
click at [356, 81] on span "Toggle popup" at bounding box center [356, 86] width 12 height 12
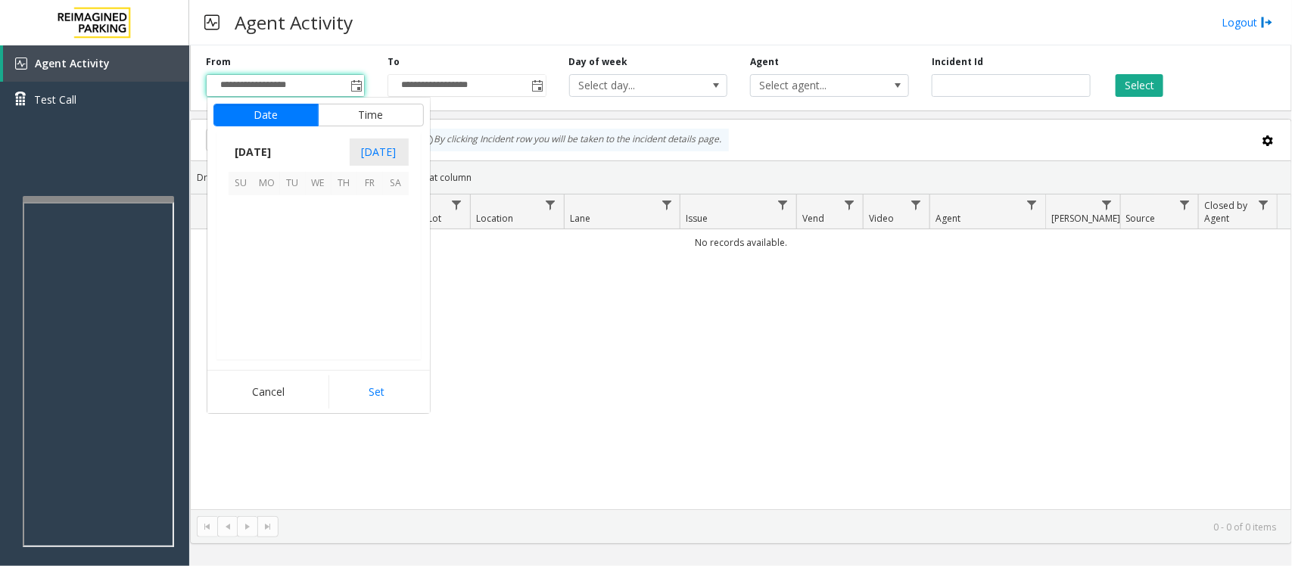
scroll to position [271519, 0]
click at [364, 237] on span "12" at bounding box center [370, 234] width 26 height 26
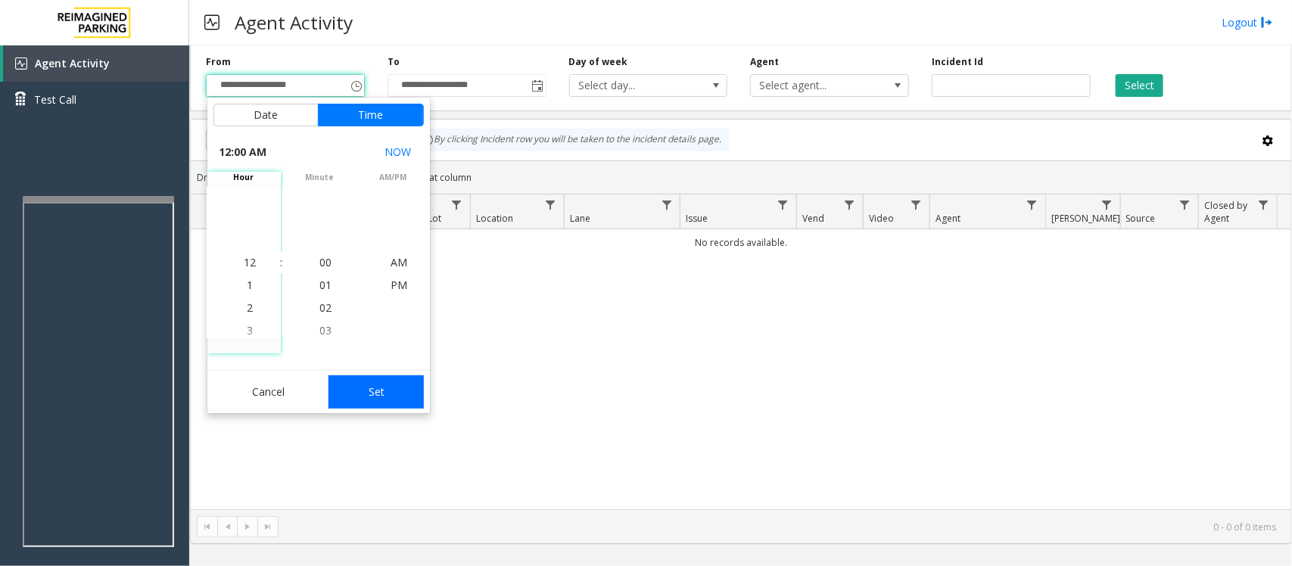
click at [387, 386] on button "Set" at bounding box center [375, 391] width 95 height 33
type input "**********"
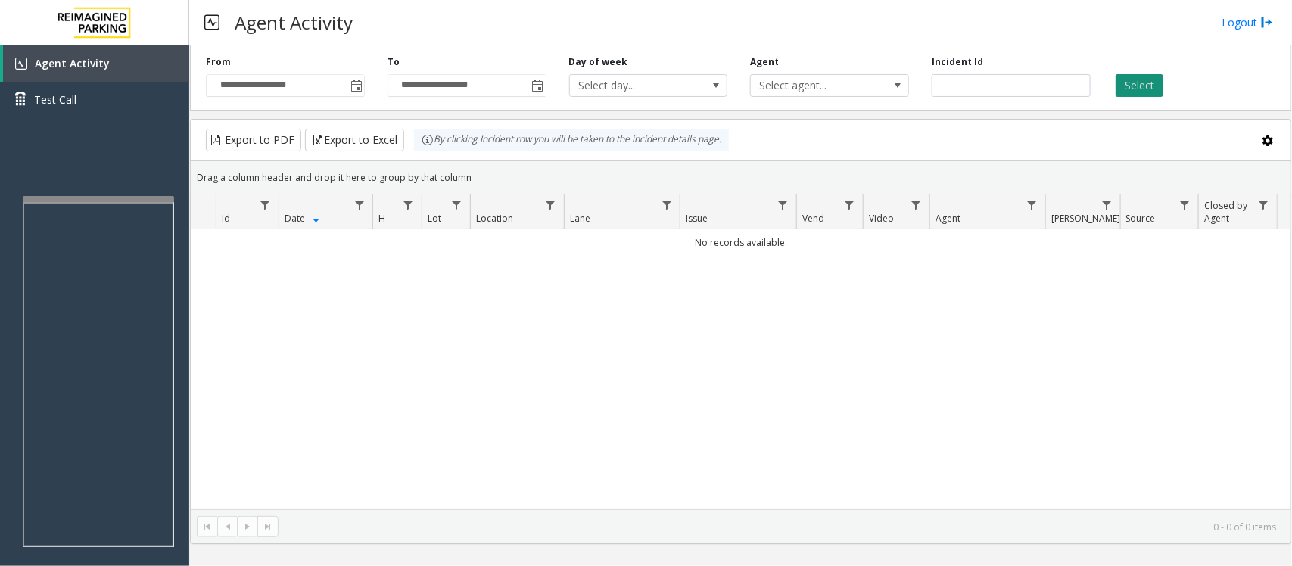
click at [1133, 92] on button "Select" at bounding box center [1140, 85] width 48 height 23
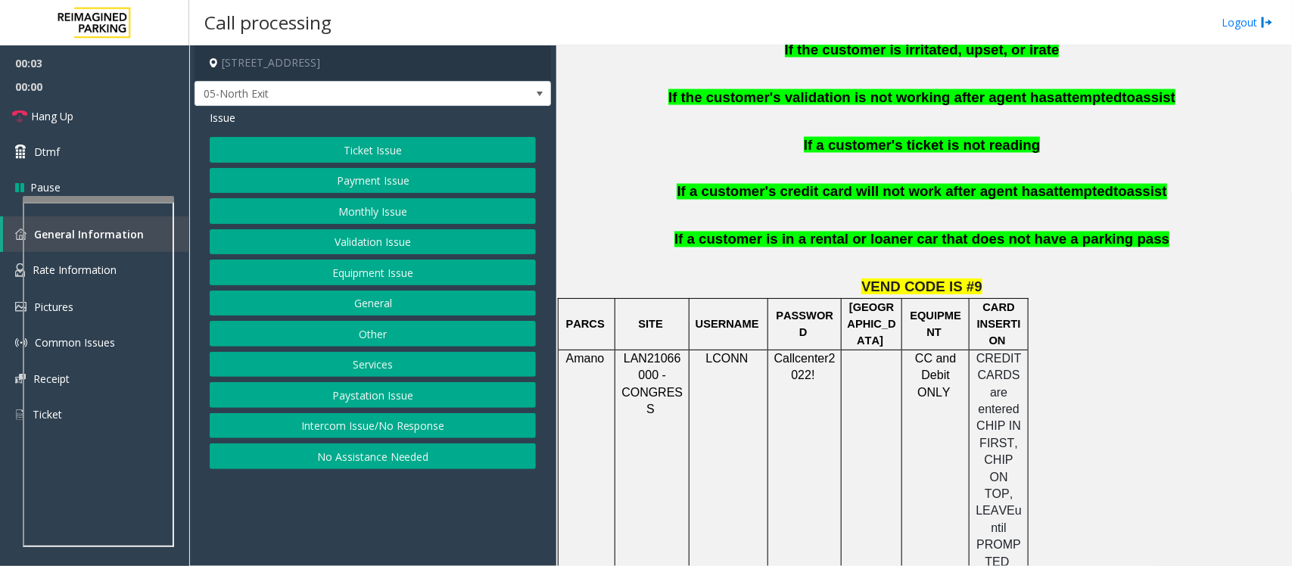
scroll to position [1325, 0]
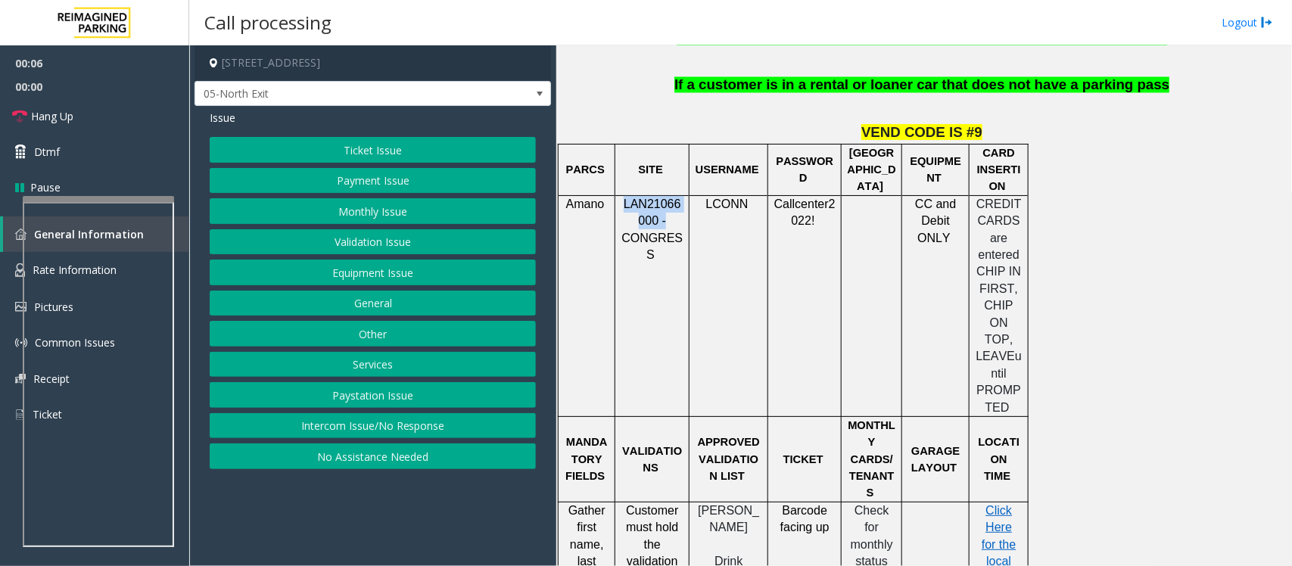
drag, startPoint x: 625, startPoint y: 171, endPoint x: 661, endPoint y: 191, distance: 41.0
click at [661, 198] on span "LAN21066000 - CONGRESS" at bounding box center [651, 230] width 61 height 64
copy span "LAN21066000 -"
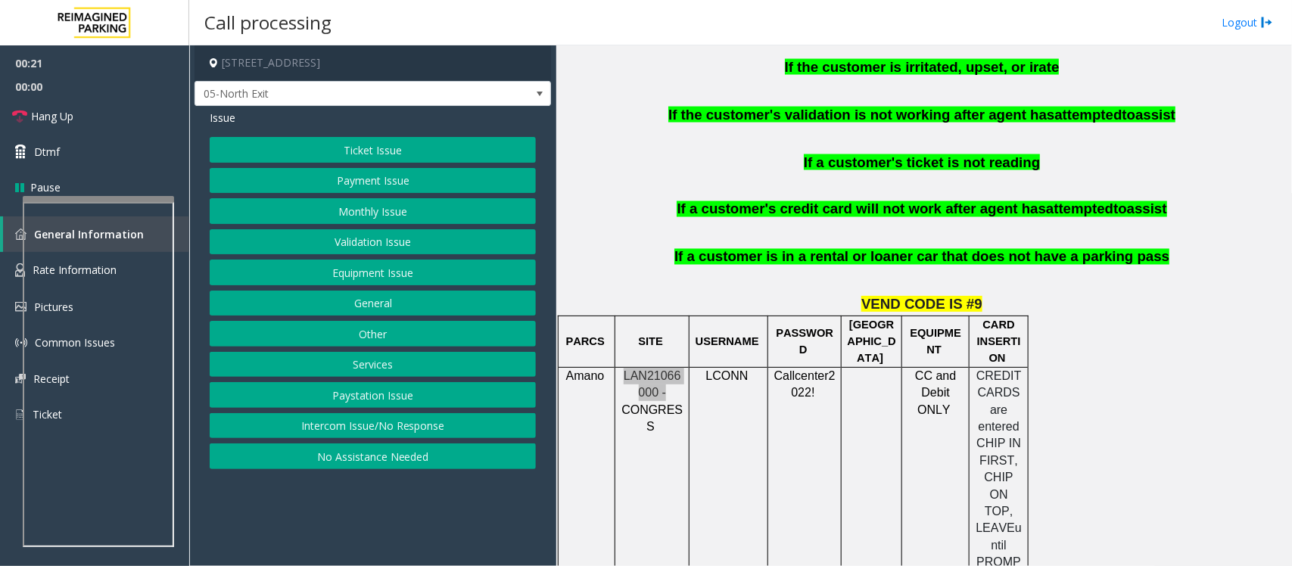
scroll to position [1230, 0]
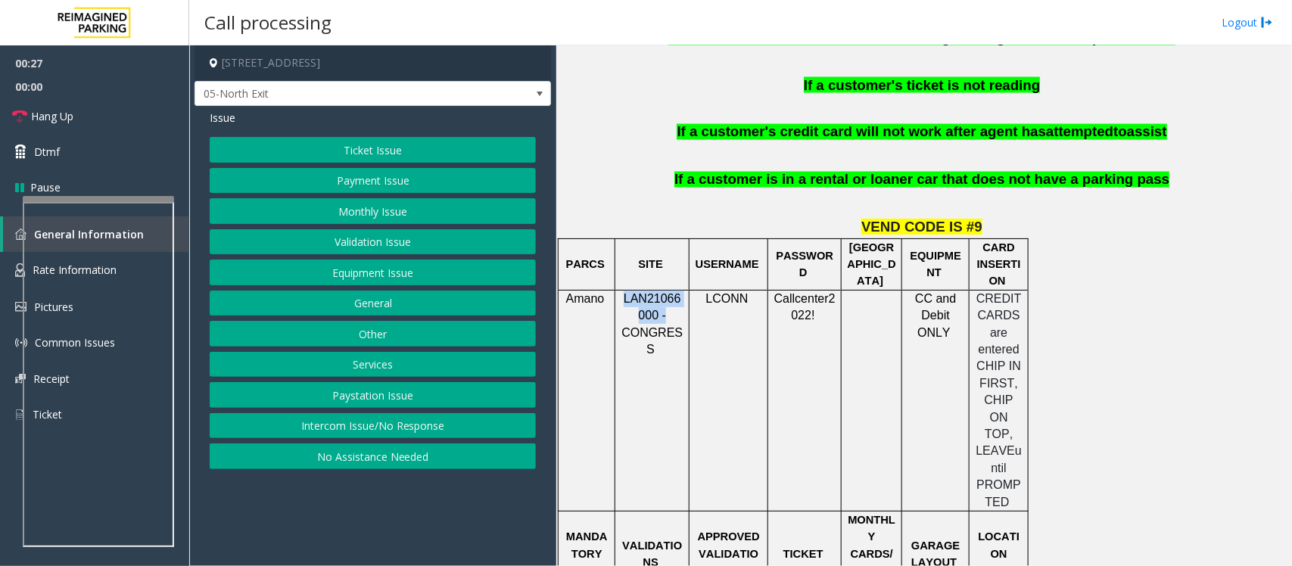
click at [392, 152] on button "Ticket Issue" at bounding box center [373, 150] width 326 height 26
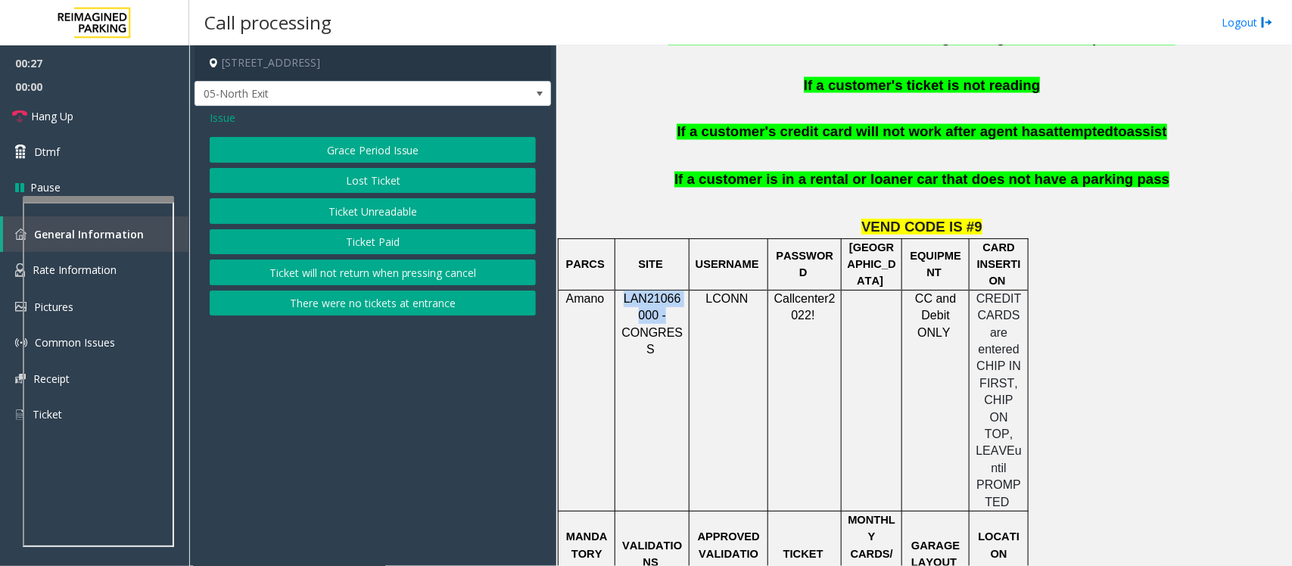
click at [360, 210] on button "Ticket Unreadable" at bounding box center [373, 211] width 326 height 26
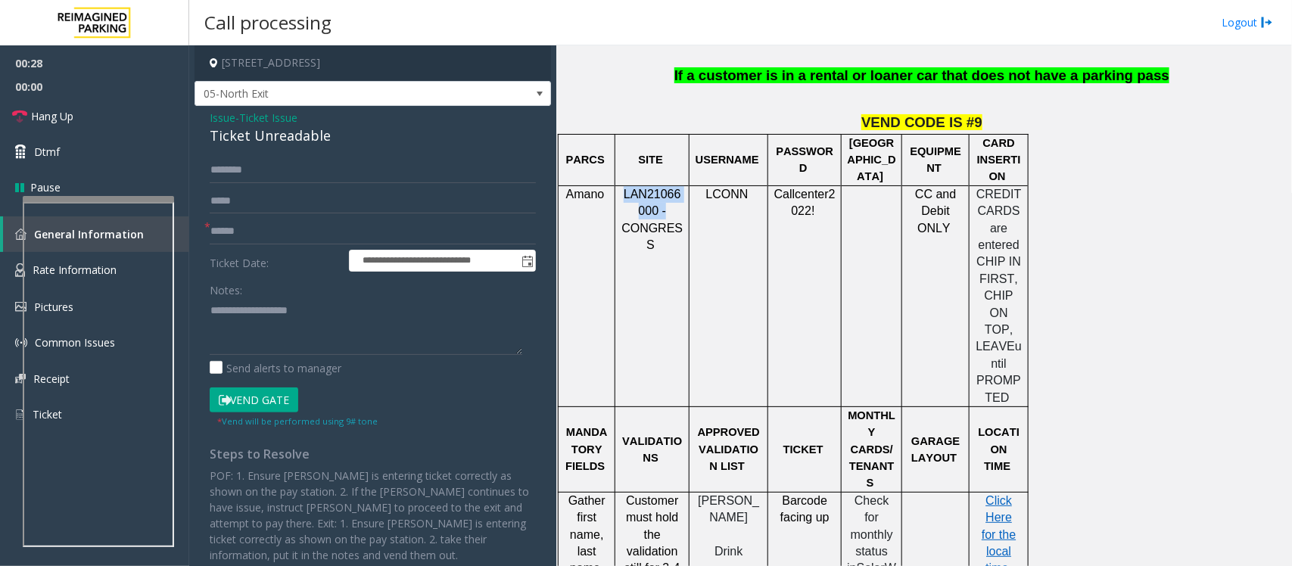
scroll to position [1514, 0]
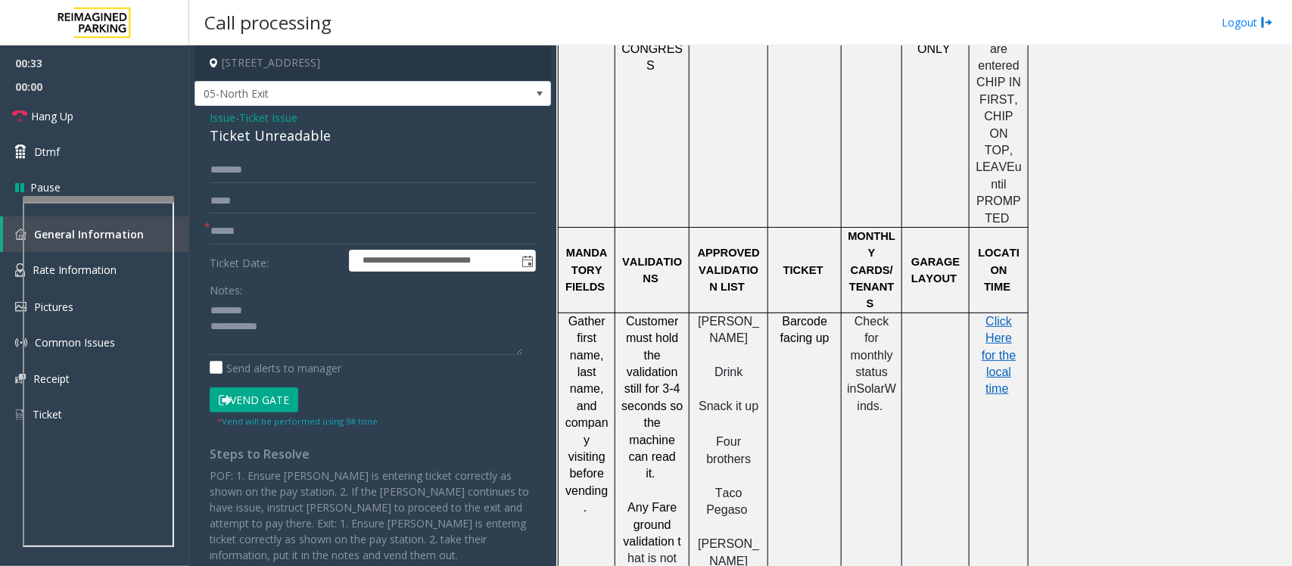
click at [251, 139] on div "Ticket Unreadable" at bounding box center [373, 136] width 326 height 20
click at [272, 322] on textarea at bounding box center [366, 326] width 313 height 57
click at [294, 332] on textarea at bounding box center [366, 326] width 313 height 57
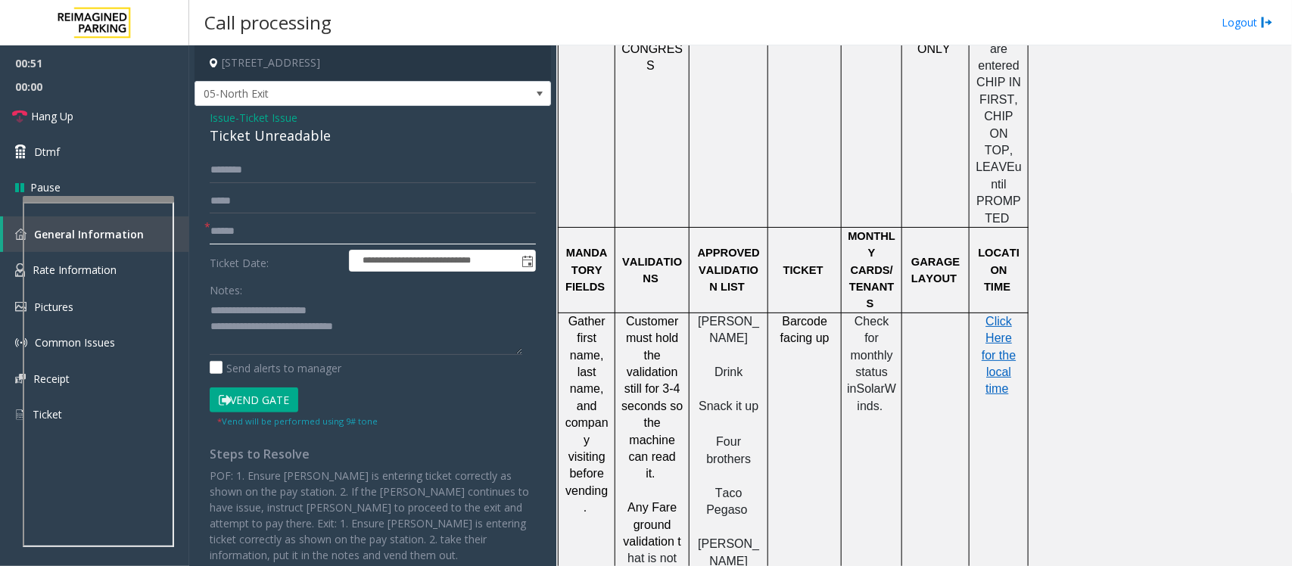
click at [238, 227] on input "text" at bounding box center [373, 232] width 326 height 26
click at [384, 328] on textarea at bounding box center [366, 326] width 313 height 57
type textarea "**********"
click at [350, 252] on input "**********" at bounding box center [442, 261] width 185 height 21
click at [349, 241] on input "text" at bounding box center [373, 232] width 326 height 26
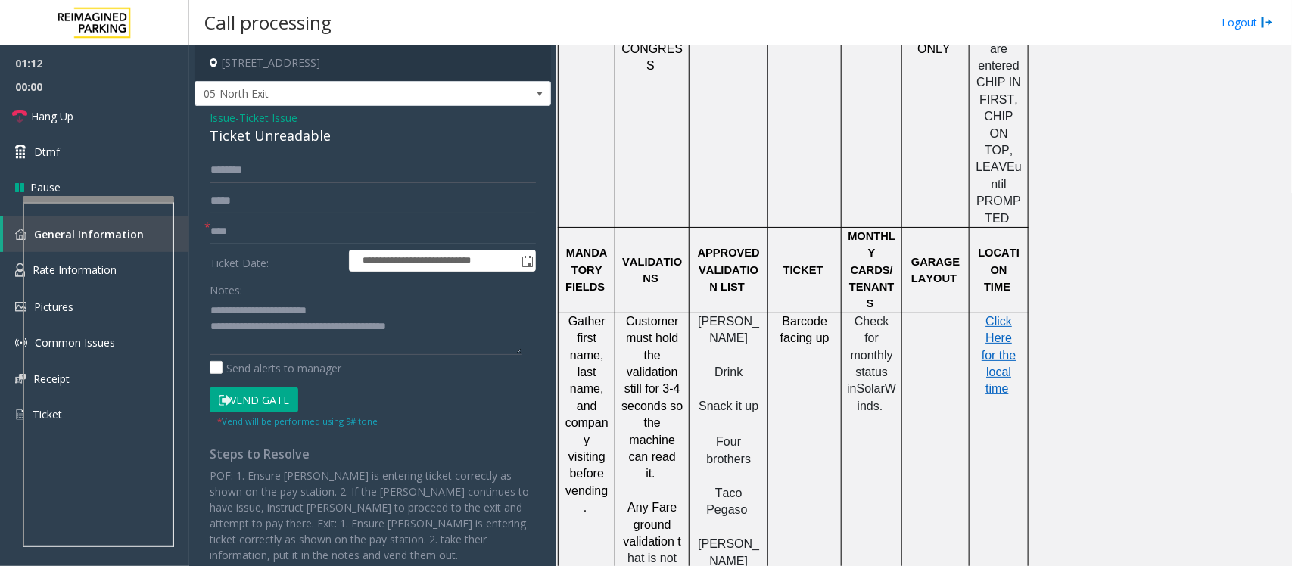
type input "****"
click at [447, 328] on textarea at bounding box center [366, 326] width 313 height 57
type textarea "**********"
click at [277, 227] on input "****" at bounding box center [373, 232] width 326 height 26
type input "****"
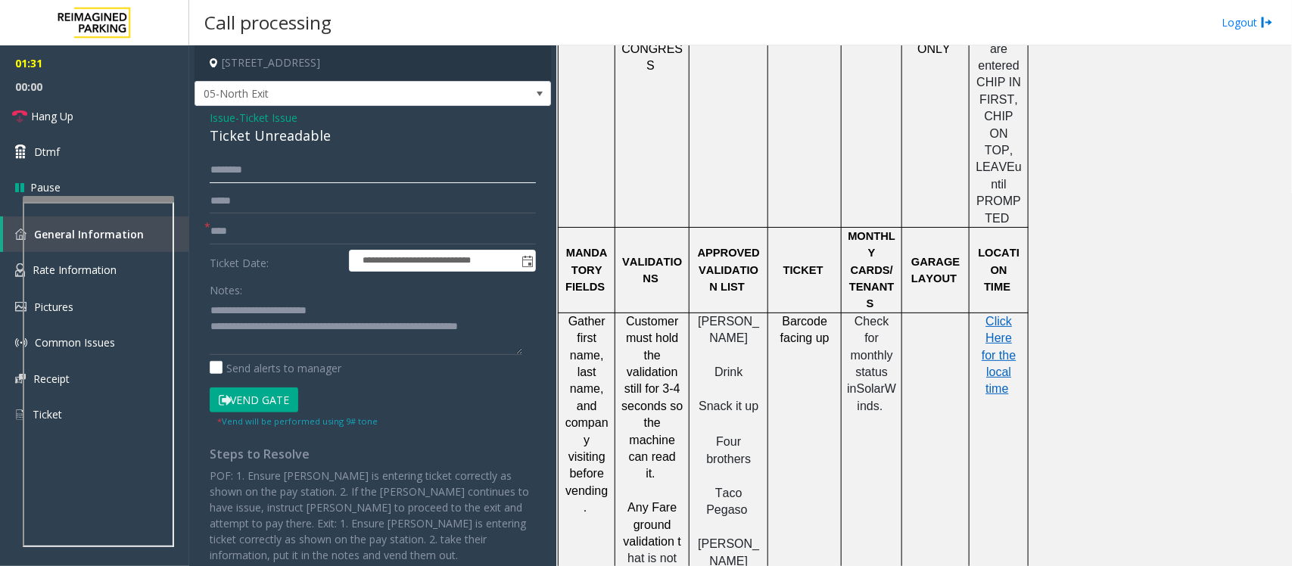
click at [243, 165] on input "text" at bounding box center [373, 170] width 326 height 26
click at [282, 347] on textarea at bounding box center [366, 326] width 313 height 57
type textarea "**********"
click at [256, 175] on input "text" at bounding box center [373, 170] width 326 height 26
type input "*****"
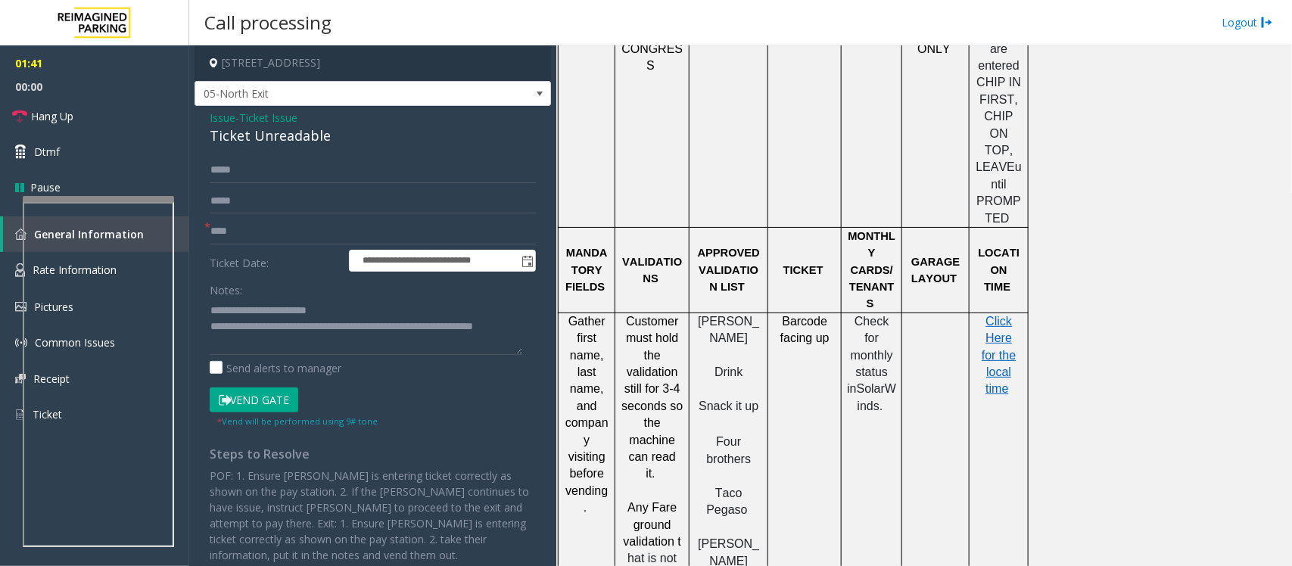
click at [248, 400] on button "Vend Gate" at bounding box center [254, 401] width 89 height 26
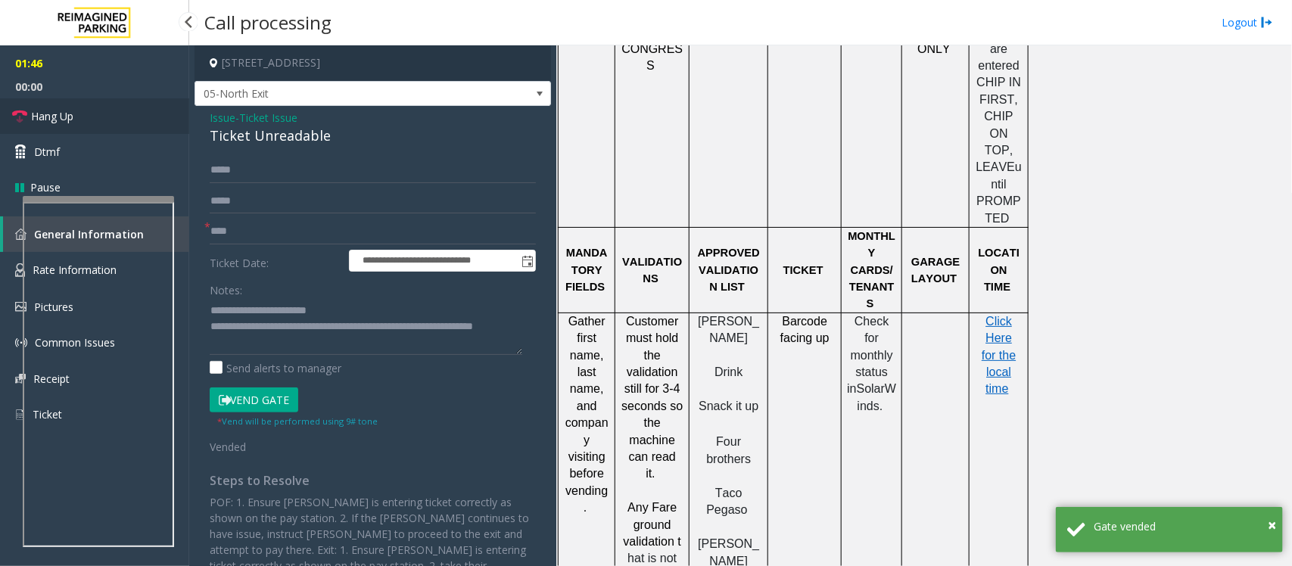
click at [101, 114] on link "Hang Up" at bounding box center [94, 116] width 189 height 36
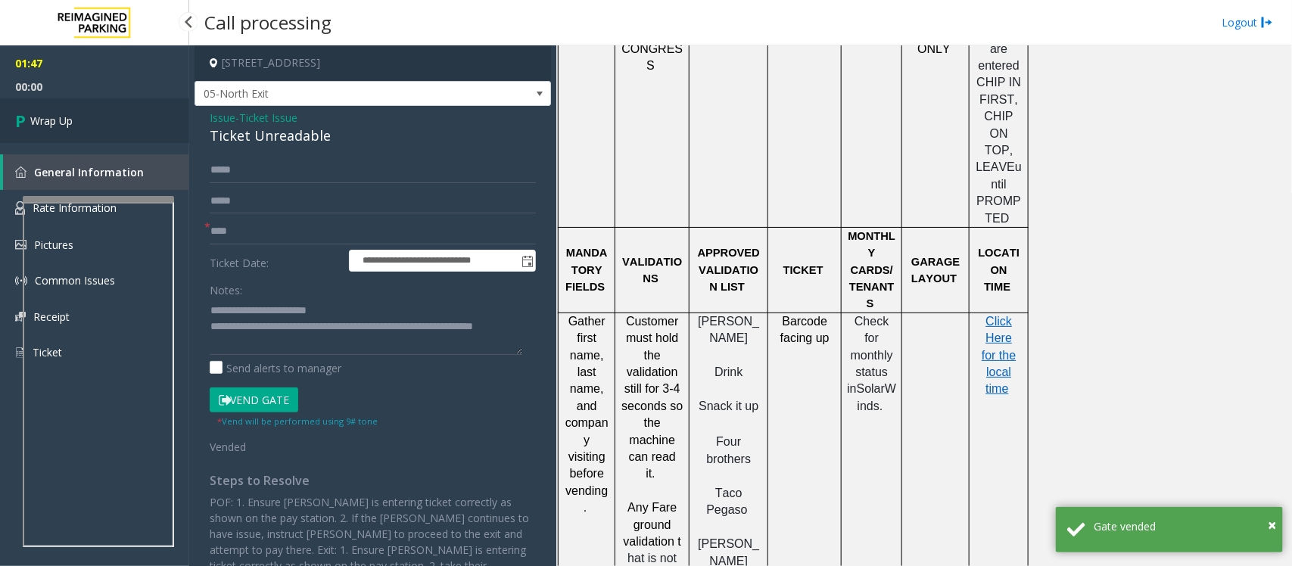
click at [101, 114] on link "Wrap Up" at bounding box center [94, 120] width 189 height 45
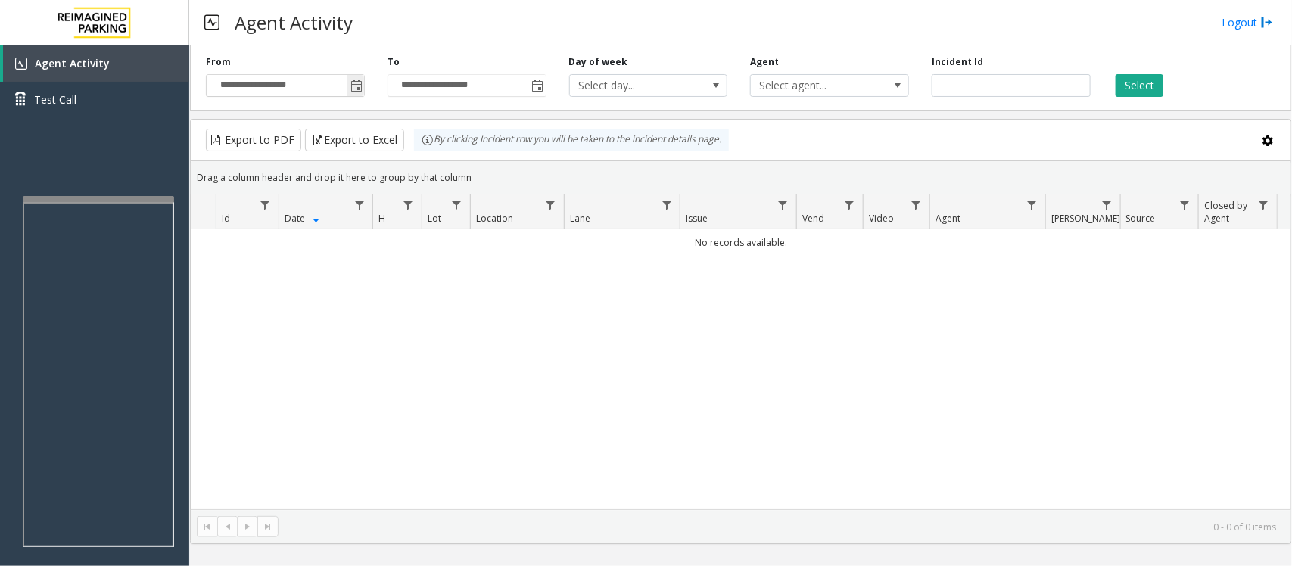
click at [360, 88] on span "Toggle popup" at bounding box center [356, 86] width 12 height 12
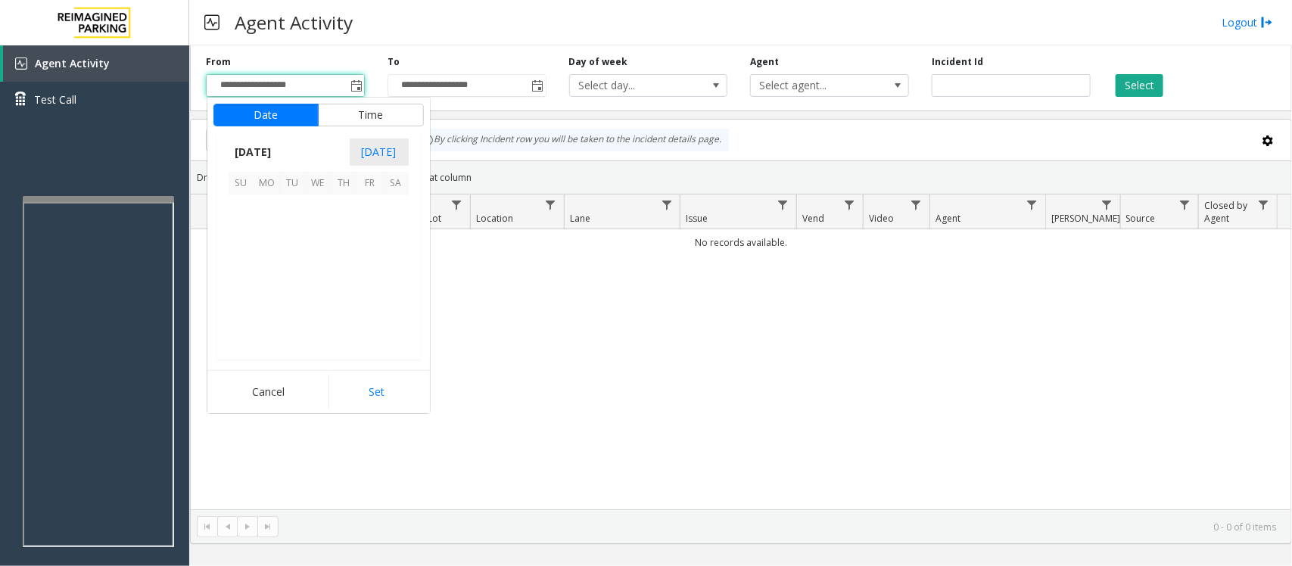
scroll to position [271519, 0]
click at [372, 236] on span "12" at bounding box center [370, 234] width 26 height 26
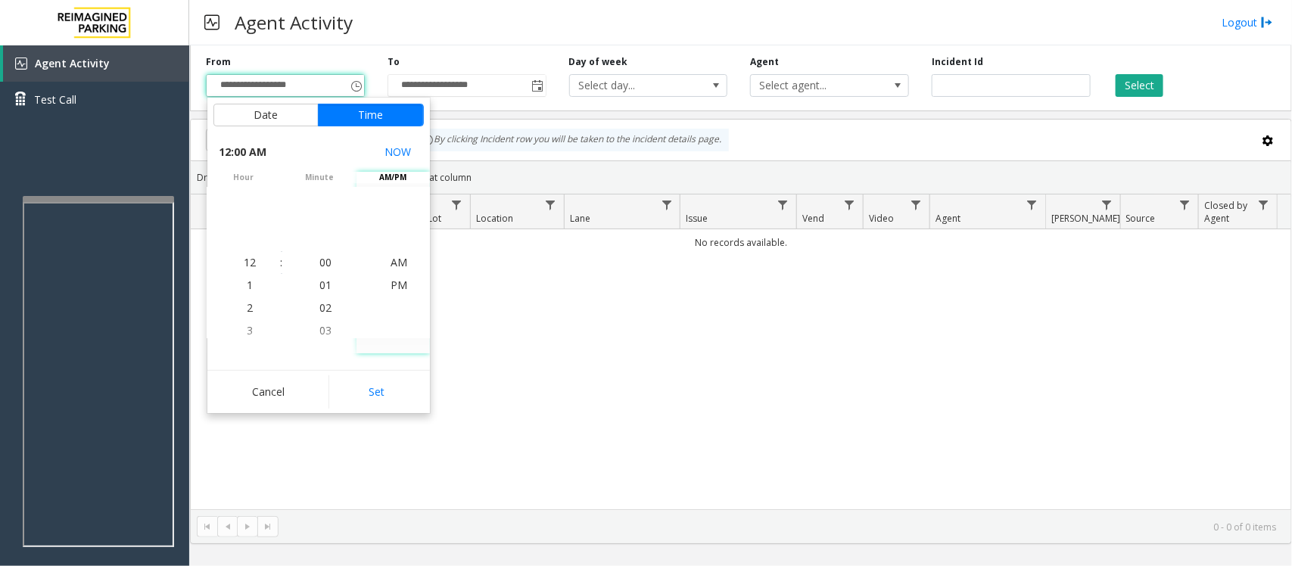
click at [405, 15] on div "Agent Activity Logout" at bounding box center [740, 22] width 1103 height 45
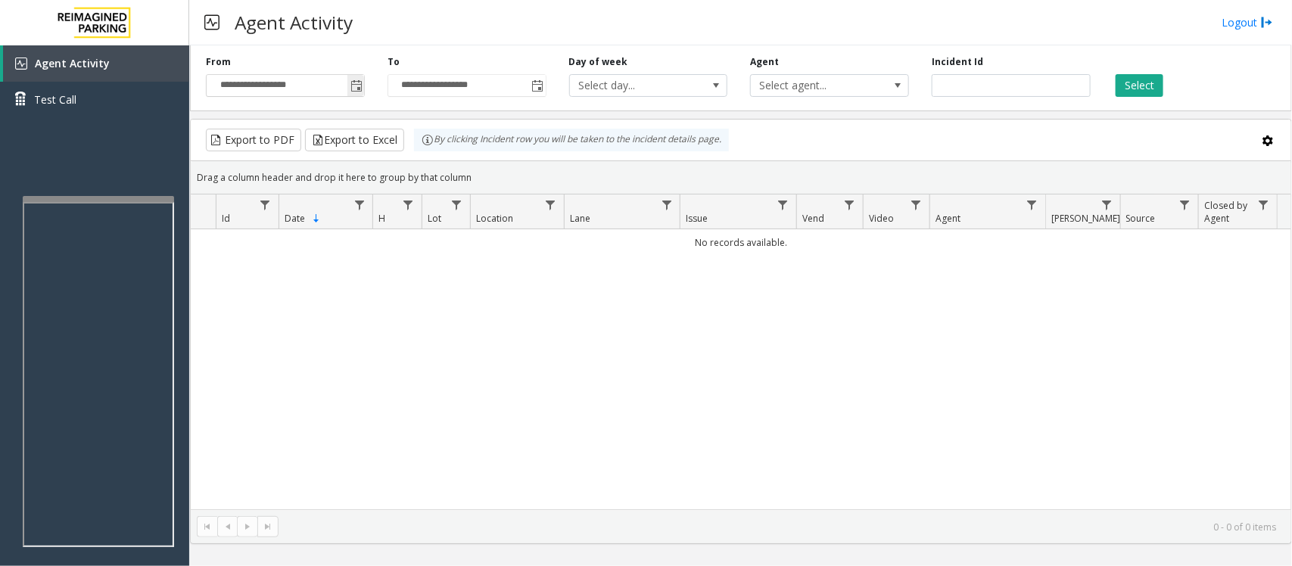
click at [360, 87] on span "Toggle popup" at bounding box center [356, 86] width 12 height 12
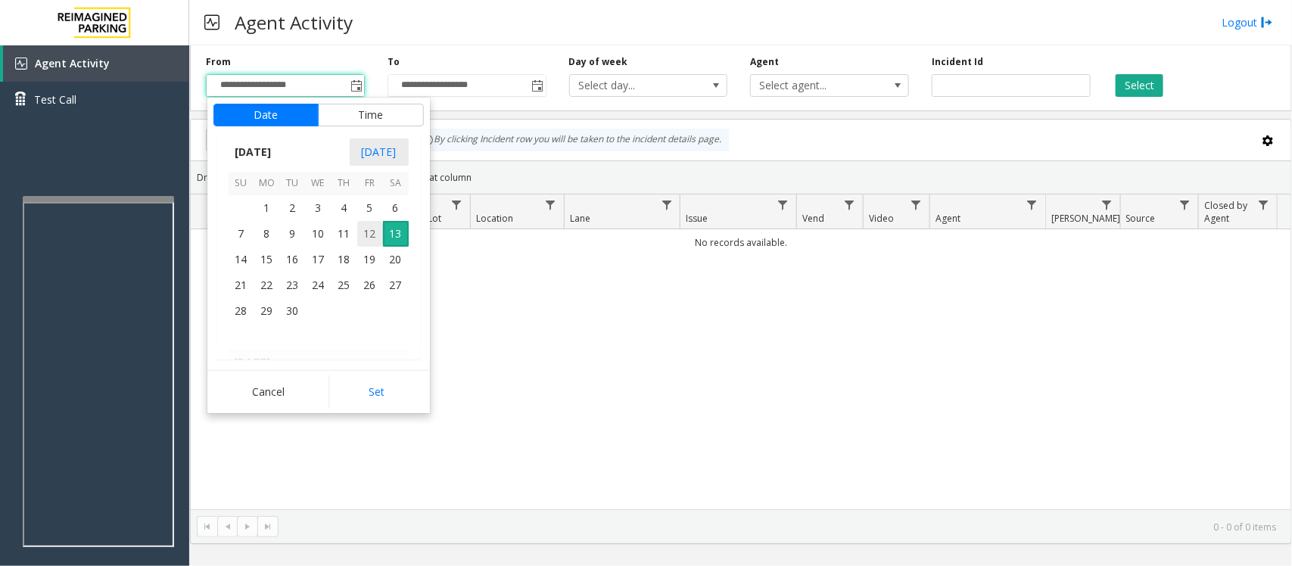
click at [373, 240] on span "12" at bounding box center [370, 234] width 26 height 26
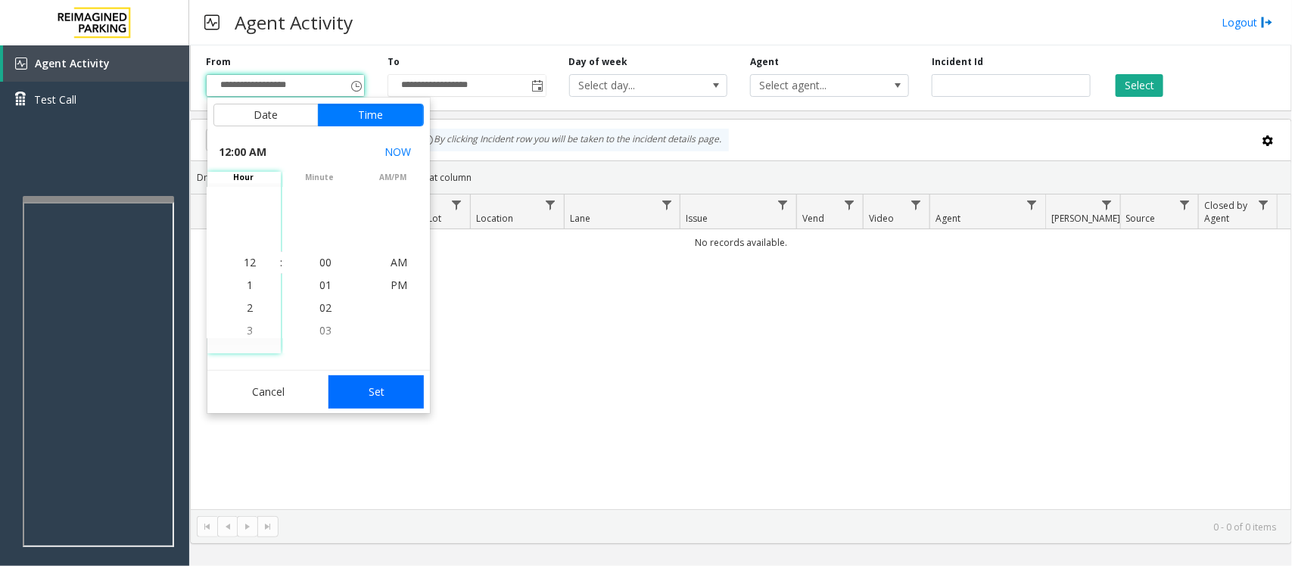
click at [376, 387] on button "Set" at bounding box center [375, 391] width 95 height 33
type input "**********"
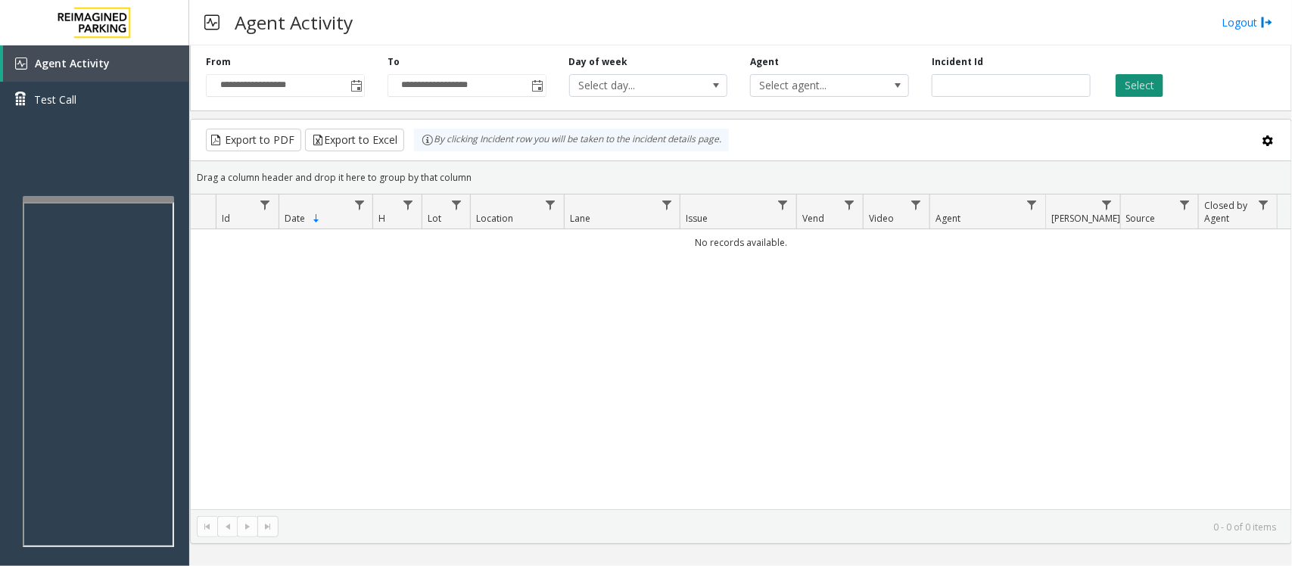
click at [1133, 85] on button "Select" at bounding box center [1140, 85] width 48 height 23
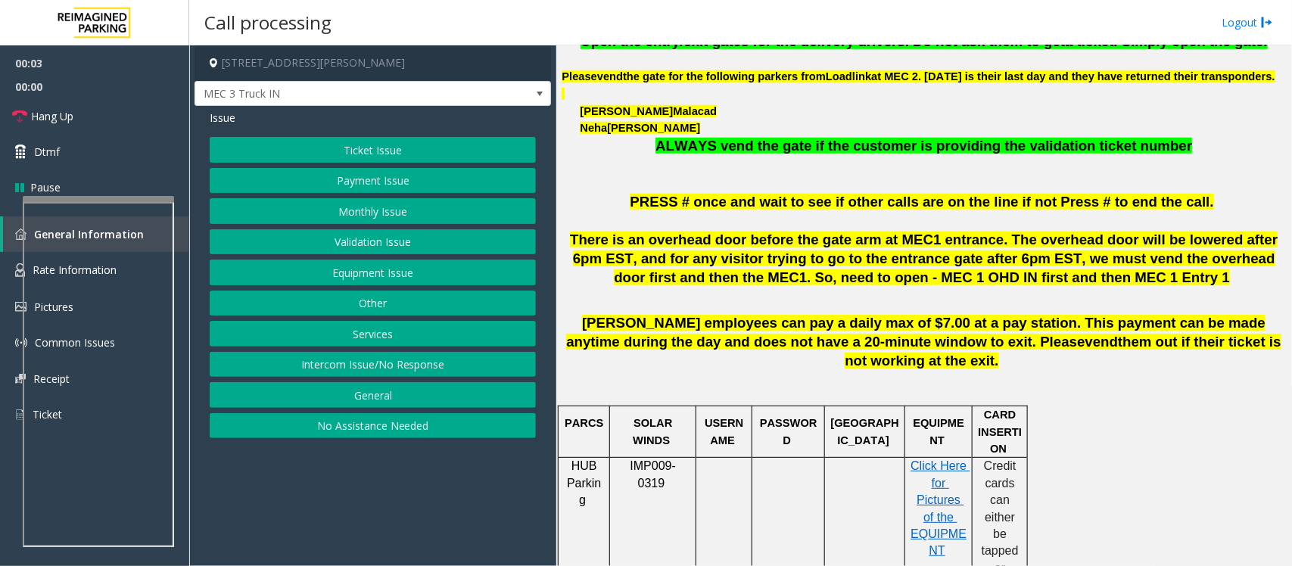
scroll to position [662, 0]
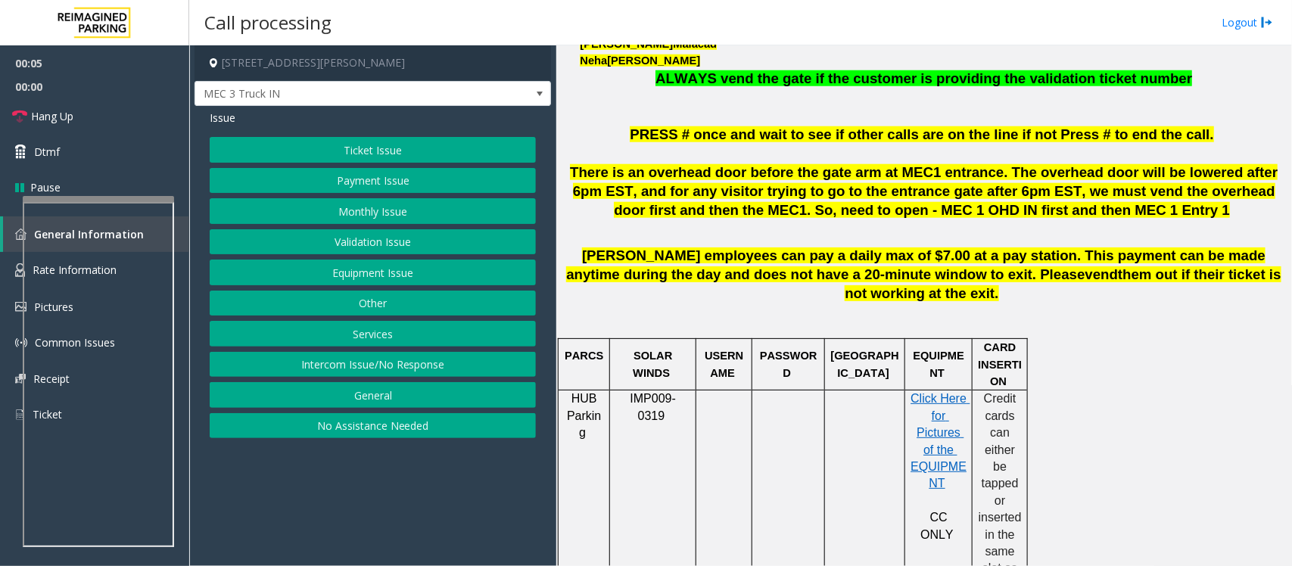
click at [363, 276] on button "Equipment Issue" at bounding box center [373, 273] width 326 height 26
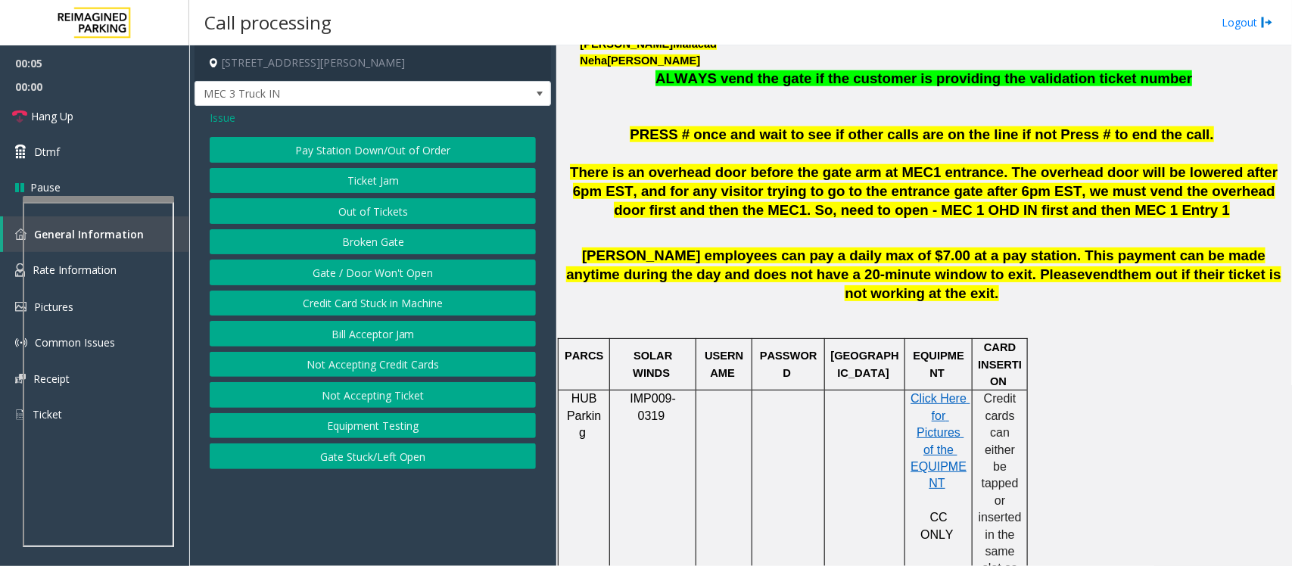
click at [363, 276] on button "Gate / Door Won't Open" at bounding box center [373, 273] width 326 height 26
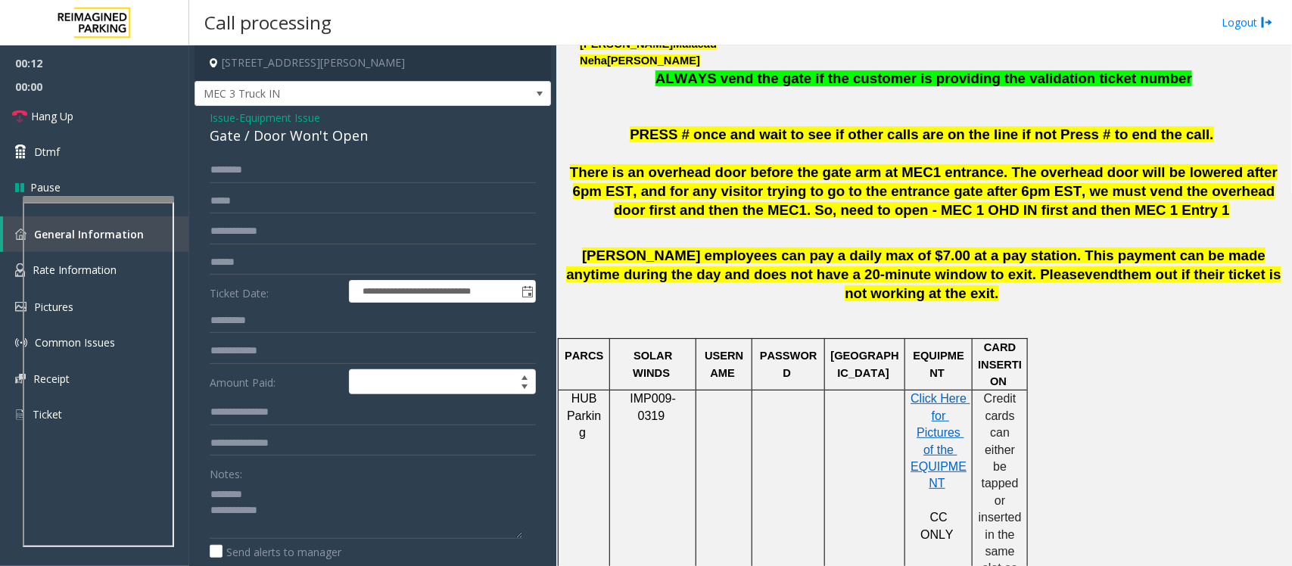
click at [258, 139] on div "Gate / Door Won't Open" at bounding box center [373, 136] width 326 height 20
click at [328, 528] on textarea at bounding box center [366, 510] width 313 height 57
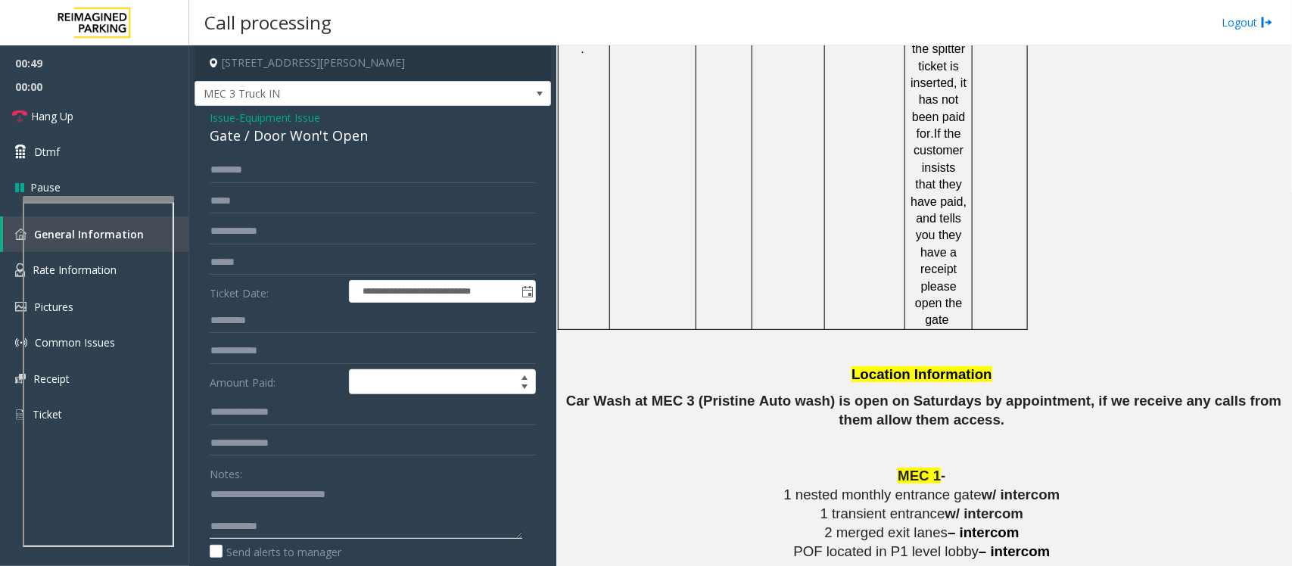
scroll to position [2460, 0]
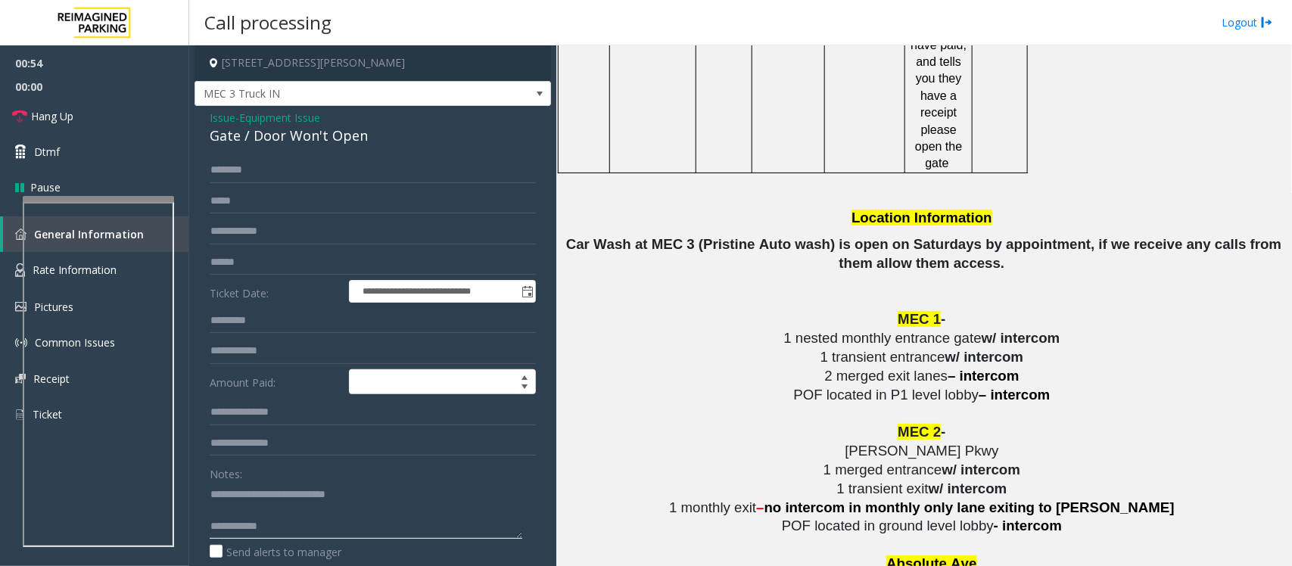
click at [251, 511] on textarea at bounding box center [366, 510] width 313 height 57
click at [318, 528] on textarea at bounding box center [366, 510] width 313 height 57
click at [293, 513] on textarea at bounding box center [366, 510] width 313 height 57
type textarea "**********"
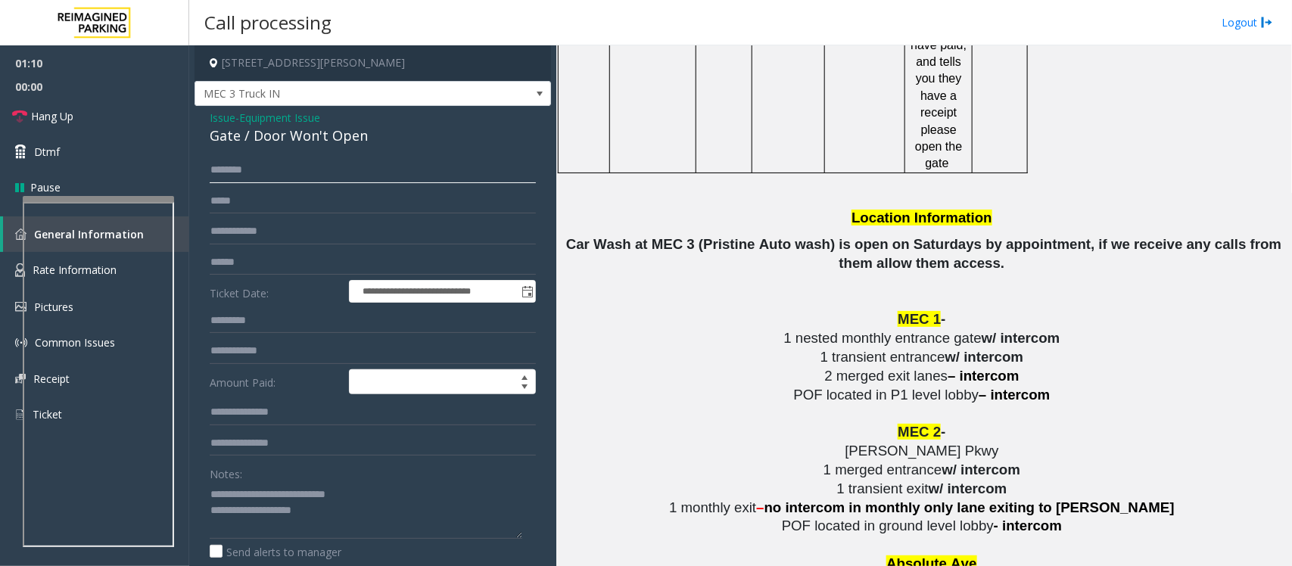
click at [218, 163] on input "text" at bounding box center [373, 170] width 326 height 26
type input "***"
click at [329, 513] on textarea at bounding box center [366, 510] width 313 height 57
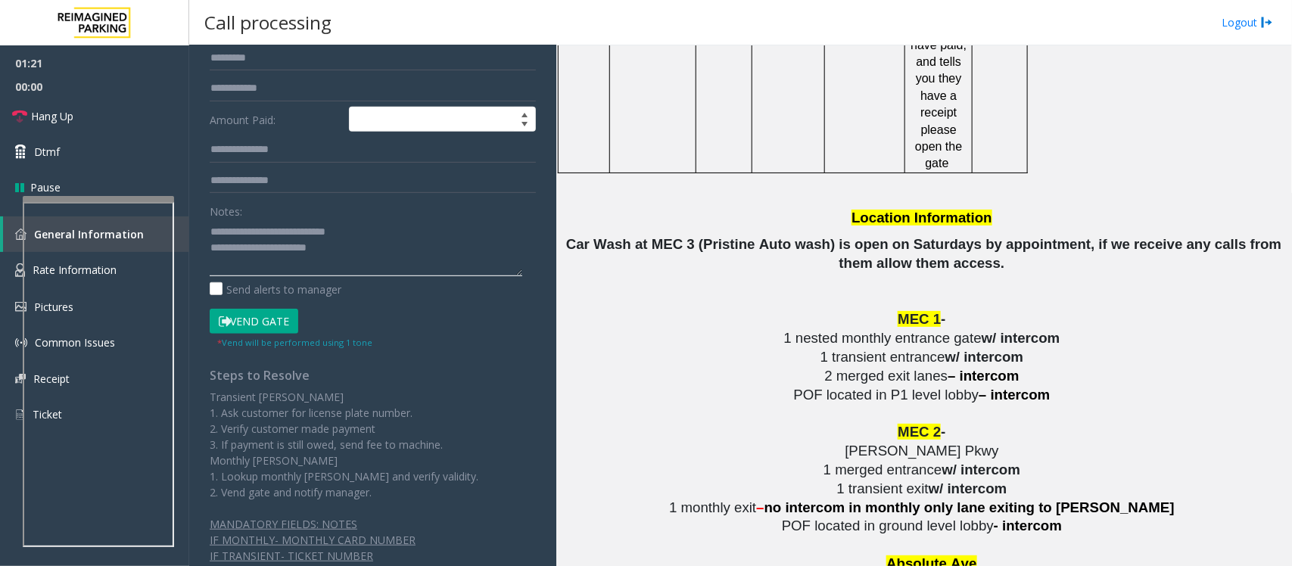
scroll to position [284, 0]
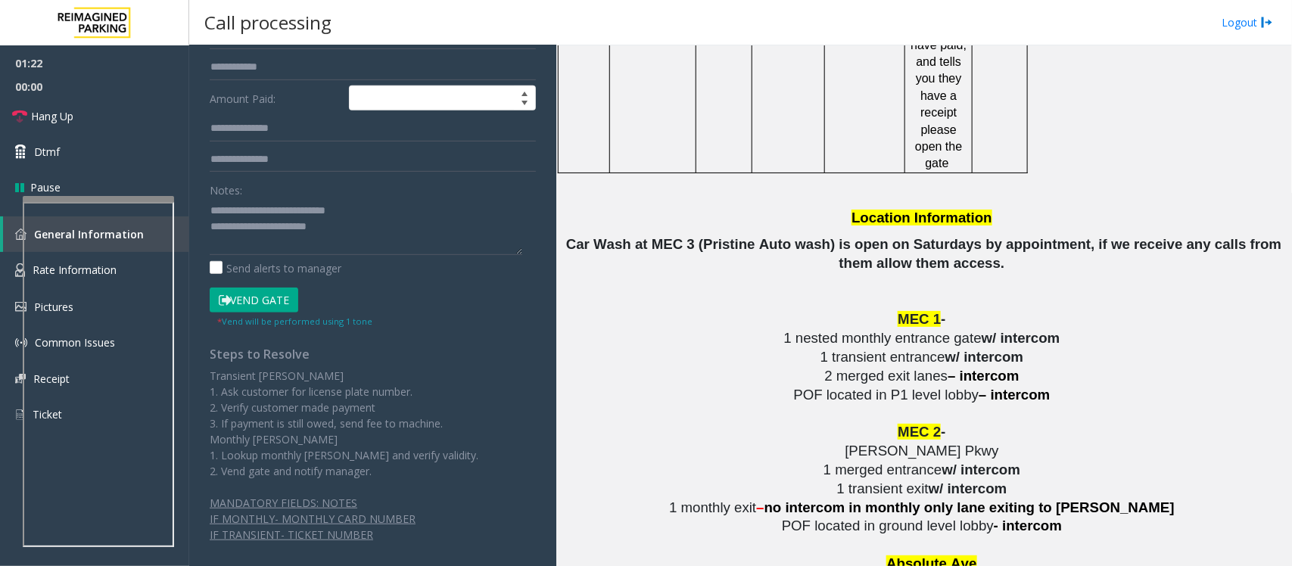
click at [284, 300] on button "Vend Gate" at bounding box center [254, 301] width 89 height 26
click at [358, 237] on textarea at bounding box center [366, 226] width 313 height 57
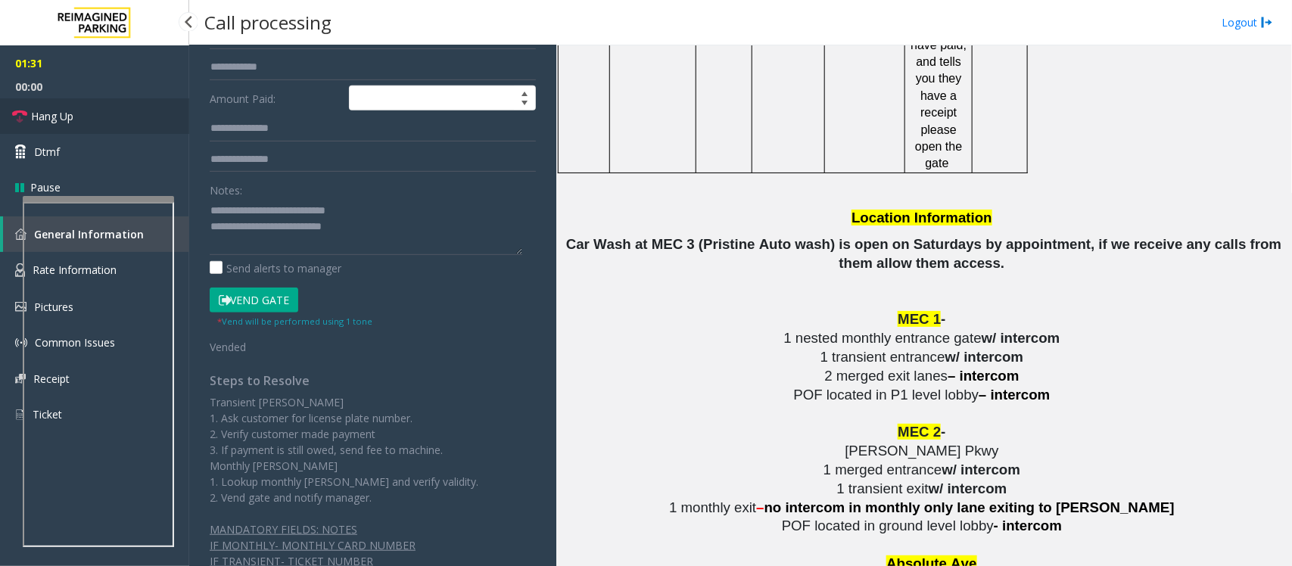
click at [106, 126] on link "Hang Up" at bounding box center [94, 116] width 189 height 36
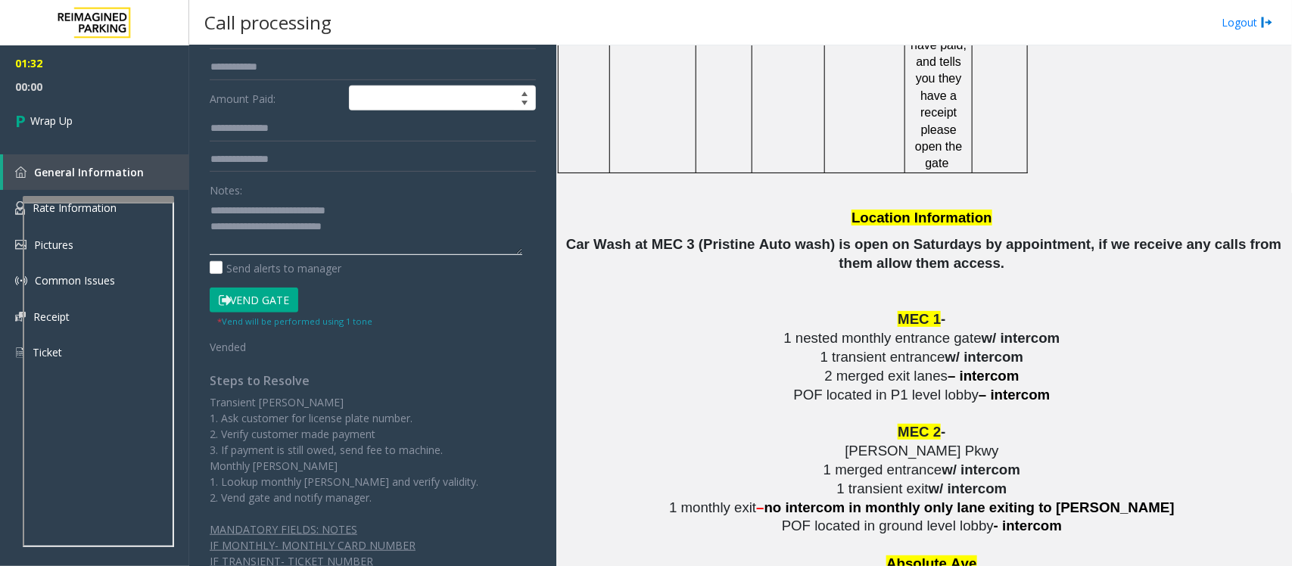
click at [384, 224] on textarea at bounding box center [366, 226] width 313 height 57
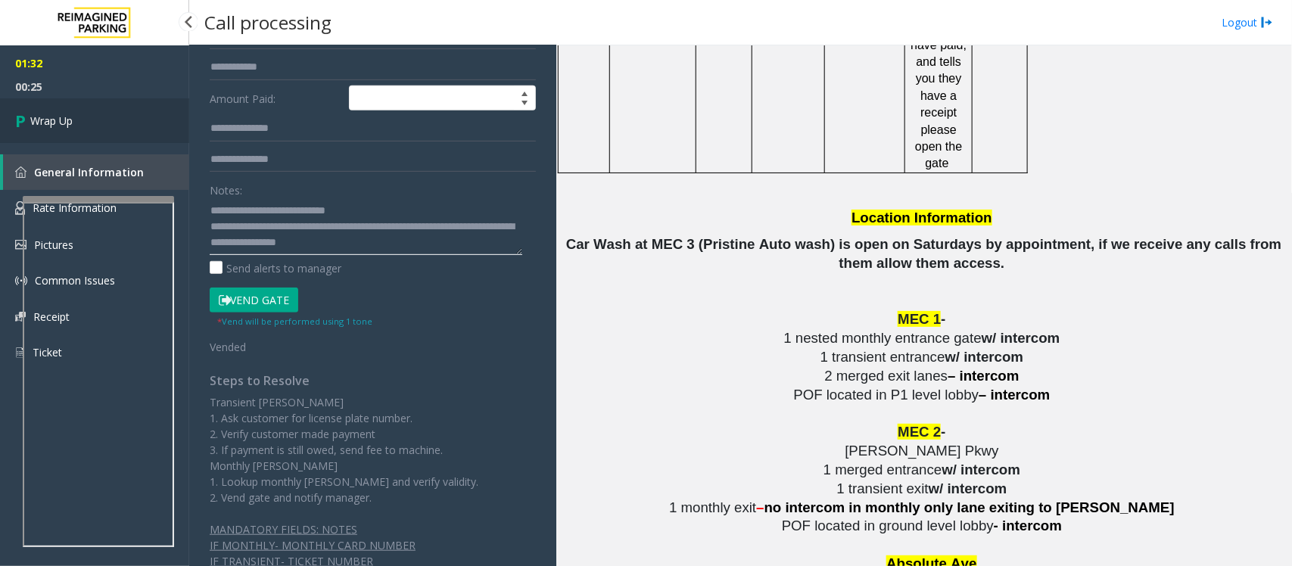
type textarea "**********"
click at [118, 125] on link "Wrap Up" at bounding box center [94, 120] width 189 height 45
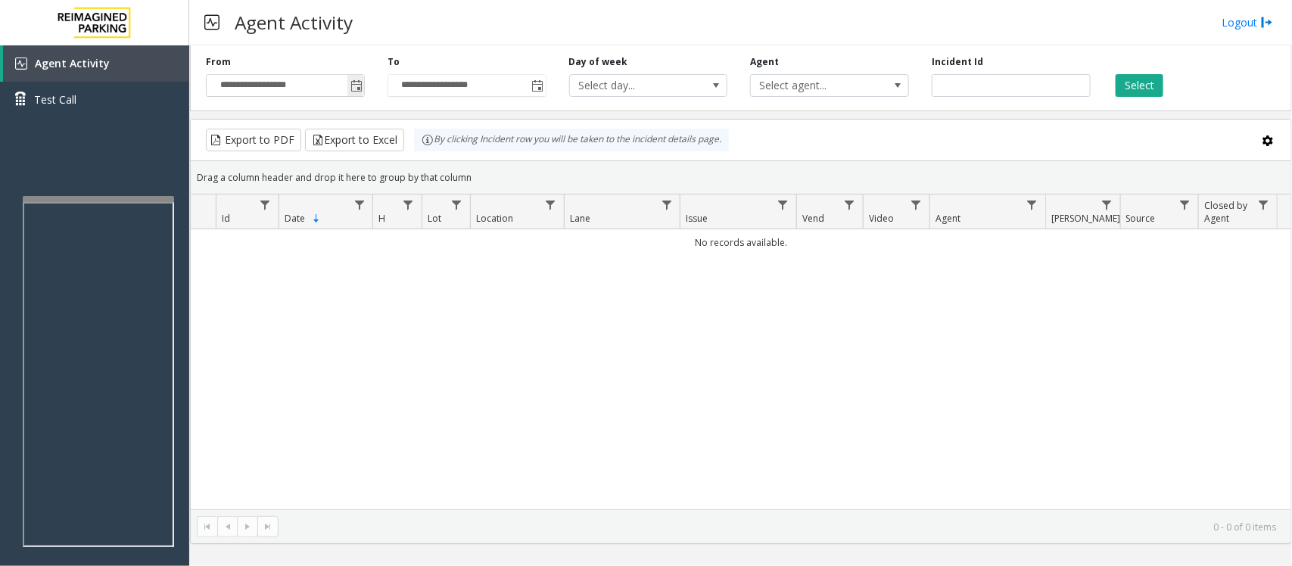
click at [350, 88] on span "Toggle popup" at bounding box center [356, 86] width 12 height 12
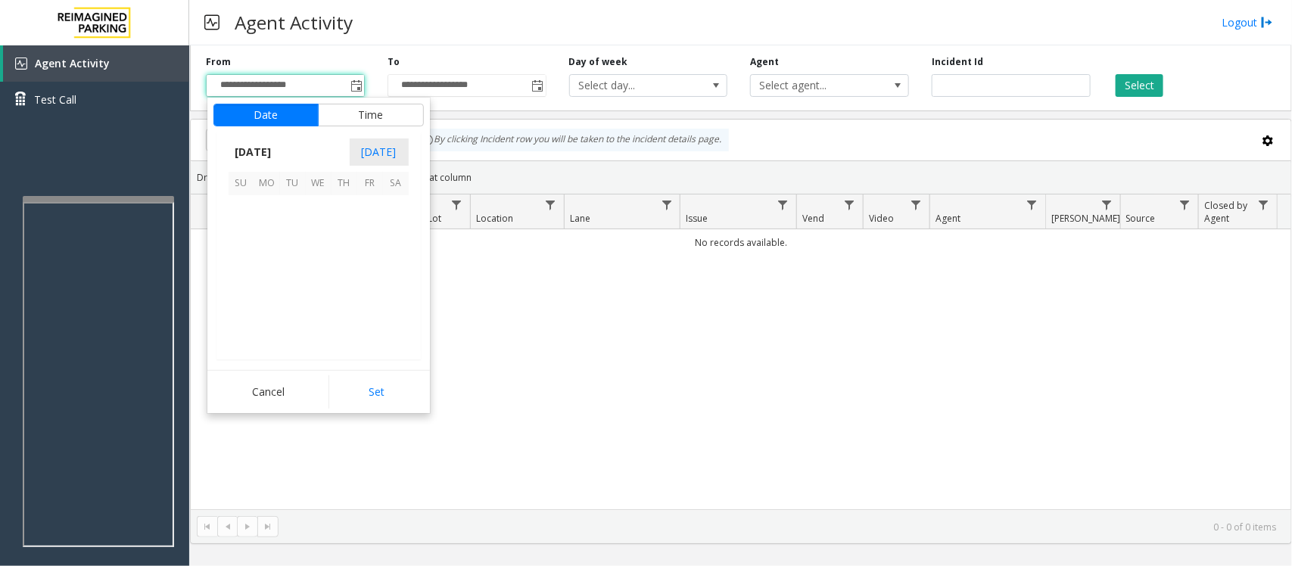
scroll to position [271519, 0]
click at [375, 232] on span "12" at bounding box center [370, 234] width 26 height 26
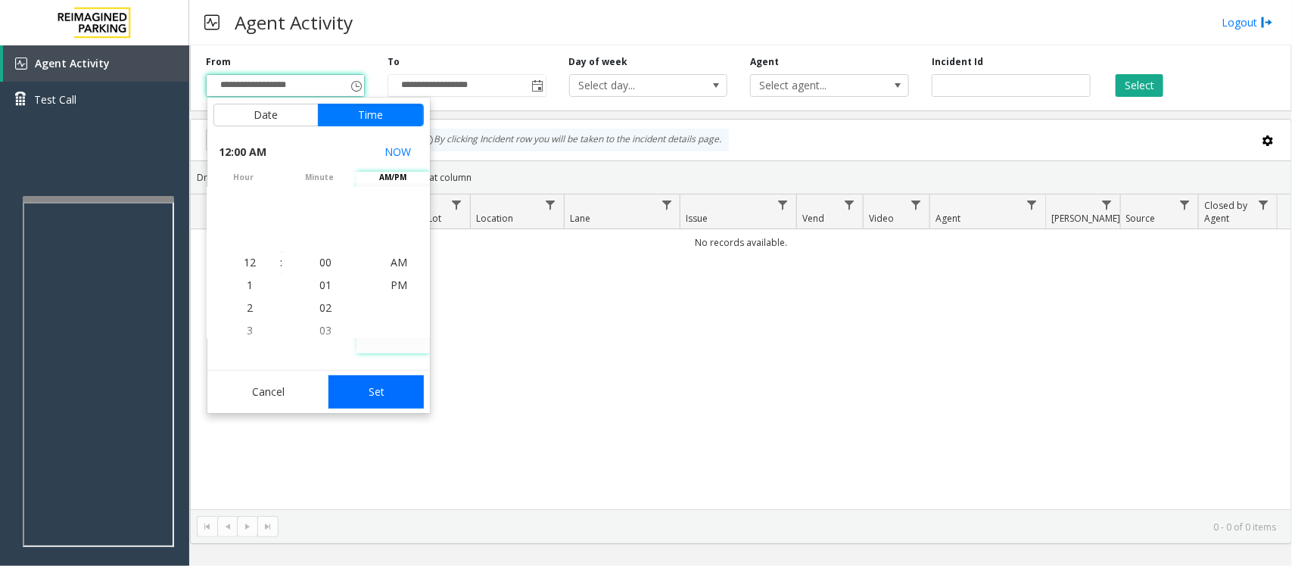
click at [383, 399] on button "Set" at bounding box center [375, 391] width 95 height 33
type input "**********"
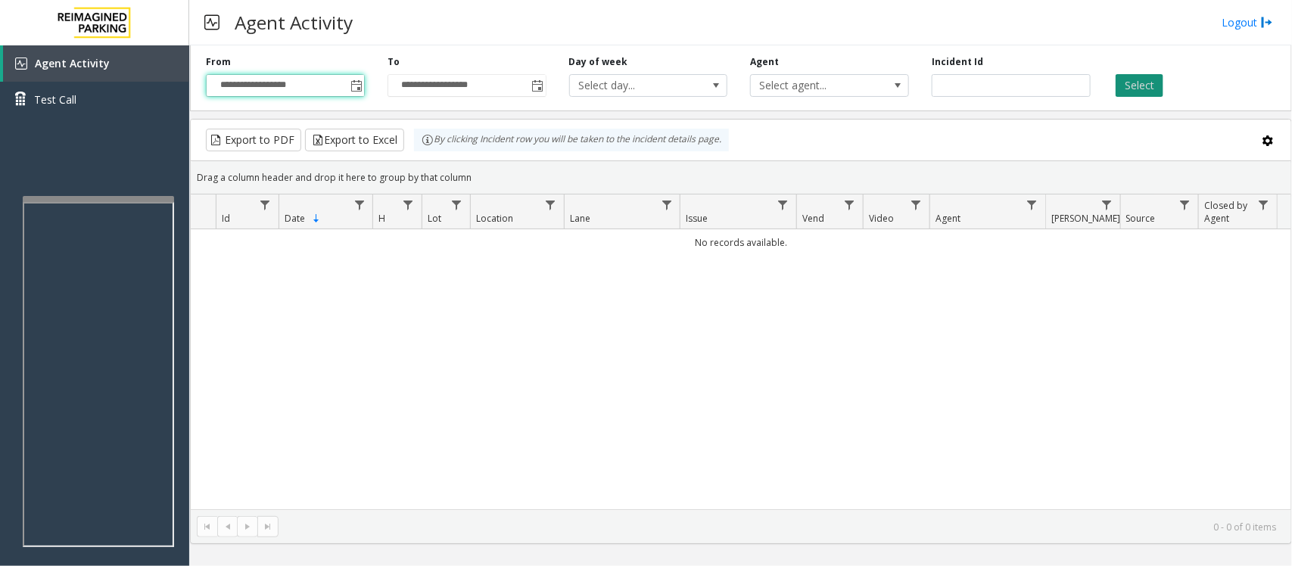
click at [1140, 81] on button "Select" at bounding box center [1140, 85] width 48 height 23
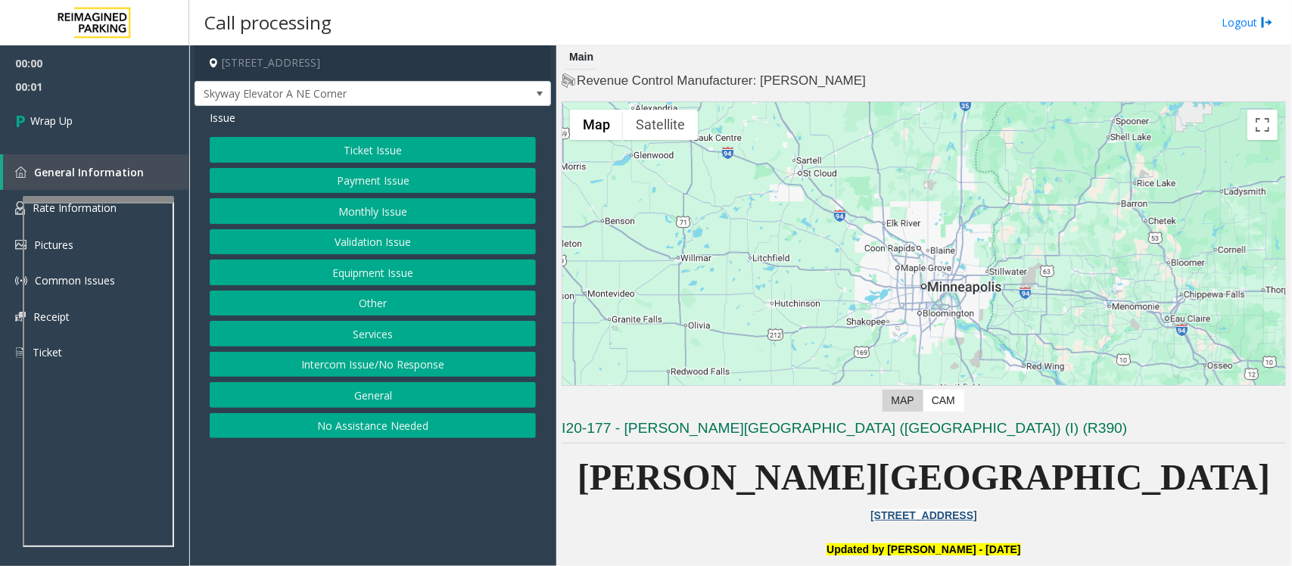
click at [318, 361] on button "Intercom Issue/No Response" at bounding box center [373, 365] width 326 height 26
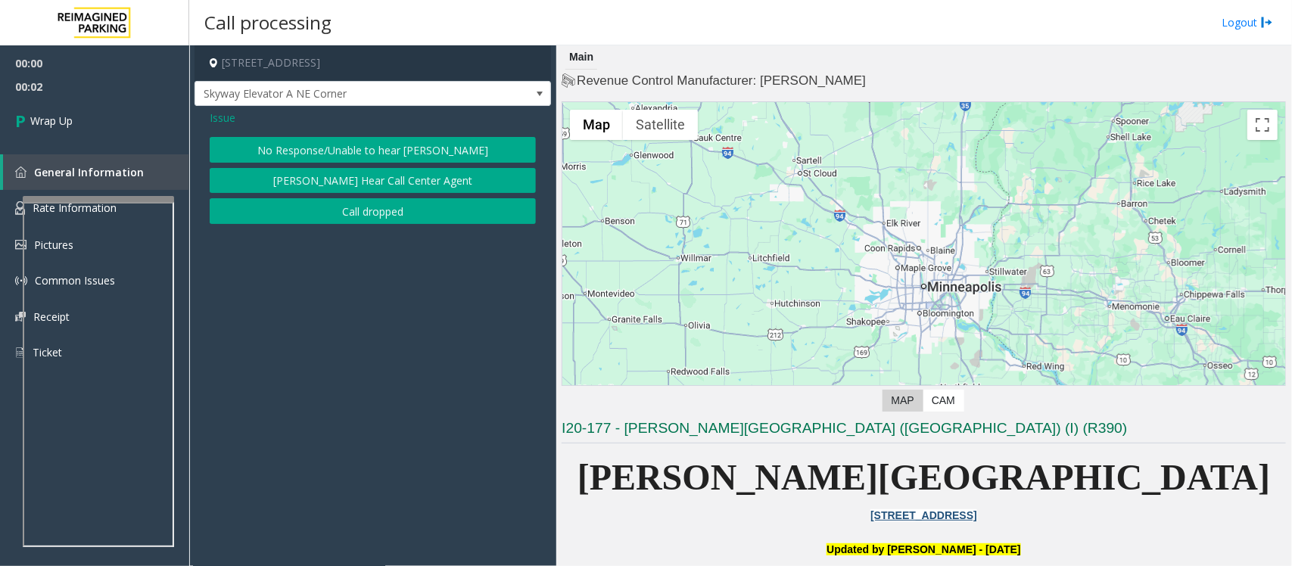
click at [338, 219] on button "Call dropped" at bounding box center [373, 211] width 326 height 26
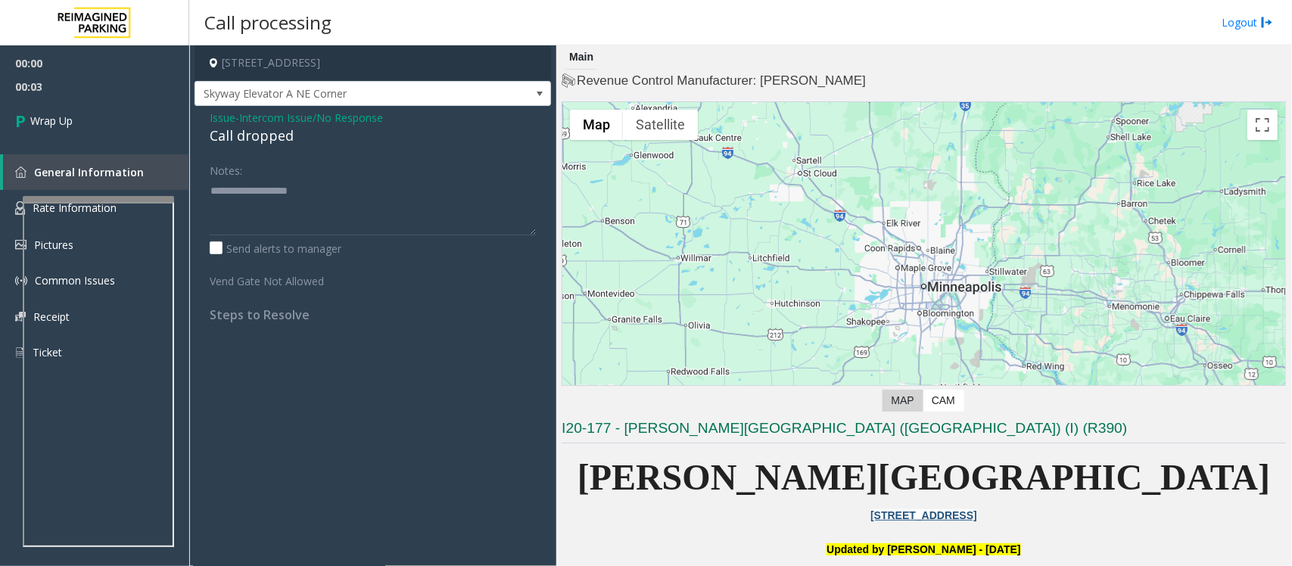
click at [257, 139] on div "Call dropped" at bounding box center [373, 136] width 326 height 20
type textarea "**********"
click at [121, 126] on link "Wrap Up" at bounding box center [94, 120] width 189 height 45
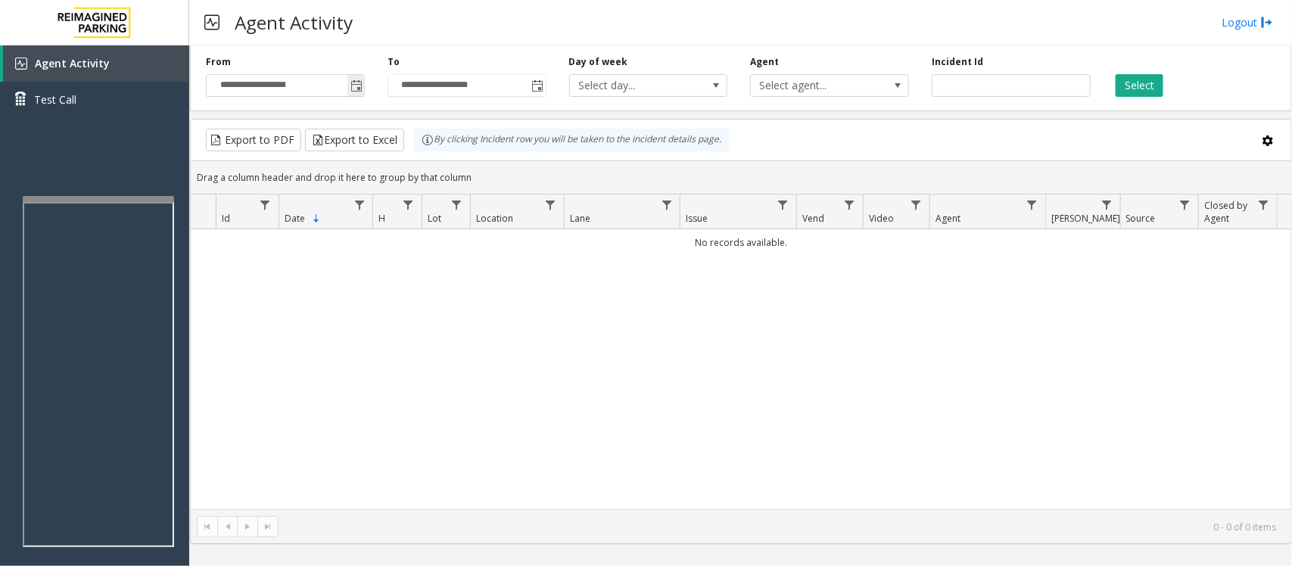
click at [358, 85] on span "Toggle popup" at bounding box center [356, 86] width 12 height 12
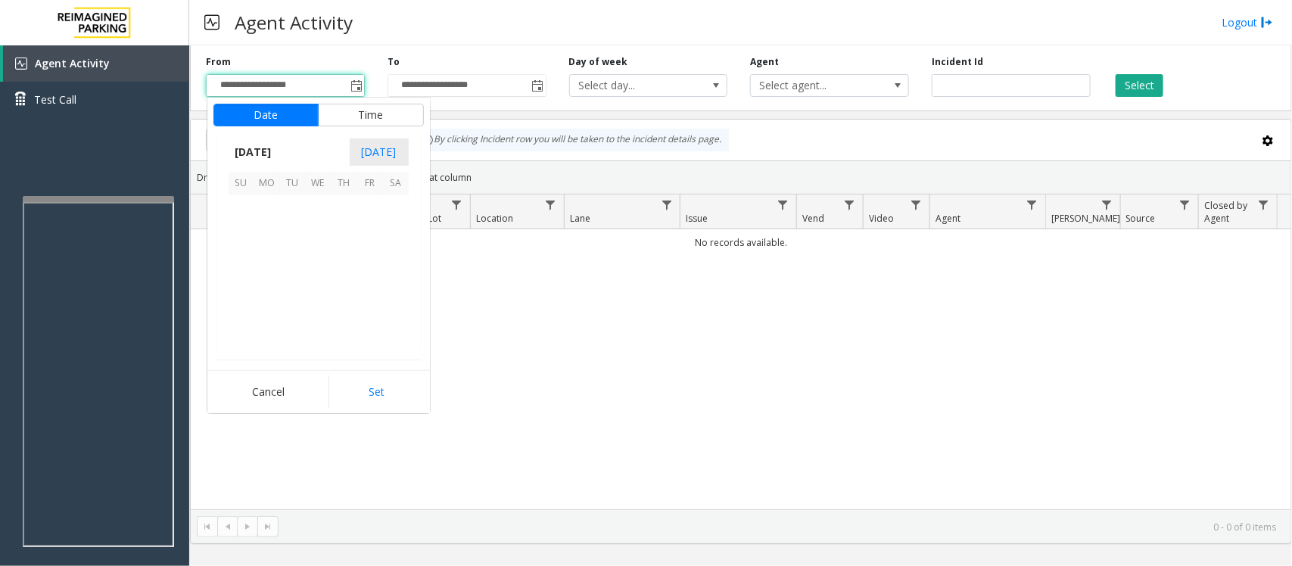
scroll to position [271519, 0]
click at [371, 235] on span "12" at bounding box center [370, 234] width 26 height 26
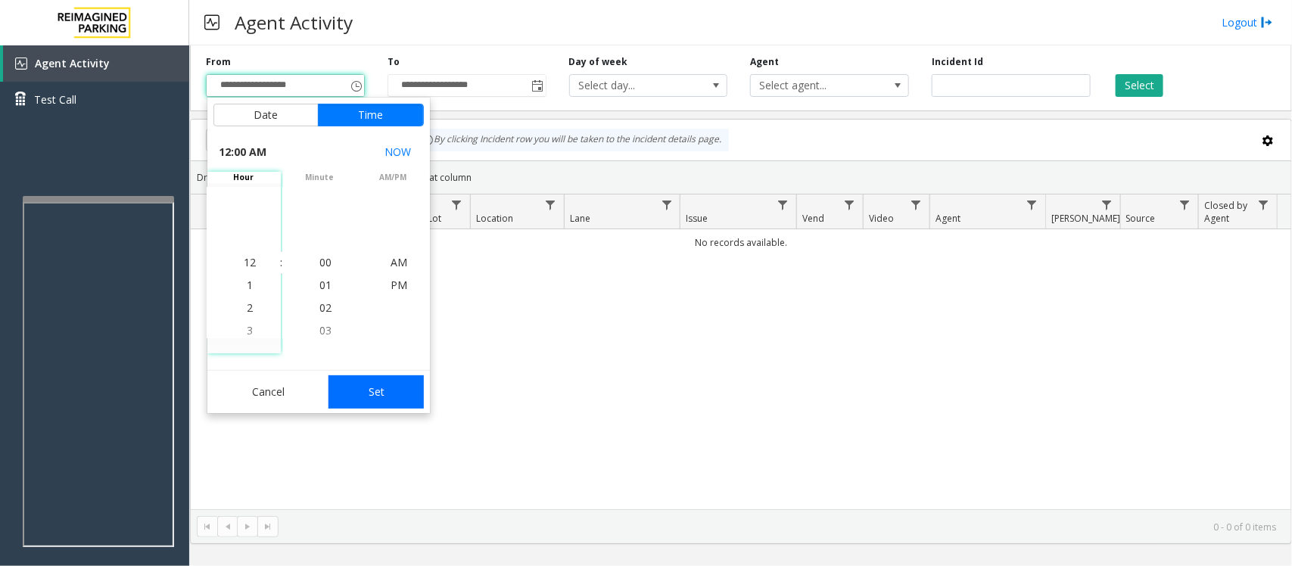
drag, startPoint x: 378, startPoint y: 391, endPoint x: 759, endPoint y: 295, distance: 392.7
click at [378, 392] on button "Set" at bounding box center [375, 391] width 95 height 33
type input "**********"
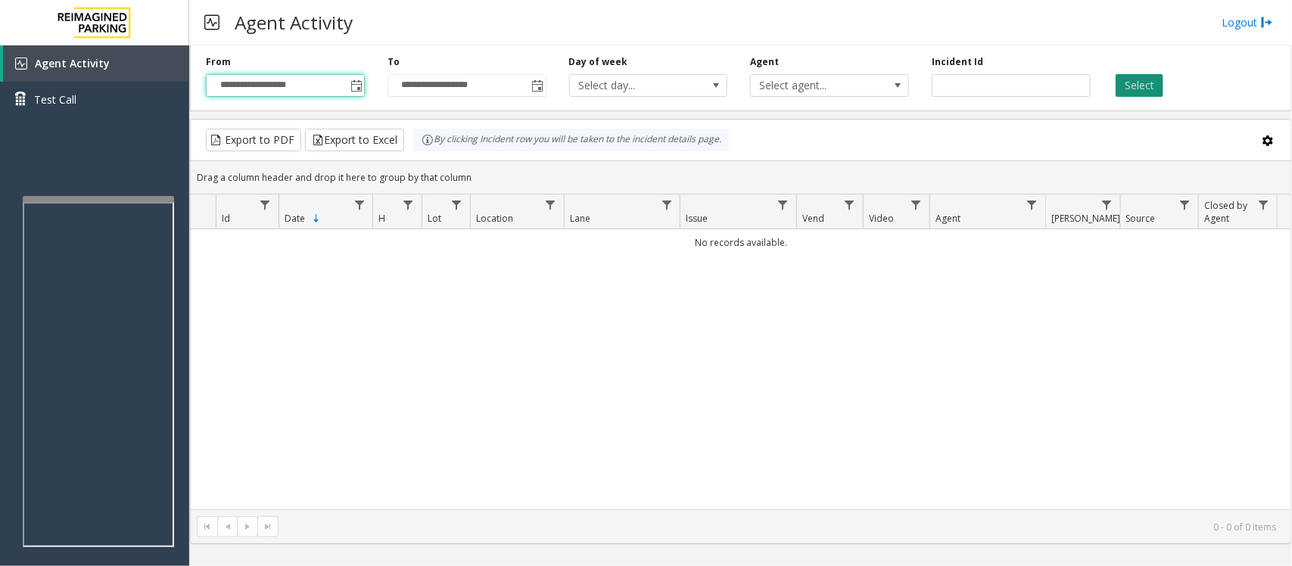
click at [1145, 81] on button "Select" at bounding box center [1140, 85] width 48 height 23
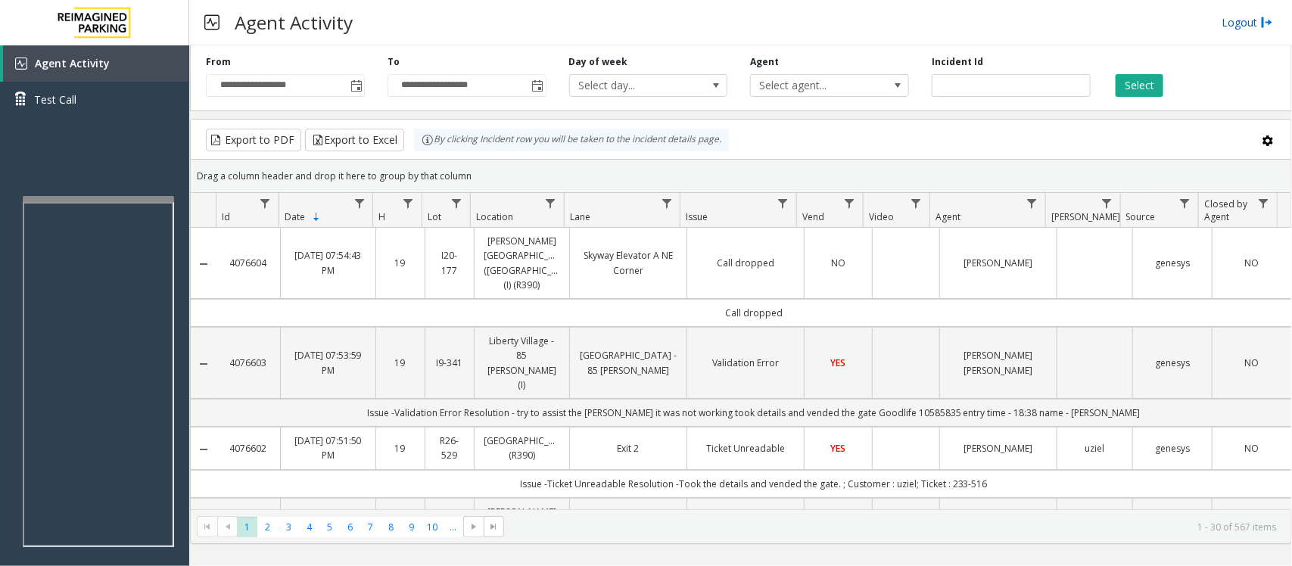
click at [1259, 23] on link "Logout" at bounding box center [1247, 22] width 51 height 16
